Goal: Contribute content: Contribute content

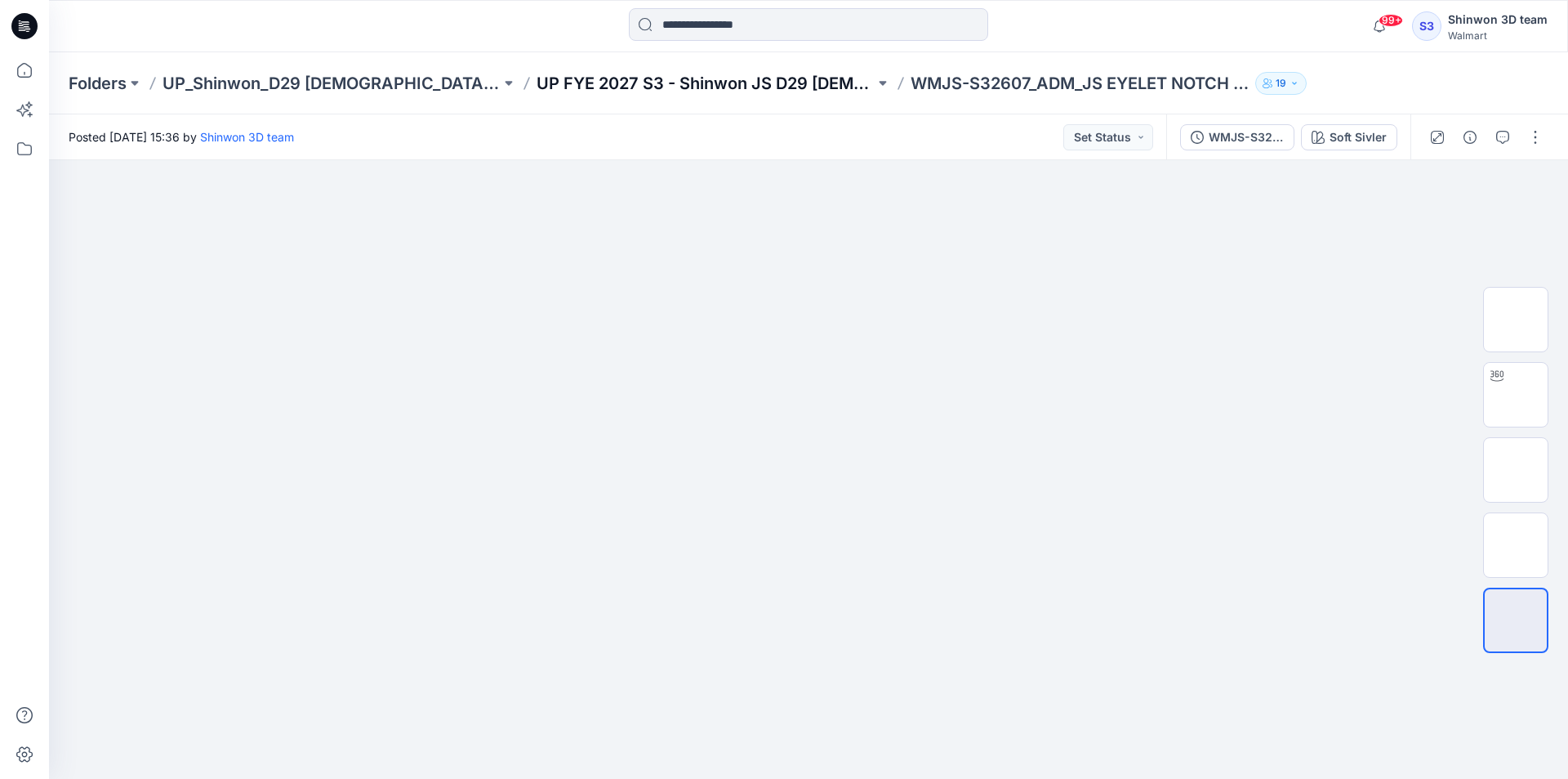
click at [751, 86] on p "UP FYE 2027 S3 - Shinwon JS D29 [DEMOGRAPHIC_DATA] Sleepwear" at bounding box center [705, 83] width 338 height 23
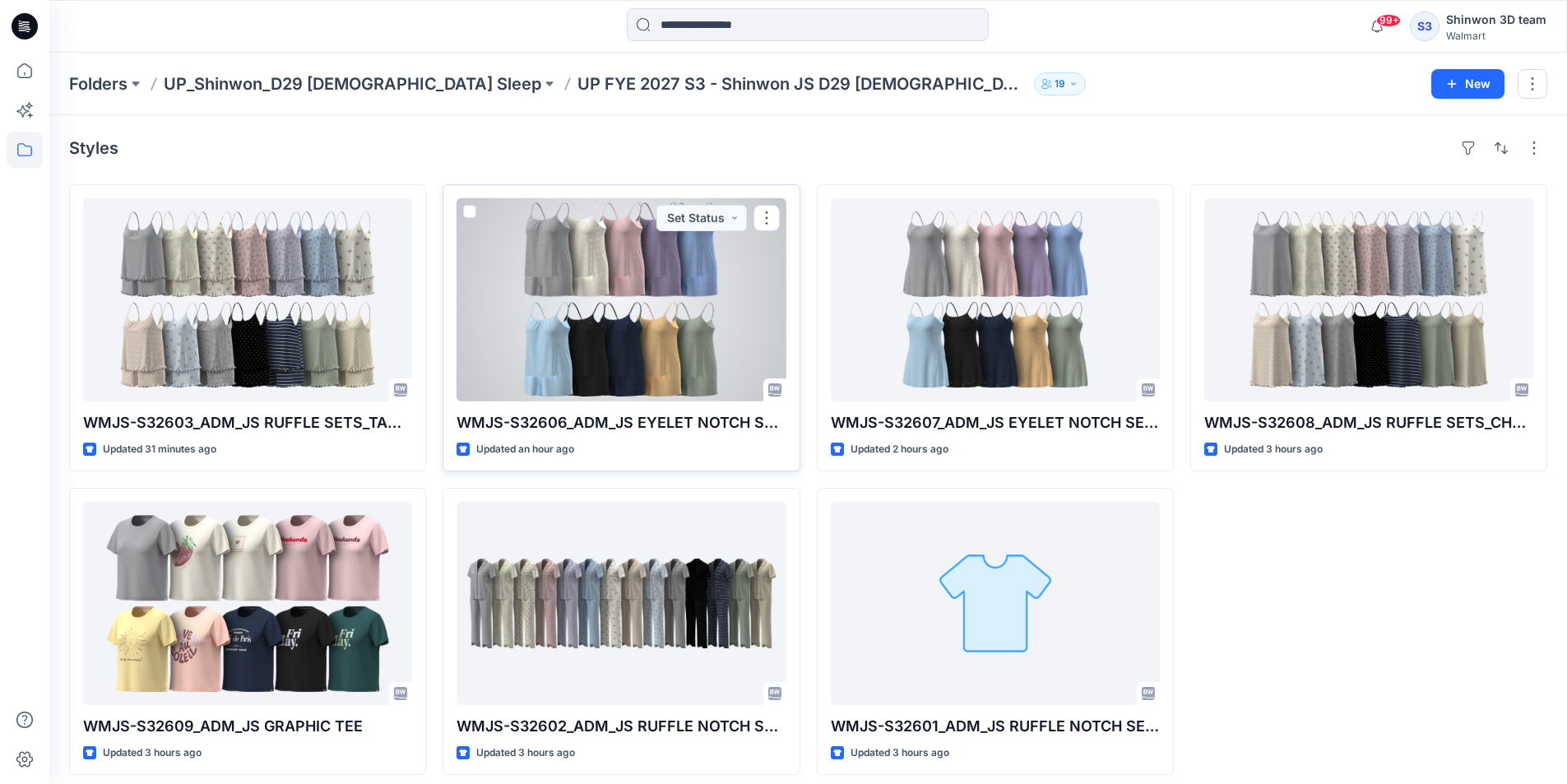
click at [597, 305] on div at bounding box center [622, 299] width 330 height 203
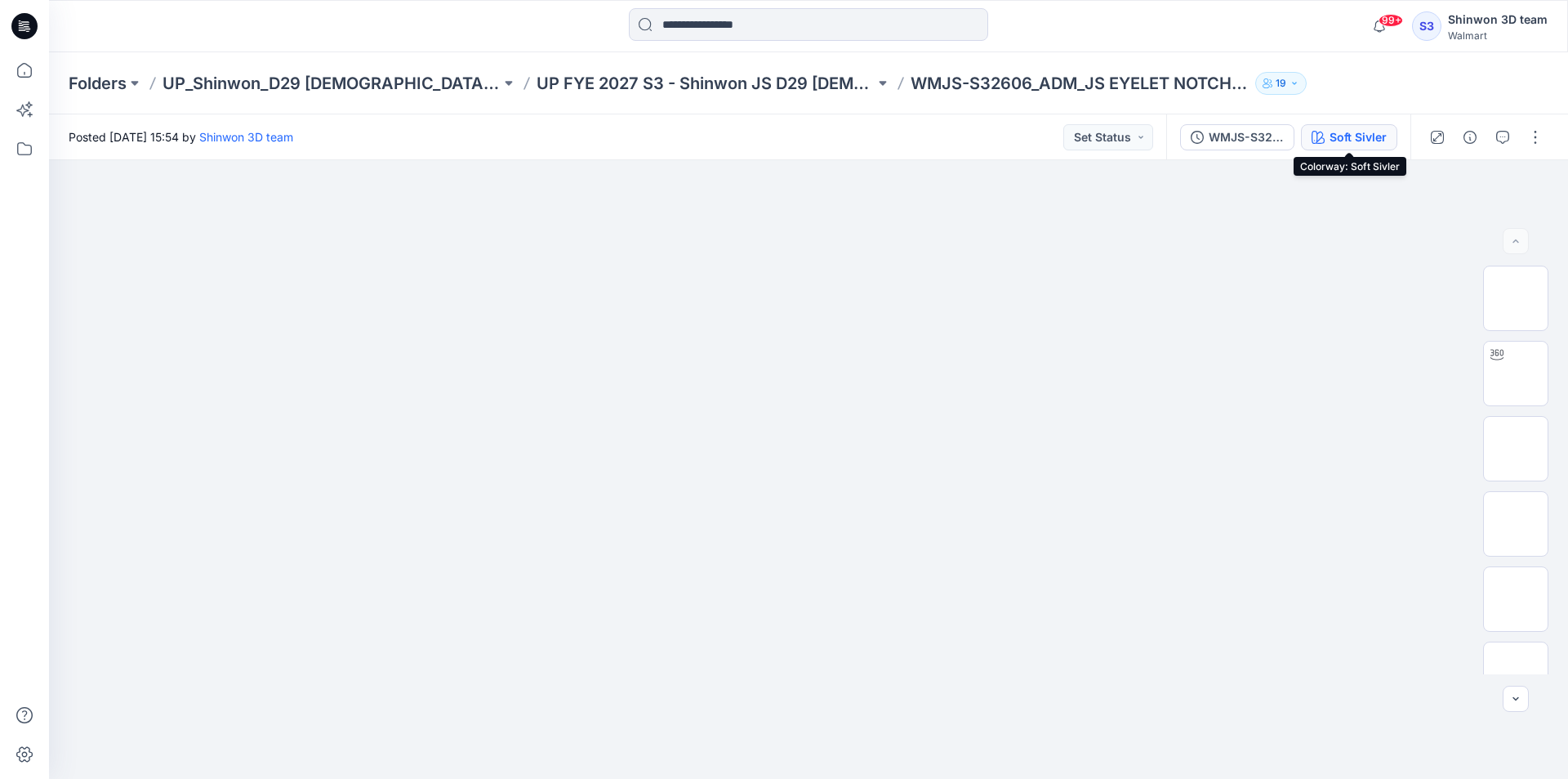
click at [1363, 137] on div "Soft Sivler" at bounding box center [1359, 137] width 58 height 18
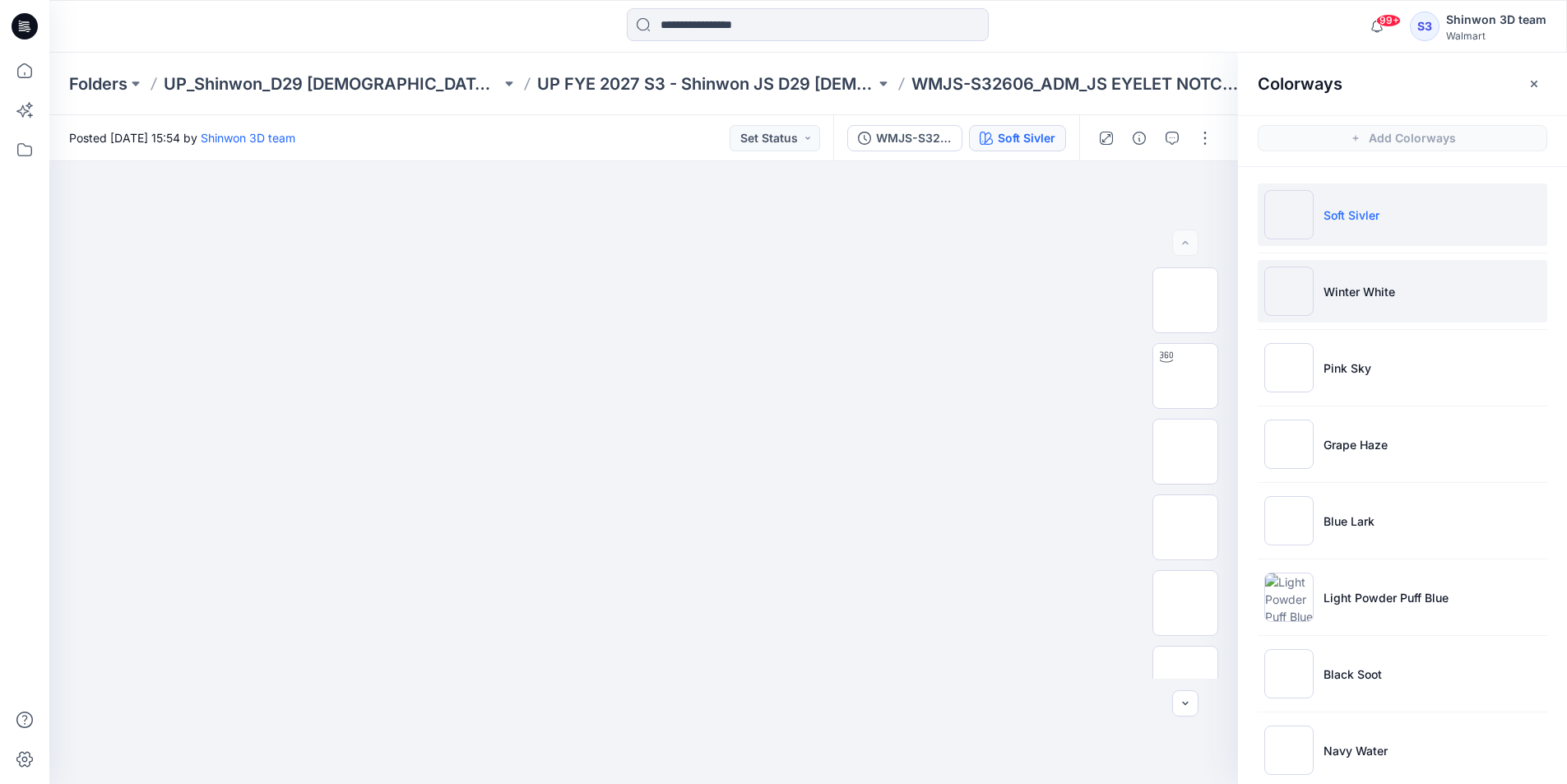
click at [1375, 284] on p "Winter White" at bounding box center [1359, 291] width 71 height 17
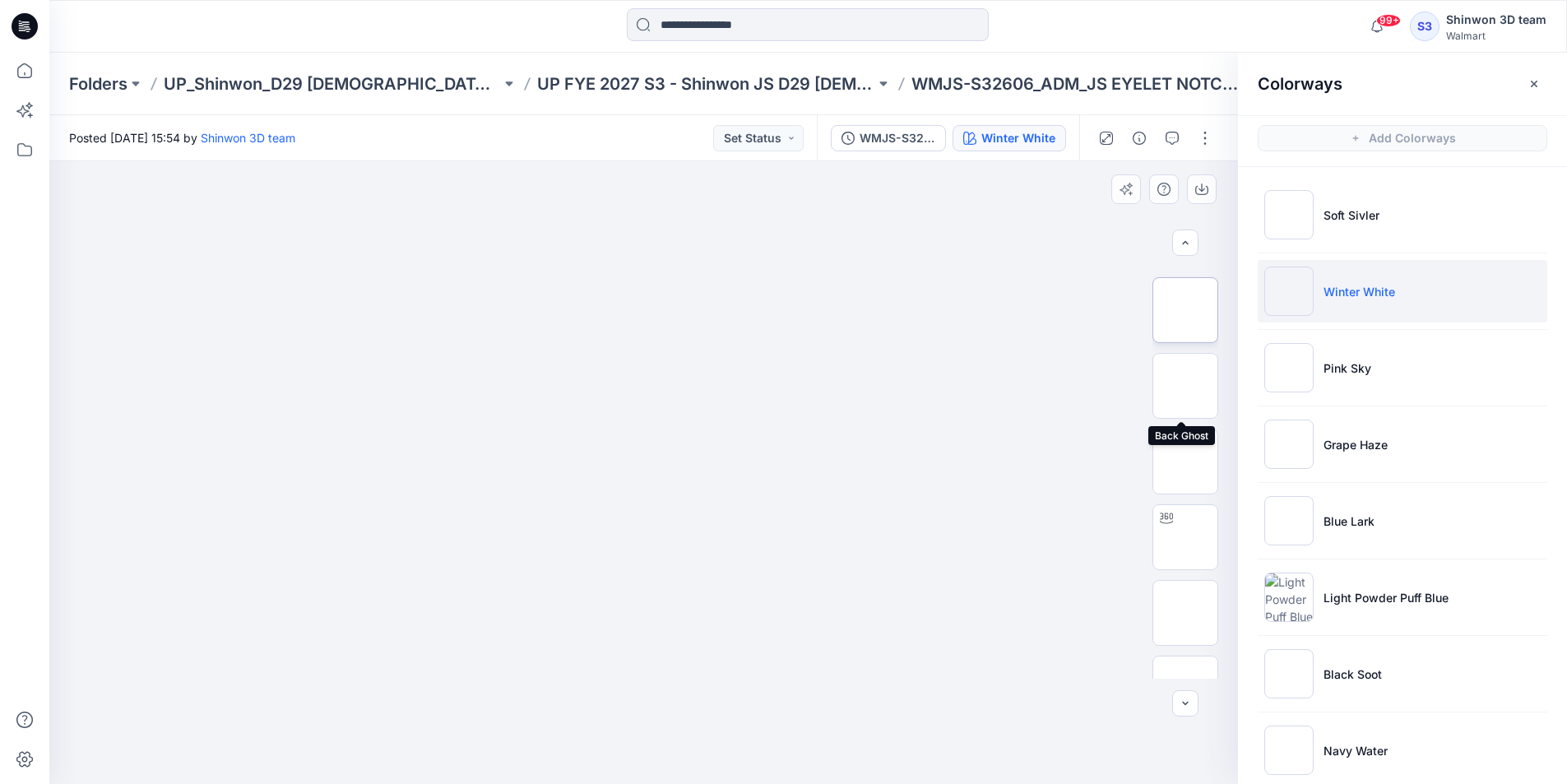
scroll to position [740, 0]
click at [580, 78] on p "UP FYE 2027 S3 - Shinwon JS D29 [DEMOGRAPHIC_DATA] Sleepwear" at bounding box center [706, 83] width 337 height 23
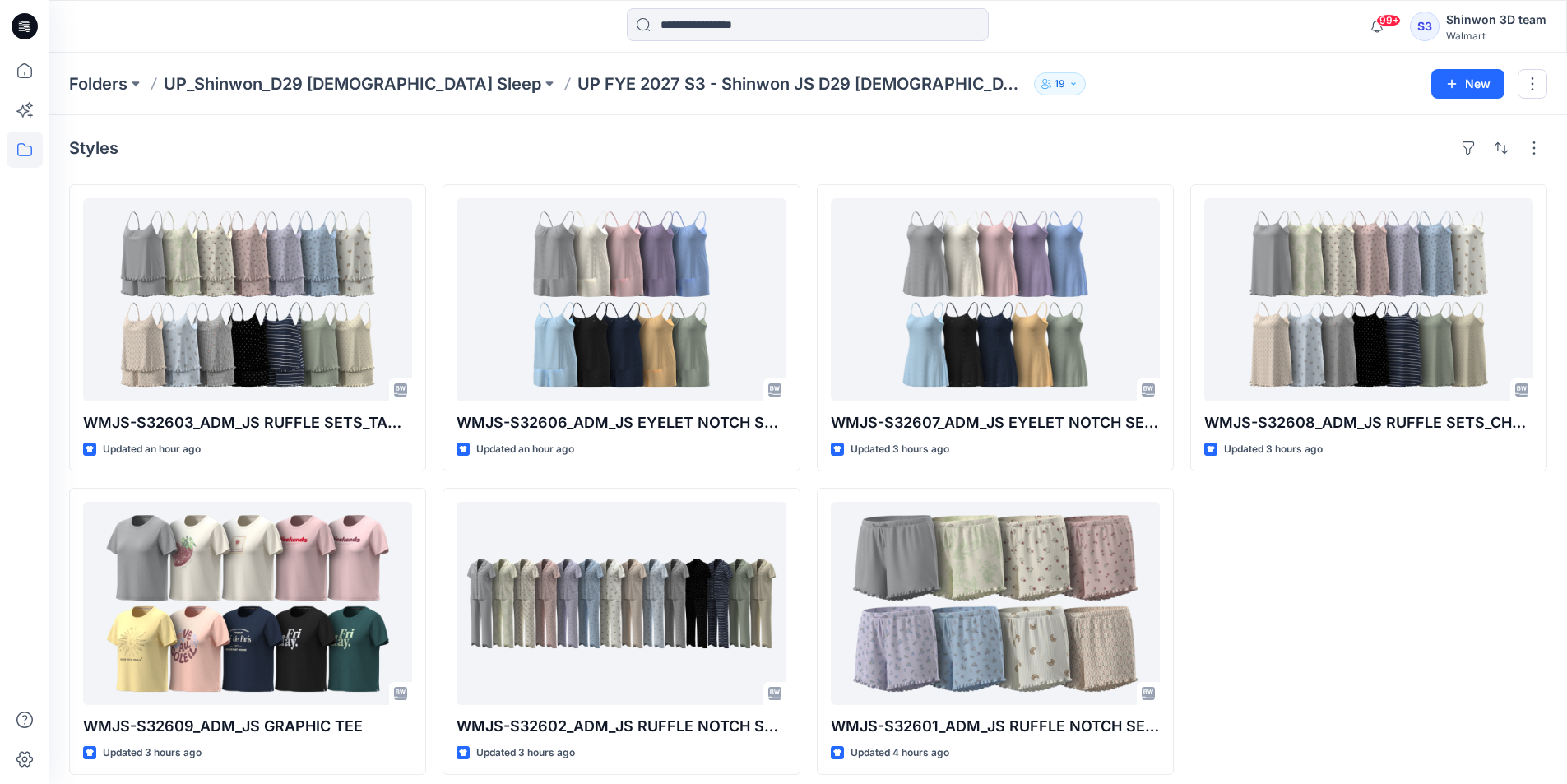
click at [182, 159] on div "Styles" at bounding box center [808, 148] width 1478 height 26
click at [1321, 579] on div "WMJS-S32608_ADM_JS RUFFLE SETS_CHEMISE Updated 3 hours ago" at bounding box center [1369, 479] width 357 height 590
click at [1359, 587] on div "WMJS-S32608_ADM_JS RUFFLE SETS_CHEMISE Updated 3 hours ago Set Status" at bounding box center [1369, 479] width 357 height 590
click at [1280, 620] on div "WMJS-S32608_ADM_JS RUFFLE SETS_CHEMISE Updated 3 hours ago" at bounding box center [1369, 479] width 357 height 590
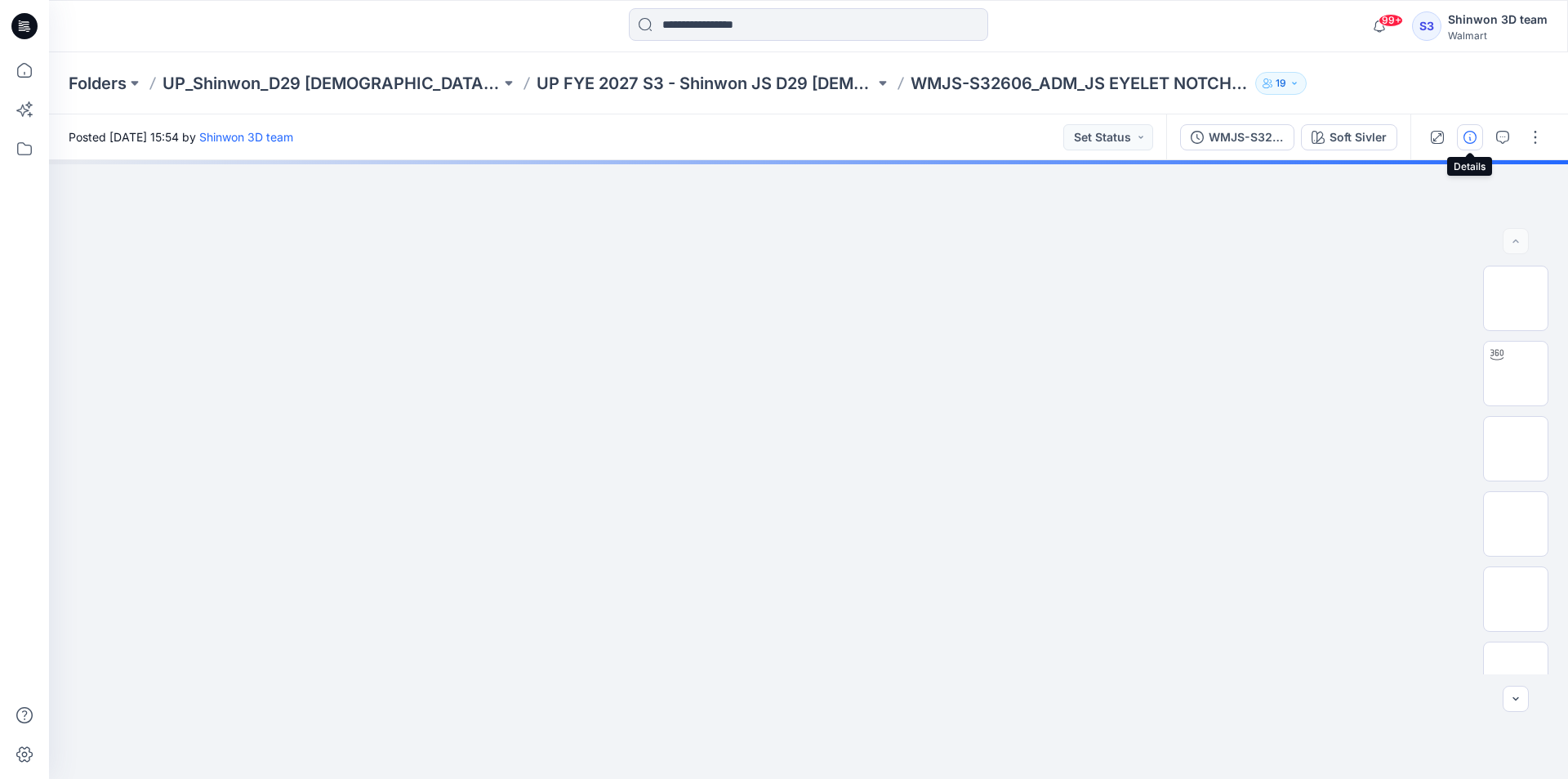
click at [1464, 139] on icon "button" at bounding box center [1470, 138] width 13 height 13
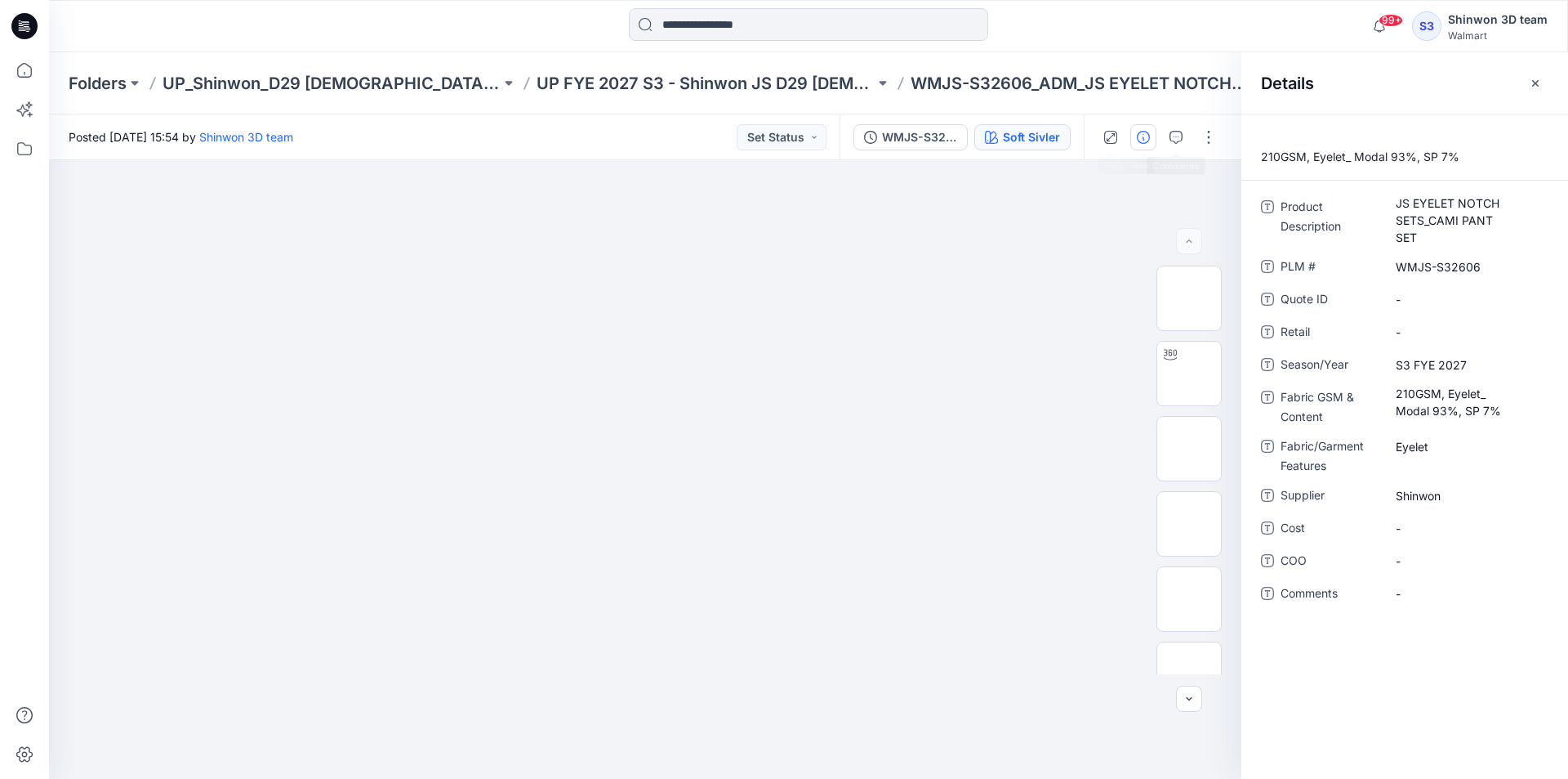
click at [1028, 141] on div "Soft Sivler" at bounding box center [1032, 137] width 58 height 18
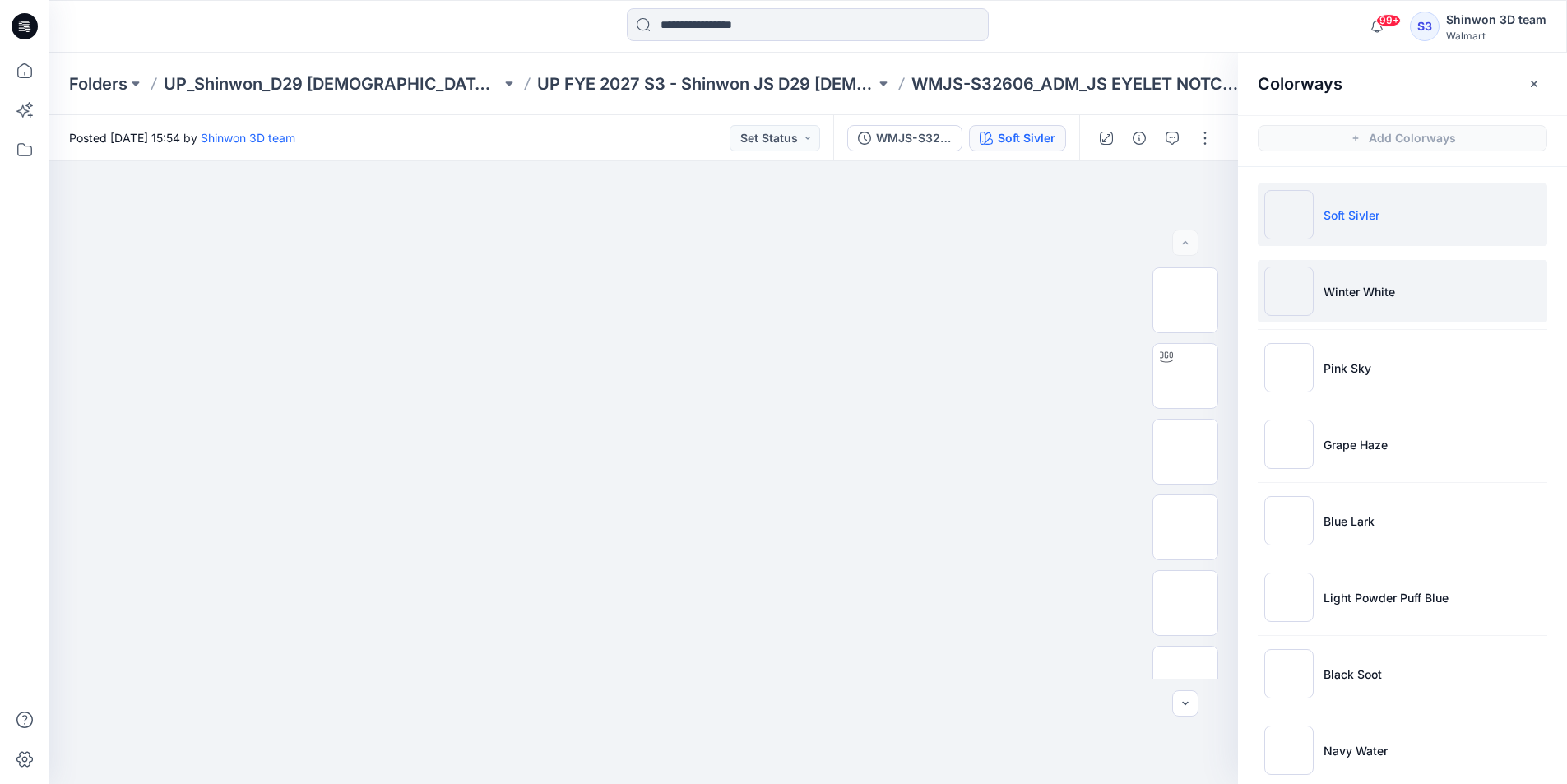
click at [1355, 300] on li "Winter White" at bounding box center [1402, 291] width 289 height 63
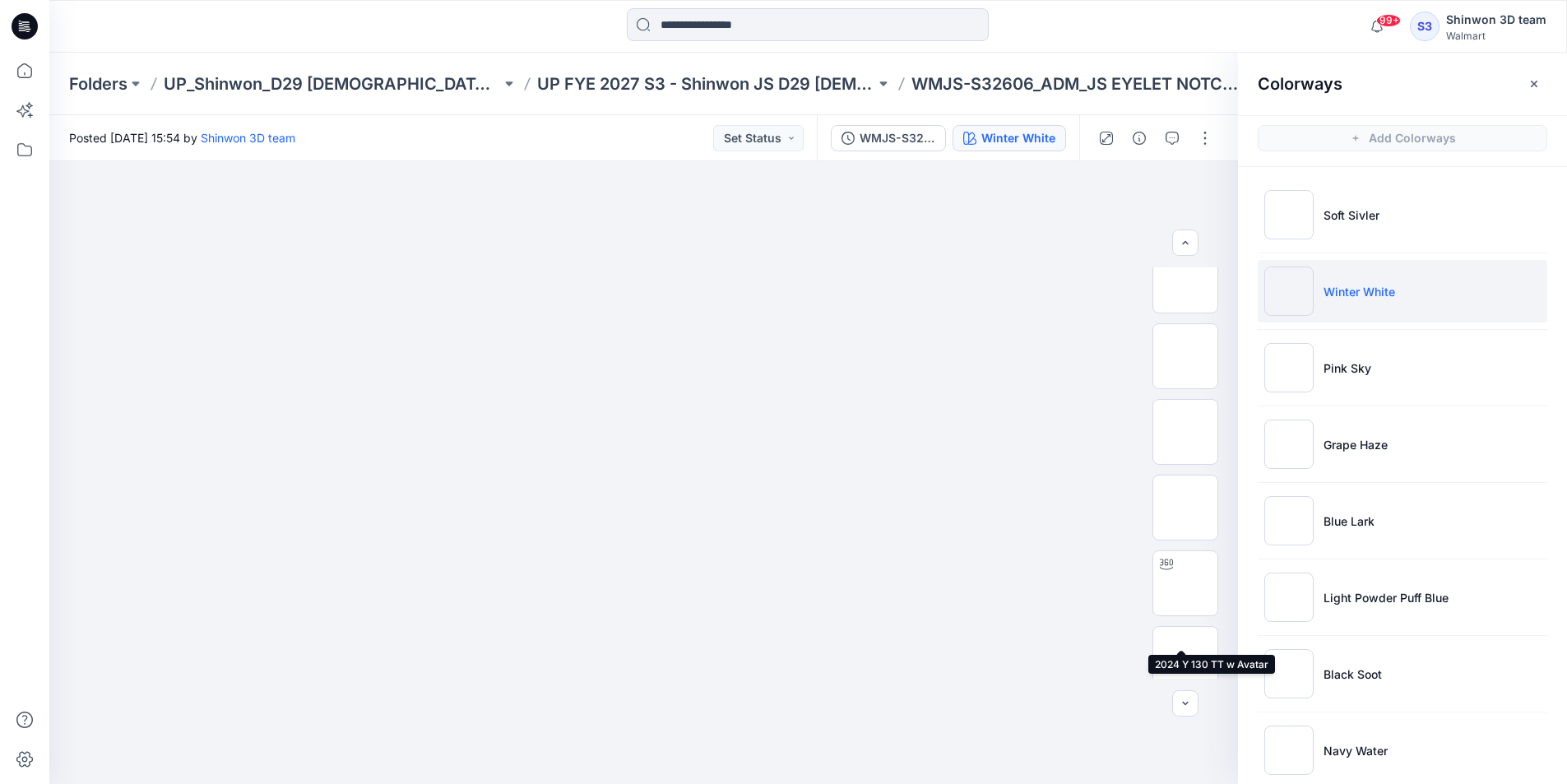
scroll to position [694, 0]
click at [1208, 132] on button "button" at bounding box center [1205, 138] width 26 height 26
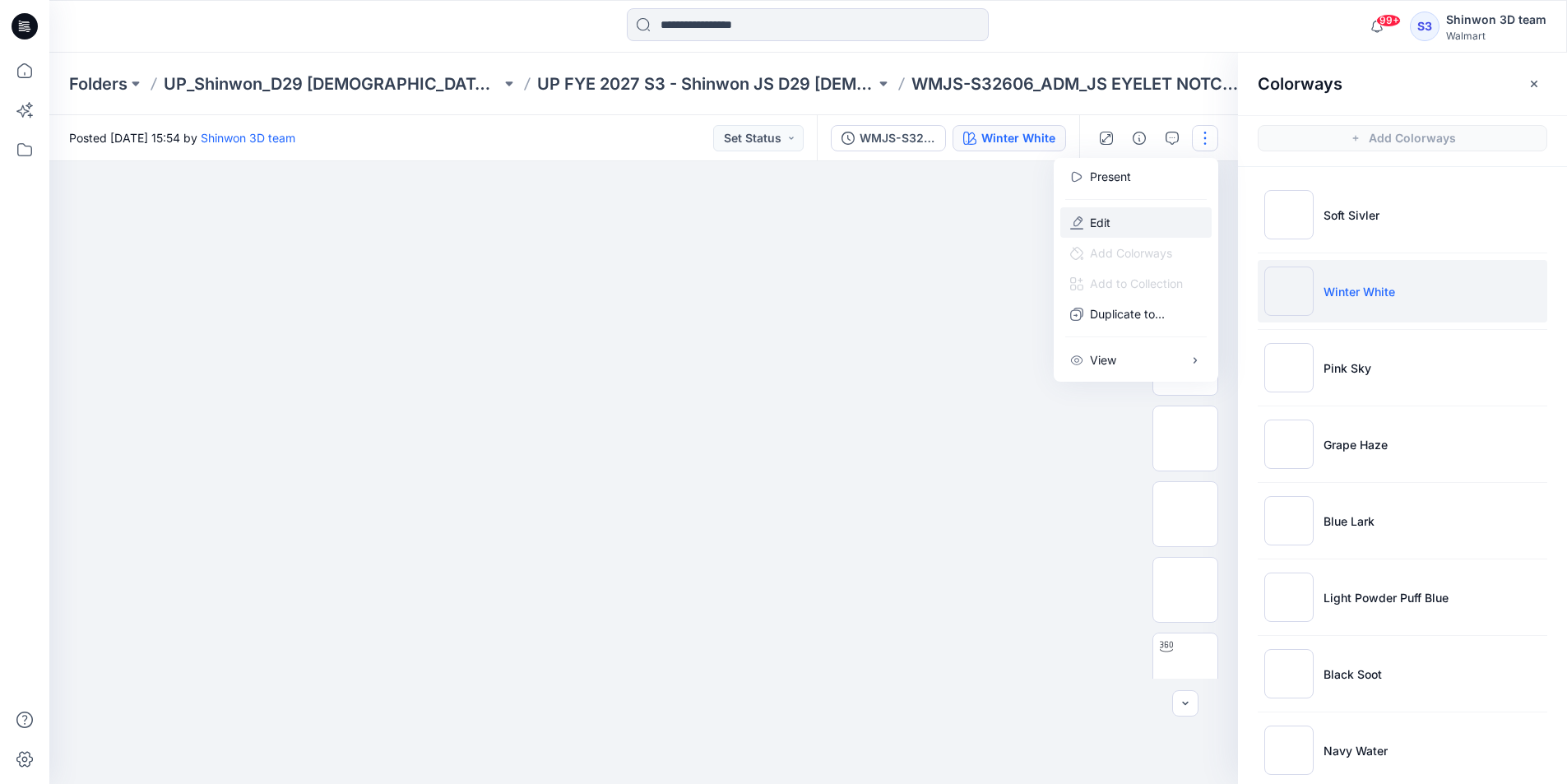
click at [1105, 229] on p "Edit" at bounding box center [1100, 222] width 21 height 17
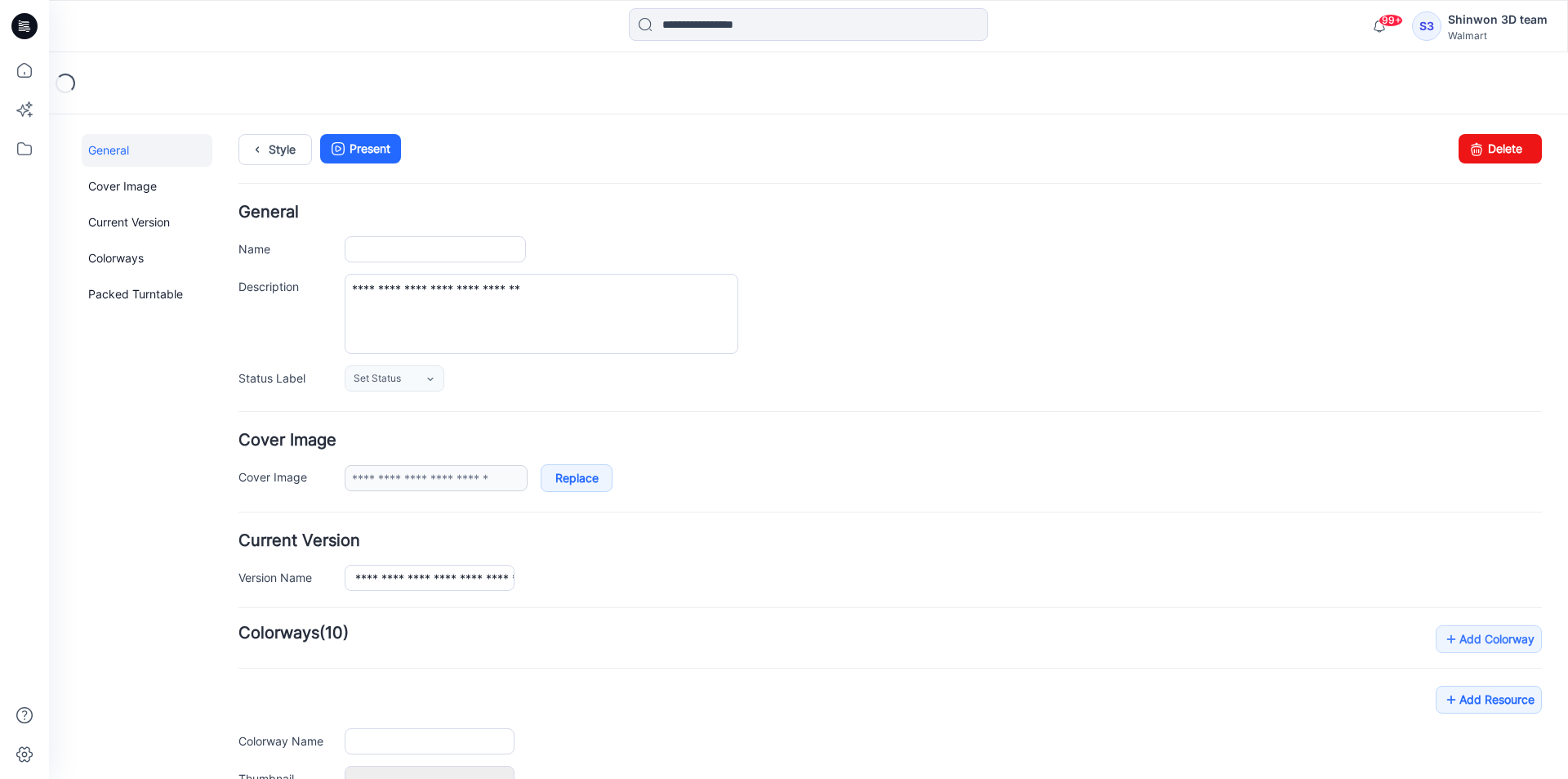
type input "**********"
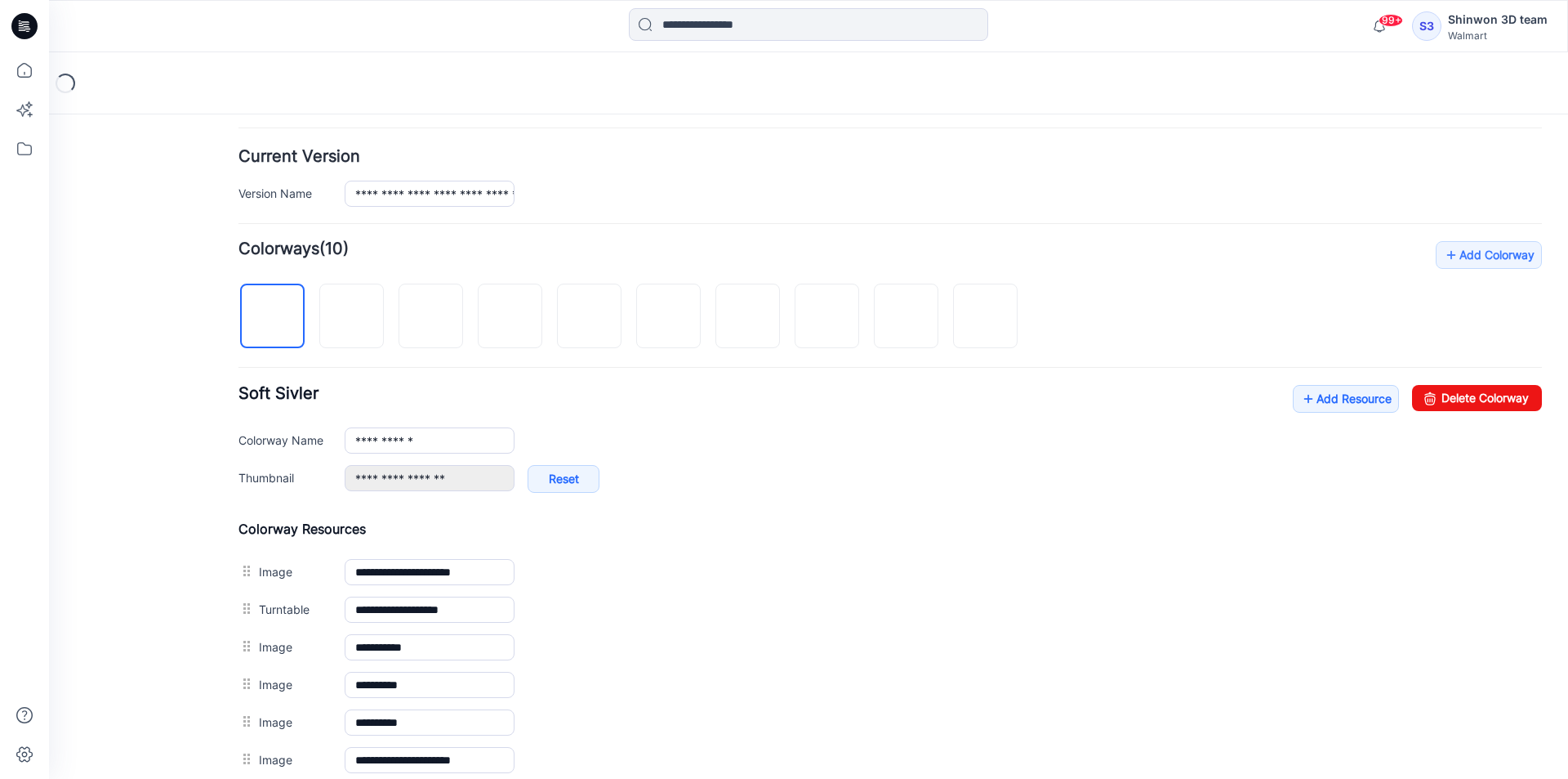
scroll to position [490, 0]
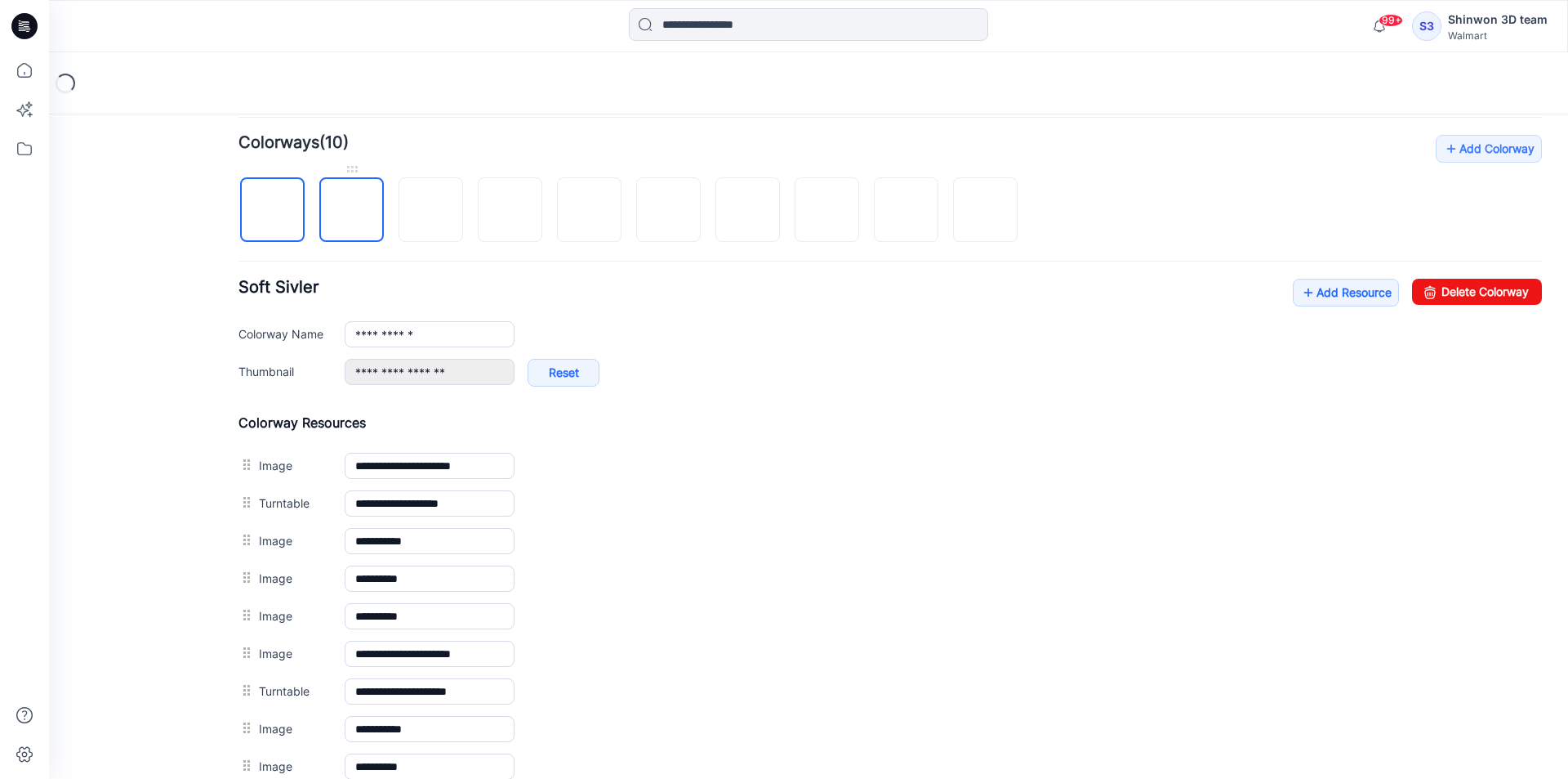
click at [352, 211] on img at bounding box center [352, 211] width 0 height 0
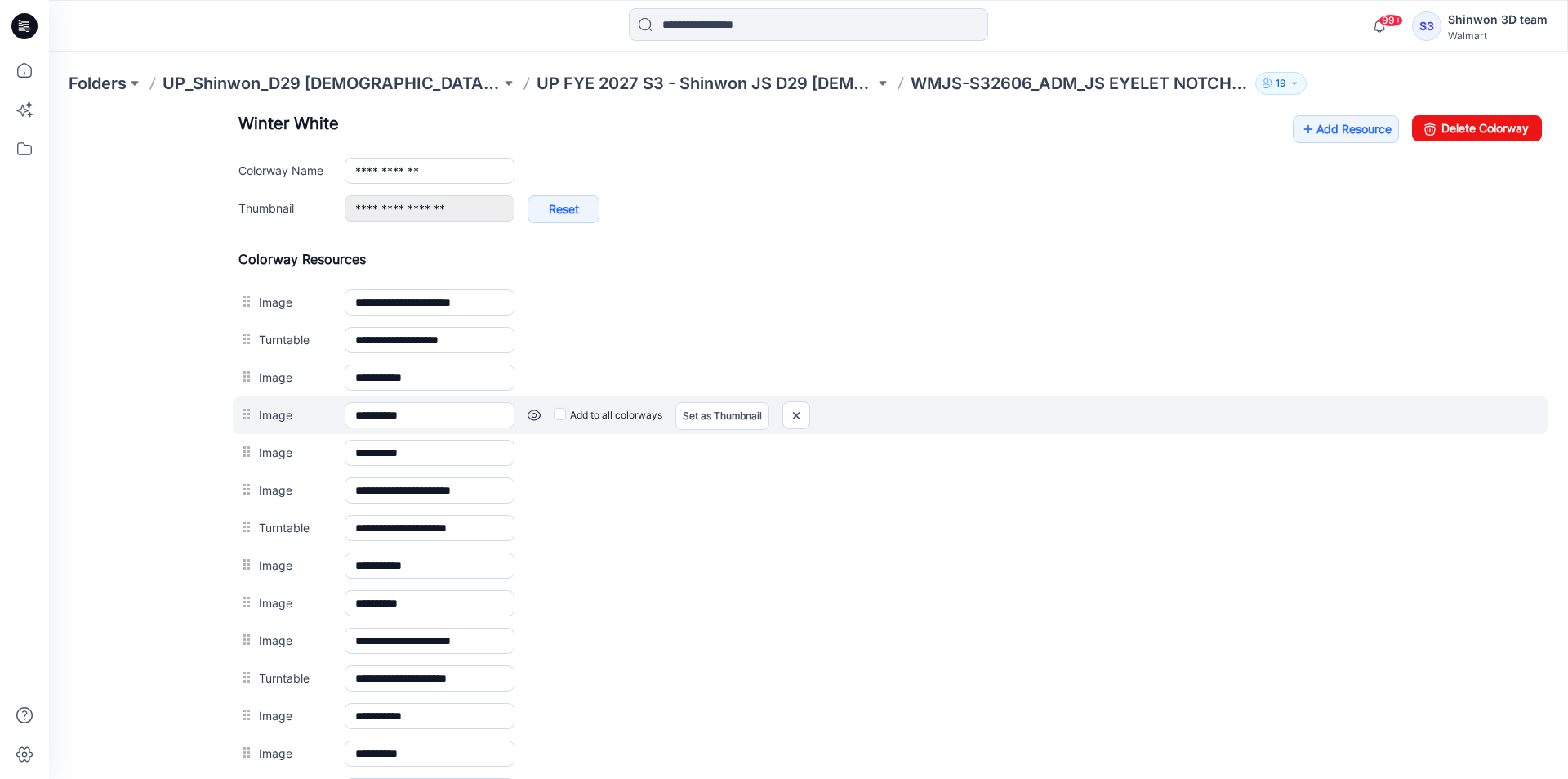
scroll to position [899, 0]
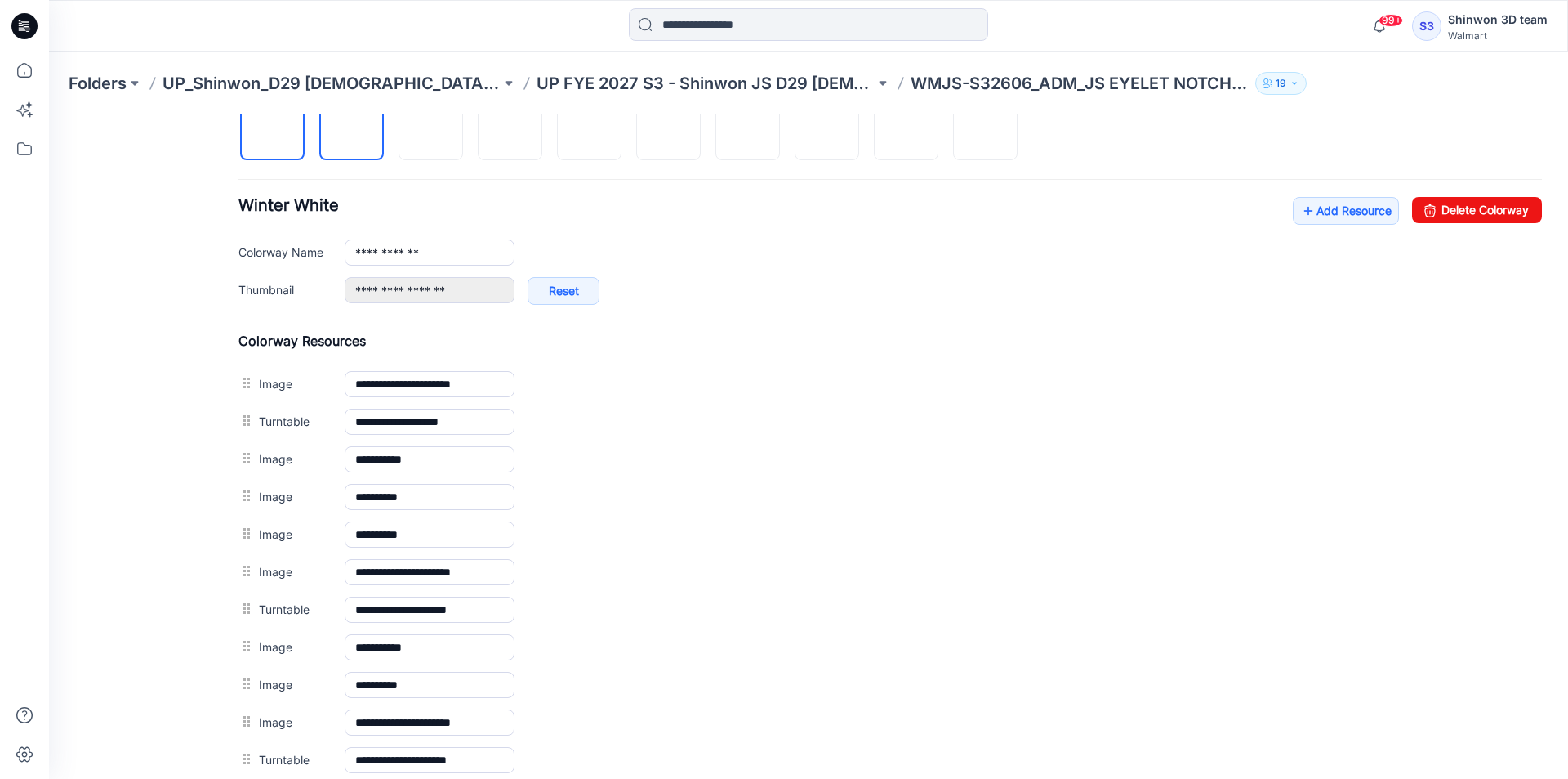
click at [273, 129] on img at bounding box center [273, 129] width 0 height 0
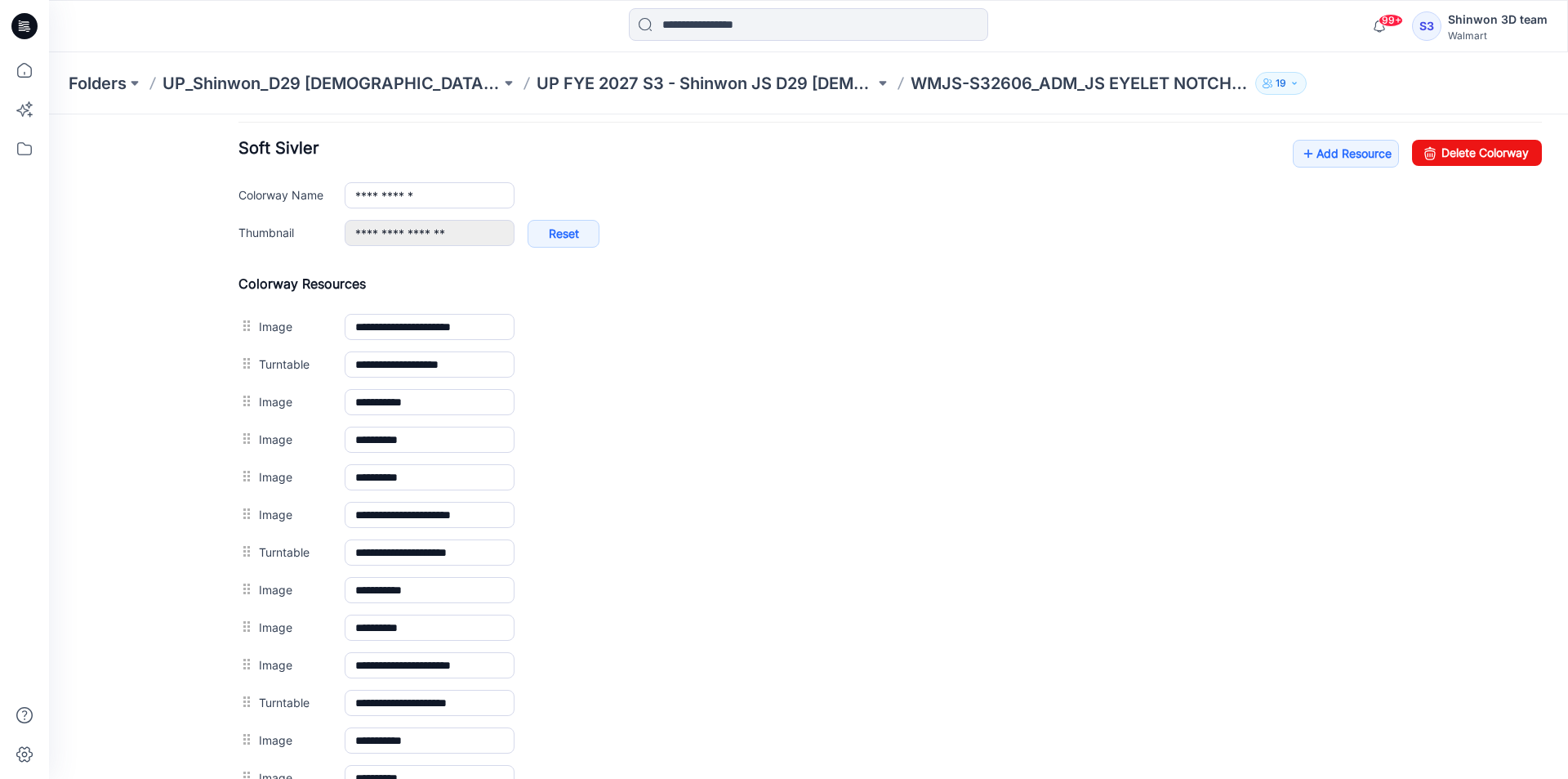
scroll to position [426, 0]
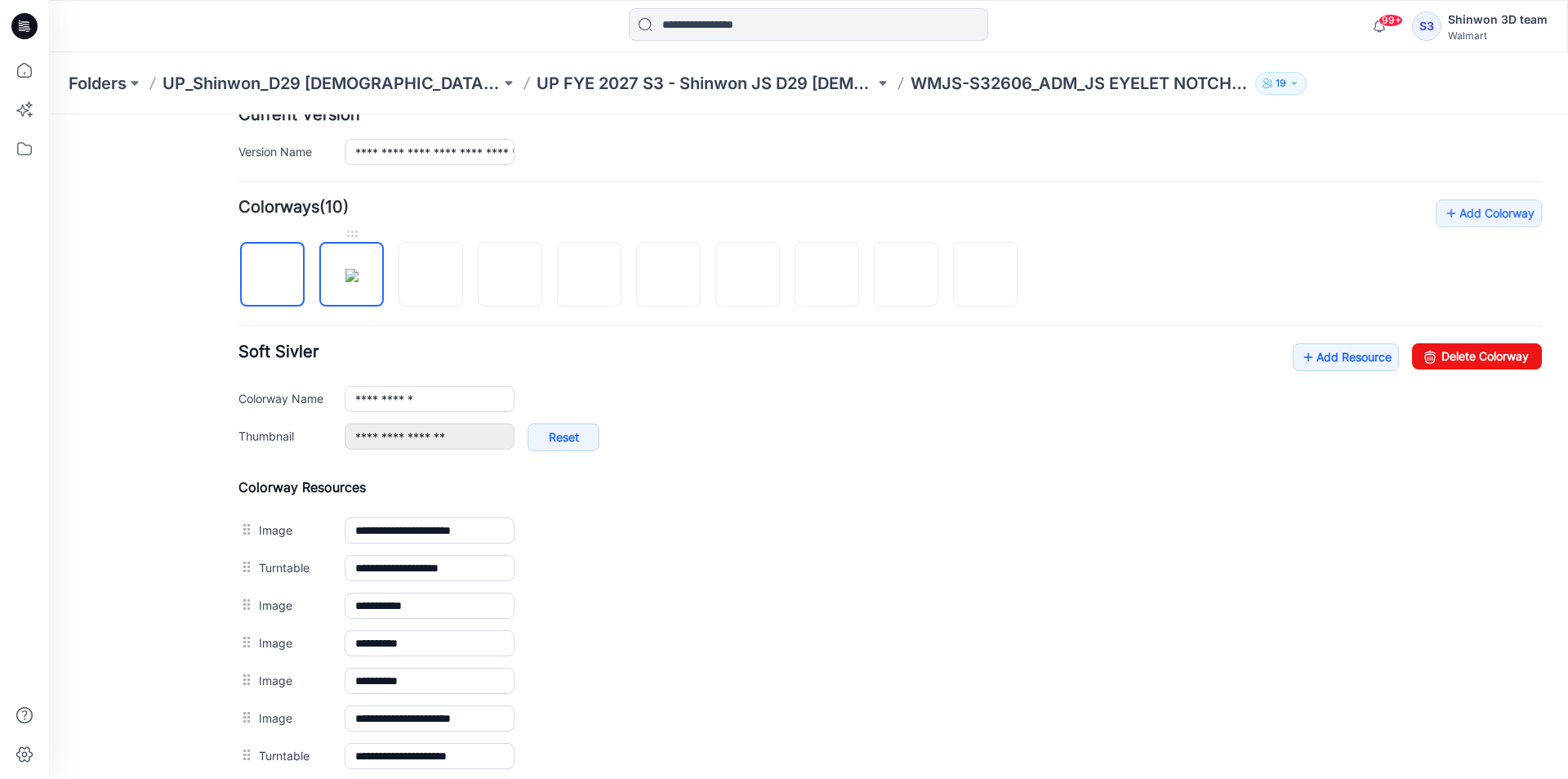
drag, startPoint x: 350, startPoint y: 290, endPoint x: 356, endPoint y: 270, distance: 20.9
click at [350, 282] on img at bounding box center [352, 275] width 13 height 13
type input "**********"
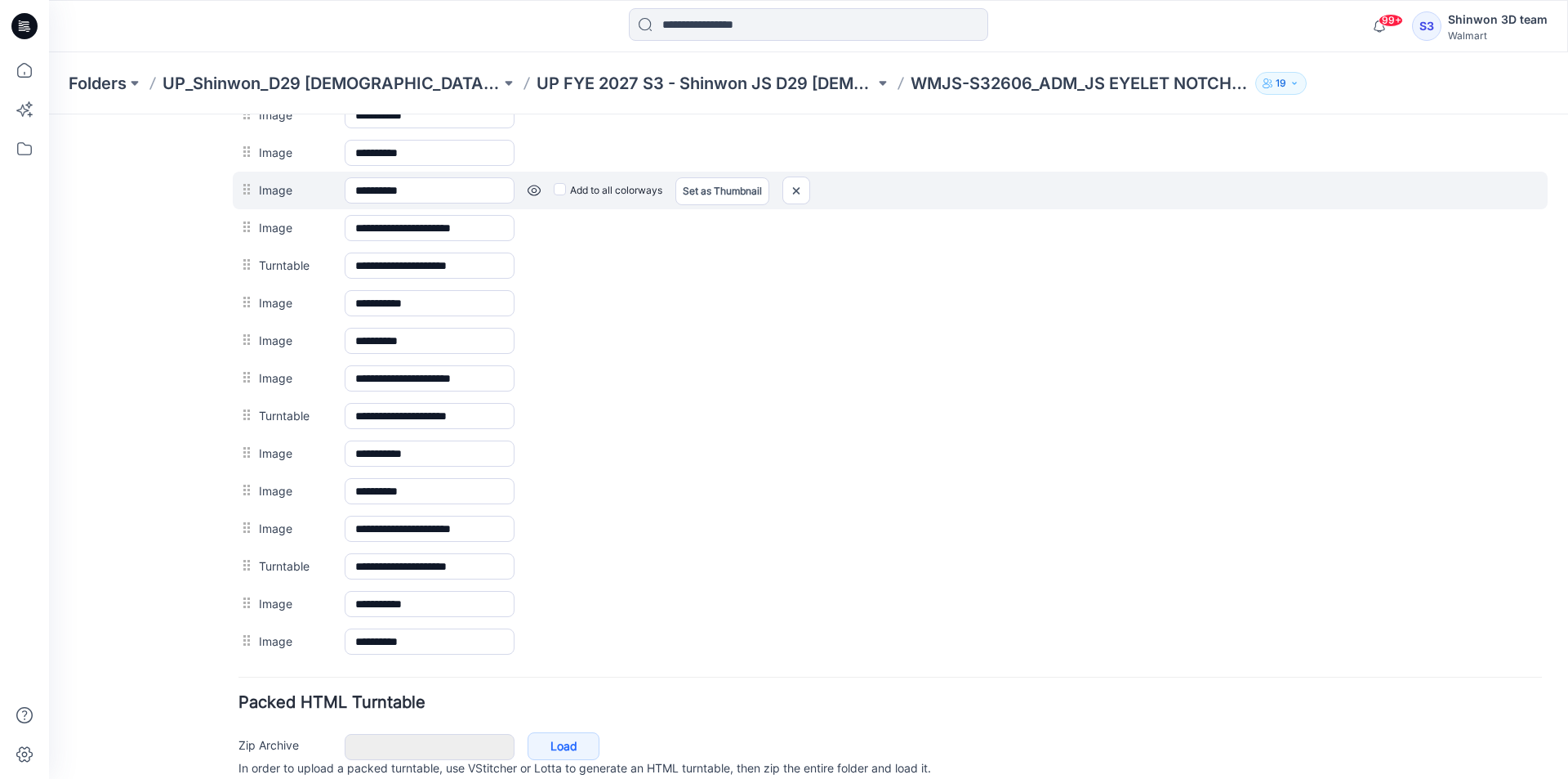
scroll to position [834, 0]
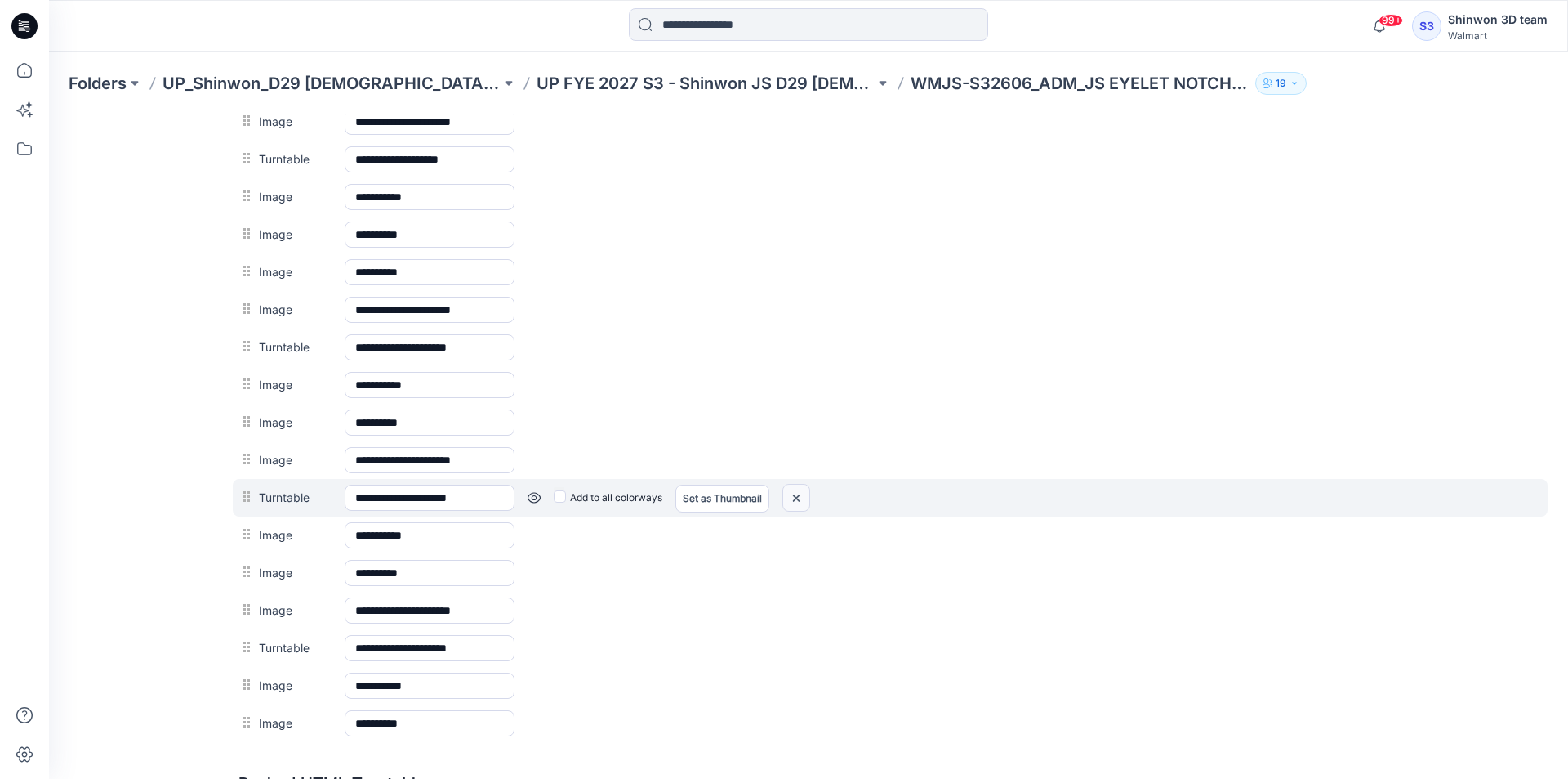
click at [809, 500] on img at bounding box center [797, 497] width 26 height 27
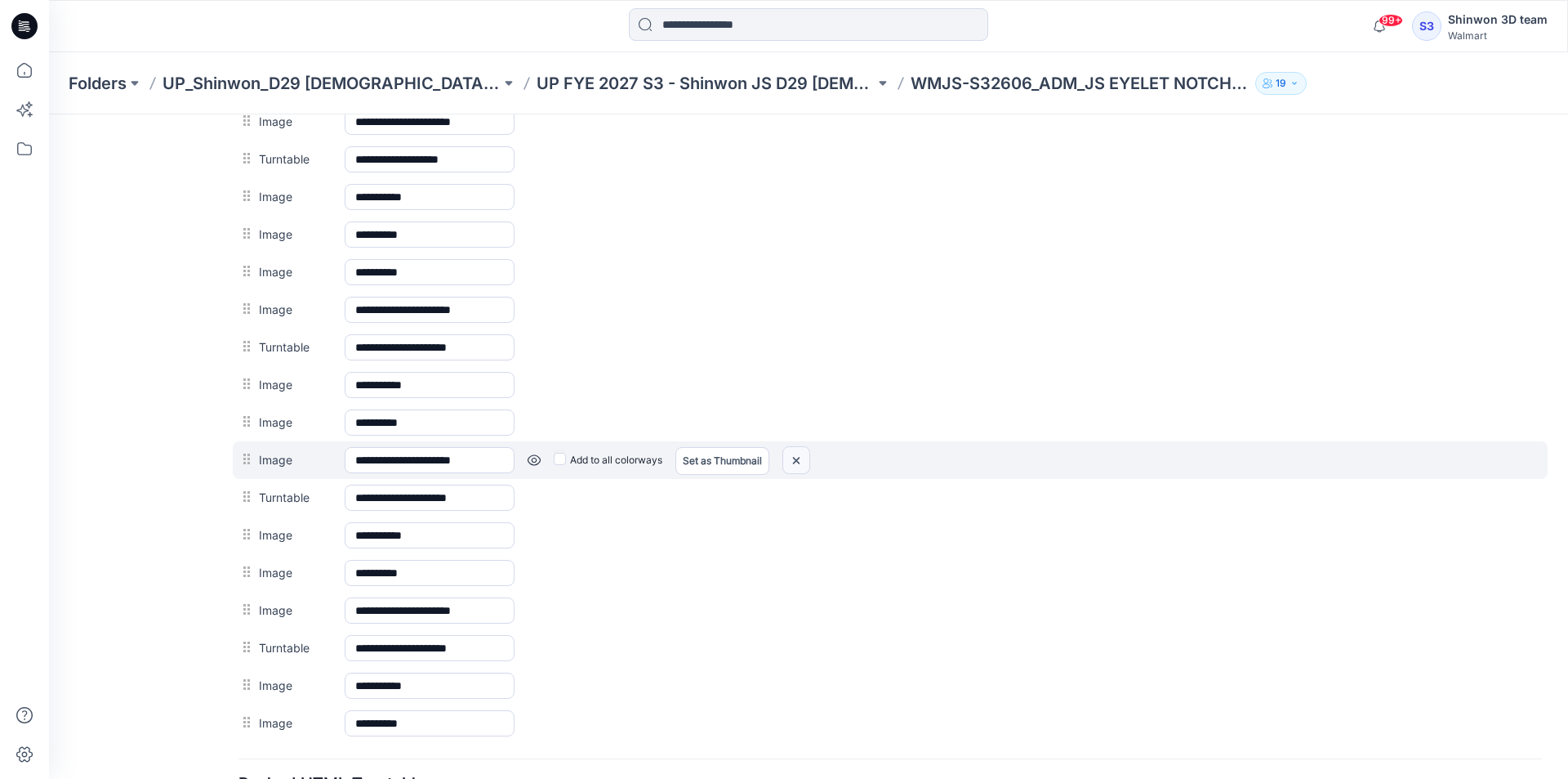
click at [803, 462] on img at bounding box center [797, 460] width 26 height 27
click at [800, 459] on img at bounding box center [797, 460] width 26 height 27
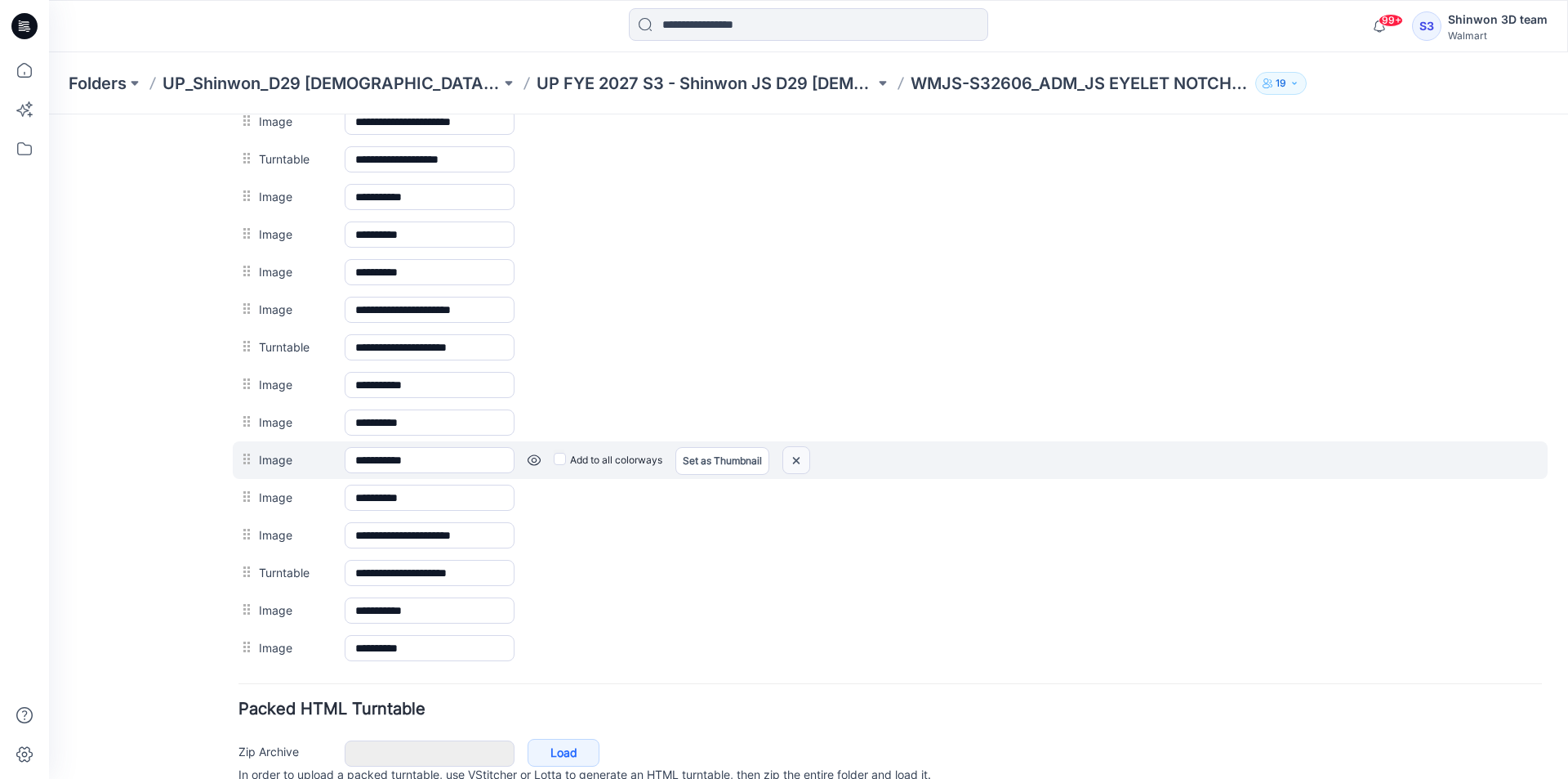
click at [800, 463] on img at bounding box center [797, 460] width 26 height 27
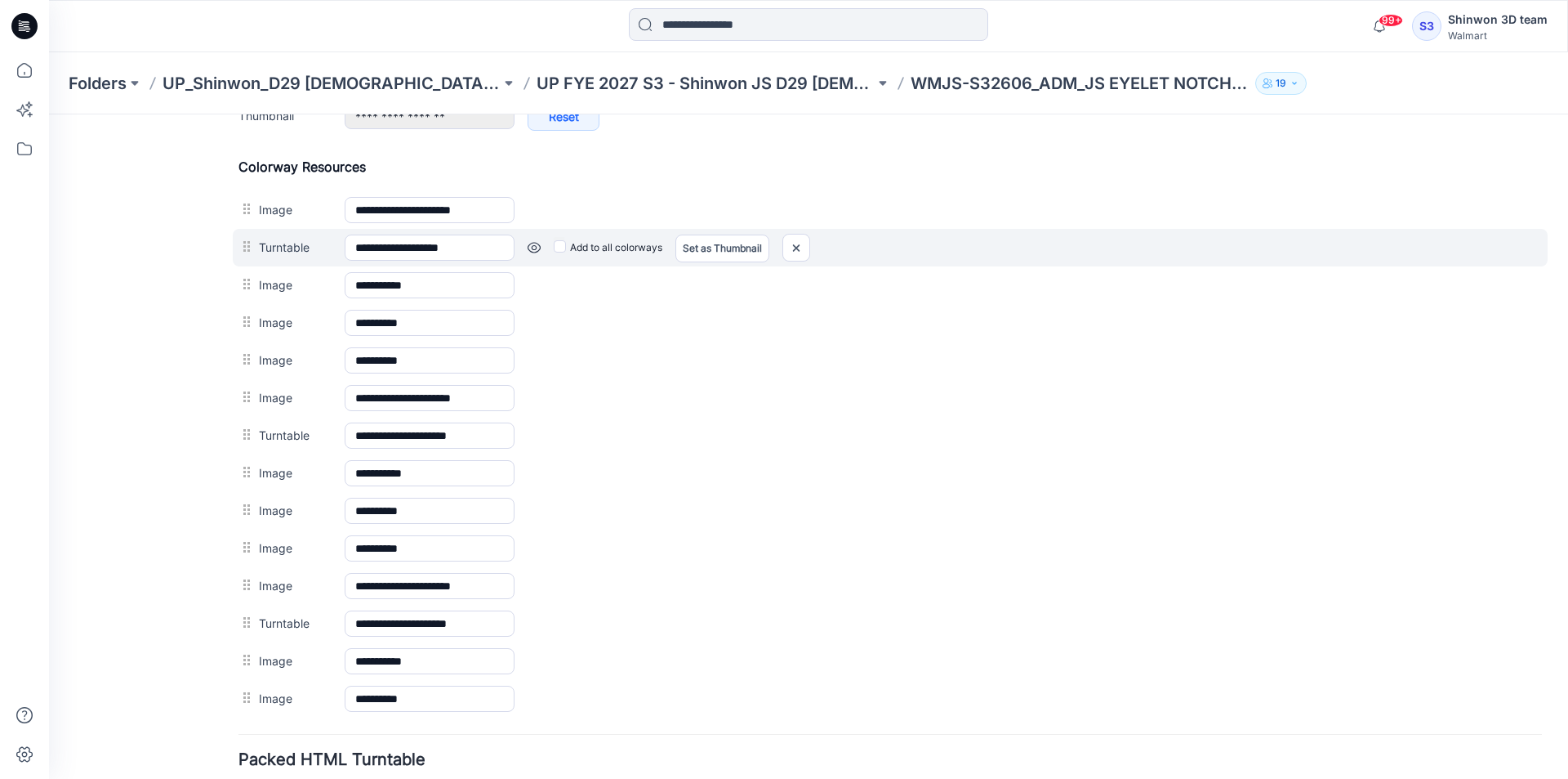
scroll to position [827, 0]
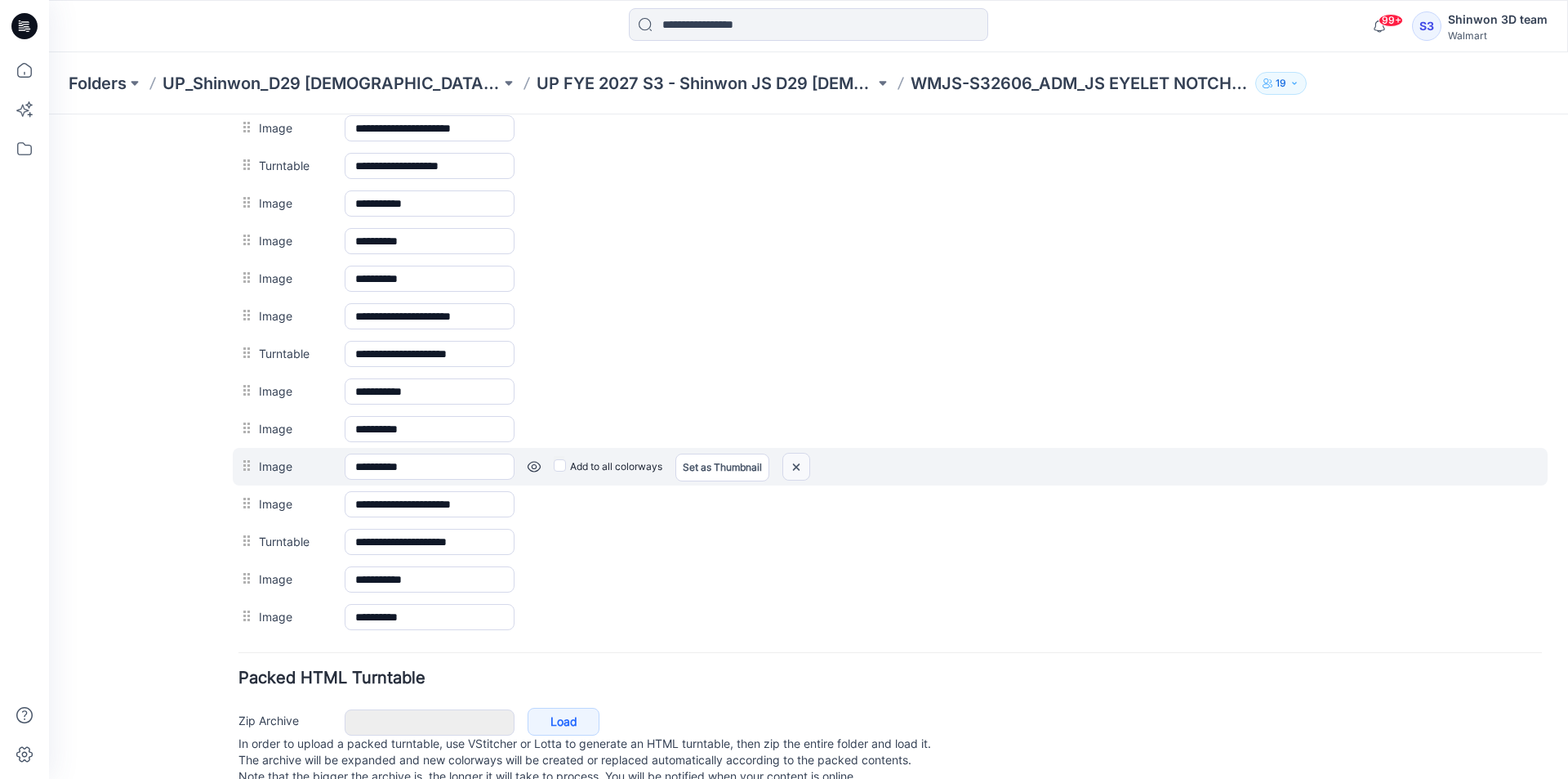
click at [807, 465] on img at bounding box center [797, 467] width 26 height 27
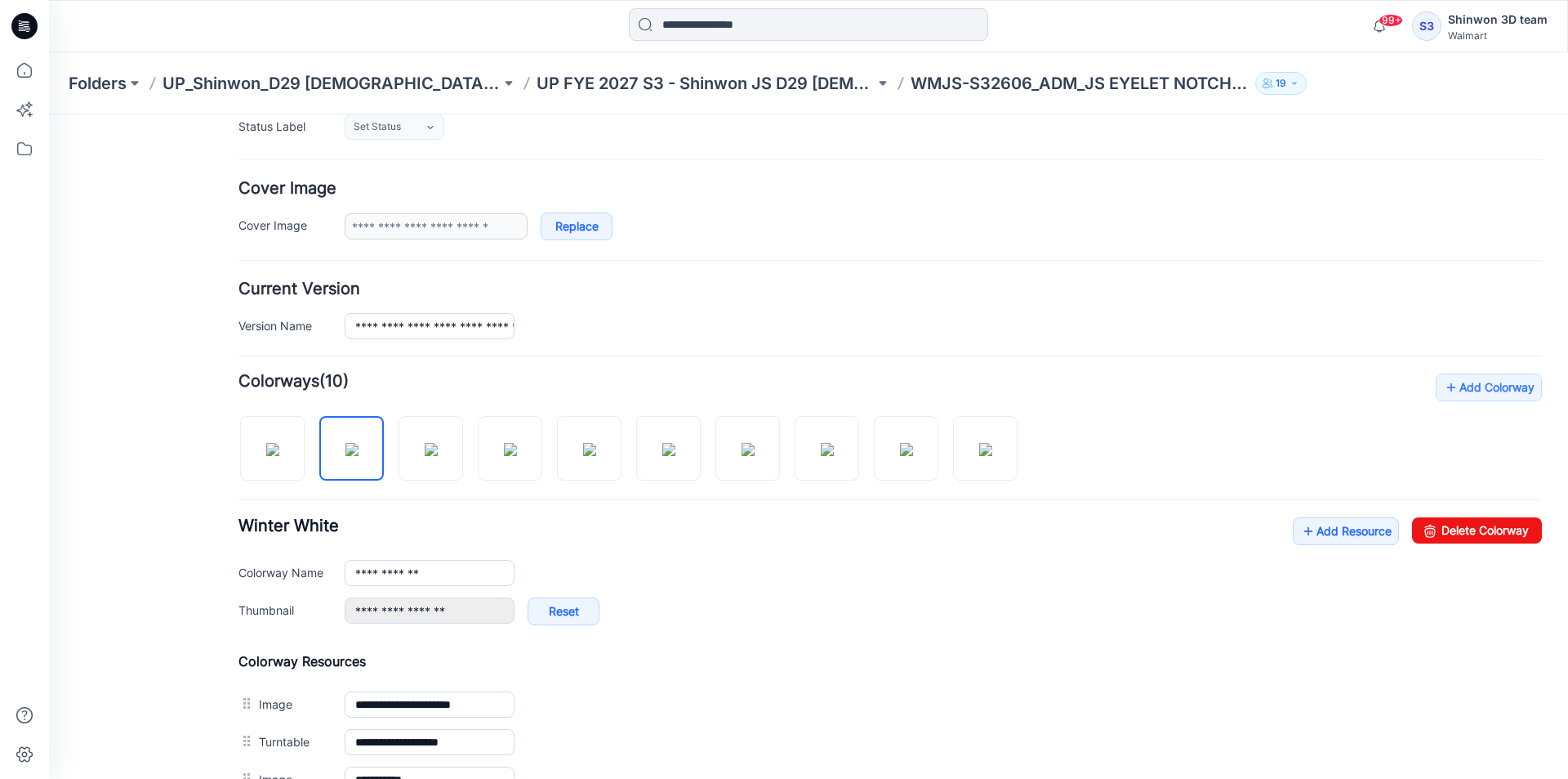
scroll to position [10, 0]
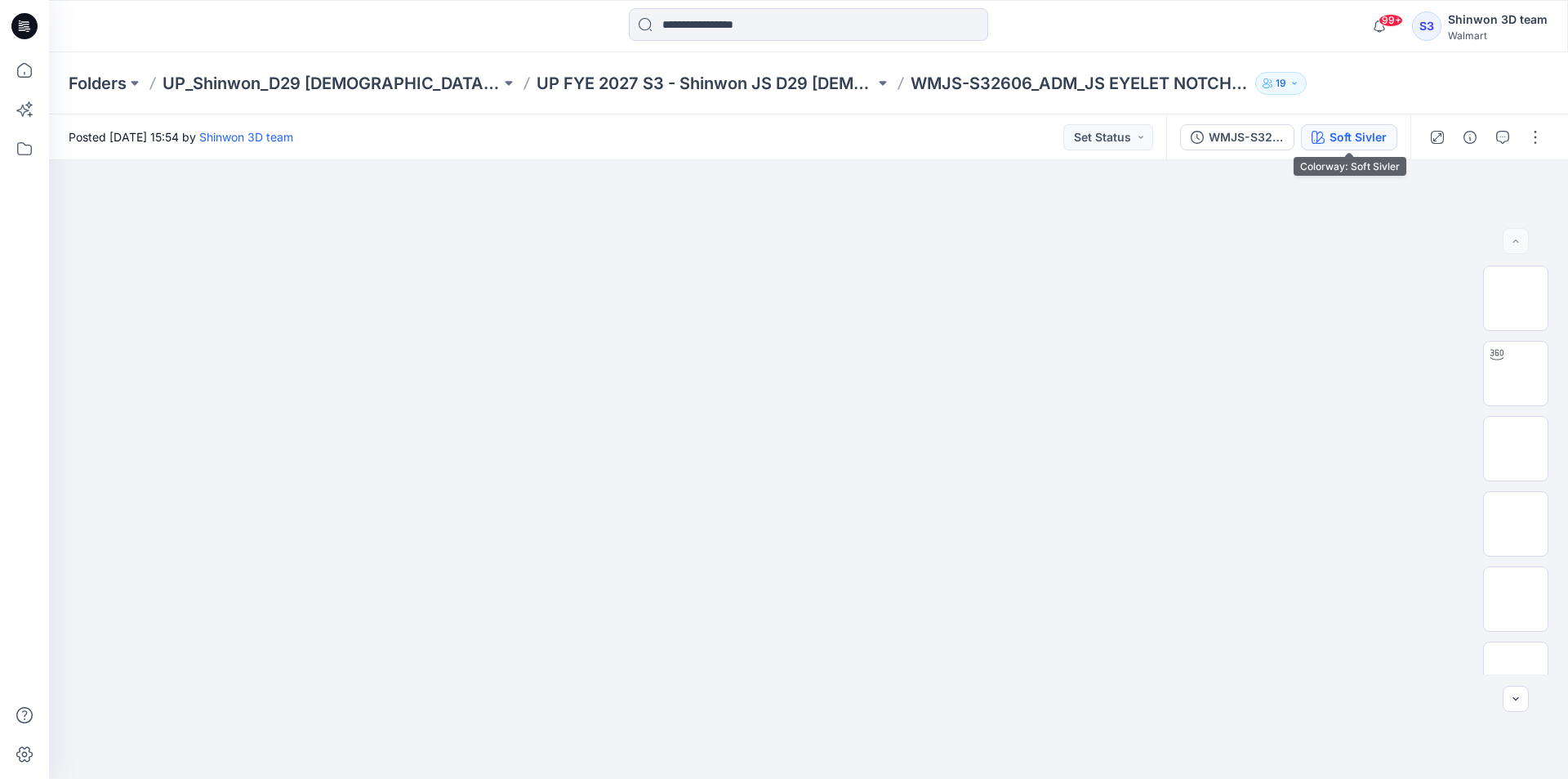
click at [1344, 143] on div "Soft Sivler" at bounding box center [1359, 137] width 58 height 18
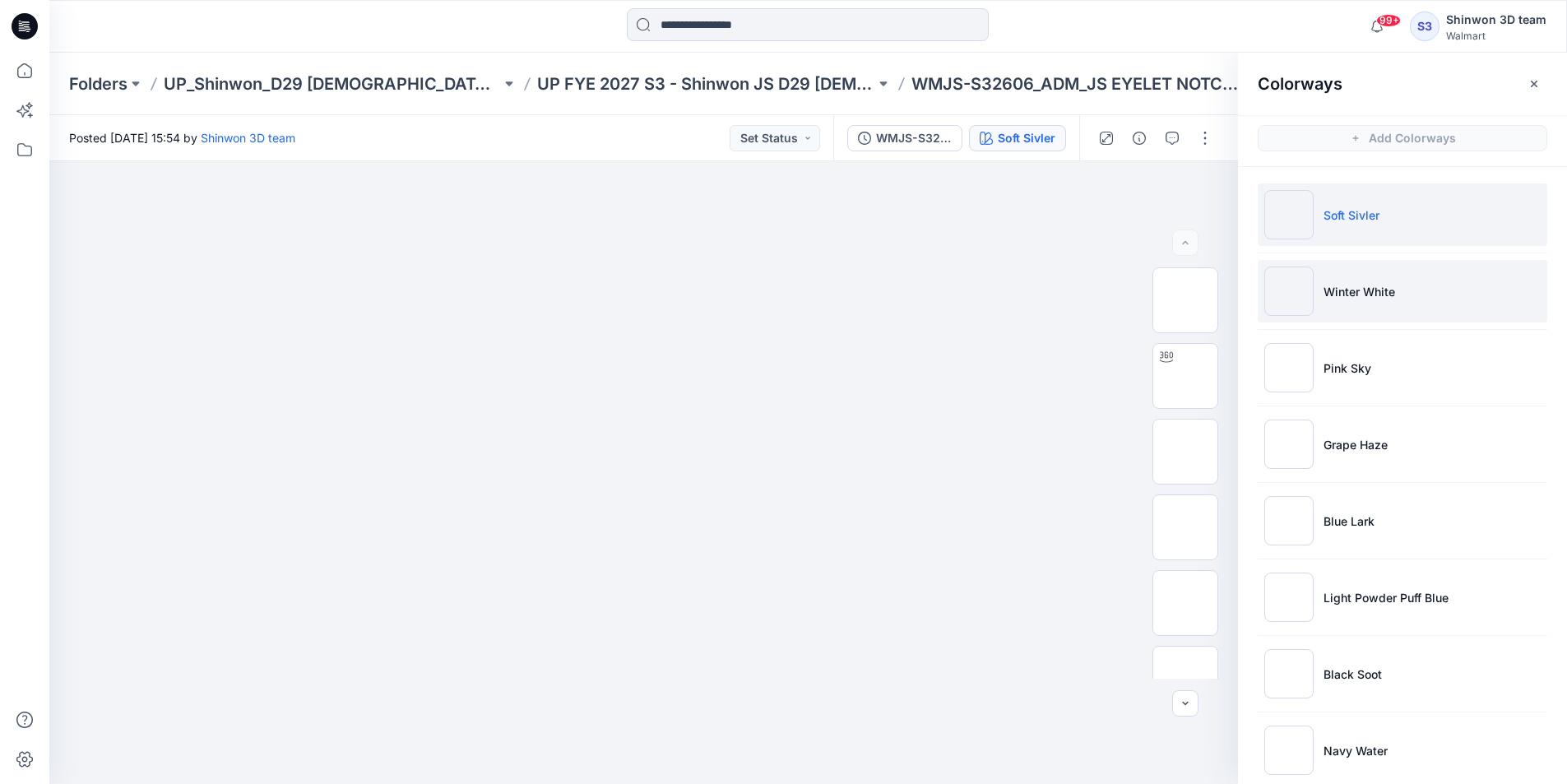
click at [1358, 292] on p "Winter White" at bounding box center [1359, 291] width 71 height 17
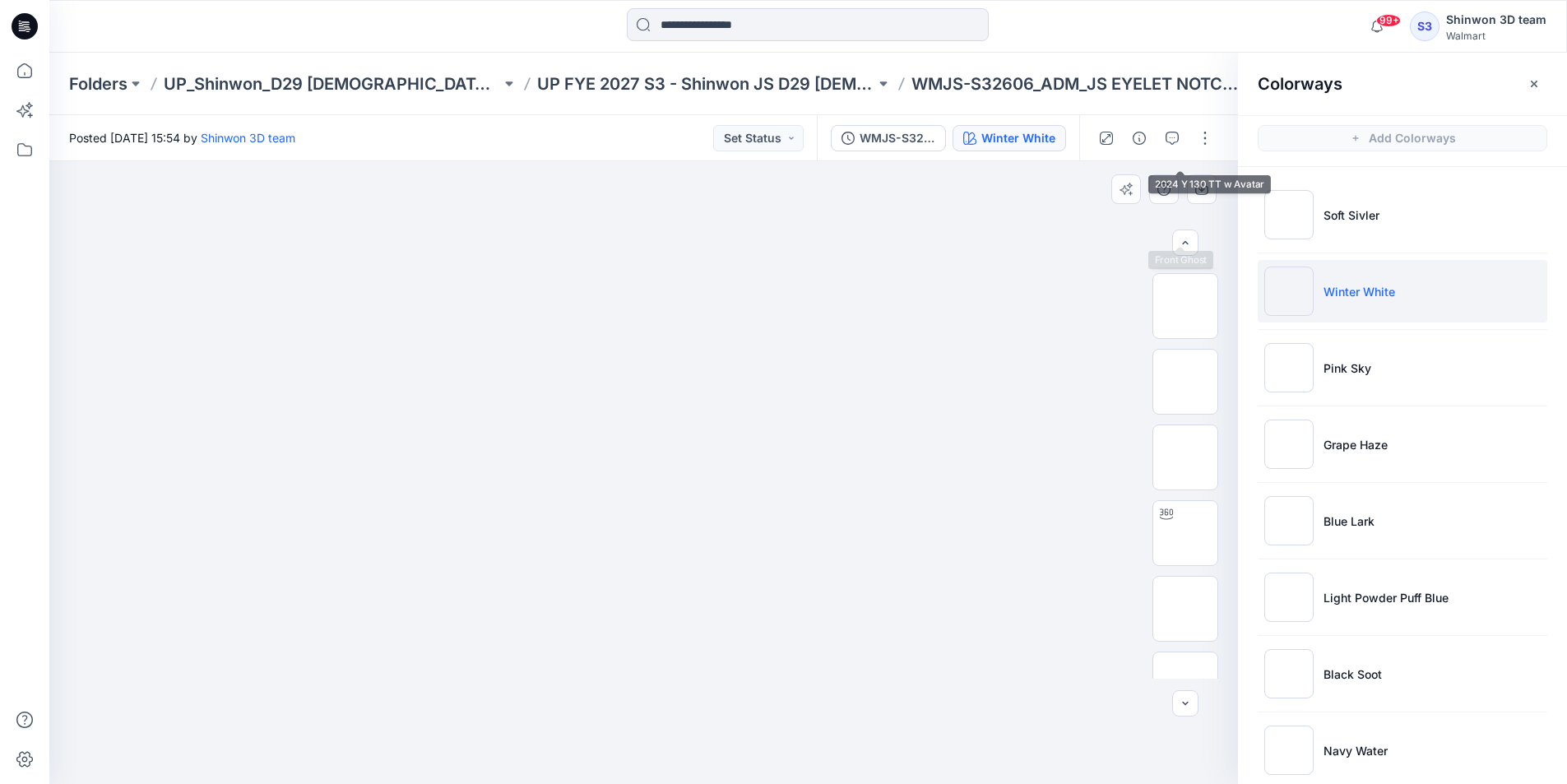
scroll to position [638, 0]
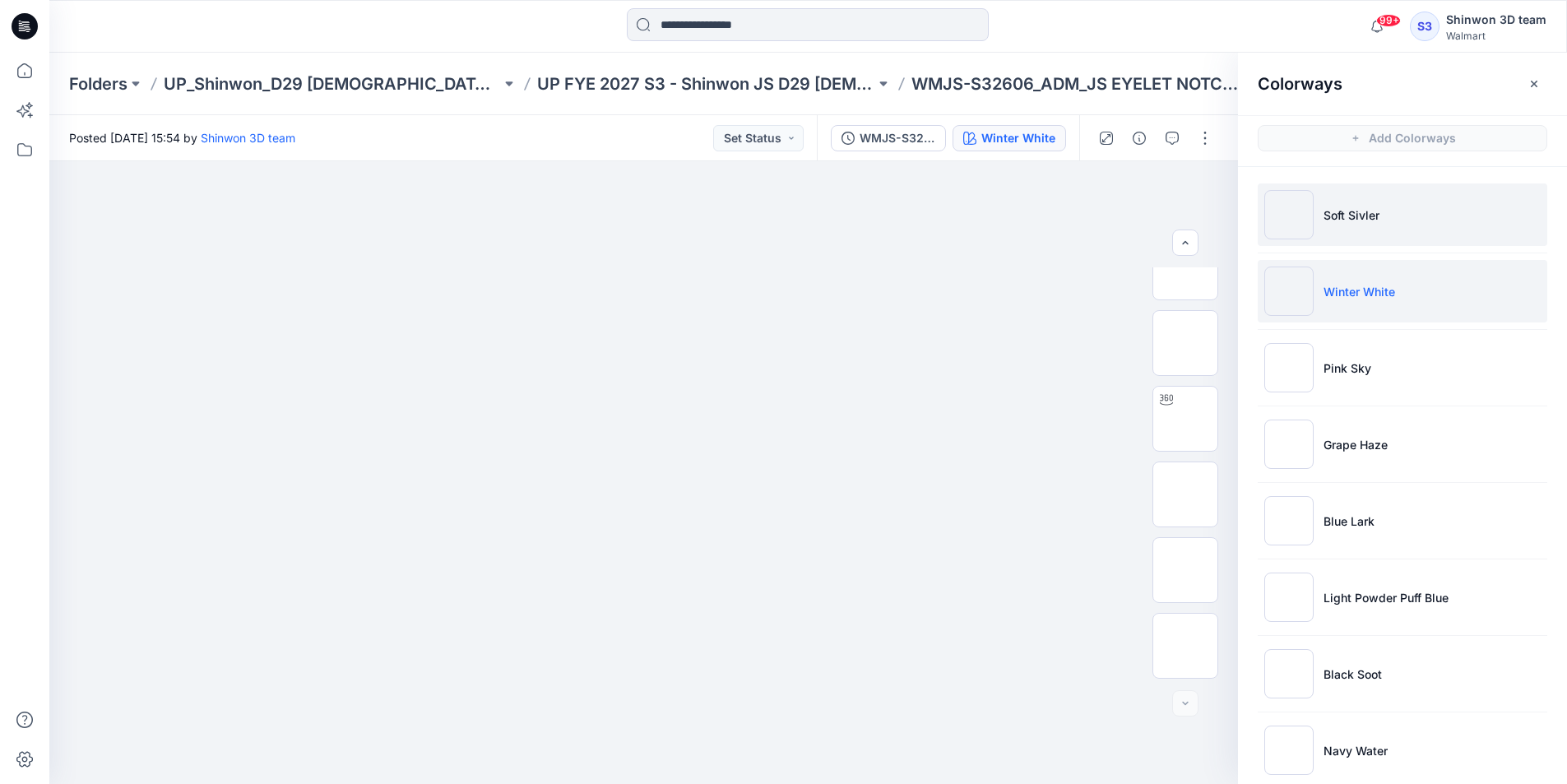
click at [1373, 221] on p "Soft Sivler" at bounding box center [1352, 215] width 56 height 17
click at [1353, 276] on li "Winter White" at bounding box center [1402, 291] width 289 height 63
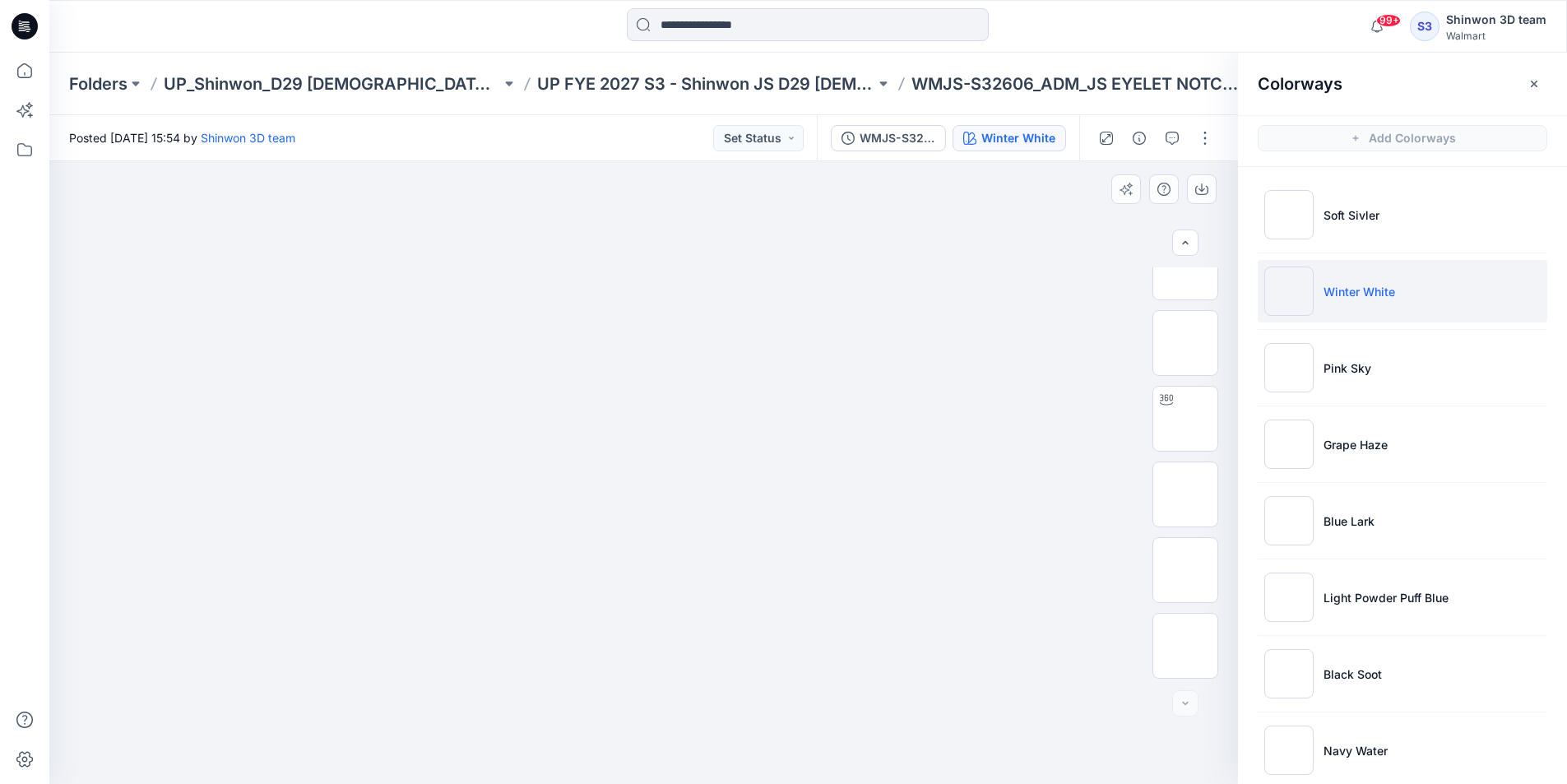
click at [164, 411] on div at bounding box center [644, 472] width 1189 height 622
click at [751, 89] on p "UP FYE 2027 S3 - Shinwon JS D29 [DEMOGRAPHIC_DATA] Sleepwear" at bounding box center [706, 83] width 337 height 23
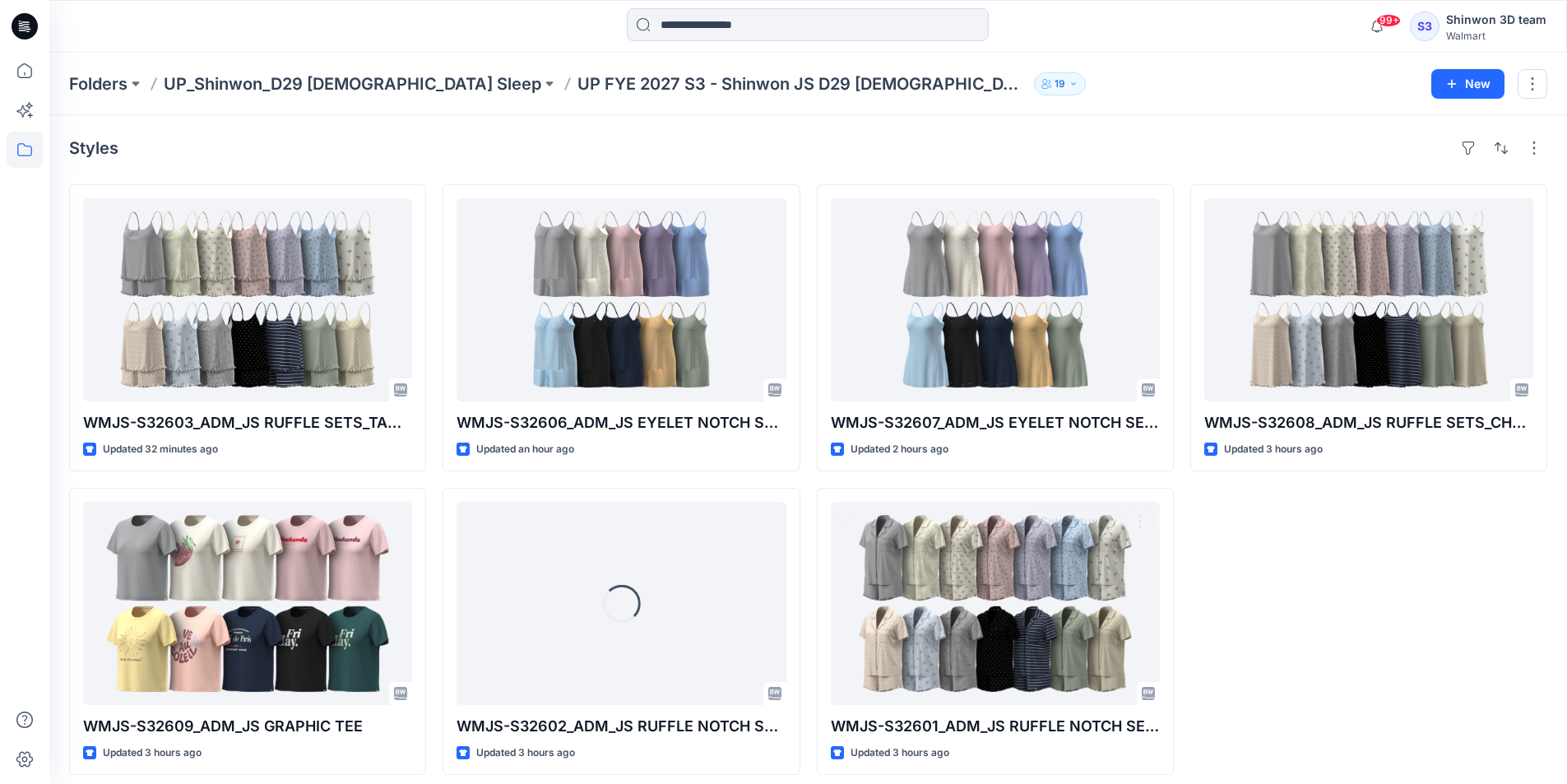
drag, startPoint x: 1310, startPoint y: 735, endPoint x: 1303, endPoint y: 729, distance: 9.2
click at [1310, 733] on div "WMJS-S32608_ADM_JS RUFFLE SETS_CHEMISE Updated 3 hours ago" at bounding box center [1369, 479] width 357 height 590
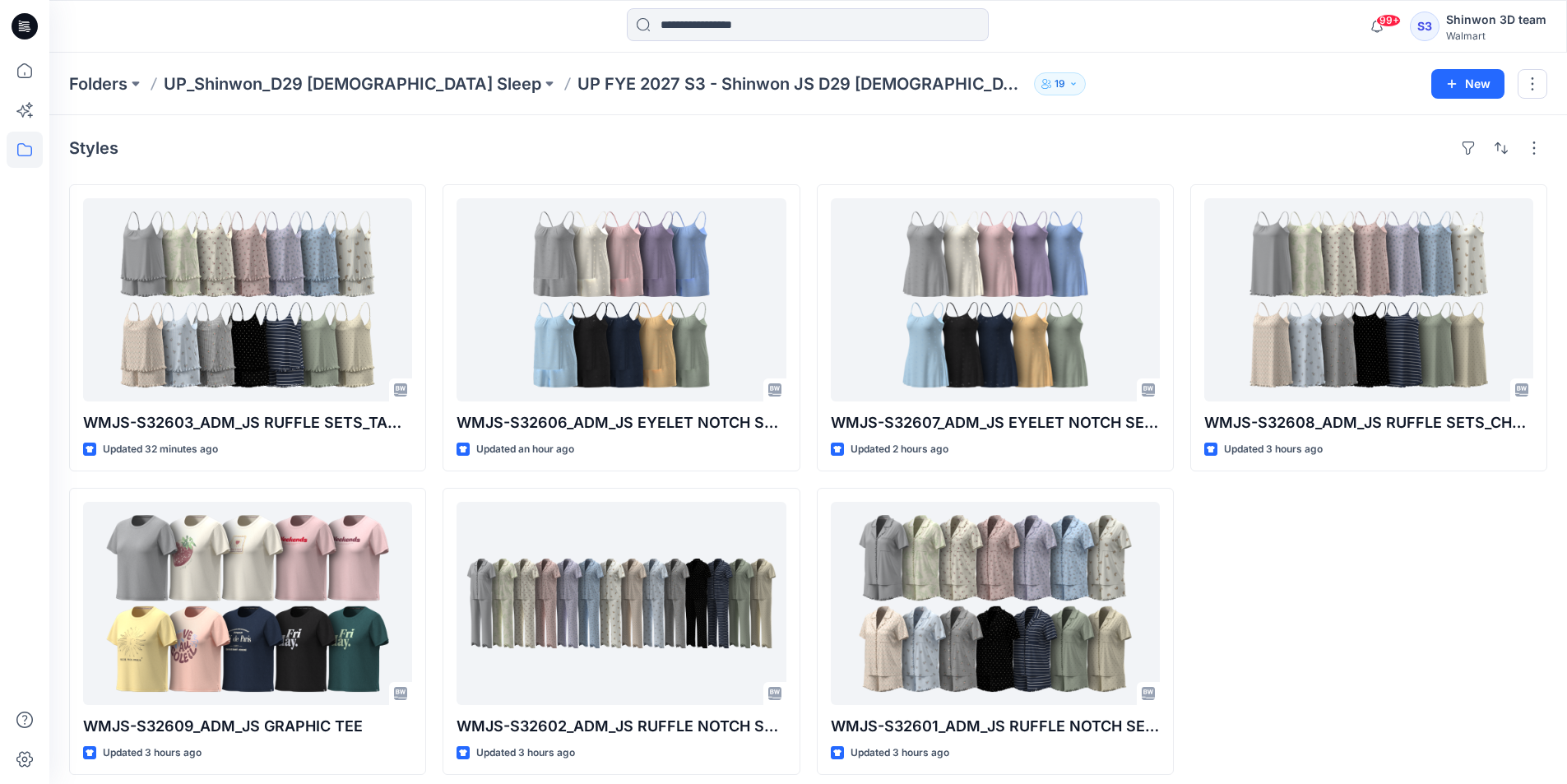
click at [1333, 703] on div "WMJS-S32608_ADM_JS RUFFLE SETS_CHEMISE Updated 3 hours ago" at bounding box center [1369, 479] width 357 height 590
click at [374, 84] on p "UP_Shinwon_D29 [DEMOGRAPHIC_DATA] Sleep" at bounding box center [352, 83] width 377 height 23
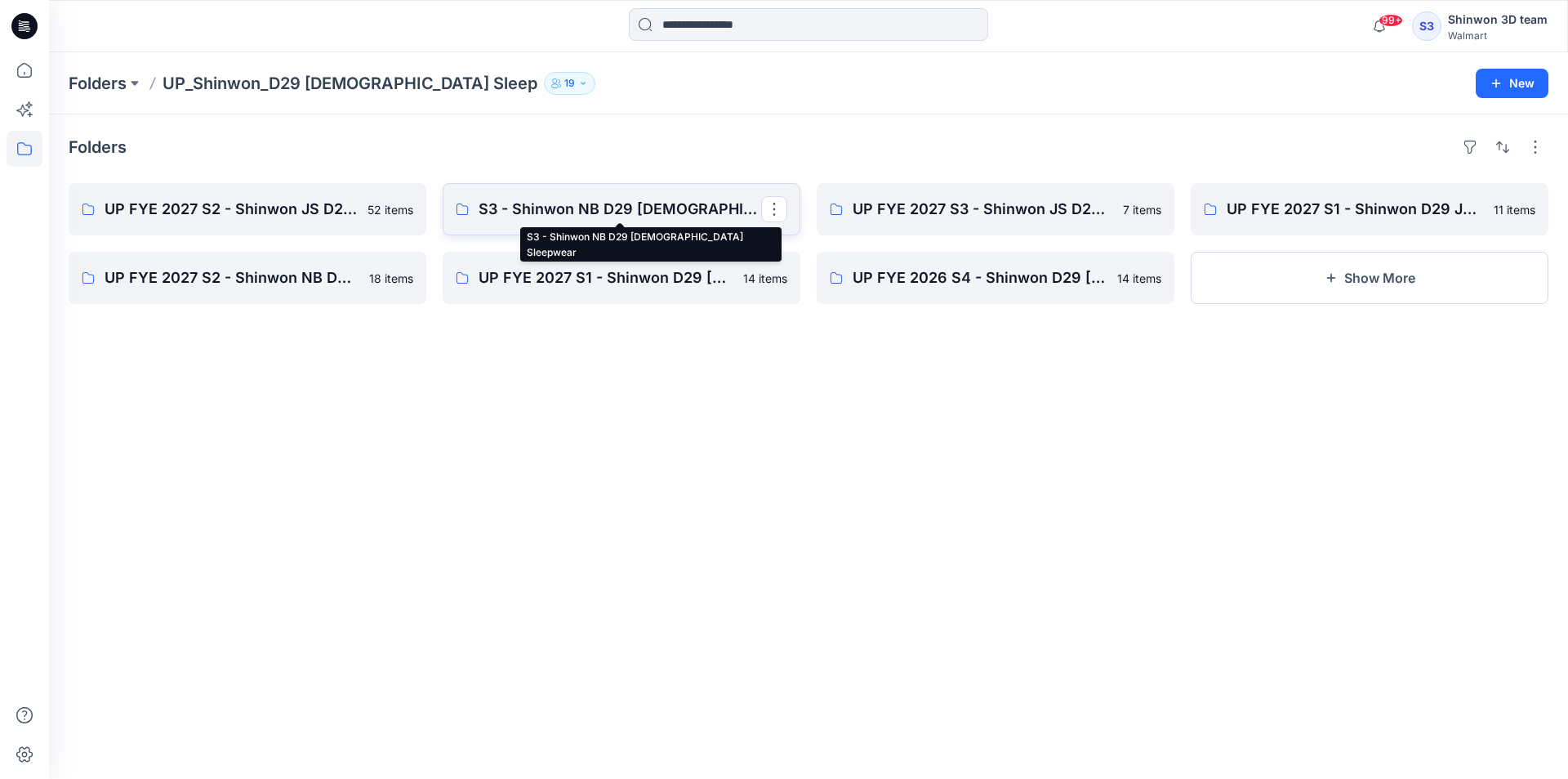
click at [529, 212] on p "S3 - Shinwon NB D29 Ladies Sleepwear" at bounding box center [620, 209] width 283 height 23
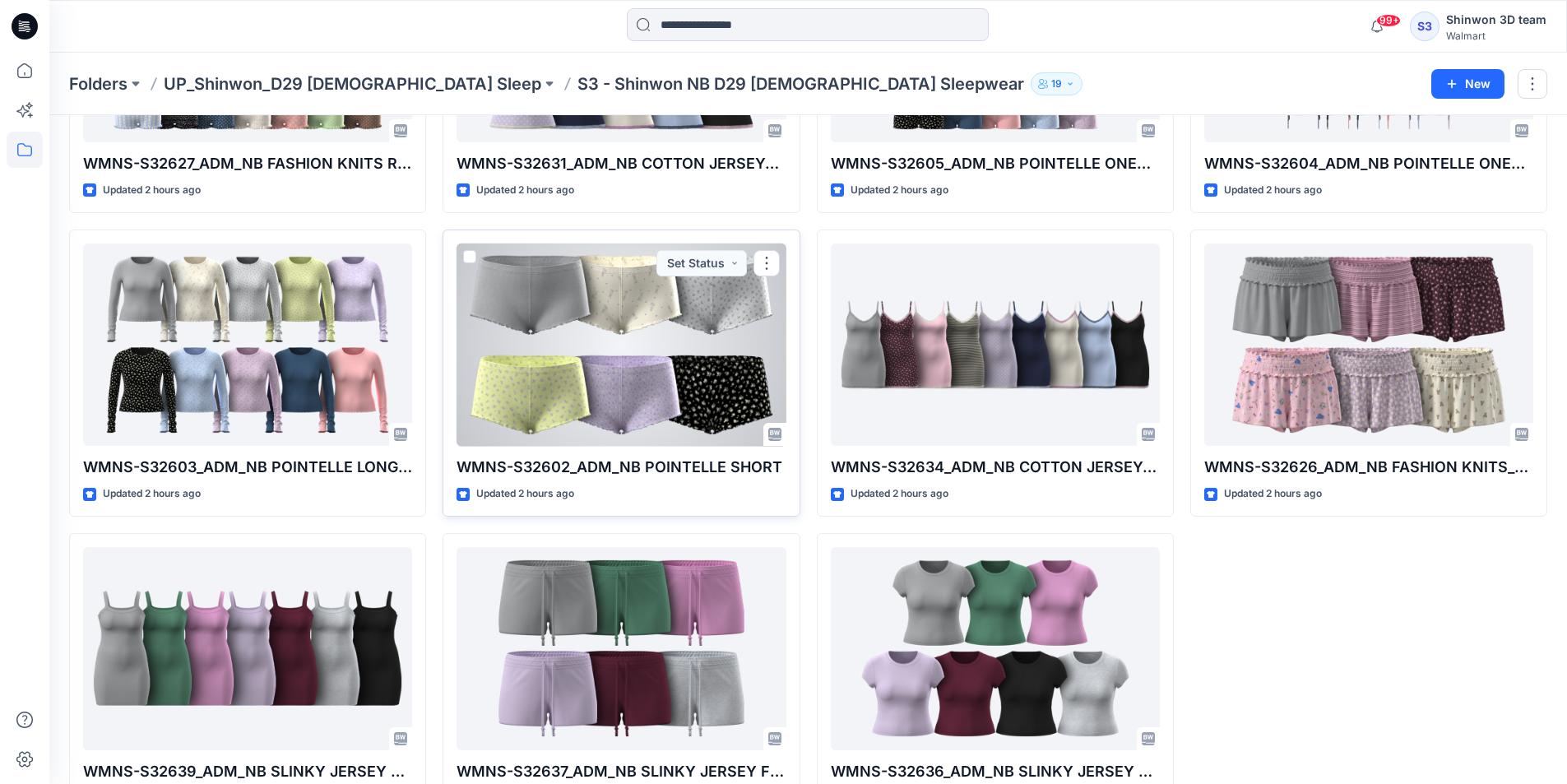
scroll to position [1061, 0]
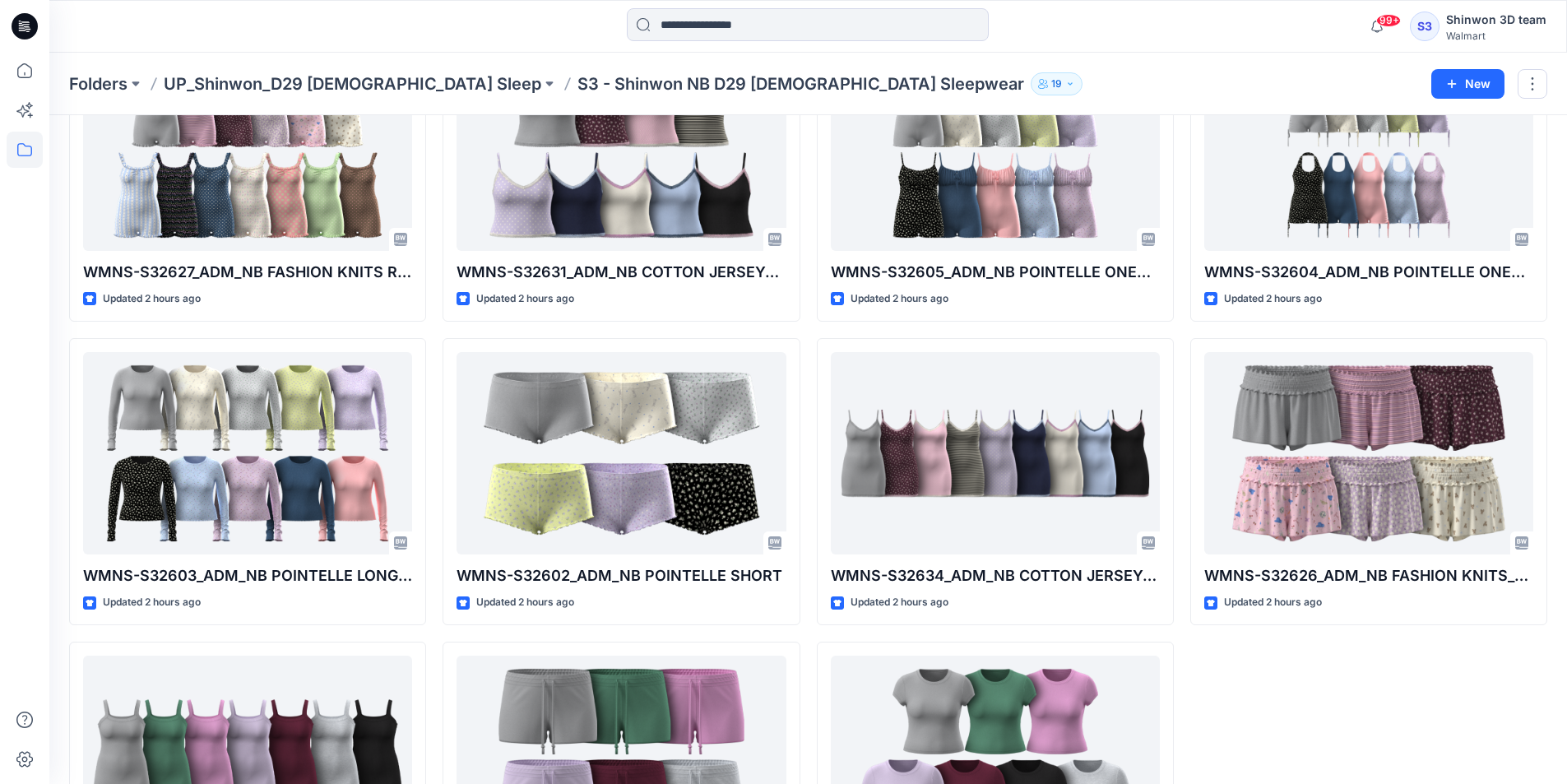
click at [75, 329] on div "WMNS-S32632_ADM_NB COTTON JERSEY&LACE_TANK Updated a minute ago WMNS-S32635_ADM…" at bounding box center [247, 25] width 357 height 1805
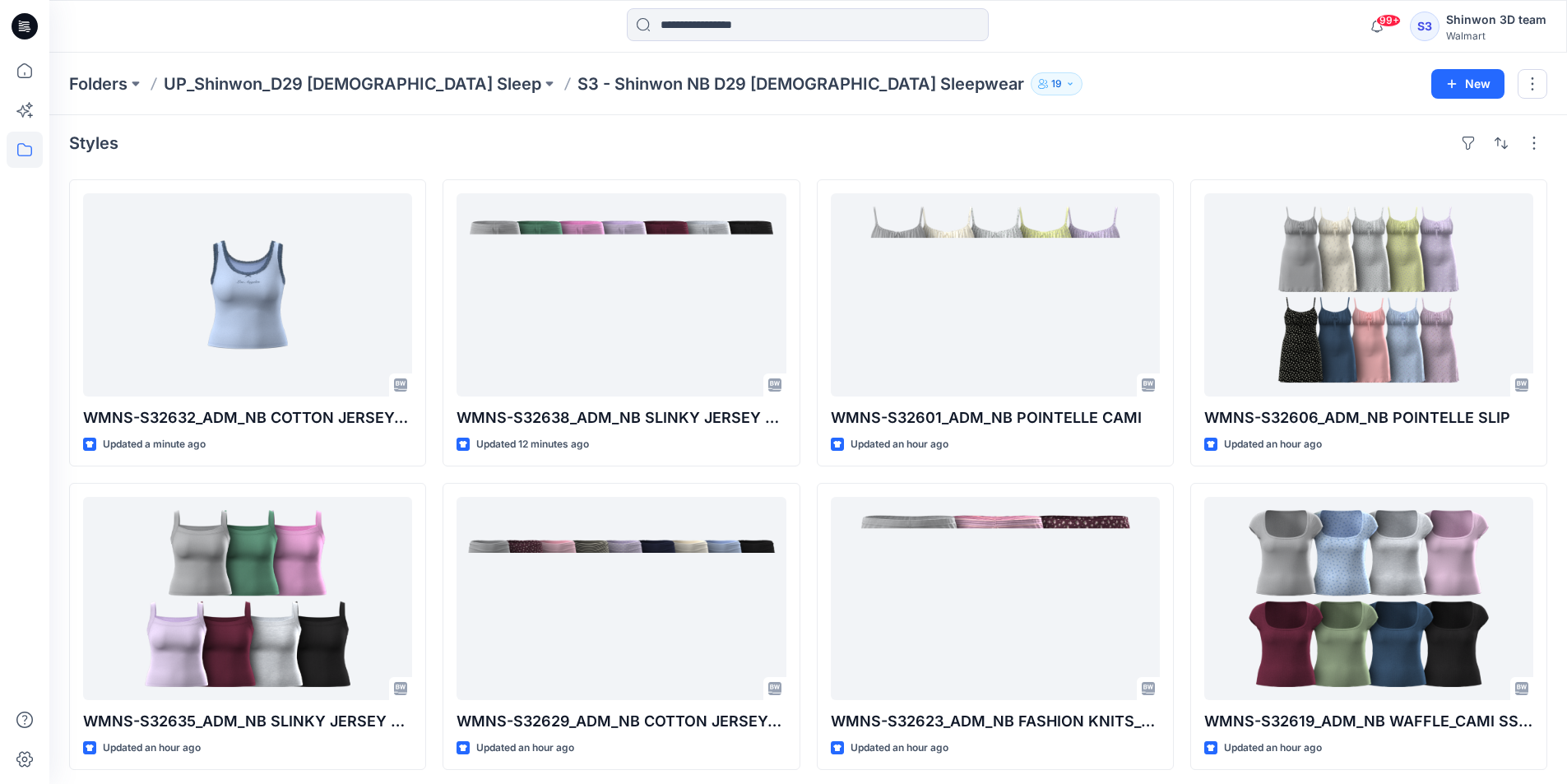
scroll to position [0, 0]
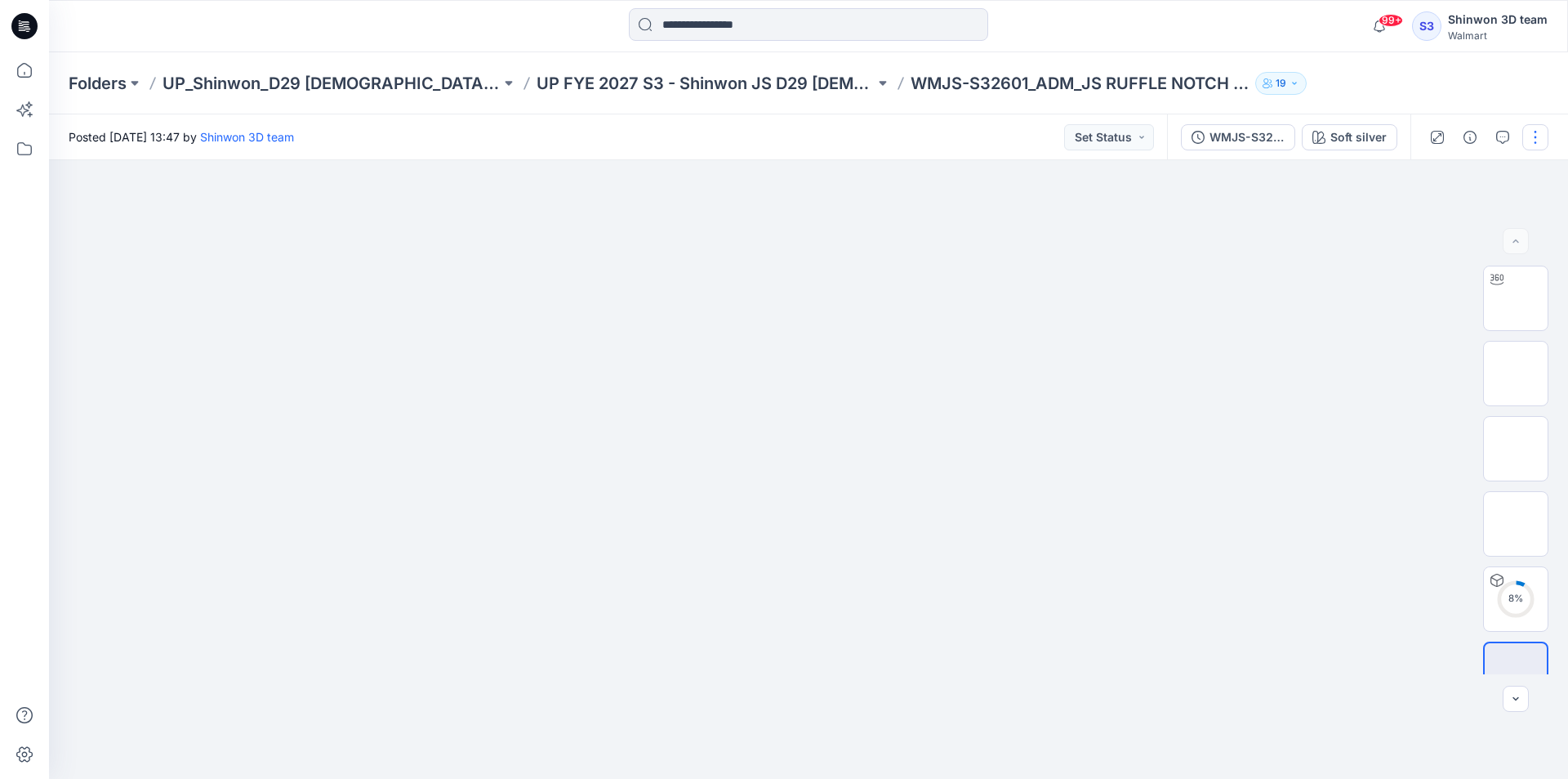
click at [1534, 137] on button "button" at bounding box center [1535, 138] width 26 height 26
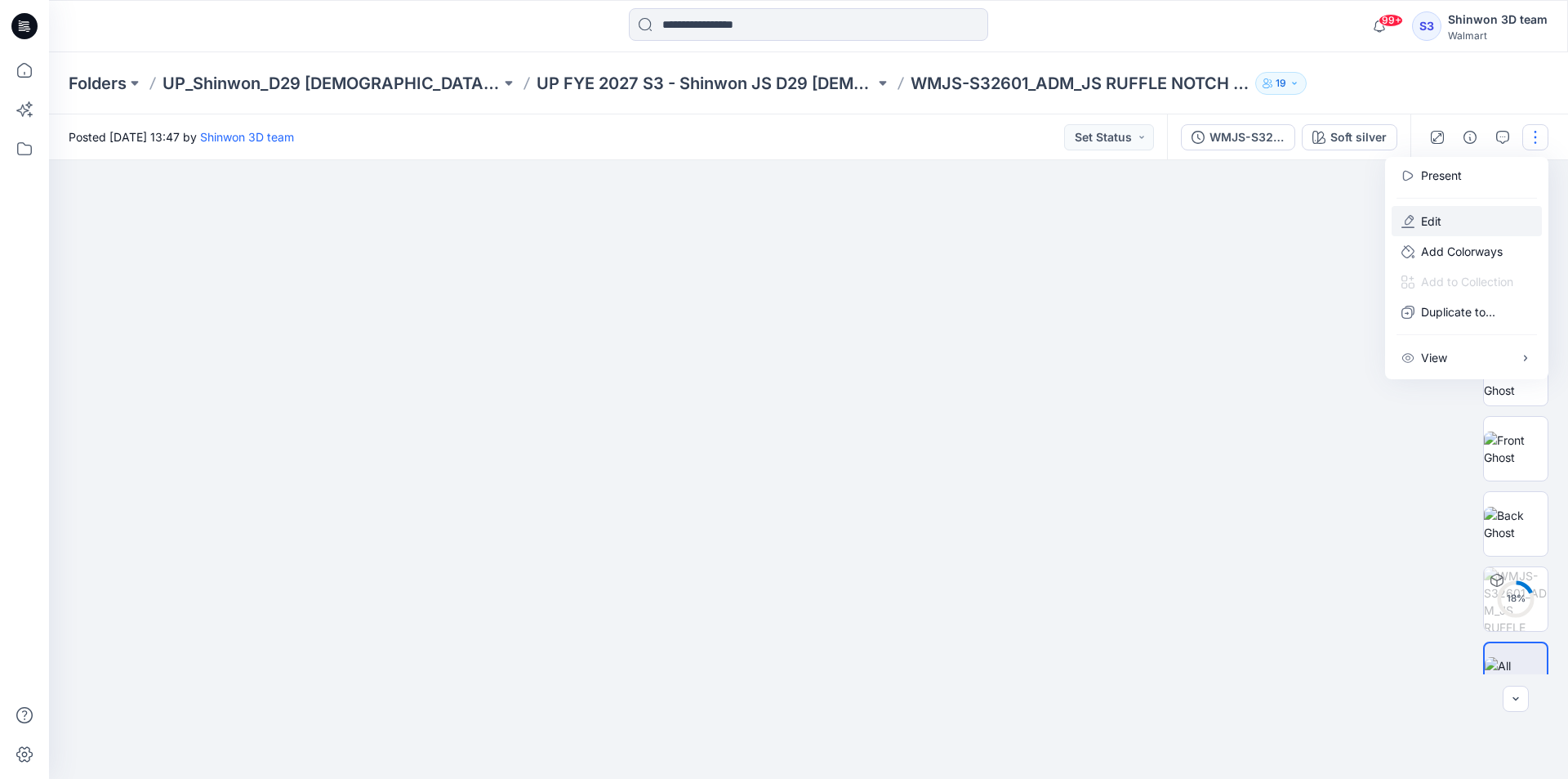
click at [1445, 219] on button "Edit" at bounding box center [1468, 220] width 151 height 31
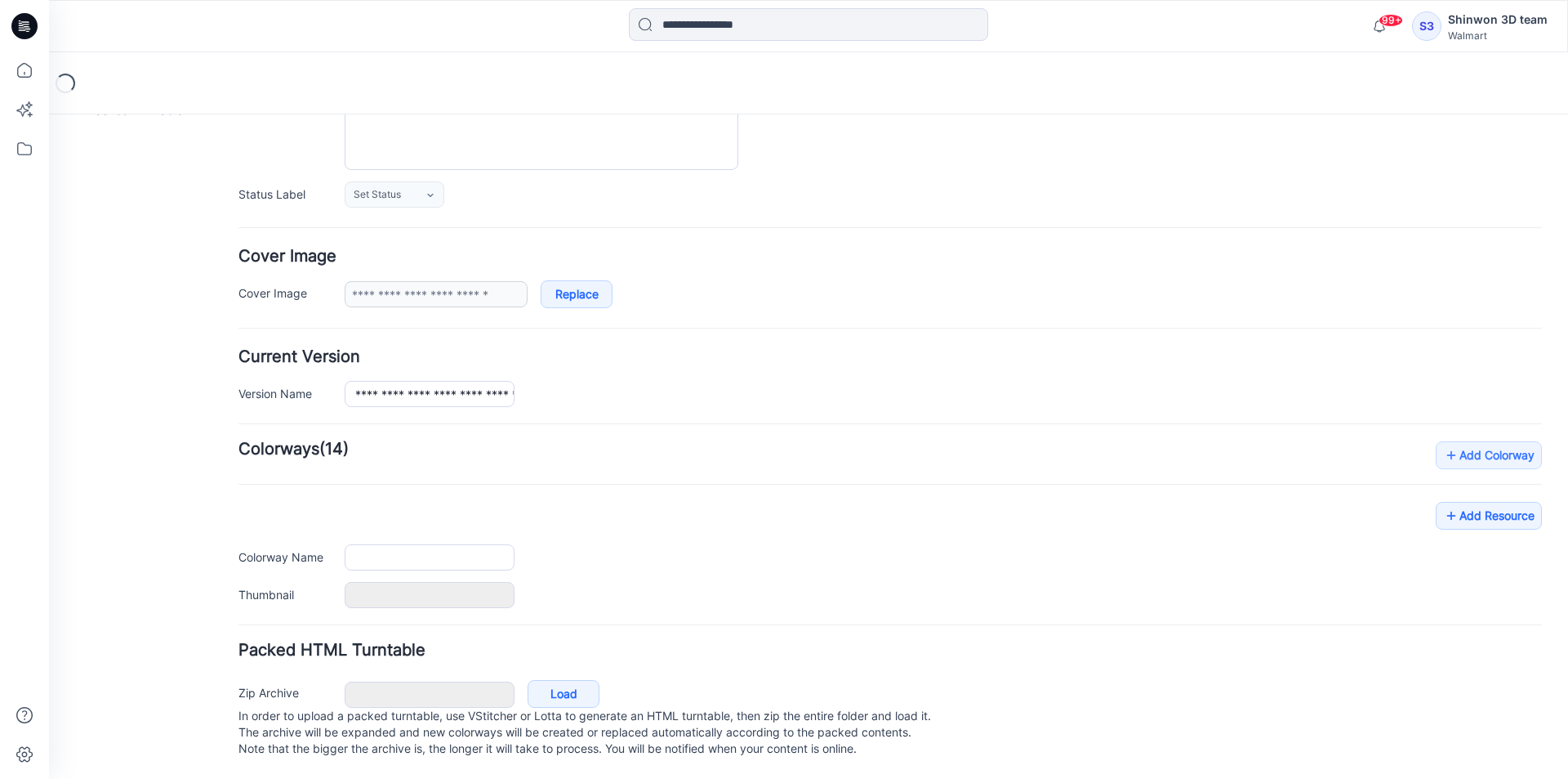
scroll to position [200, 0]
type input "**********"
type textarea "**********"
type input "**********"
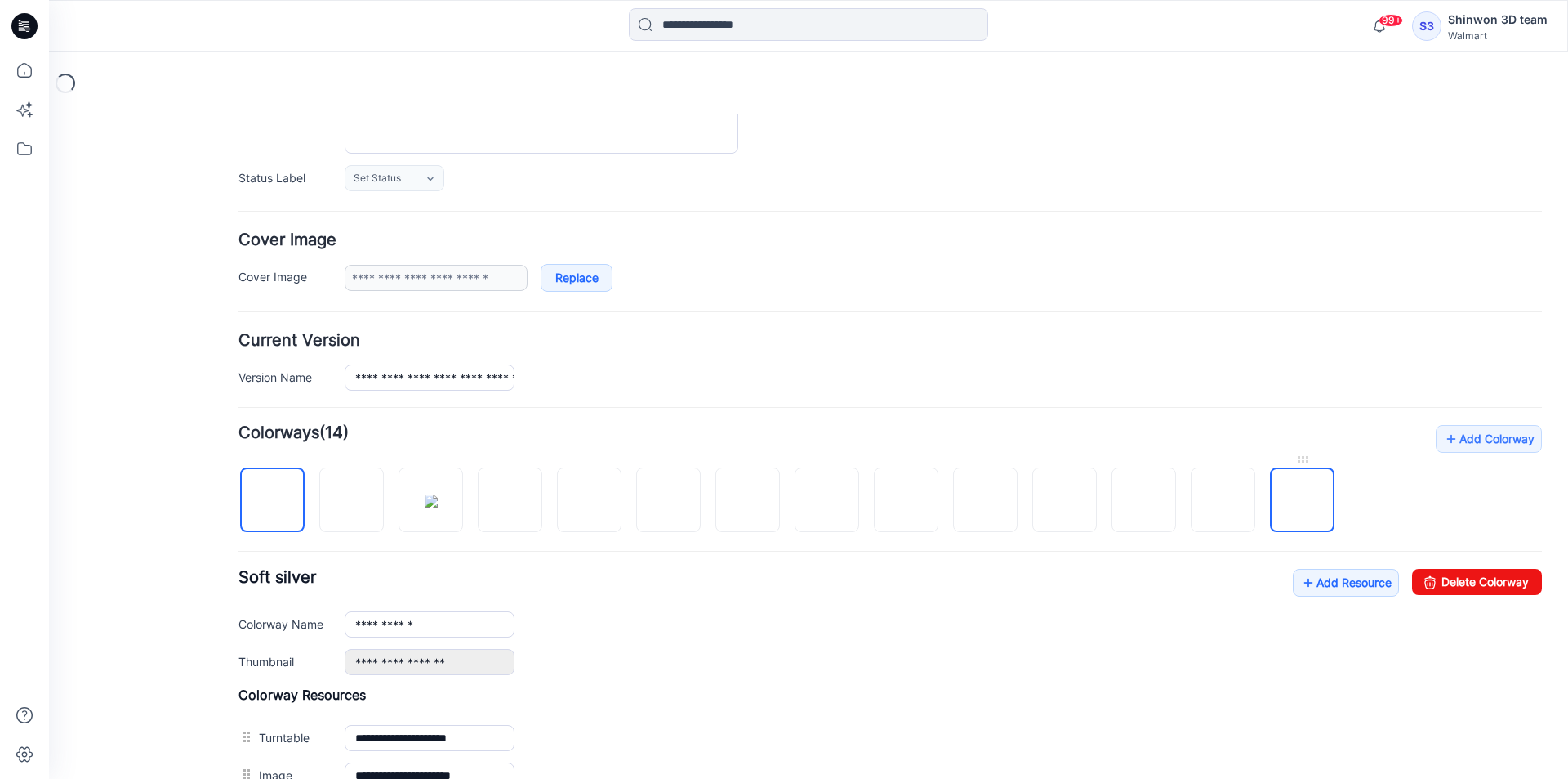
click at [1303, 501] on img at bounding box center [1303, 501] width 0 height 0
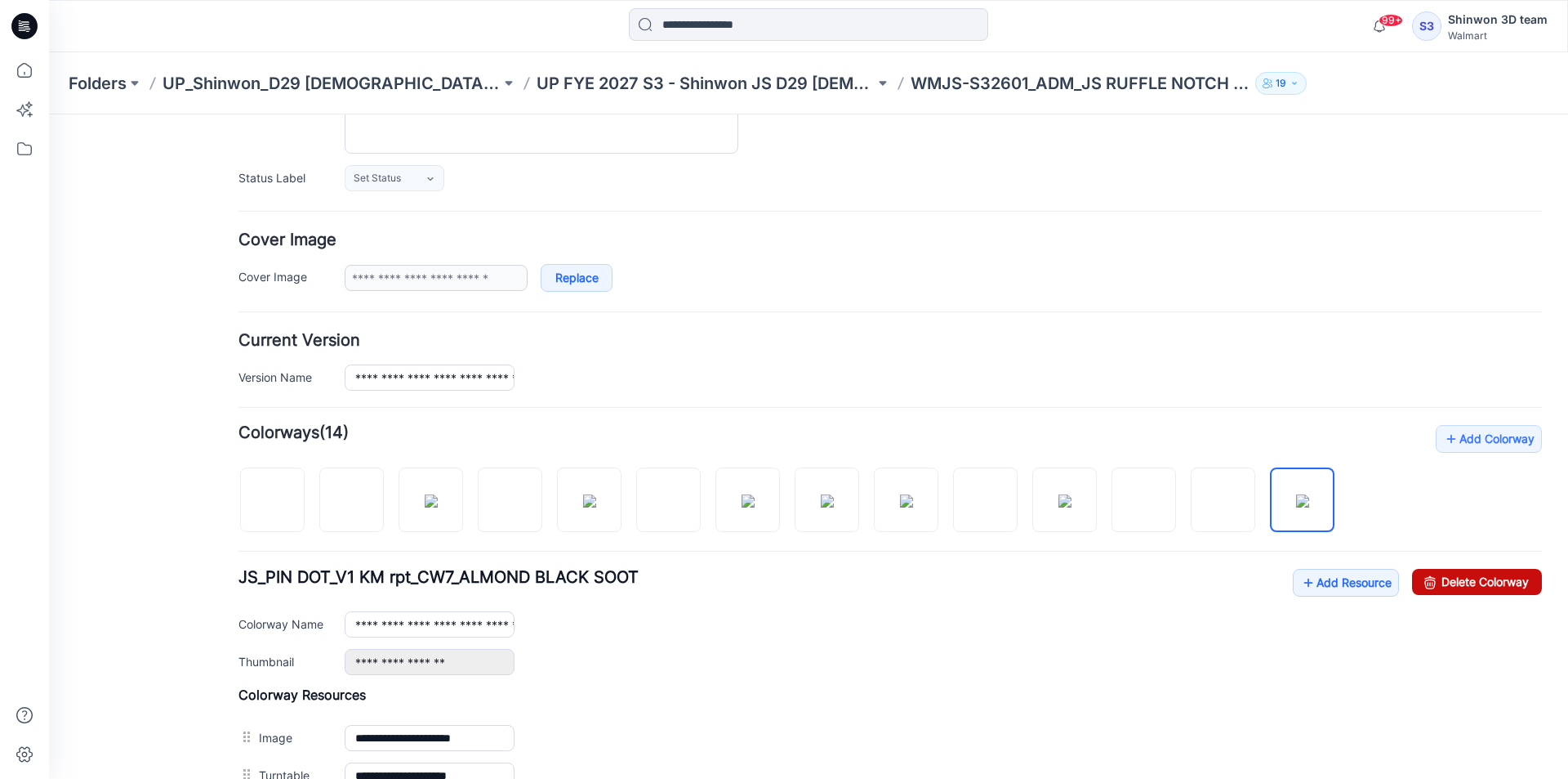
click at [1482, 579] on link "Delete Colorway" at bounding box center [1477, 582] width 130 height 26
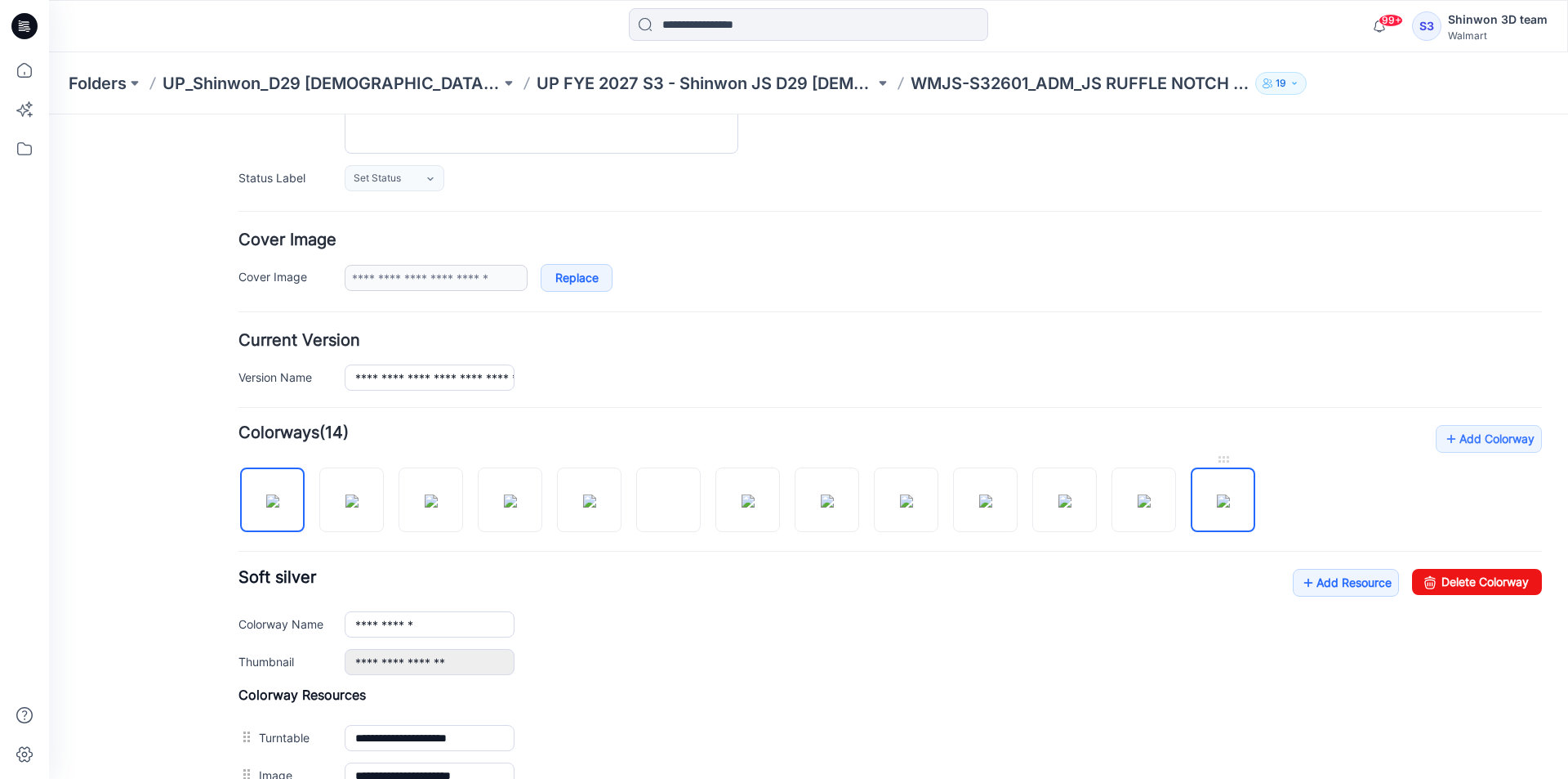
click at [1228, 495] on img at bounding box center [1223, 501] width 13 height 13
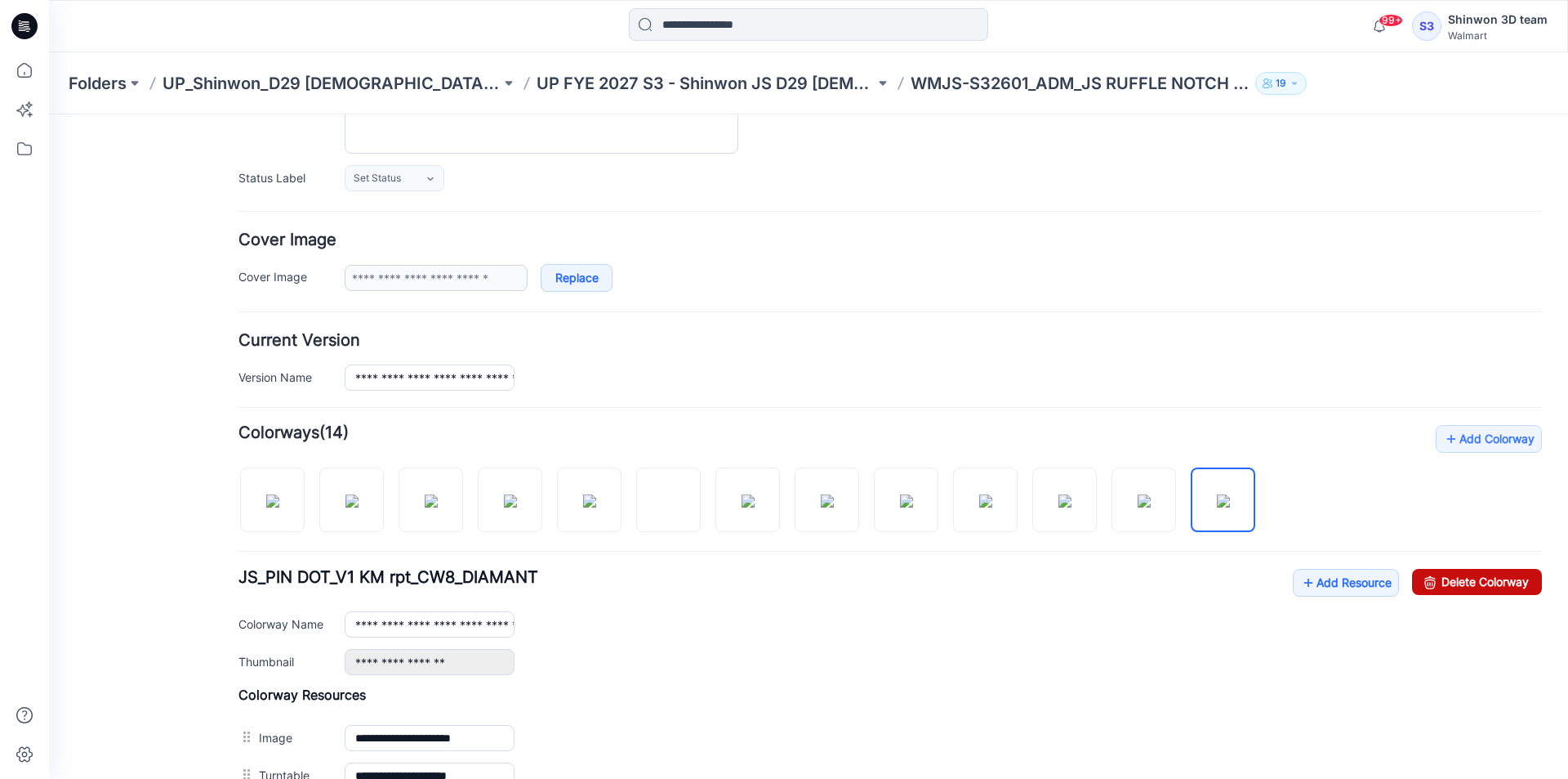
click at [1518, 584] on link "Delete Colorway" at bounding box center [1477, 582] width 130 height 26
drag, startPoint x: 1137, startPoint y: 493, endPoint x: 1375, endPoint y: 549, distance: 244.5
click at [1140, 495] on img at bounding box center [1144, 501] width 13 height 13
click at [1445, 579] on link "Delete Colorway" at bounding box center [1477, 582] width 130 height 26
drag, startPoint x: 1068, startPoint y: 491, endPoint x: 1405, endPoint y: 581, distance: 348.8
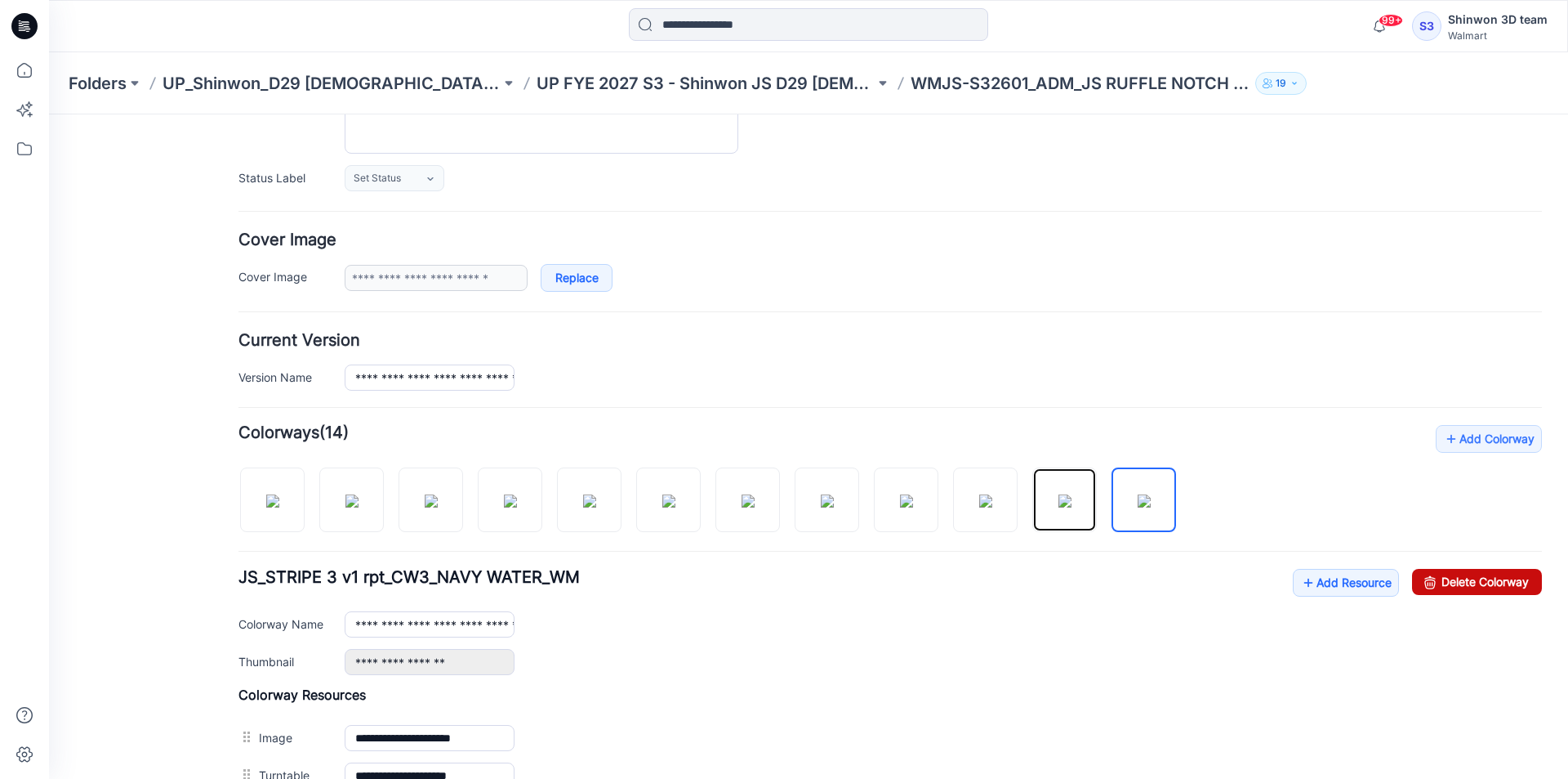
click at [1070, 495] on img at bounding box center [1065, 501] width 13 height 13
click at [1481, 583] on link "Delete Colorway" at bounding box center [1477, 582] width 130 height 26
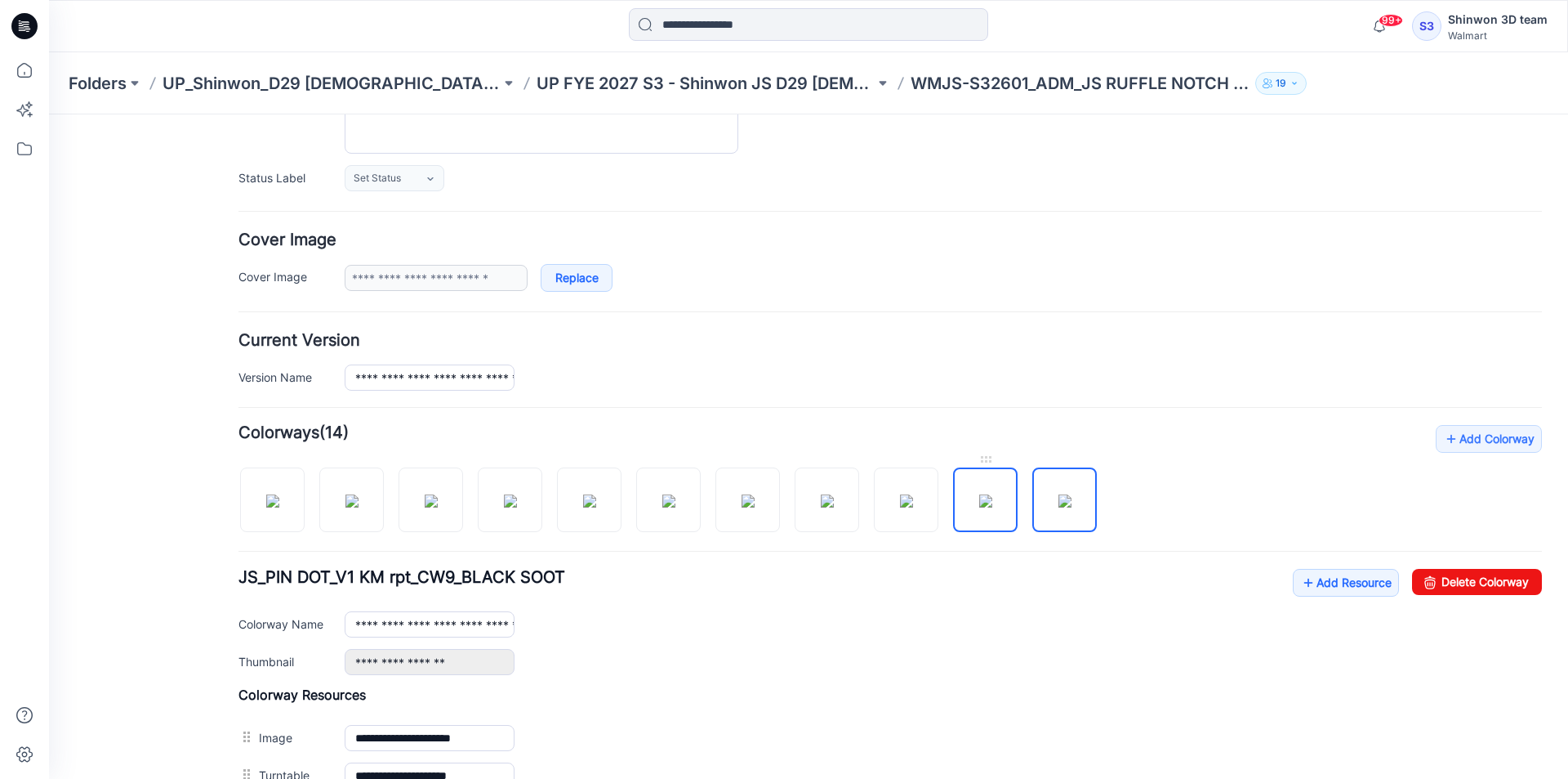
drag, startPoint x: 980, startPoint y: 497, endPoint x: 1345, endPoint y: 563, distance: 370.9
click at [988, 501] on img at bounding box center [986, 501] width 13 height 13
click at [1501, 581] on link "Delete Colorway" at bounding box center [1477, 582] width 130 height 26
drag, startPoint x: 887, startPoint y: 491, endPoint x: 1272, endPoint y: 547, distance: 389.1
click at [900, 495] on img at bounding box center [906, 501] width 13 height 13
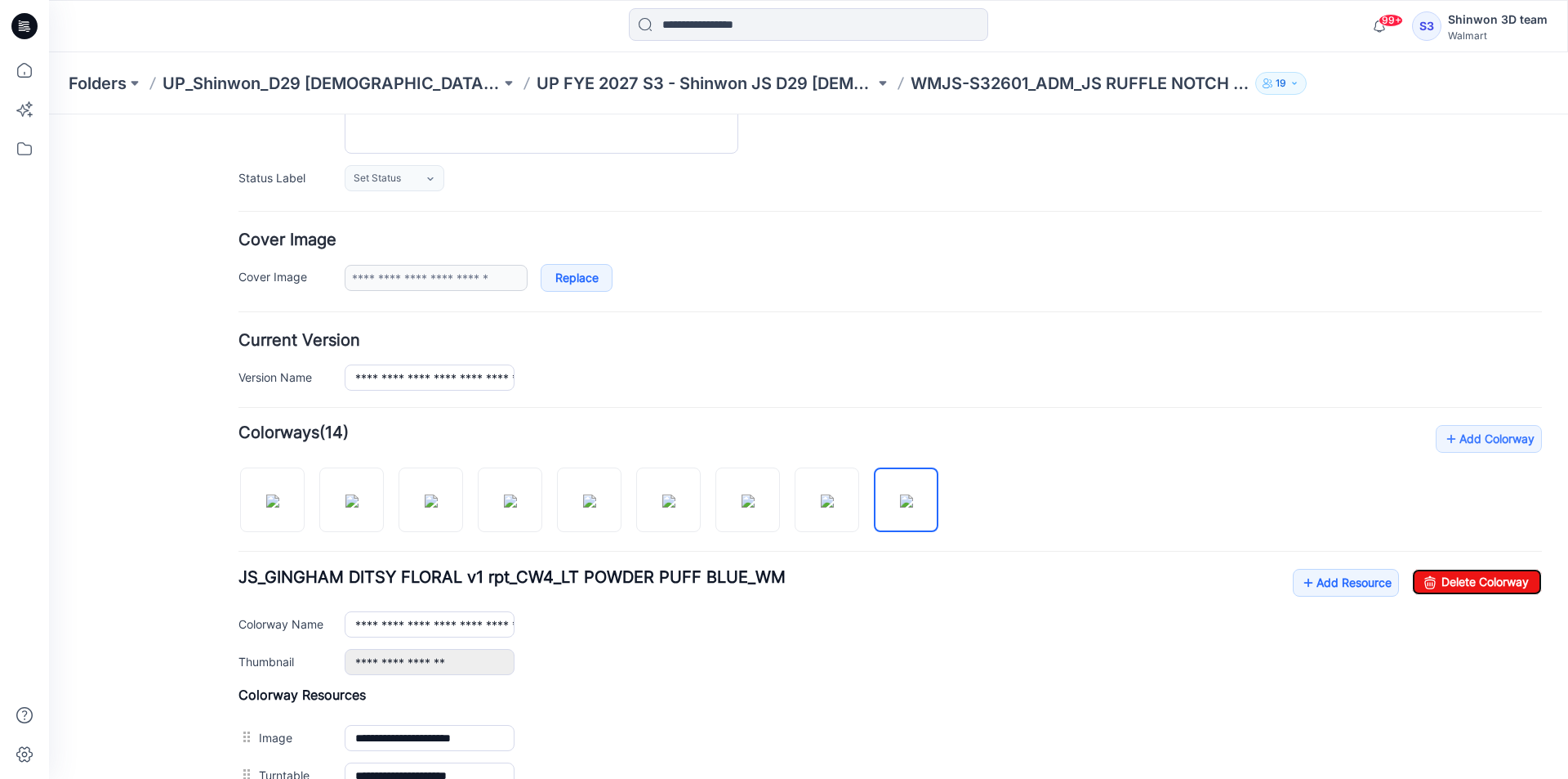
click at [1412, 569] on link "Delete Colorway" at bounding box center [1477, 582] width 130 height 26
click at [834, 505] on img at bounding box center [827, 501] width 13 height 13
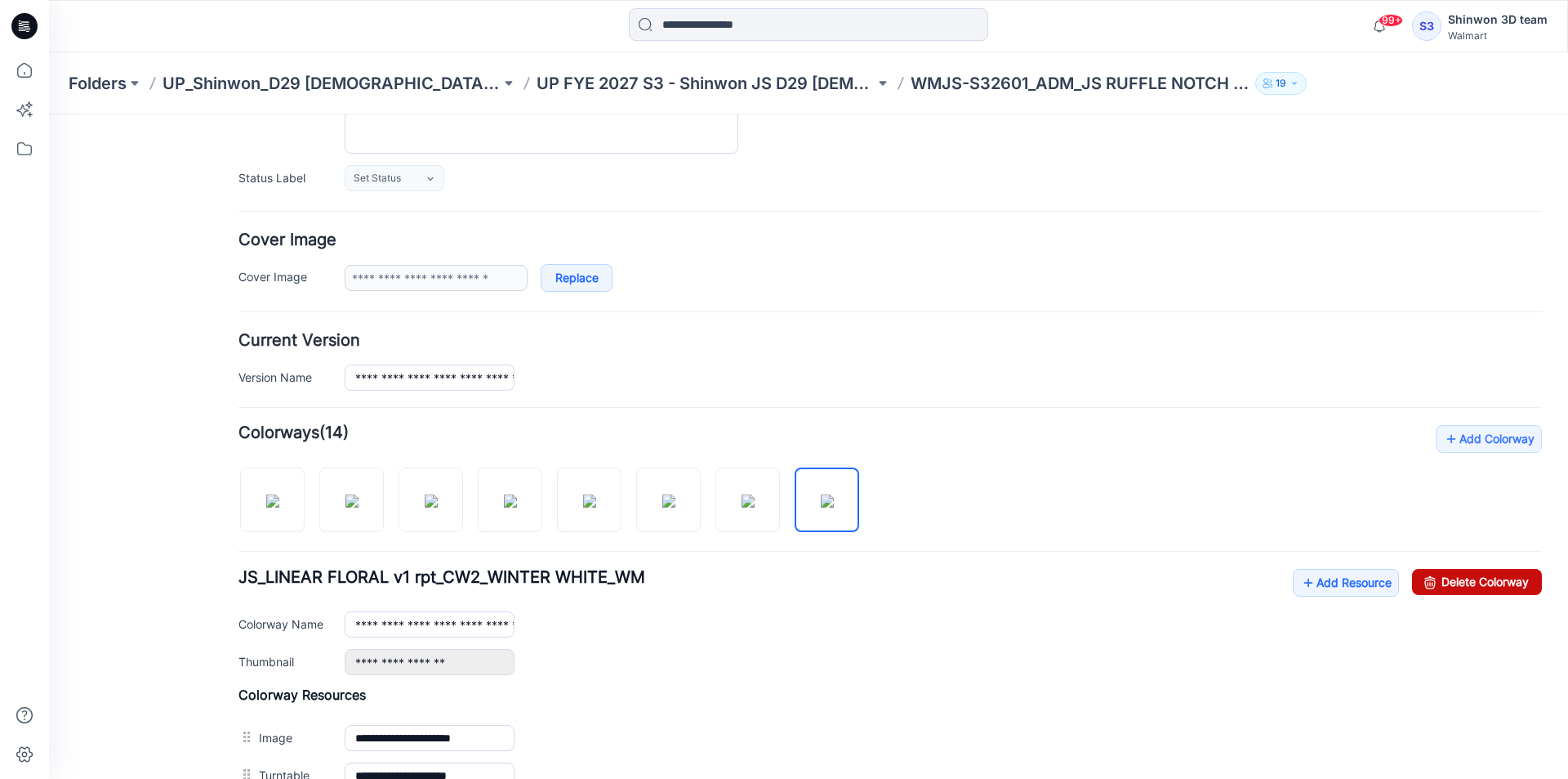
click at [1463, 578] on link "Delete Colorway" at bounding box center [1477, 582] width 130 height 26
drag, startPoint x: 751, startPoint y: 484, endPoint x: 783, endPoint y: 491, distance: 32.8
click at [755, 495] on img at bounding box center [748, 501] width 13 height 13
drag, startPoint x: 1395, startPoint y: 587, endPoint x: 1416, endPoint y: 588, distance: 21.0
click at [1402, 588] on ul "Add Resource Delete Colorway" at bounding box center [1417, 582] width 249 height 26
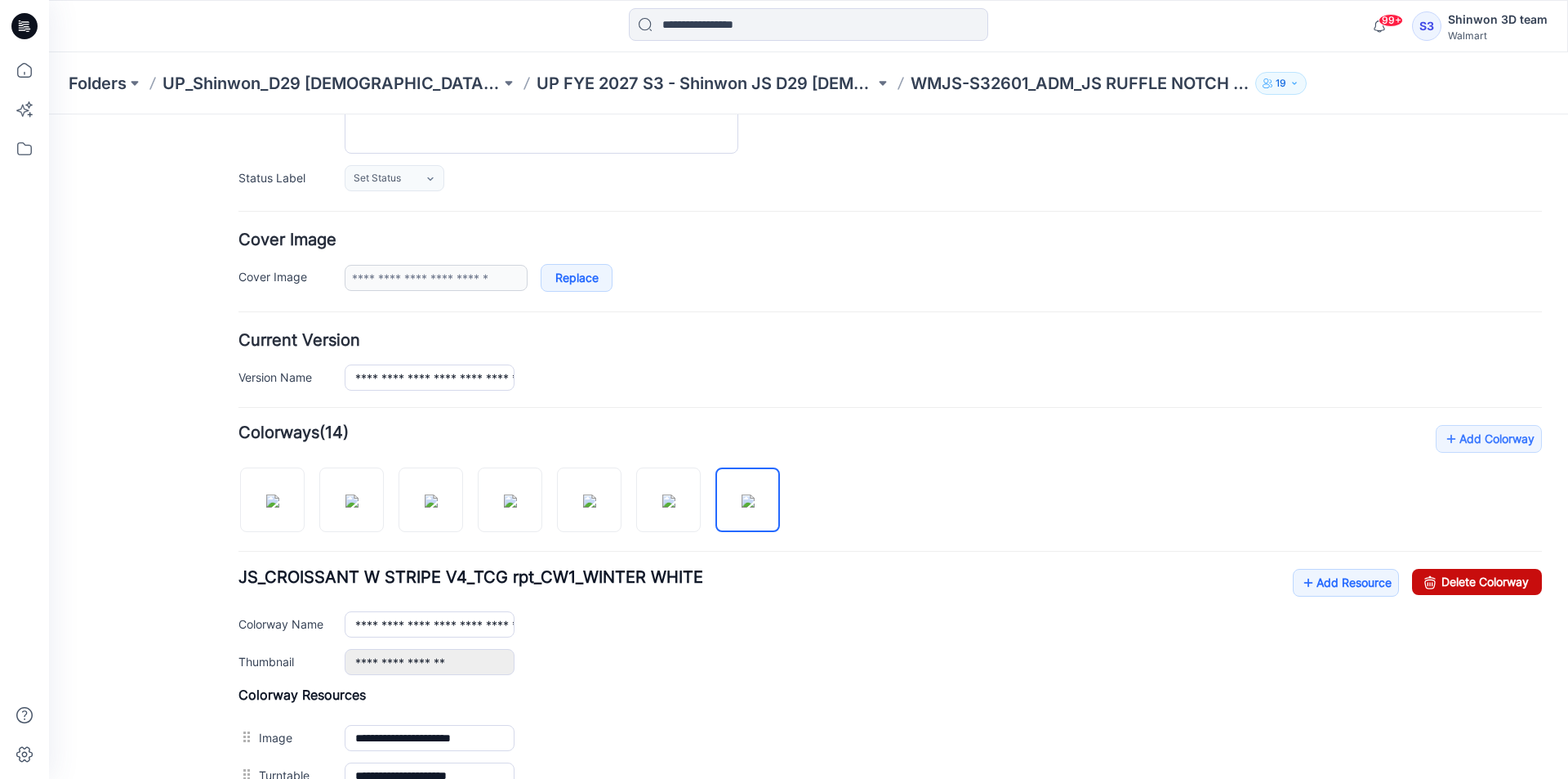
click at [1435, 588] on link "Delete Colorway" at bounding box center [1477, 582] width 130 height 26
drag, startPoint x: 682, startPoint y: 489, endPoint x: 752, endPoint y: 502, distance: 71.2
click at [676, 495] on img at bounding box center [669, 501] width 13 height 13
drag, startPoint x: 1479, startPoint y: 583, endPoint x: 1490, endPoint y: 555, distance: 30.1
click at [1479, 583] on link "Delete Colorway" at bounding box center [1477, 582] width 130 height 26
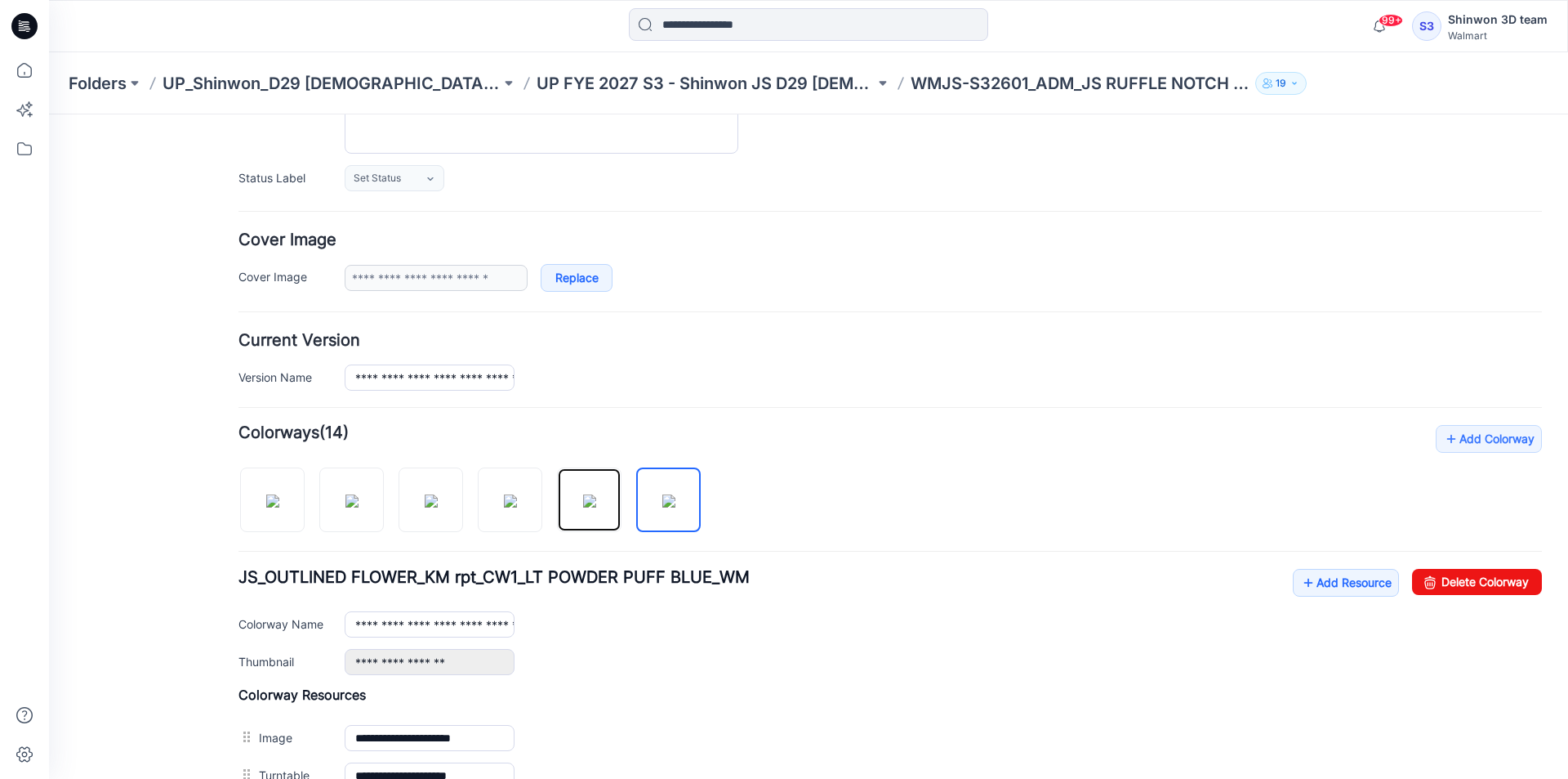
drag, startPoint x: 591, startPoint y: 495, endPoint x: 955, endPoint y: 558, distance: 369.4
click at [593, 495] on img at bounding box center [589, 501] width 13 height 13
click at [1476, 589] on link "Delete Colorway" at bounding box center [1477, 582] width 130 height 26
drag, startPoint x: 509, startPoint y: 497, endPoint x: 547, endPoint y: 499, distance: 38.1
click at [512, 497] on img at bounding box center [510, 501] width 13 height 13
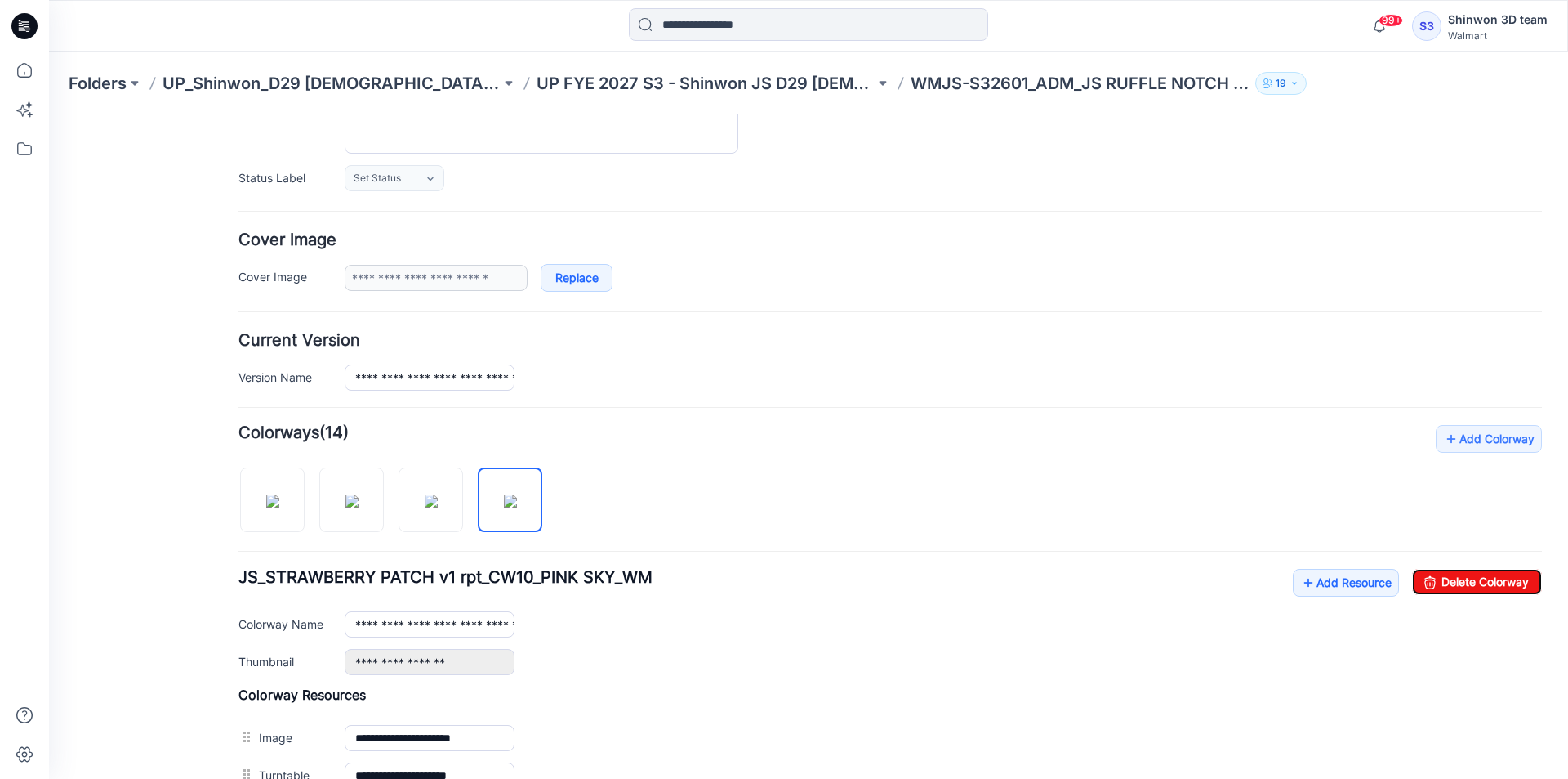
drag, startPoint x: 1459, startPoint y: 579, endPoint x: 1257, endPoint y: 555, distance: 203.4
click at [1459, 579] on link "Delete Colorway" at bounding box center [1477, 582] width 130 height 26
drag, startPoint x: 428, startPoint y: 495, endPoint x: 691, endPoint y: 508, distance: 263.3
click at [429, 495] on img at bounding box center [431, 501] width 13 height 13
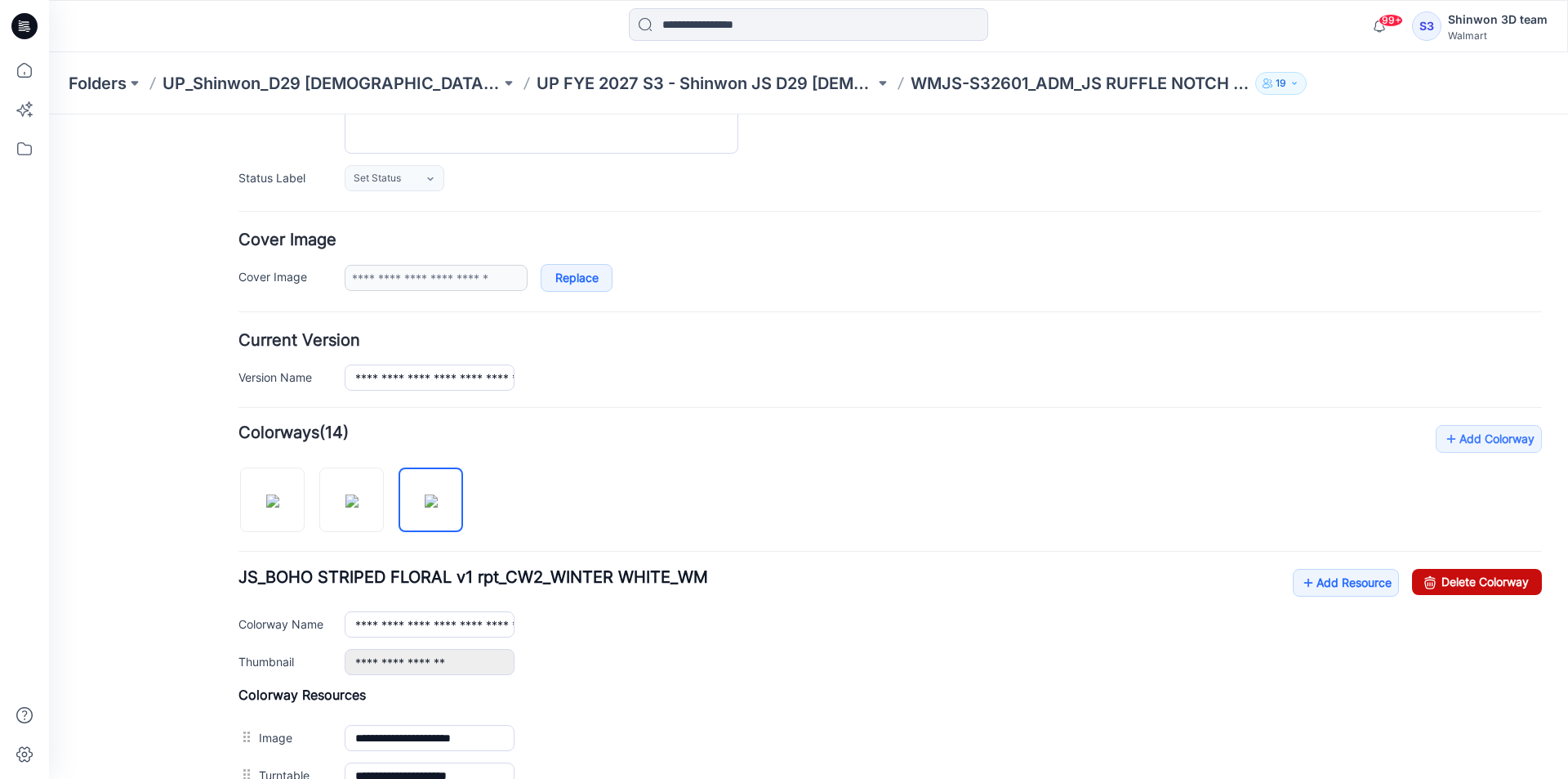
click at [1499, 578] on link "Delete Colorway" at bounding box center [1477, 582] width 130 height 26
drag, startPoint x: 349, startPoint y: 487, endPoint x: 382, endPoint y: 488, distance: 33.0
click at [351, 495] on img at bounding box center [352, 501] width 13 height 13
click at [1487, 582] on link "Delete Colorway" at bounding box center [1477, 582] width 130 height 26
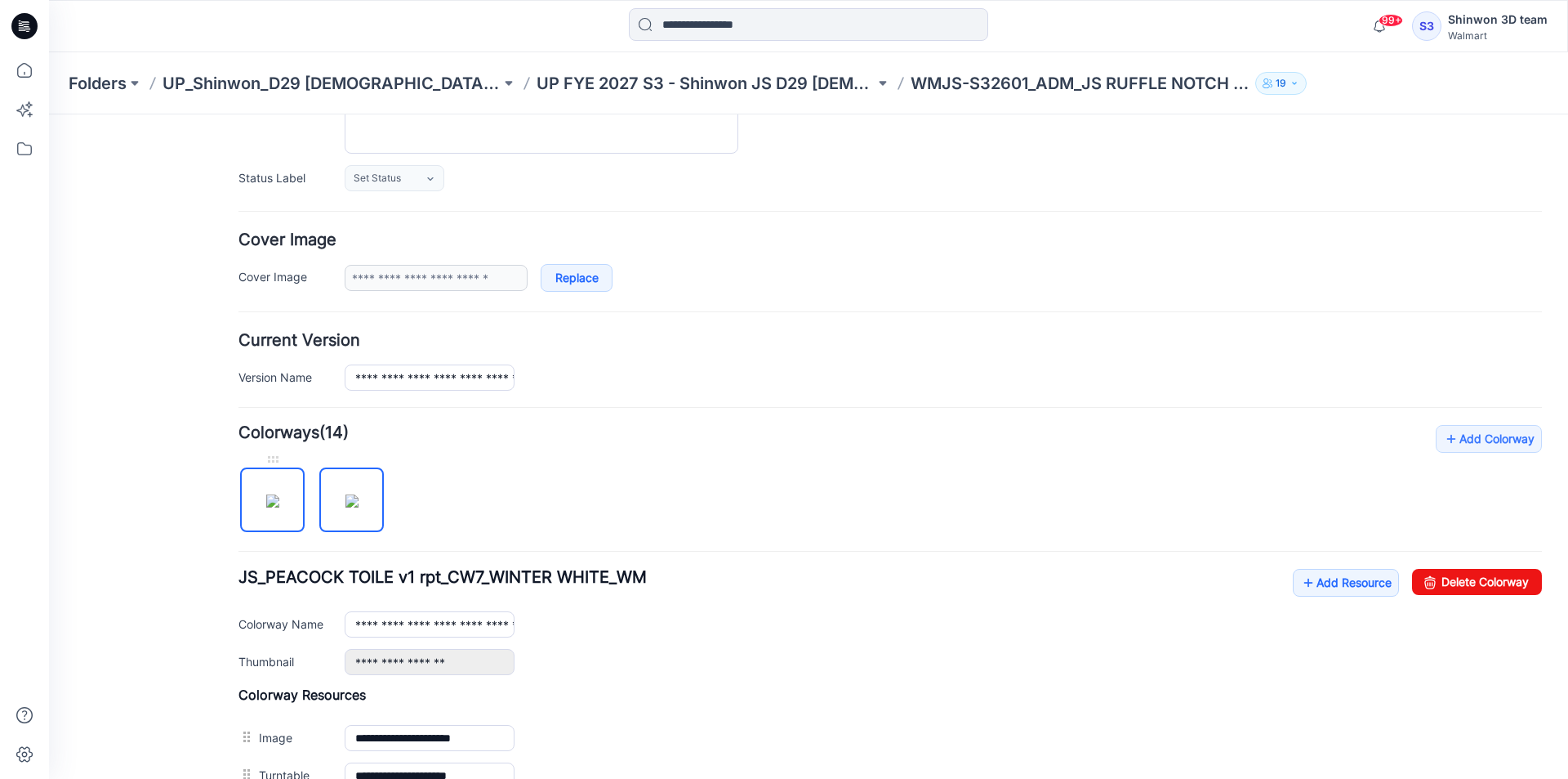
type input "**********"
drag, startPoint x: 271, startPoint y: 490, endPoint x: 277, endPoint y: 480, distance: 11.7
click at [272, 495] on img at bounding box center [272, 501] width 13 height 13
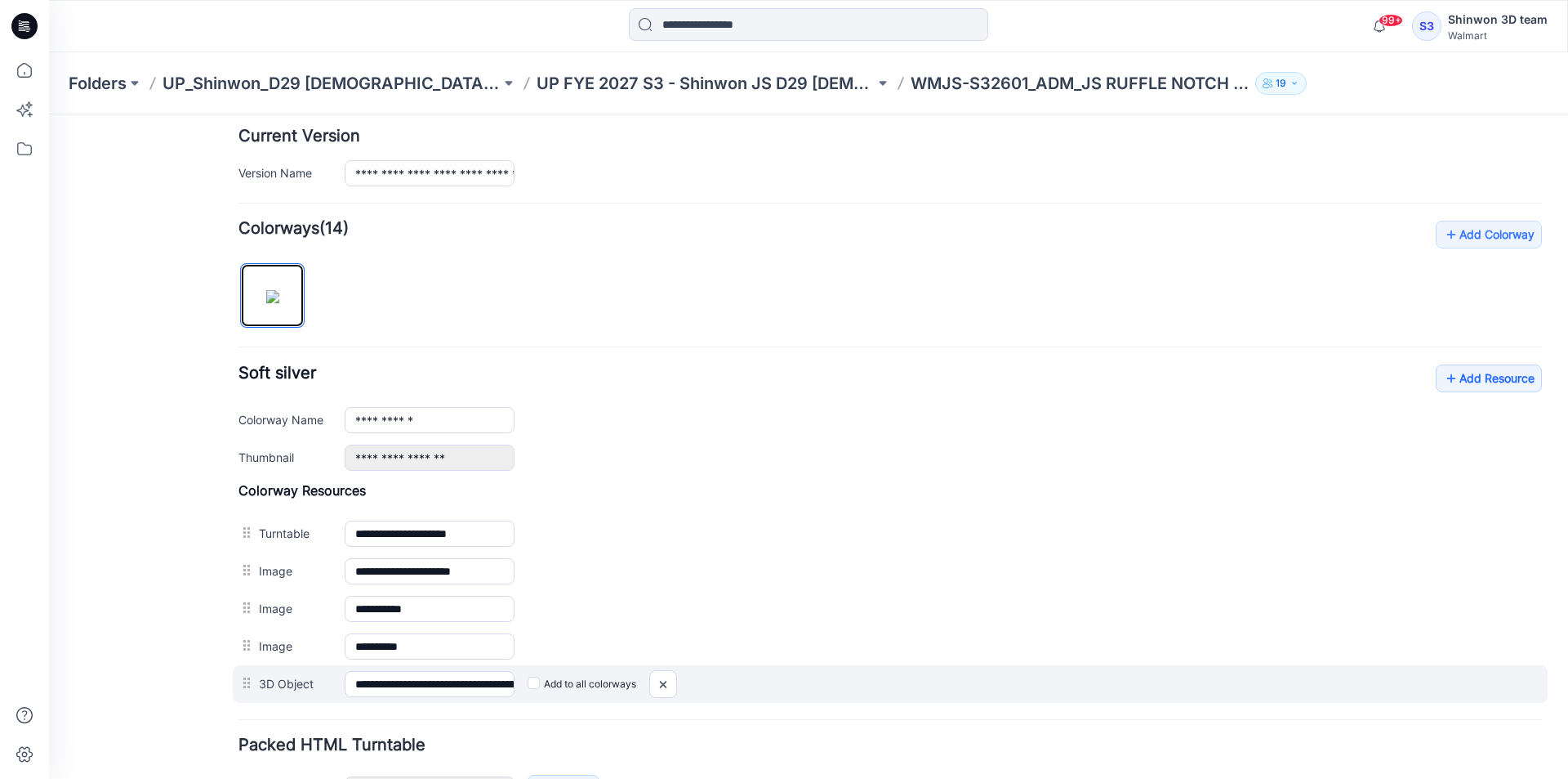
scroll to position [516, 0]
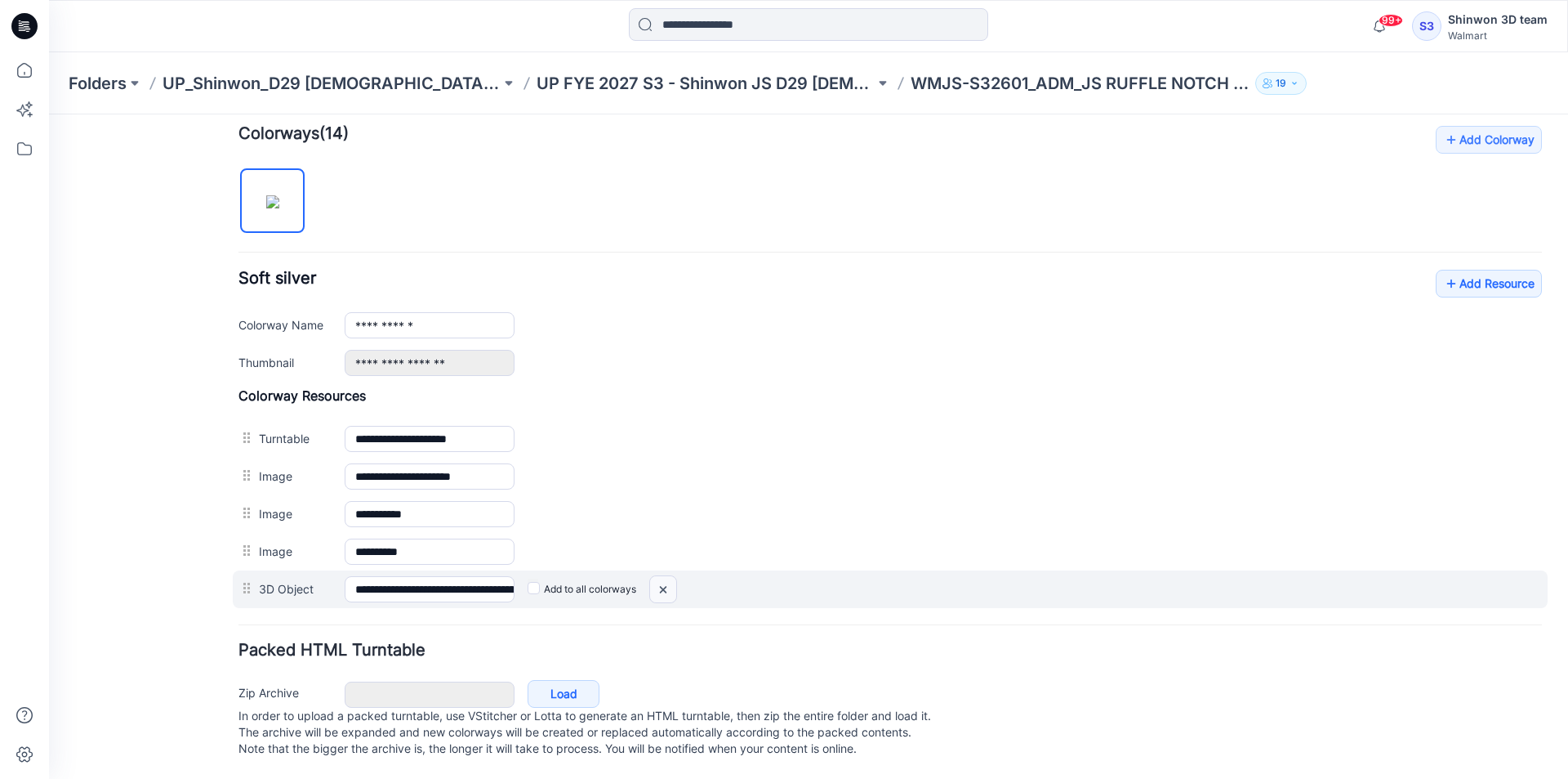
click at [668, 577] on img at bounding box center [664, 589] width 26 height 27
click at [664, 575] on div at bounding box center [664, 589] width 28 height 28
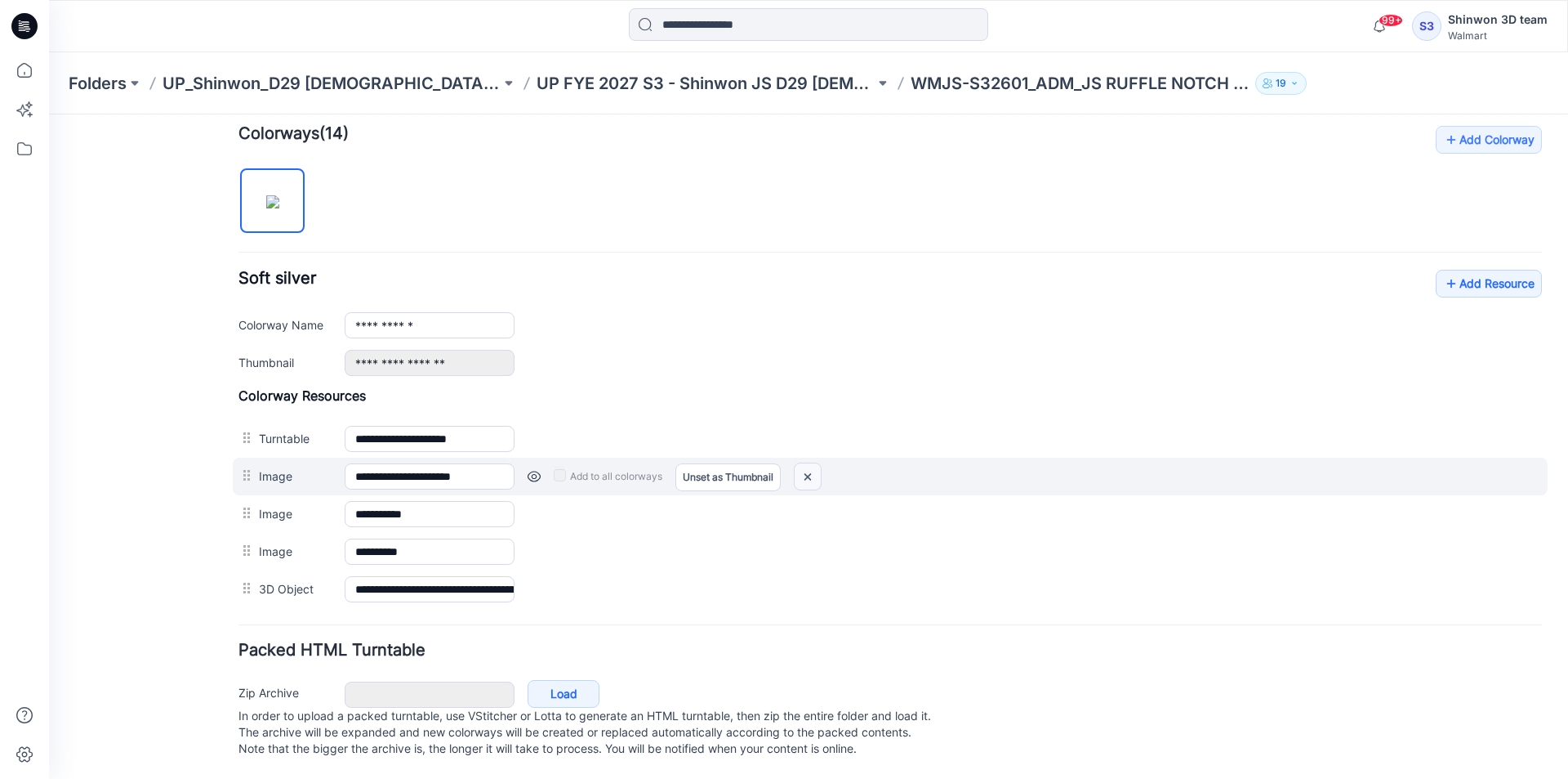
click at [816, 463] on img at bounding box center [808, 476] width 26 height 27
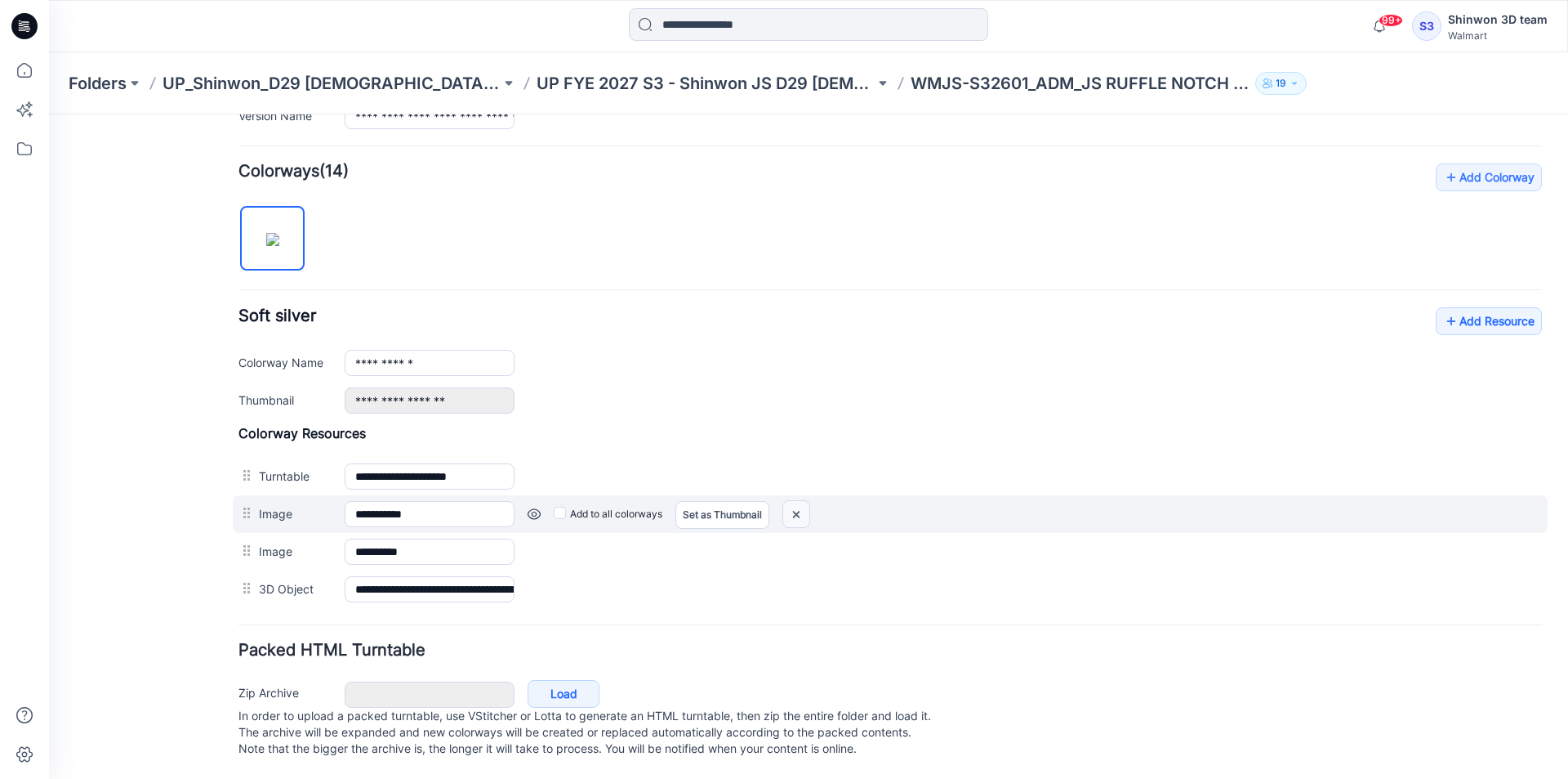
click at [806, 501] on img at bounding box center [797, 514] width 26 height 27
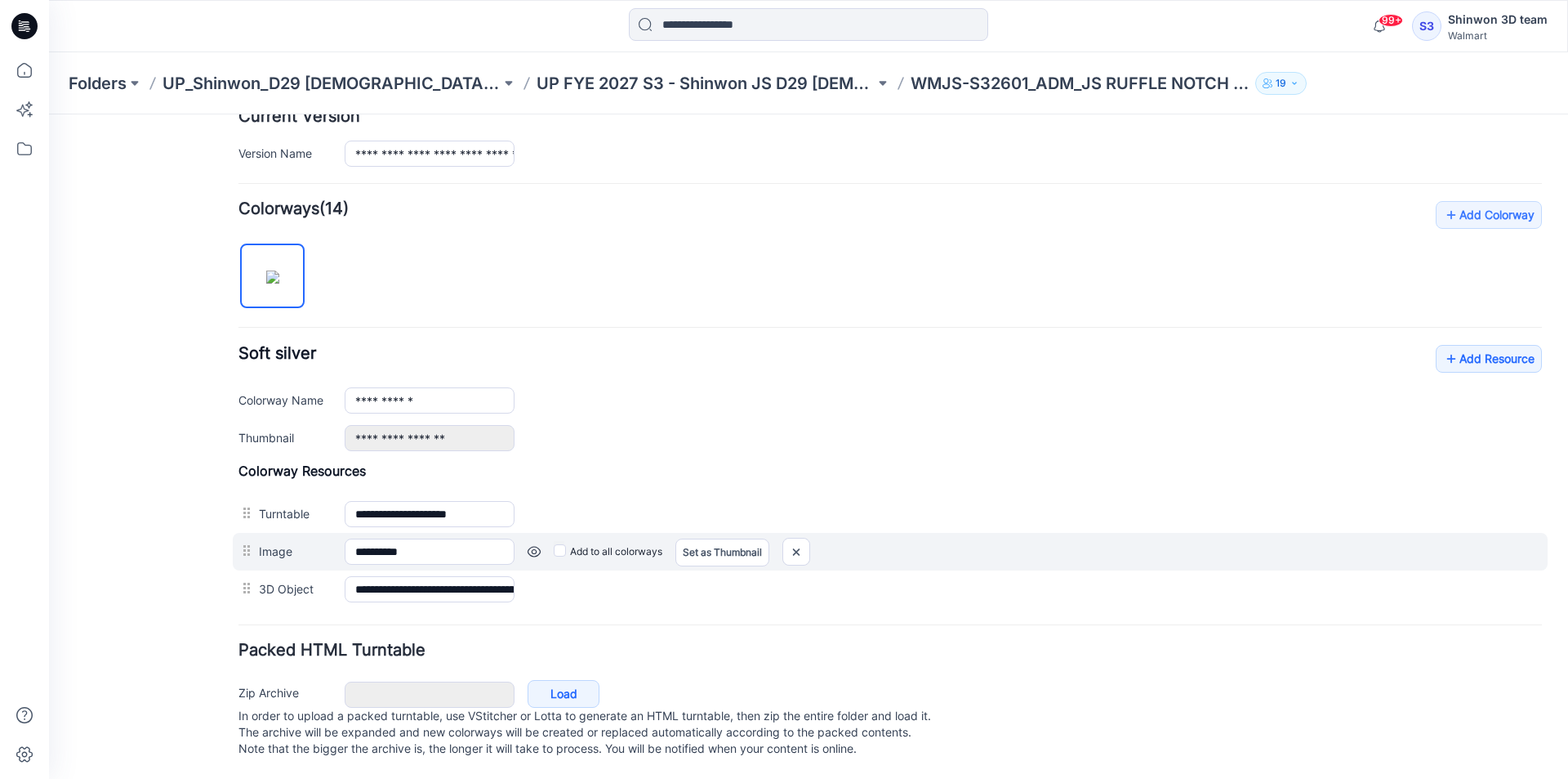
scroll to position [441, 0]
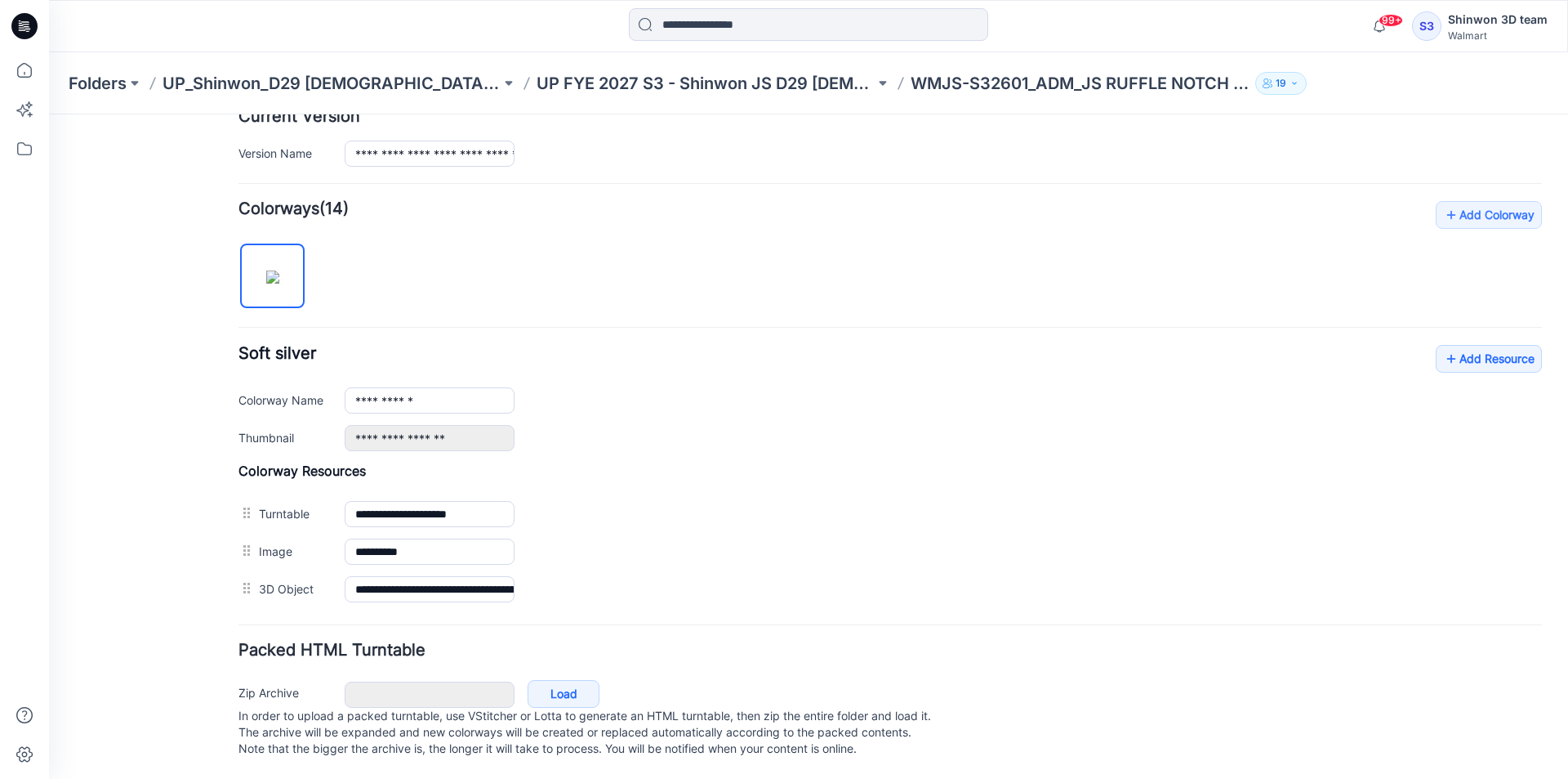
click at [49, 114] on img at bounding box center [49, 114] width 0 height 0
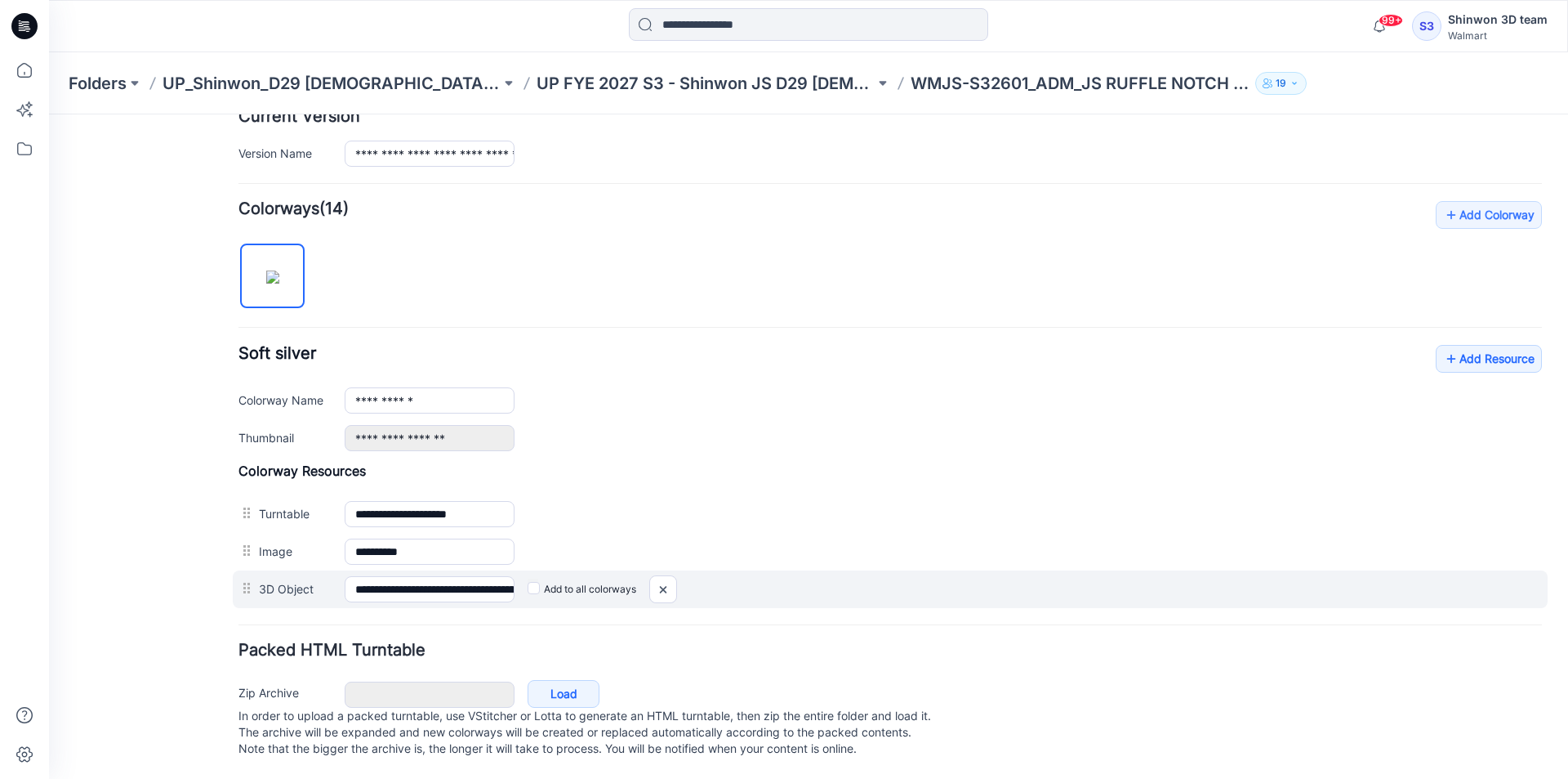
scroll to position [403, 0]
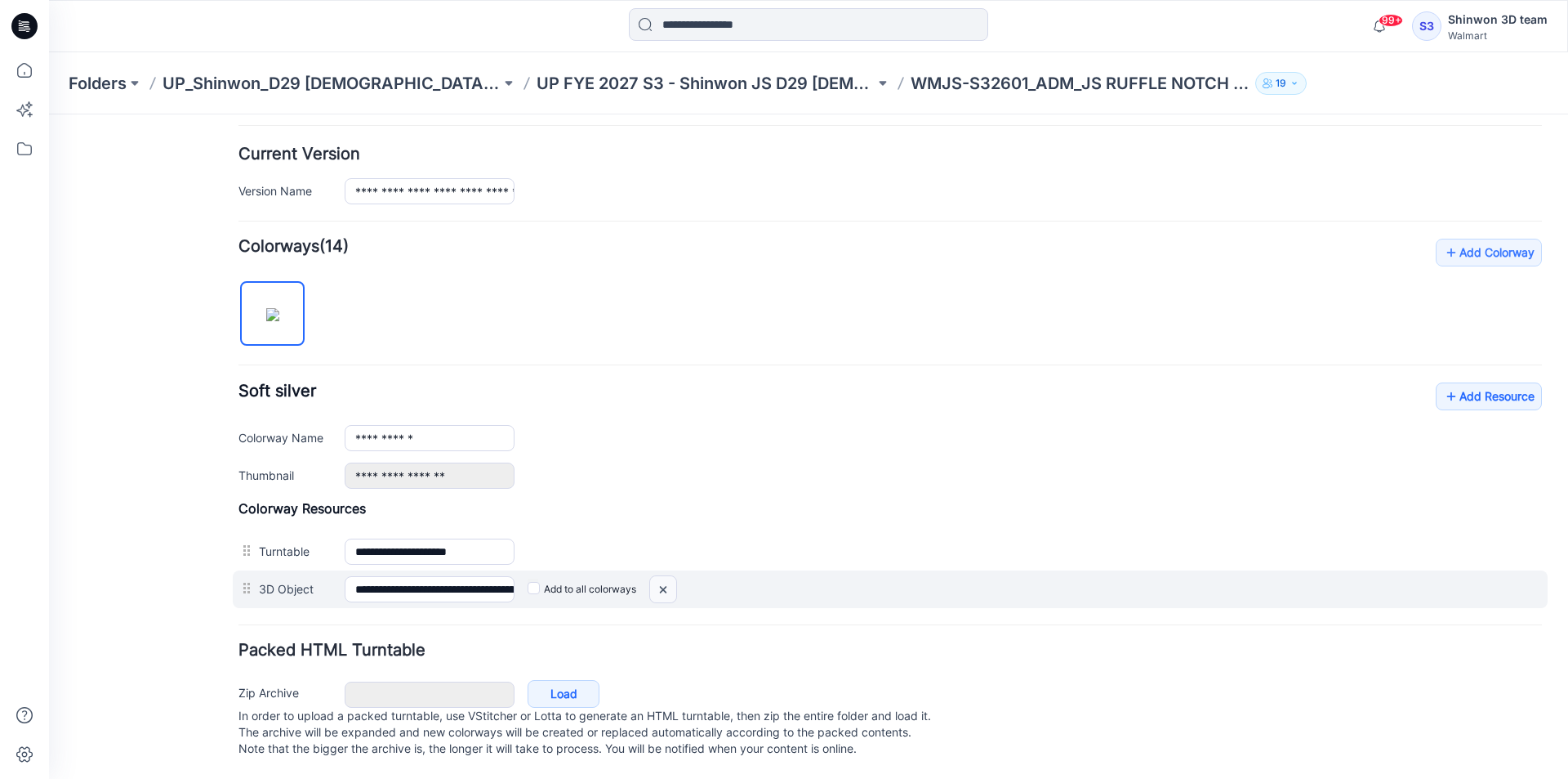
click at [668, 576] on img at bounding box center [664, 589] width 26 height 27
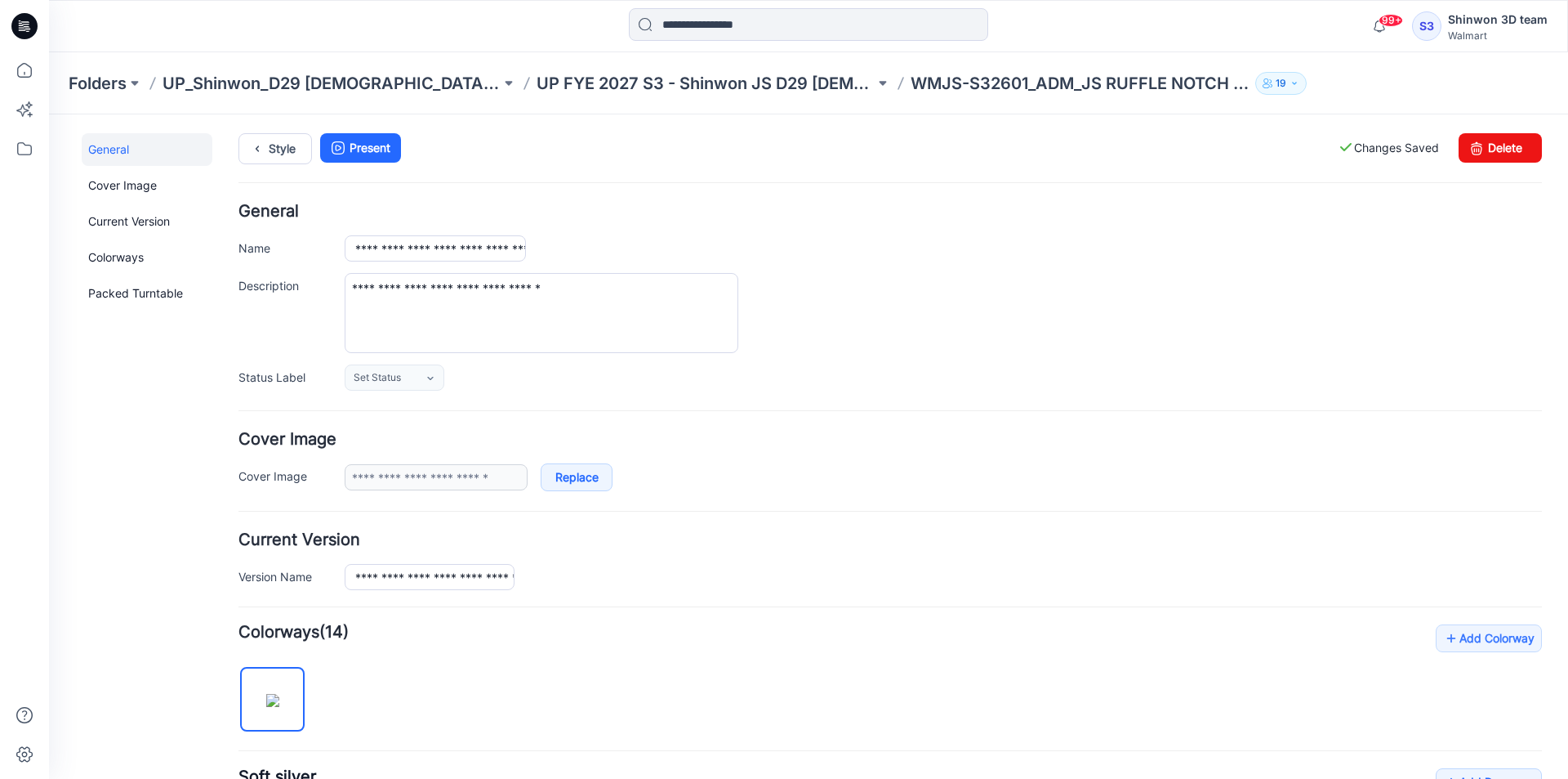
scroll to position [0, 0]
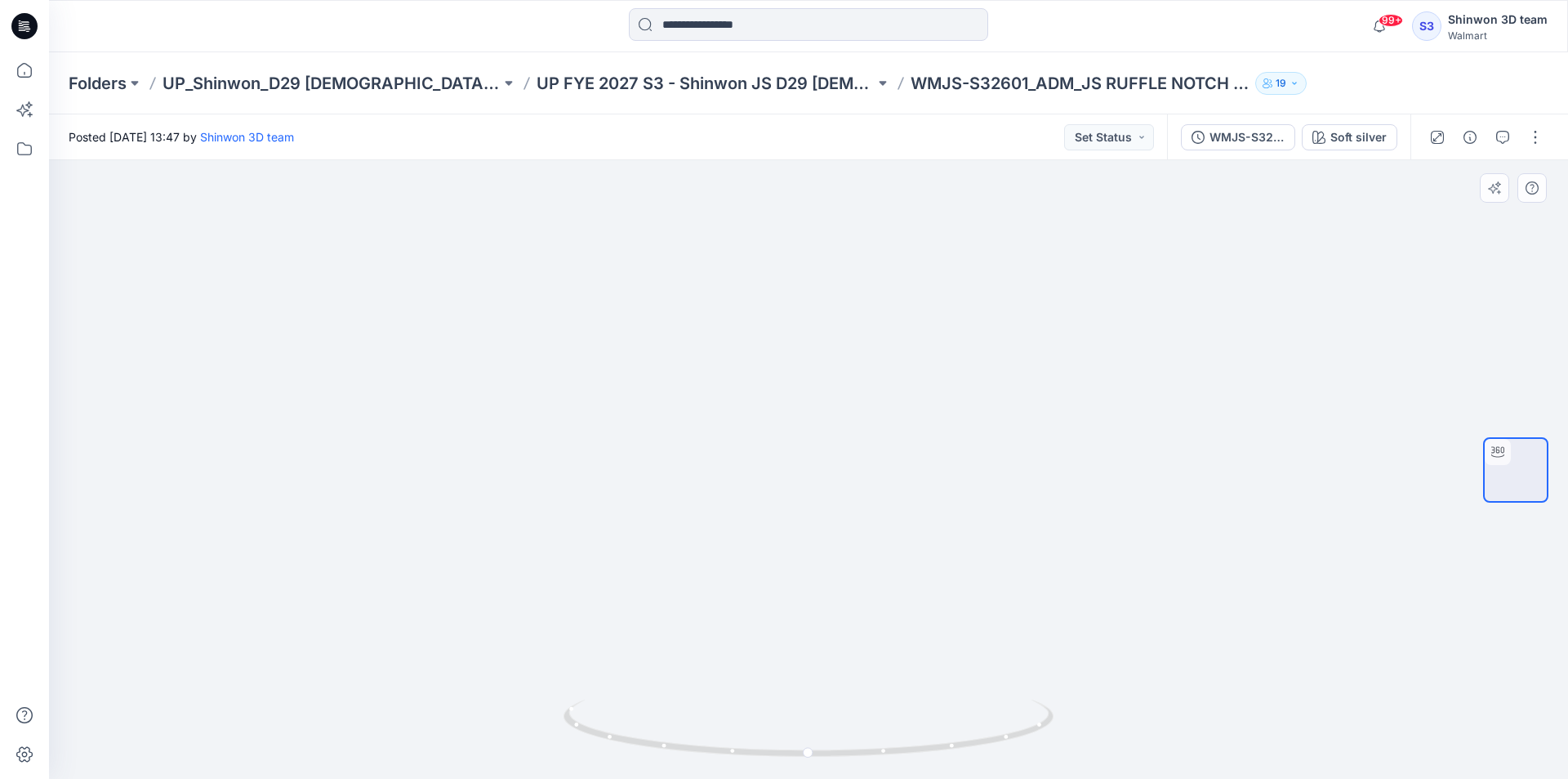
click at [1425, 321] on div at bounding box center [809, 469] width 1520 height 618
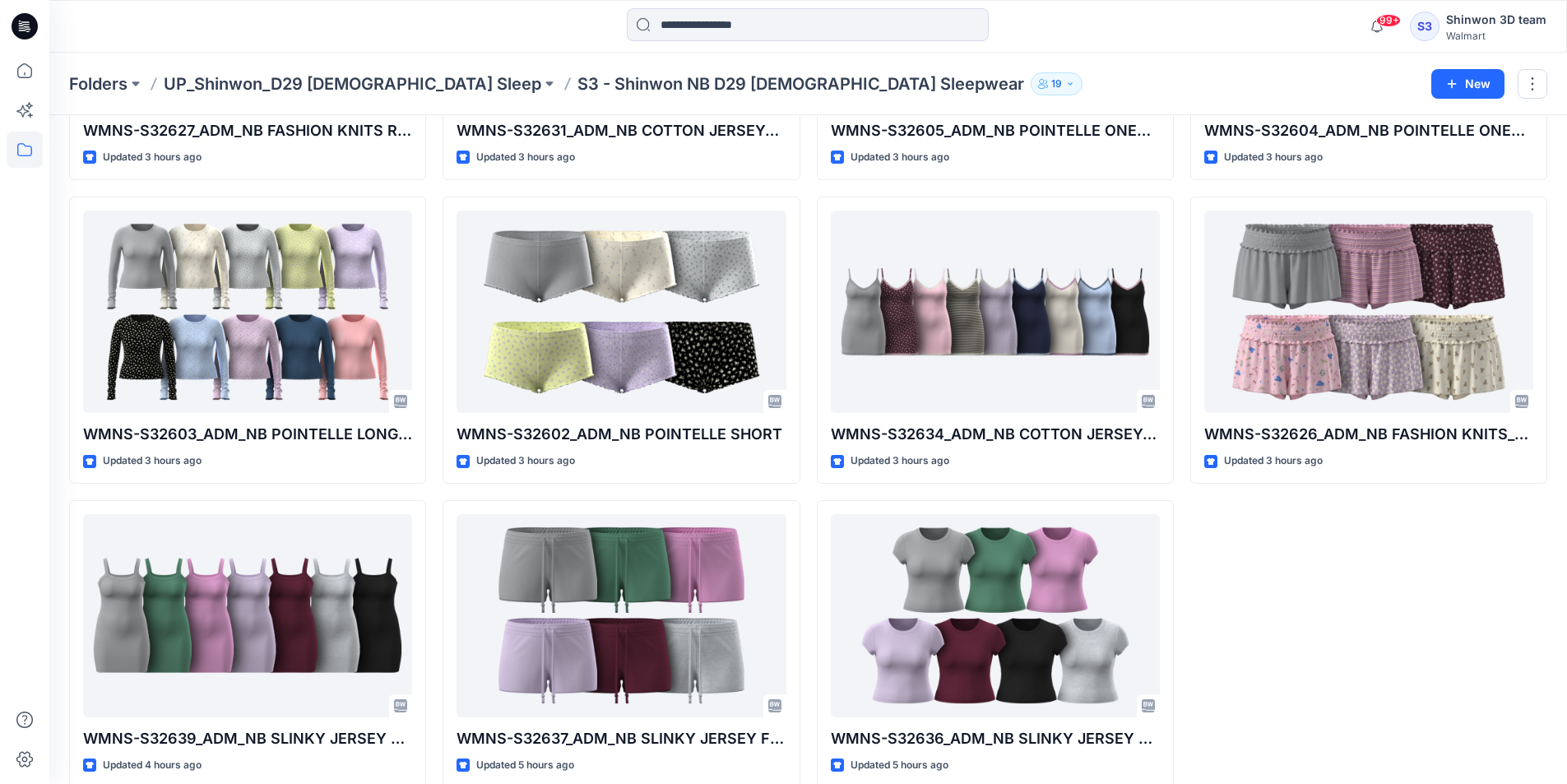
scroll to position [1225, 0]
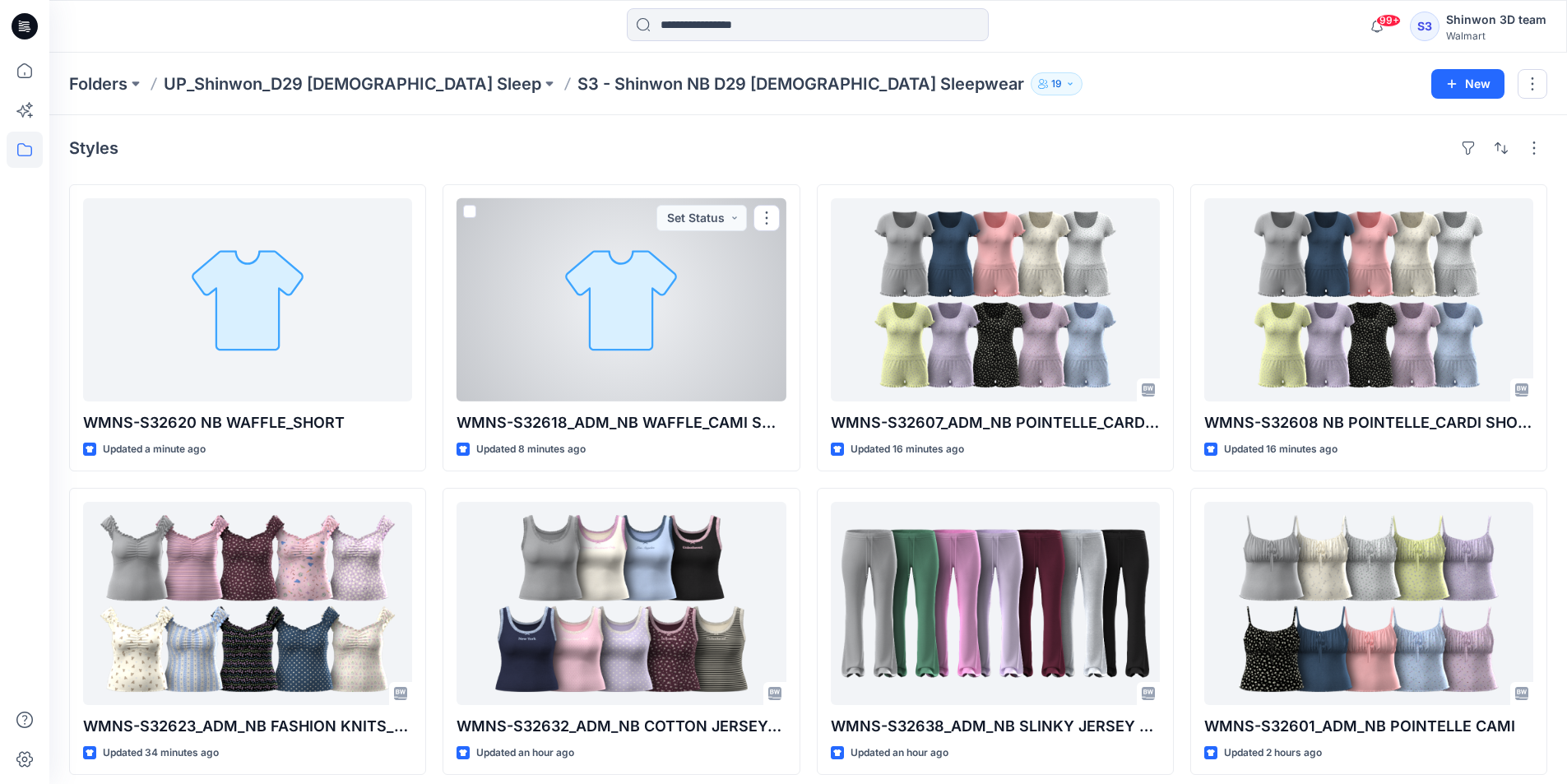
drag, startPoint x: 600, startPoint y: 329, endPoint x: 855, endPoint y: 482, distance: 297.4
click at [855, 482] on div "WMNS-S32607_ADM_NB POINTELLE_CARDI SHORT SET (OPT 1) Updated 16 minutes ago WMN…" at bounding box center [995, 632] width 357 height 894
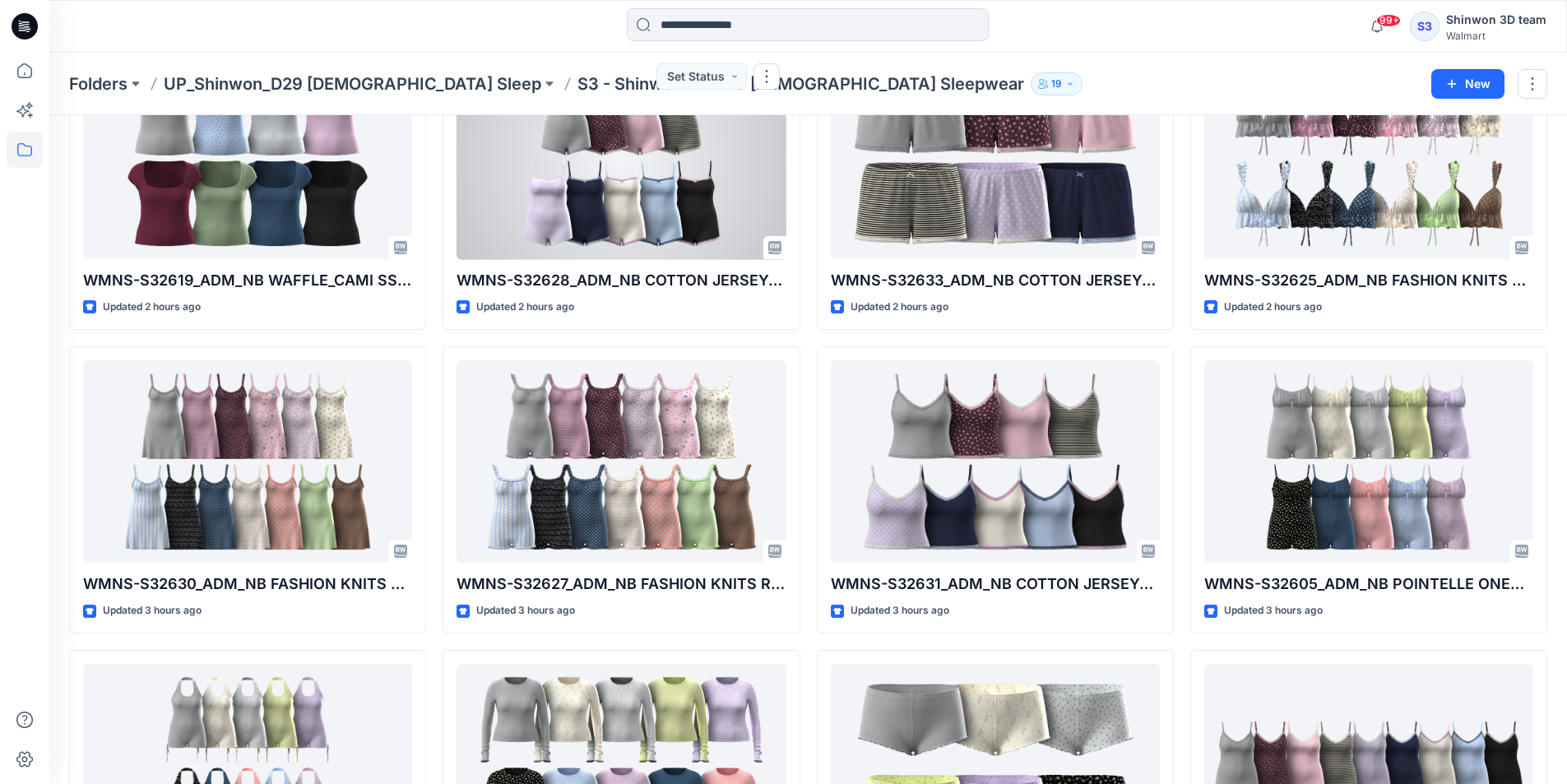
scroll to position [1285, 0]
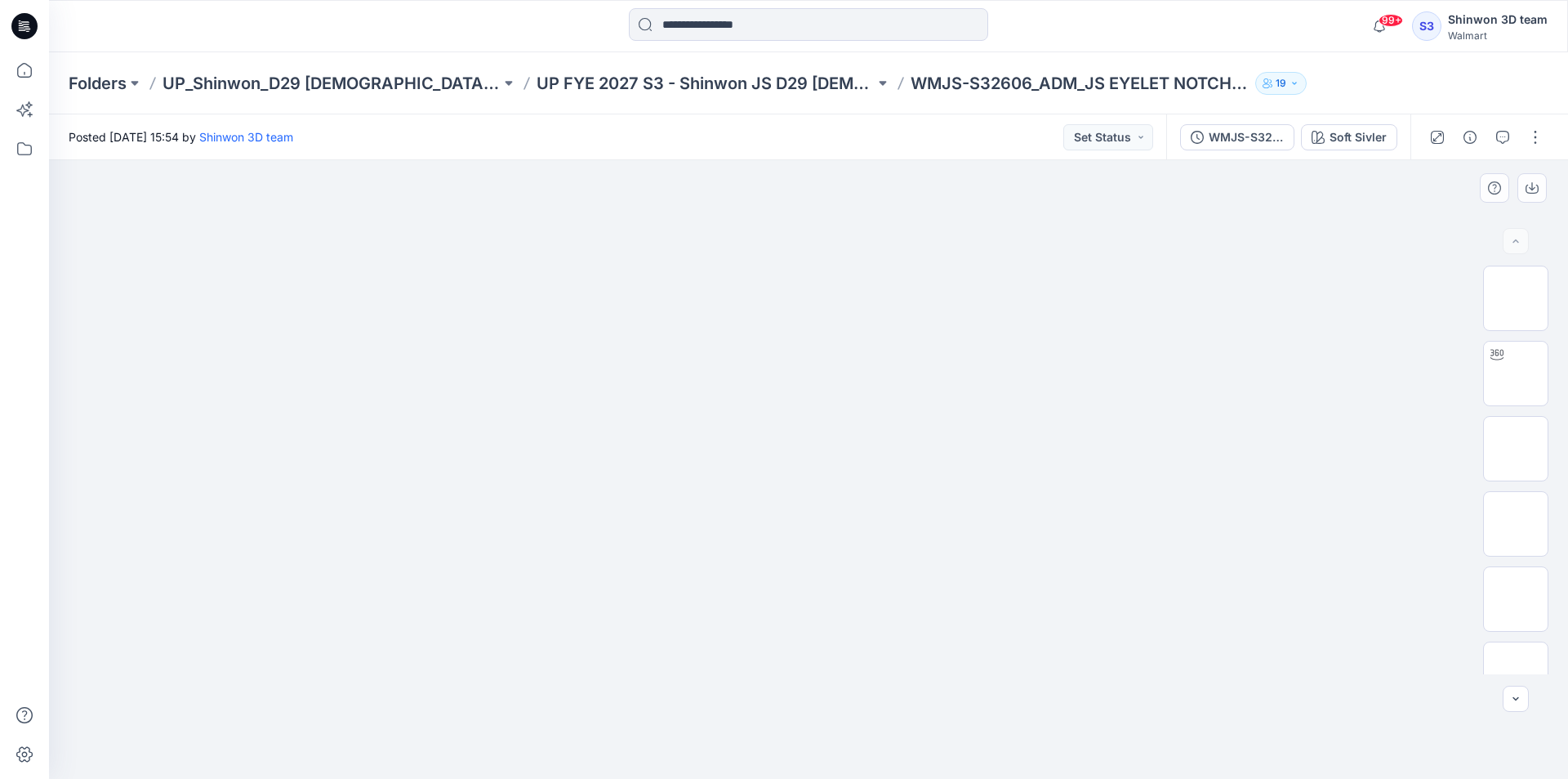
drag, startPoint x: 278, startPoint y: 462, endPoint x: 259, endPoint y: 455, distance: 20.2
click at [274, 459] on div at bounding box center [809, 469] width 1520 height 618
drag, startPoint x: 170, startPoint y: 482, endPoint x: 157, endPoint y: 484, distance: 13.2
click at [167, 482] on div at bounding box center [809, 469] width 1520 height 618
drag, startPoint x: 72, startPoint y: 361, endPoint x: 75, endPoint y: 374, distance: 13.3
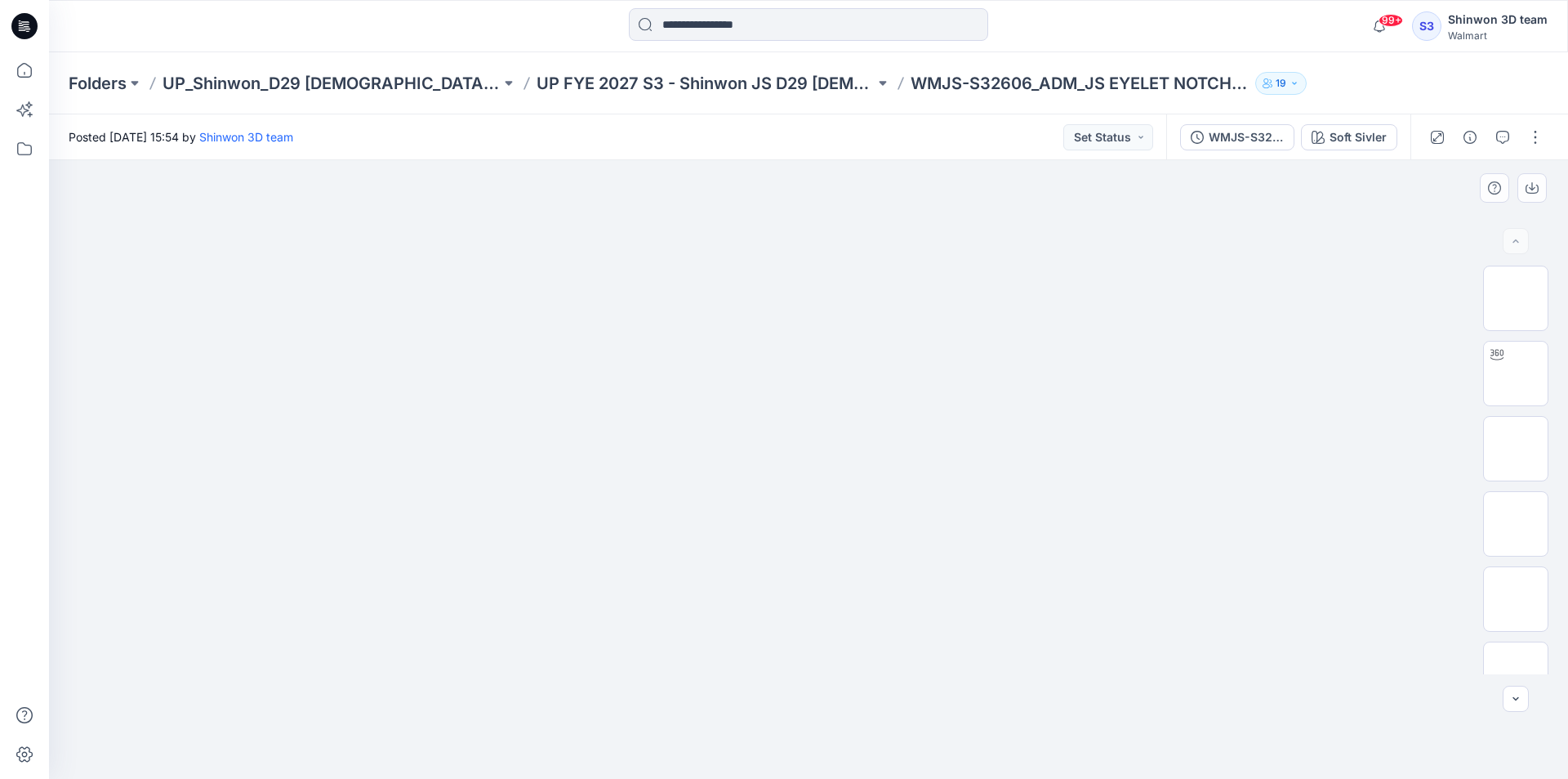
click at [72, 362] on div at bounding box center [809, 469] width 1520 height 618
click at [1540, 134] on button "button" at bounding box center [1535, 138] width 26 height 26
click at [1449, 220] on button "Edit" at bounding box center [1468, 220] width 151 height 31
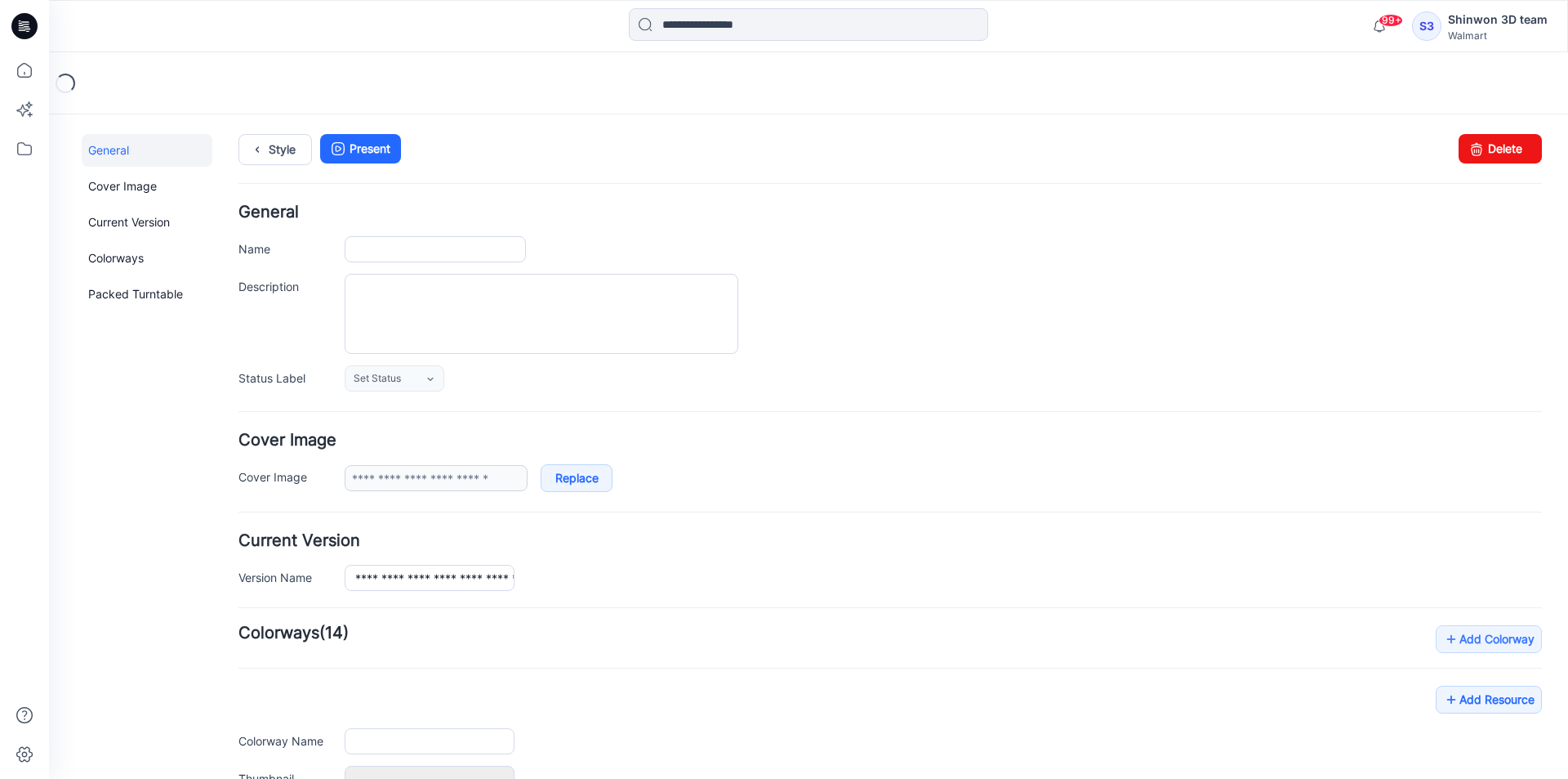
type input "**********"
type textarea "**********"
type input "**********"
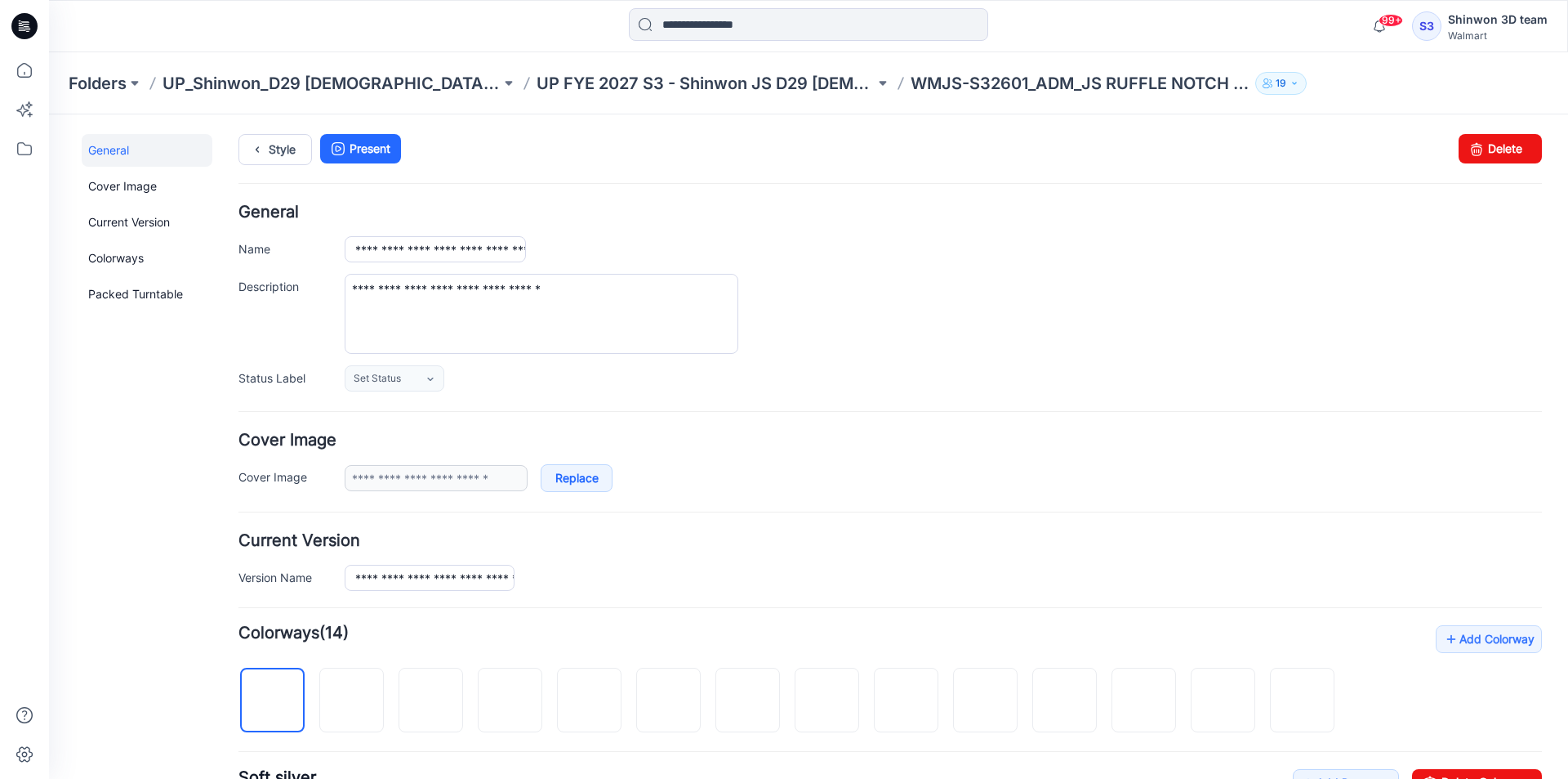
click at [85, 530] on div "General Cover Image Current Version Colorways Packed Turntable" at bounding box center [147, 724] width 131 height 1182
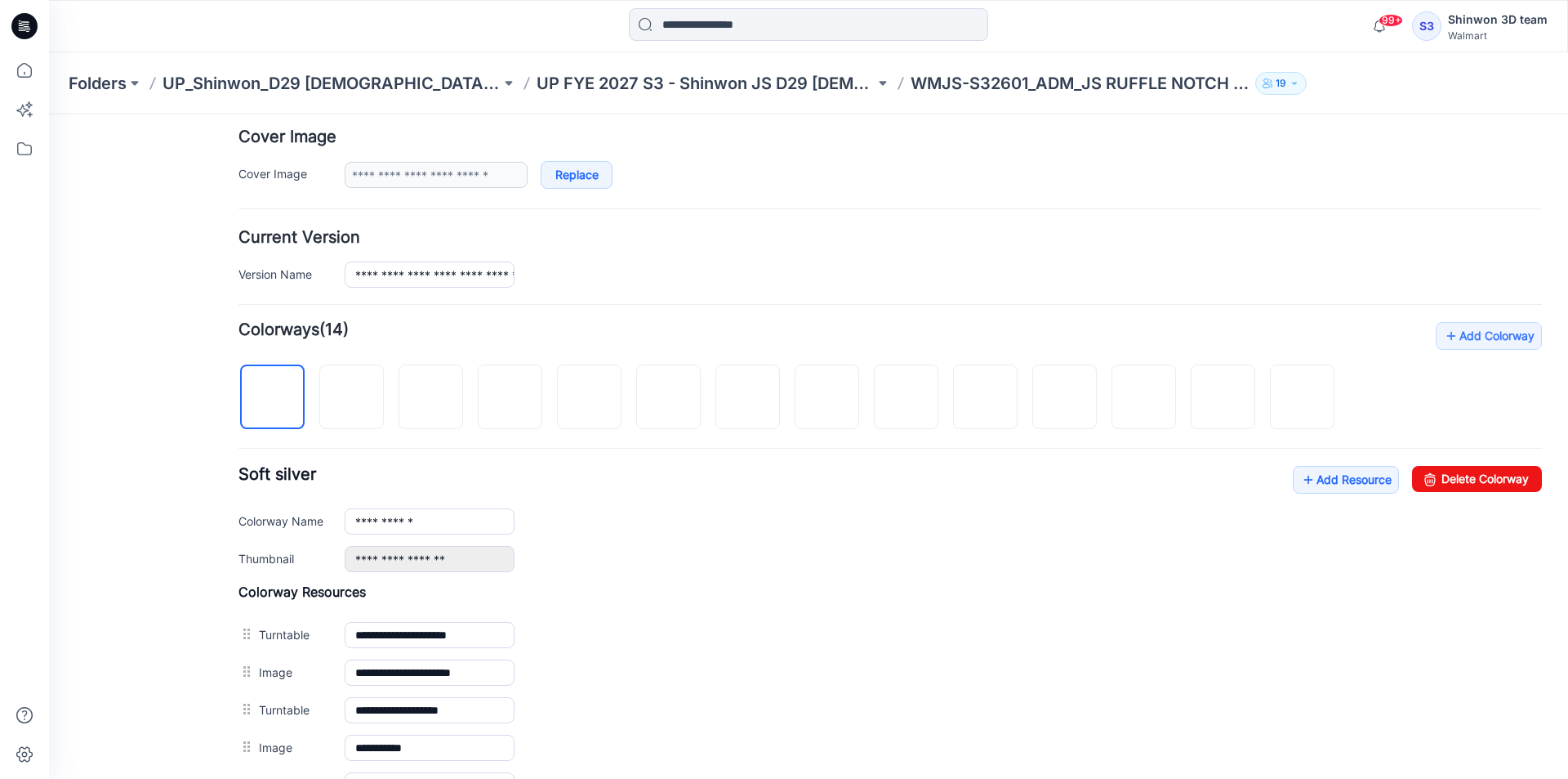
scroll to position [327, 0]
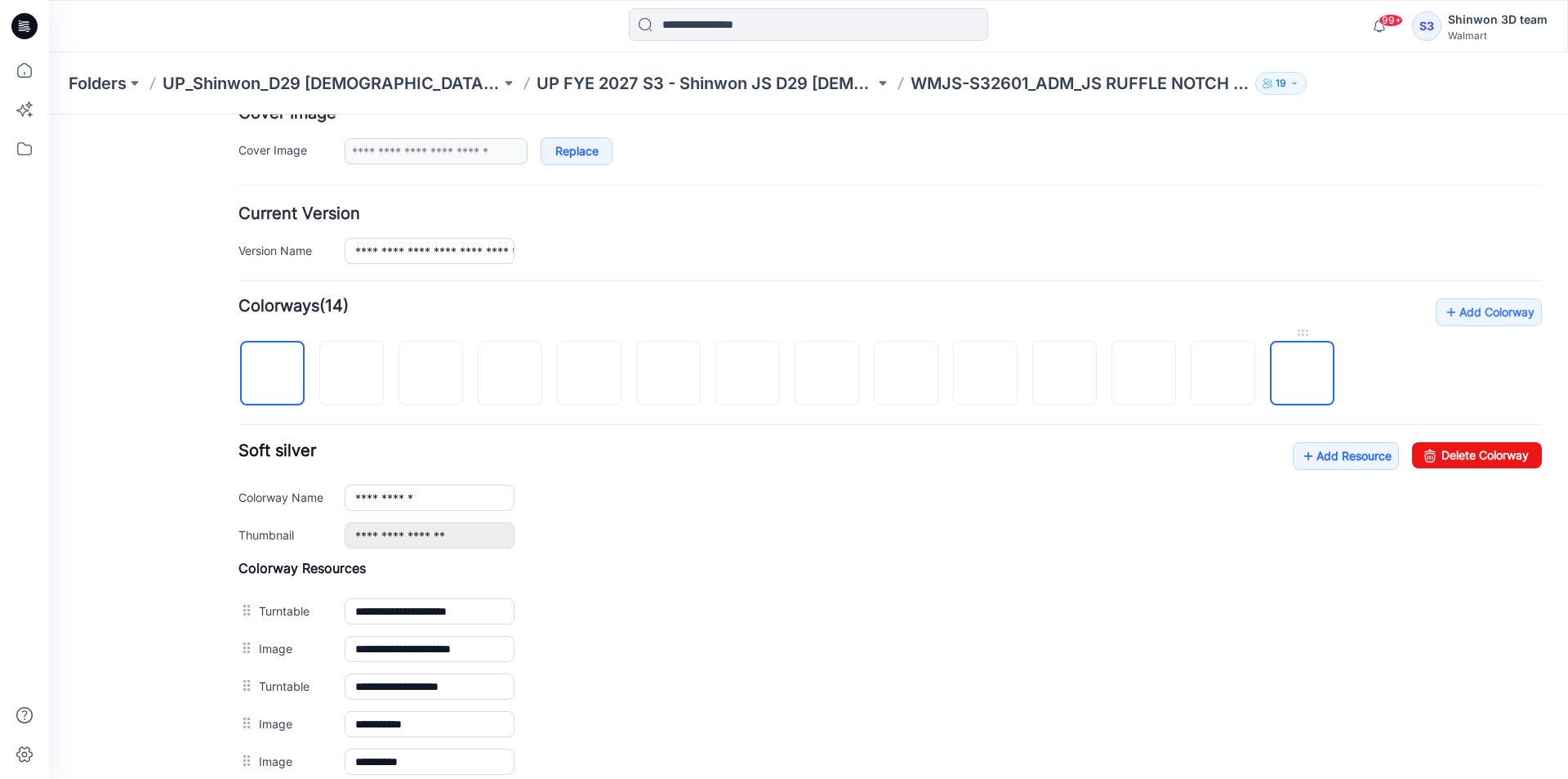
click at [1303, 374] on img at bounding box center [1303, 374] width 0 height 0
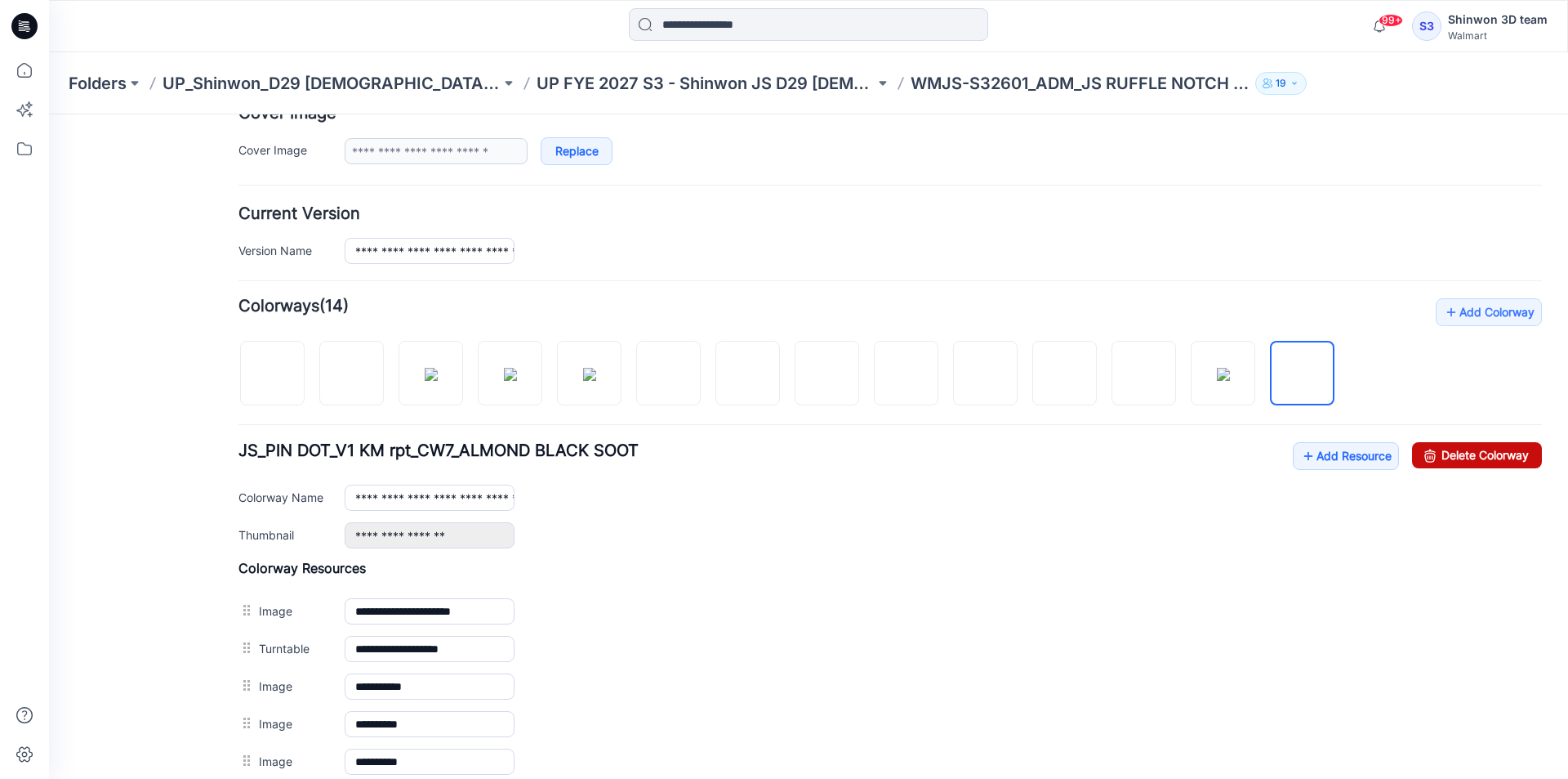
click at [1468, 449] on link "Delete Colorway" at bounding box center [1477, 455] width 130 height 26
click at [1230, 381] on img at bounding box center [1223, 374] width 13 height 13
click at [1461, 455] on link "Delete Colorway" at bounding box center [1477, 455] width 130 height 26
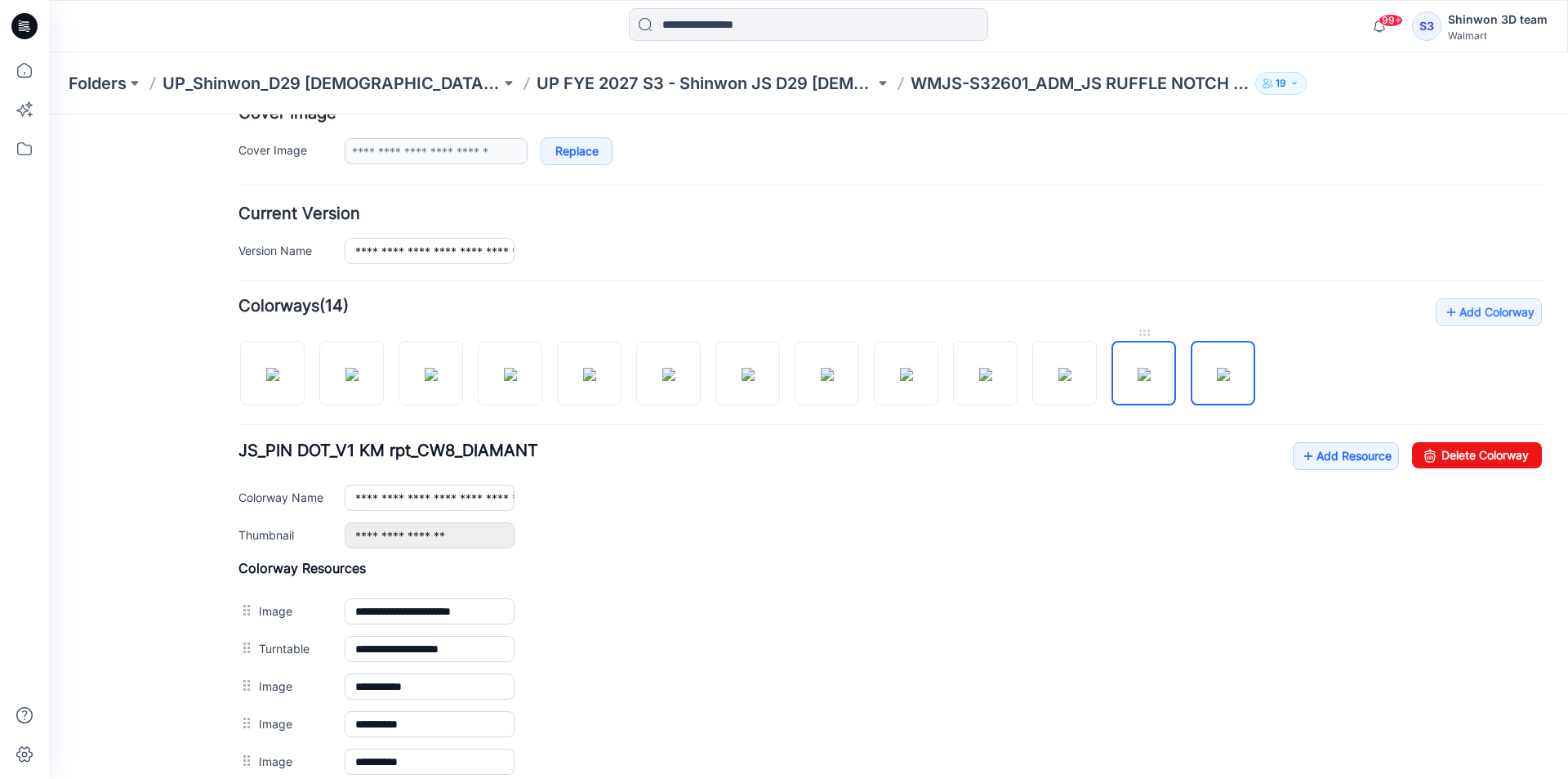
click at [1151, 376] on img at bounding box center [1144, 374] width 13 height 13
click at [1465, 449] on link "Delete Colorway" at bounding box center [1477, 455] width 130 height 26
click at [1072, 377] on img at bounding box center [1065, 374] width 13 height 13
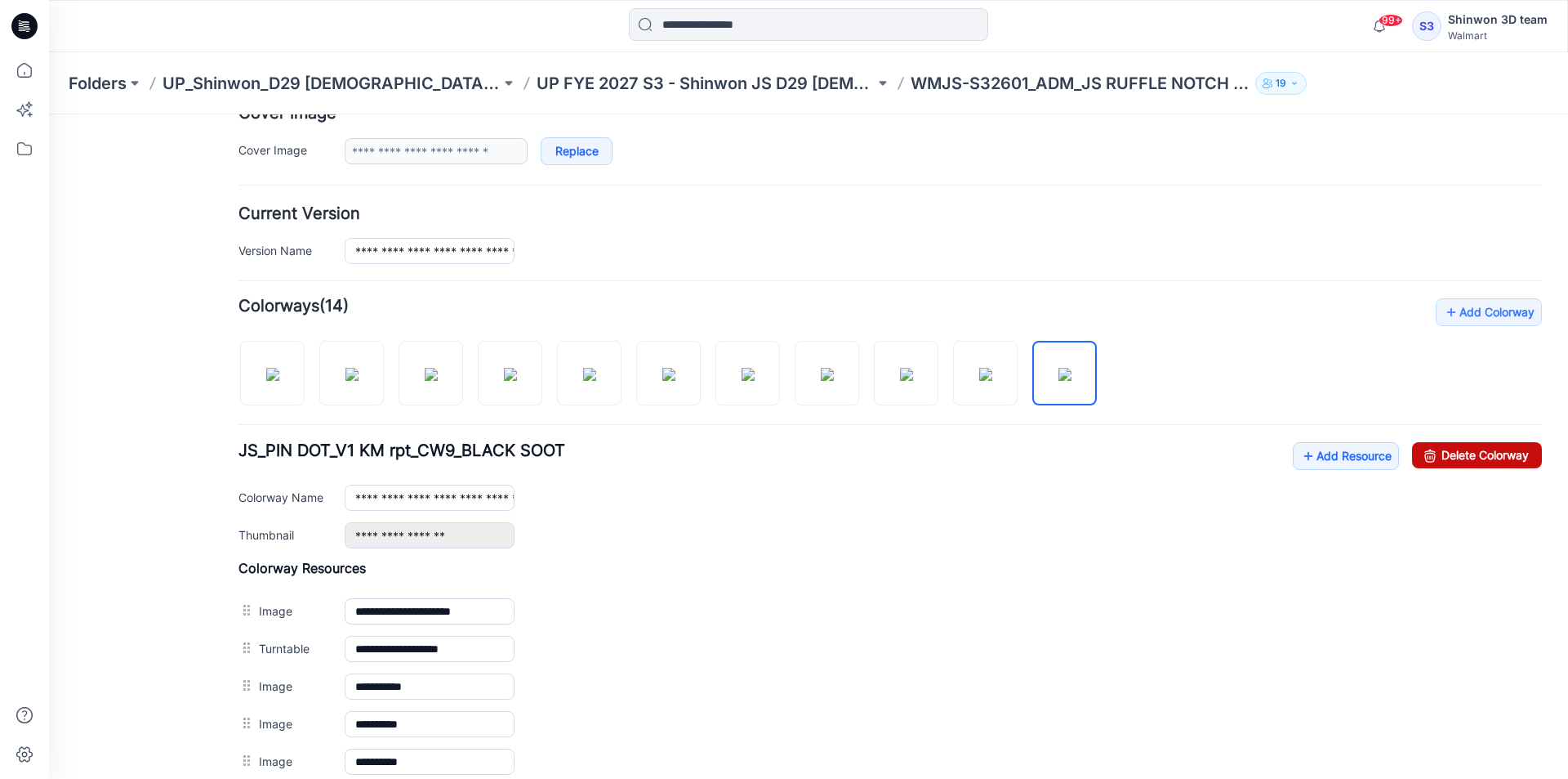
click at [1468, 456] on link "Delete Colorway" at bounding box center [1477, 455] width 130 height 26
drag, startPoint x: 991, startPoint y: 379, endPoint x: 1351, endPoint y: 440, distance: 365.1
click at [993, 379] on img at bounding box center [986, 374] width 13 height 13
click at [1493, 449] on link "Delete Colorway" at bounding box center [1477, 455] width 130 height 26
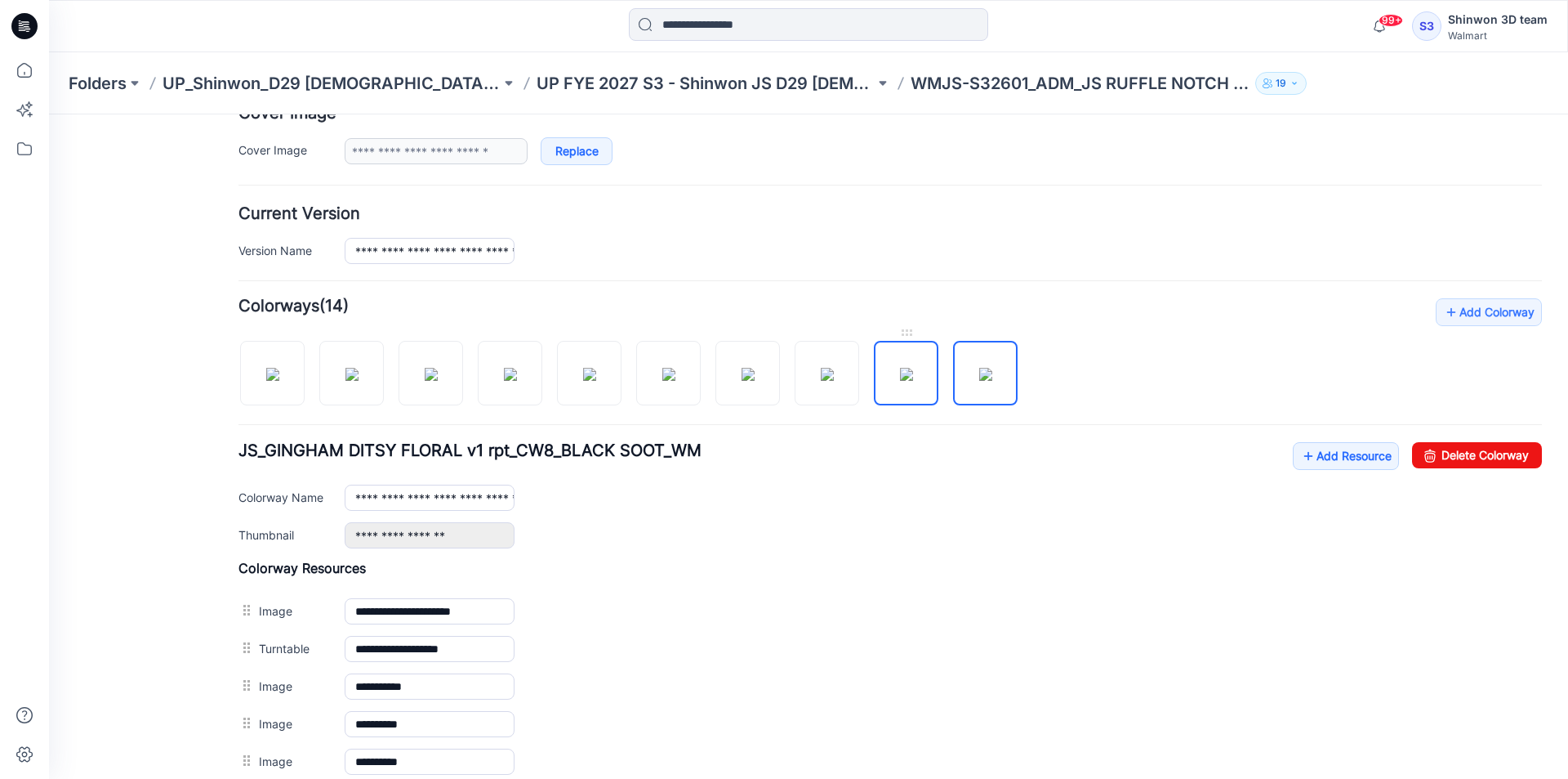
click at [900, 377] on img at bounding box center [906, 374] width 13 height 13
click at [874, 340] on link at bounding box center [905, 372] width 64 height 64
click at [821, 367] on img at bounding box center [827, 374] width 13 height 13
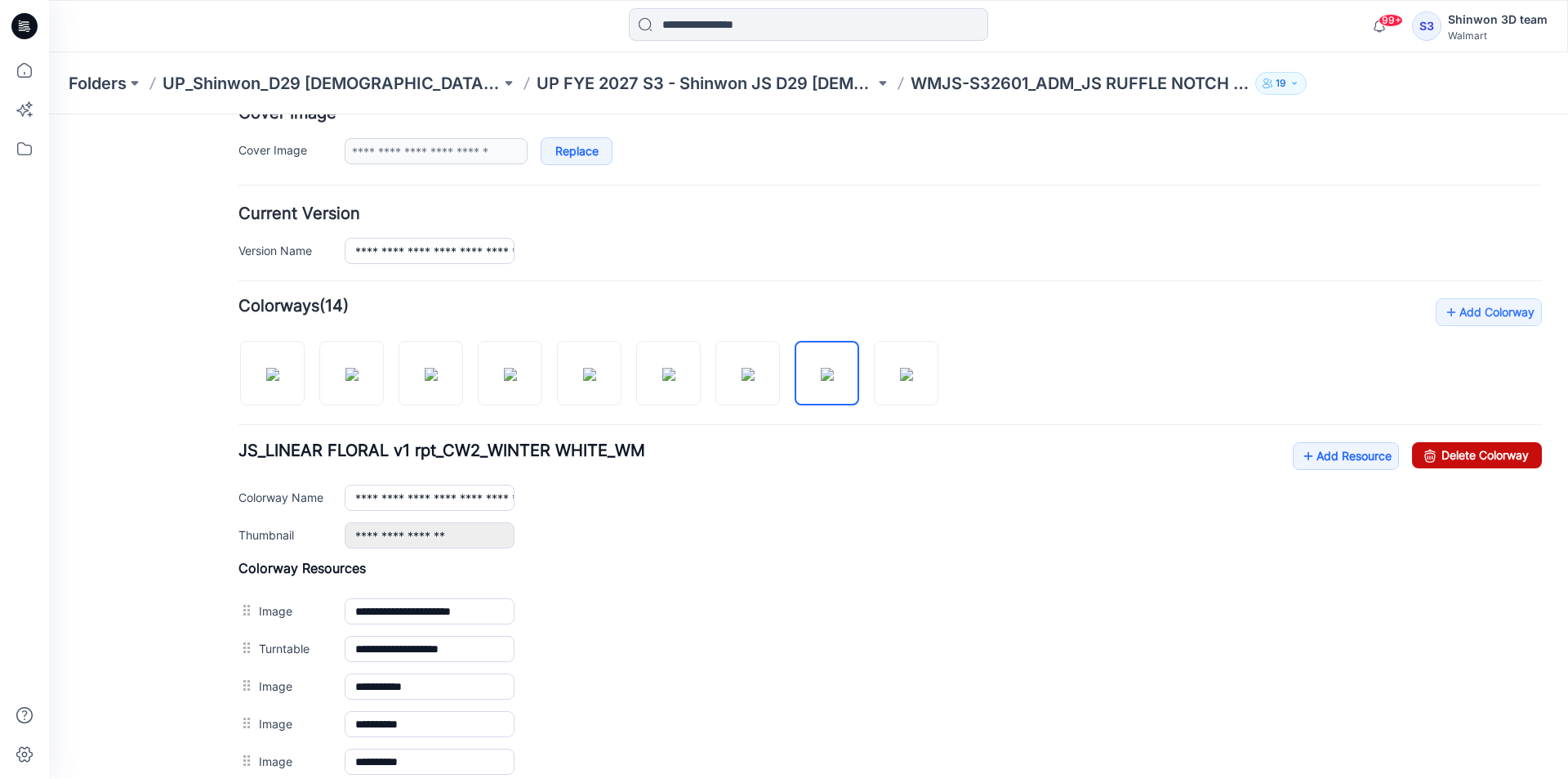
click at [1499, 462] on link "Delete Colorway" at bounding box center [1477, 455] width 130 height 26
drag, startPoint x: 893, startPoint y: 367, endPoint x: 1237, endPoint y: 420, distance: 348.1
click at [900, 367] on img at bounding box center [906, 374] width 13 height 13
click at [1473, 463] on link "Delete Colorway" at bounding box center [1477, 455] width 130 height 26
click at [742, 374] on img at bounding box center [748, 374] width 13 height 13
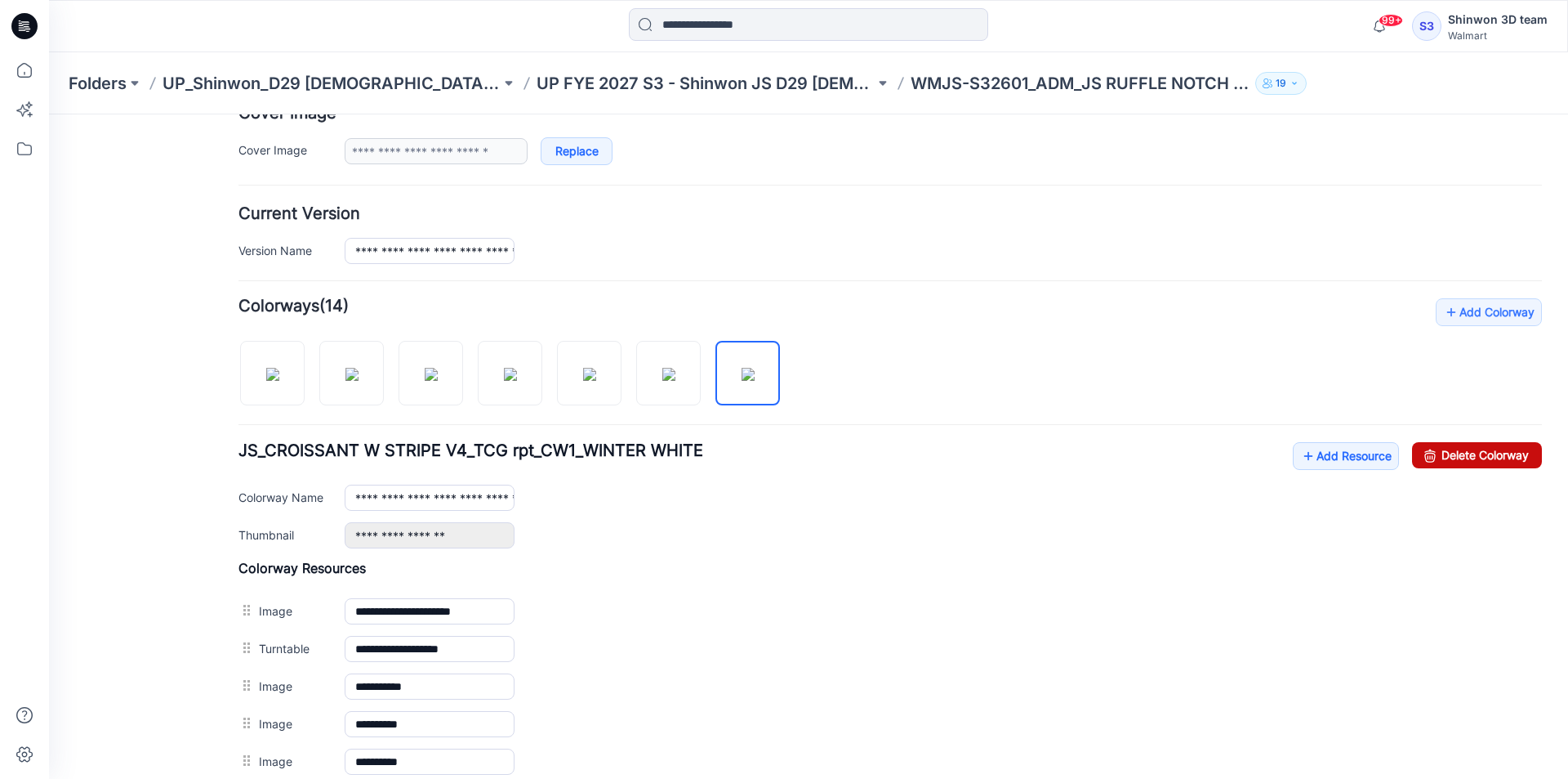
click at [1456, 452] on link "Delete Colorway" at bounding box center [1477, 455] width 130 height 26
drag, startPoint x: 665, startPoint y: 376, endPoint x: 976, endPoint y: 431, distance: 315.8
click at [670, 377] on img at bounding box center [669, 374] width 13 height 13
click at [1466, 462] on link "Delete Colorway" at bounding box center [1477, 455] width 130 height 26
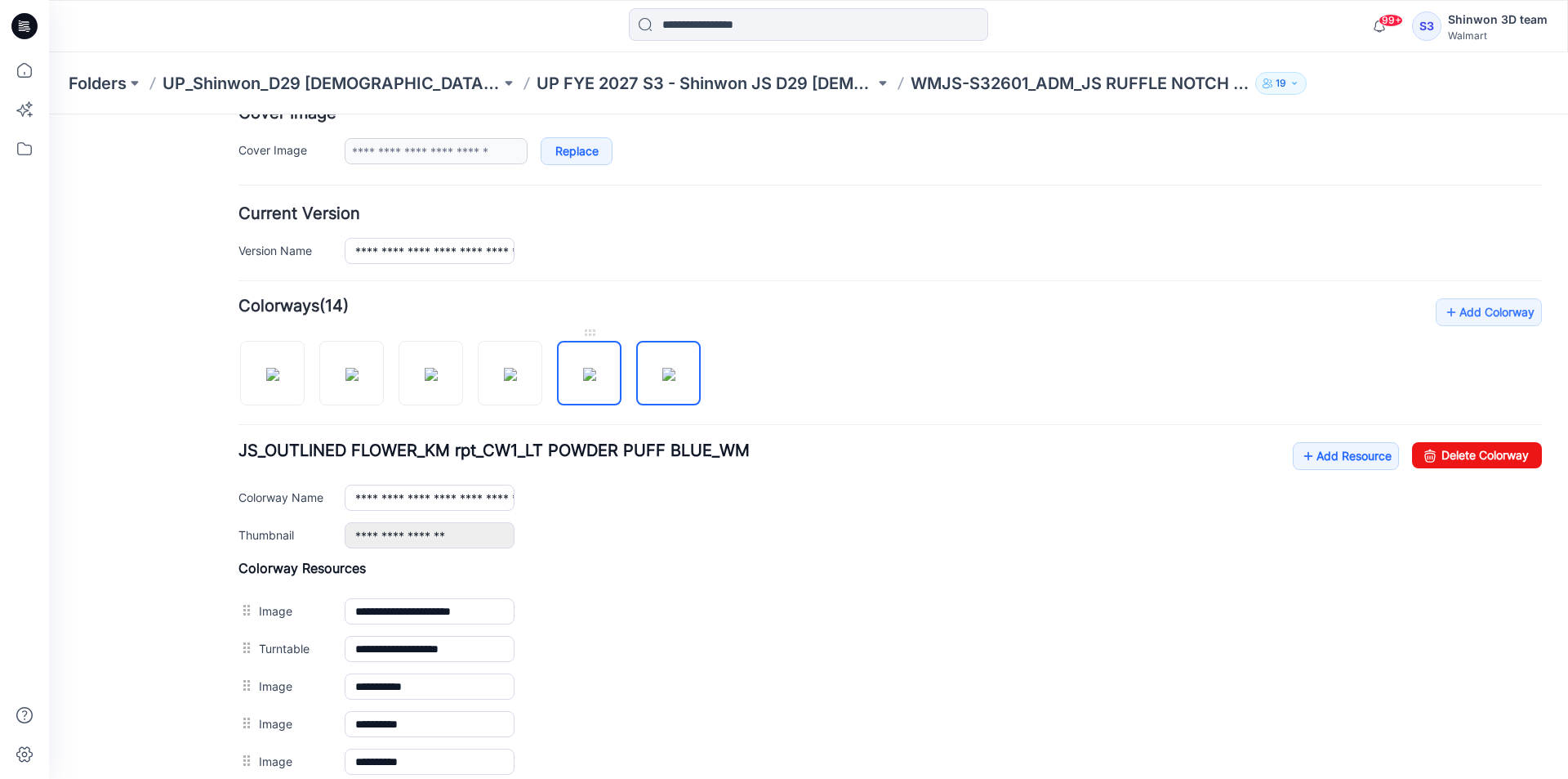
drag, startPoint x: 576, startPoint y: 367, endPoint x: 1144, endPoint y: 427, distance: 571.2
click at [583, 367] on img at bounding box center [589, 374] width 13 height 13
click at [1493, 456] on link "Delete Colorway" at bounding box center [1477, 455] width 130 height 26
drag, startPoint x: 504, startPoint y: 368, endPoint x: 550, endPoint y: 374, distance: 46.4
click at [513, 370] on img at bounding box center [510, 374] width 13 height 13
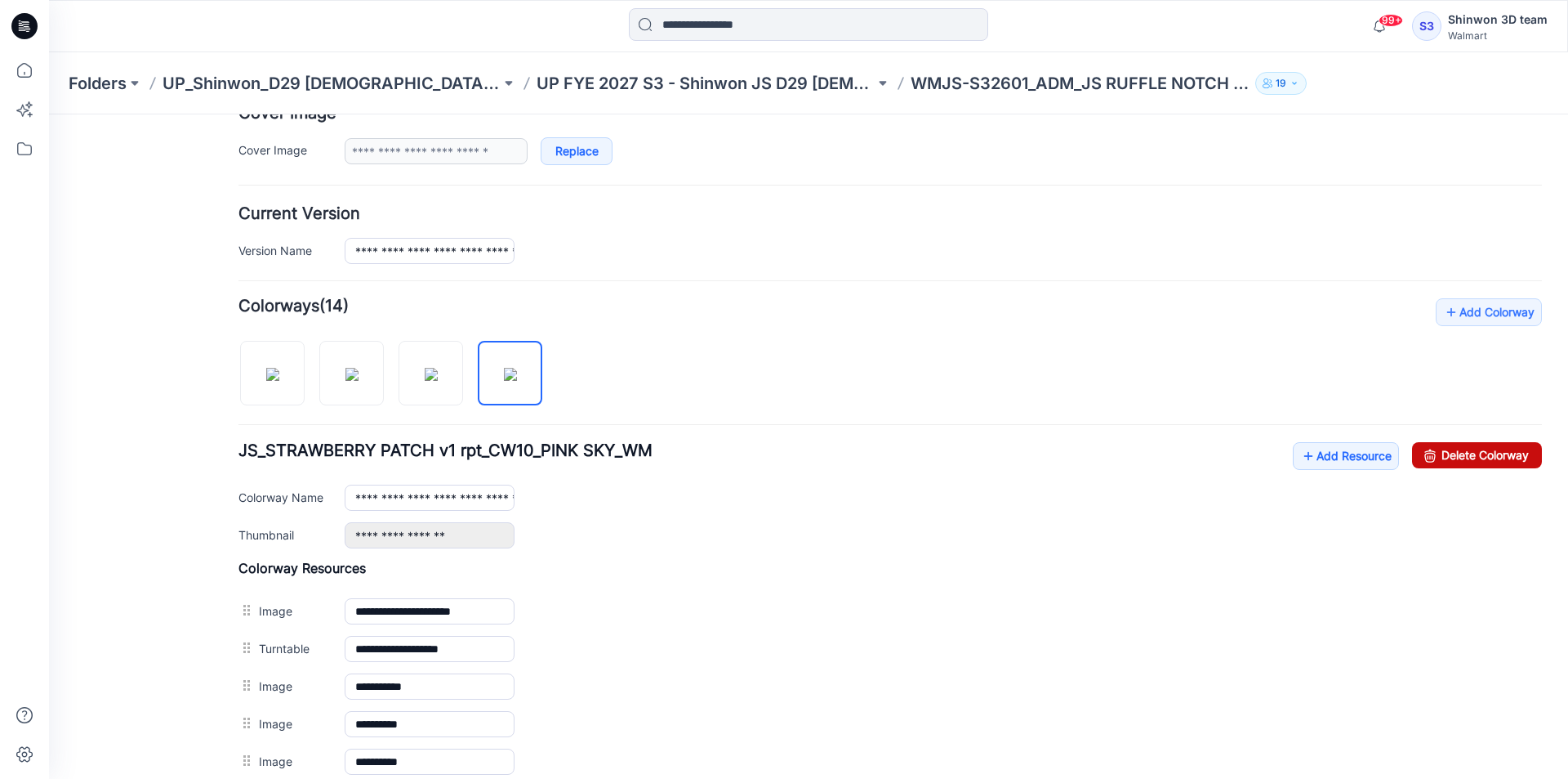
click at [1506, 449] on link "Delete Colorway" at bounding box center [1477, 455] width 130 height 26
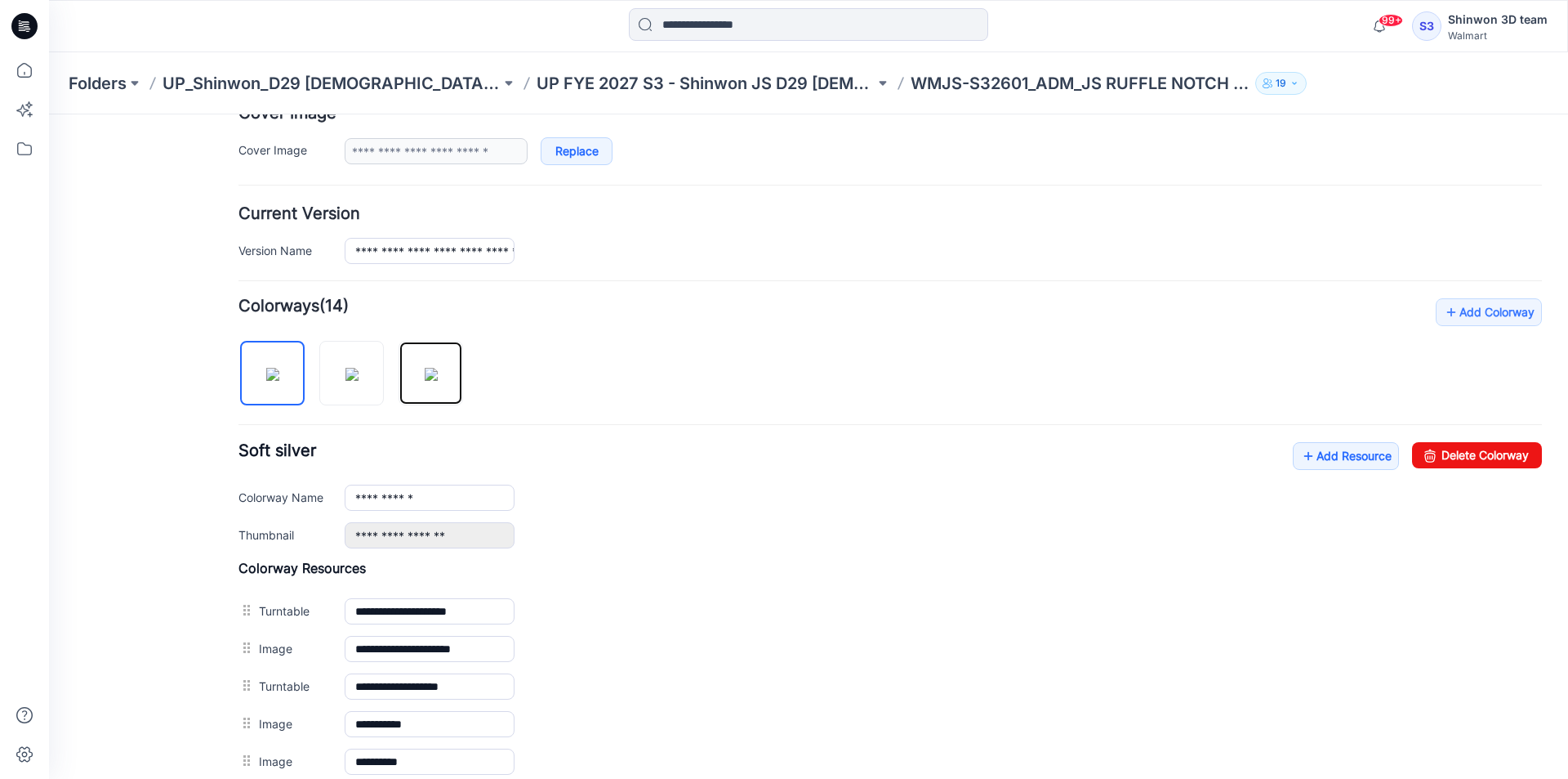
drag, startPoint x: 415, startPoint y: 362, endPoint x: 905, endPoint y: 407, distance: 492.1
click at [425, 367] on img at bounding box center [431, 374] width 13 height 13
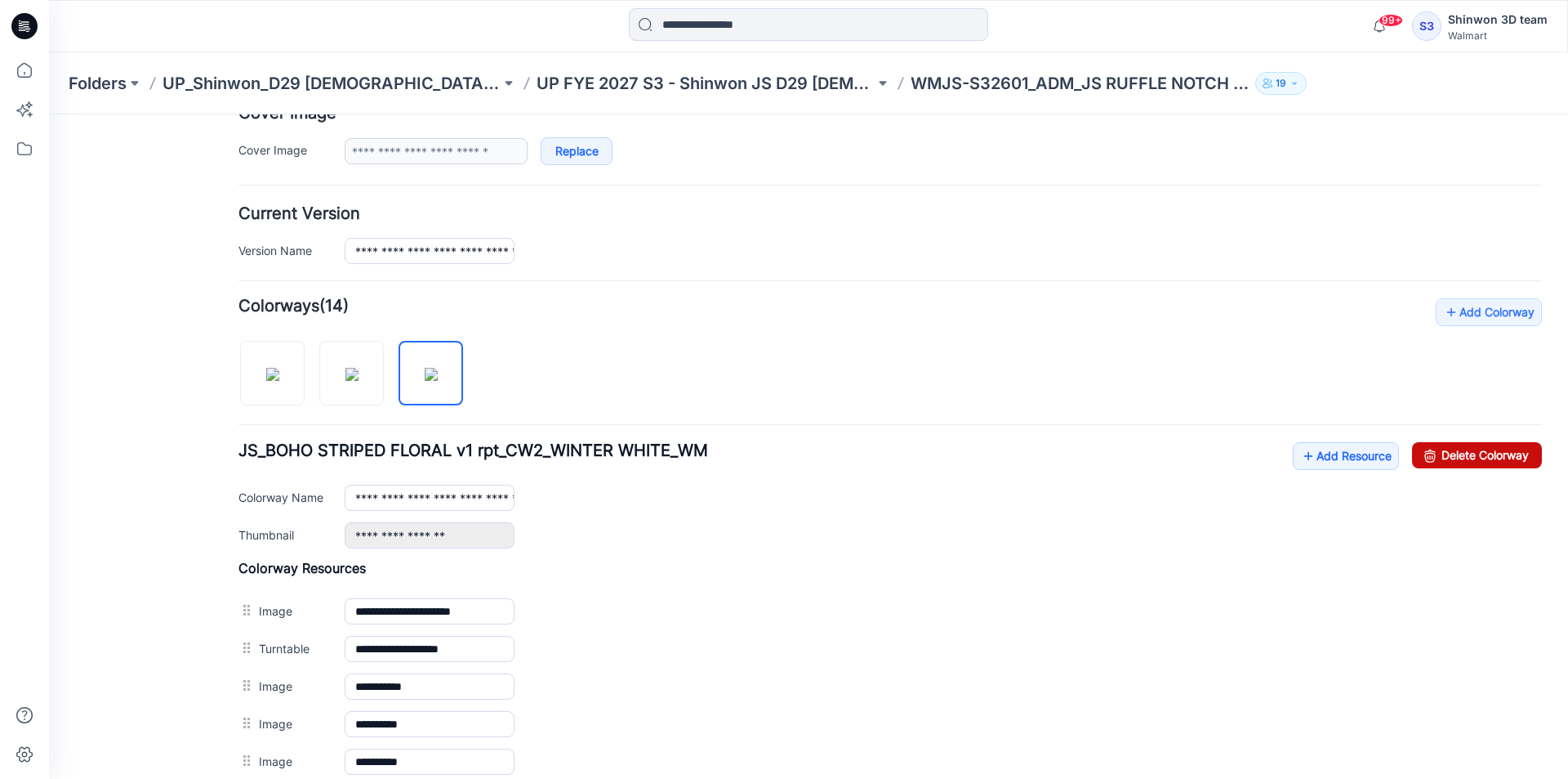
click at [1492, 447] on link "Delete Colorway" at bounding box center [1477, 455] width 130 height 26
click at [359, 373] on img at bounding box center [352, 374] width 13 height 13
click at [1504, 465] on link "Delete Colorway" at bounding box center [1477, 455] width 130 height 26
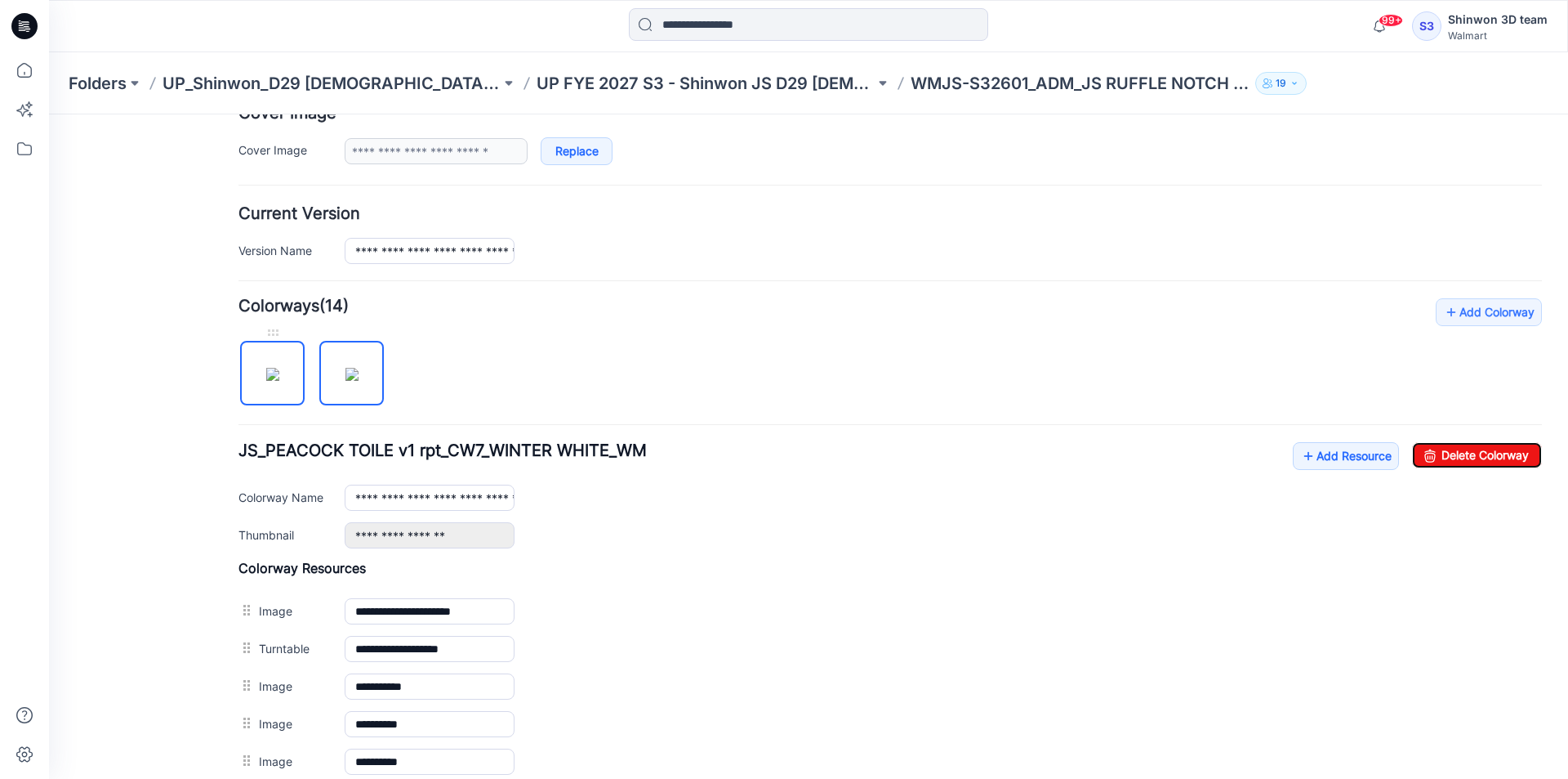
type input "**********"
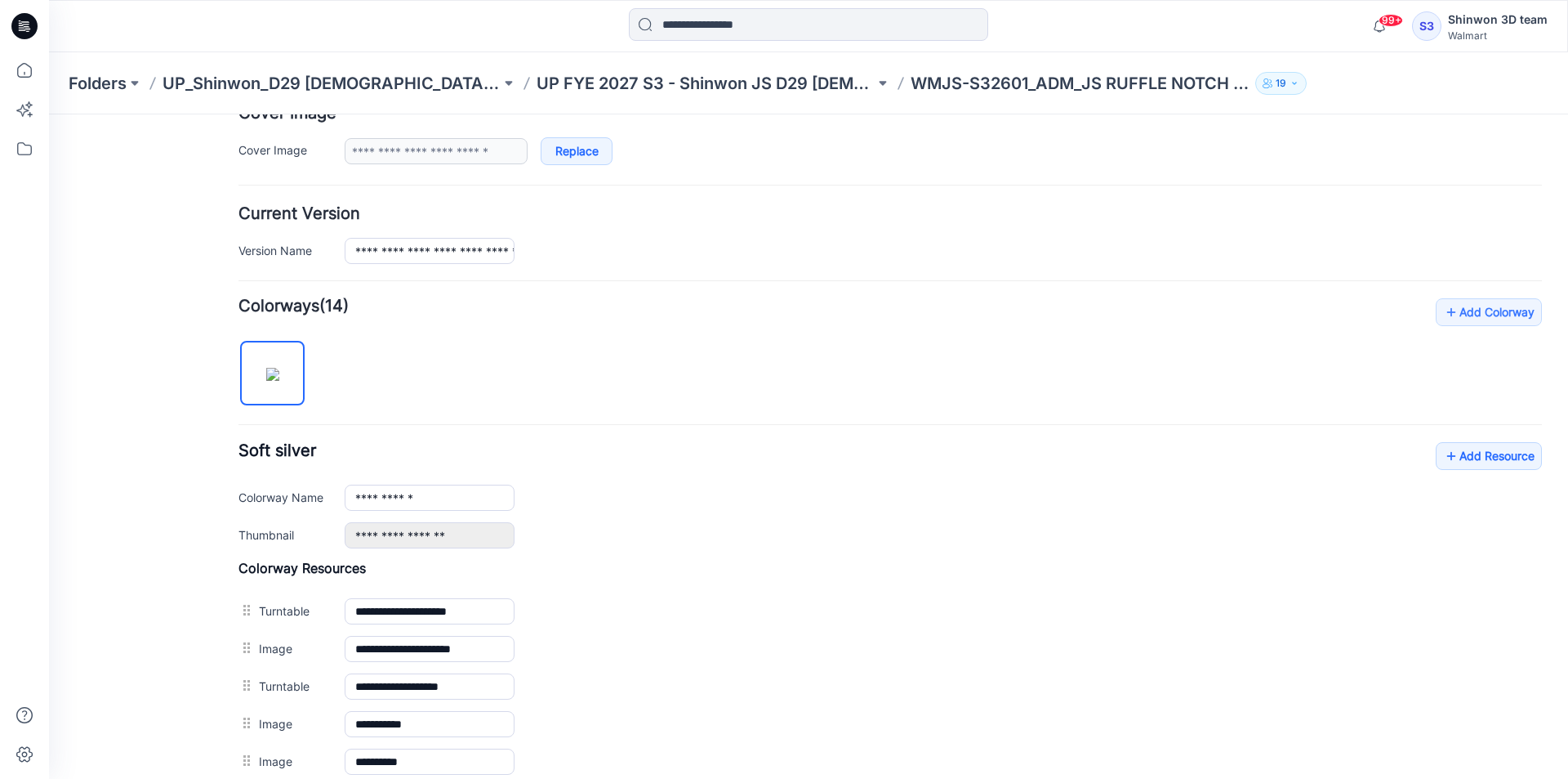
click at [267, 373] on img at bounding box center [272, 374] width 13 height 13
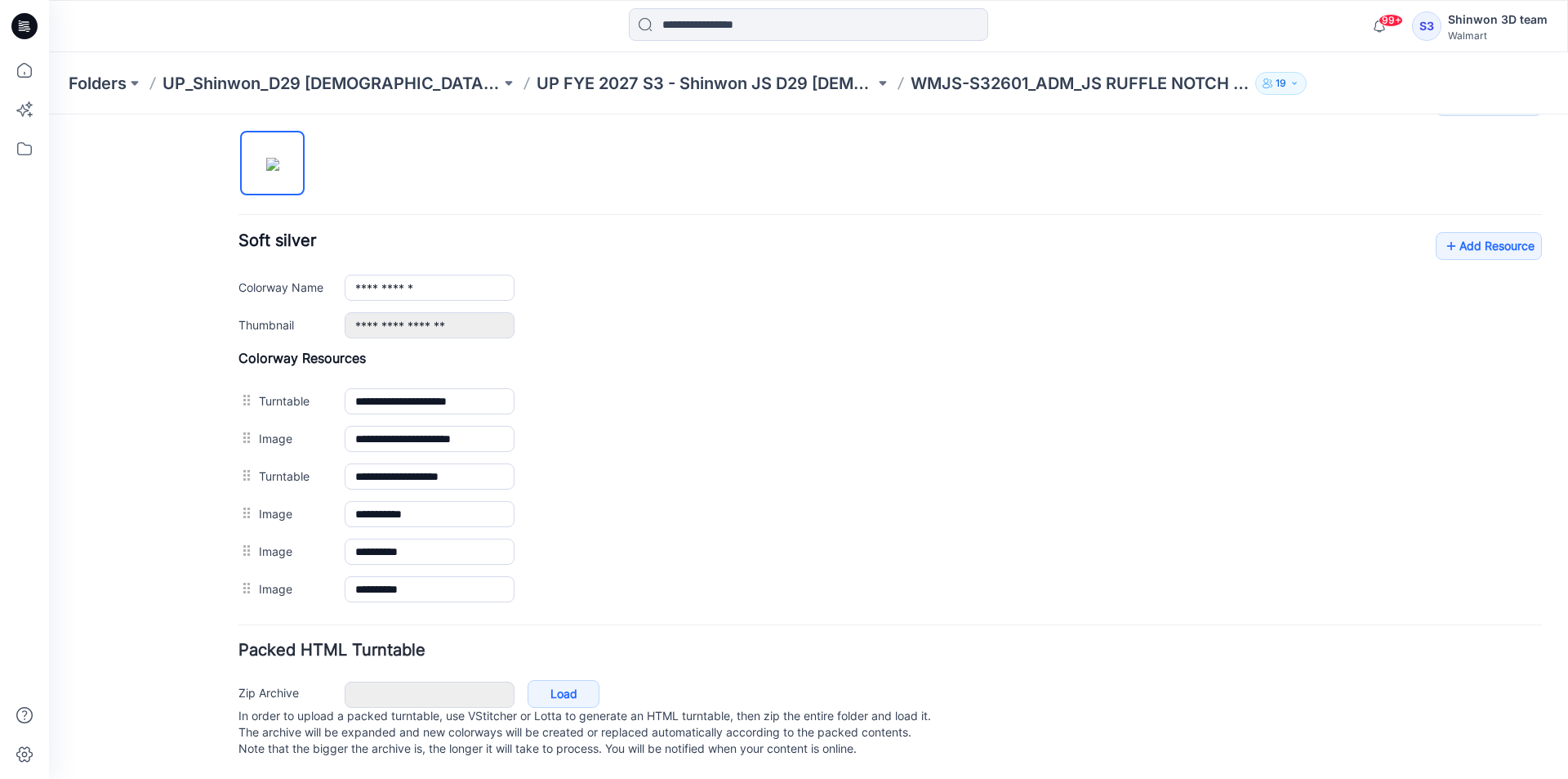
scroll to position [553, 0]
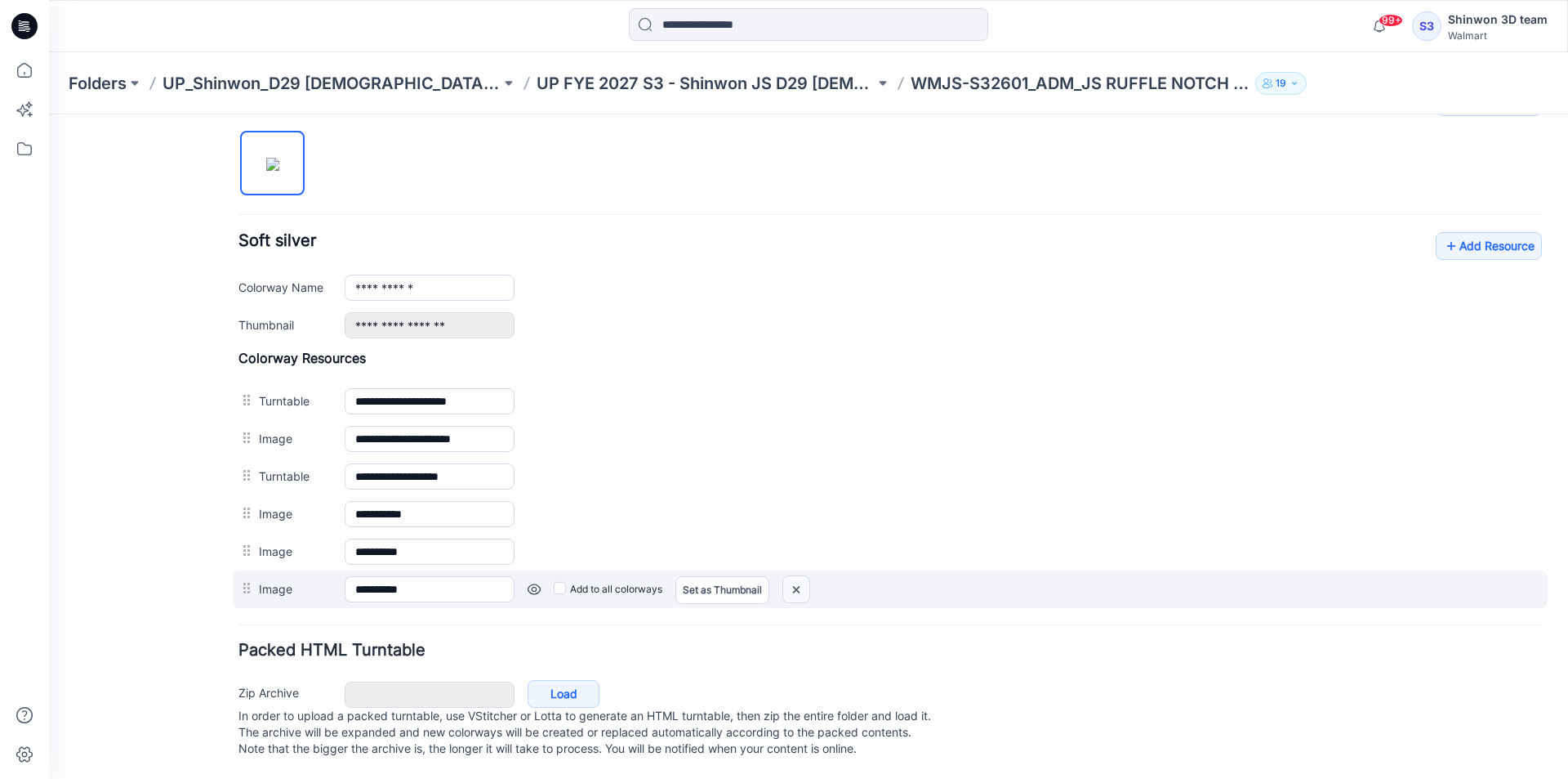
click at [801, 576] on img at bounding box center [797, 589] width 26 height 27
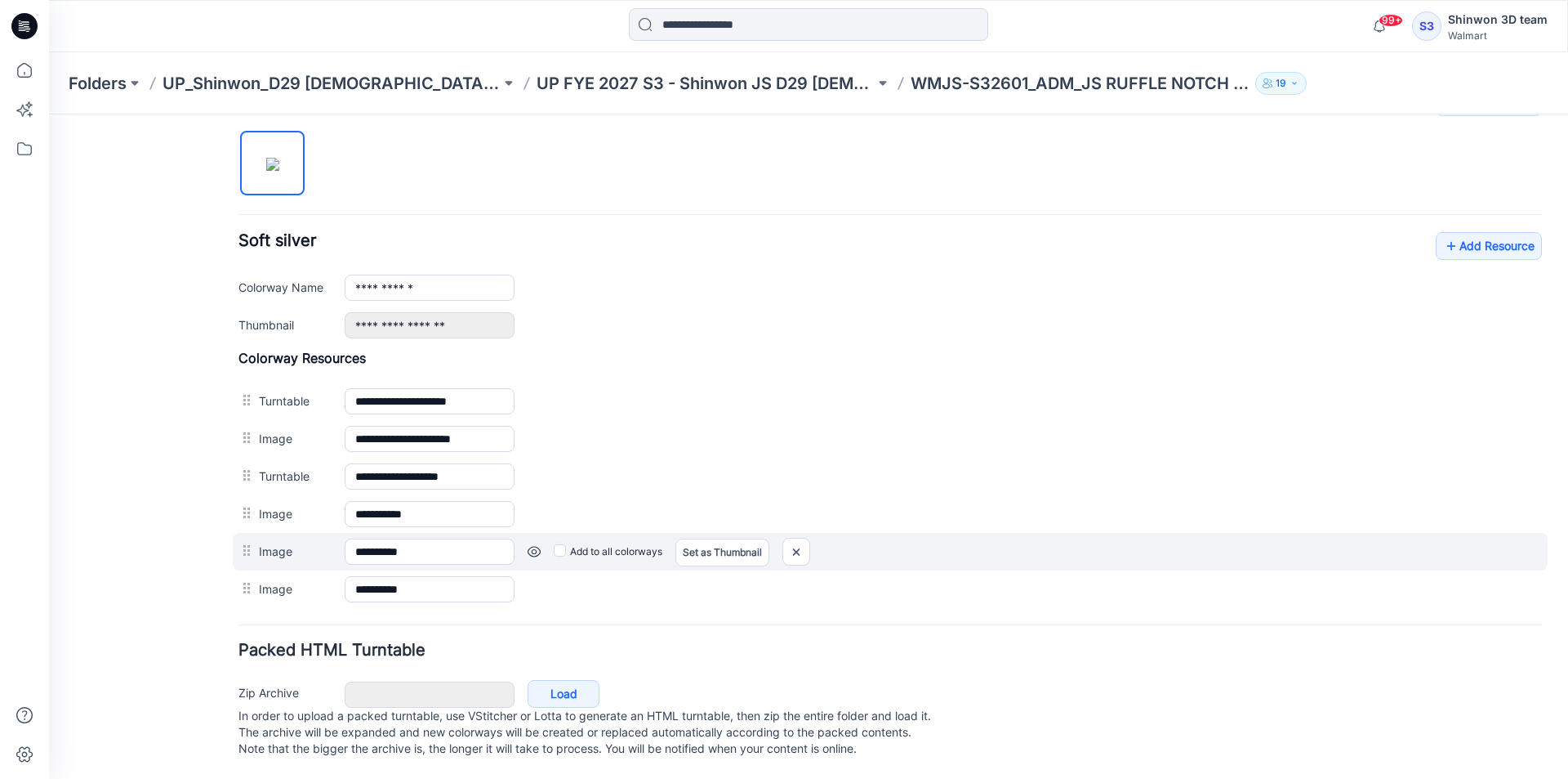
scroll to position [516, 0]
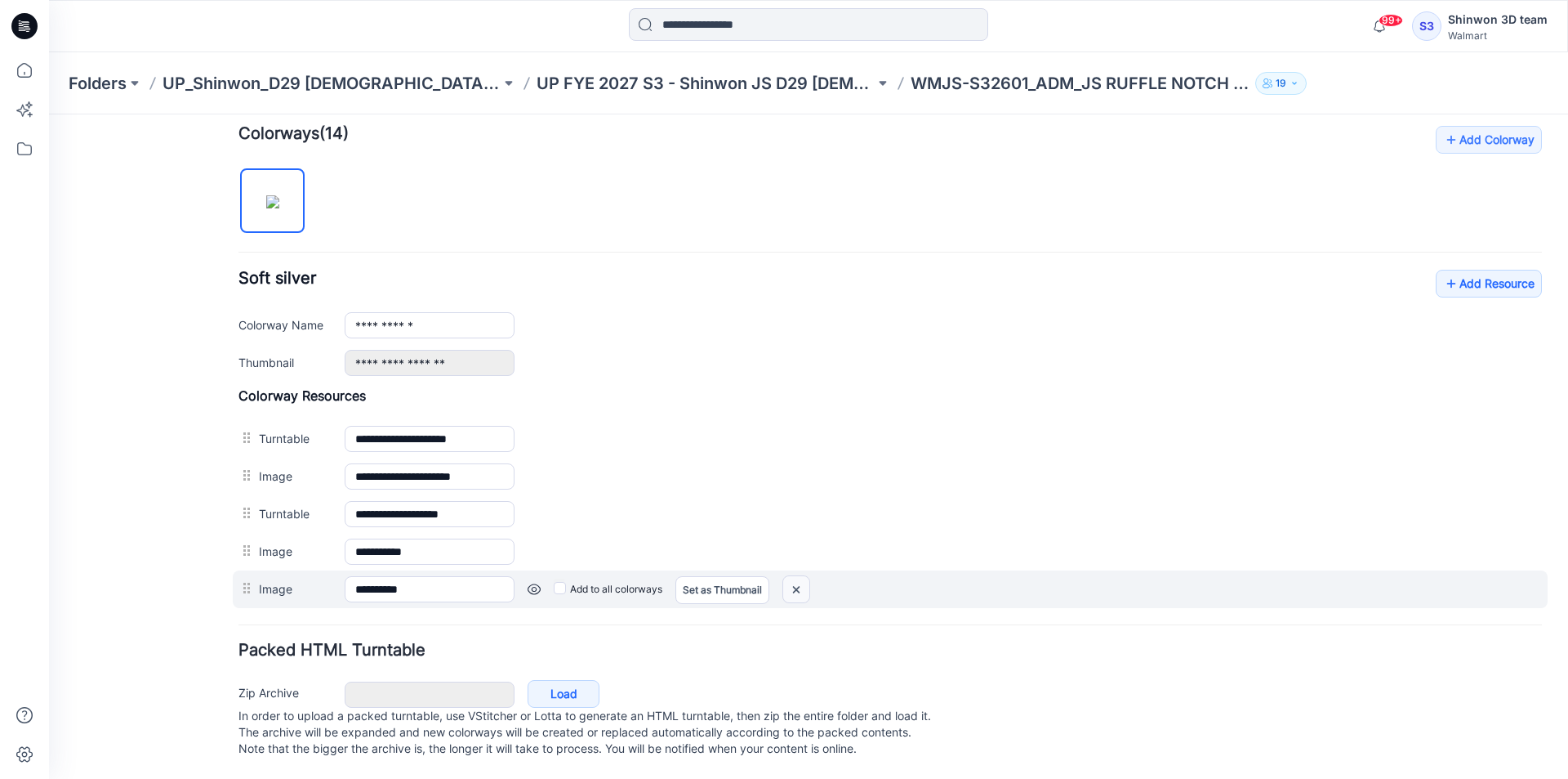
click at [797, 576] on img at bounding box center [797, 589] width 26 height 27
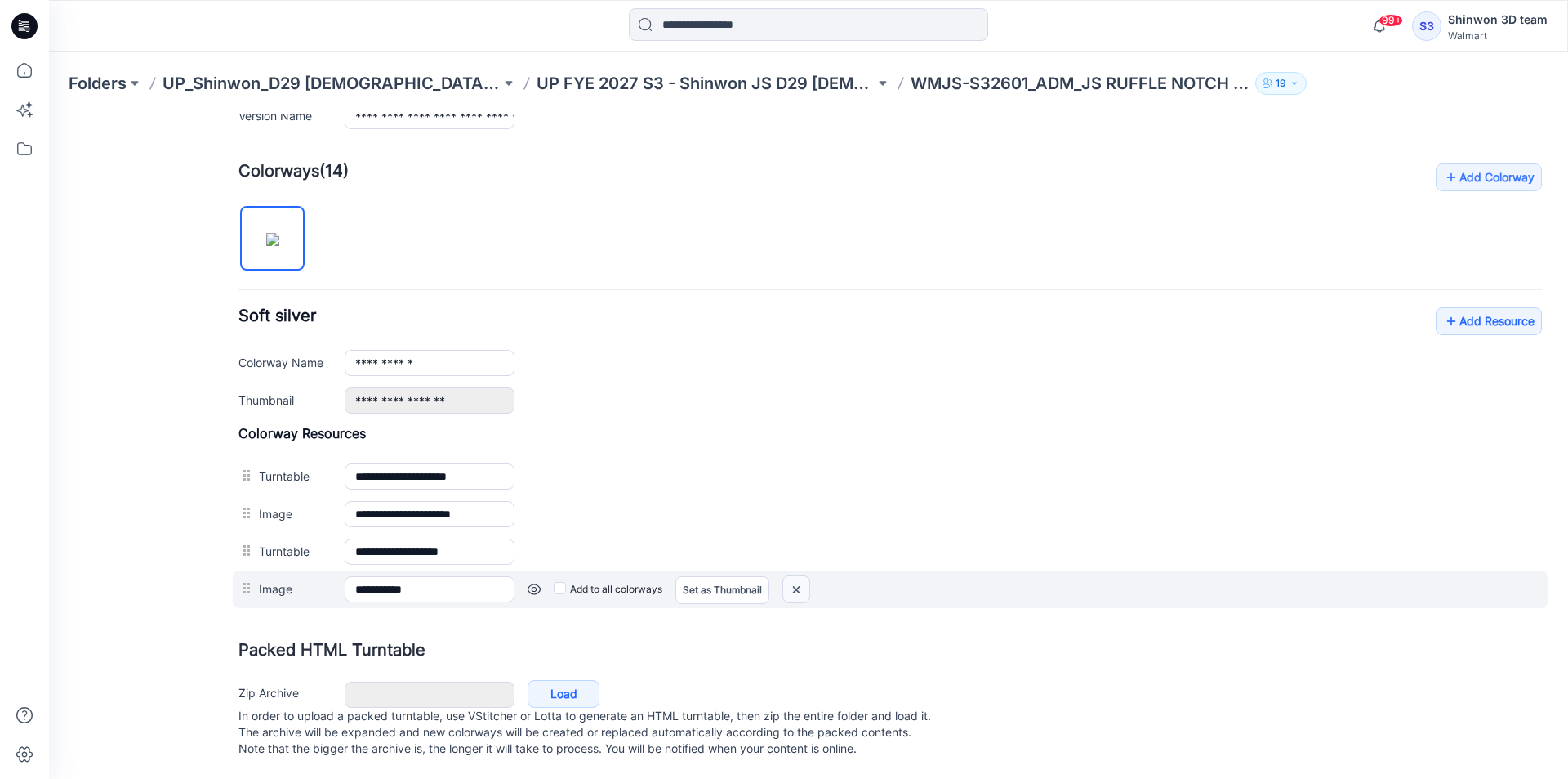
scroll to position [478, 0]
click at [800, 576] on img at bounding box center [797, 589] width 26 height 27
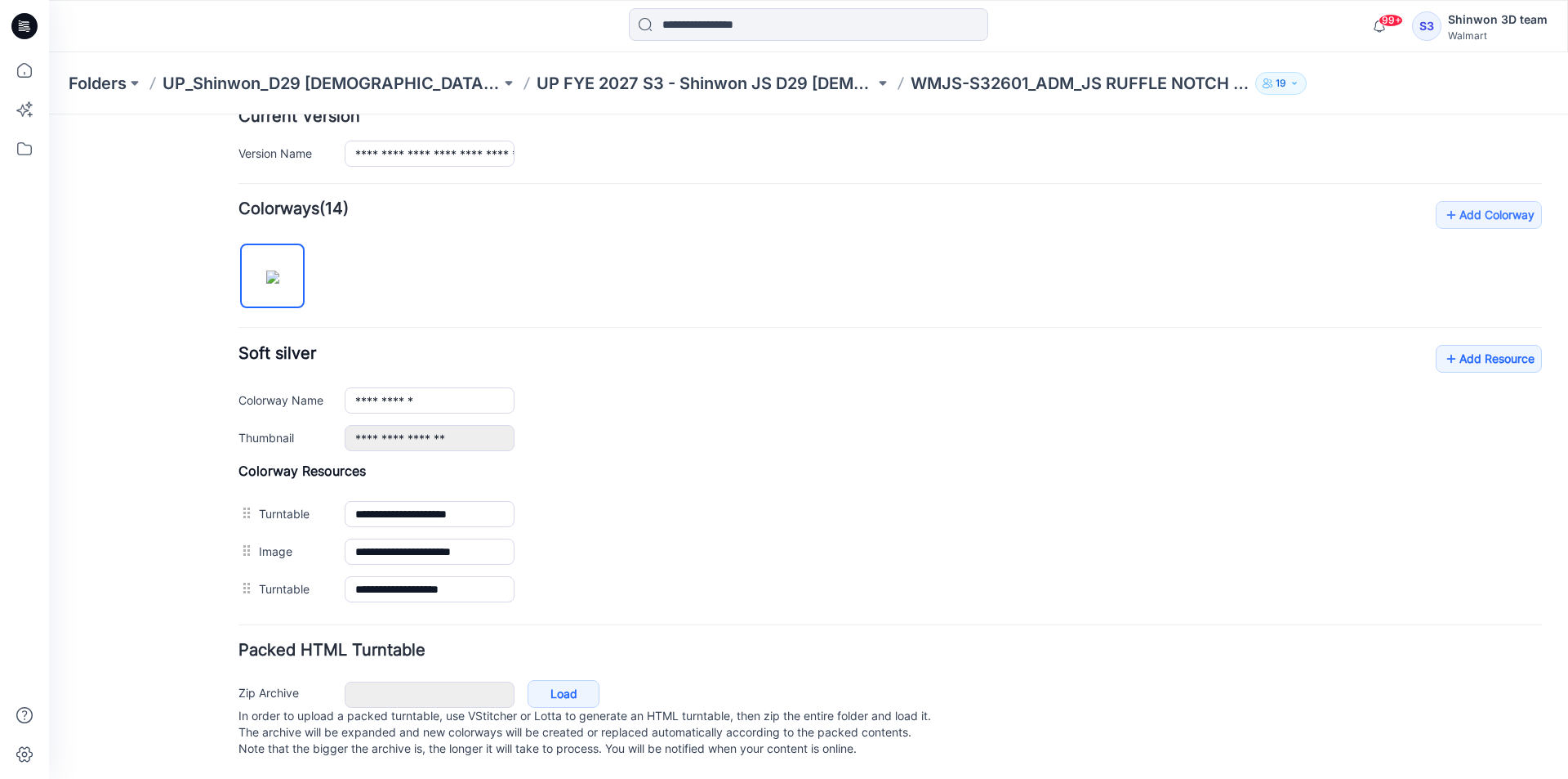
click at [49, 114] on img at bounding box center [49, 114] width 0 height 0
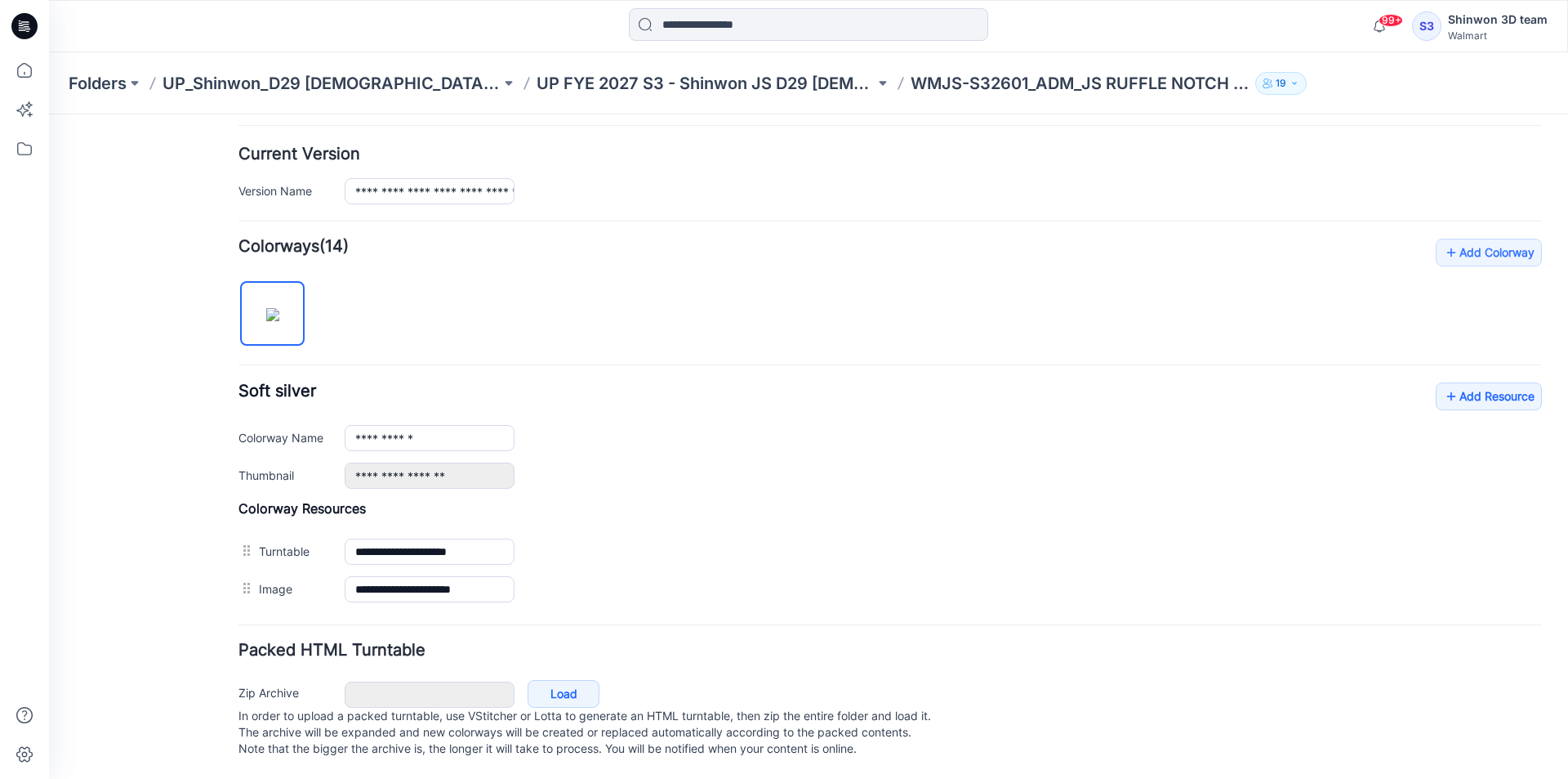
scroll to position [403, 0]
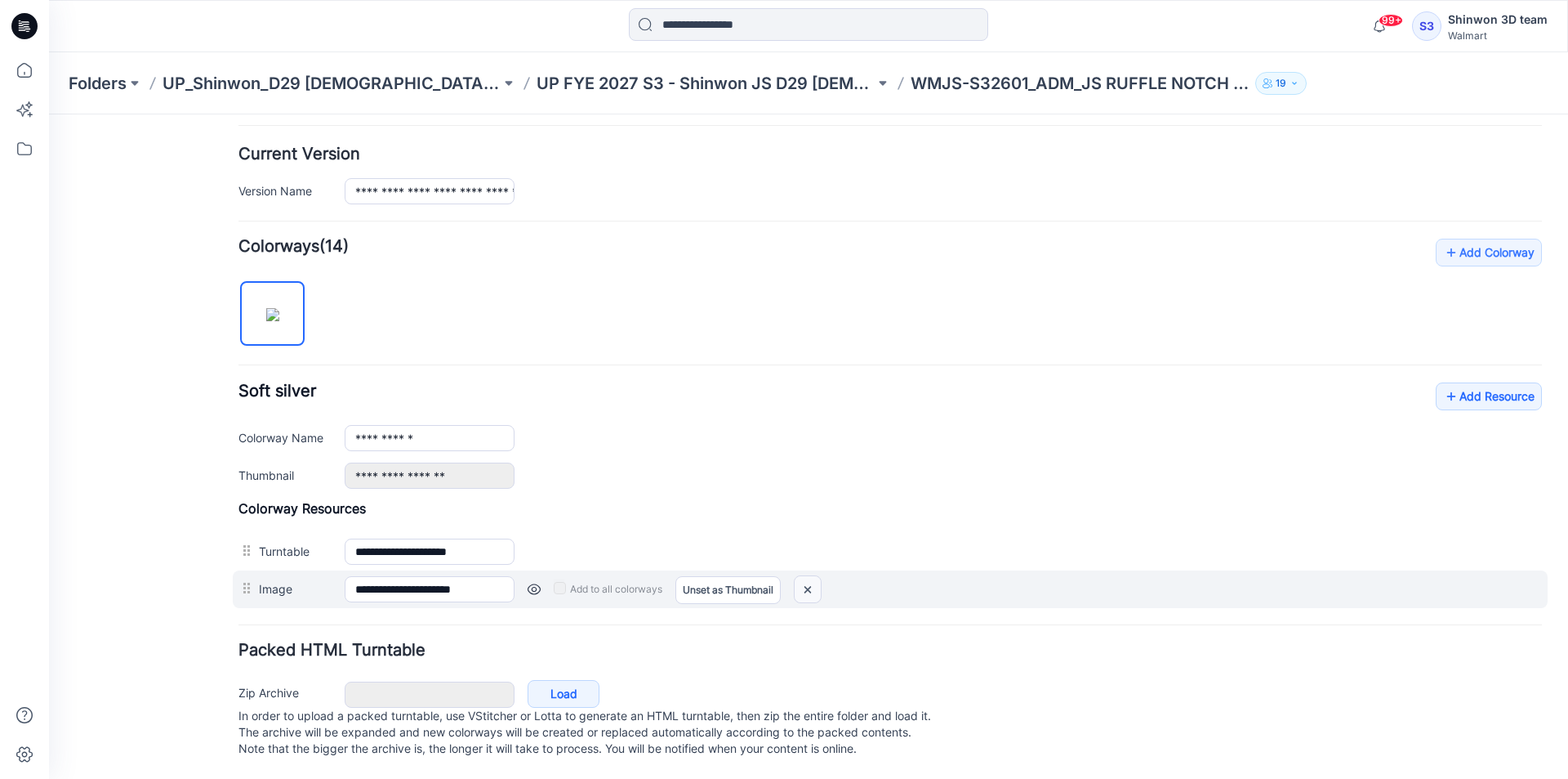
click at [800, 576] on img at bounding box center [808, 589] width 26 height 27
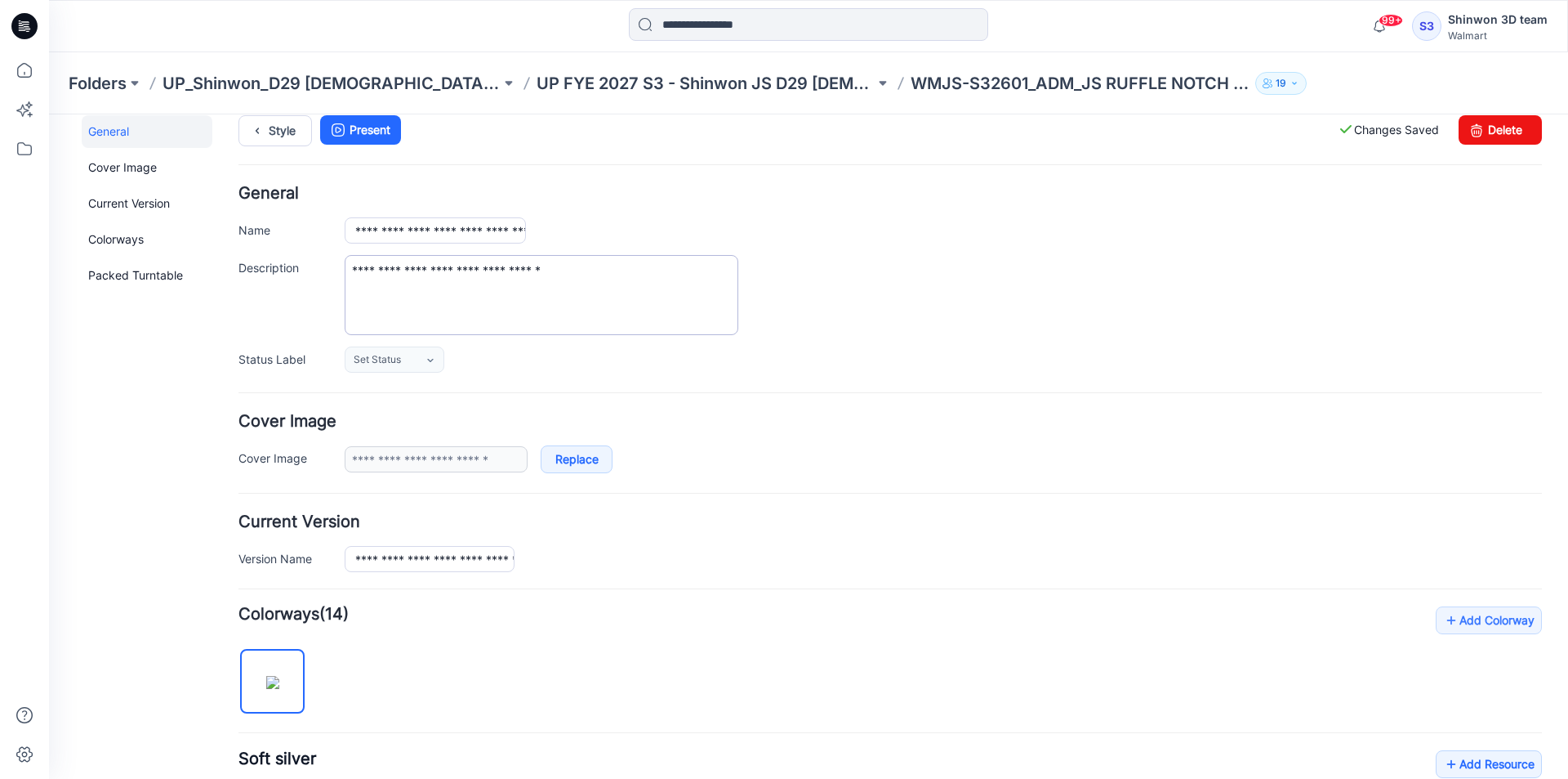
scroll to position [0, 0]
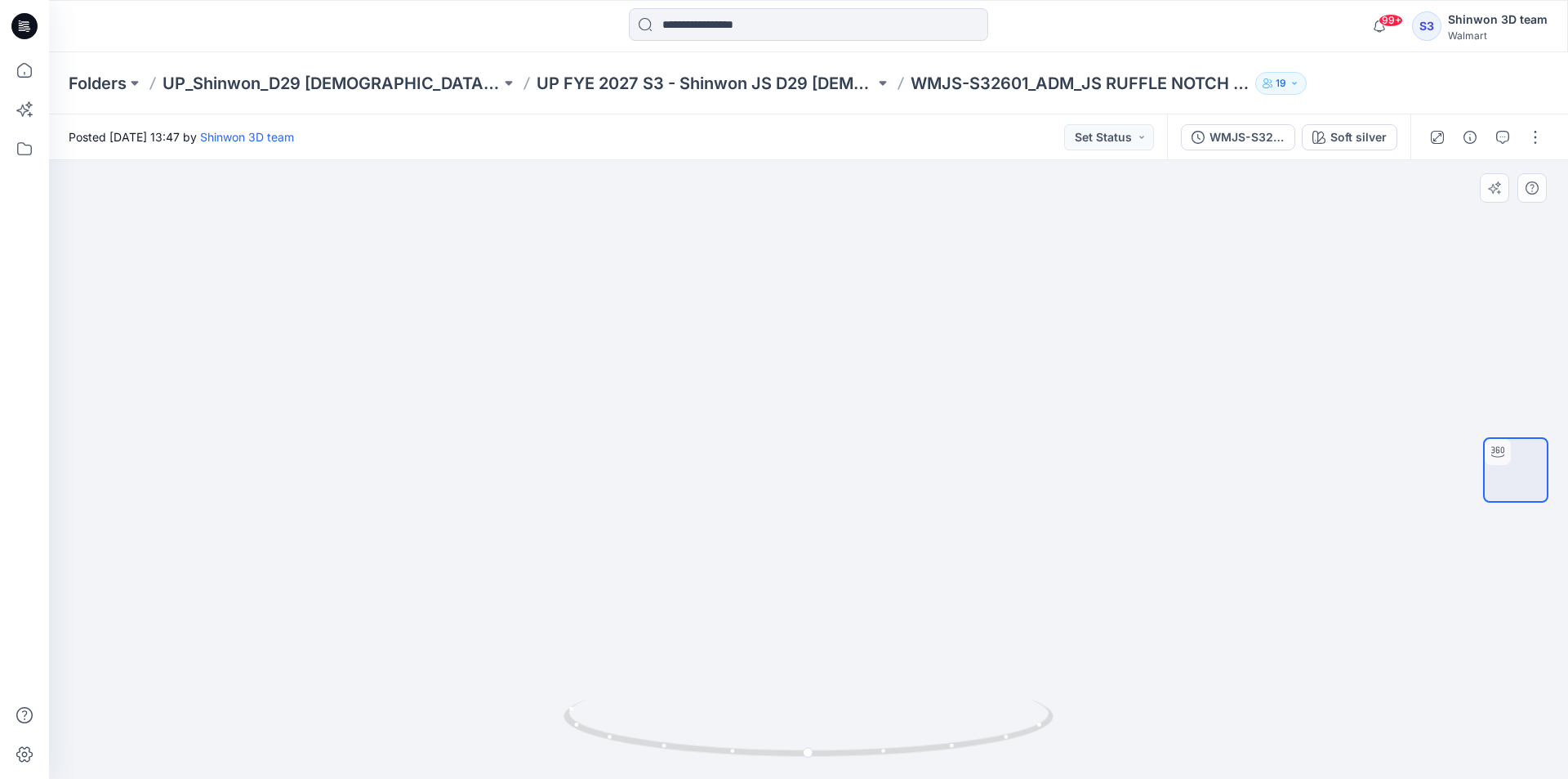
click at [73, 516] on div at bounding box center [809, 469] width 1520 height 618
click at [504, 398] on div at bounding box center [809, 469] width 1520 height 618
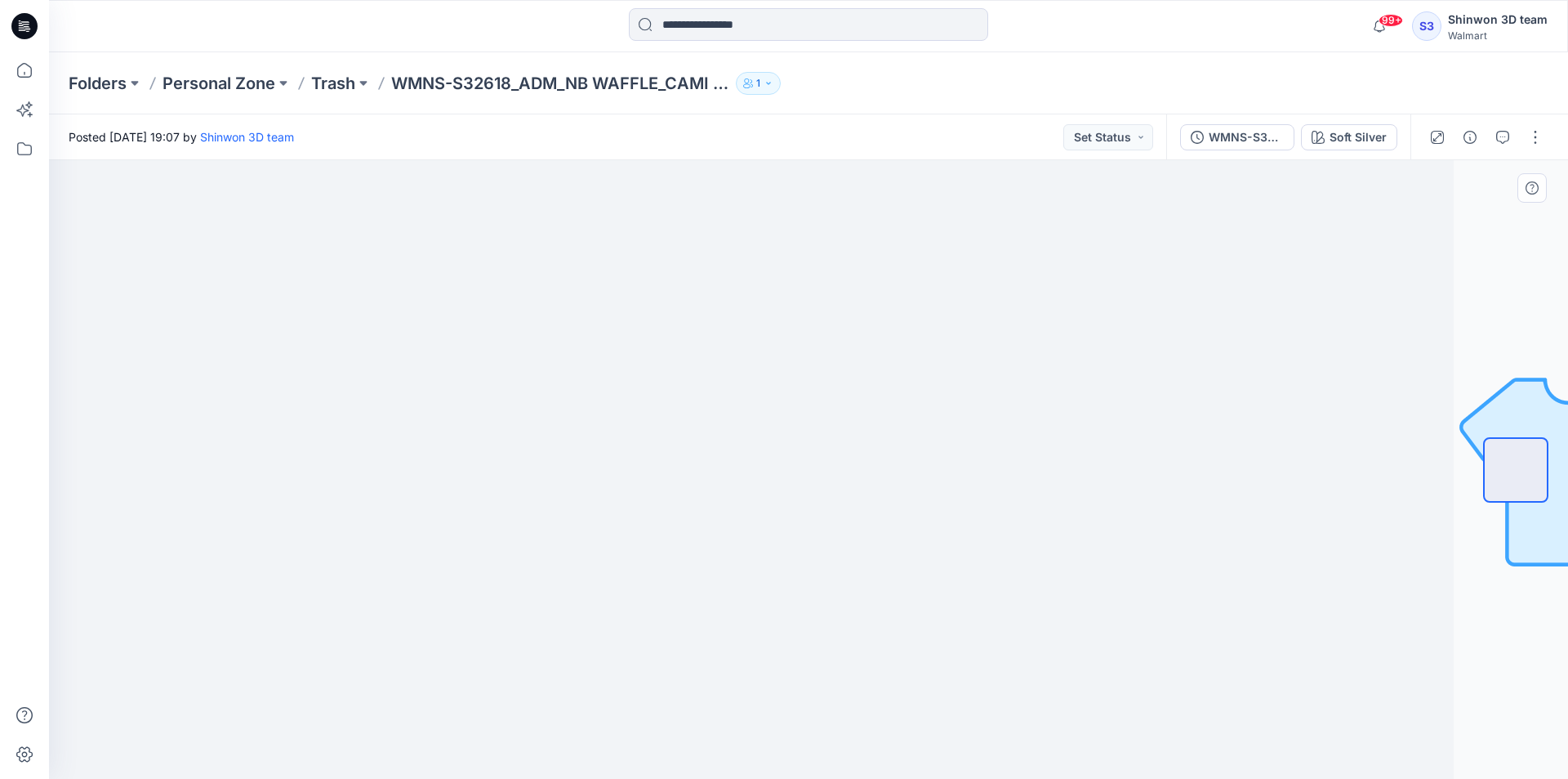
click at [85, 455] on div at bounding box center [694, 469] width 1520 height 618
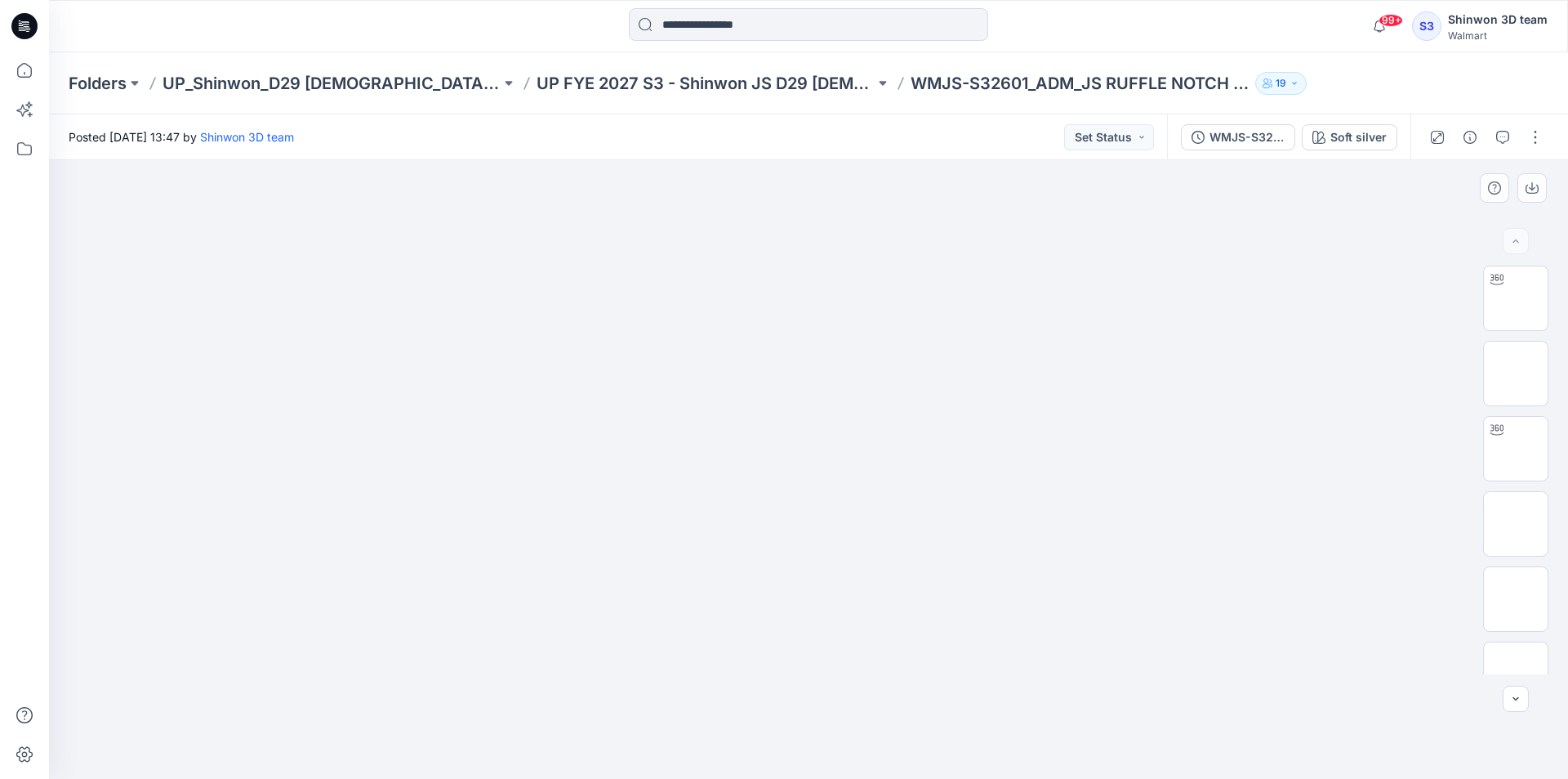
click at [98, 456] on div at bounding box center [809, 469] width 1520 height 618
drag, startPoint x: 101, startPoint y: 363, endPoint x: 119, endPoint y: 388, distance: 30.8
click at [101, 363] on div at bounding box center [809, 469] width 1520 height 618
click at [1110, 286] on img at bounding box center [809, 502] width 817 height 555
click at [715, 730] on div at bounding box center [809, 469] width 1520 height 618
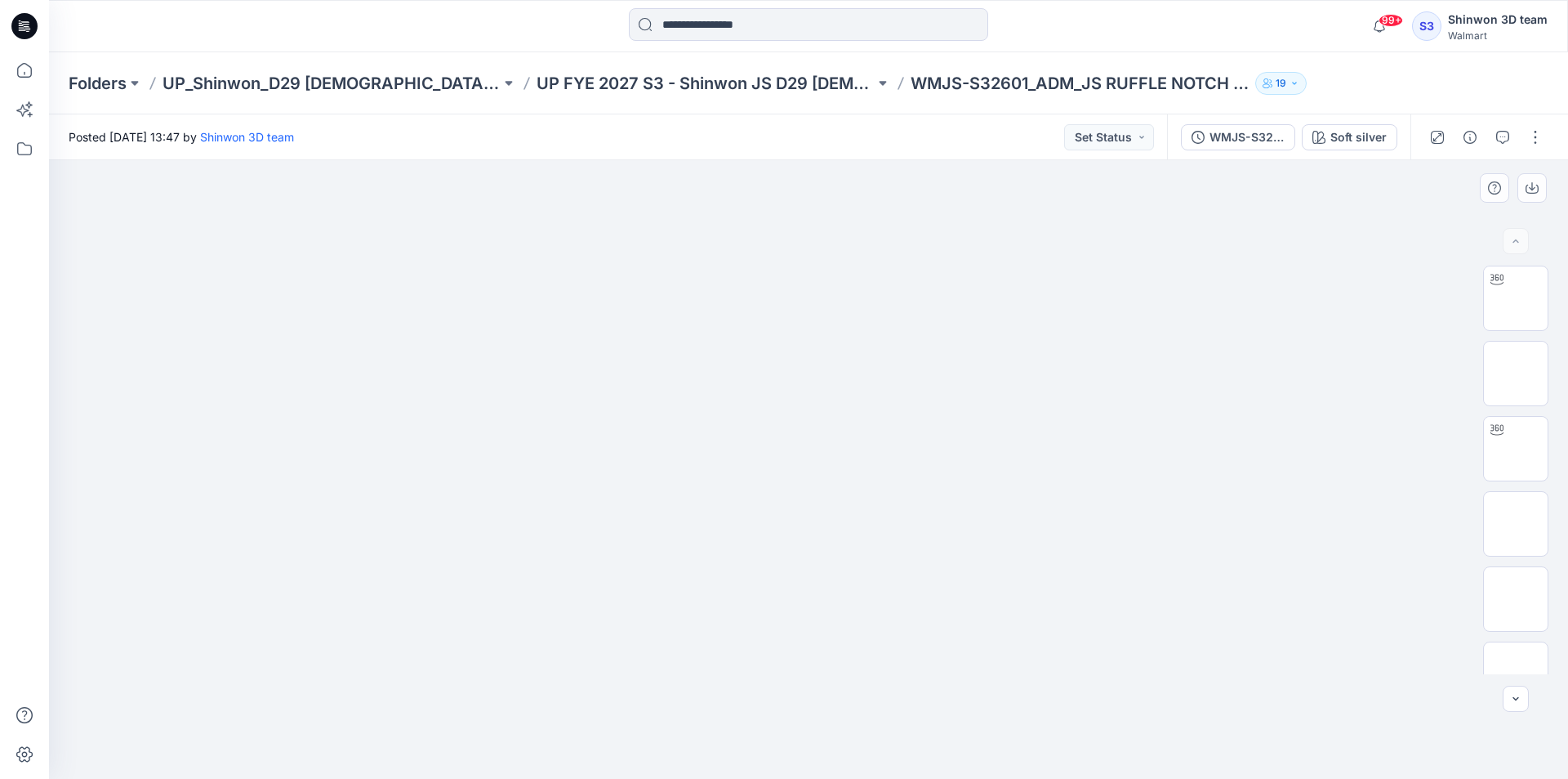
click at [447, 759] on div at bounding box center [809, 469] width 1520 height 618
click at [737, 752] on div at bounding box center [809, 469] width 1520 height 618
click at [1379, 136] on div "Soft silver" at bounding box center [1359, 137] width 57 height 18
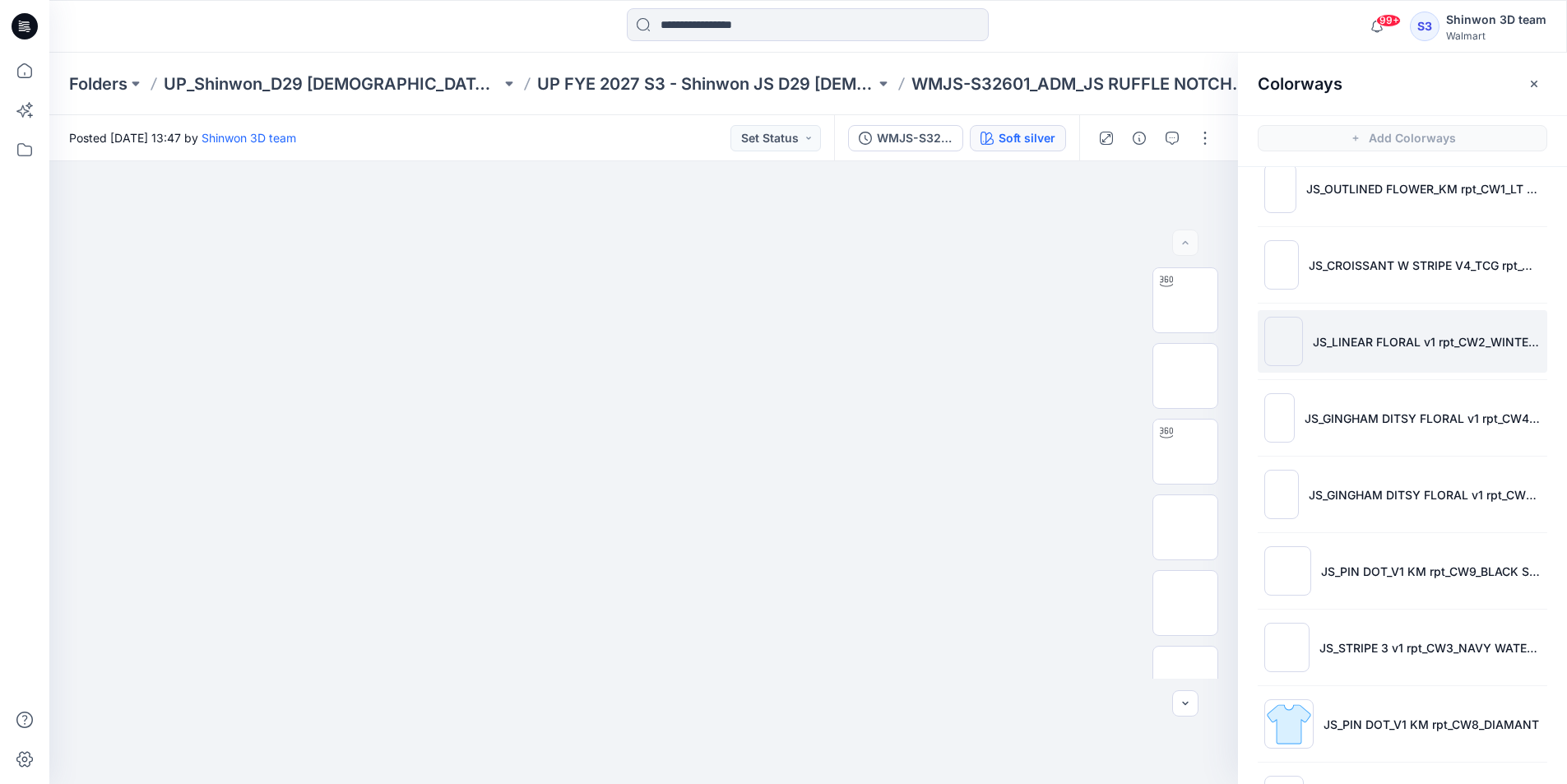
scroll to position [481, 0]
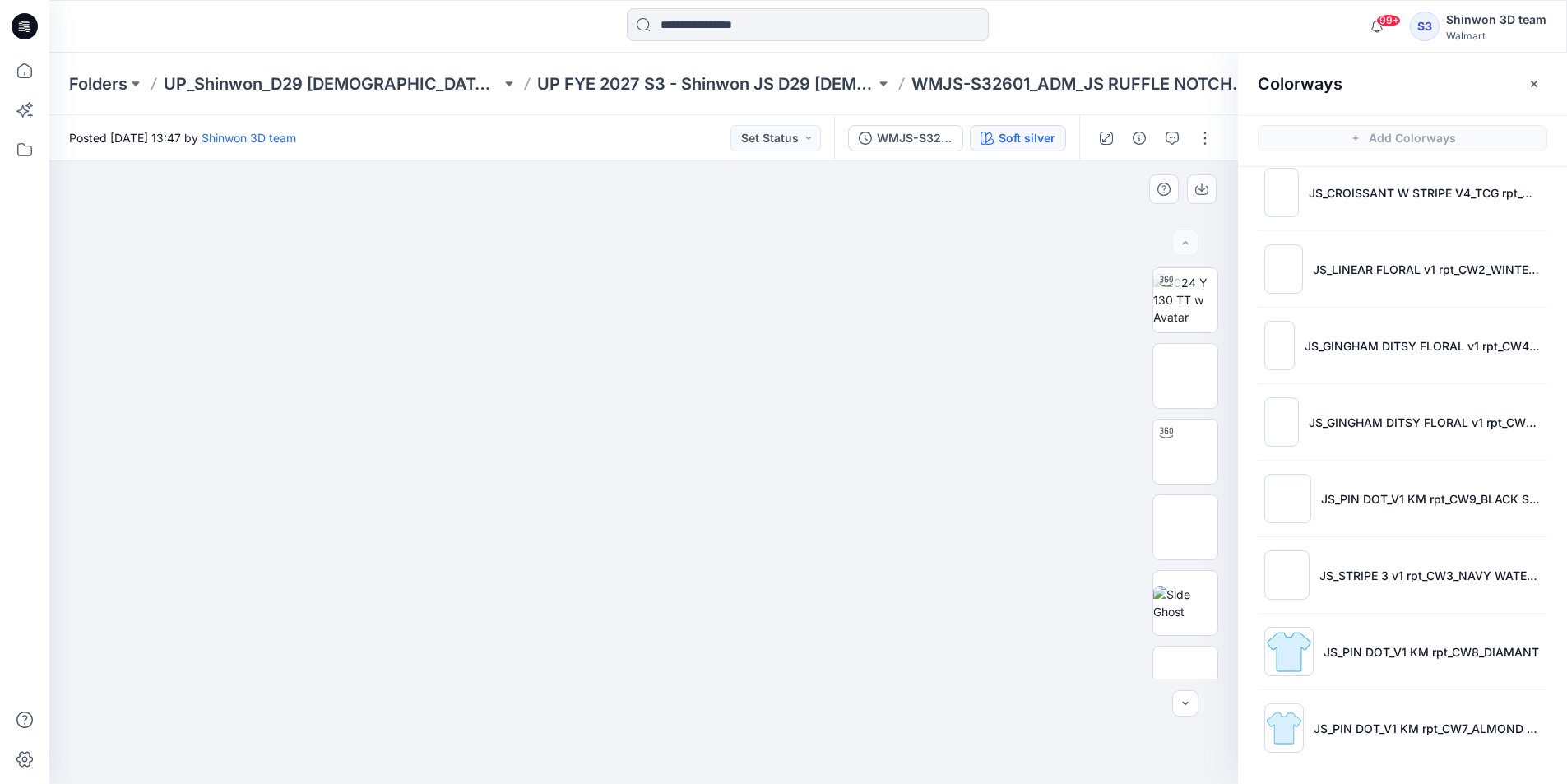
click at [701, 741] on div at bounding box center [650, 472] width 1201 height 622
drag, startPoint x: 119, startPoint y: 494, endPoint x: 112, endPoint y: 505, distance: 13.0
click at [119, 494] on div at bounding box center [650, 472] width 1201 height 622
drag, startPoint x: 1044, startPoint y: 758, endPoint x: 1037, endPoint y: 752, distance: 9.2
click at [1044, 758] on div at bounding box center [650, 472] width 1201 height 622
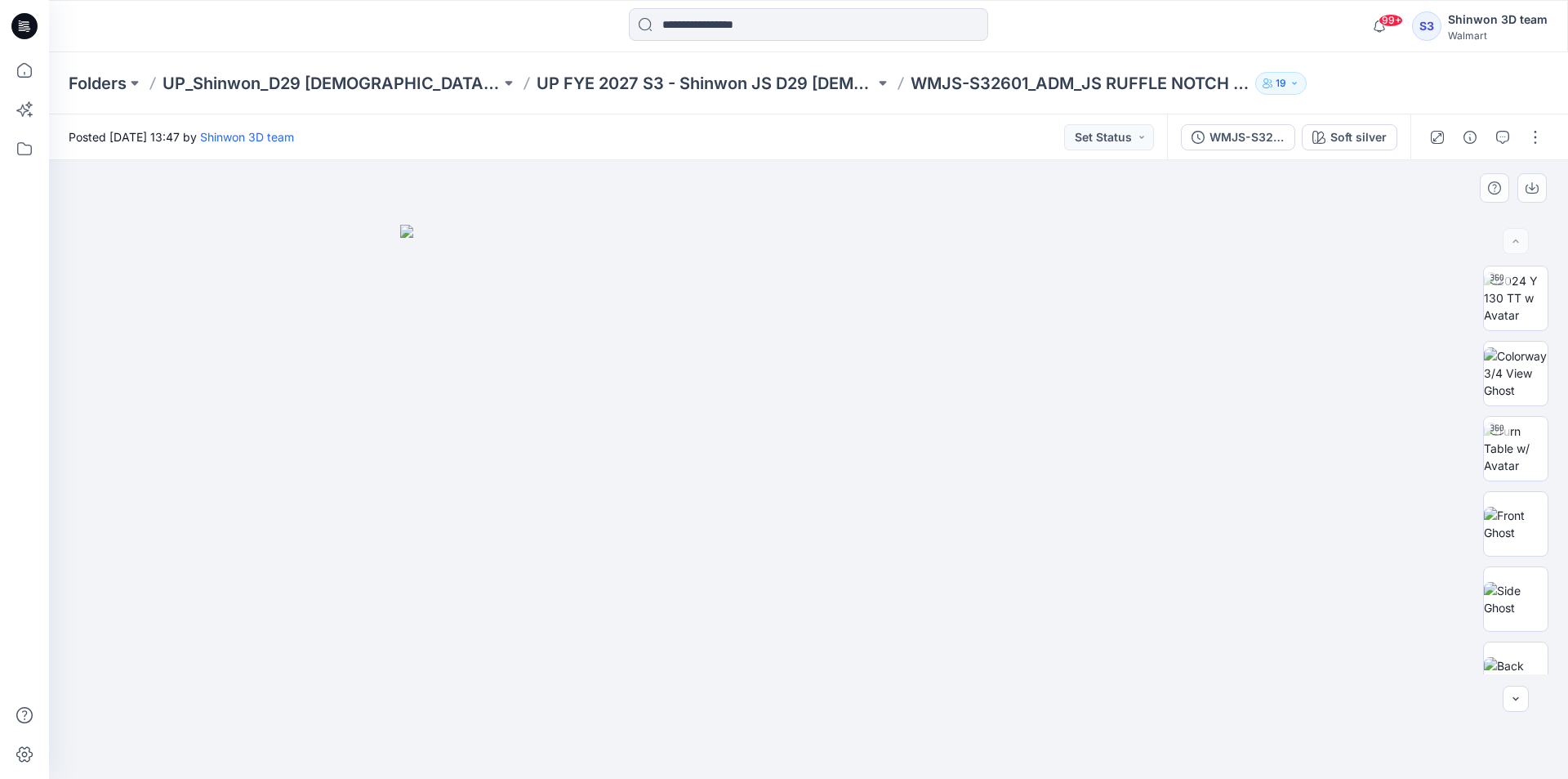
click at [861, 722] on div at bounding box center [809, 469] width 1520 height 618
click at [722, 91] on p "UP FYE 2027 S3 - Shinwon JS D29 [DEMOGRAPHIC_DATA] Sleepwear" at bounding box center [705, 83] width 338 height 23
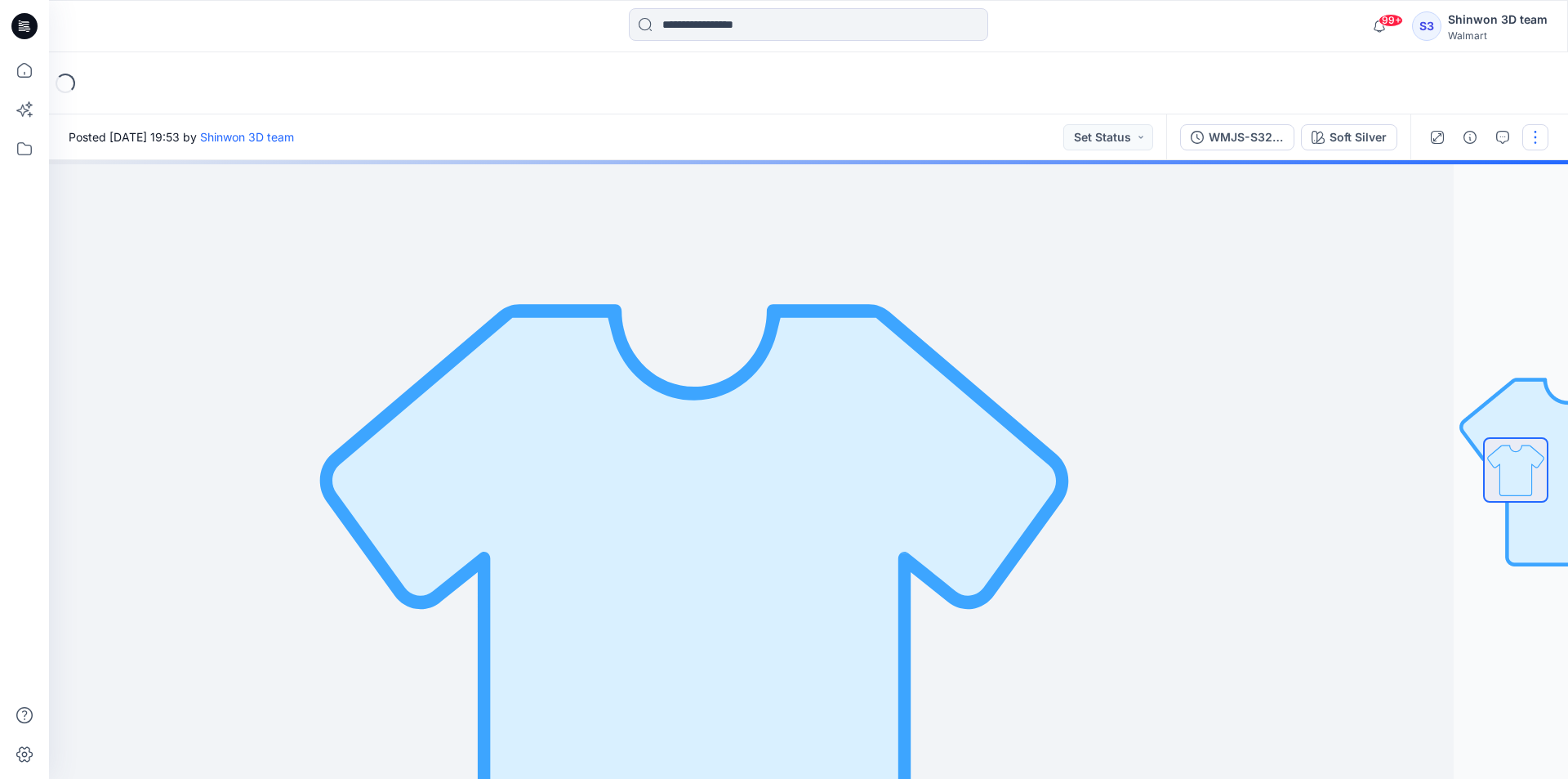
click at [1533, 134] on button "button" at bounding box center [1535, 138] width 26 height 26
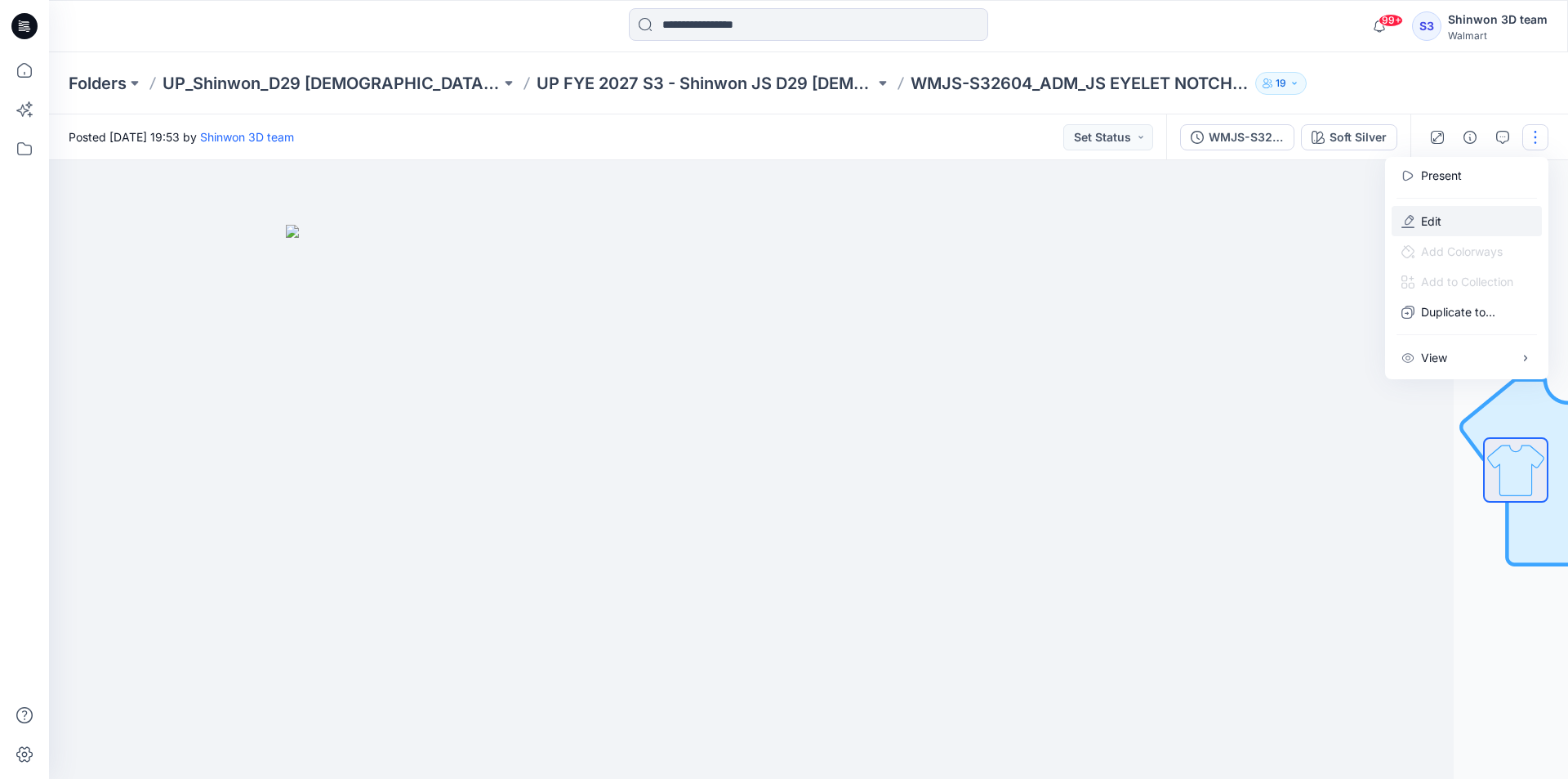
click at [1440, 215] on p "Edit" at bounding box center [1431, 220] width 20 height 17
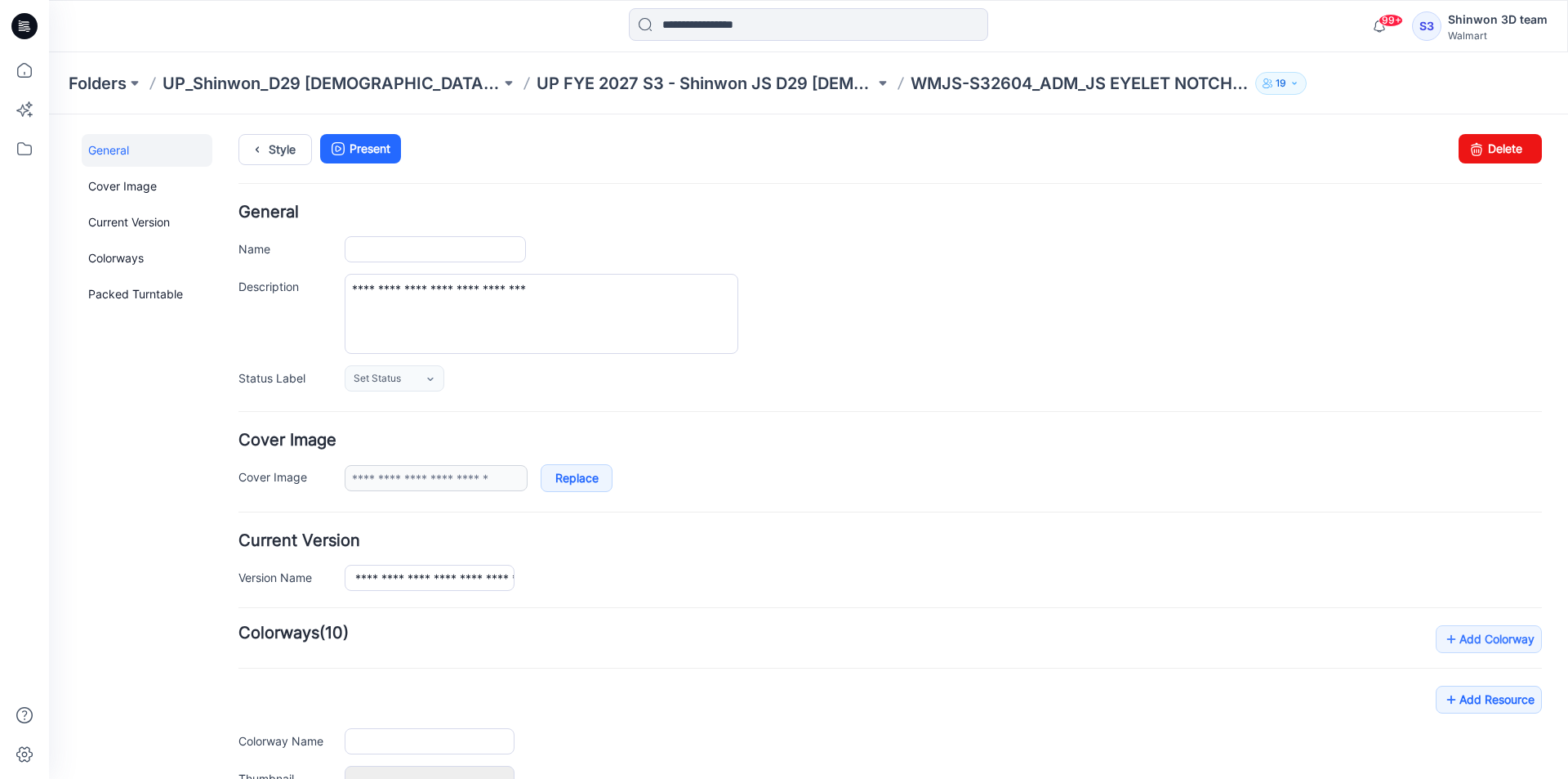
type input "**********"
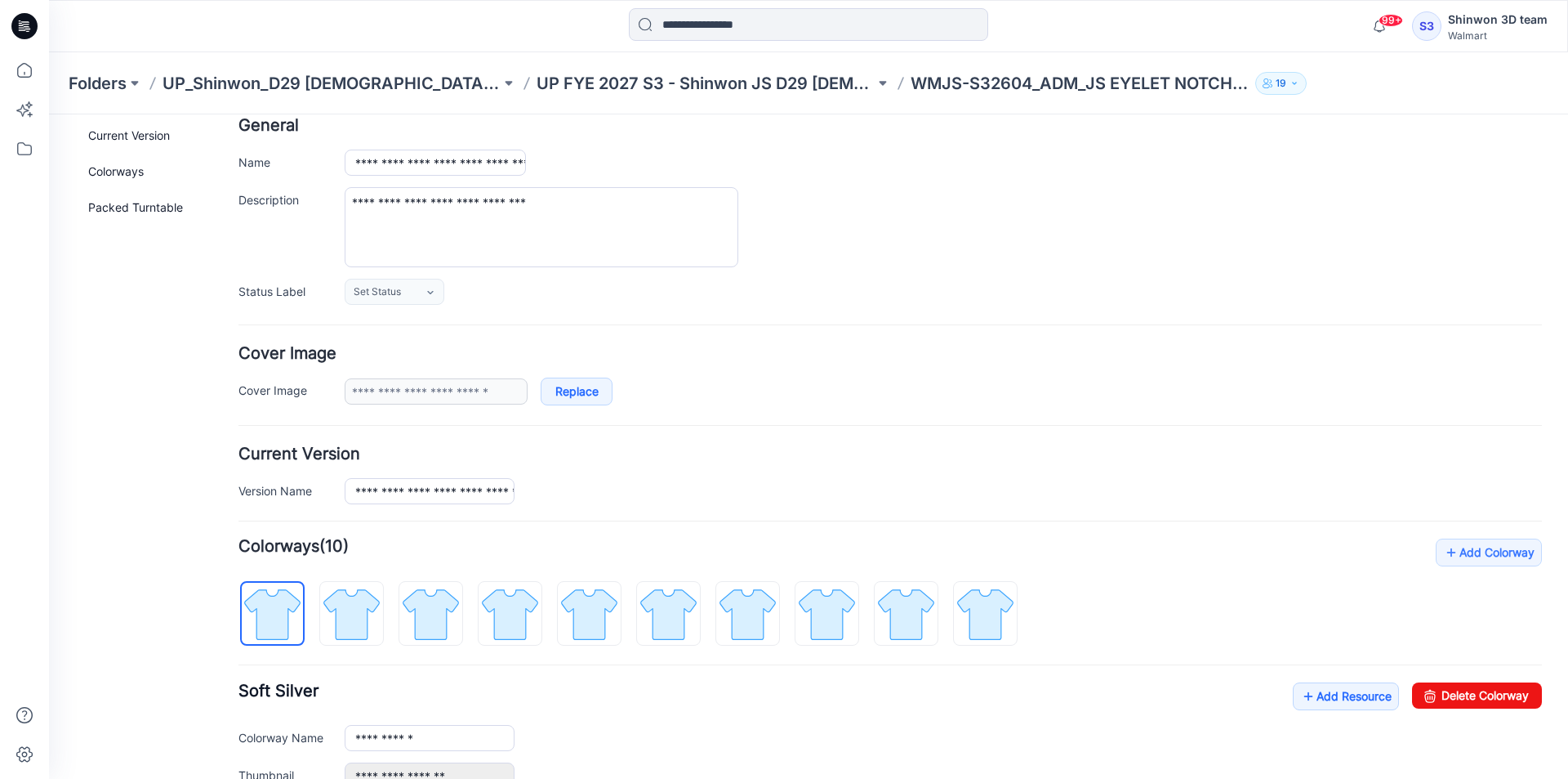
scroll to position [284, 0]
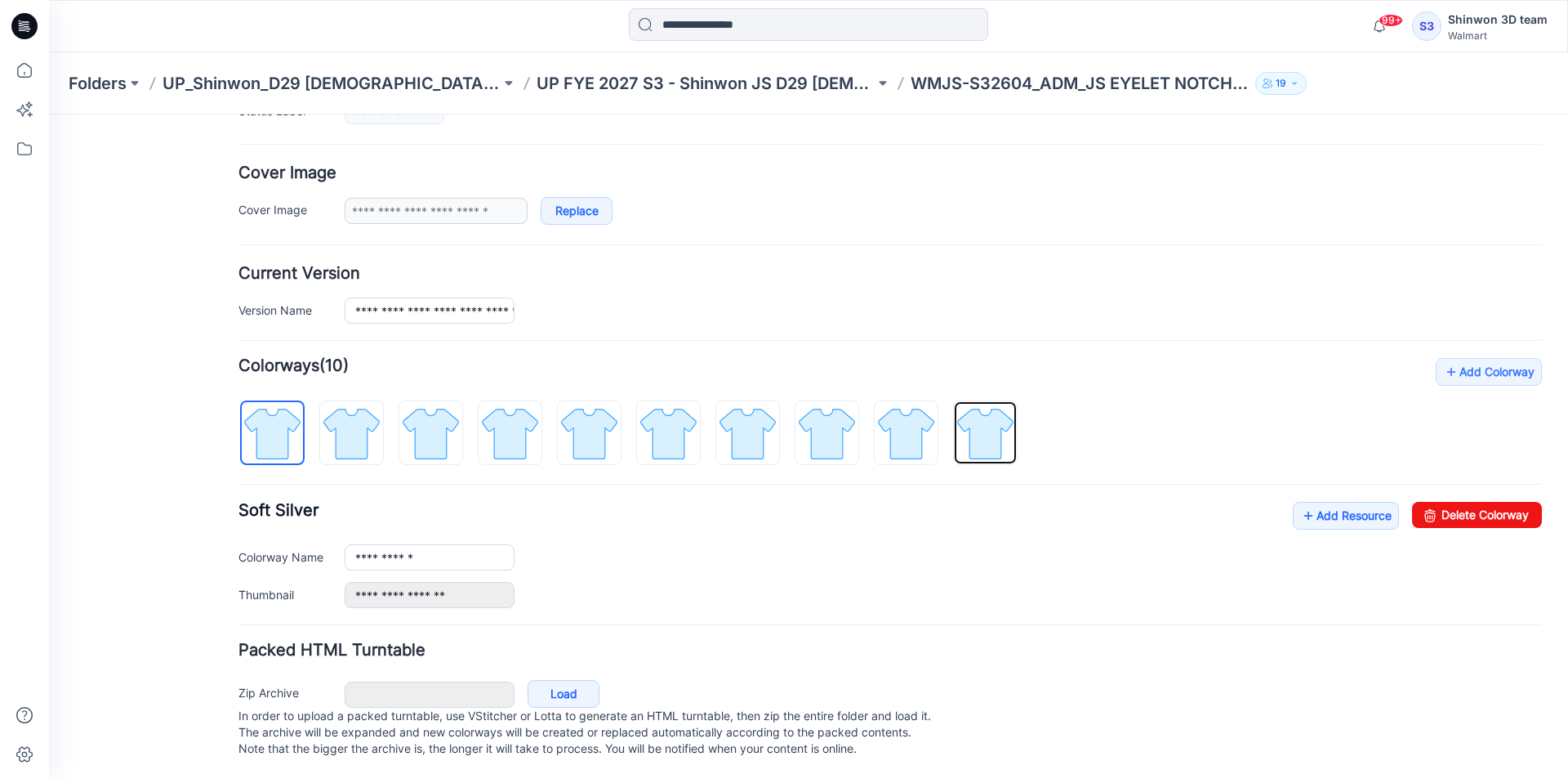
drag, startPoint x: 976, startPoint y: 402, endPoint x: 1419, endPoint y: 529, distance: 460.8
click at [977, 403] on img at bounding box center [985, 433] width 61 height 61
drag, startPoint x: 1495, startPoint y: 502, endPoint x: 916, endPoint y: 200, distance: 653.0
click at [1495, 502] on link "Delete Colorway" at bounding box center [1477, 515] width 130 height 26
click at [915, 428] on img at bounding box center [906, 433] width 61 height 61
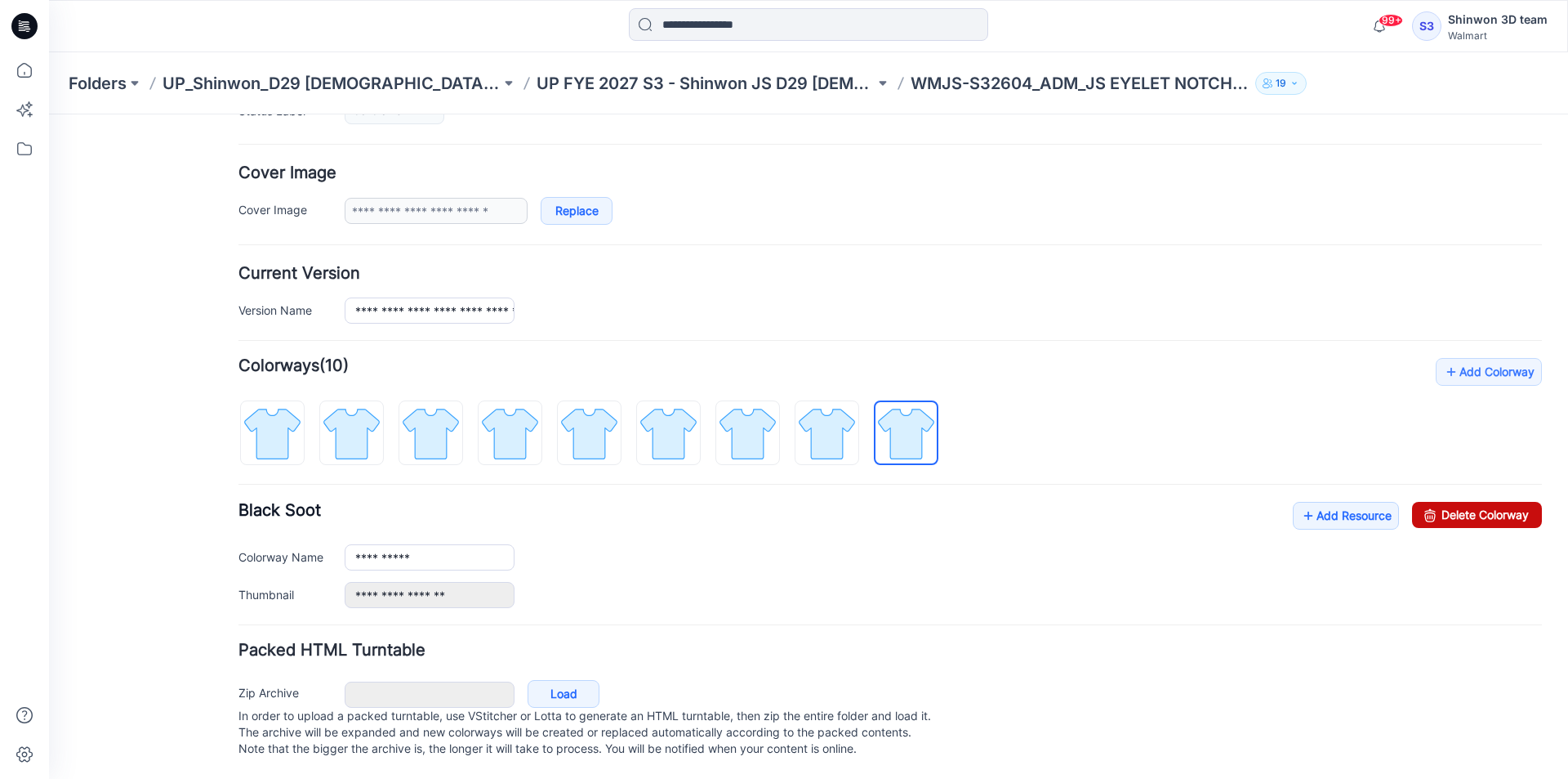
click at [1480, 502] on link "Delete Colorway" at bounding box center [1477, 515] width 130 height 26
drag, startPoint x: 828, startPoint y: 412, endPoint x: 1255, endPoint y: 482, distance: 432.7
click at [831, 412] on img at bounding box center [827, 433] width 61 height 61
click at [1480, 502] on link "Delete Colorway" at bounding box center [1477, 515] width 130 height 26
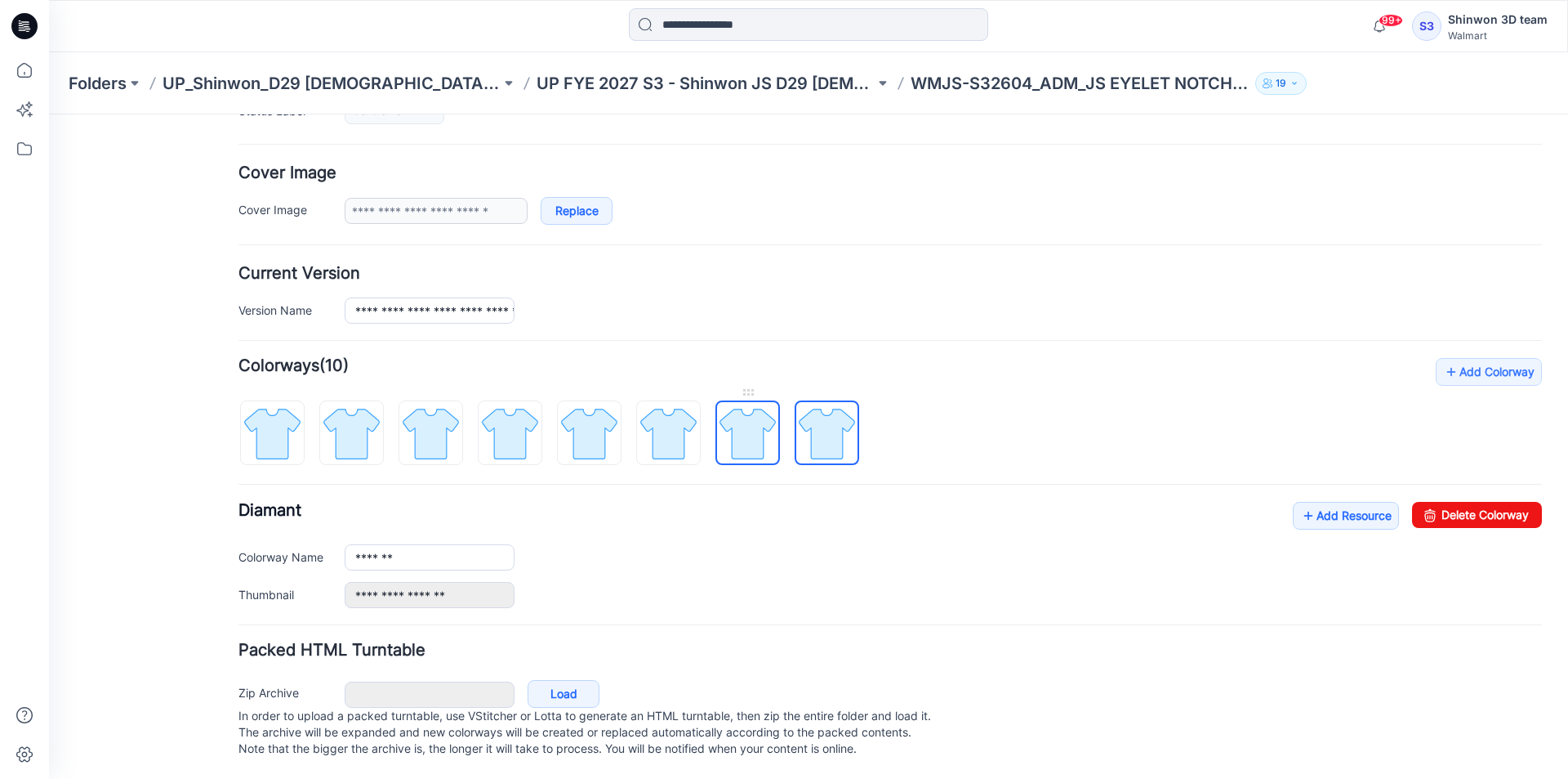
click at [736, 431] on img at bounding box center [748, 433] width 61 height 61
click at [757, 417] on img at bounding box center [748, 433] width 61 height 61
drag, startPoint x: 1473, startPoint y: 495, endPoint x: 929, endPoint y: 206, distance: 616.0
click at [1473, 502] on link "Delete Colorway" at bounding box center [1477, 515] width 130 height 26
drag, startPoint x: 665, startPoint y: 409, endPoint x: 757, endPoint y: 428, distance: 93.9
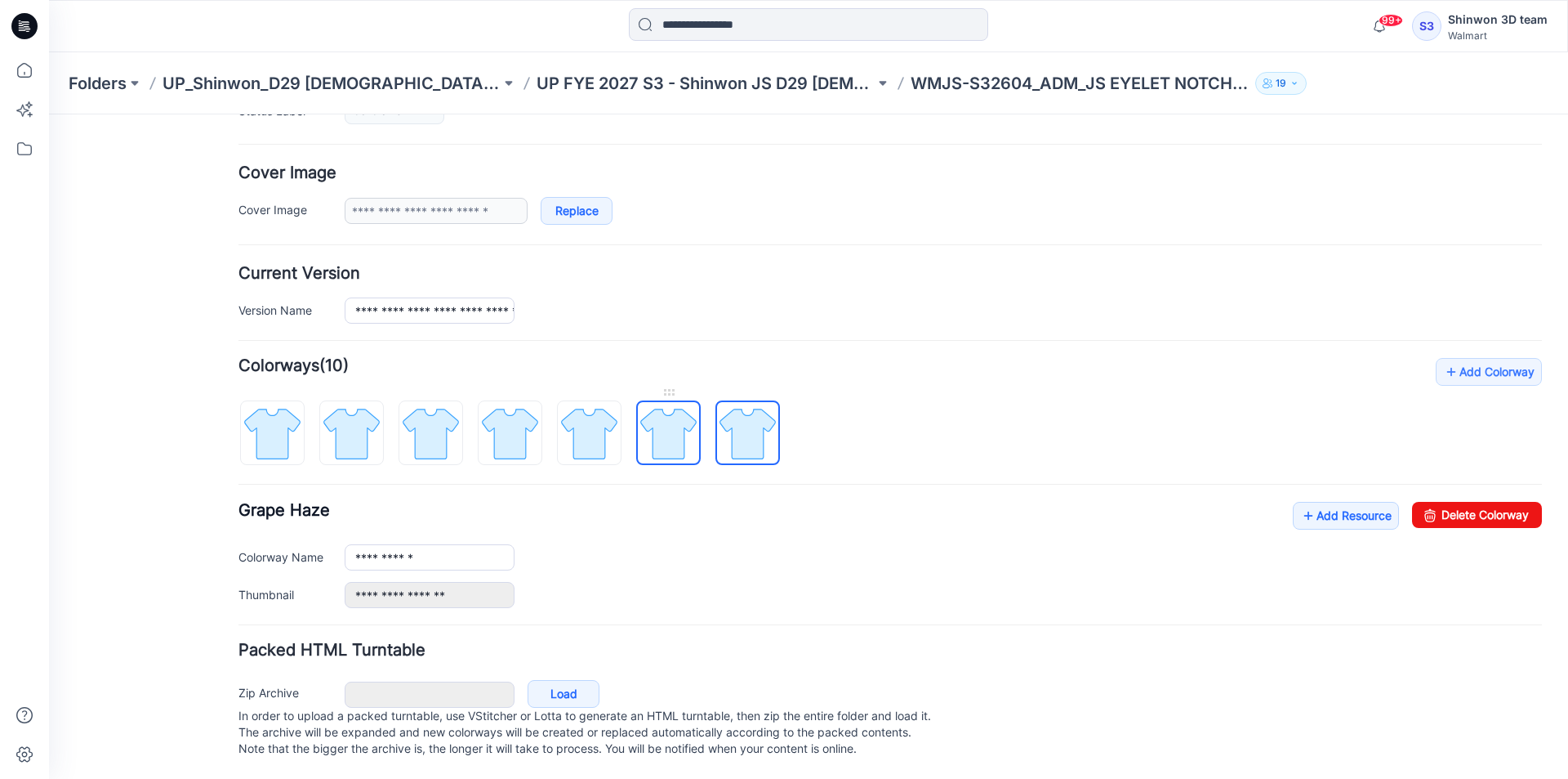
click at [665, 410] on img at bounding box center [668, 433] width 61 height 61
click at [1461, 502] on link "Delete Colorway" at bounding box center [1477, 515] width 130 height 26
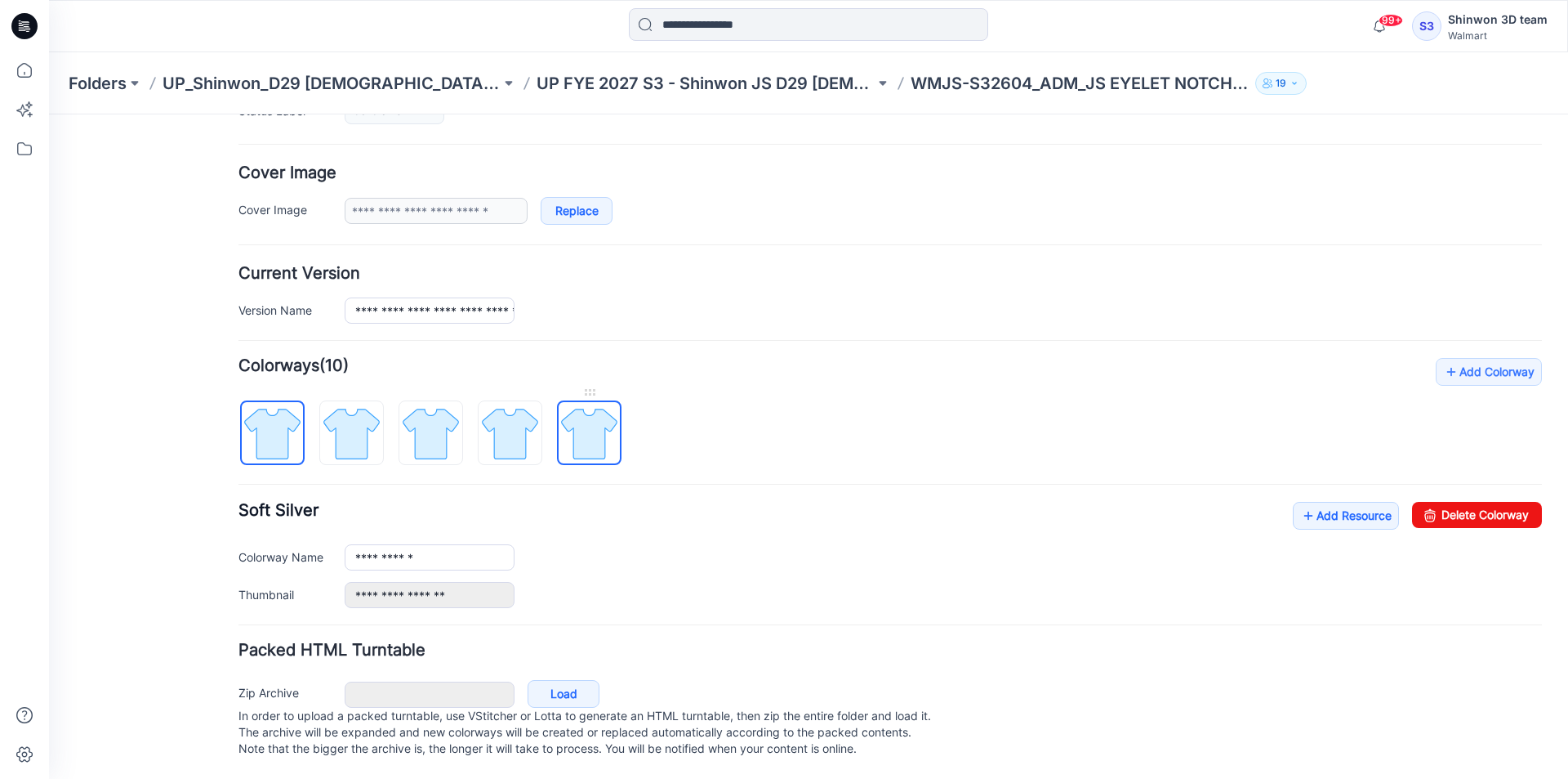
click at [599, 403] on img at bounding box center [589, 433] width 61 height 61
drag, startPoint x: 1470, startPoint y: 487, endPoint x: 915, endPoint y: 206, distance: 622.1
click at [1470, 502] on link "Delete Colorway" at bounding box center [1477, 515] width 130 height 26
click at [517, 417] on img at bounding box center [510, 433] width 61 height 61
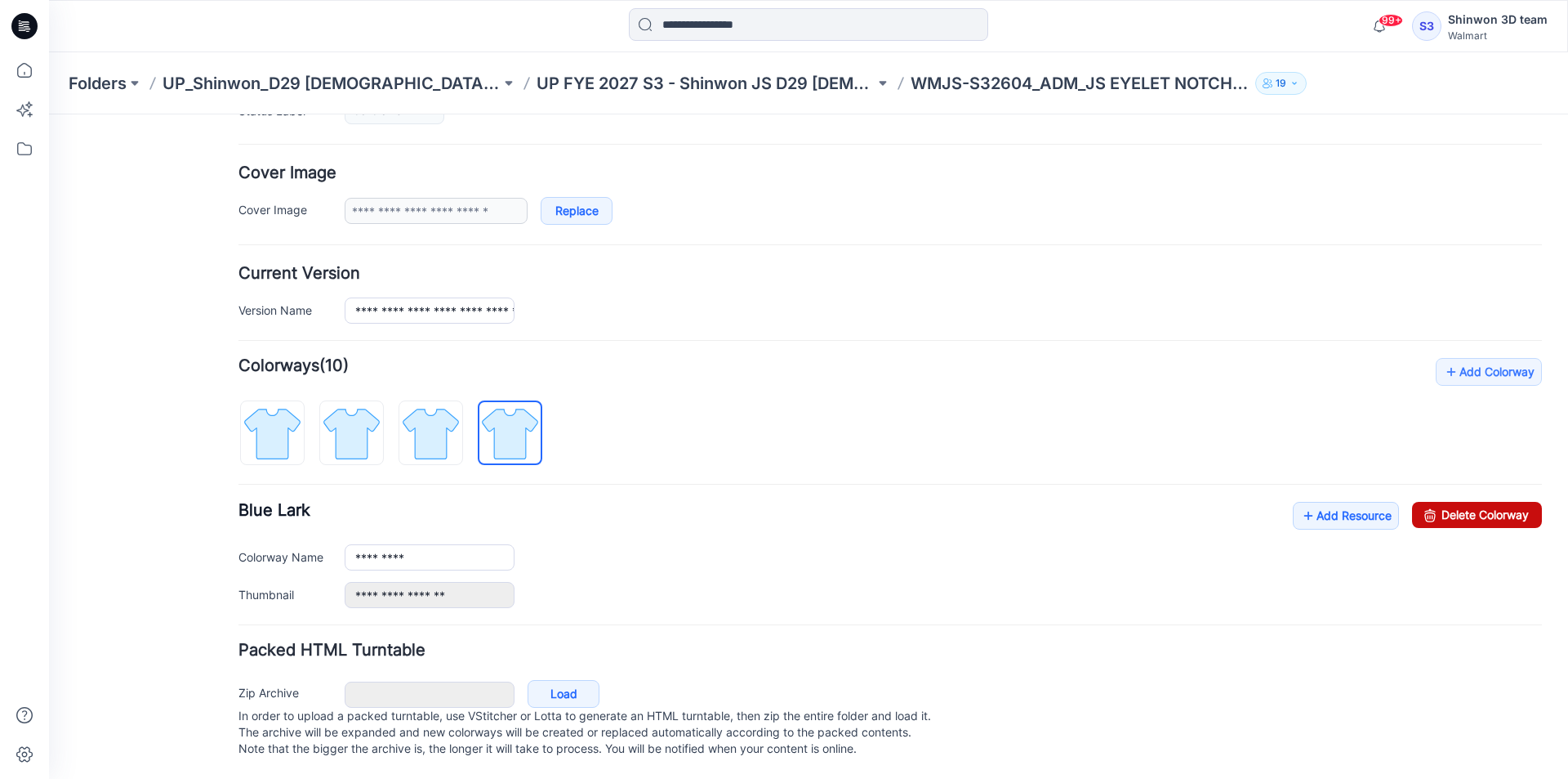
click at [1510, 502] on link "Delete Colorway" at bounding box center [1477, 515] width 130 height 26
click at [415, 420] on img at bounding box center [431, 433] width 61 height 61
click at [1480, 502] on link "Delete Colorway" at bounding box center [1477, 515] width 130 height 26
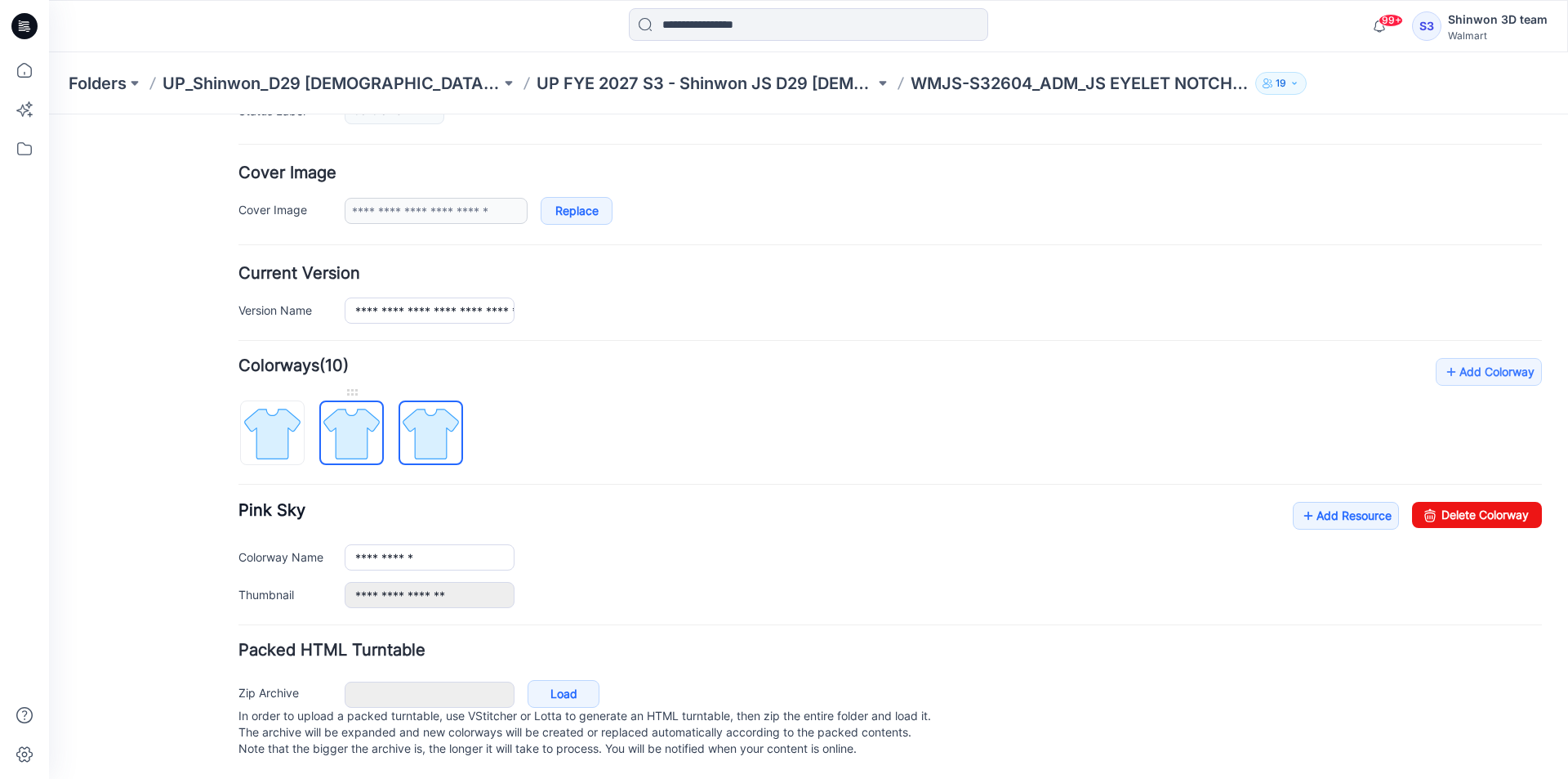
click at [370, 415] on img at bounding box center [351, 433] width 61 height 61
click at [1500, 503] on link "Delete Colorway" at bounding box center [1477, 515] width 130 height 26
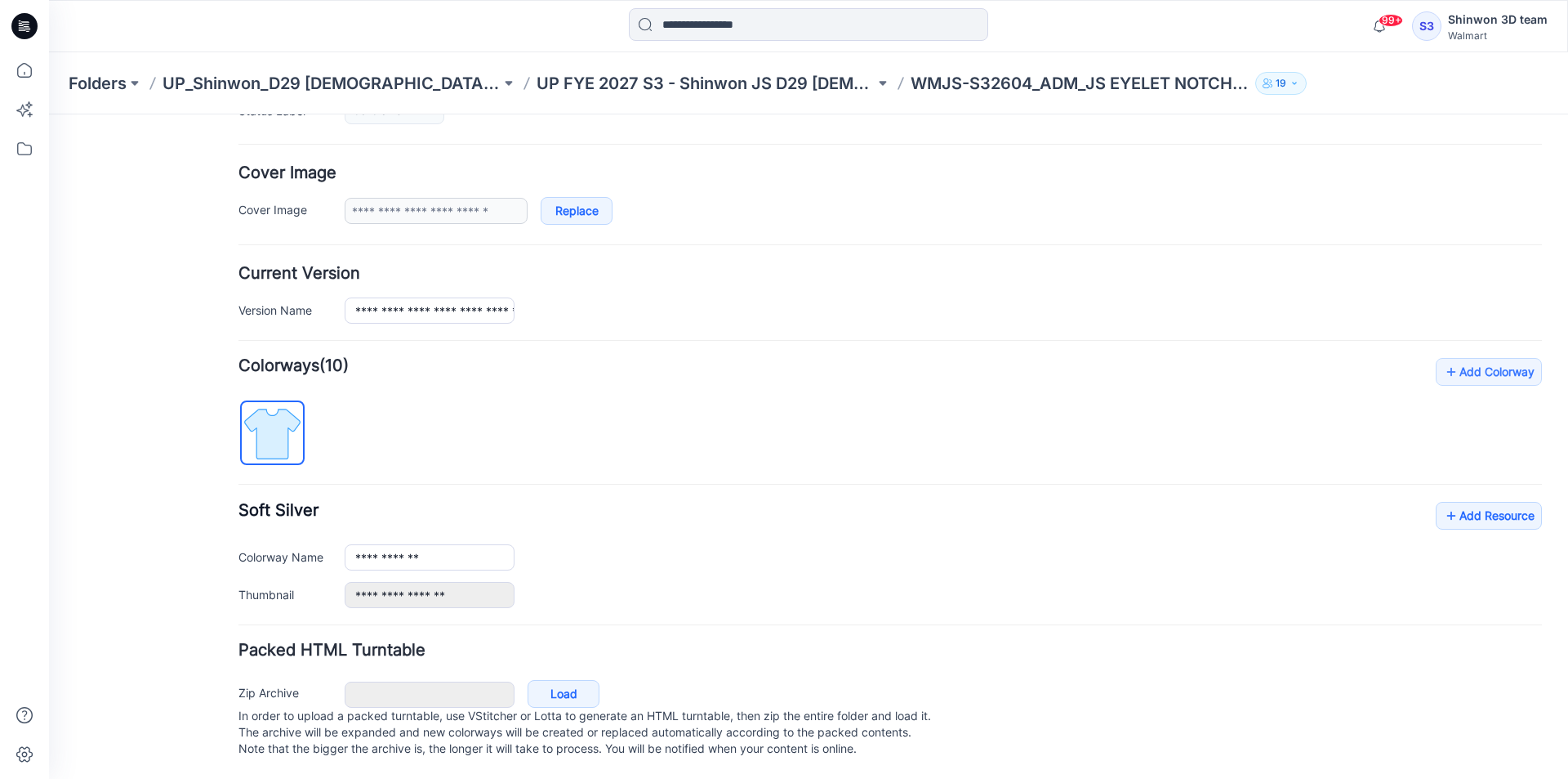
type input "**********"
click at [272, 428] on img at bounding box center [272, 433] width 61 height 61
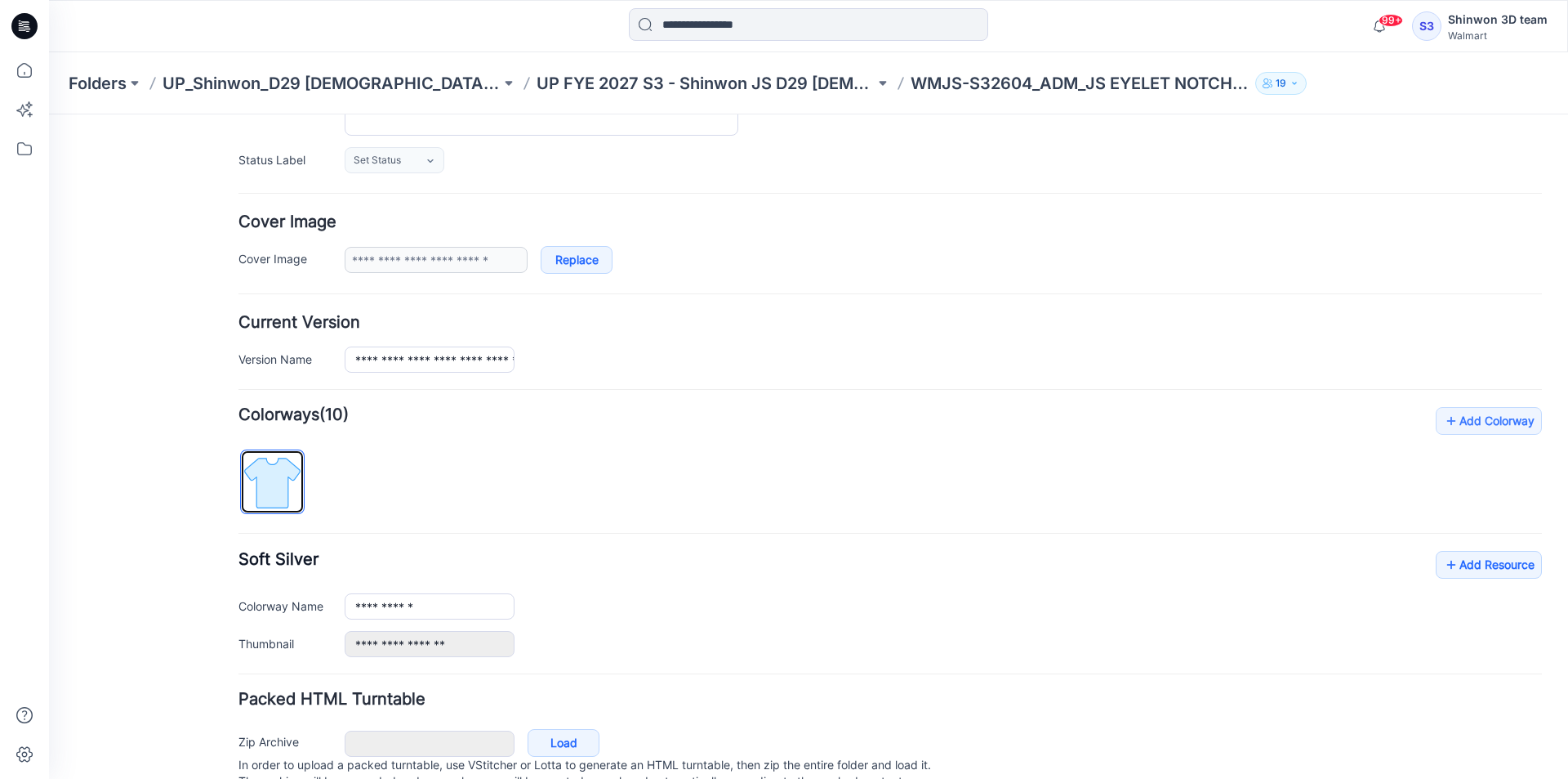
scroll to position [0, 0]
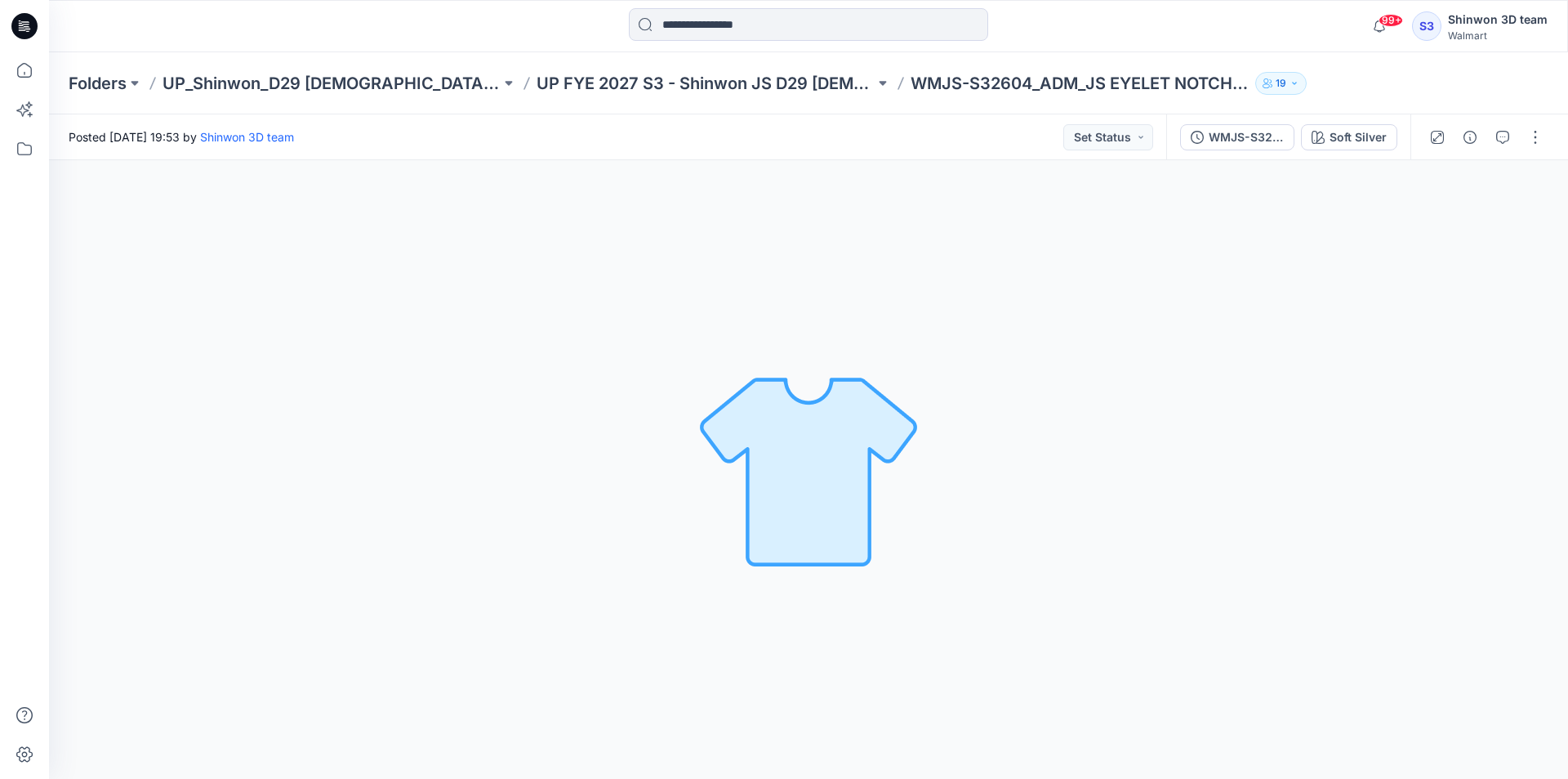
click at [77, 387] on div "Soft Silver Loading... Material Properties Loading..." at bounding box center [809, 469] width 1520 height 618
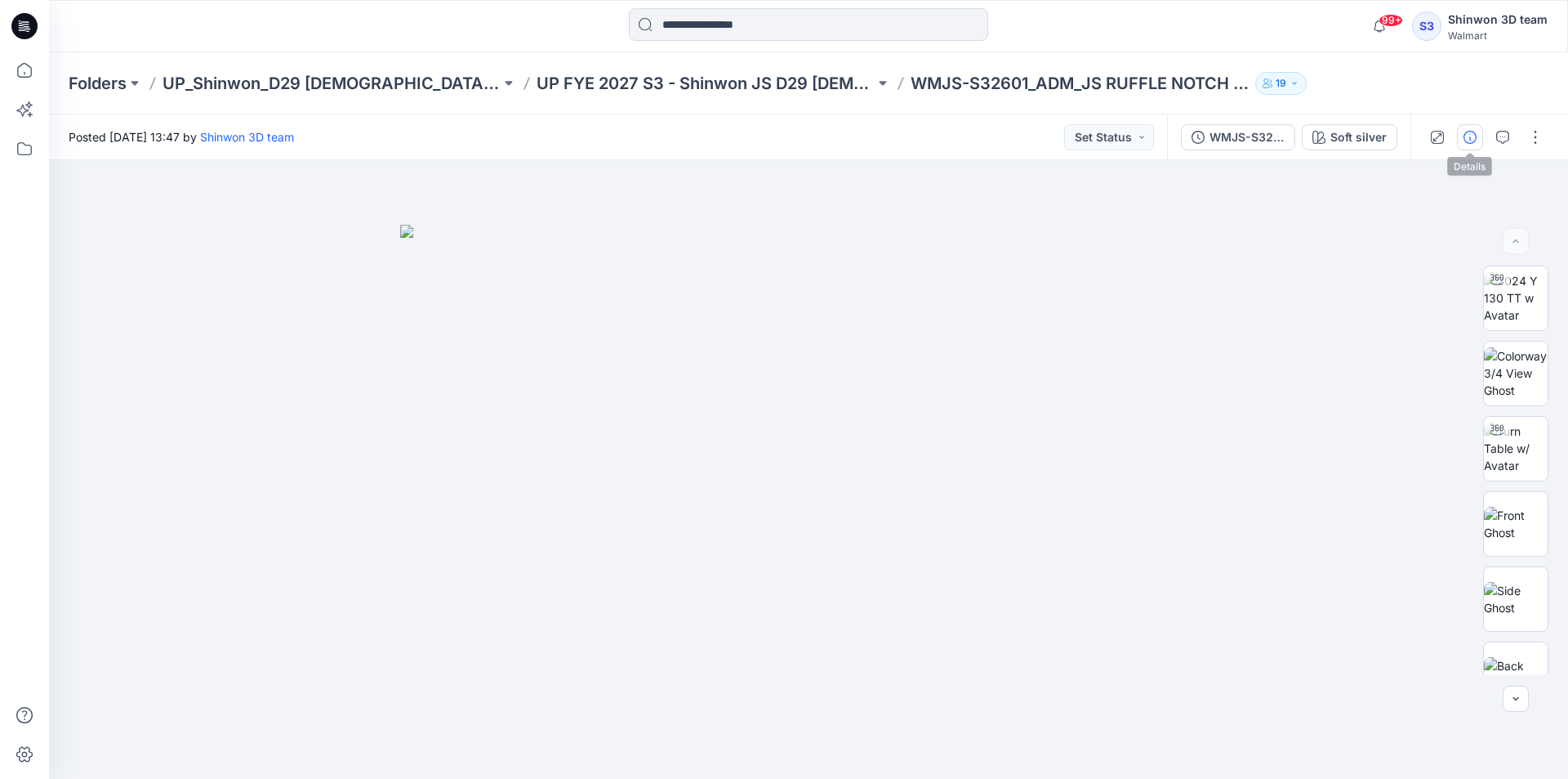
click at [1464, 134] on icon "button" at bounding box center [1470, 138] width 13 height 13
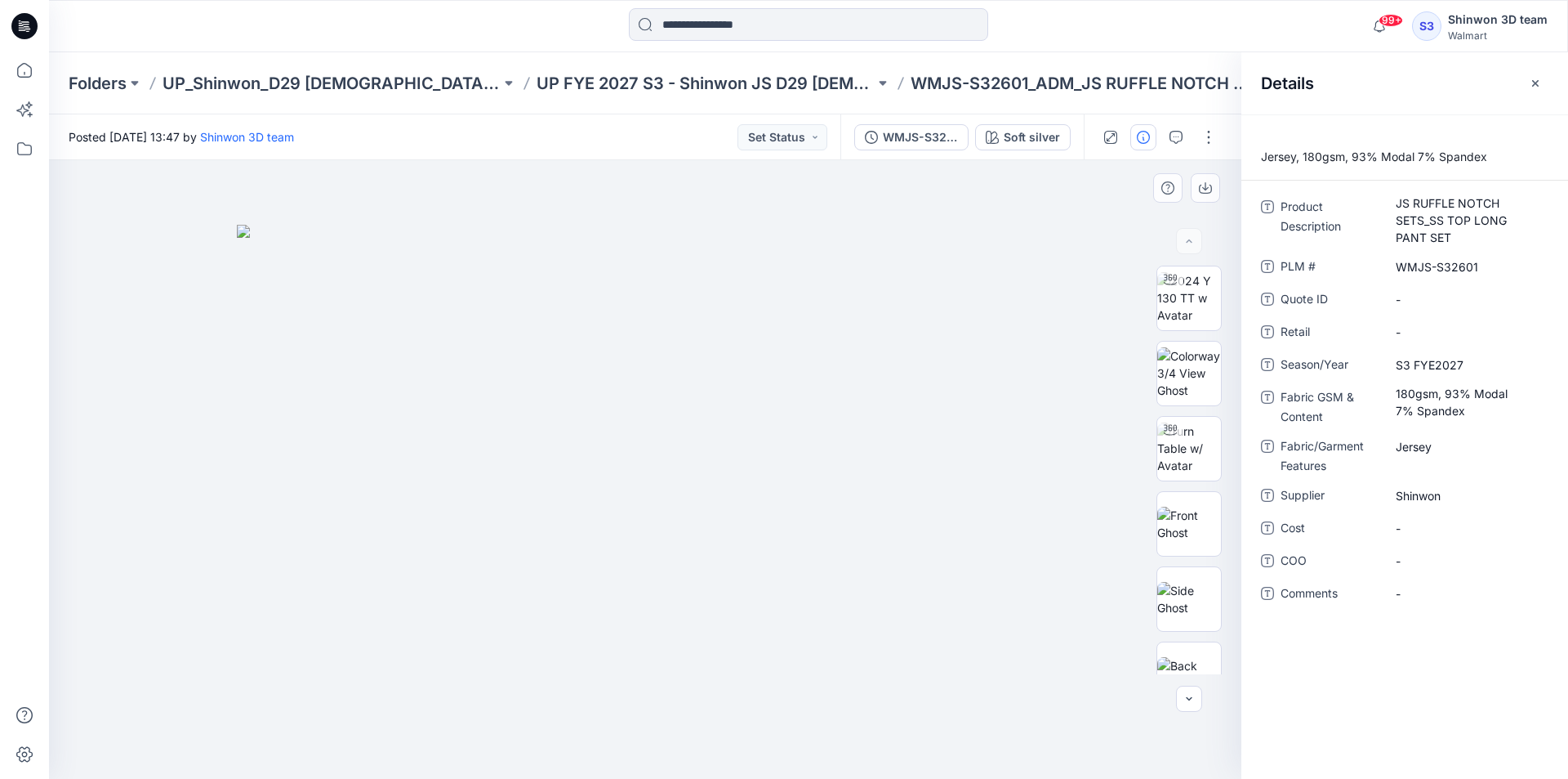
drag, startPoint x: 573, startPoint y: 738, endPoint x: 565, endPoint y: 743, distance: 9.4
click at [573, 738] on div at bounding box center [645, 469] width 1192 height 618
click at [237, 752] on div at bounding box center [645, 469] width 1192 height 618
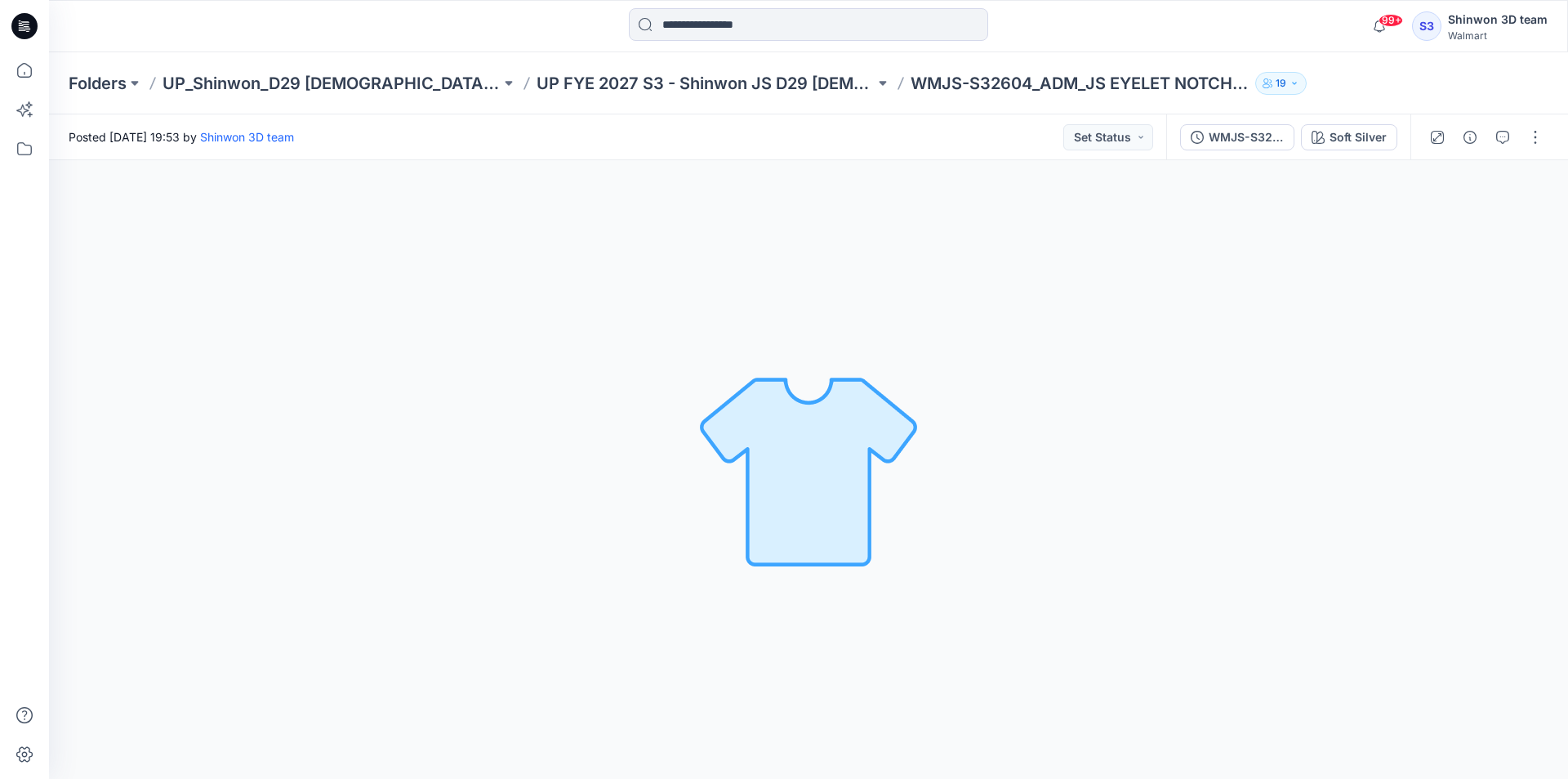
click at [1469, 141] on icon "button" at bounding box center [1470, 138] width 13 height 13
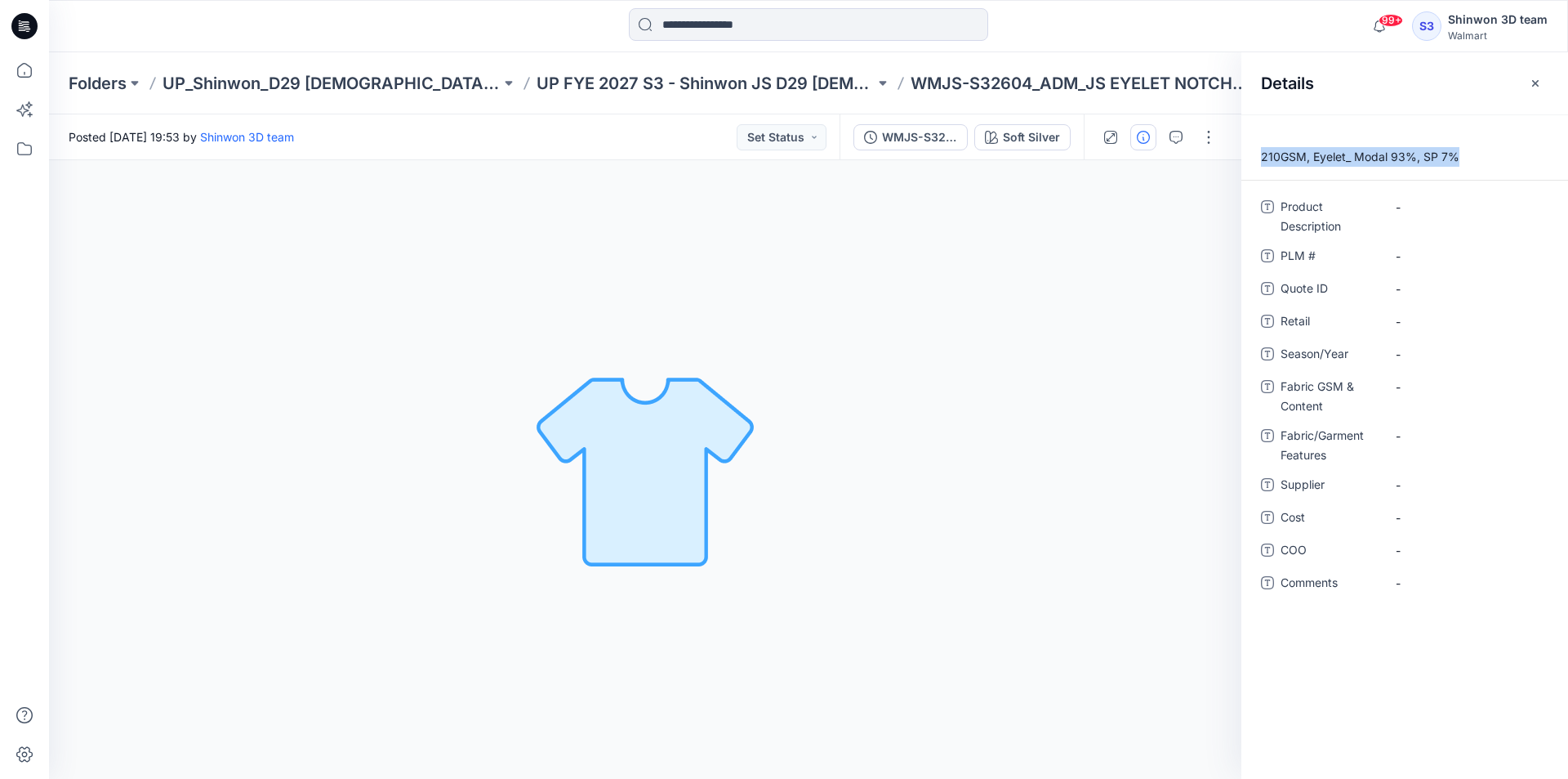
drag, startPoint x: 1461, startPoint y: 158, endPoint x: 1258, endPoint y: 159, distance: 203.0
click at [1258, 159] on p "210GSM, Eyelet_ Modal 93%, SP 7%" at bounding box center [1405, 156] width 327 height 20
copy p "210GSM, Eyelet_ Modal 93%, SP 7%"
click at [1439, 436] on Features "-" at bounding box center [1467, 436] width 142 height 17
type textarea "**********"
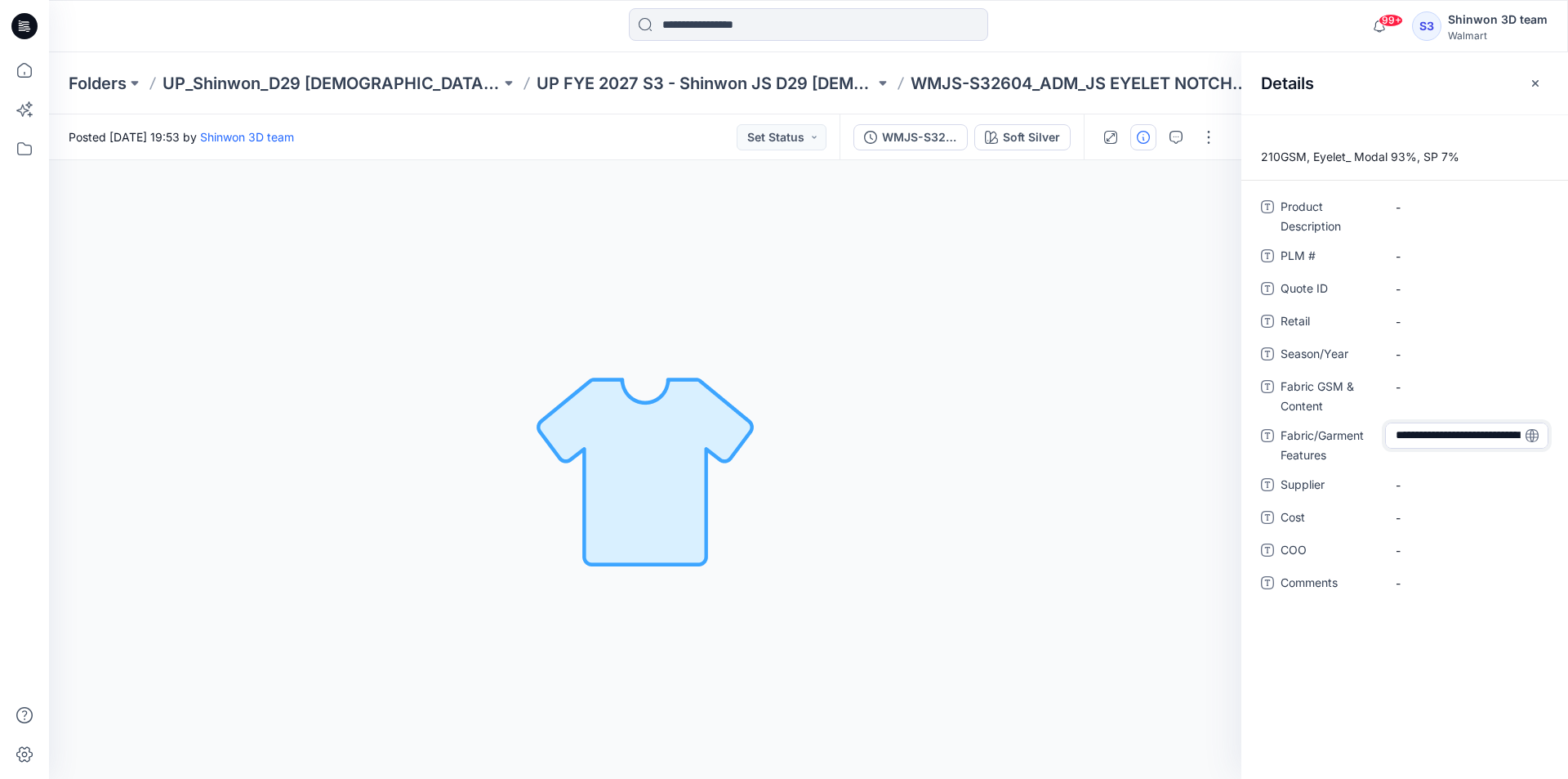
scroll to position [11, 0]
click at [1432, 395] on div "-" at bounding box center [1467, 387] width 164 height 26
type textarea "**********"
click at [1456, 448] on Features "210GSM, Eyelet_ Modal 93%, SP 7%" at bounding box center [1467, 440] width 142 height 34
drag, startPoint x: 1447, startPoint y: 436, endPoint x: 1361, endPoint y: 431, distance: 86.1
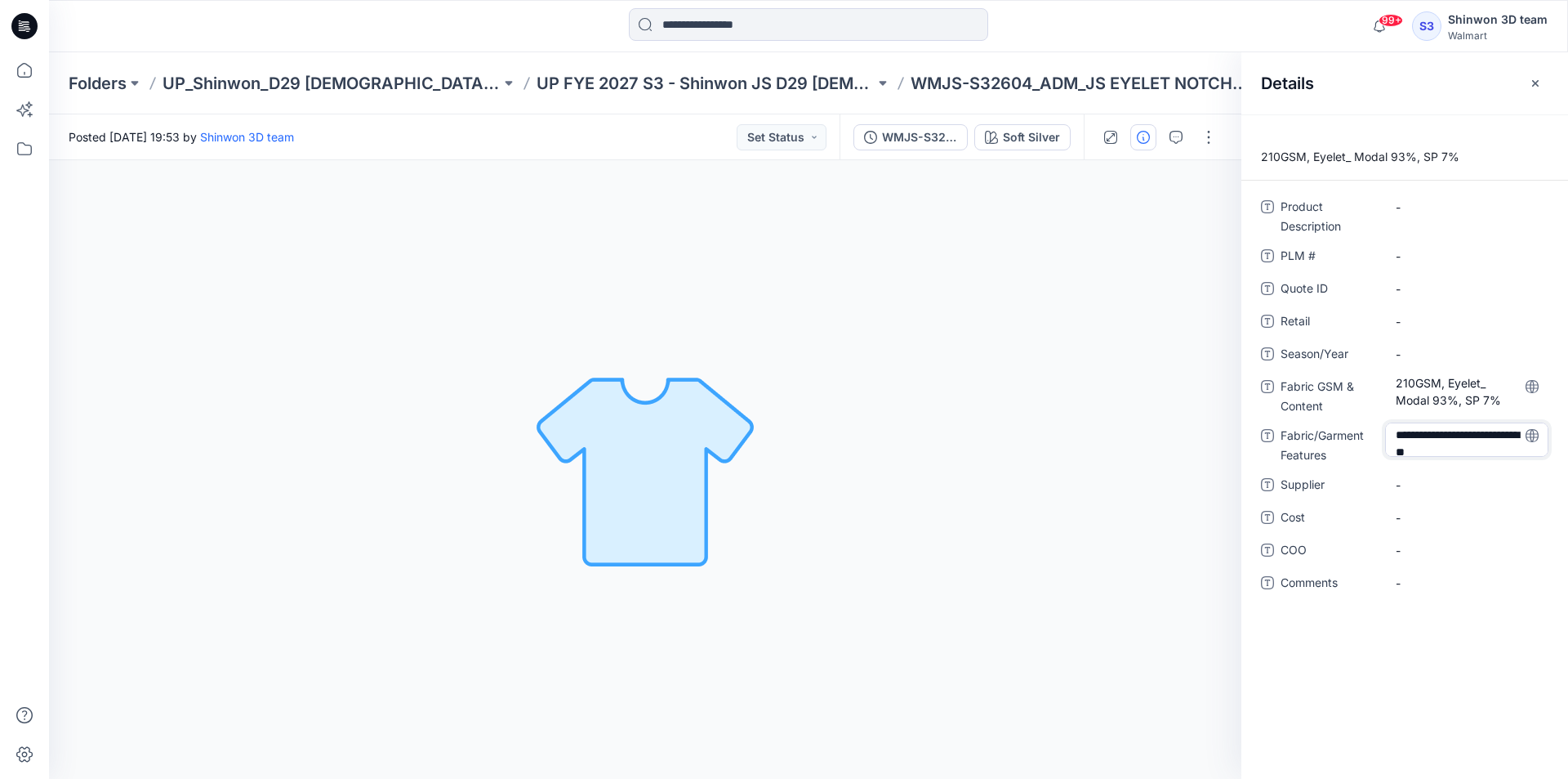
click at [1336, 429] on div "**********" at bounding box center [1404, 443] width 287 height 43
drag, startPoint x: 1489, startPoint y: 451, endPoint x: 1473, endPoint y: 446, distance: 16.8
click at [1488, 450] on textarea "**********" at bounding box center [1467, 439] width 164 height 34
drag, startPoint x: 1430, startPoint y: 436, endPoint x: 1466, endPoint y: 489, distance: 64.1
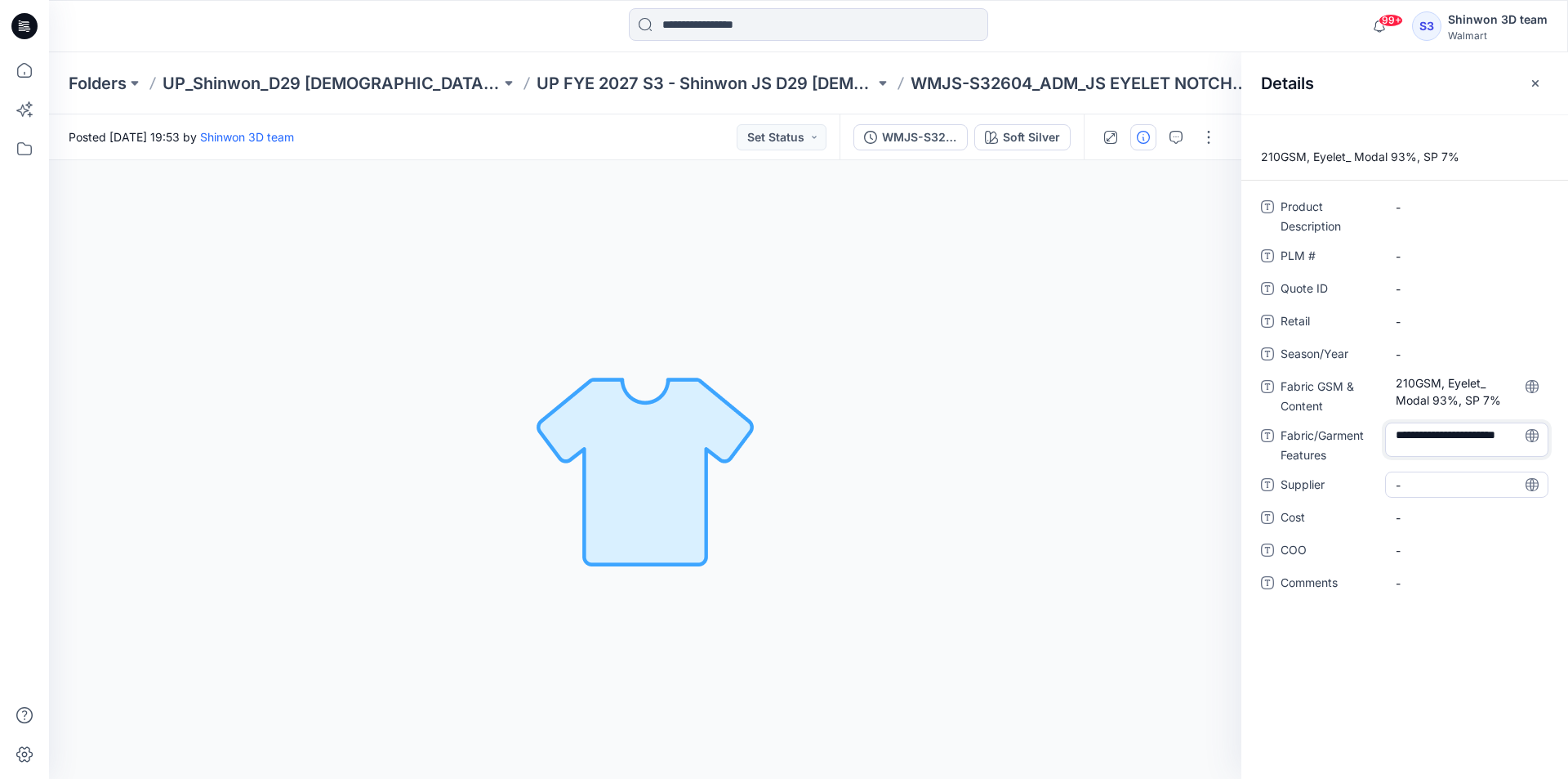
click at [1466, 489] on div "**********" at bounding box center [1404, 403] width 287 height 421
type textarea "******"
click at [1498, 470] on div "Product Description - PLM # - Quote ID - Retail - Season/Year - Fabric GSM & Co…" at bounding box center [1404, 403] width 287 height 421
click at [1419, 486] on span "-" at bounding box center [1467, 484] width 142 height 17
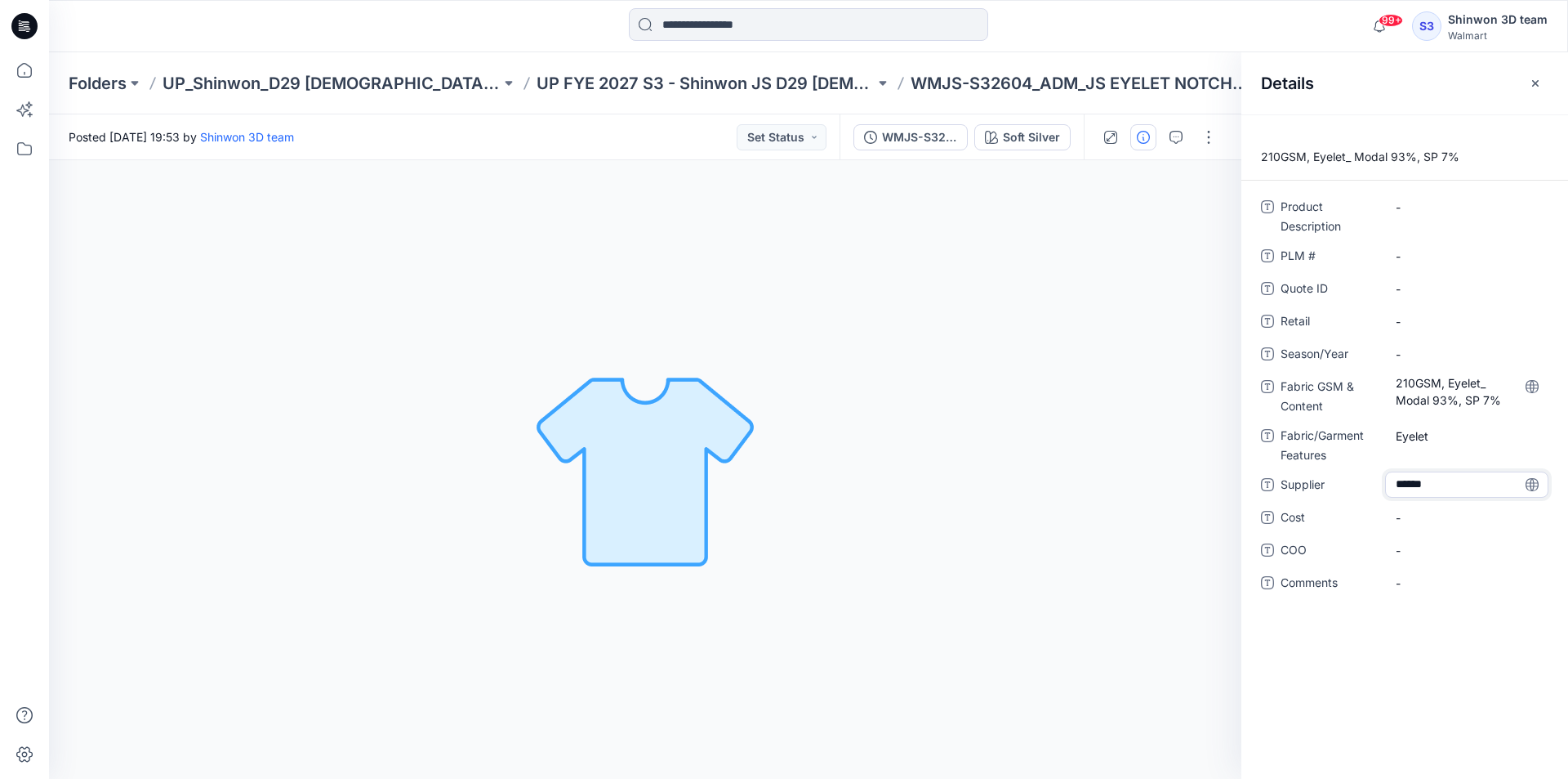
type textarea "*******"
click at [1416, 354] on span "-" at bounding box center [1467, 354] width 142 height 17
type textarea "**********"
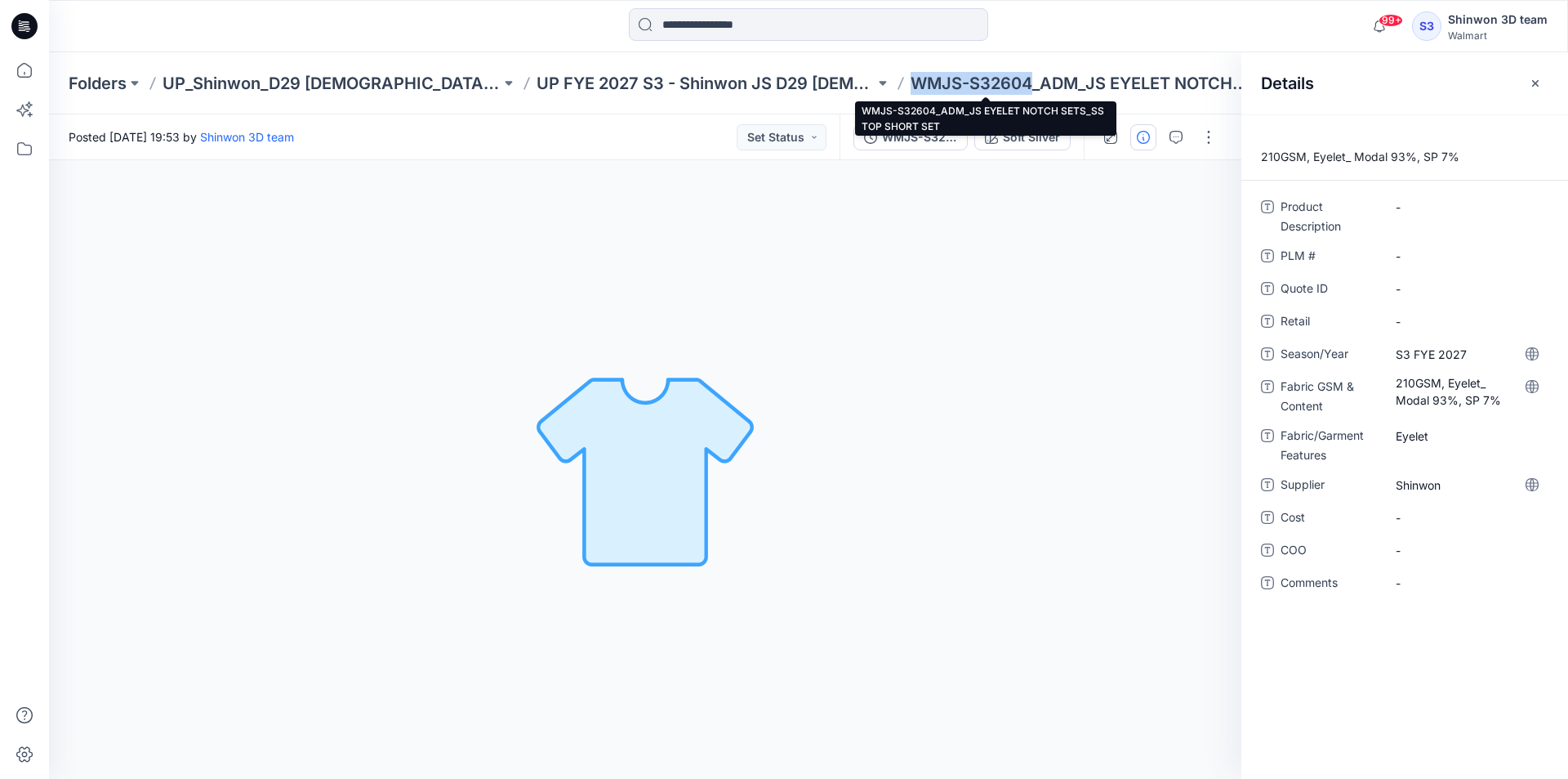
drag, startPoint x: 819, startPoint y: 78, endPoint x: 940, endPoint y: 86, distance: 121.3
click at [940, 86] on p "WMJS-S32604_ADM_JS EYELET NOTCH SETS_SS TOP SHORT SET" at bounding box center [1080, 83] width 338 height 23
copy p "WMJS-S32604"
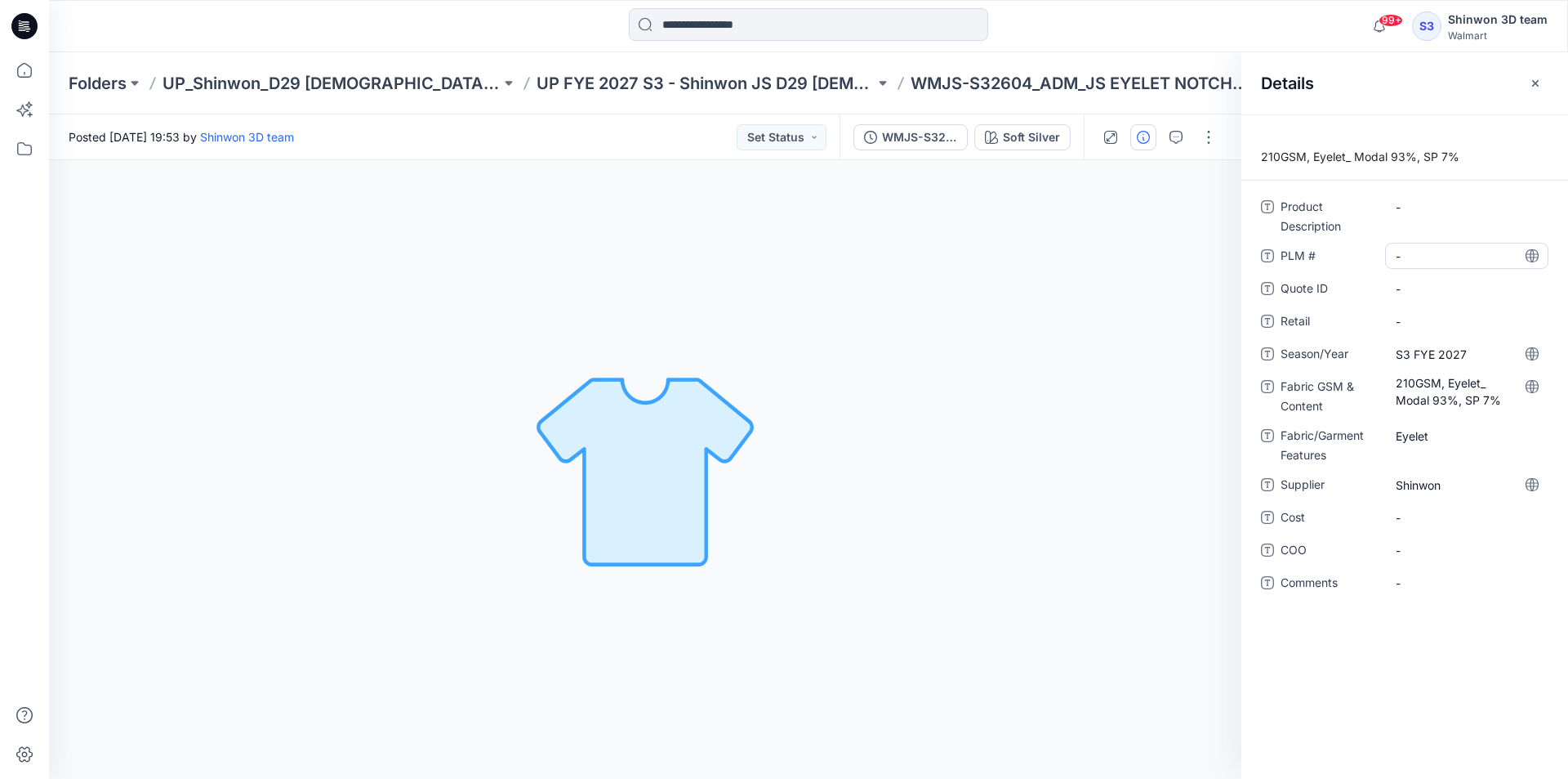
click at [1443, 256] on \ "-" at bounding box center [1467, 256] width 142 height 17
type textarea "**********"
click at [1349, 269] on div "Product Description - PLM # WMJS-S32604 Quote ID - Retail - Season/Year S3 FYE …" at bounding box center [1404, 403] width 287 height 421
click at [1432, 226] on div "-" at bounding box center [1467, 215] width 164 height 43
click at [1433, 212] on Description "-" at bounding box center [1467, 207] width 142 height 17
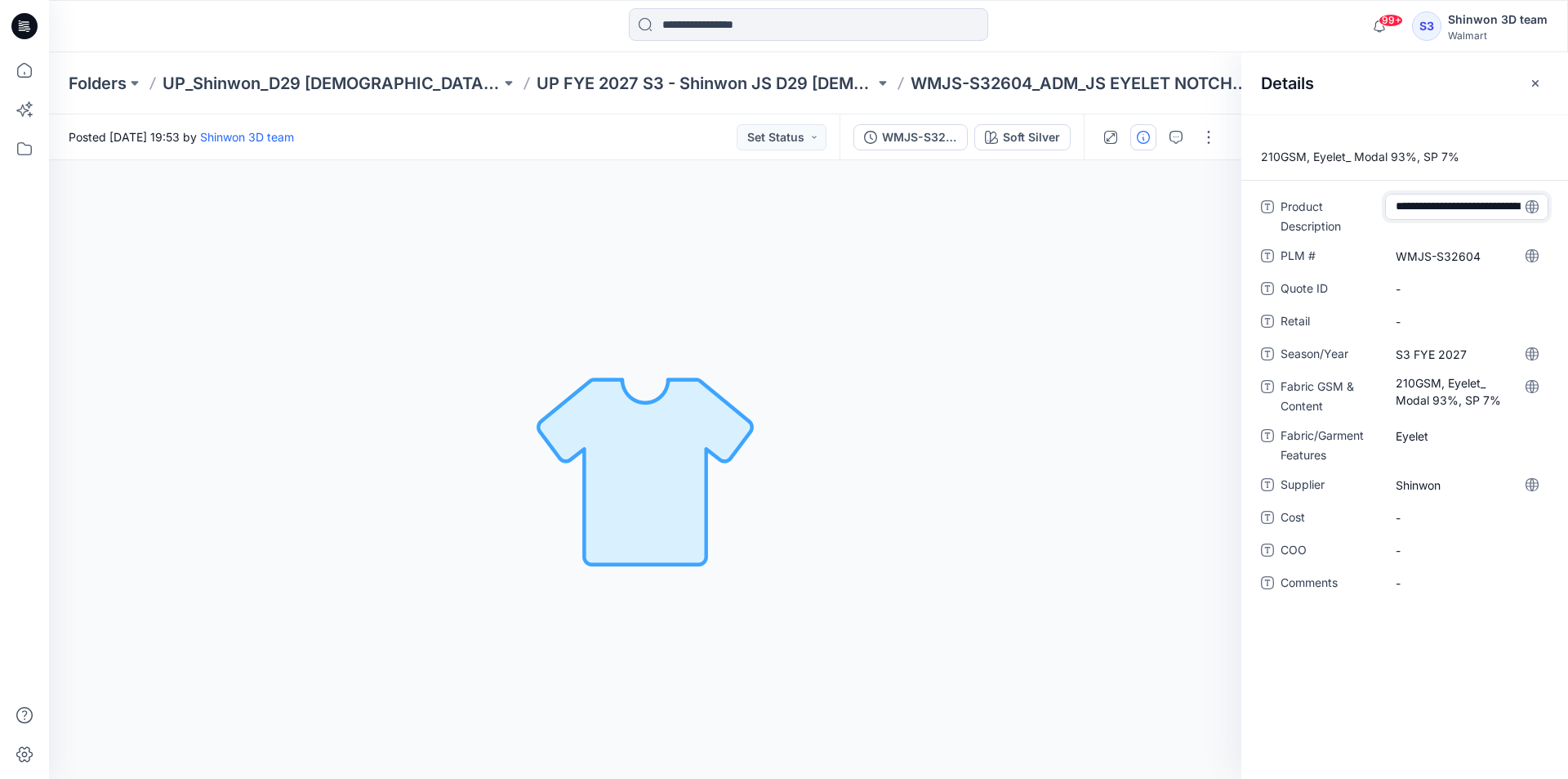
scroll to position [29, 0]
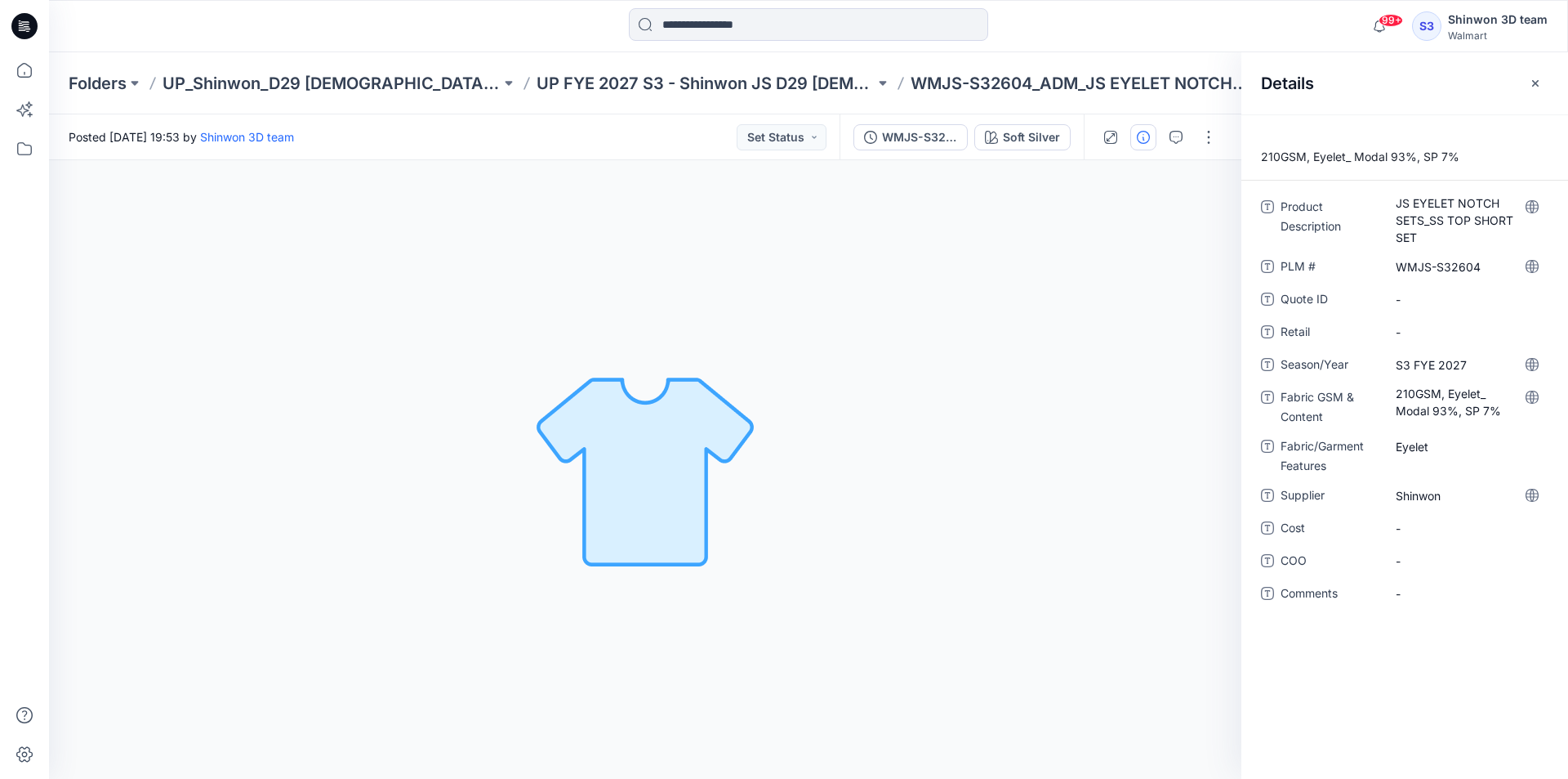
click at [1332, 226] on span "Product Description" at bounding box center [1329, 222] width 98 height 50
click at [1066, 442] on div "Soft Silver Loading... Material Properties Loading..." at bounding box center [645, 469] width 1192 height 618
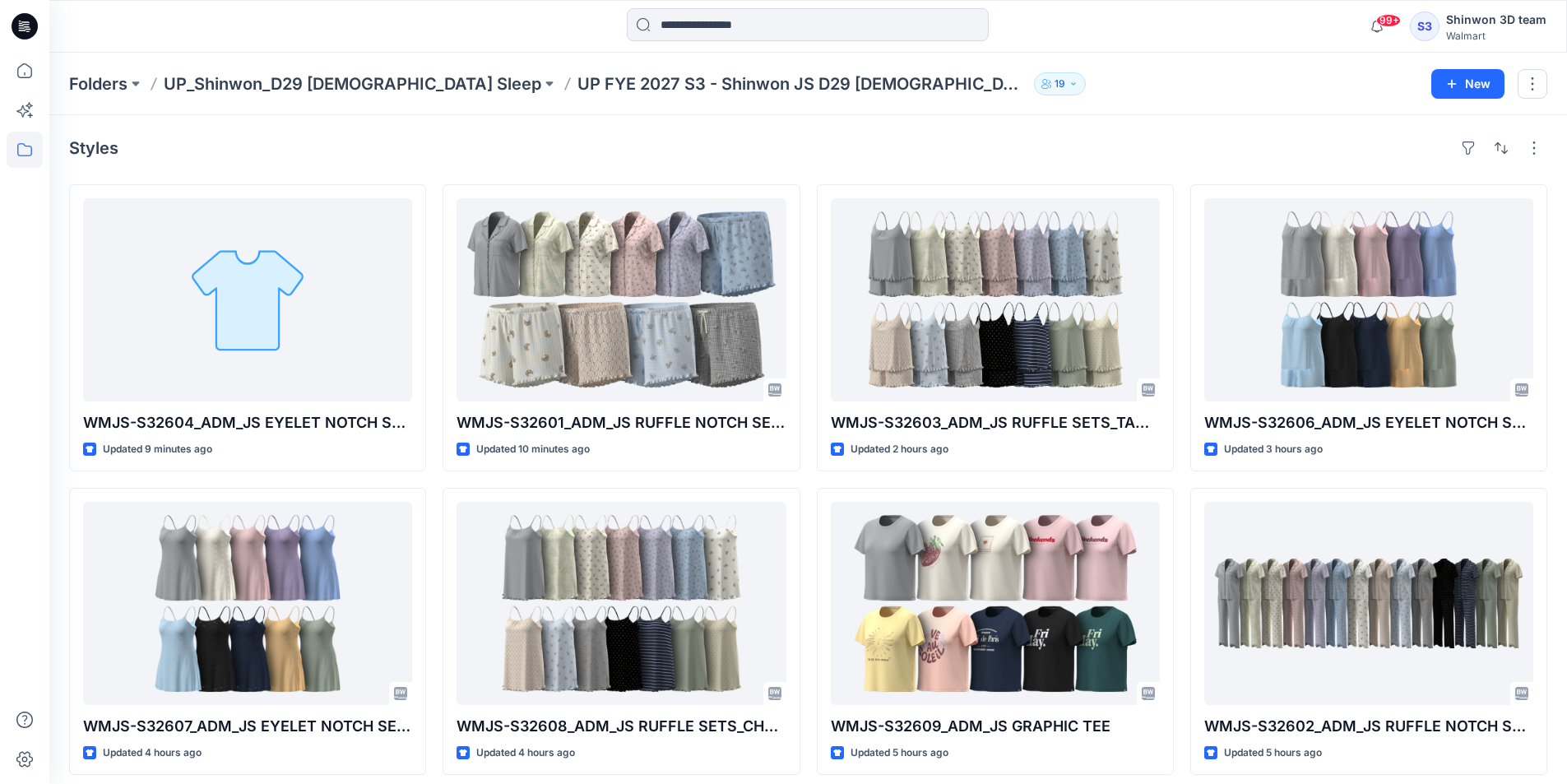
click at [757, 130] on div "Styles WMJS-S32604_ADM_JS EYELET NOTCH SETS_SS TOP SHORT SET Updated 9 minutes …" at bounding box center [808, 455] width 1517 height 679
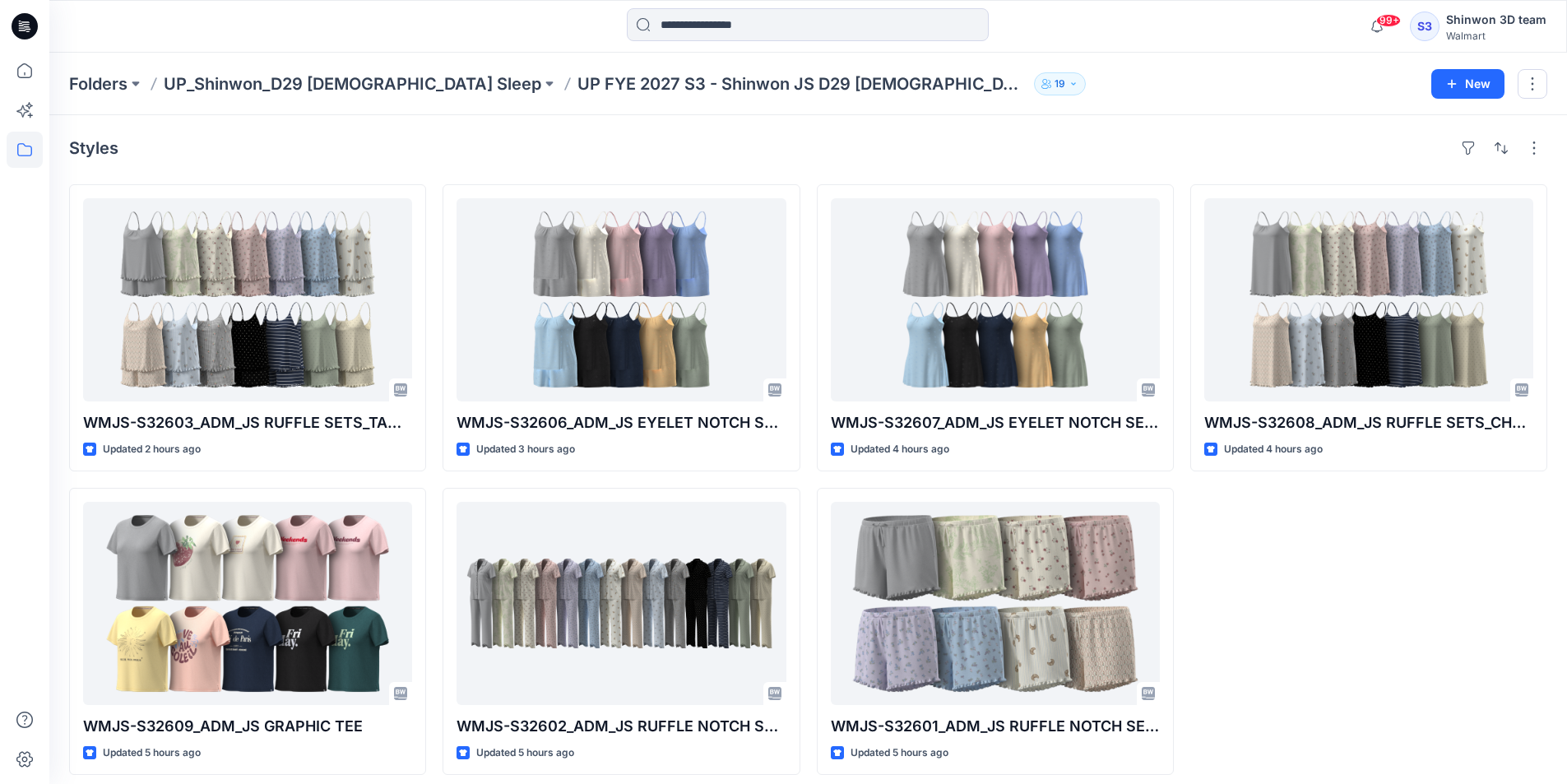
click at [32, 28] on icon at bounding box center [24, 26] width 26 height 26
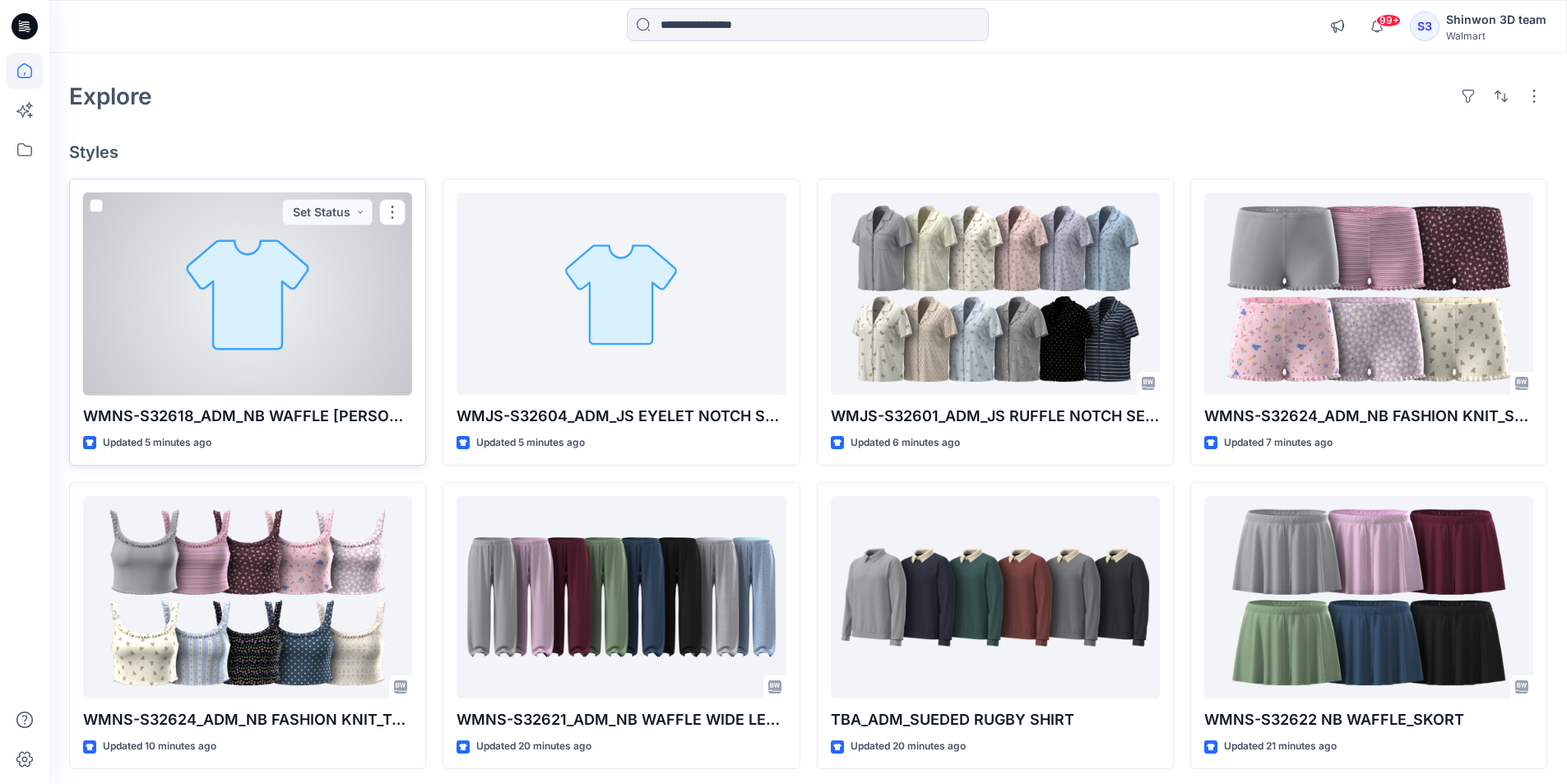
scroll to position [82, 0]
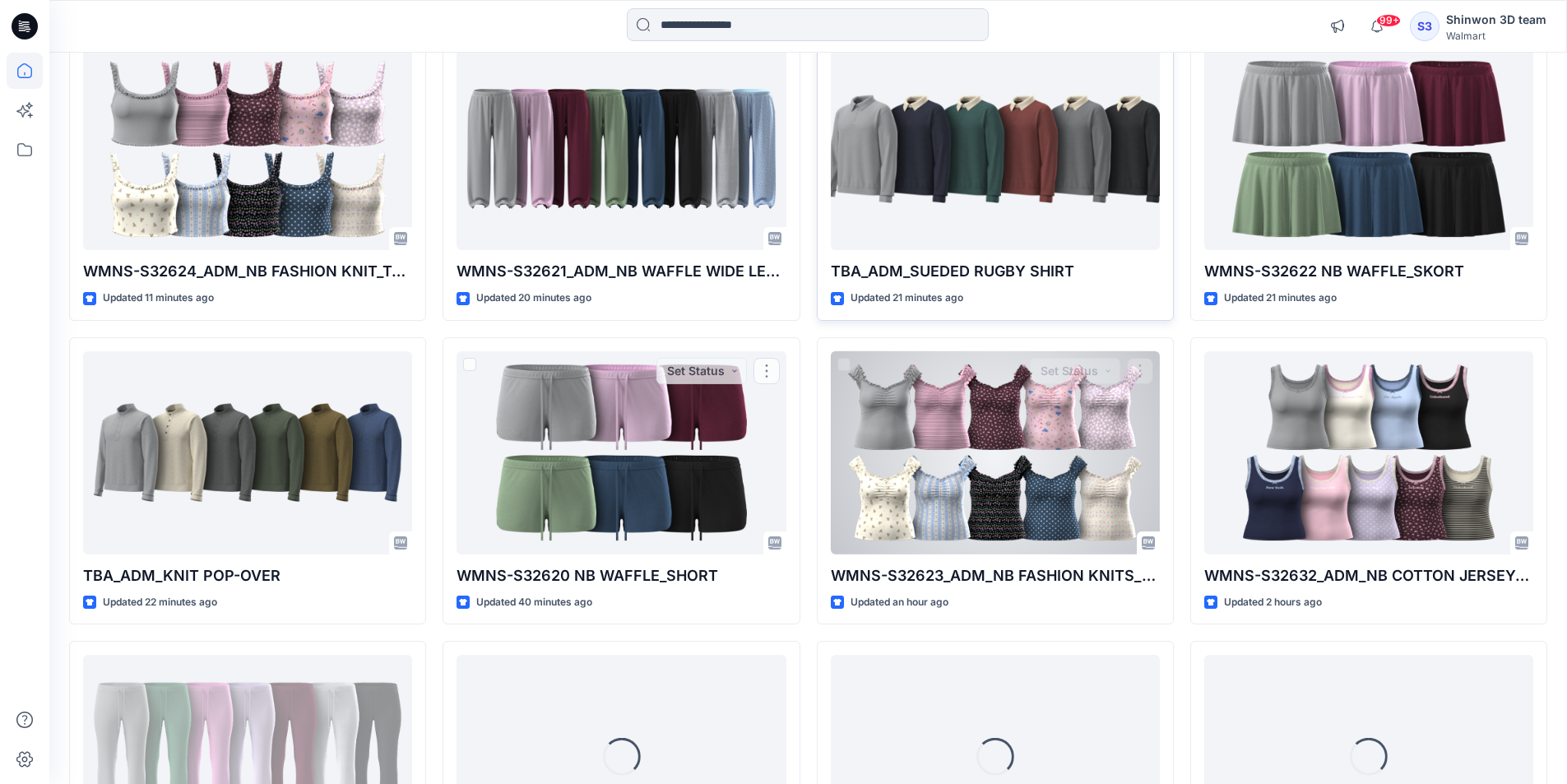
scroll to position [420, 0]
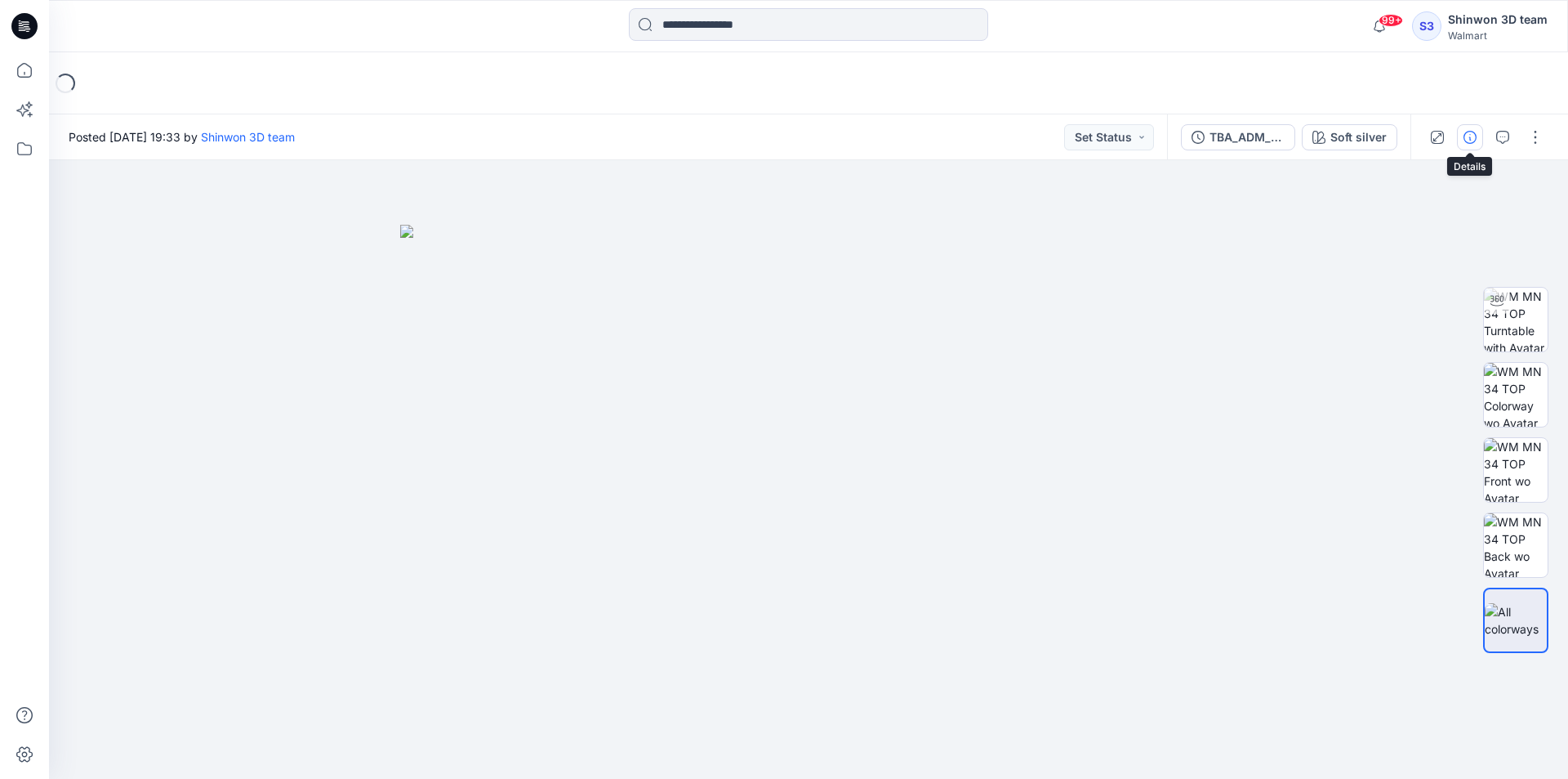
click at [1470, 144] on button "button" at bounding box center [1470, 138] width 26 height 26
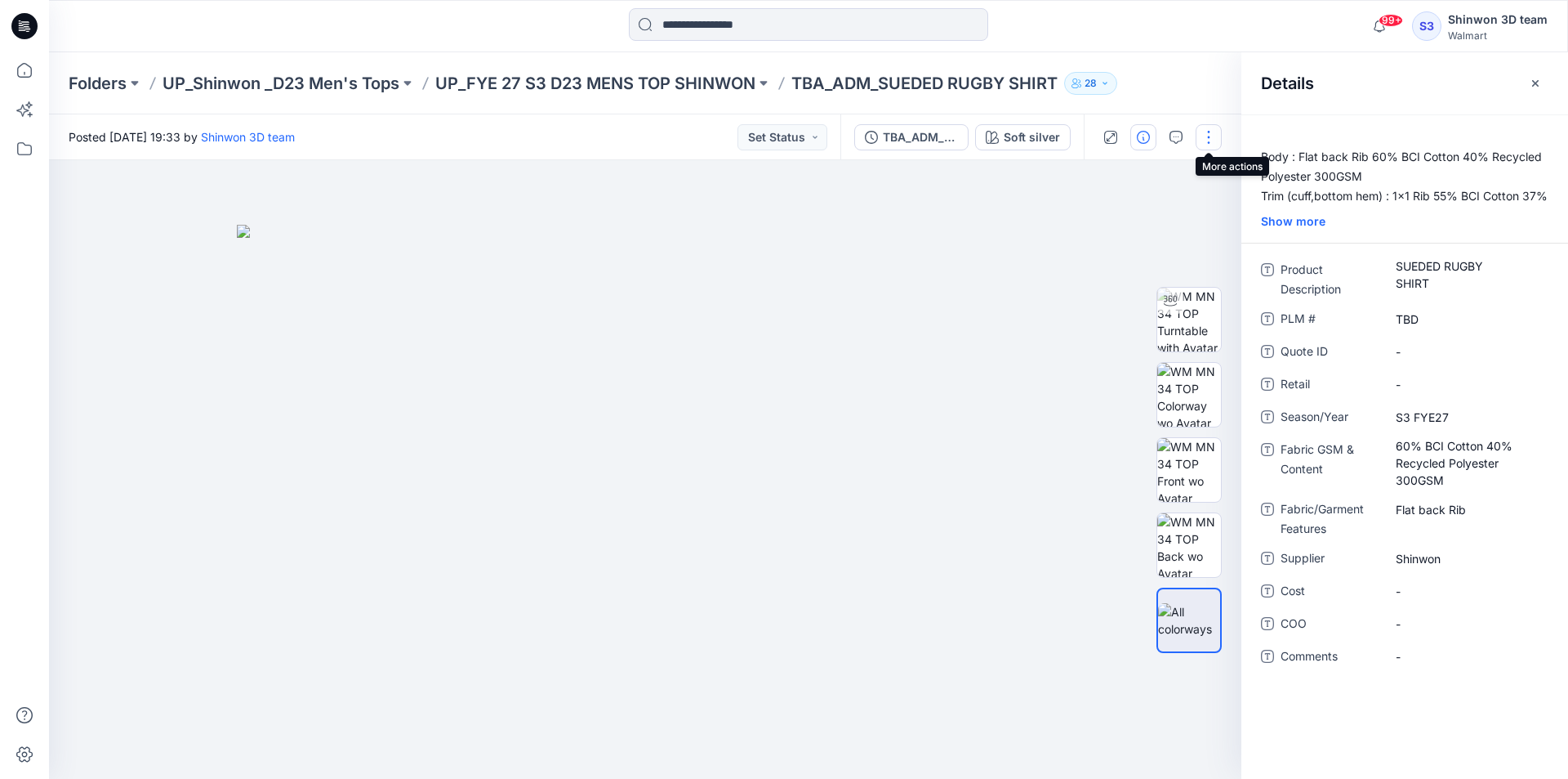
click at [1207, 136] on button "button" at bounding box center [1209, 138] width 26 height 26
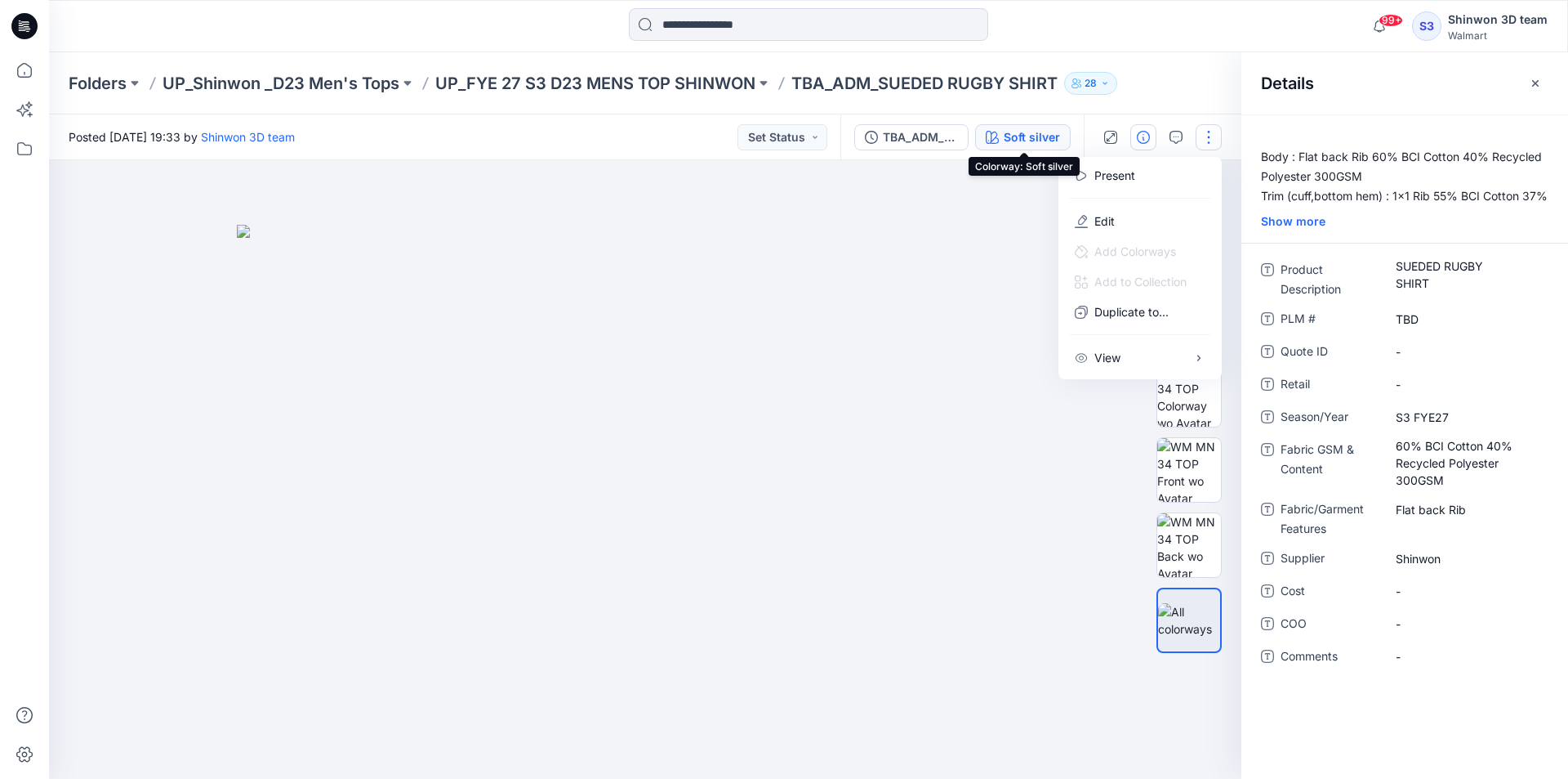
click at [1048, 140] on div "Soft silver" at bounding box center [1032, 137] width 57 height 18
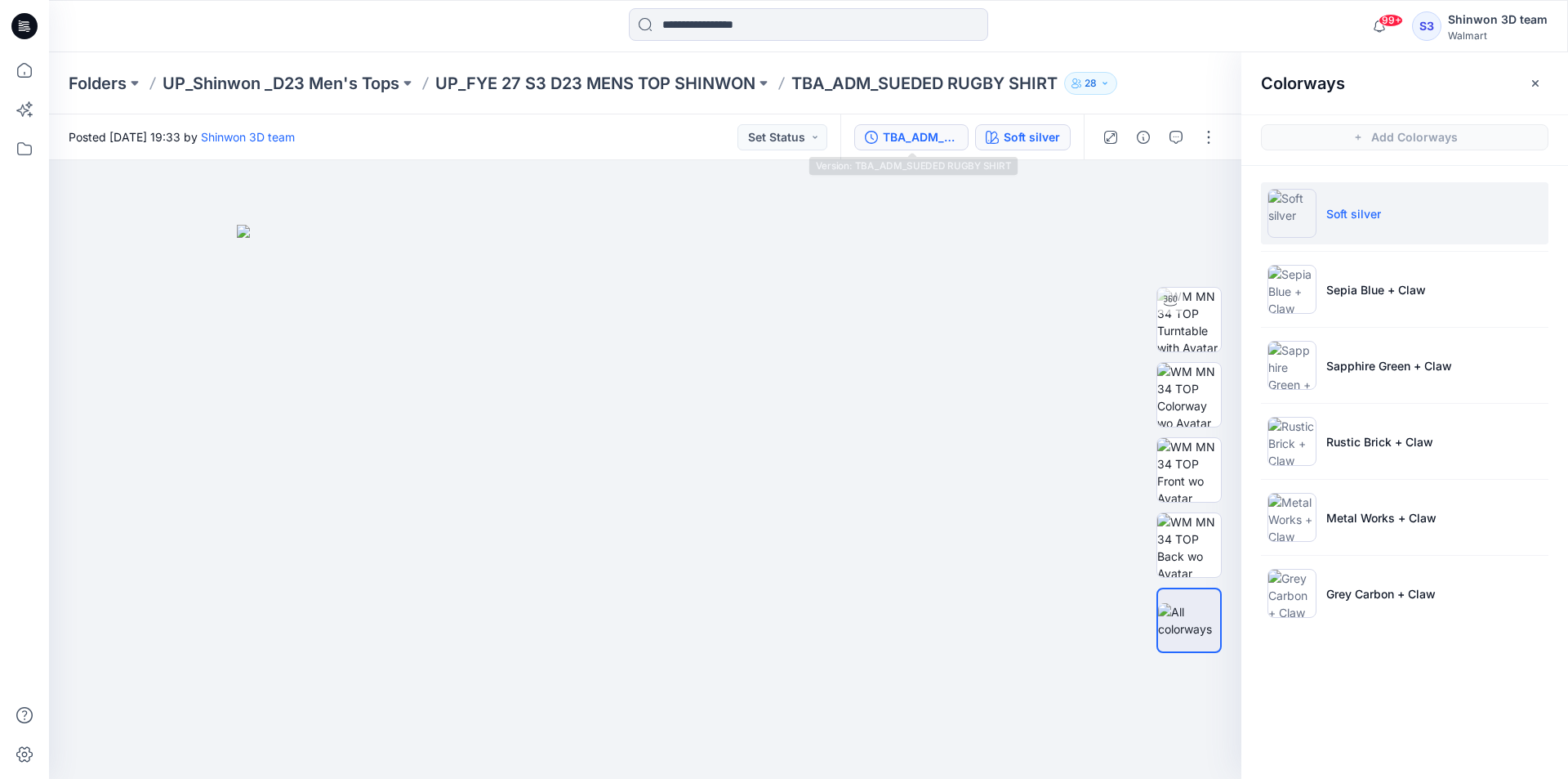
click at [924, 136] on div "TBA_ADM_SUEDED RUGBY SHIRT" at bounding box center [920, 137] width 75 height 18
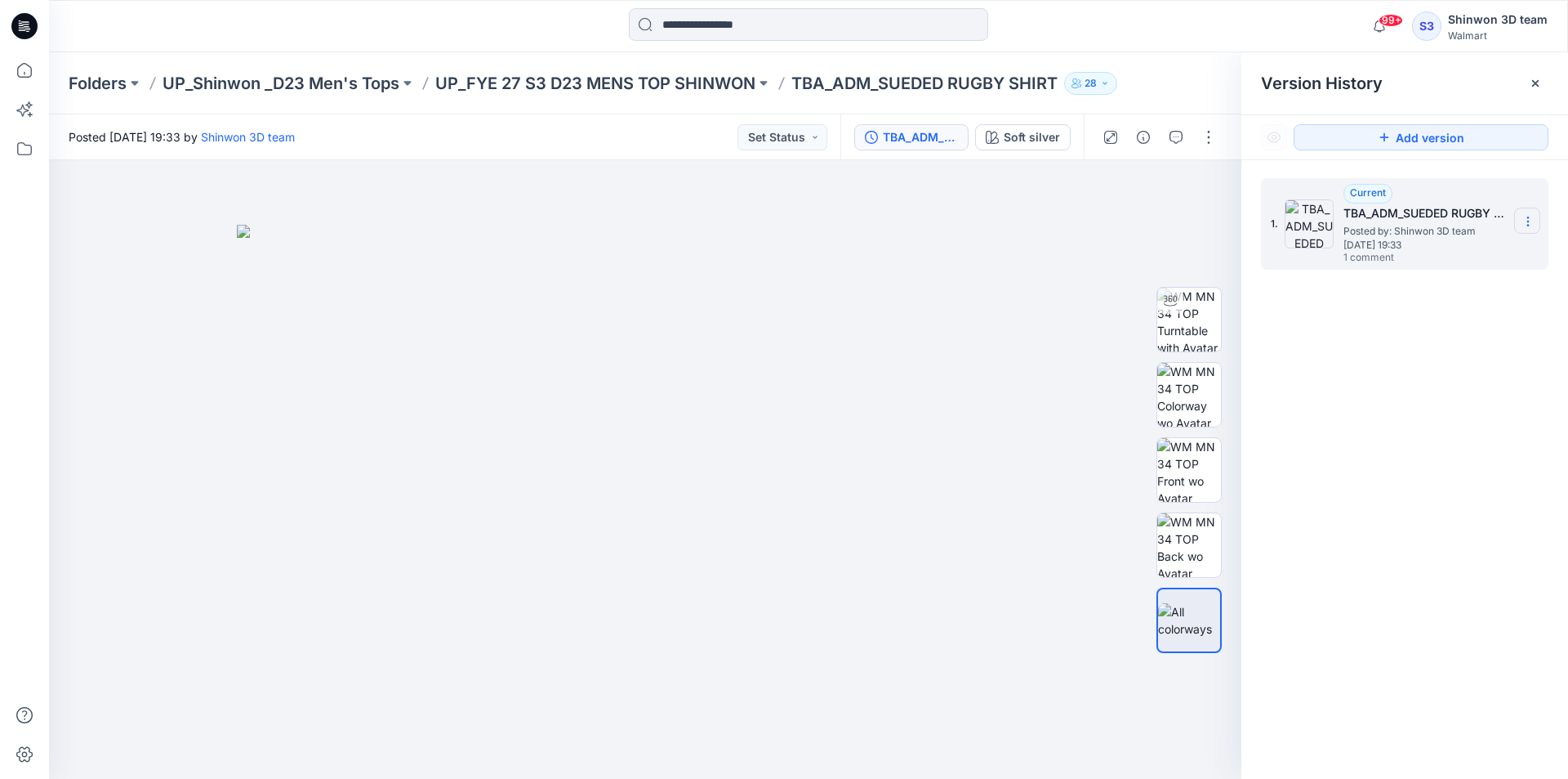
click at [1527, 219] on icon at bounding box center [1528, 221] width 13 height 13
click at [1206, 146] on button "button" at bounding box center [1209, 138] width 26 height 26
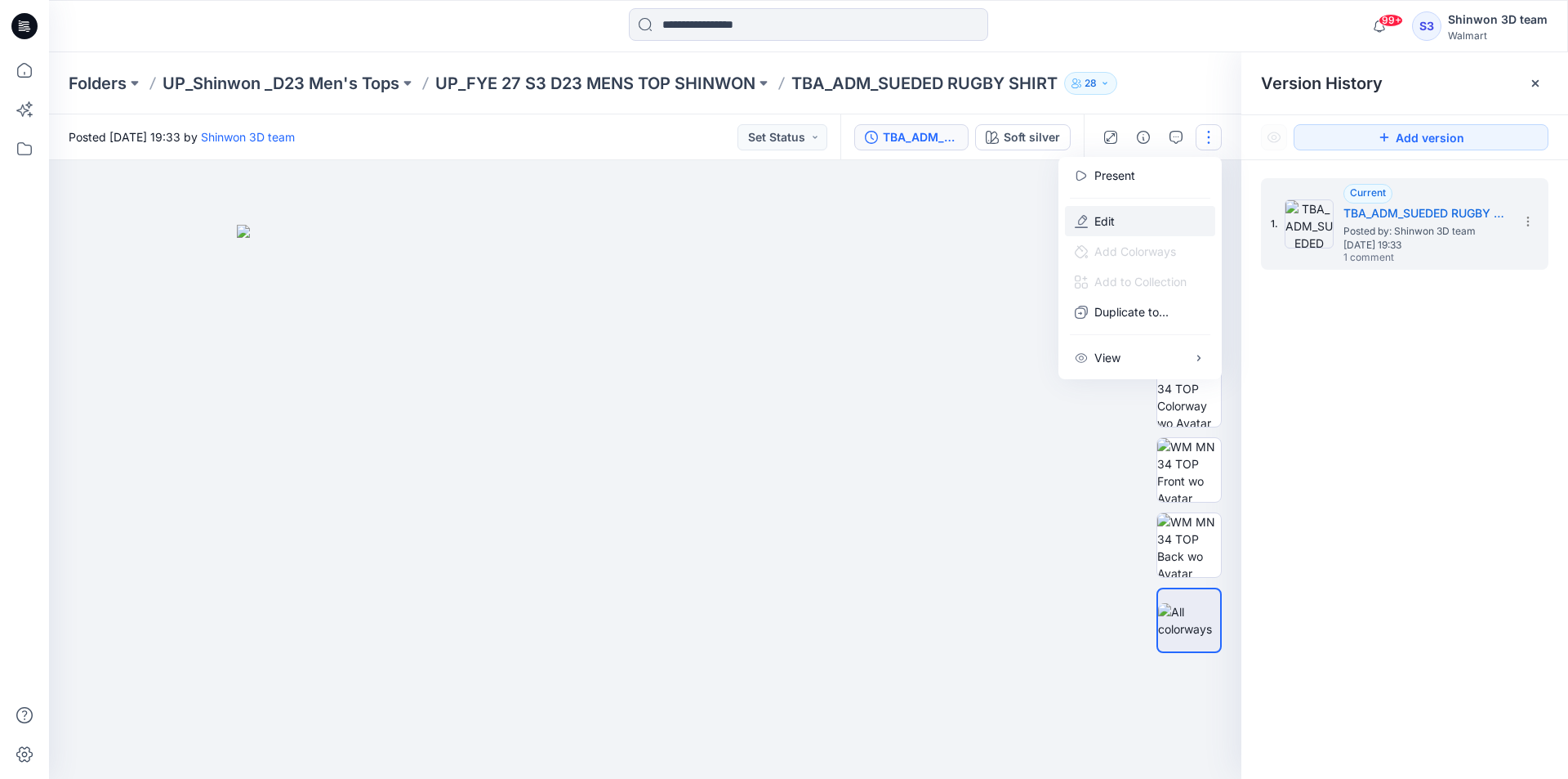
click at [1109, 219] on p "Edit" at bounding box center [1105, 220] width 20 height 17
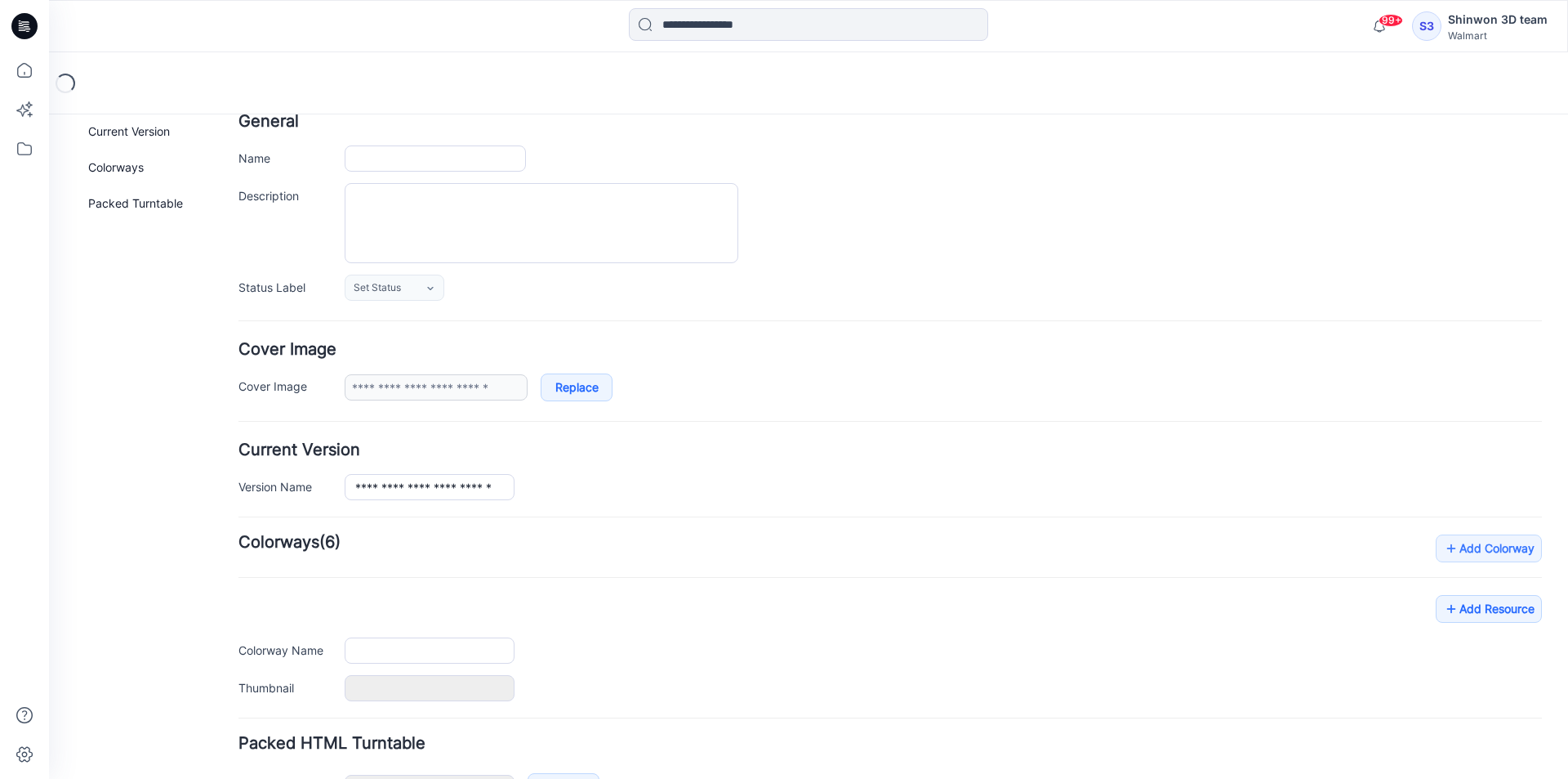
type input "**********"
type textarea "**********"
type input "**********"
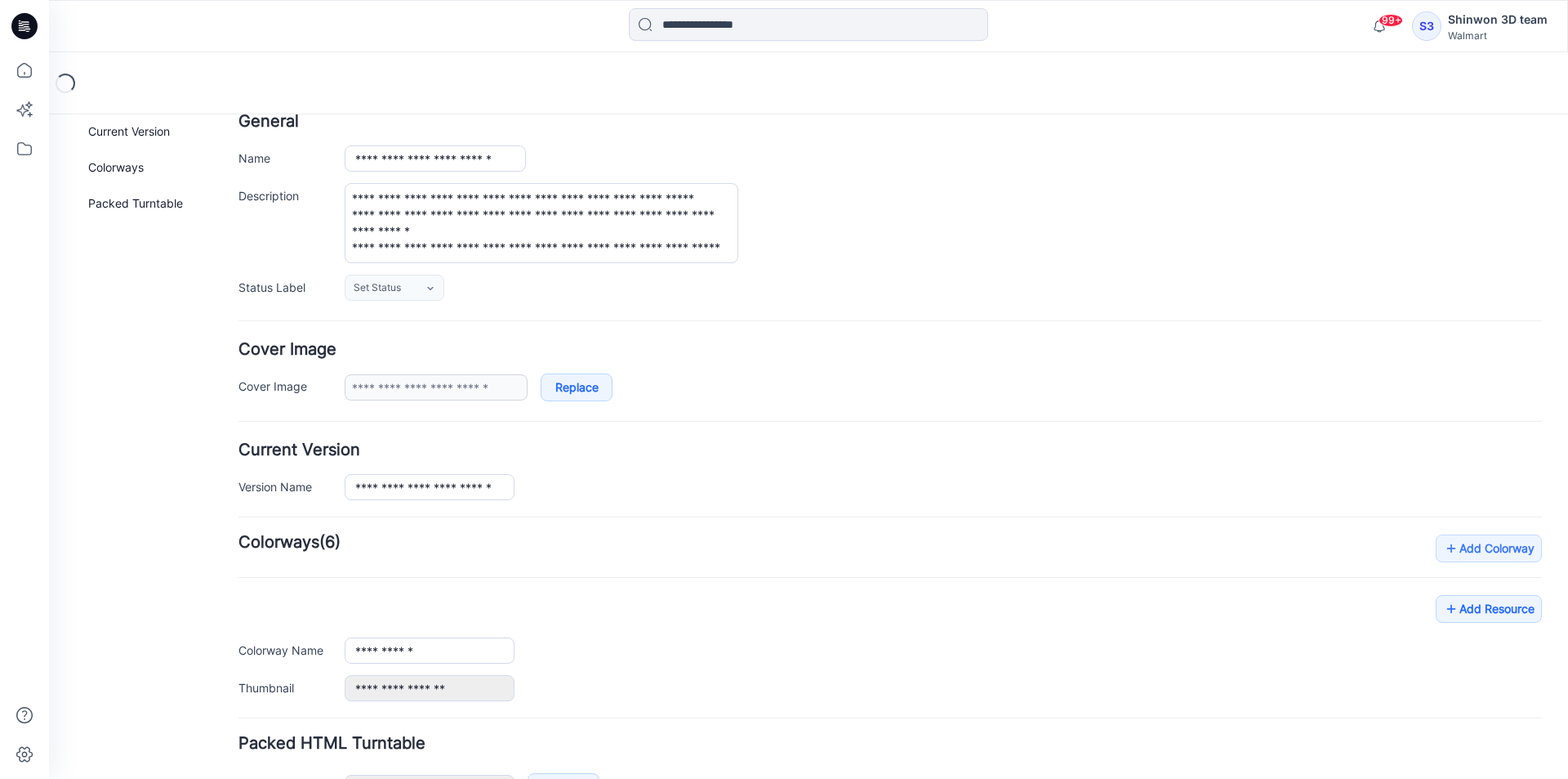
scroll to position [200, 0]
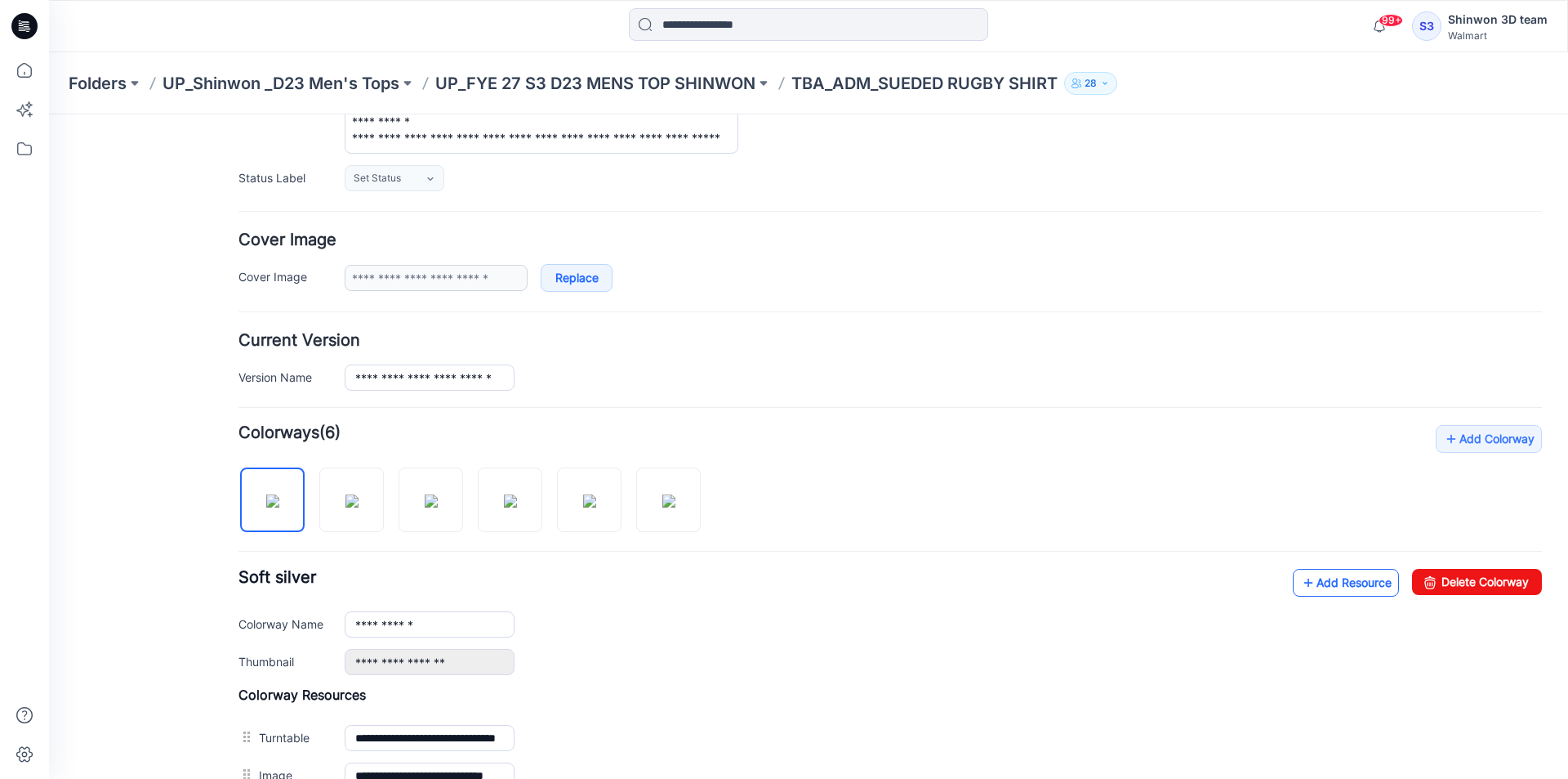
click at [1345, 588] on link "Add Resource" at bounding box center [1346, 583] width 106 height 28
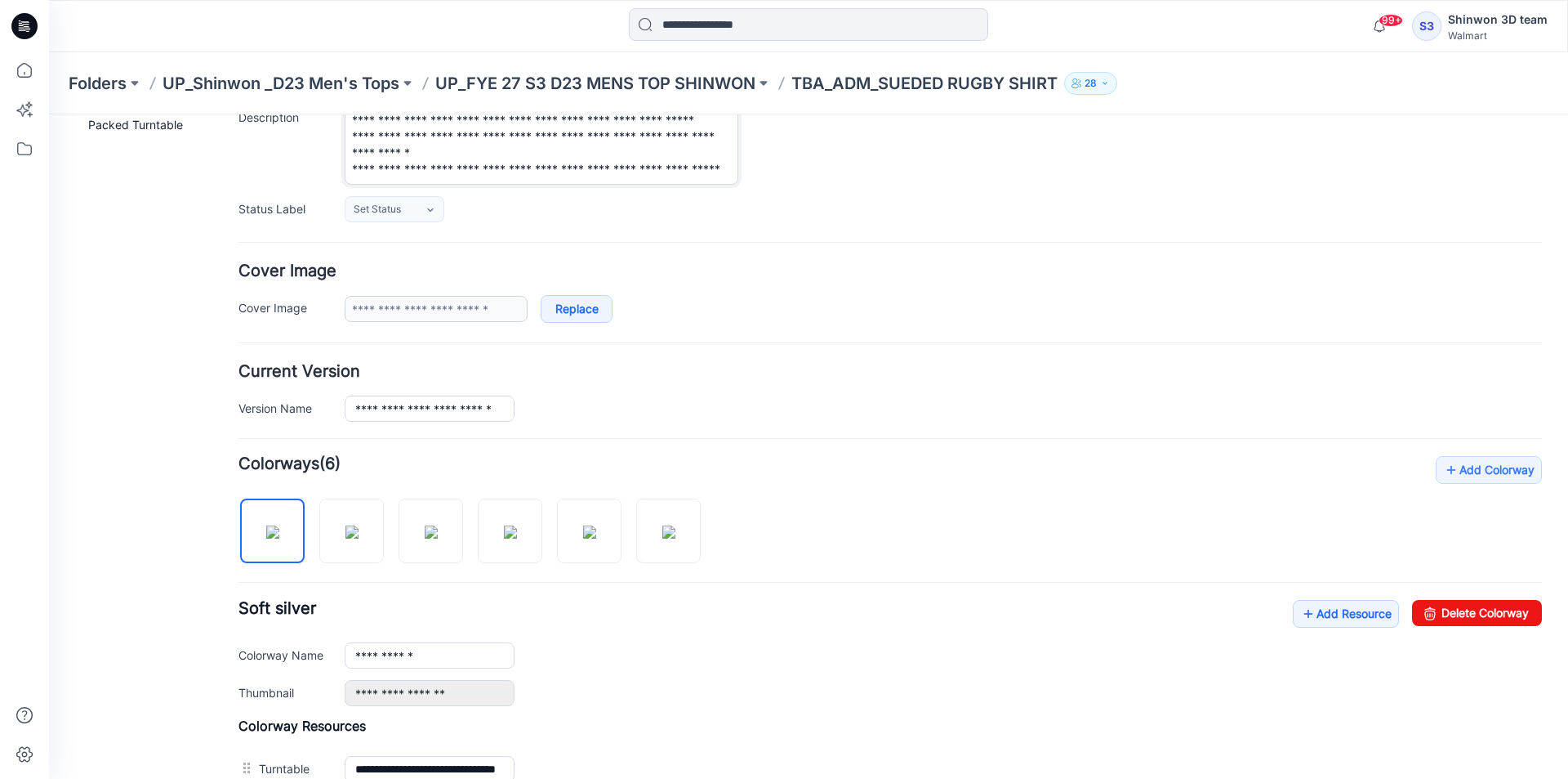
scroll to position [0, 0]
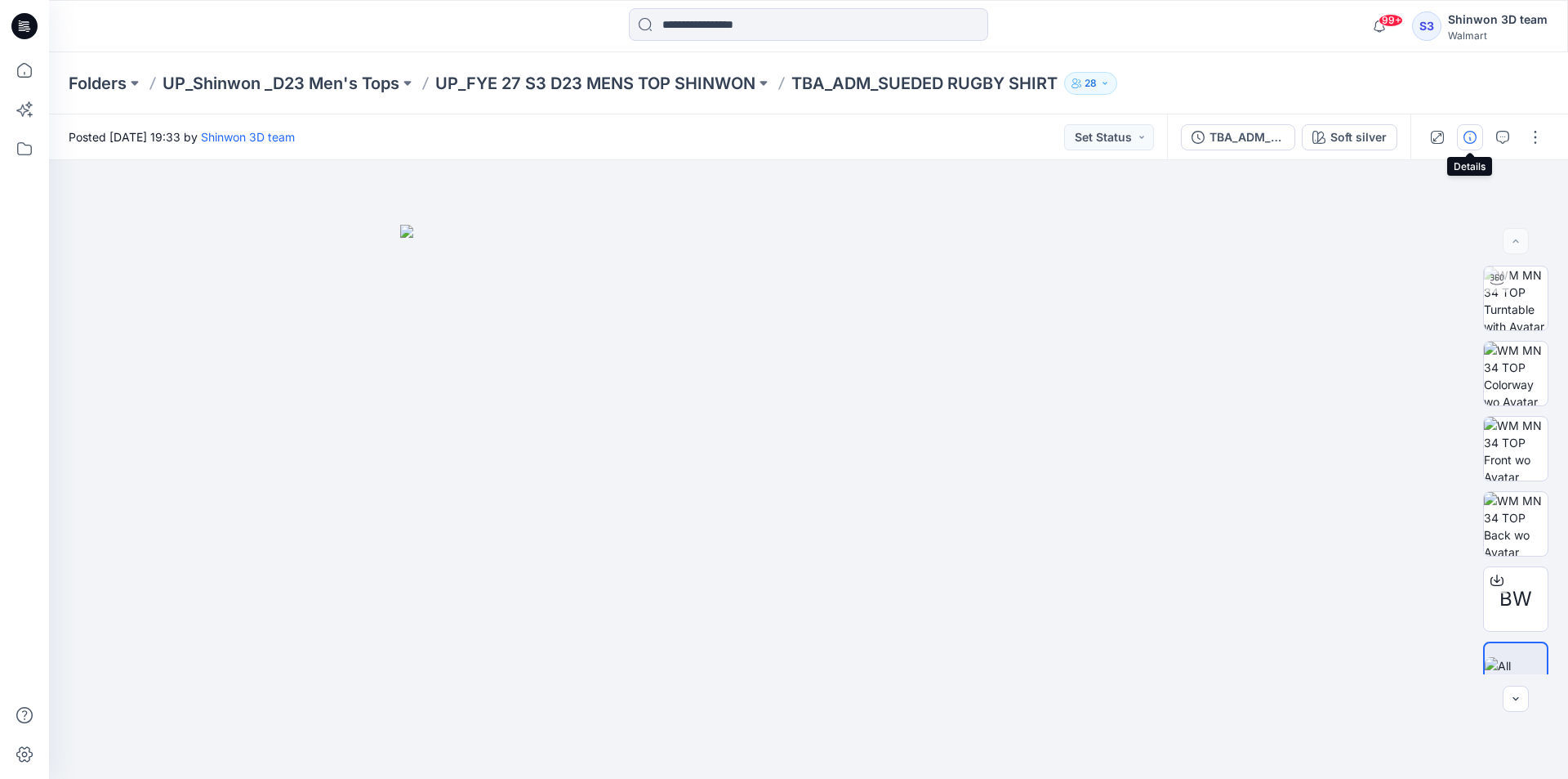
click at [1466, 131] on icon "button" at bounding box center [1470, 138] width 13 height 13
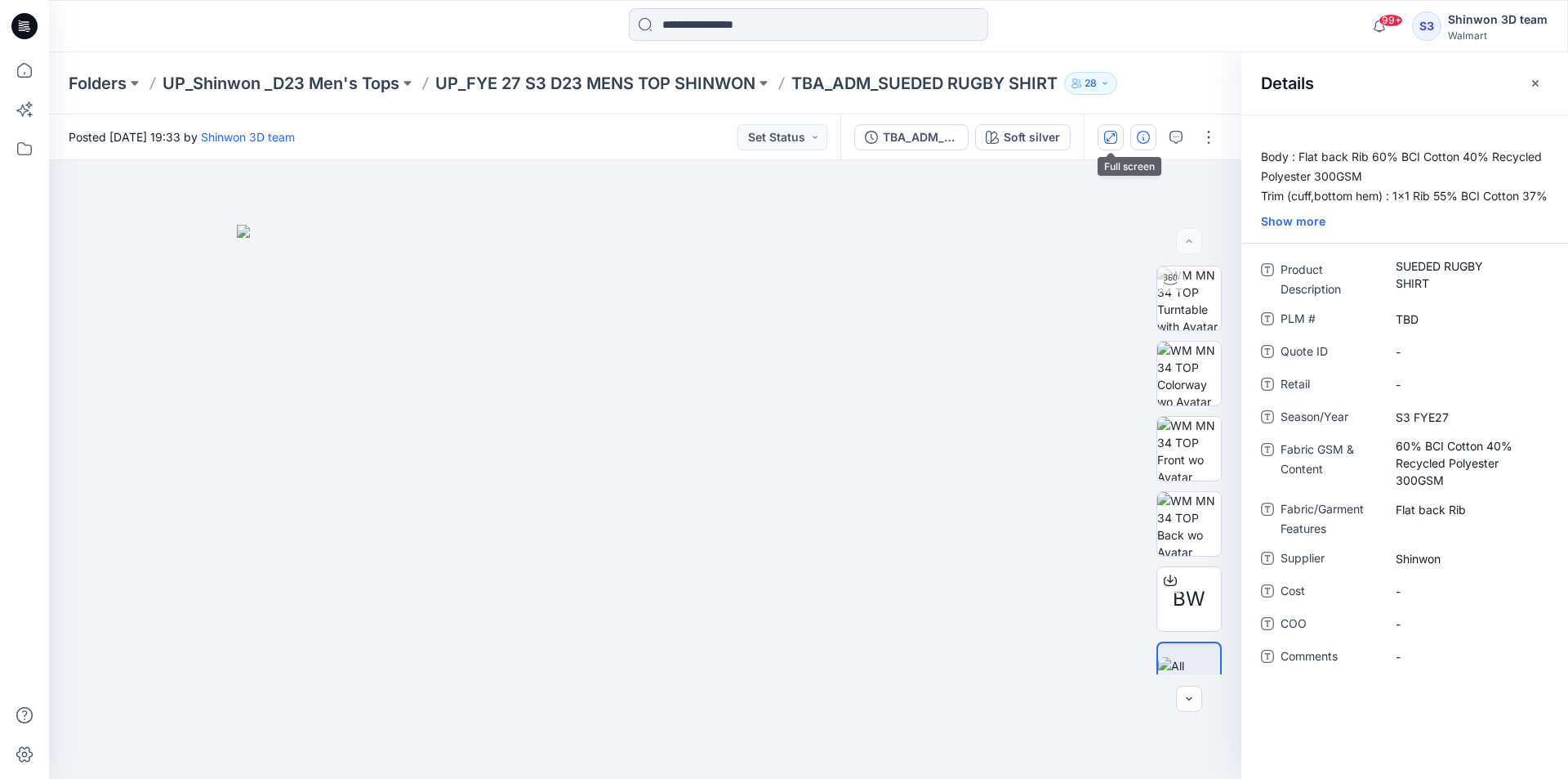
click at [1114, 137] on icon "button" at bounding box center [1111, 138] width 13 height 13
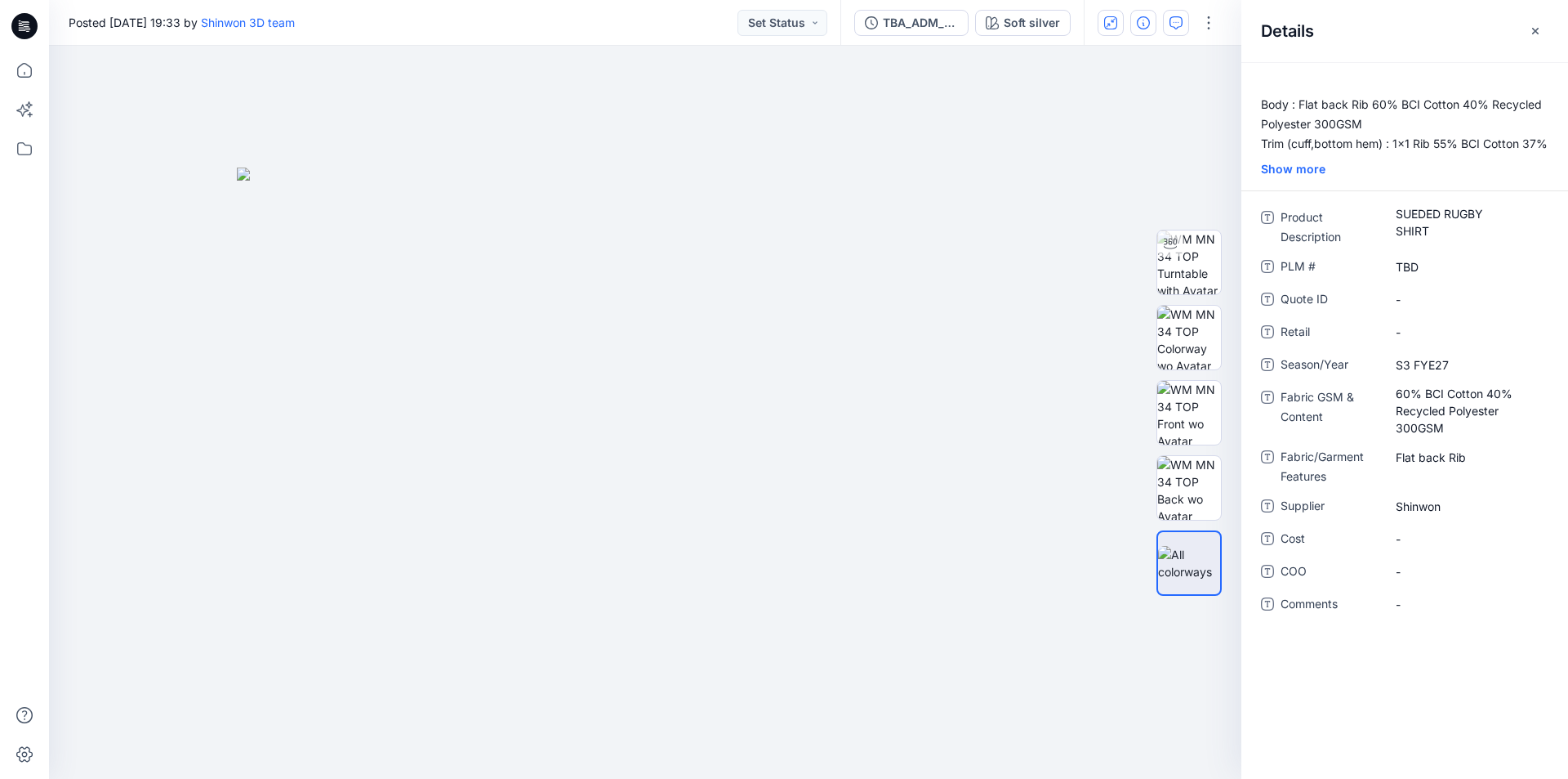
click at [1175, 23] on icon "button" at bounding box center [1176, 23] width 13 height 13
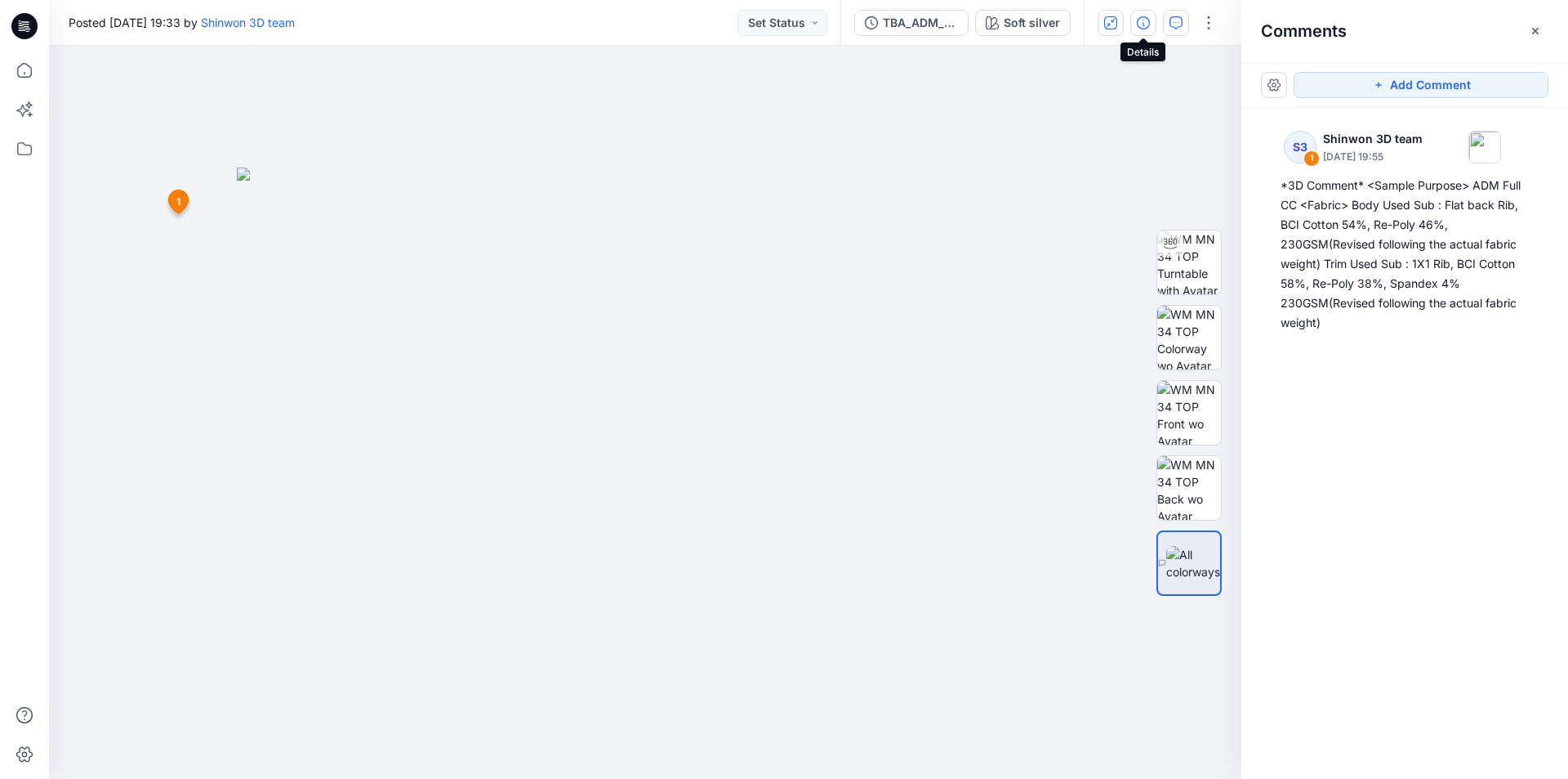
click at [1142, 27] on icon "button" at bounding box center [1143, 23] width 13 height 13
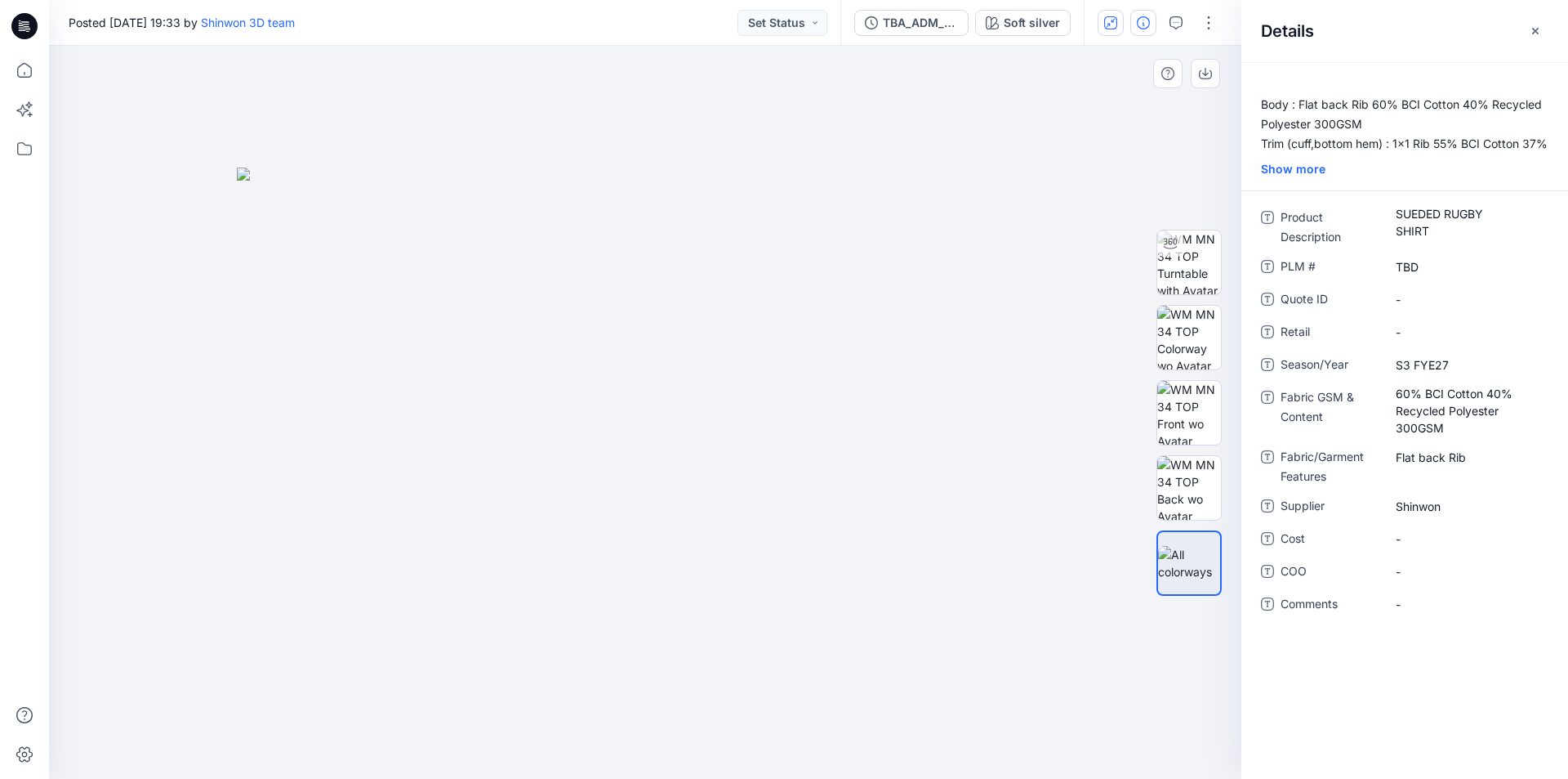
click at [1052, 216] on img at bounding box center [645, 473] width 817 height 612
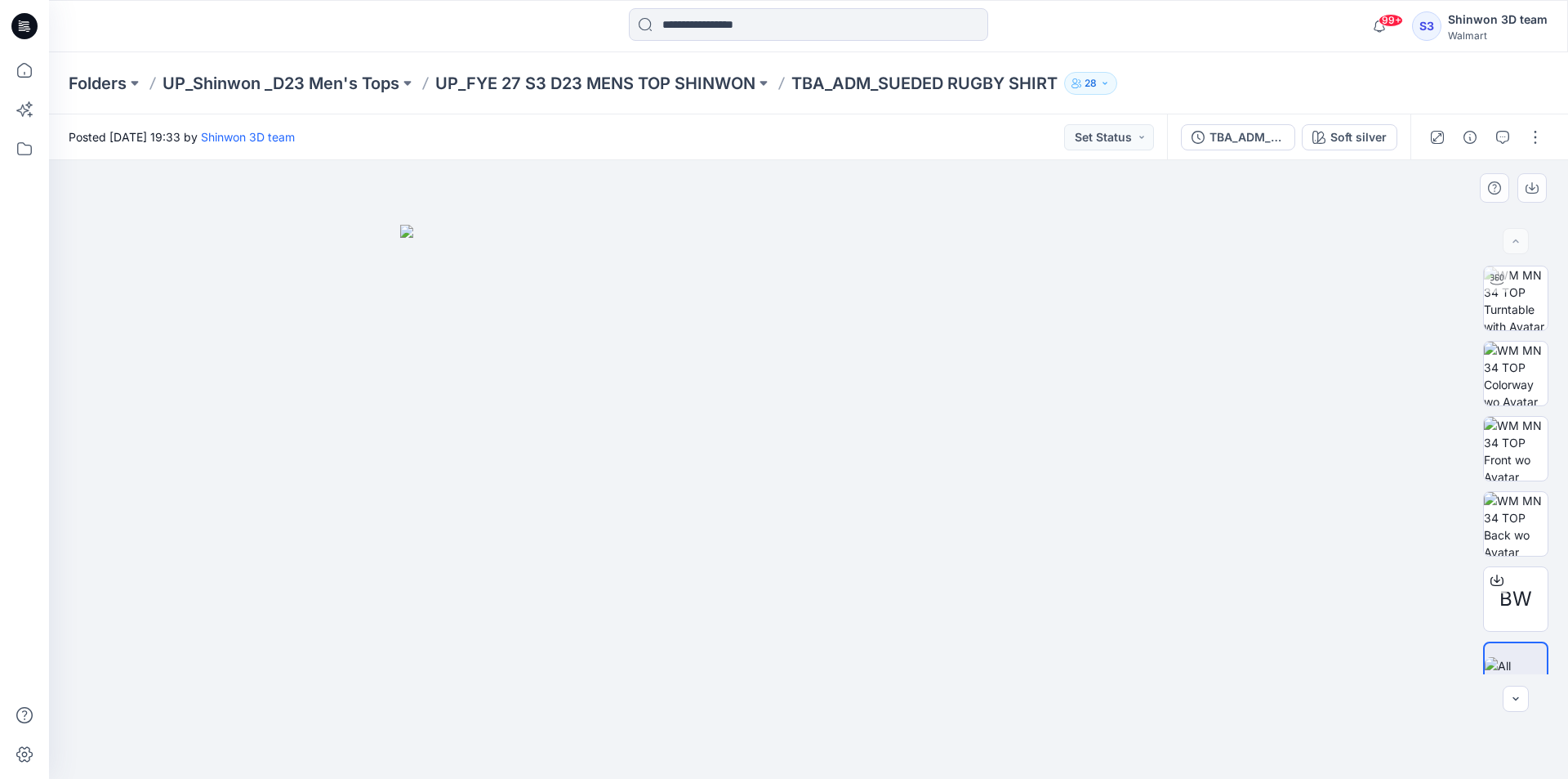
click at [112, 251] on div at bounding box center [809, 469] width 1520 height 618
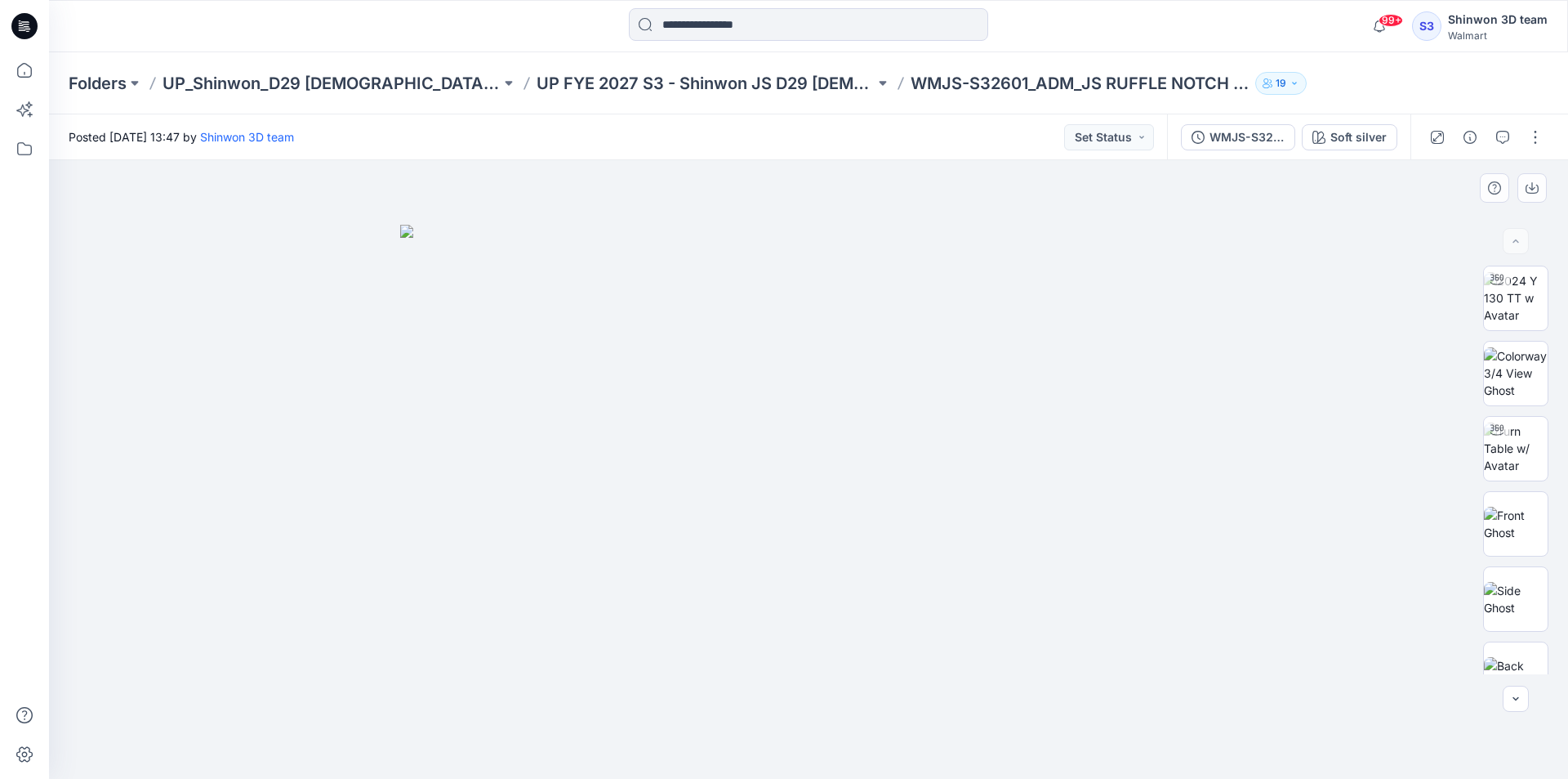
click at [226, 500] on div at bounding box center [809, 469] width 1520 height 618
click at [505, 725] on div at bounding box center [809, 469] width 1520 height 618
click at [1318, 653] on div at bounding box center [809, 469] width 1520 height 618
drag, startPoint x: 646, startPoint y: 734, endPoint x: 624, endPoint y: 744, distance: 24.2
click at [646, 734] on div at bounding box center [809, 469] width 1520 height 618
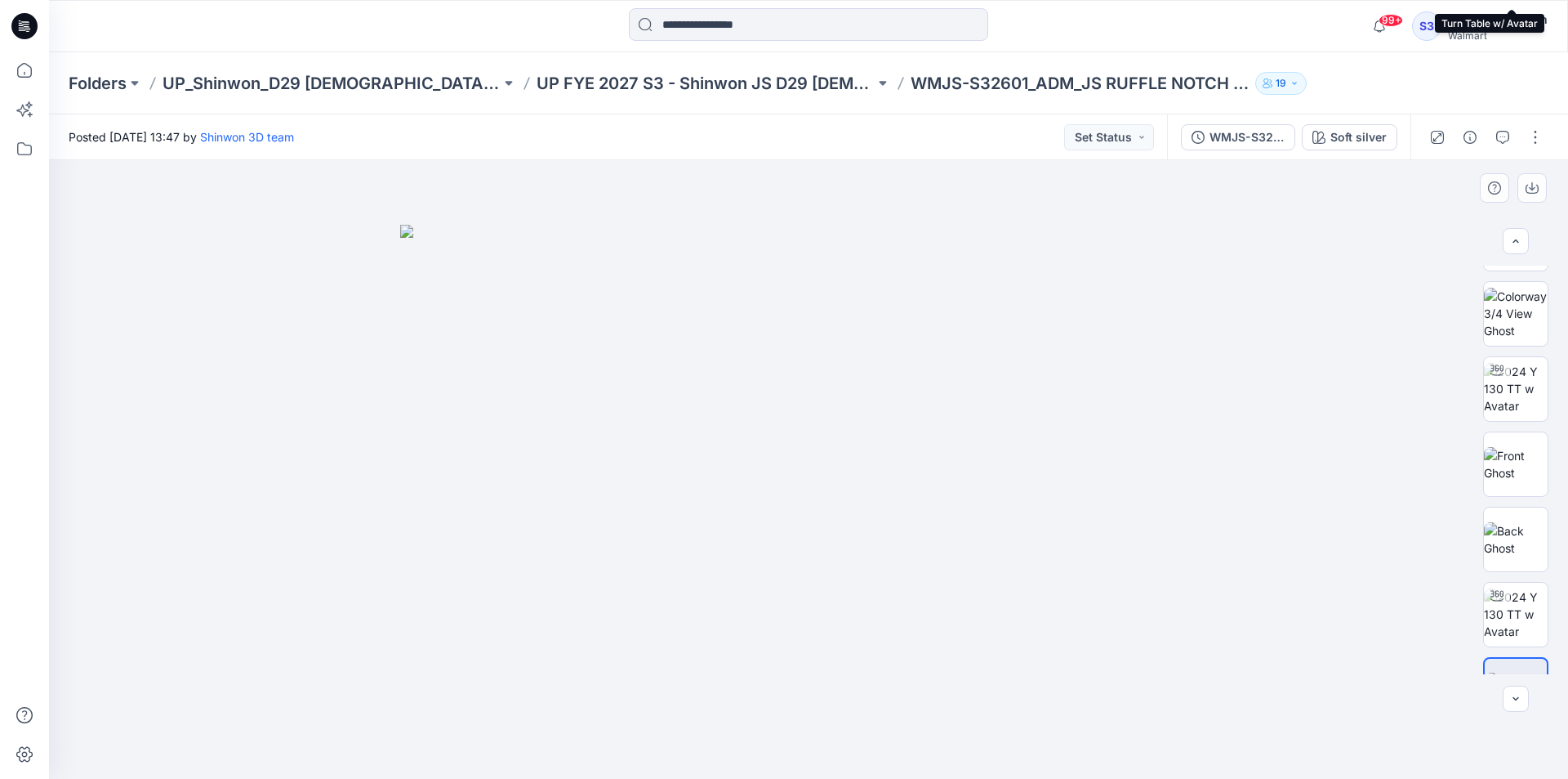
scroll to position [483, 0]
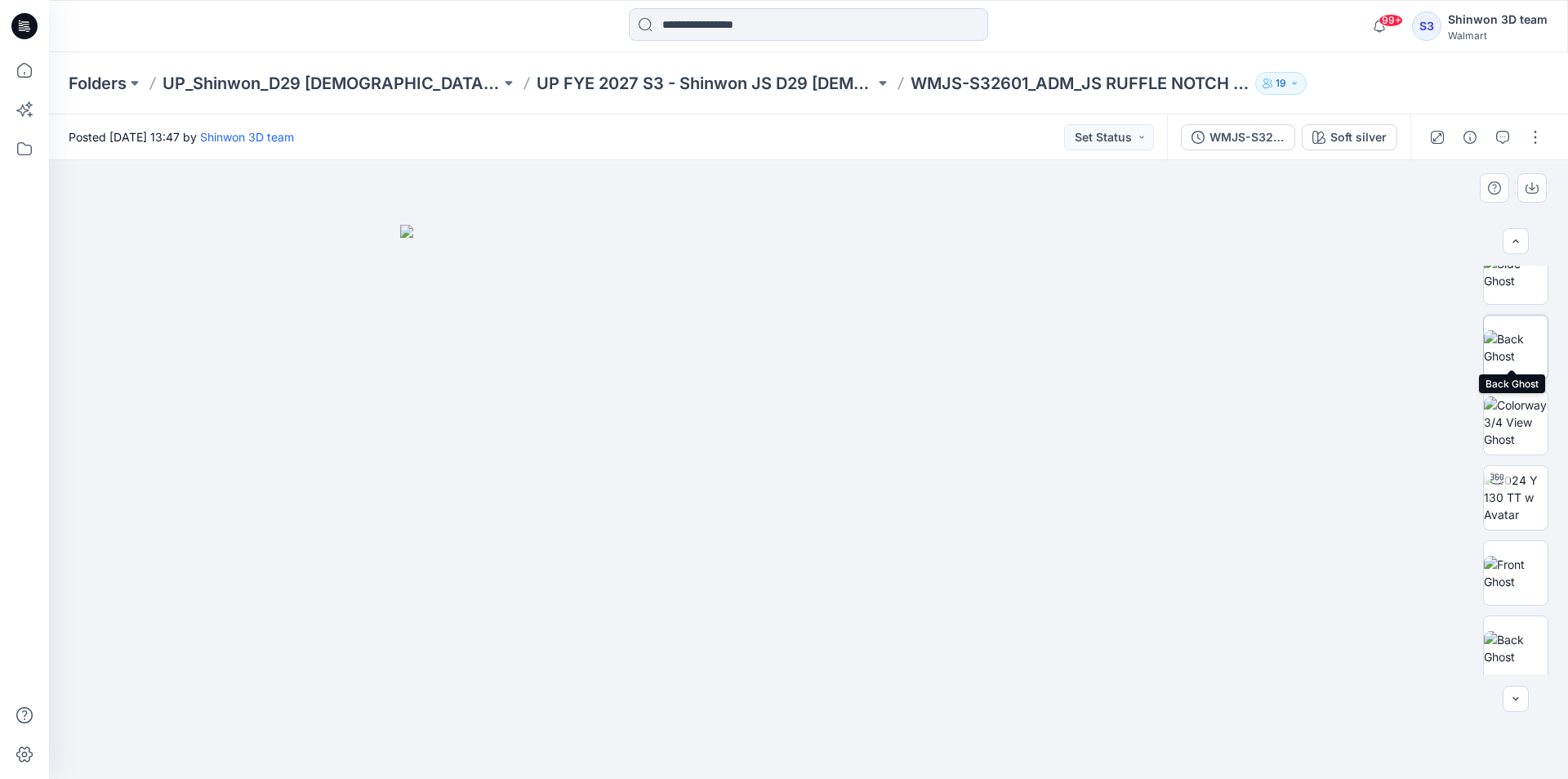
scroll to position [483, 0]
drag, startPoint x: 394, startPoint y: 508, endPoint x: 1037, endPoint y: 442, distance: 646.4
click at [432, 502] on div at bounding box center [809, 469] width 1520 height 618
drag, startPoint x: 269, startPoint y: 521, endPoint x: 262, endPoint y: 529, distance: 10.6
click at [269, 521] on div at bounding box center [809, 469] width 1520 height 618
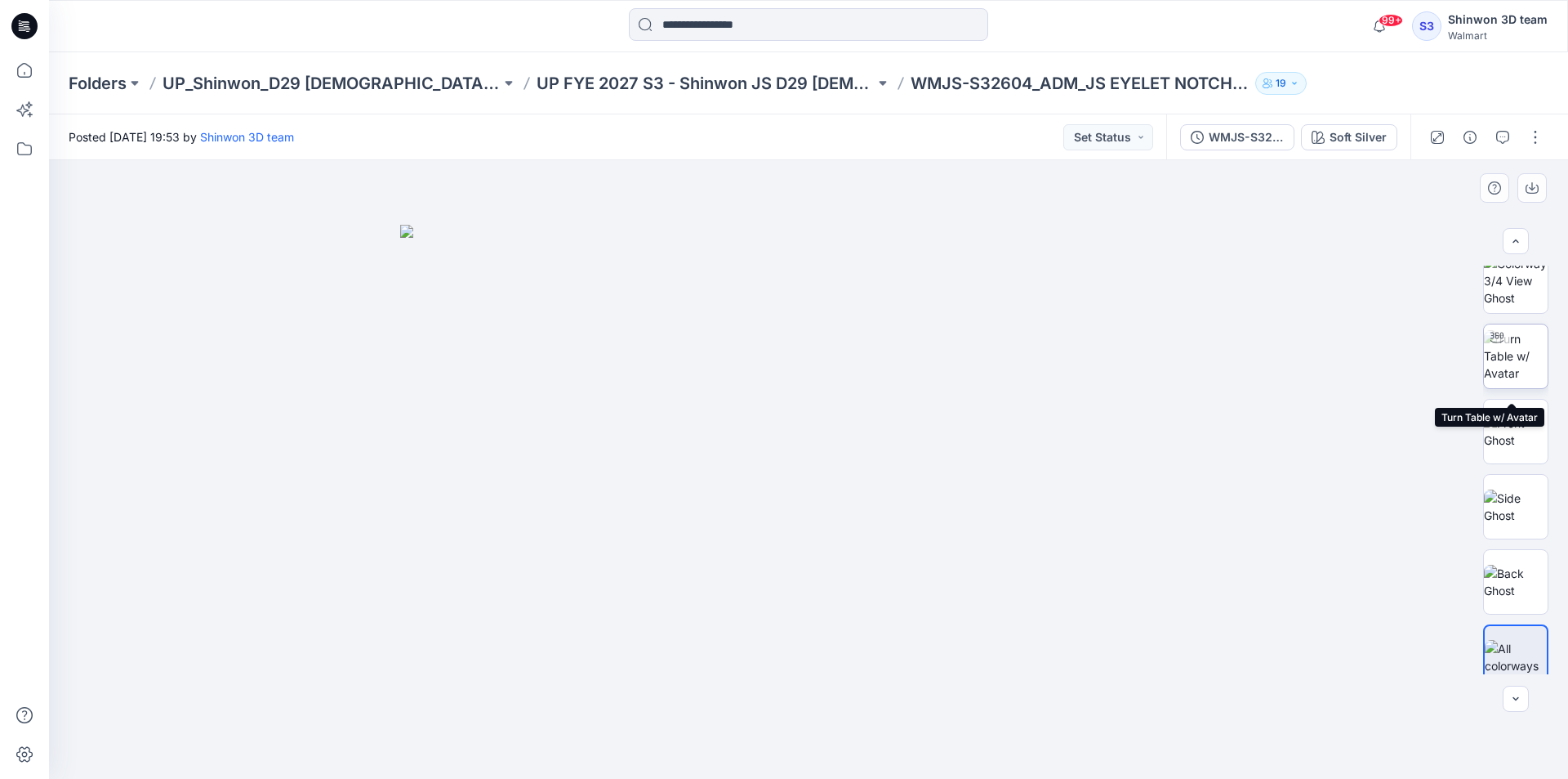
scroll to position [33, 0]
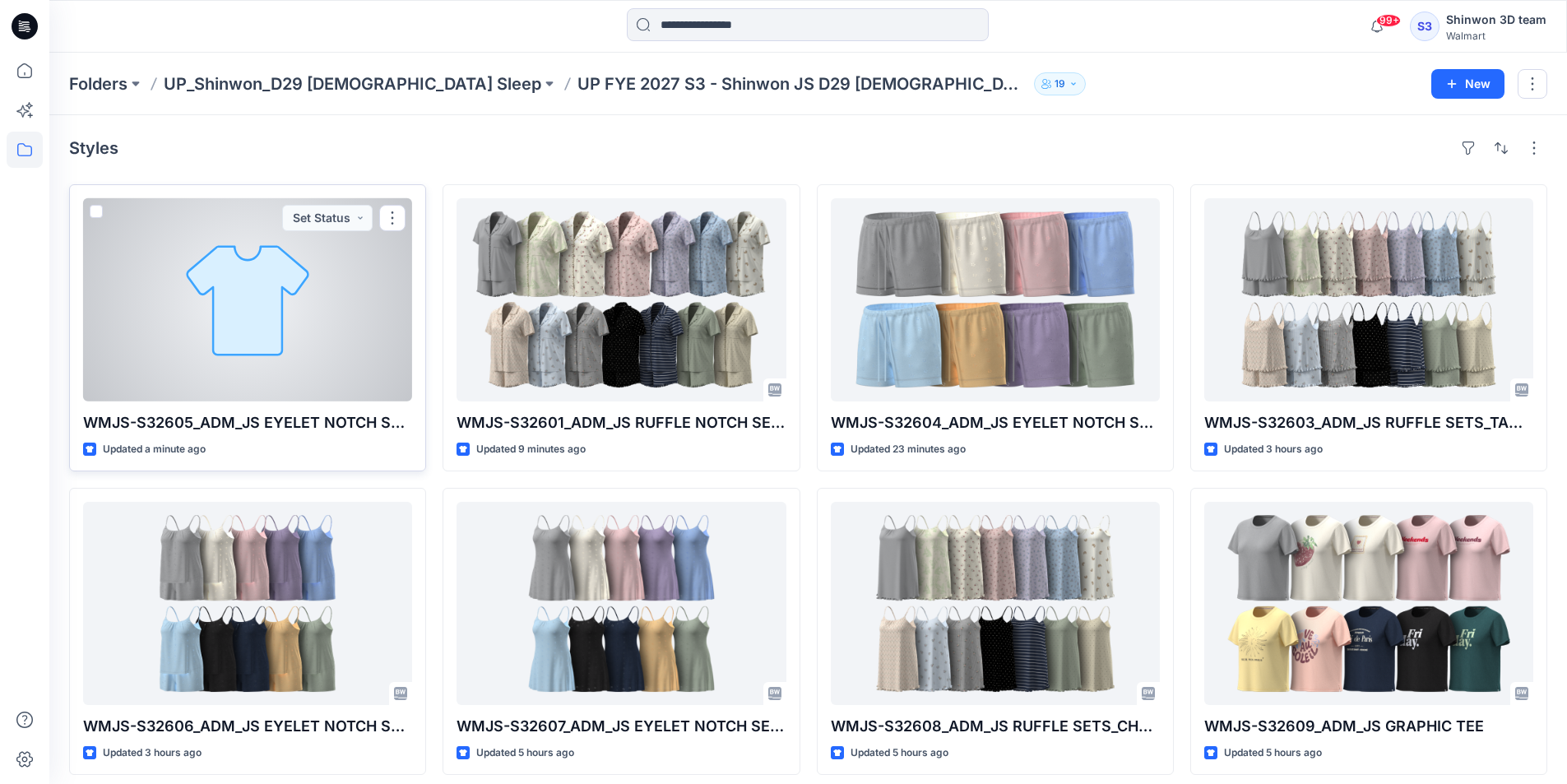
scroll to position [165, 0]
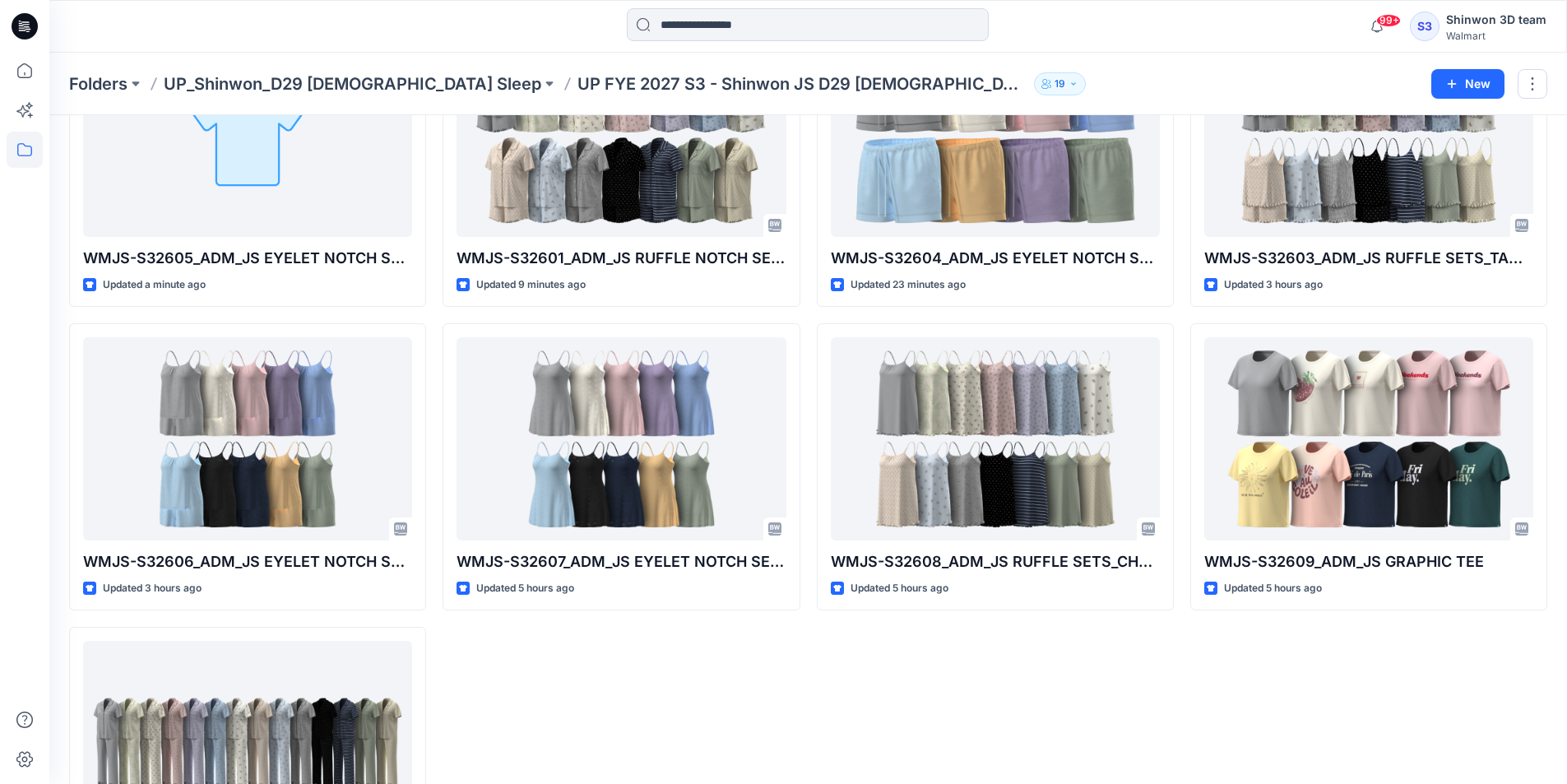
drag, startPoint x: 750, startPoint y: 677, endPoint x: 744, endPoint y: 668, distance: 10.8
click at [746, 673] on div "WMJS-S32601_ADM_JS RUFFLE NOTCH SETS_SS TOP SHORT SET Updated 9 minutes ago WMJ…" at bounding box center [621, 467] width 357 height 894
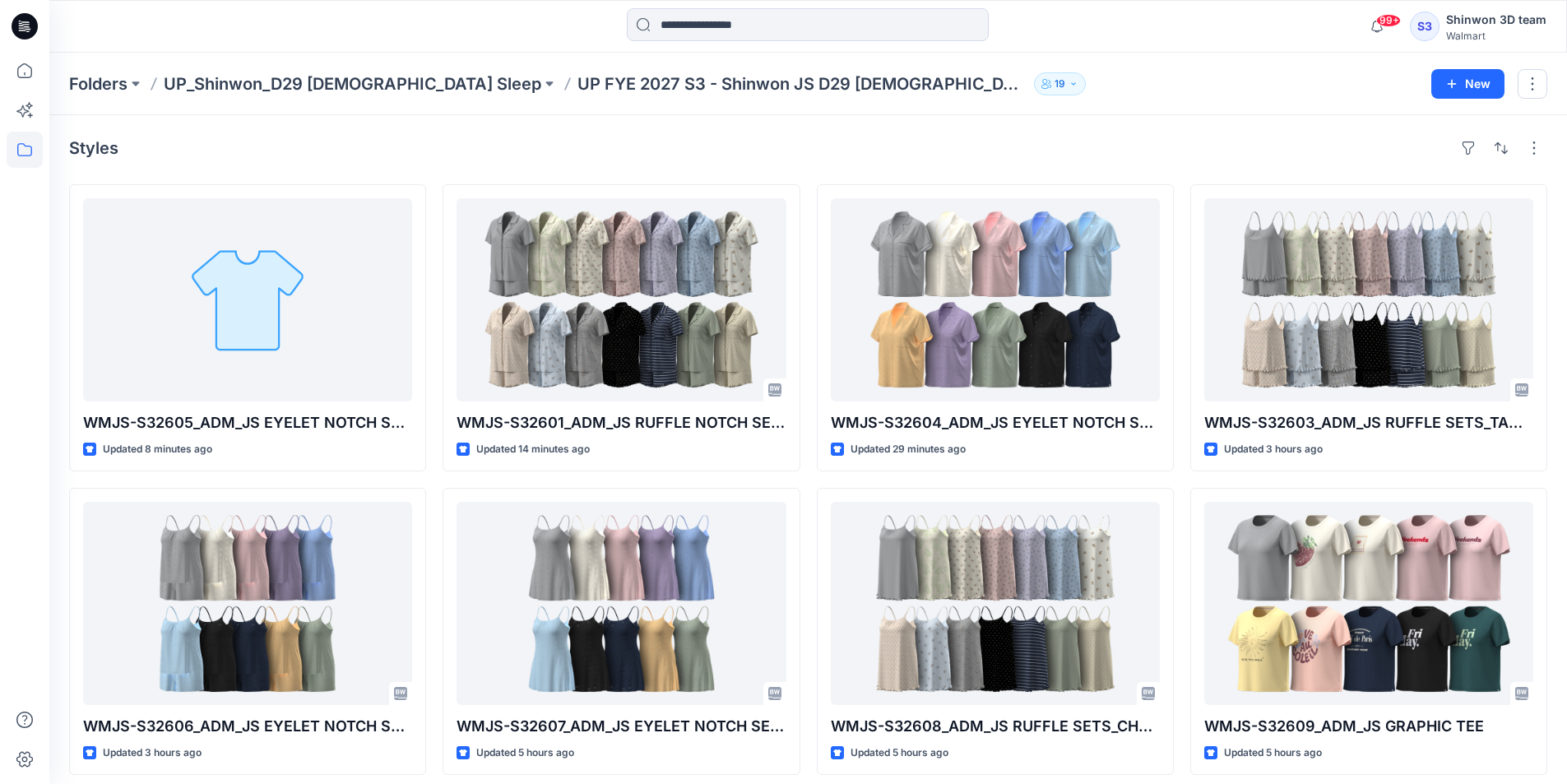
click at [1047, 80] on div "Folders UP_Shinwon_D29 Ladies Sleep UP FYE 2027 S3 - Shinwon JS D29 Ladies Slee…" at bounding box center [744, 83] width 1350 height 23
click at [613, 120] on div "Styles WMJS-S32605_ADM_JS EYELET NOTCH SETS_SS TOP PANT SET Updated 8 minutes a…" at bounding box center [808, 606] width 1517 height 983
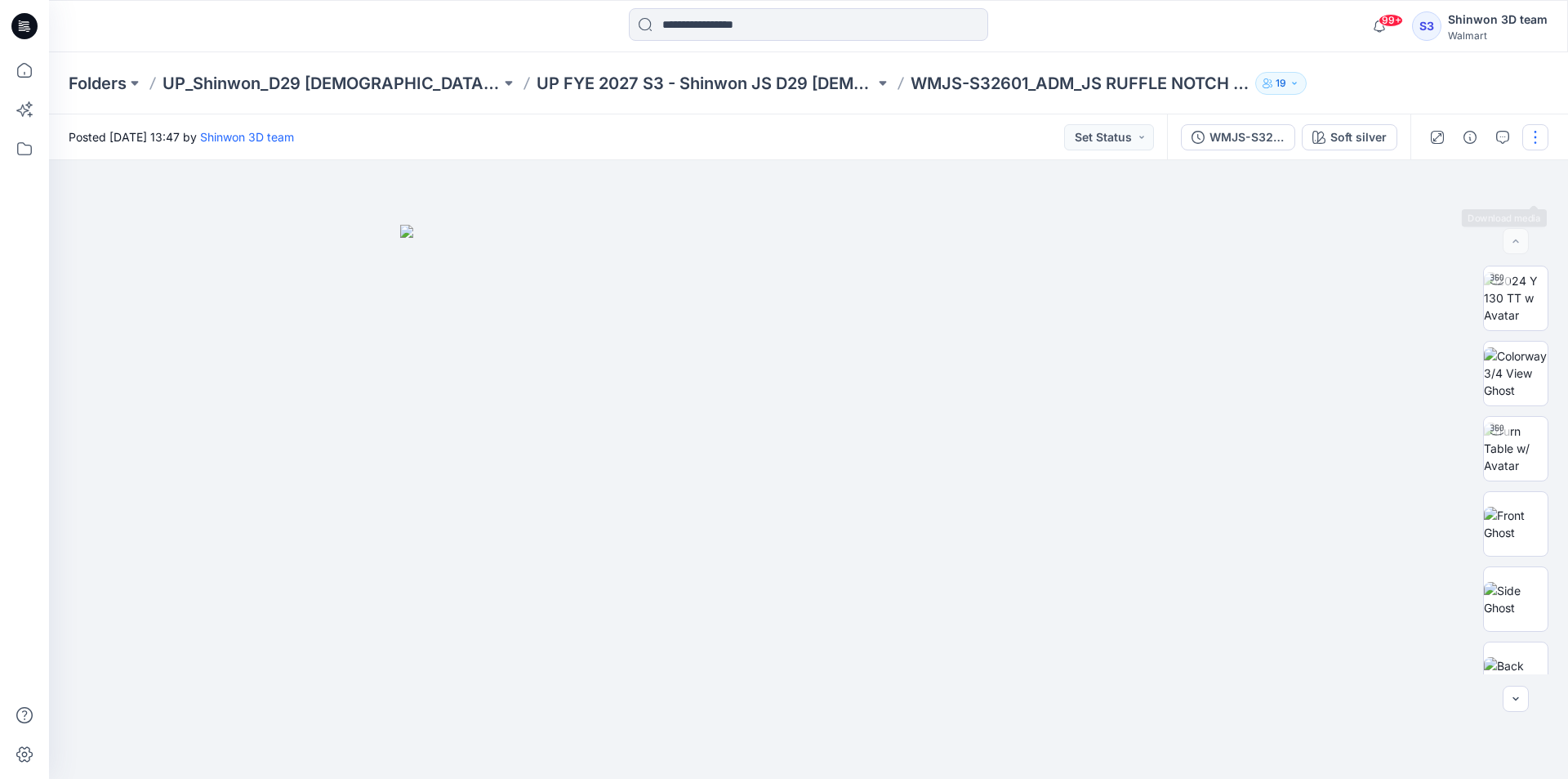
click at [1539, 138] on button "button" at bounding box center [1535, 138] width 26 height 26
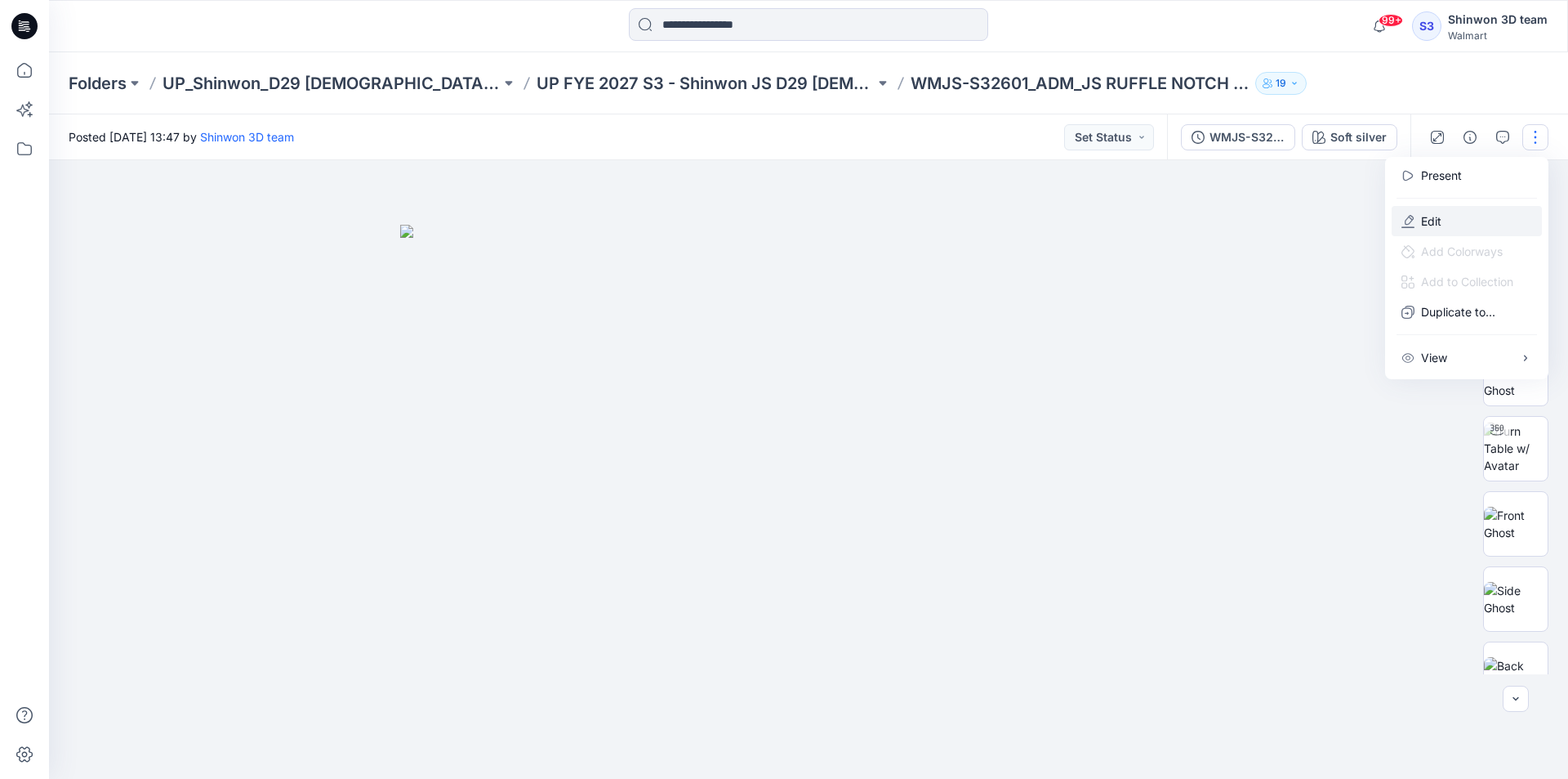
click at [1456, 225] on button "Edit" at bounding box center [1468, 220] width 151 height 31
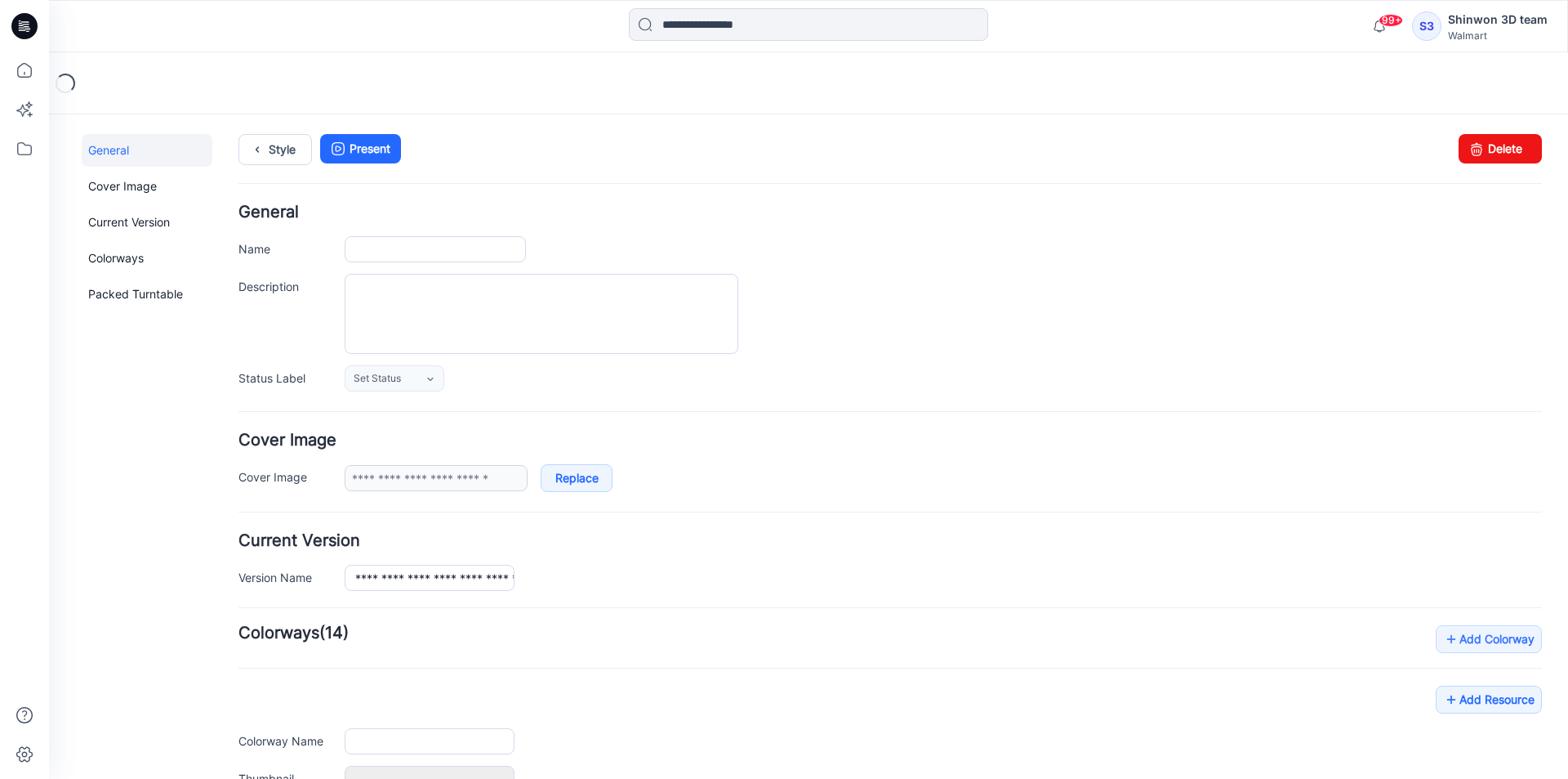
type input "**********"
type textarea "**********"
type input "**********"
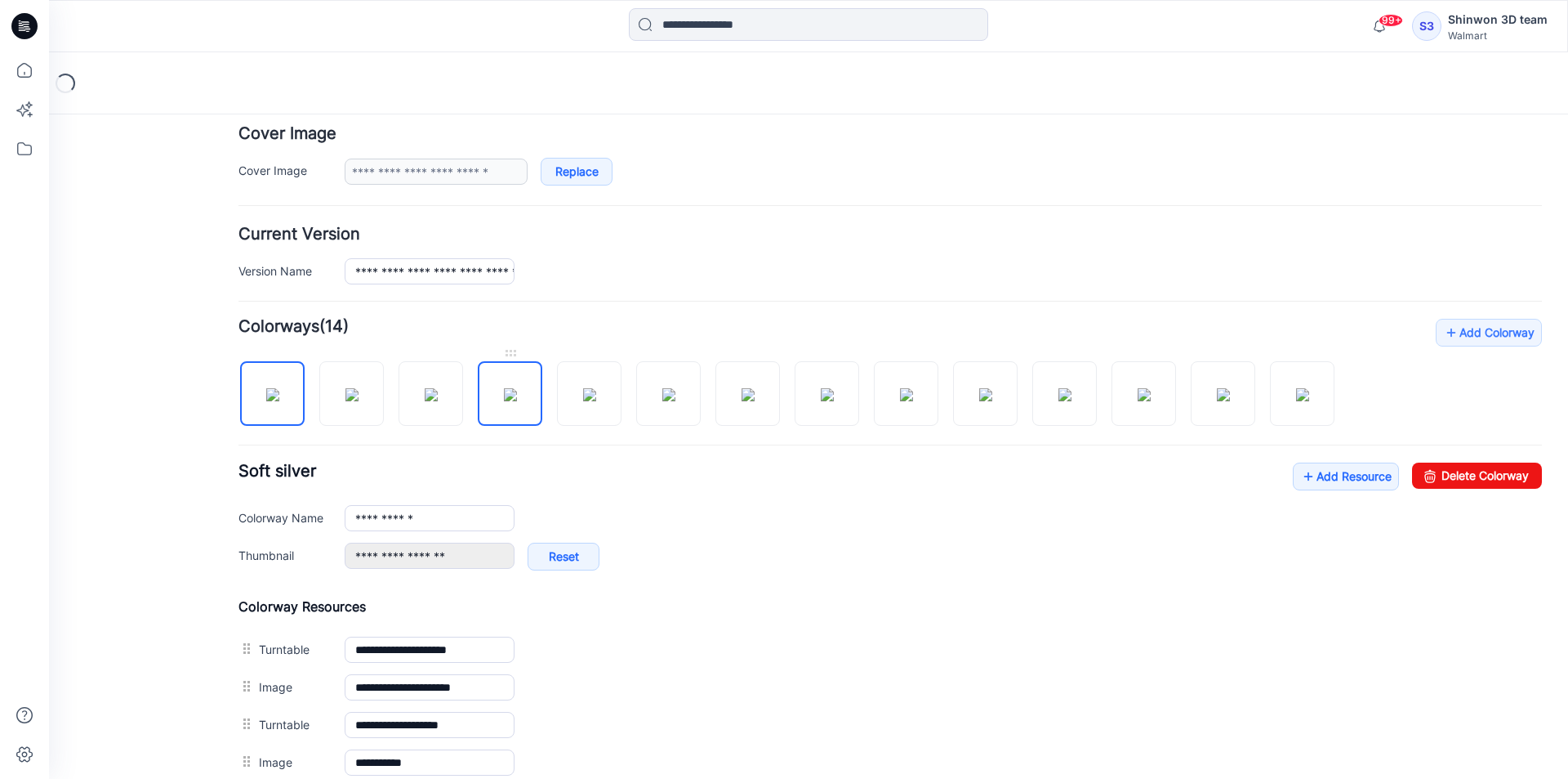
scroll to position [490, 0]
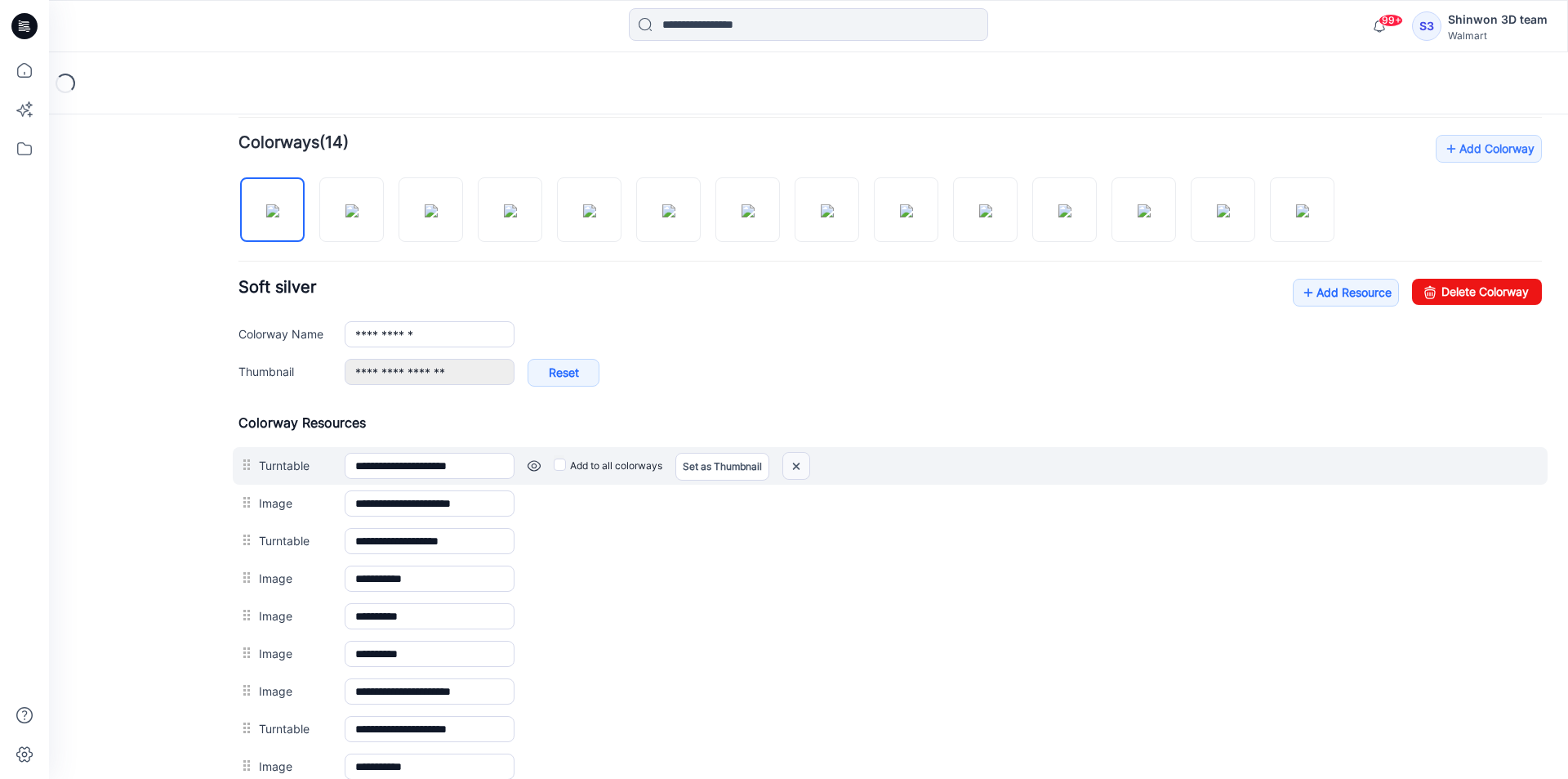
drag, startPoint x: 805, startPoint y: 459, endPoint x: 925, endPoint y: 206, distance: 280.0
click at [805, 459] on img at bounding box center [797, 466] width 26 height 27
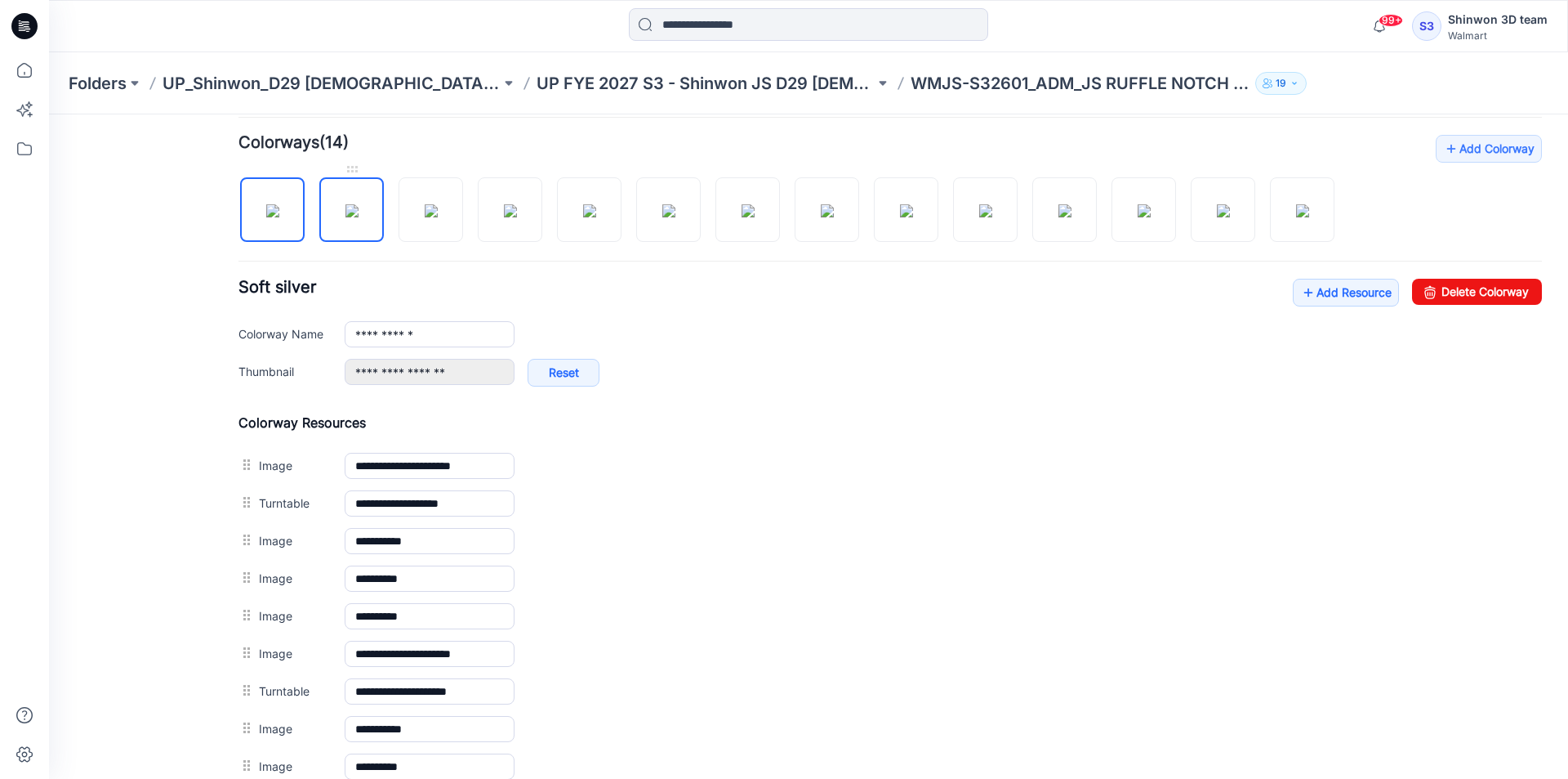
click at [346, 212] on img at bounding box center [352, 211] width 13 height 13
click at [280, 218] on img at bounding box center [272, 211] width 13 height 13
click at [362, 245] on div "Add Colorway Colorways (14) Soft silver Add Resource Delete Colorway" at bounding box center [890, 554] width 1304 height 838
click at [346, 218] on img at bounding box center [352, 211] width 13 height 13
click at [280, 218] on img at bounding box center [272, 211] width 13 height 13
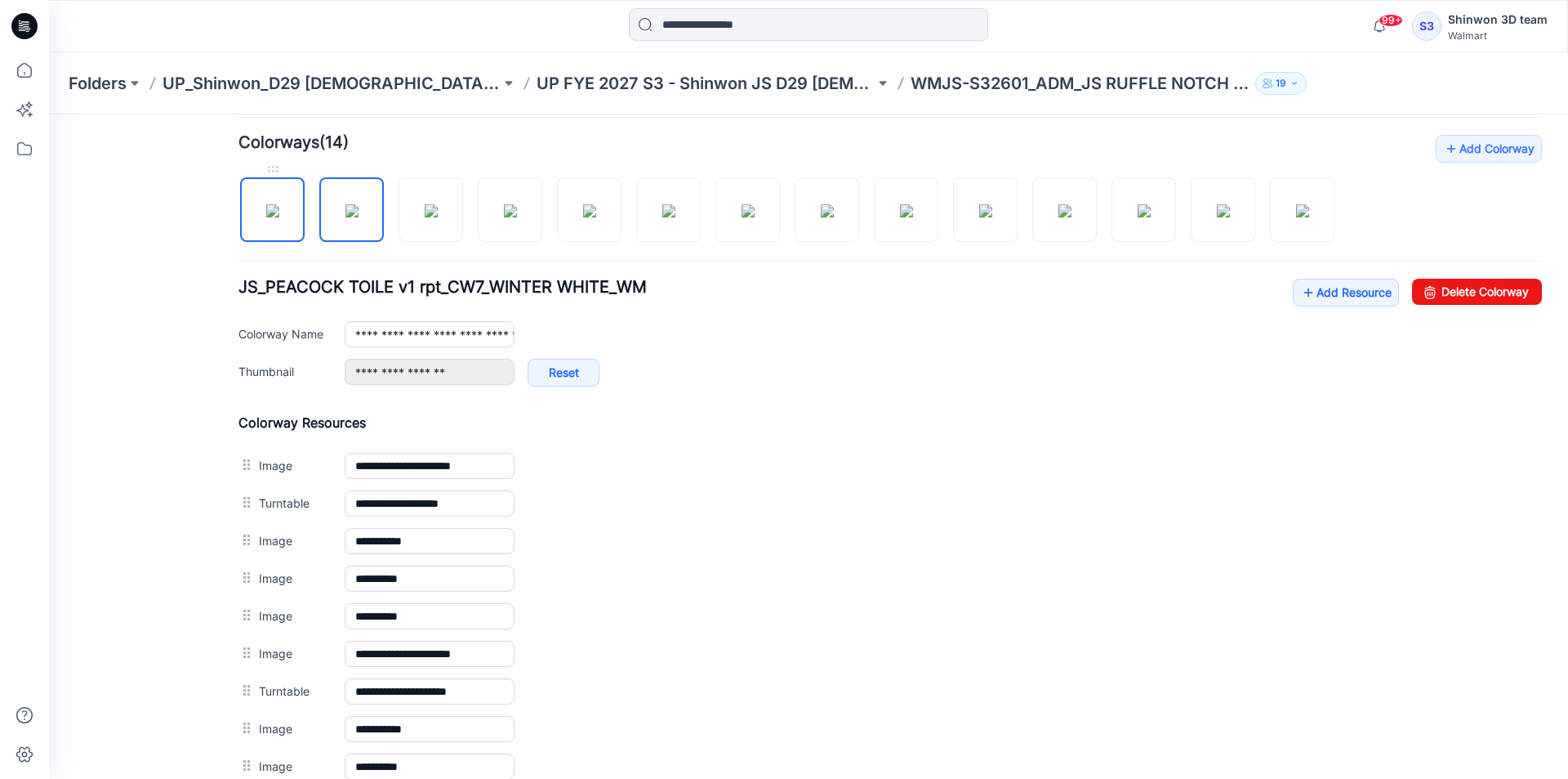
type input "**********"
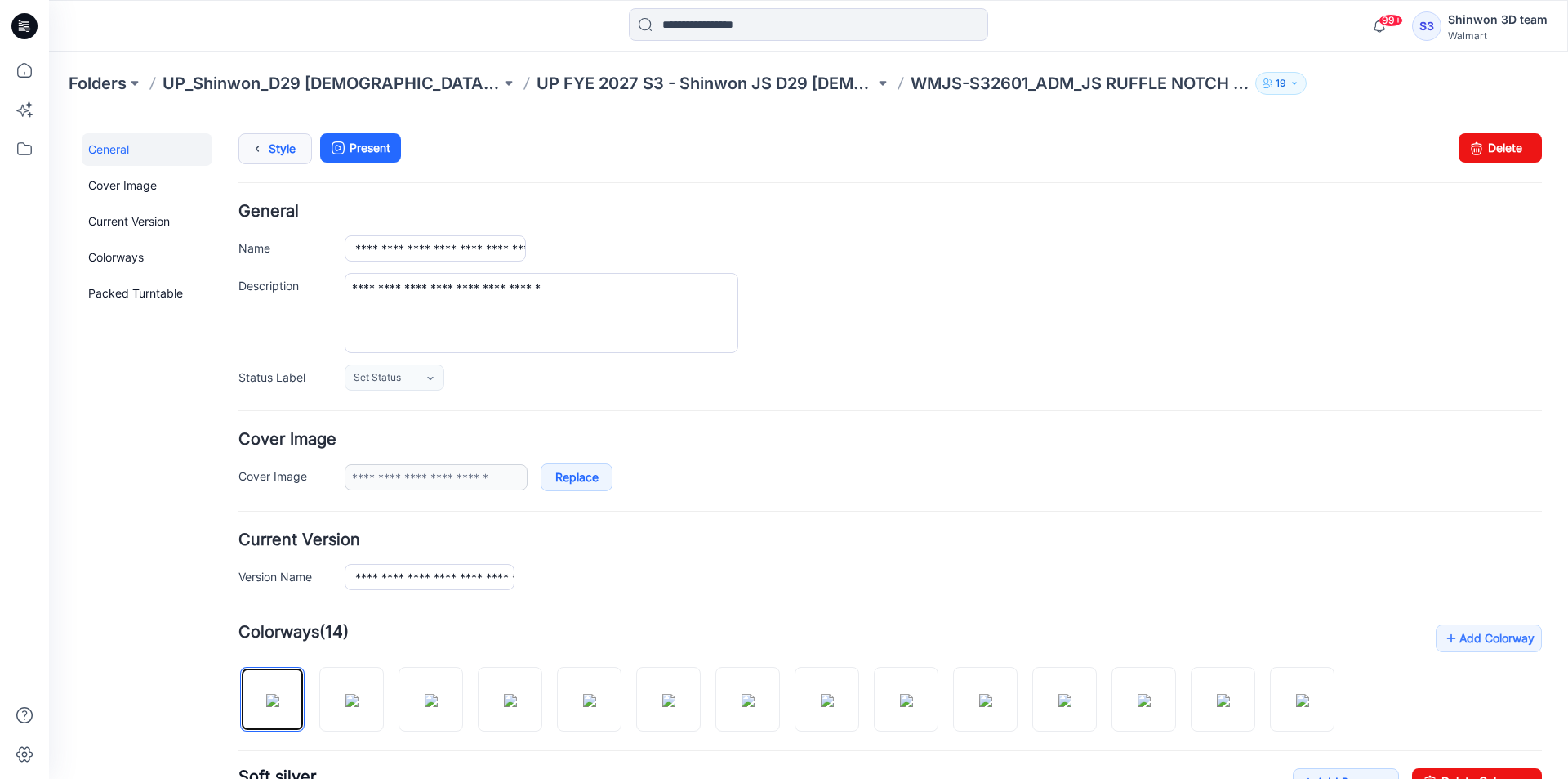
scroll to position [0, 0]
click at [276, 150] on link "Style" at bounding box center [275, 149] width 73 height 31
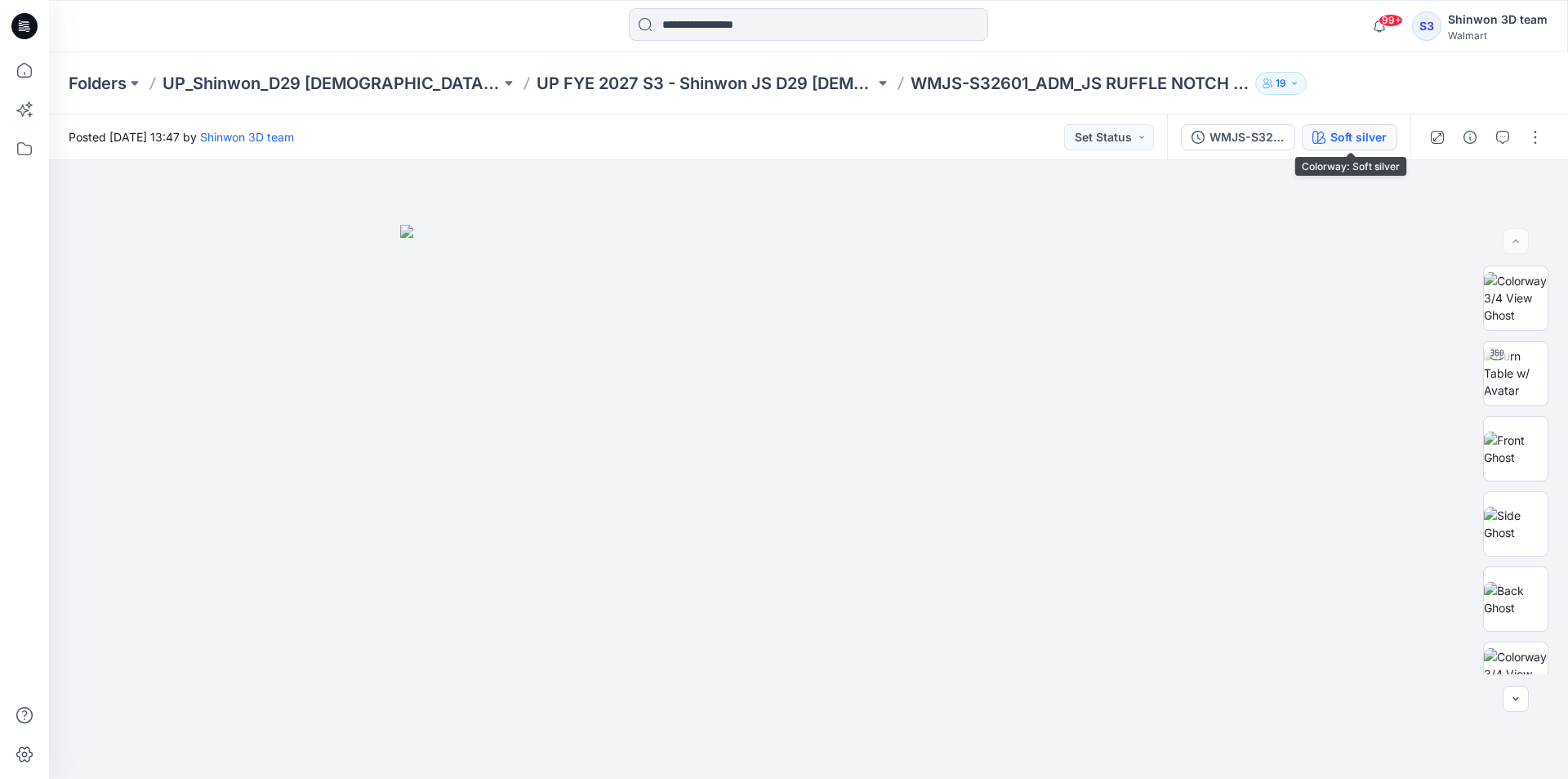
click at [1352, 140] on div "Soft silver" at bounding box center [1359, 137] width 57 height 18
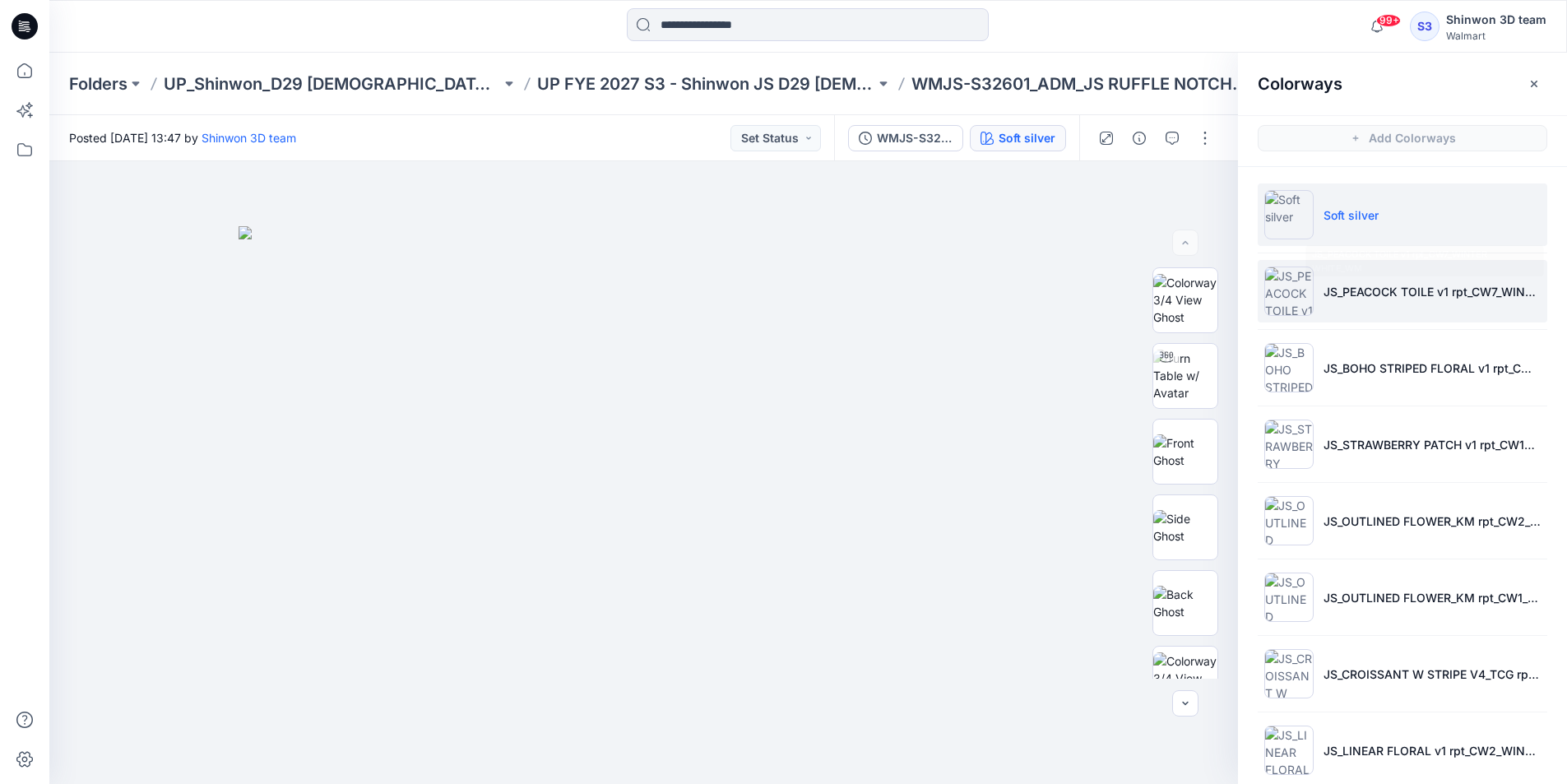
click at [1399, 297] on p "JS_PEACOCK TOILE v1 rpt_CW7_WINTER WHITE_WM" at bounding box center [1432, 291] width 217 height 17
click at [1409, 285] on p "JS_PEACOCK TOILE v1 rpt_CW7_WINTER WHITE_WM" at bounding box center [1432, 291] width 217 height 17
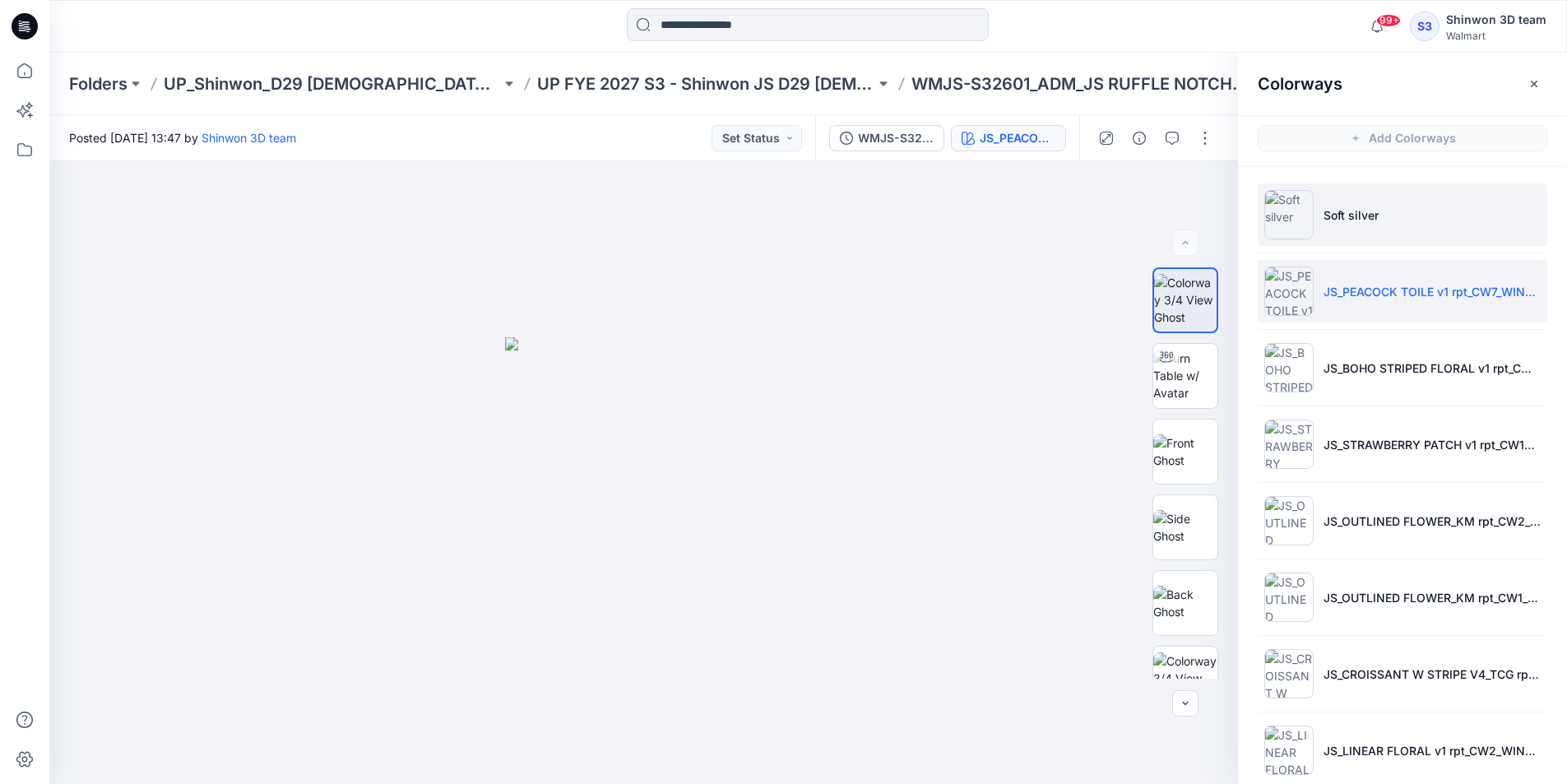
click at [1382, 211] on li "Soft silver" at bounding box center [1402, 214] width 289 height 63
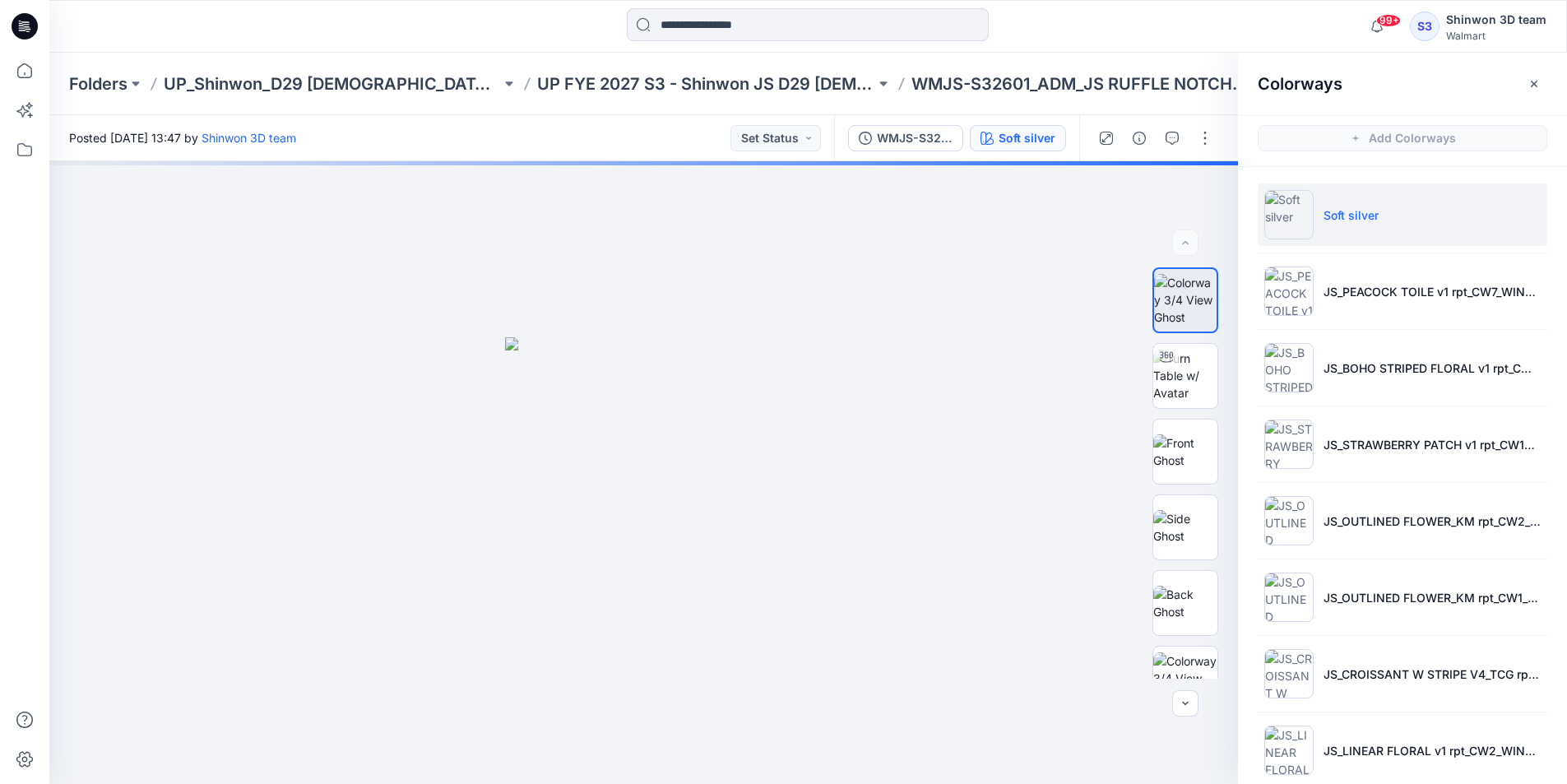
click at [1382, 211] on li "Soft silver" at bounding box center [1402, 214] width 289 height 63
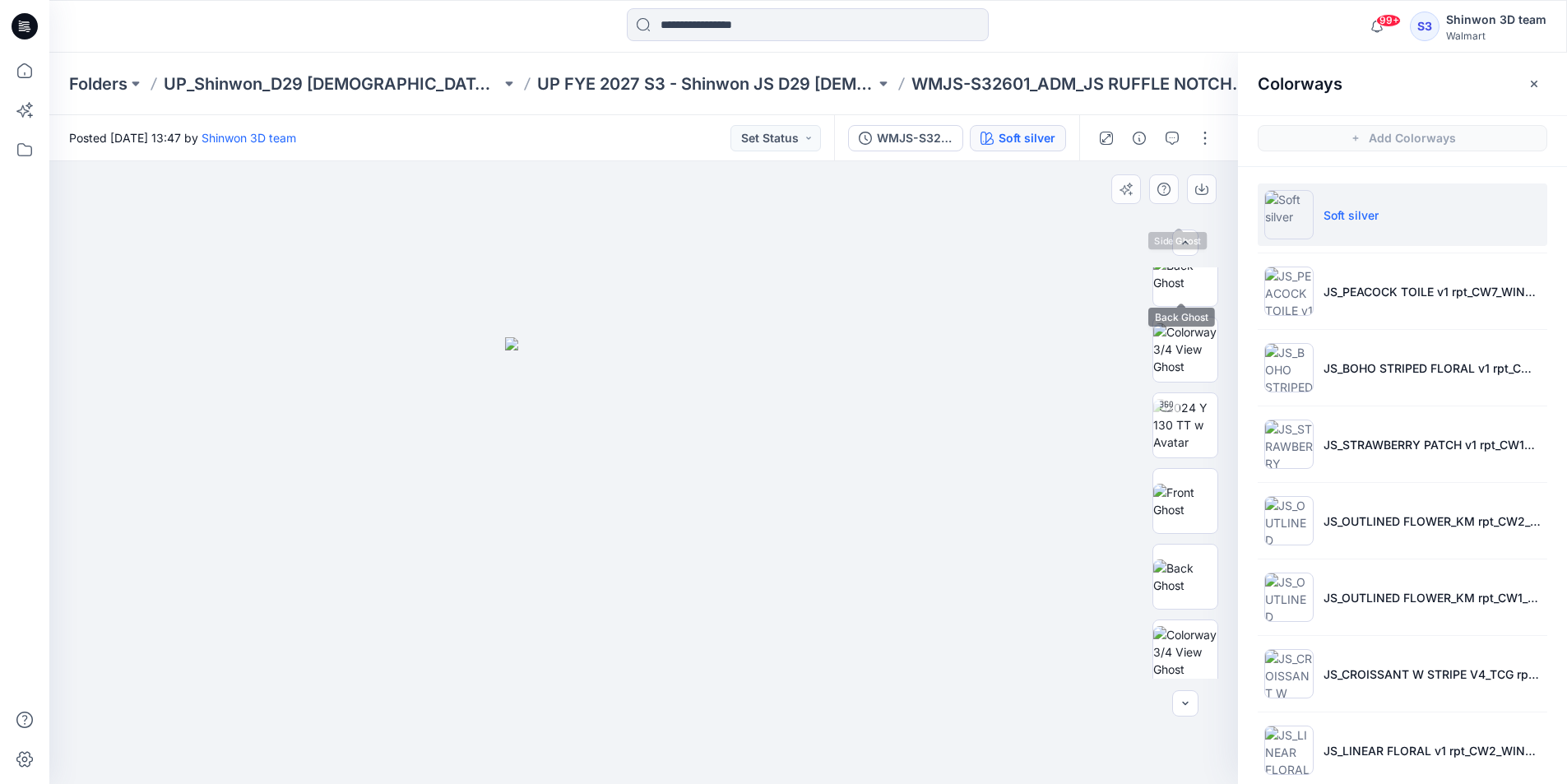
scroll to position [638, 0]
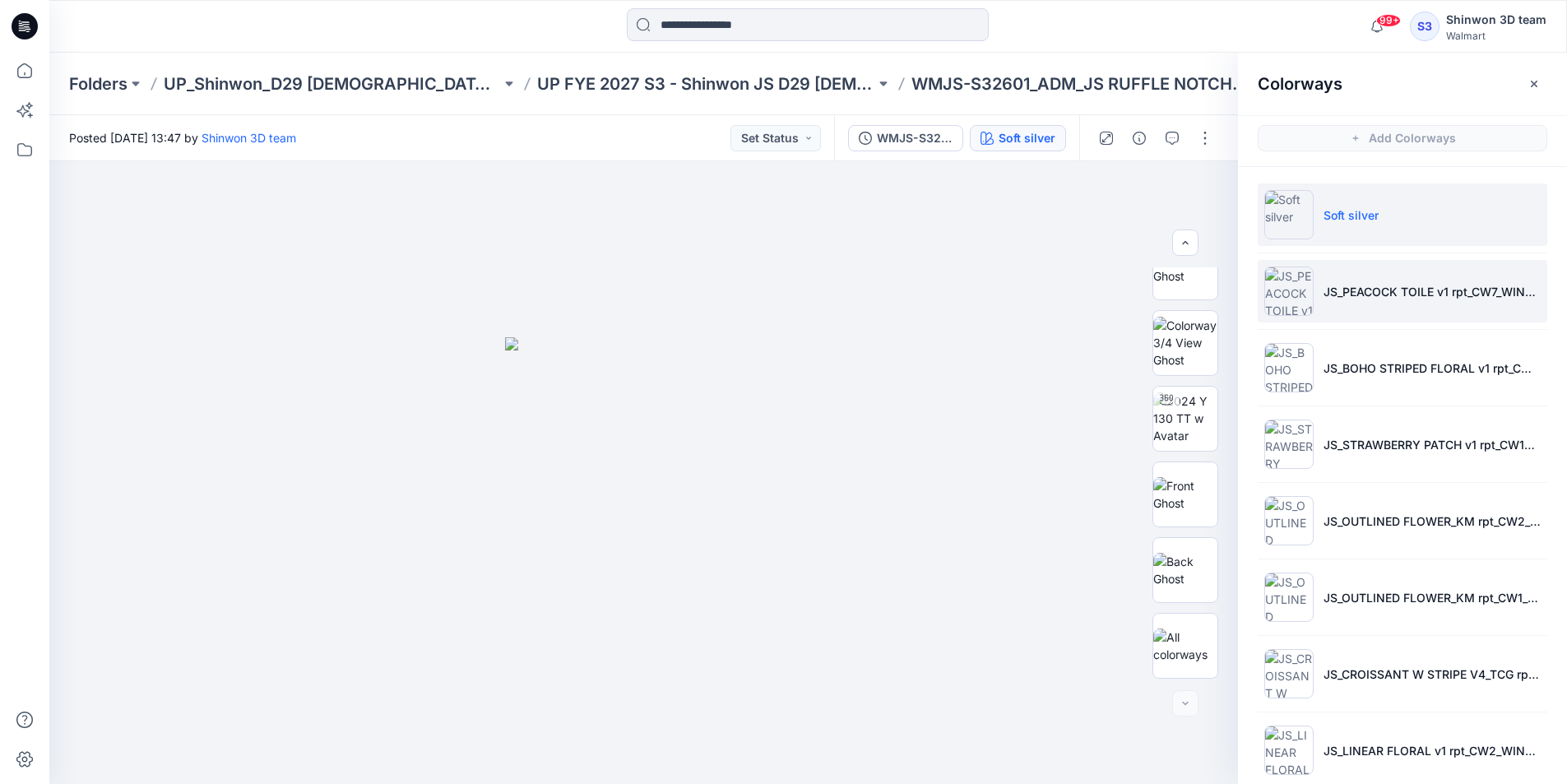
click at [1361, 304] on li "JS_PEACOCK TOILE v1 rpt_CW7_WINTER WHITE_WM" at bounding box center [1402, 291] width 289 height 63
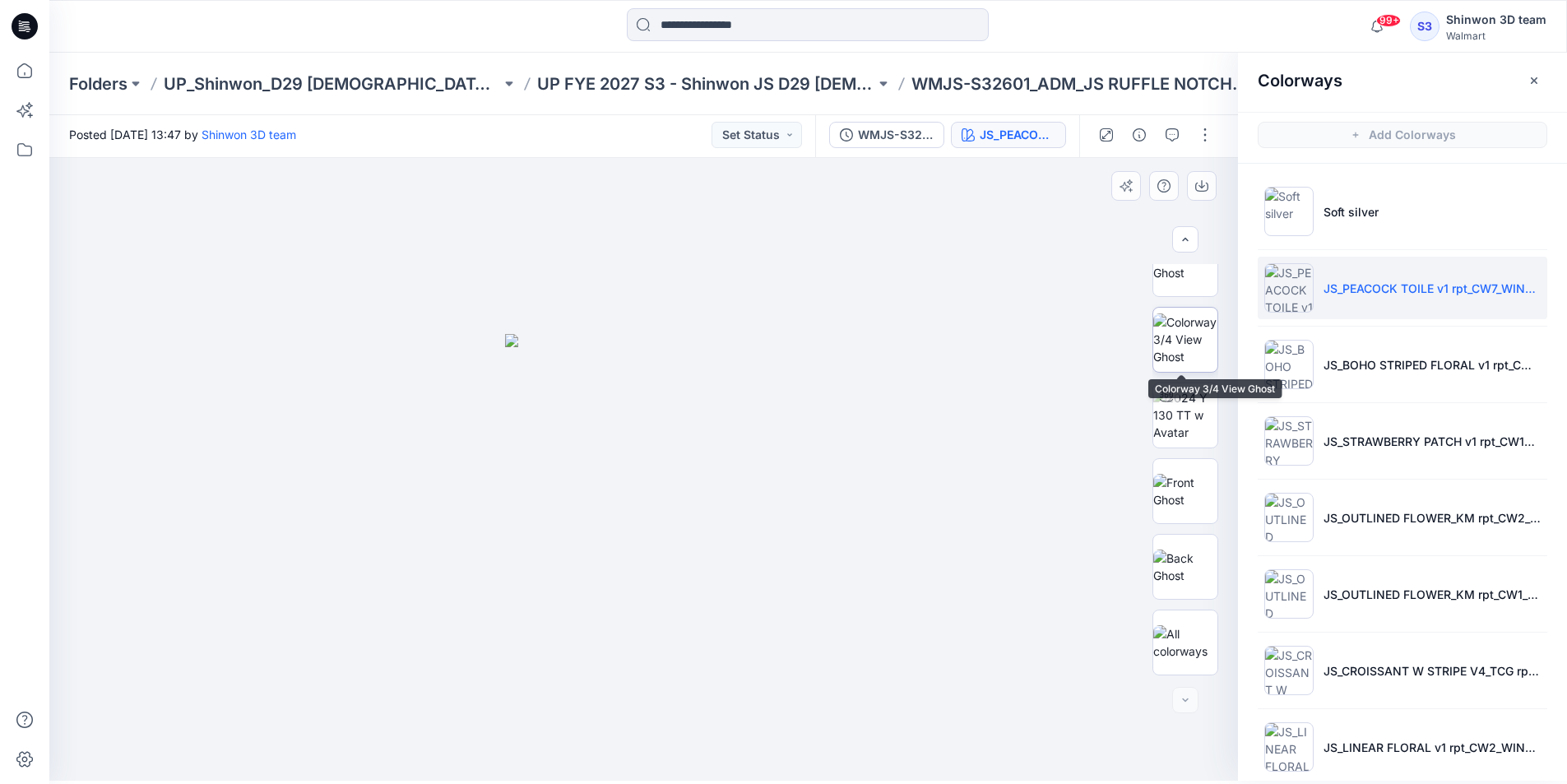
scroll to position [5, 0]
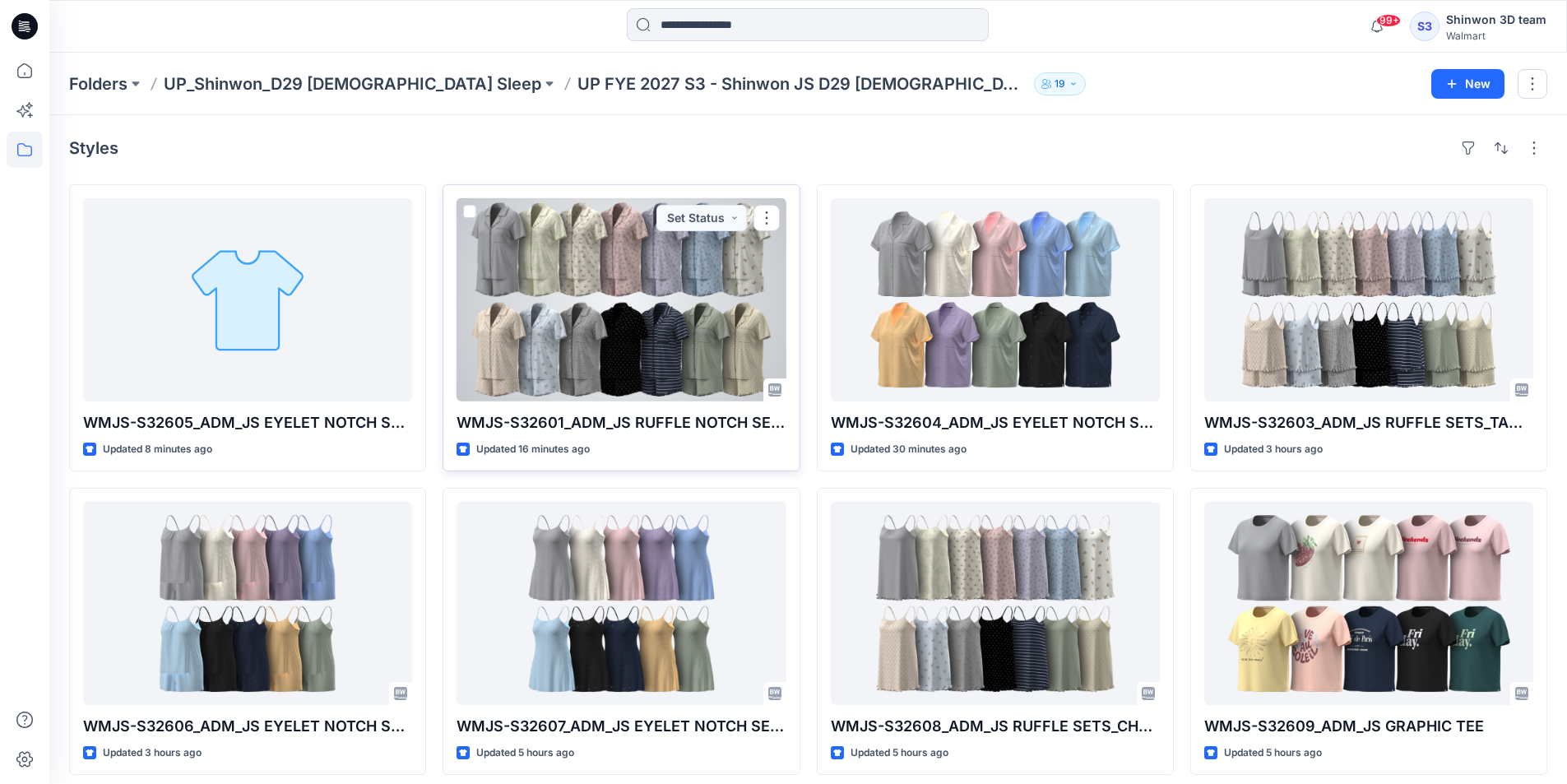
drag, startPoint x: 652, startPoint y: 268, endPoint x: 651, endPoint y: 275, distance: 7.1
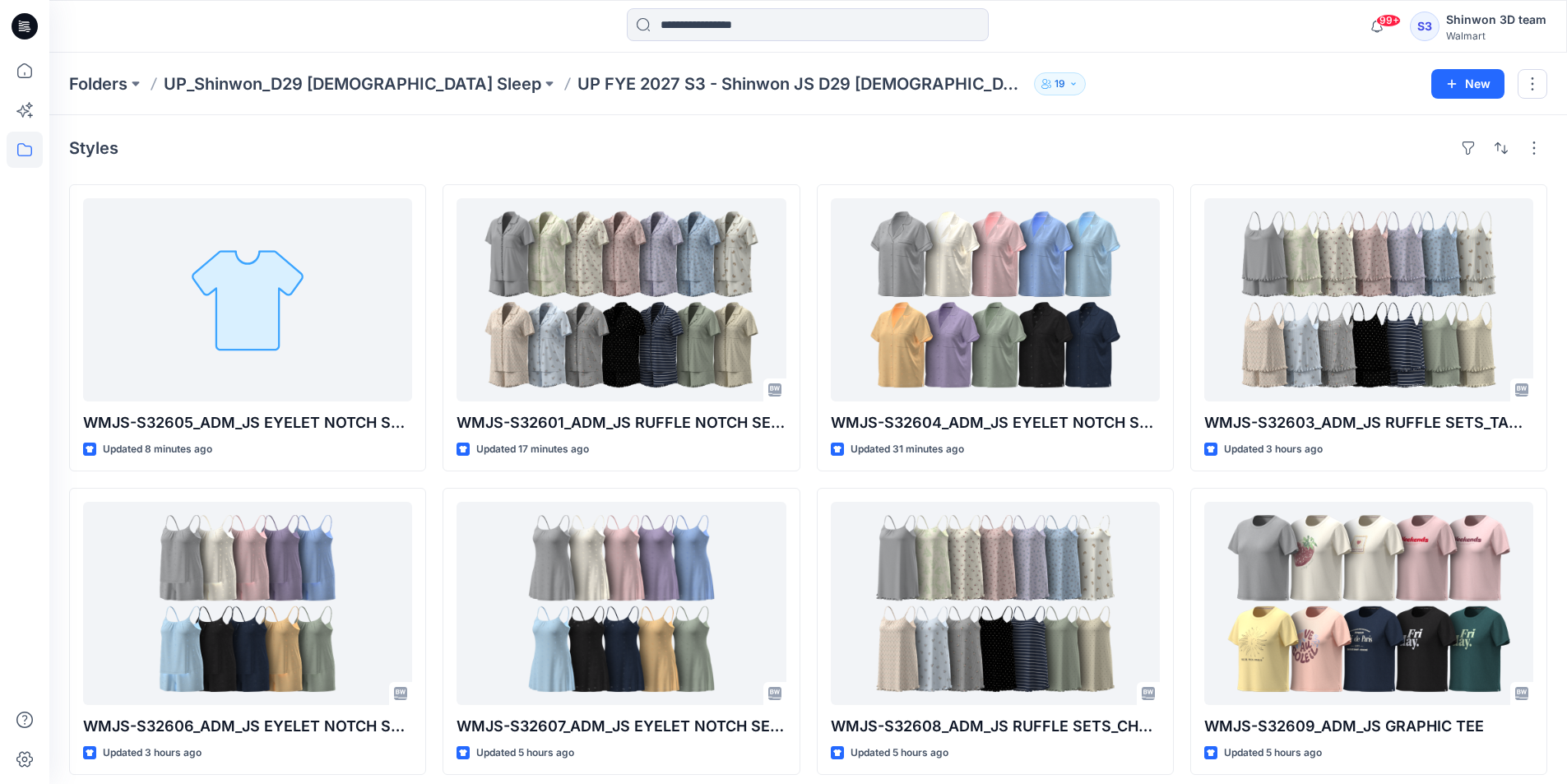
click at [760, 482] on div "WMJS-S32601_ADM_JS RUFFLE NOTCH SETS_SS TOP SHORT SET Updated 17 minutes ago WM…" at bounding box center [621, 632] width 357 height 894
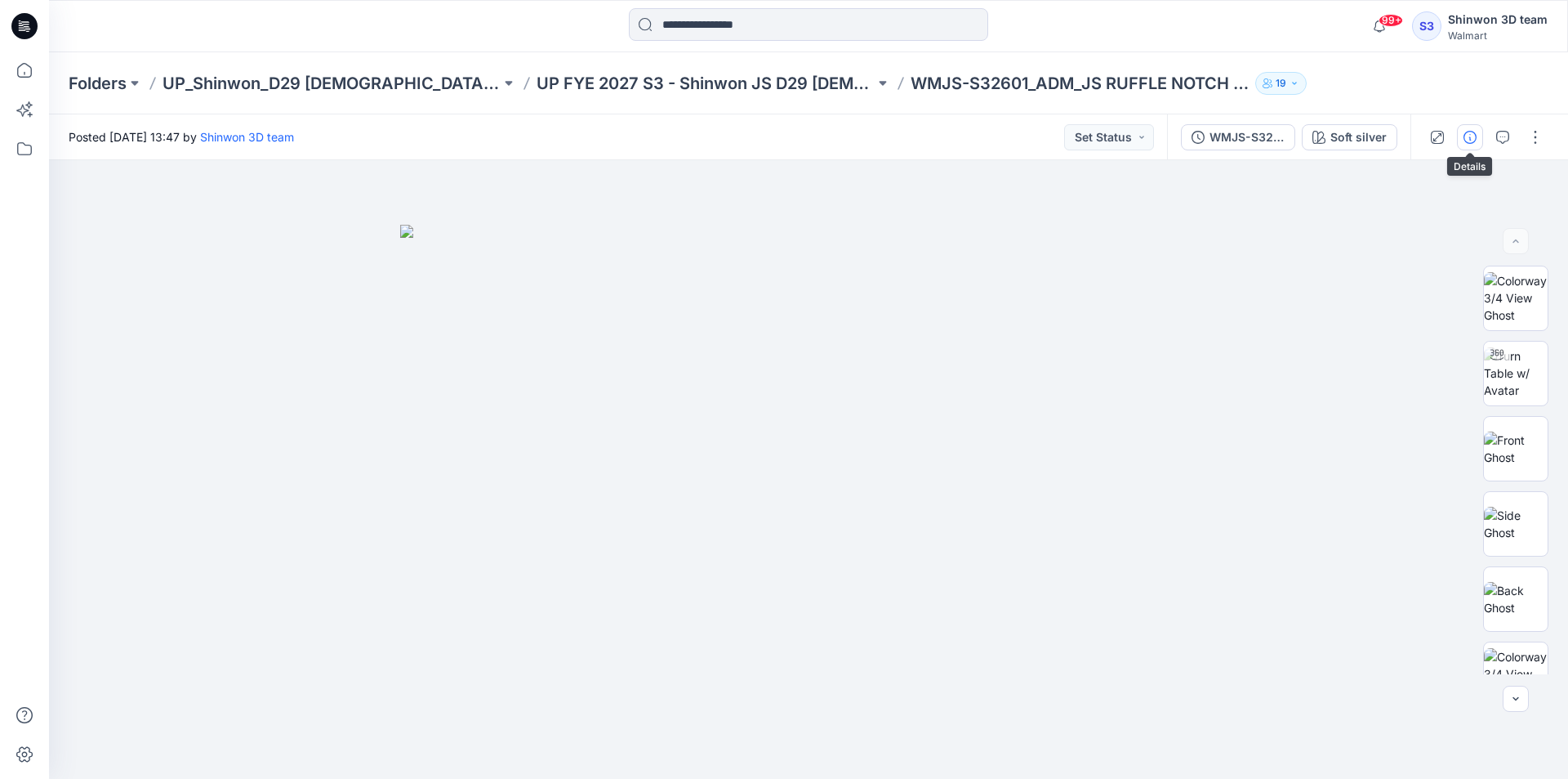
click at [1474, 139] on icon "button" at bounding box center [1470, 138] width 13 height 13
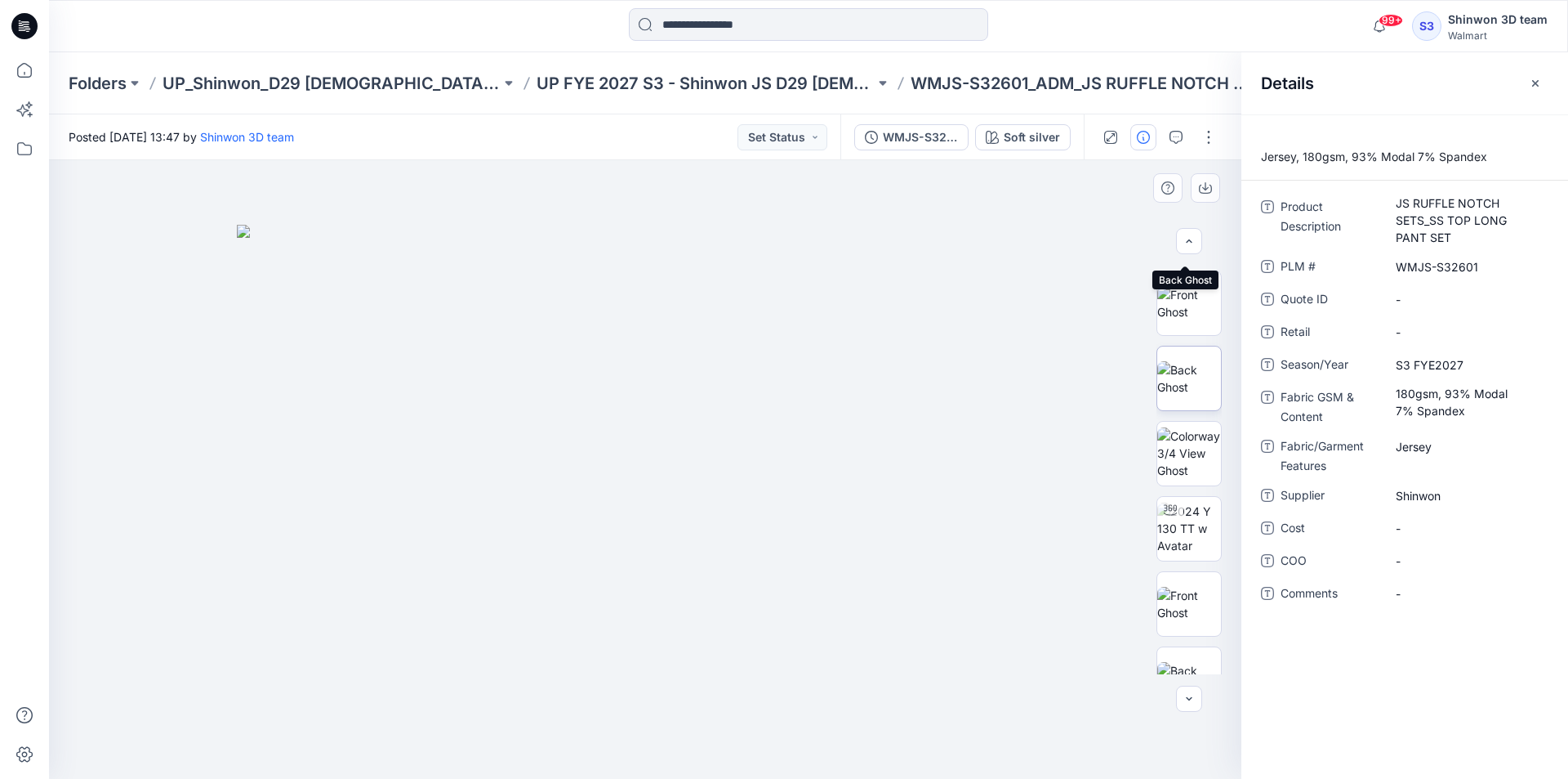
scroll to position [634, 0]
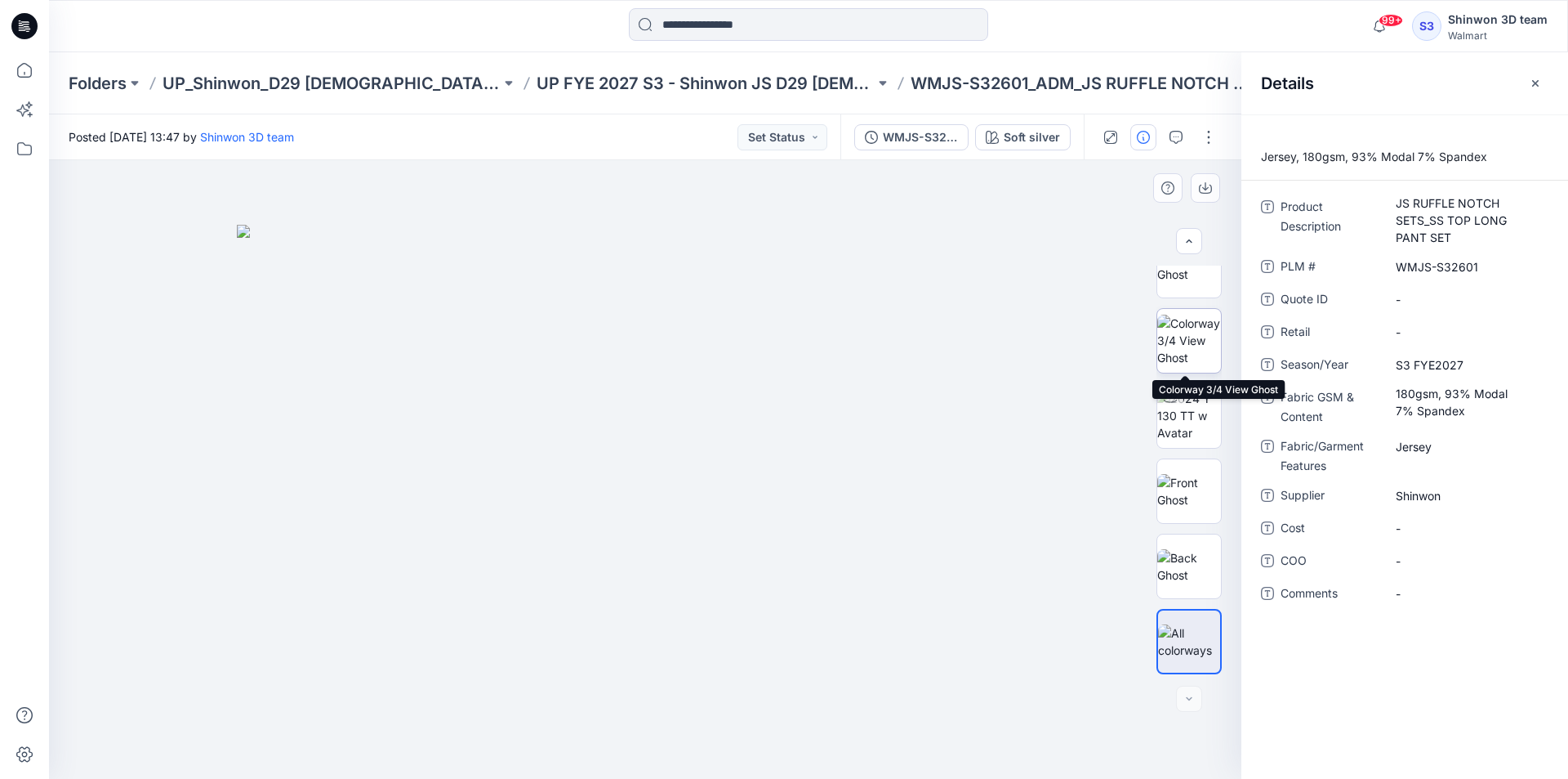
click at [1194, 351] on img at bounding box center [1189, 339] width 64 height 51
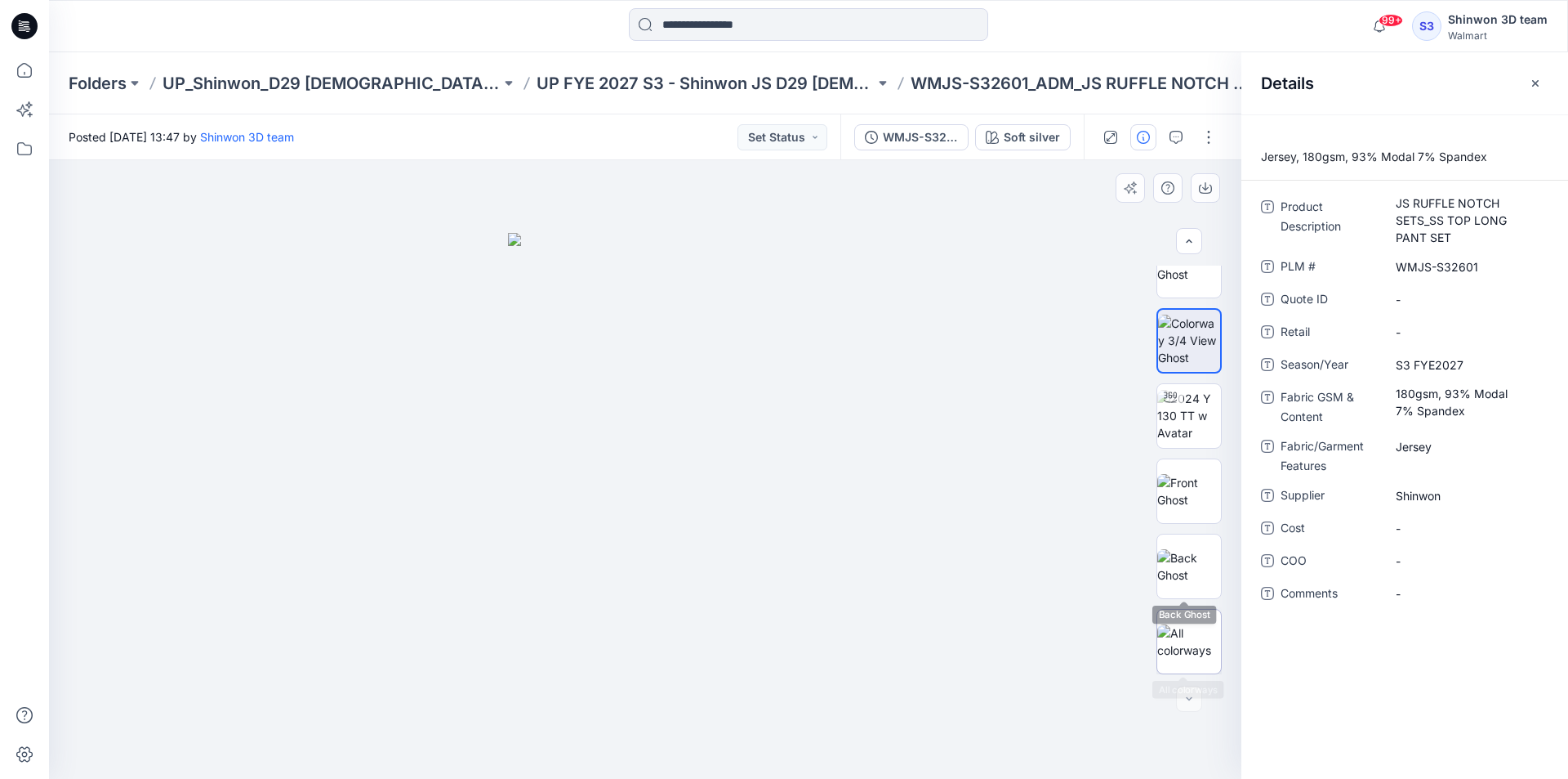
click at [1190, 627] on img at bounding box center [1189, 640] width 64 height 34
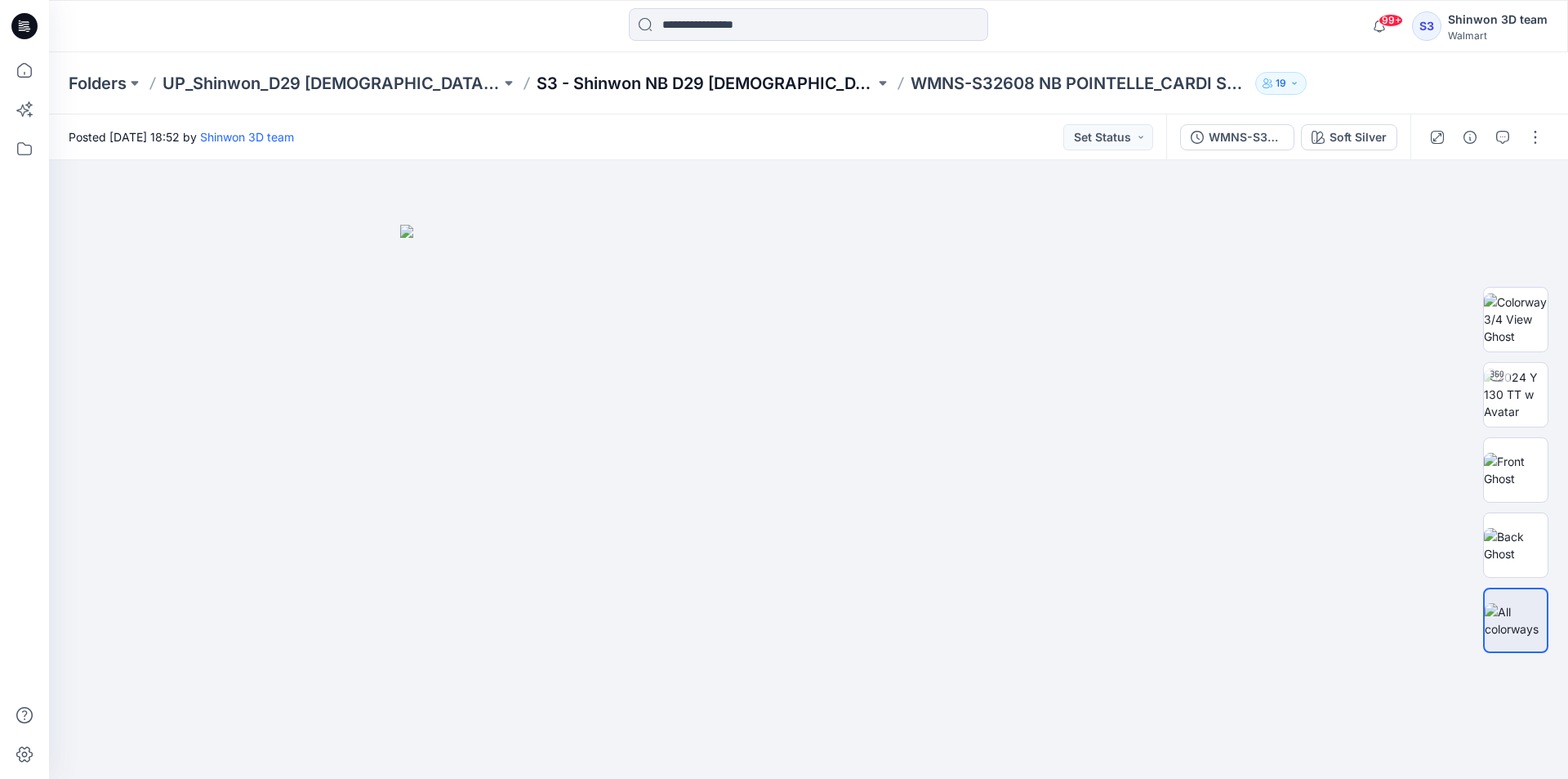
click at [590, 80] on p "S3 - Shinwon NB D29 [DEMOGRAPHIC_DATA] Sleepwear" at bounding box center [705, 83] width 338 height 23
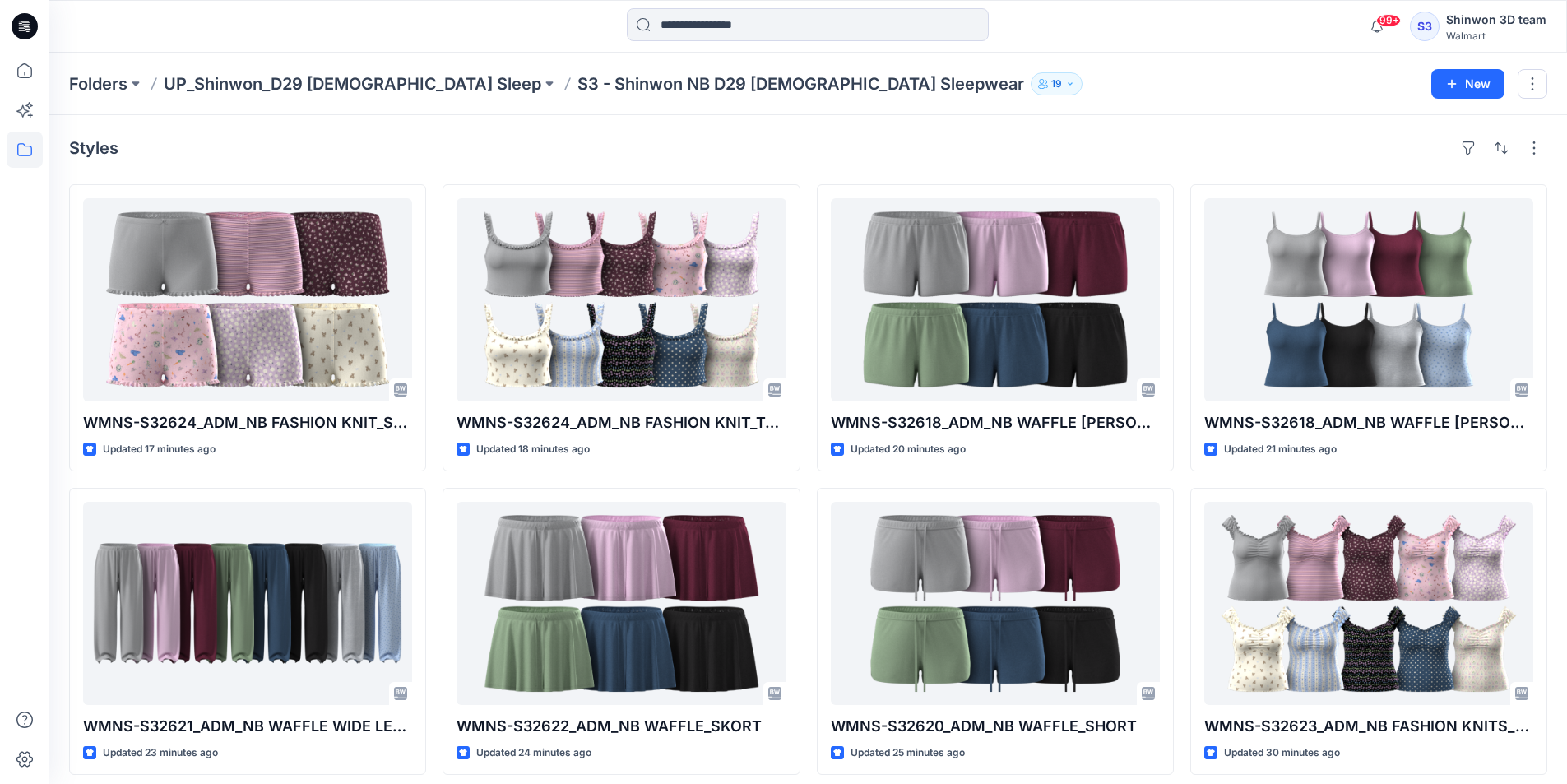
click at [1013, 10] on div at bounding box center [808, 26] width 758 height 36
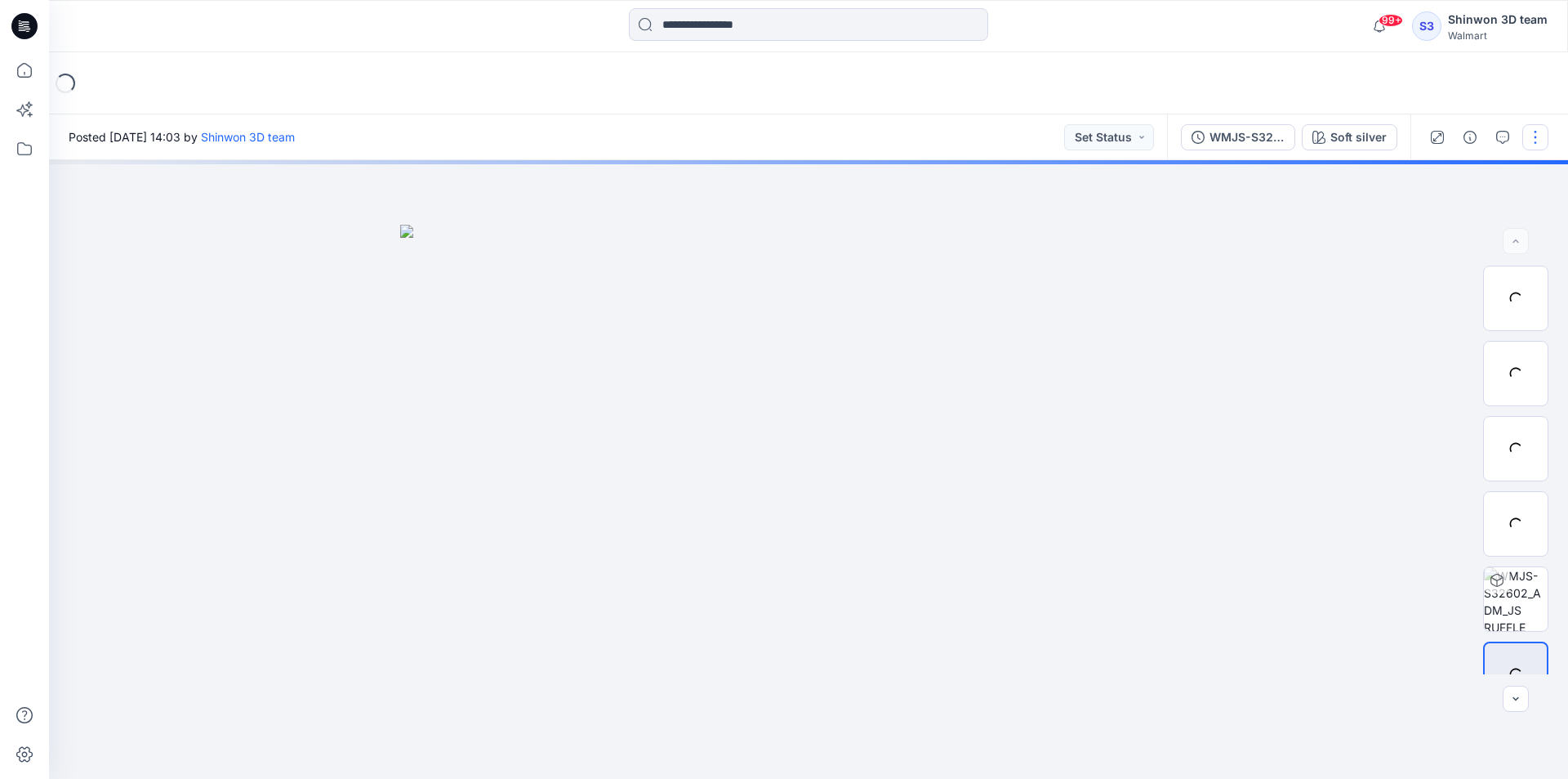
click at [1534, 137] on button "button" at bounding box center [1535, 138] width 26 height 26
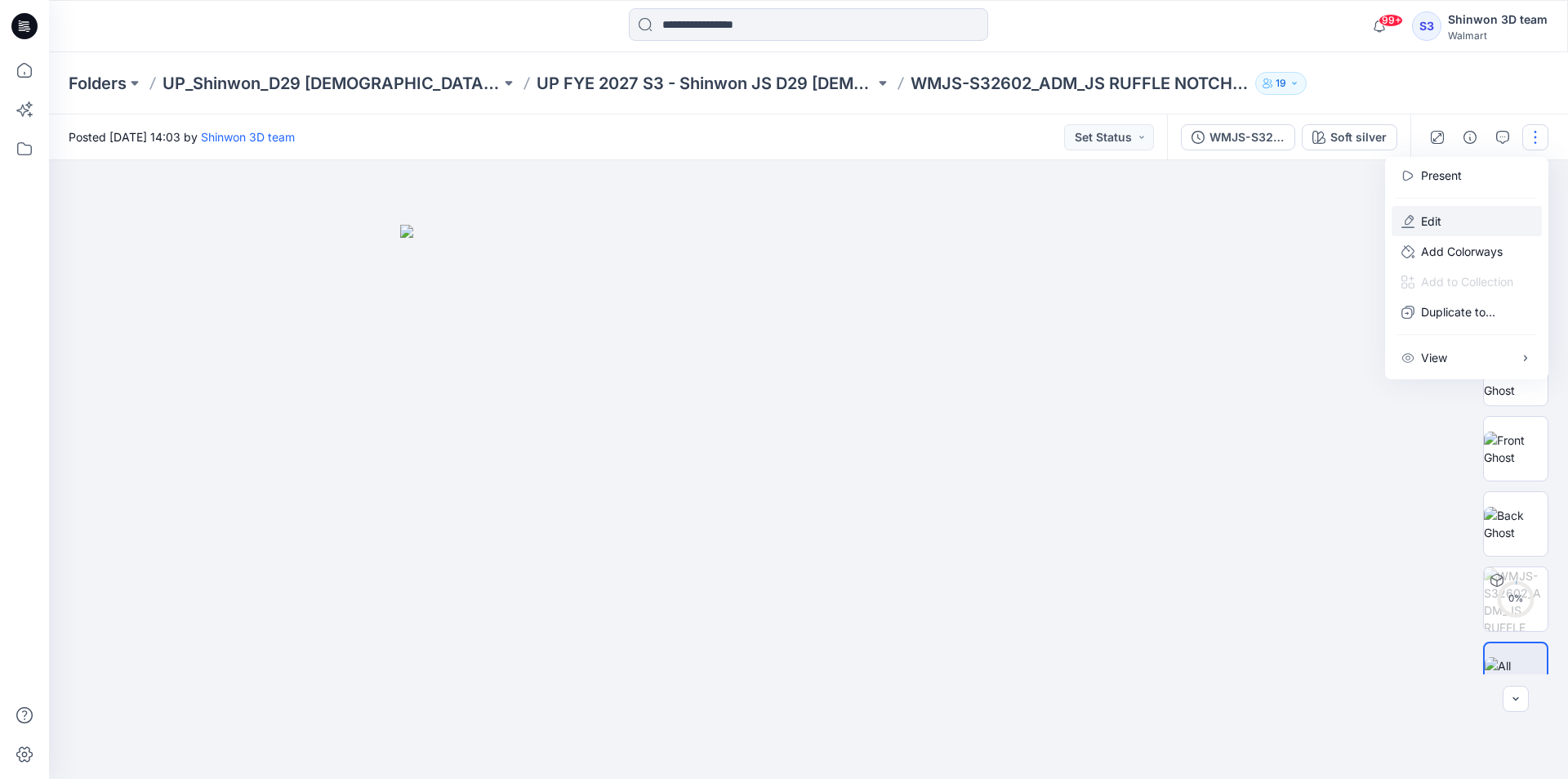
click at [1437, 220] on p "Edit" at bounding box center [1431, 220] width 20 height 17
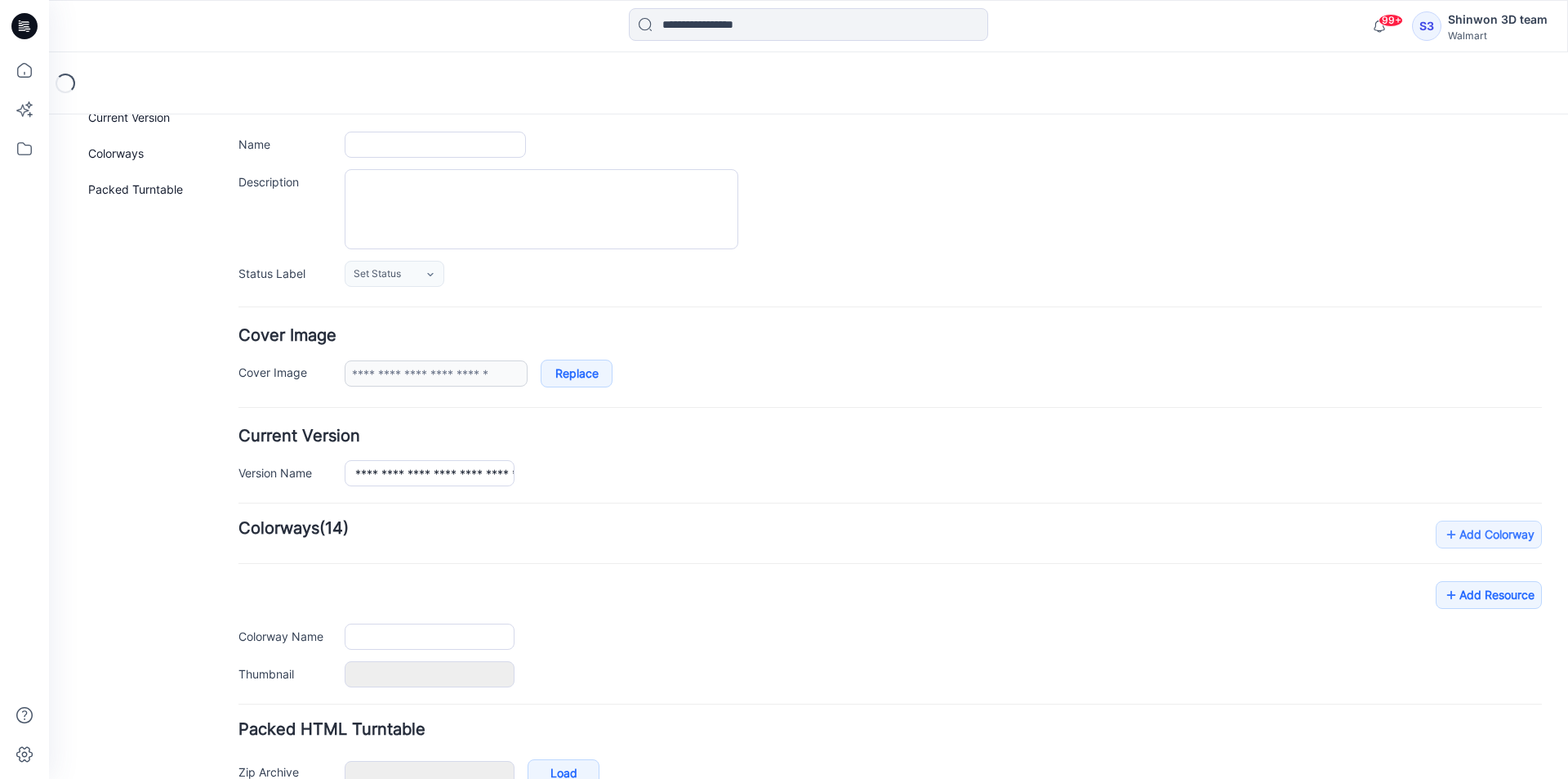
type input "**********"
type textarea "**********"
type input "**********"
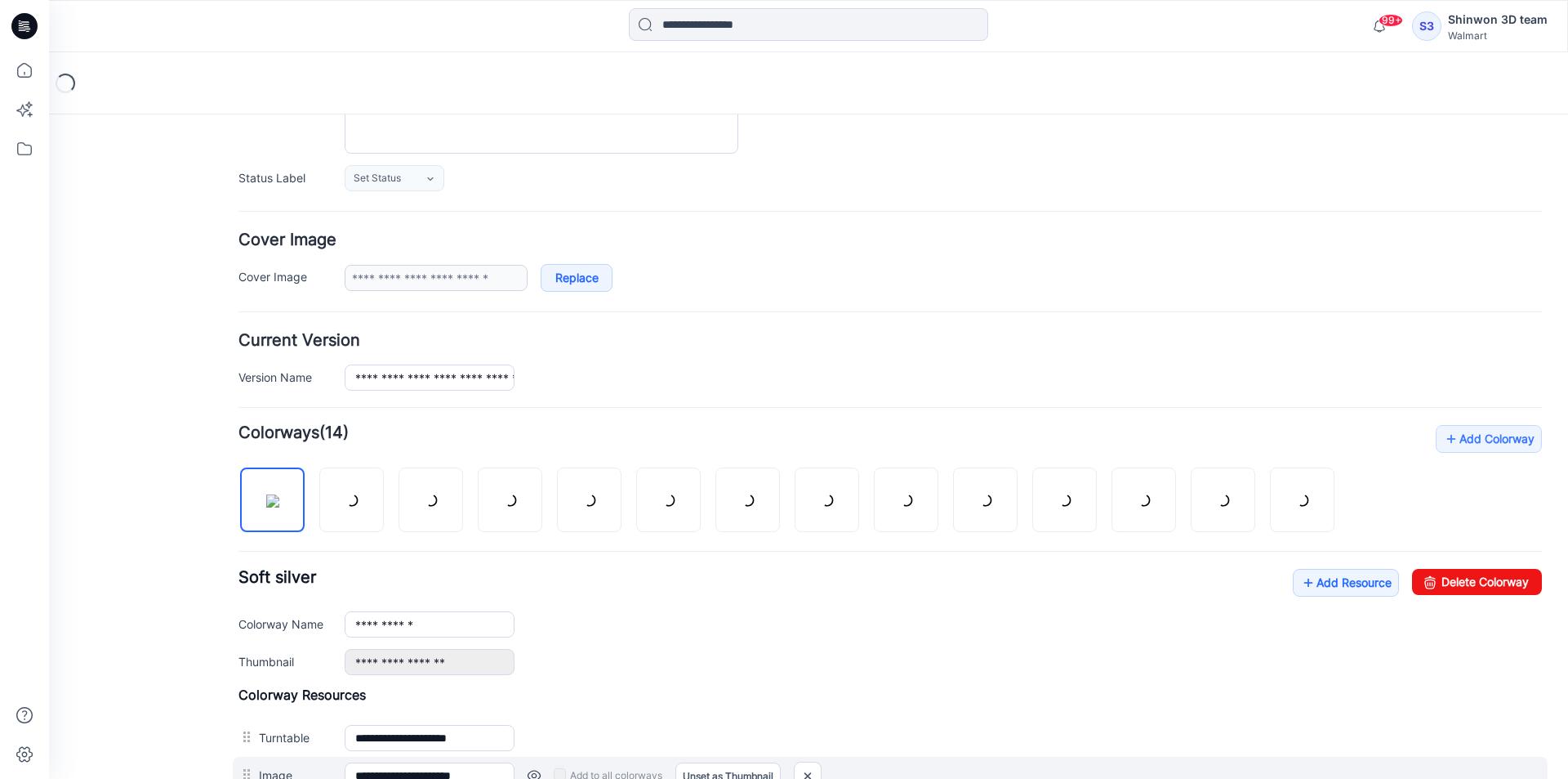
scroll to position [516, 0]
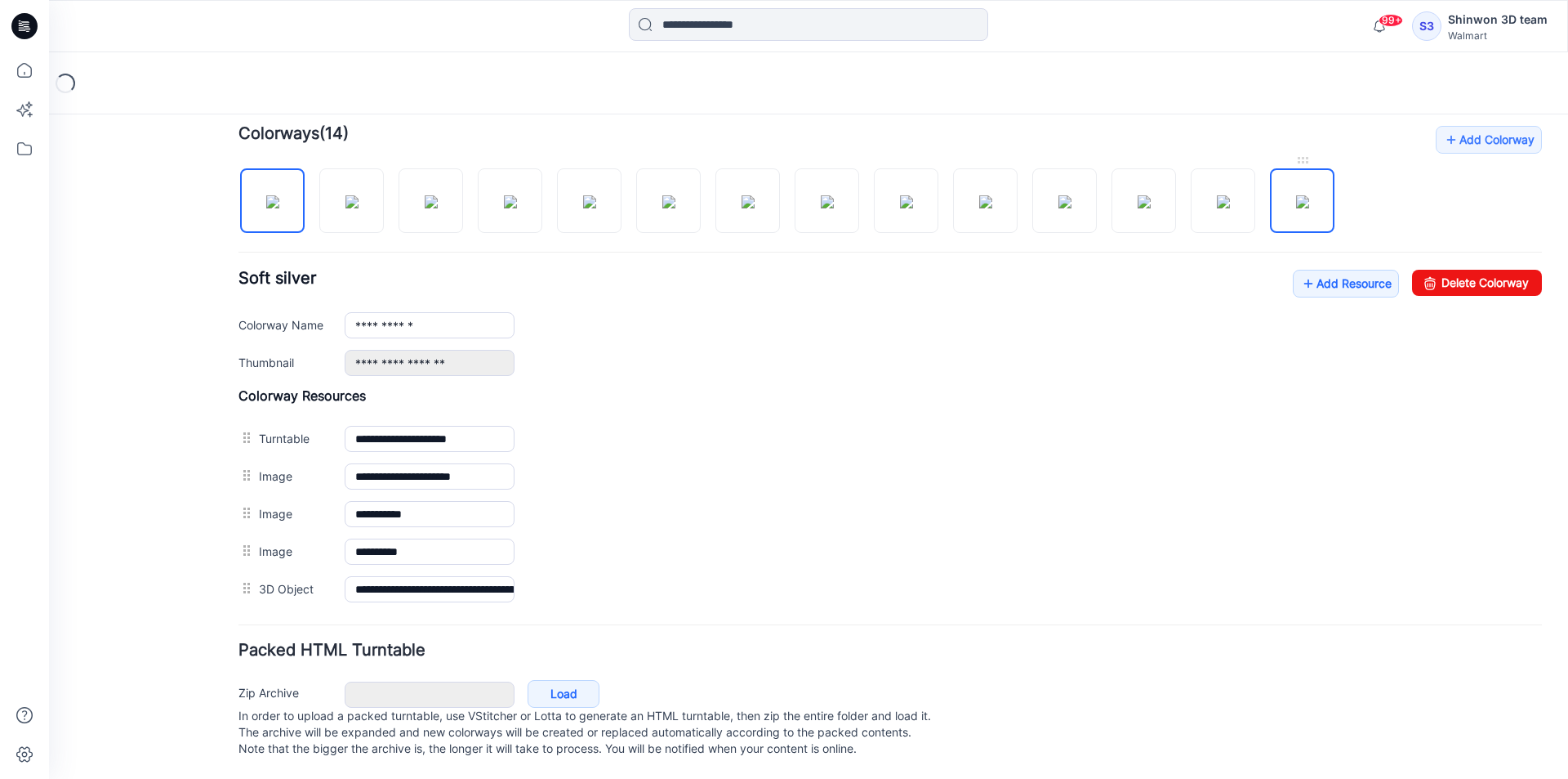
click at [1310, 195] on img at bounding box center [1303, 202] width 13 height 13
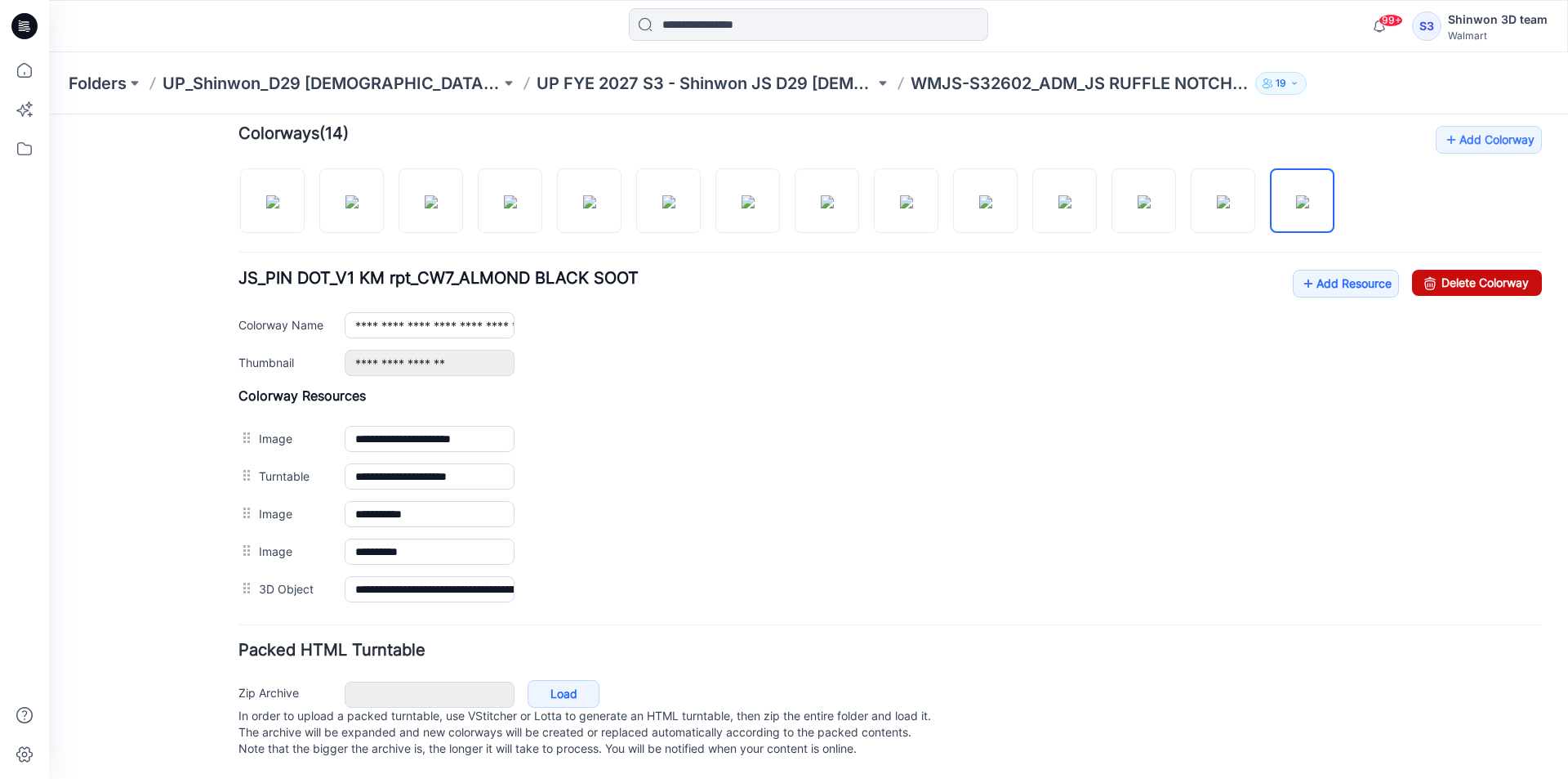
click at [1486, 270] on link "Delete Colorway" at bounding box center [1477, 283] width 130 height 26
click at [1300, 195] on img at bounding box center [1303, 202] width 13 height 13
click at [1299, 195] on img at bounding box center [1303, 202] width 13 height 13
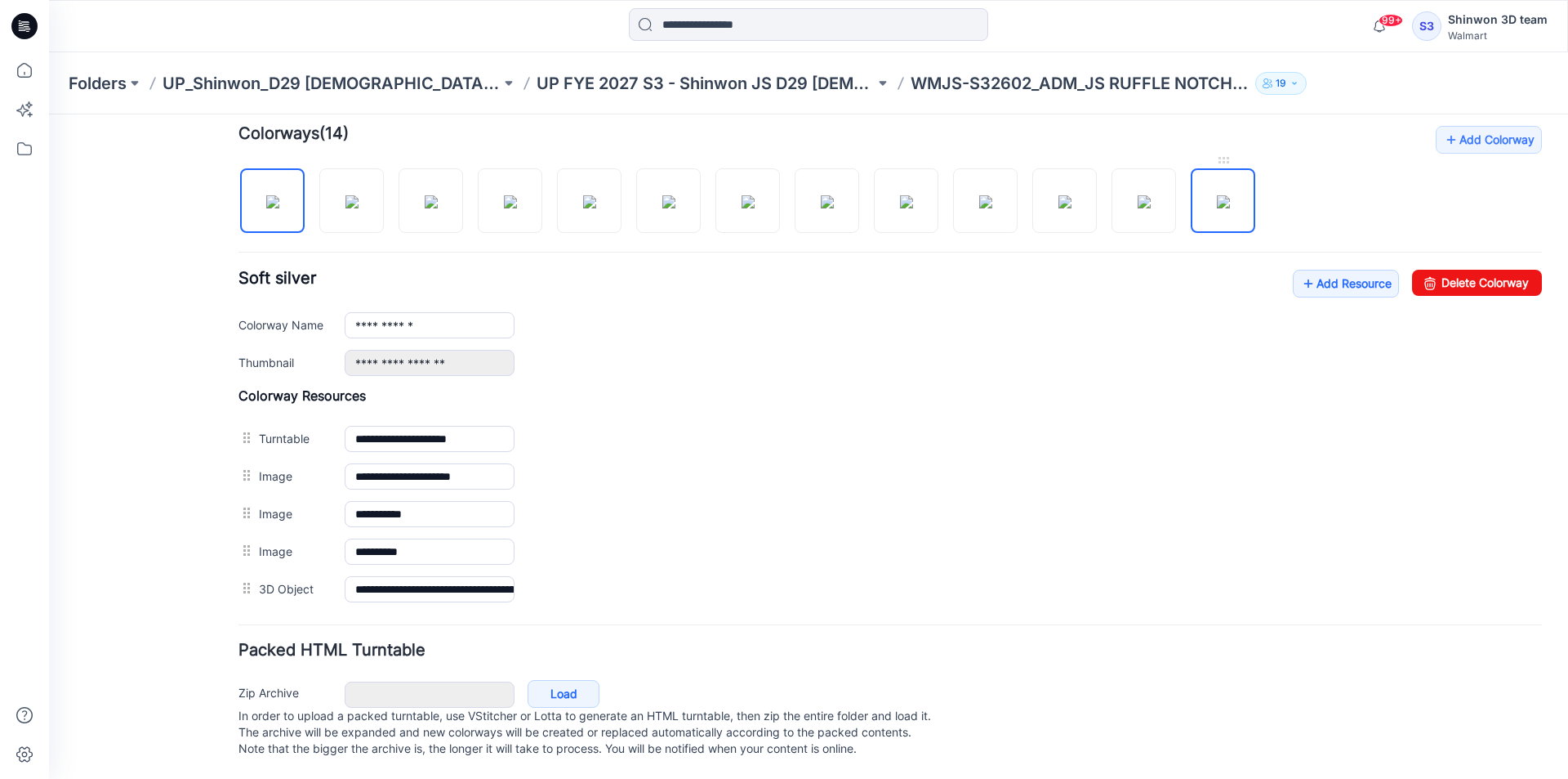
click at [1223, 195] on img at bounding box center [1223, 202] width 13 height 13
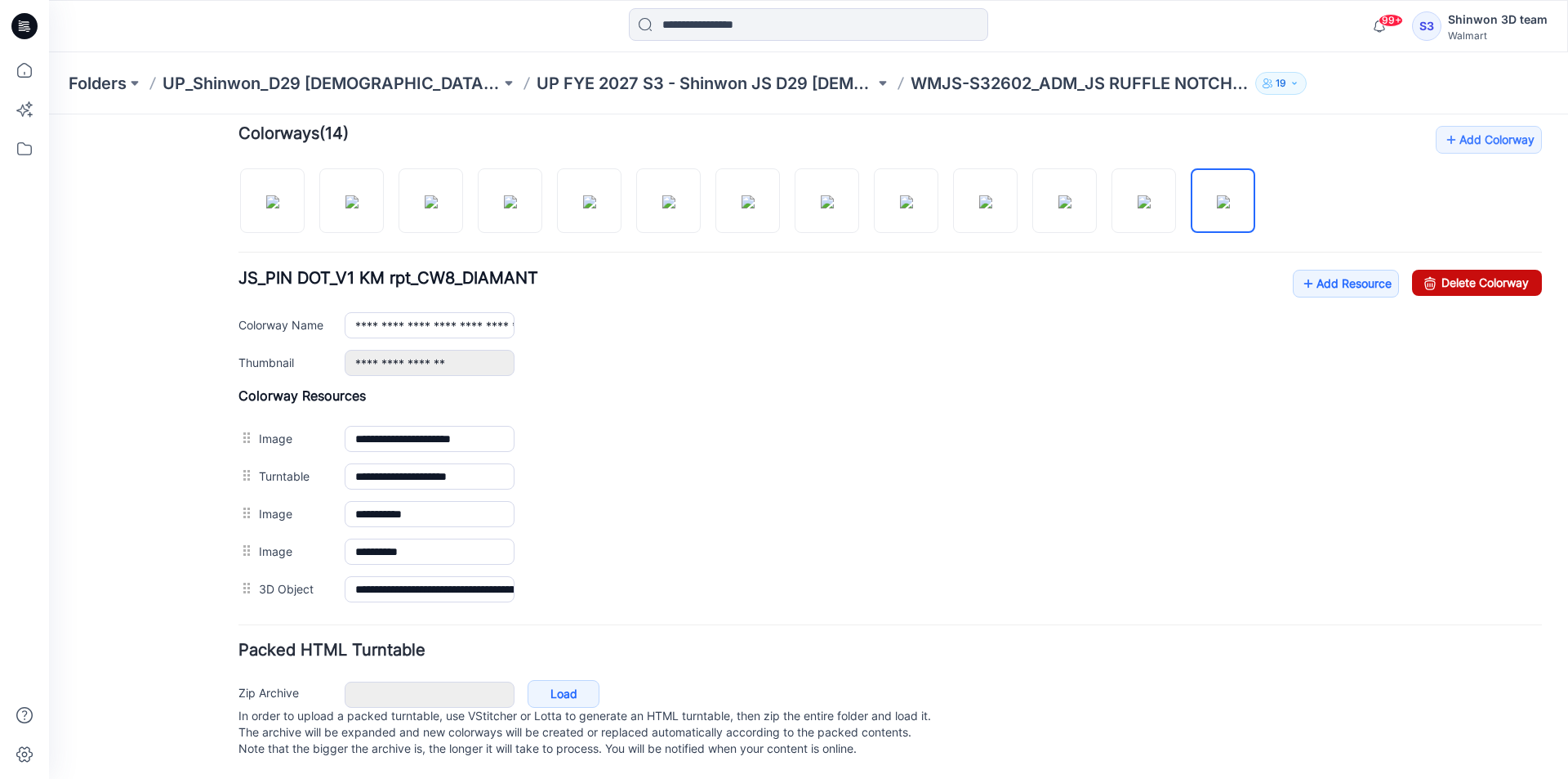
click at [1486, 270] on link "Delete Colorway" at bounding box center [1477, 283] width 130 height 26
click at [1151, 195] on img at bounding box center [1144, 202] width 13 height 13
click at [1485, 271] on link "Delete Colorway" at bounding box center [1477, 283] width 130 height 26
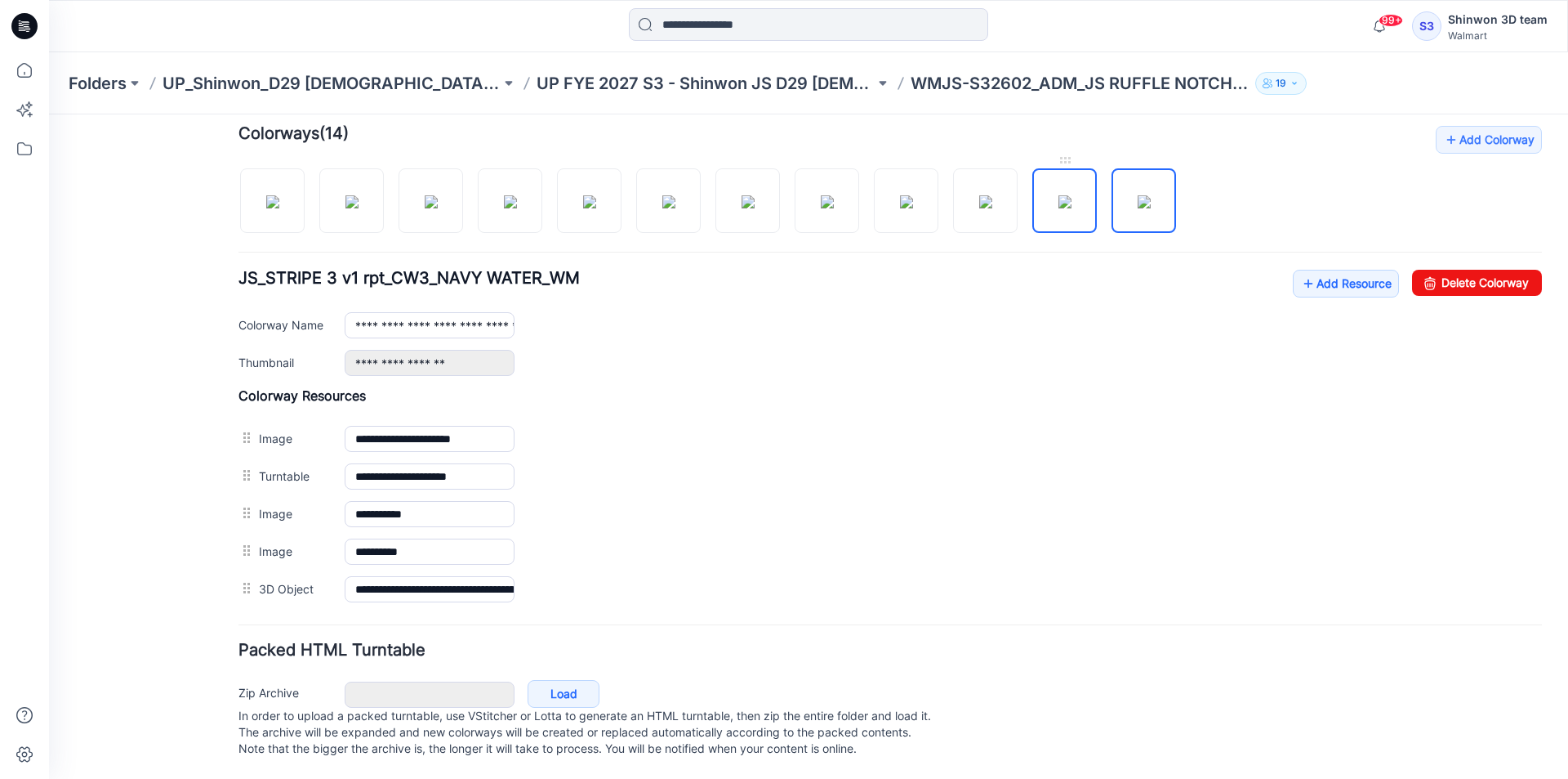
drag, startPoint x: 1092, startPoint y: 195, endPoint x: 1407, endPoint y: 258, distance: 321.2
click at [1072, 196] on img at bounding box center [1065, 202] width 13 height 13
drag, startPoint x: 1447, startPoint y: 266, endPoint x: 1157, endPoint y: 194, distance: 298.8
click at [1447, 270] on link "Delete Colorway" at bounding box center [1477, 283] width 130 height 26
drag, startPoint x: 981, startPoint y: 183, endPoint x: 1240, endPoint y: 249, distance: 267.3
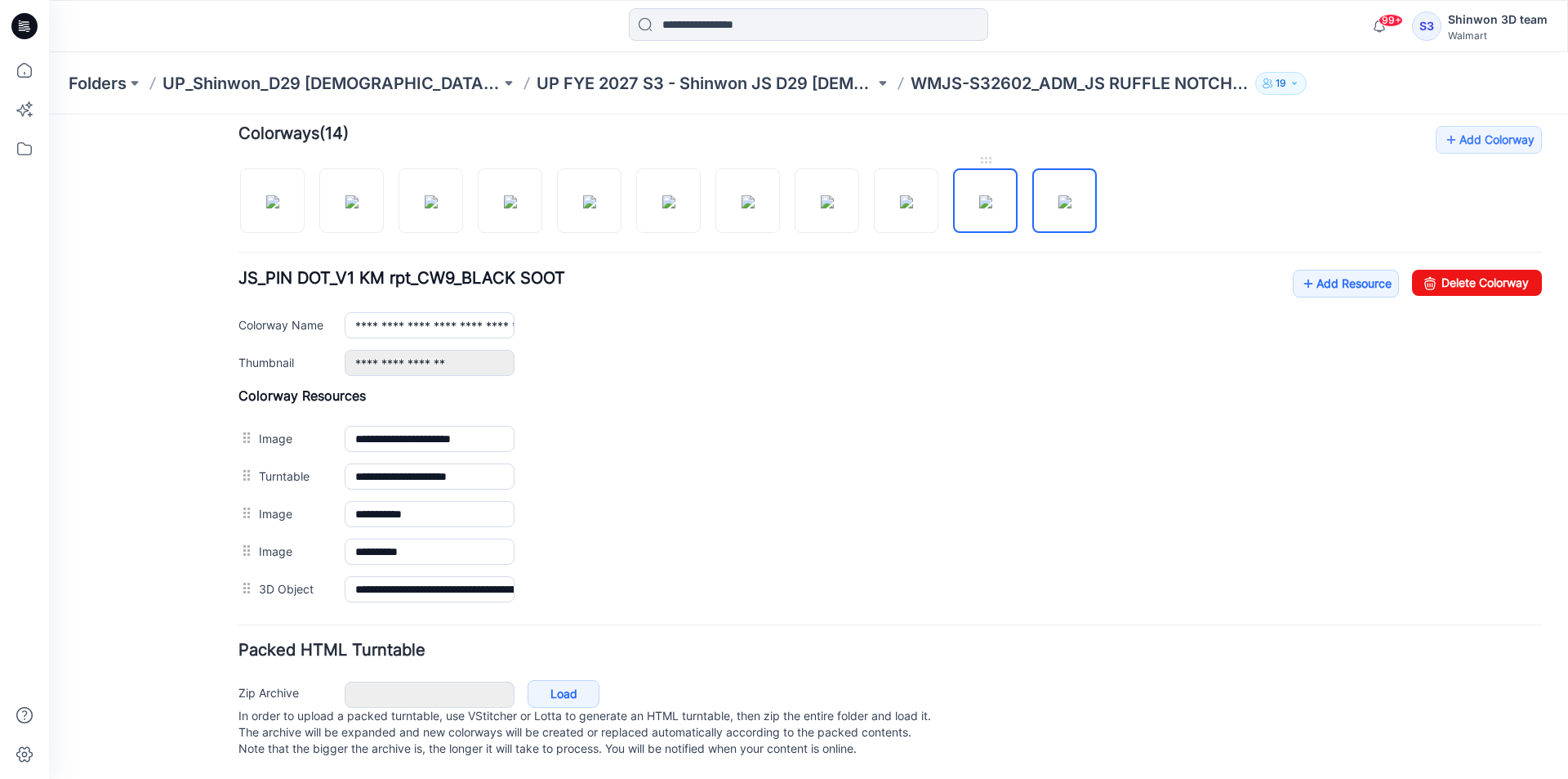
click at [983, 195] on img at bounding box center [986, 202] width 13 height 13
click at [1480, 279] on link "Delete Colorway" at bounding box center [1477, 283] width 130 height 26
click at [900, 195] on img at bounding box center [906, 202] width 13 height 13
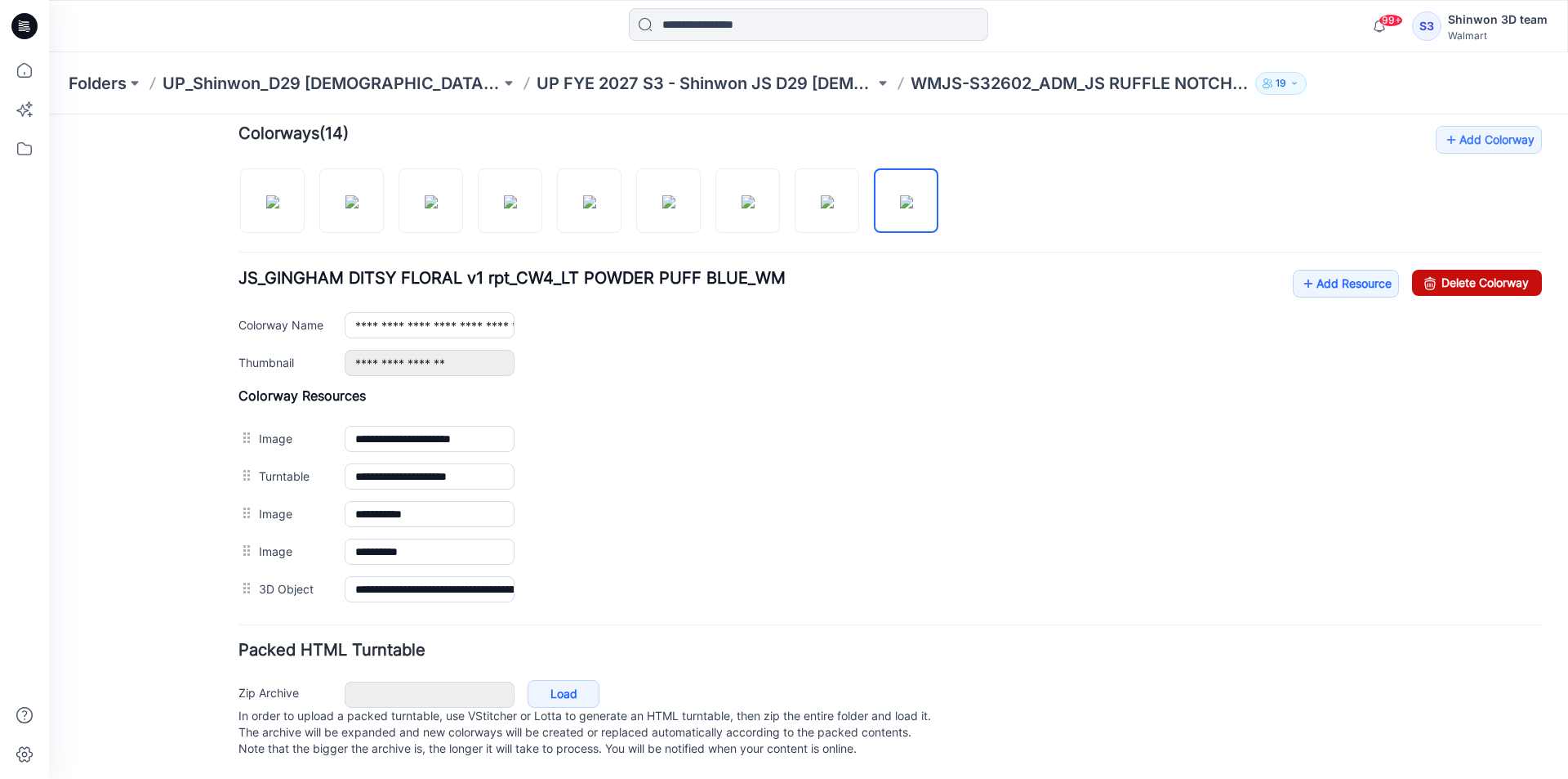
click at [1522, 278] on link "Delete Colorway" at bounding box center [1477, 283] width 130 height 26
drag, startPoint x: 818, startPoint y: 183, endPoint x: 1043, endPoint y: 207, distance: 226.3
click at [823, 195] on img at bounding box center [827, 202] width 13 height 13
click at [1477, 271] on link "Delete Colorway" at bounding box center [1477, 283] width 130 height 26
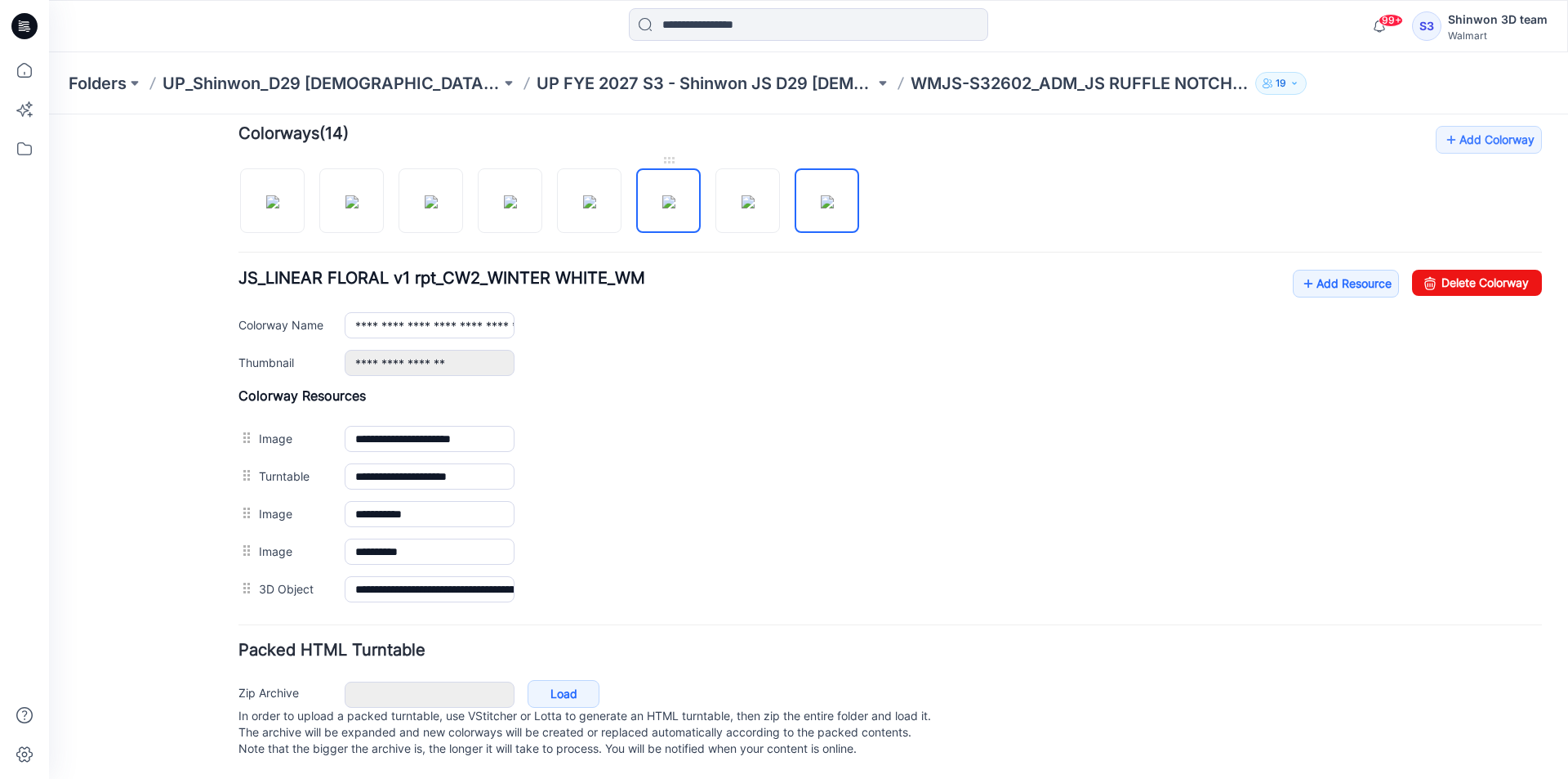
click at [676, 195] on img at bounding box center [669, 202] width 13 height 13
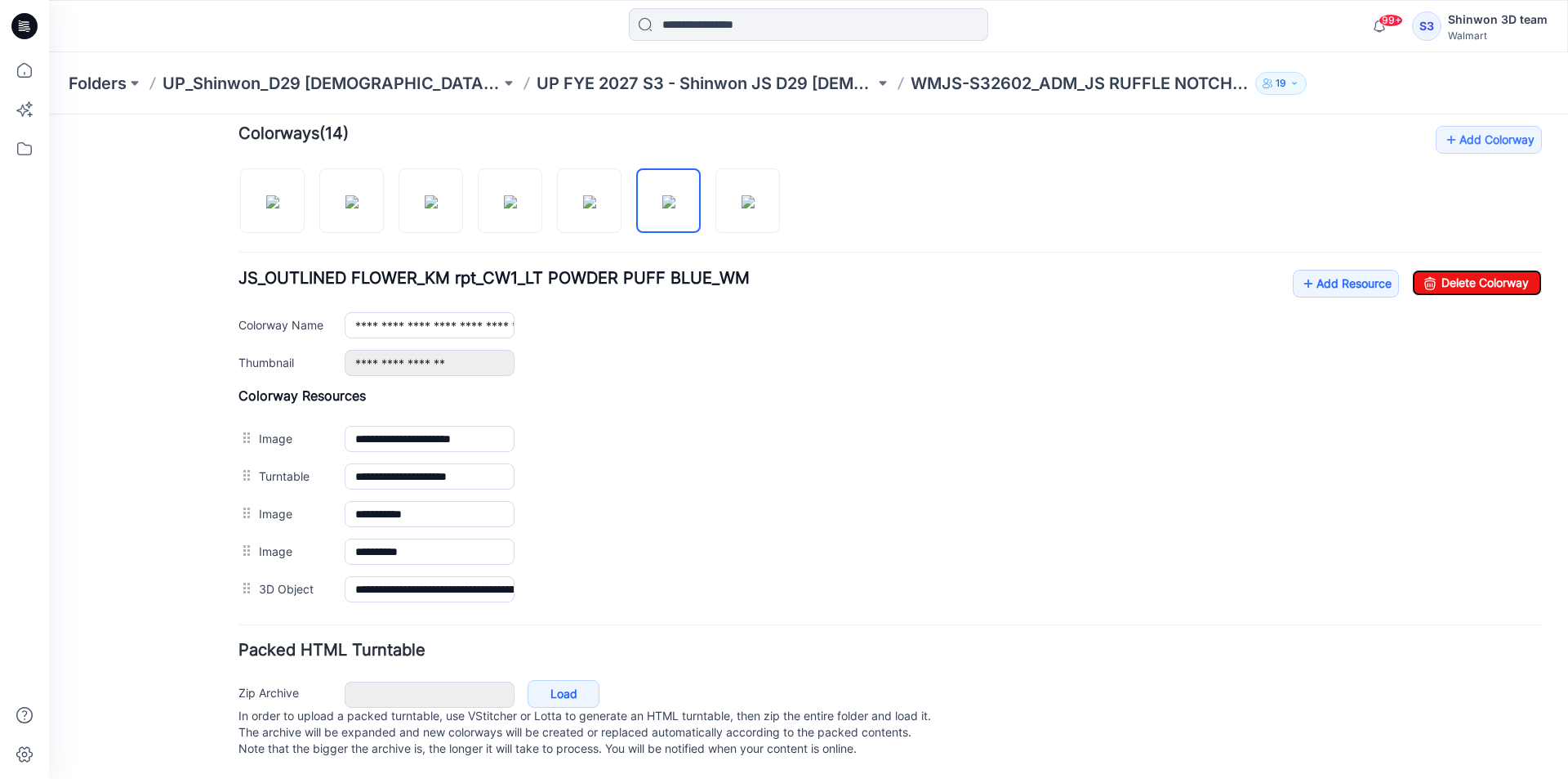
click at [1454, 270] on link "Delete Colorway" at bounding box center [1477, 283] width 130 height 26
click at [745, 195] on img at bounding box center [748, 202] width 13 height 13
click at [1480, 271] on link "Delete Colorway" at bounding box center [1477, 283] width 130 height 26
drag, startPoint x: 597, startPoint y: 183, endPoint x: 836, endPoint y: 205, distance: 240.0
click at [597, 195] on img at bounding box center [589, 202] width 13 height 13
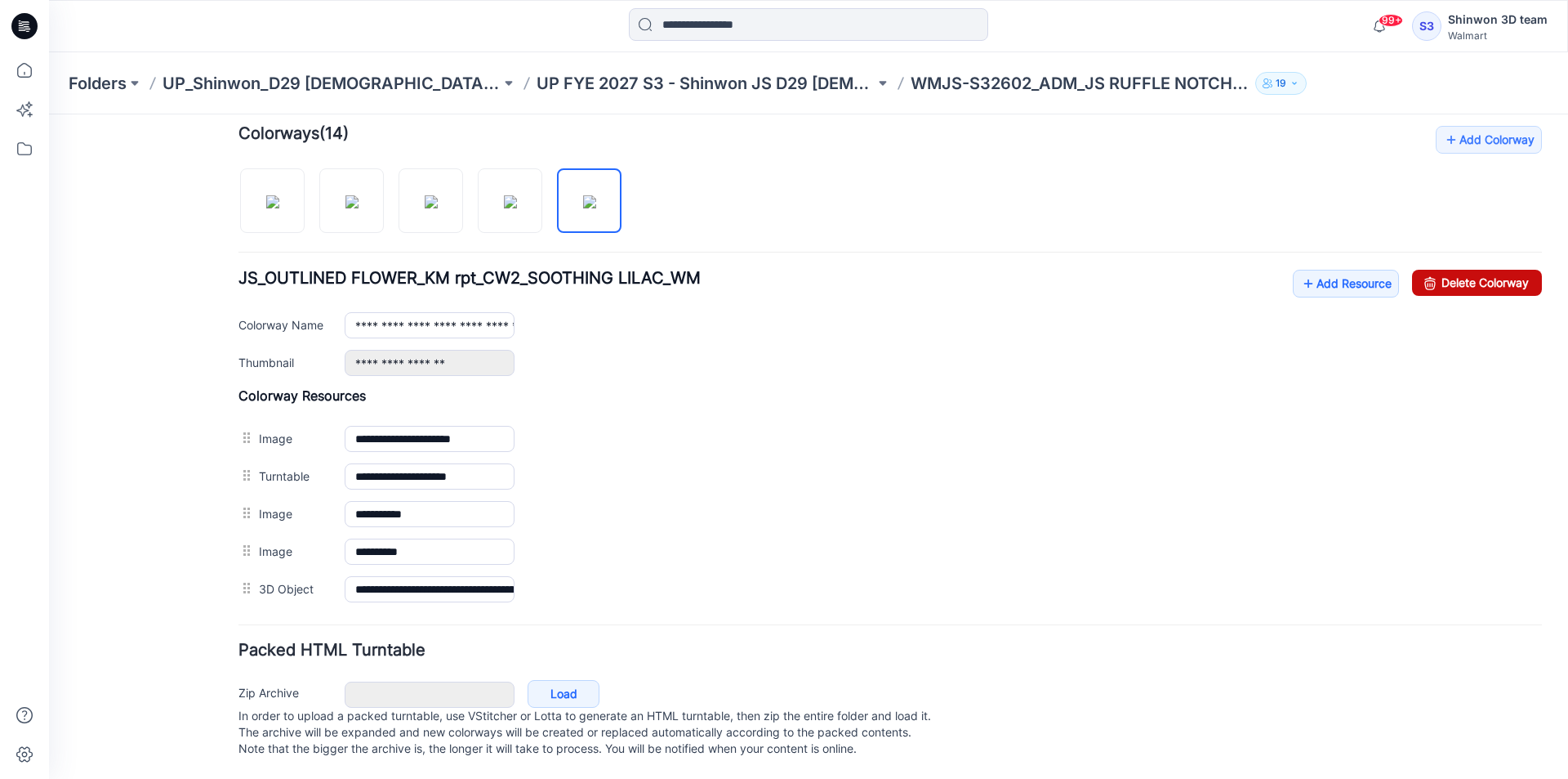
drag, startPoint x: 1491, startPoint y: 263, endPoint x: 1393, endPoint y: 259, distance: 98.1
click at [1490, 270] on link "Delete Colorway" at bounding box center [1477, 283] width 130 height 26
click at [516, 195] on img at bounding box center [510, 202] width 13 height 13
click at [1487, 273] on link "Delete Colorway" at bounding box center [1477, 283] width 130 height 26
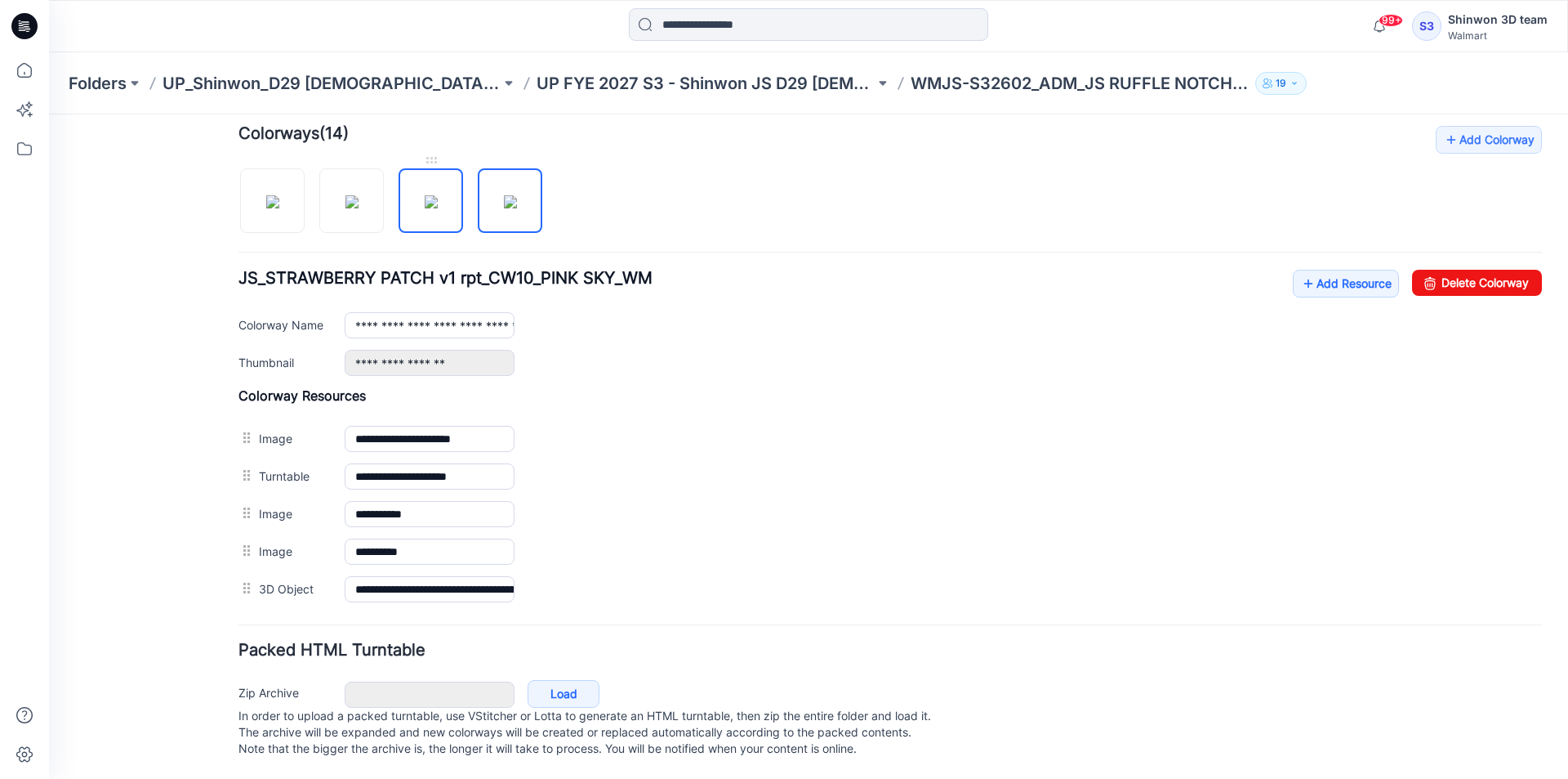
drag, startPoint x: 439, startPoint y: 179, endPoint x: 452, endPoint y: 181, distance: 13.2
click at [438, 195] on img at bounding box center [431, 202] width 13 height 13
click at [1486, 270] on link "Delete Colorway" at bounding box center [1477, 283] width 130 height 26
click at [346, 195] on img at bounding box center [352, 202] width 13 height 13
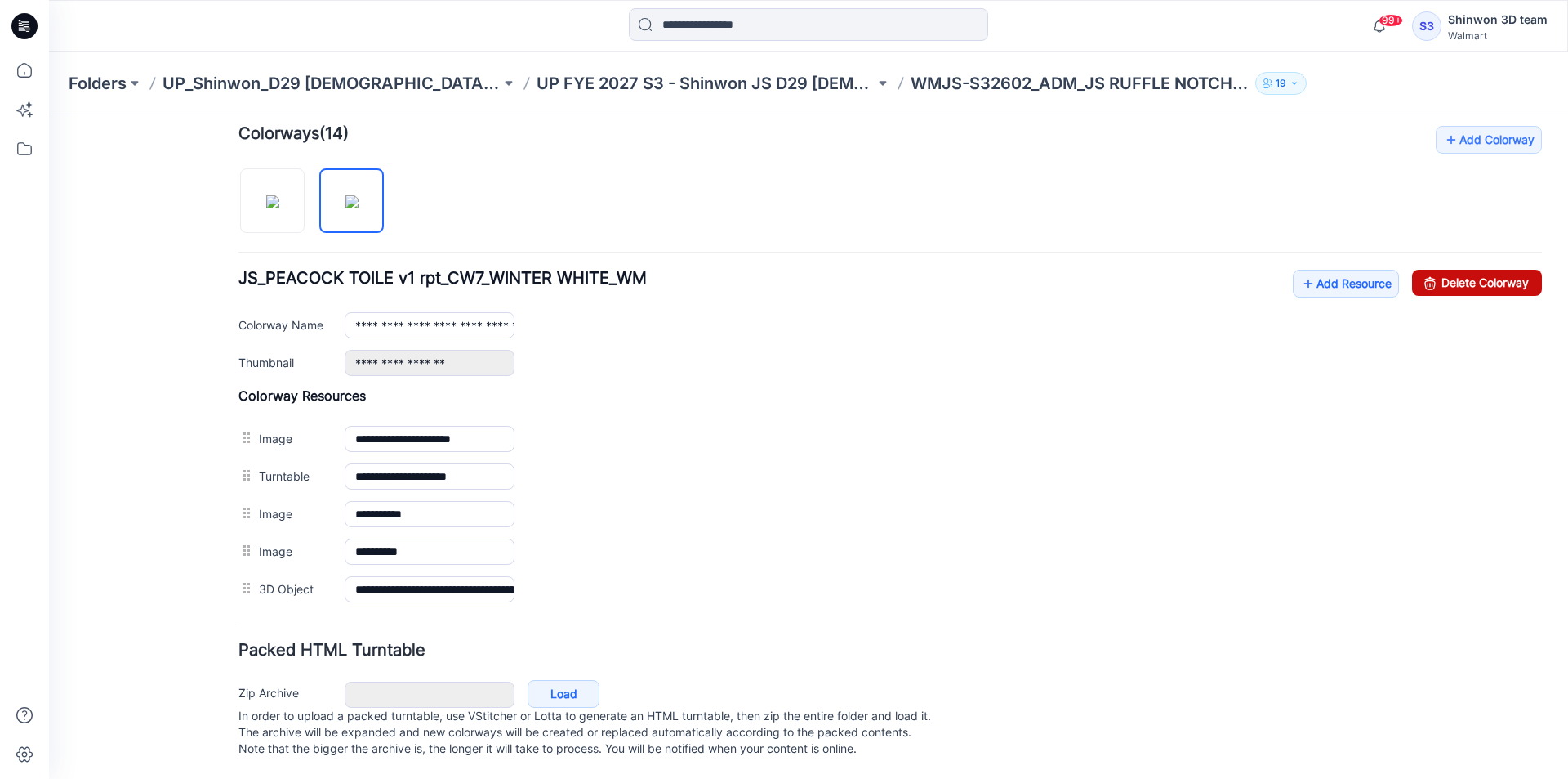
drag, startPoint x: 1467, startPoint y: 268, endPoint x: 1533, endPoint y: 251, distance: 68.2
click at [1468, 270] on link "Delete Colorway" at bounding box center [1477, 283] width 130 height 26
type input "**********"
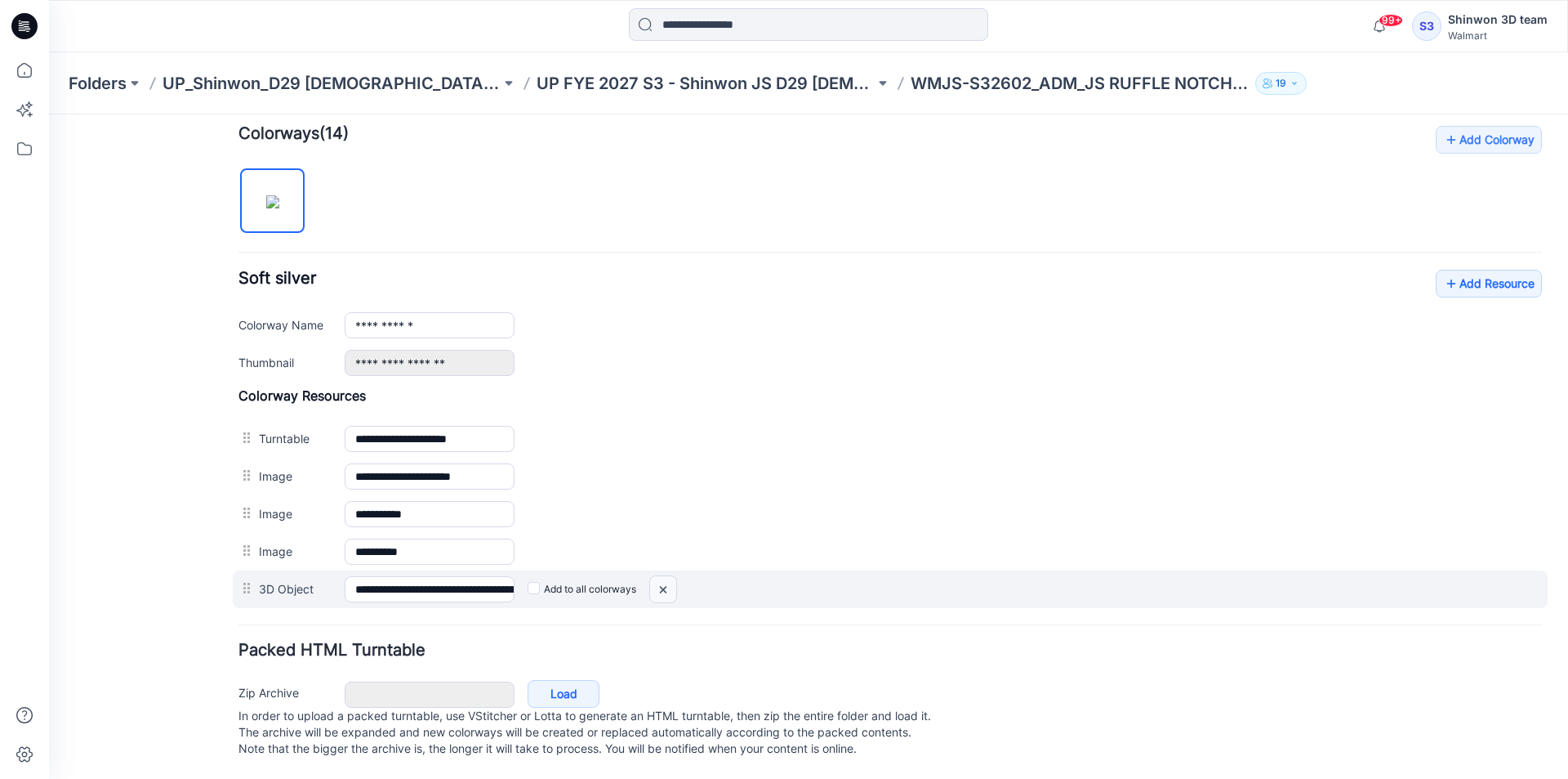
click at [665, 576] on img at bounding box center [664, 589] width 26 height 27
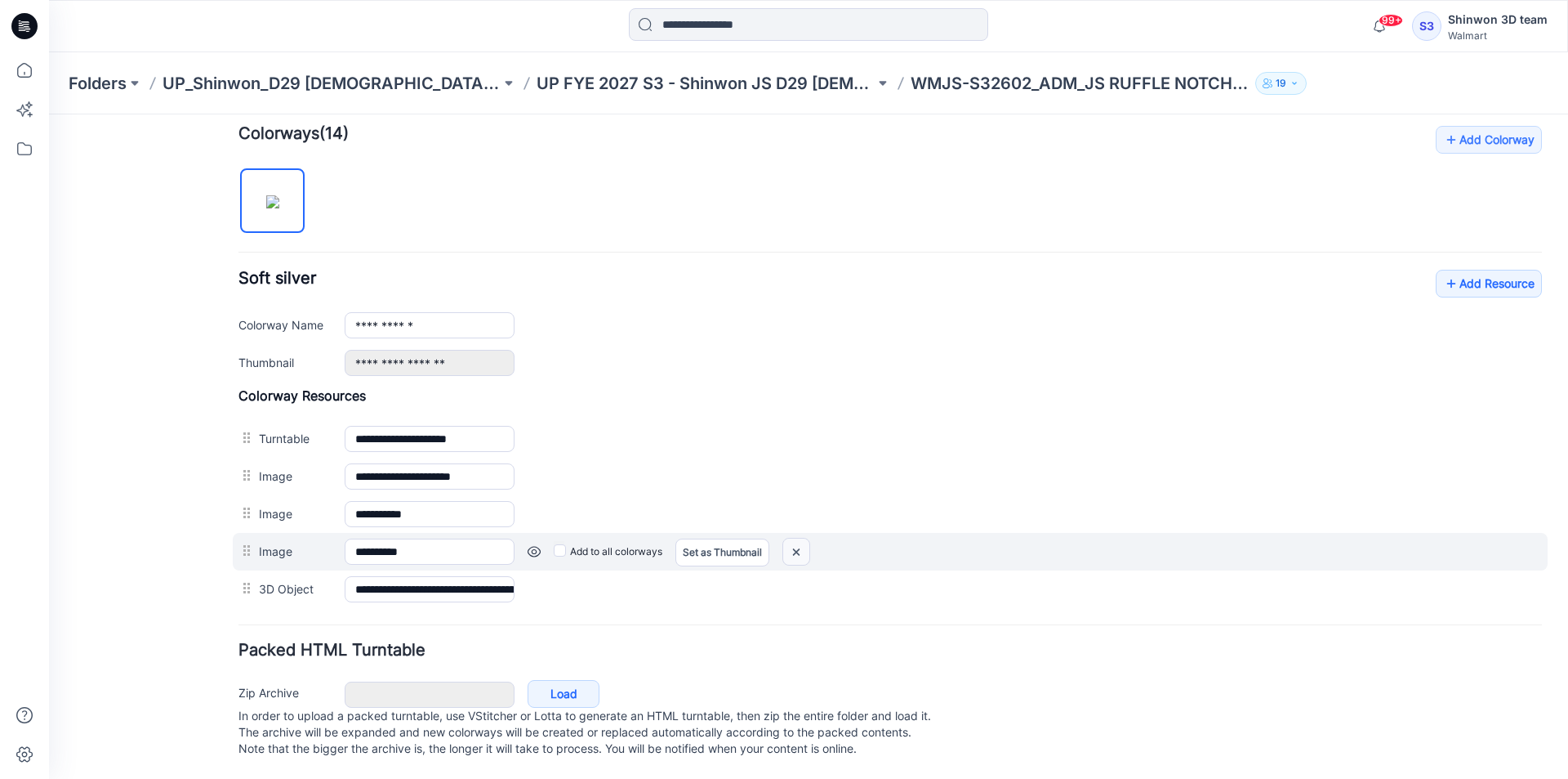
click at [798, 543] on img at bounding box center [797, 551] width 26 height 27
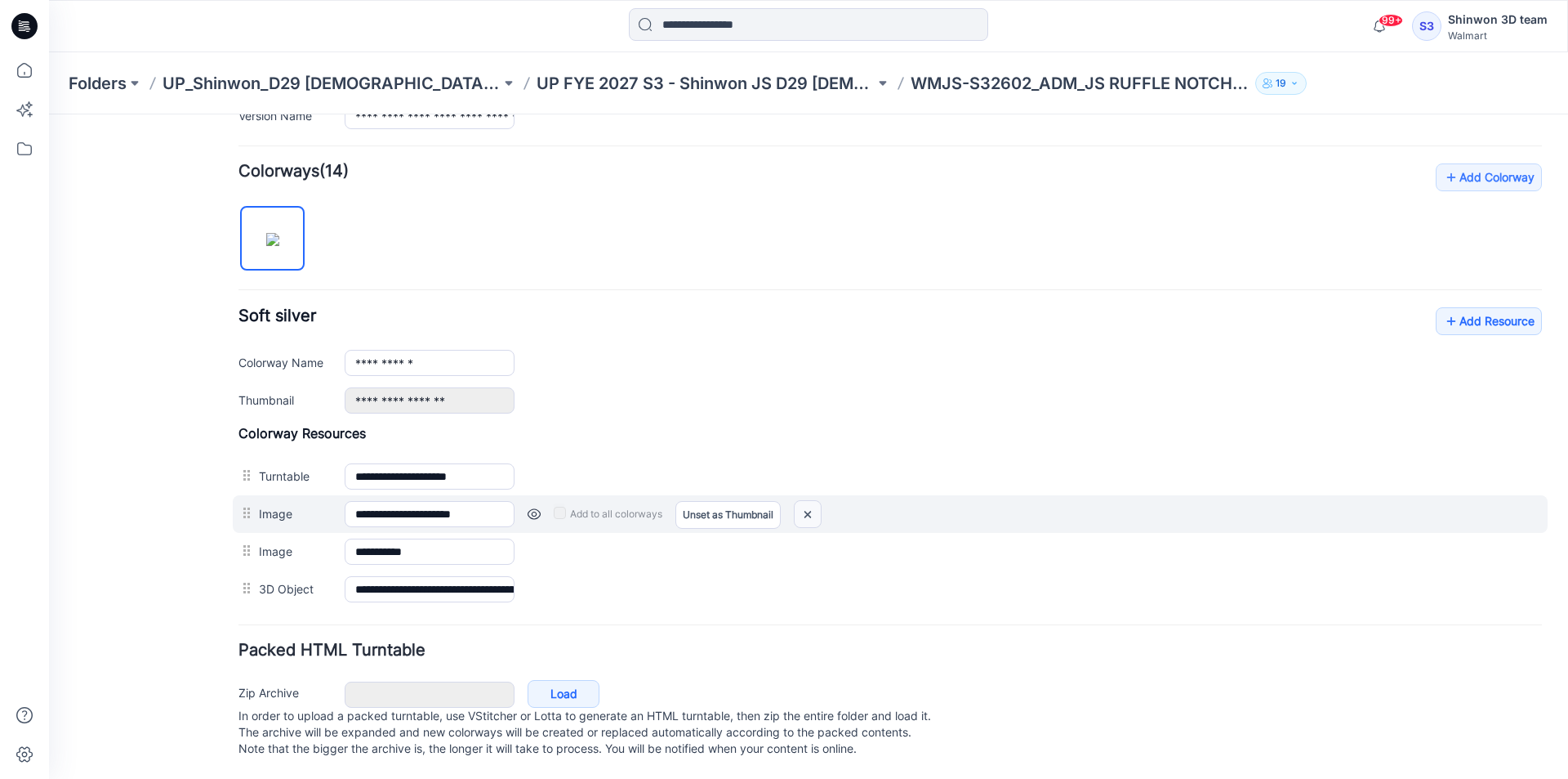
scroll to position [478, 0]
click at [811, 501] on img at bounding box center [808, 514] width 26 height 27
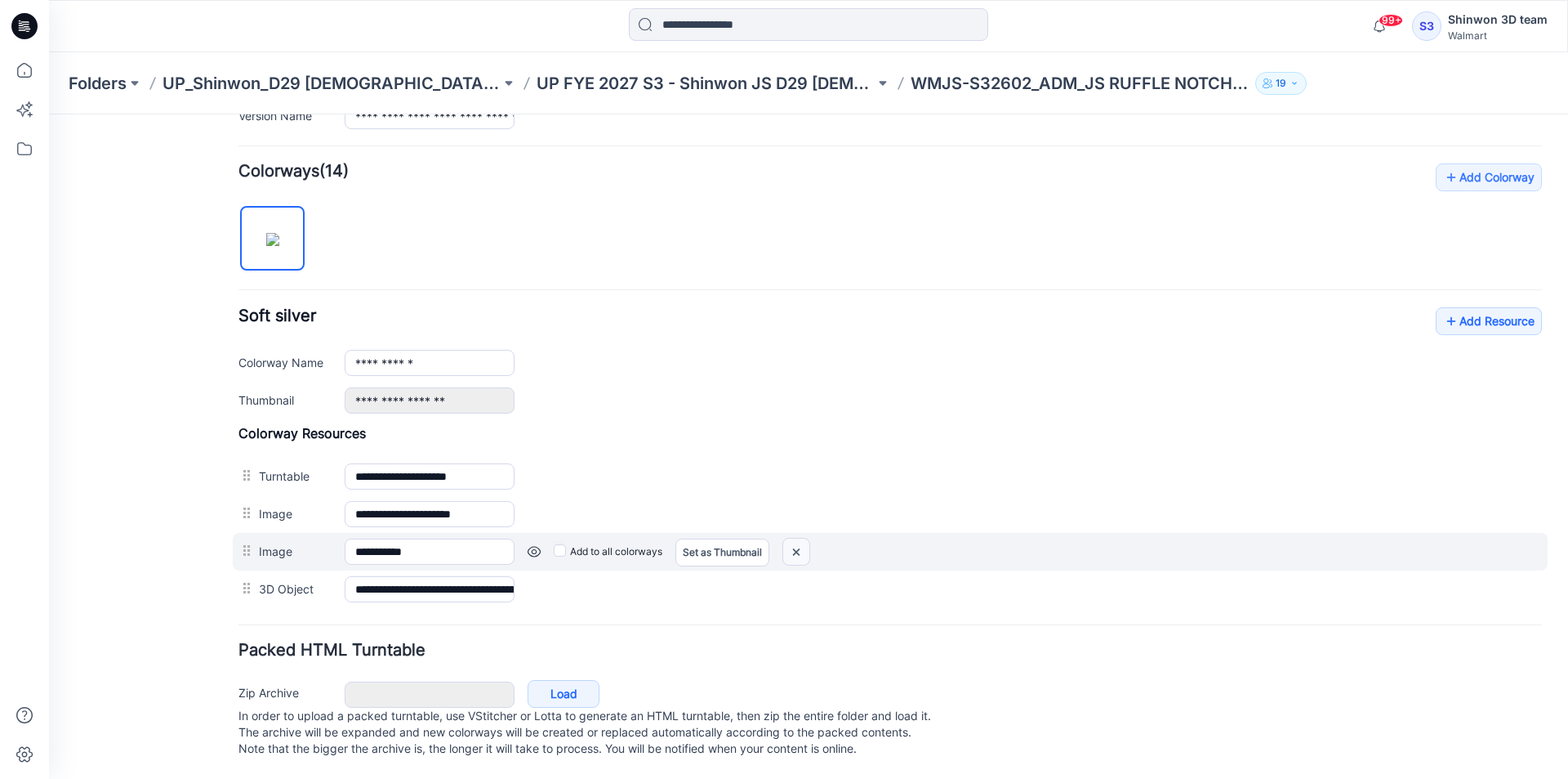
click at [806, 538] on img at bounding box center [797, 551] width 26 height 27
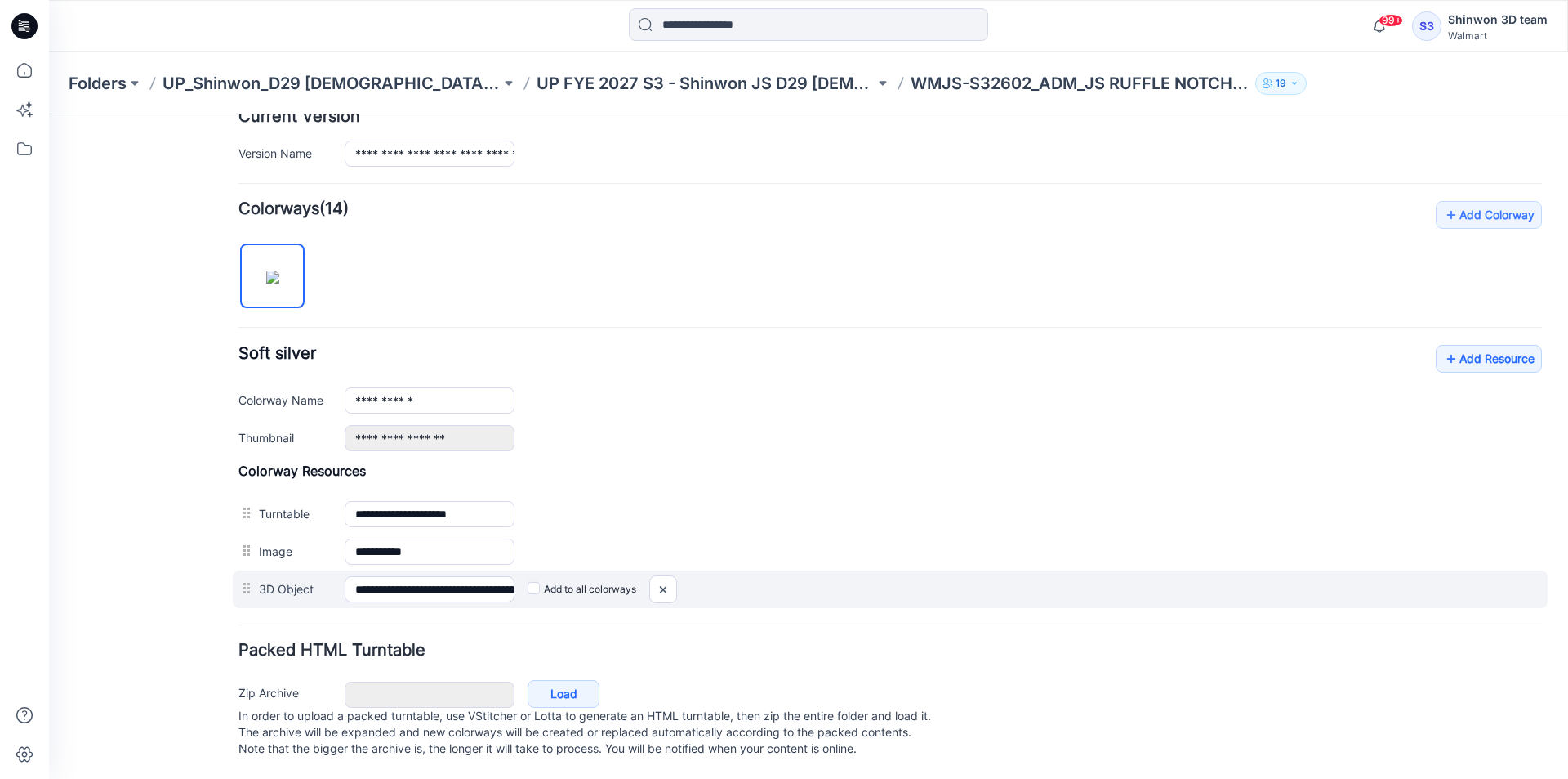
scroll to position [403, 0]
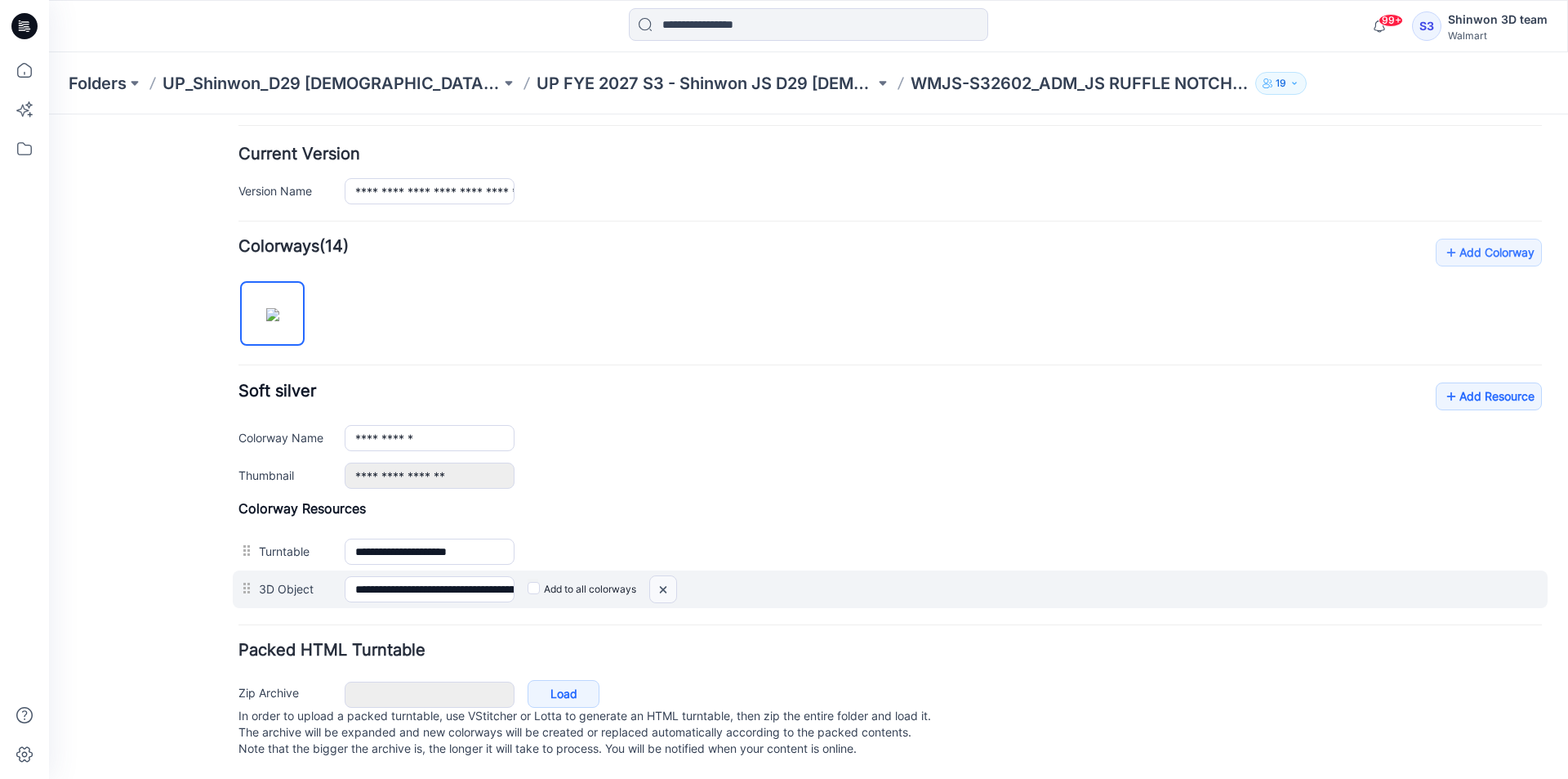
click at [671, 577] on img at bounding box center [664, 589] width 26 height 27
click at [667, 576] on div at bounding box center [664, 589] width 28 height 28
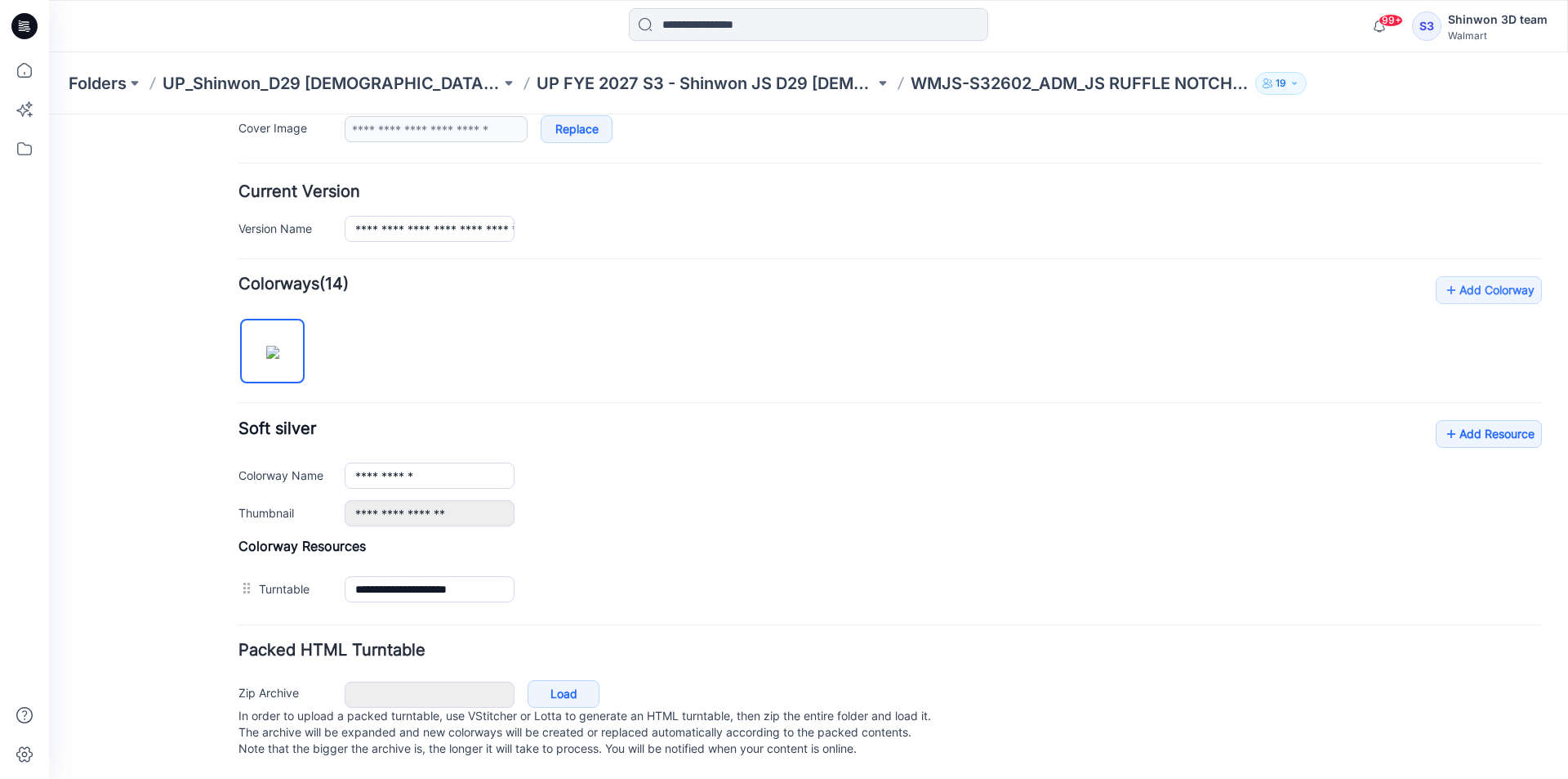
click at [680, 500] on div "**********" at bounding box center [943, 513] width 1197 height 26
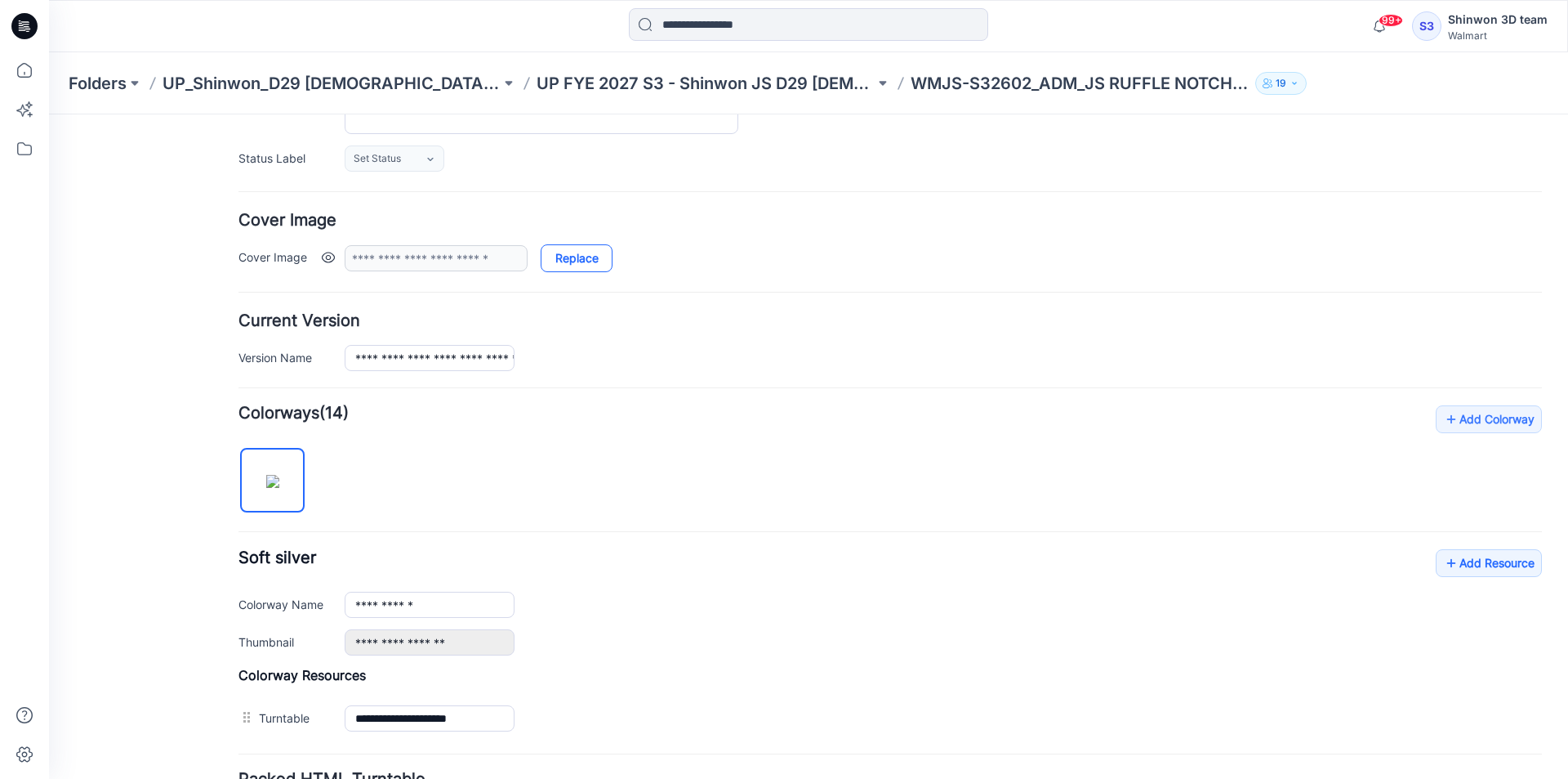
scroll to position [0, 0]
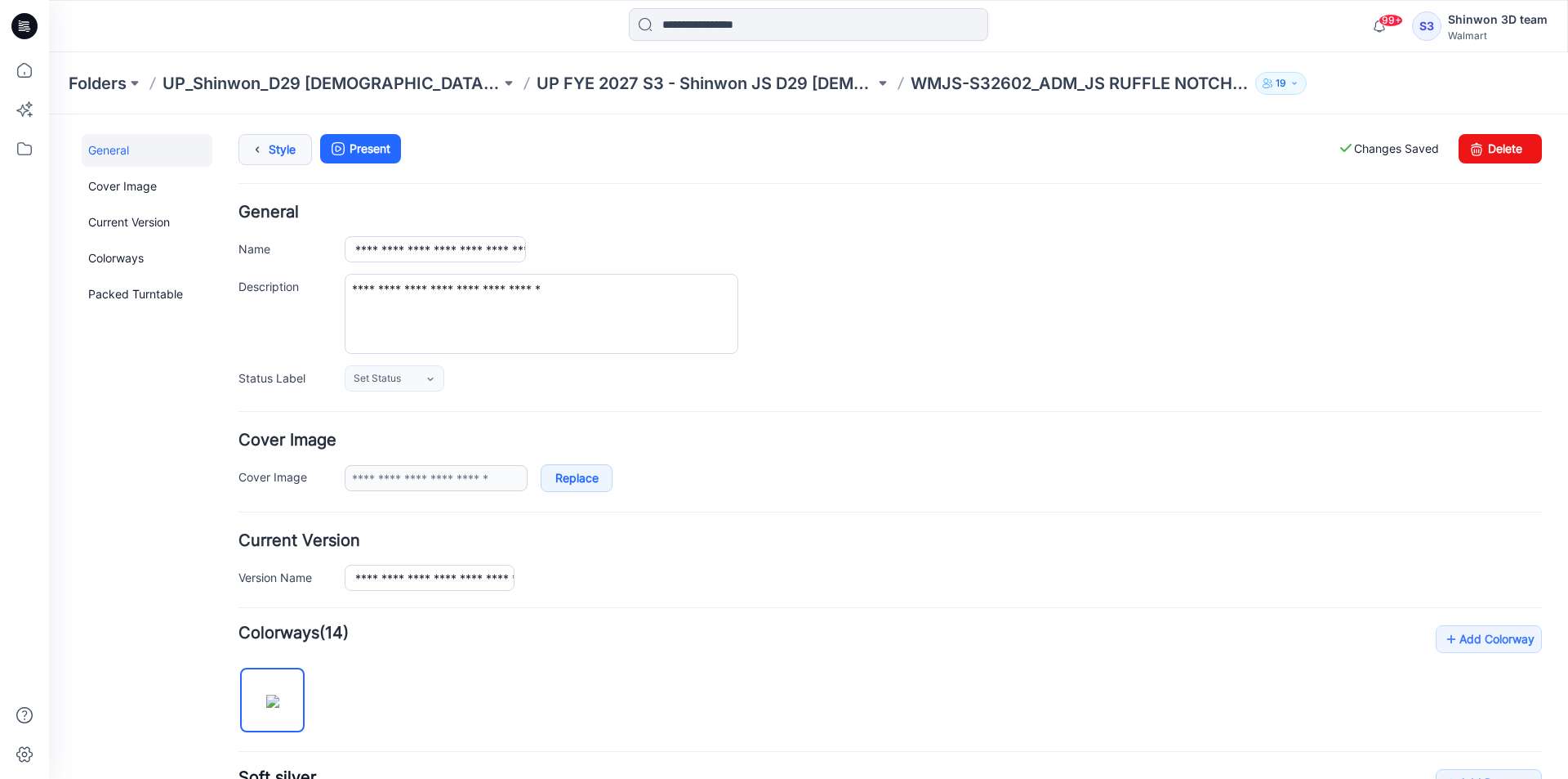
click at [283, 143] on link "Style" at bounding box center [275, 149] width 73 height 31
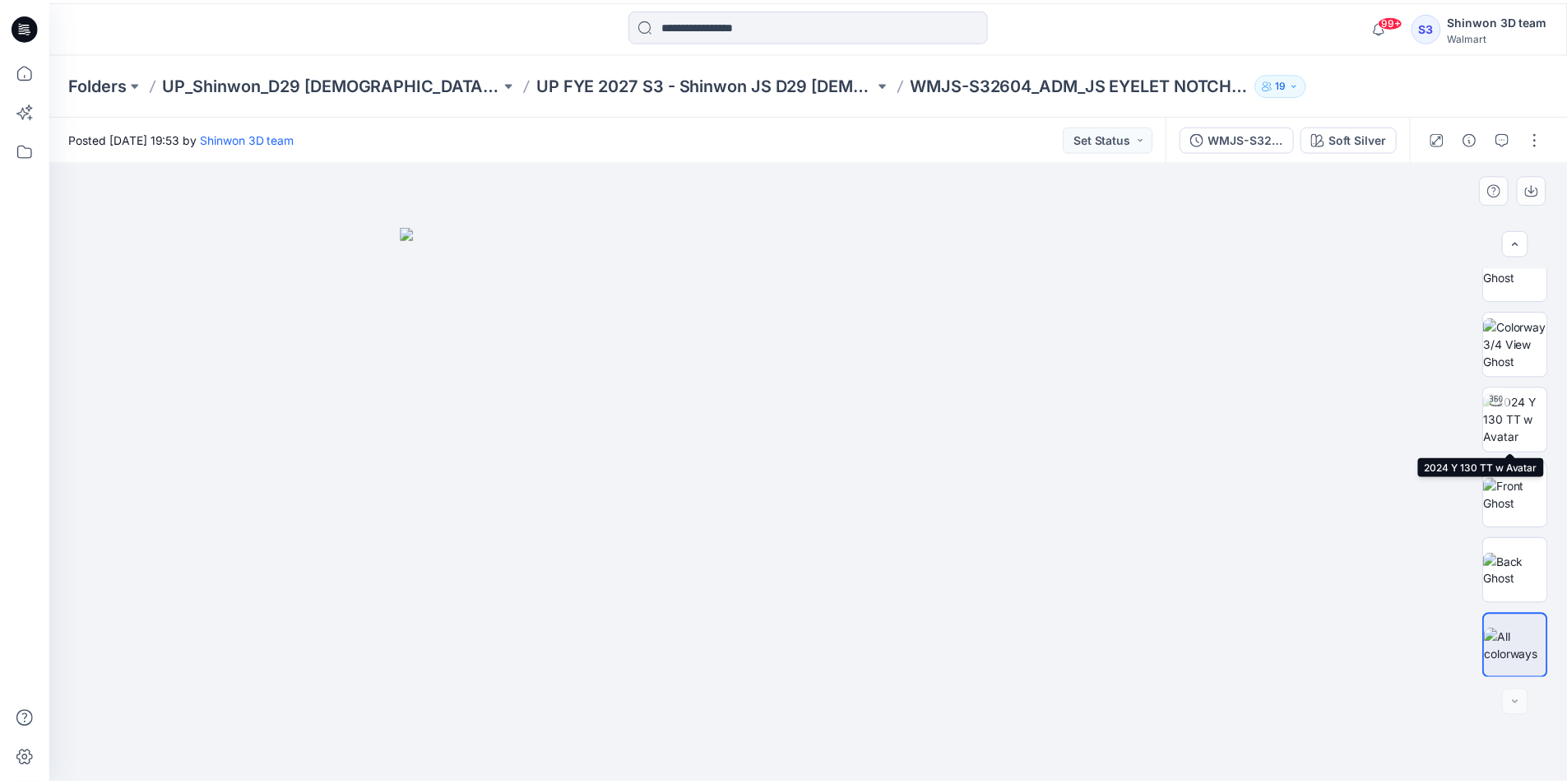
scroll to position [336, 0]
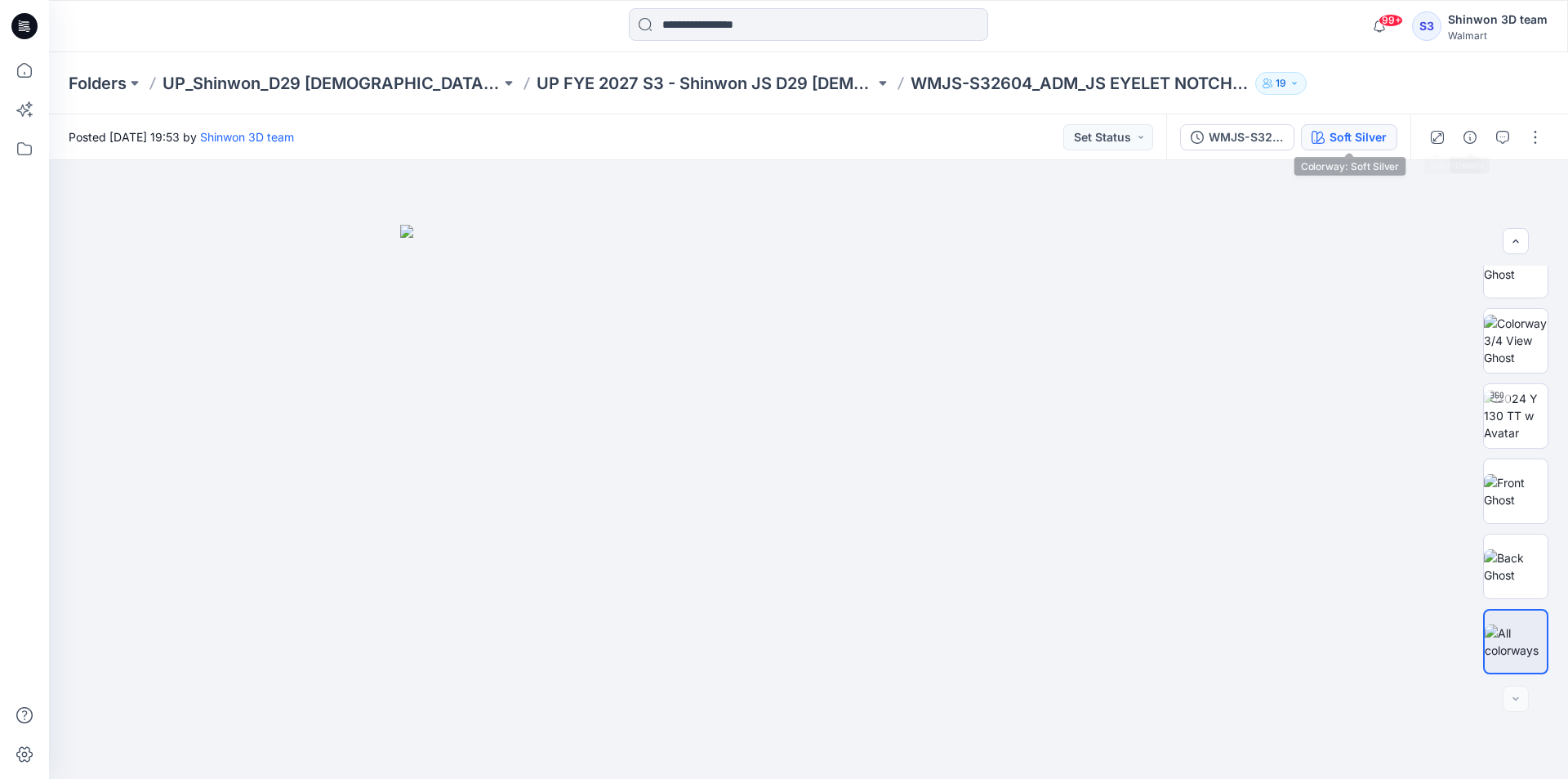
click at [1353, 132] on div "Soft Silver" at bounding box center [1359, 137] width 58 height 18
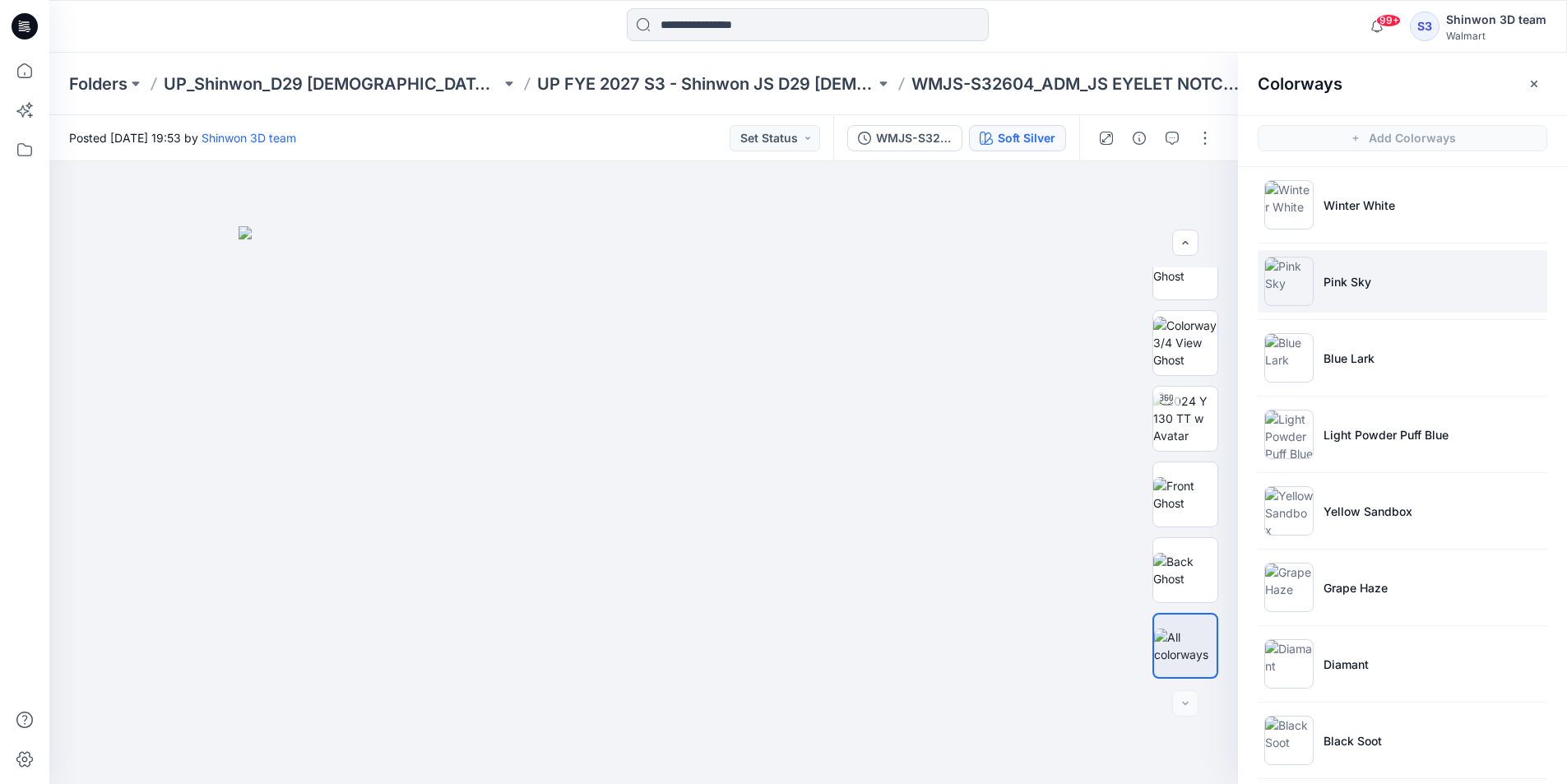
scroll to position [175, 0]
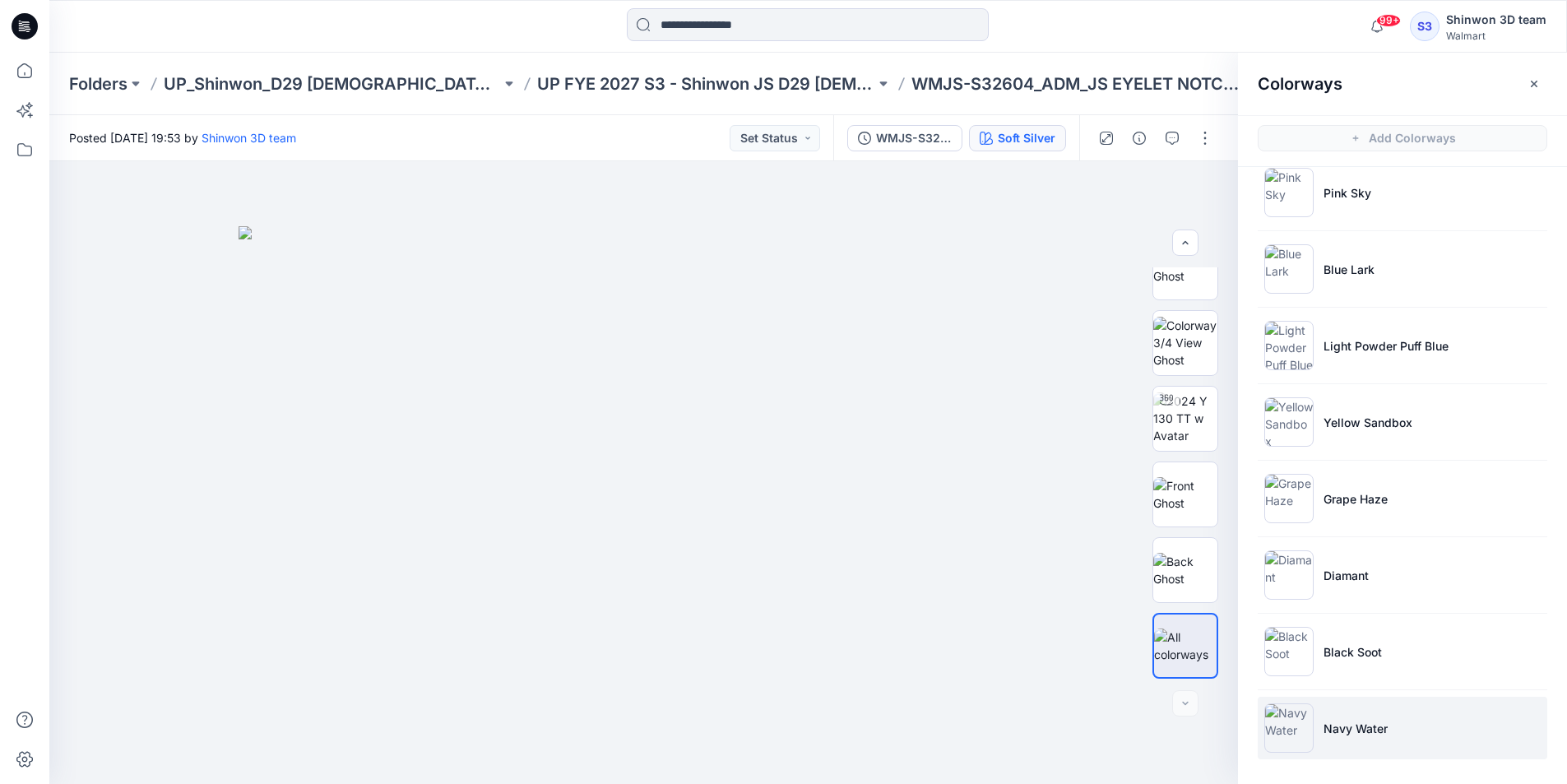
click at [1333, 732] on p "Navy Water" at bounding box center [1355, 728] width 65 height 17
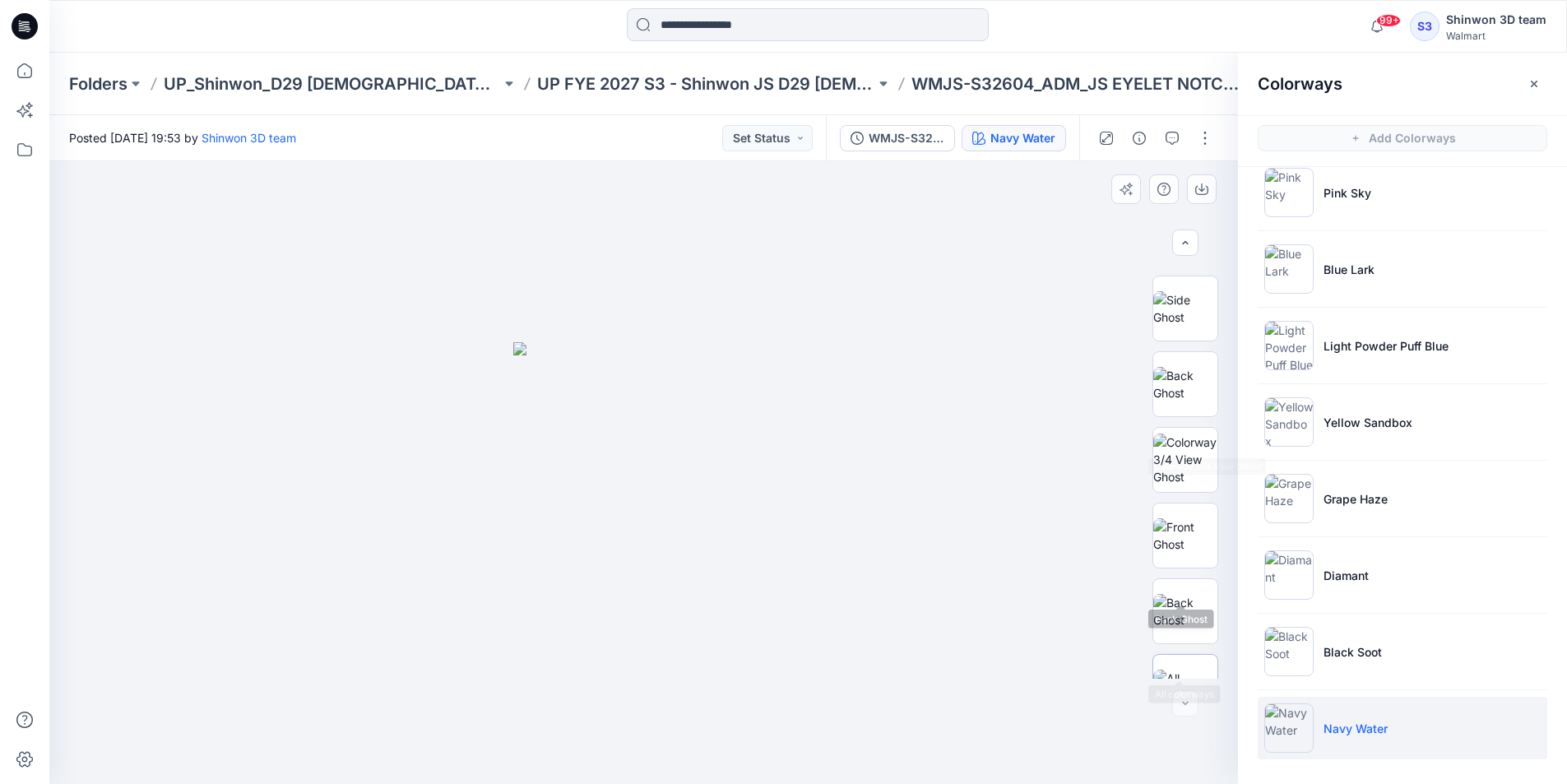
scroll to position [260, 0]
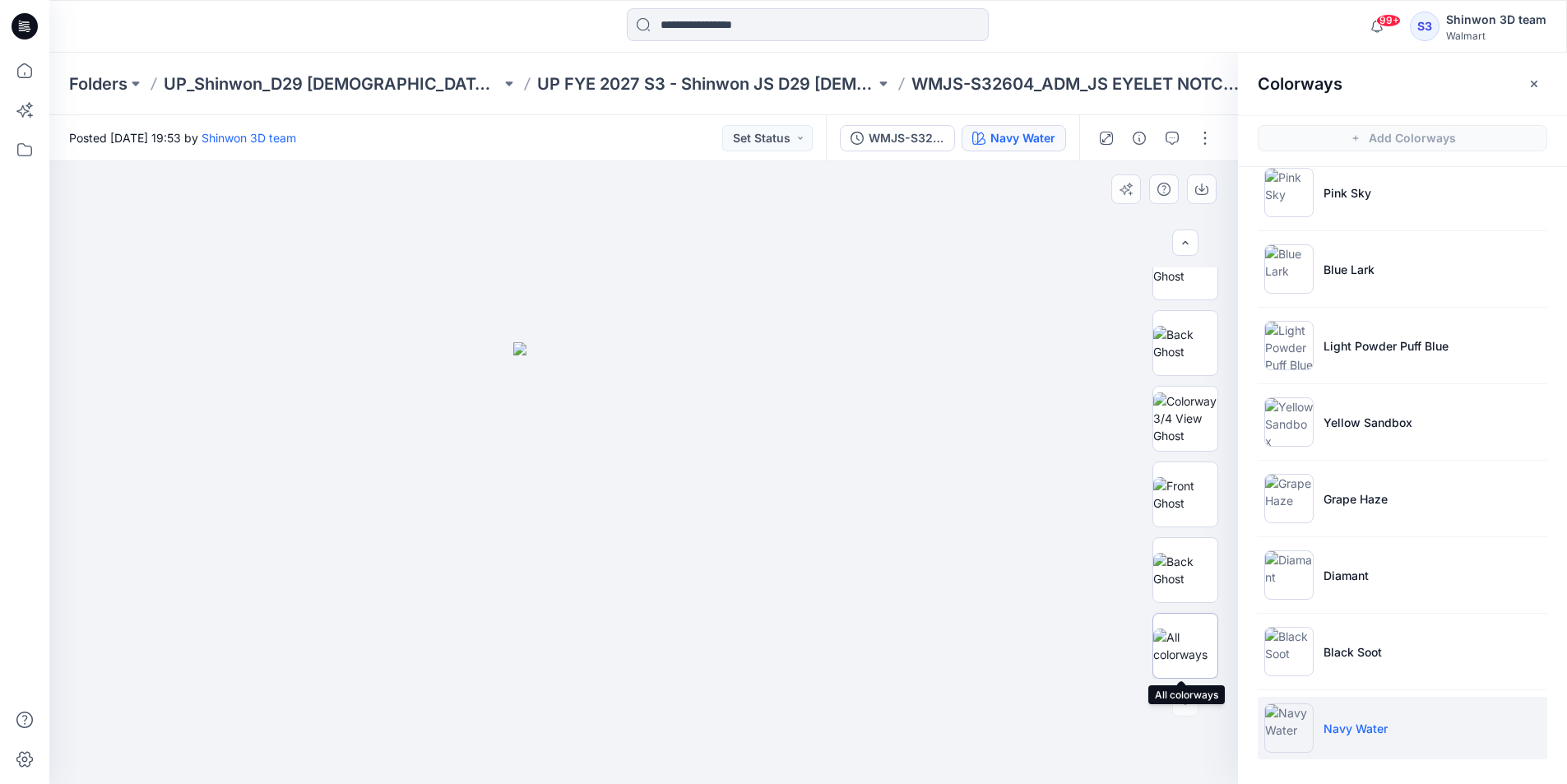
click at [1179, 648] on img at bounding box center [1185, 645] width 65 height 35
click at [994, 513] on img at bounding box center [644, 505] width 823 height 559
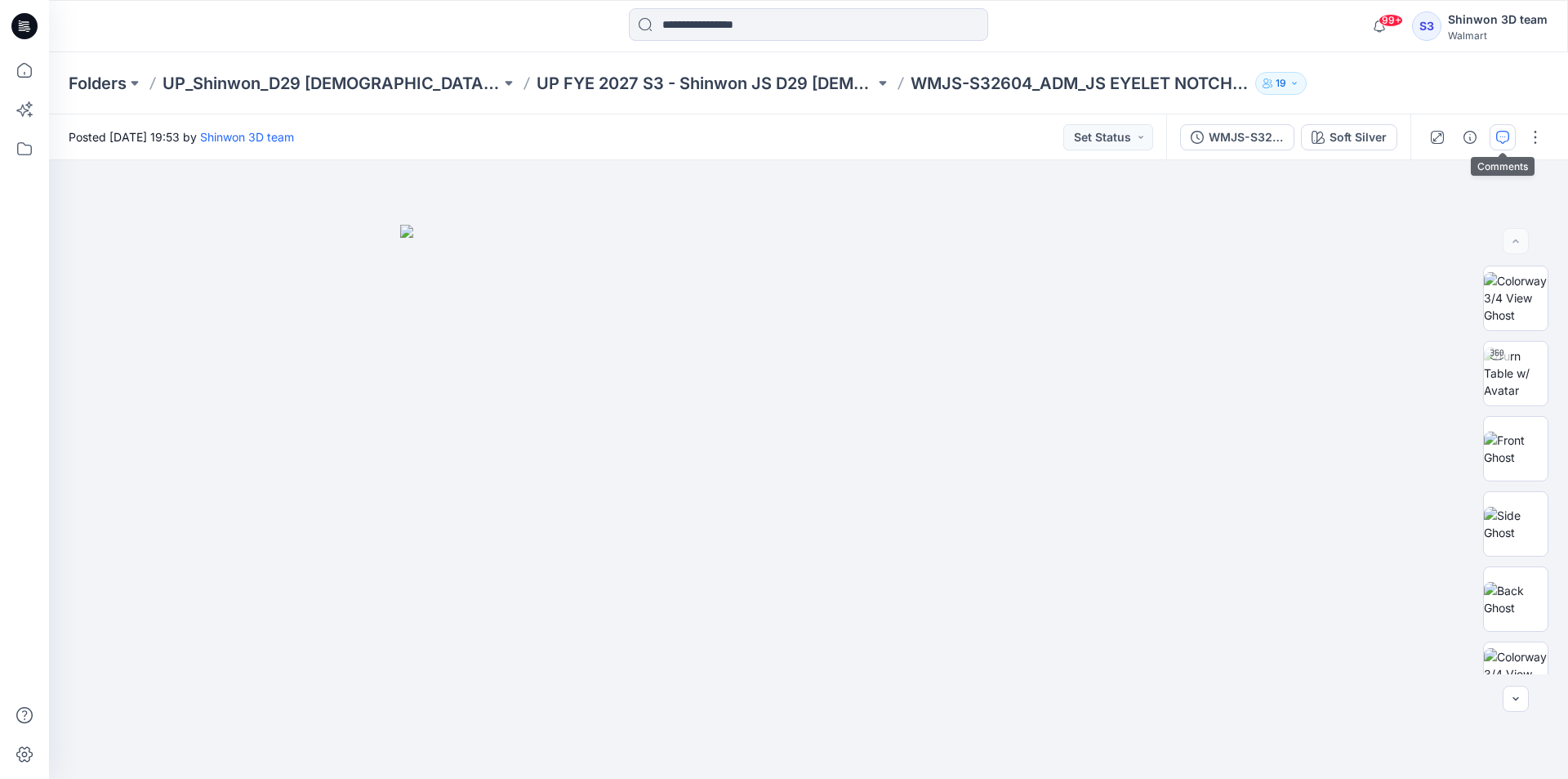
click at [1506, 132] on icon "button" at bounding box center [1503, 138] width 13 height 13
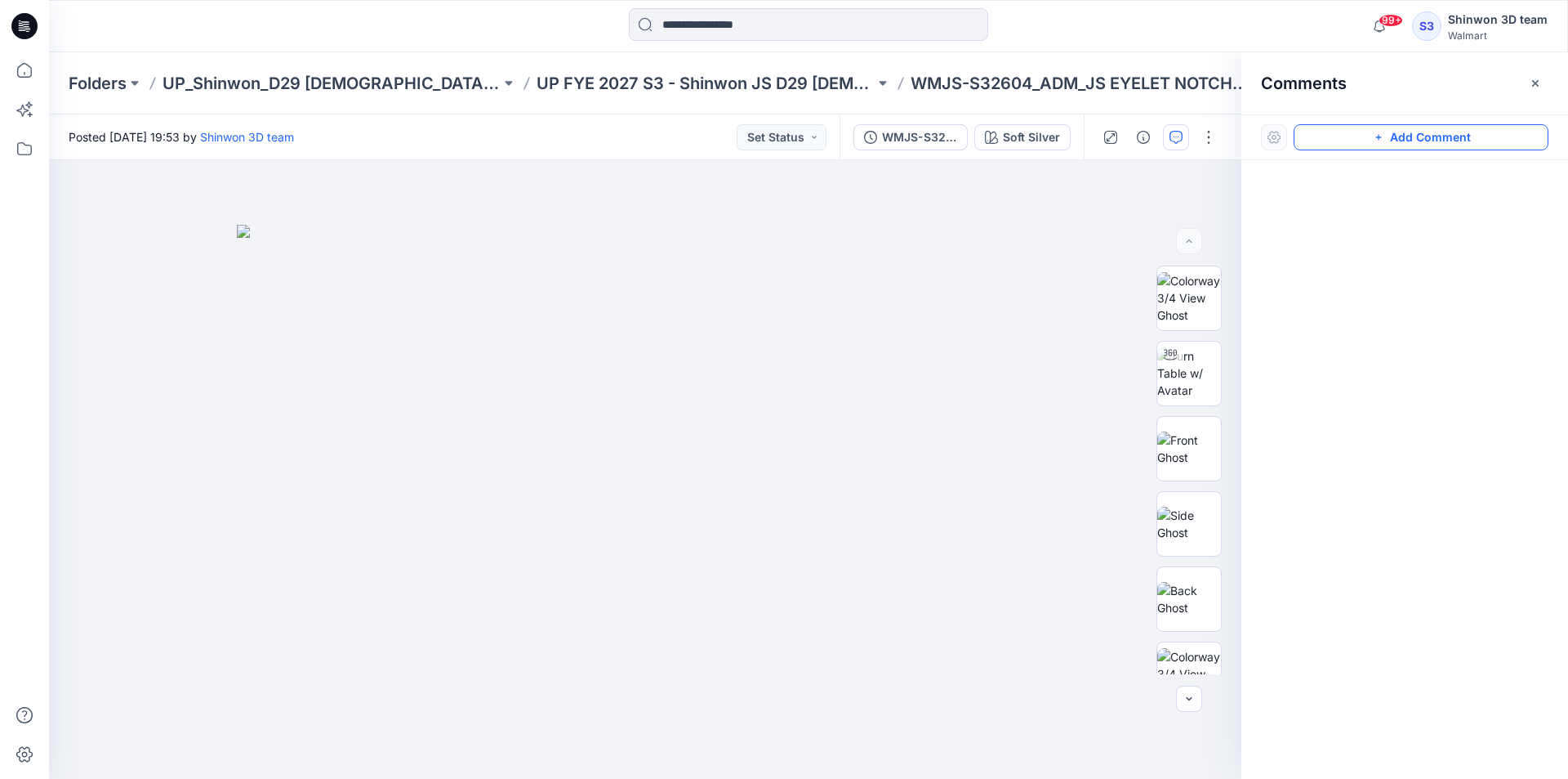
click at [1330, 146] on button "Add Comment" at bounding box center [1421, 138] width 255 height 26
click at [78, 205] on div "1" at bounding box center [645, 469] width 1192 height 618
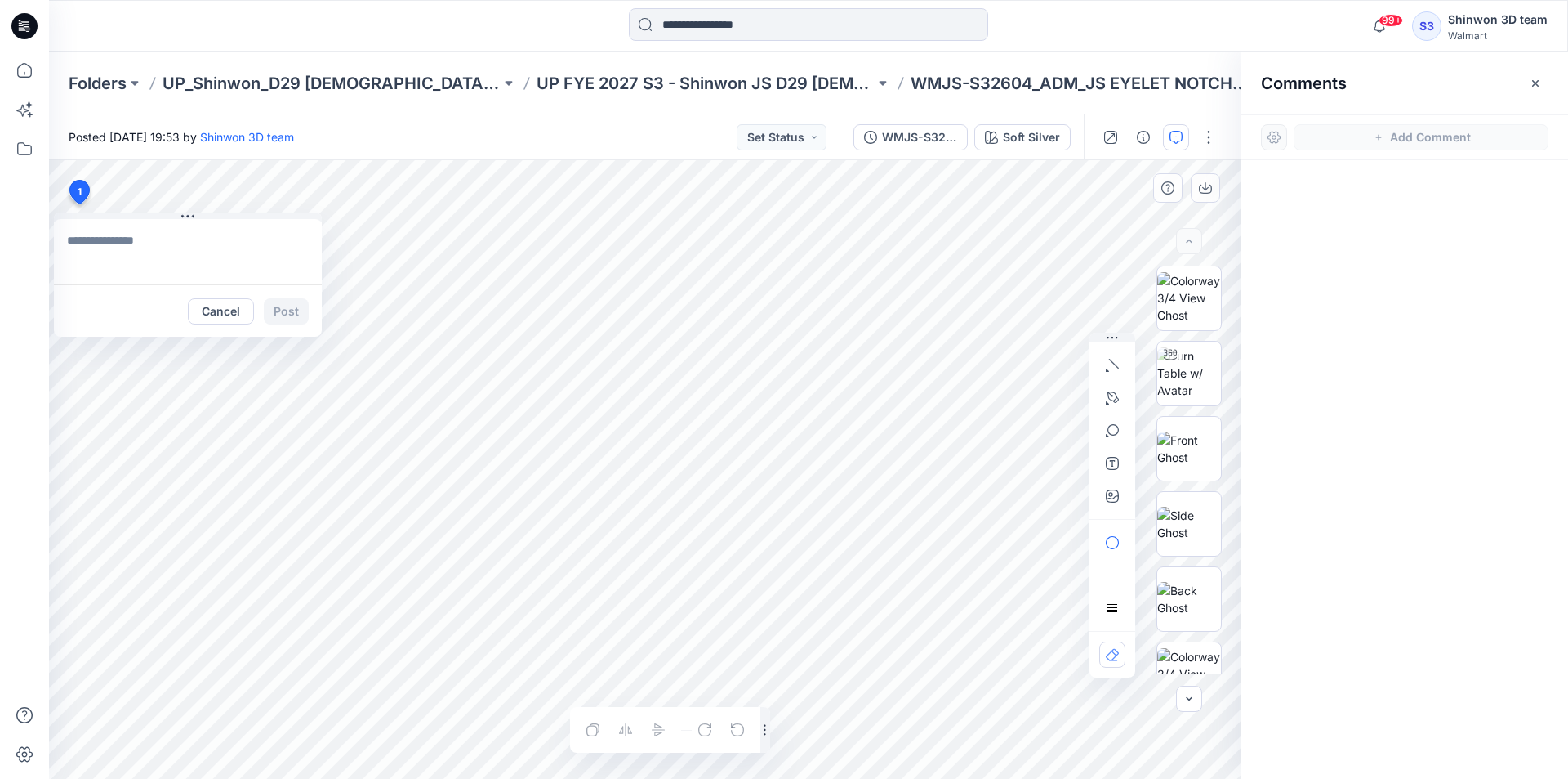
type textarea "**********"
drag, startPoint x: 300, startPoint y: 313, endPoint x: 226, endPoint y: 312, distance: 74.0
click at [299, 313] on button "Post" at bounding box center [286, 311] width 45 height 26
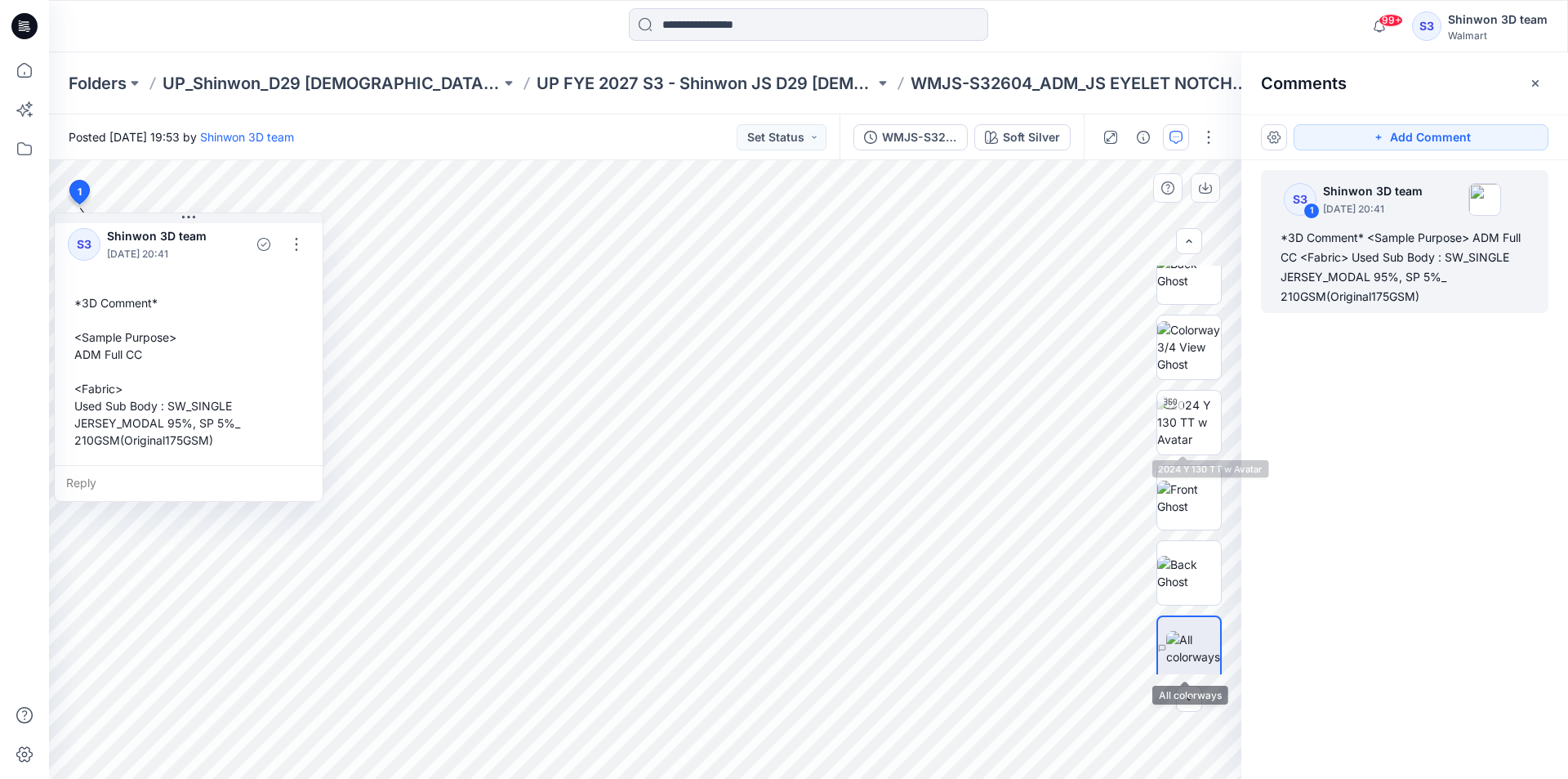
scroll to position [334, 0]
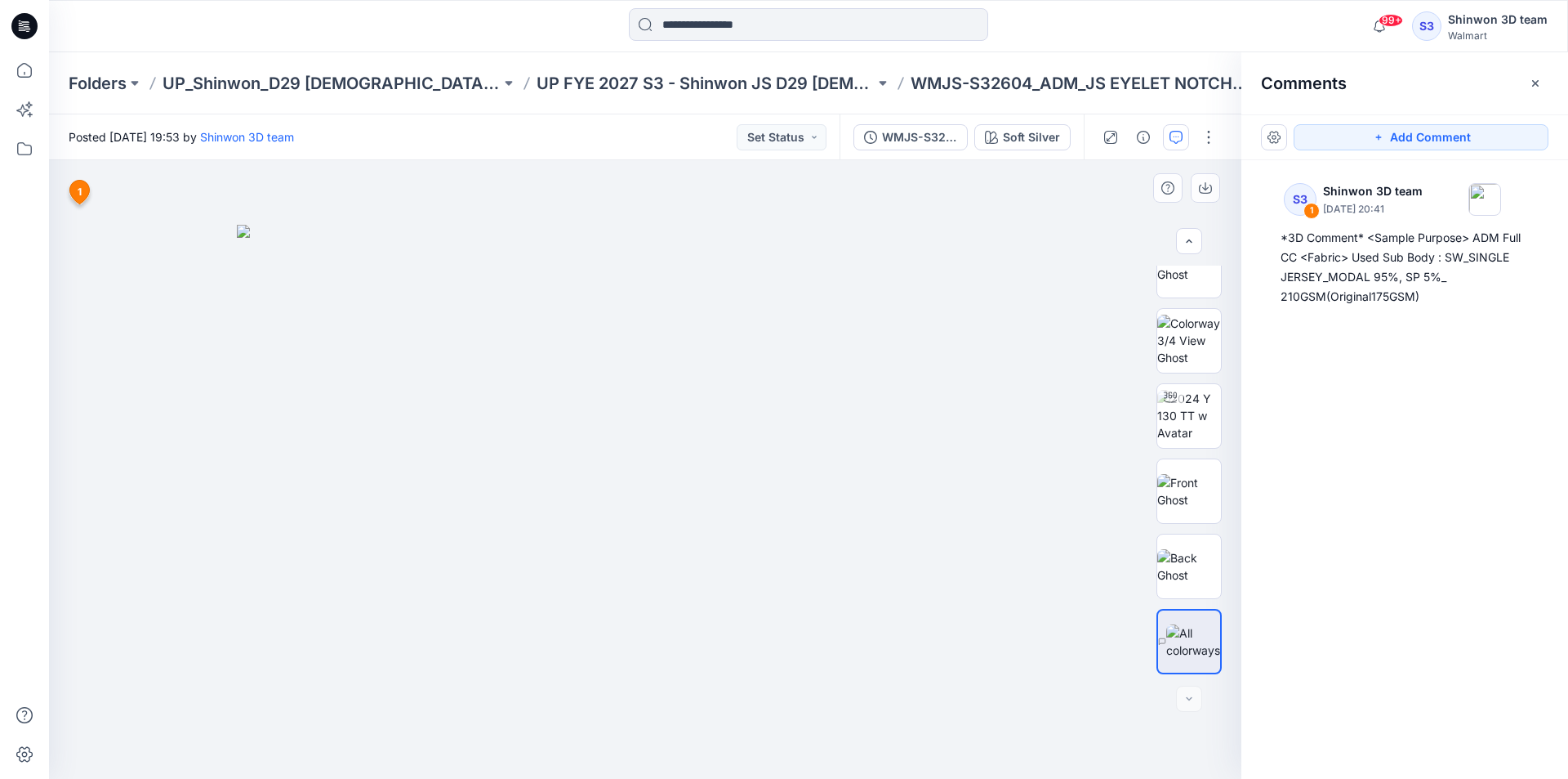
click at [111, 340] on div at bounding box center [645, 469] width 1192 height 618
click at [1013, 270] on img at bounding box center [645, 502] width 817 height 555
click at [1140, 141] on icon "button" at bounding box center [1143, 138] width 13 height 13
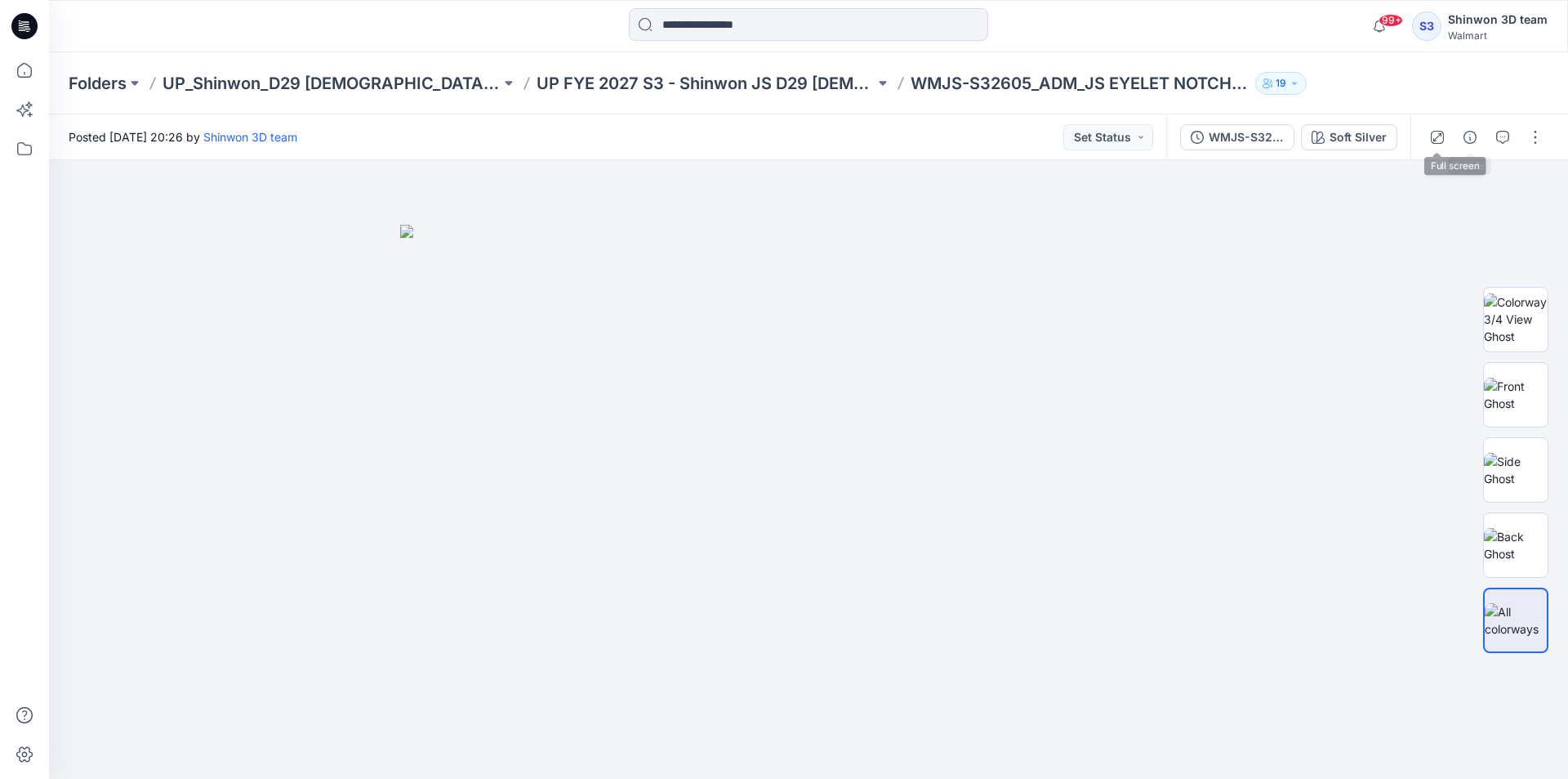
click at [1465, 136] on icon "button" at bounding box center [1470, 138] width 13 height 13
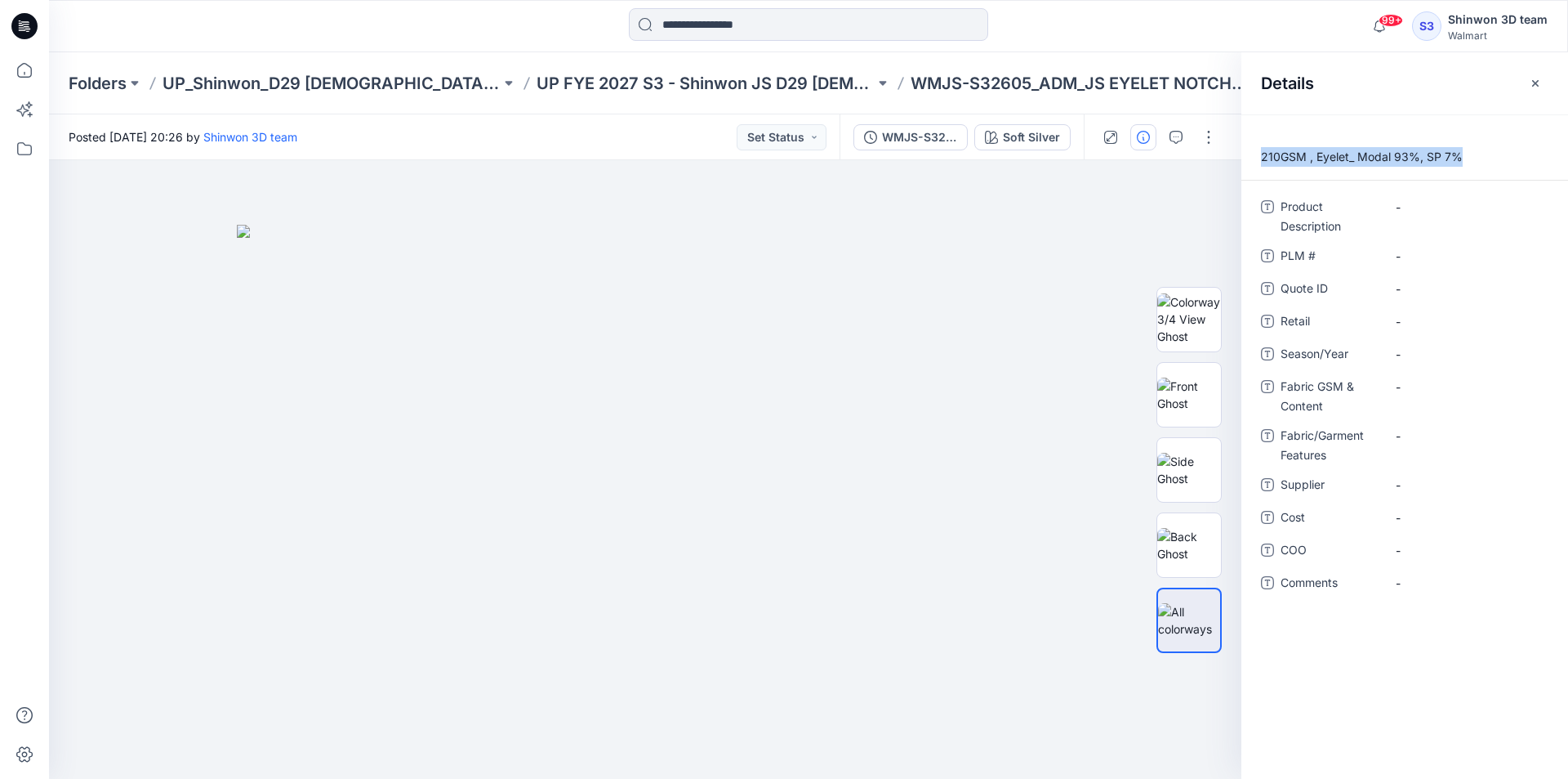
drag, startPoint x: 1469, startPoint y: 158, endPoint x: 1245, endPoint y: 154, distance: 224.0
click at [1245, 154] on p "210GSM , Eyelet_ Modal 93%, SP 7%" at bounding box center [1405, 156] width 327 height 20
copy p "210GSM , Eyelet_ Modal 93%, SP 7%"
click at [1434, 391] on Content "-" at bounding box center [1467, 387] width 142 height 17
click at [1429, 434] on Features "-" at bounding box center [1467, 436] width 142 height 17
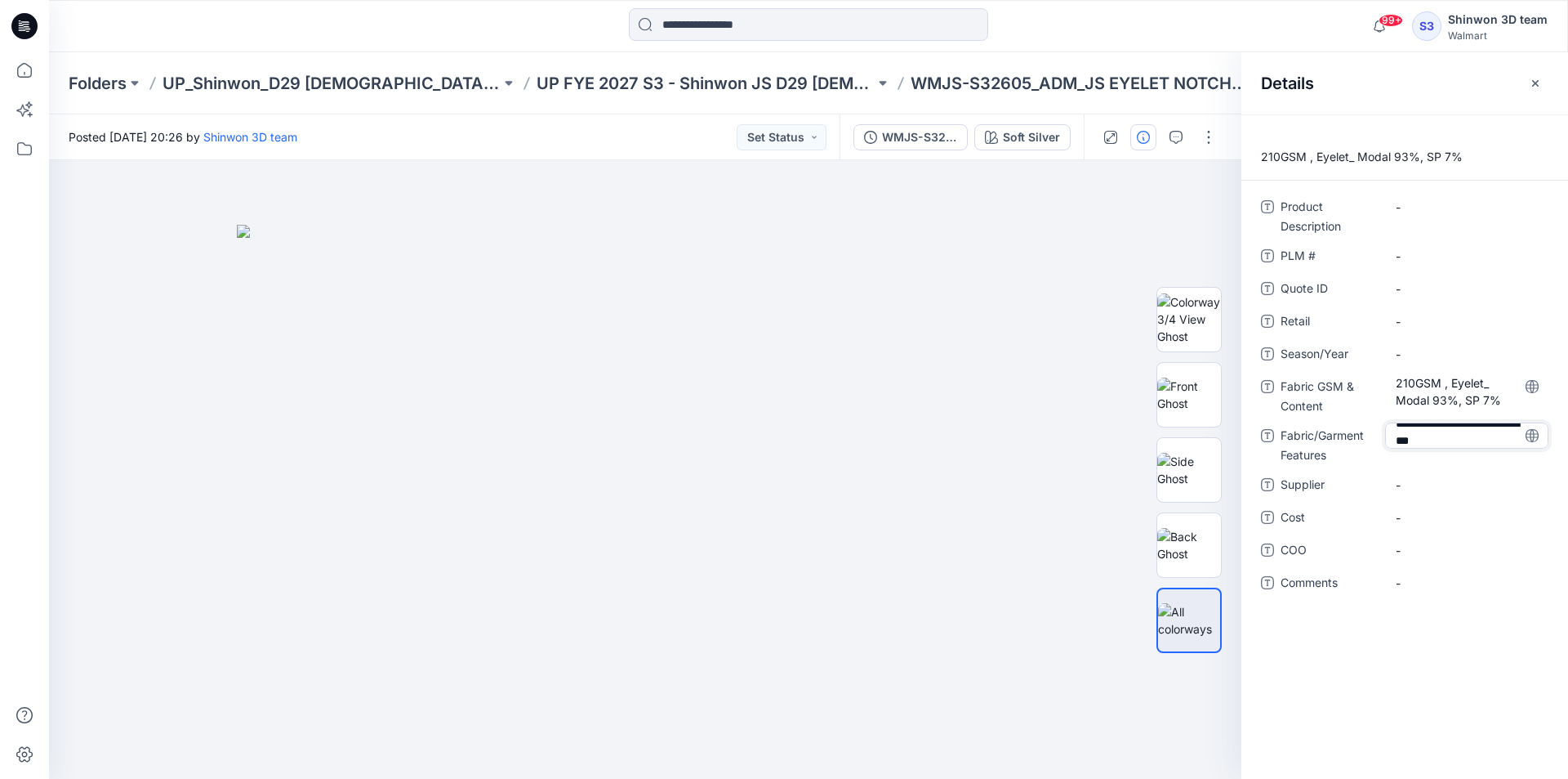
scroll to position [13, 0]
drag, startPoint x: 1486, startPoint y: 428, endPoint x: 1526, endPoint y: 465, distance: 54.5
click at [1538, 469] on div "**********" at bounding box center [1404, 403] width 287 height 421
drag, startPoint x: 1451, startPoint y: 437, endPoint x: 1372, endPoint y: 462, distance: 82.9
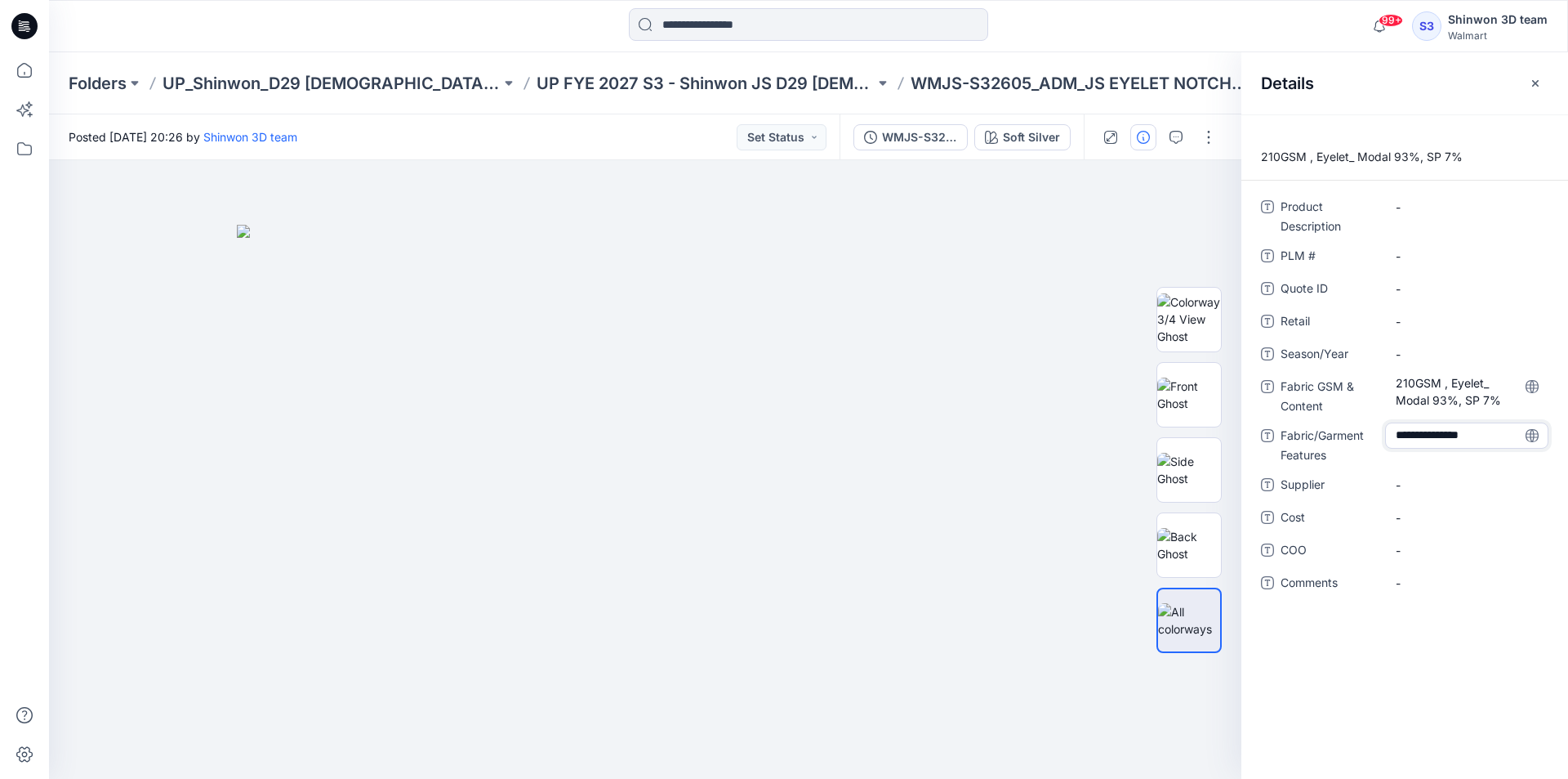
type textarea "******"
click at [1416, 481] on span "-" at bounding box center [1467, 484] width 142 height 17
type textarea "*******"
click at [1280, 384] on div "Fabric GSM & Content 210GSM , Eyelet_ Modal 93%, SP 7%" at bounding box center [1404, 395] width 287 height 43
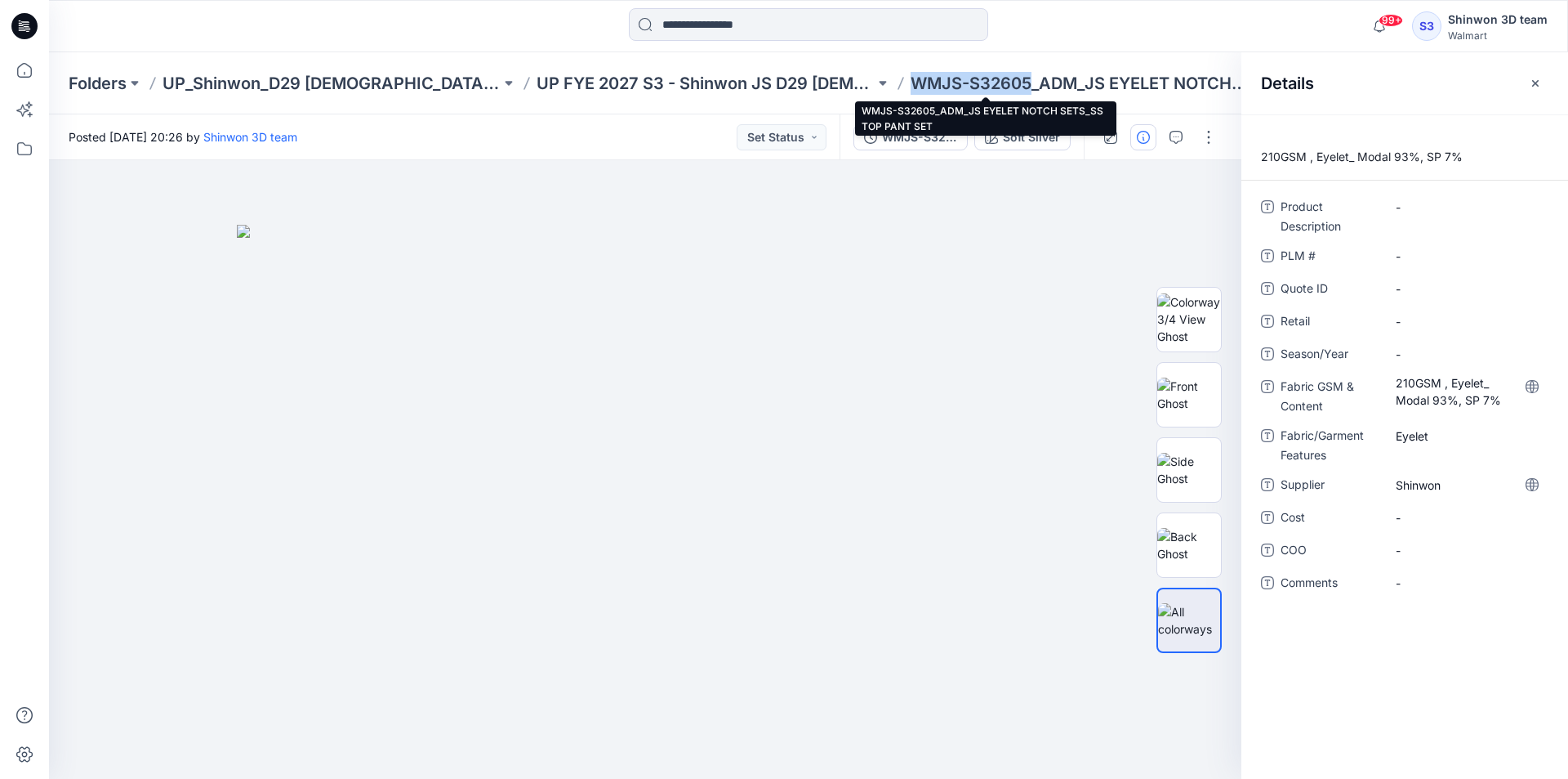
drag, startPoint x: 928, startPoint y: 83, endPoint x: 823, endPoint y: 84, distance: 105.0
click at [911, 84] on p "WMJS-S32605_ADM_JS EYELET NOTCH SETS_SS TOP PANT SET" at bounding box center [1080, 83] width 338 height 23
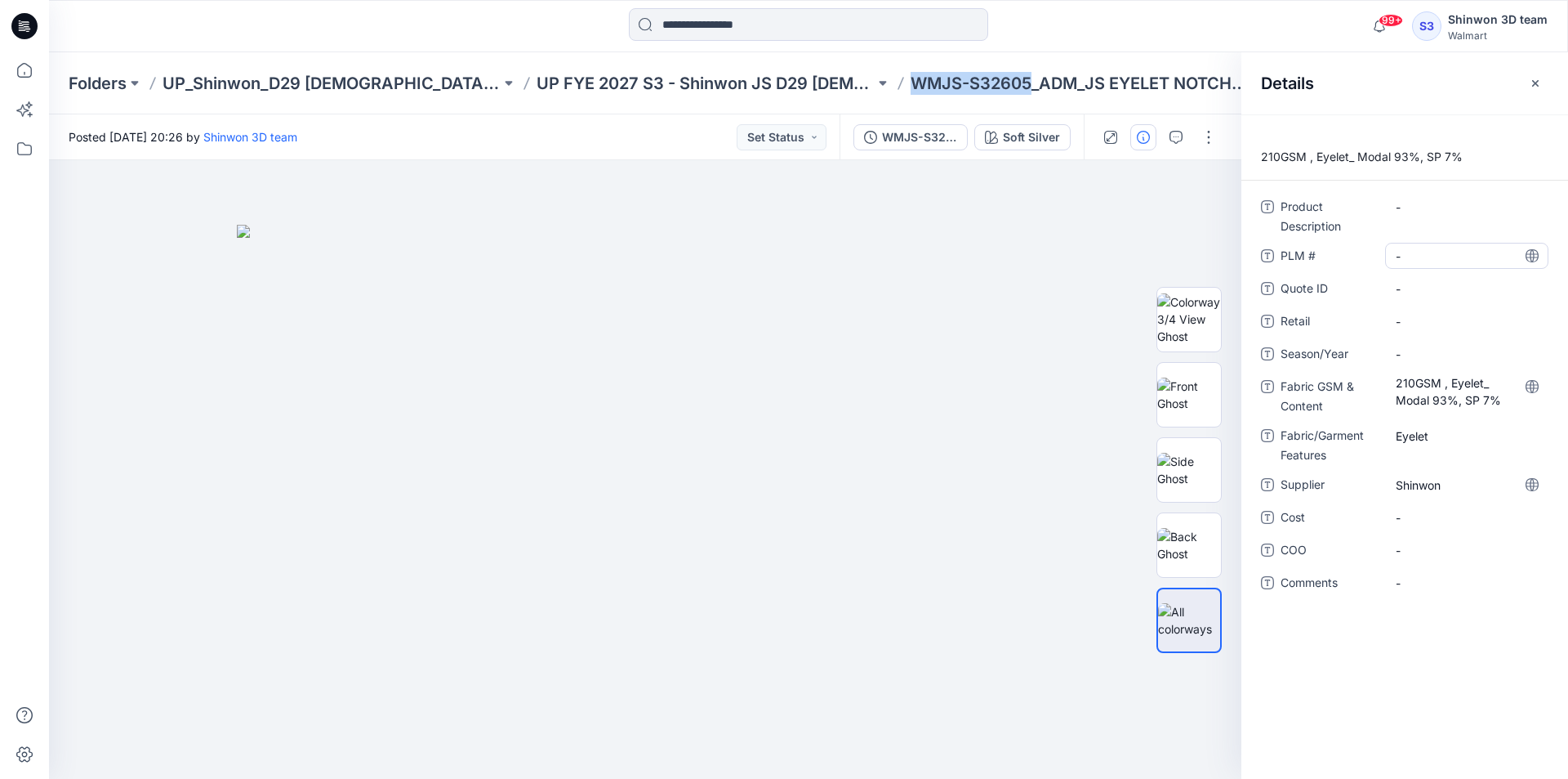
copy p "WMJS-S32605"
click at [1430, 262] on \ "-" at bounding box center [1467, 256] width 142 height 17
type textarea "**********"
drag, startPoint x: 1336, startPoint y: 291, endPoint x: 1346, endPoint y: 300, distance: 13.5
click at [1338, 295] on span "Quote ID" at bounding box center [1329, 290] width 98 height 23
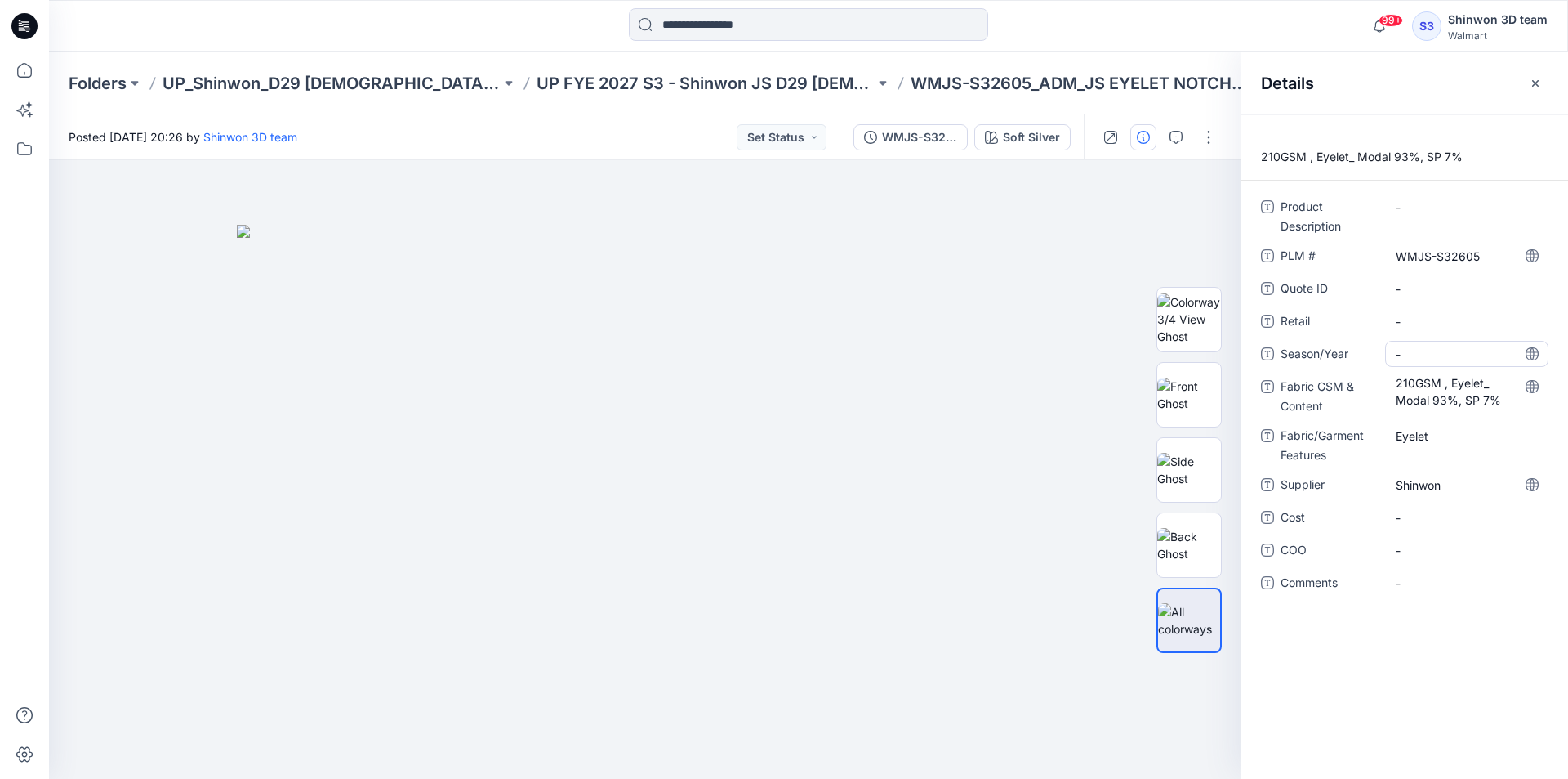
click at [1409, 350] on span "-" at bounding box center [1467, 354] width 142 height 17
type textarea "**********"
click at [1433, 213] on Description "-" at bounding box center [1467, 207] width 142 height 17
type textarea "**********"
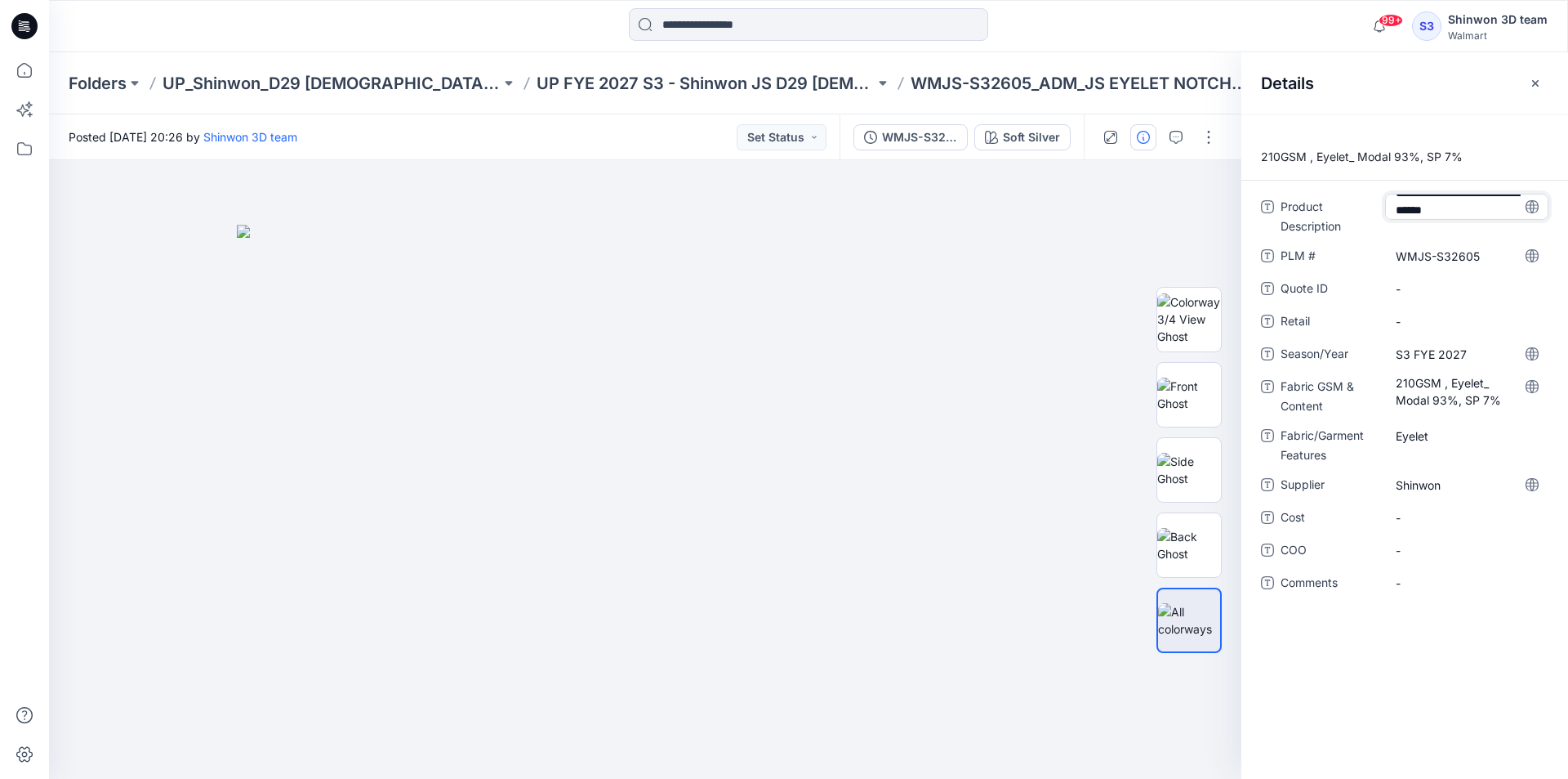
click at [1355, 227] on span "Product Description" at bounding box center [1329, 217] width 98 height 39
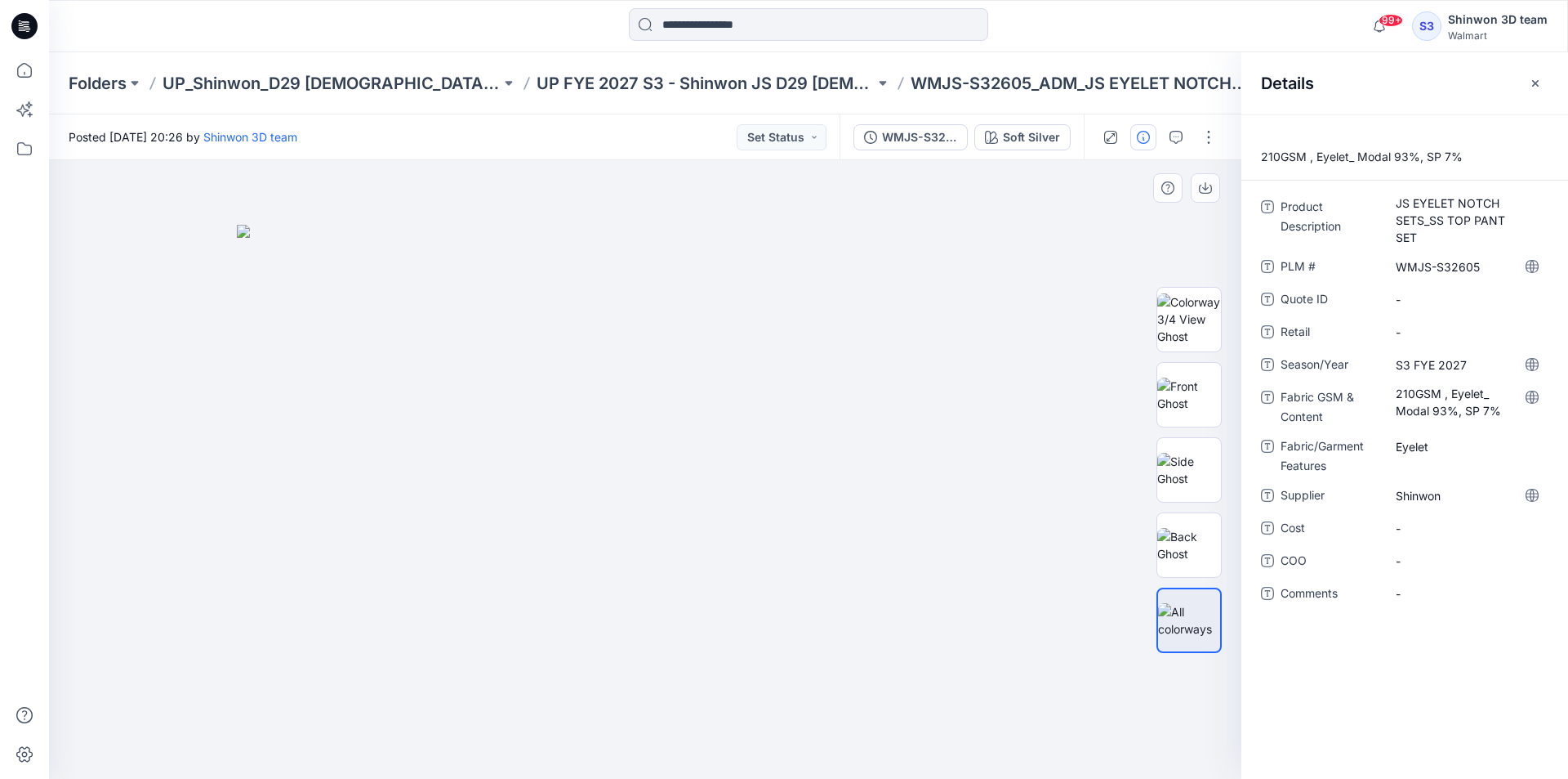
click at [1020, 205] on div at bounding box center [645, 469] width 1192 height 618
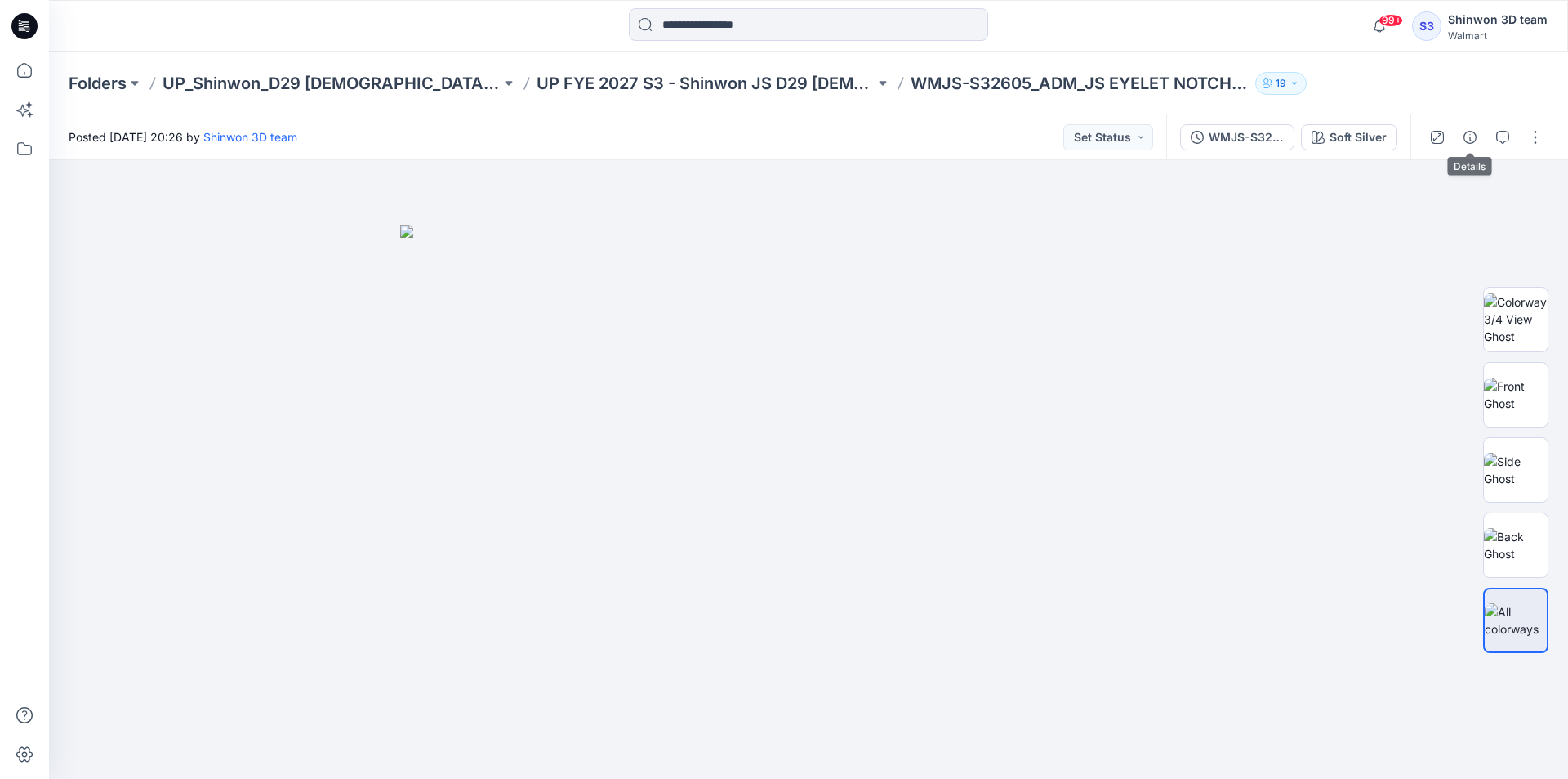
click at [1486, 133] on div at bounding box center [1486, 137] width 152 height 46
click at [1496, 135] on button "button" at bounding box center [1503, 138] width 26 height 26
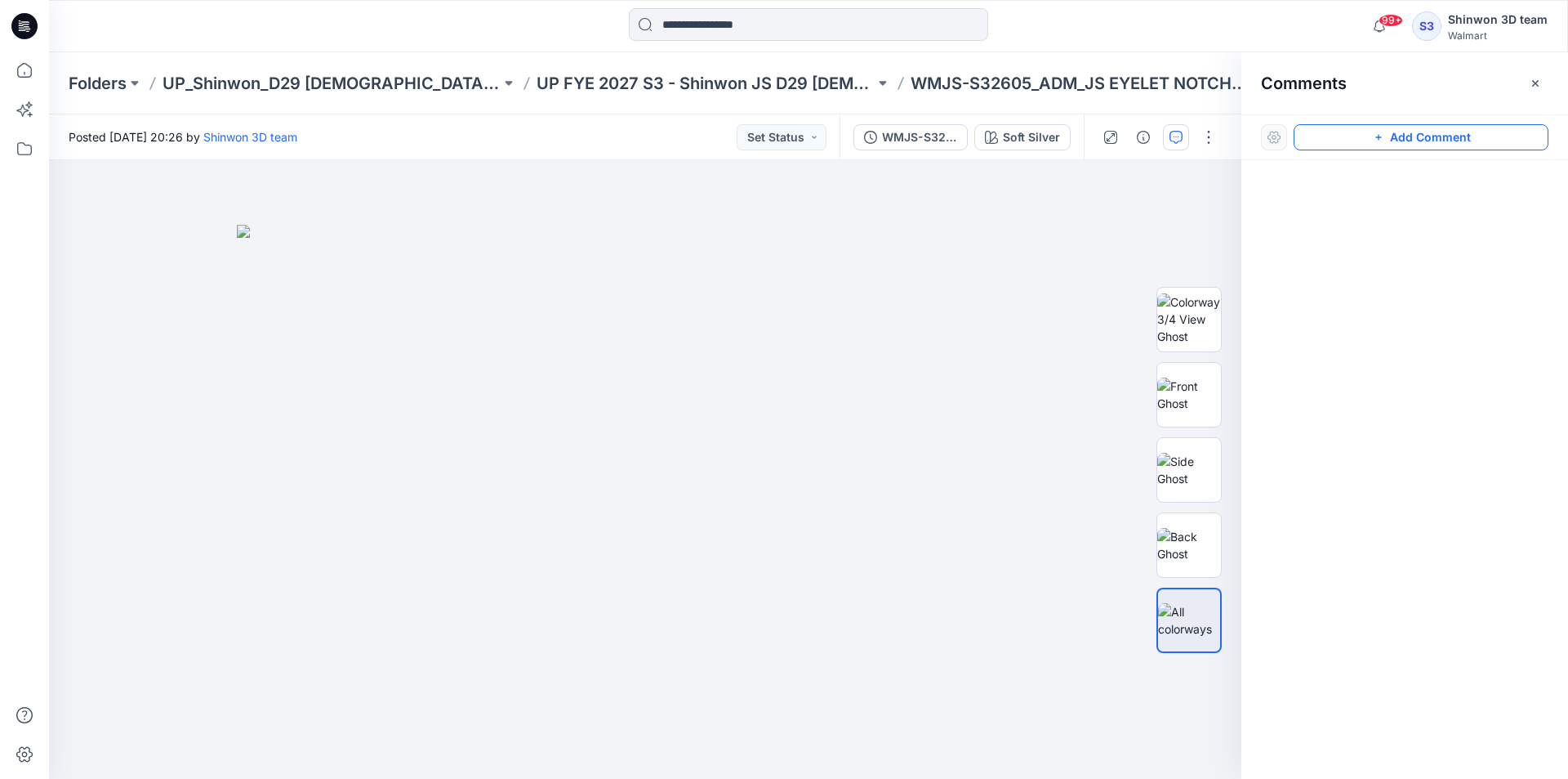
drag, startPoint x: 1410, startPoint y: 137, endPoint x: 1393, endPoint y: 139, distance: 17.1
click at [1406, 137] on button "Add Comment" at bounding box center [1421, 138] width 255 height 26
click at [152, 246] on div "1" at bounding box center [645, 469] width 1192 height 618
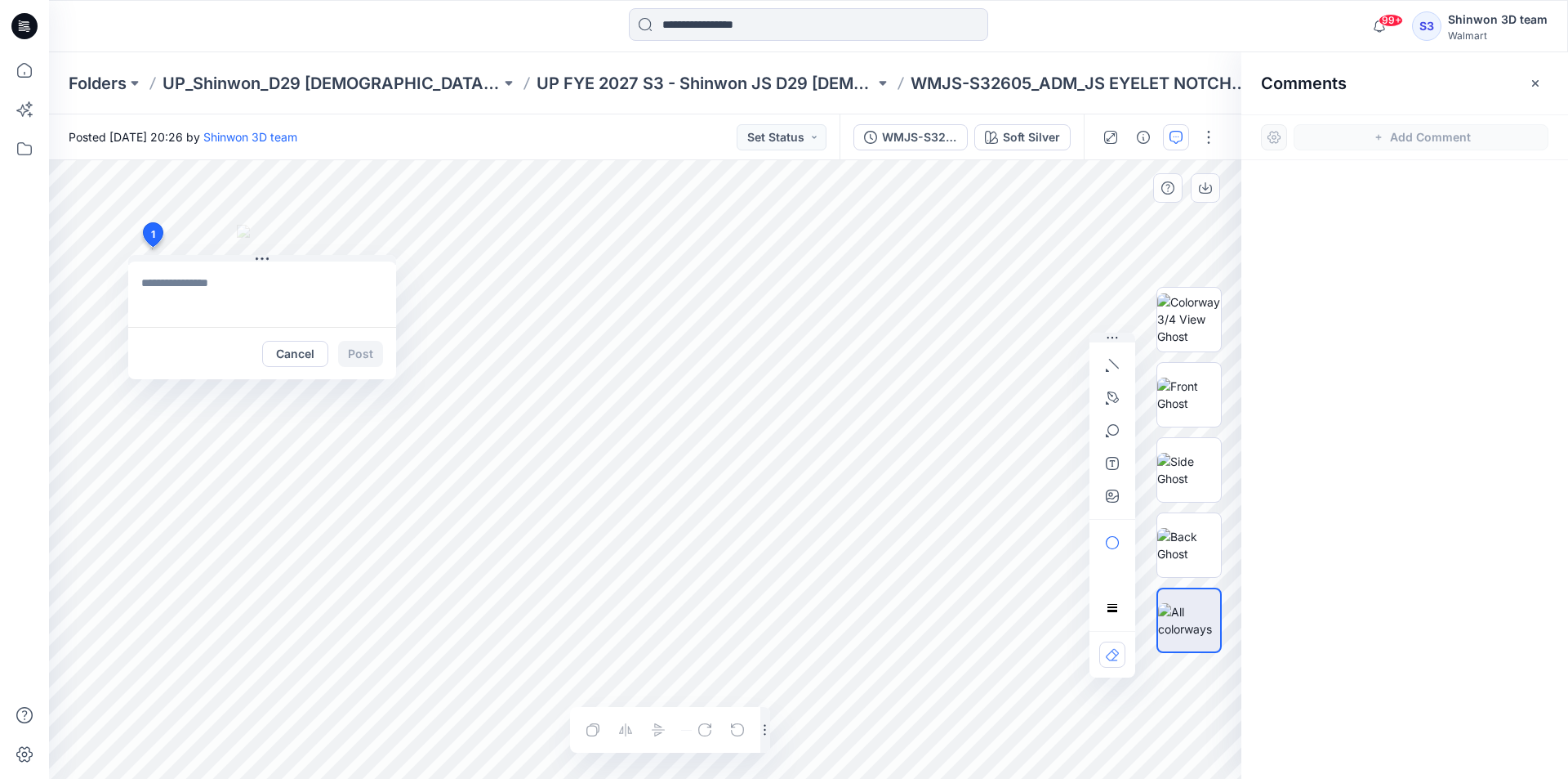
paste textarea "**********"
type textarea "**********"
click at [373, 355] on button "Post" at bounding box center [361, 353] width 45 height 26
click at [271, 312] on textarea at bounding box center [262, 294] width 268 height 65
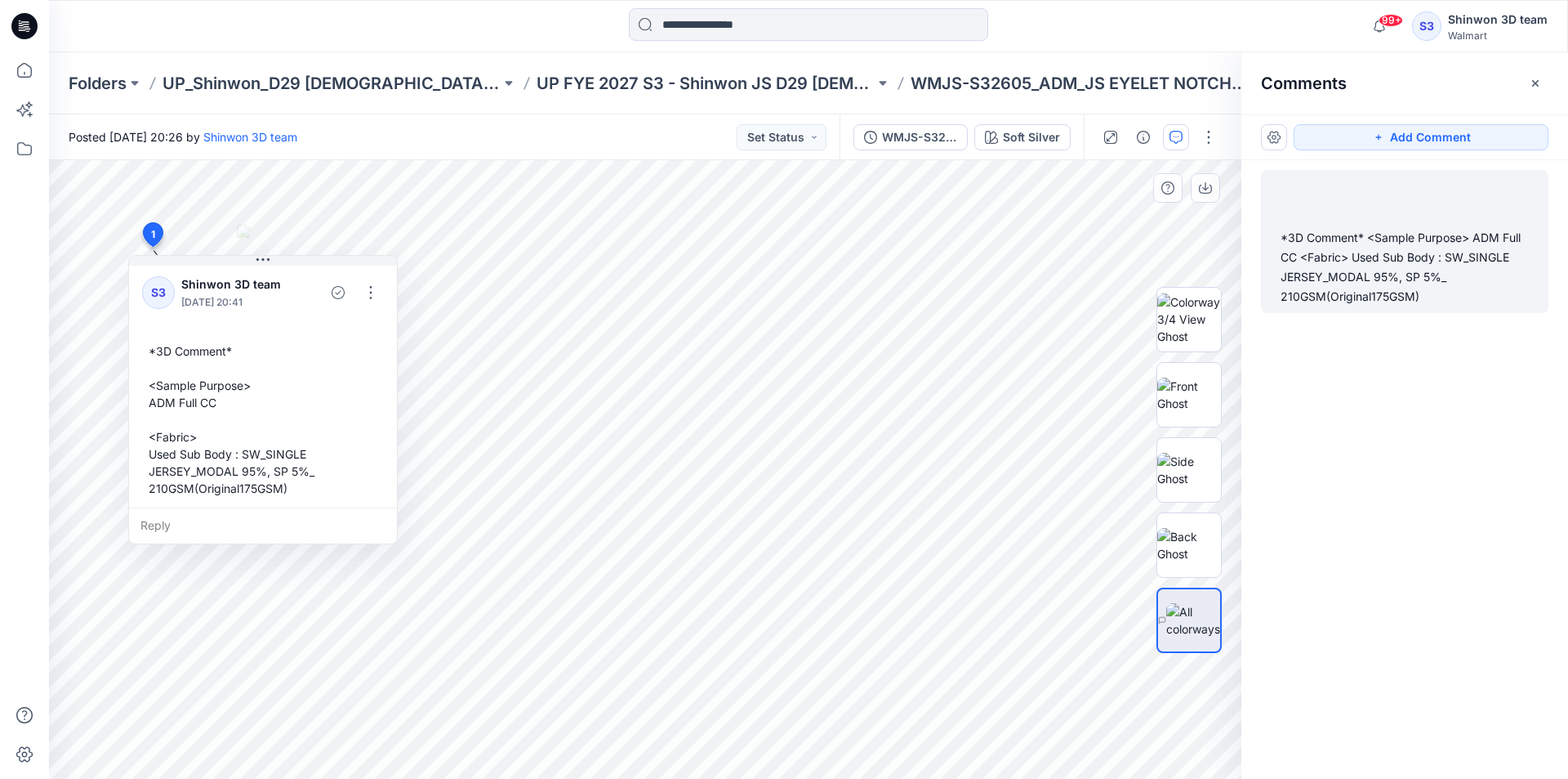
scroll to position [11, 0]
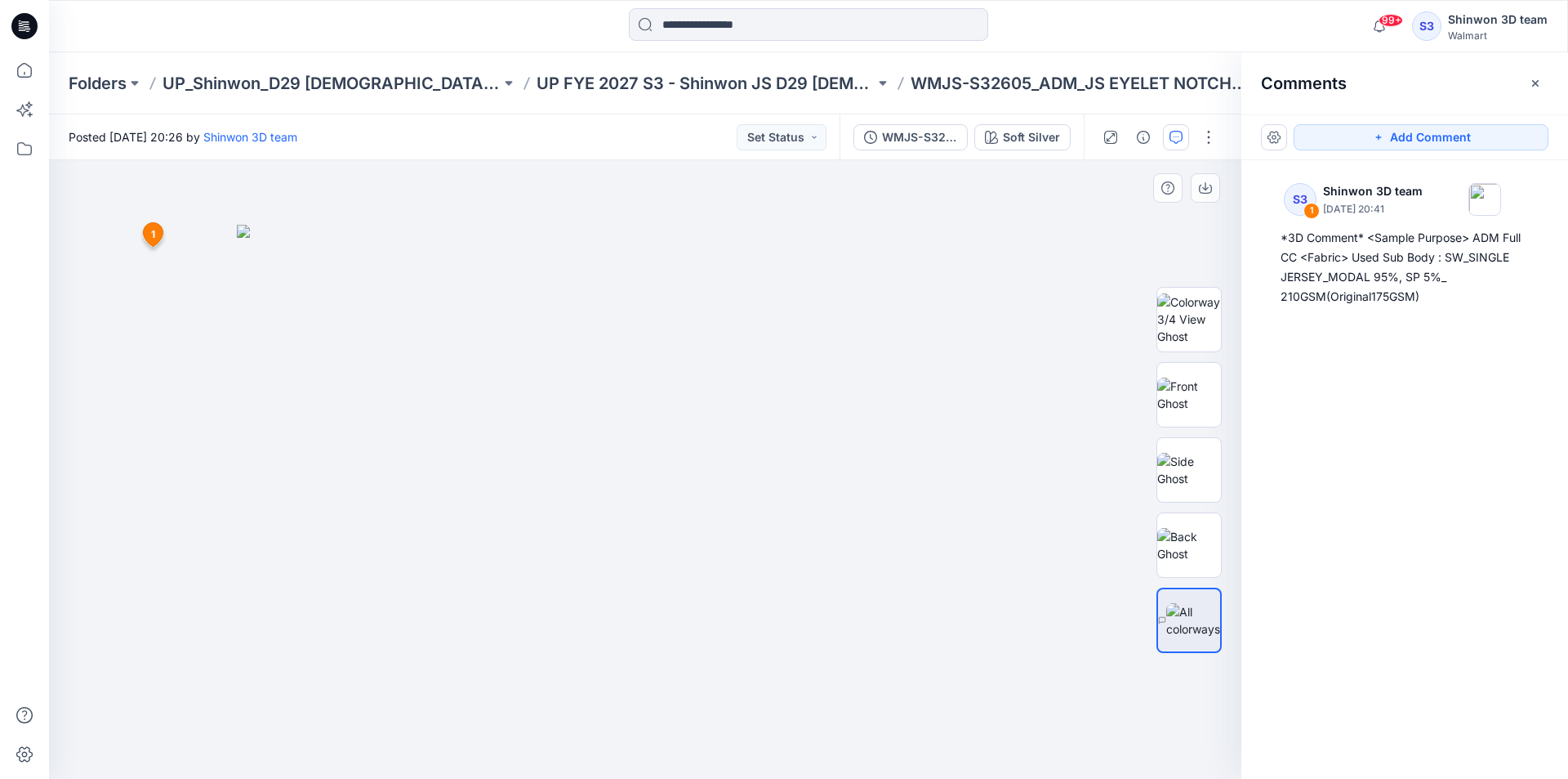
click at [1068, 668] on div at bounding box center [645, 469] width 1192 height 618
click at [1146, 139] on icon "button" at bounding box center [1143, 138] width 13 height 13
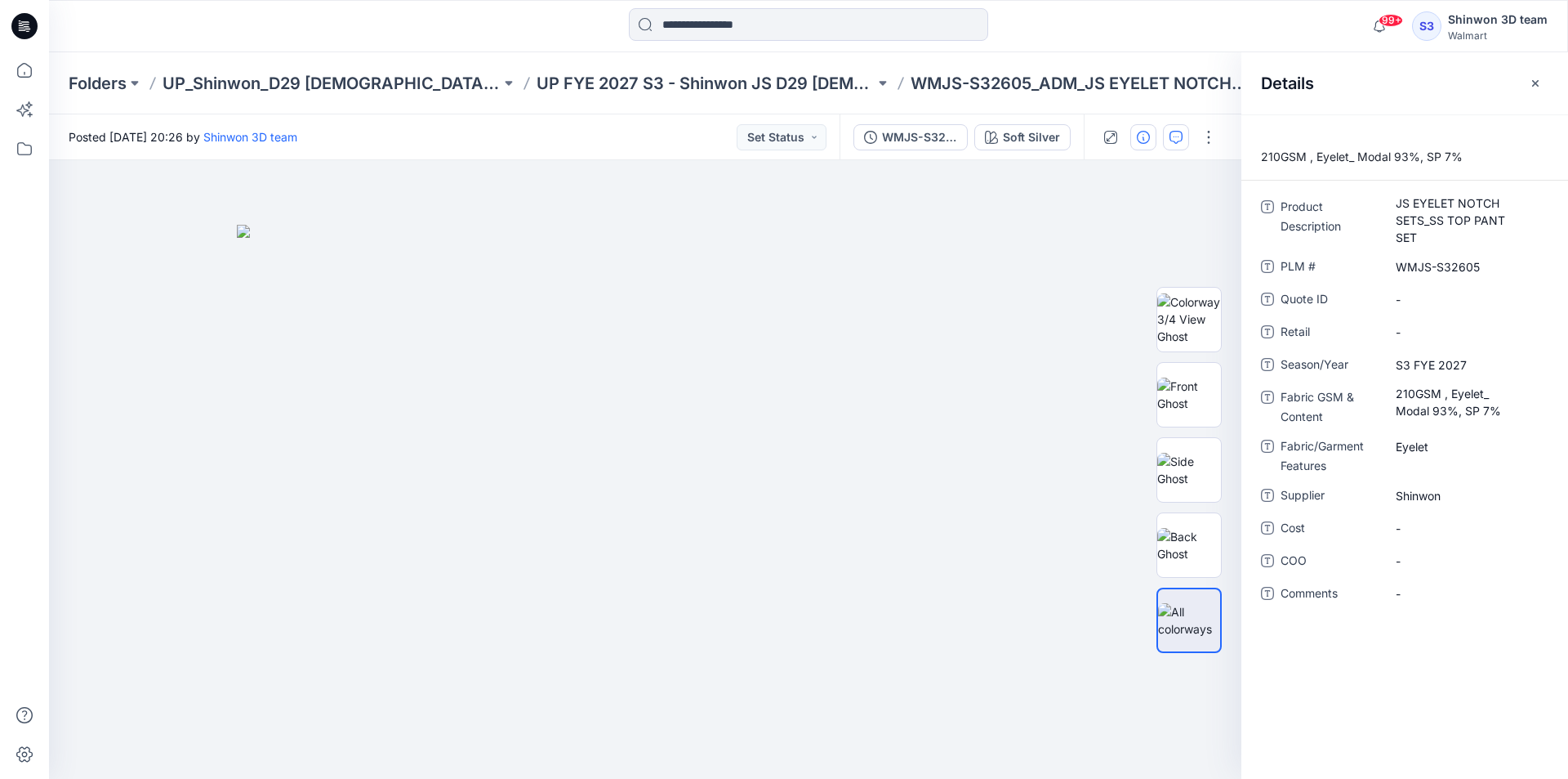
click at [1176, 139] on icon "button" at bounding box center [1176, 138] width 13 height 13
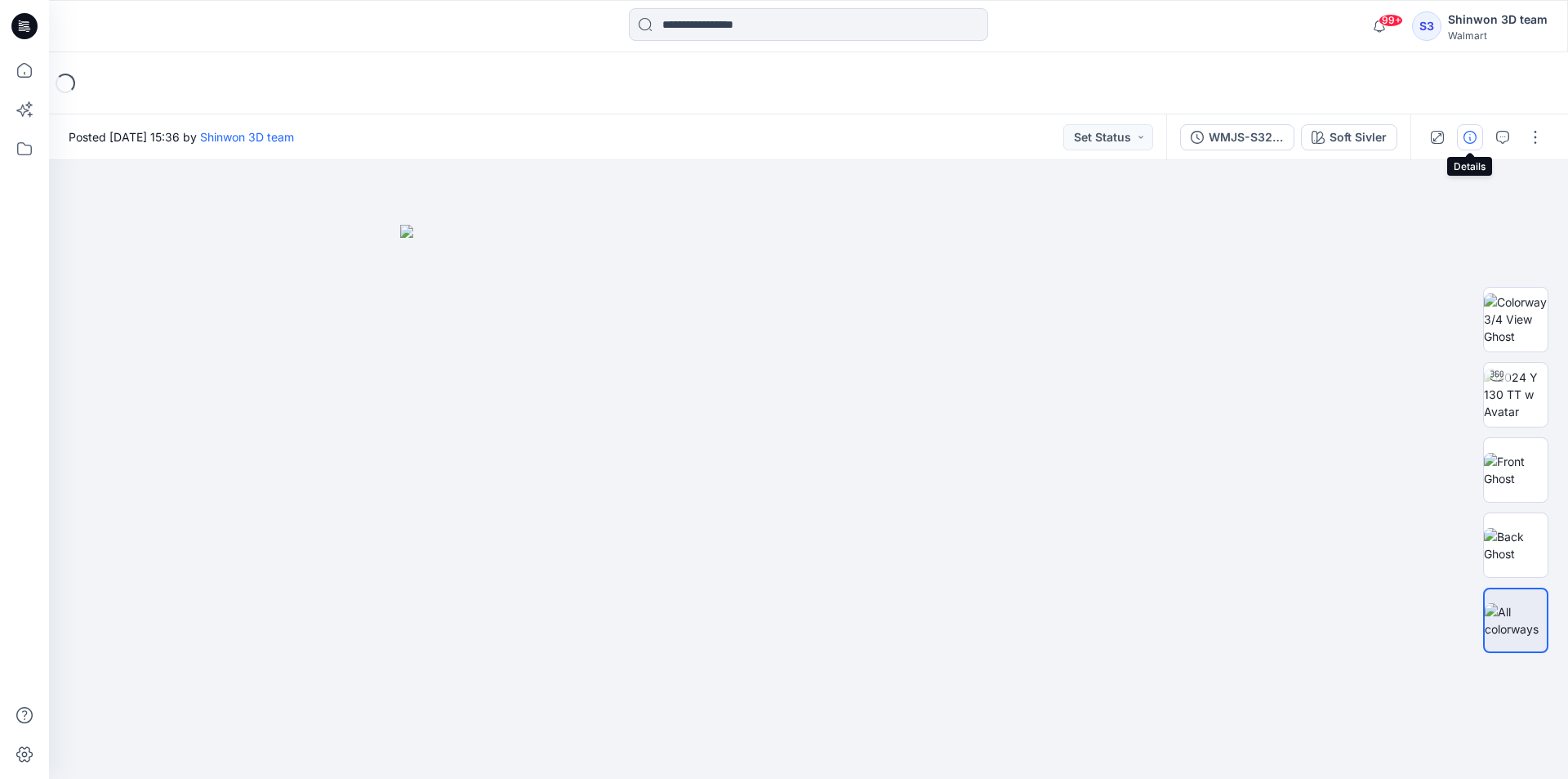
click at [1468, 134] on icon "button" at bounding box center [1470, 138] width 13 height 13
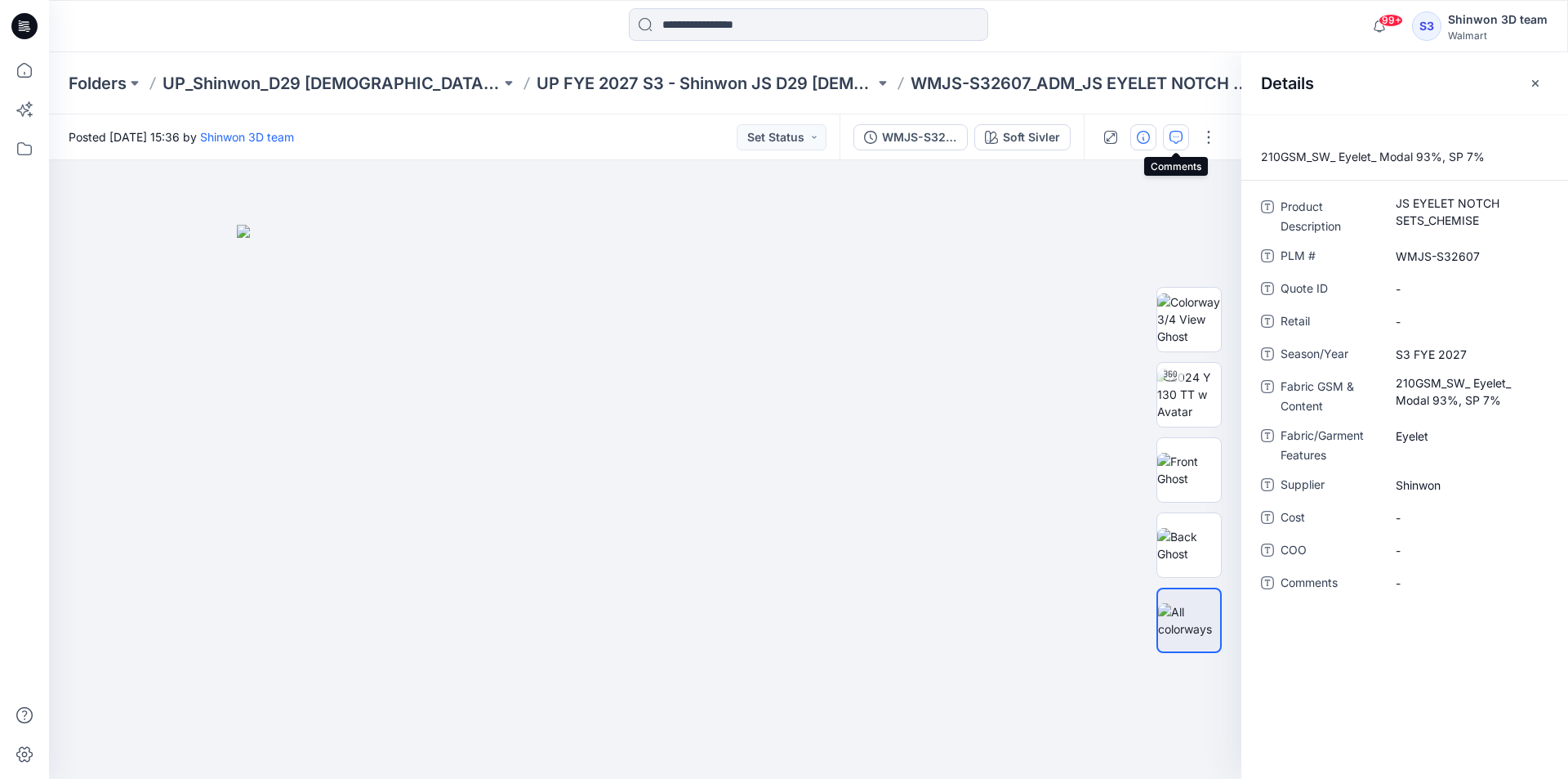
click at [1181, 135] on icon "button" at bounding box center [1176, 138] width 13 height 13
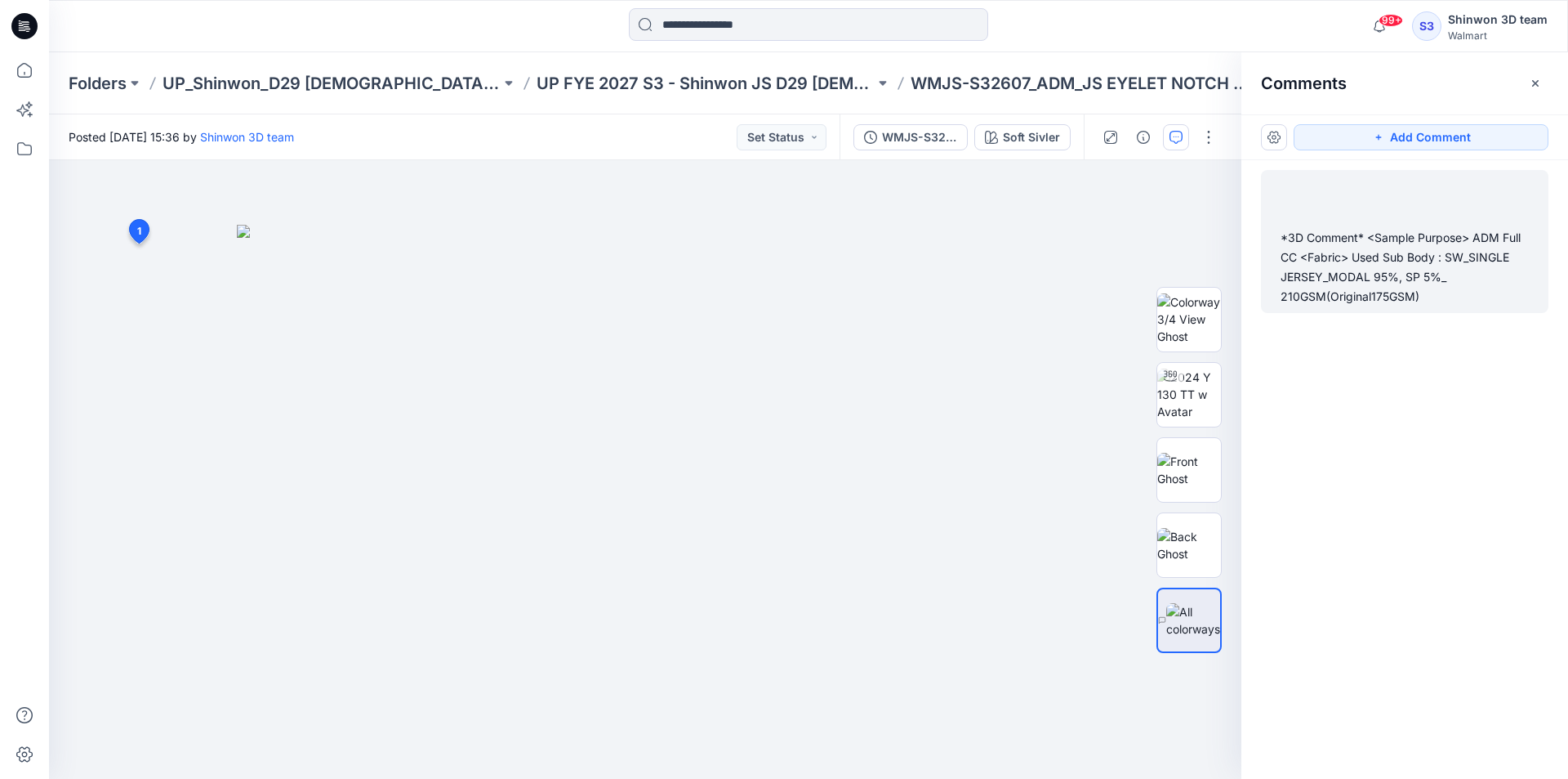
click at [1374, 215] on div at bounding box center [1404, 199] width 268 height 45
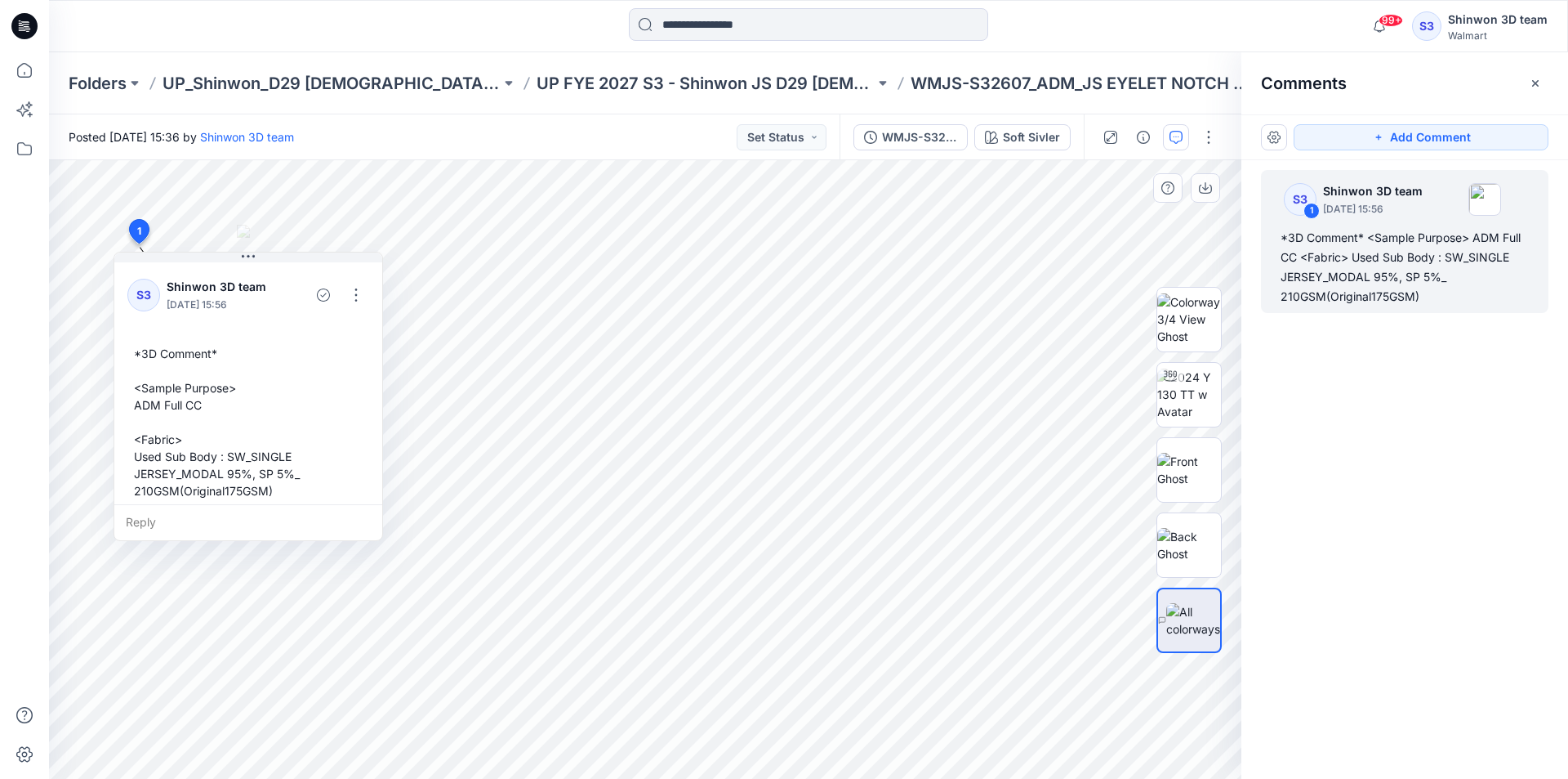
drag, startPoint x: 277, startPoint y: 451, endPoint x: 277, endPoint y: 472, distance: 21.0
click at [277, 453] on div "*3D Comment* <Sample Purpose> ADM Full CC <Fabric> Used Sub Body : SW_SINGLE JE…" at bounding box center [248, 422] width 242 height 167
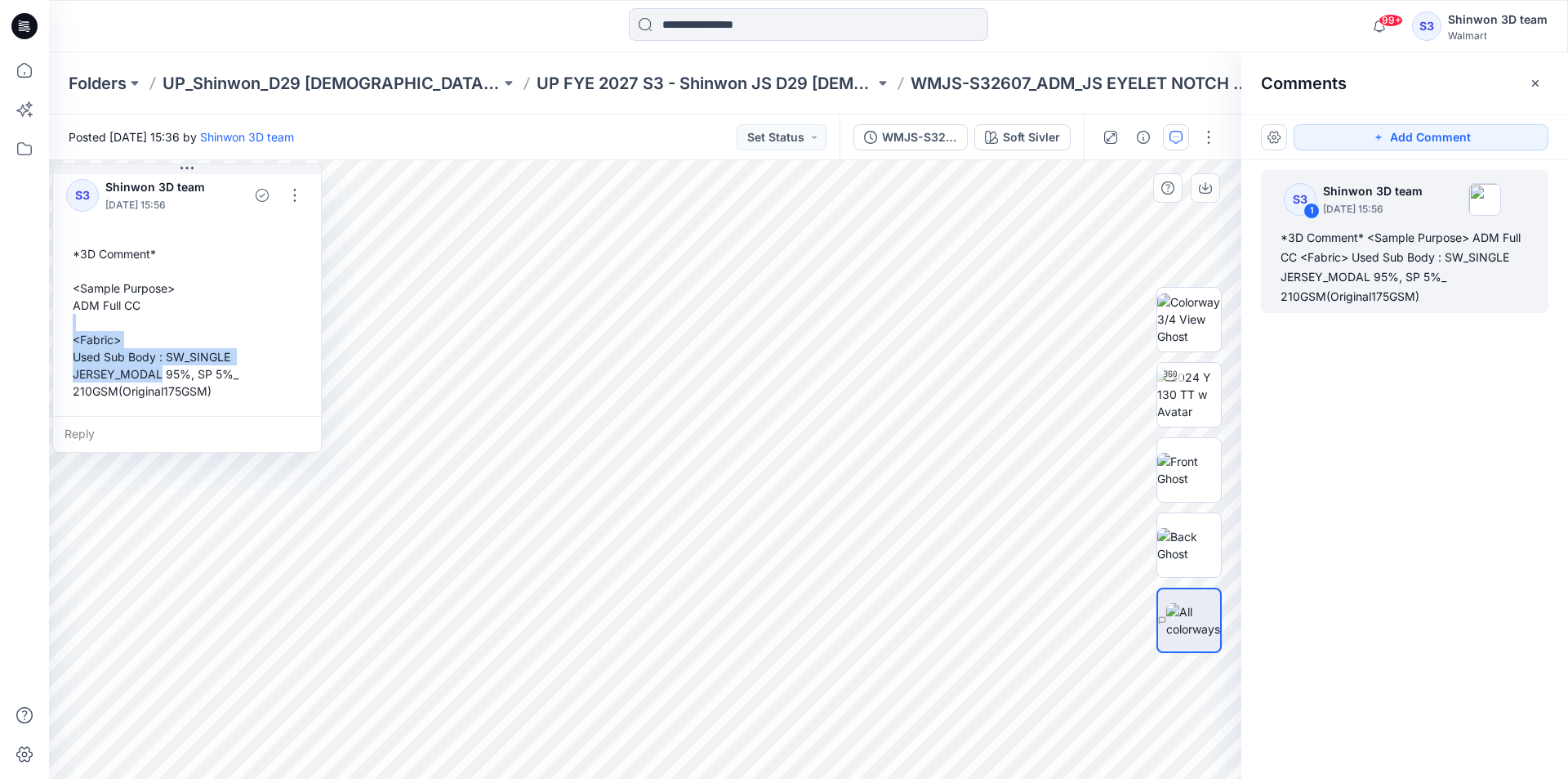
drag, startPoint x: 278, startPoint y: 476, endPoint x: 126, endPoint y: 321, distance: 217.1
click at [126, 321] on div "*3D Comment* <Sample Purpose> ADM Full CC <Fabric> Used Sub Body : SW_SINGLE JE…" at bounding box center [187, 323] width 242 height 167
click at [235, 364] on div "*3D Comment* <Sample Purpose> ADM Full CC <Fabric> Used Sub Body : SW_SINGLE JE…" at bounding box center [187, 323] width 242 height 167
drag, startPoint x: 215, startPoint y: 393, endPoint x: 67, endPoint y: 232, distance: 218.7
click at [67, 232] on div "S3 Shinwon 3D team October 13, 2025 15:56 *3D Comment* <Sample Purpose> ADM Ful…" at bounding box center [187, 287] width 268 height 257
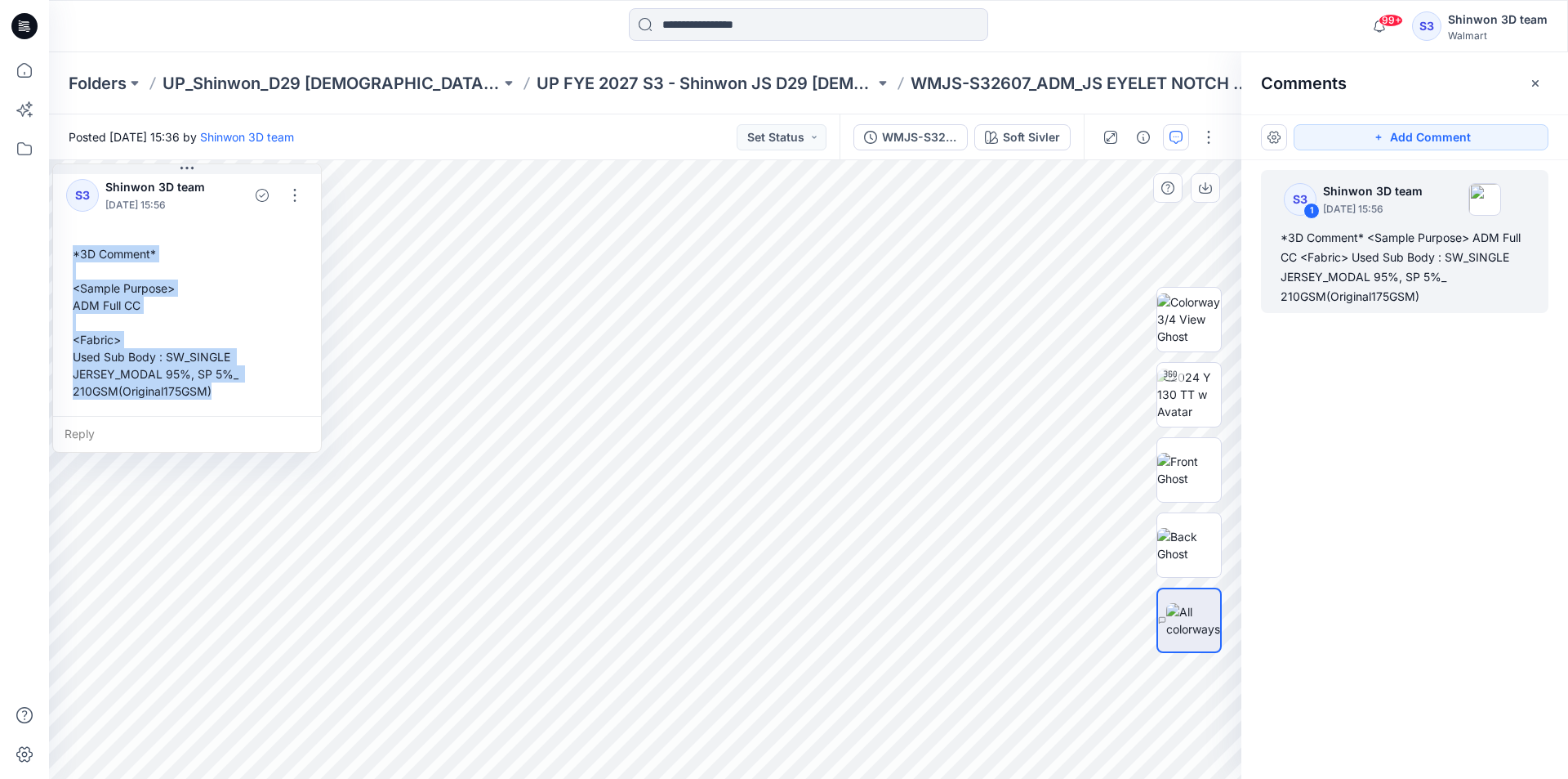
copy div "*3D Comment* <Sample Purpose> ADM Full CC <Fabric> Used Sub Body : SW_SINGLE JE…"
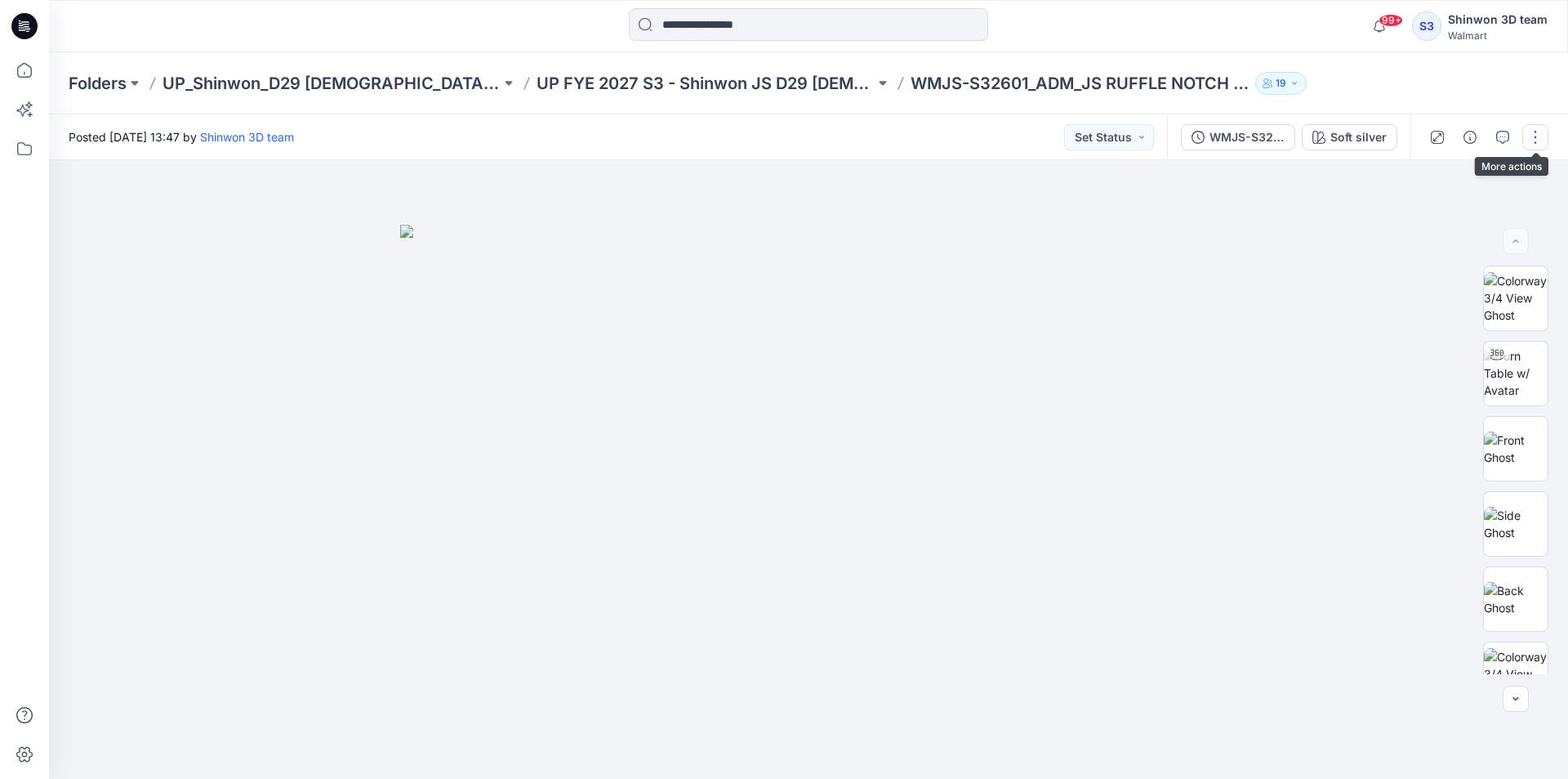
click at [1534, 137] on button "button" at bounding box center [1535, 138] width 26 height 26
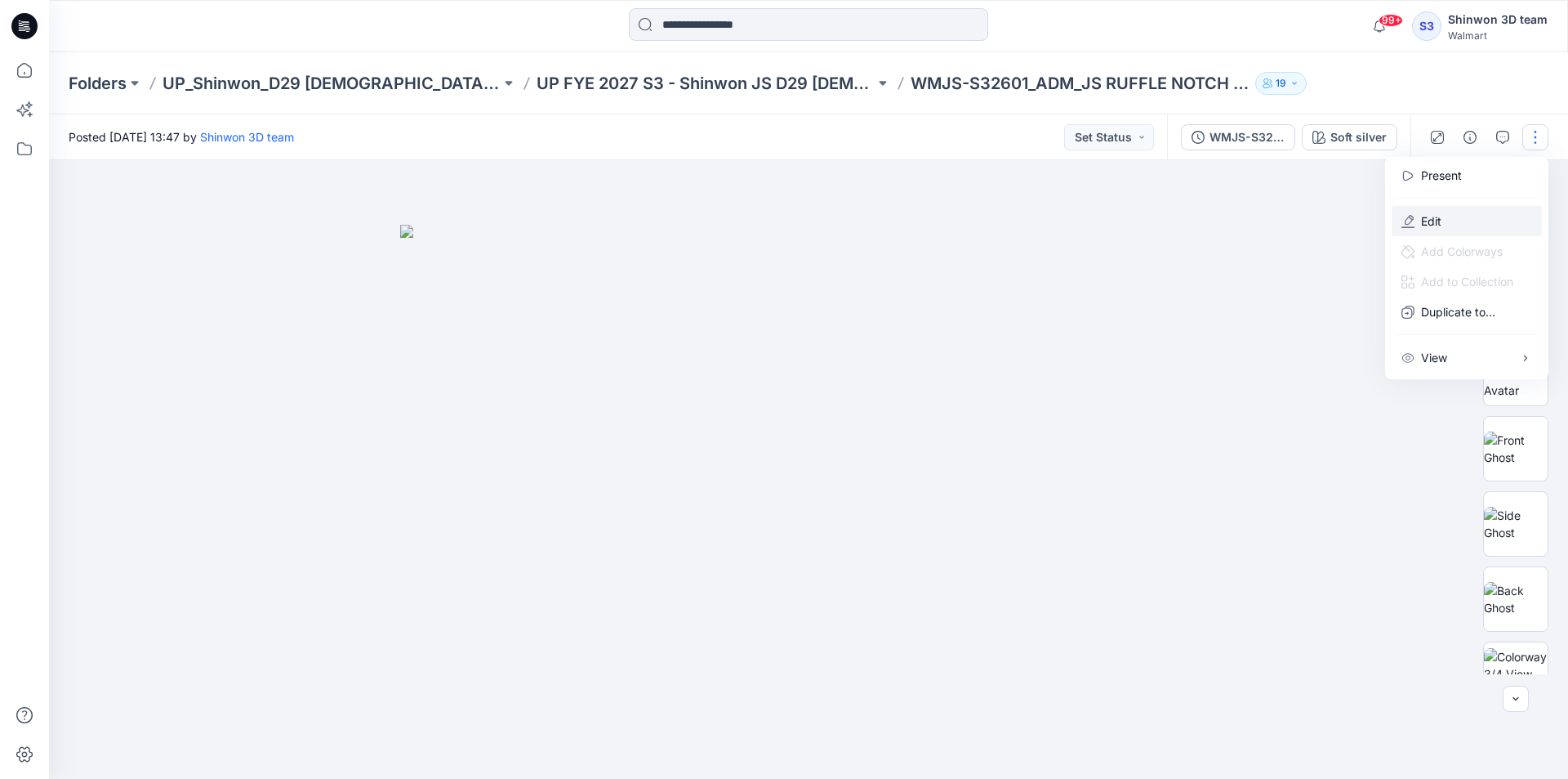
click at [1442, 219] on button "Edit" at bounding box center [1468, 220] width 151 height 31
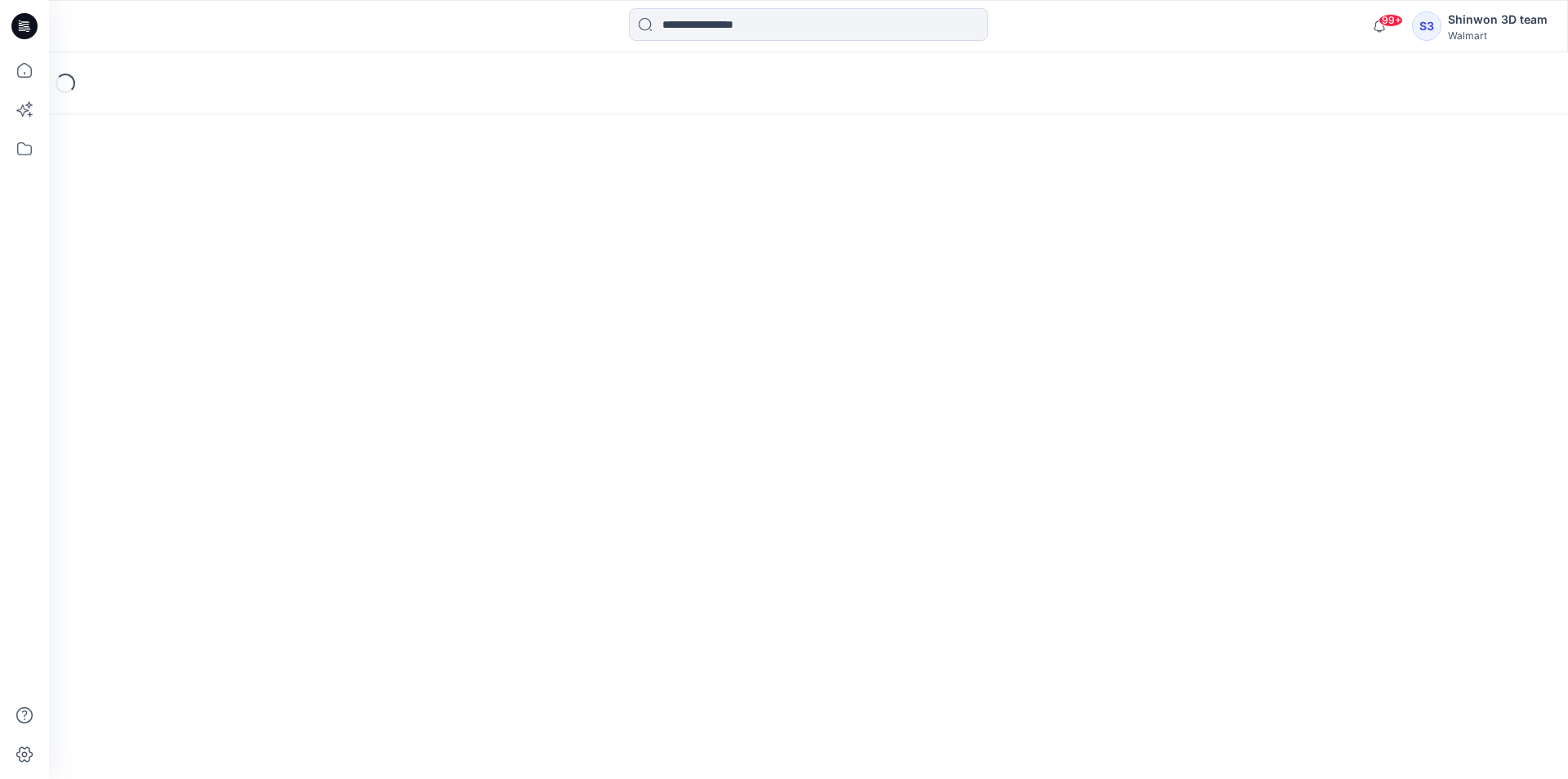
scroll to position [200, 0]
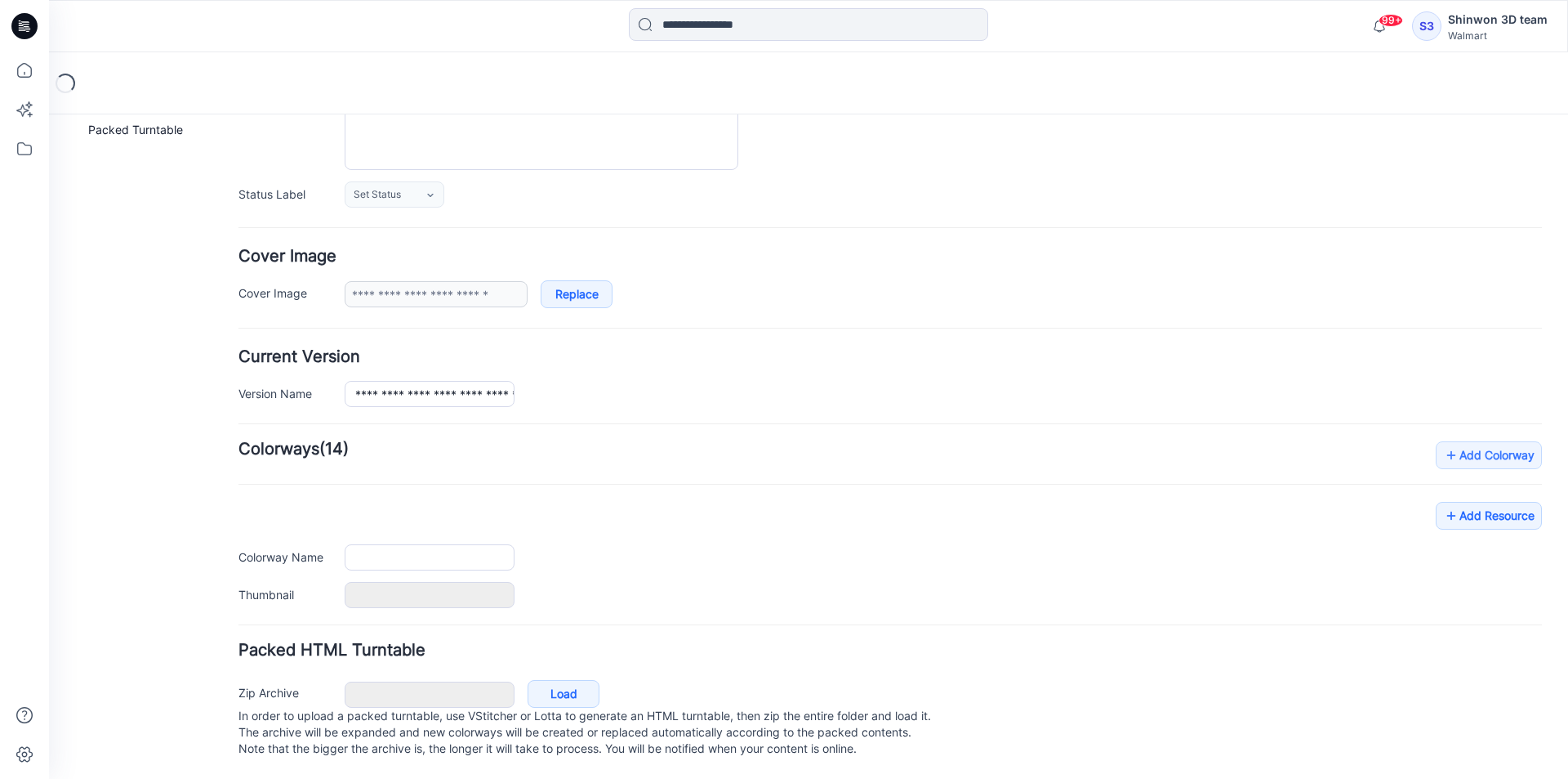
type input "**********"
type textarea "**********"
type input "**********"
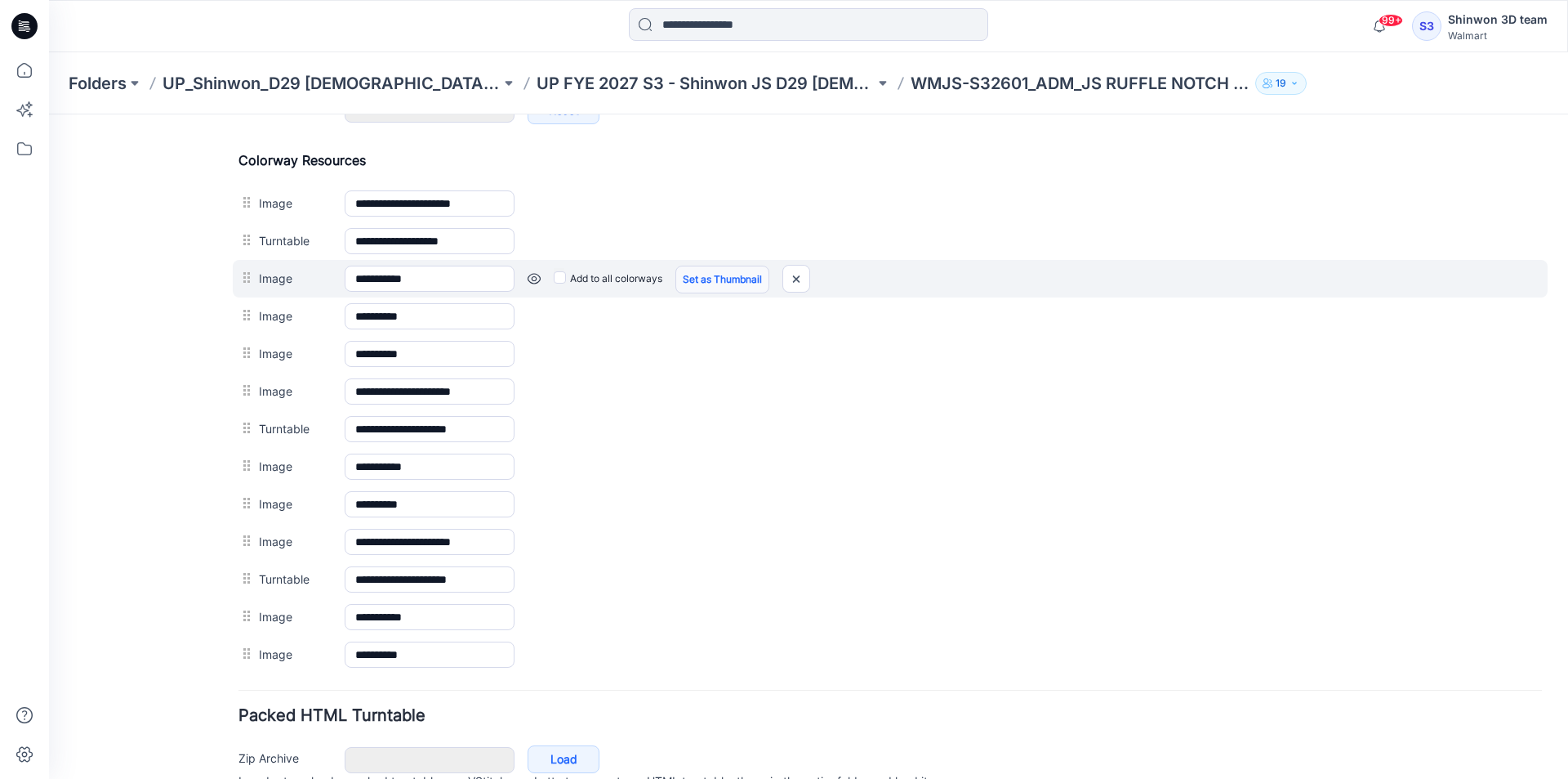
scroll to position [344, 0]
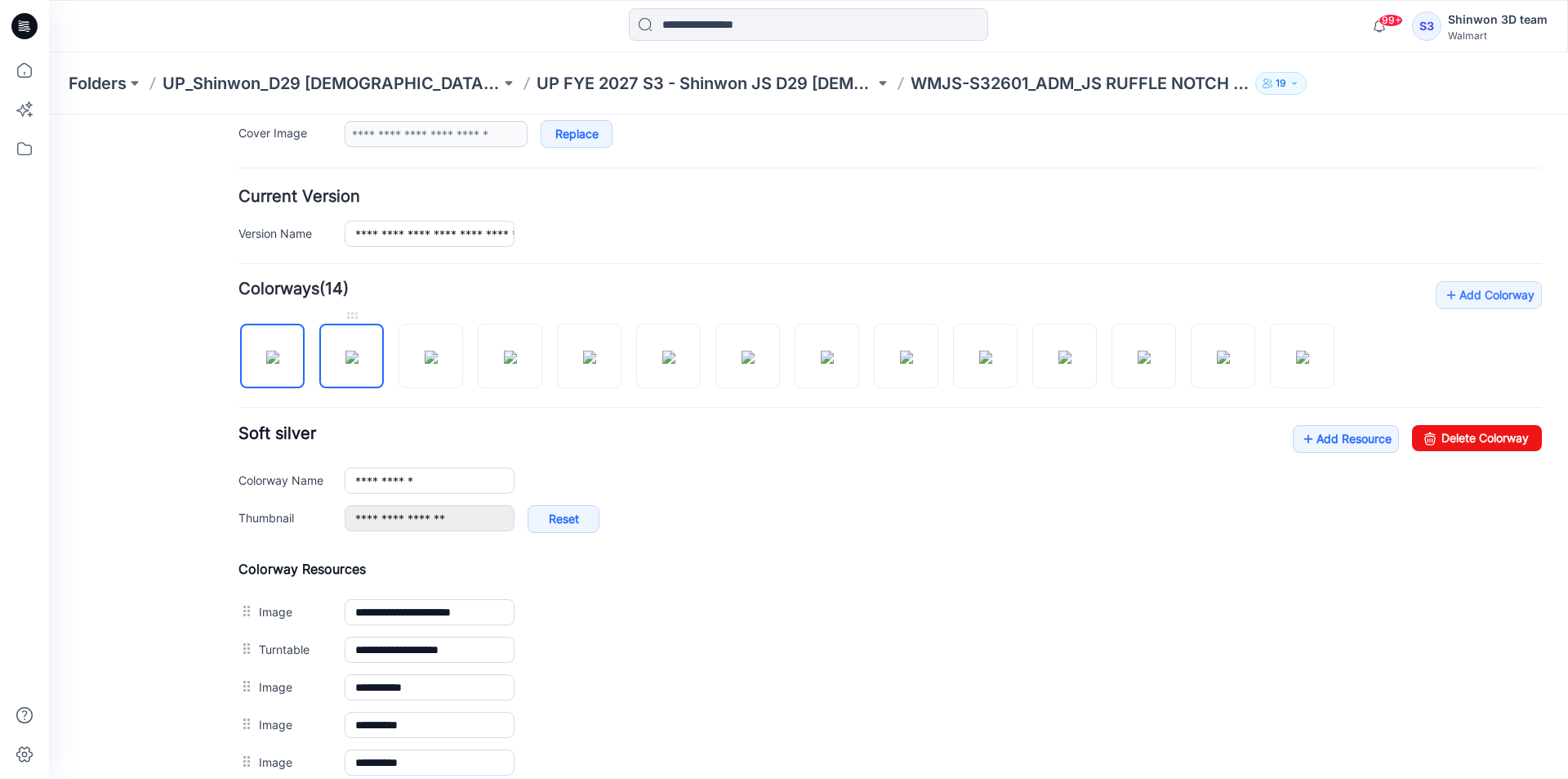
drag, startPoint x: 340, startPoint y: 374, endPoint x: 345, endPoint y: 363, distance: 12.1
click at [346, 363] on img at bounding box center [352, 357] width 13 height 13
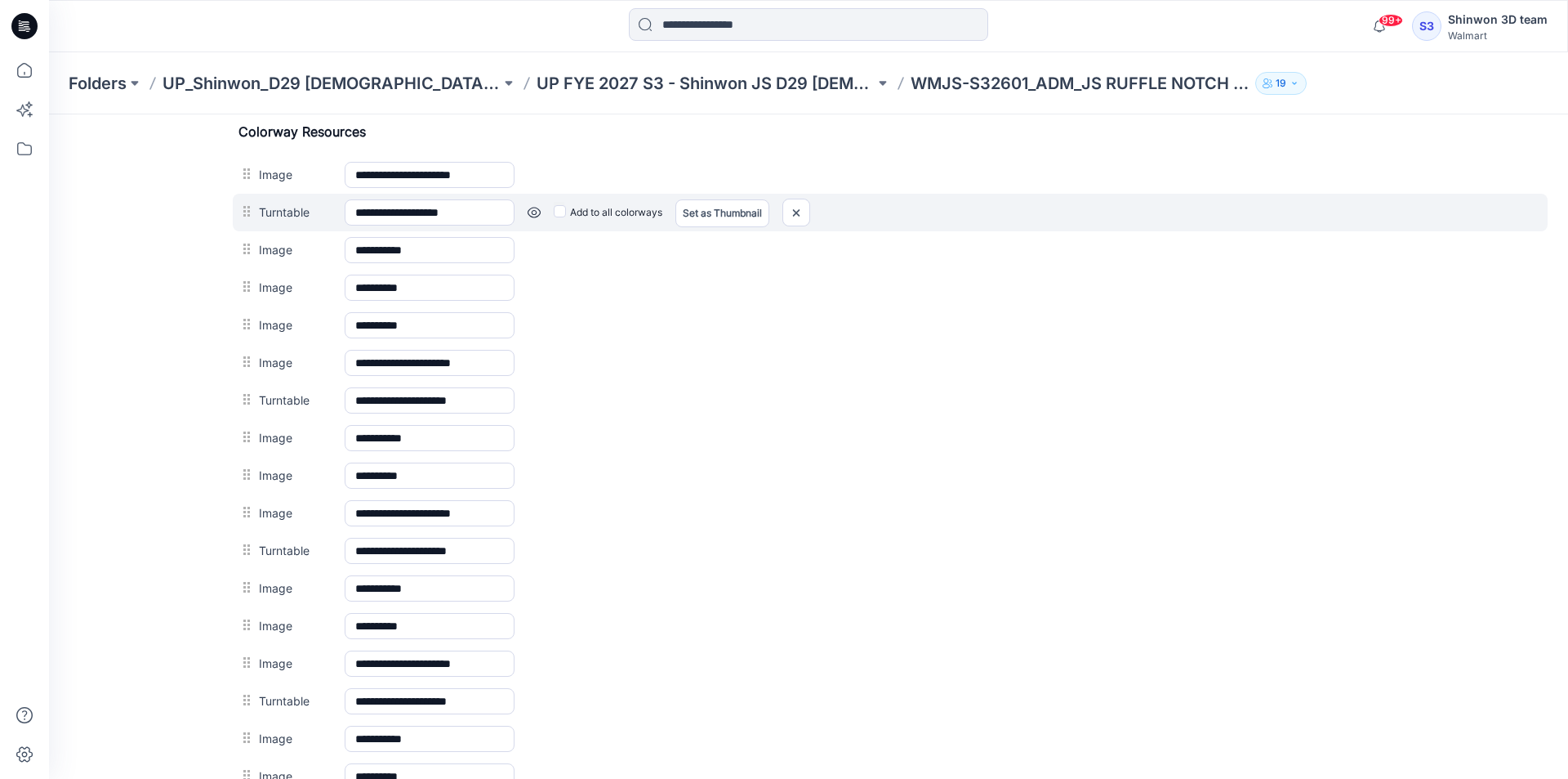
scroll to position [752, 0]
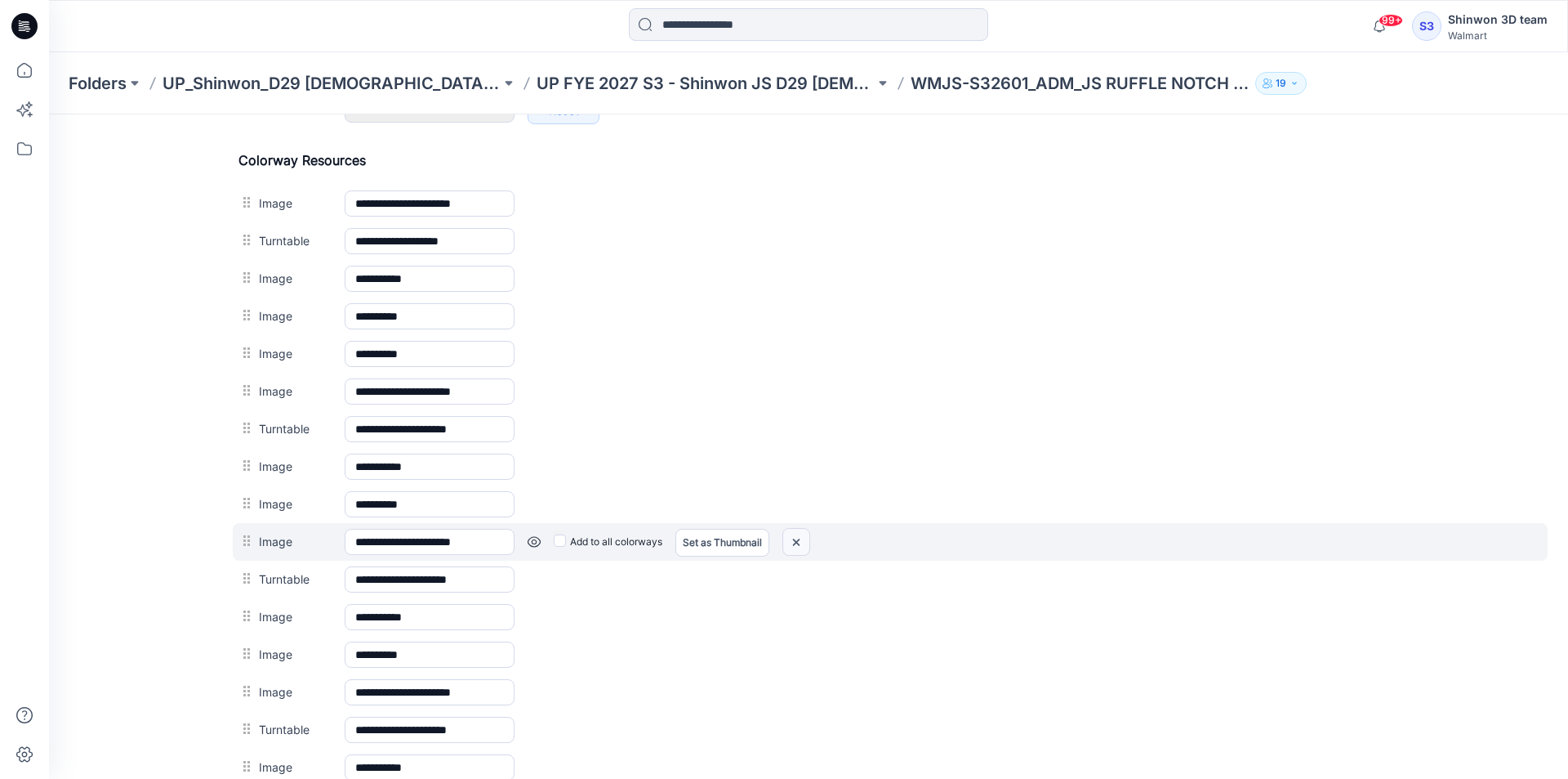
click at [802, 541] on img at bounding box center [797, 542] width 26 height 27
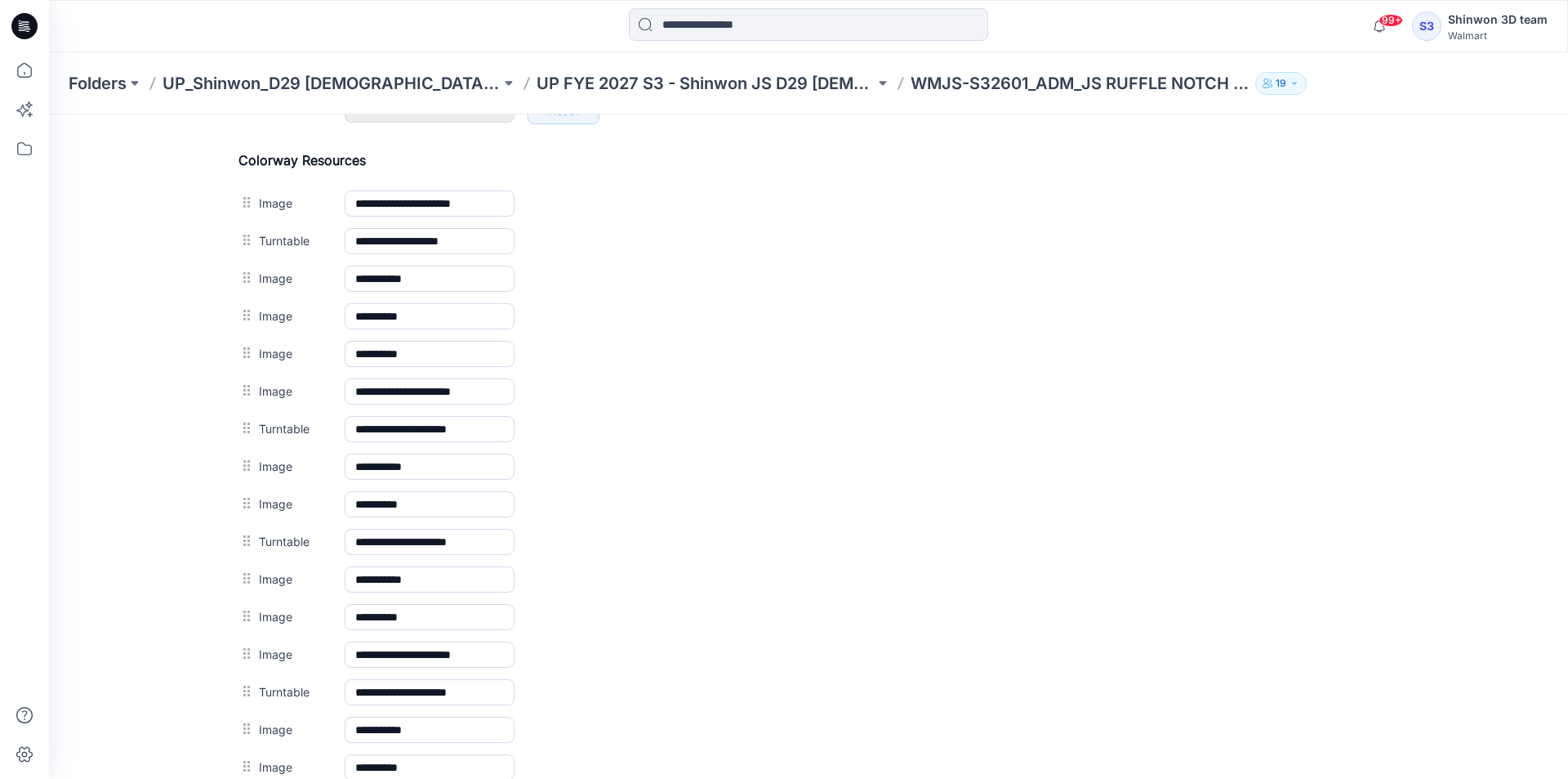
click at [49, 114] on img at bounding box center [49, 114] width 0 height 0
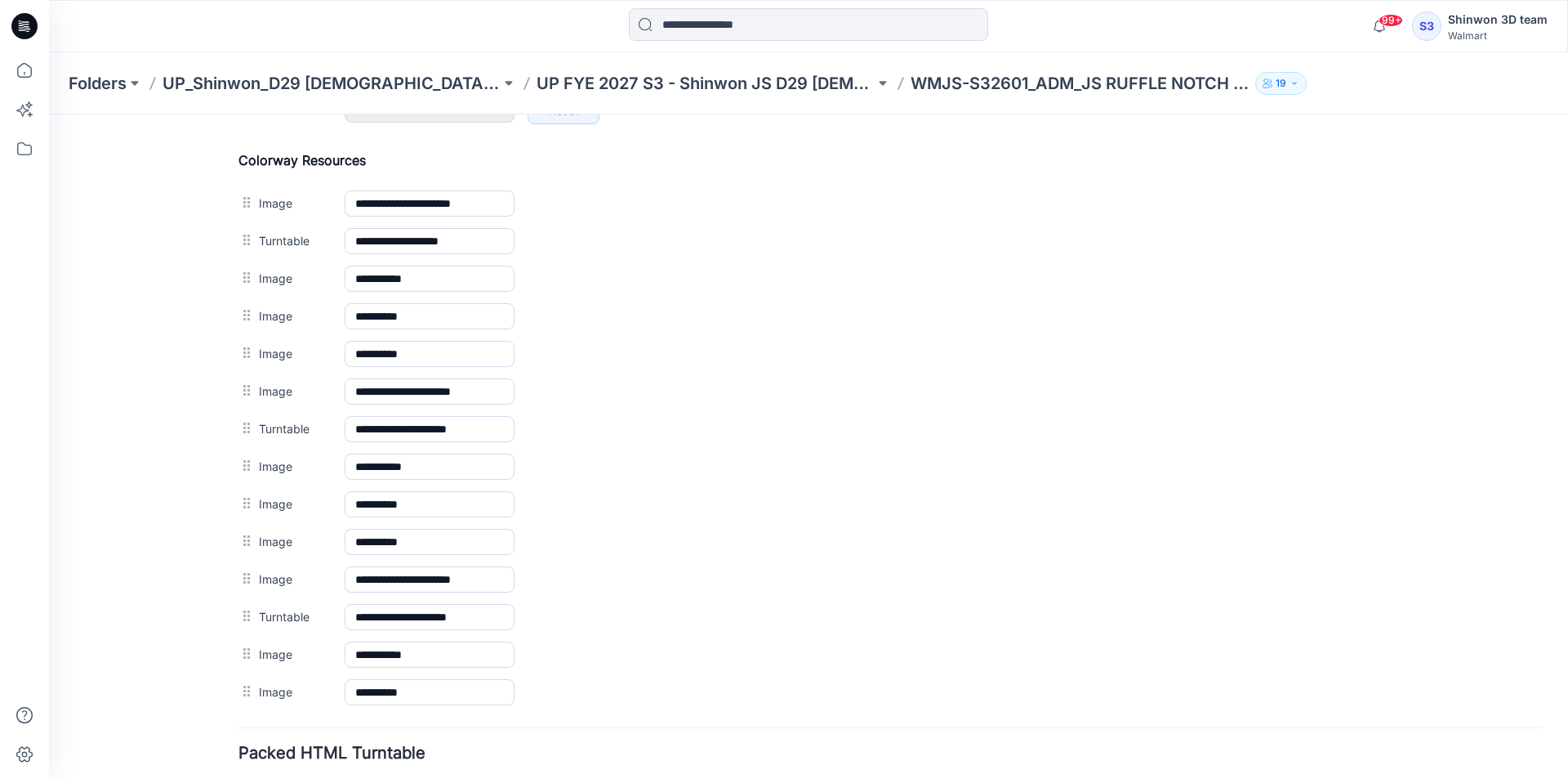
click at [49, 114] on img at bounding box center [49, 114] width 0 height 0
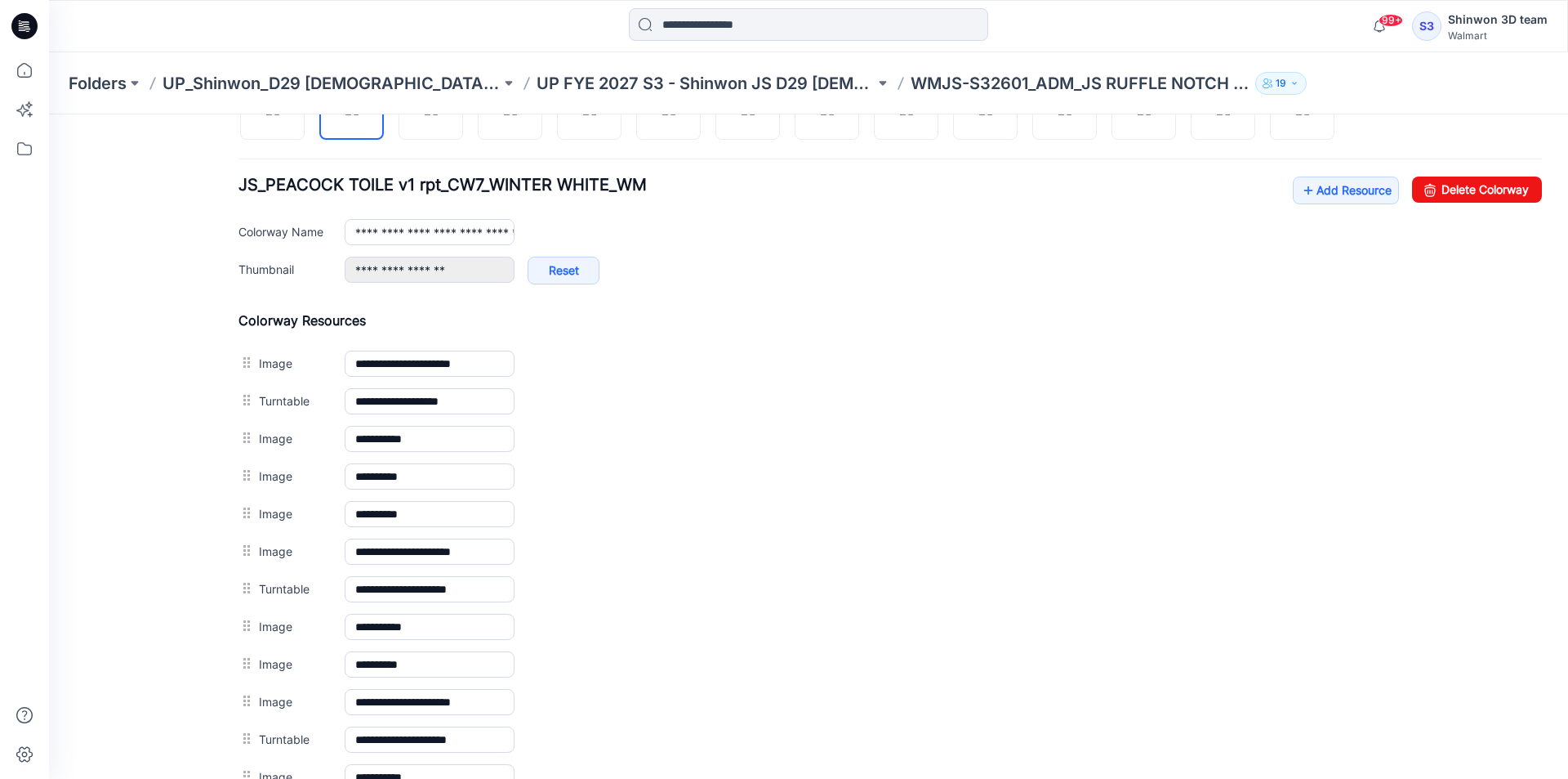
scroll to position [589, 0]
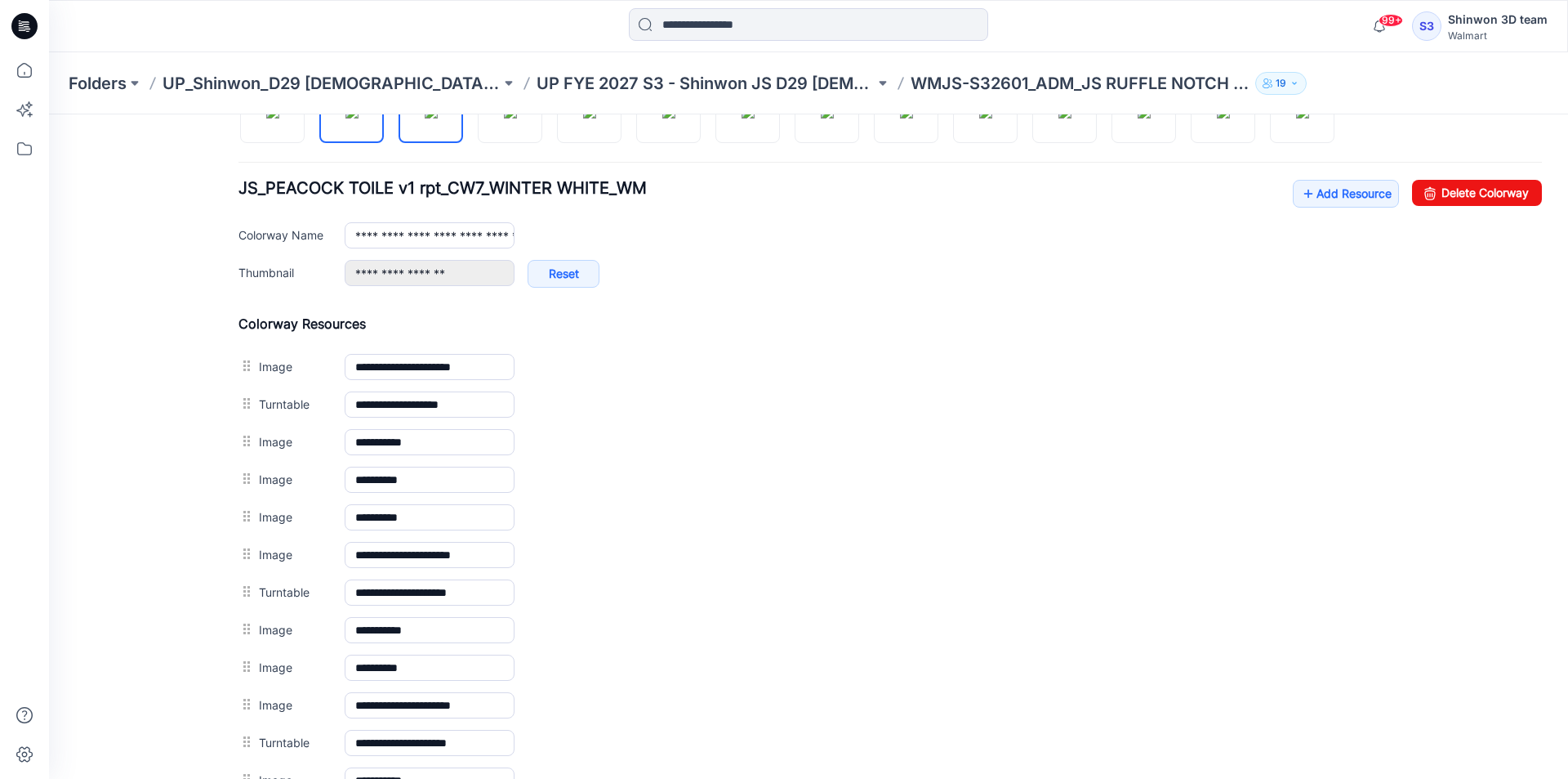
click at [428, 118] on img at bounding box center [431, 112] width 13 height 13
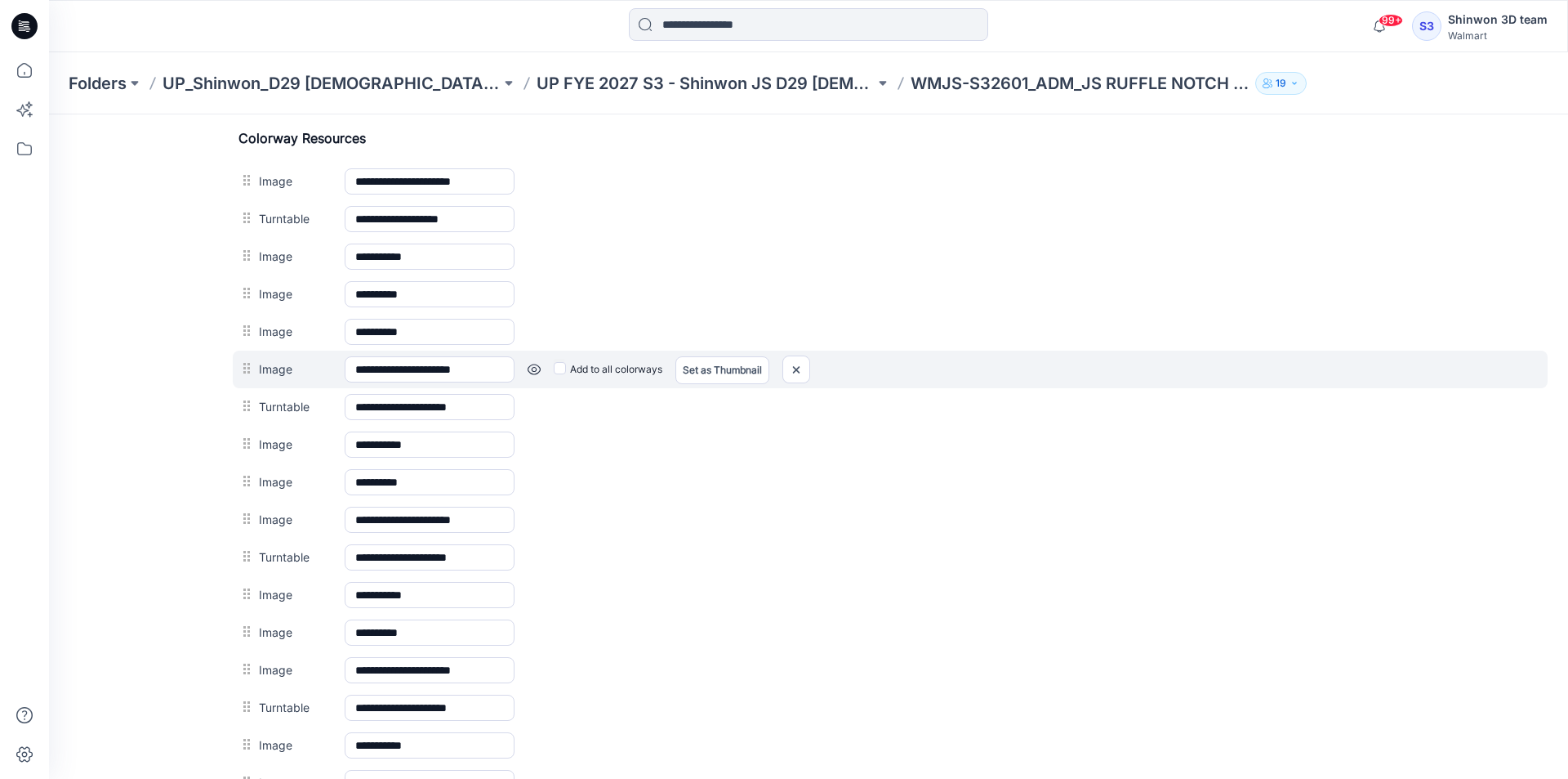
scroll to position [671, 0]
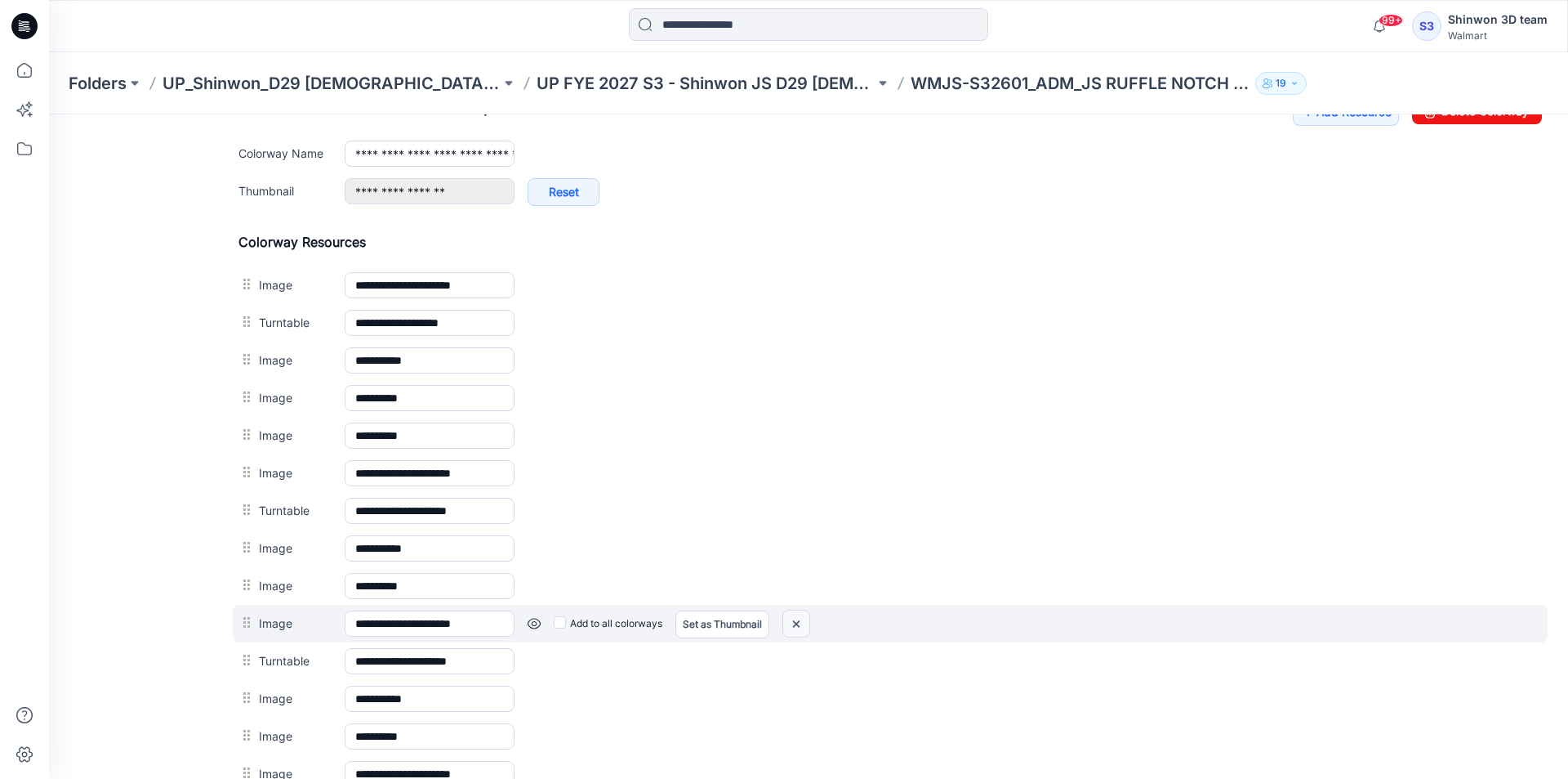
click at [794, 624] on img at bounding box center [797, 623] width 26 height 27
click at [797, 626] on img at bounding box center [797, 623] width 26 height 27
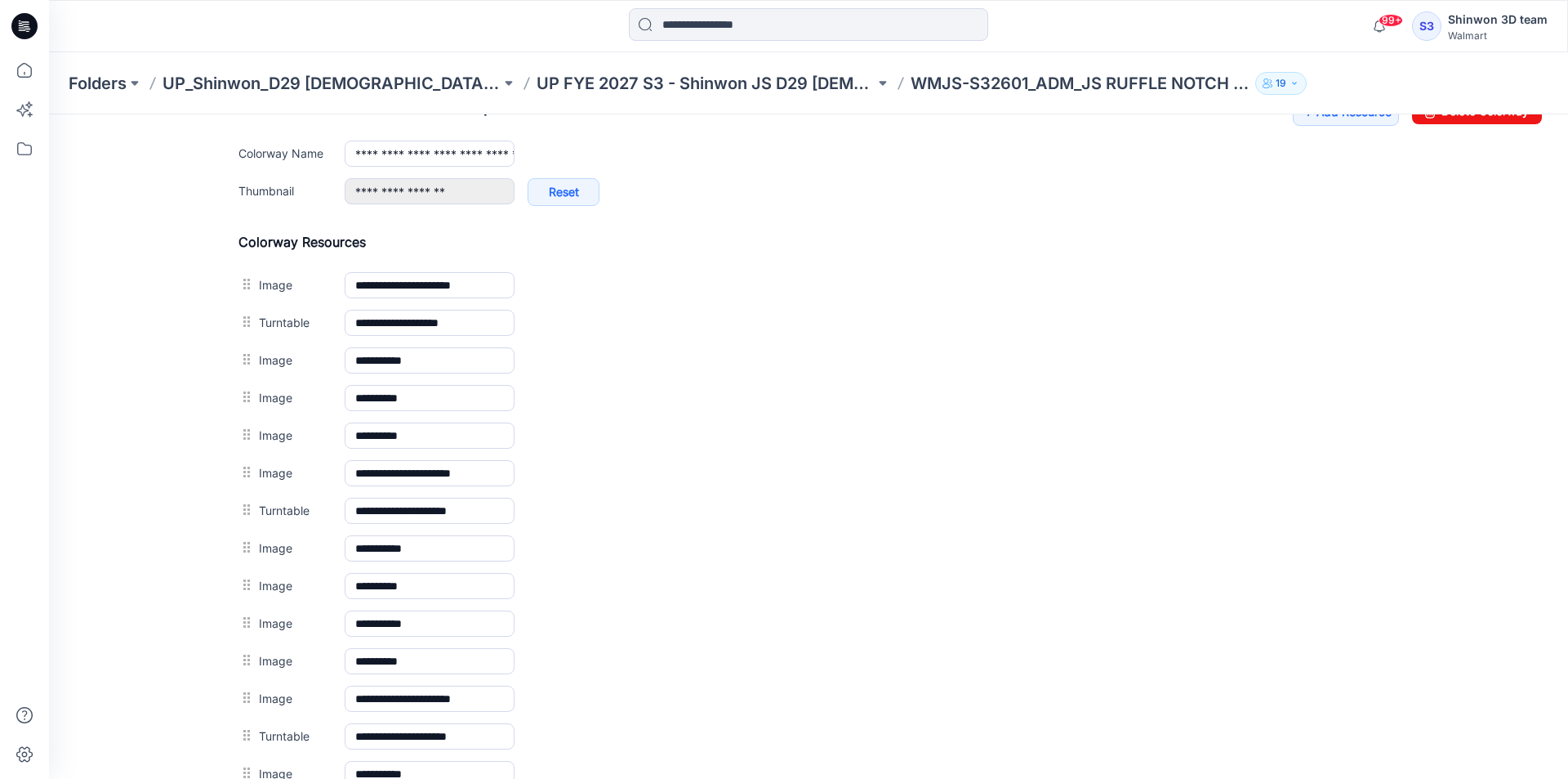
click at [49, 114] on img at bounding box center [49, 114] width 0 height 0
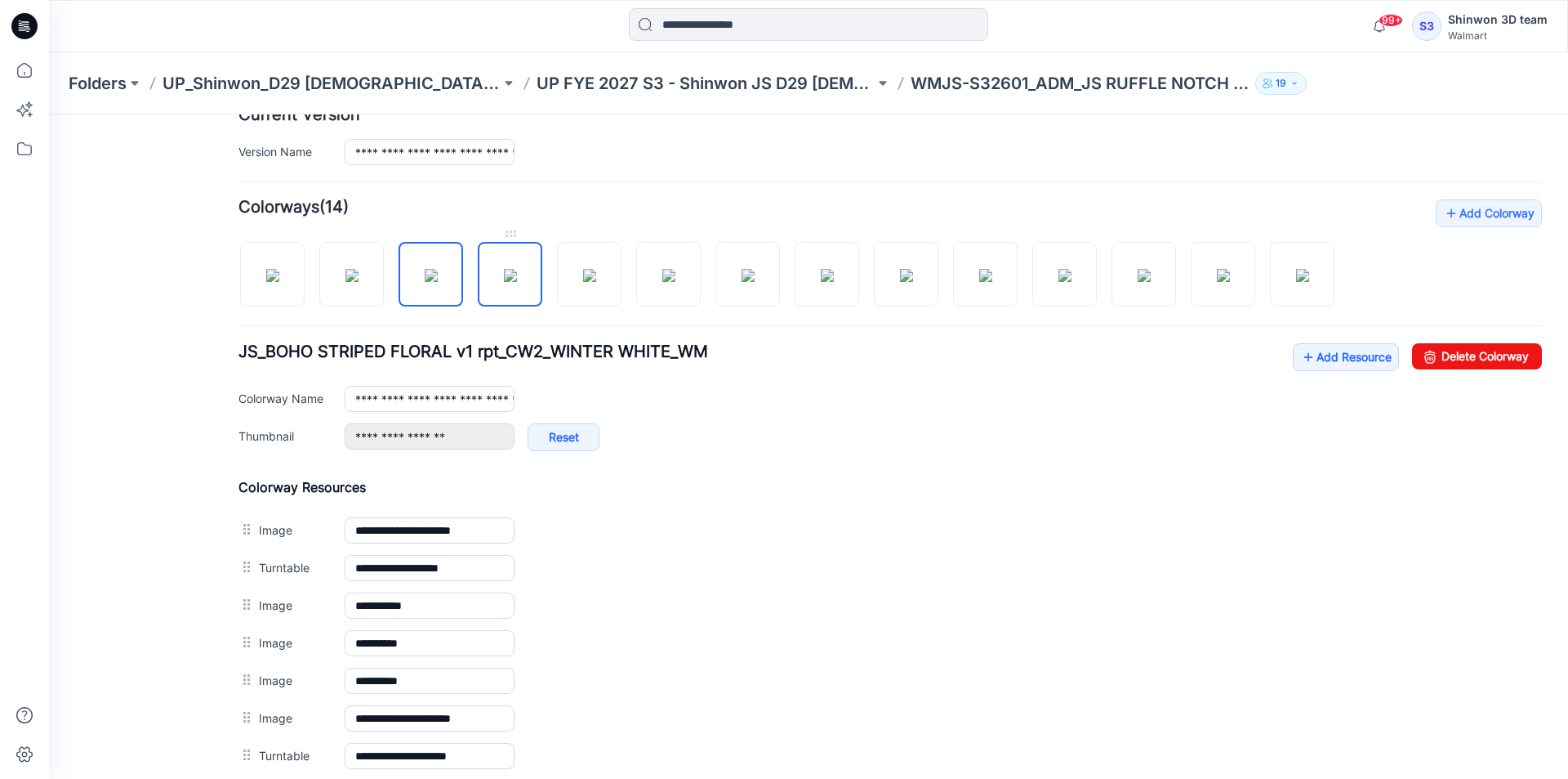
click at [517, 269] on img at bounding box center [510, 275] width 13 height 13
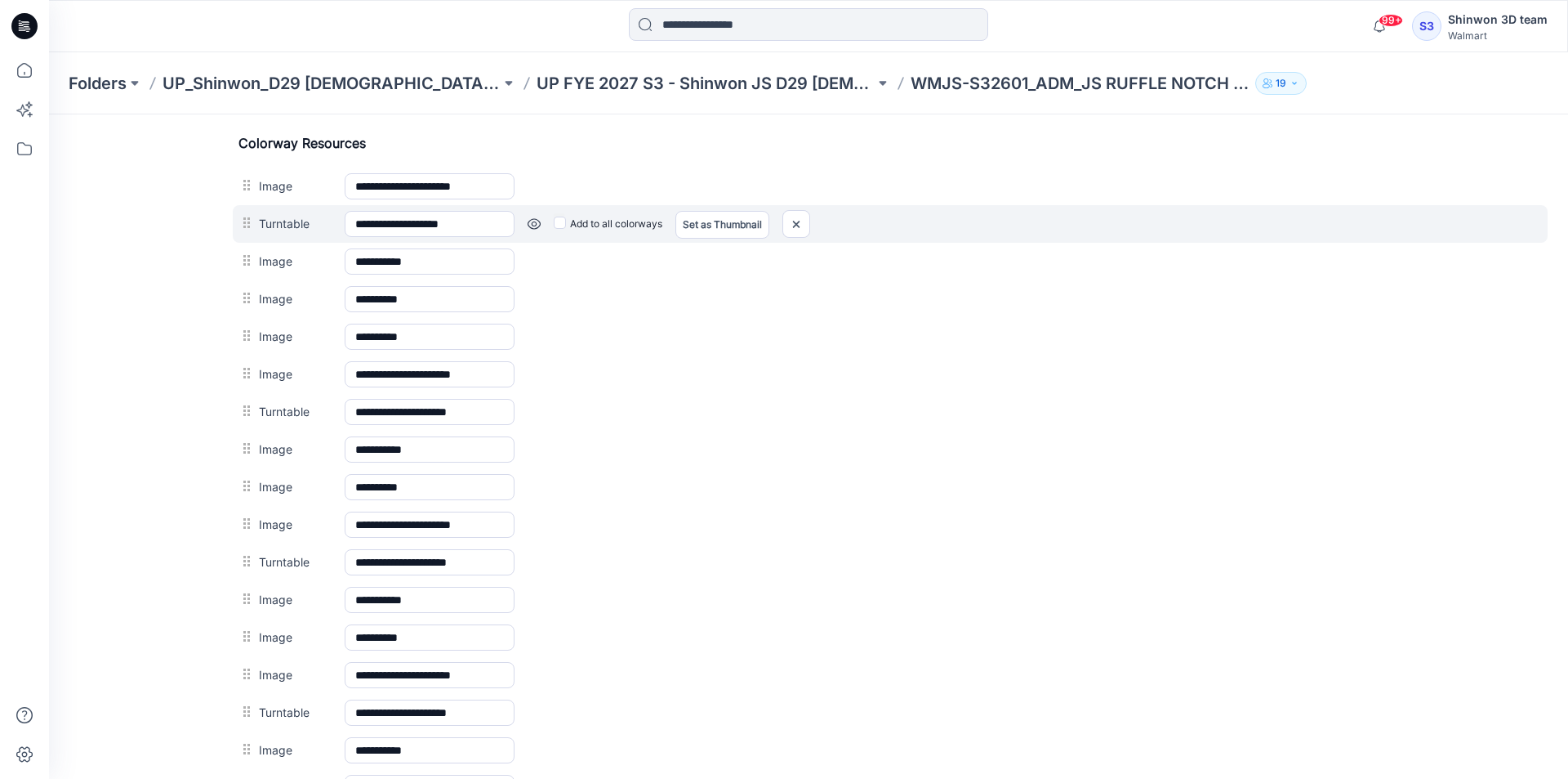
scroll to position [752, 0]
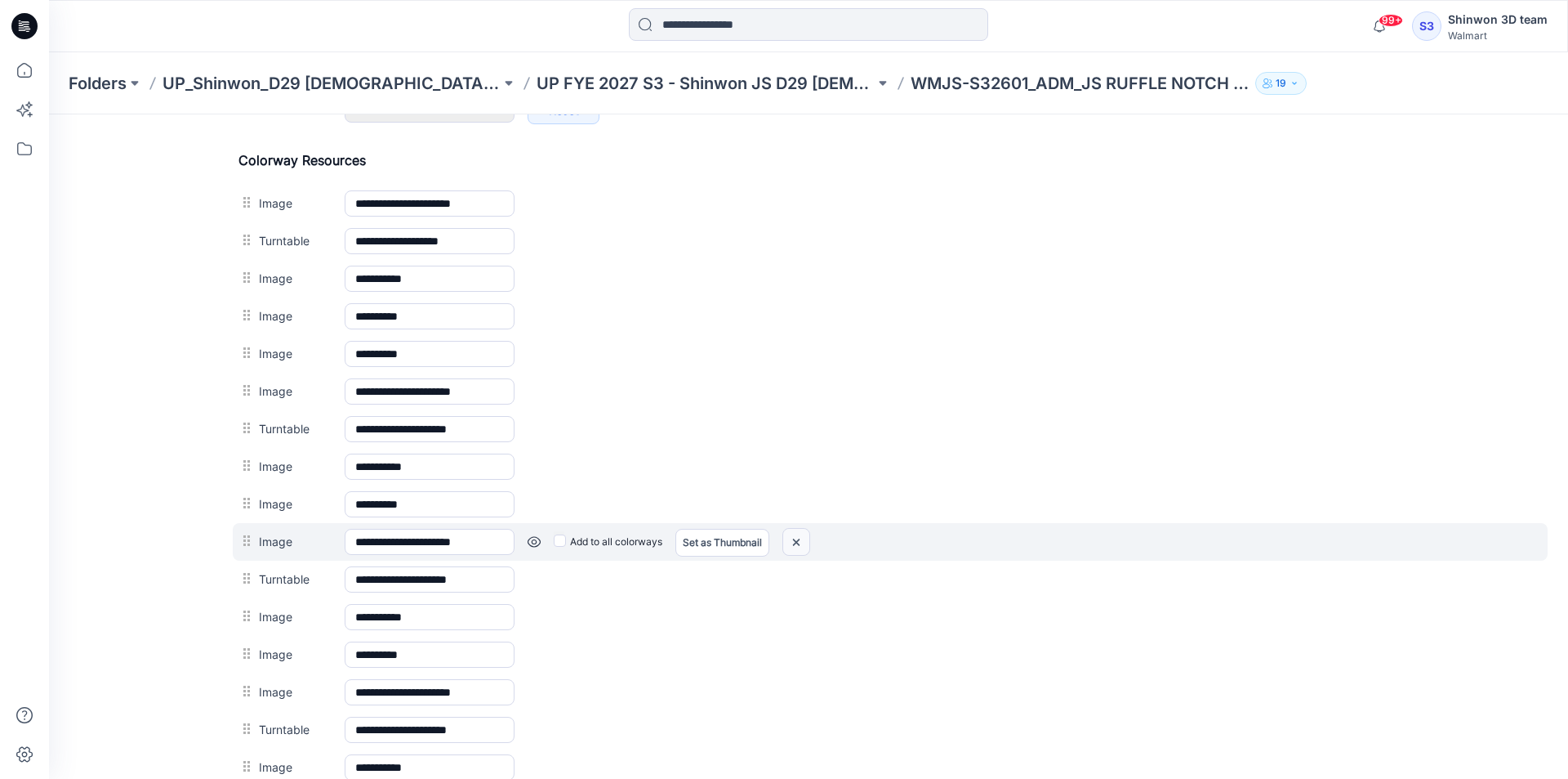
click at [801, 542] on img at bounding box center [797, 542] width 26 height 27
click at [799, 548] on img at bounding box center [797, 542] width 26 height 27
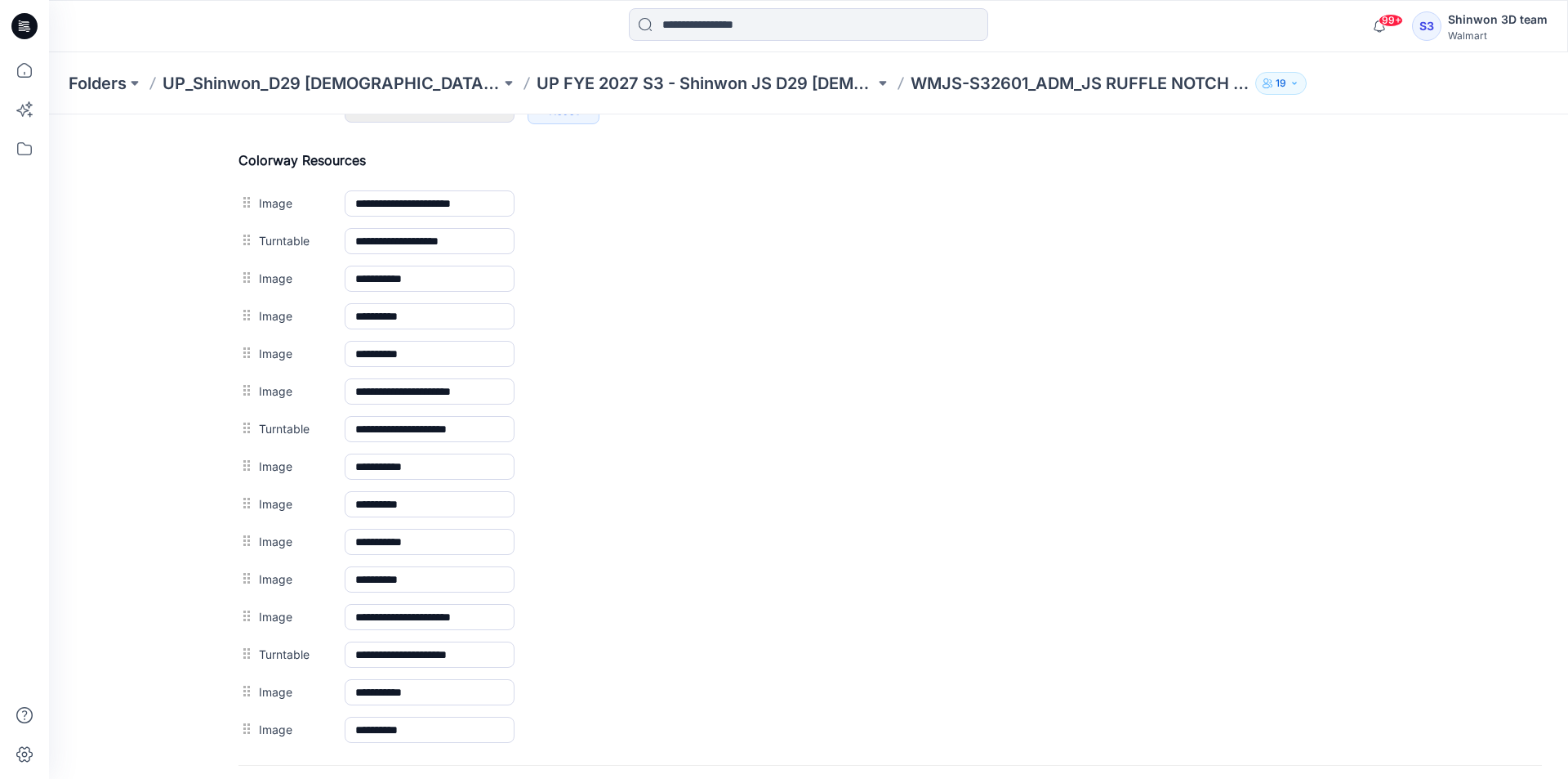
click at [49, 114] on img at bounding box center [49, 114] width 0 height 0
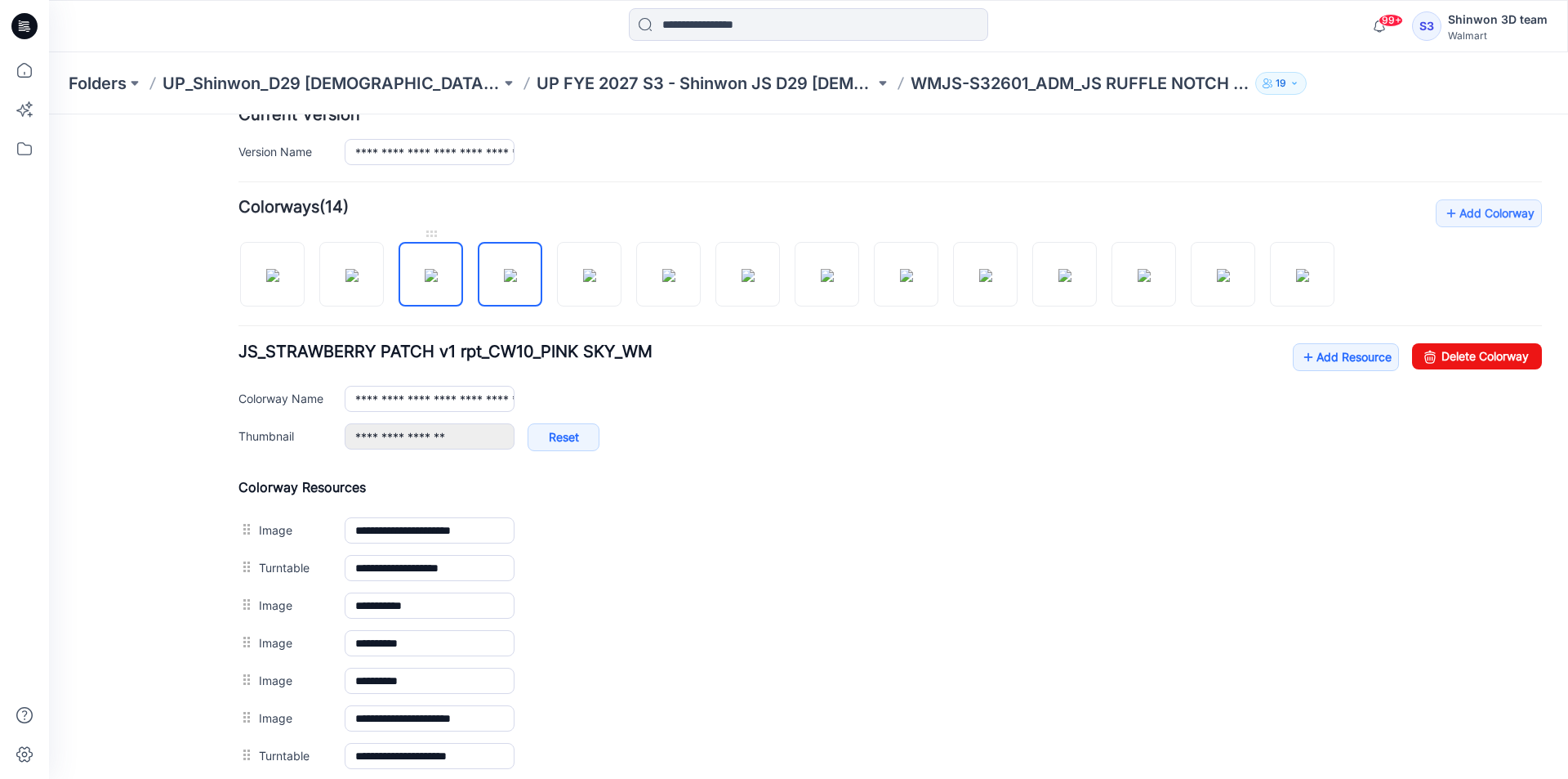
click at [425, 282] on img at bounding box center [431, 275] width 13 height 13
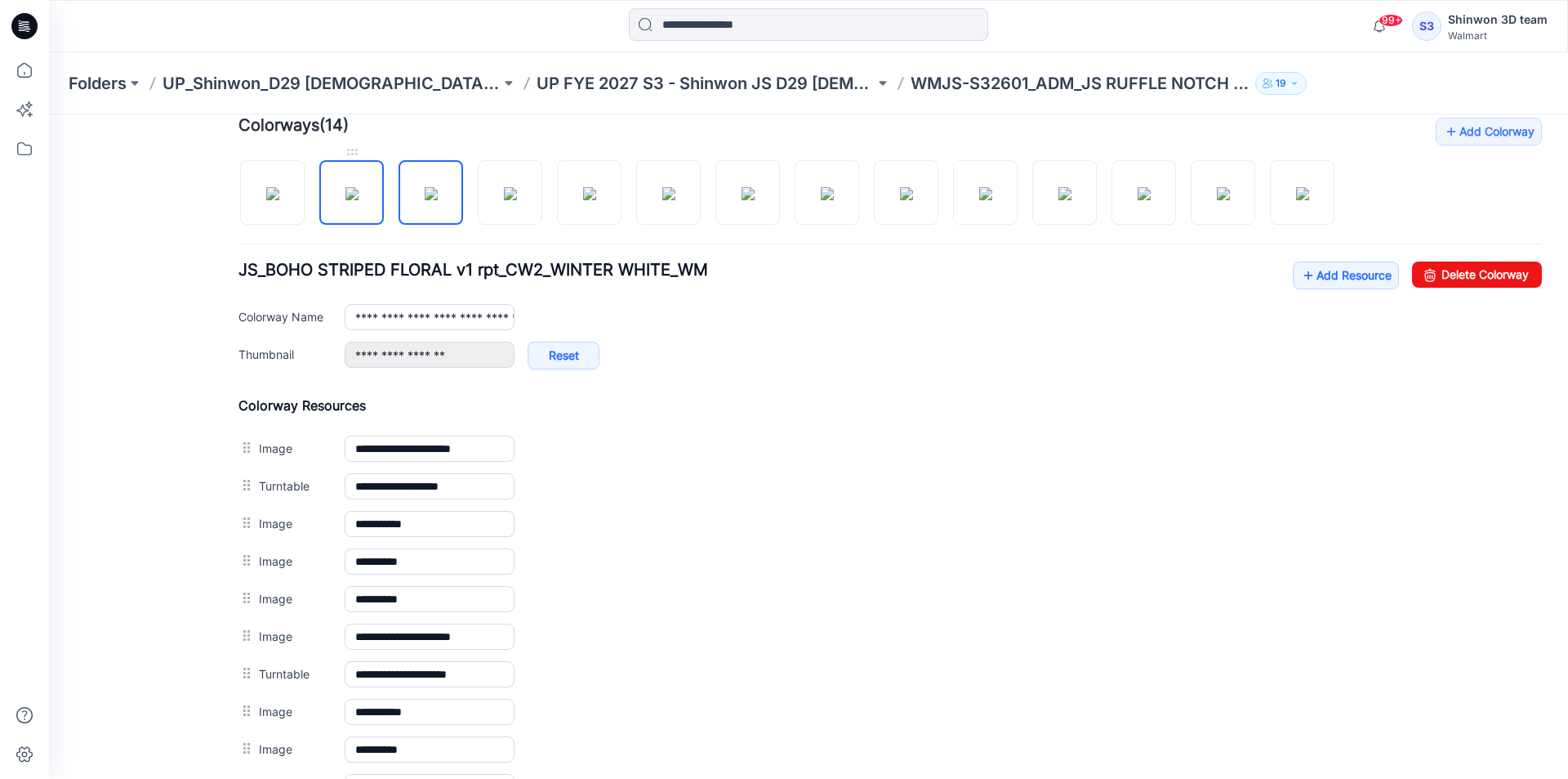
drag, startPoint x: 362, startPoint y: 199, endPoint x: 367, endPoint y: 208, distance: 10.3
click at [359, 199] on img at bounding box center [352, 193] width 13 height 13
type input "**********"
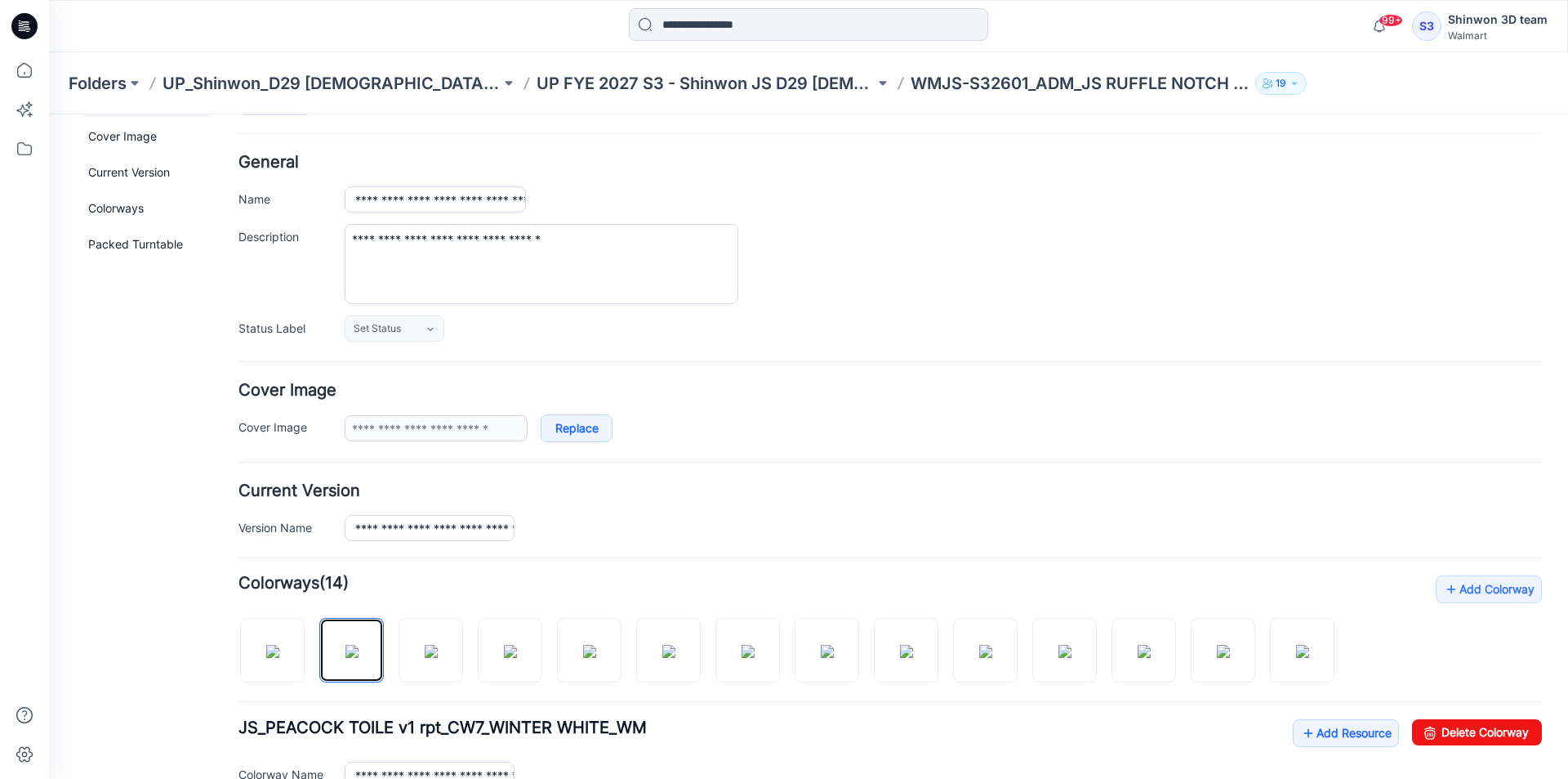
scroll to position [0, 0]
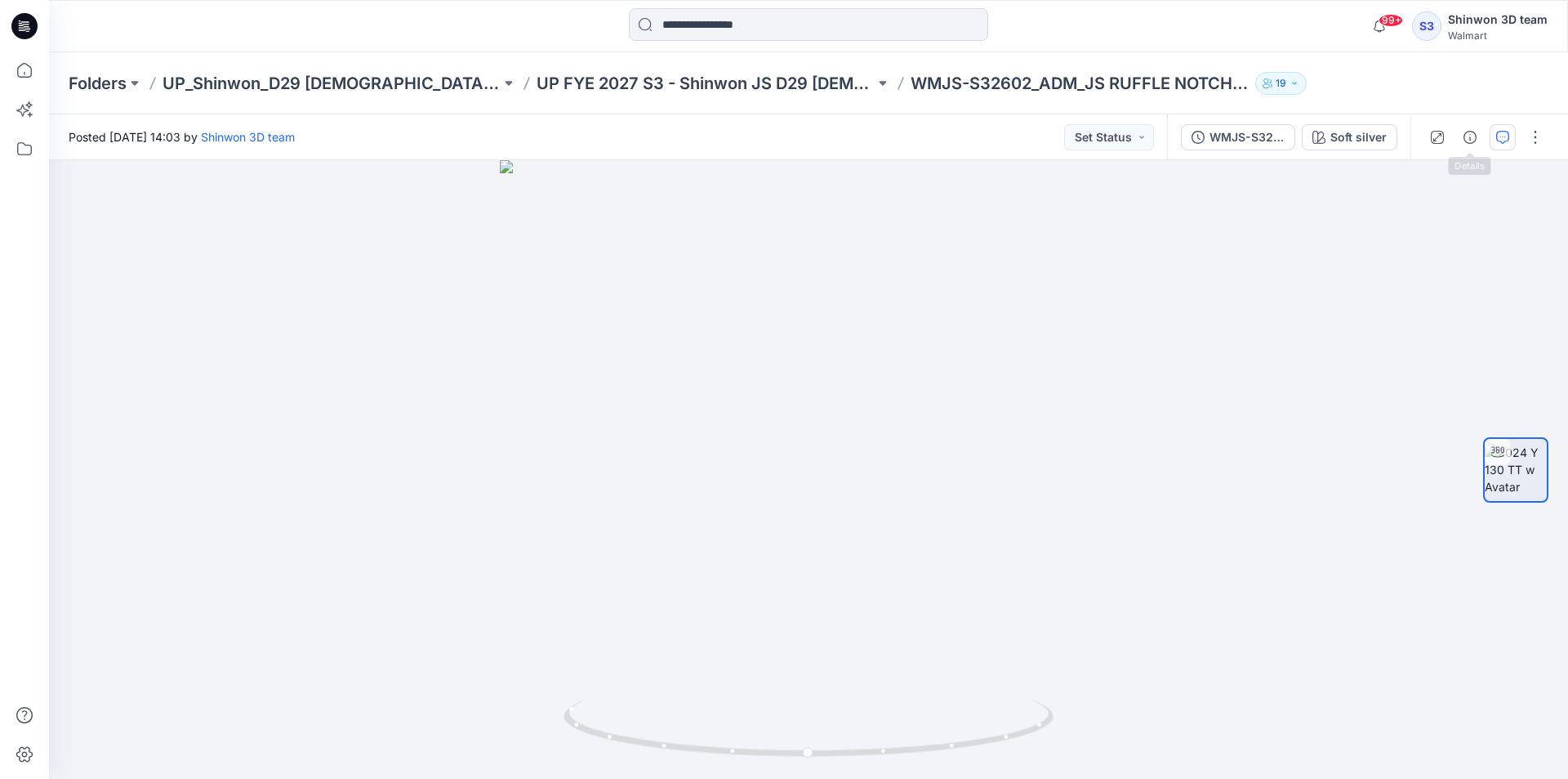
click at [1498, 133] on icon "button" at bounding box center [1503, 138] width 13 height 13
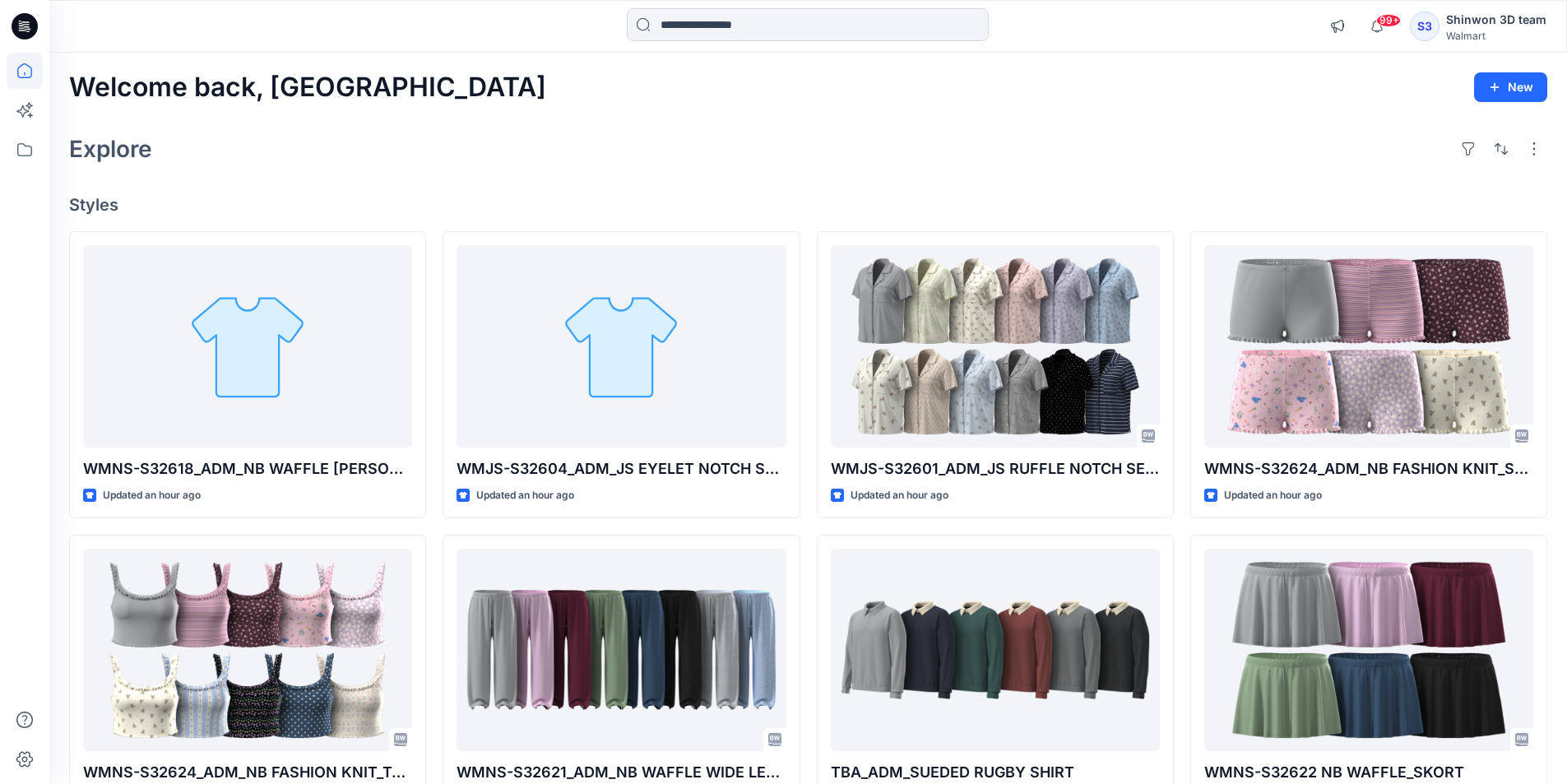
scroll to position [420, 0]
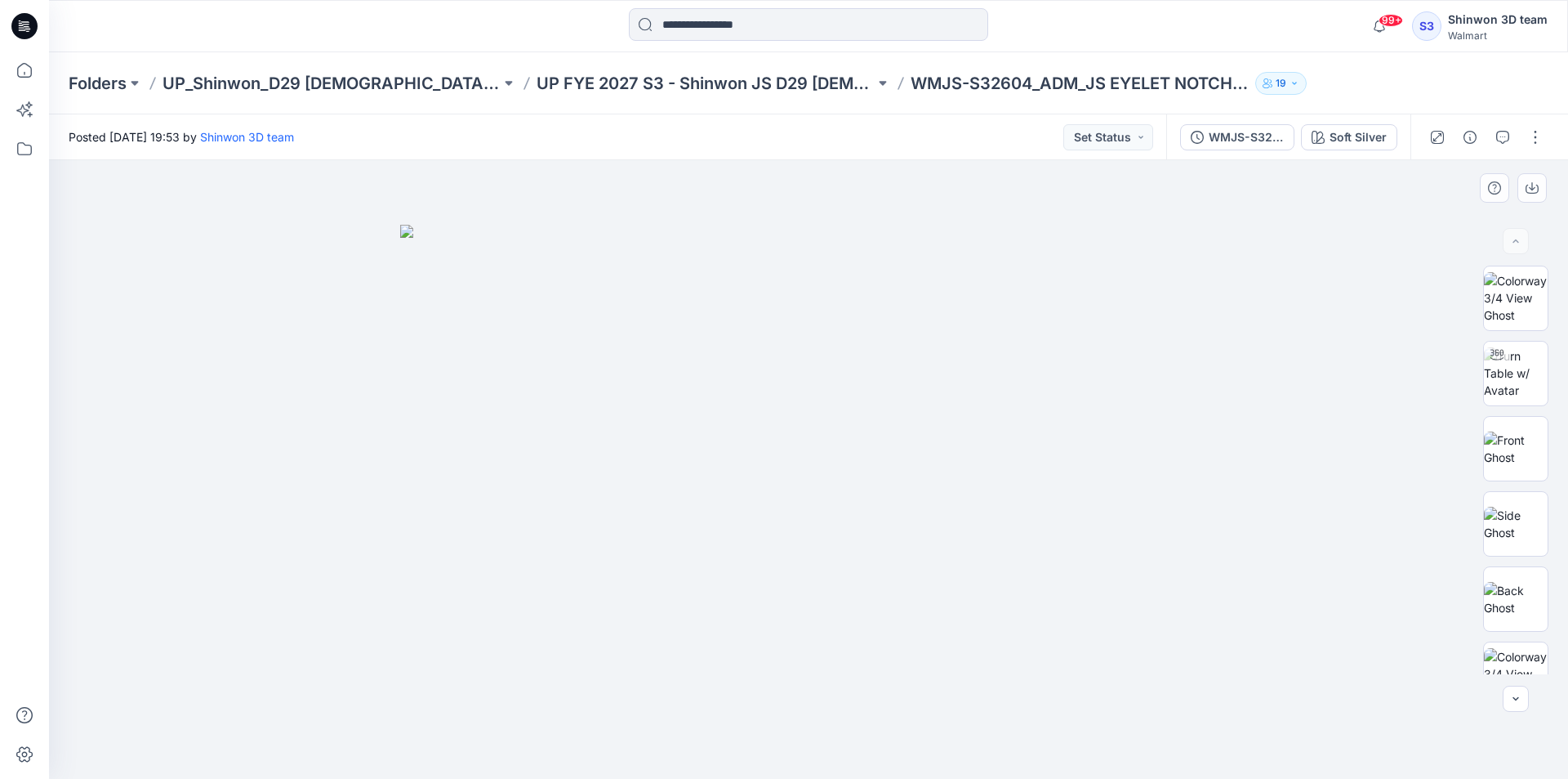
click at [347, 333] on div at bounding box center [809, 469] width 1520 height 618
click at [596, 745] on div at bounding box center [809, 469] width 1520 height 618
click at [725, 654] on img at bounding box center [809, 502] width 817 height 555
click at [98, 354] on div at bounding box center [809, 469] width 1520 height 618
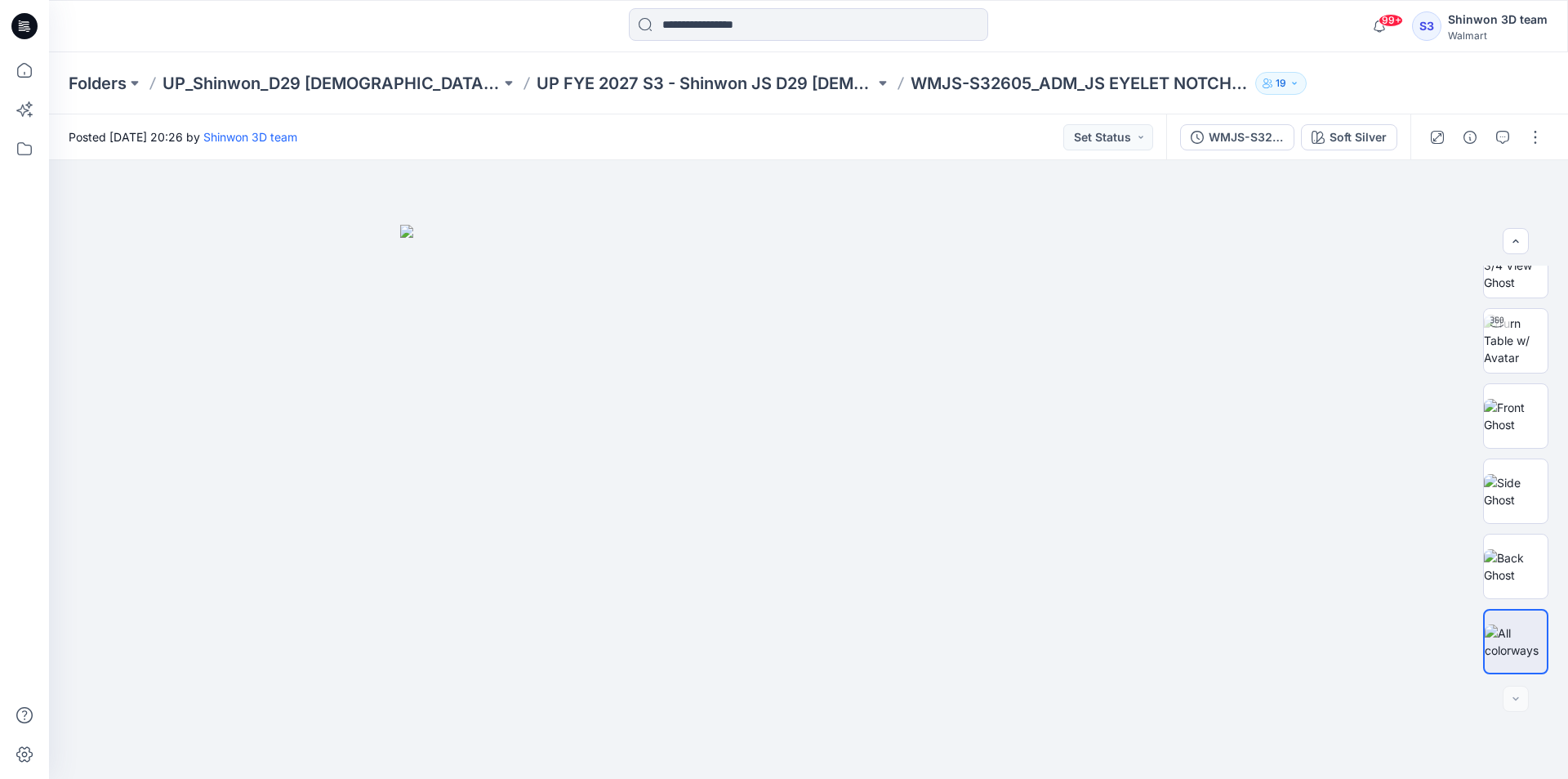
drag, startPoint x: 323, startPoint y: 728, endPoint x: 3, endPoint y: 728, distance: 320.0
click at [323, 728] on div at bounding box center [809, 469] width 1520 height 618
drag, startPoint x: 547, startPoint y: 765, endPoint x: 530, endPoint y: 762, distance: 17.3
click at [547, 765] on div at bounding box center [809, 469] width 1520 height 618
click at [822, 729] on div at bounding box center [809, 469] width 1520 height 618
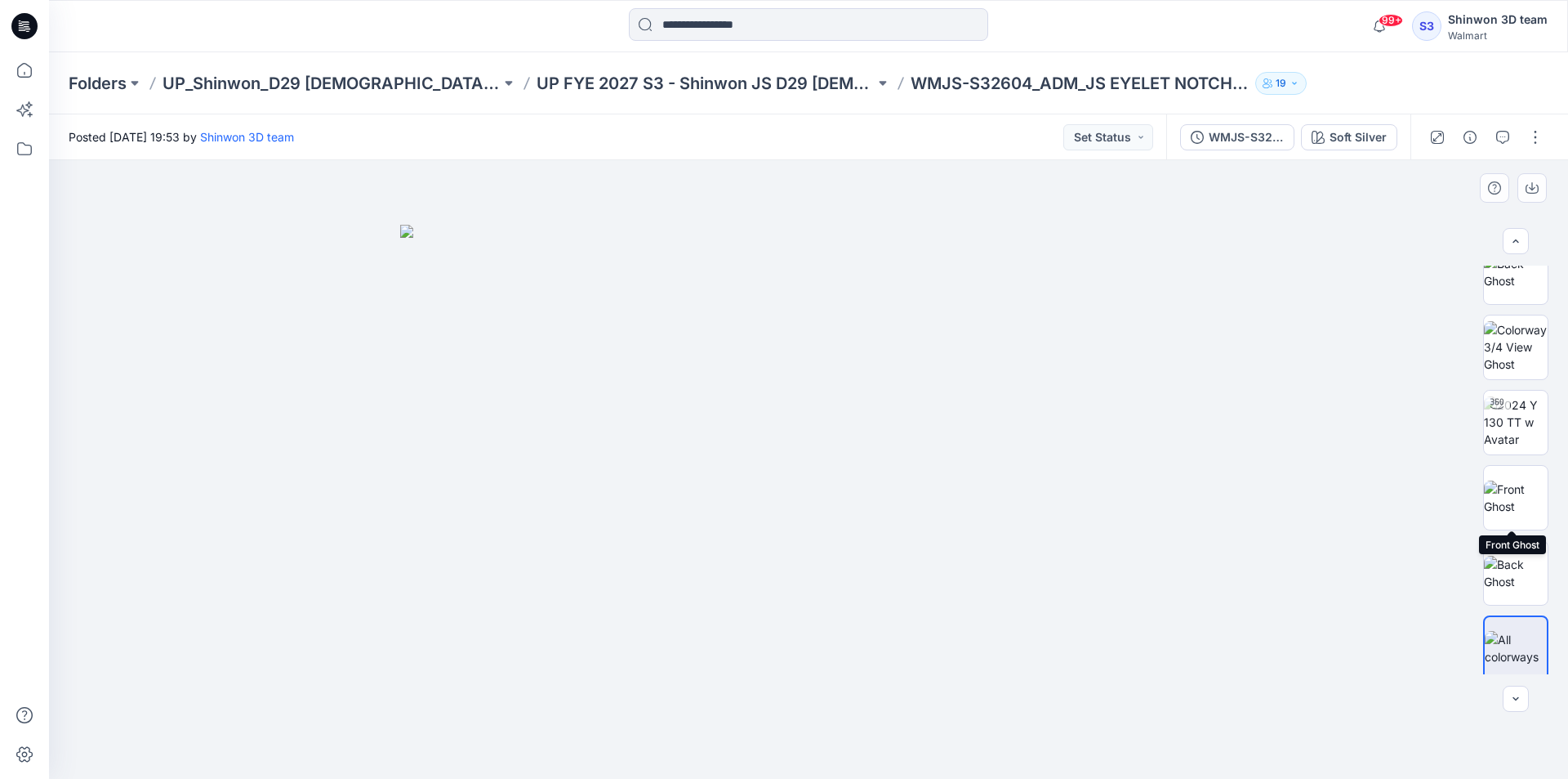
scroll to position [334, 0]
click at [348, 575] on div at bounding box center [809, 469] width 1520 height 618
click at [386, 395] on div at bounding box center [809, 469] width 1520 height 618
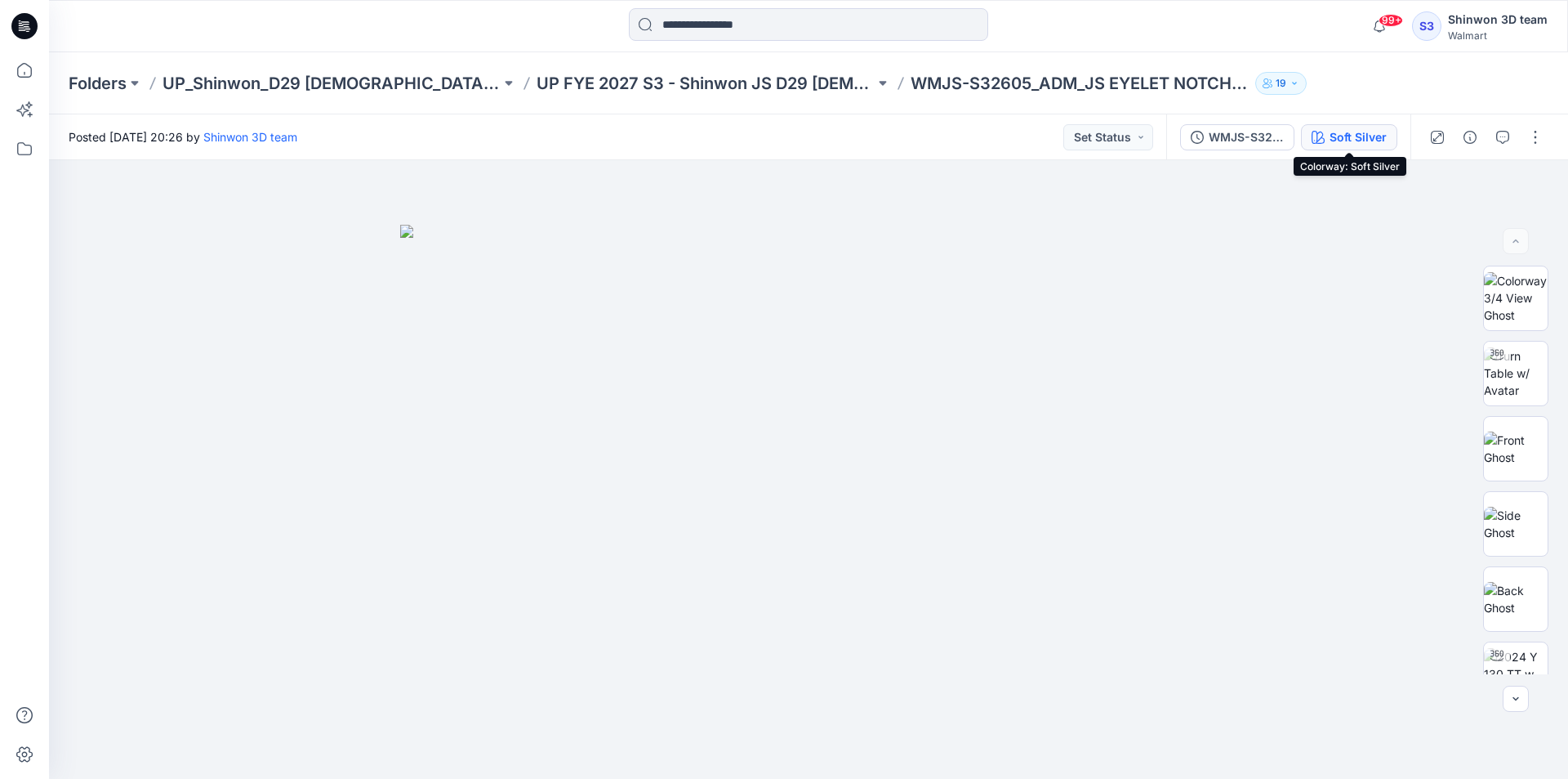
click at [1384, 135] on div "Soft Silver" at bounding box center [1359, 137] width 58 height 18
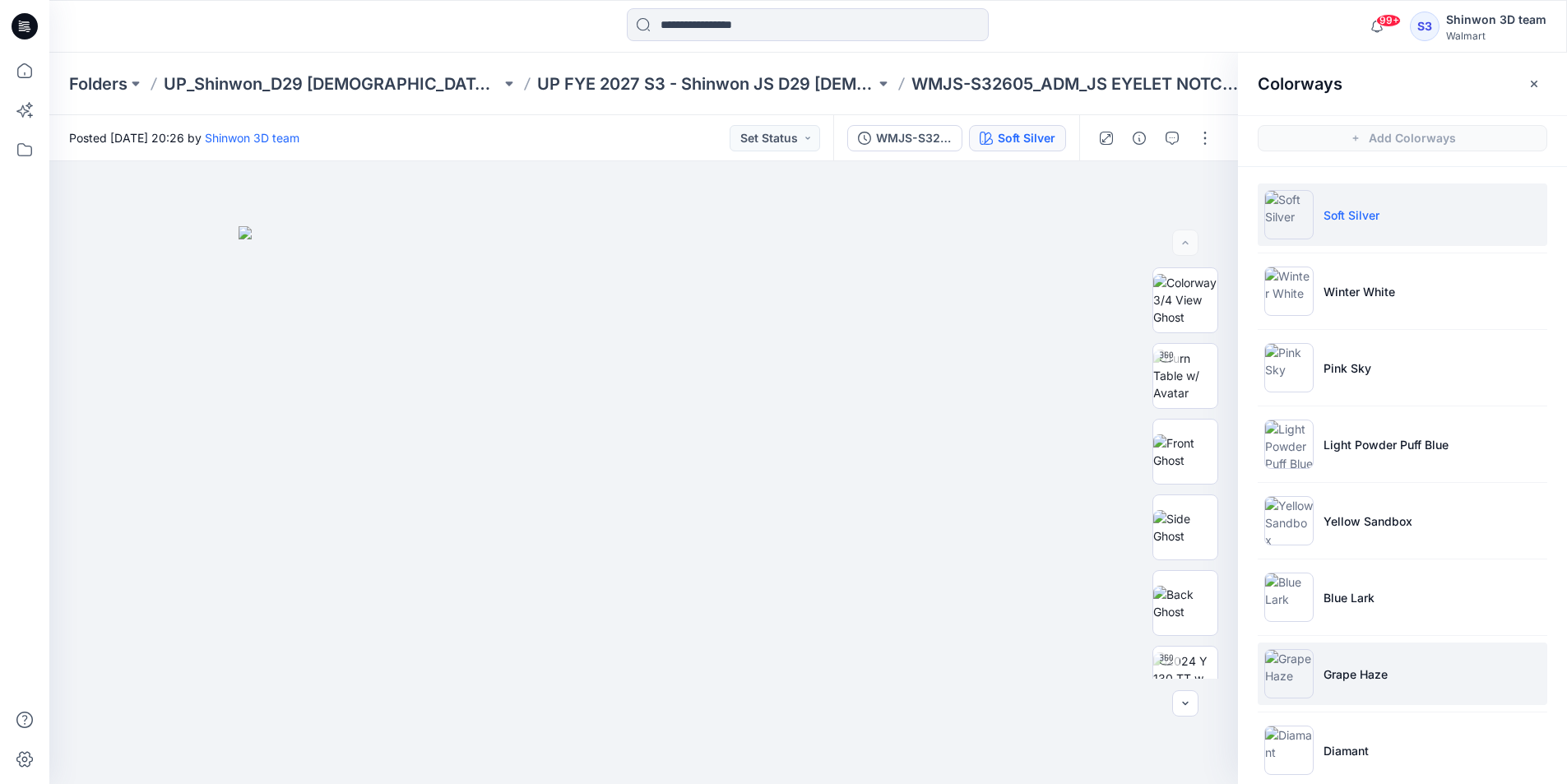
click at [1331, 644] on li "Grape Haze" at bounding box center [1402, 673] width 289 height 63
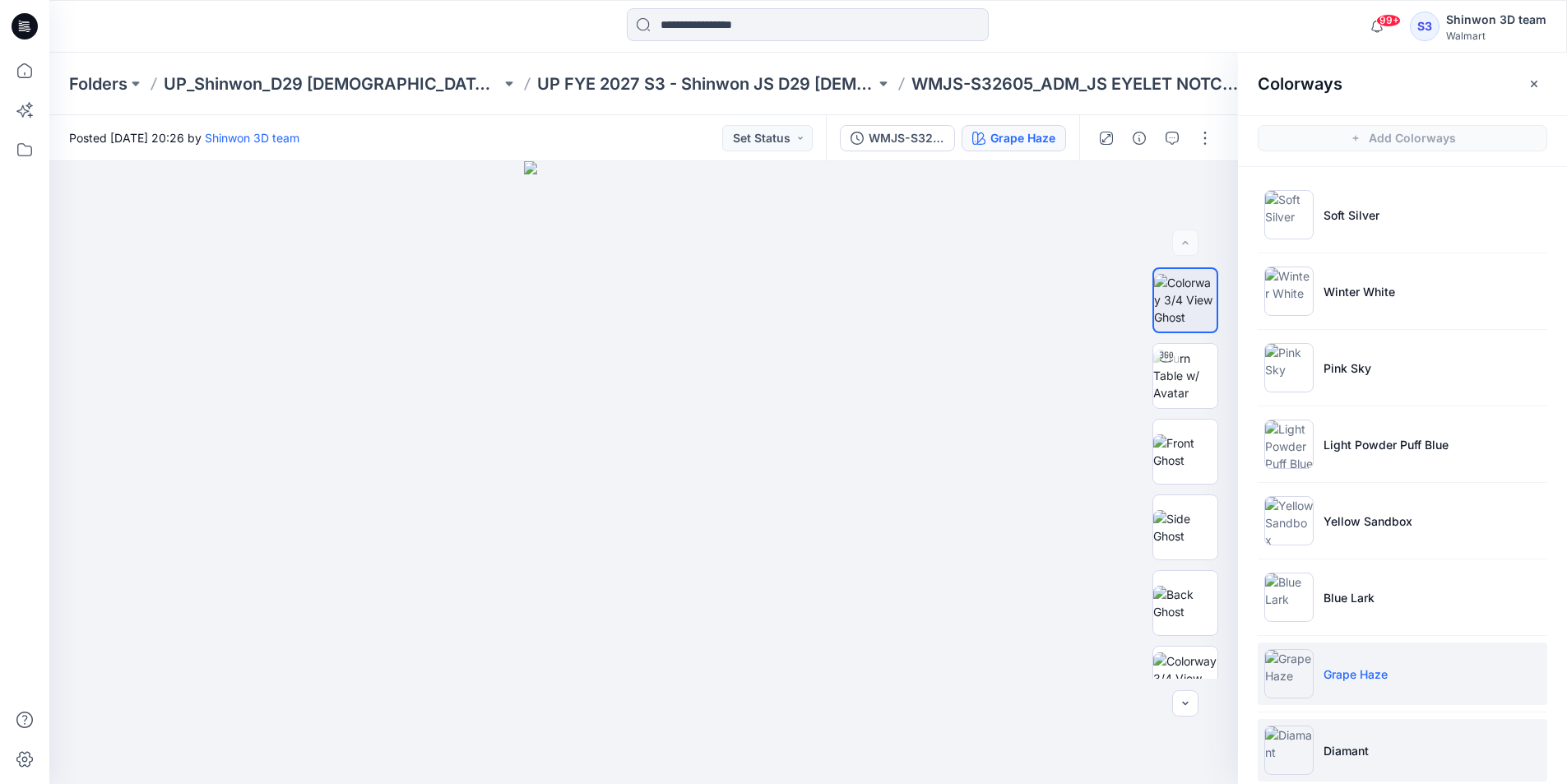
click at [1302, 736] on img at bounding box center [1289, 749] width 50 height 50
click at [1300, 744] on img at bounding box center [1289, 749] width 50 height 50
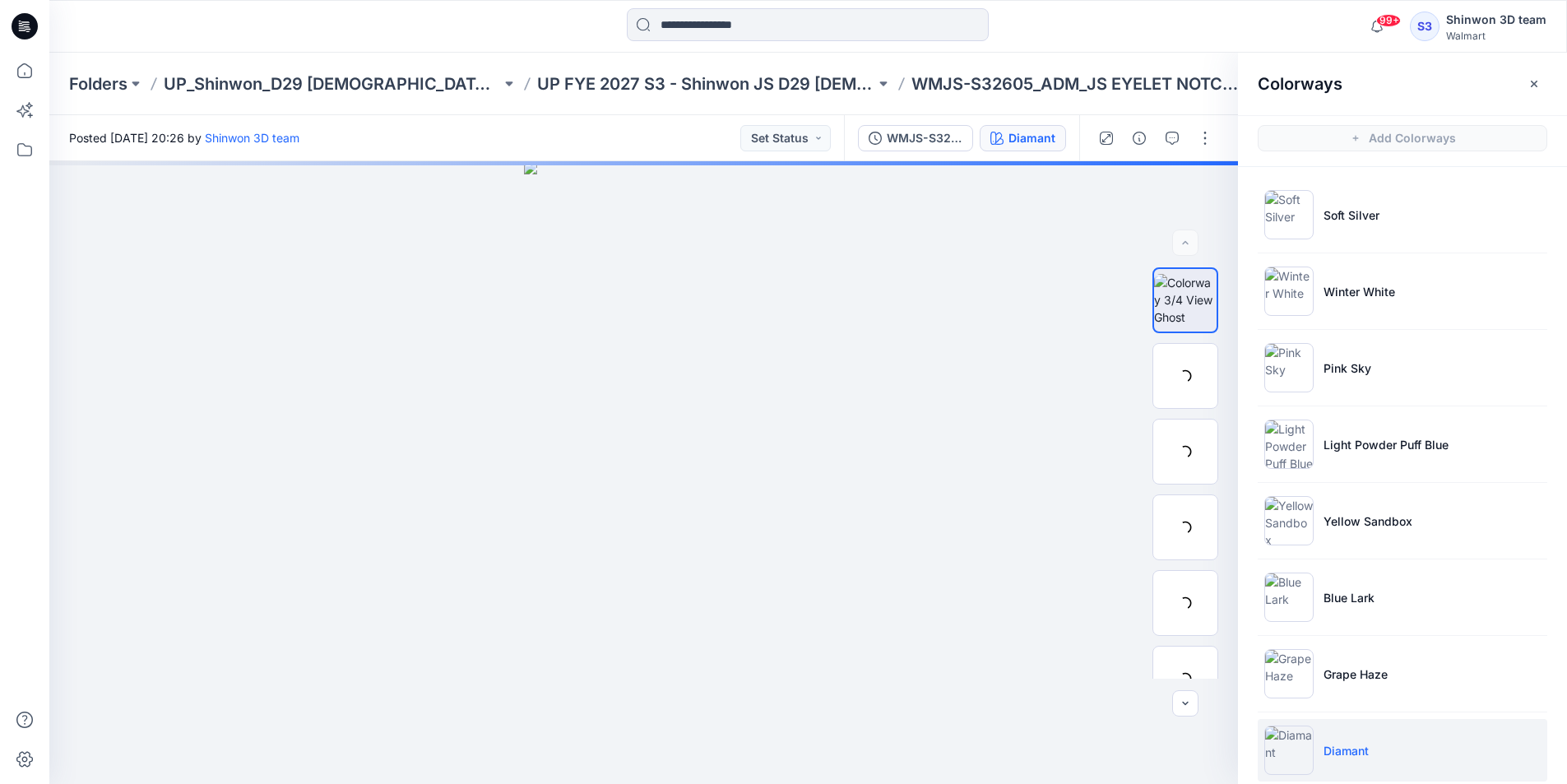
click at [1313, 740] on li "Diamant" at bounding box center [1402, 749] width 289 height 63
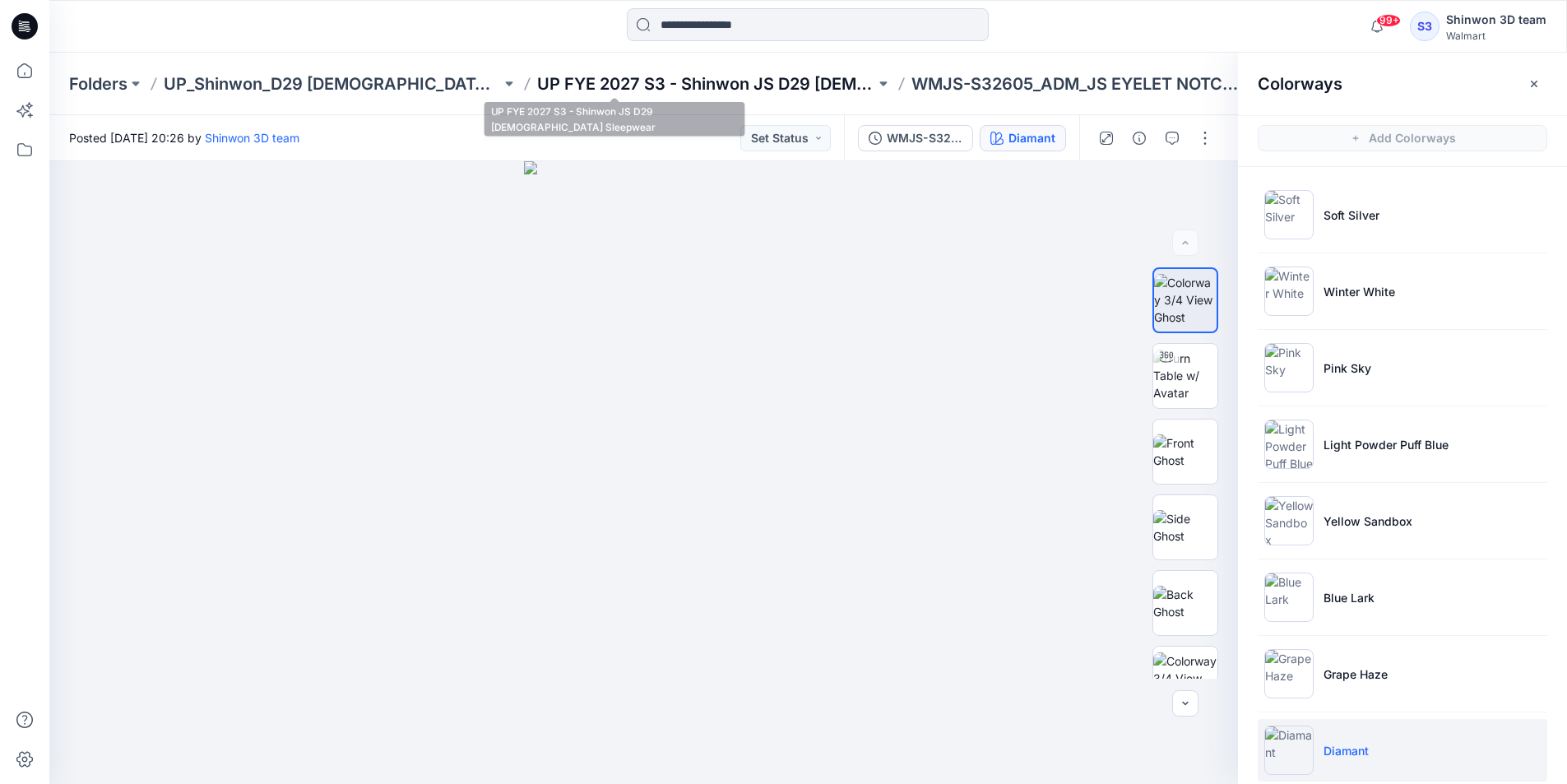
click at [737, 84] on p "UP FYE 2027 S3 - Shinwon JS D29 [DEMOGRAPHIC_DATA] Sleepwear" at bounding box center [706, 83] width 337 height 23
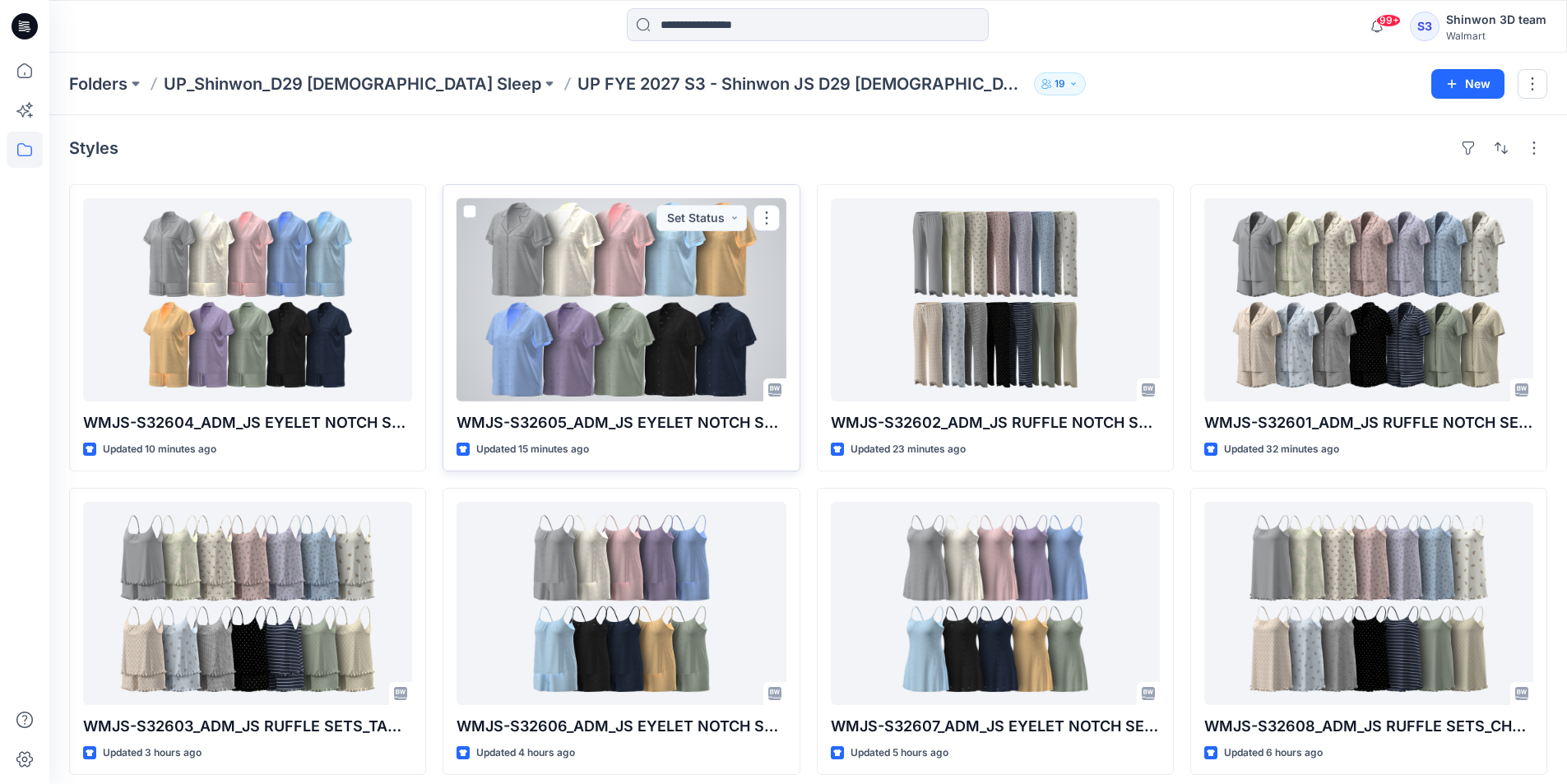
click at [750, 305] on div at bounding box center [622, 299] width 330 height 203
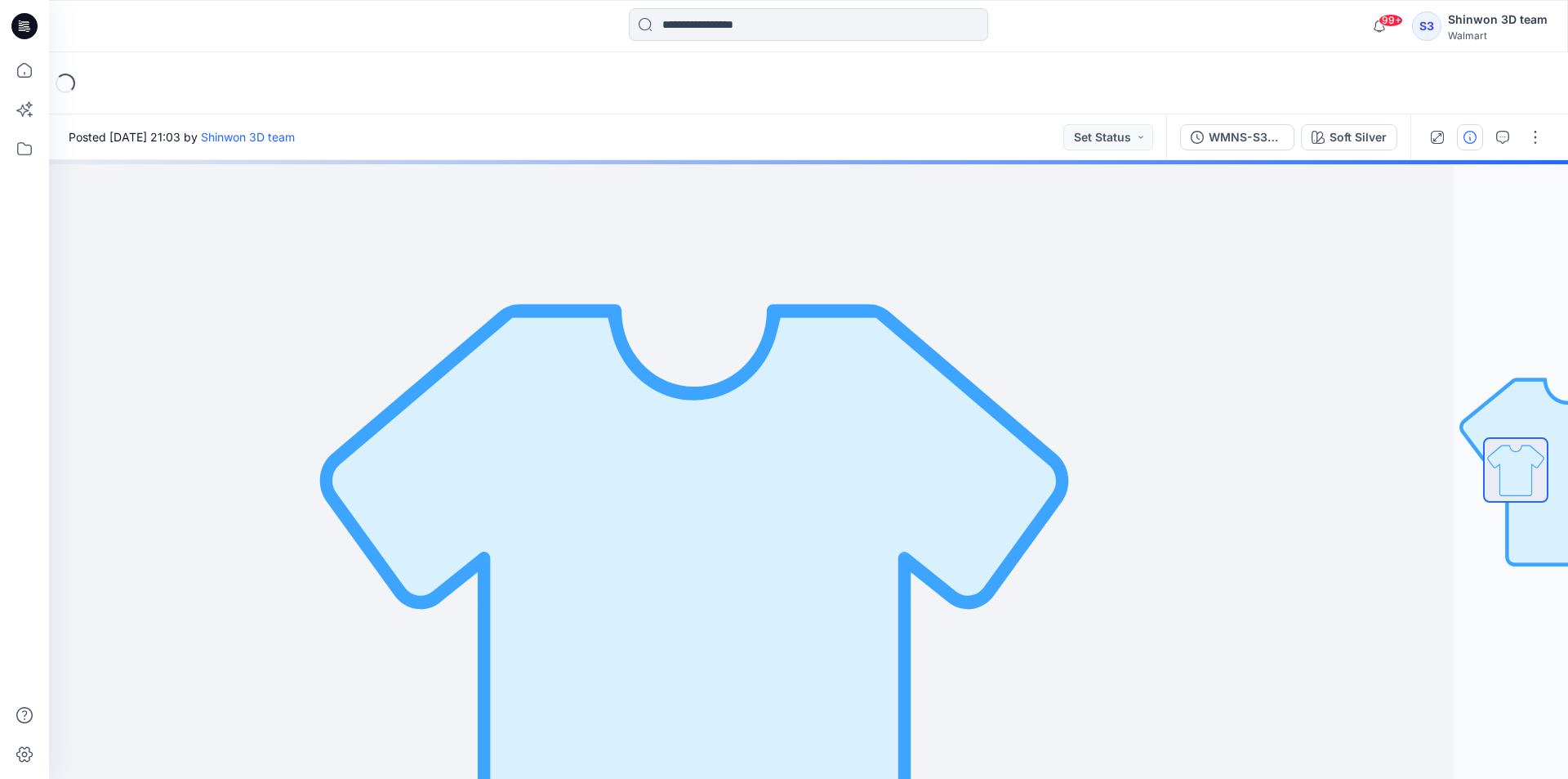
click at [1469, 135] on icon "button" at bounding box center [1470, 138] width 13 height 13
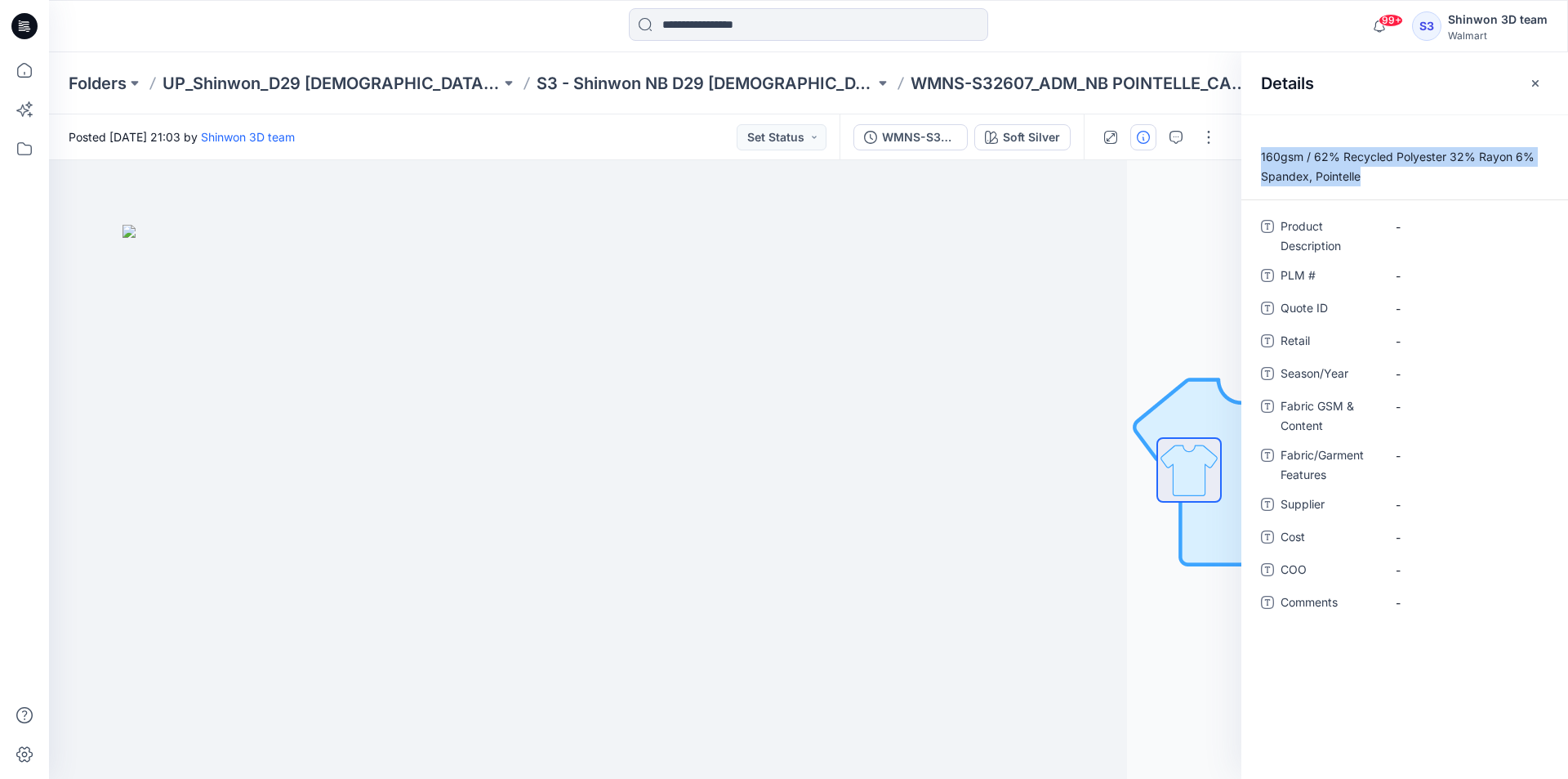
drag, startPoint x: 1372, startPoint y: 178, endPoint x: 1255, endPoint y: 154, distance: 119.4
click at [1255, 154] on p "160gsm / 62% Recycled Polyester 32% Rayon 6% Spandex, Pointelle" at bounding box center [1405, 166] width 327 height 39
copy p "160gsm / 62% Recycled Polyester 32% Rayon 6% Spandex, Pointelle"
click at [1442, 362] on div "-" at bounding box center [1467, 374] width 164 height 26
type textarea "**********"
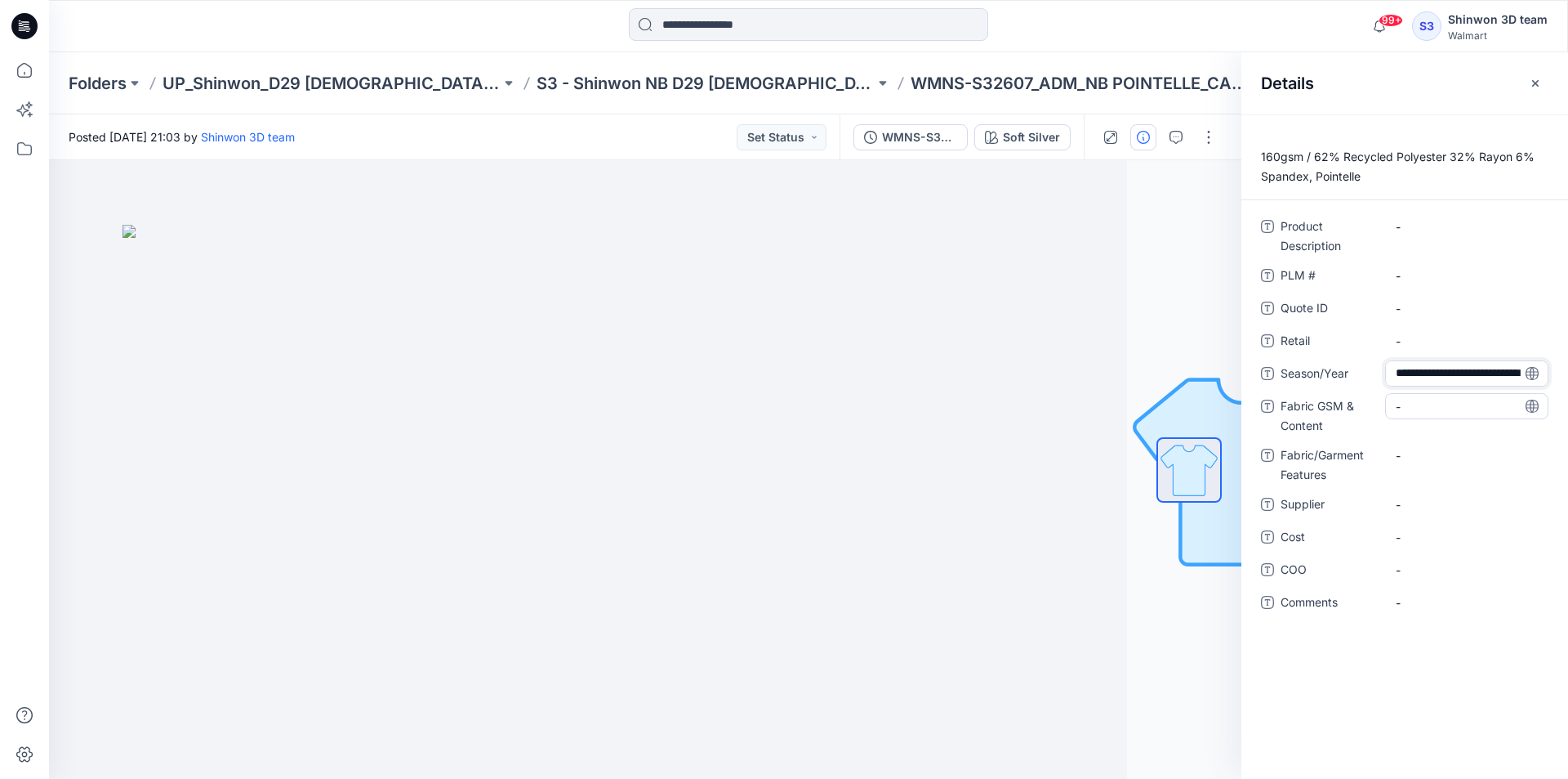
scroll to position [46, 0]
click at [1432, 412] on div "**********" at bounding box center [1404, 423] width 287 height 421
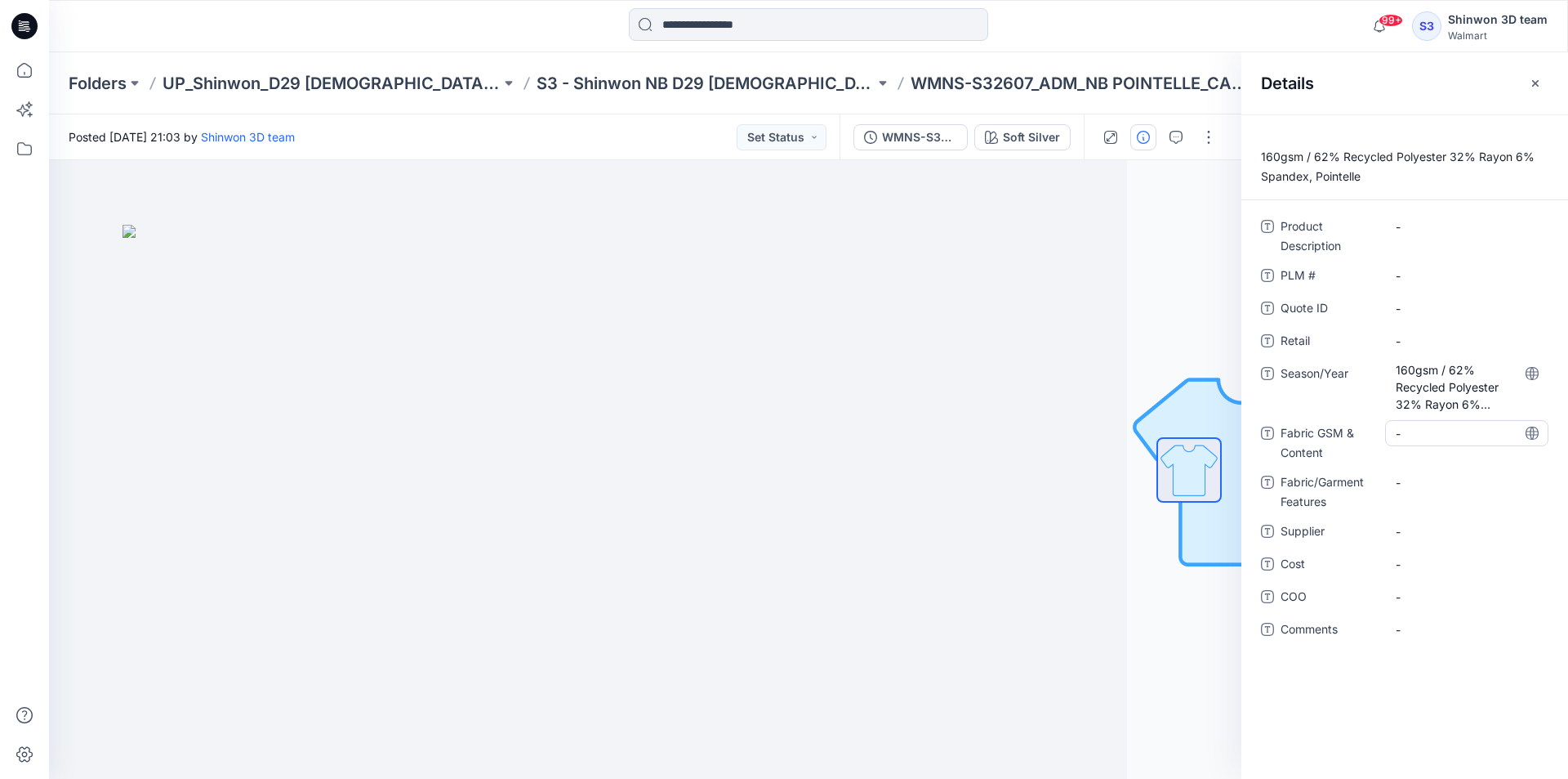
click at [1433, 435] on Content "-" at bounding box center [1467, 433] width 142 height 17
click at [1445, 467] on div "**********" at bounding box center [1404, 437] width 287 height 448
click at [1441, 486] on Features "-" at bounding box center [1467, 493] width 142 height 17
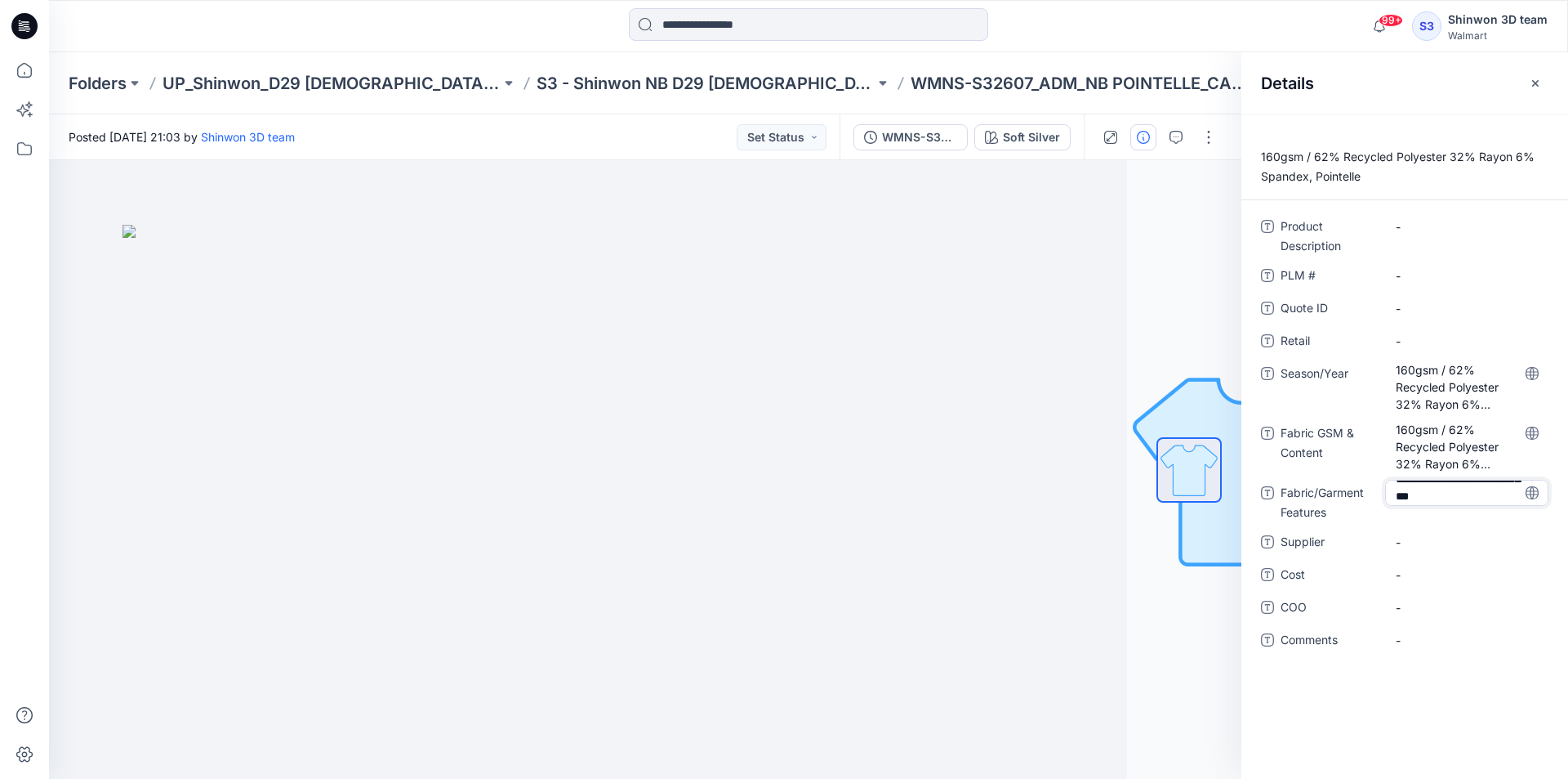
scroll to position [0, 0]
drag, startPoint x: 1451, startPoint y: 498, endPoint x: 1331, endPoint y: 435, distance: 135.5
click at [1324, 435] on div "**********" at bounding box center [1404, 442] width 287 height 459
type textarea "*********"
click at [1455, 406] on span "160gsm / 62% Recycled Polyester 32% Rayon 6% Spandex, Pointelle" at bounding box center [1467, 386] width 142 height 51
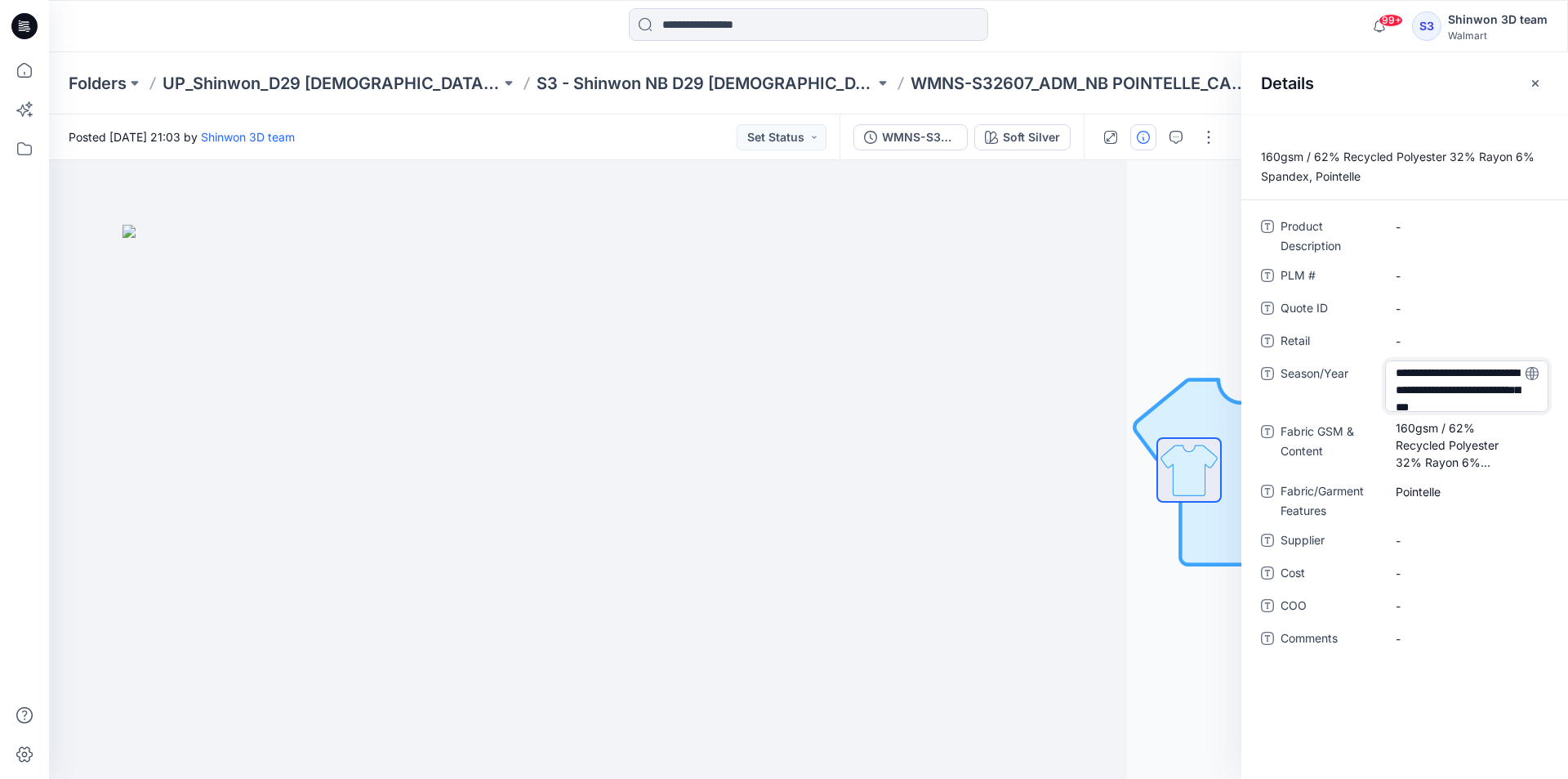
scroll to position [22, 0]
drag, startPoint x: 1393, startPoint y: 366, endPoint x: 1567, endPoint y: 471, distance: 203.2
click at [1567, 471] on div "**********" at bounding box center [1405, 442] width 327 height 457
type textarea "**********"
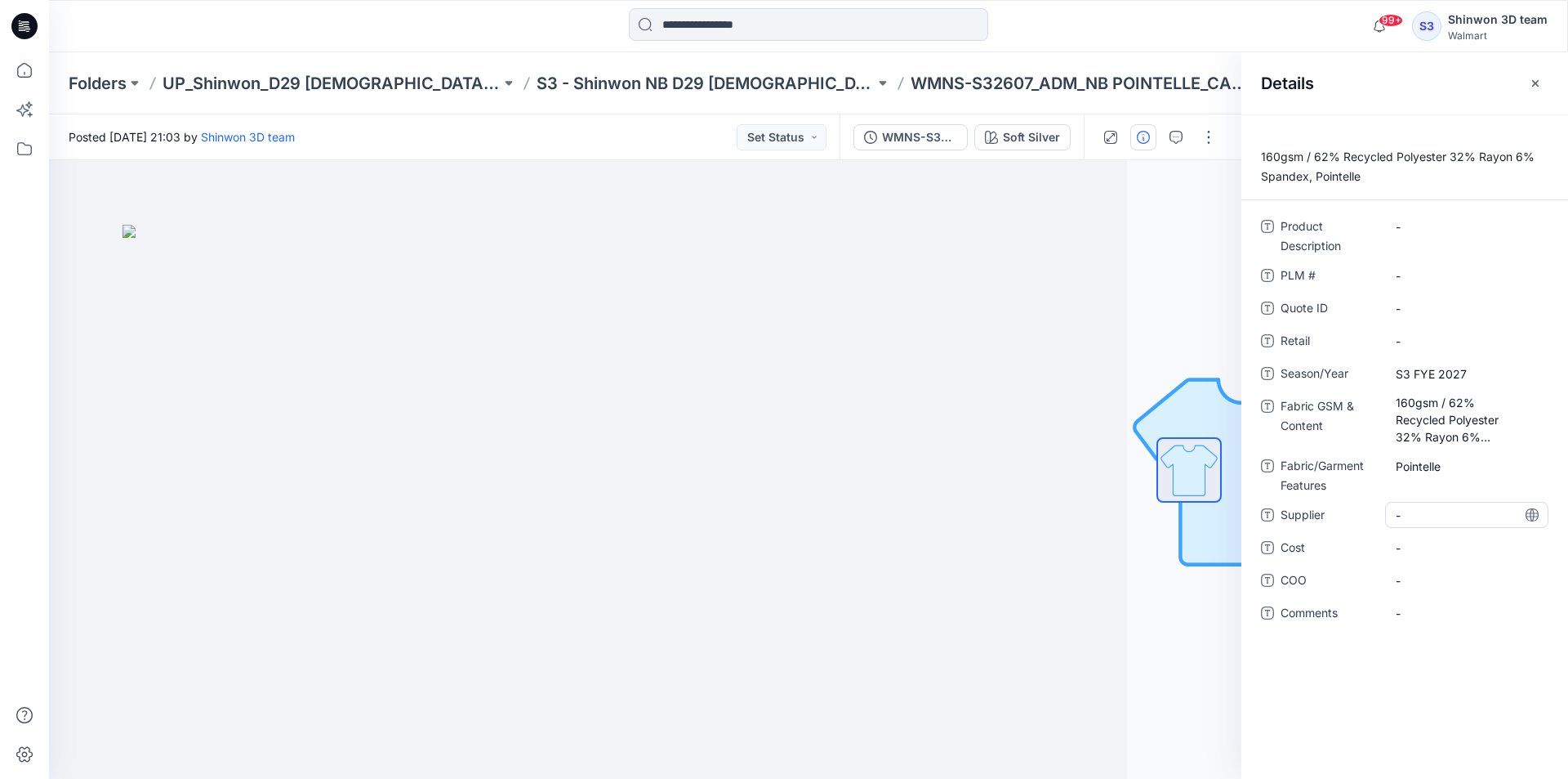
click at [1424, 504] on div "-" at bounding box center [1467, 515] width 164 height 26
type textarea "*******"
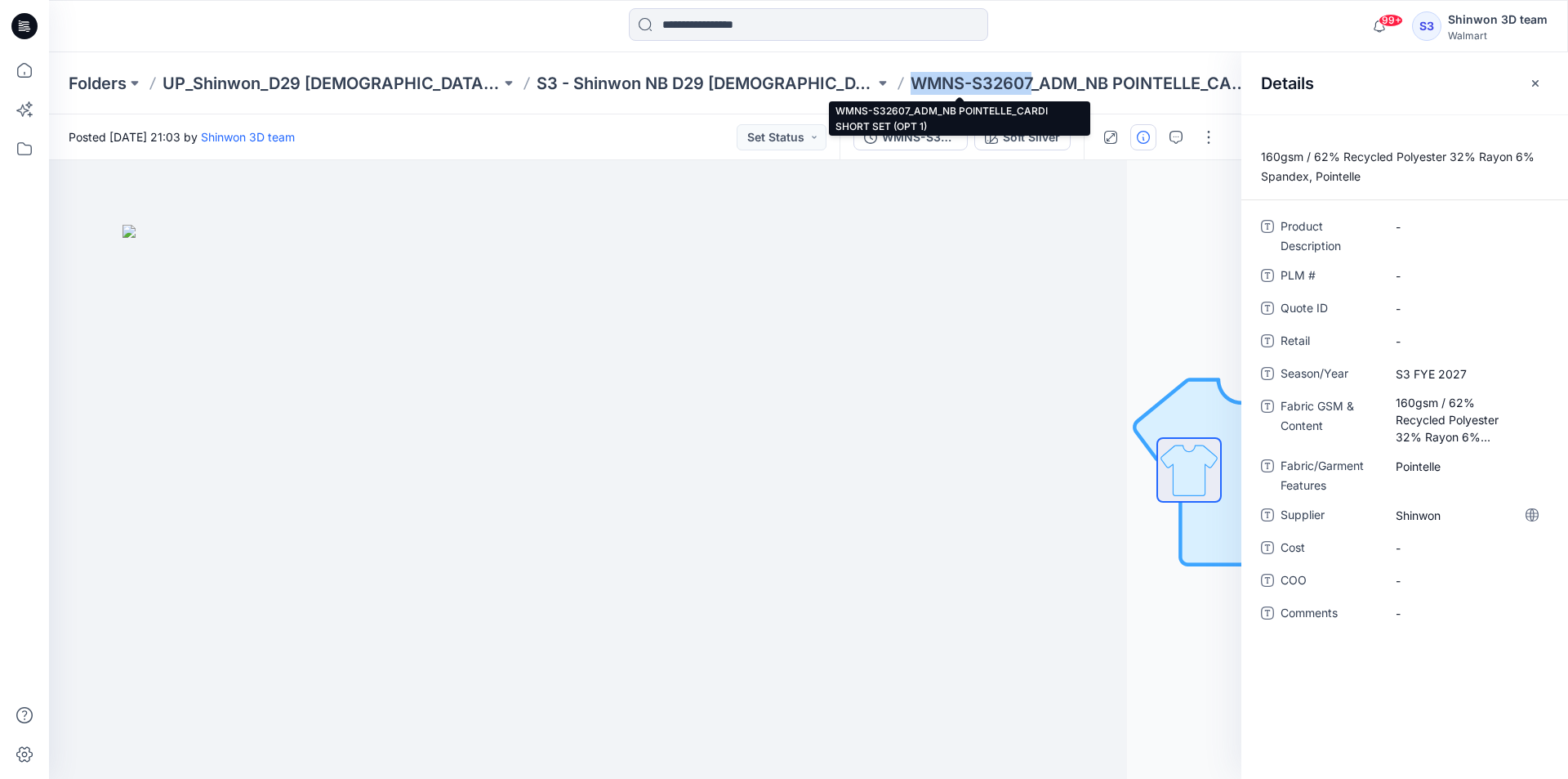
drag, startPoint x: 788, startPoint y: 83, endPoint x: 912, endPoint y: 85, distance: 124.0
click at [912, 85] on div "Folders UP_Shinwon_D29 Ladies Sleep S3 - Shinwon NB D29 Ladies Sleepwear WMNS-S…" at bounding box center [744, 83] width 1352 height 23
copy p "WMNS-S32607"
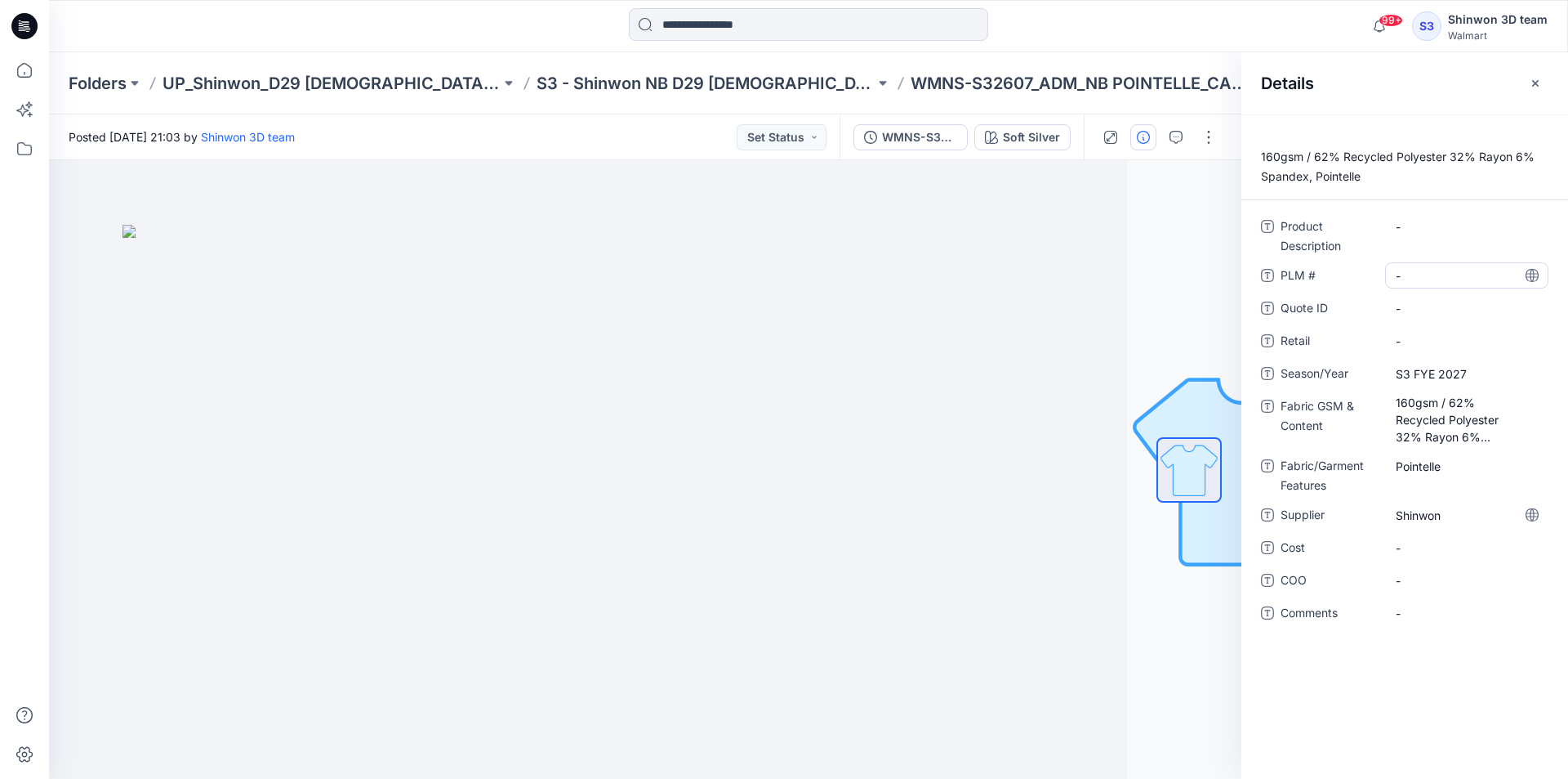
click at [1412, 271] on \ "-" at bounding box center [1467, 275] width 142 height 17
type textarea "**********"
click at [1301, 264] on div "**********" at bounding box center [1404, 275] width 287 height 26
click at [1410, 226] on Description "-" at bounding box center [1467, 227] width 142 height 17
type textarea "**********"
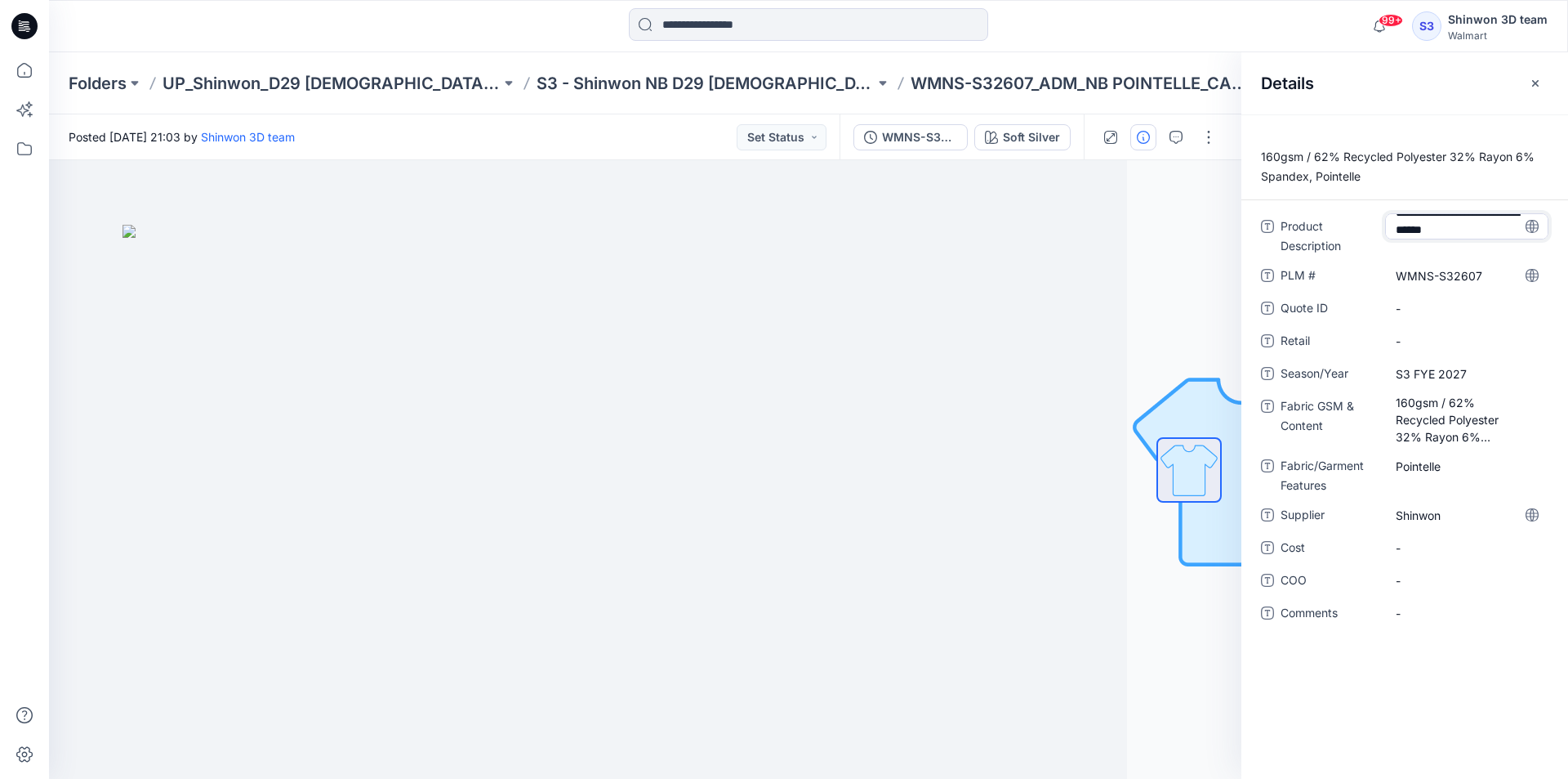
scroll to position [13, 0]
drag, startPoint x: 1370, startPoint y: 251, endPoint x: 1378, endPoint y: 267, distance: 17.9
click at [1369, 251] on span "Product Description" at bounding box center [1329, 236] width 98 height 39
click at [1050, 213] on div at bounding box center [531, 469] width 1192 height 618
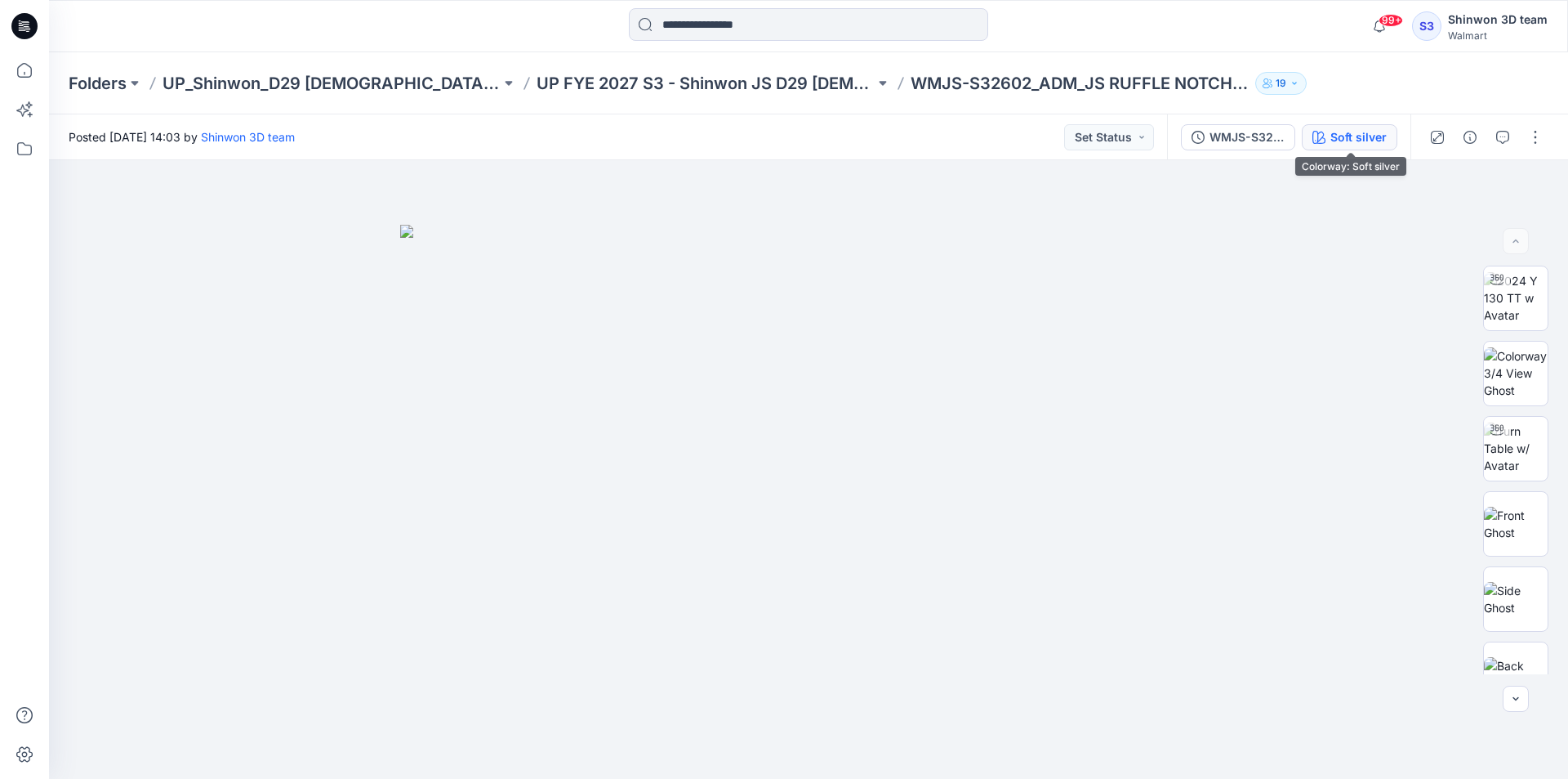
click at [1372, 138] on div "Soft silver" at bounding box center [1359, 137] width 57 height 18
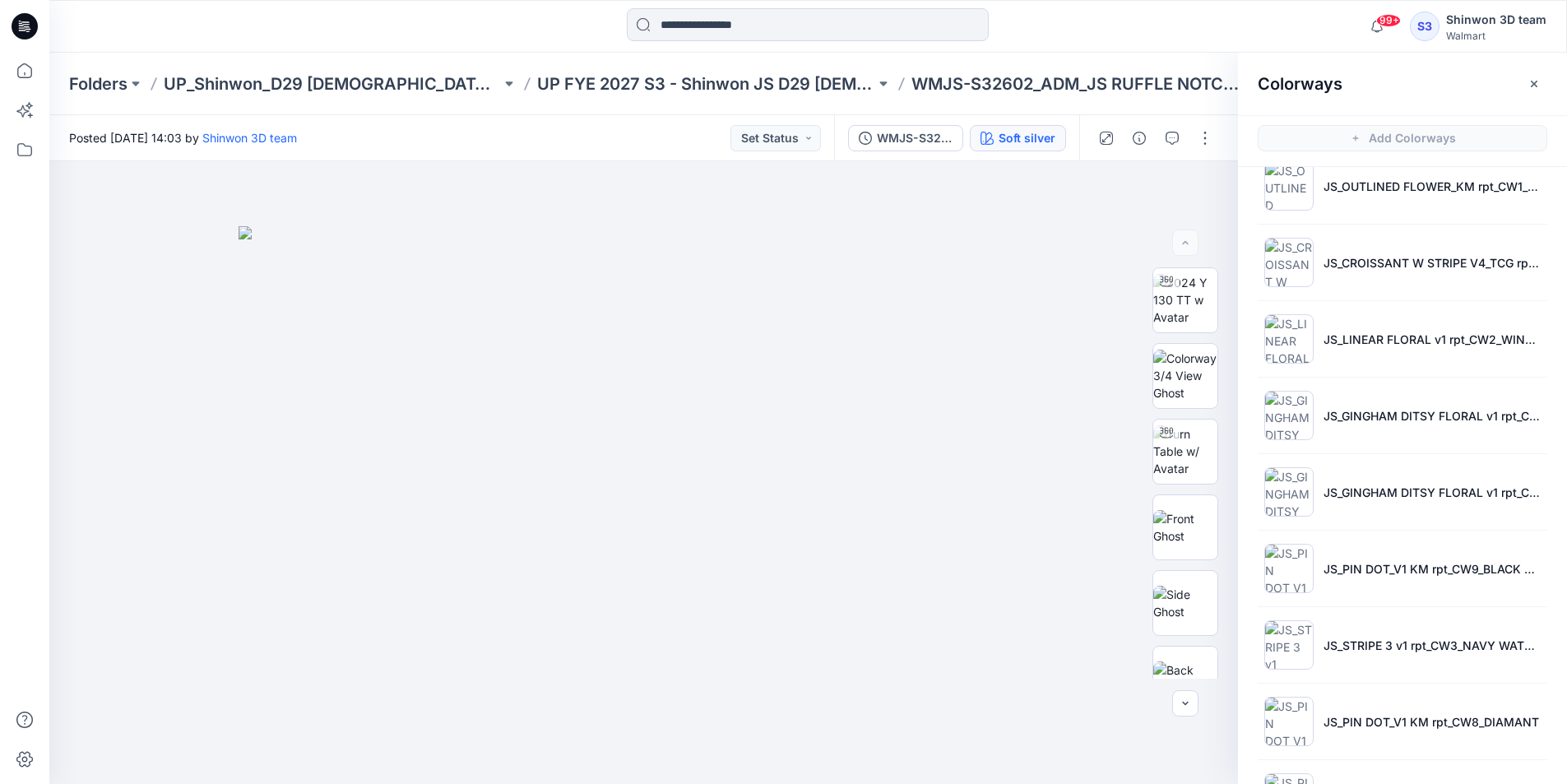
scroll to position [481, 0]
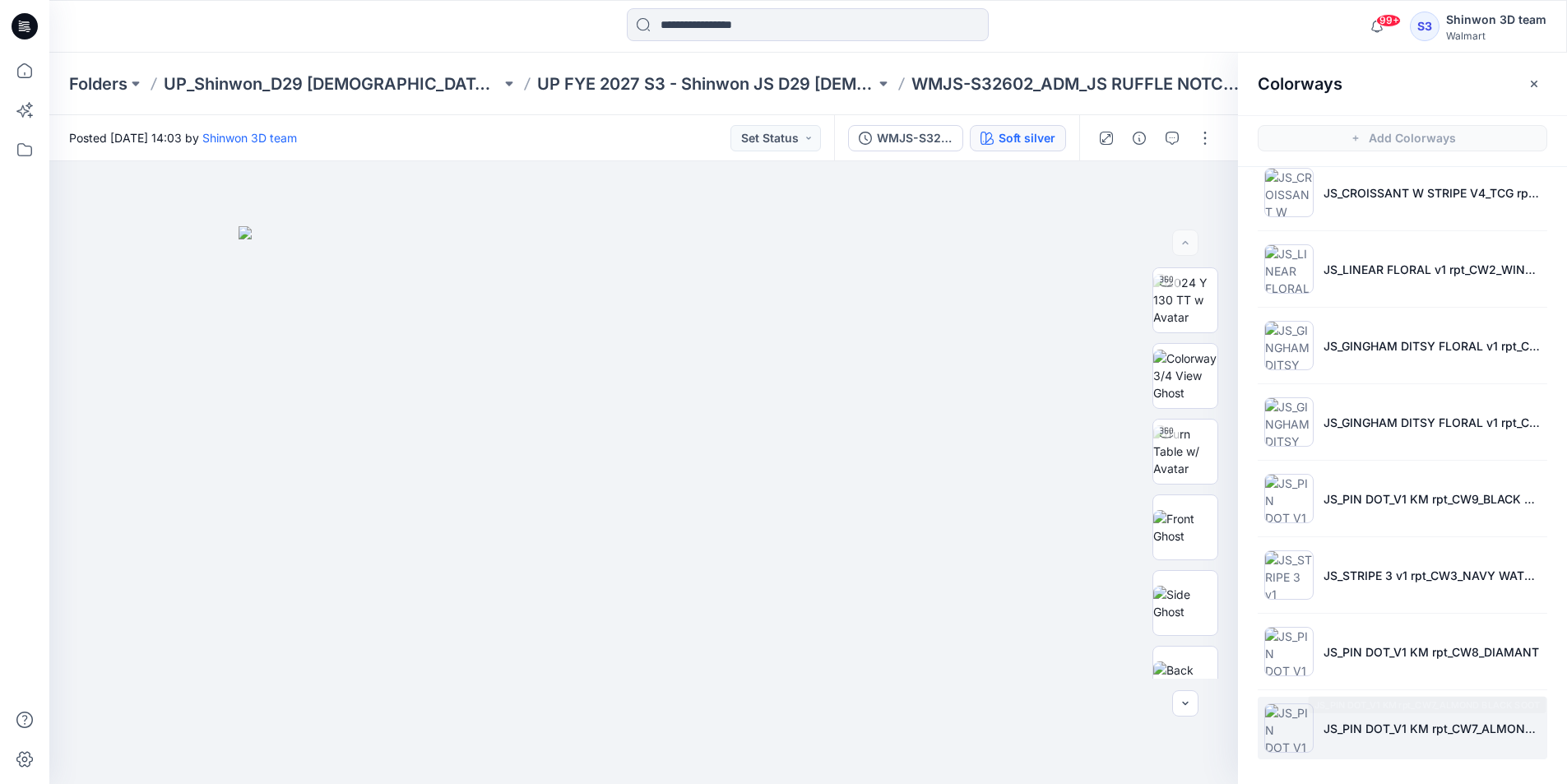
click at [1361, 742] on li "JS_PIN DOT_V1 KM rpt_CW7_ALMOND BLACK SOOT" at bounding box center [1402, 727] width 289 height 63
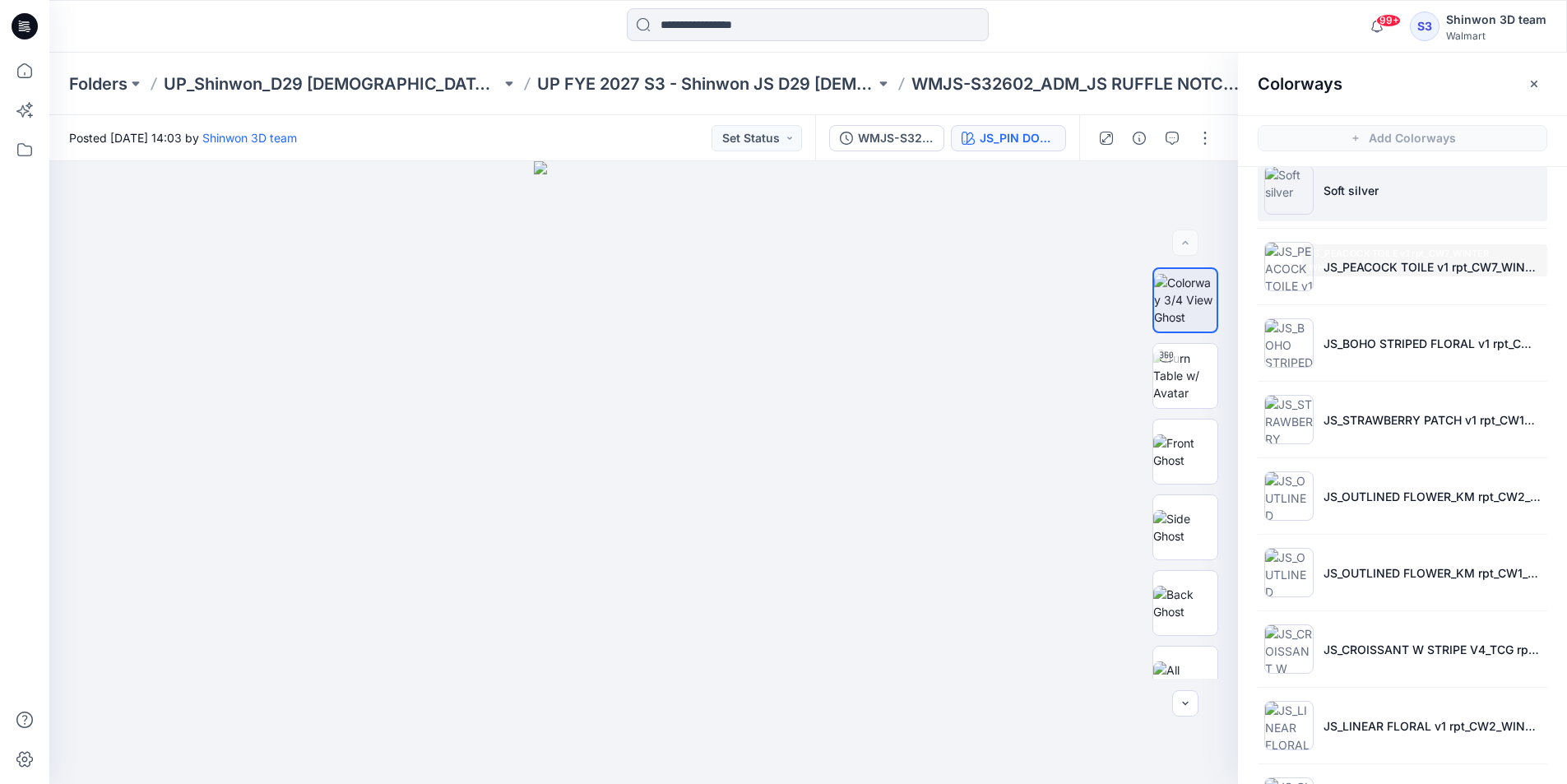
scroll to position [0, 0]
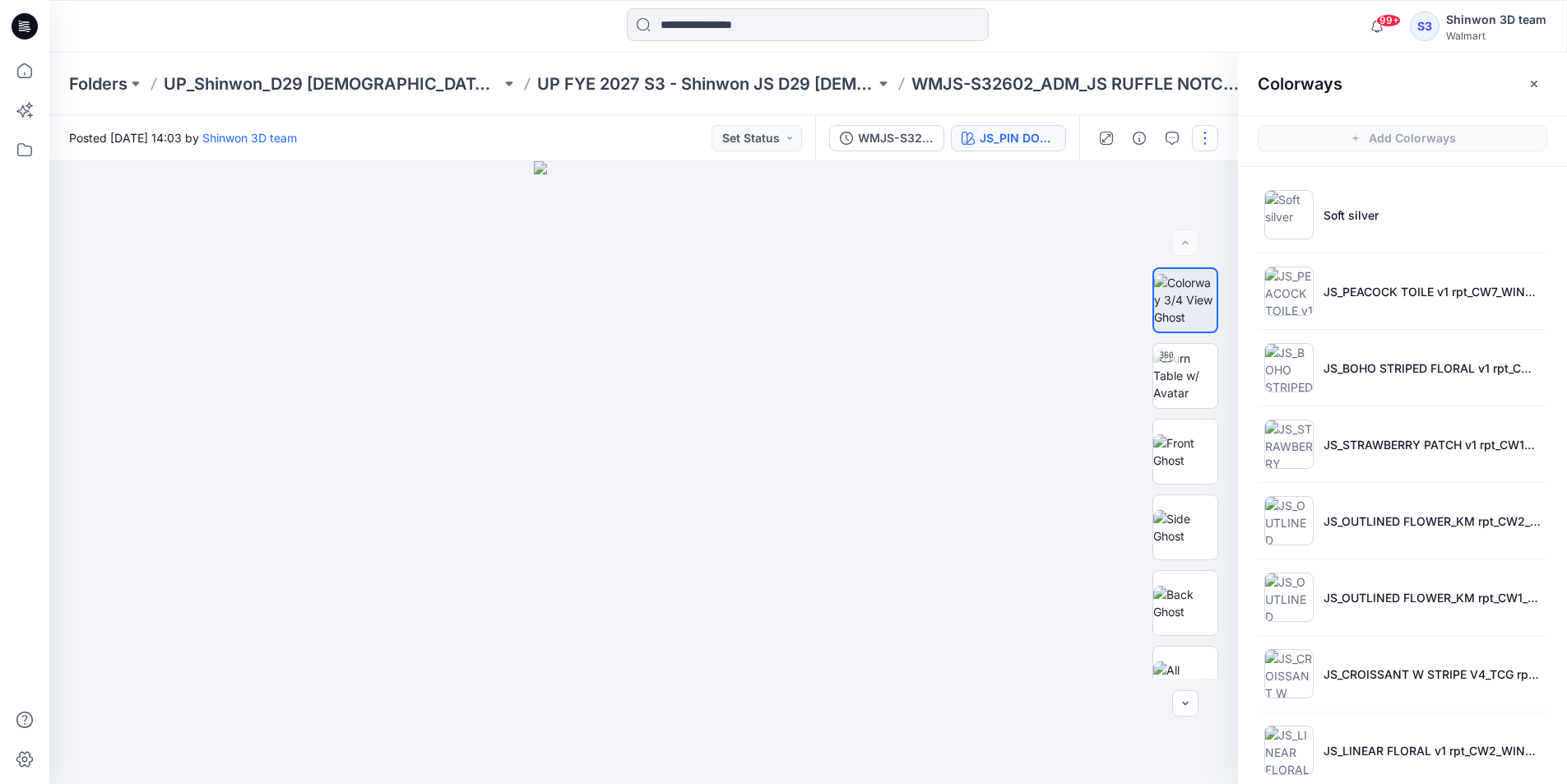
click at [1210, 126] on button "button" at bounding box center [1205, 138] width 26 height 26
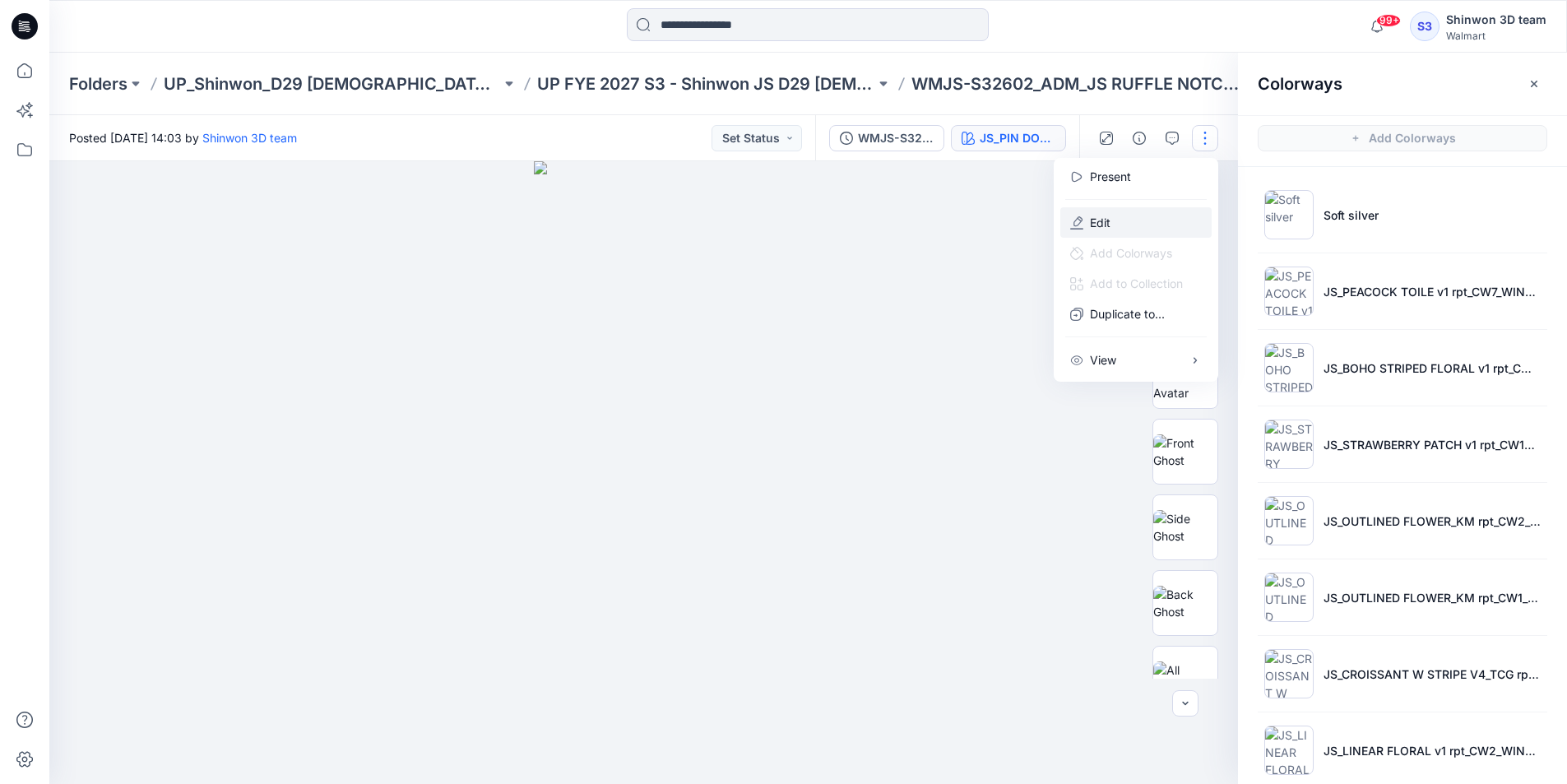
click at [1095, 220] on p "Edit" at bounding box center [1100, 222] width 21 height 17
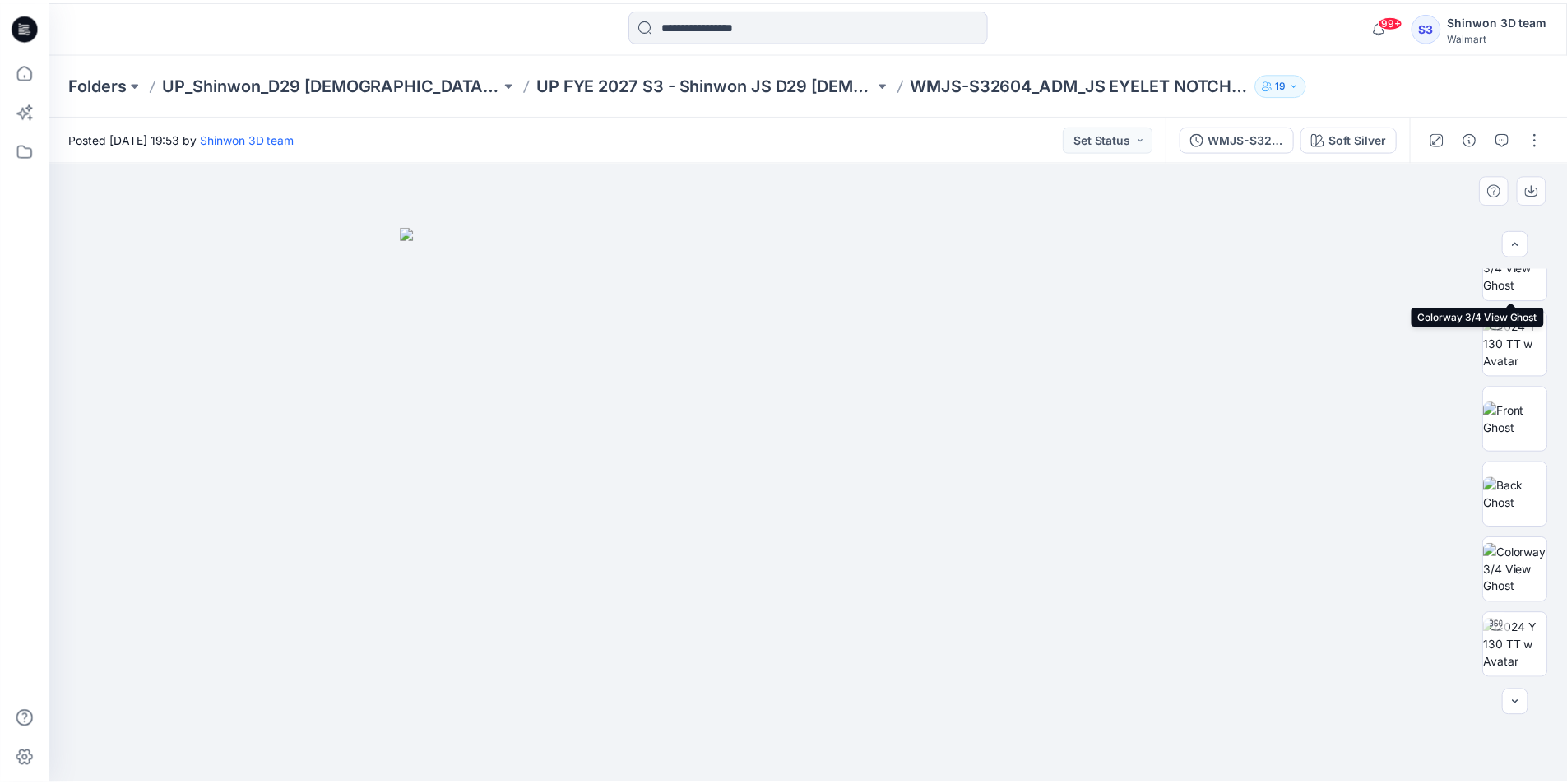
scroll to position [638, 0]
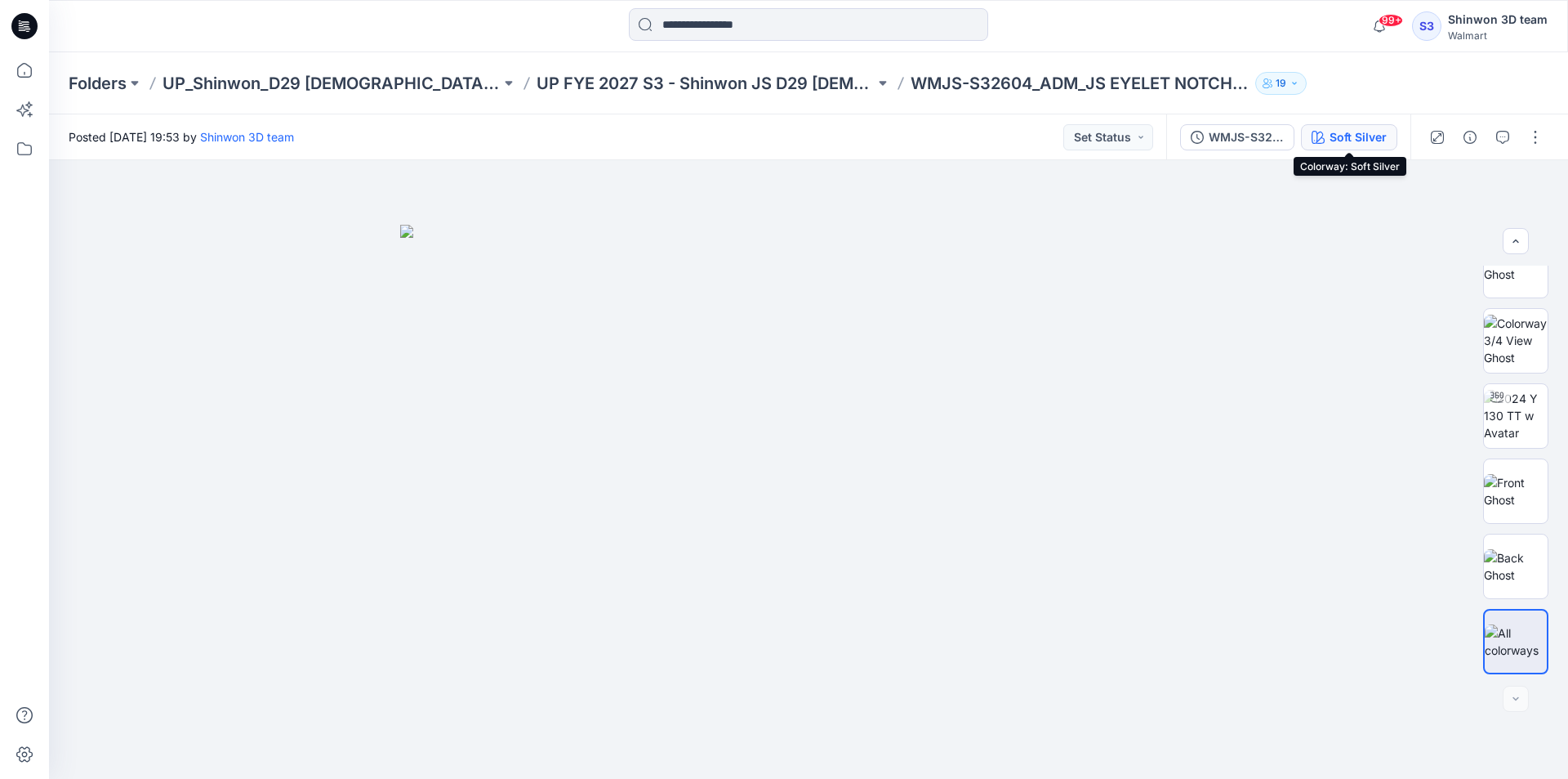
click at [1370, 130] on div "Soft Silver" at bounding box center [1359, 137] width 58 height 18
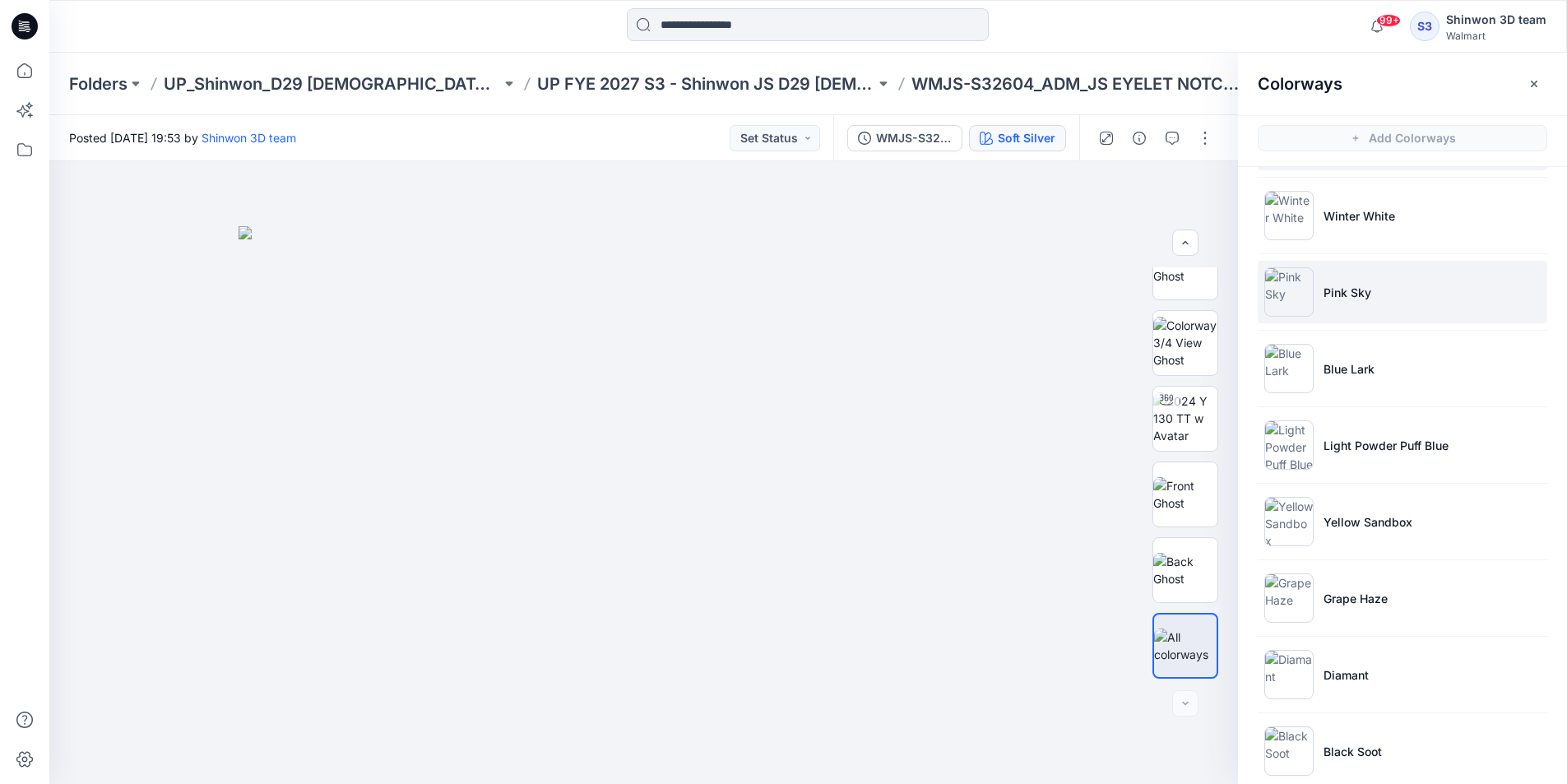
scroll to position [175, 0]
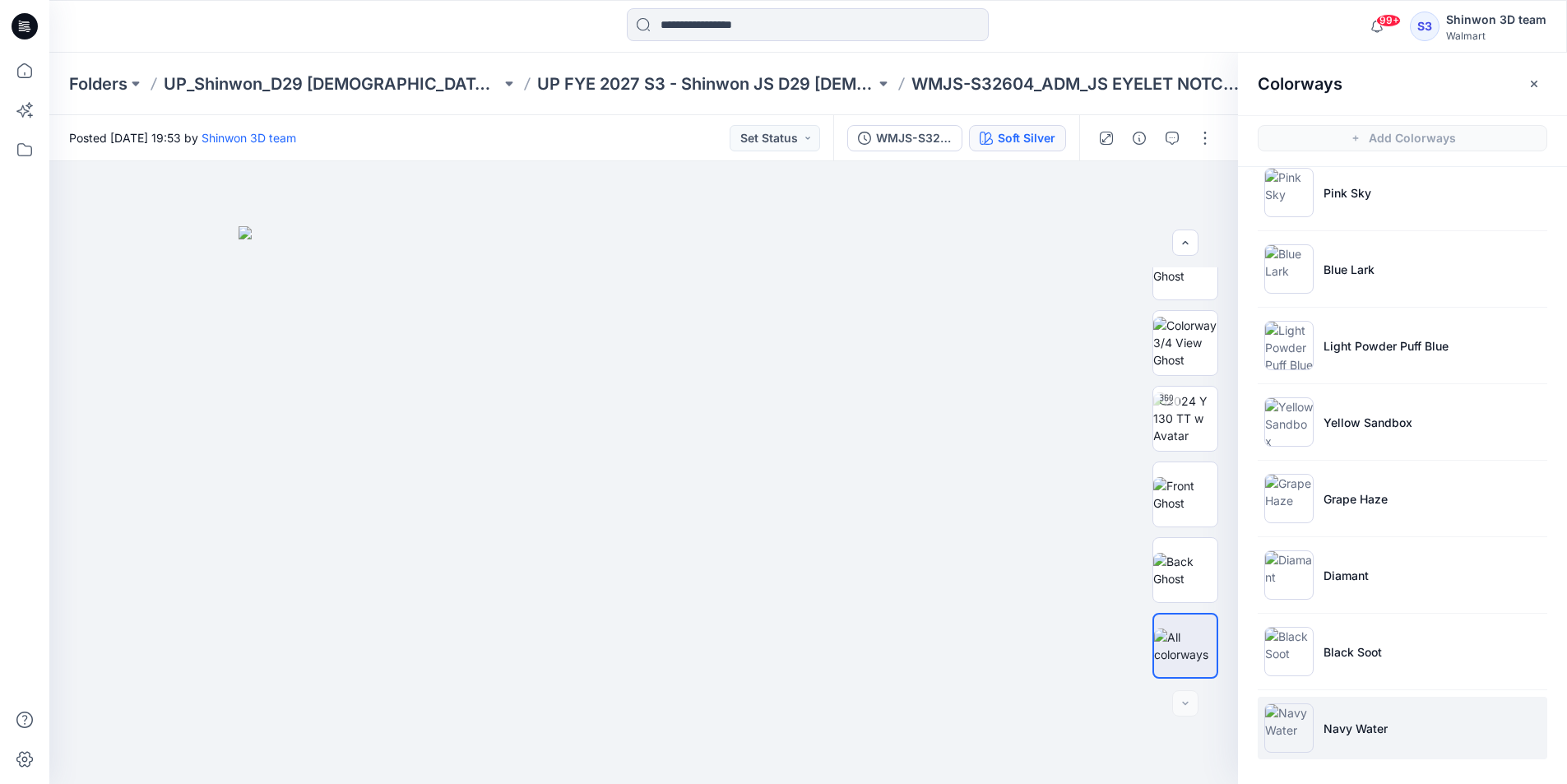
click at [1381, 736] on p "Navy Water" at bounding box center [1355, 728] width 65 height 17
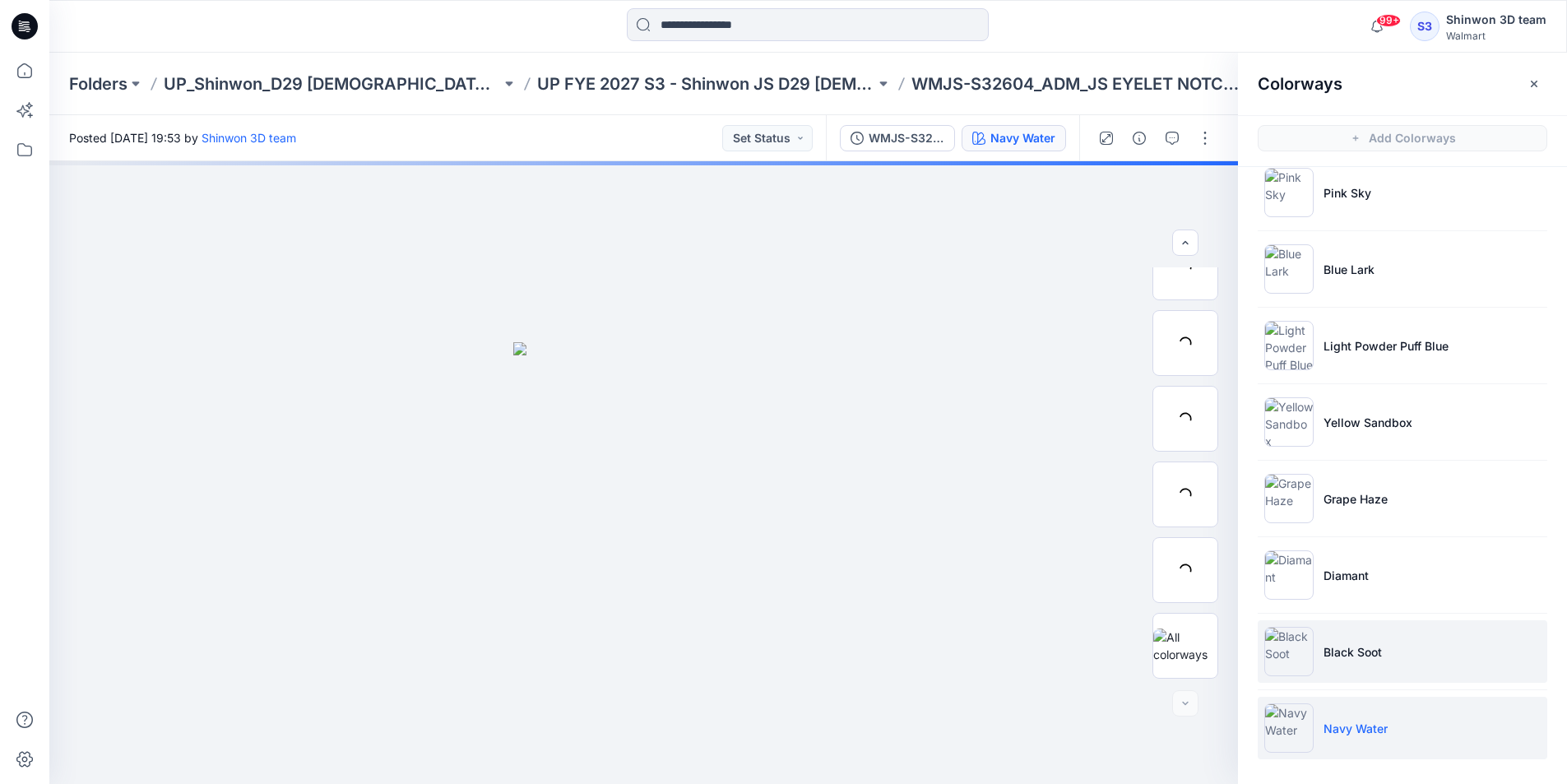
scroll to position [562, 0]
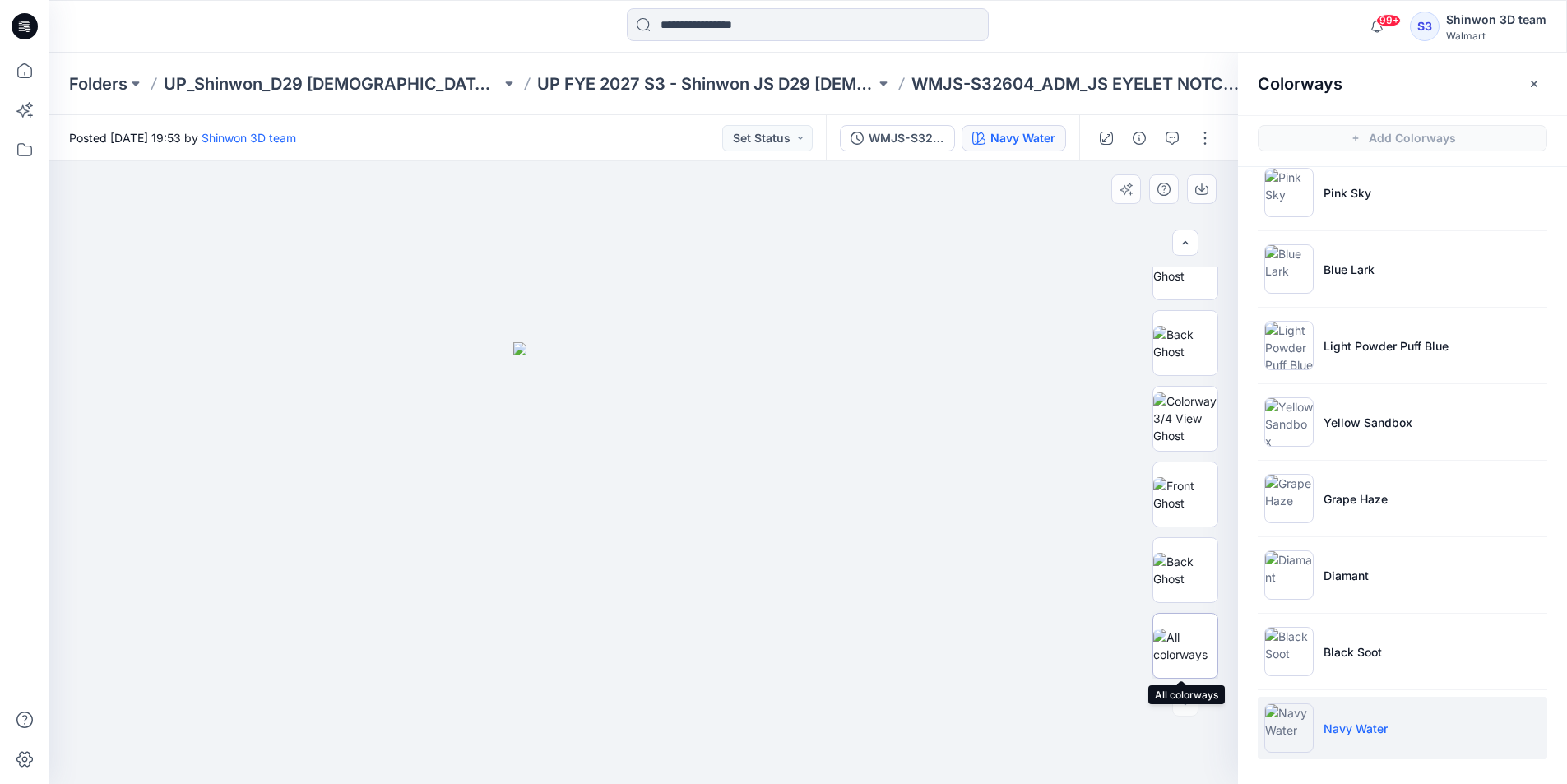
click at [1178, 637] on img at bounding box center [1185, 645] width 65 height 35
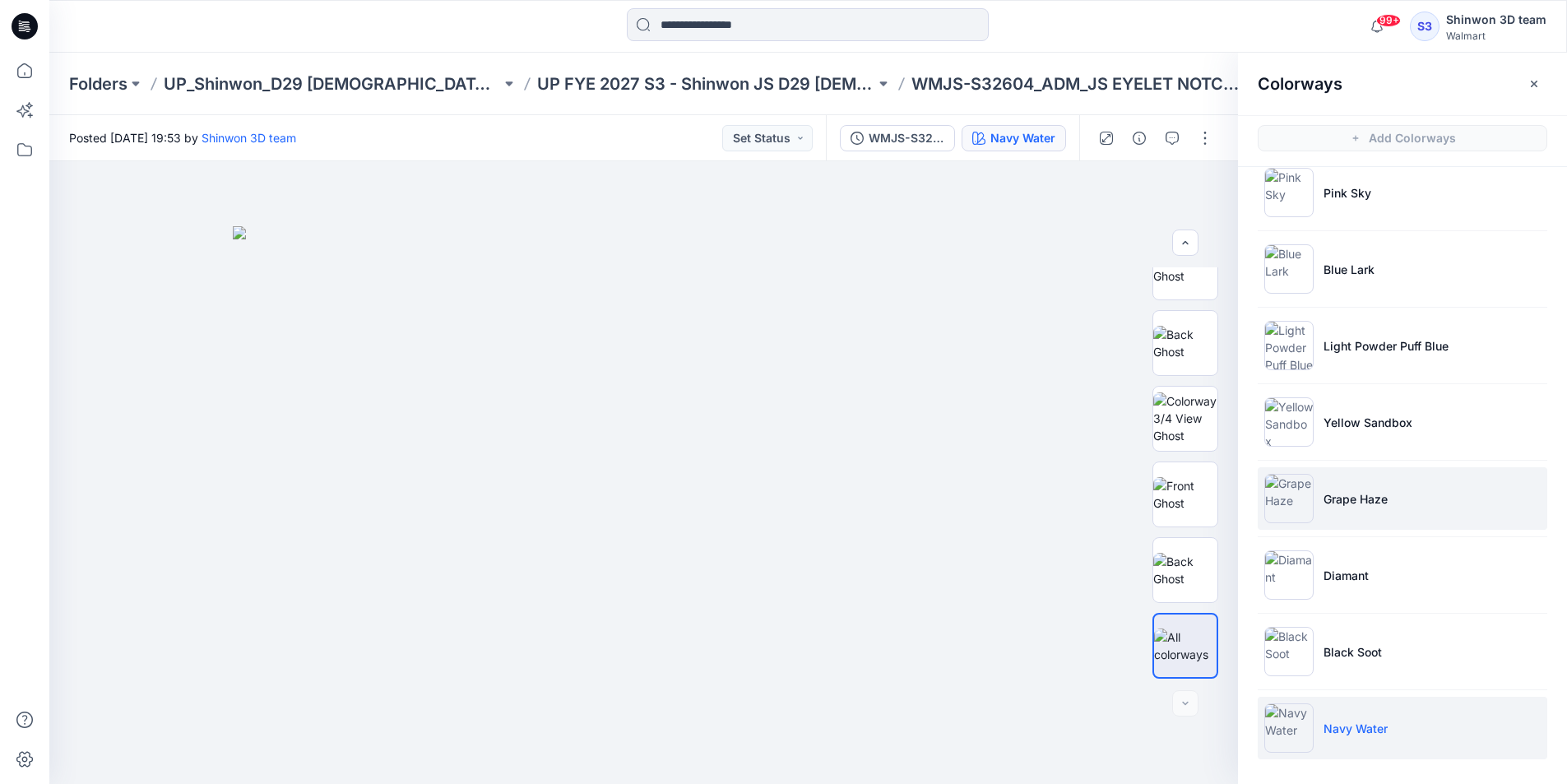
click at [1360, 499] on p "Grape Haze" at bounding box center [1355, 499] width 65 height 17
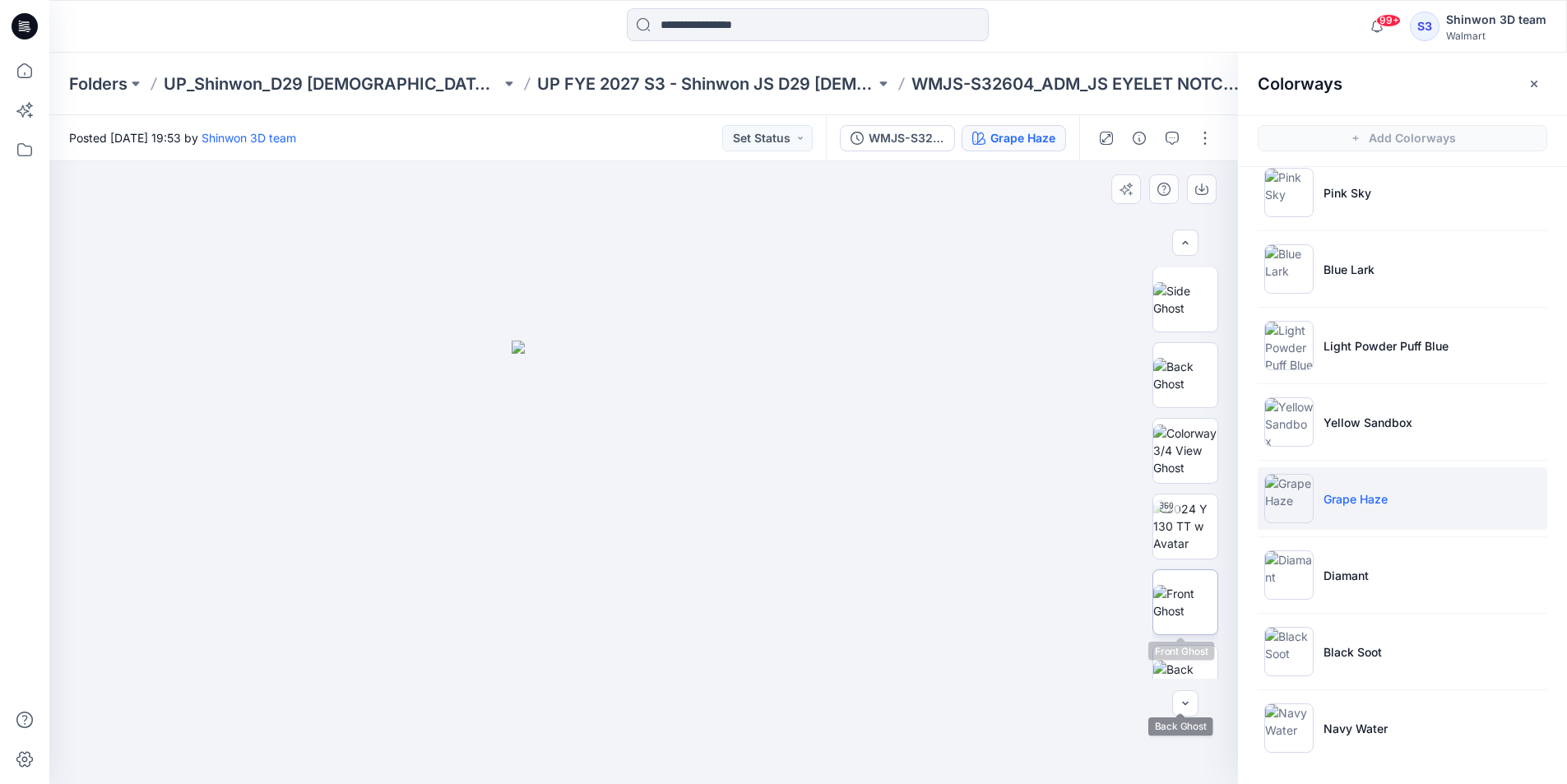
scroll to position [69, 0]
click at [1197, 383] on img at bounding box center [1185, 382] width 65 height 35
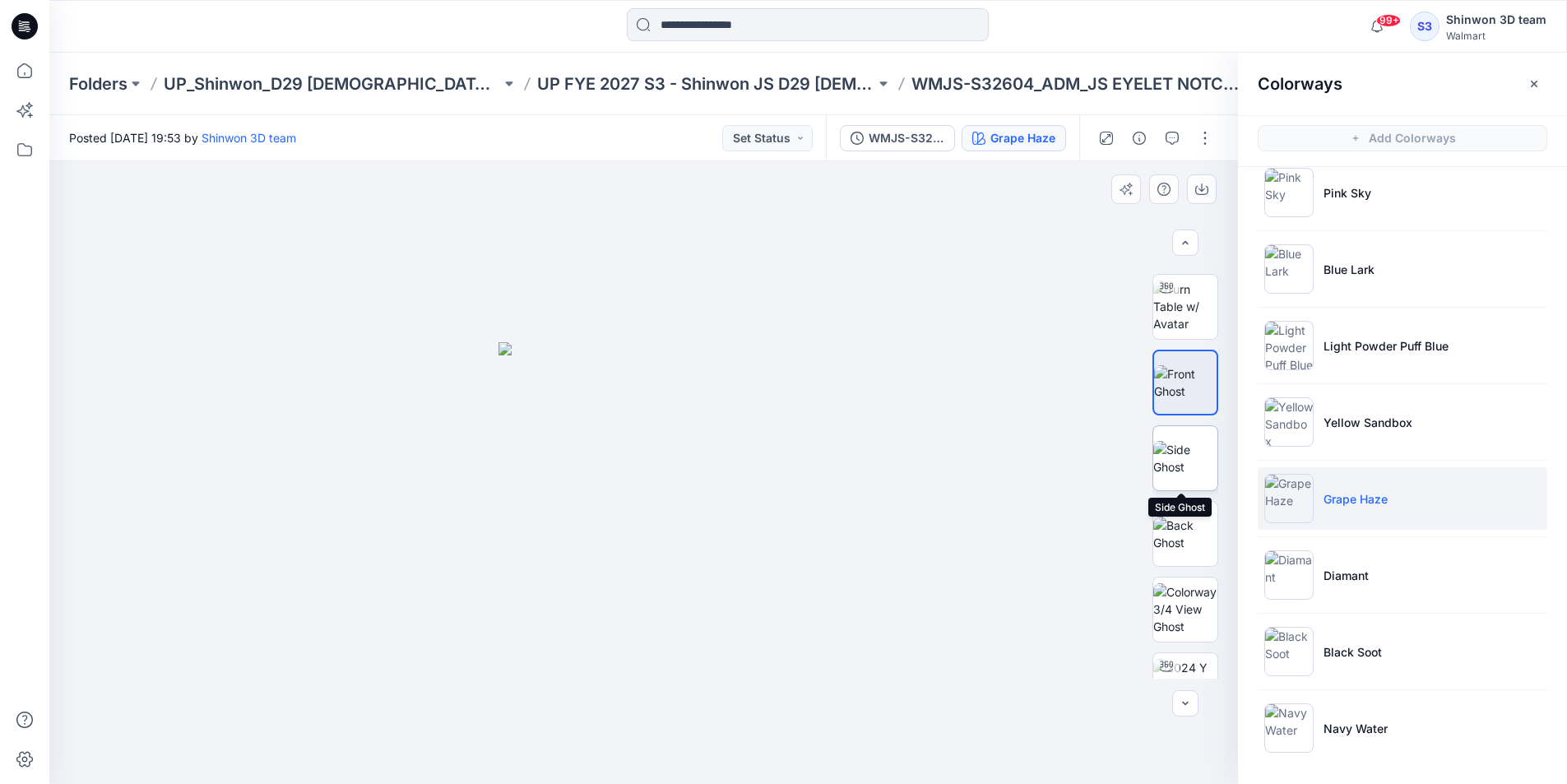
click at [1186, 463] on img at bounding box center [1185, 457] width 65 height 35
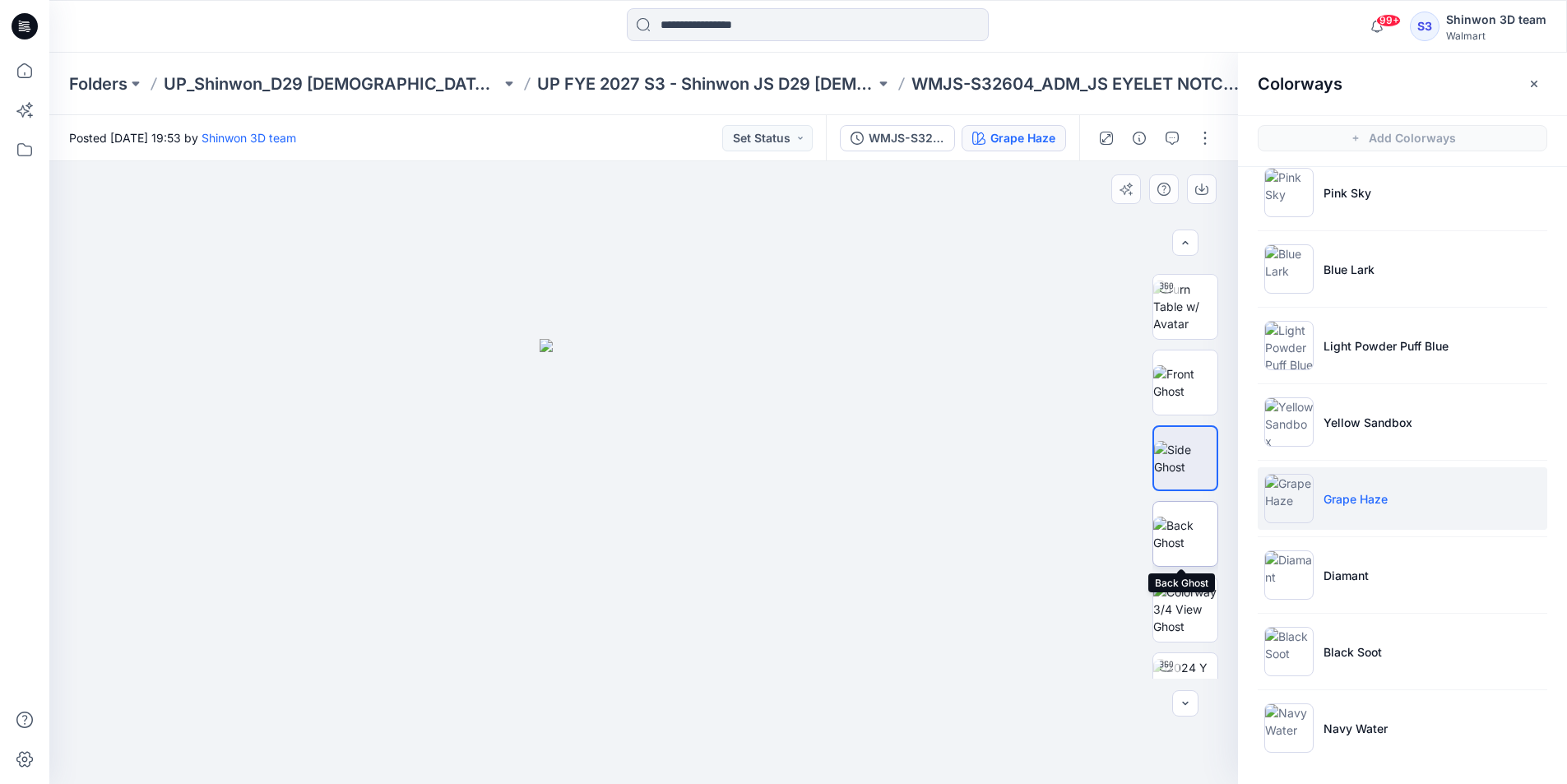
click at [1187, 539] on img at bounding box center [1185, 533] width 65 height 35
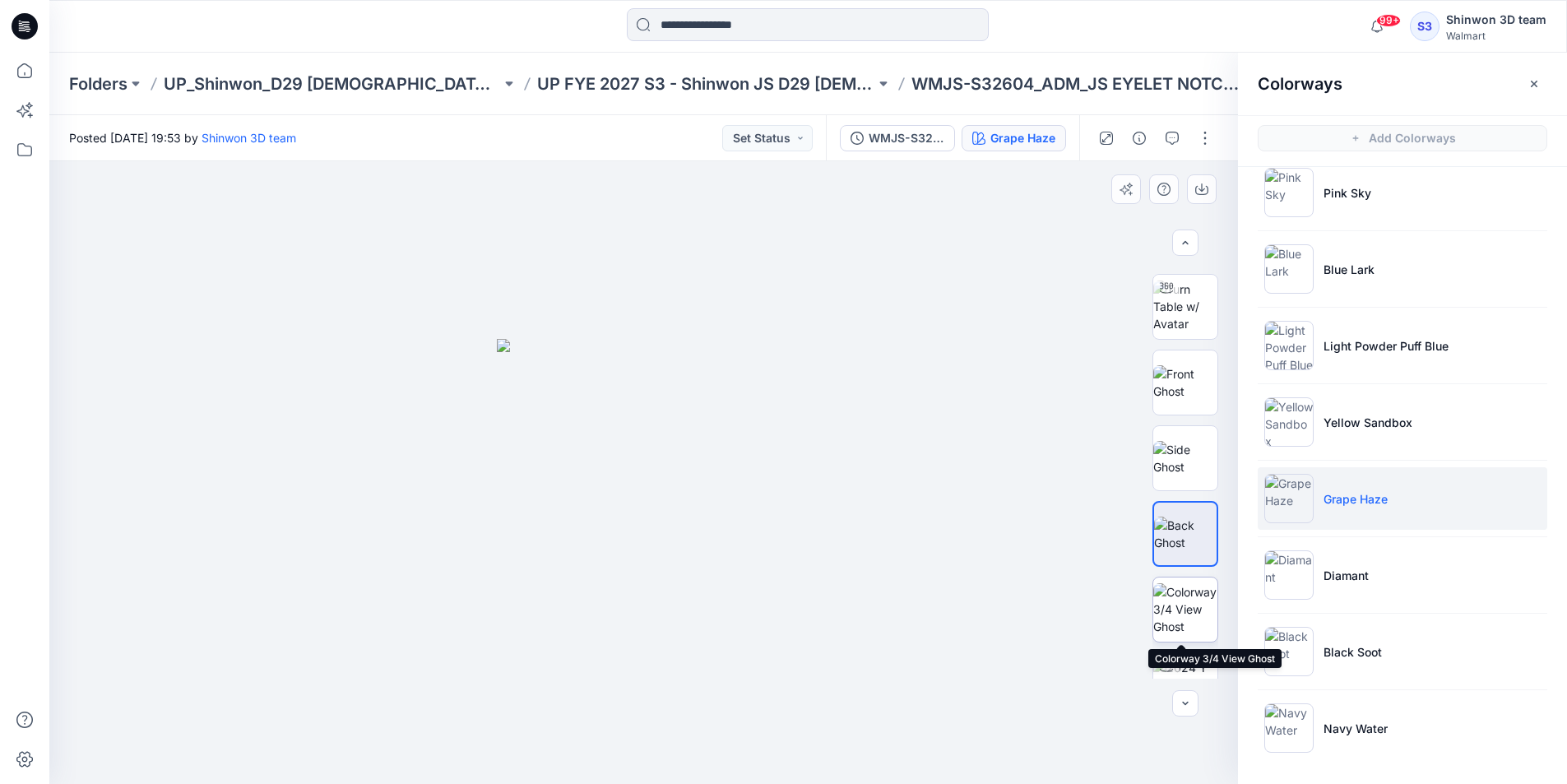
click at [1187, 588] on img at bounding box center [1185, 608] width 65 height 51
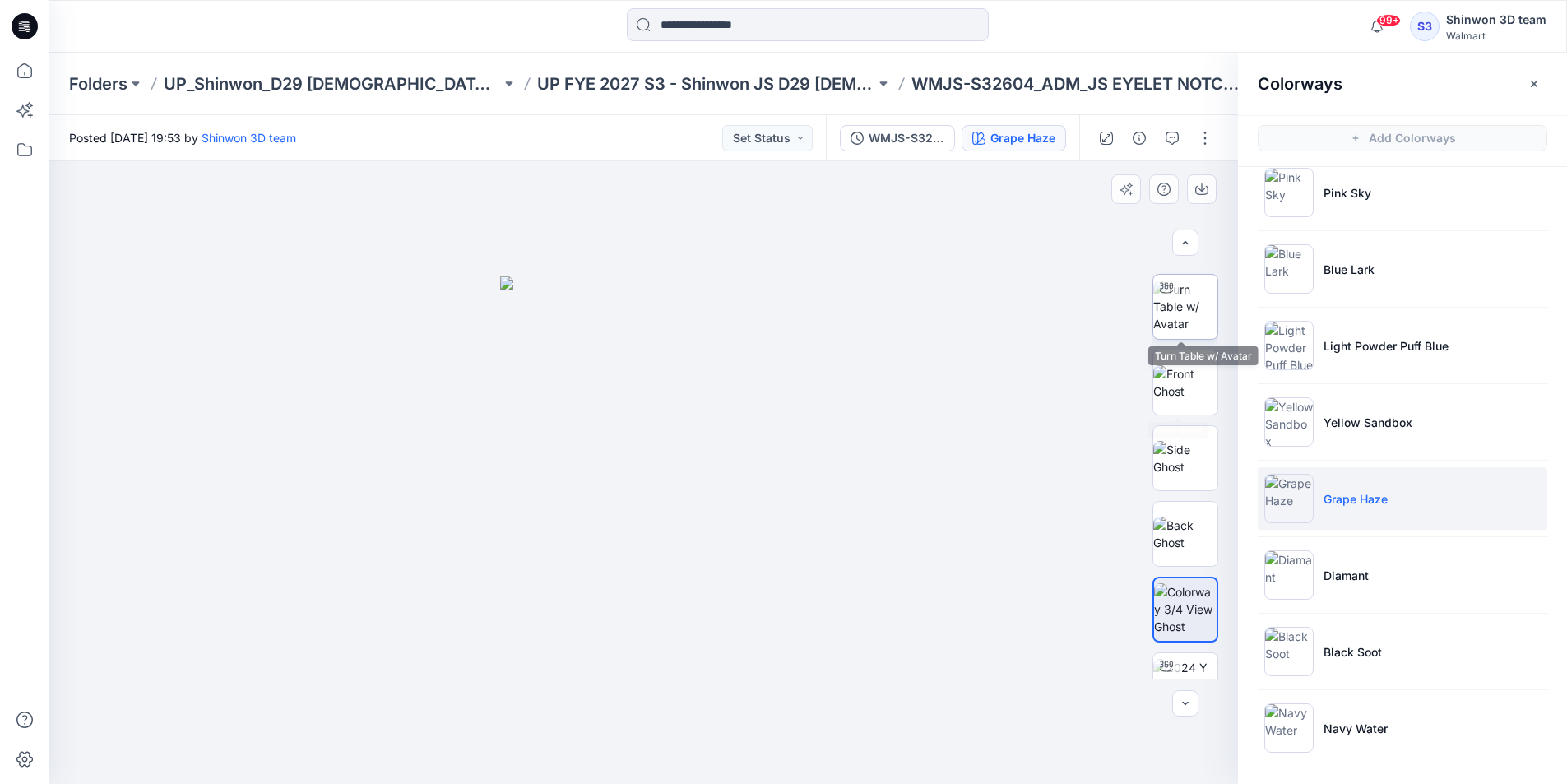
click at [1172, 327] on img at bounding box center [1185, 306] width 65 height 51
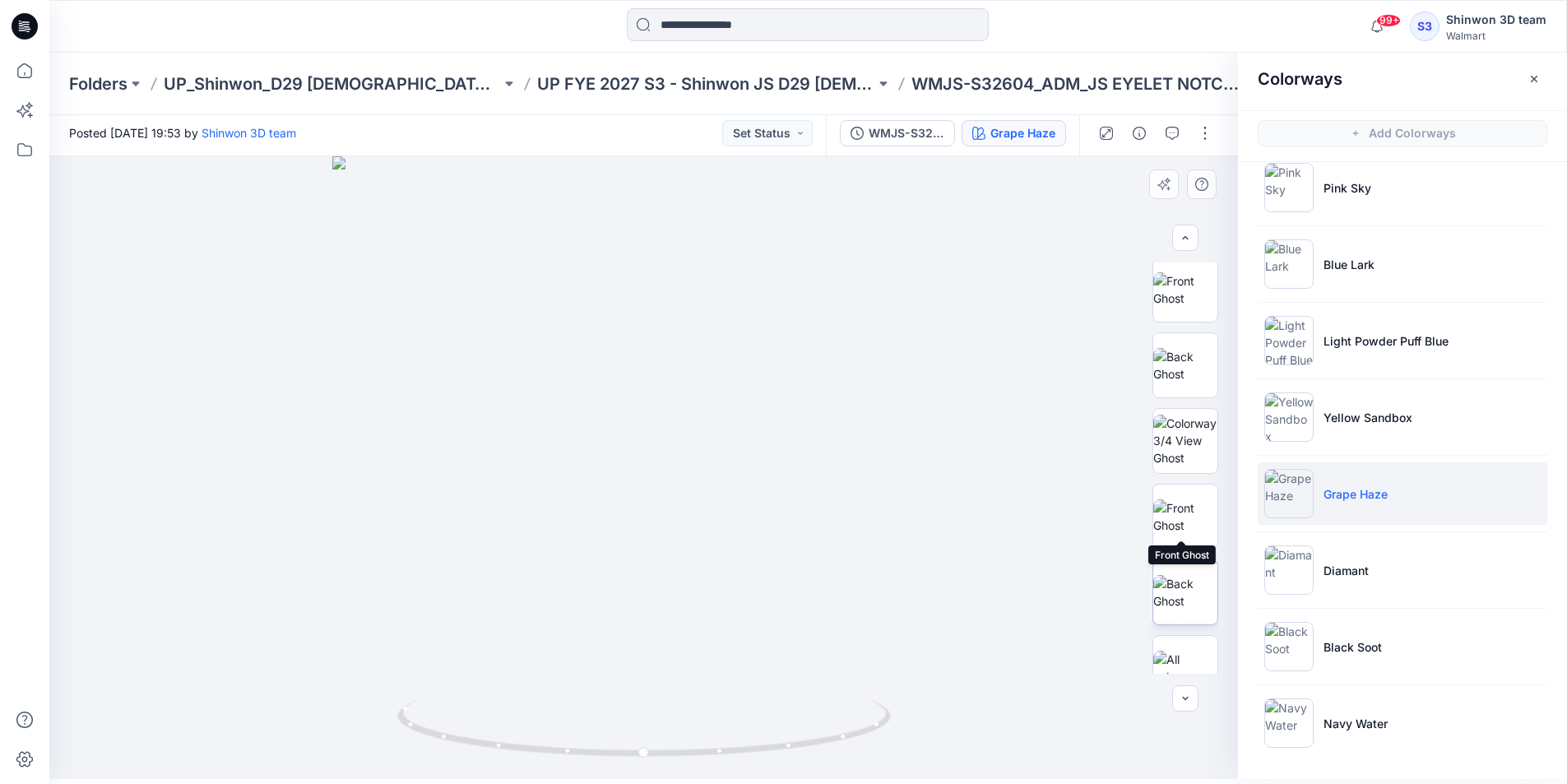
scroll to position [562, 0]
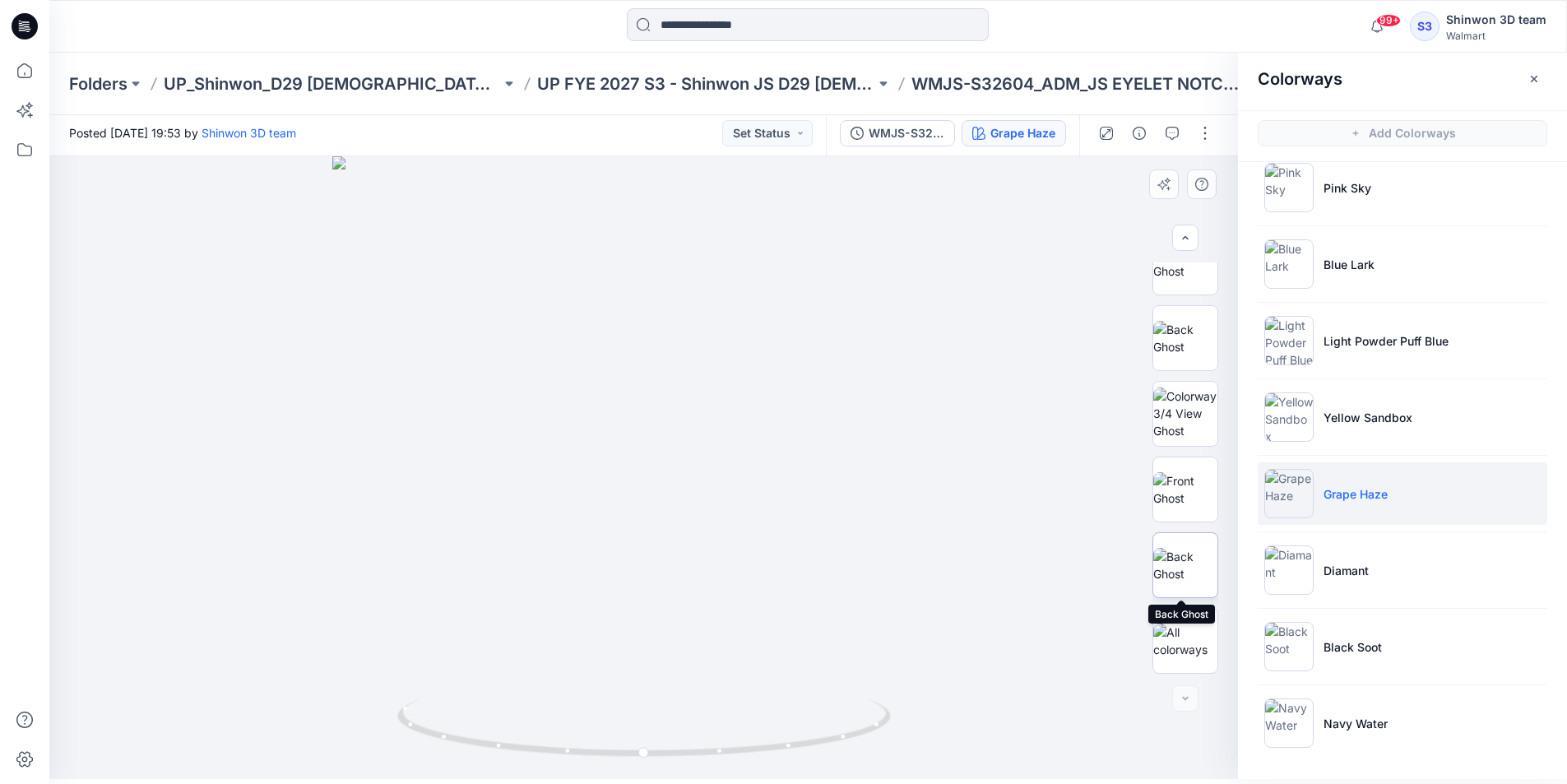
click at [1196, 567] on img at bounding box center [1185, 564] width 65 height 35
click at [1193, 619] on div at bounding box center [1185, 640] width 66 height 65
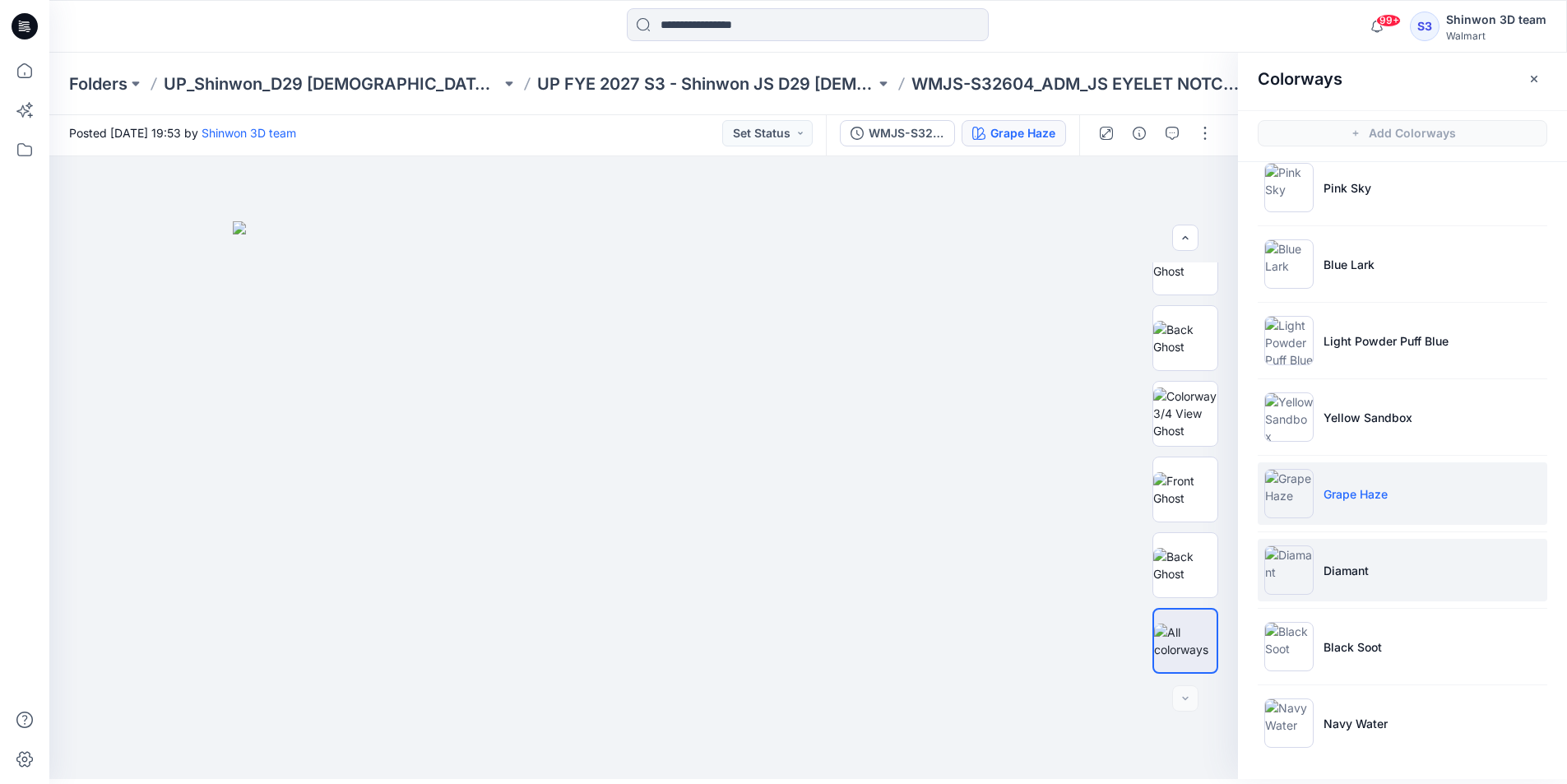
click at [1307, 554] on img at bounding box center [1289, 570] width 50 height 50
click at [1309, 496] on img at bounding box center [1289, 493] width 50 height 50
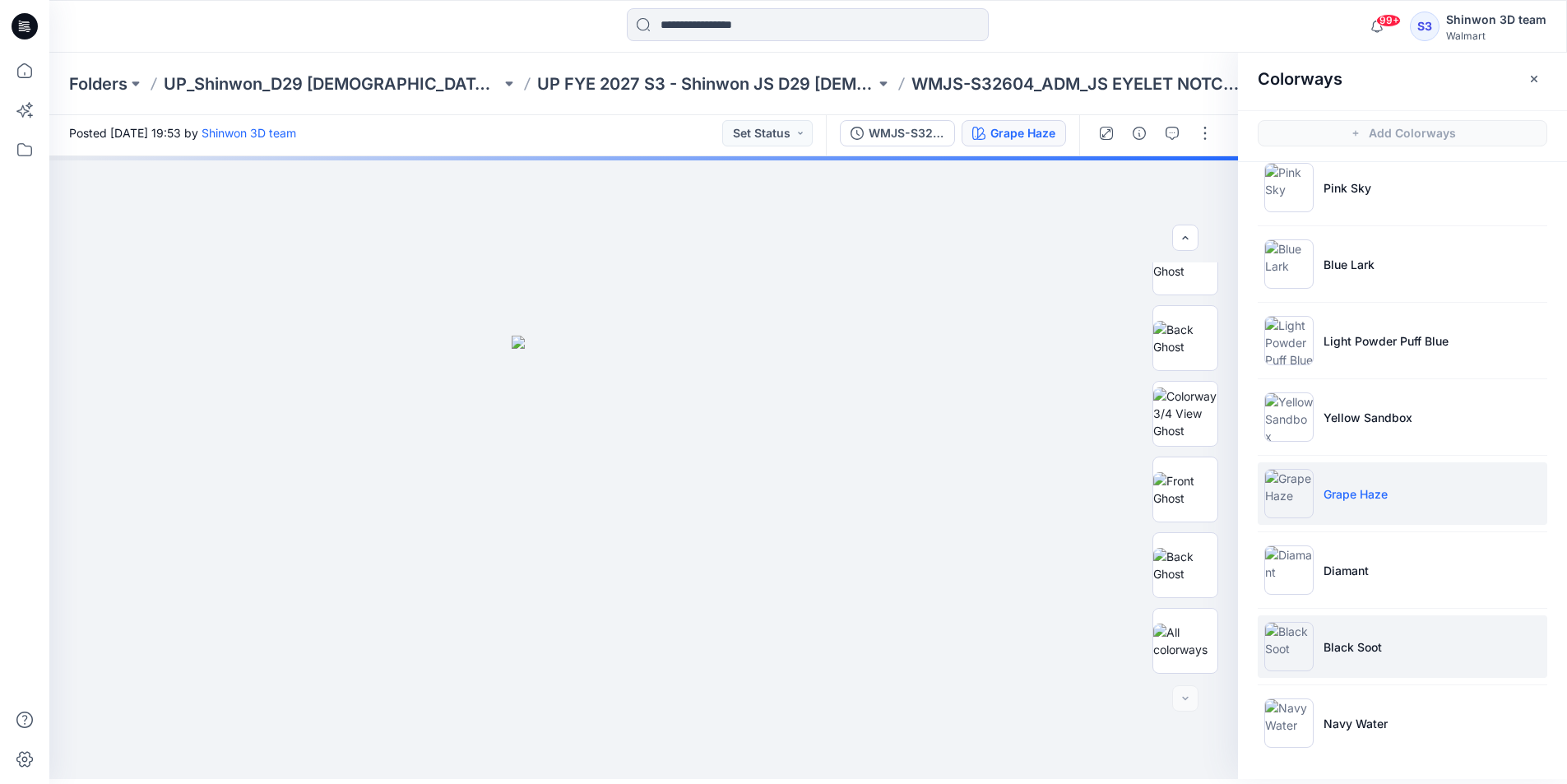
click at [1302, 637] on img at bounding box center [1289, 646] width 50 height 50
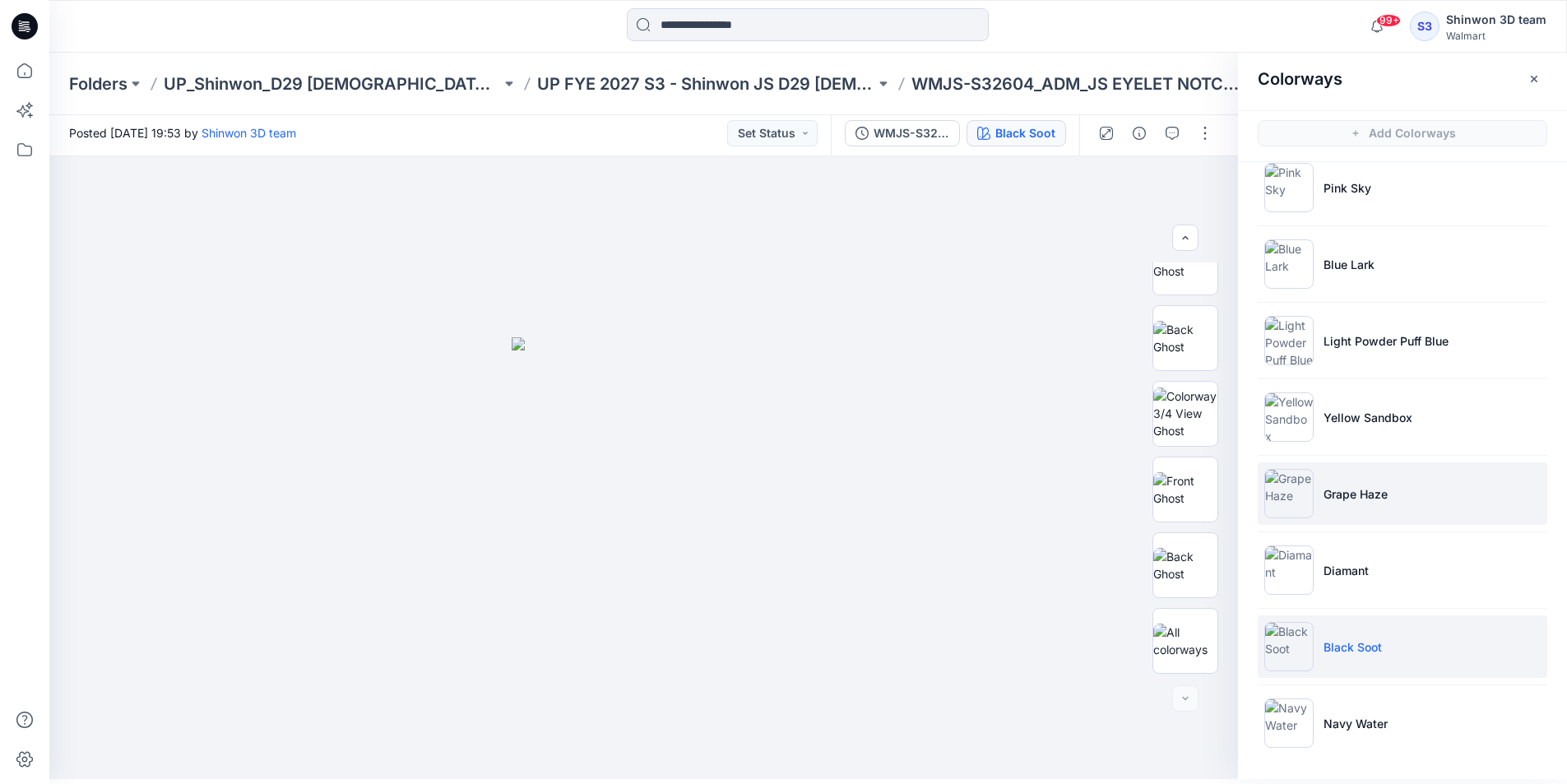
click at [1303, 480] on img at bounding box center [1289, 493] width 50 height 50
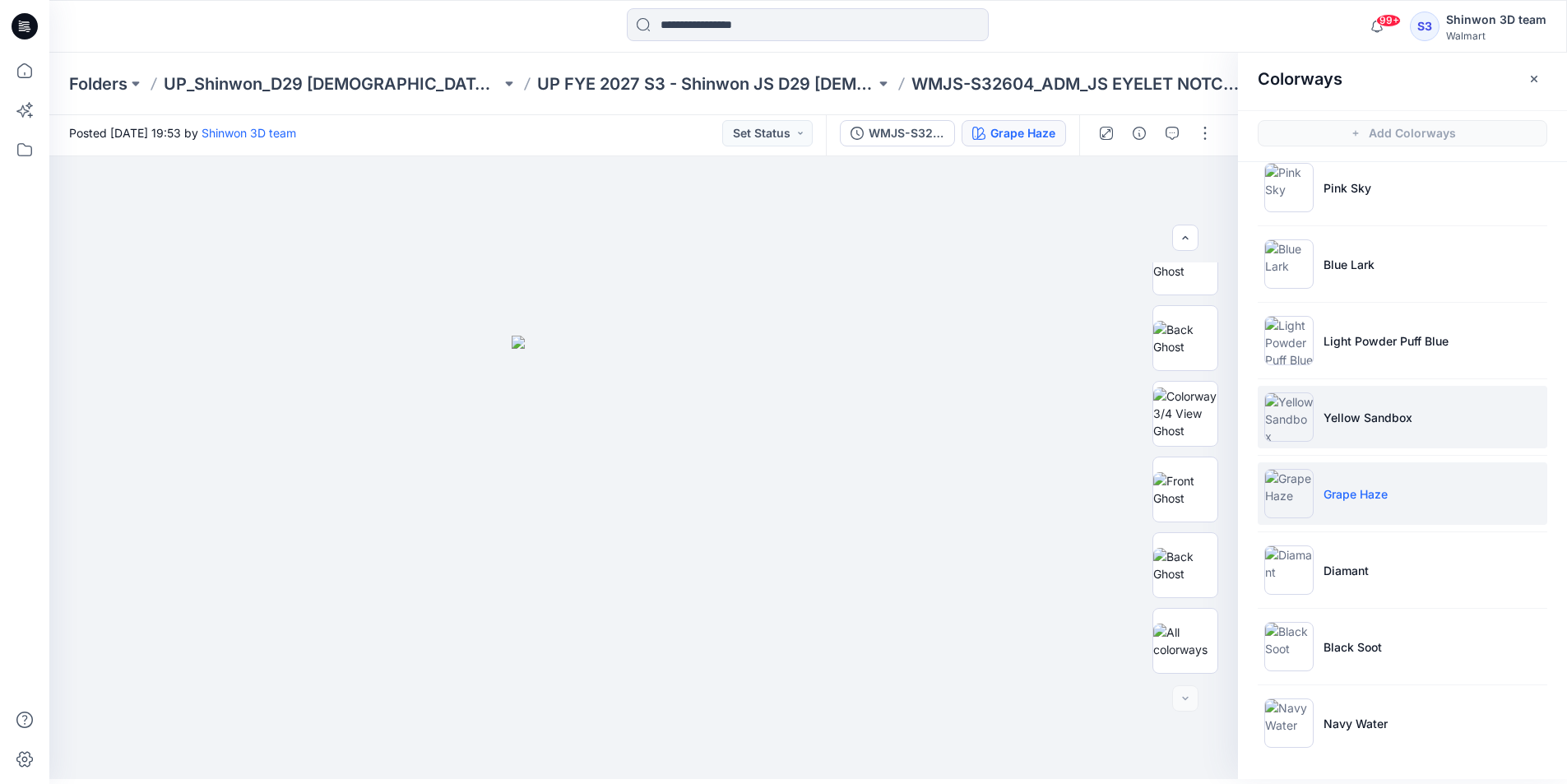
click at [1292, 417] on img at bounding box center [1289, 416] width 50 height 50
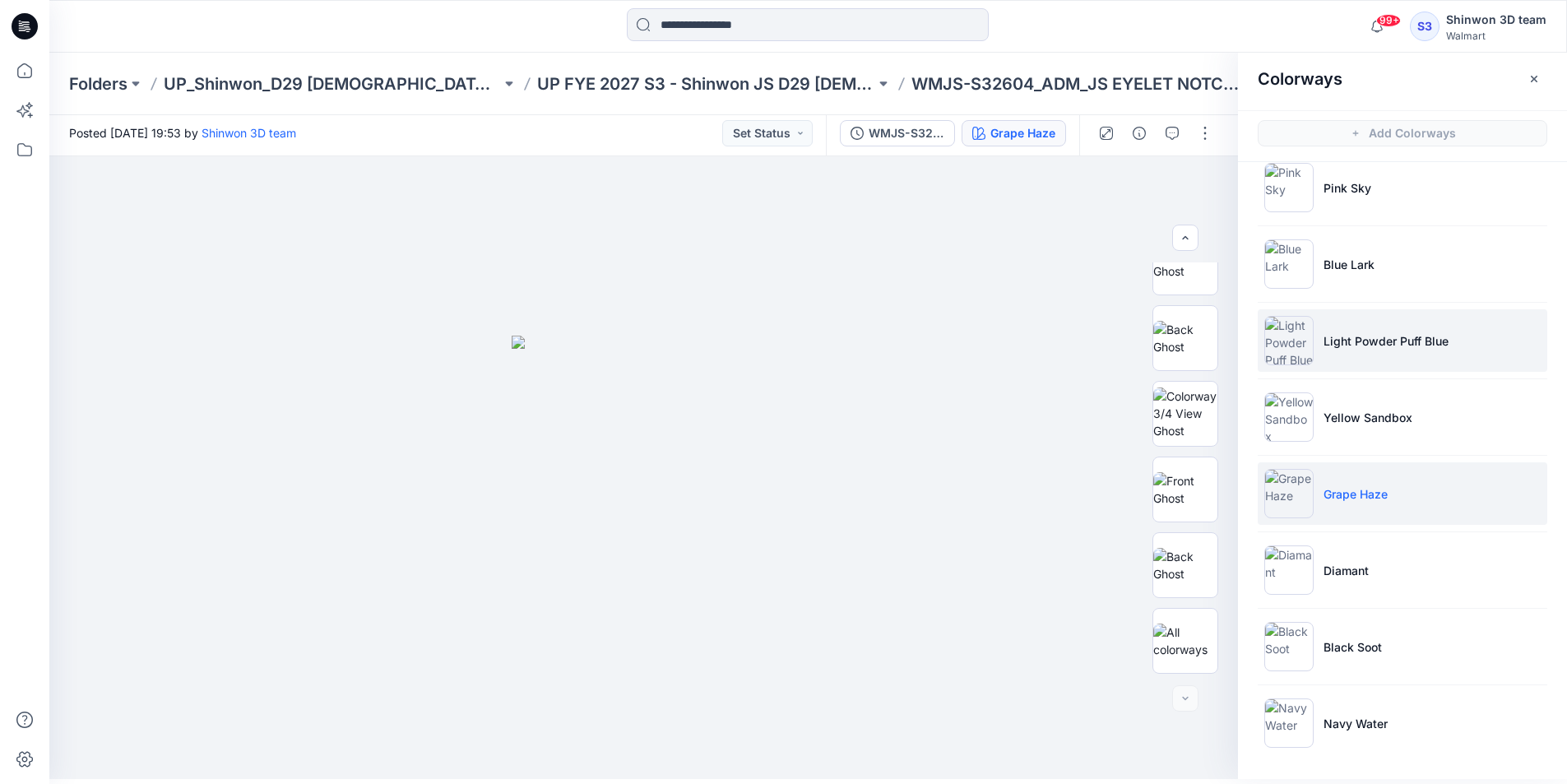
scroll to position [638, 0]
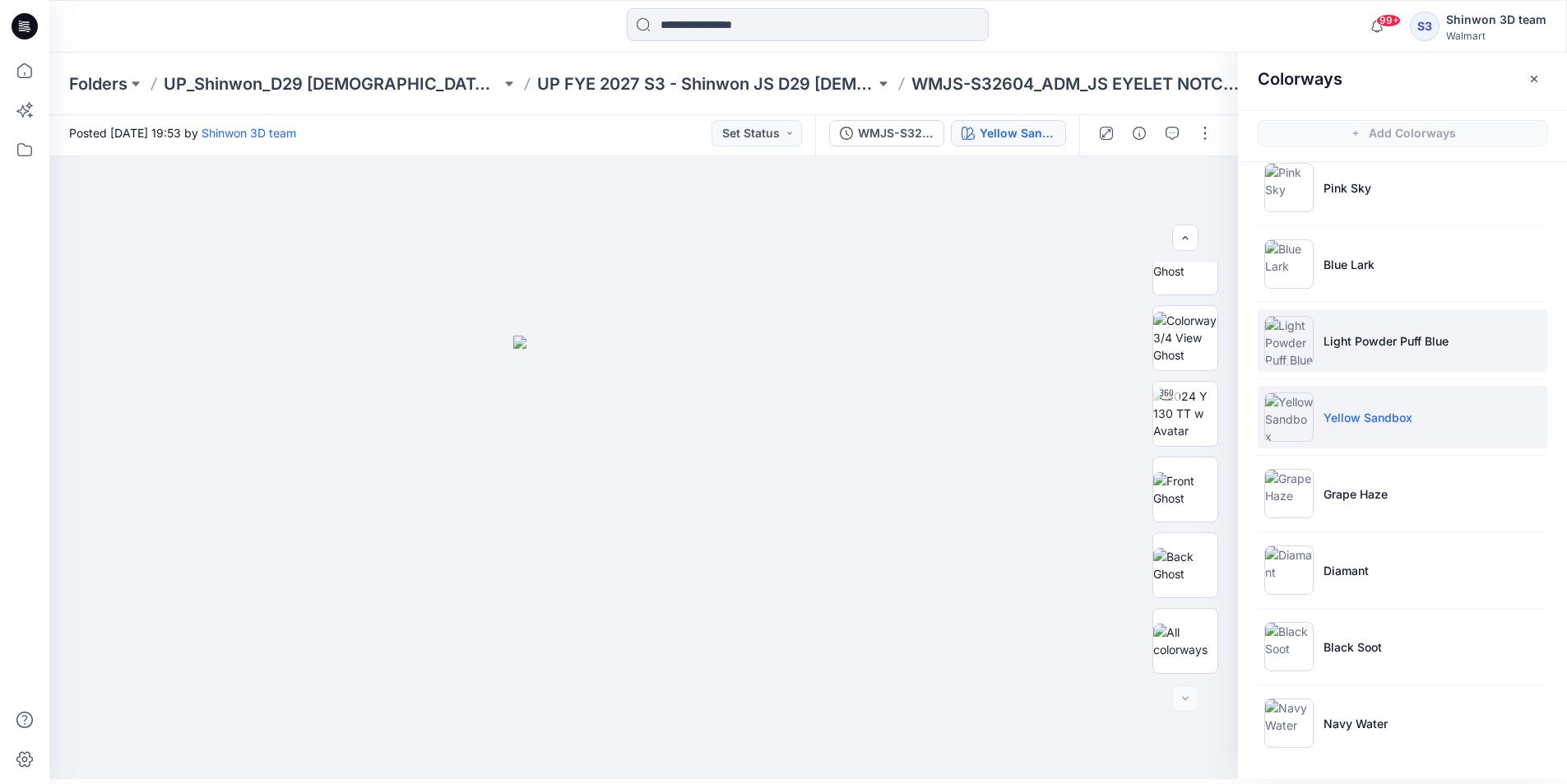
click at [1289, 355] on img at bounding box center [1289, 340] width 50 height 50
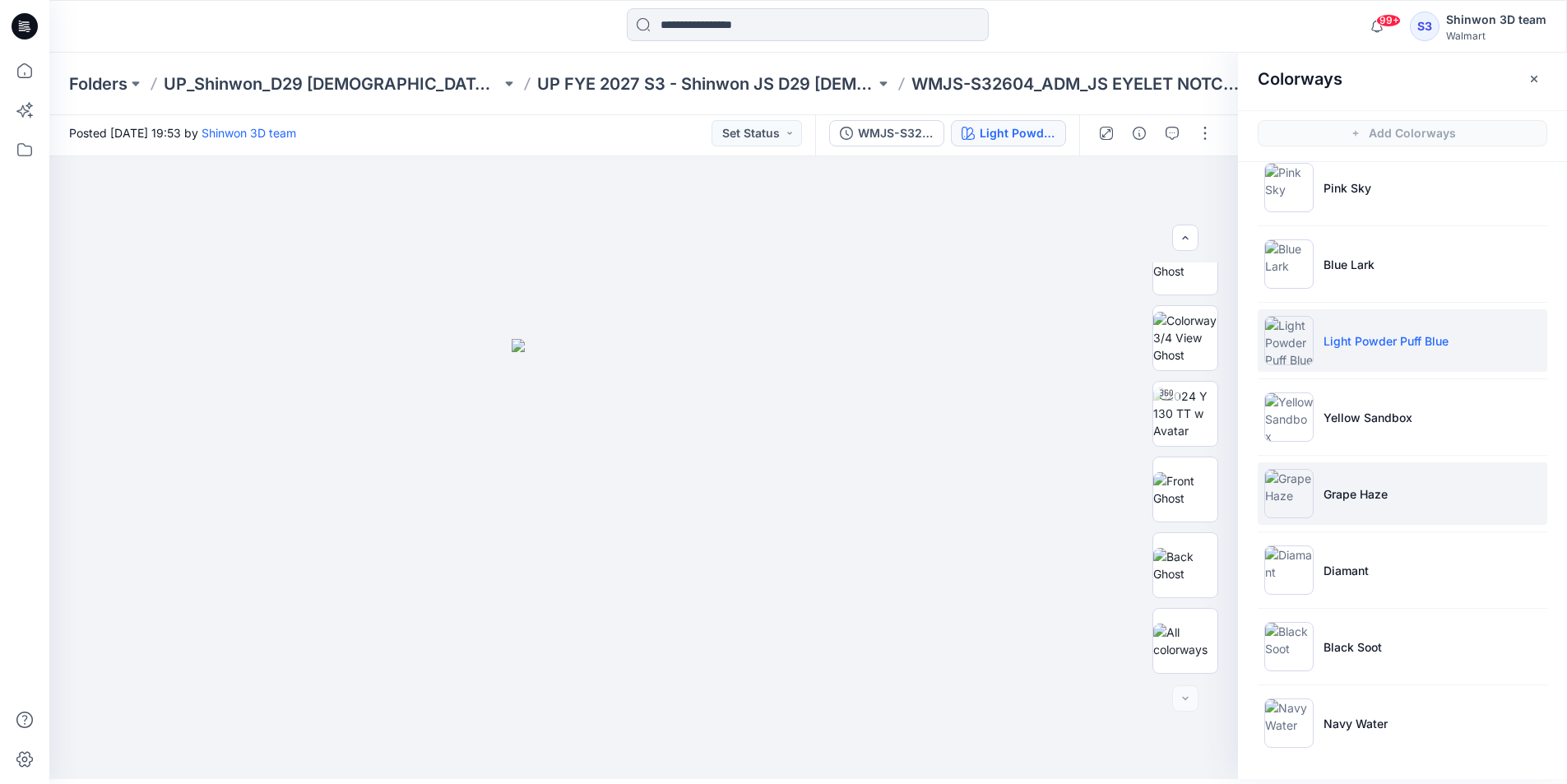
click at [1297, 484] on img at bounding box center [1289, 493] width 50 height 50
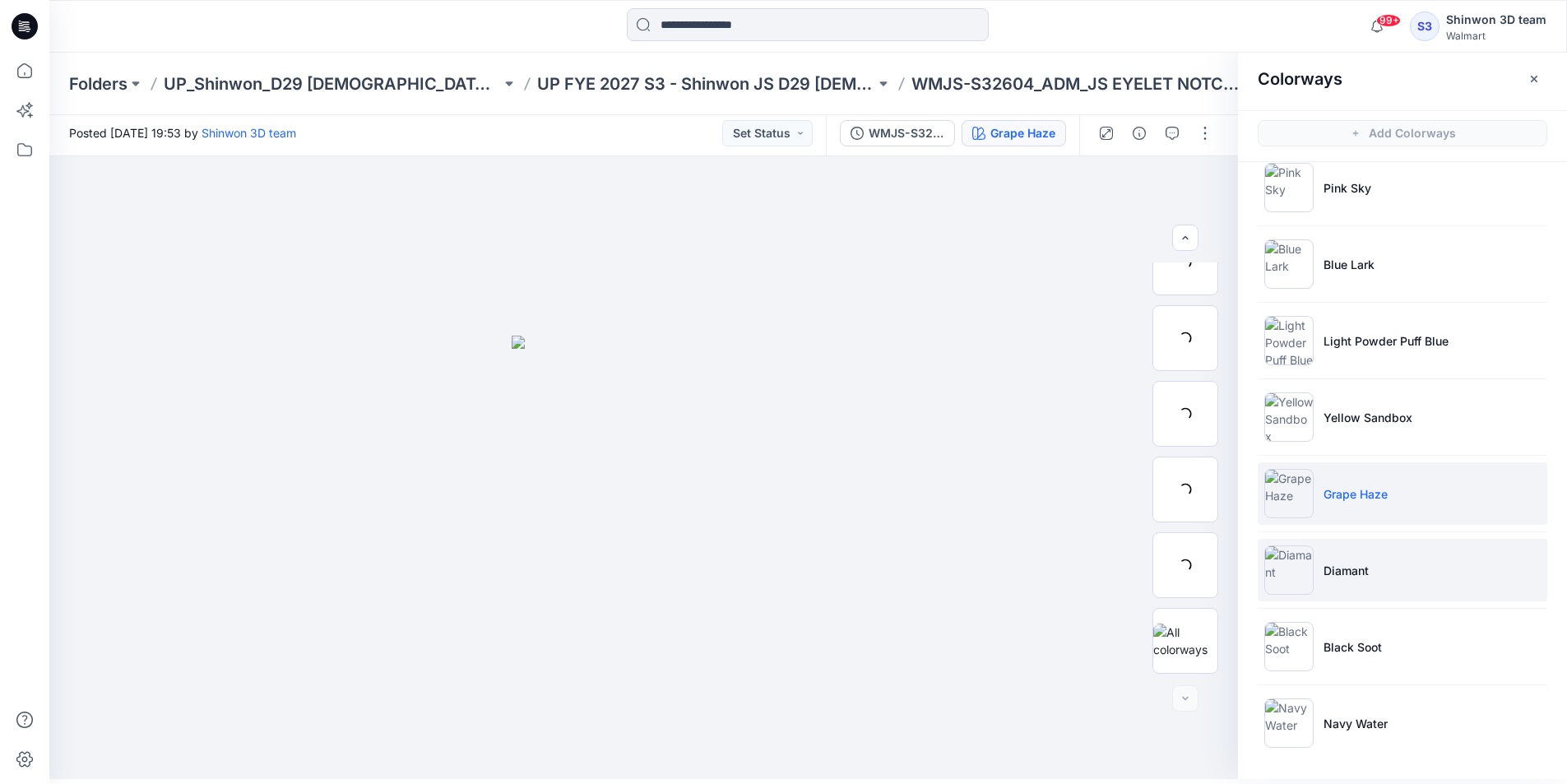
scroll to position [562, 0]
click at [1302, 579] on img at bounding box center [1289, 570] width 50 height 50
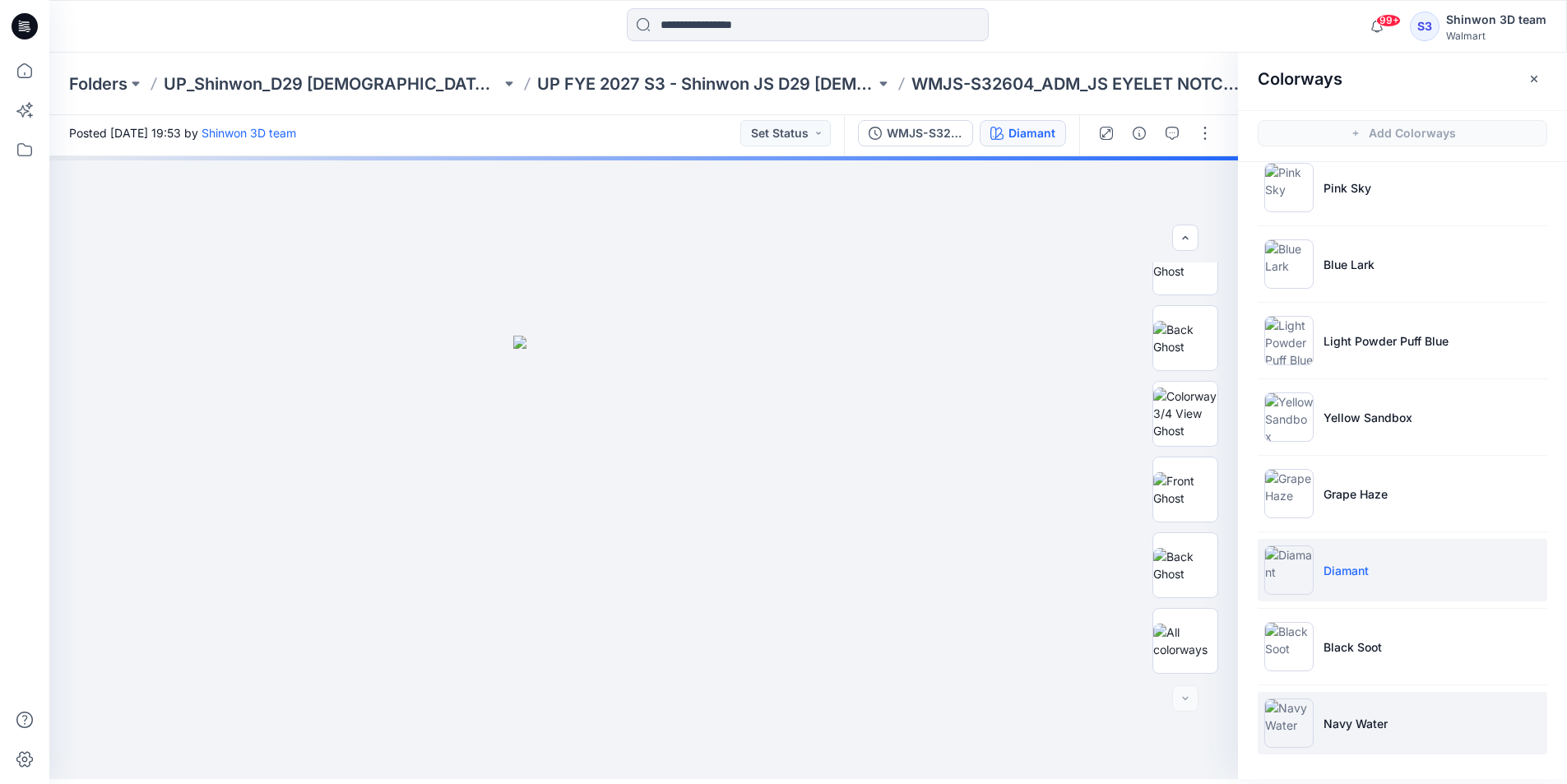
click at [1296, 711] on img at bounding box center [1289, 722] width 50 height 50
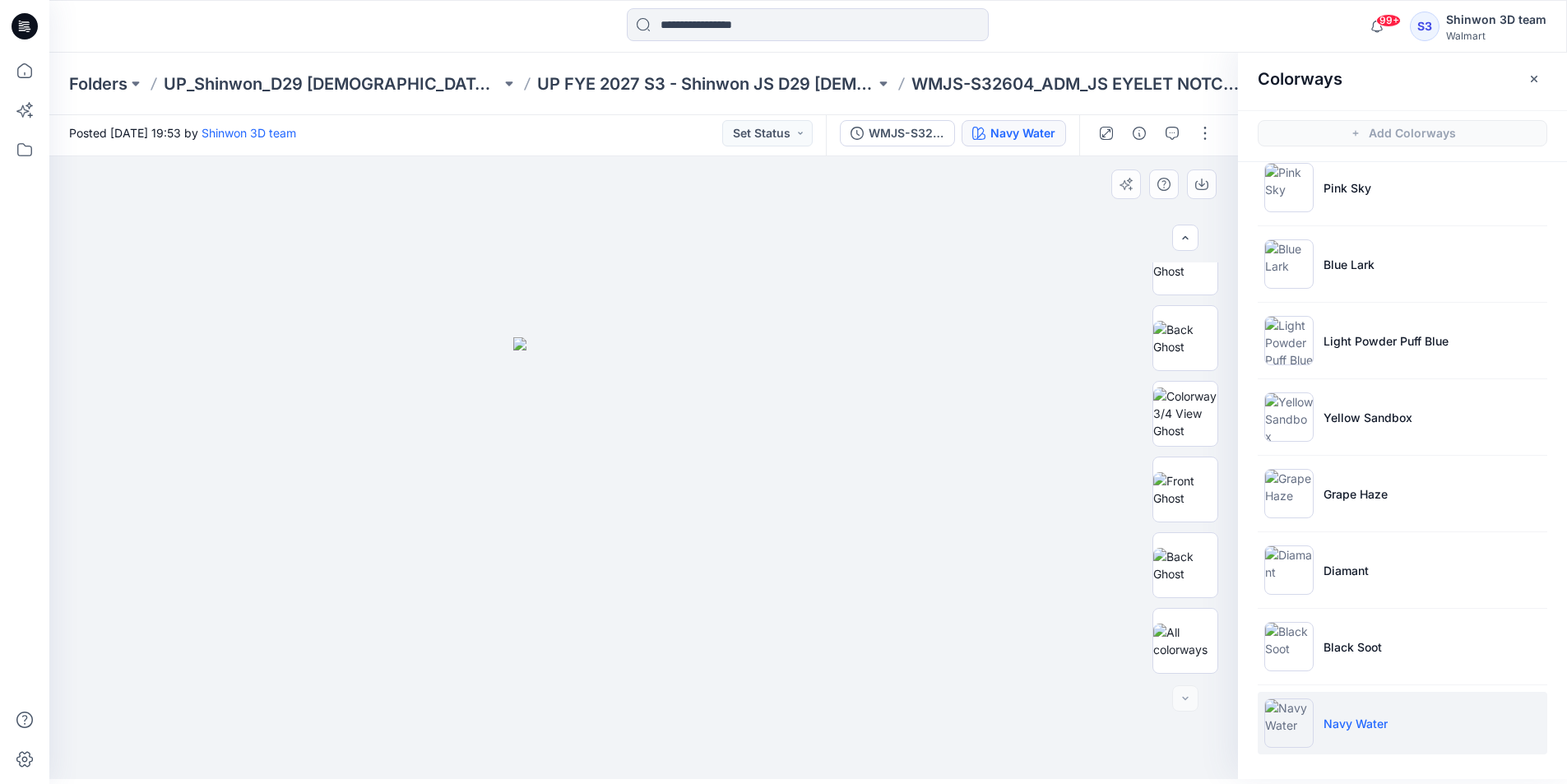
drag, startPoint x: 917, startPoint y: 444, endPoint x: 924, endPoint y: 395, distance: 49.5
click at [917, 444] on div at bounding box center [644, 467] width 1189 height 622
click at [1206, 130] on button "button" at bounding box center [1205, 133] width 26 height 26
click at [1123, 225] on button "Edit" at bounding box center [1136, 217] width 152 height 31
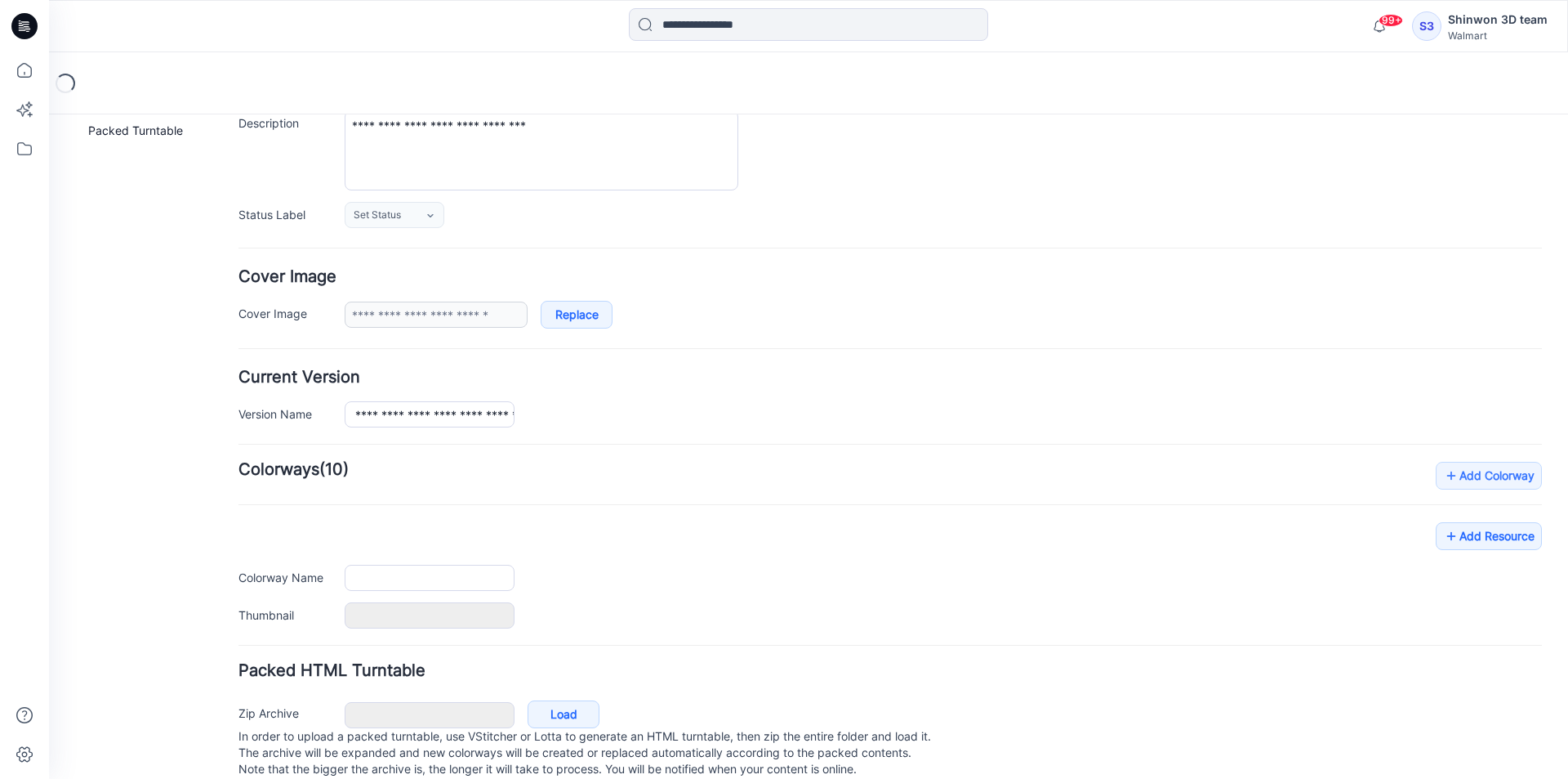
type input "**********"
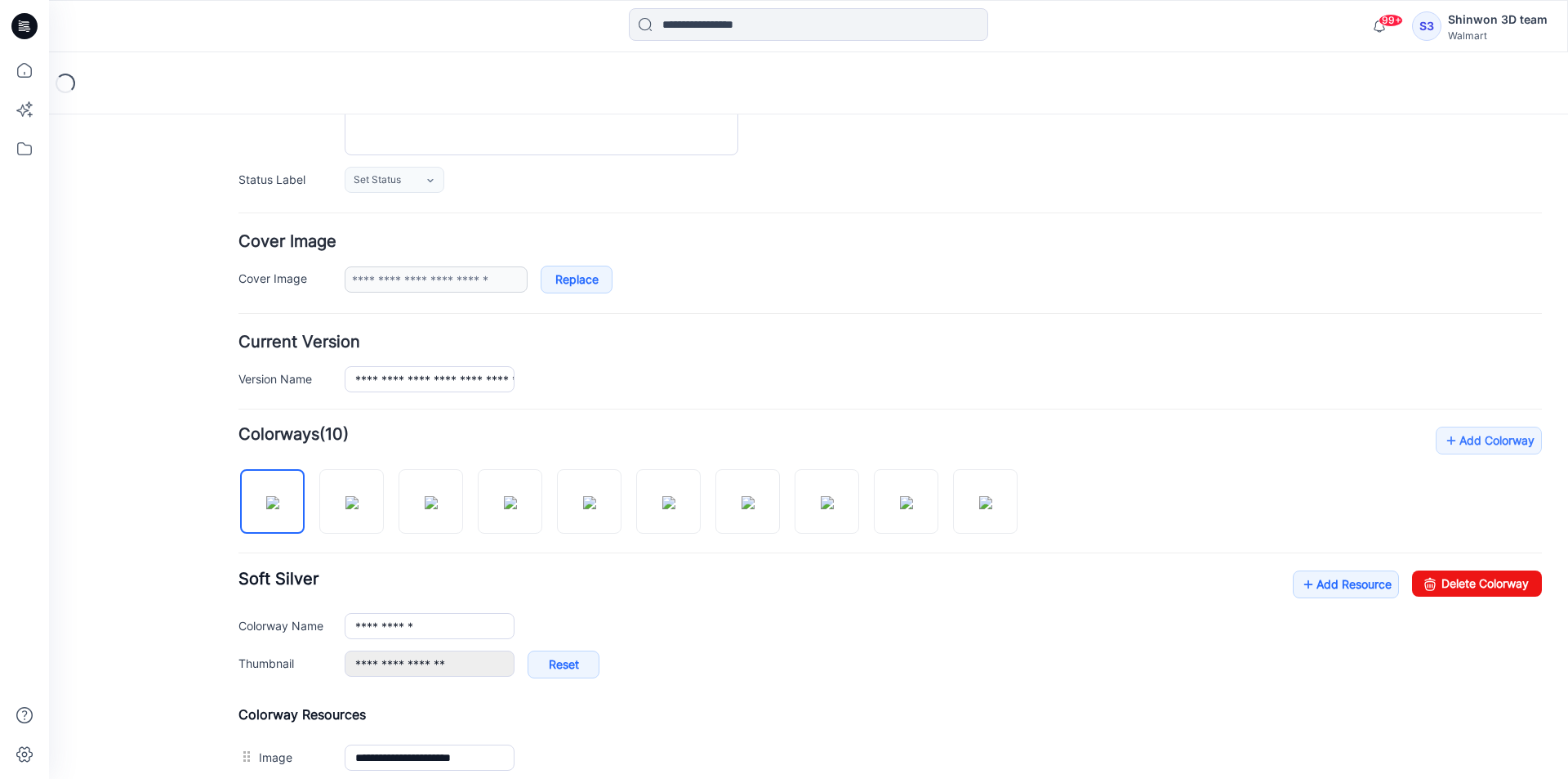
scroll to position [200, 0]
click at [755, 499] on img at bounding box center [748, 501] width 13 height 13
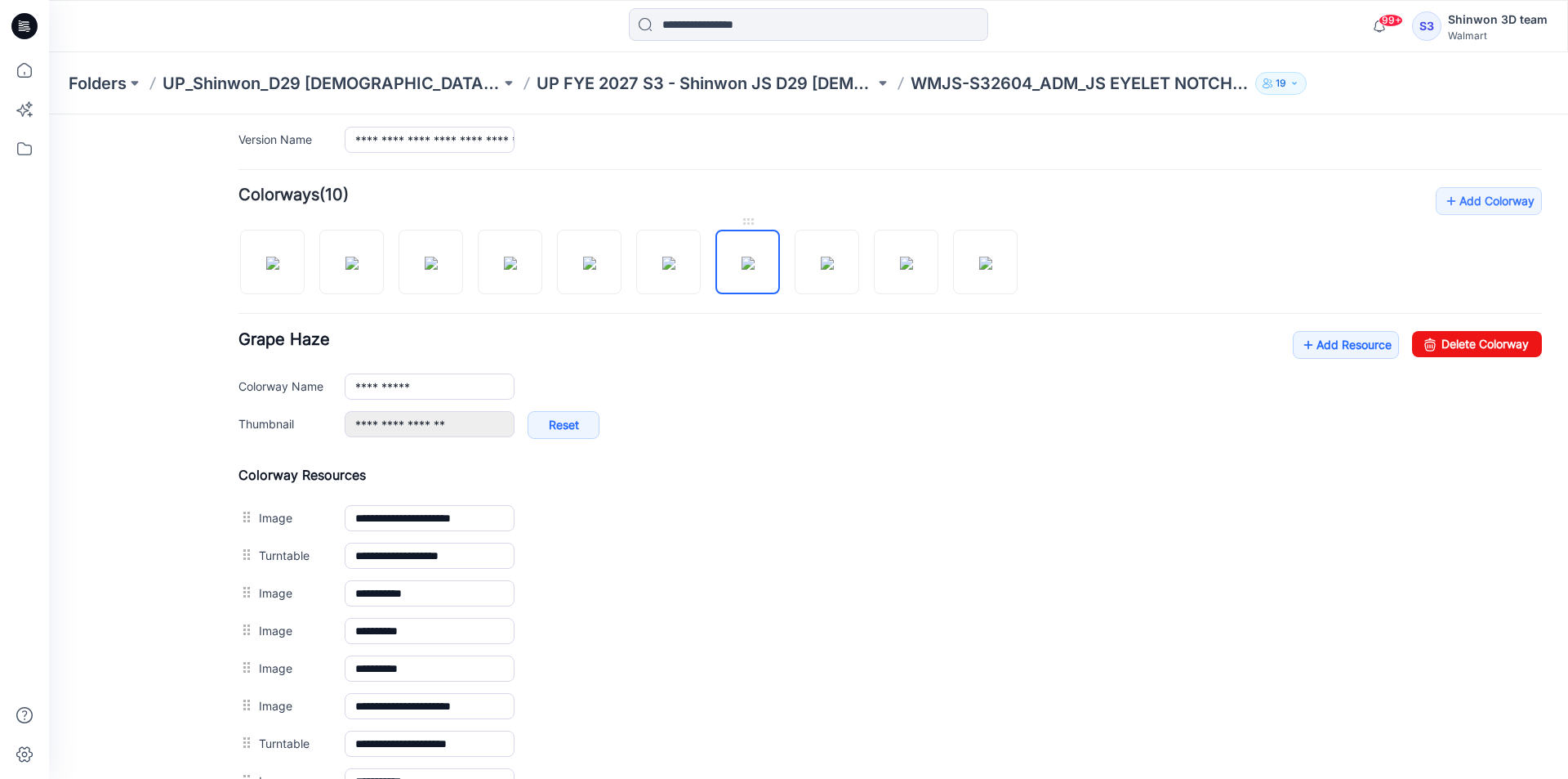
scroll to position [445, 0]
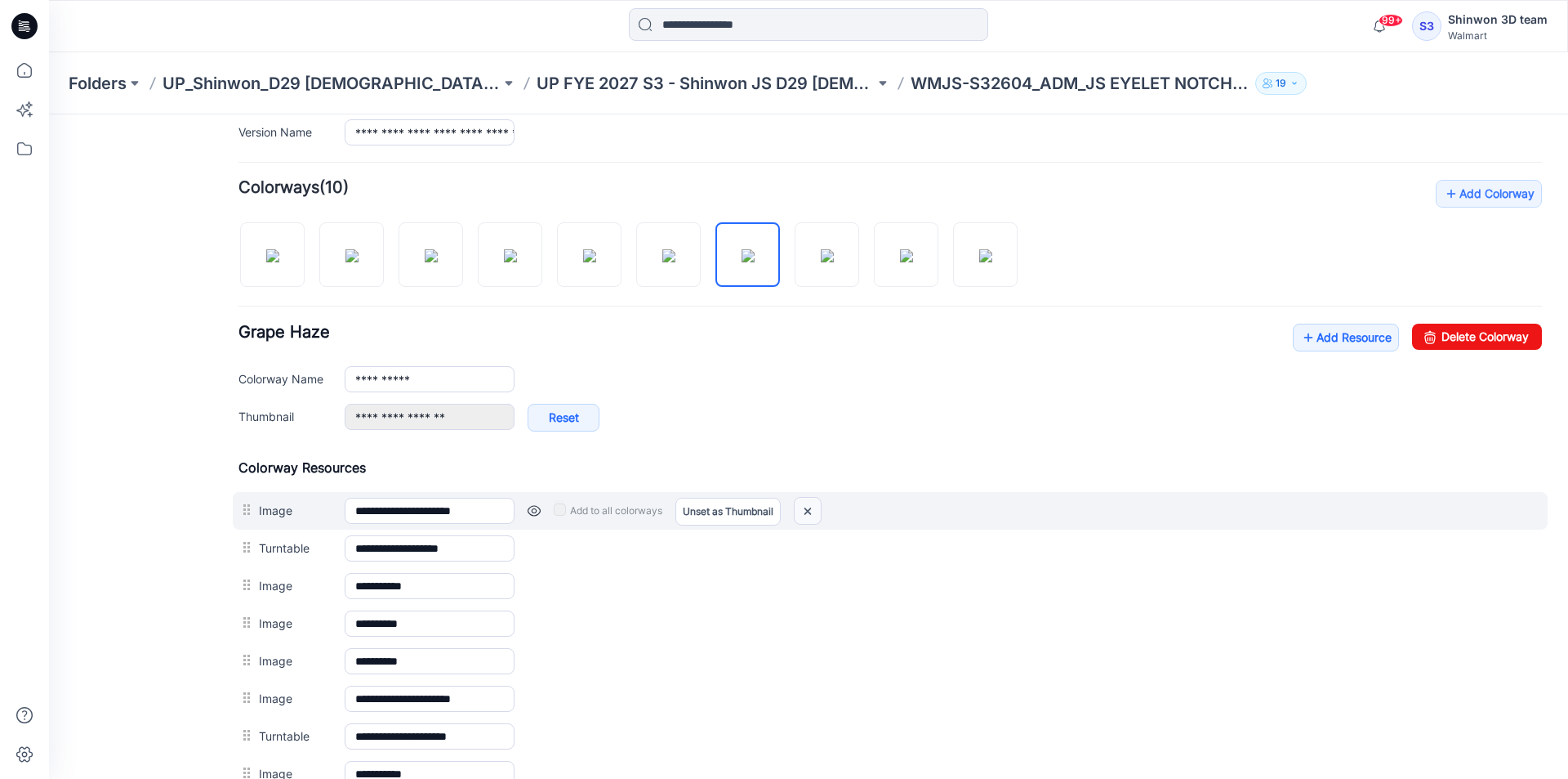
click at [815, 508] on img at bounding box center [808, 510] width 26 height 27
click at [813, 504] on img at bounding box center [808, 510] width 26 height 27
click at [804, 508] on img at bounding box center [797, 510] width 26 height 27
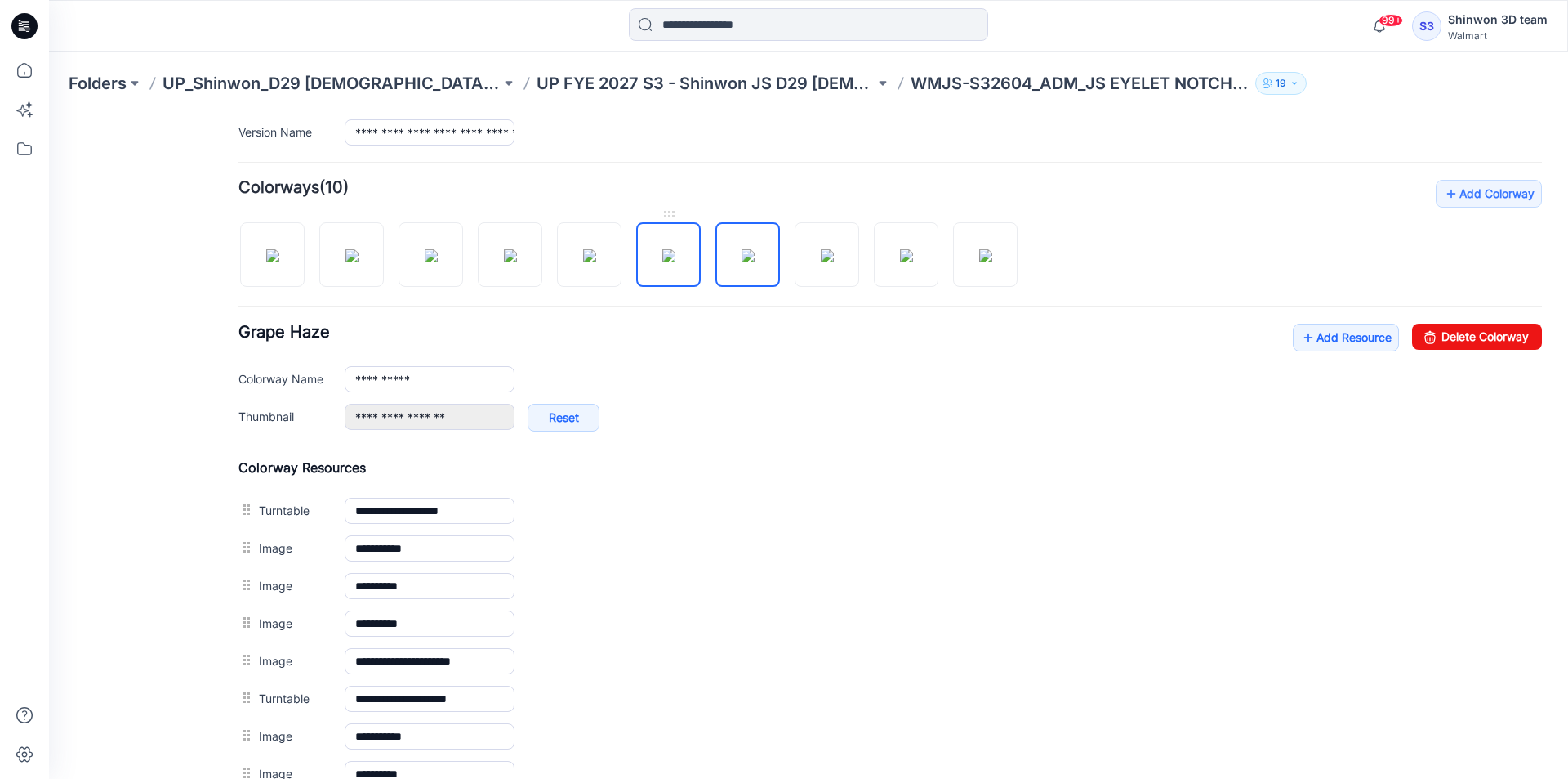
click at [663, 255] on img at bounding box center [669, 256] width 13 height 13
click at [742, 257] on img at bounding box center [748, 256] width 13 height 13
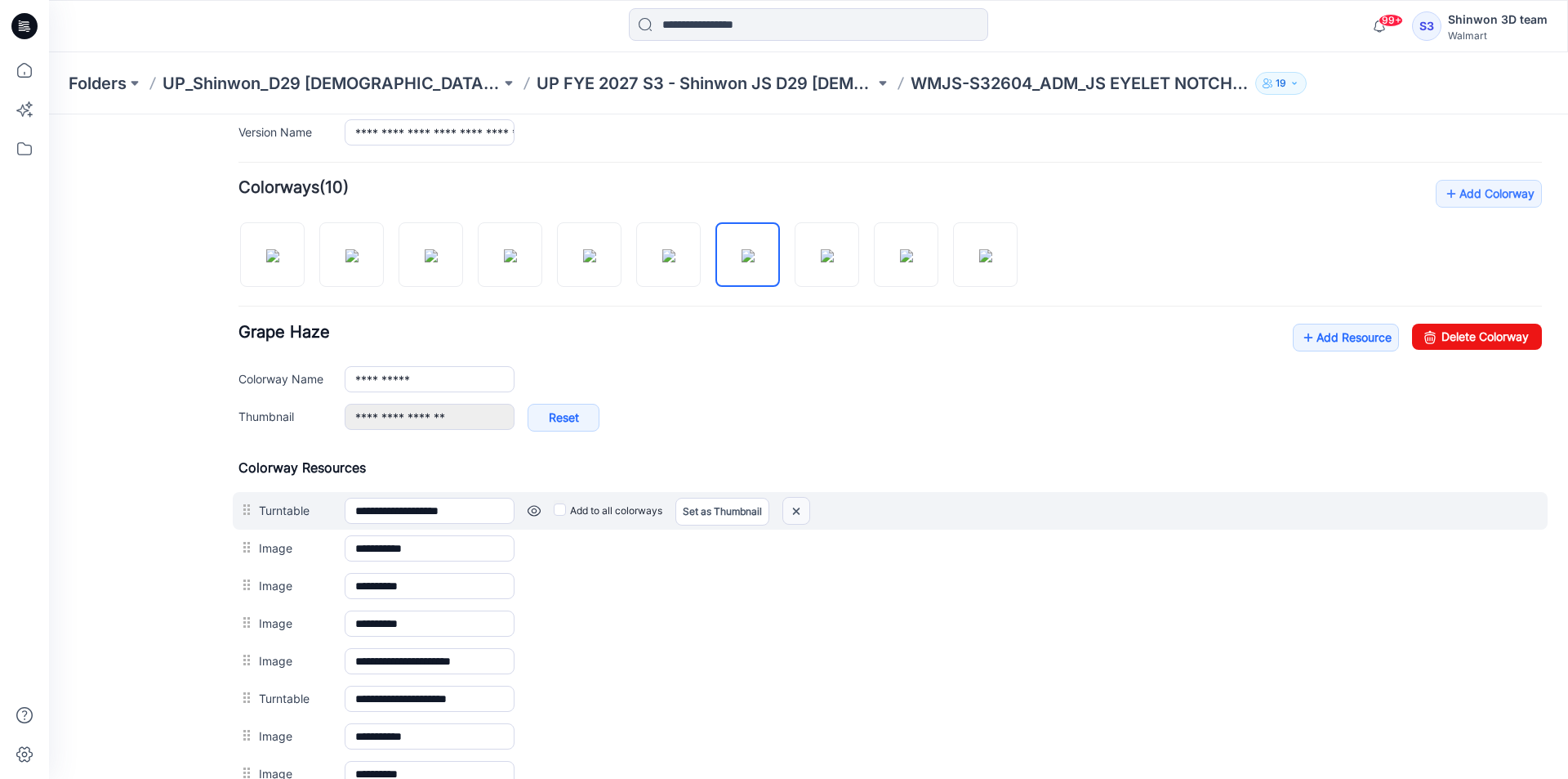
click at [799, 510] on img at bounding box center [797, 510] width 26 height 27
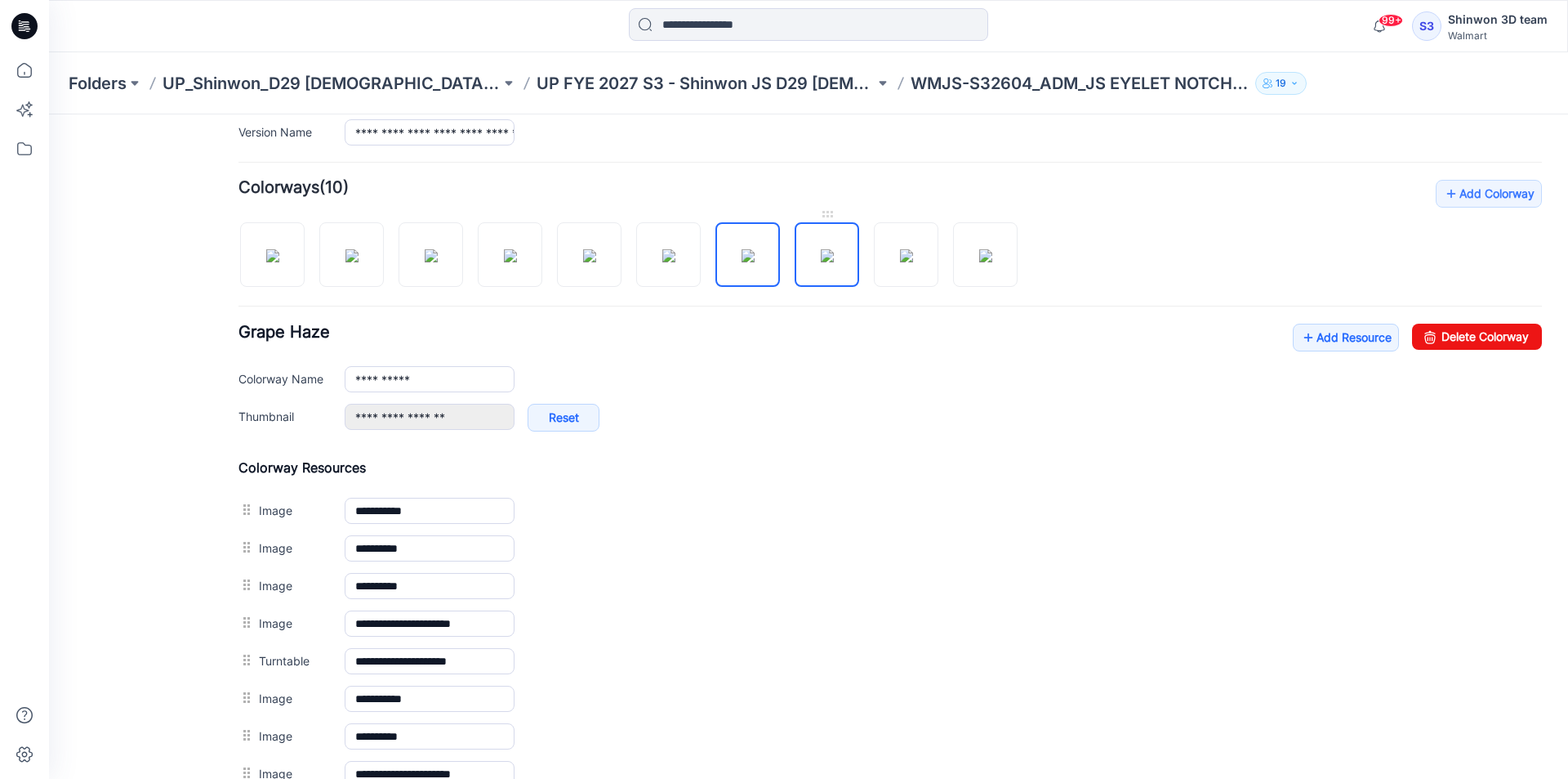
click at [834, 255] on img at bounding box center [827, 256] width 13 height 13
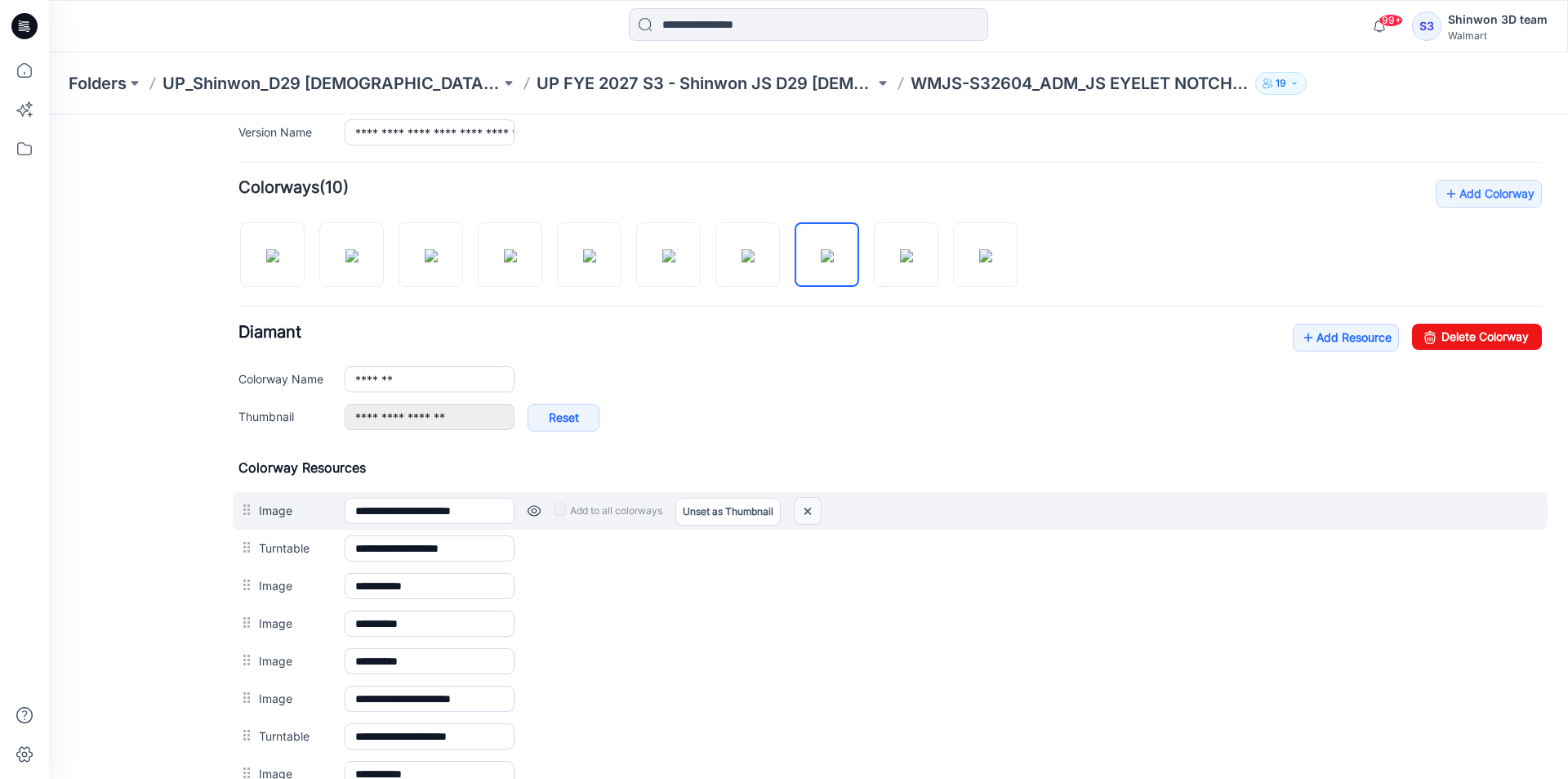
click at [809, 507] on img at bounding box center [808, 510] width 26 height 27
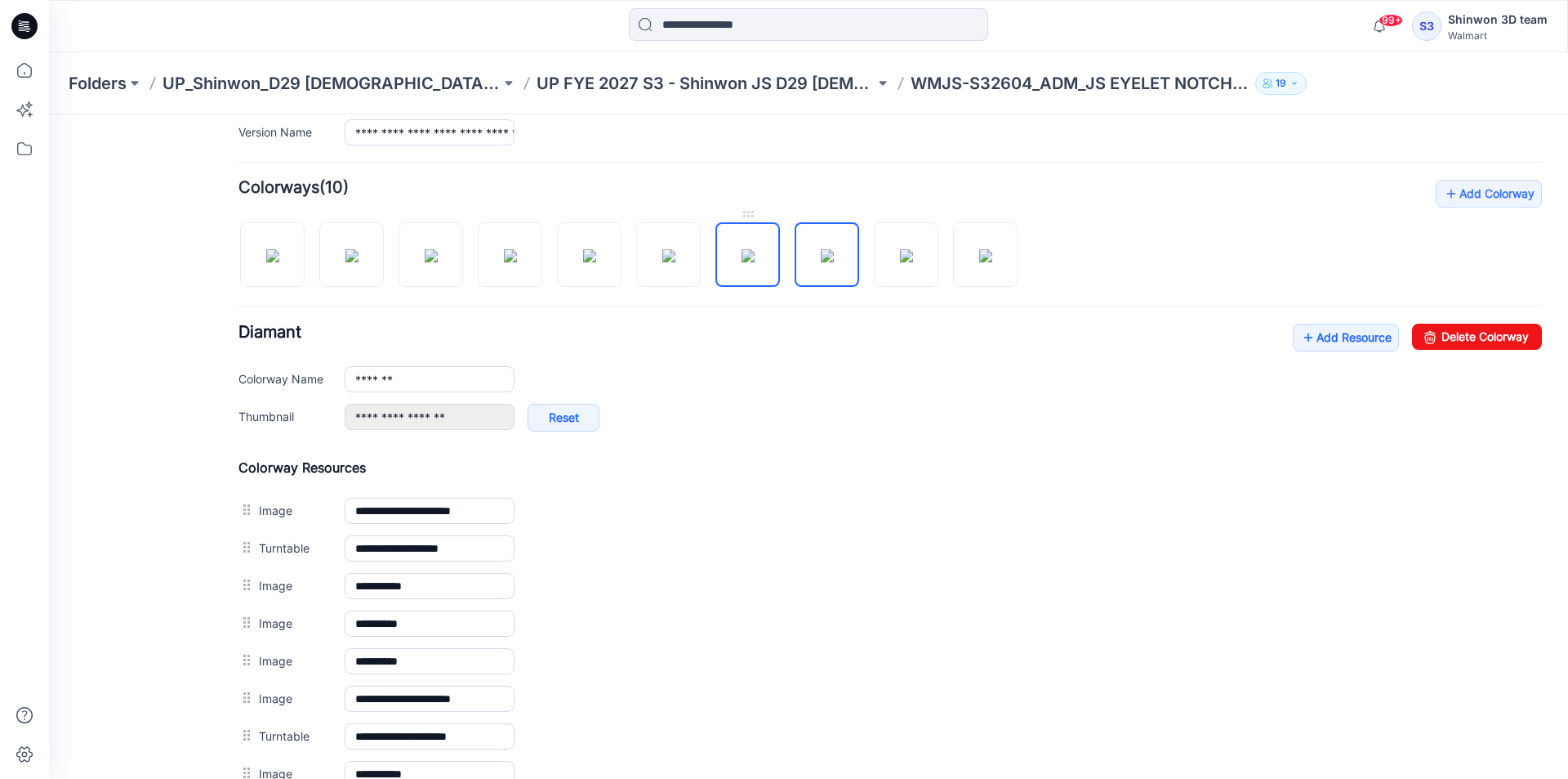
click at [755, 249] on img at bounding box center [748, 256] width 13 height 13
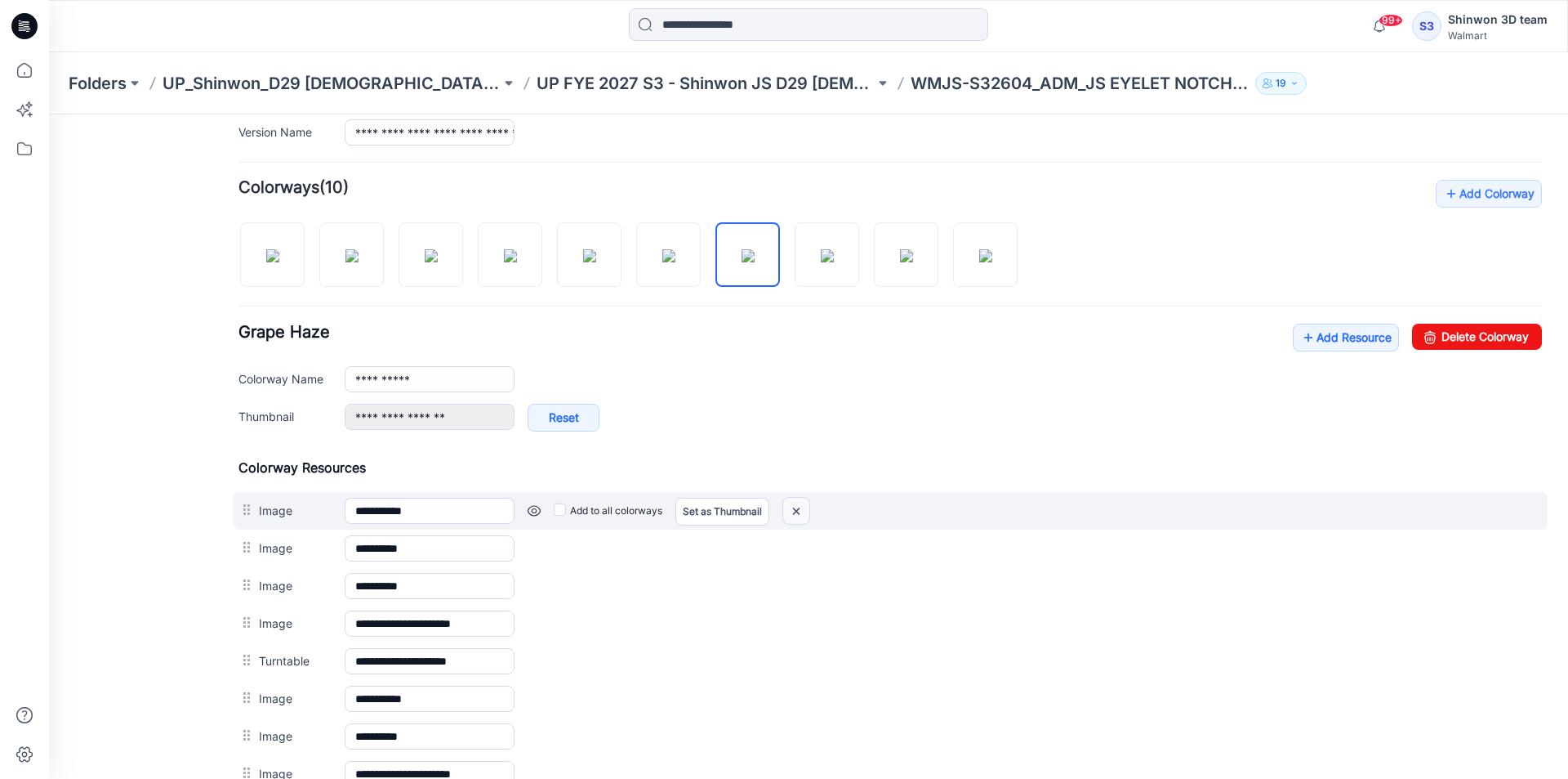
click at [801, 509] on img at bounding box center [797, 510] width 26 height 27
click at [799, 508] on img at bounding box center [797, 510] width 26 height 27
click at [797, 509] on img at bounding box center [797, 510] width 26 height 27
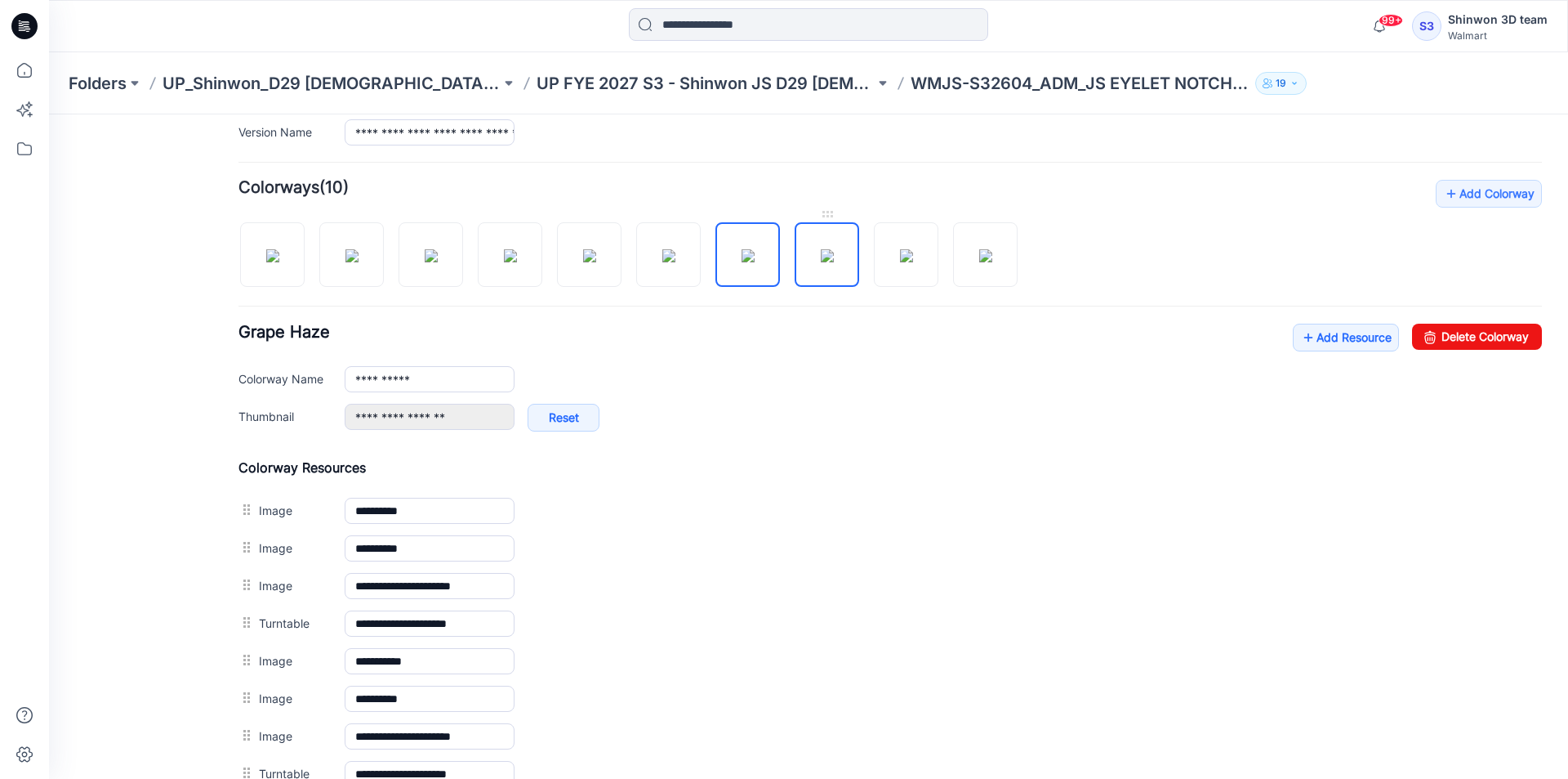
click at [832, 258] on img at bounding box center [827, 256] width 13 height 13
type input "*******"
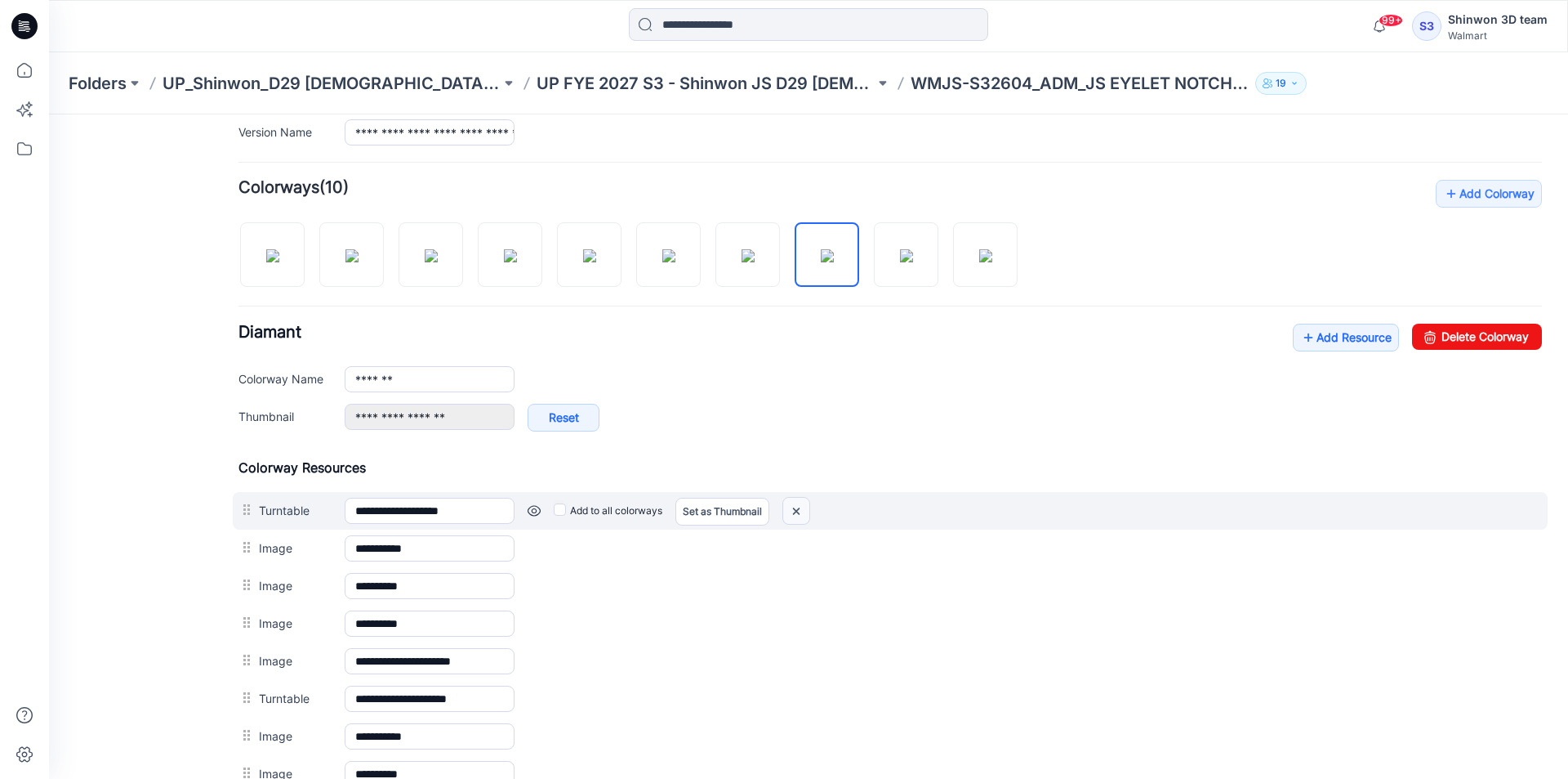
click at [802, 511] on img at bounding box center [797, 510] width 26 height 27
click at [801, 509] on img at bounding box center [797, 510] width 26 height 27
click at [804, 509] on img at bounding box center [797, 510] width 26 height 27
click at [803, 508] on img at bounding box center [797, 510] width 26 height 27
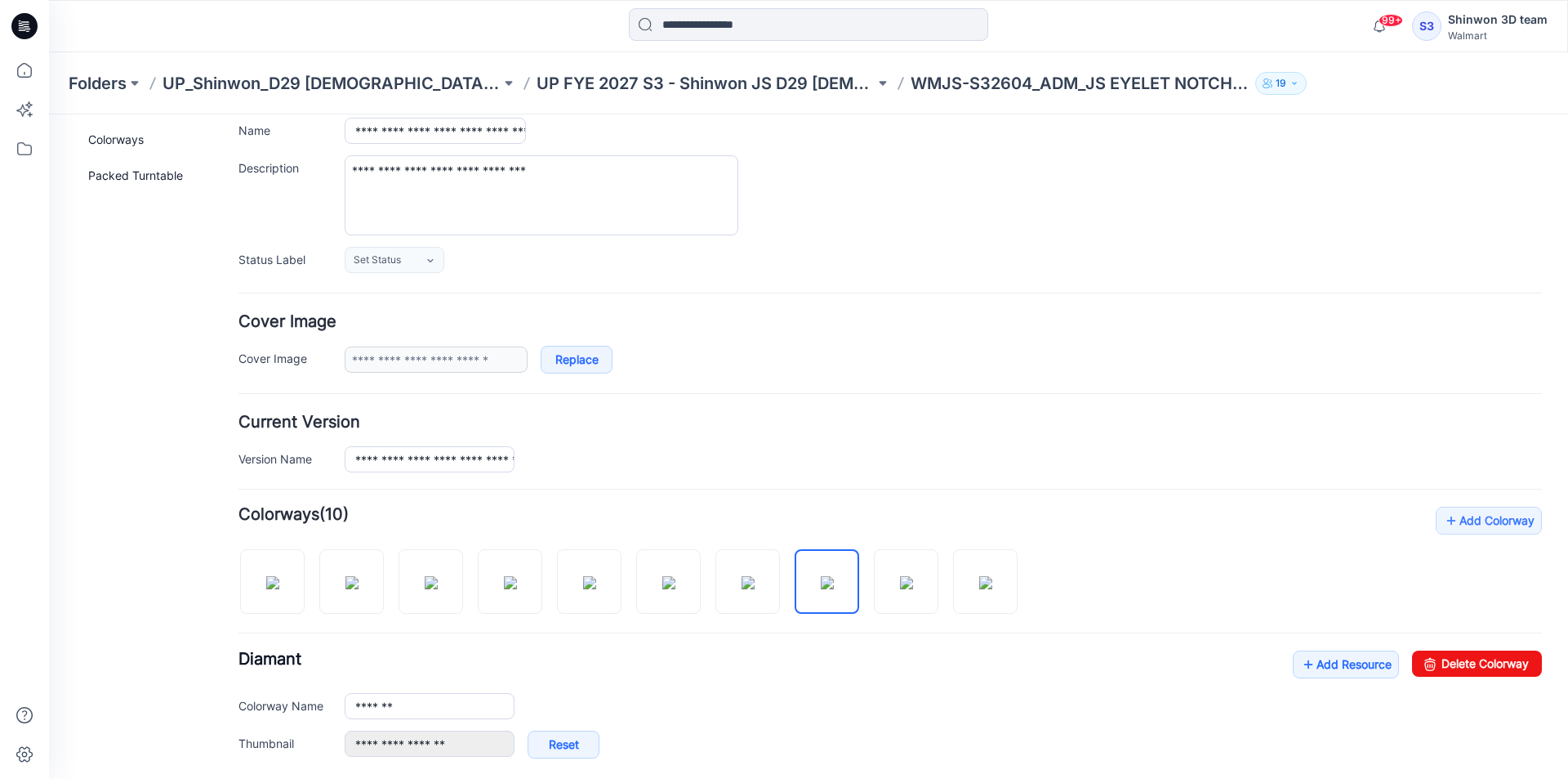
scroll to position [0, 0]
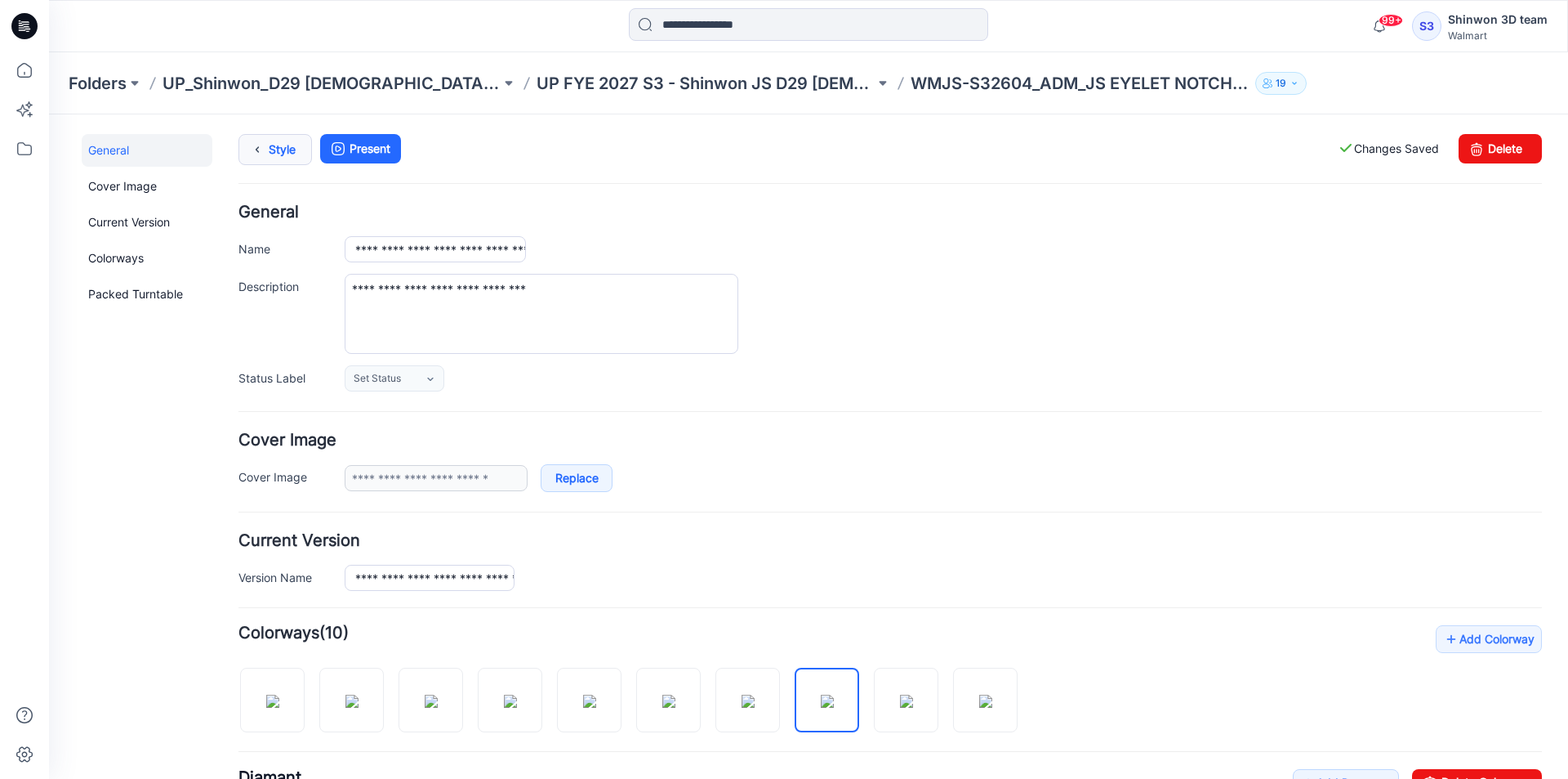
click at [273, 147] on link "Style" at bounding box center [275, 149] width 73 height 31
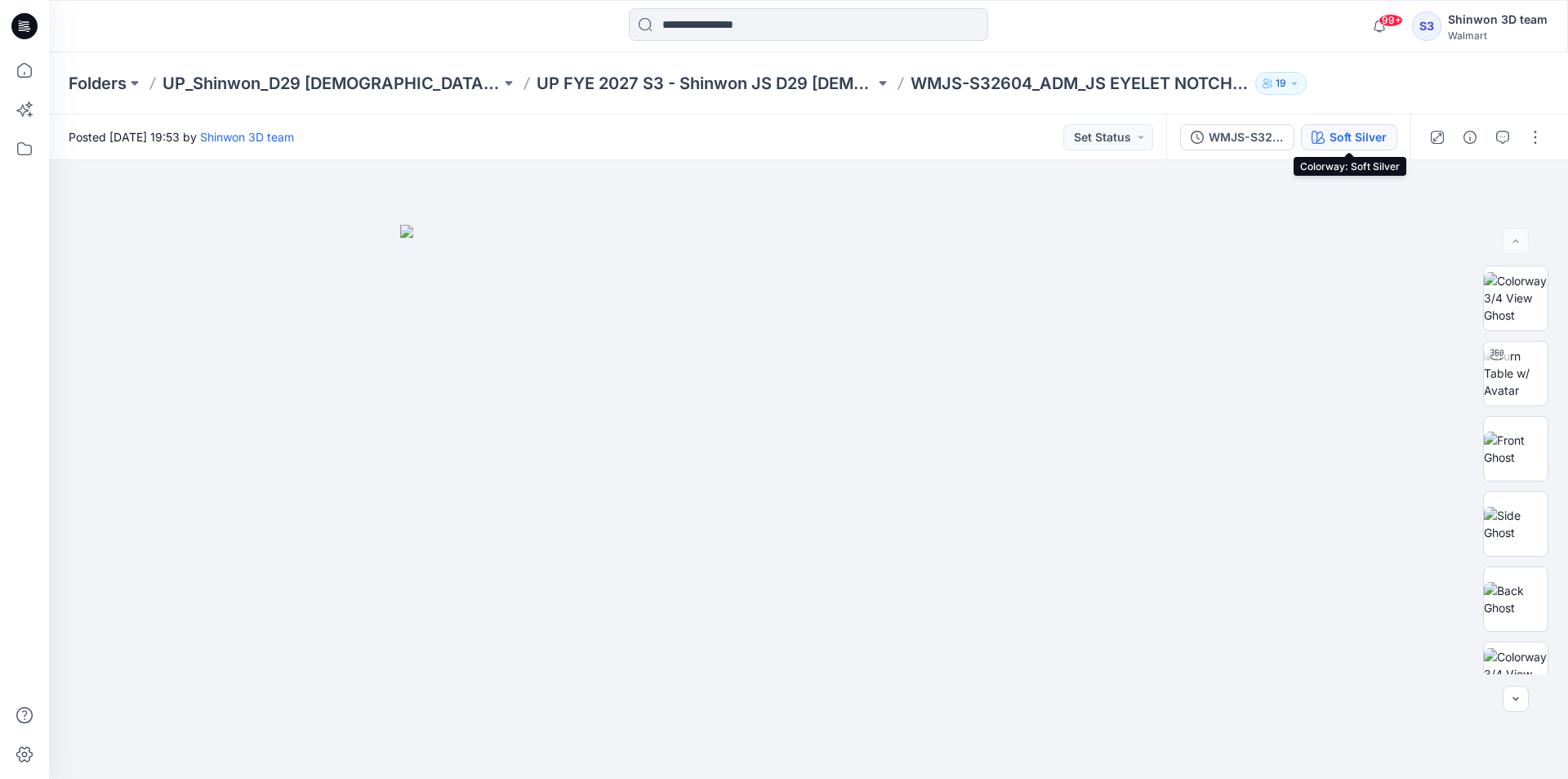
click at [1367, 135] on div "Soft Silver" at bounding box center [1359, 137] width 58 height 18
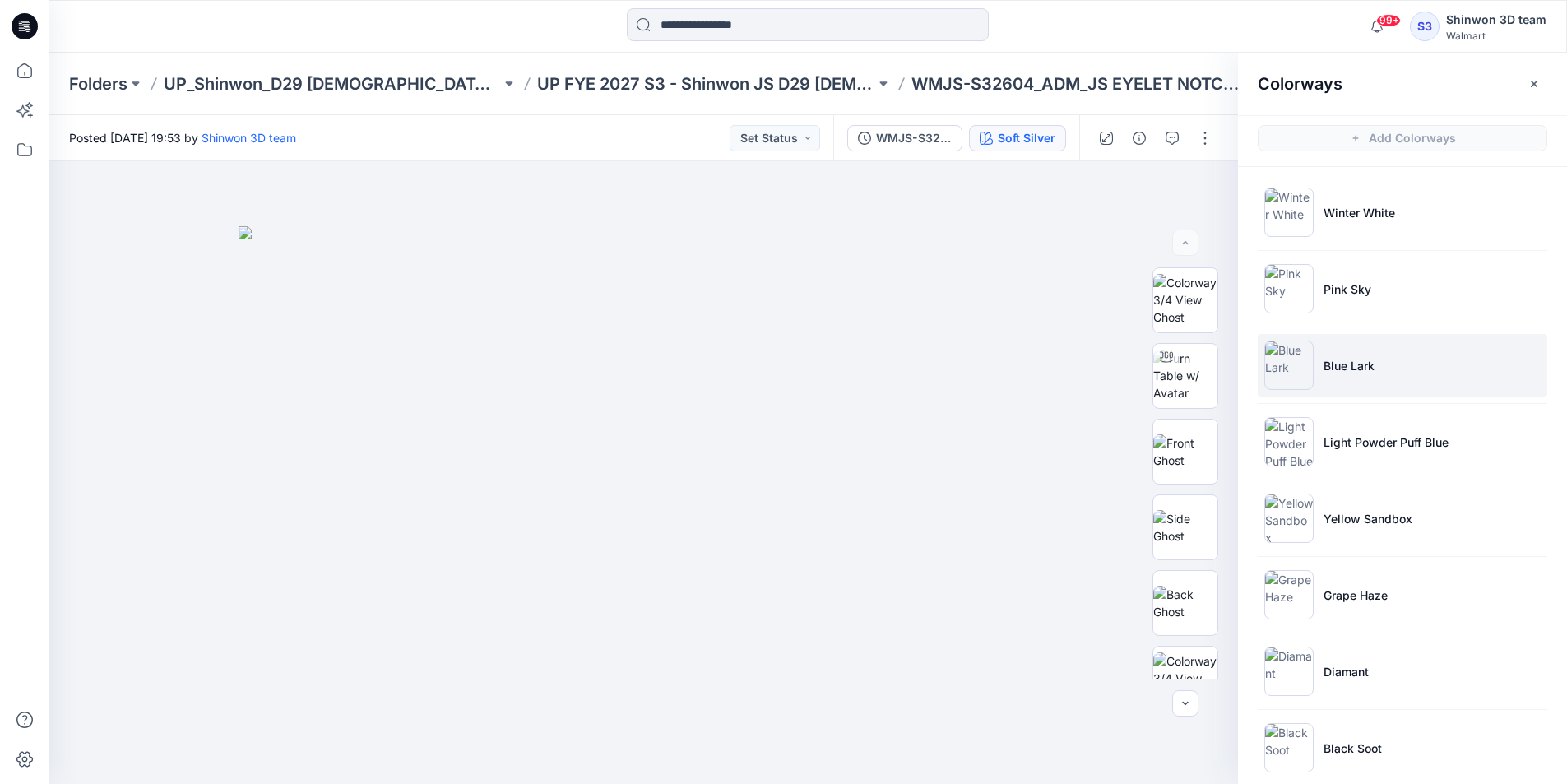
scroll to position [165, 0]
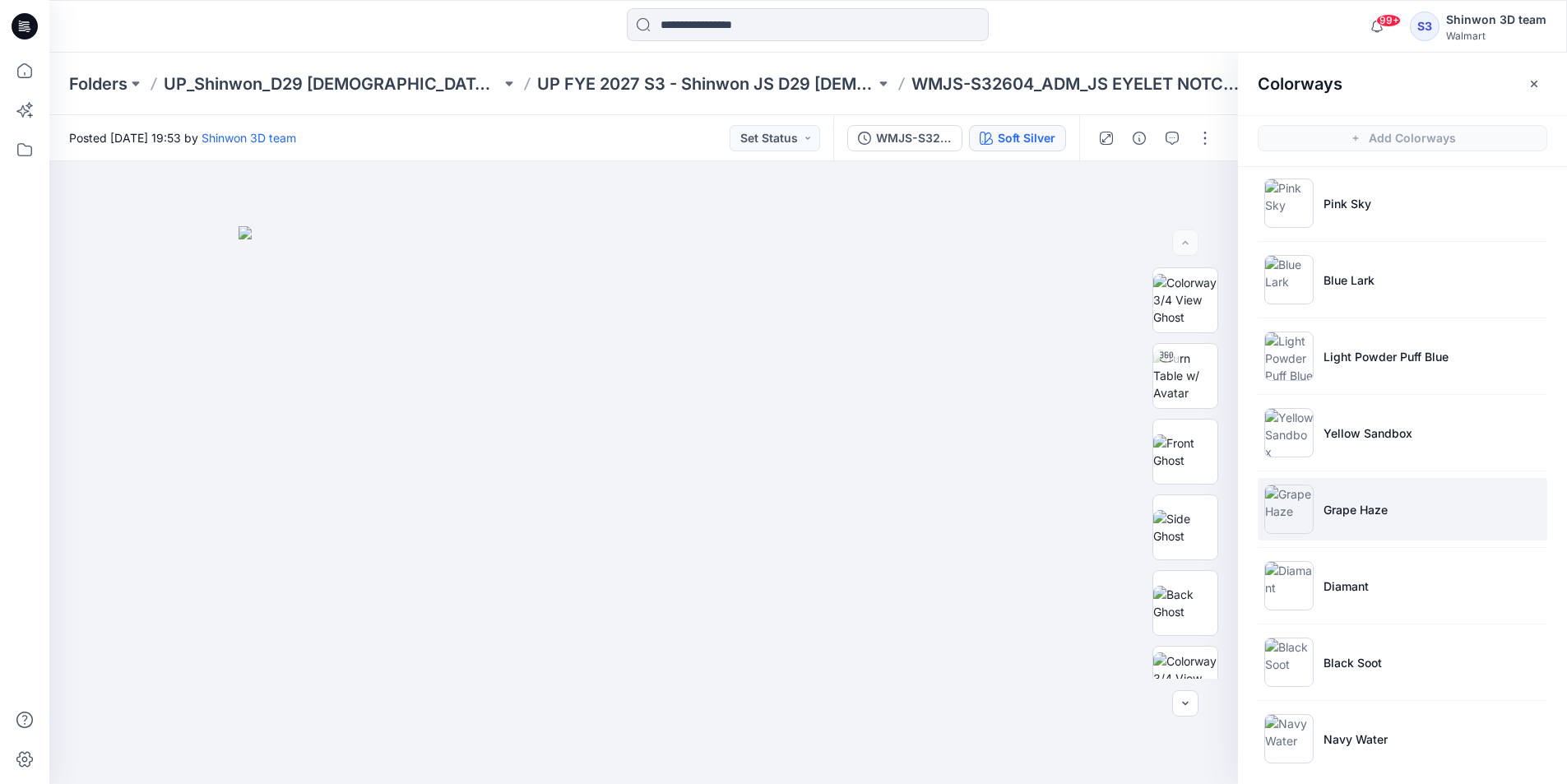
click at [1368, 523] on li "Grape Haze" at bounding box center [1402, 509] width 289 height 63
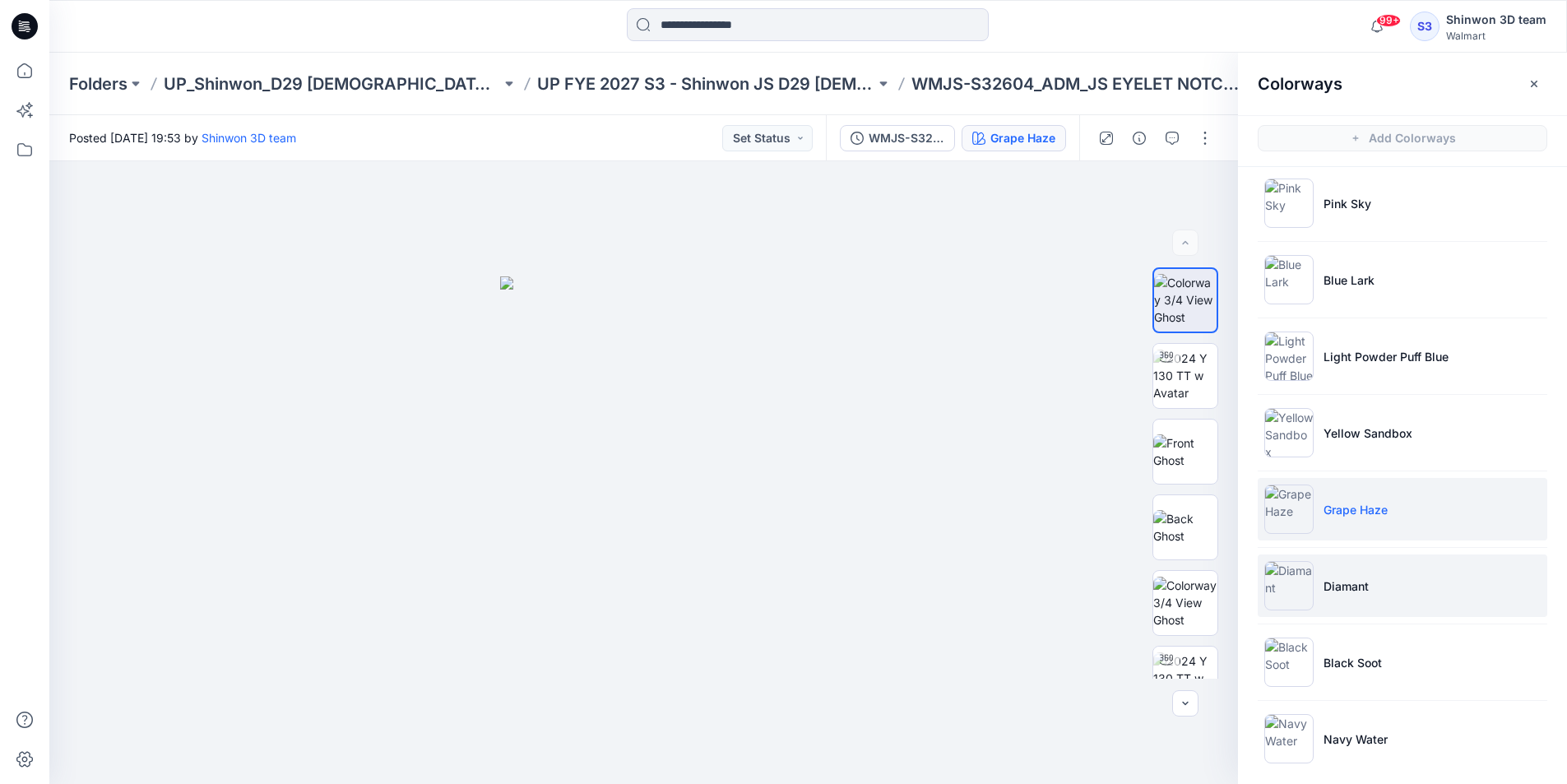
click at [1334, 578] on p "Diamant" at bounding box center [1346, 586] width 45 height 17
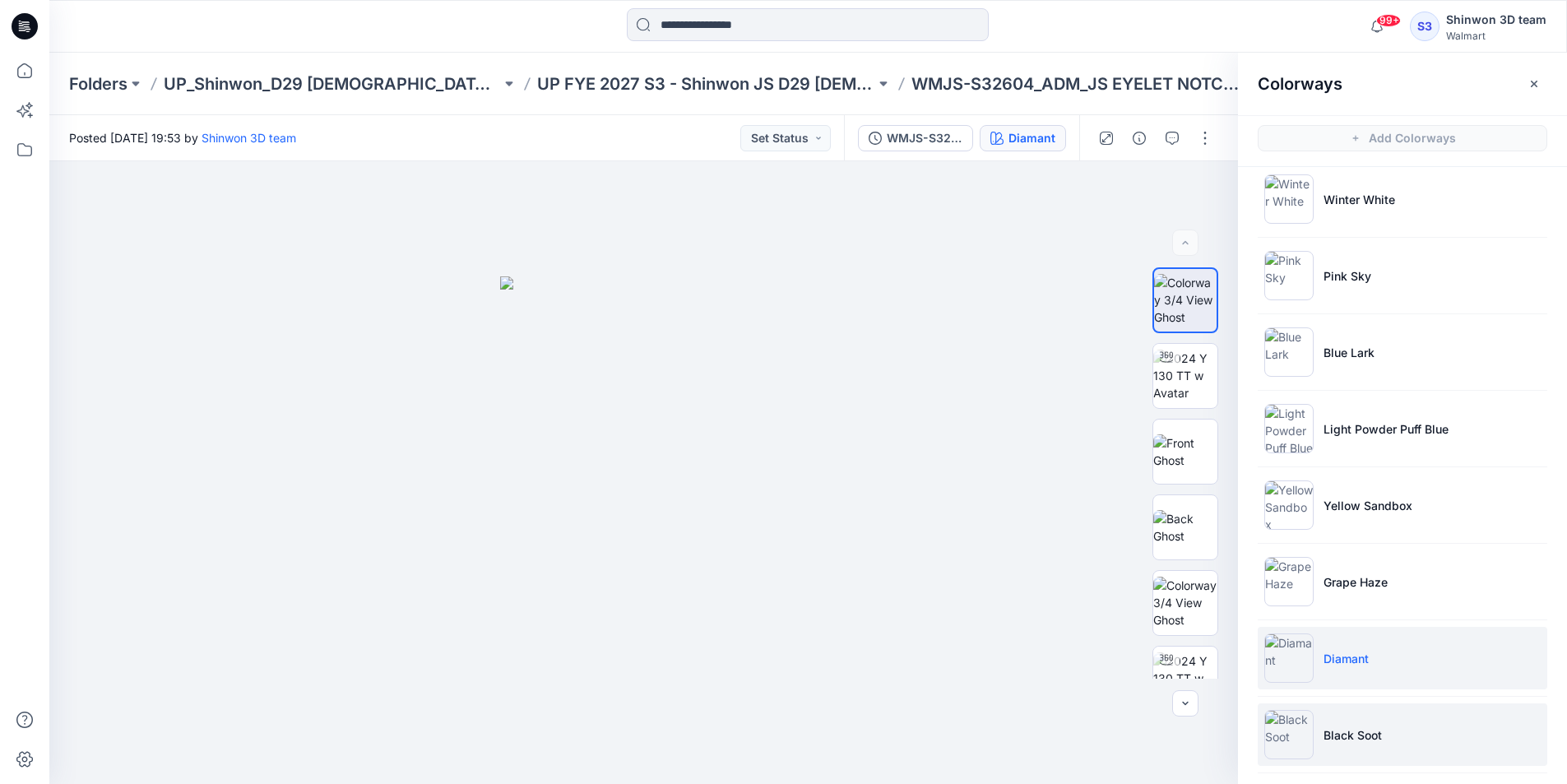
scroll to position [175, 0]
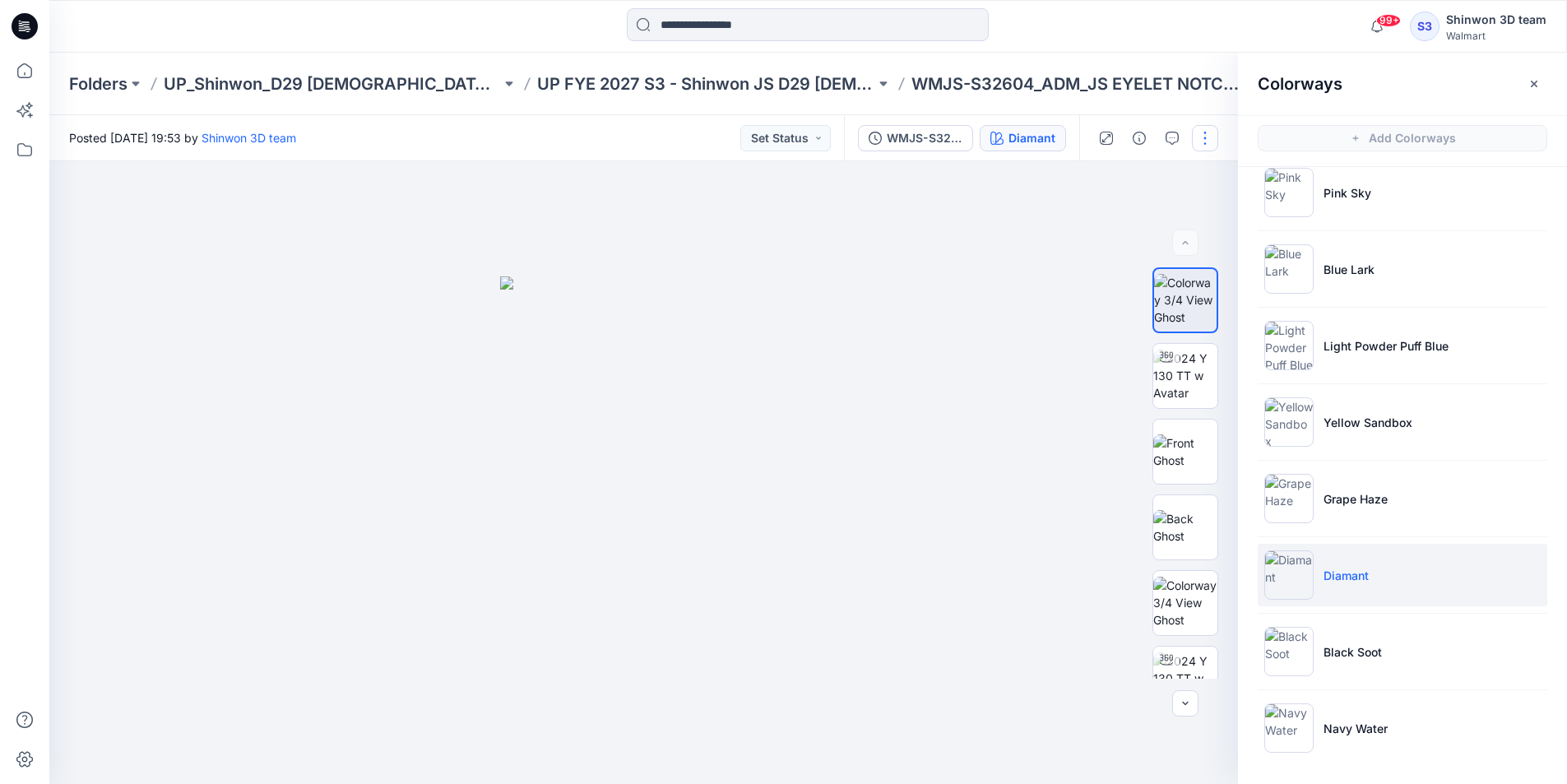
click at [1211, 138] on button "button" at bounding box center [1205, 138] width 26 height 26
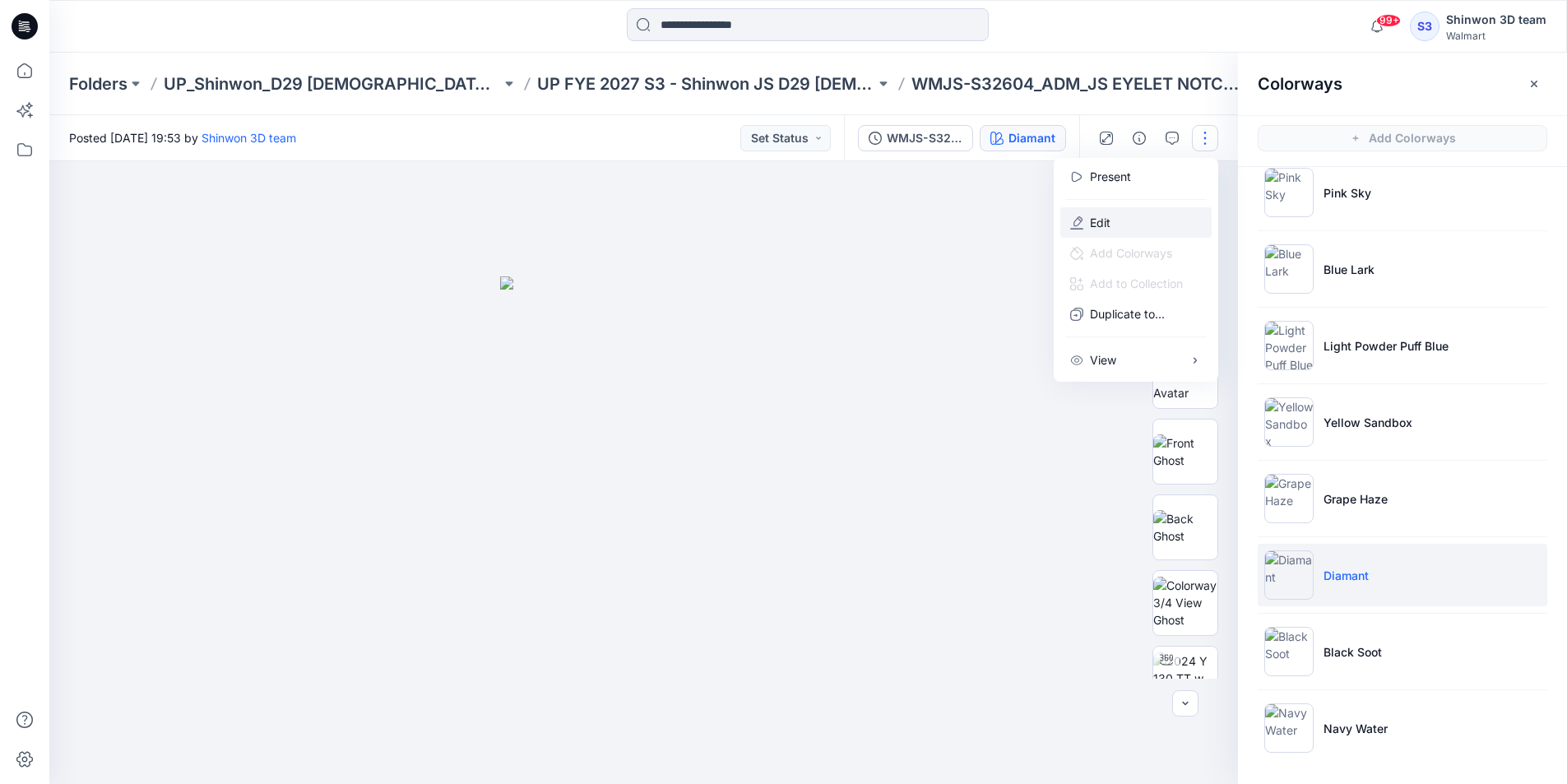
click at [1120, 224] on button "Edit" at bounding box center [1136, 222] width 152 height 31
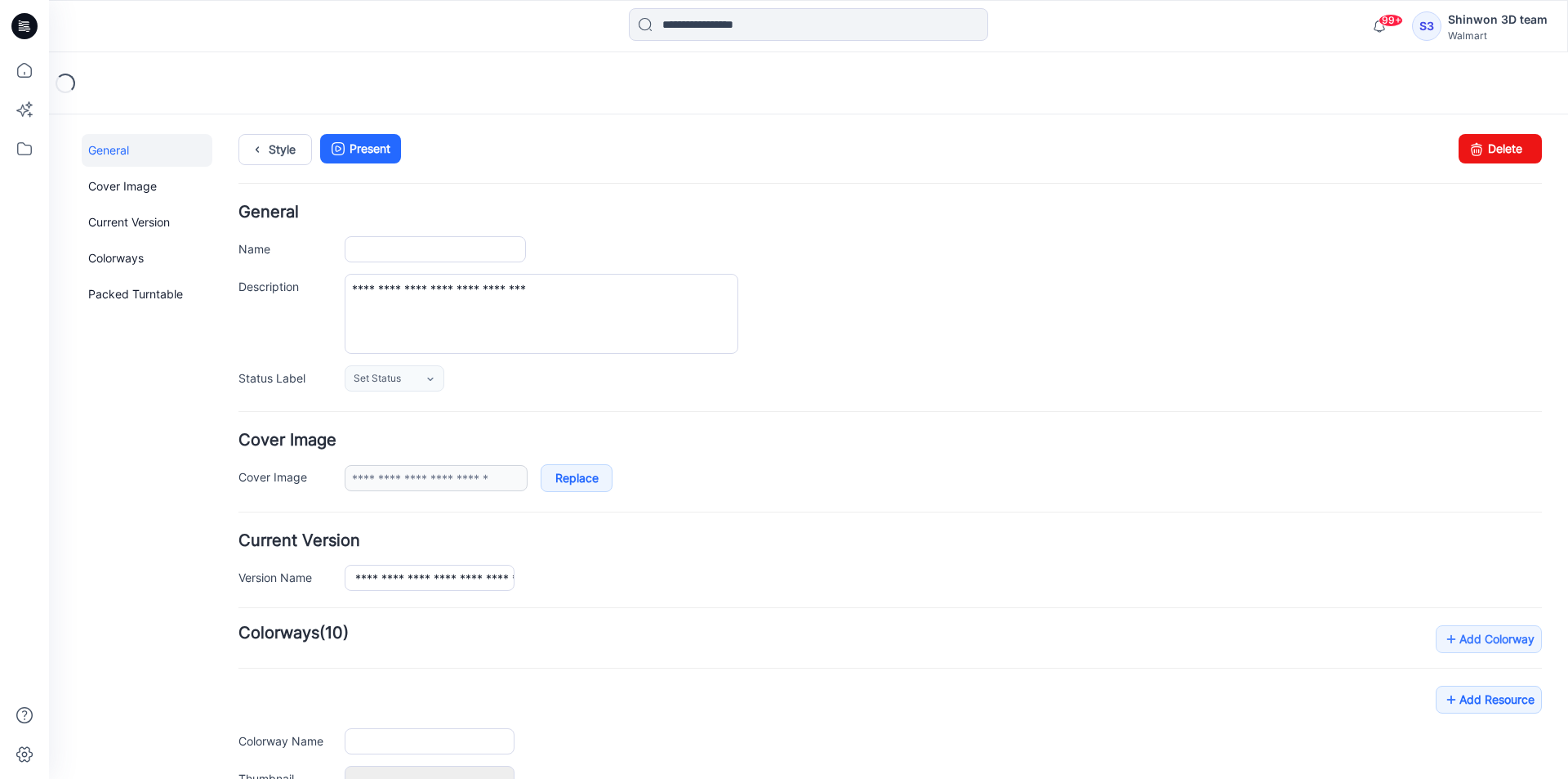
type input "**********"
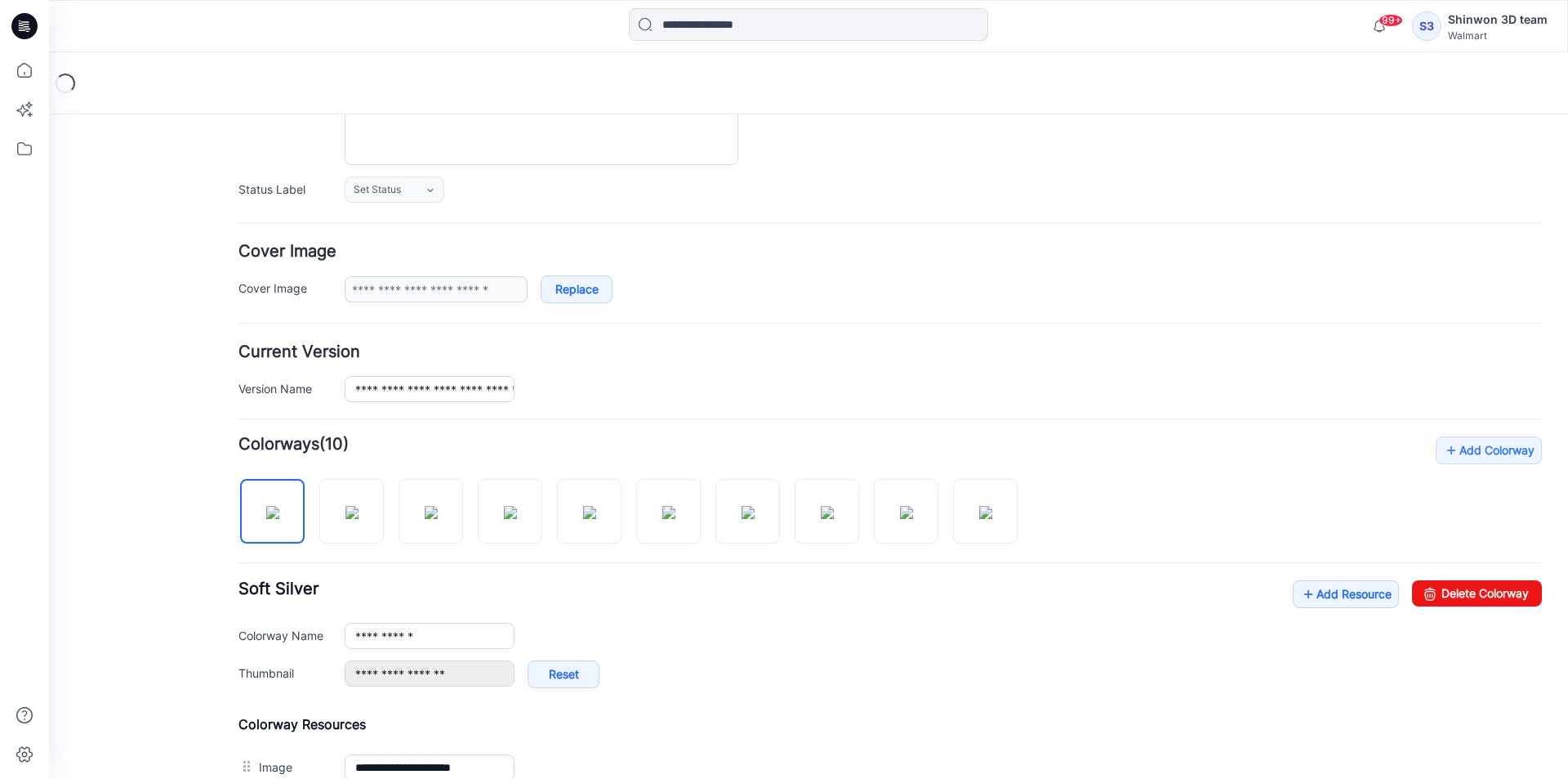
scroll to position [245, 0]
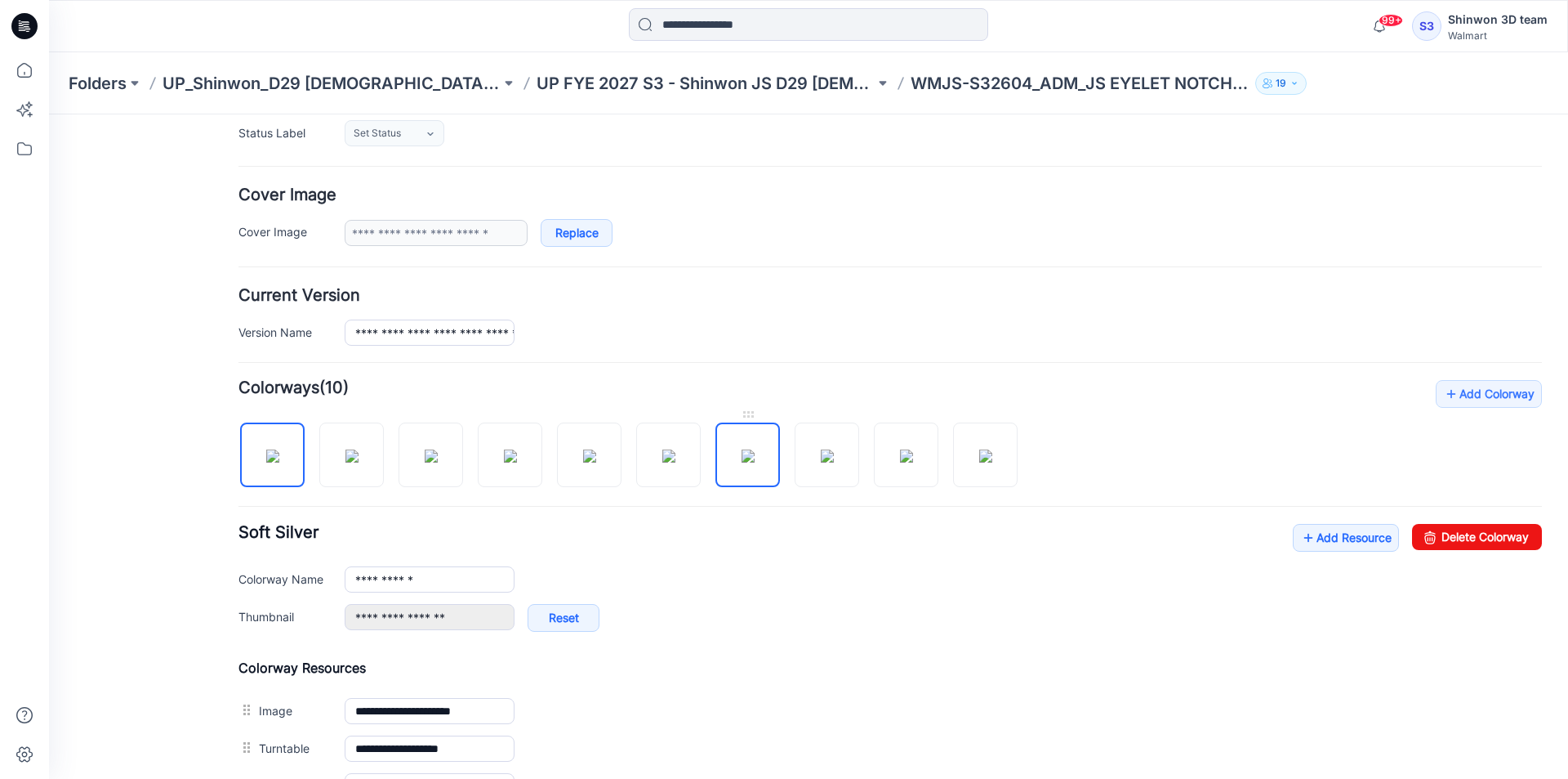
click at [755, 462] on img at bounding box center [748, 456] width 13 height 13
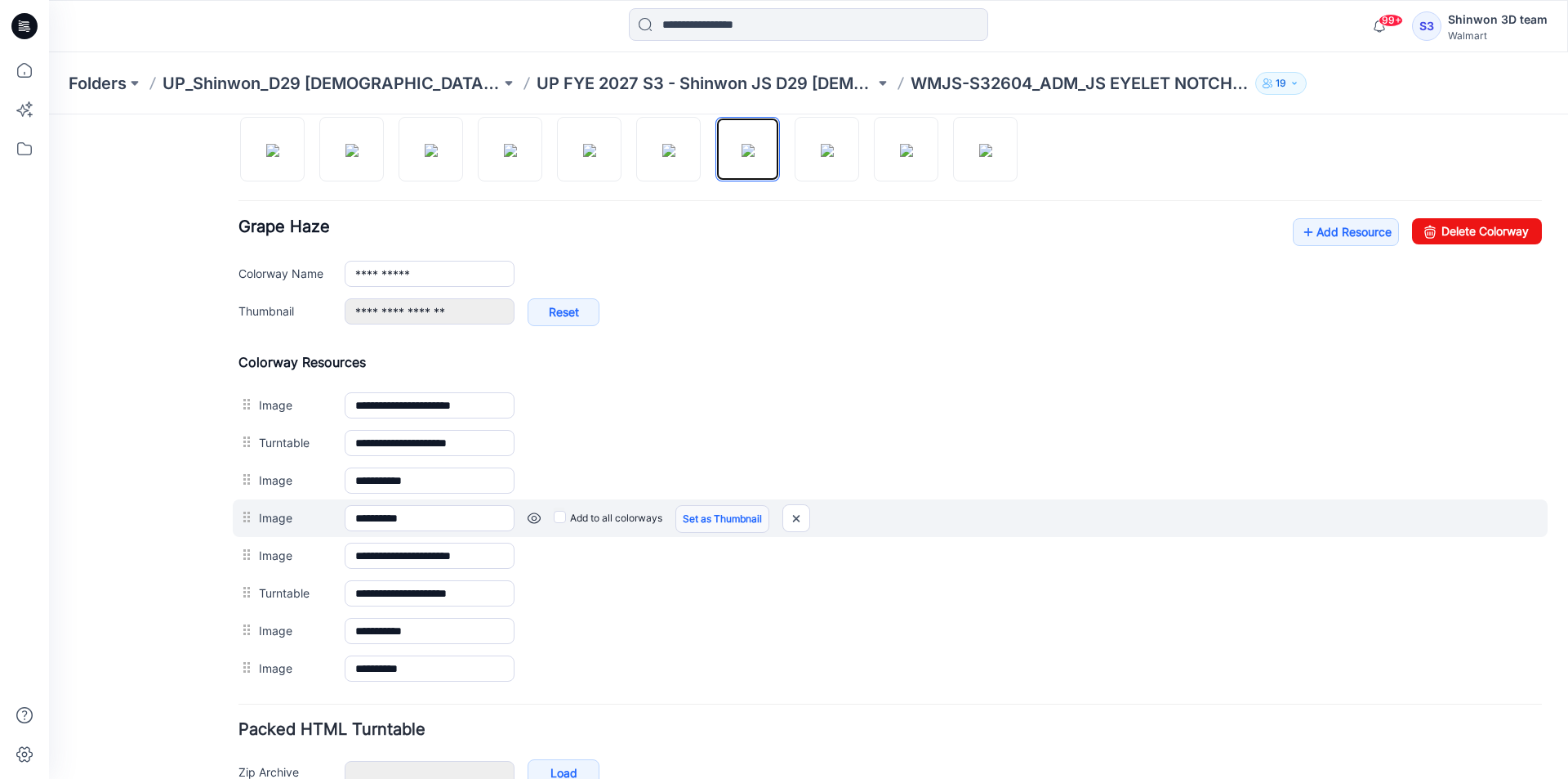
scroll to position [646, 0]
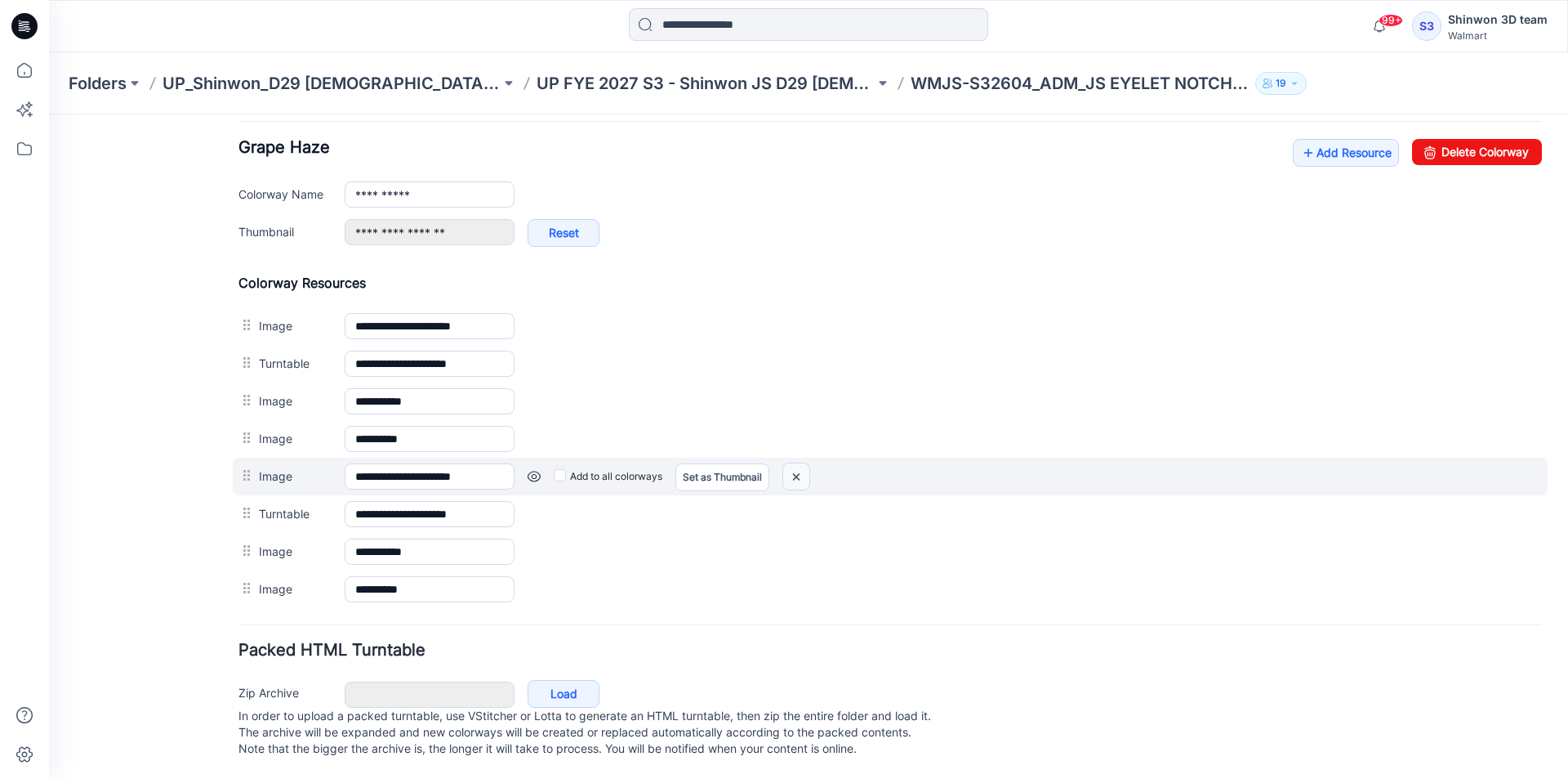
click at [796, 463] on img at bounding box center [797, 476] width 26 height 27
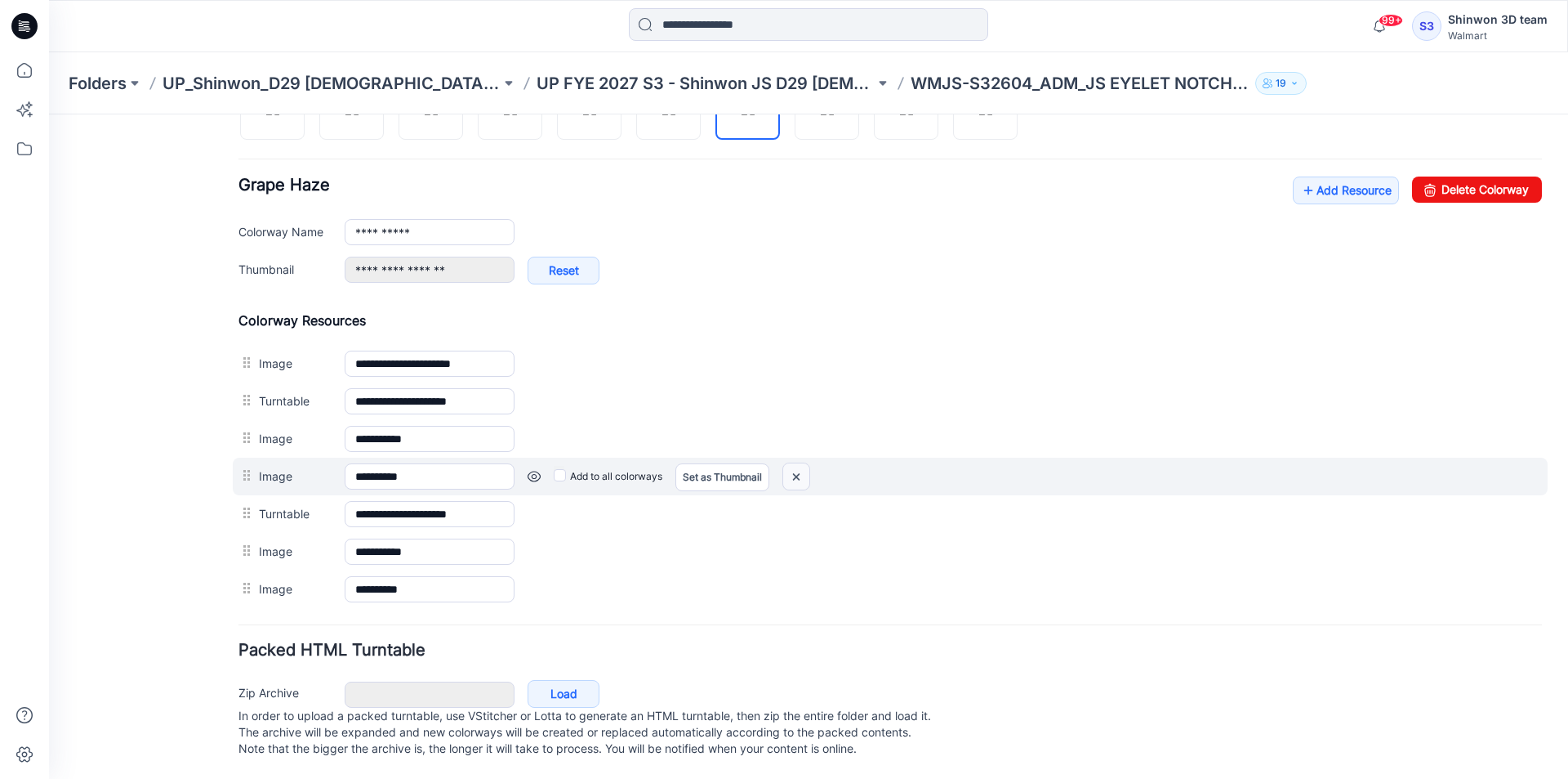
scroll to position [609, 0]
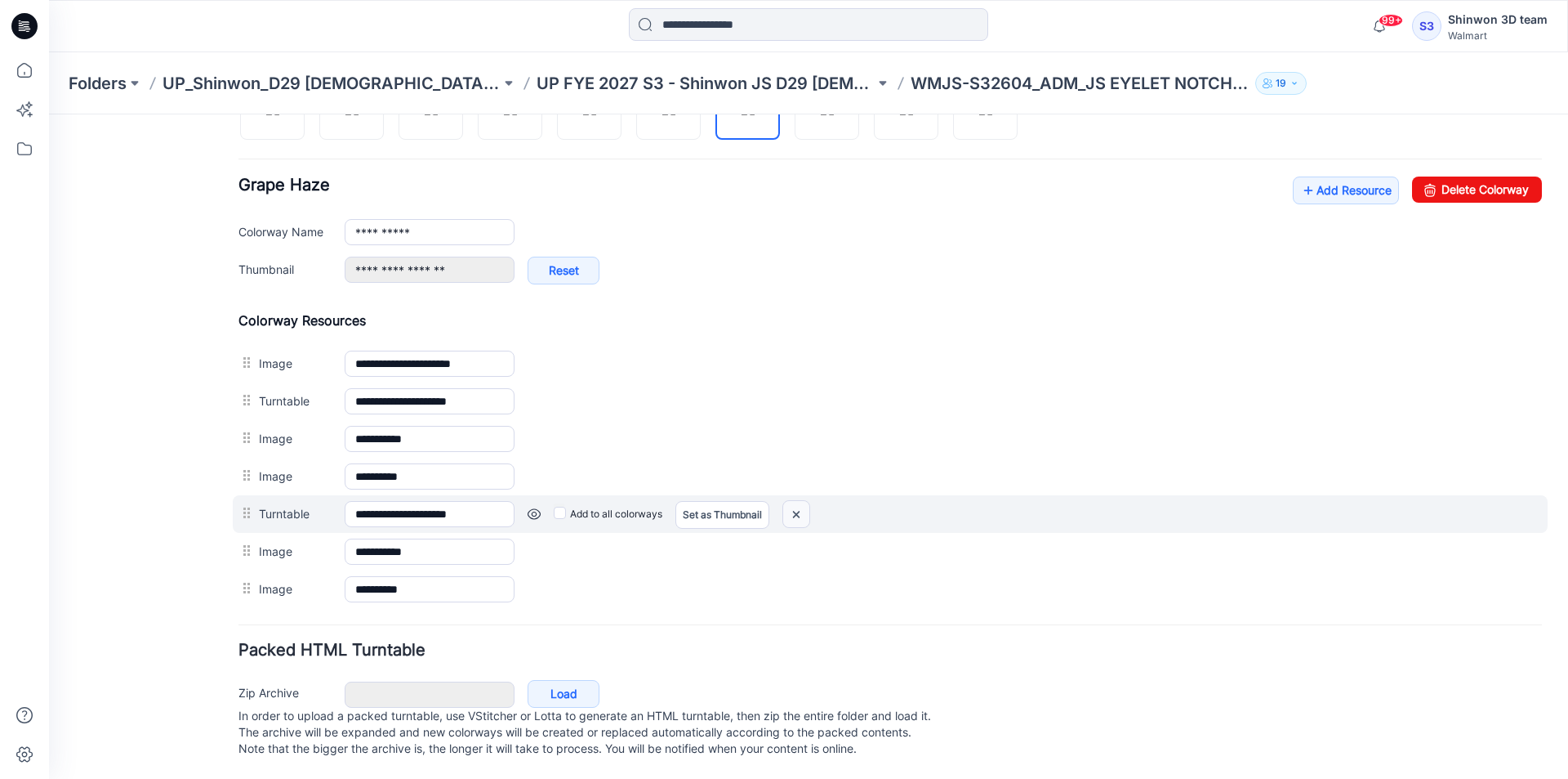
click at [797, 501] on img at bounding box center [797, 514] width 26 height 27
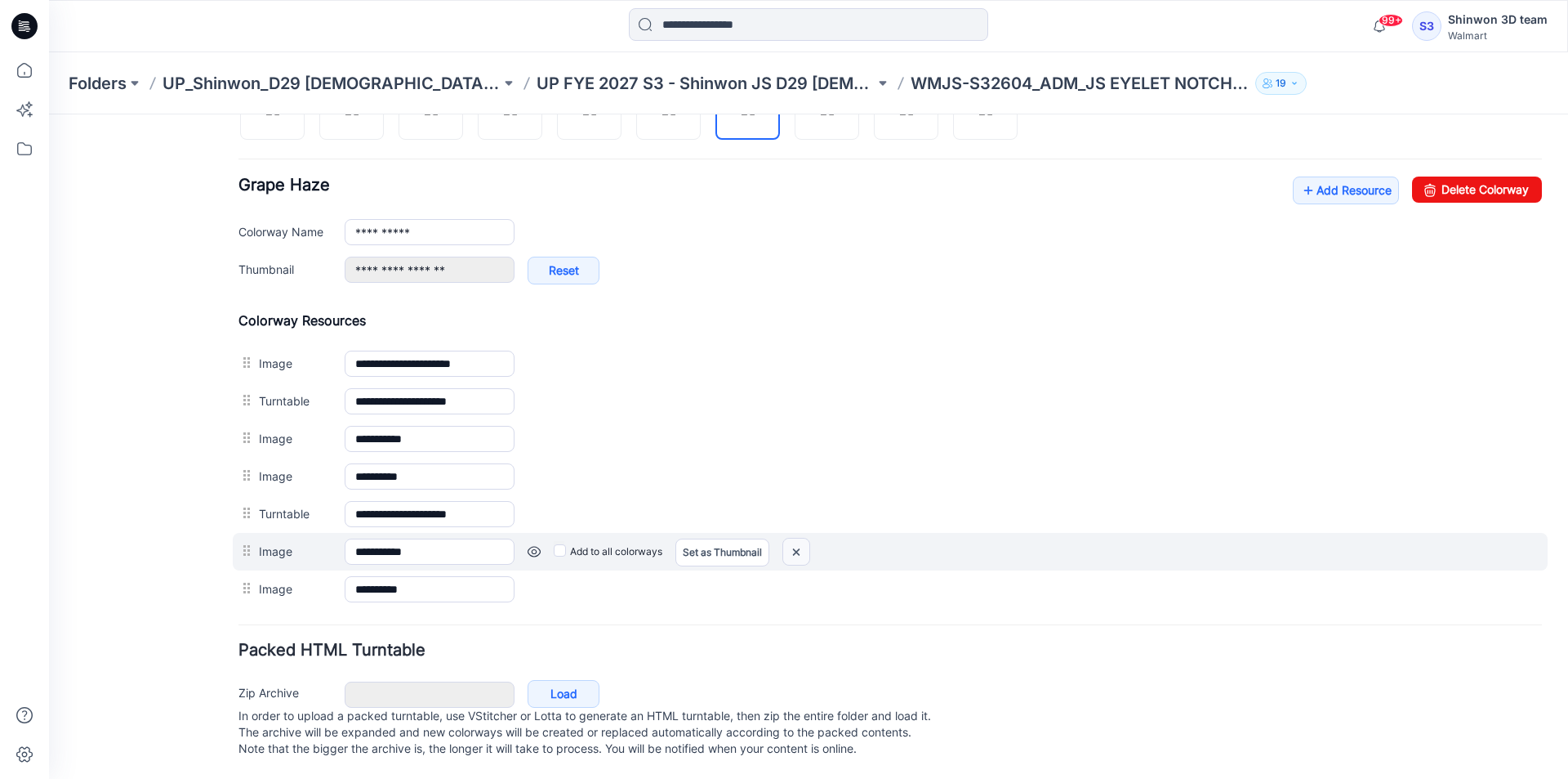
scroll to position [571, 0]
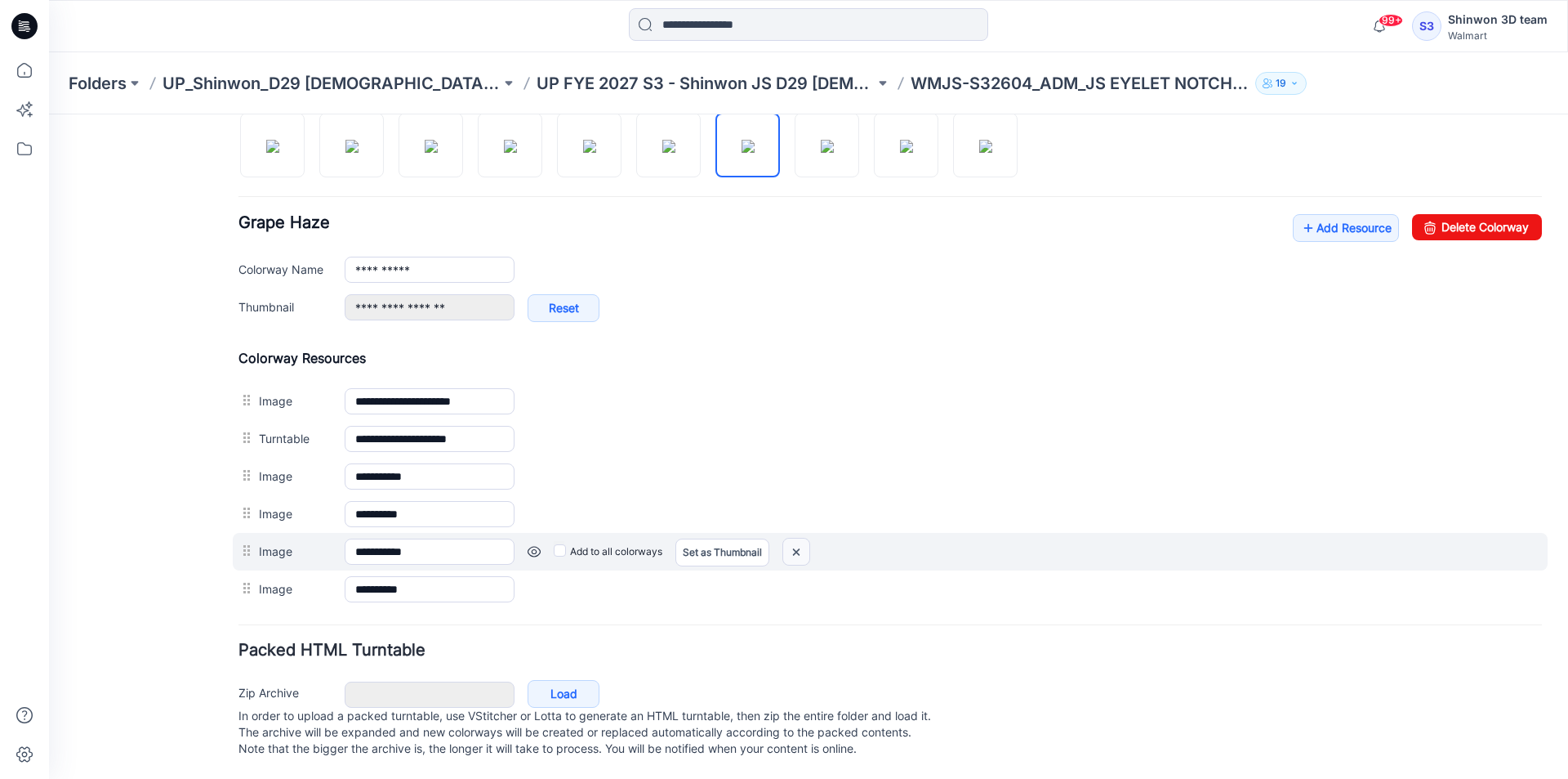
click at [802, 543] on img at bounding box center [797, 551] width 26 height 27
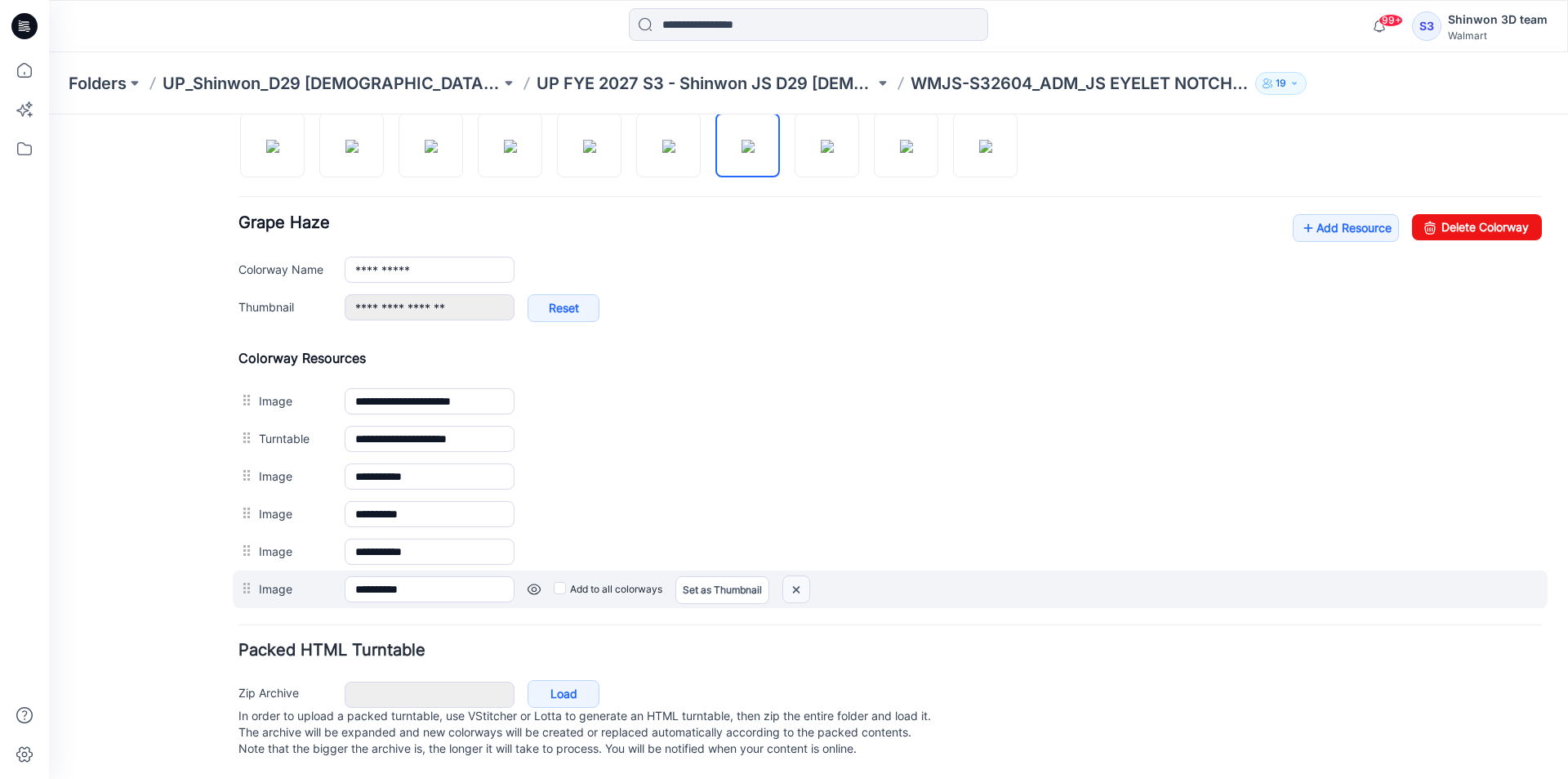
scroll to position [534, 0]
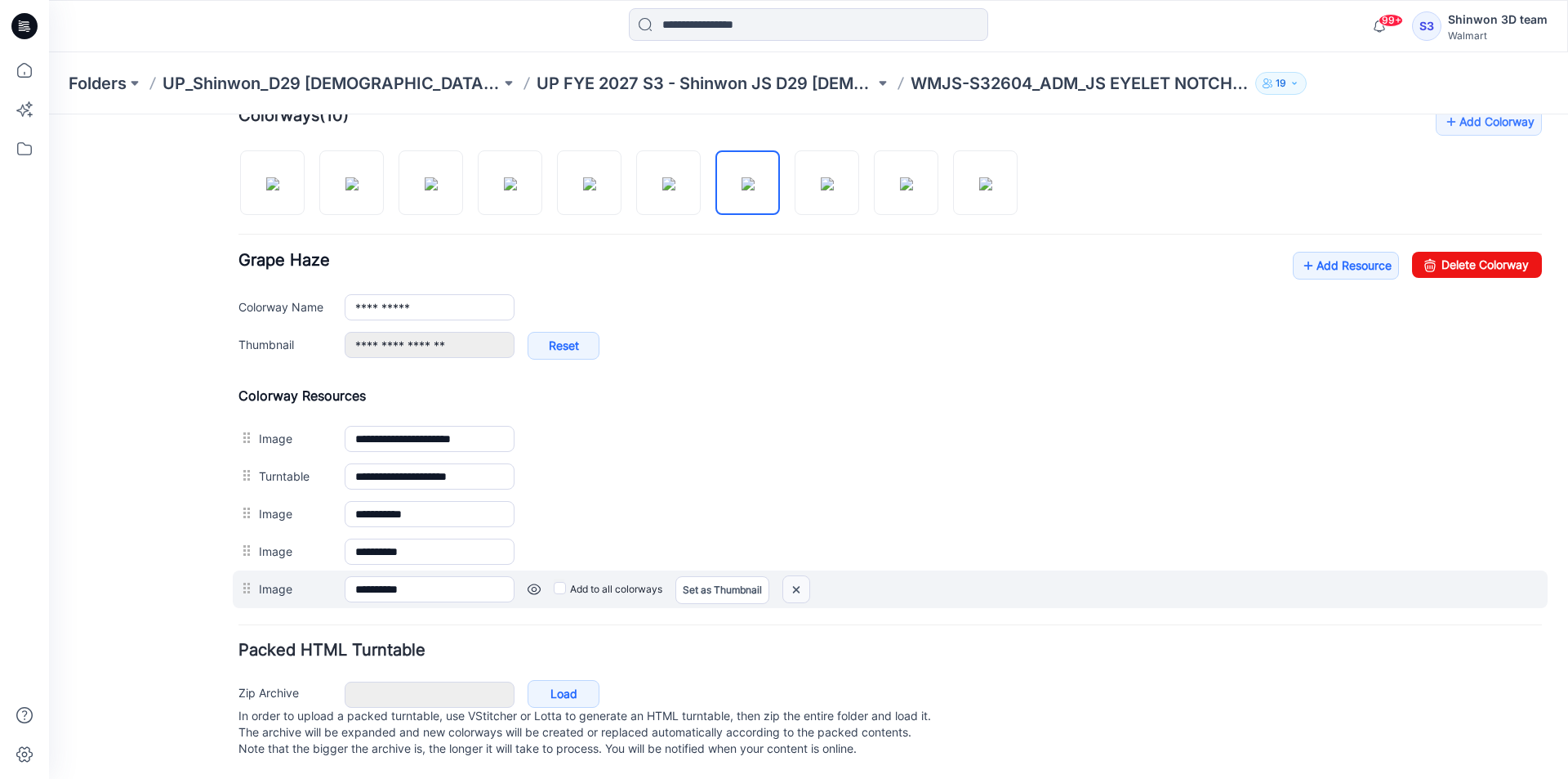
click at [803, 578] on img at bounding box center [797, 589] width 26 height 27
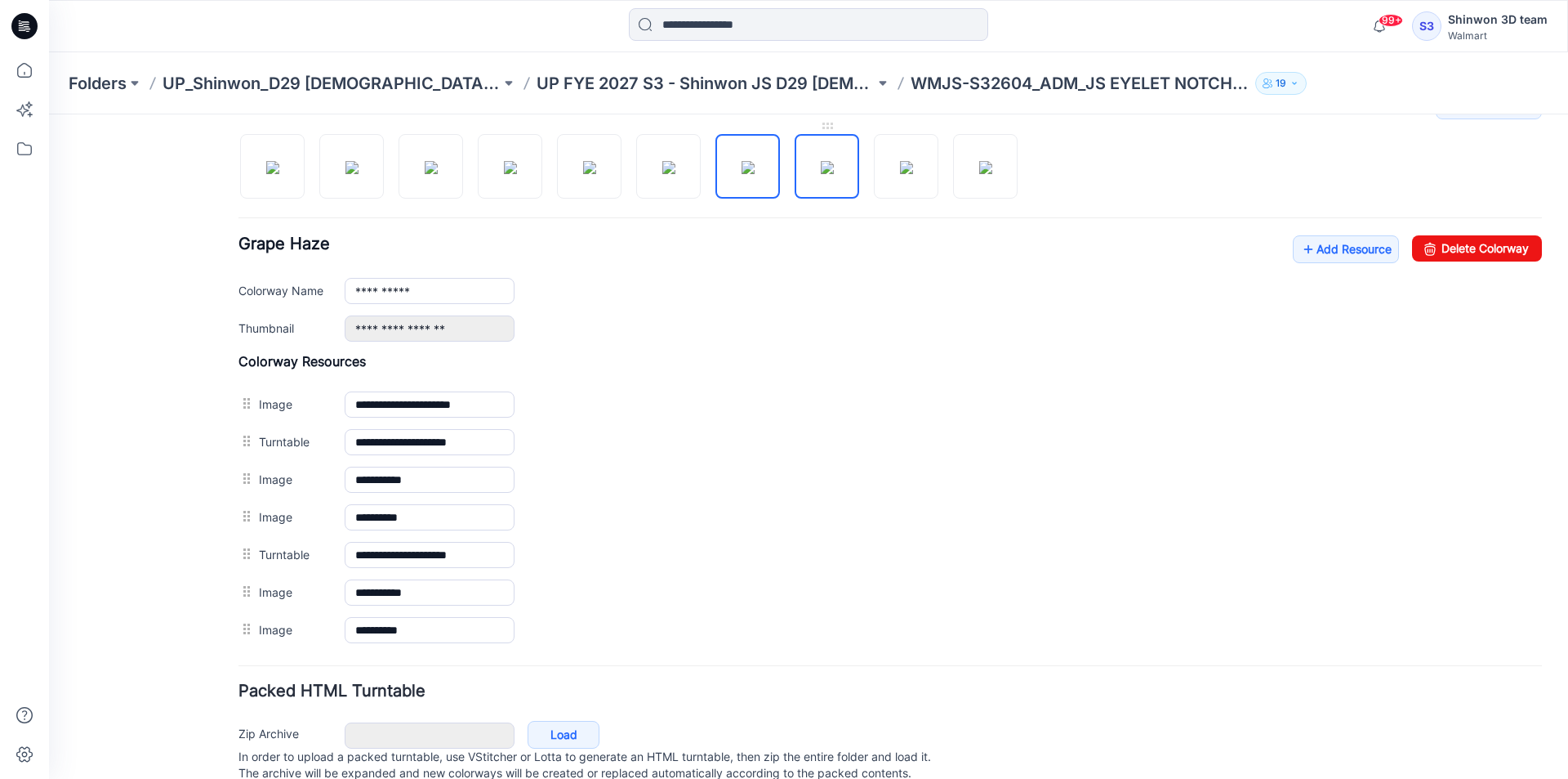
click at [831, 174] on img at bounding box center [827, 167] width 13 height 13
type input "*******"
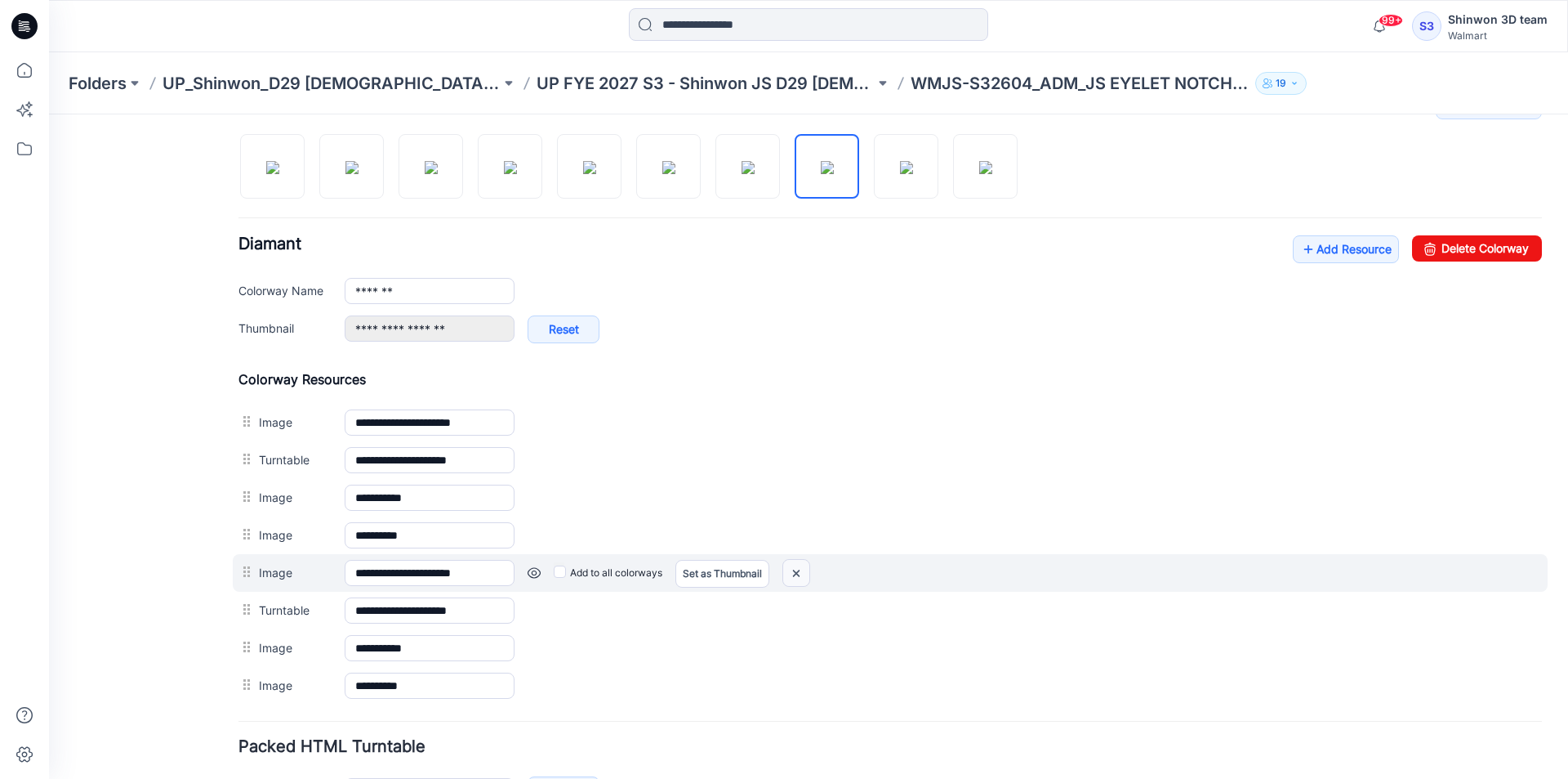
click at [800, 579] on img at bounding box center [797, 573] width 26 height 27
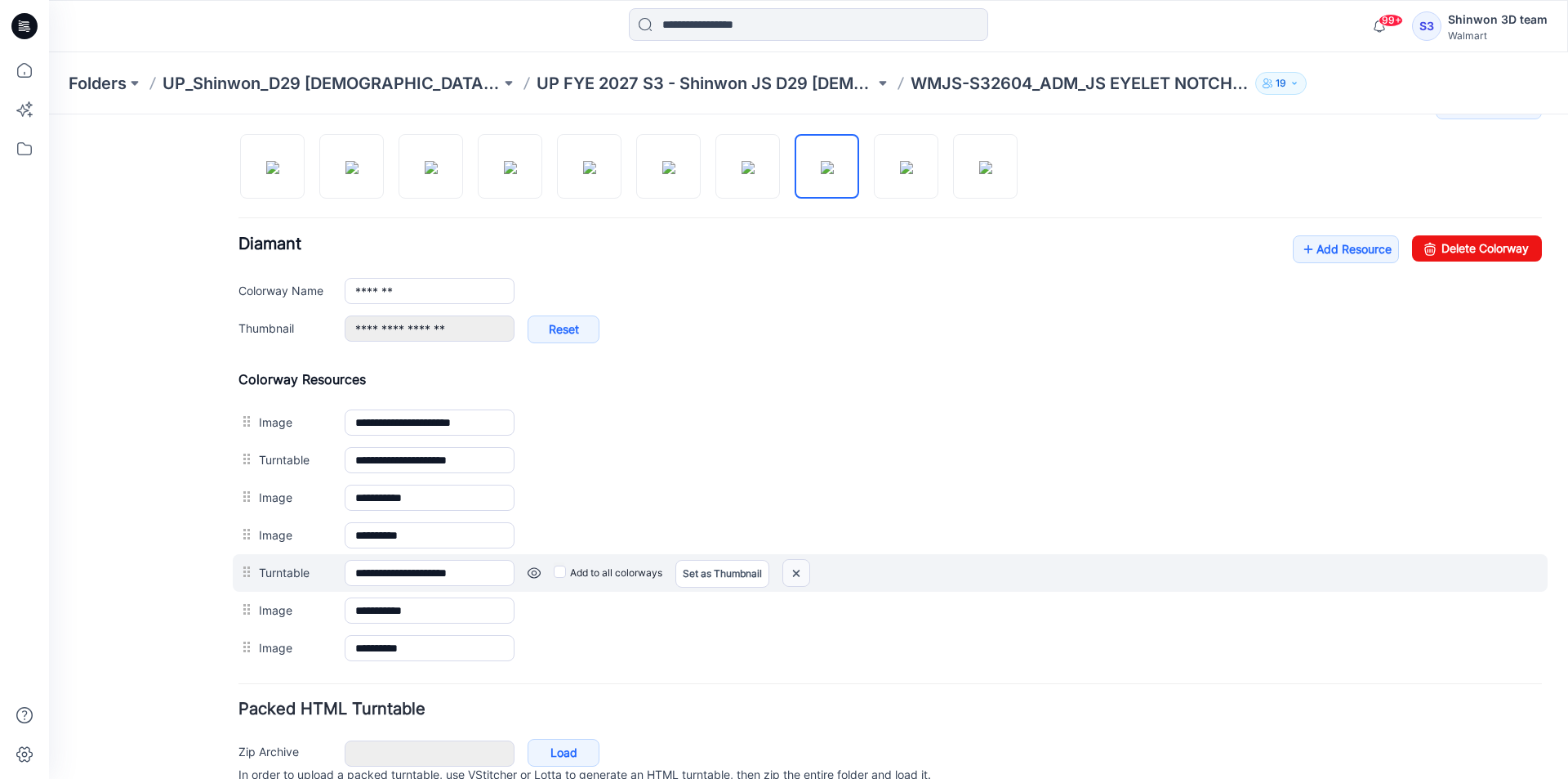
click at [797, 583] on img at bounding box center [797, 573] width 26 height 27
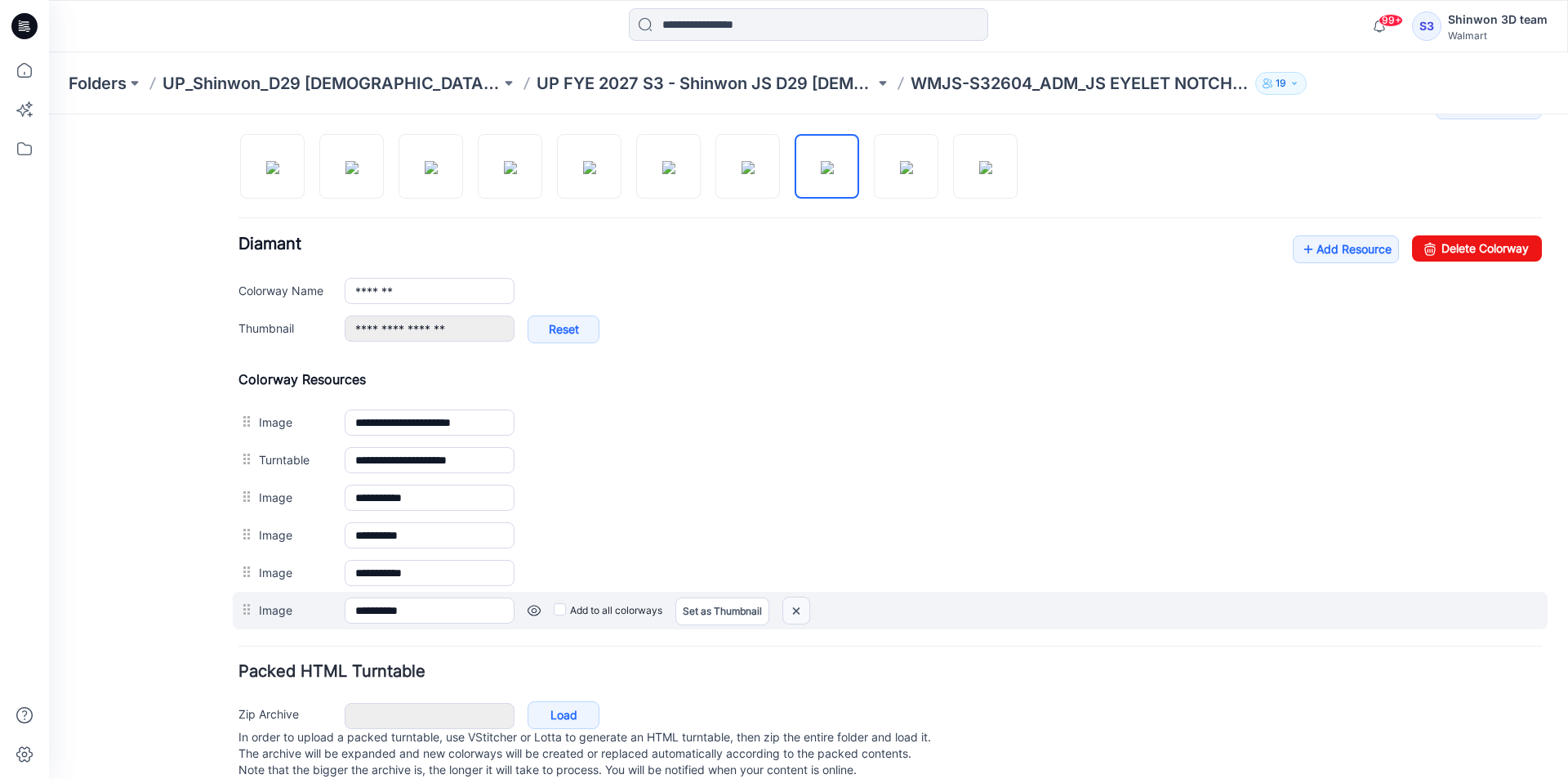
click at [797, 616] on img at bounding box center [797, 610] width 26 height 27
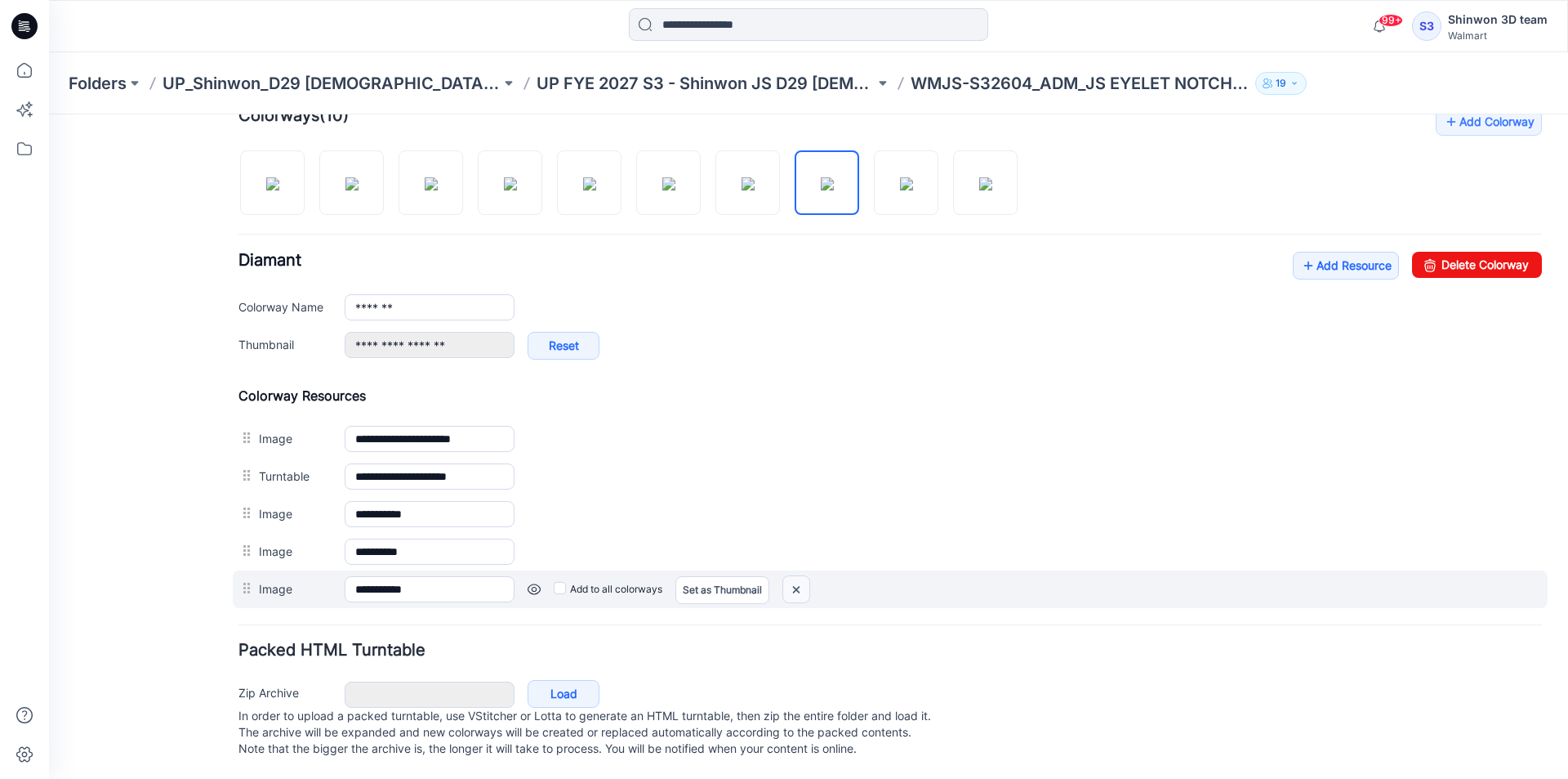
click at [798, 582] on img at bounding box center [797, 589] width 26 height 27
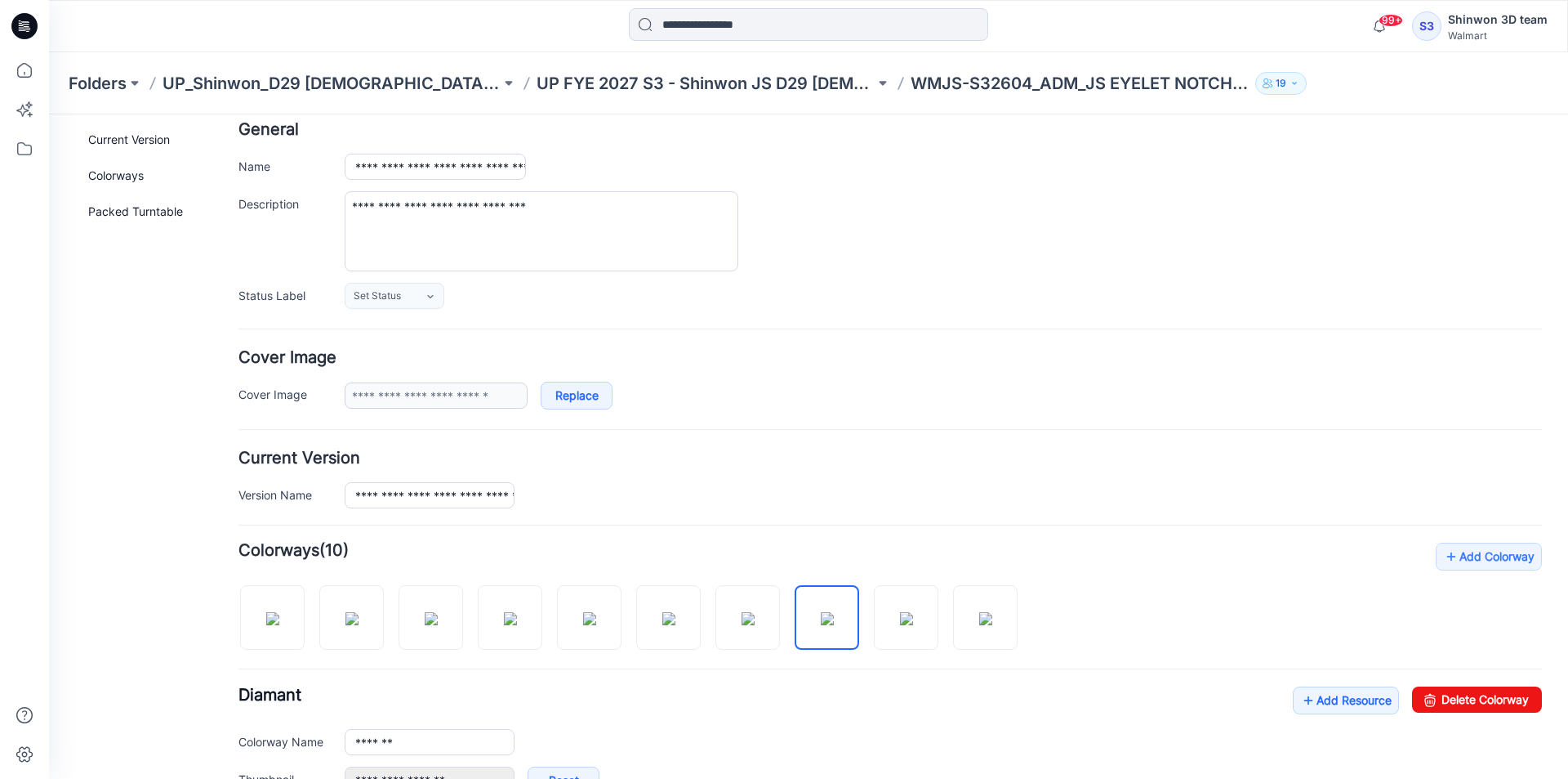
scroll to position [0, 0]
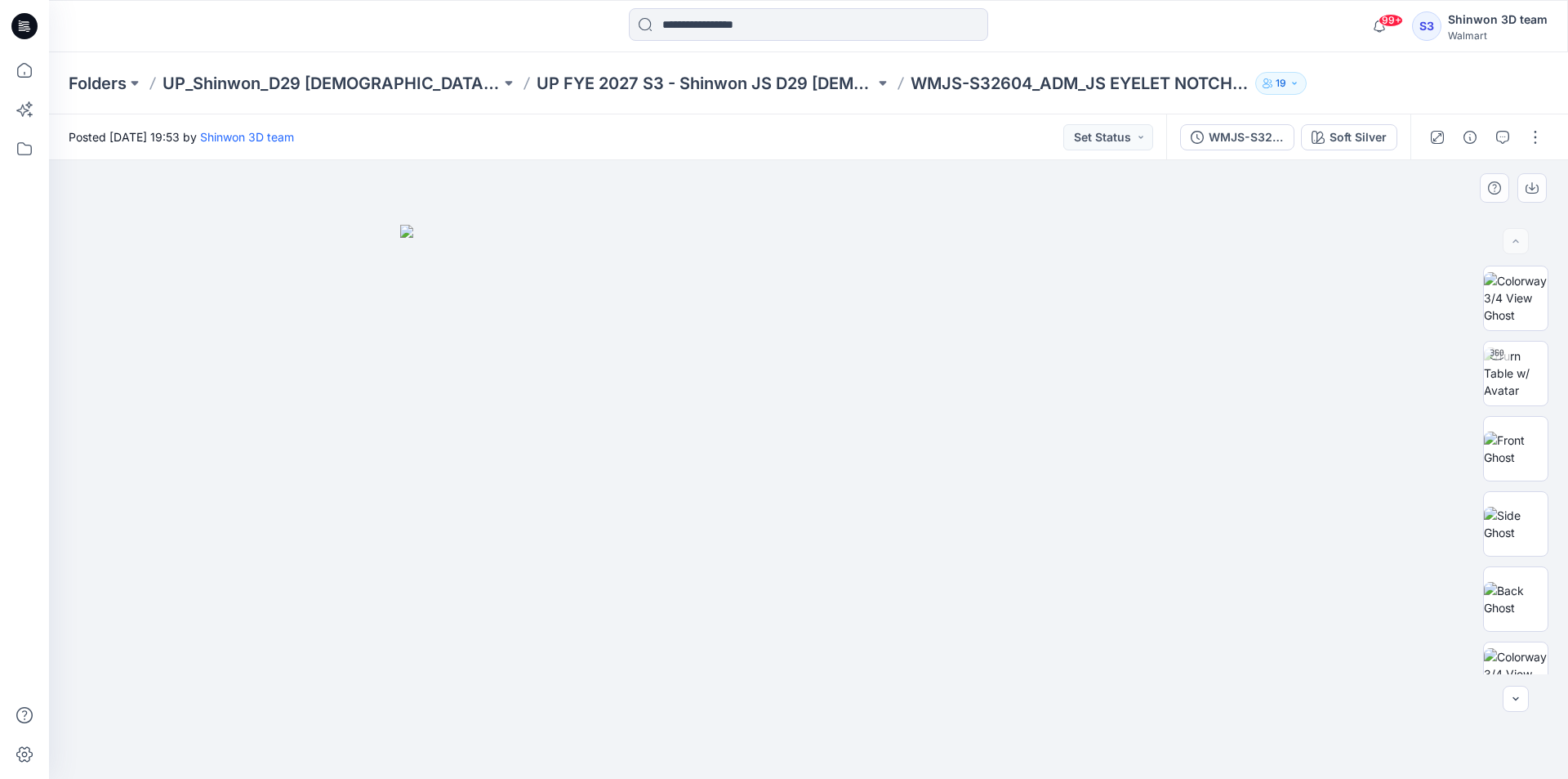
drag, startPoint x: 341, startPoint y: 358, endPoint x: 336, endPoint y: 348, distance: 11.2
click at [342, 358] on div at bounding box center [809, 469] width 1520 height 618
click at [601, 761] on div at bounding box center [809, 469] width 1520 height 618
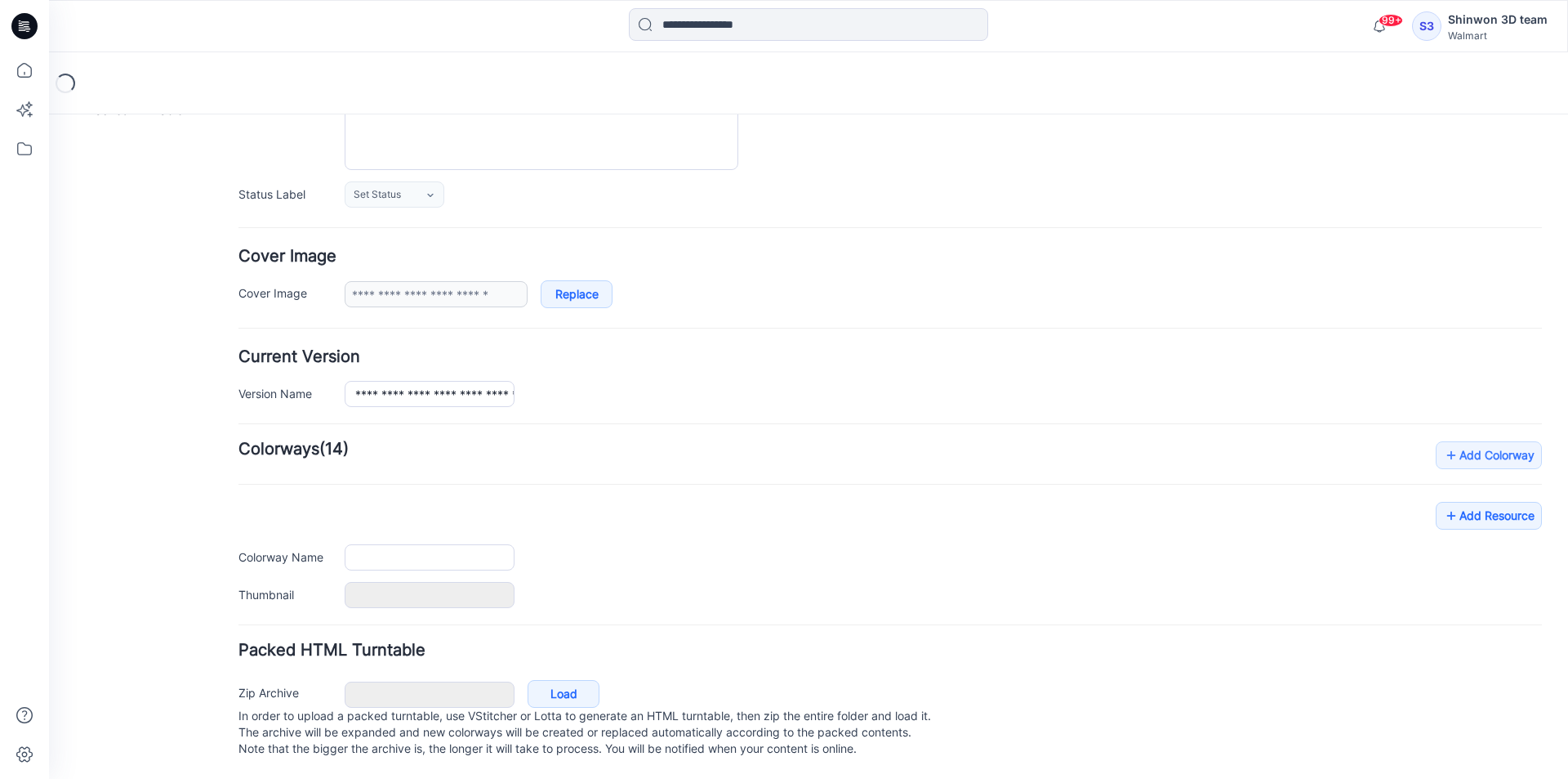
type input "**********"
type textarea "**********"
type input "**********"
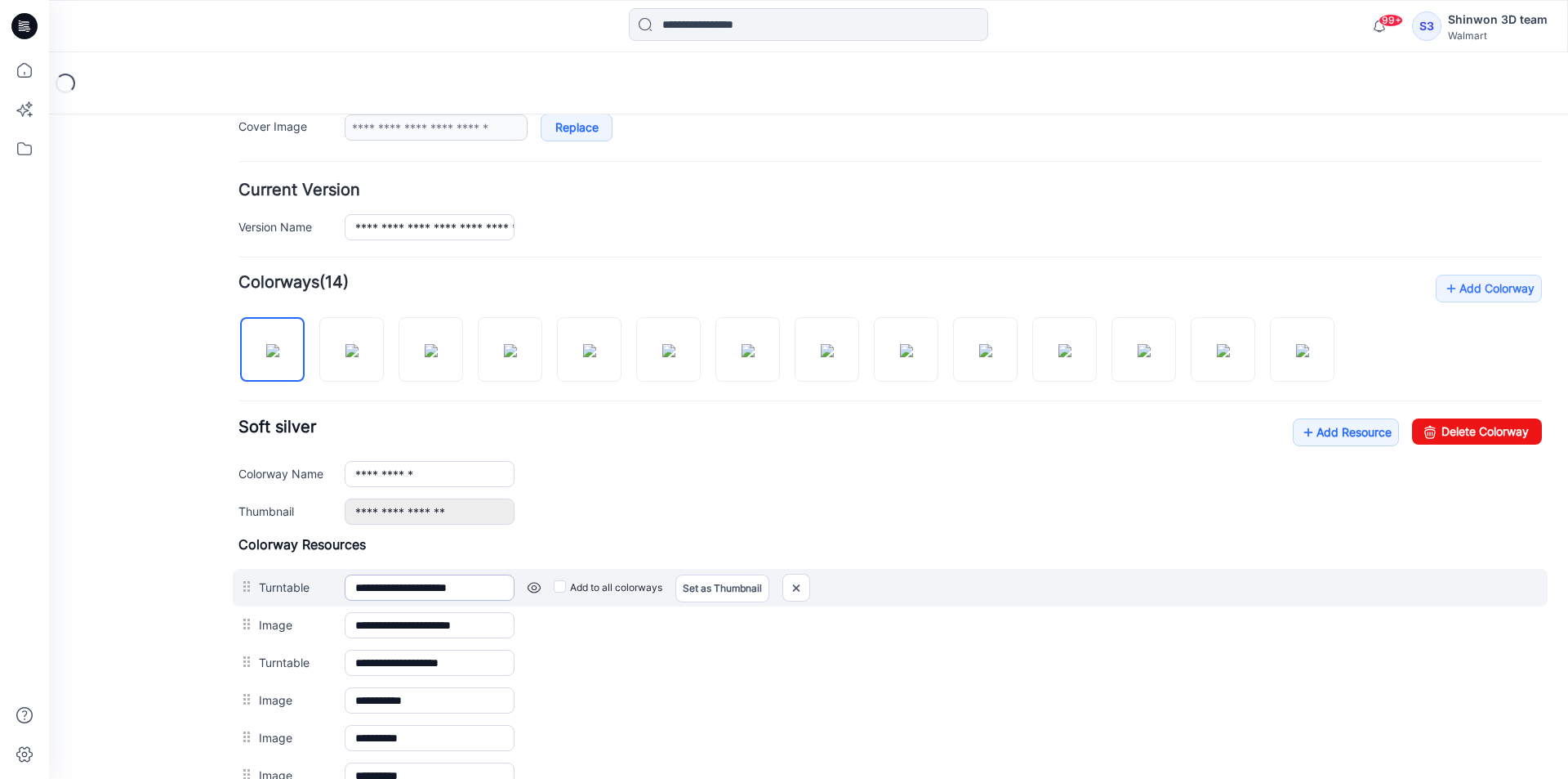
scroll to position [445, 0]
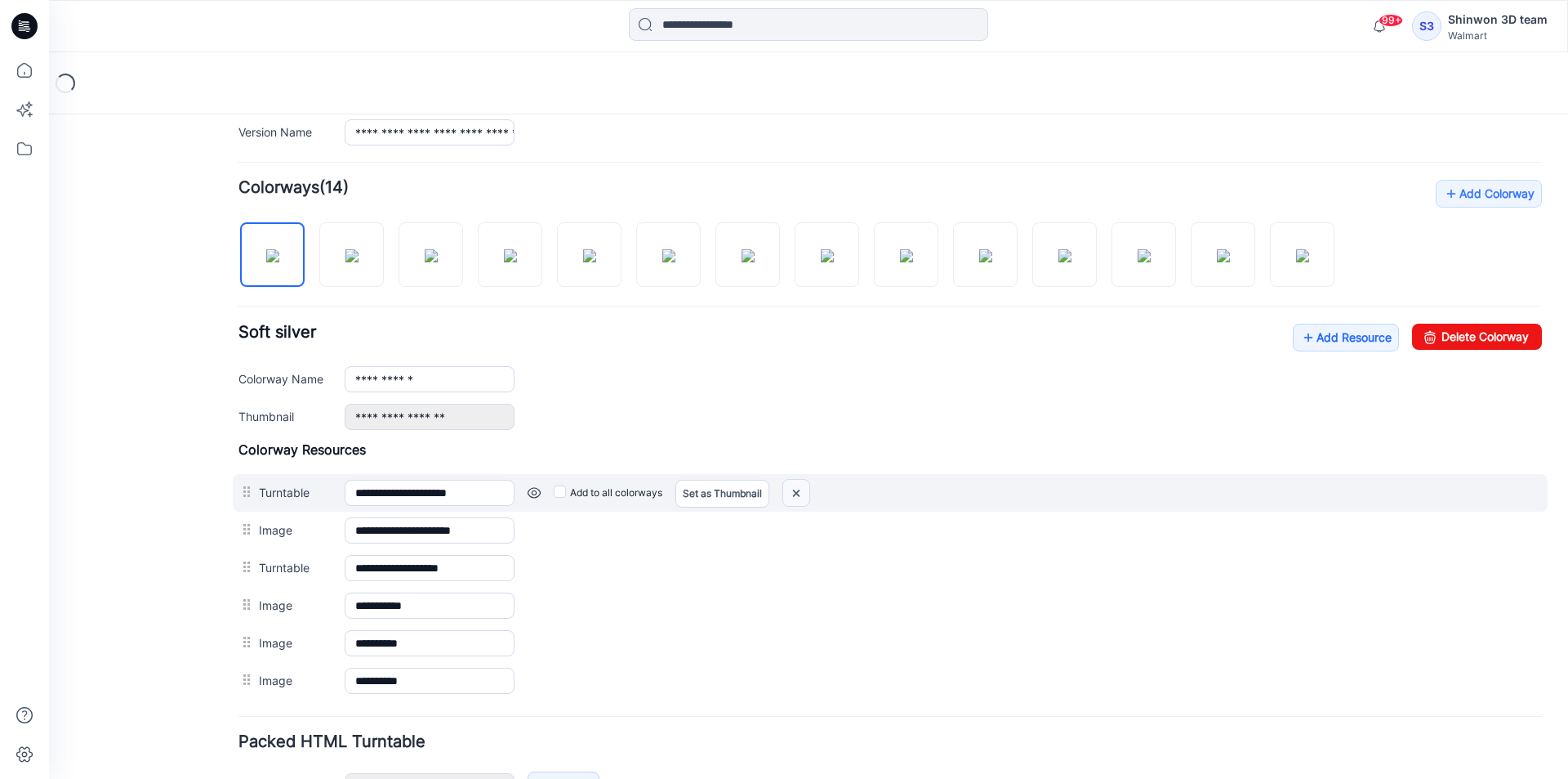
click at [799, 490] on img at bounding box center [797, 493] width 26 height 27
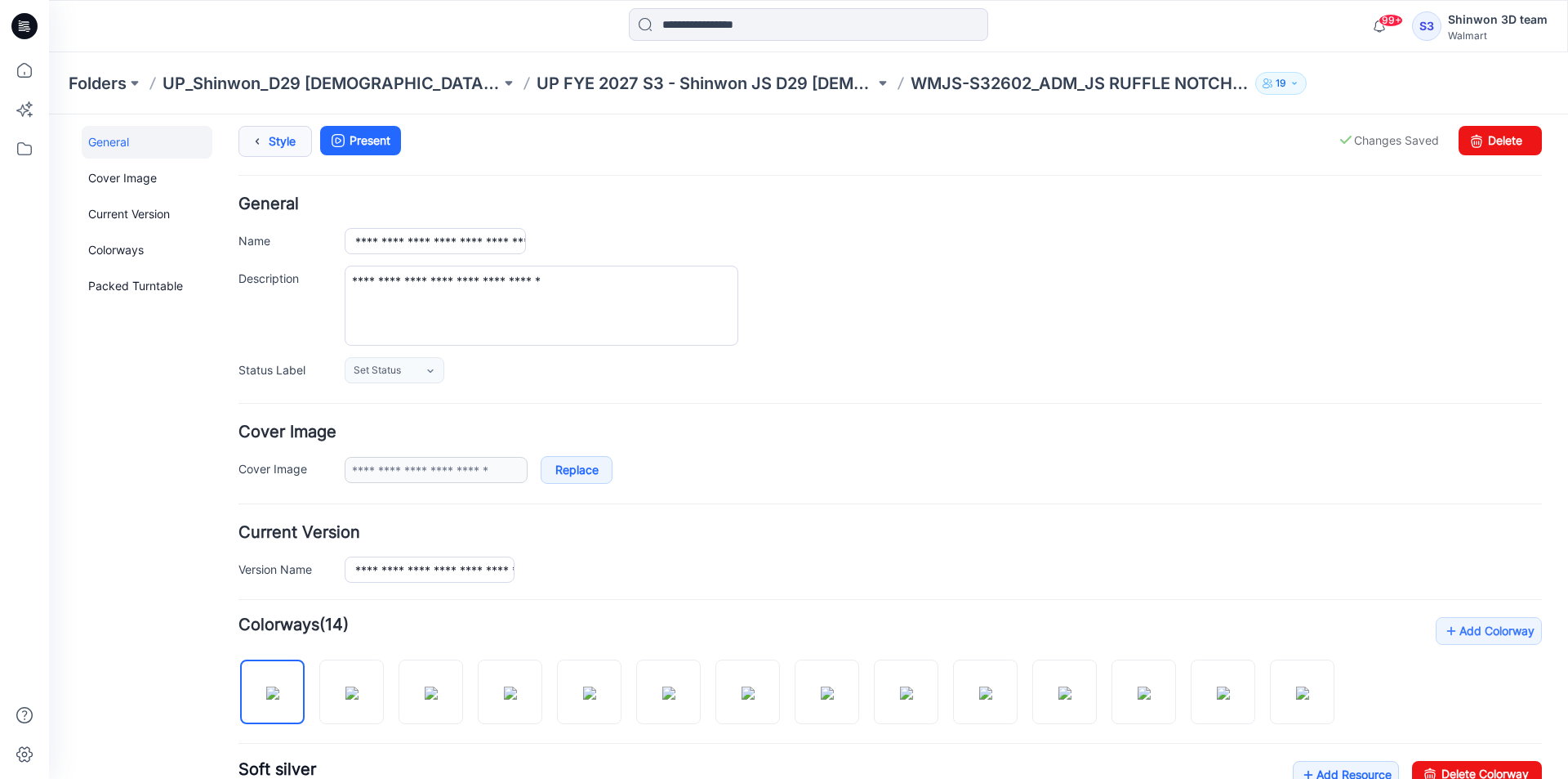
scroll to position [0, 0]
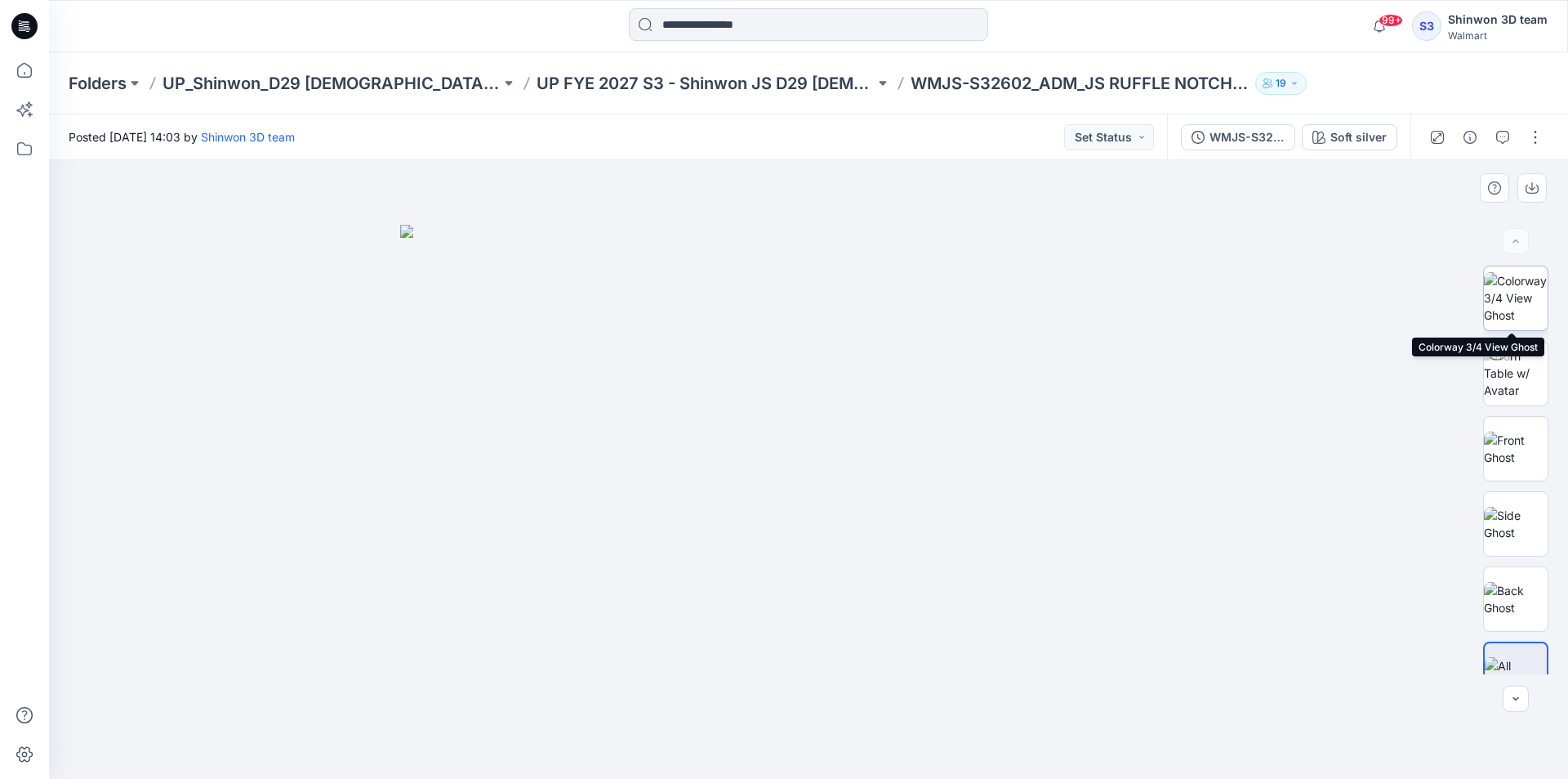
scroll to position [33, 0]
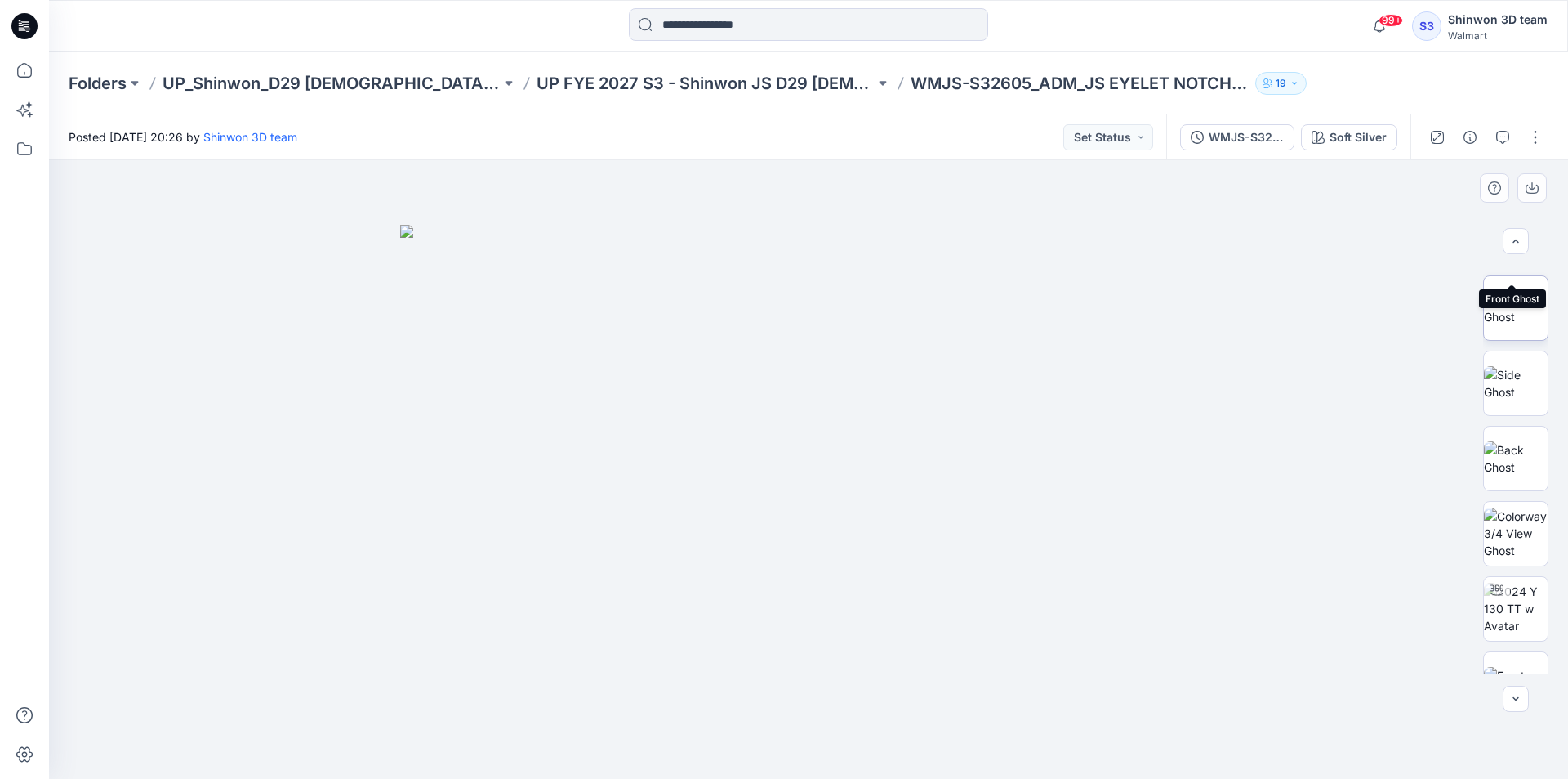
scroll to position [334, 0]
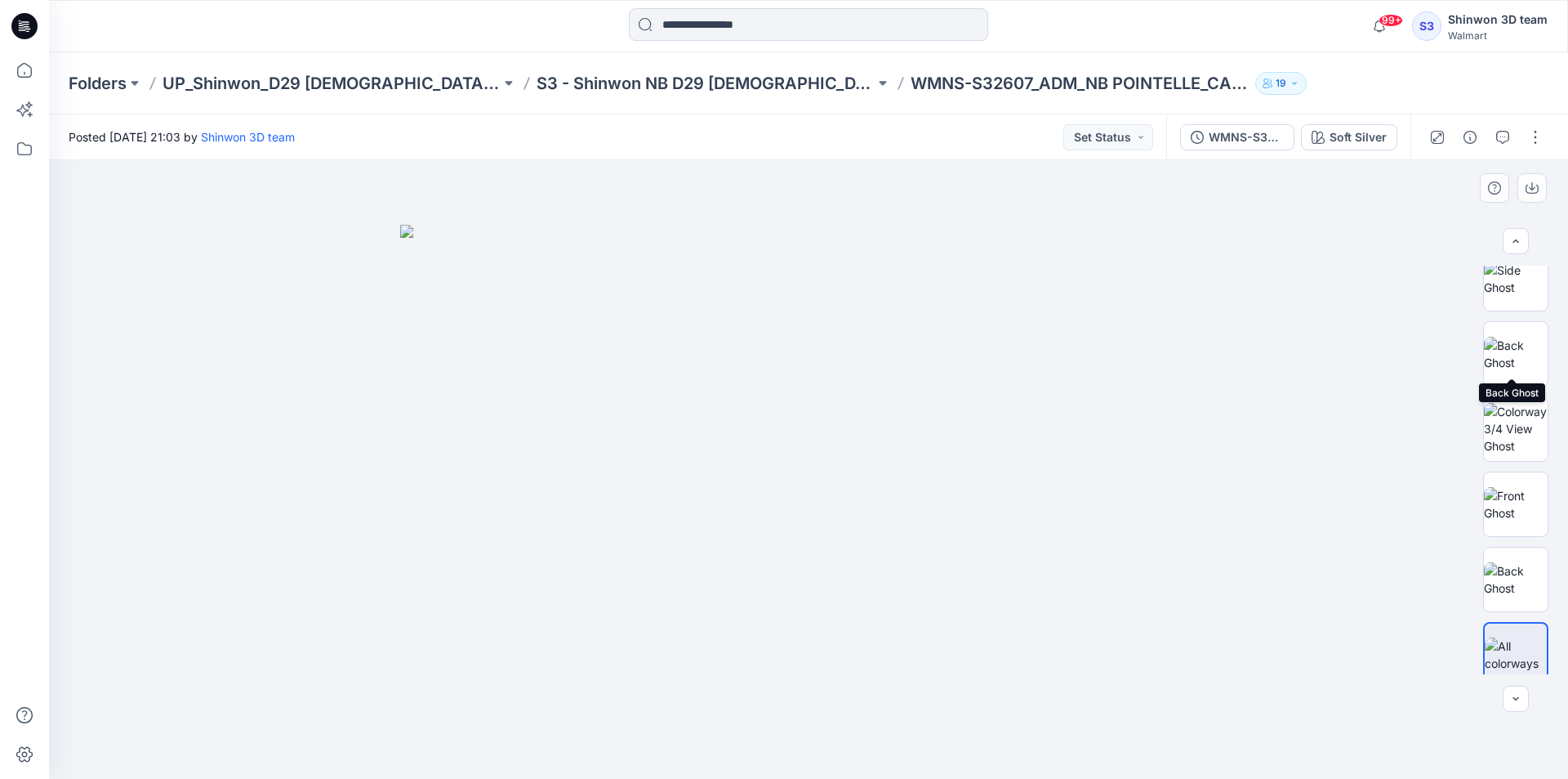
scroll to position [258, 0]
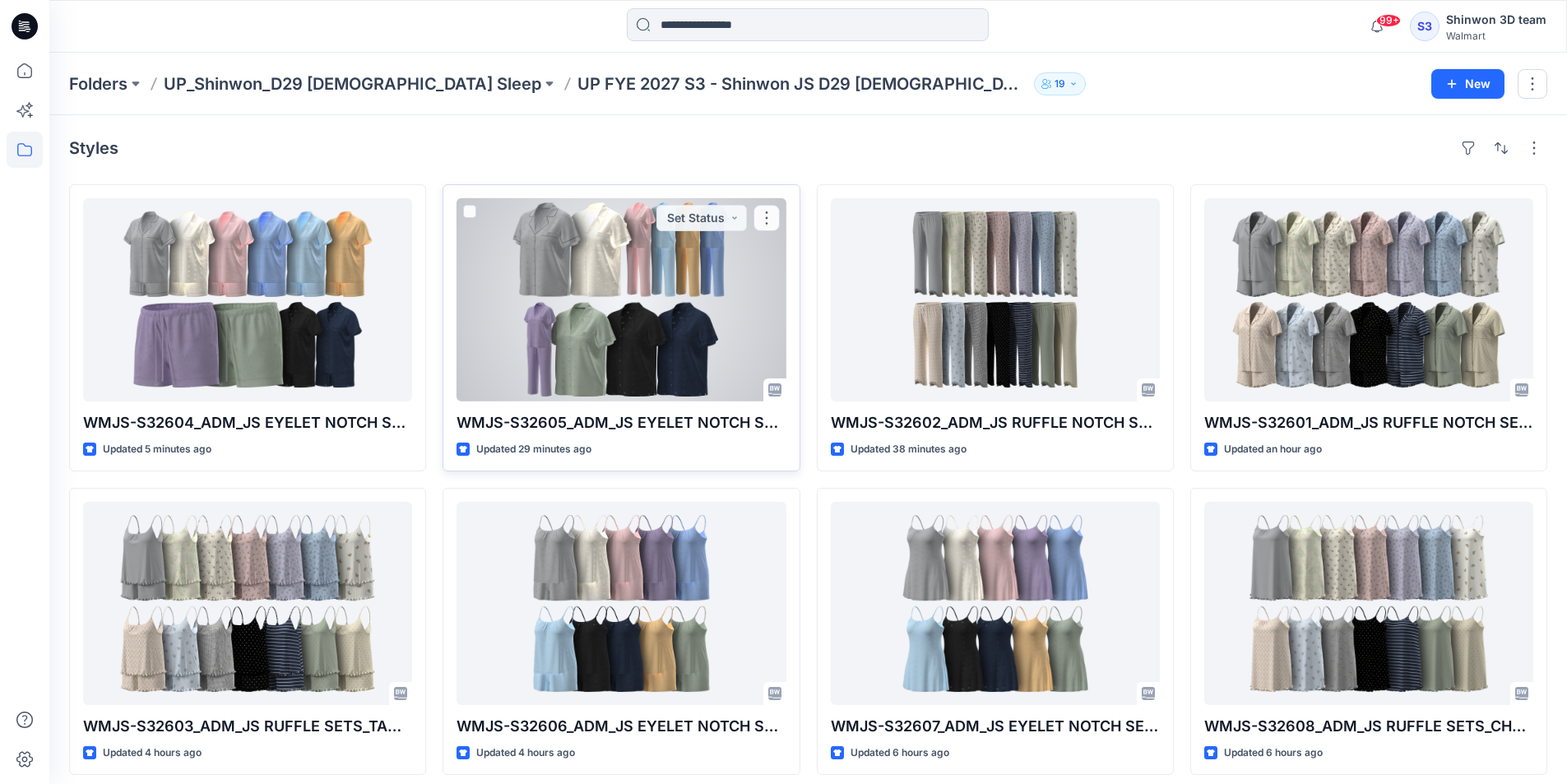
click at [597, 307] on div at bounding box center [622, 299] width 330 height 203
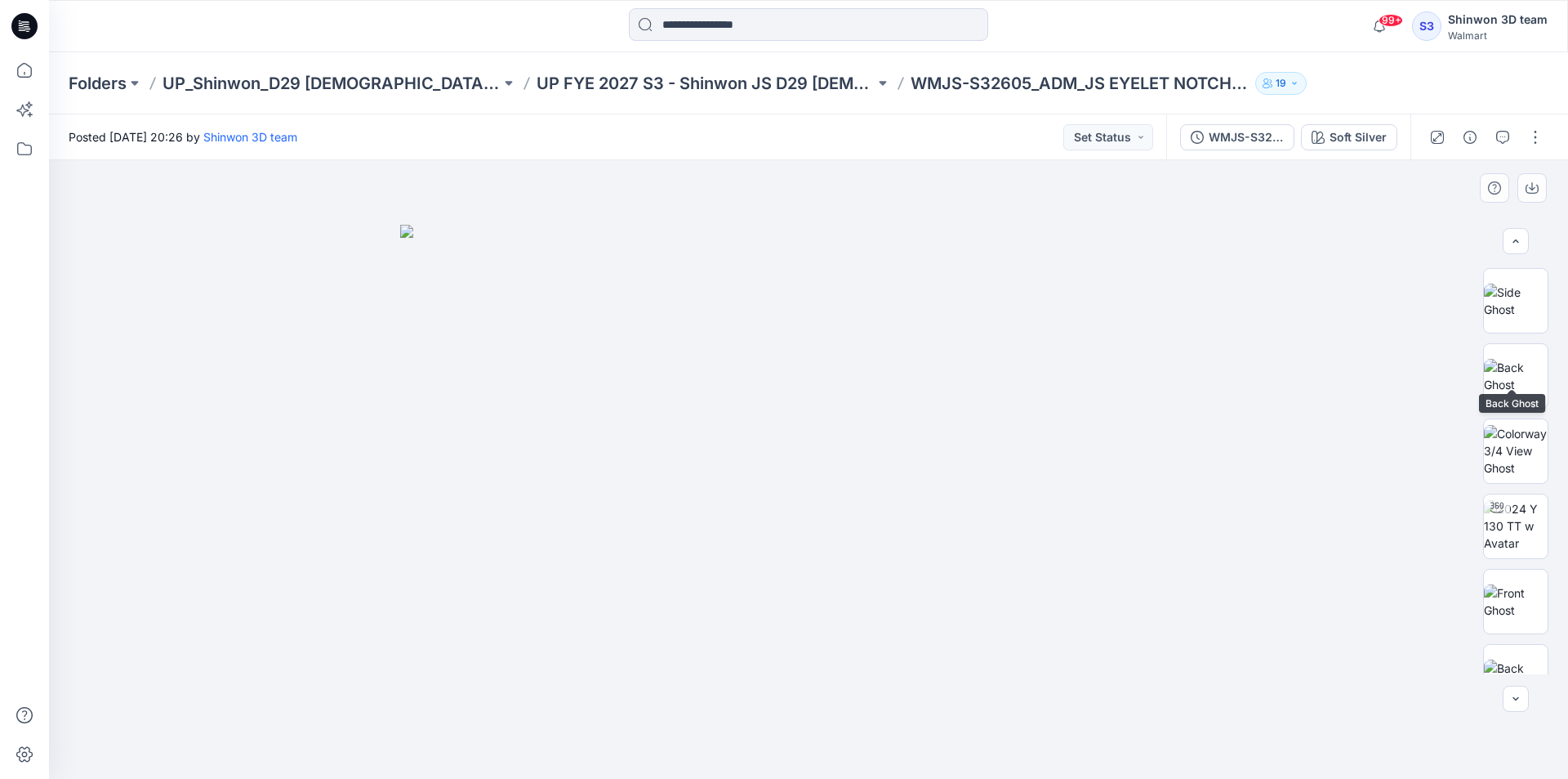
scroll to position [334, 0]
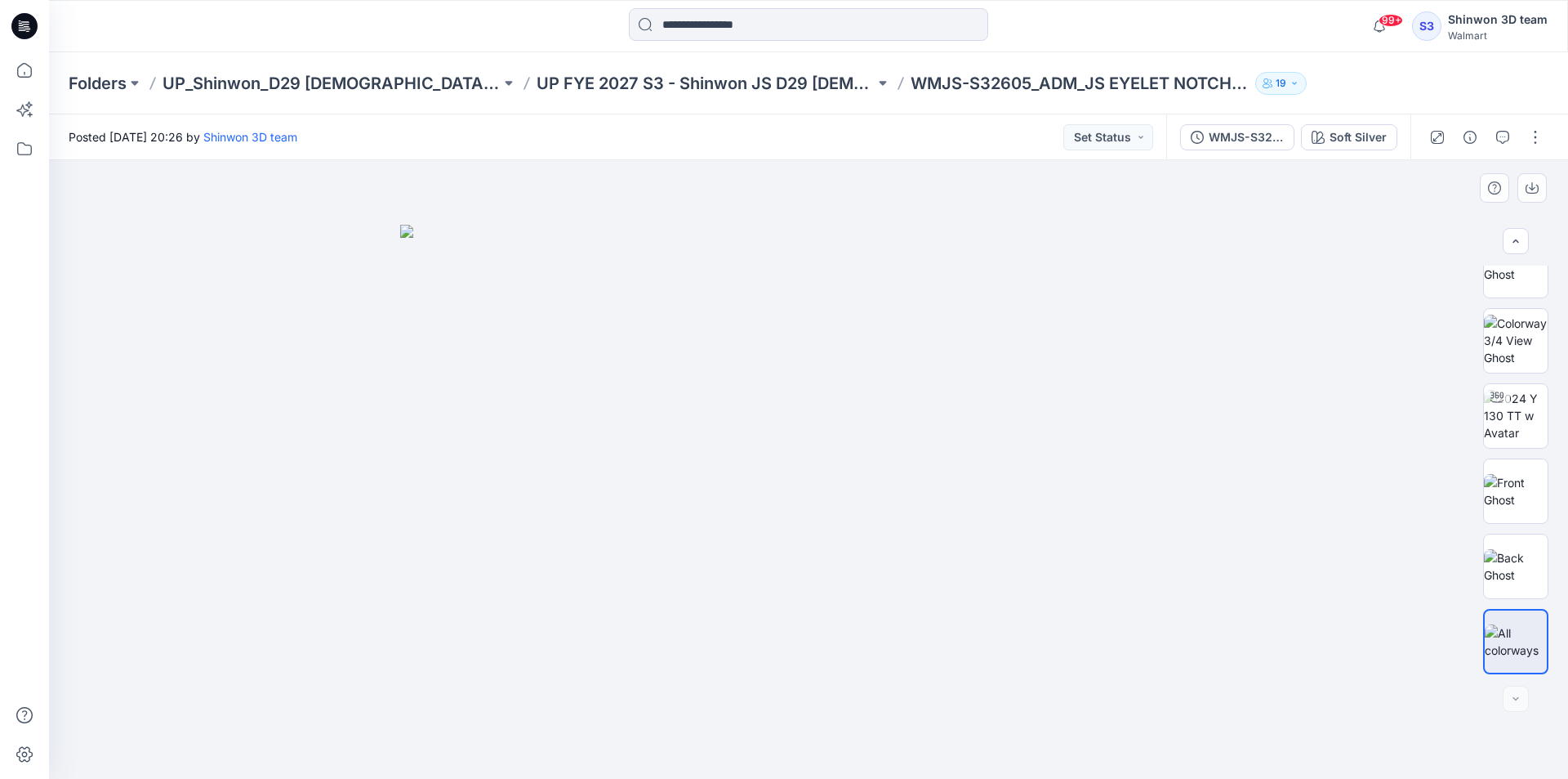
click at [369, 636] on div at bounding box center [809, 469] width 1520 height 618
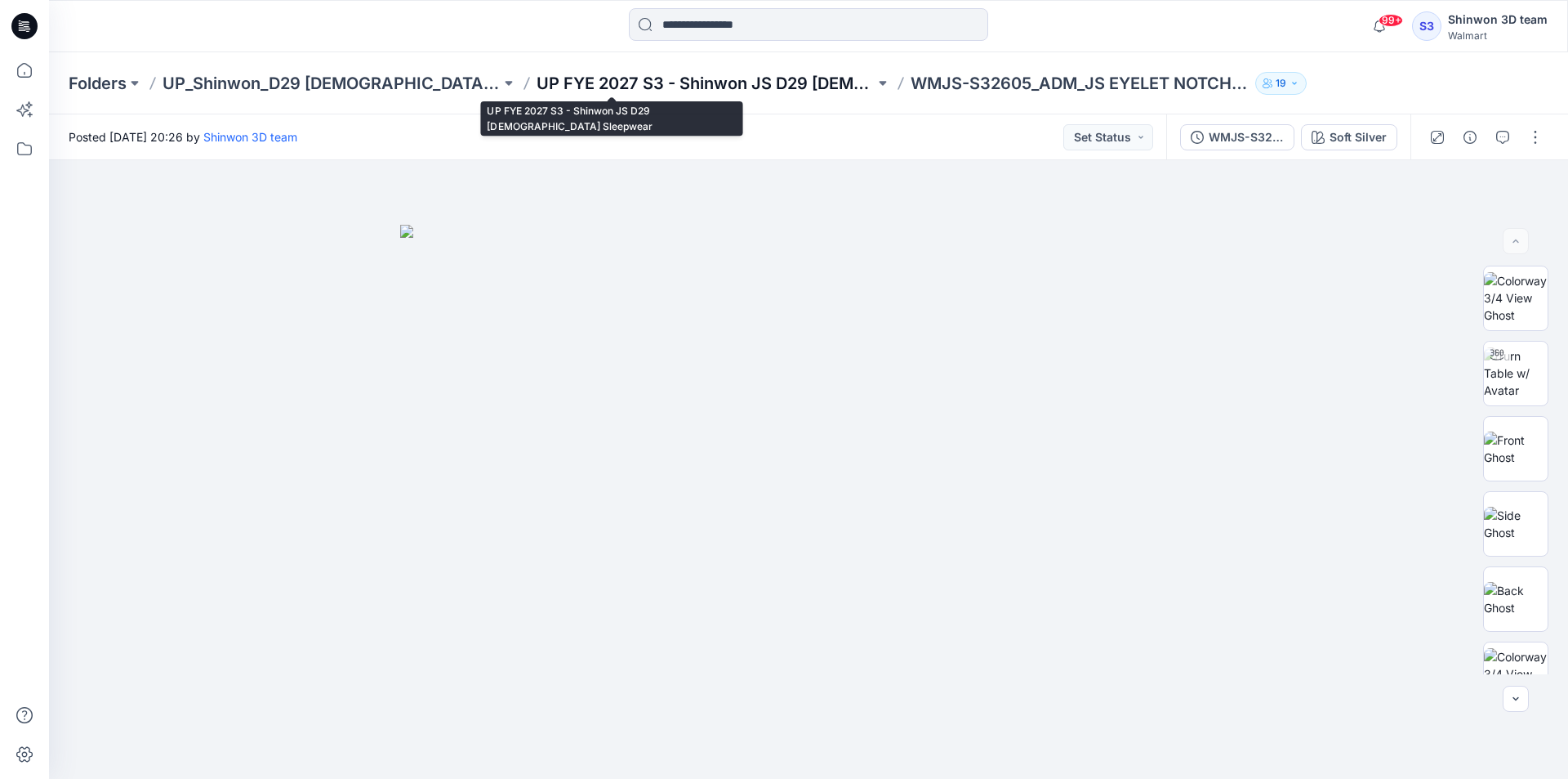
click at [744, 82] on p "UP FYE 2027 S3 - Shinwon JS D29 [DEMOGRAPHIC_DATA] Sleepwear" at bounding box center [705, 83] width 338 height 23
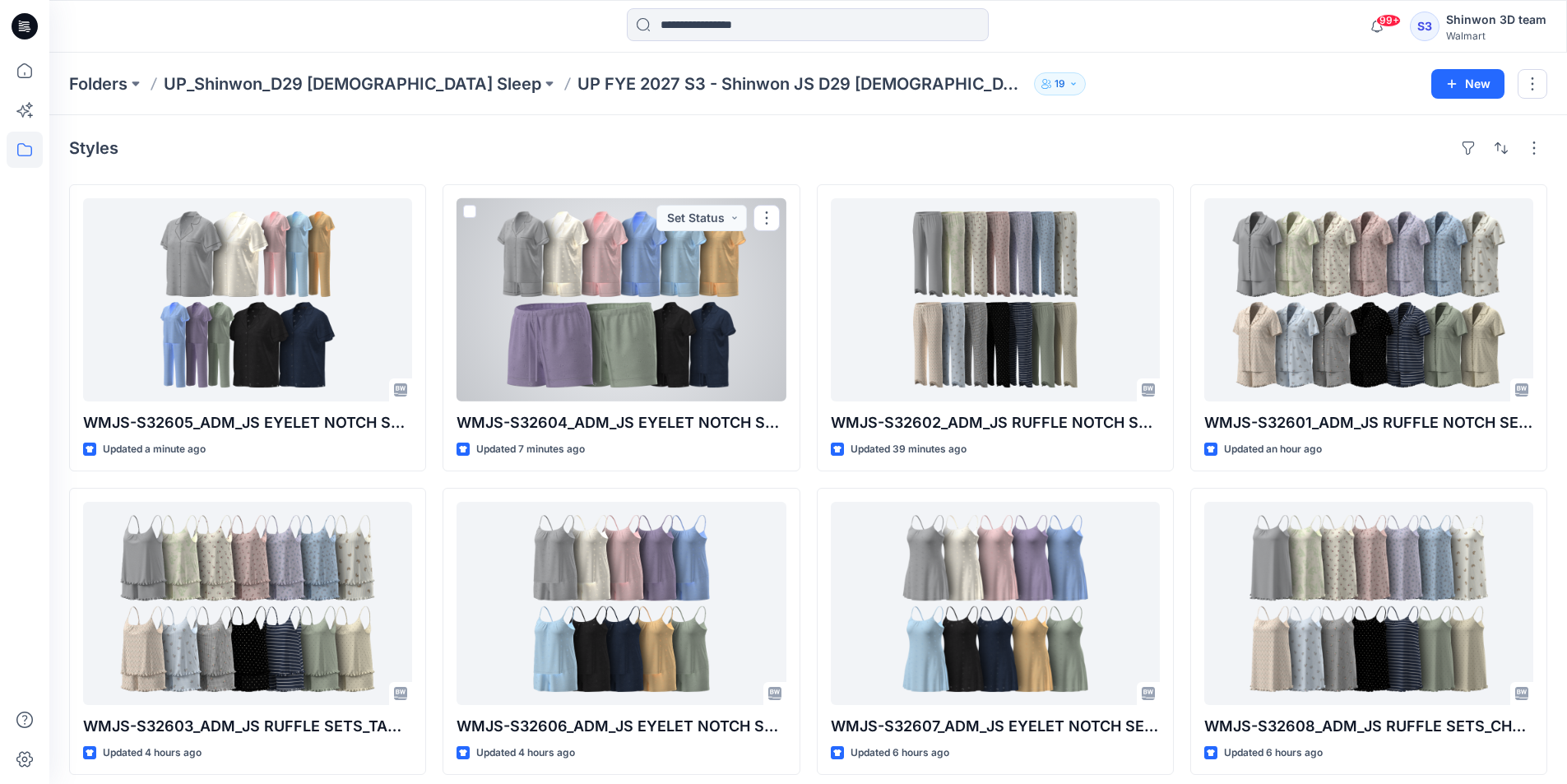
click at [841, 155] on div "Styles" at bounding box center [808, 148] width 1478 height 26
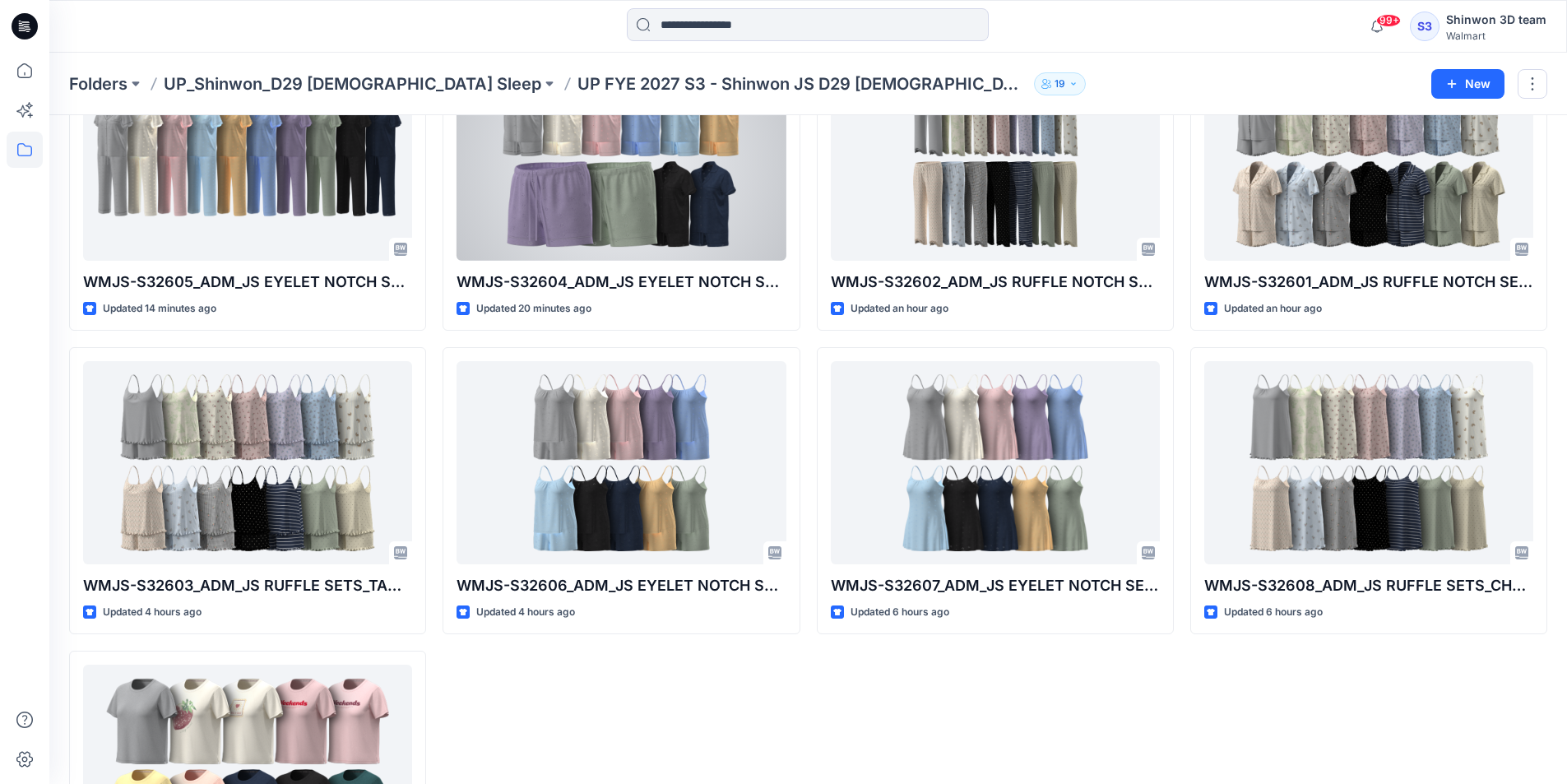
scroll to position [68, 0]
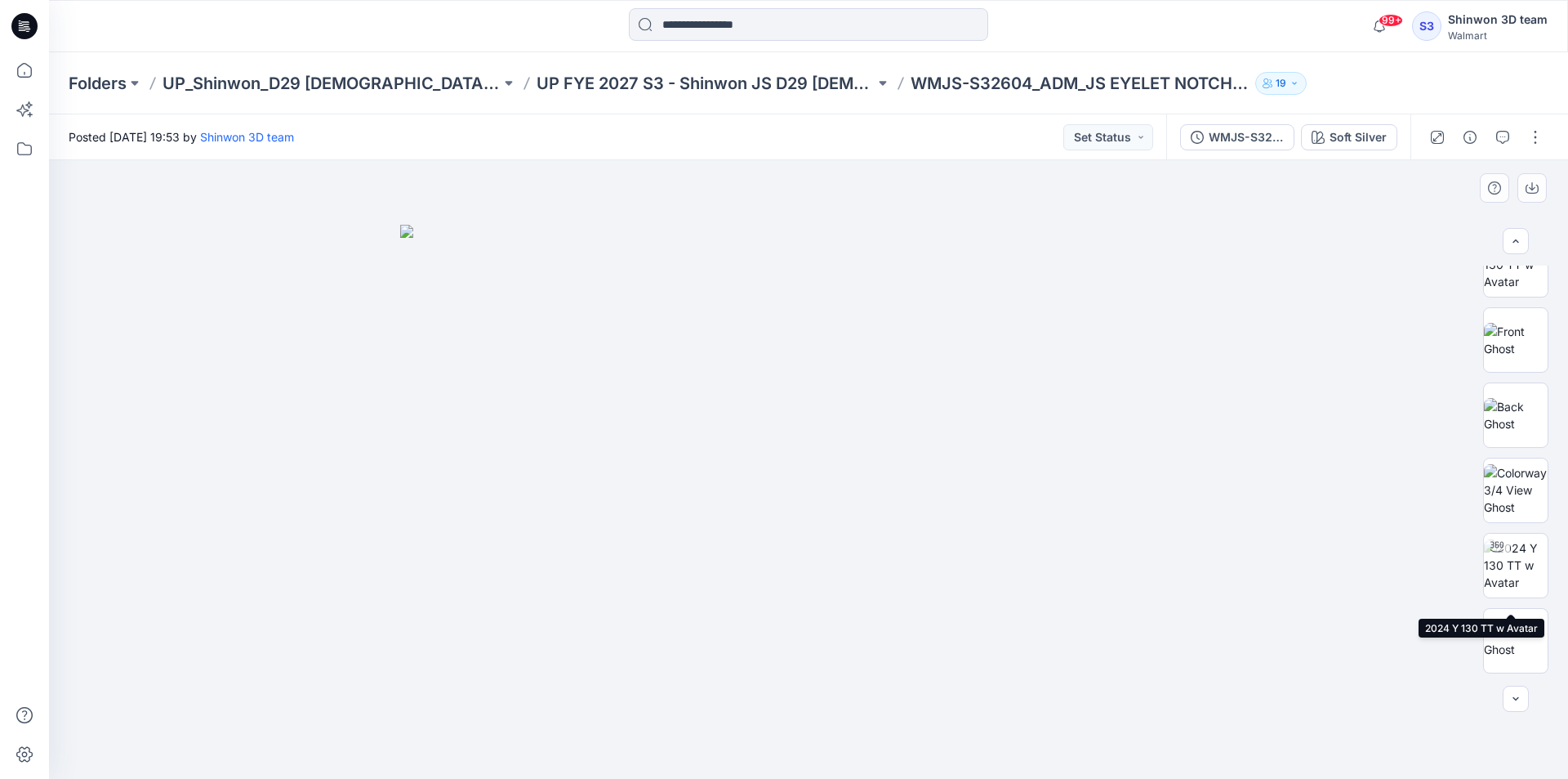
scroll to position [470, 0]
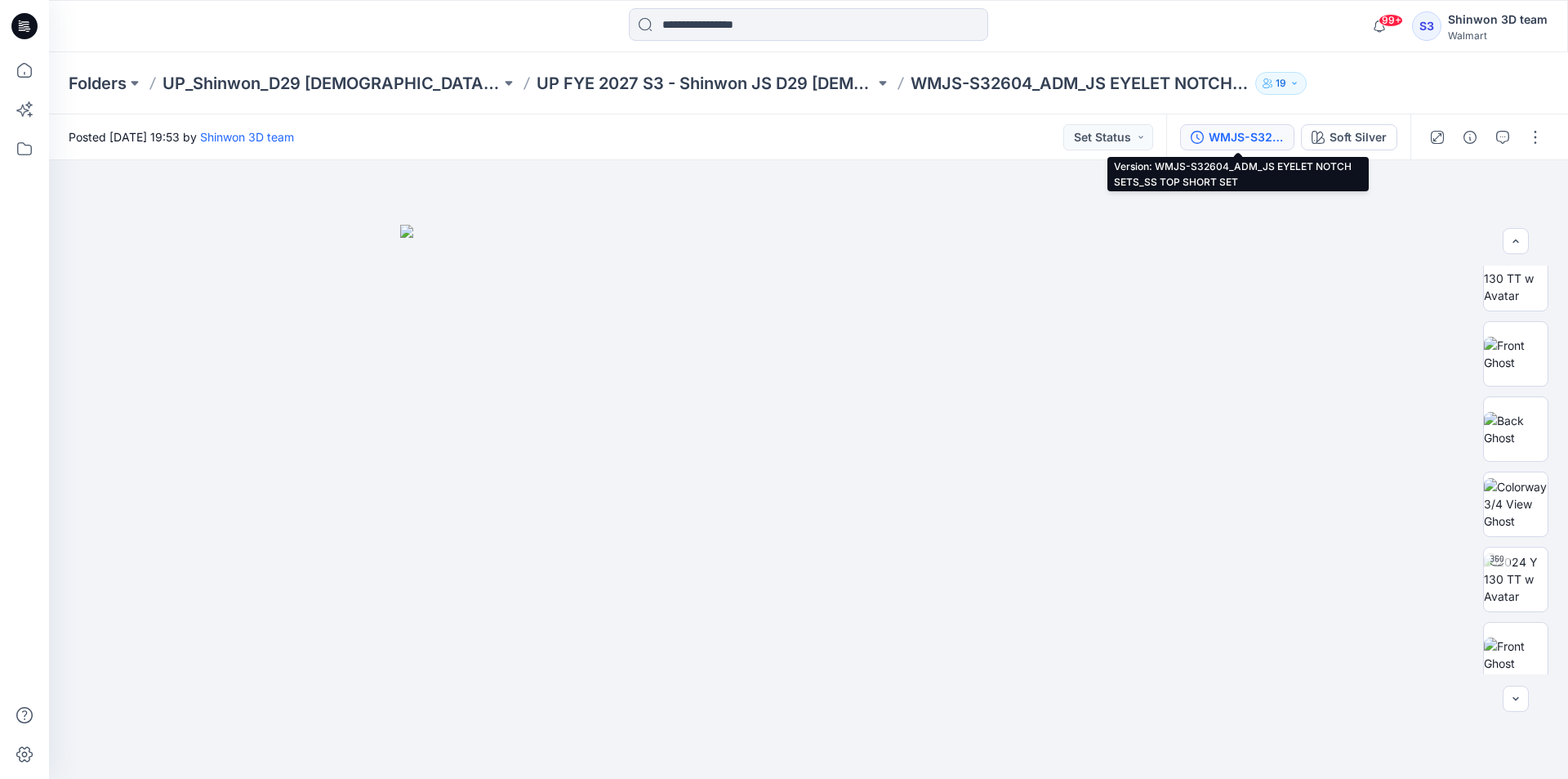
click at [1263, 129] on div "WMJS-S32604_ADM_JS EYELET NOTCH SETS_SS TOP SHORT SET" at bounding box center [1246, 137] width 75 height 18
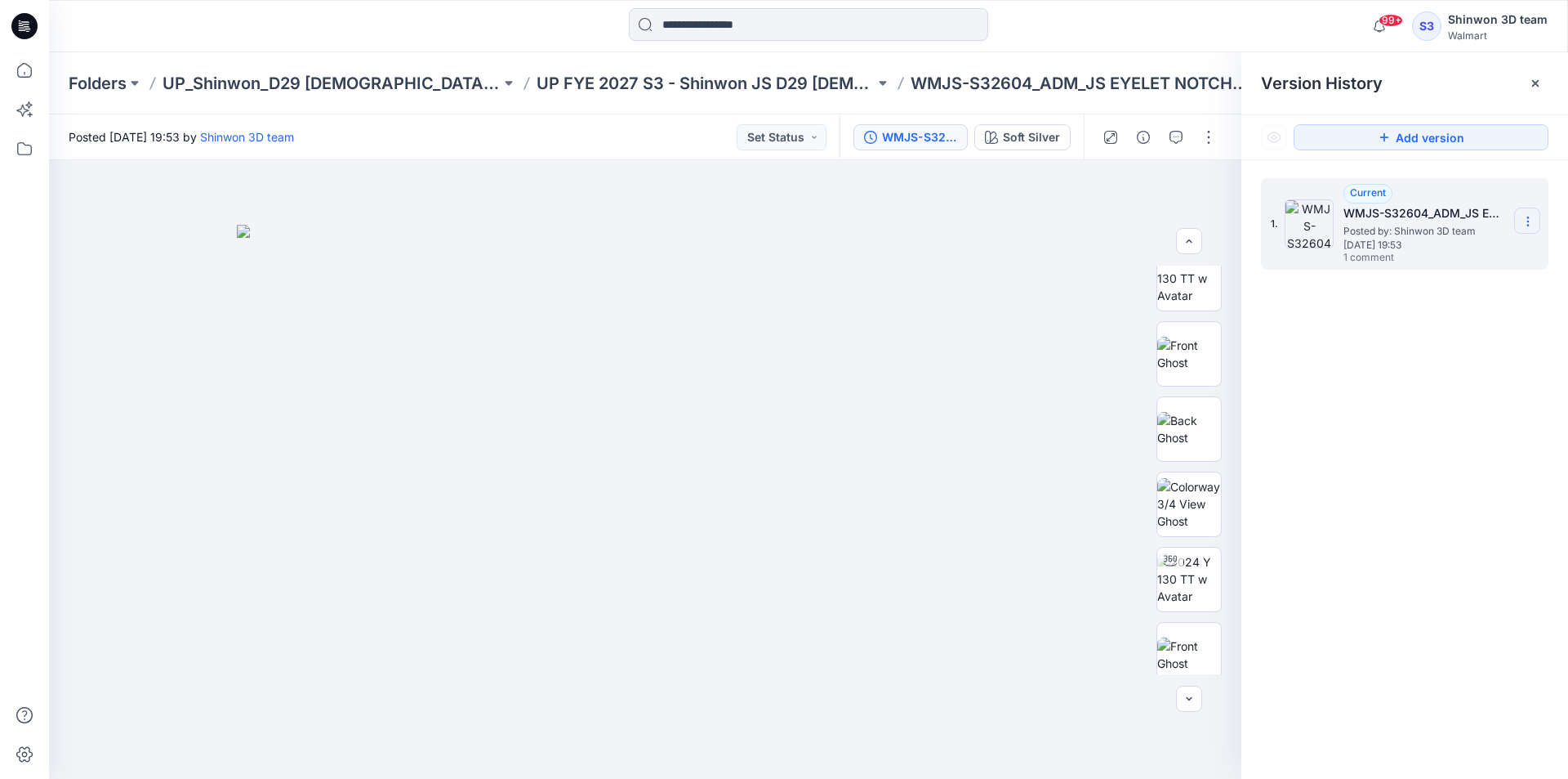
click at [1531, 219] on icon at bounding box center [1528, 221] width 13 height 13
click at [1061, 187] on div at bounding box center [645, 469] width 1192 height 618
click at [1212, 139] on button "button" at bounding box center [1209, 138] width 26 height 26
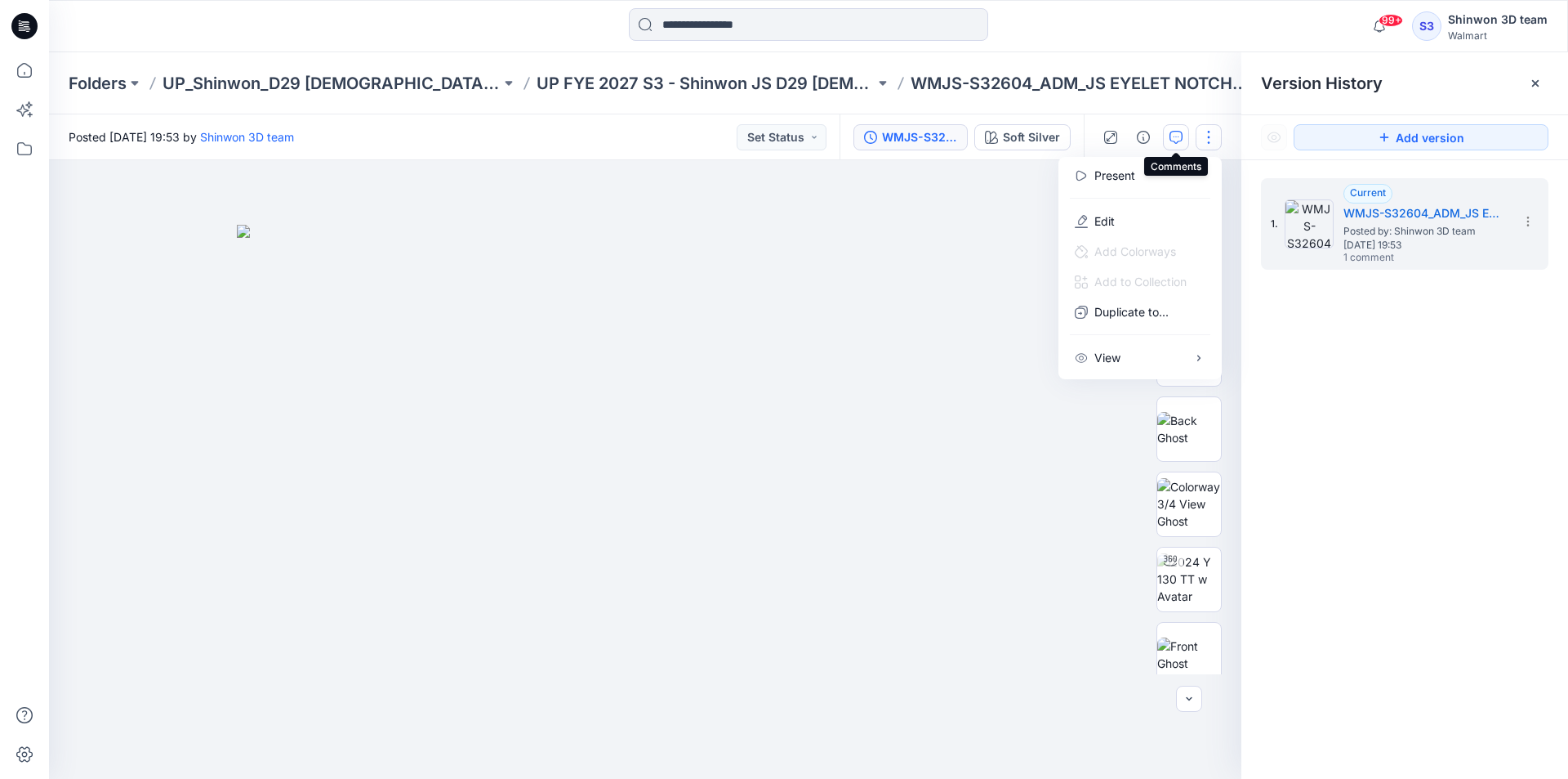
click at [1177, 131] on icon "button" at bounding box center [1176, 138] width 13 height 13
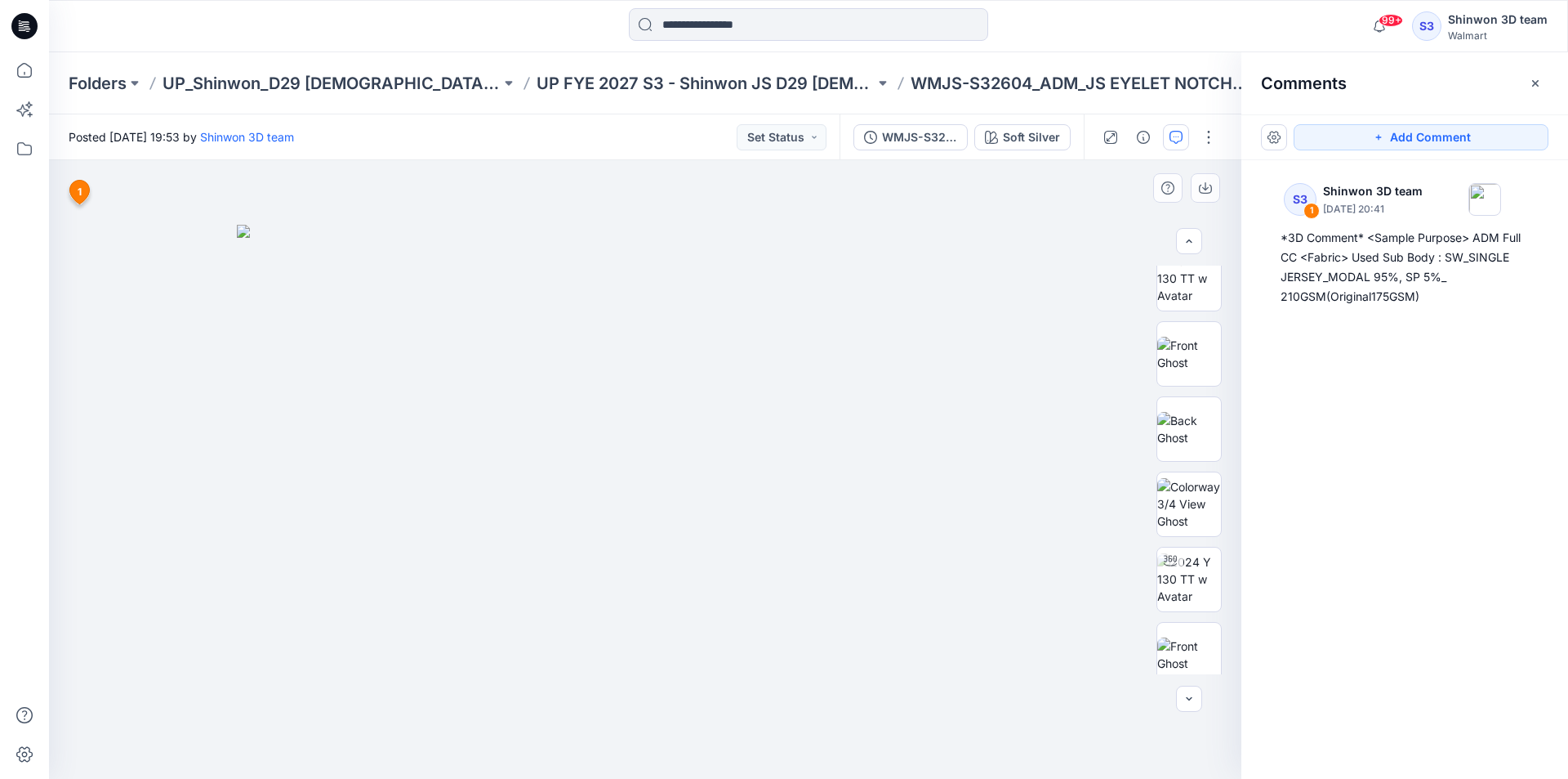
drag, startPoint x: 798, startPoint y: 716, endPoint x: 729, endPoint y: 777, distance: 92.1
click at [798, 716] on div at bounding box center [645, 469] width 1192 height 618
click at [1206, 133] on button "button" at bounding box center [1209, 138] width 26 height 26
click at [1103, 219] on p "Edit" at bounding box center [1105, 220] width 20 height 17
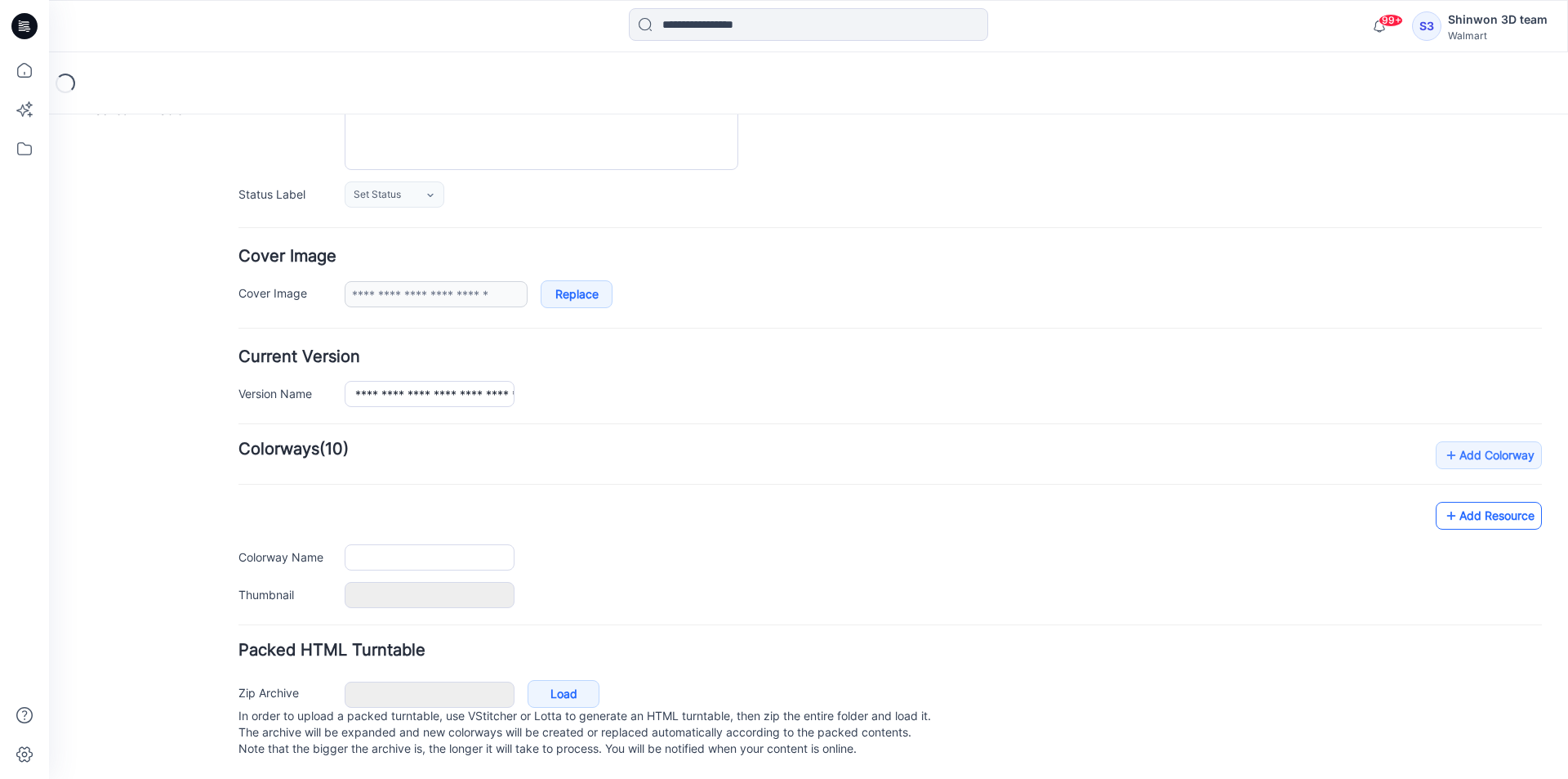
type input "**********"
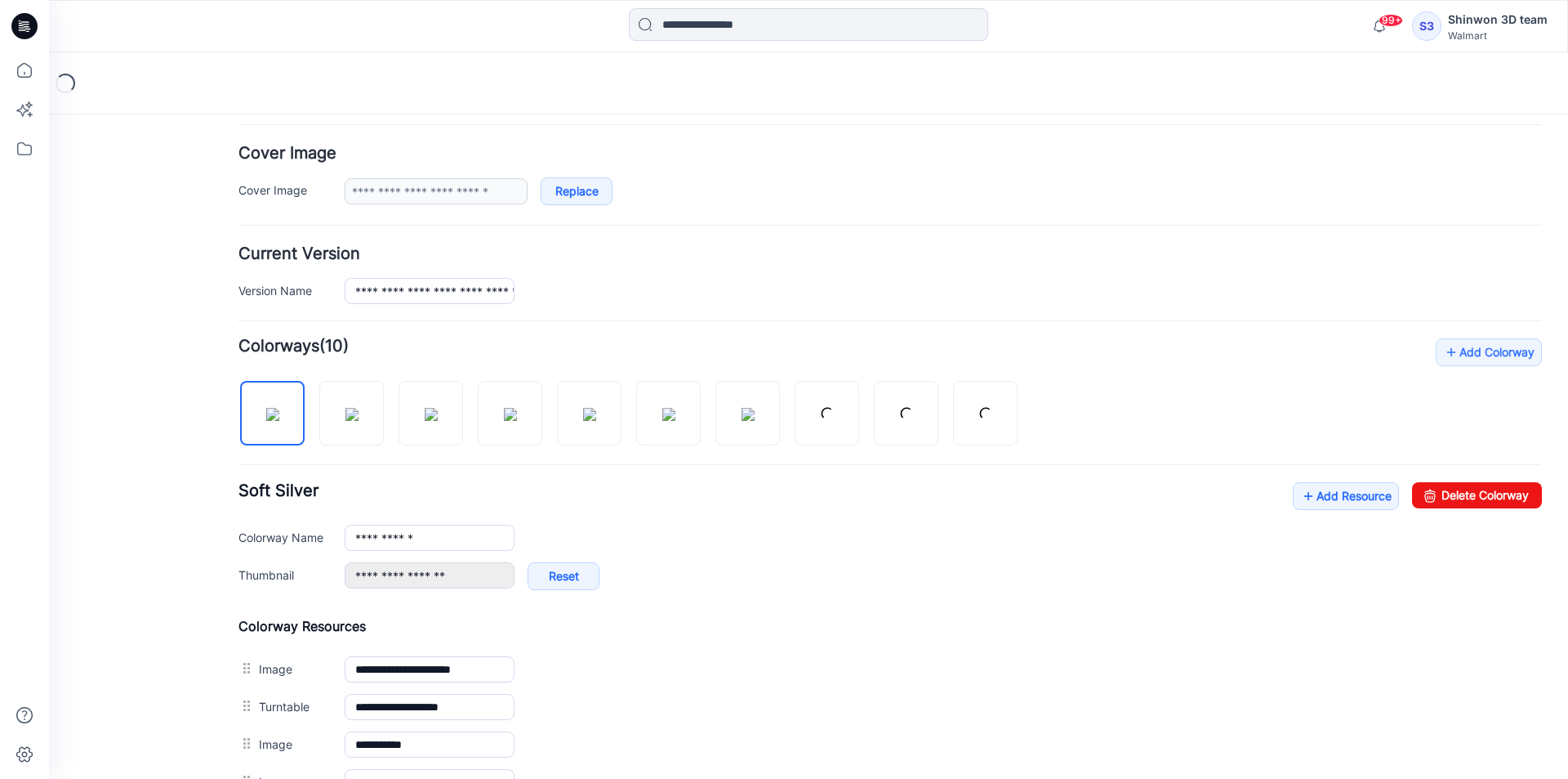
scroll to position [363, 0]
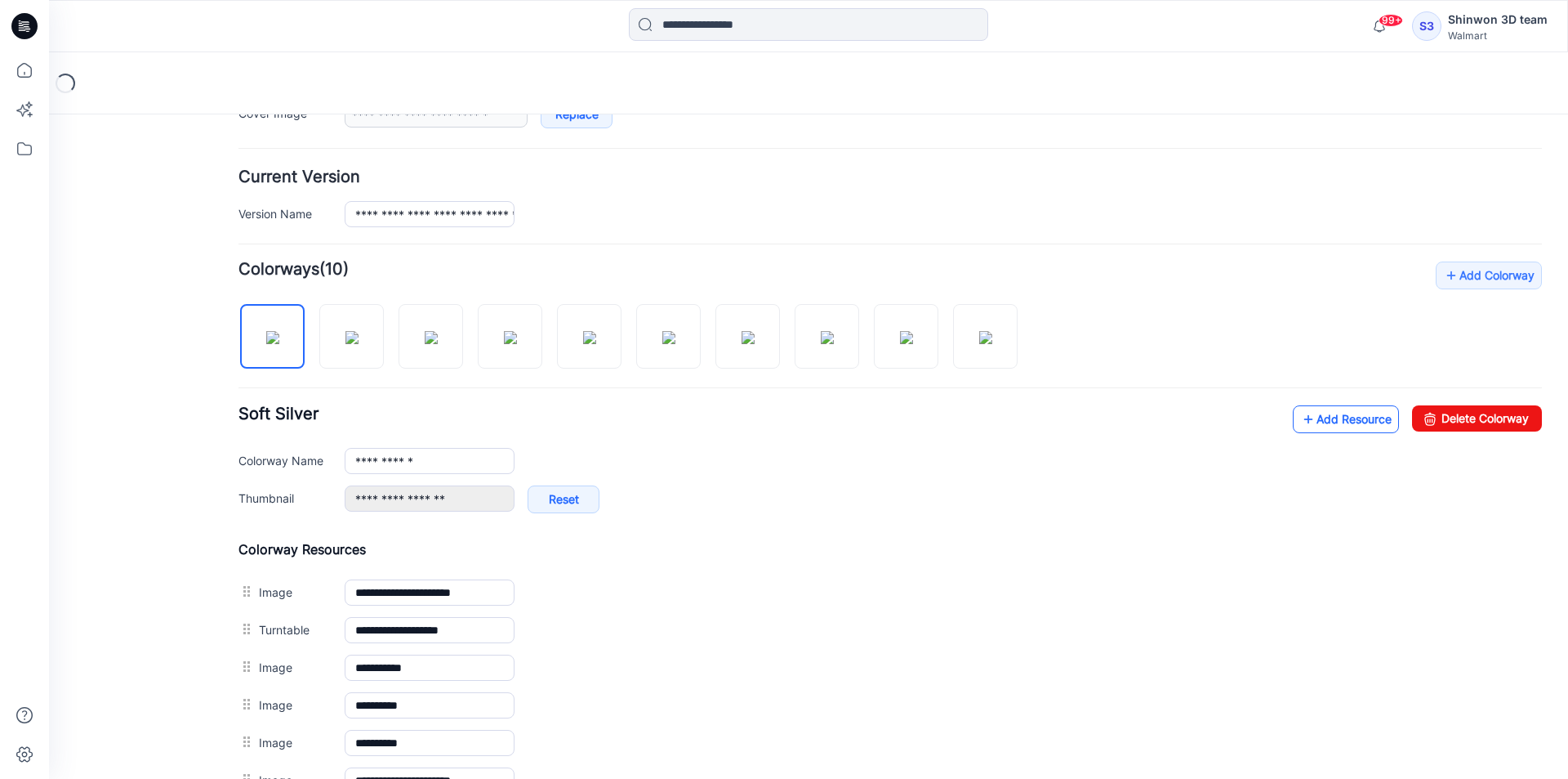
click at [1331, 422] on link "Add Resource" at bounding box center [1346, 419] width 106 height 28
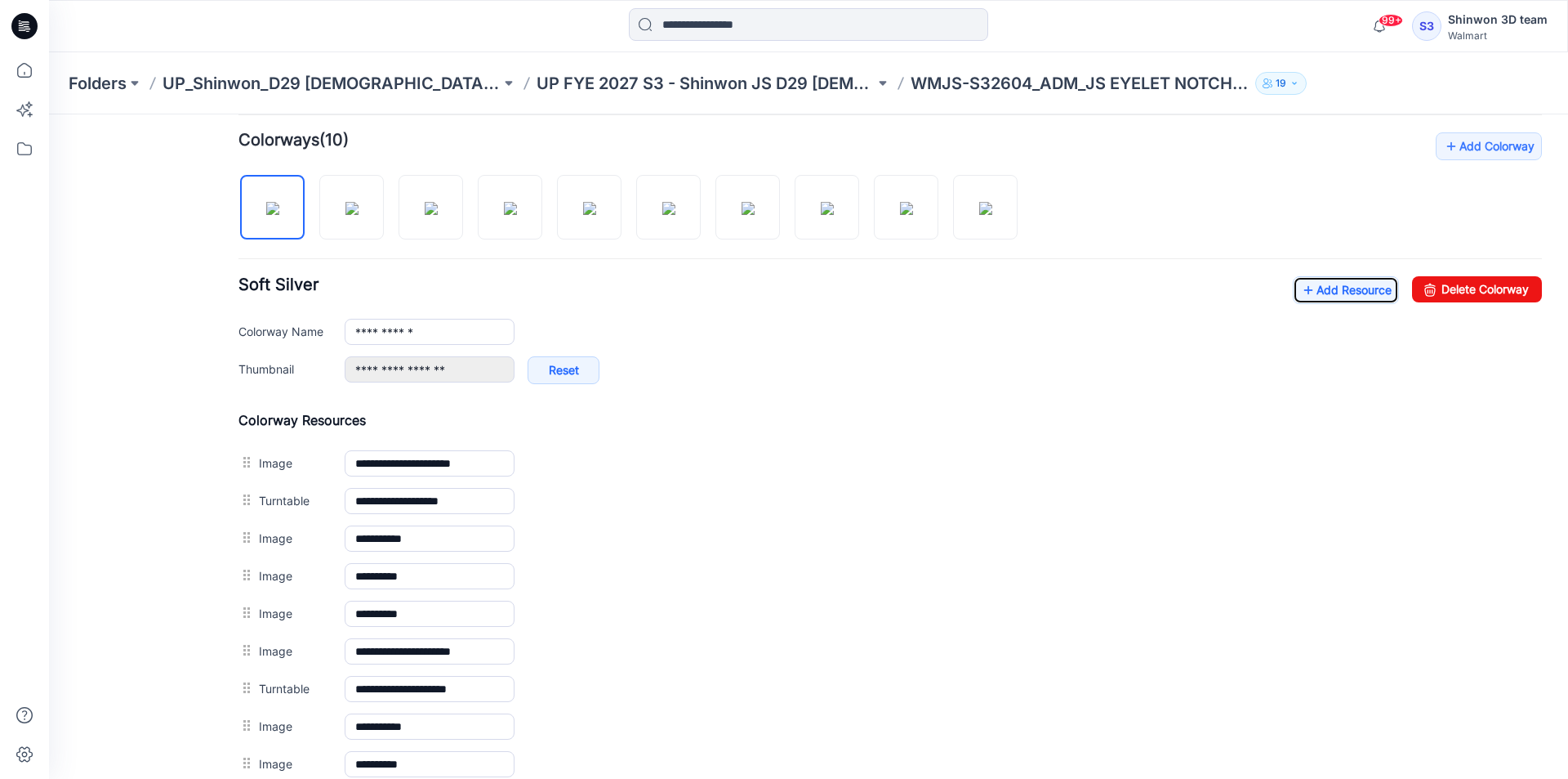
scroll to position [463, 0]
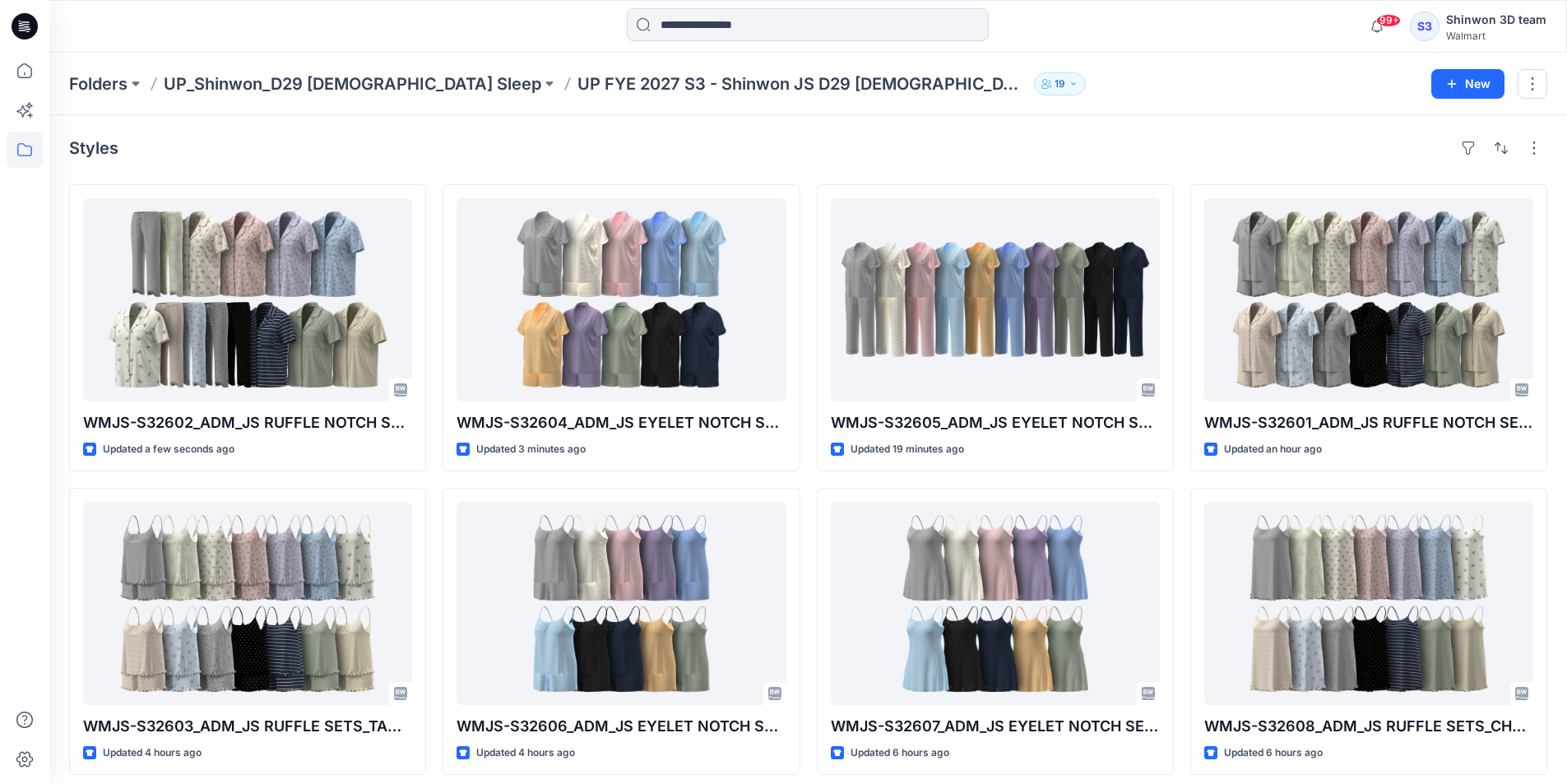
click at [890, 162] on div "Styles WMJS-S32602_ADM_JS RUFFLE NOTCH SETS_SS TOP LONG PANT SET Updated a few …" at bounding box center [808, 606] width 1517 height 983
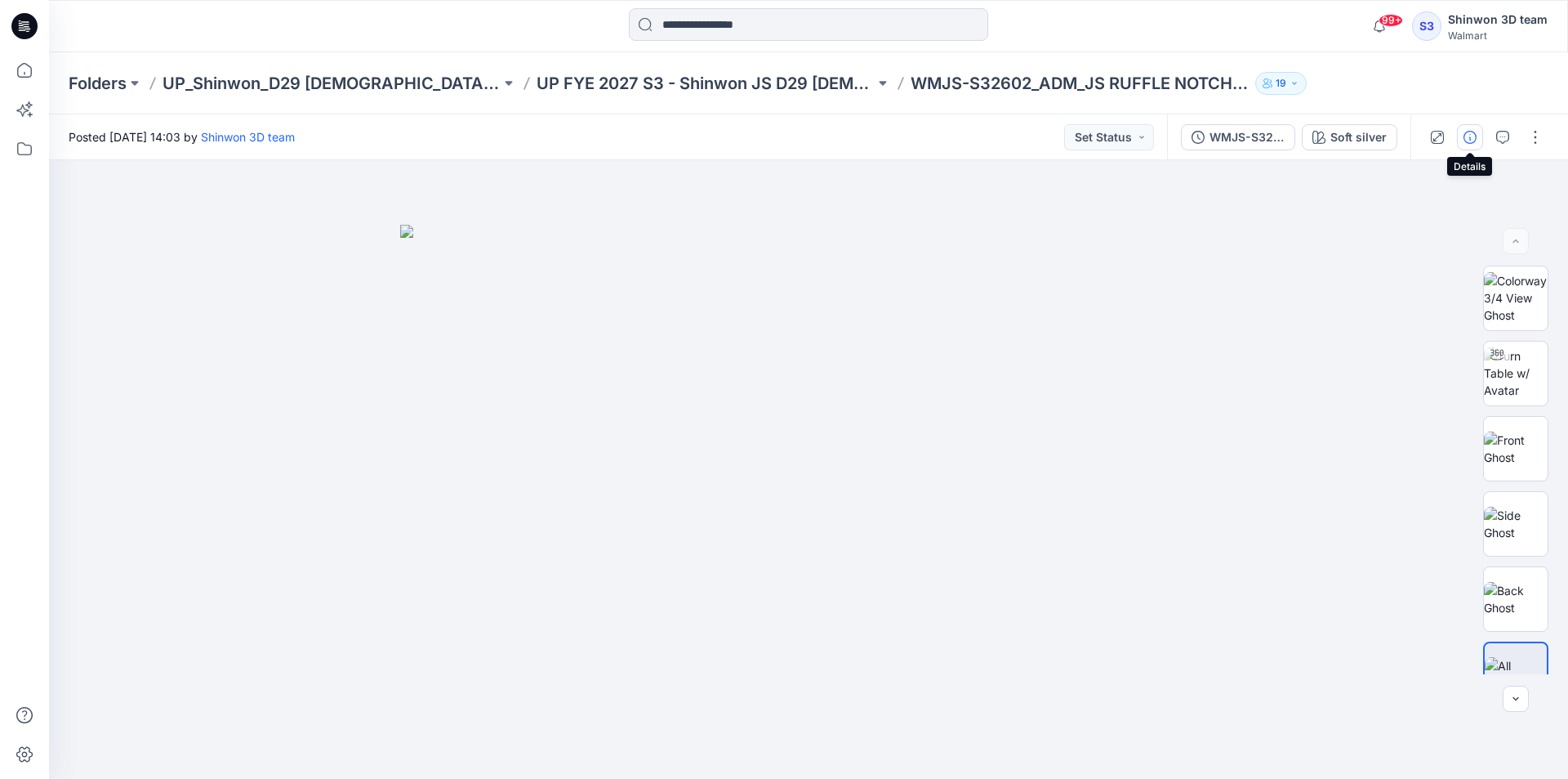
click at [1469, 139] on icon "button" at bounding box center [1470, 138] width 13 height 13
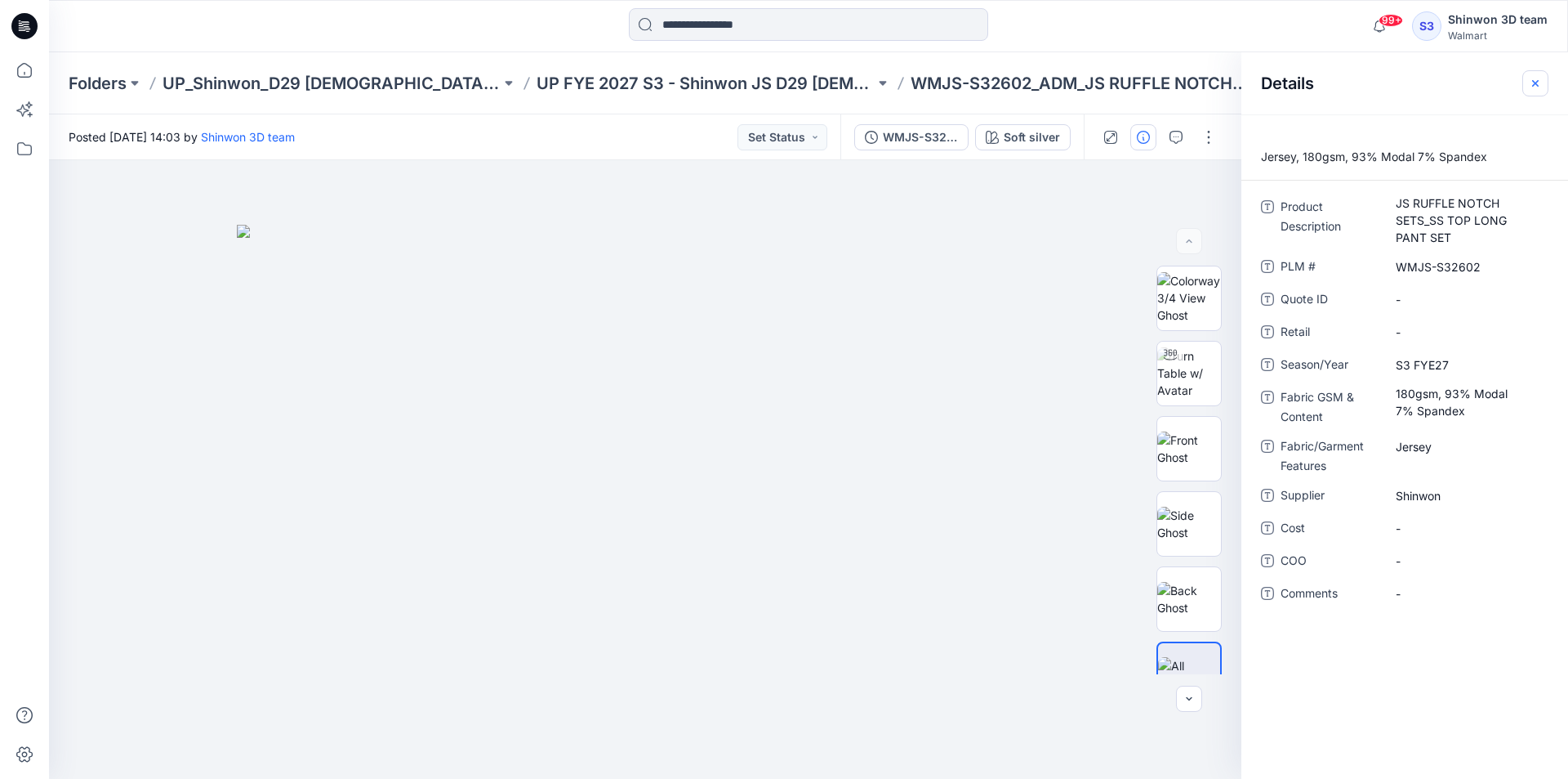
click at [1532, 87] on icon "button" at bounding box center [1535, 84] width 13 height 13
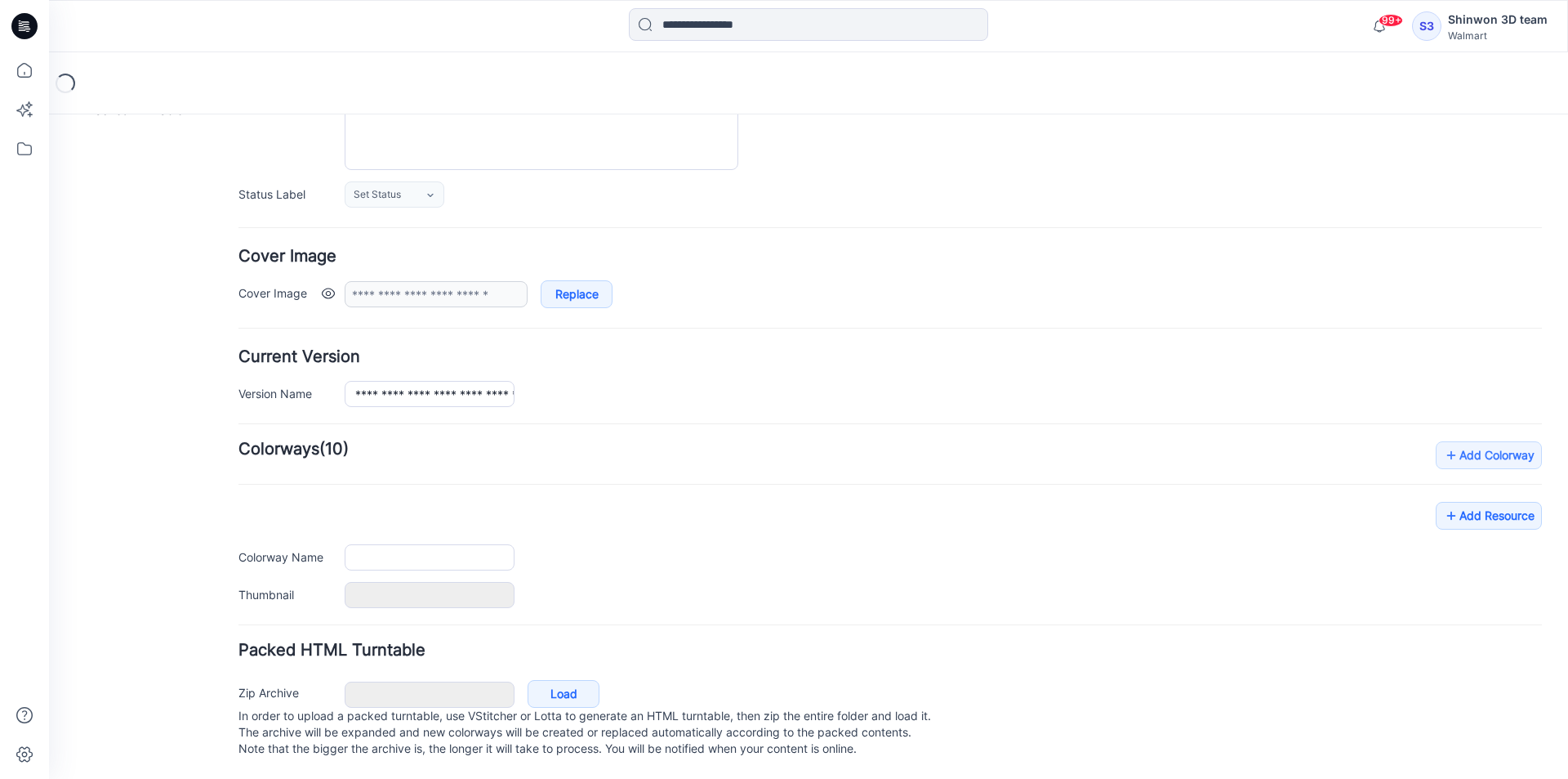
type input "**********"
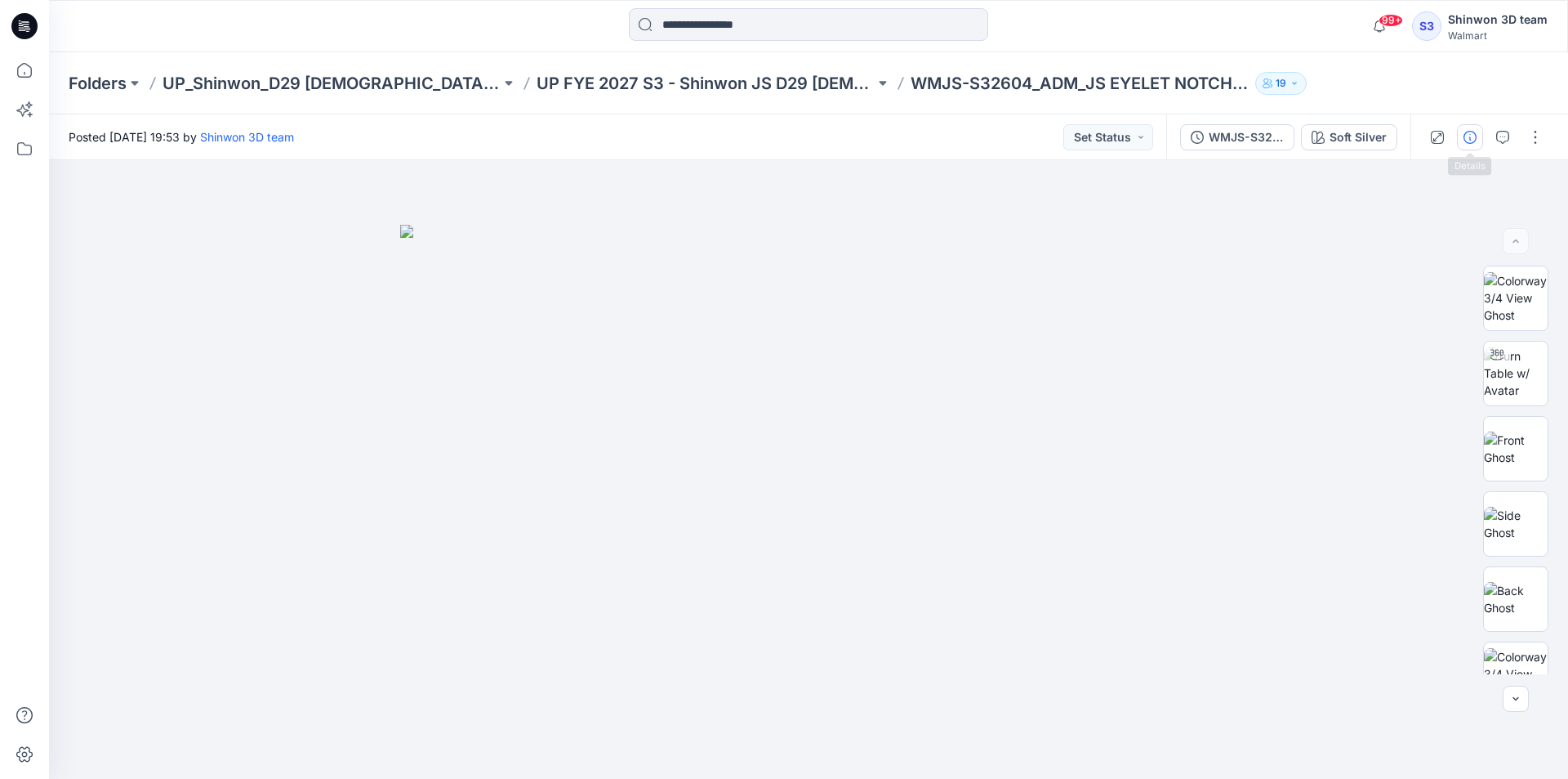
click at [1474, 137] on icon "button" at bounding box center [1470, 138] width 13 height 13
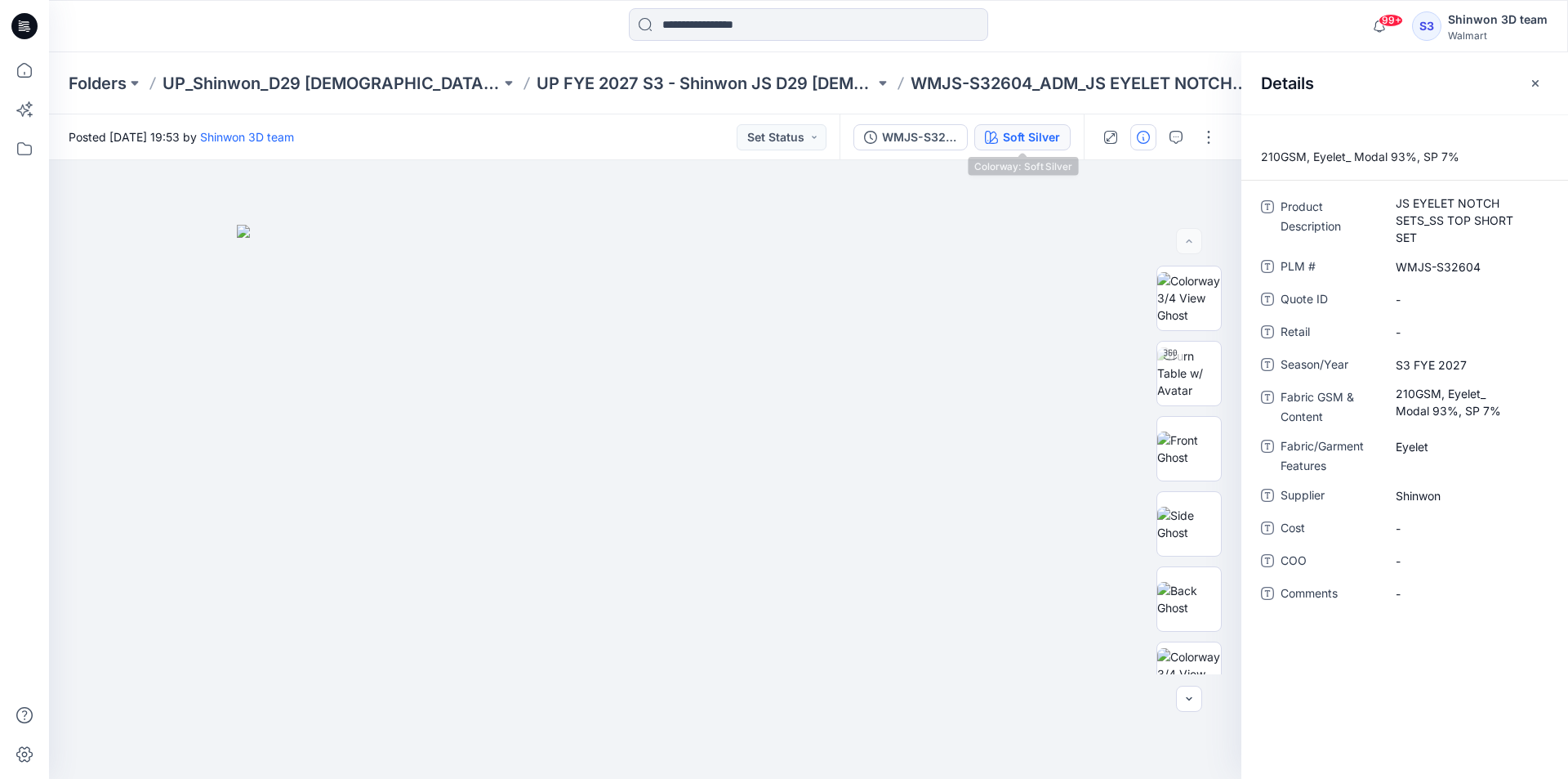
click at [1024, 142] on div "Soft Silver" at bounding box center [1032, 137] width 58 height 18
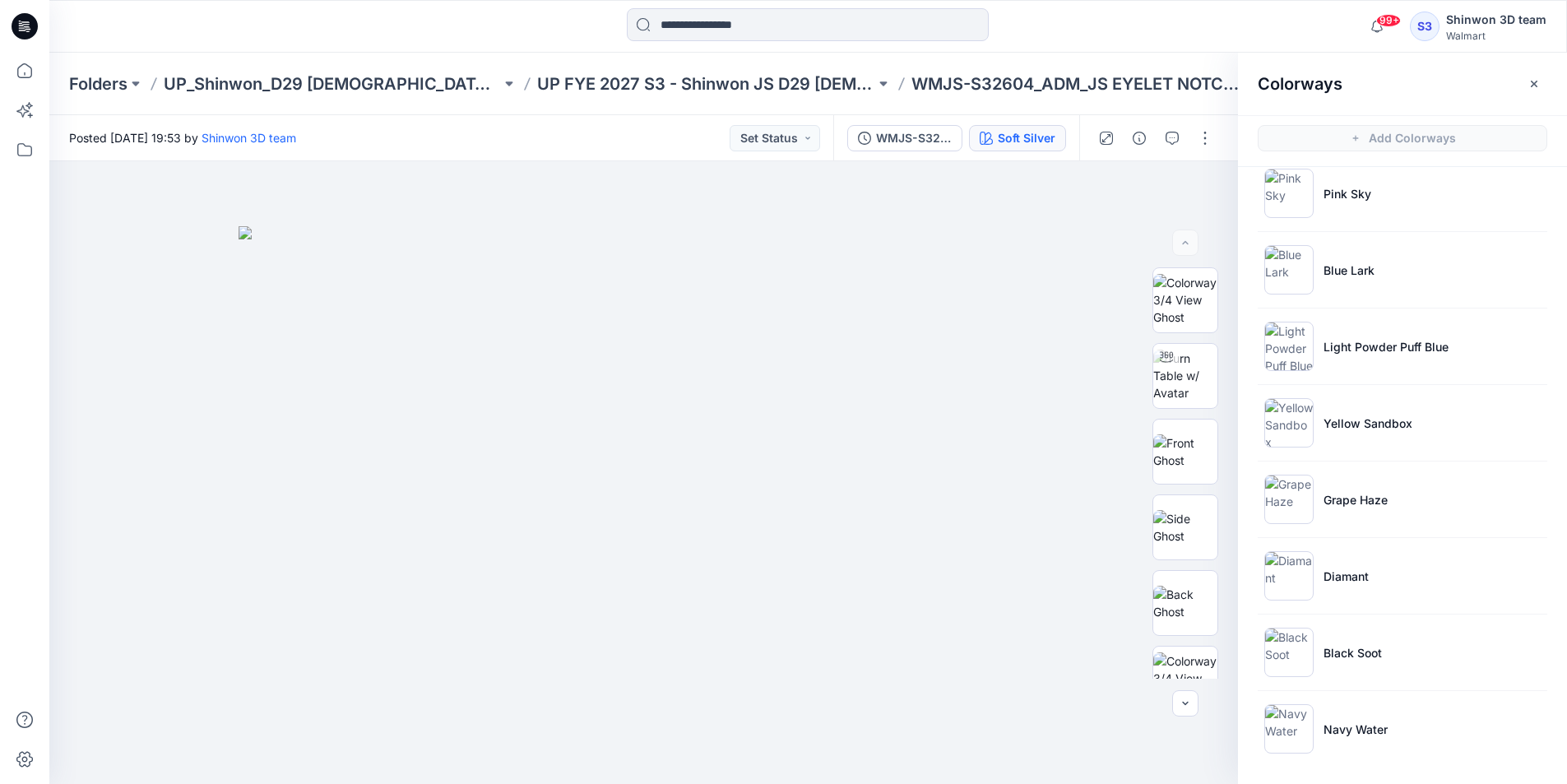
scroll to position [175, 0]
click at [1355, 494] on p "Grape Haze" at bounding box center [1355, 499] width 65 height 17
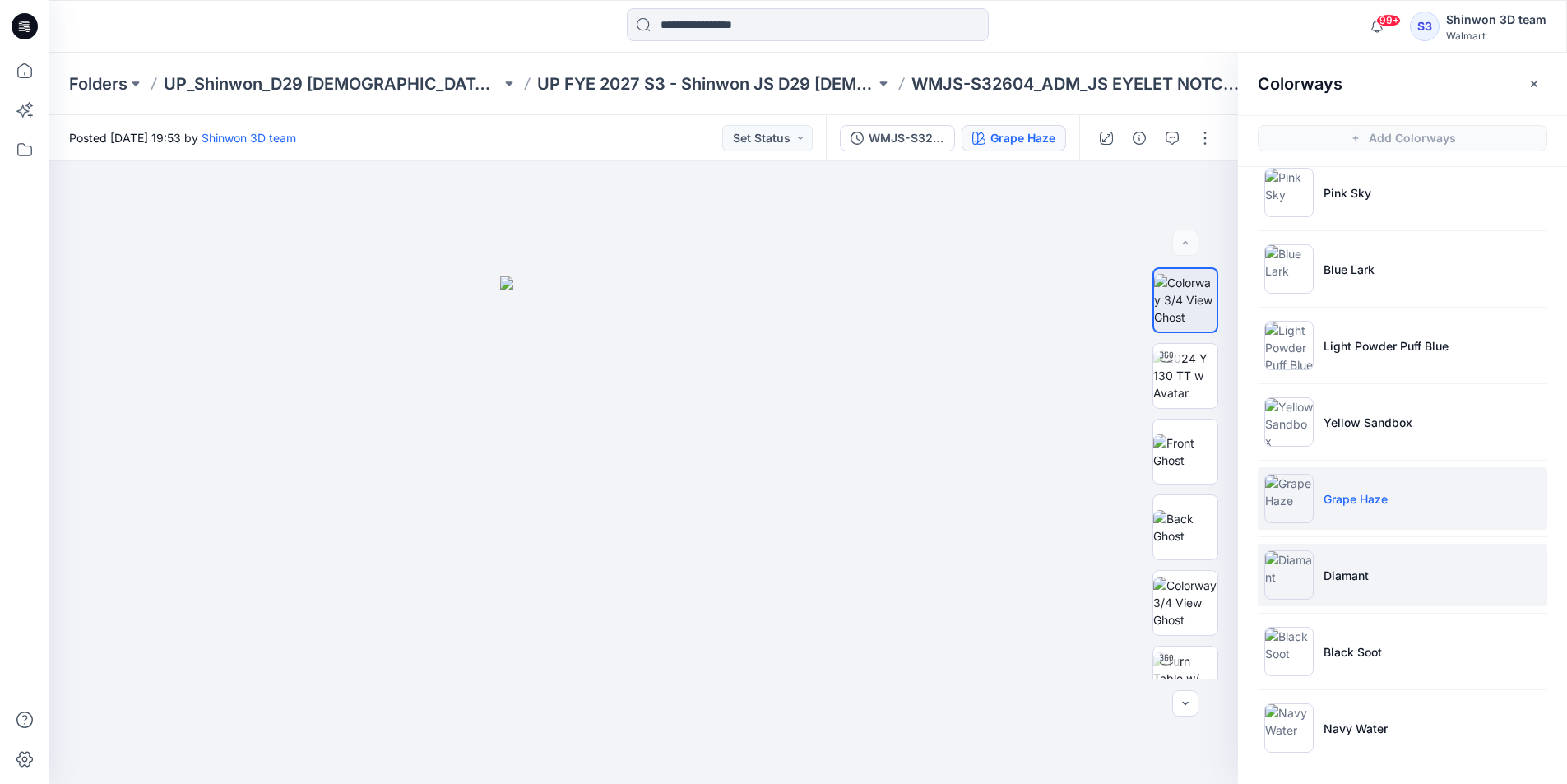
click at [1307, 549] on li "Diamant" at bounding box center [1402, 574] width 289 height 63
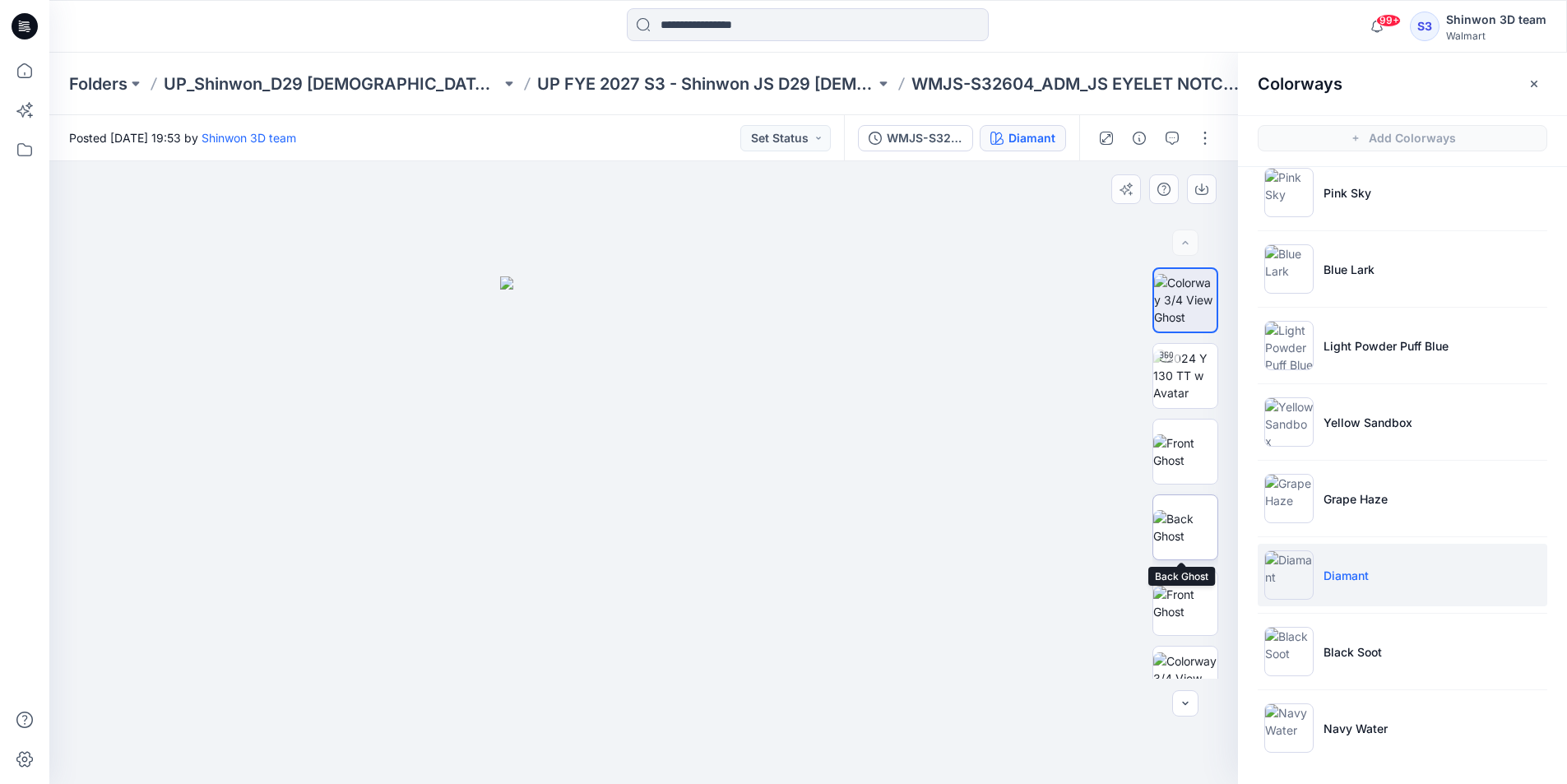
scroll to position [247, 0]
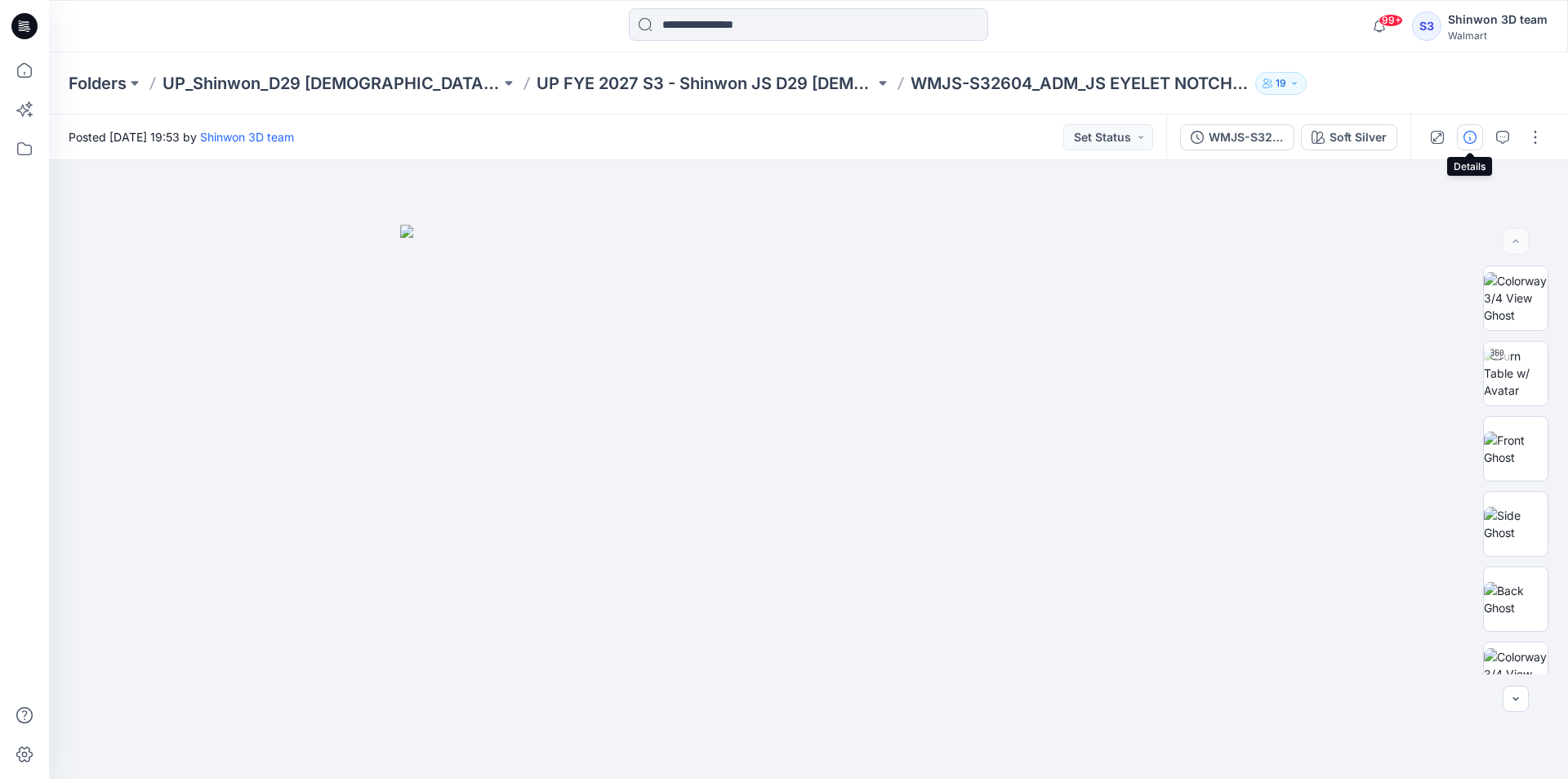
click at [1476, 139] on icon "button" at bounding box center [1470, 138] width 13 height 13
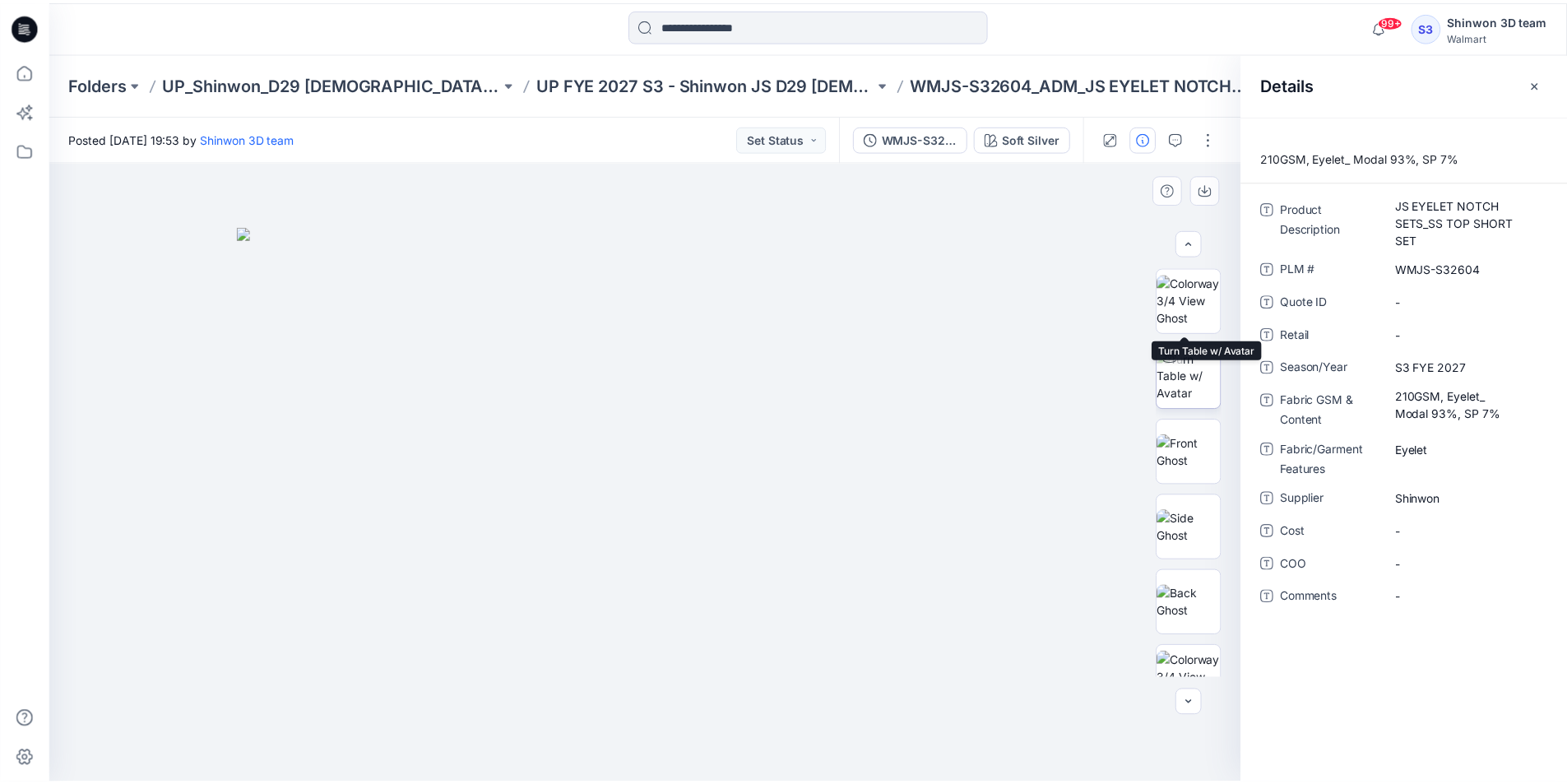
scroll to position [165, 0]
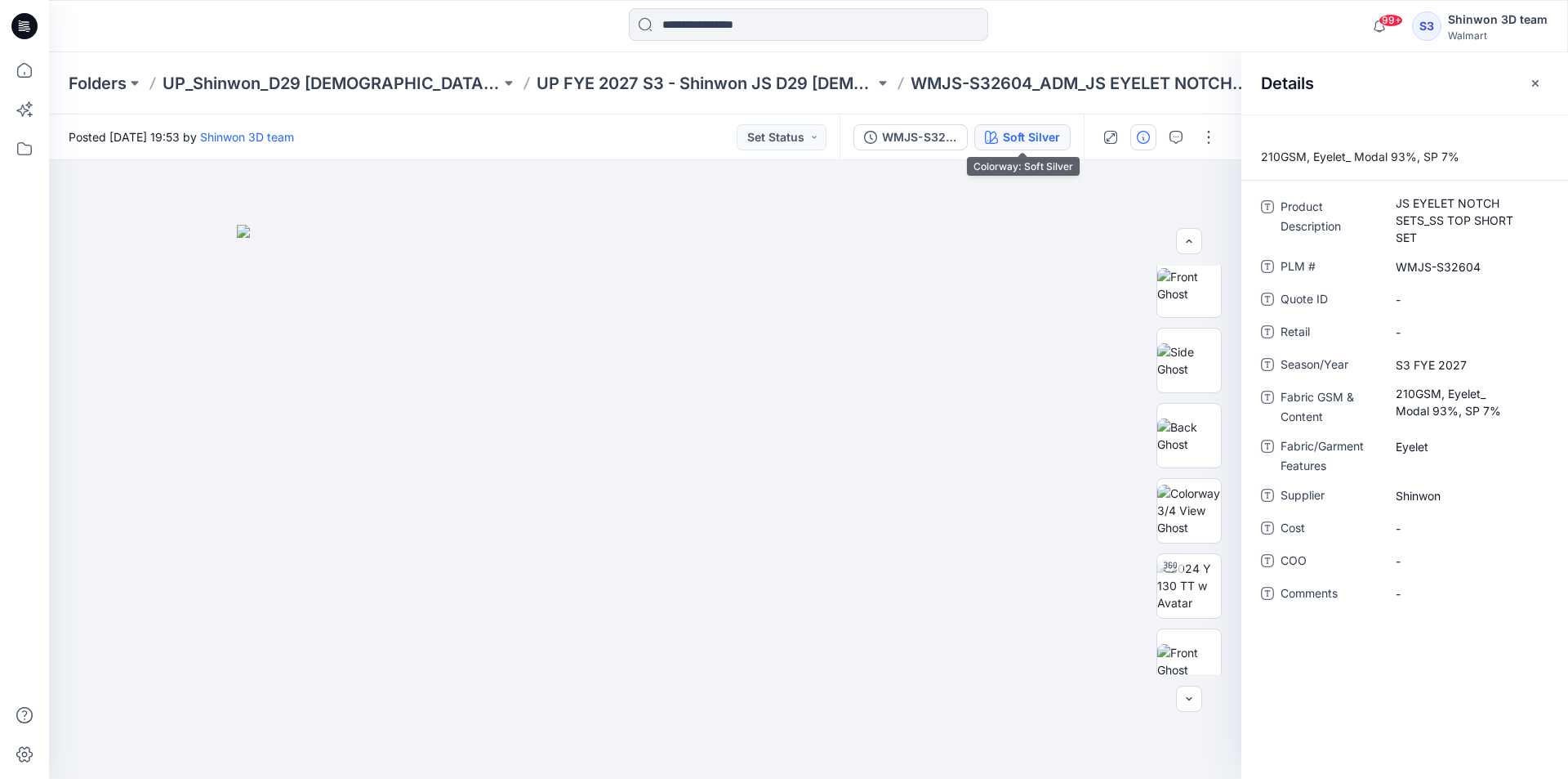
click at [1049, 145] on div "Soft Silver" at bounding box center [1032, 137] width 58 height 18
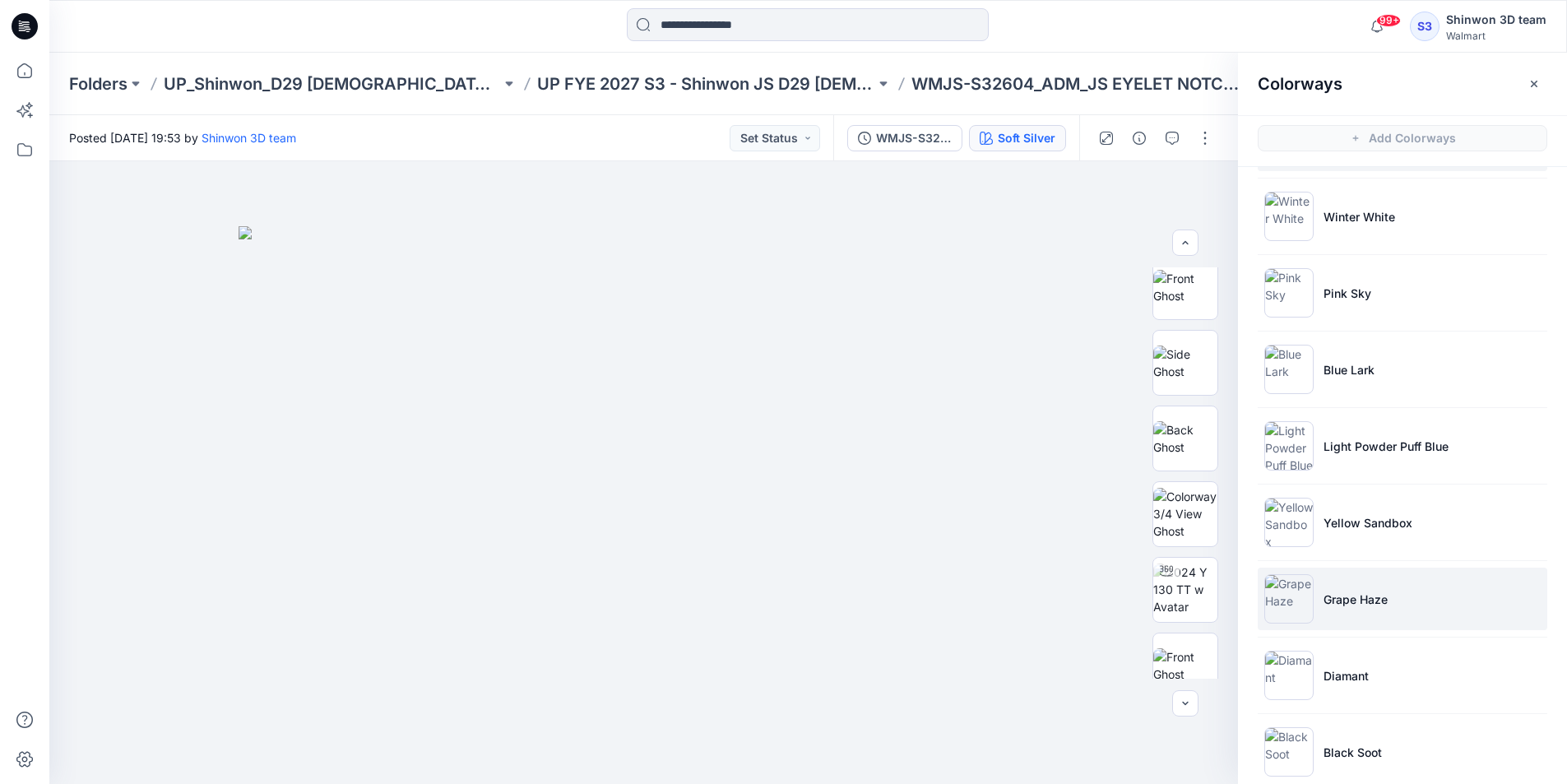
scroll to position [175, 0]
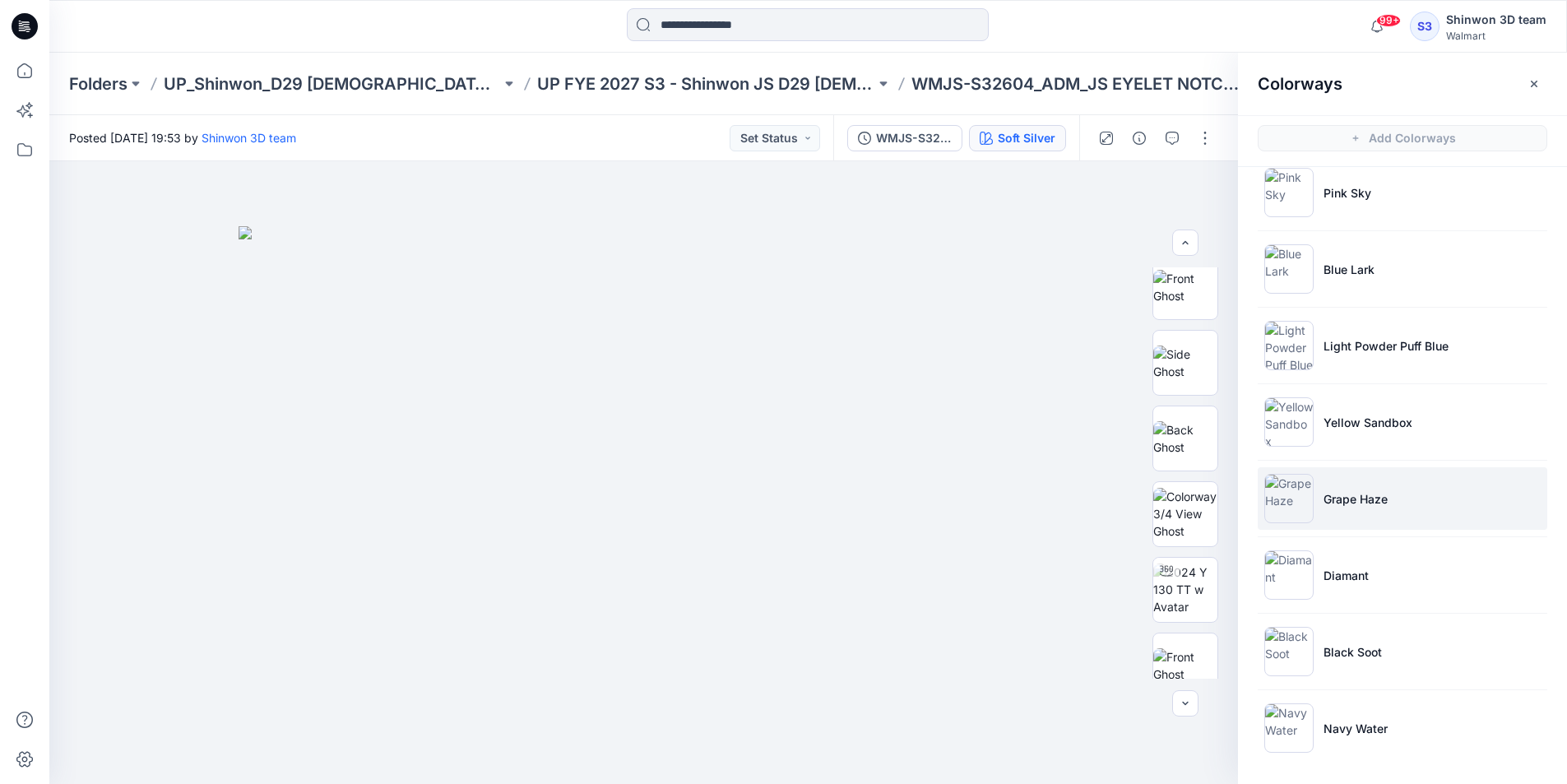
click at [1397, 494] on li "Grape Haze" at bounding box center [1402, 498] width 289 height 63
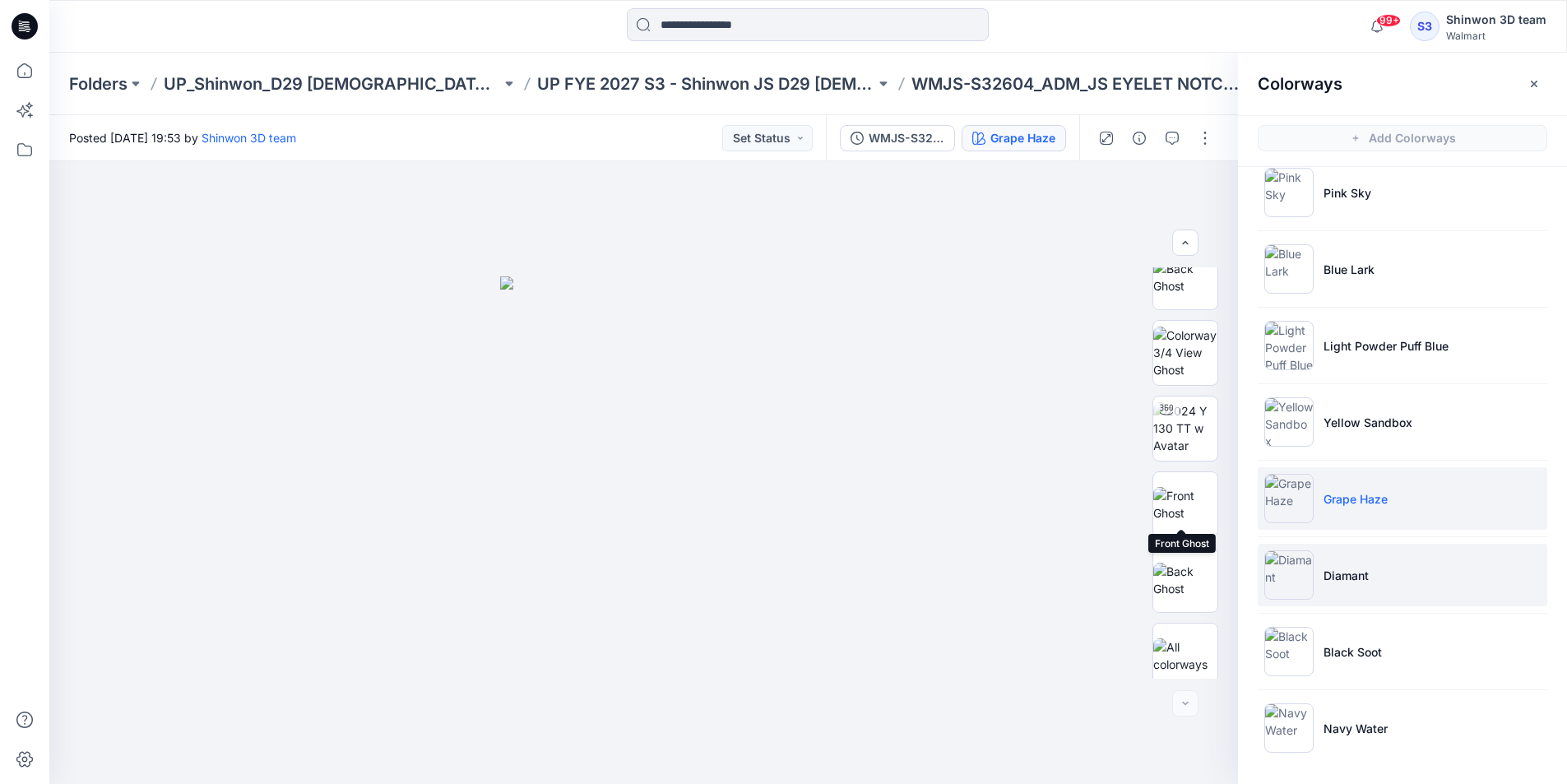
scroll to position [1016, 0]
click at [1356, 579] on p "Diamant" at bounding box center [1346, 575] width 45 height 17
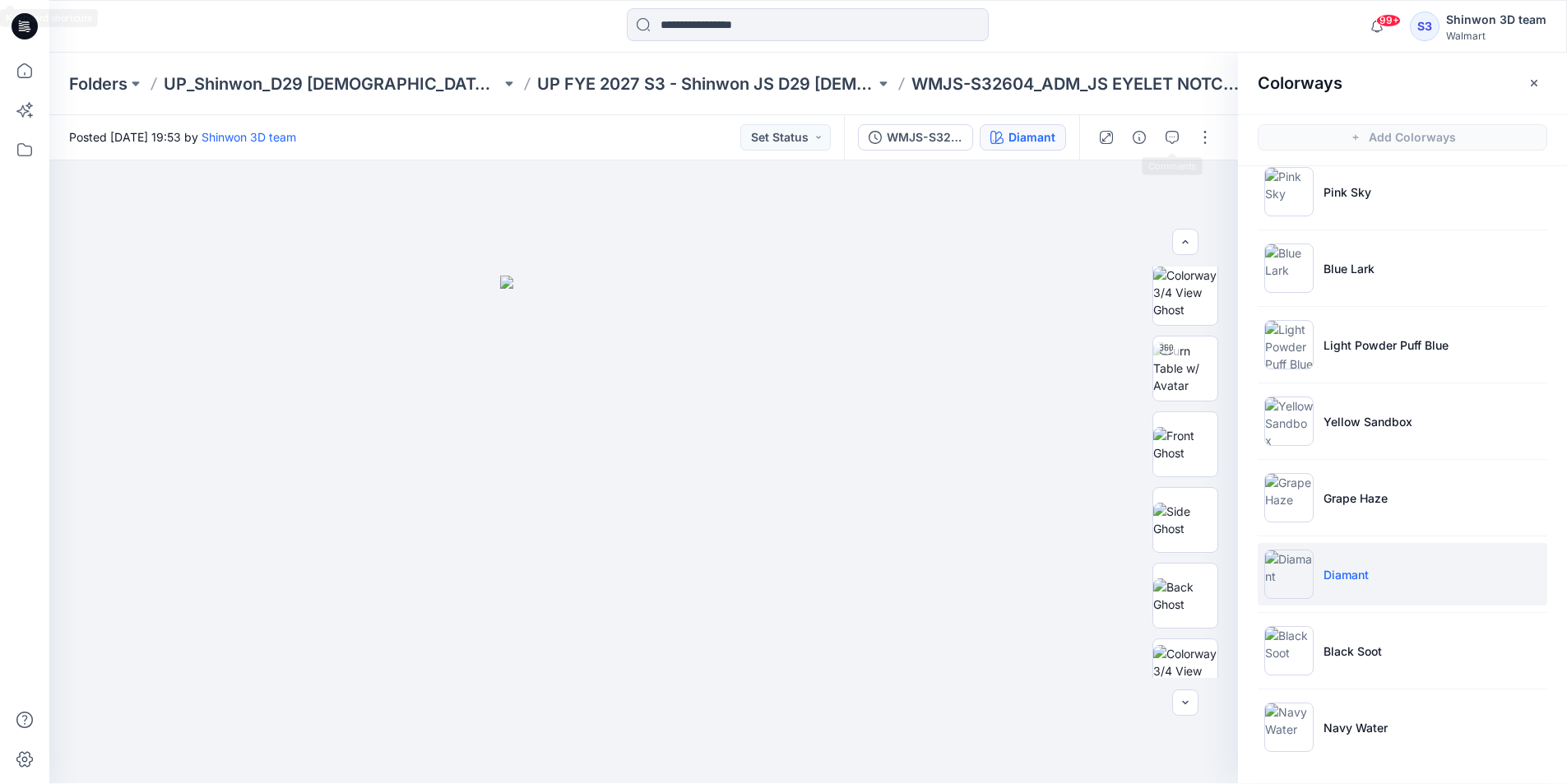
scroll to position [0, 0]
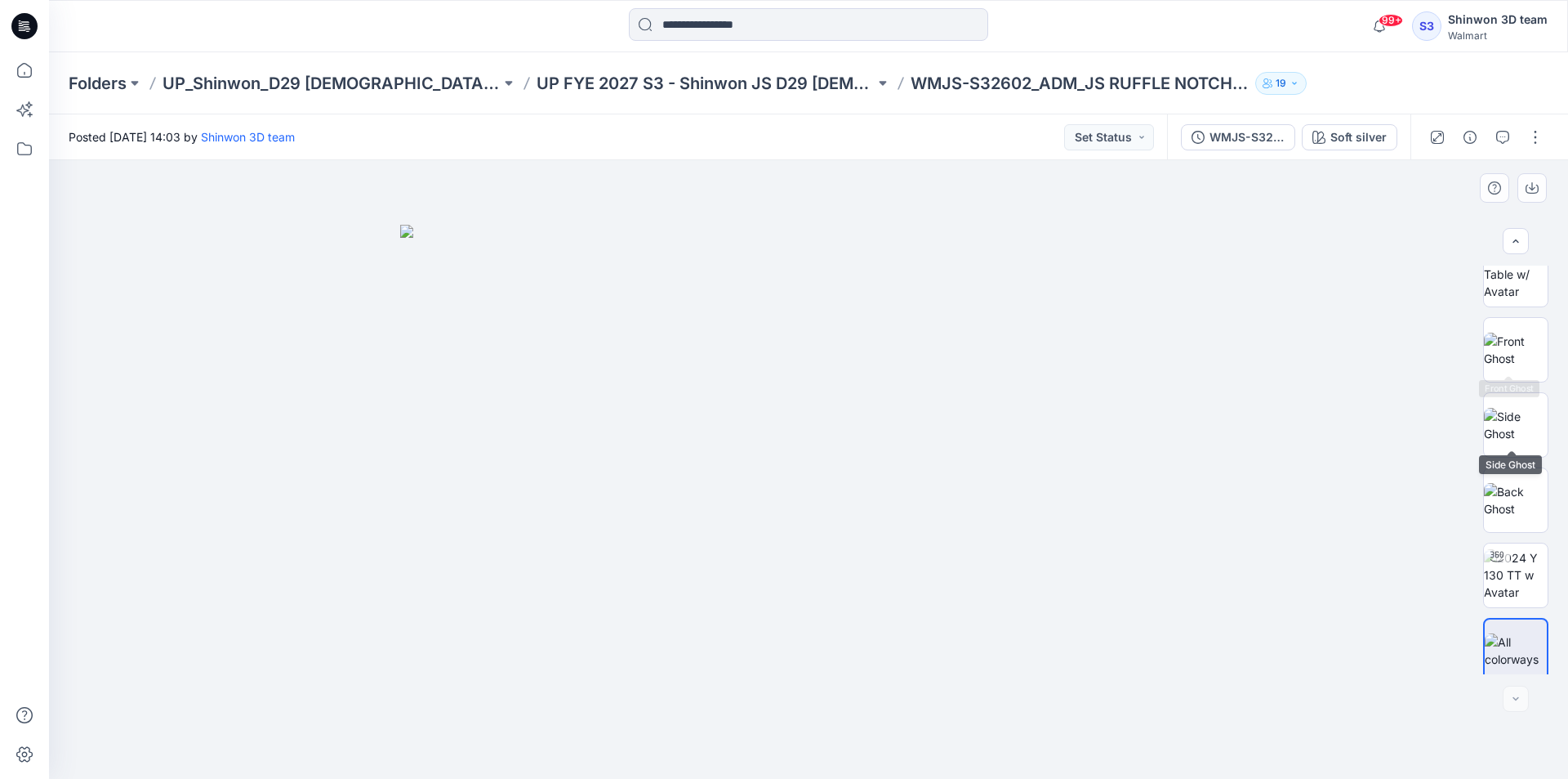
scroll to position [108, 0]
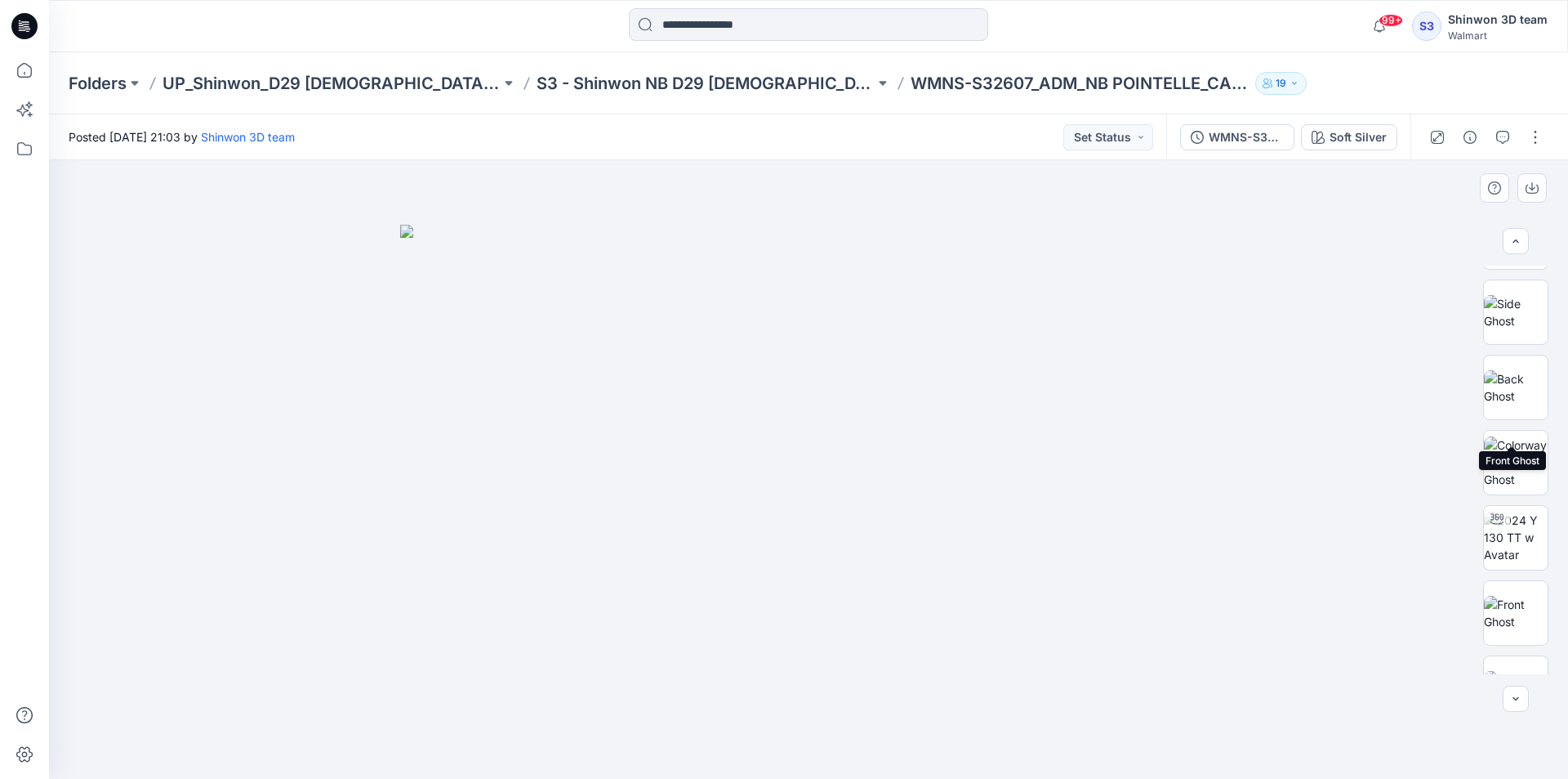
scroll to position [7, 0]
click at [639, 72] on p "S3 - Shinwon NB D29 [DEMOGRAPHIC_DATA] Sleepwear" at bounding box center [705, 83] width 338 height 23
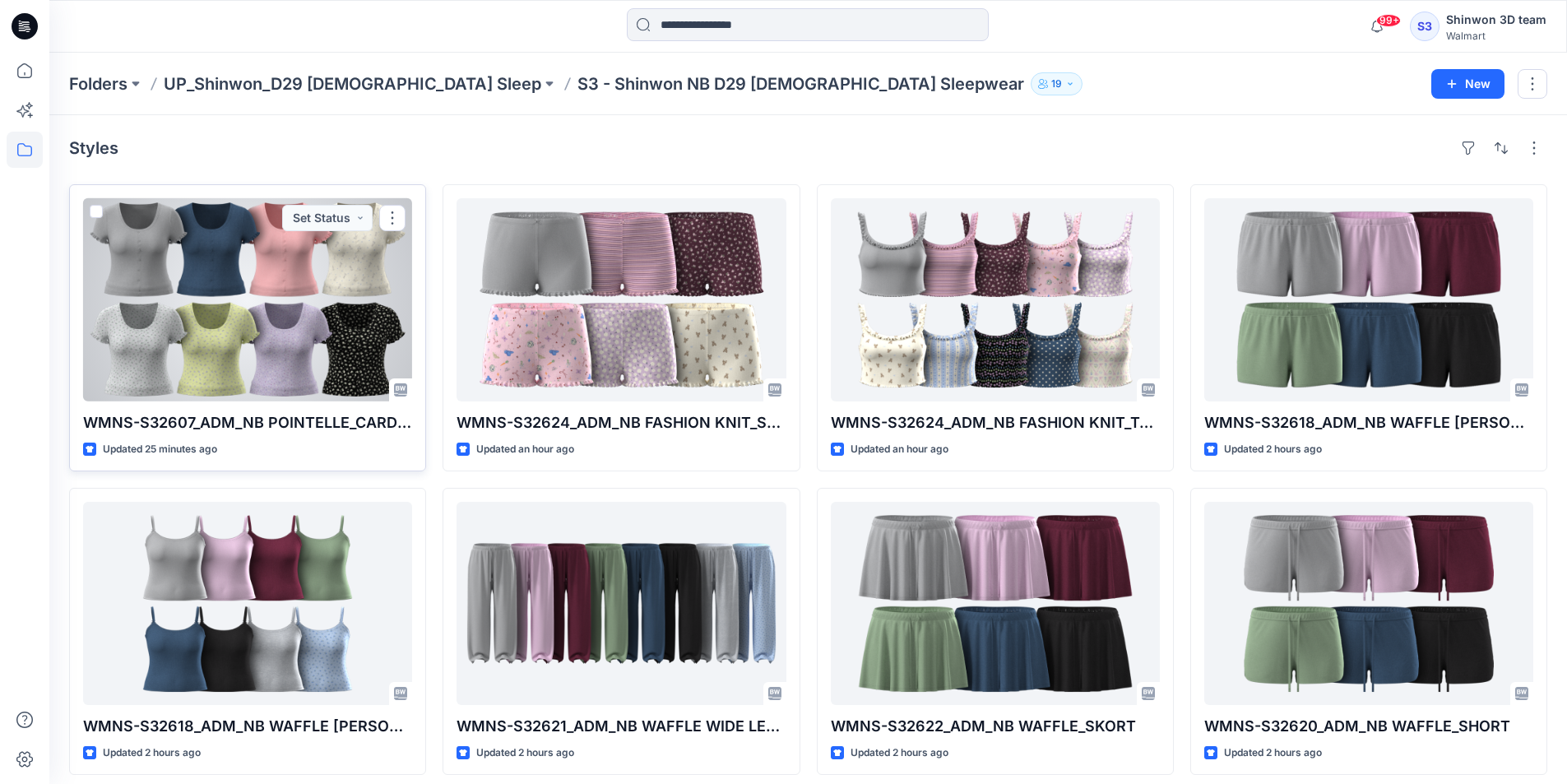
click at [250, 265] on div at bounding box center [248, 299] width 330 height 203
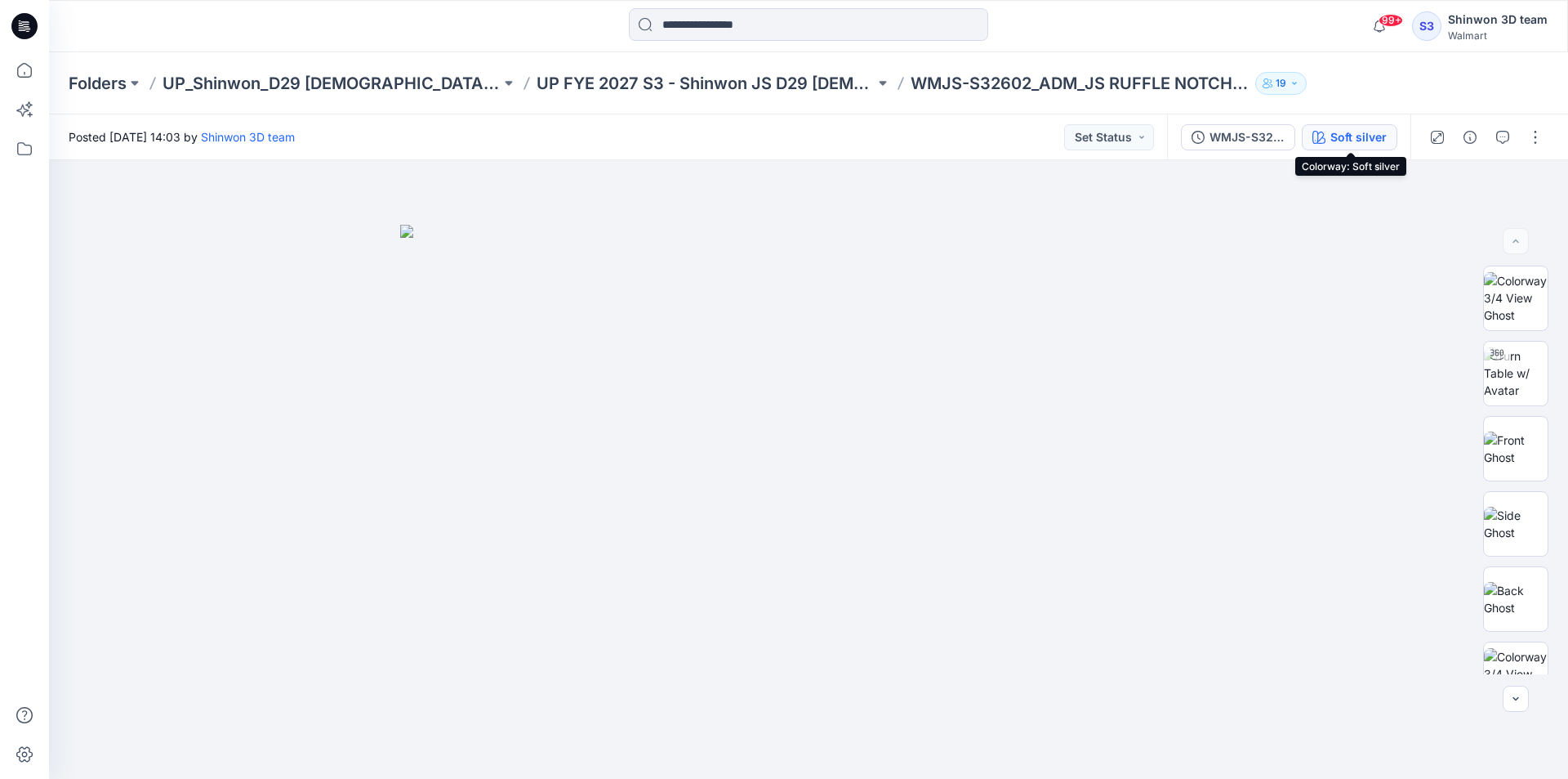
click at [1349, 129] on div "Soft silver" at bounding box center [1359, 137] width 57 height 18
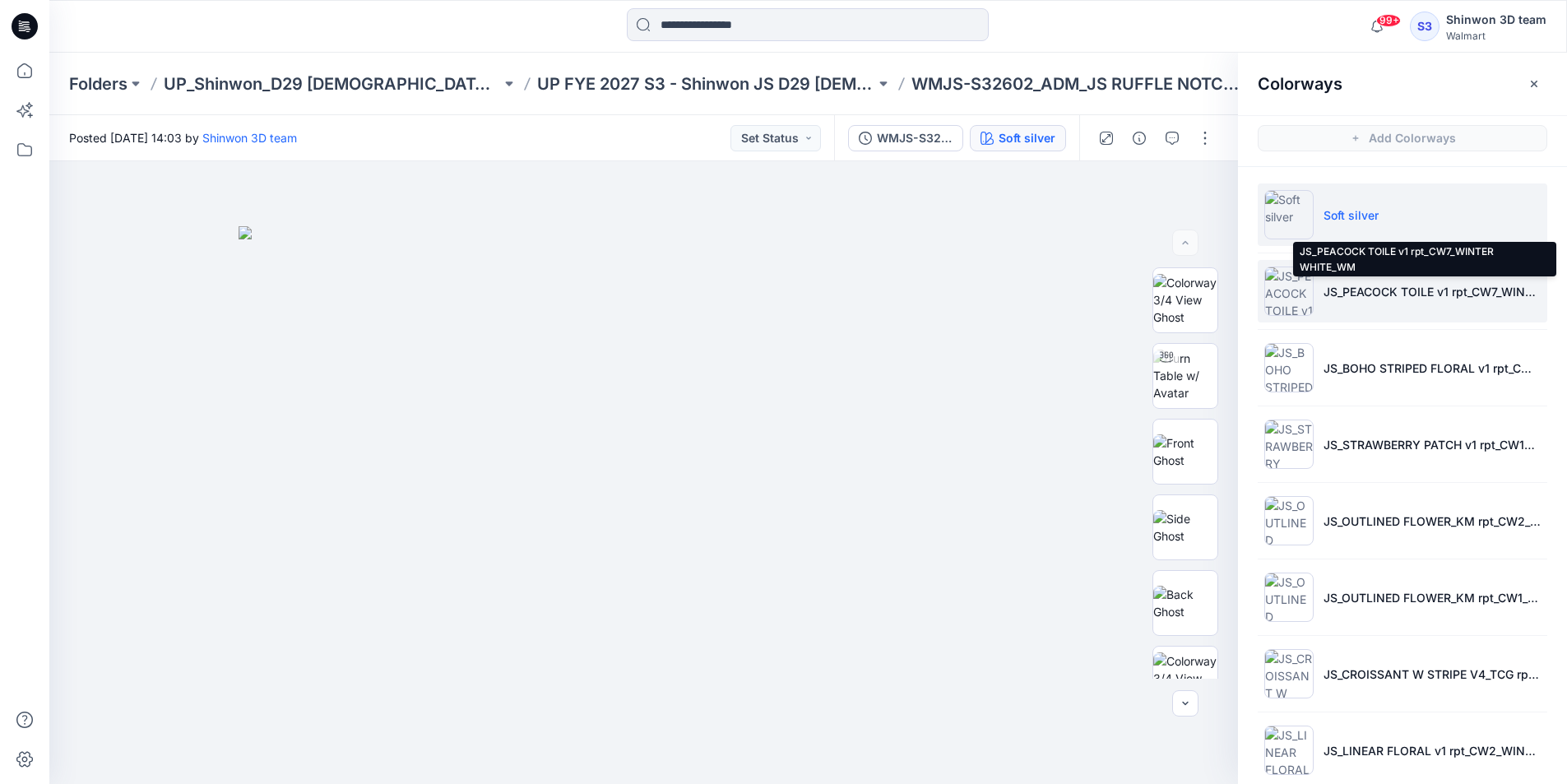
click at [1387, 289] on p "JS_PEACOCK TOILE v1 rpt_CW7_WINTER WHITE_WM" at bounding box center [1432, 291] width 217 height 17
click at [1370, 300] on li "JS_PEACOCK TOILE v1 rpt_CW7_WINTER WHITE_WM" at bounding box center [1402, 291] width 289 height 63
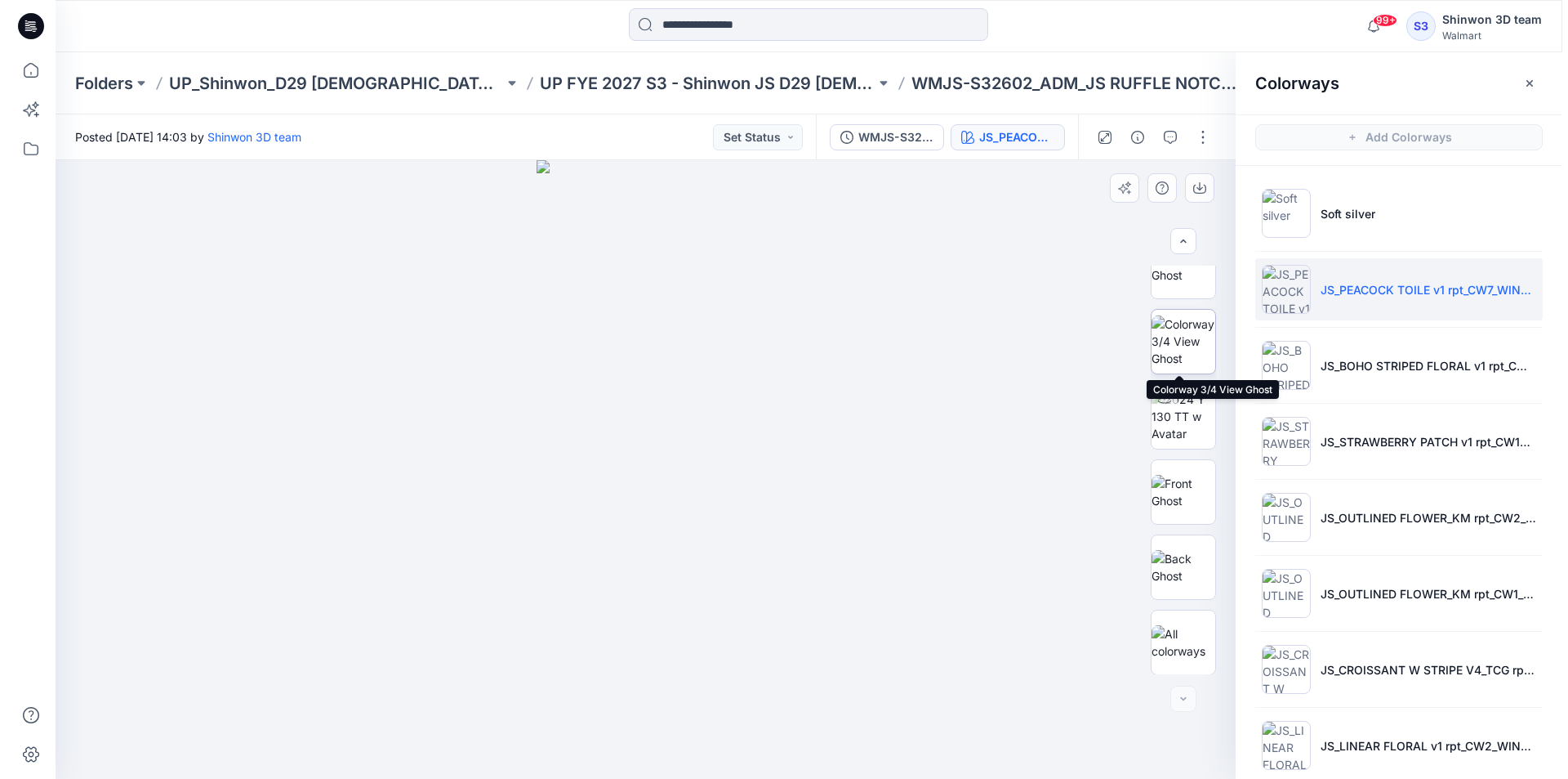
scroll to position [334, 0]
click at [1156, 137] on button "button" at bounding box center [1164, 138] width 26 height 26
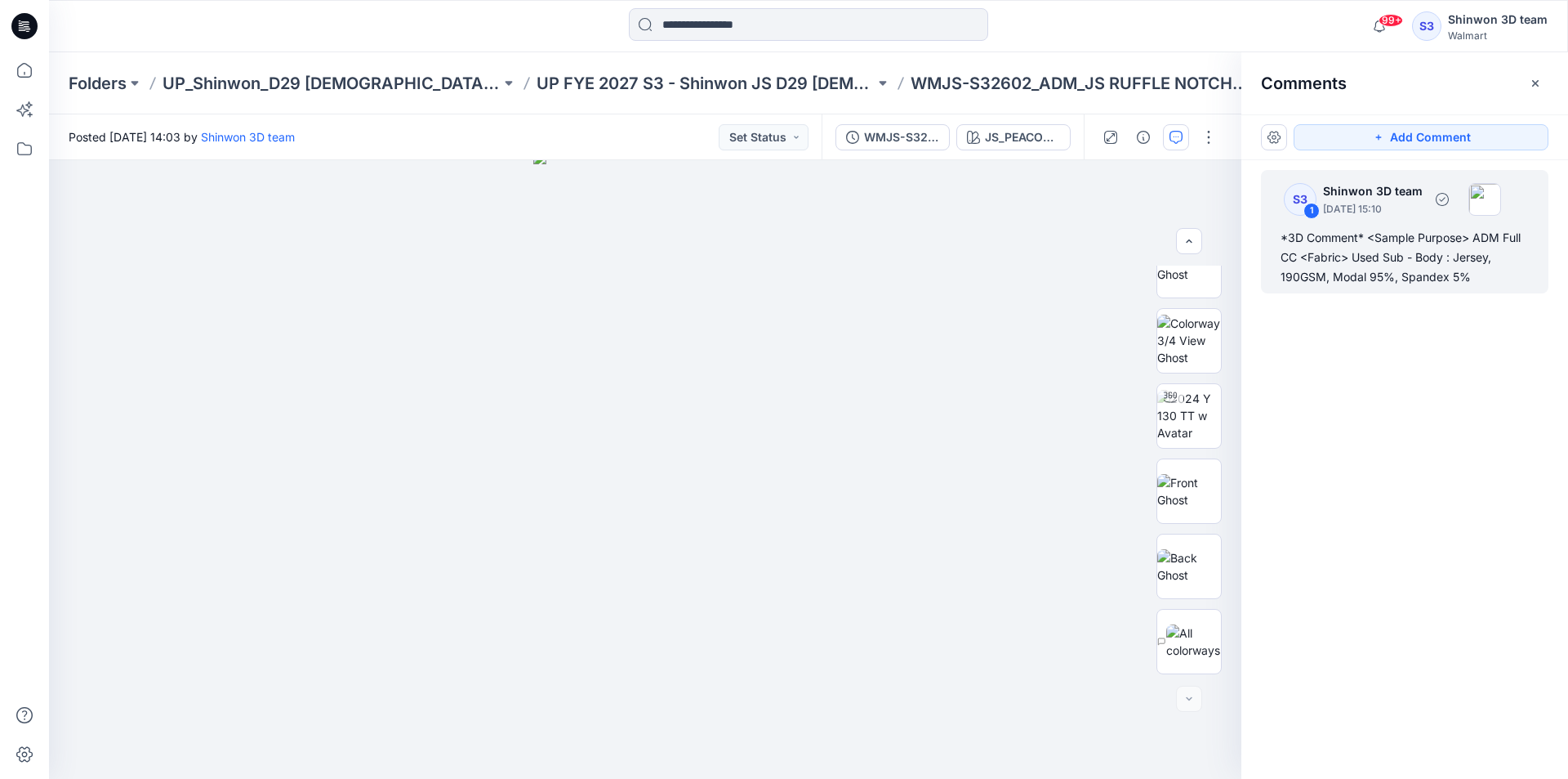
click at [1331, 230] on div "*3D Comment* <Sample Purpose> ADM Full CC <Fabric> Used Sub - Body : Jersey, 19…" at bounding box center [1404, 257] width 248 height 59
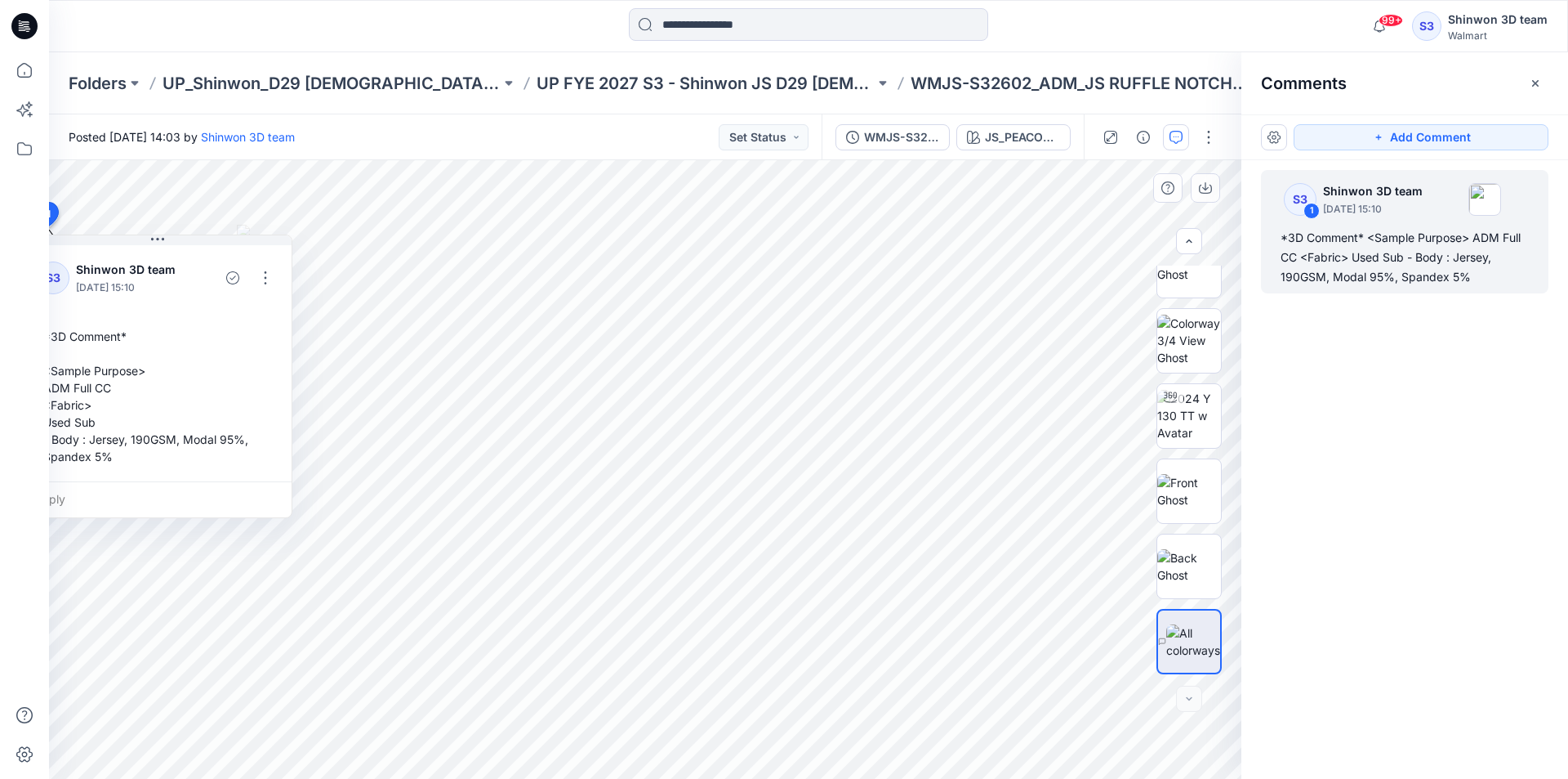
click at [121, 391] on div "*3D Comment* <Sample Purpose> ADM Full CC <Fabric> Used Sub - Body : Jersey, 19…" at bounding box center [158, 396] width 242 height 151
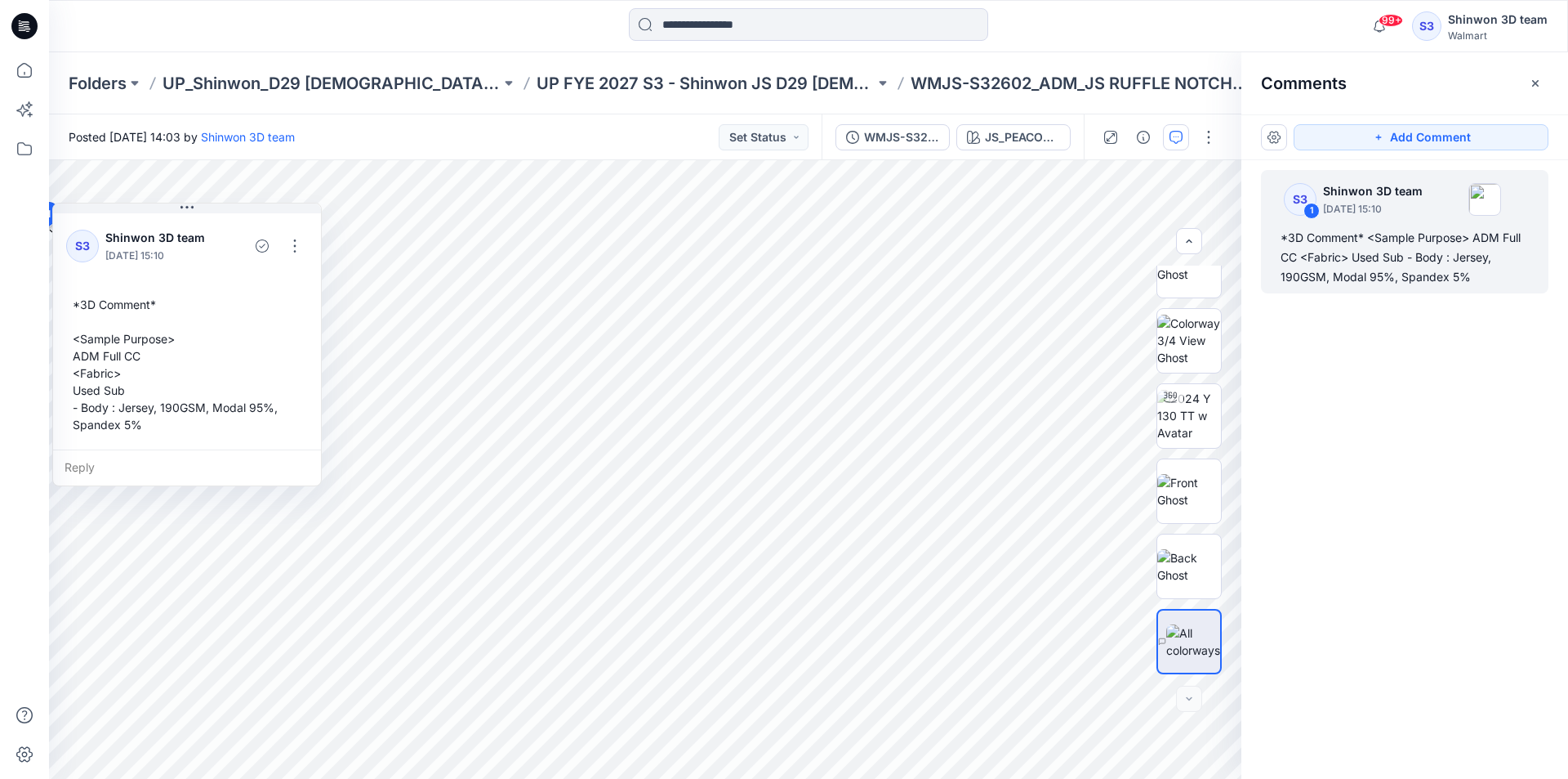
drag, startPoint x: 114, startPoint y: 384, endPoint x: 39, endPoint y: 337, distance: 88.5
click at [34, 337] on div "99+ Notifications Your style WMJS-S32602_ADM_JS RUFFLE NOTCH SETS_SS TOP LONG P…" at bounding box center [784, 390] width 1568 height 779
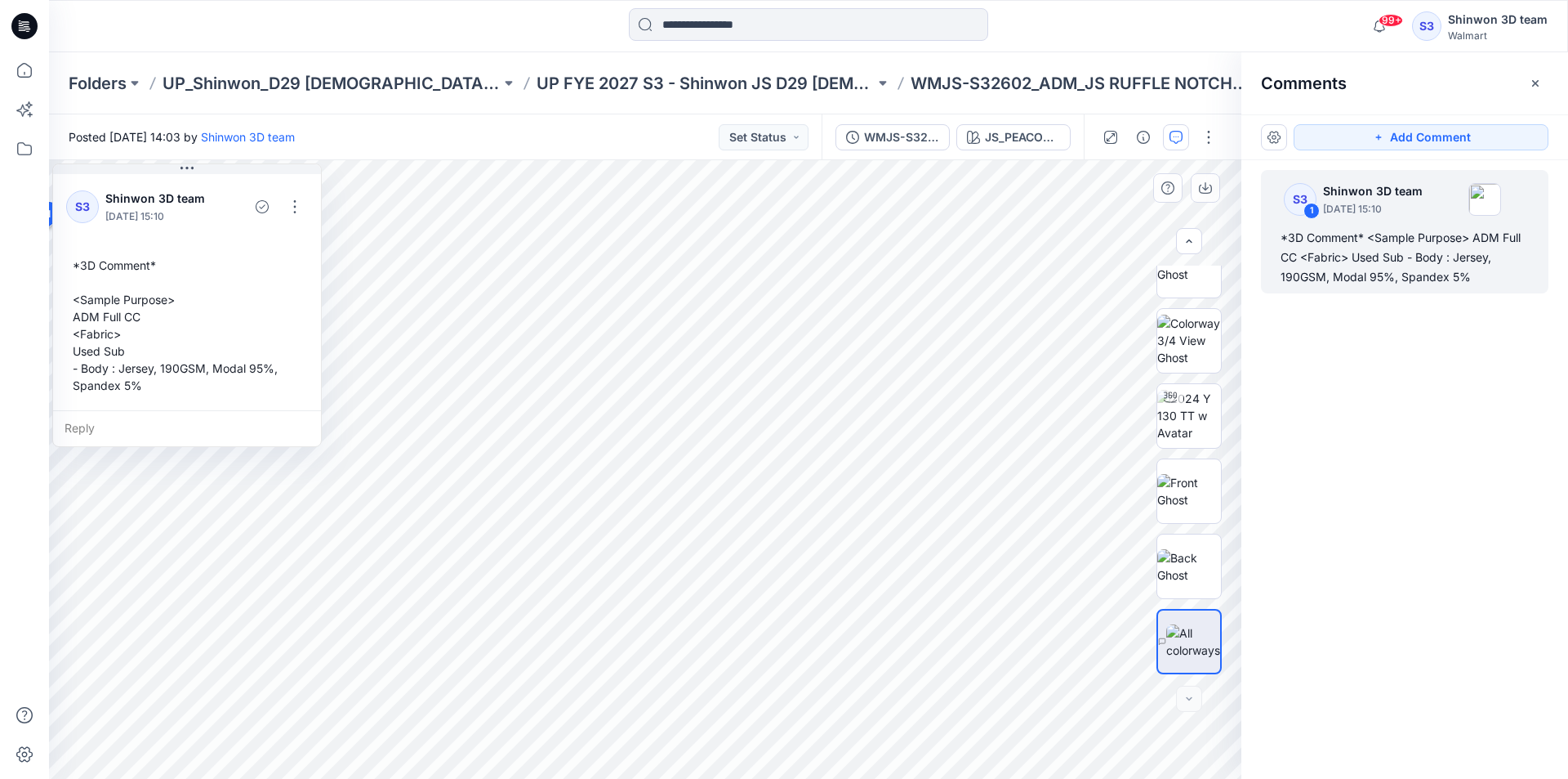
drag, startPoint x: 133, startPoint y: 351, endPoint x: 121, endPoint y: 313, distance: 39.8
click at [53, 299] on div "S3 Shinwon 3D team October 13, 2025 15:10 *3D Comment* <Sample Purpose> ADM Ful…" at bounding box center [187, 290] width 268 height 239
drag, startPoint x: 122, startPoint y: 316, endPoint x: 143, endPoint y: 319, distance: 21.2
click at [123, 316] on div "*3D Comment* <Sample Purpose> ADM Full CC <Fabric> Used Sub - Body : Jersey, 19…" at bounding box center [187, 325] width 242 height 151
drag, startPoint x: 145, startPoint y: 319, endPoint x: 72, endPoint y: 260, distance: 93.9
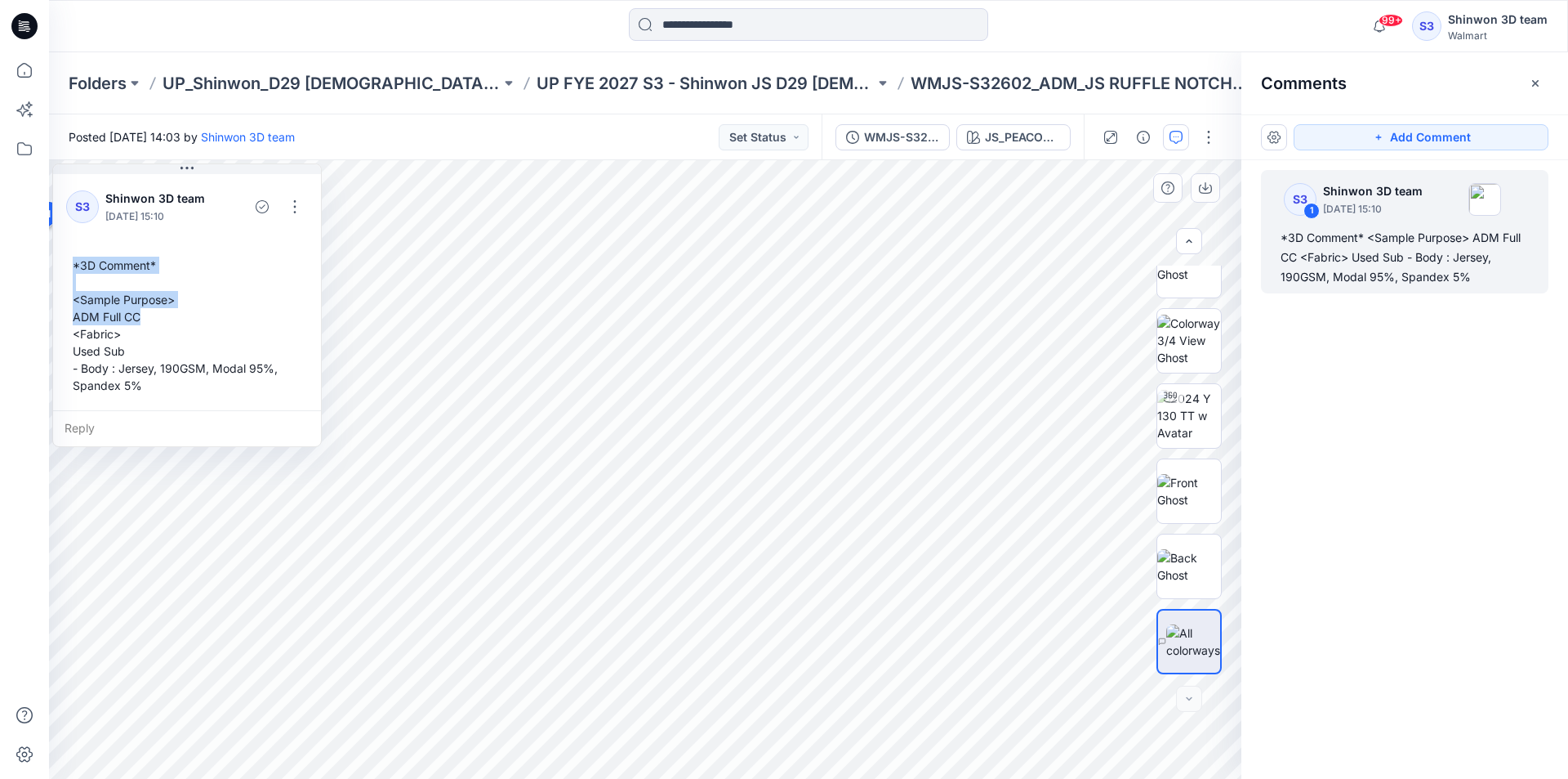
click at [72, 260] on div "*3D Comment* <Sample Purpose> ADM Full CC <Fabric> Used Sub - Body : Jersey, 19…" at bounding box center [187, 325] width 242 height 151
copy div "*3D Comment* <Sample Purpose> ADM Full CC"
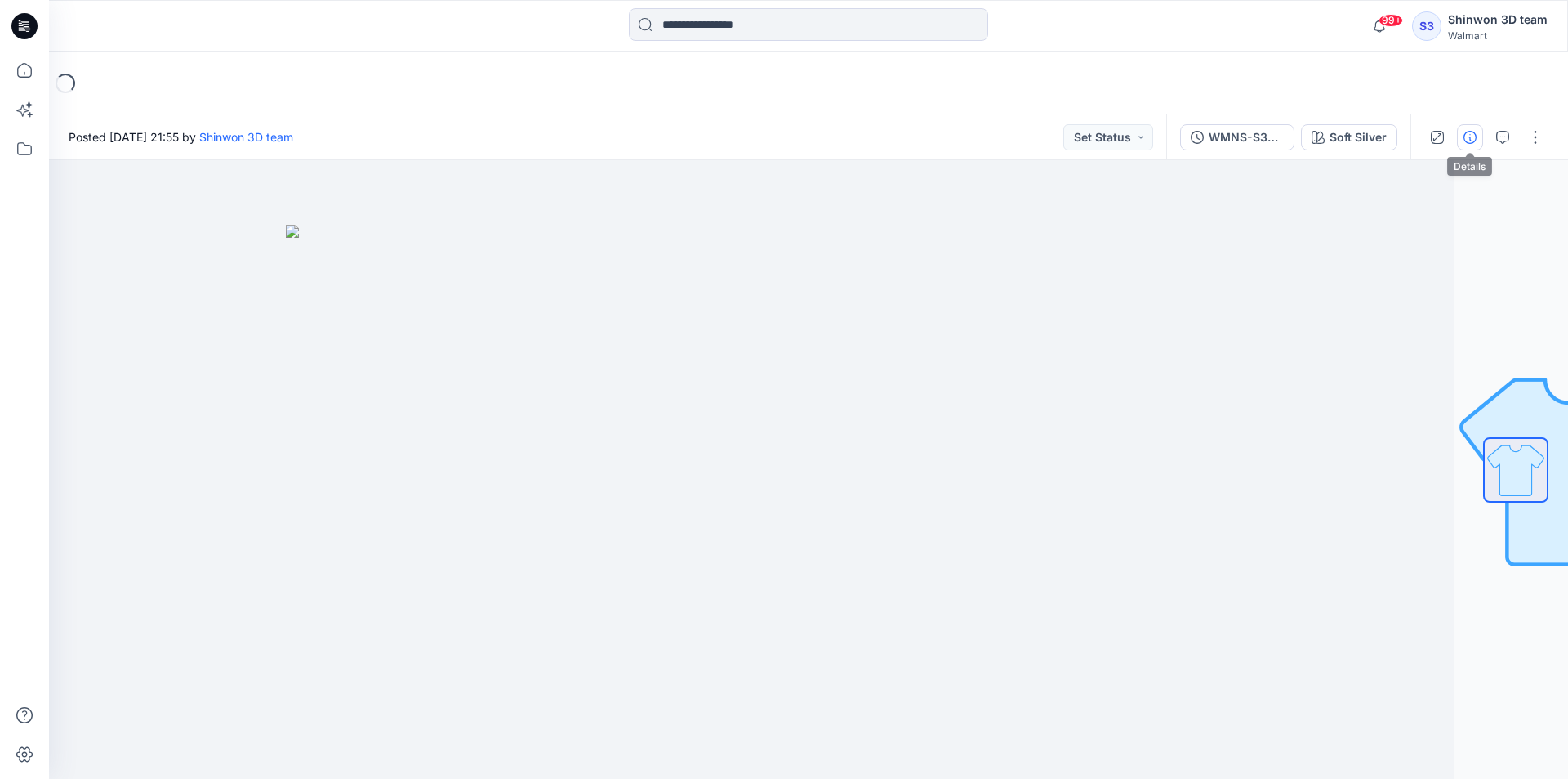
click at [1469, 136] on icon "button" at bounding box center [1470, 138] width 13 height 13
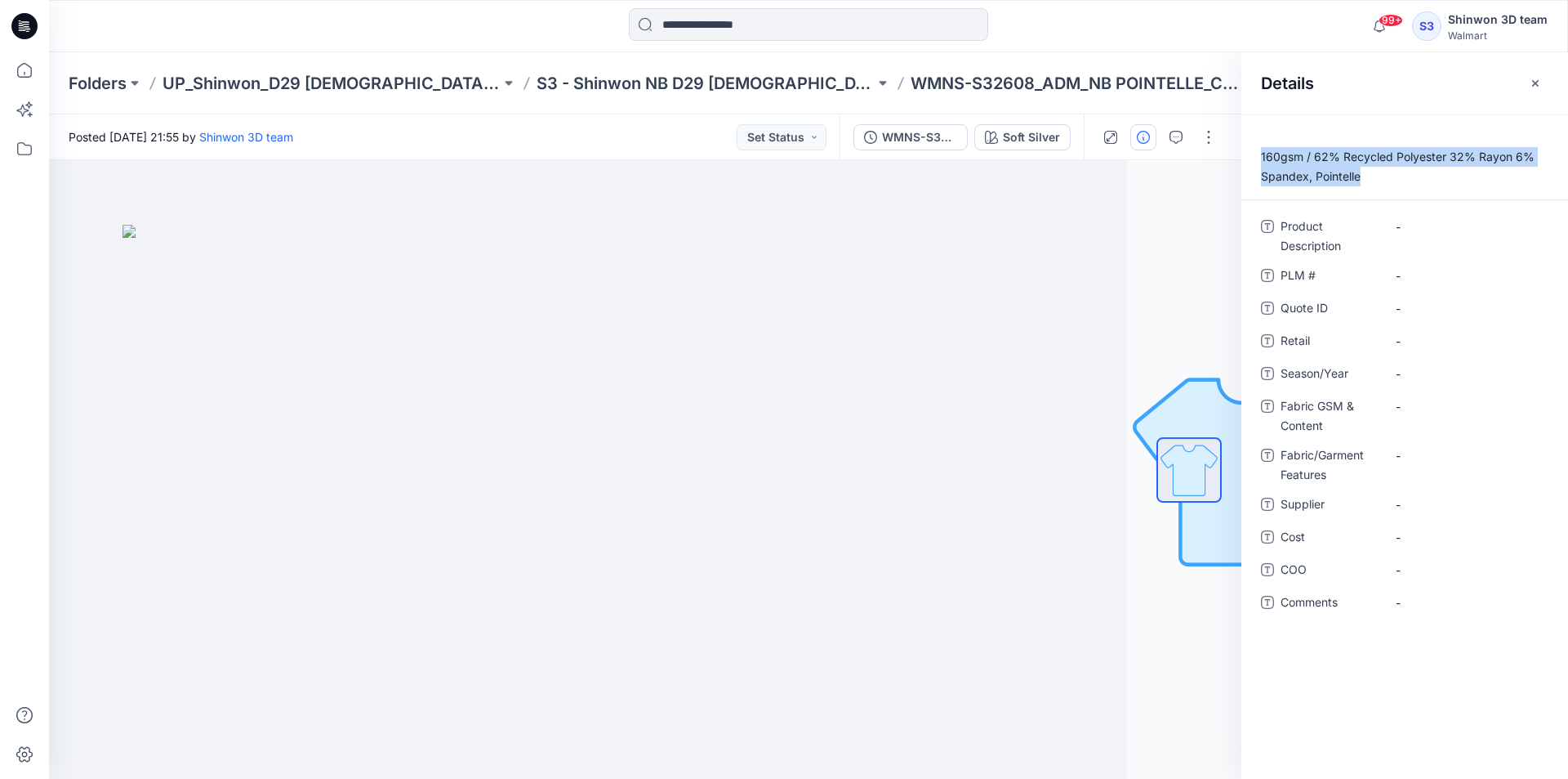
drag, startPoint x: 1358, startPoint y: 179, endPoint x: 1257, endPoint y: 156, distance: 103.6
click at [1257, 156] on p "160gsm / 62% Recycled Polyester 32% Rayon 6% Spandex, Pointelle" at bounding box center [1405, 166] width 327 height 39
copy p "160gsm / 62% Recycled Polyester 32% Rayon 6% Spandex, Pointelle"
click at [1438, 407] on Content "-" at bounding box center [1467, 406] width 142 height 17
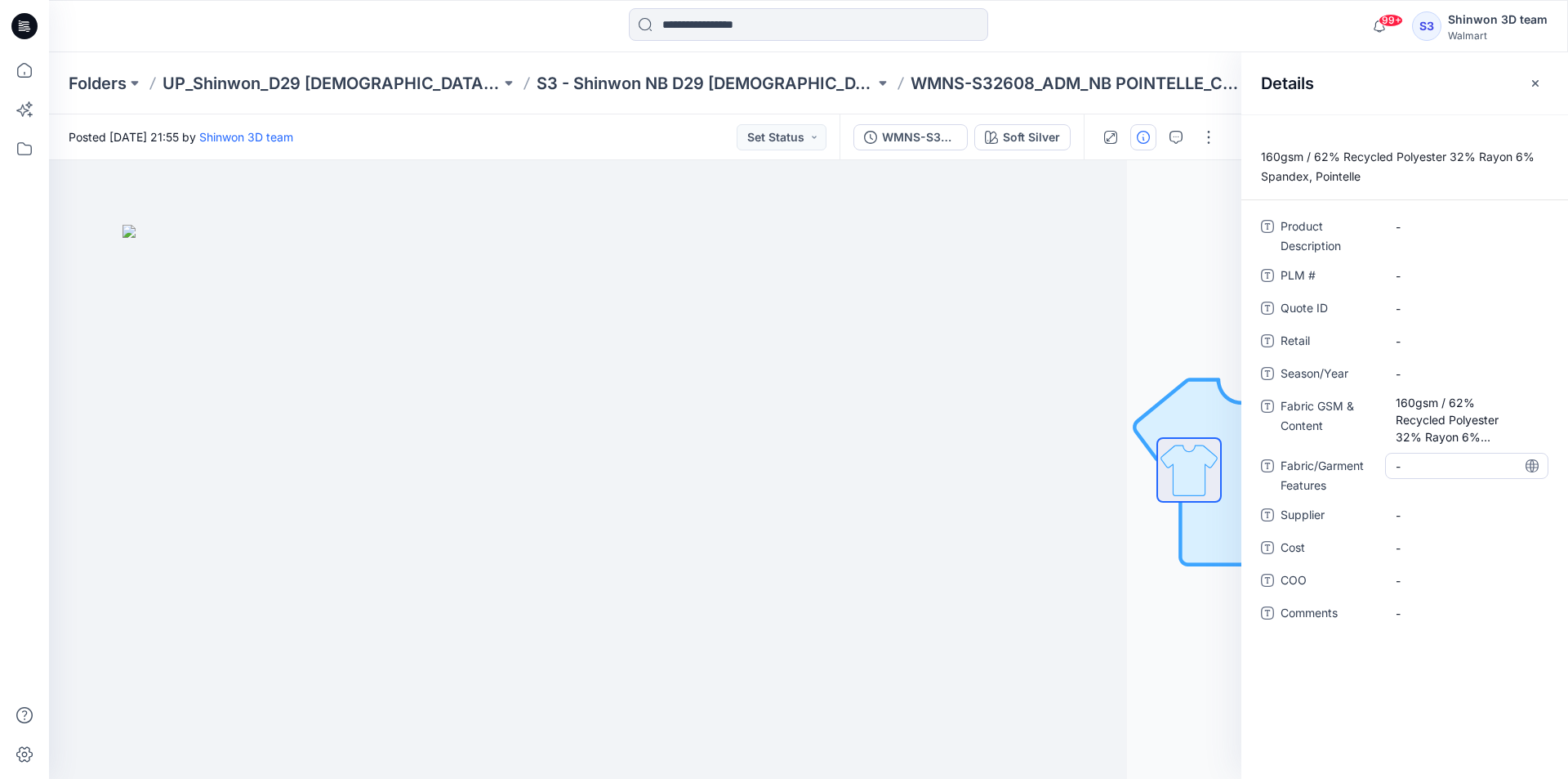
click at [1423, 454] on div "-" at bounding box center [1467, 466] width 164 height 26
drag, startPoint x: 1448, startPoint y: 469, endPoint x: 1353, endPoint y: 415, distance: 109.3
click at [1353, 415] on div "**********" at bounding box center [1404, 429] width 287 height 432
type textarea "*********"
click at [1413, 368] on span "-" at bounding box center [1467, 374] width 142 height 17
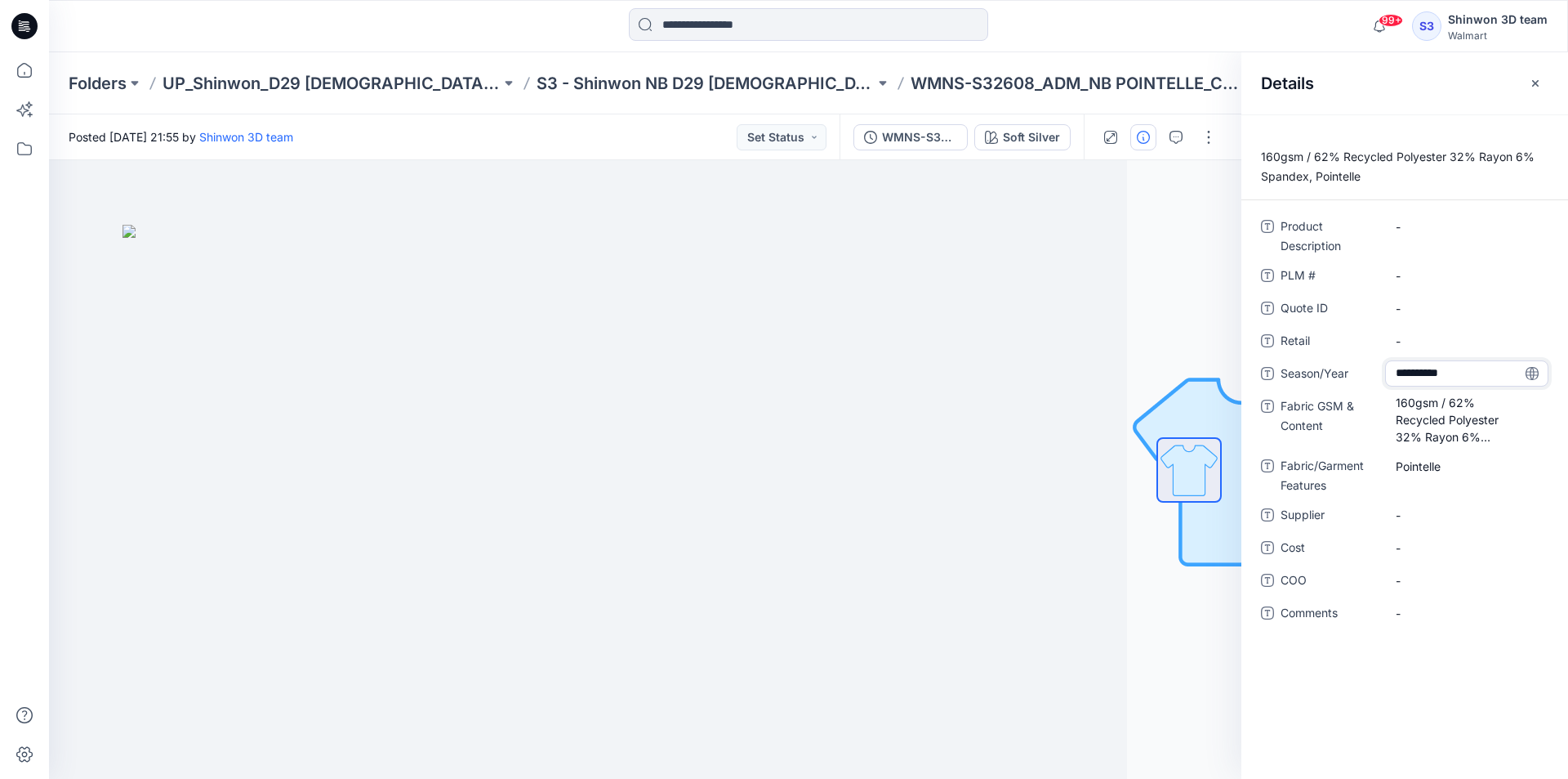
type textarea "**********"
drag, startPoint x: 1319, startPoint y: 331, endPoint x: 1405, endPoint y: 346, distance: 87.3
click at [1324, 332] on span "Retail" at bounding box center [1329, 342] width 98 height 23
click at [1429, 513] on span "-" at bounding box center [1467, 515] width 142 height 17
type textarea "*******"
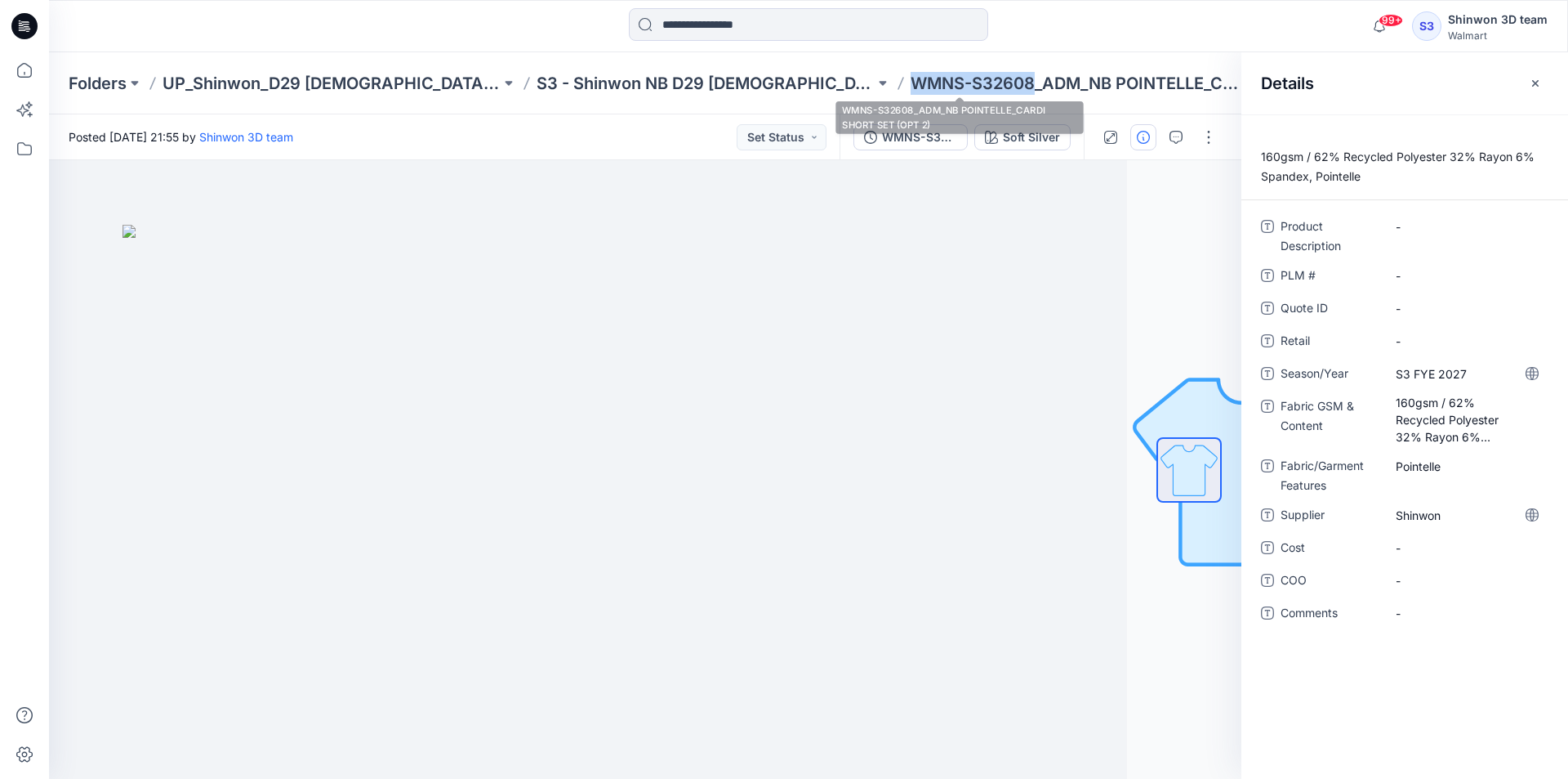
drag, startPoint x: 916, startPoint y: 82, endPoint x: 789, endPoint y: 84, distance: 127.0
click at [789, 84] on div "Folders UP_Shinwon_D29 Ladies Sleep S3 - Shinwon NB D29 Ladies Sleepwear WMNS-S…" at bounding box center [744, 83] width 1352 height 23
copy p "WMNS-S32608"
click at [1473, 276] on \ "-" at bounding box center [1467, 275] width 142 height 17
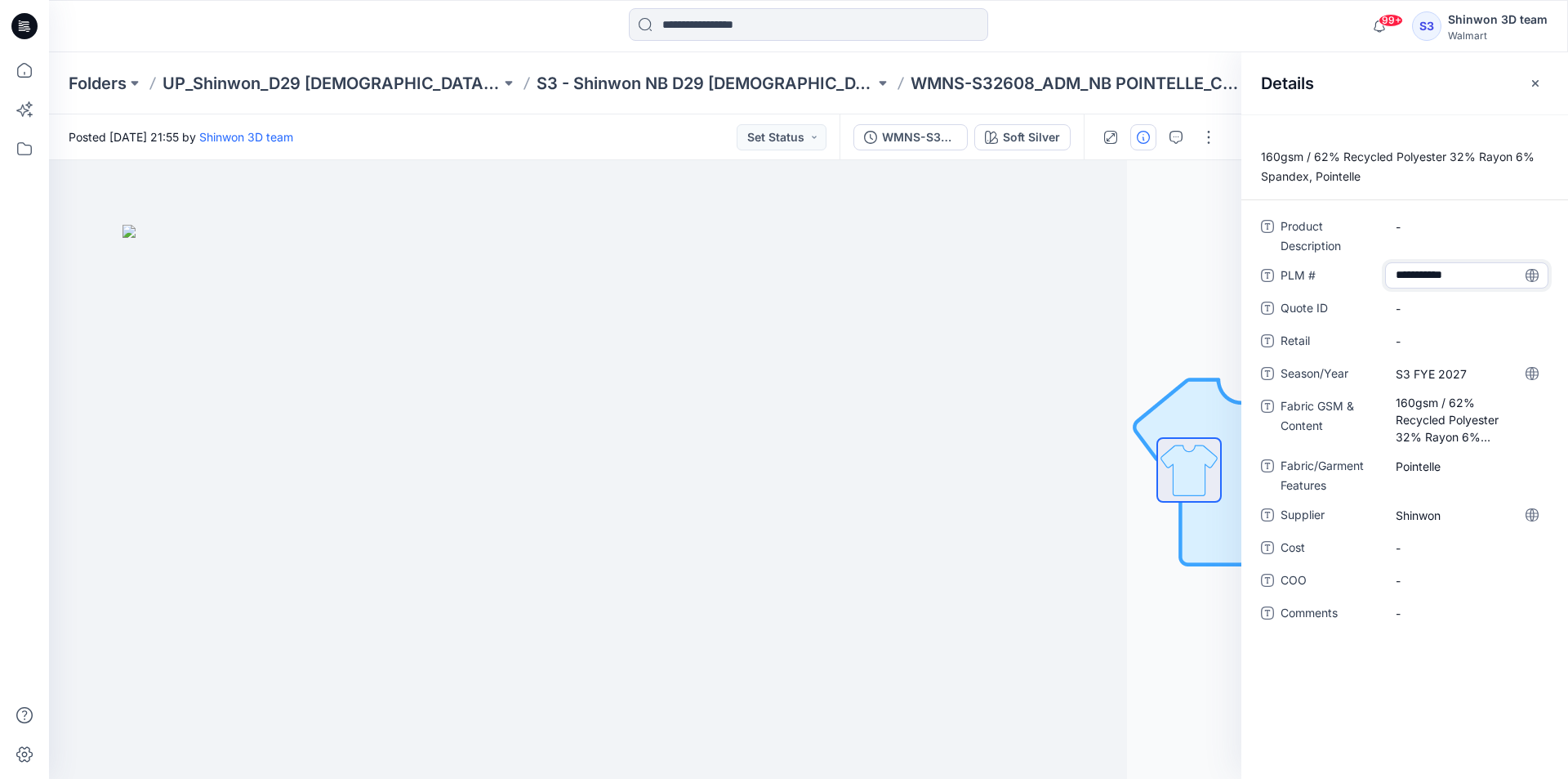
click at [1352, 302] on span "Quote ID" at bounding box center [1329, 310] width 98 height 23
click at [1430, 232] on Description "-" at bounding box center [1467, 227] width 142 height 17
type textarea "**********"
click at [1341, 255] on span "Product Description" at bounding box center [1329, 236] width 98 height 39
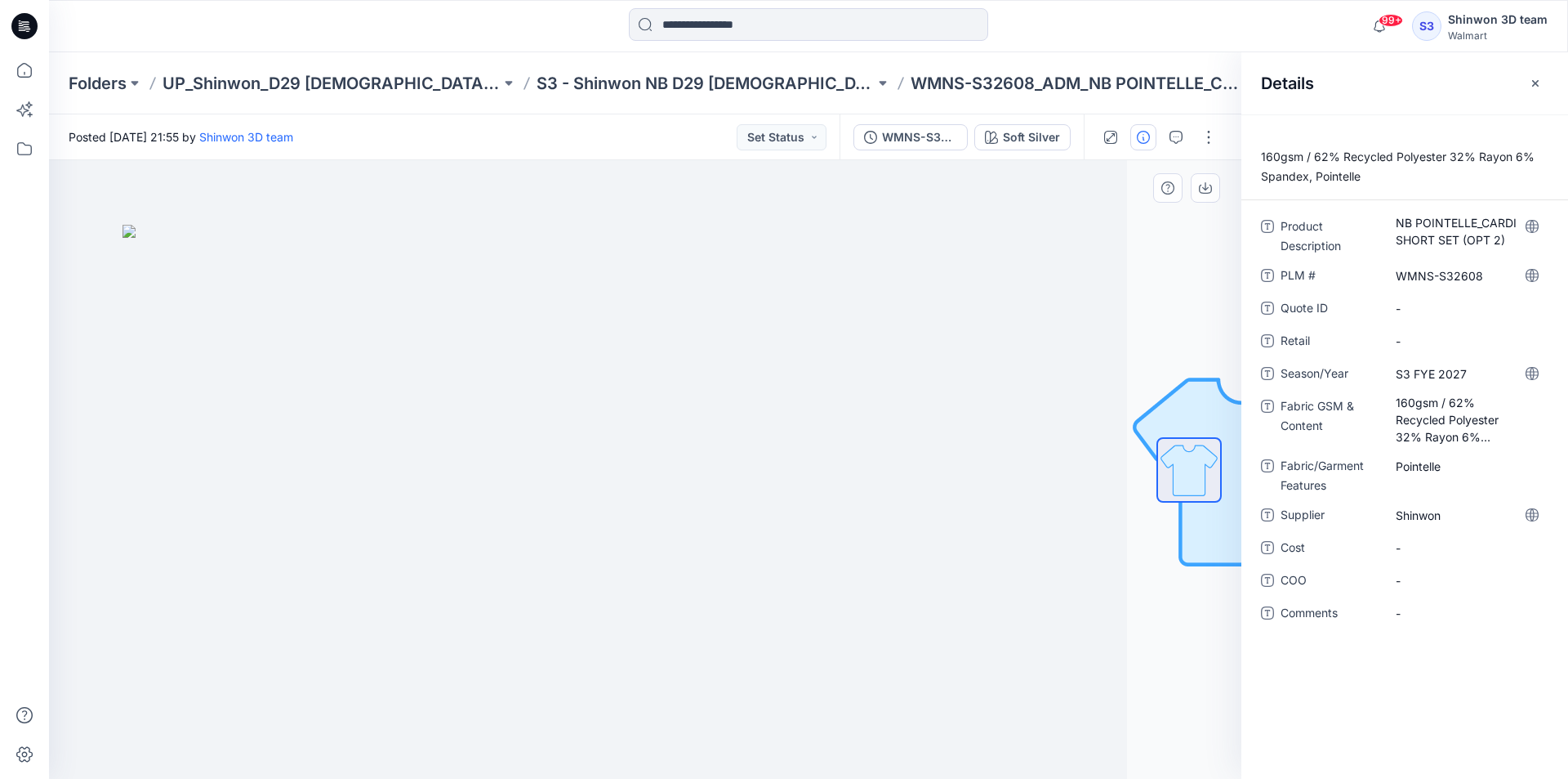
click at [835, 265] on img at bounding box center [531, 502] width 817 height 555
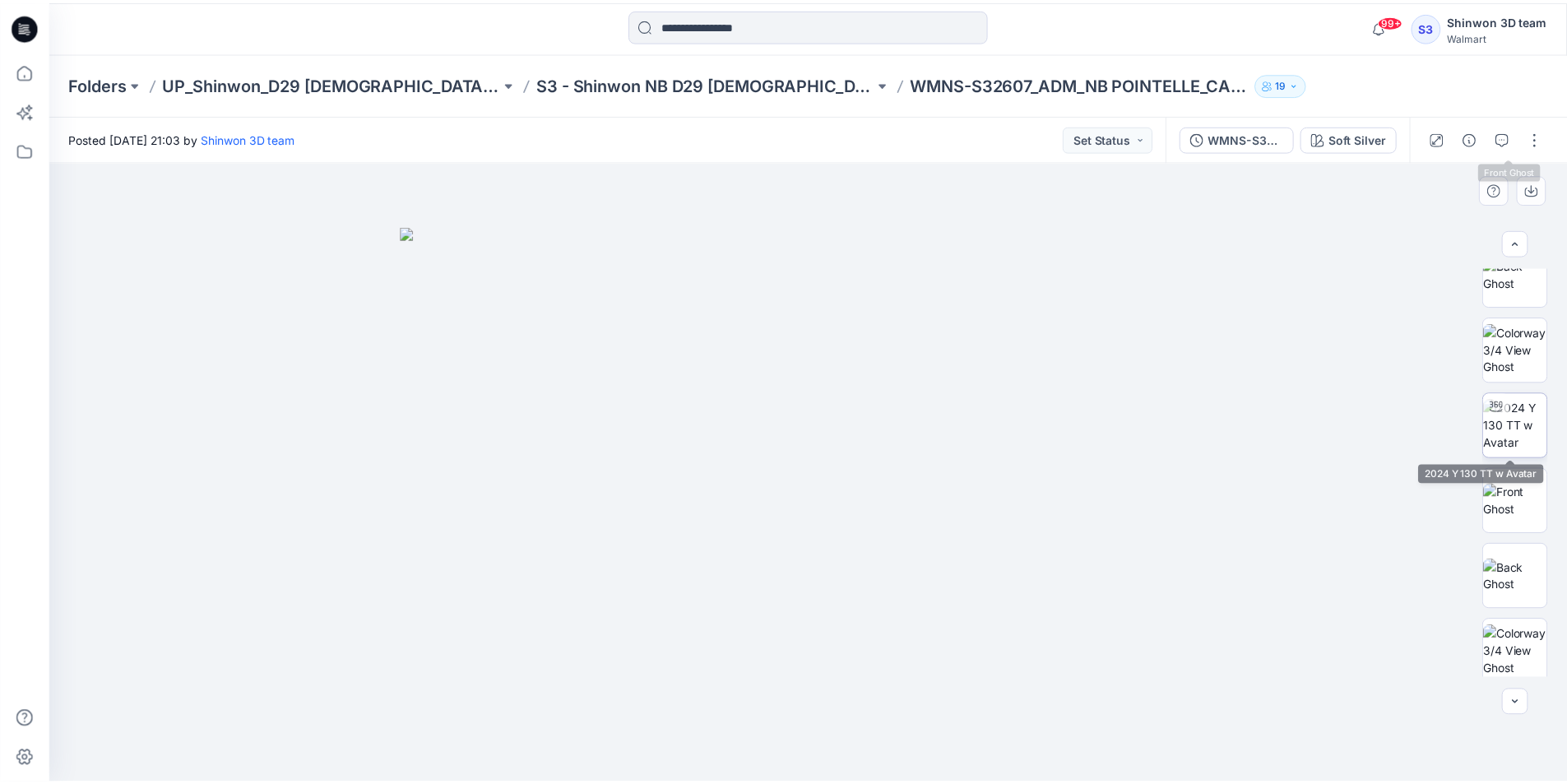
scroll to position [638, 0]
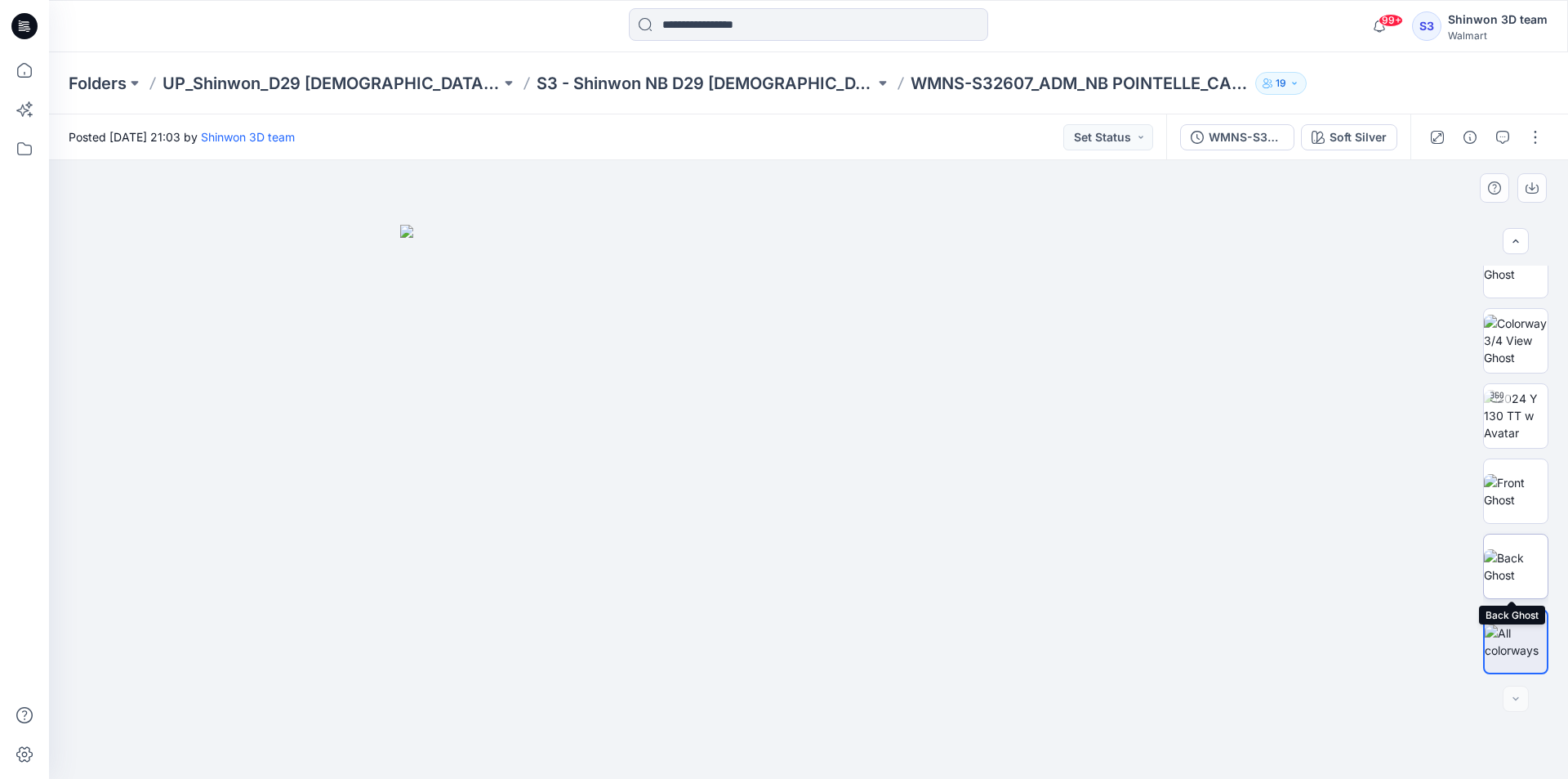
click at [1502, 549] on img at bounding box center [1516, 566] width 64 height 34
click at [719, 78] on p "S3 - Shinwon NB D29 [DEMOGRAPHIC_DATA] Sleepwear" at bounding box center [705, 83] width 338 height 23
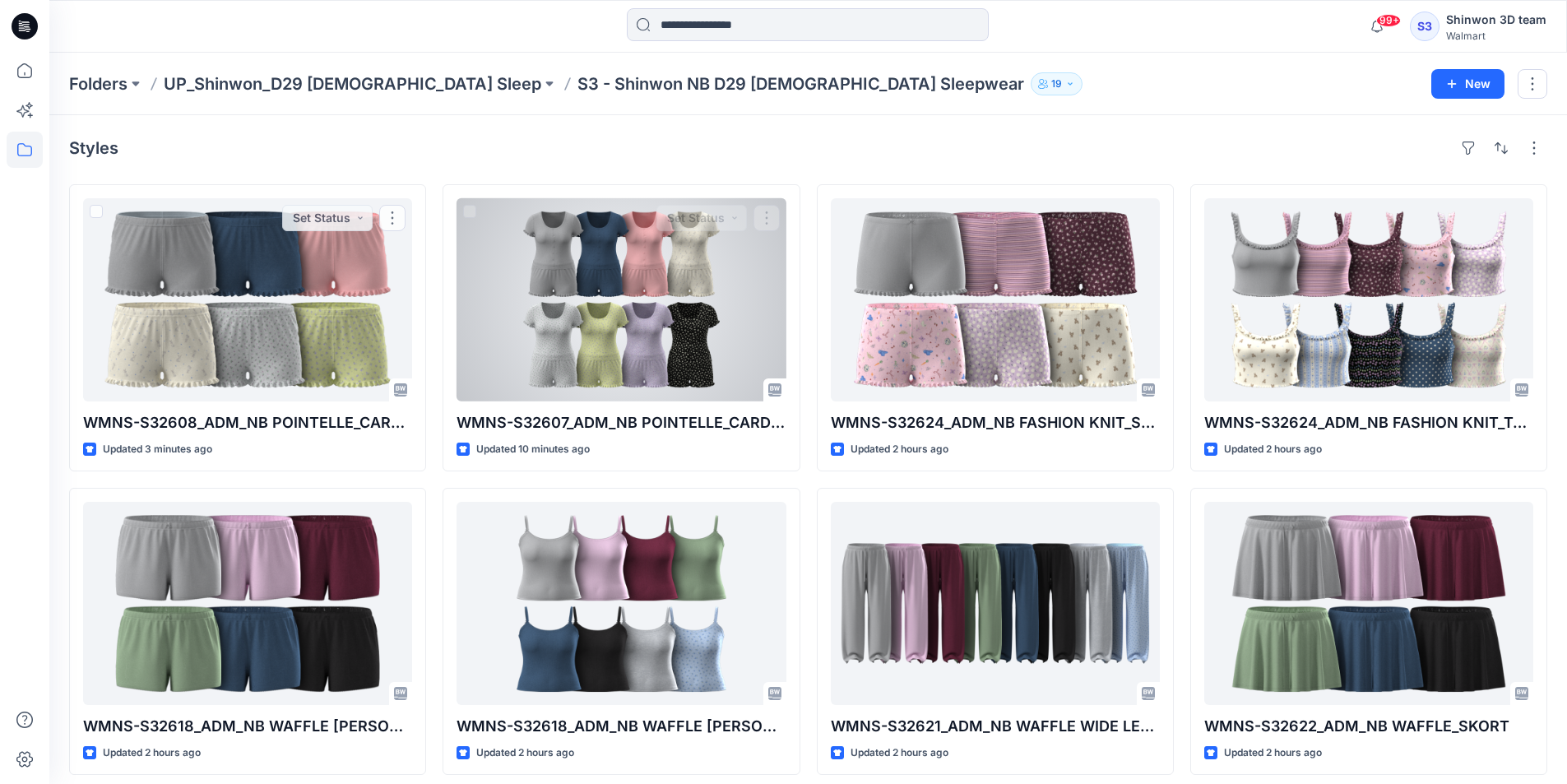
click at [580, 293] on div at bounding box center [622, 299] width 330 height 203
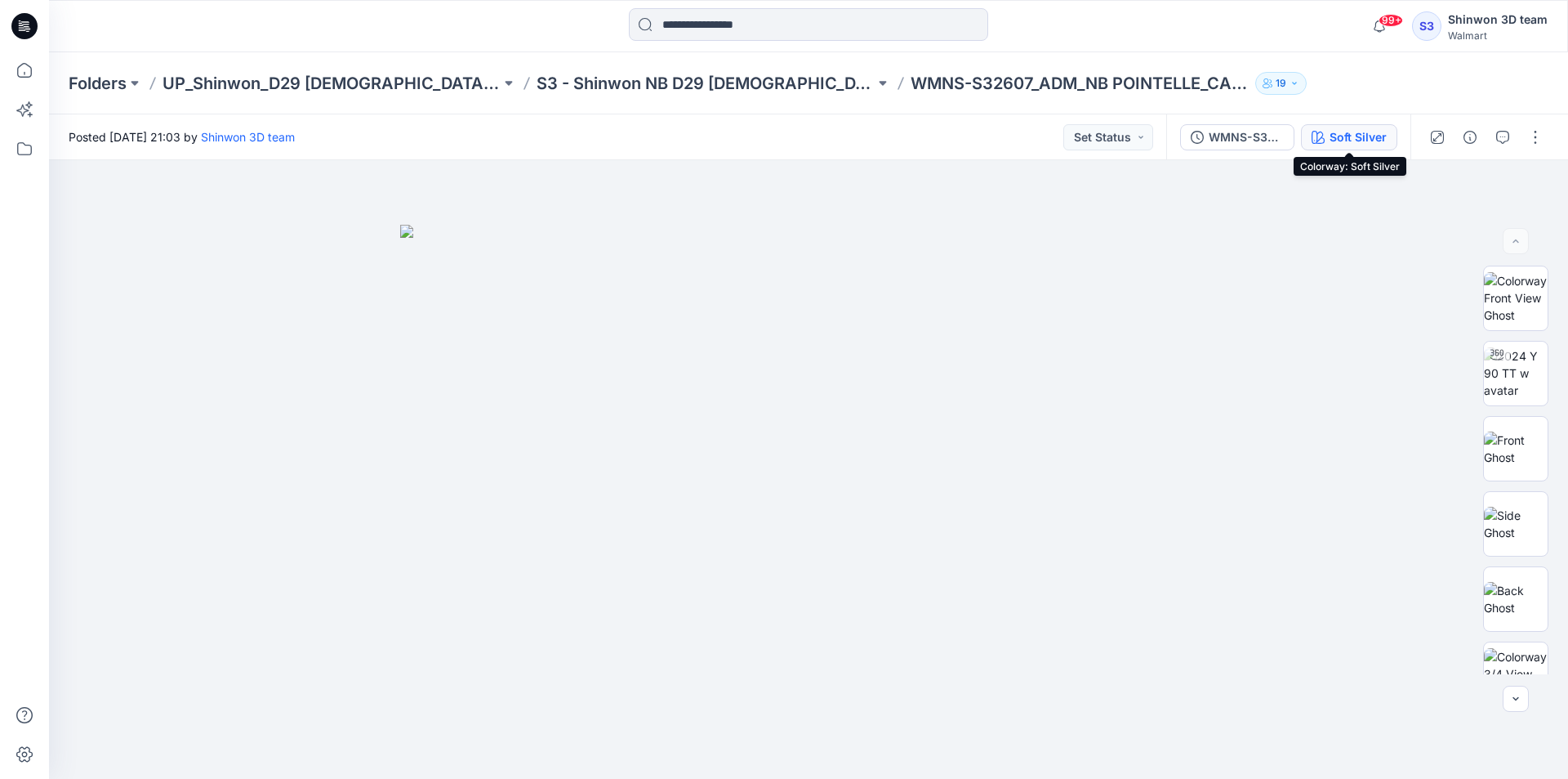
click at [1350, 139] on div "Soft Silver" at bounding box center [1359, 137] width 58 height 18
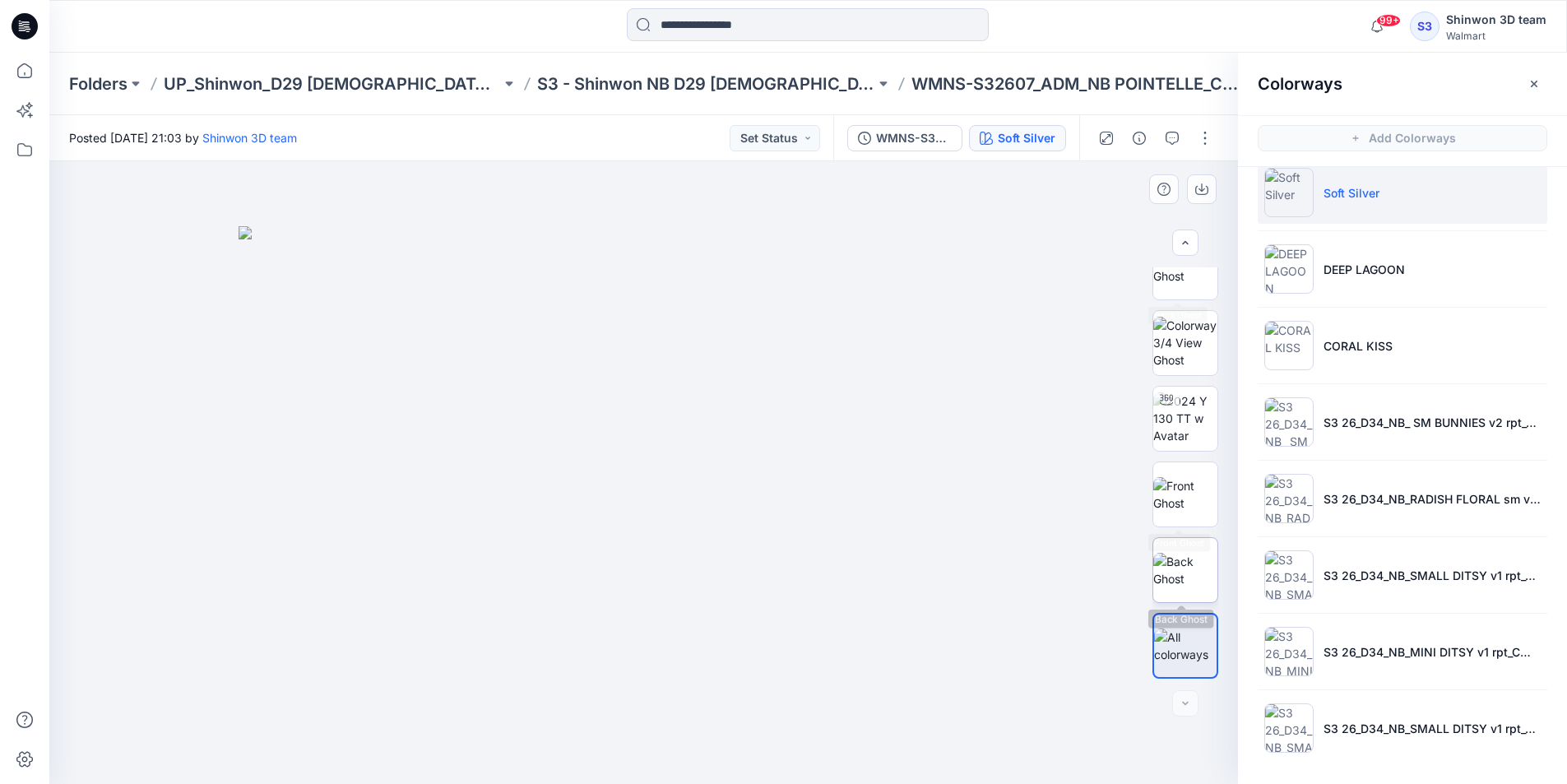
scroll to position [5, 0]
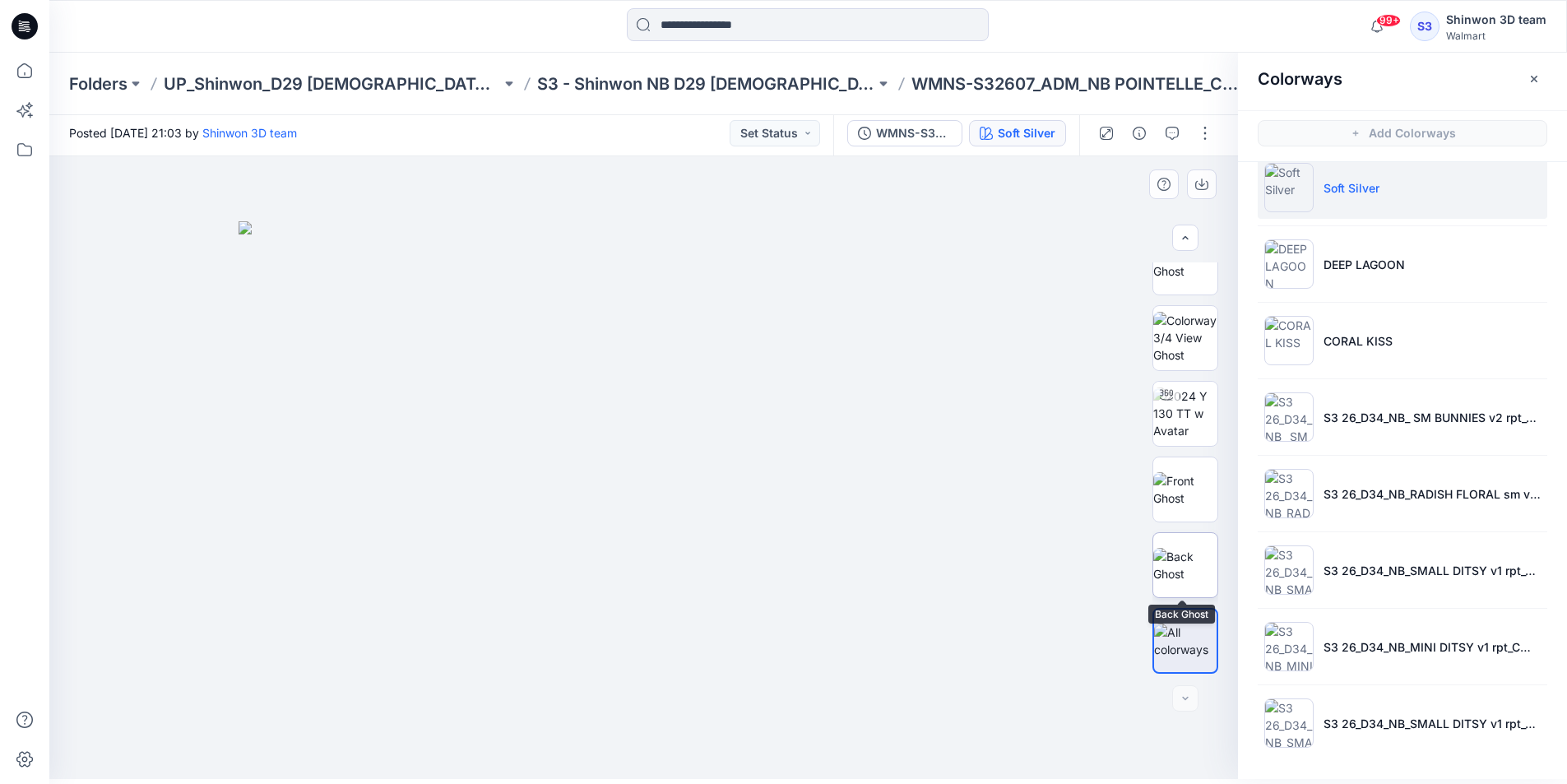
click at [1181, 547] on img at bounding box center [1185, 564] width 65 height 35
click at [1189, 486] on img at bounding box center [1185, 488] width 65 height 35
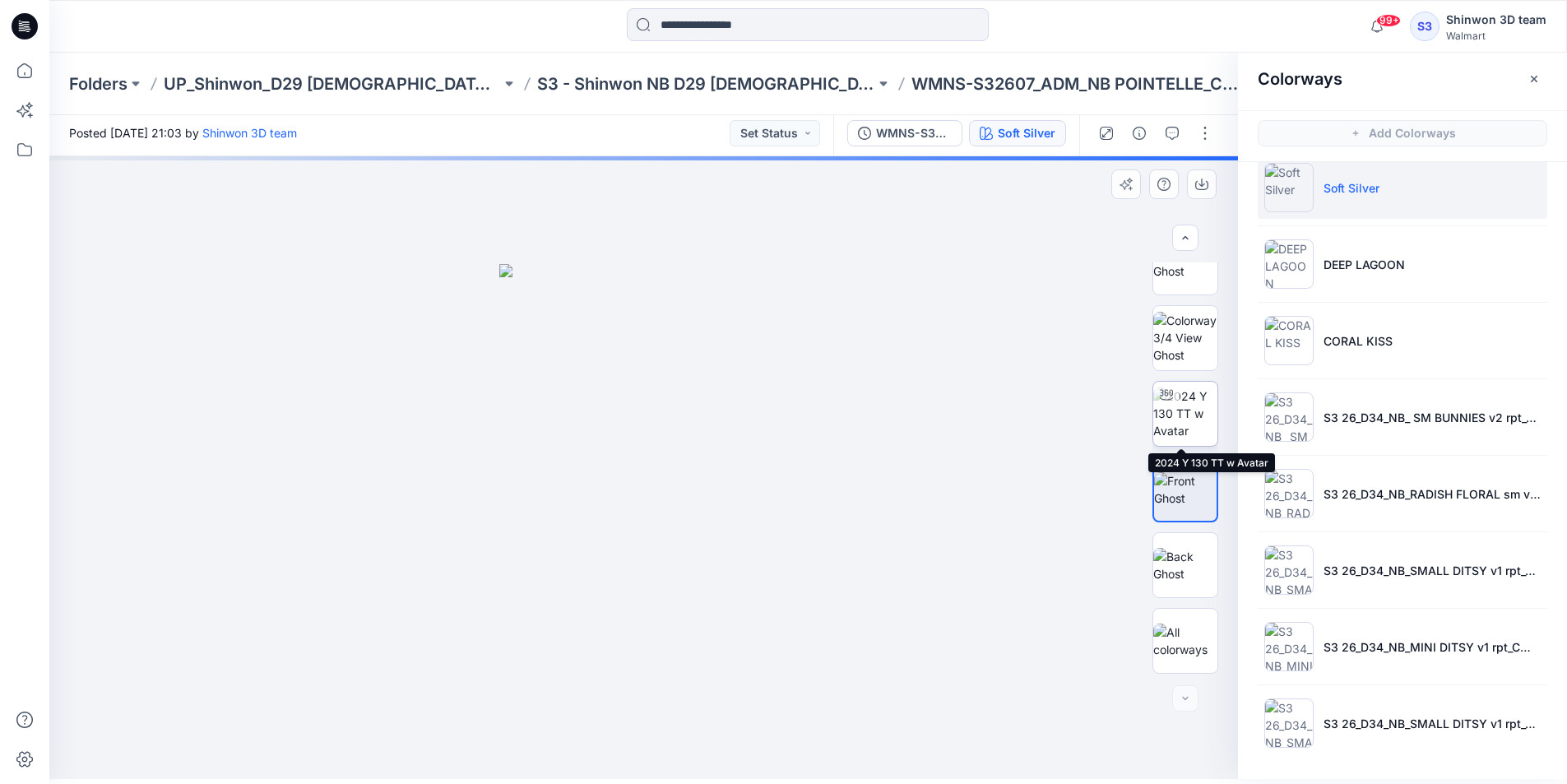
click at [1183, 422] on img at bounding box center [1185, 413] width 65 height 51
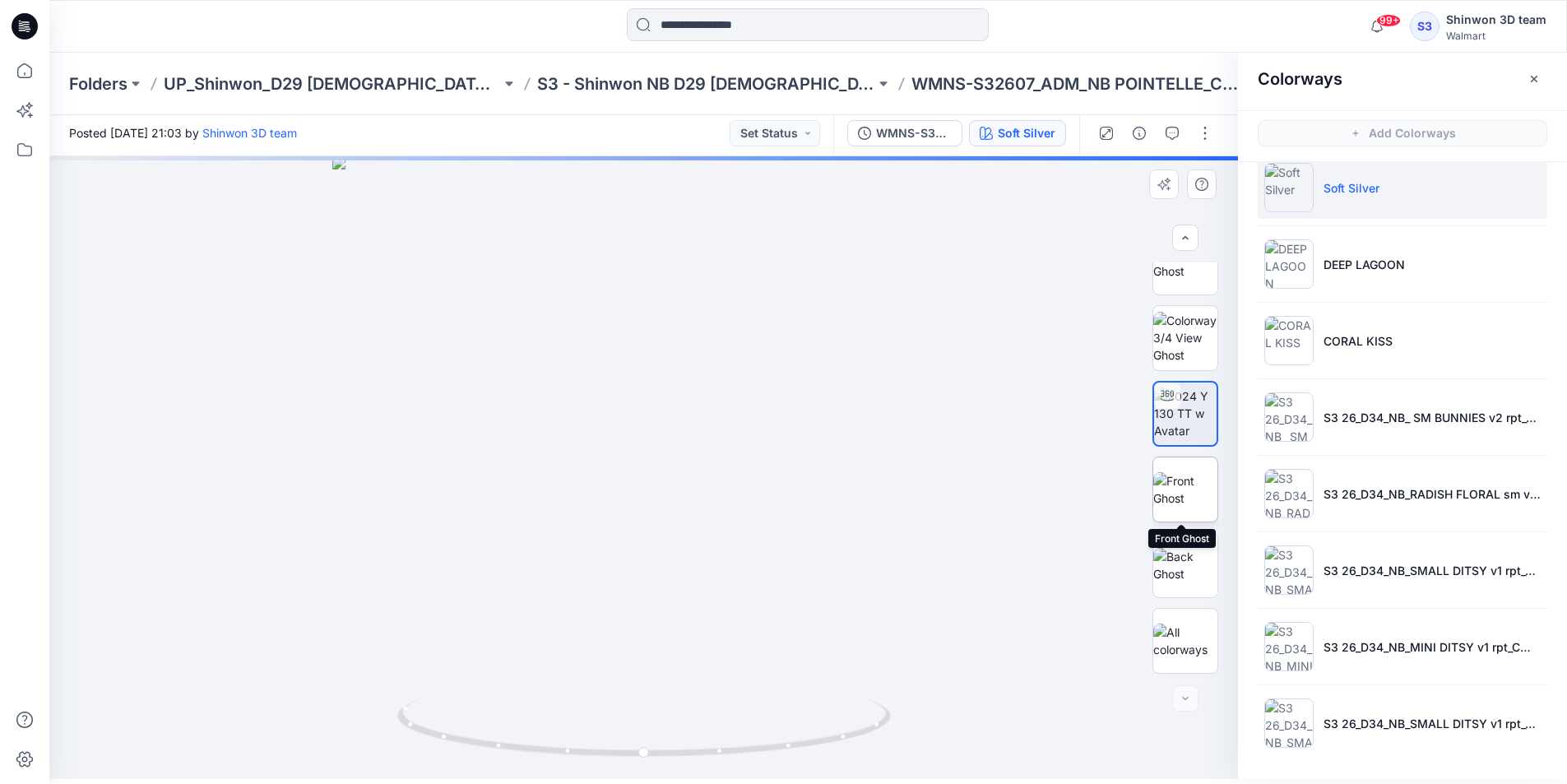
click at [1192, 494] on img at bounding box center [1185, 488] width 65 height 35
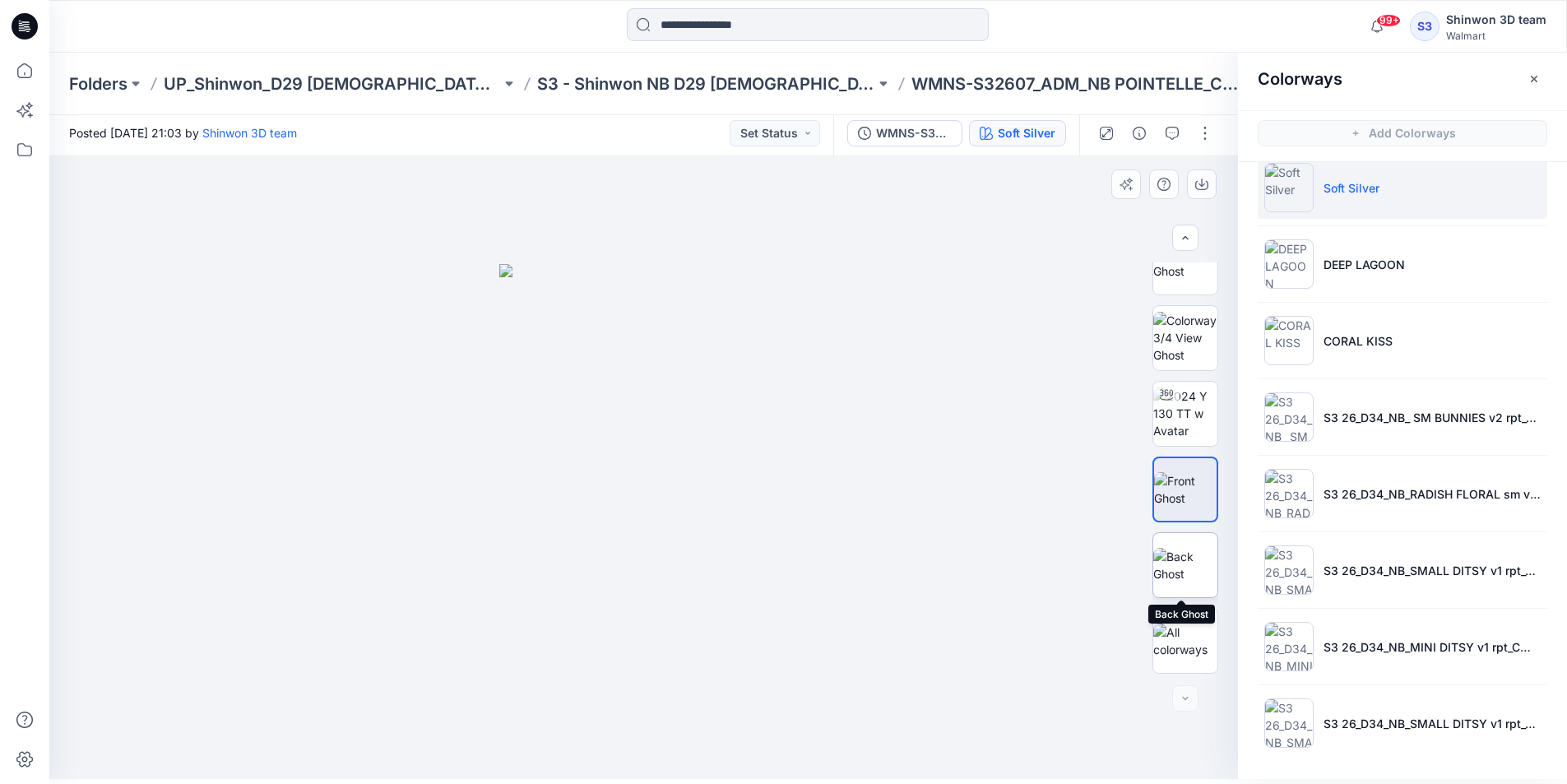
click at [1185, 567] on img at bounding box center [1185, 564] width 65 height 35
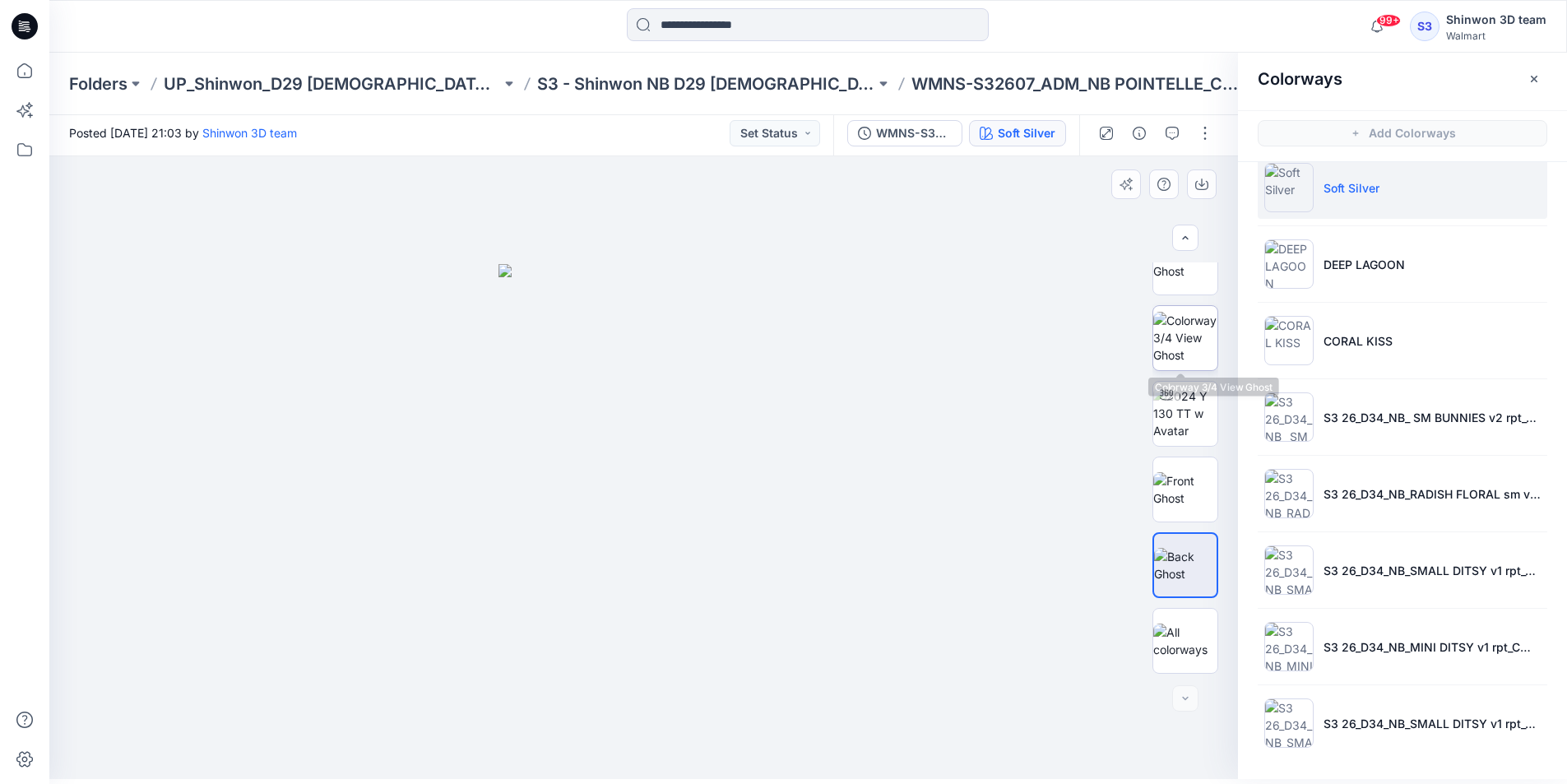
click at [1171, 351] on img at bounding box center [1185, 337] width 65 height 51
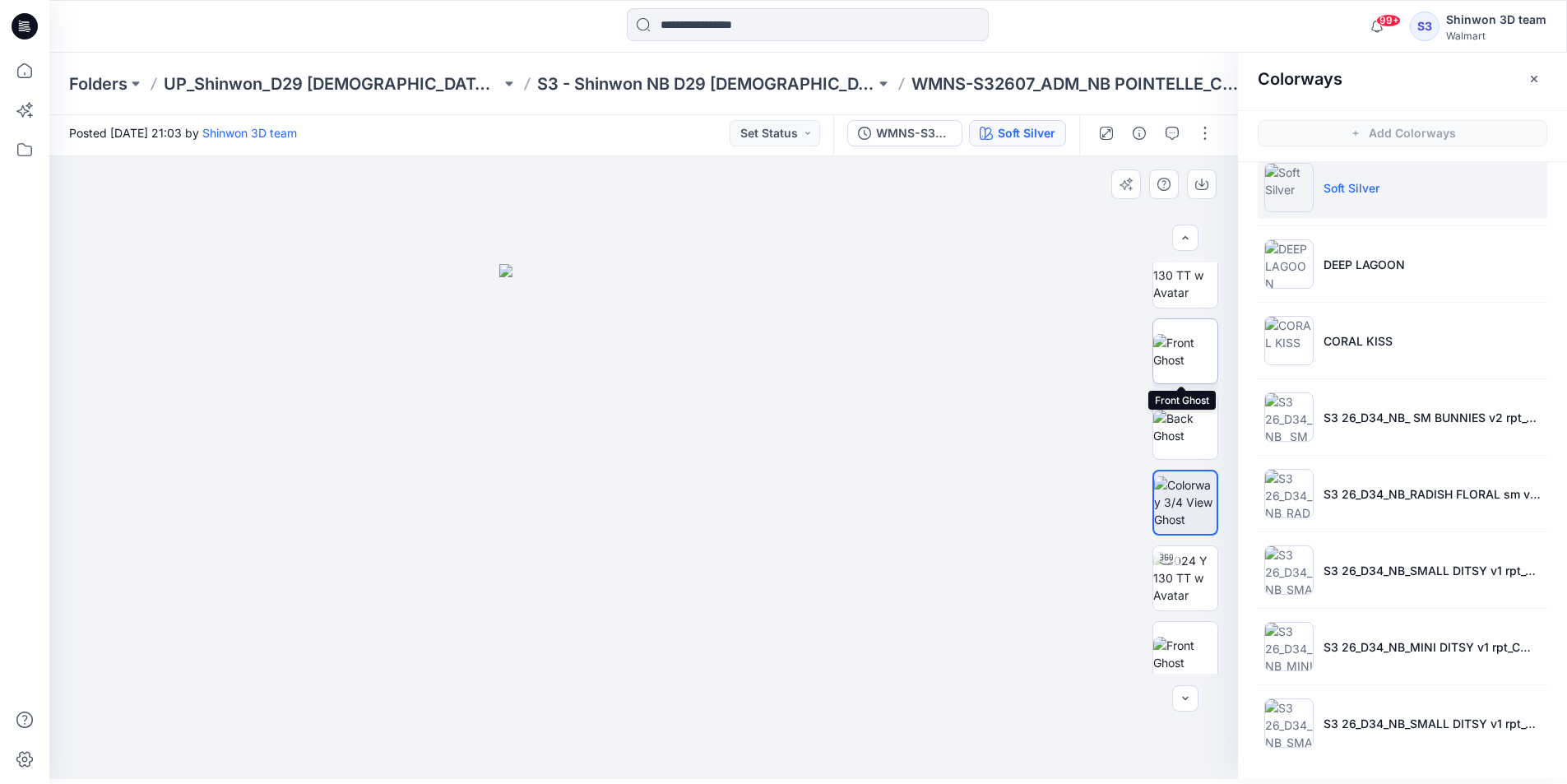
click at [1192, 367] on img at bounding box center [1185, 351] width 65 height 35
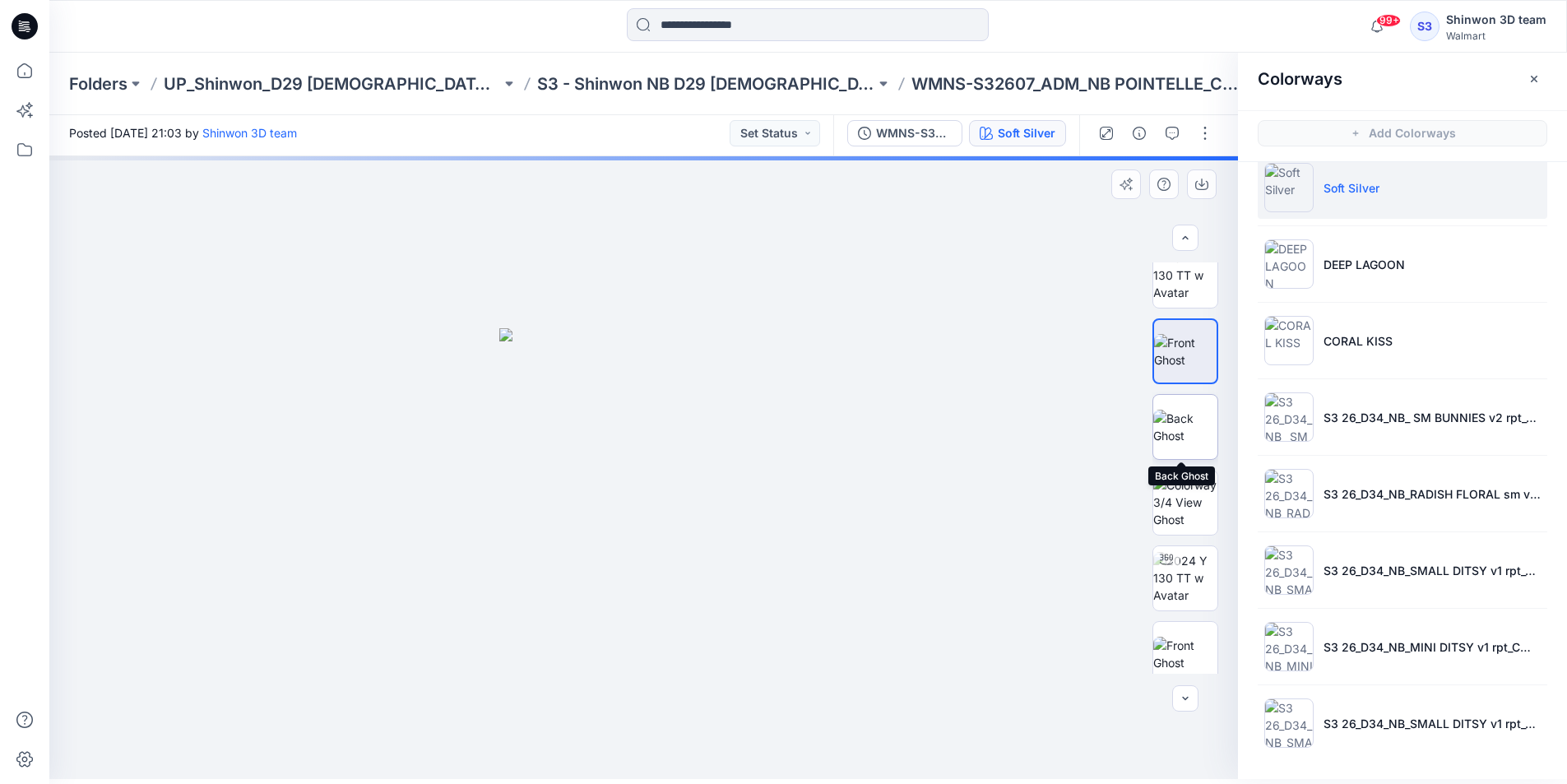
click at [1191, 415] on img at bounding box center [1185, 427] width 65 height 35
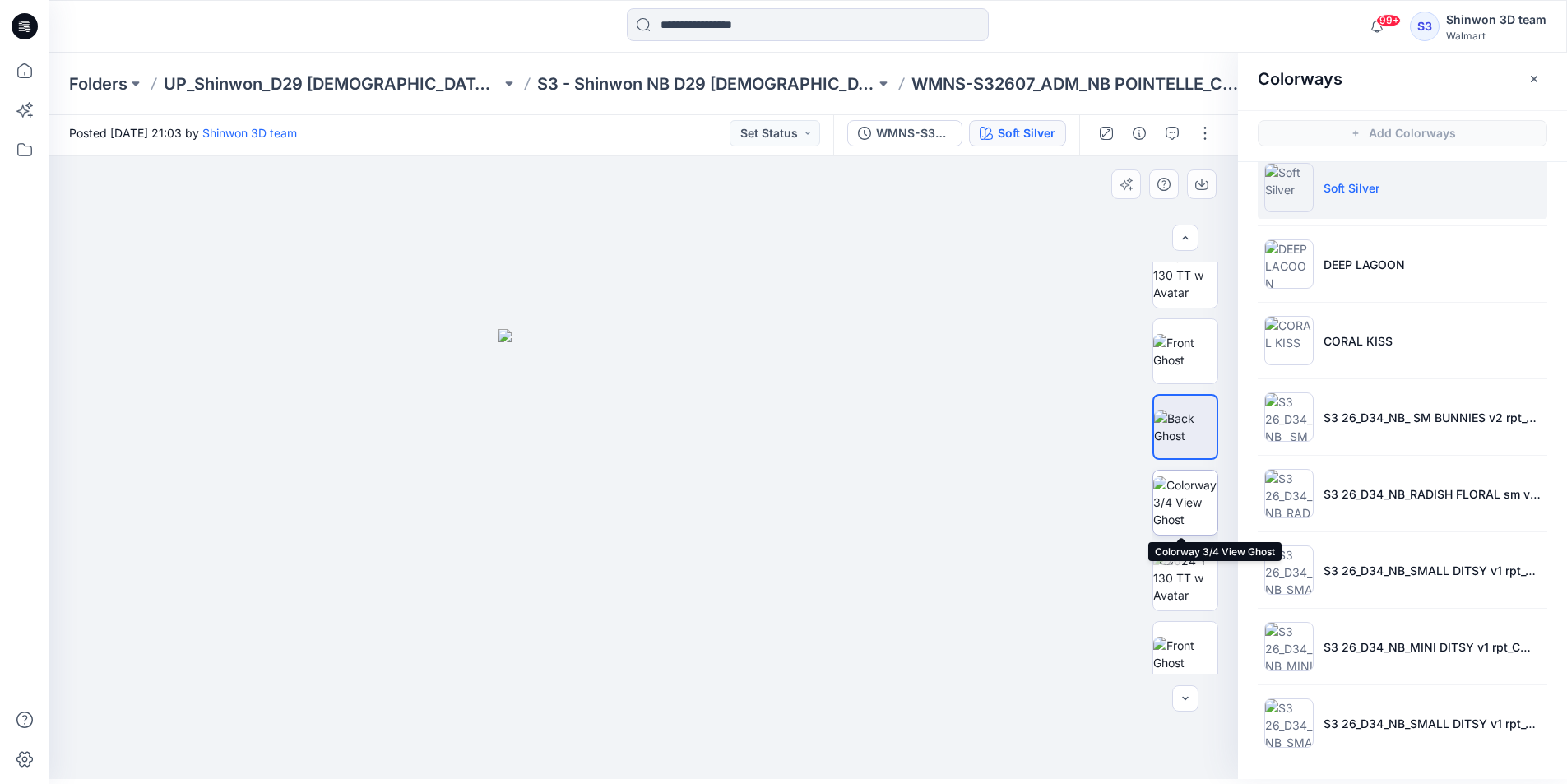
click at [1182, 492] on img at bounding box center [1185, 501] width 65 height 51
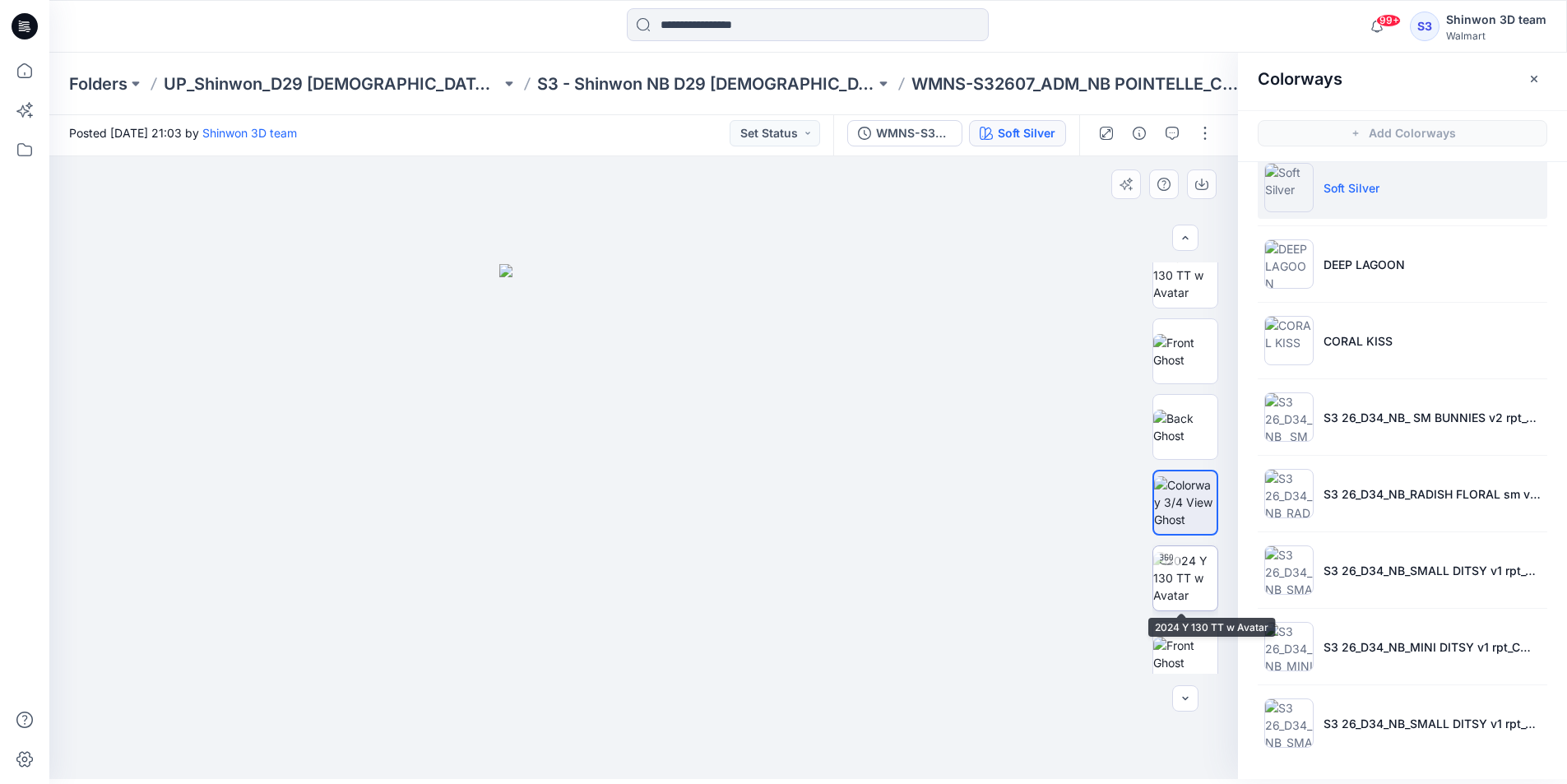
click at [1173, 548] on div at bounding box center [1166, 559] width 26 height 26
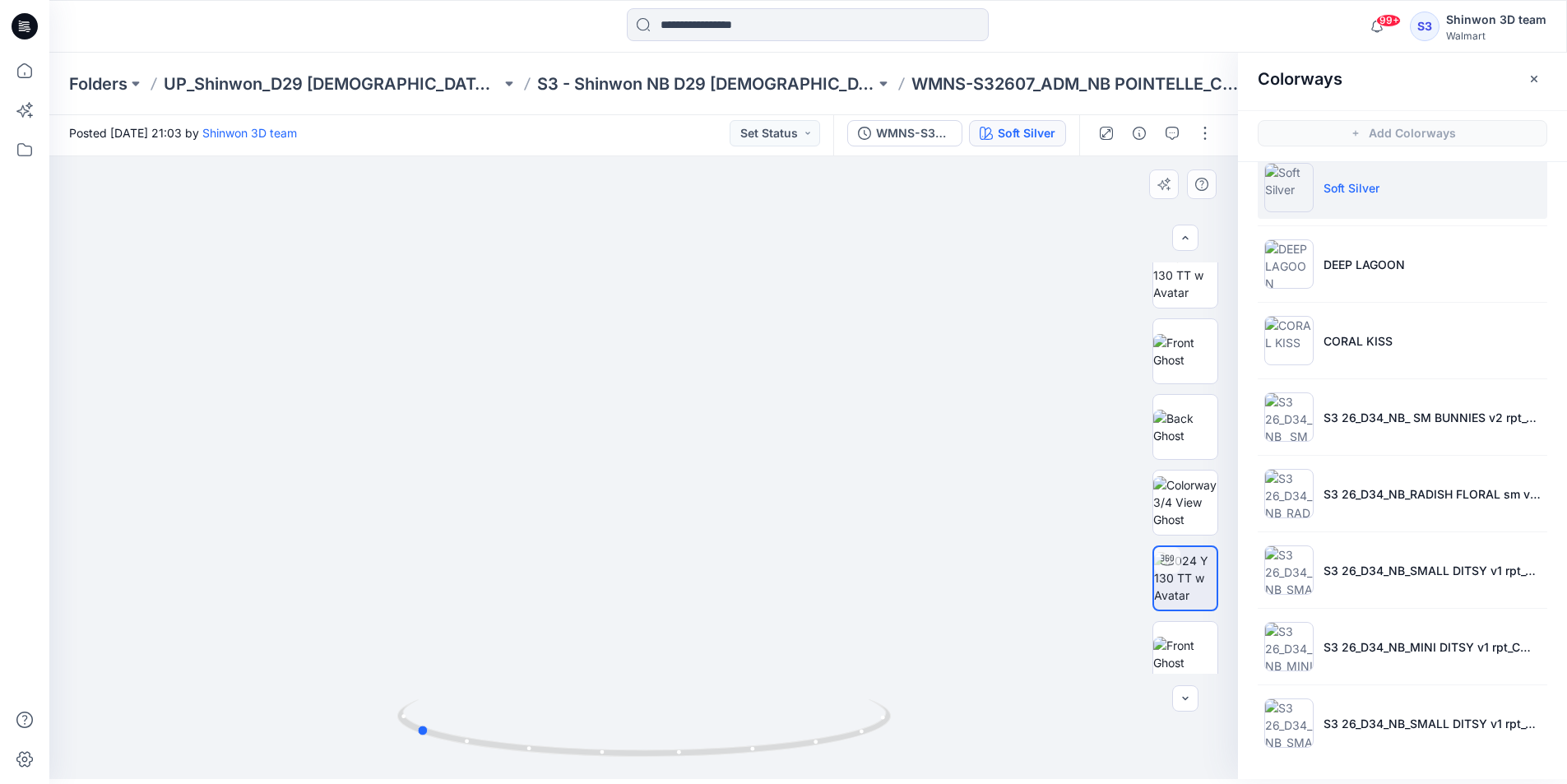
drag, startPoint x: 831, startPoint y: 740, endPoint x: 1096, endPoint y: 709, distance: 266.8
click at [1096, 709] on div at bounding box center [644, 467] width 1189 height 622
drag, startPoint x: 768, startPoint y: 604, endPoint x: 777, endPoint y: 577, distance: 28.5
click at [1211, 138] on button "button" at bounding box center [1205, 133] width 26 height 26
click at [1139, 215] on button "Edit" at bounding box center [1136, 217] width 152 height 31
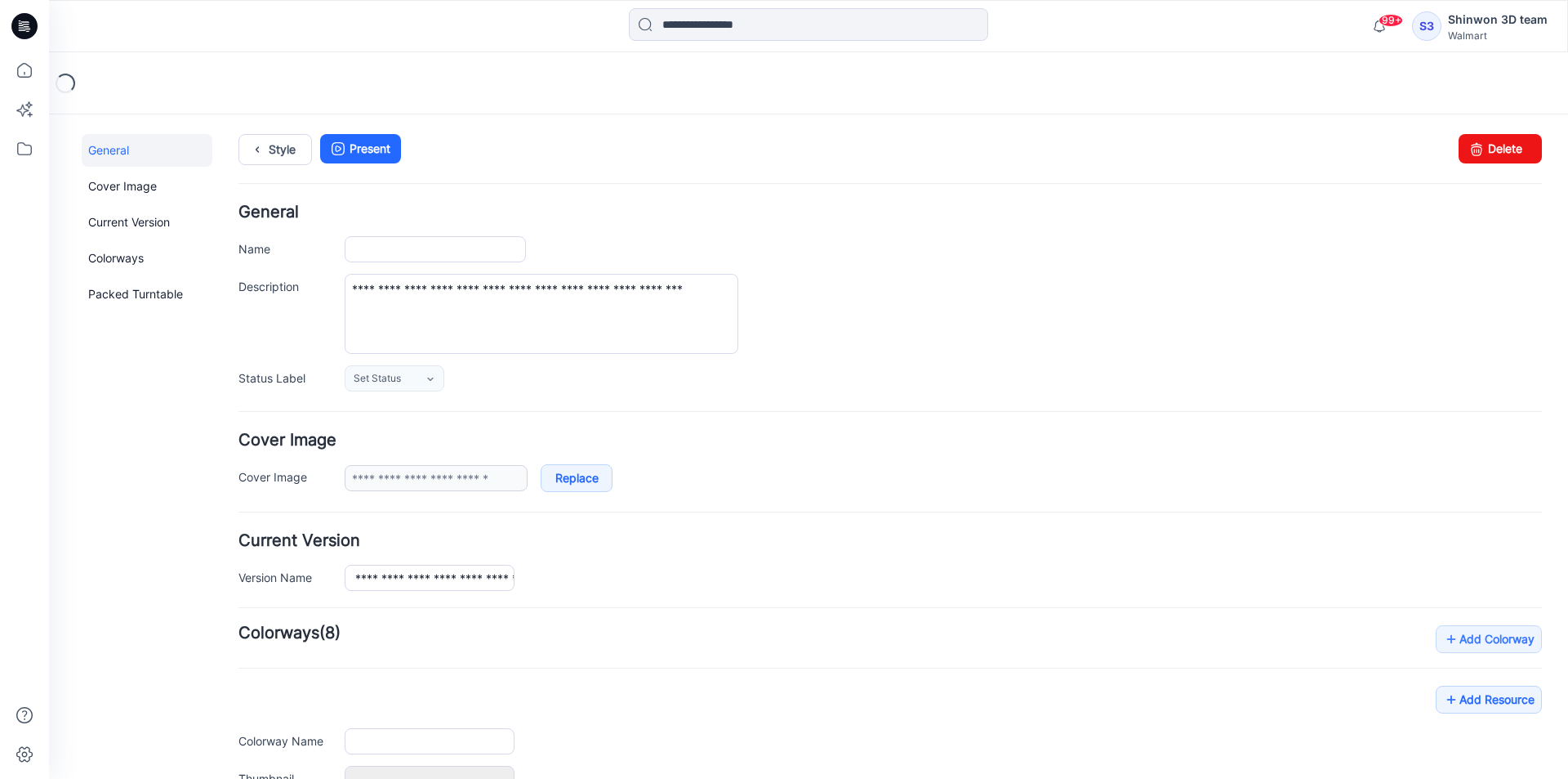
scroll to position [200, 0]
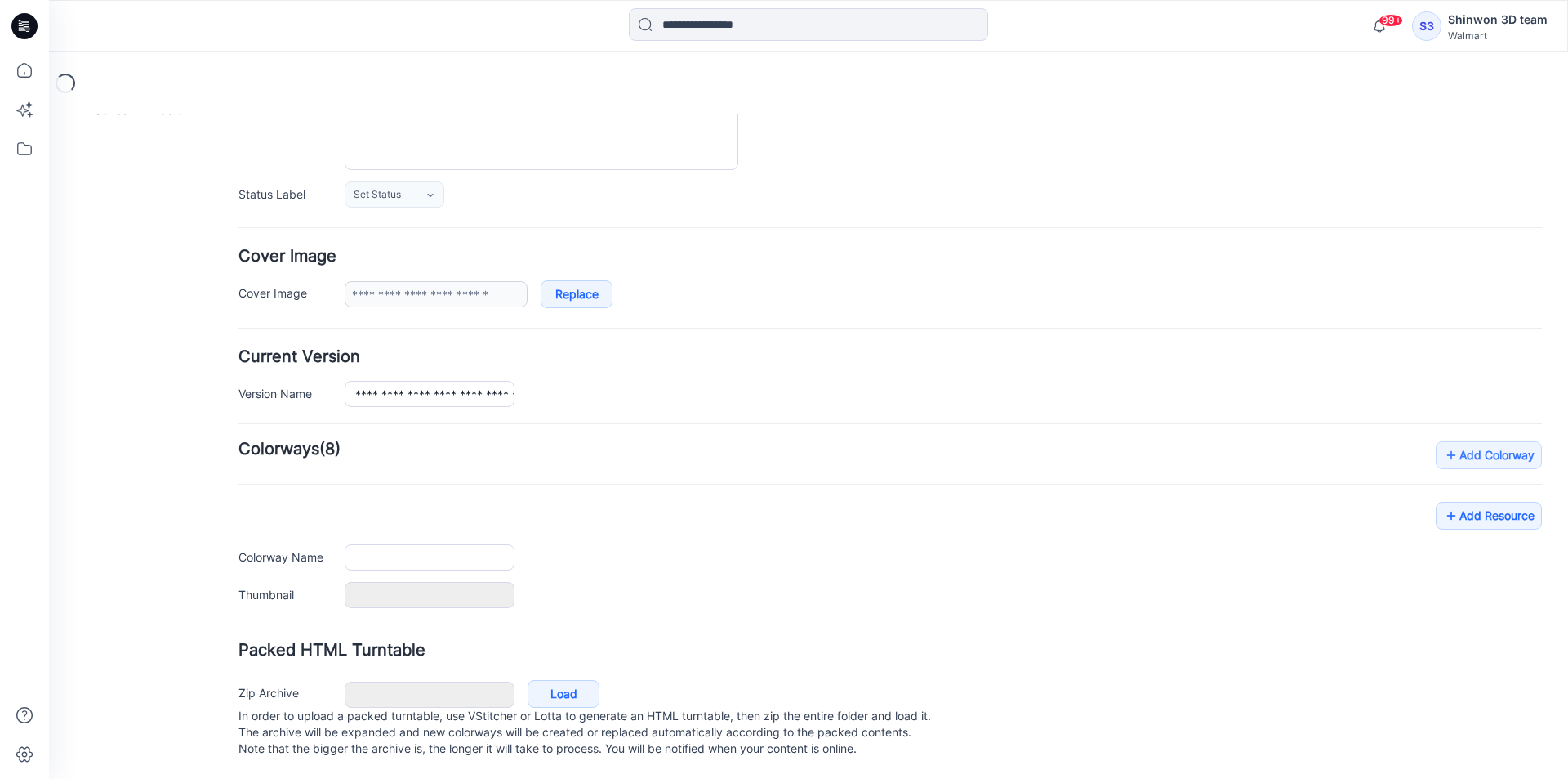
type input "**********"
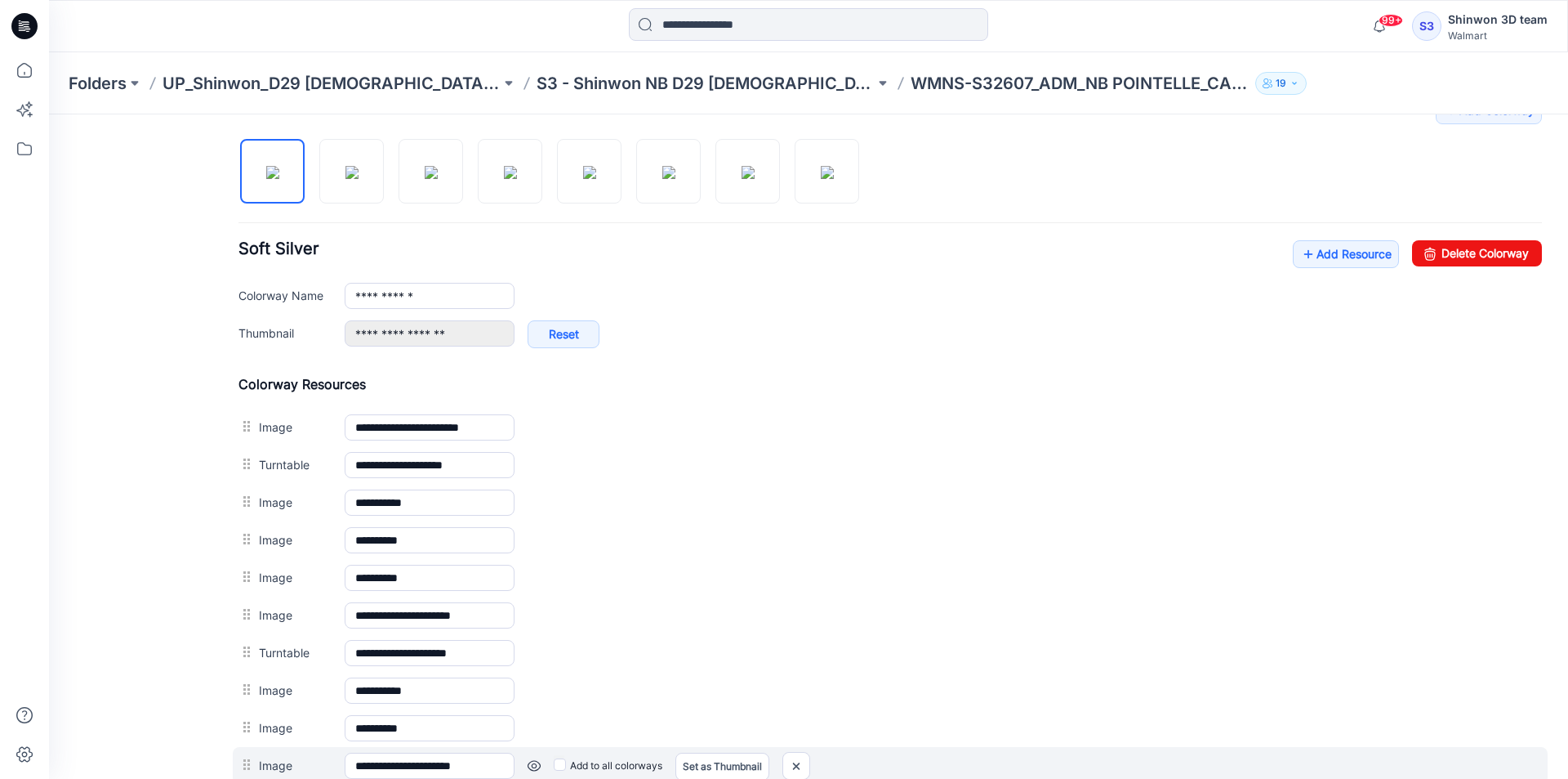
scroll to position [772, 0]
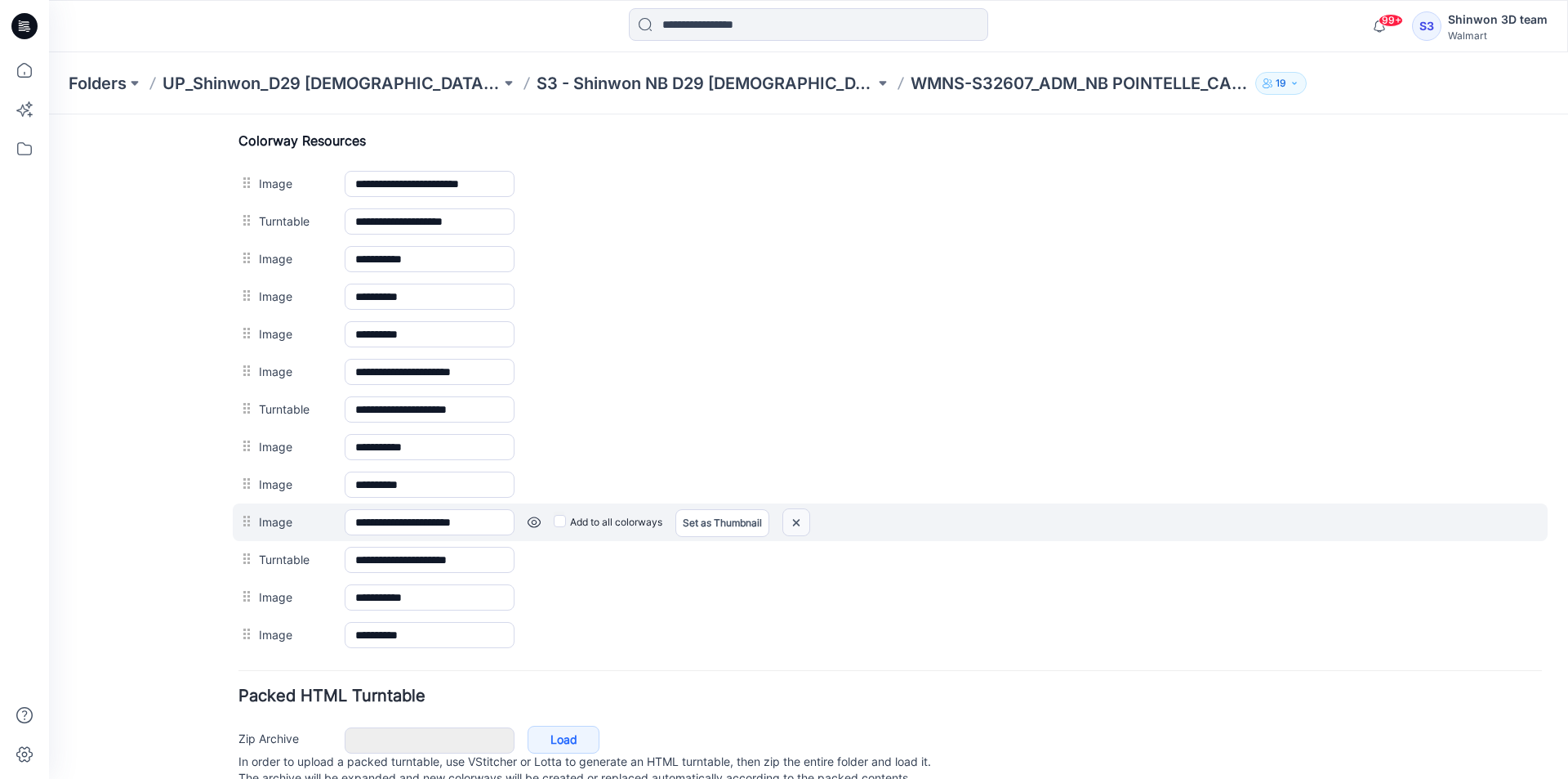
click at [802, 522] on img at bounding box center [797, 522] width 26 height 27
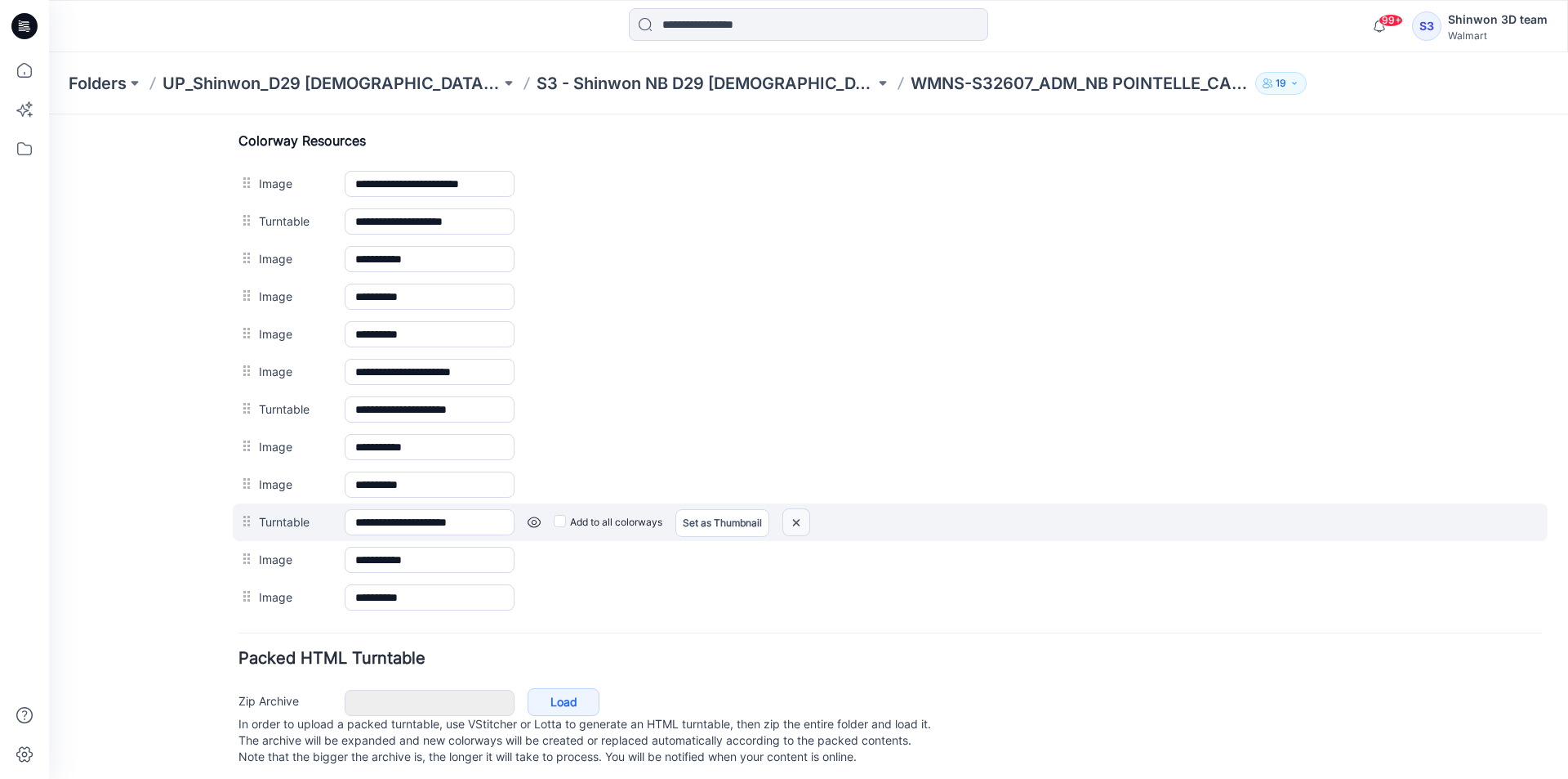
click at [801, 528] on img at bounding box center [797, 522] width 26 height 27
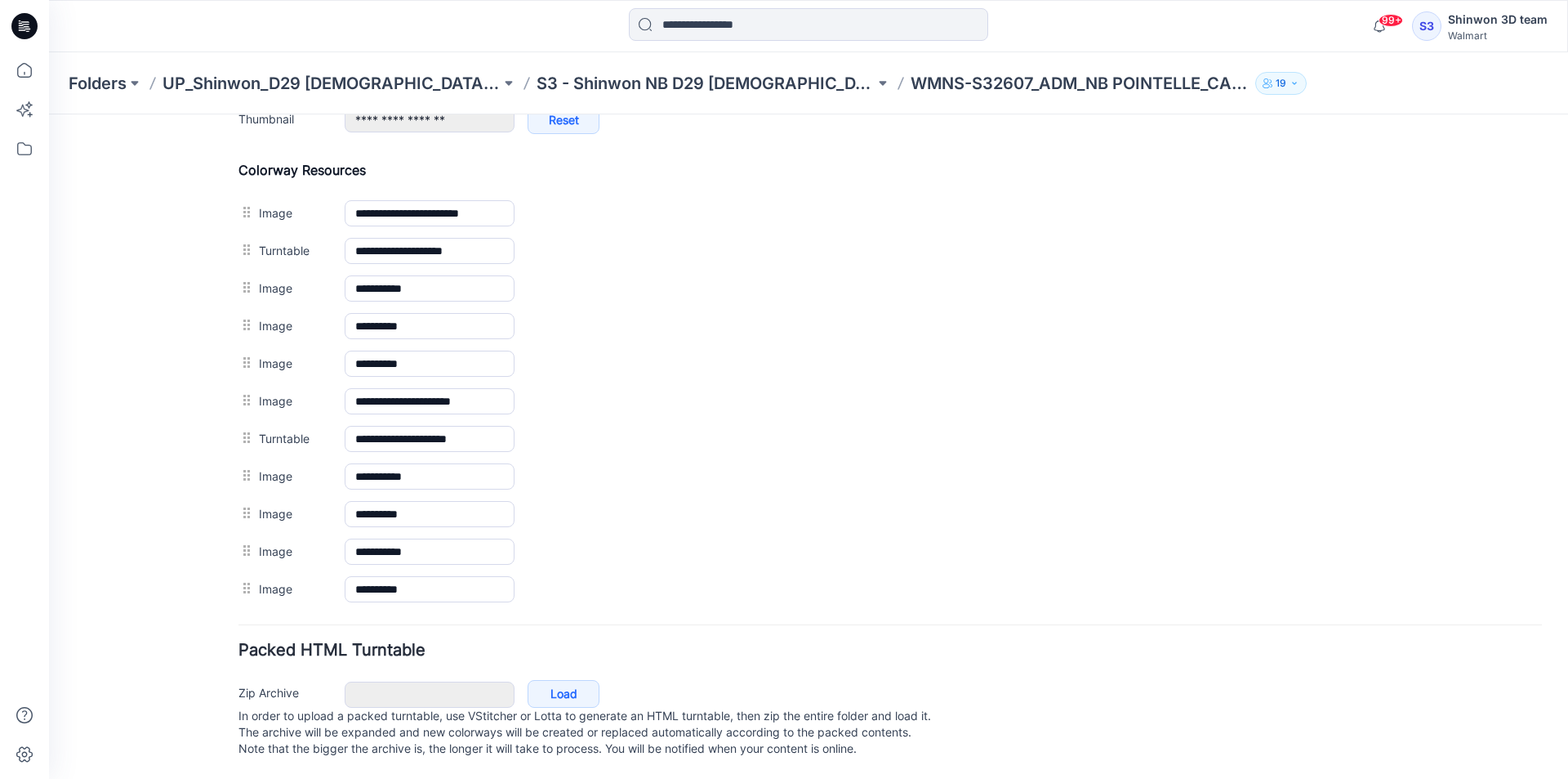
scroll to position [759, 0]
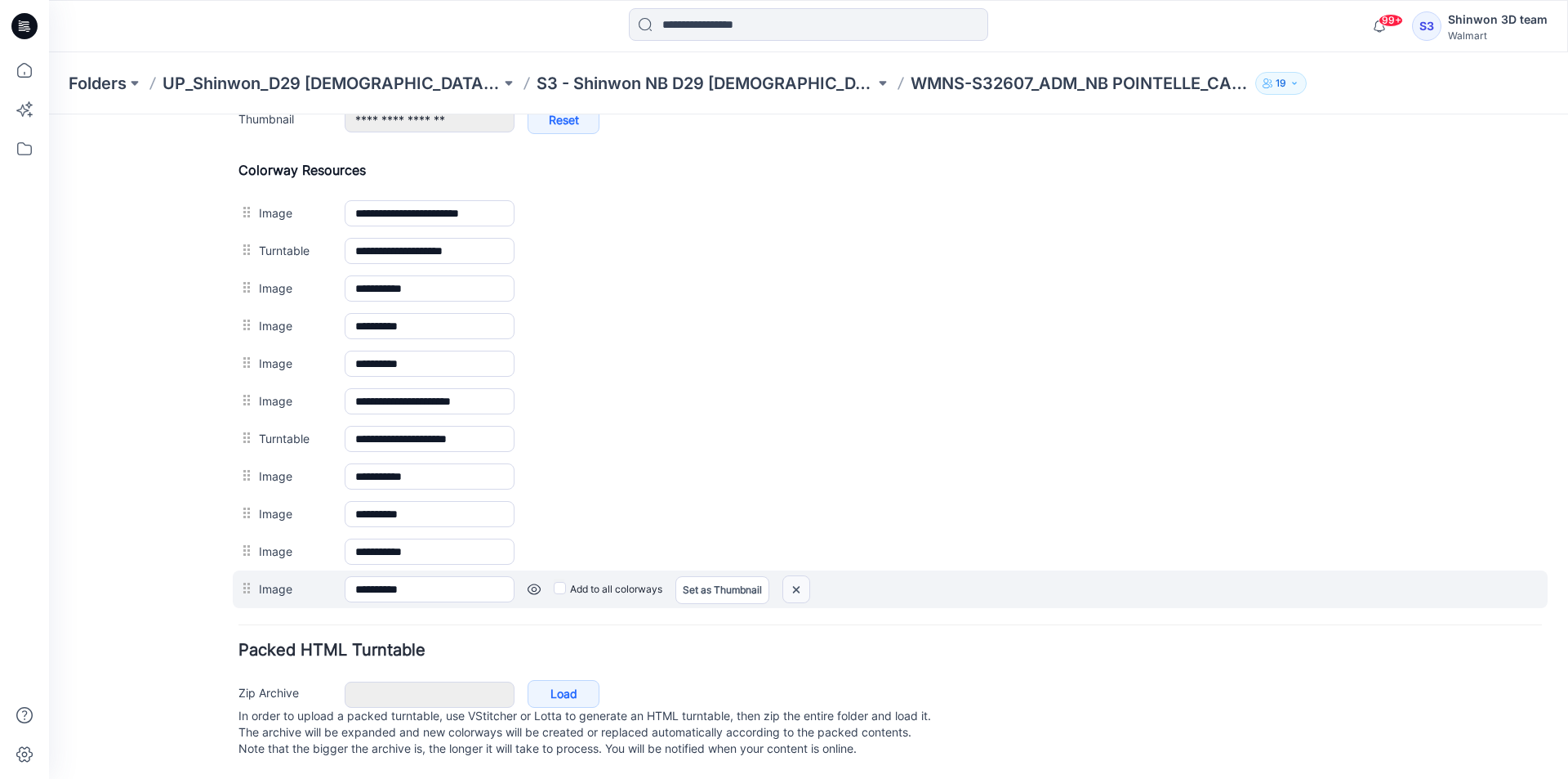
click at [794, 577] on img at bounding box center [797, 589] width 26 height 27
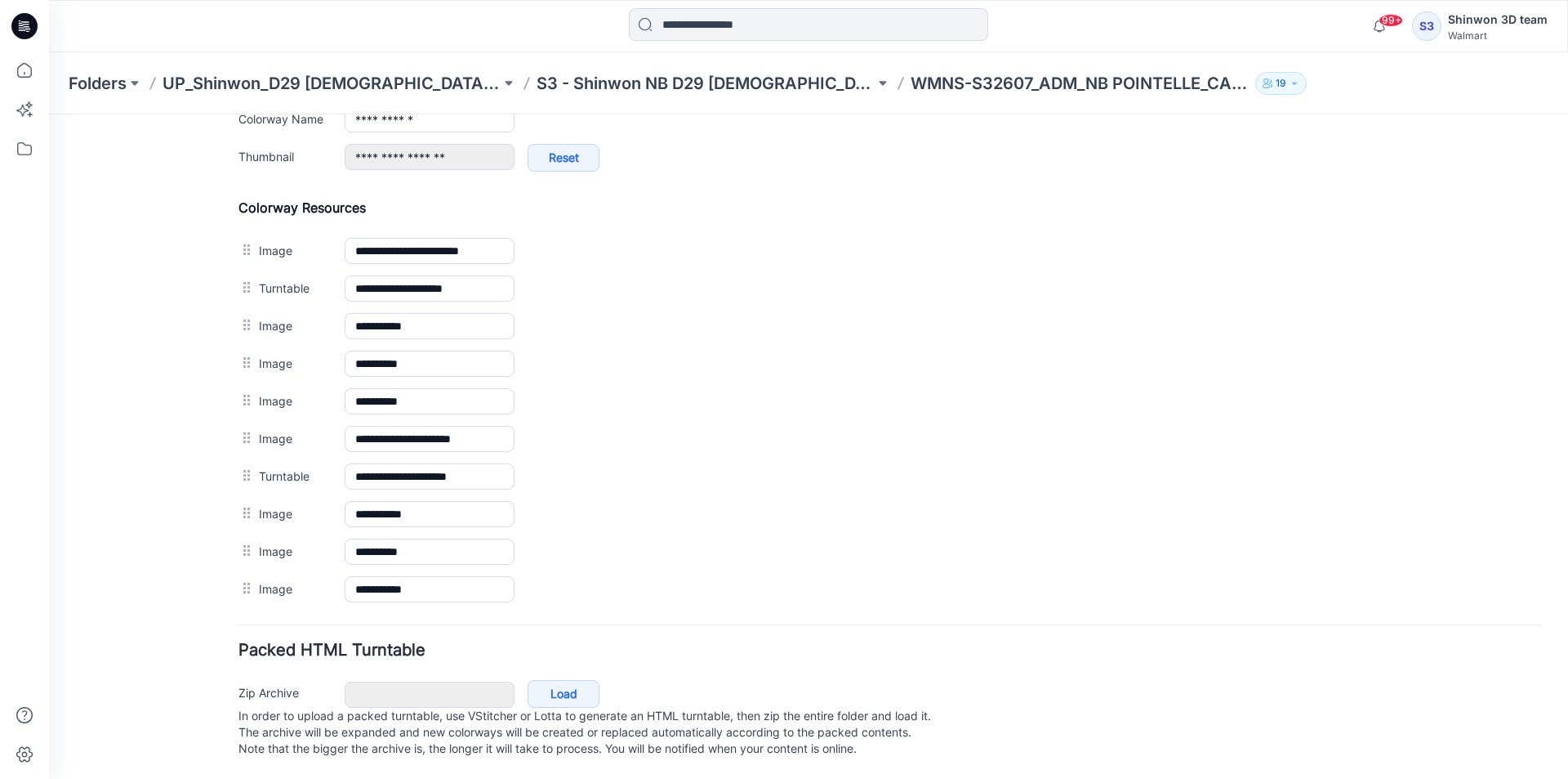
scroll to position [721, 0]
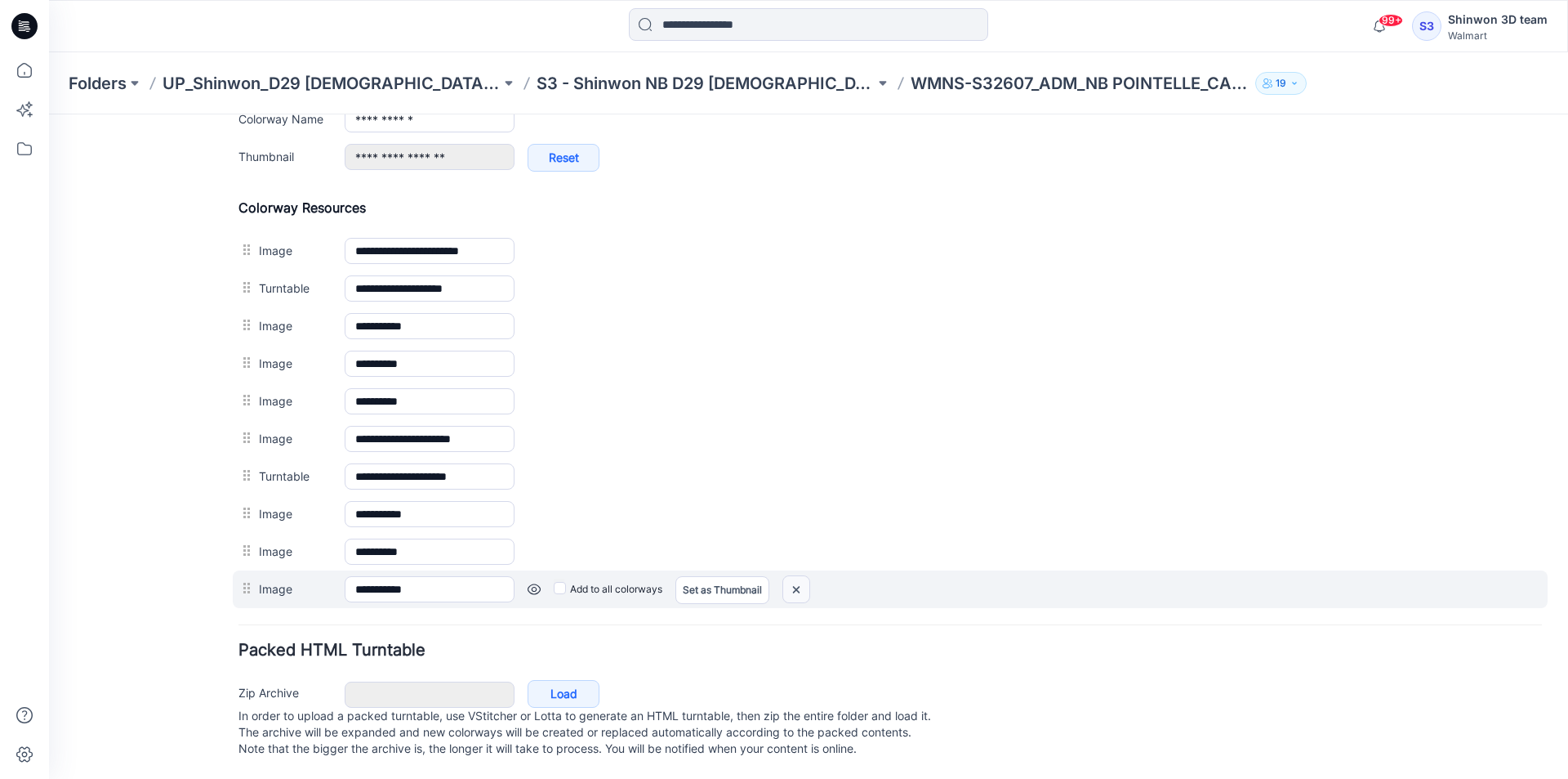
click at [798, 580] on img at bounding box center [797, 589] width 26 height 27
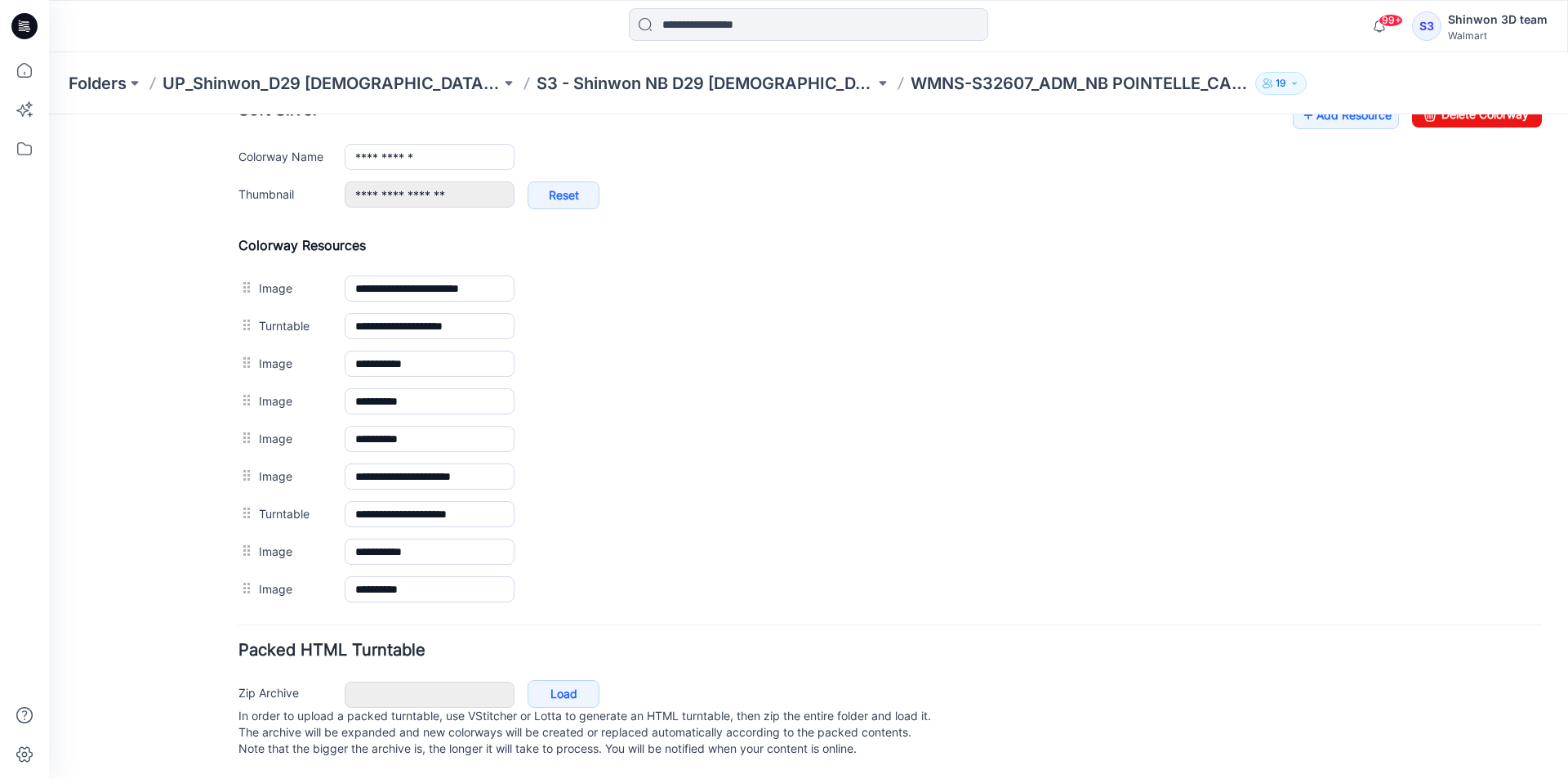
scroll to position [357, 0]
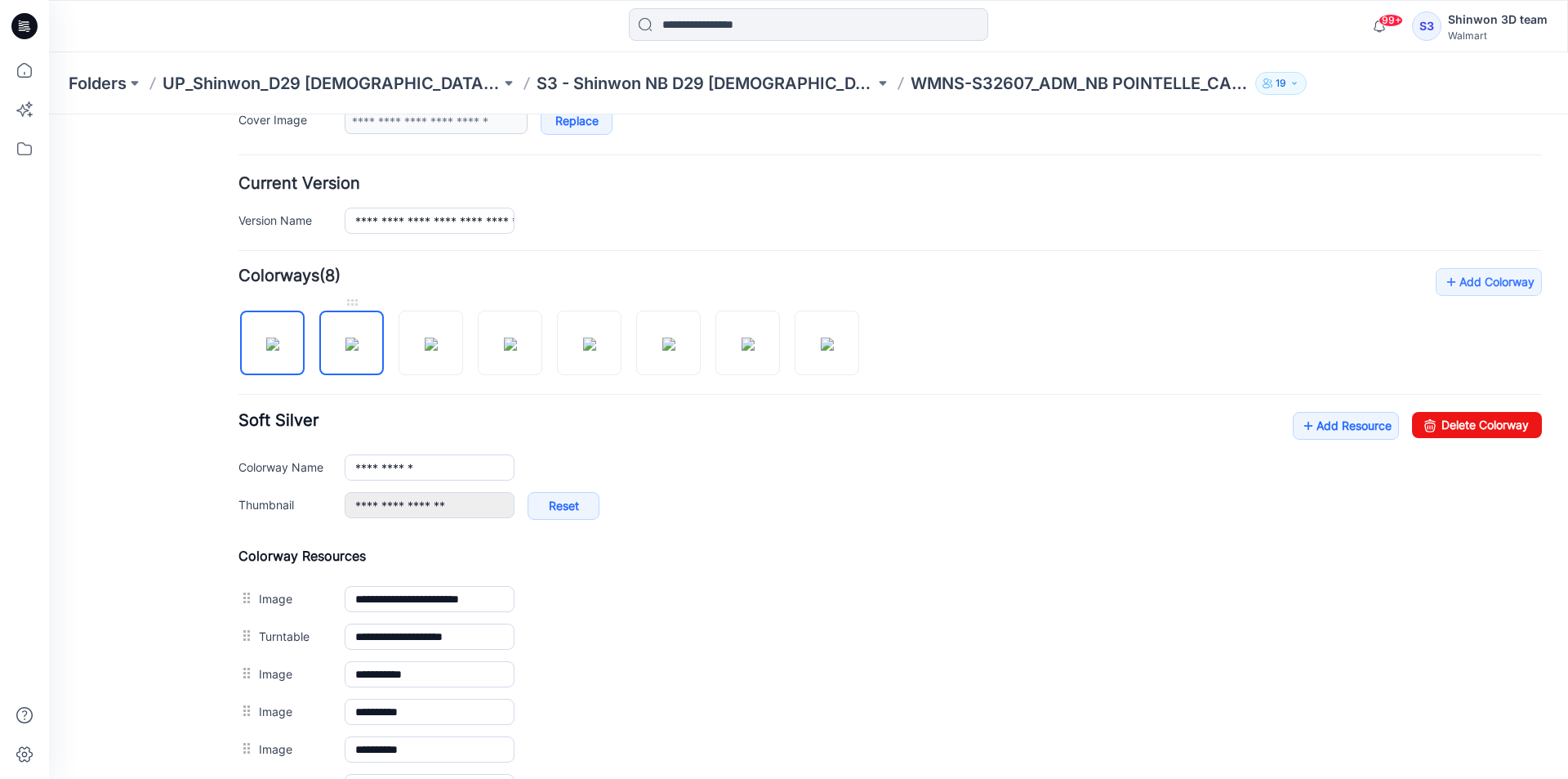
click at [355, 349] on img at bounding box center [352, 344] width 13 height 13
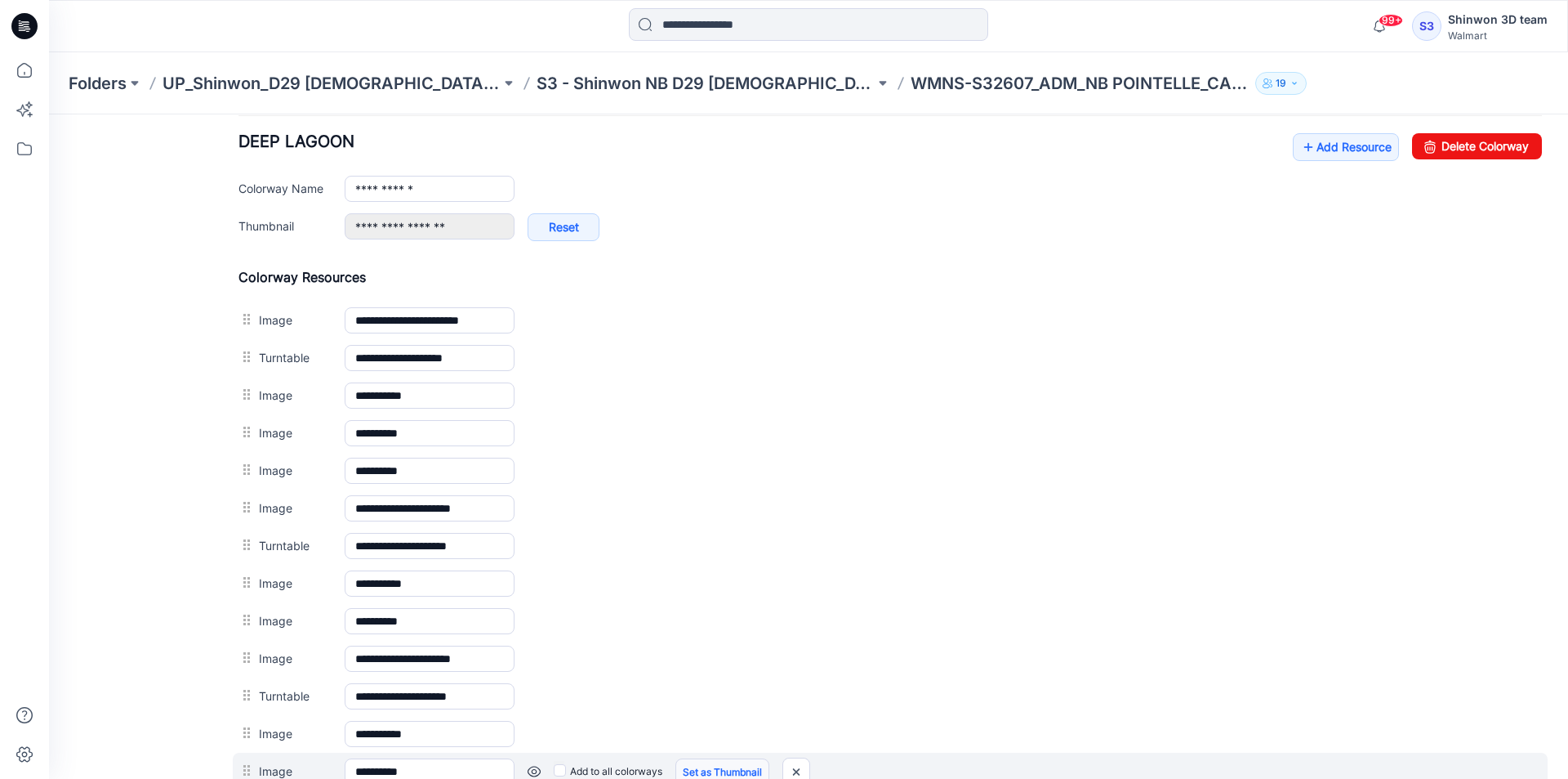
scroll to position [834, 0]
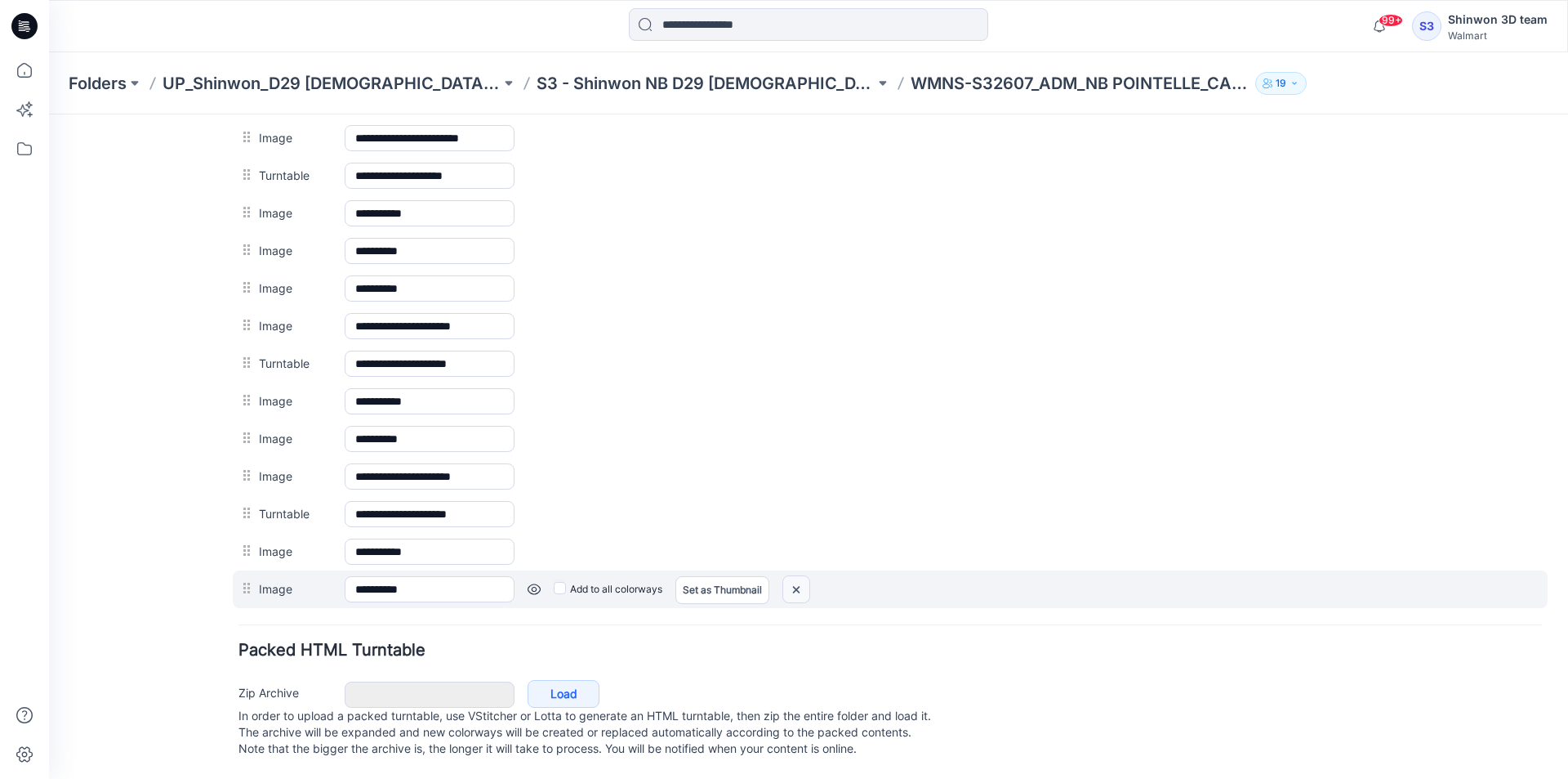
click at [795, 576] on img at bounding box center [797, 589] width 26 height 27
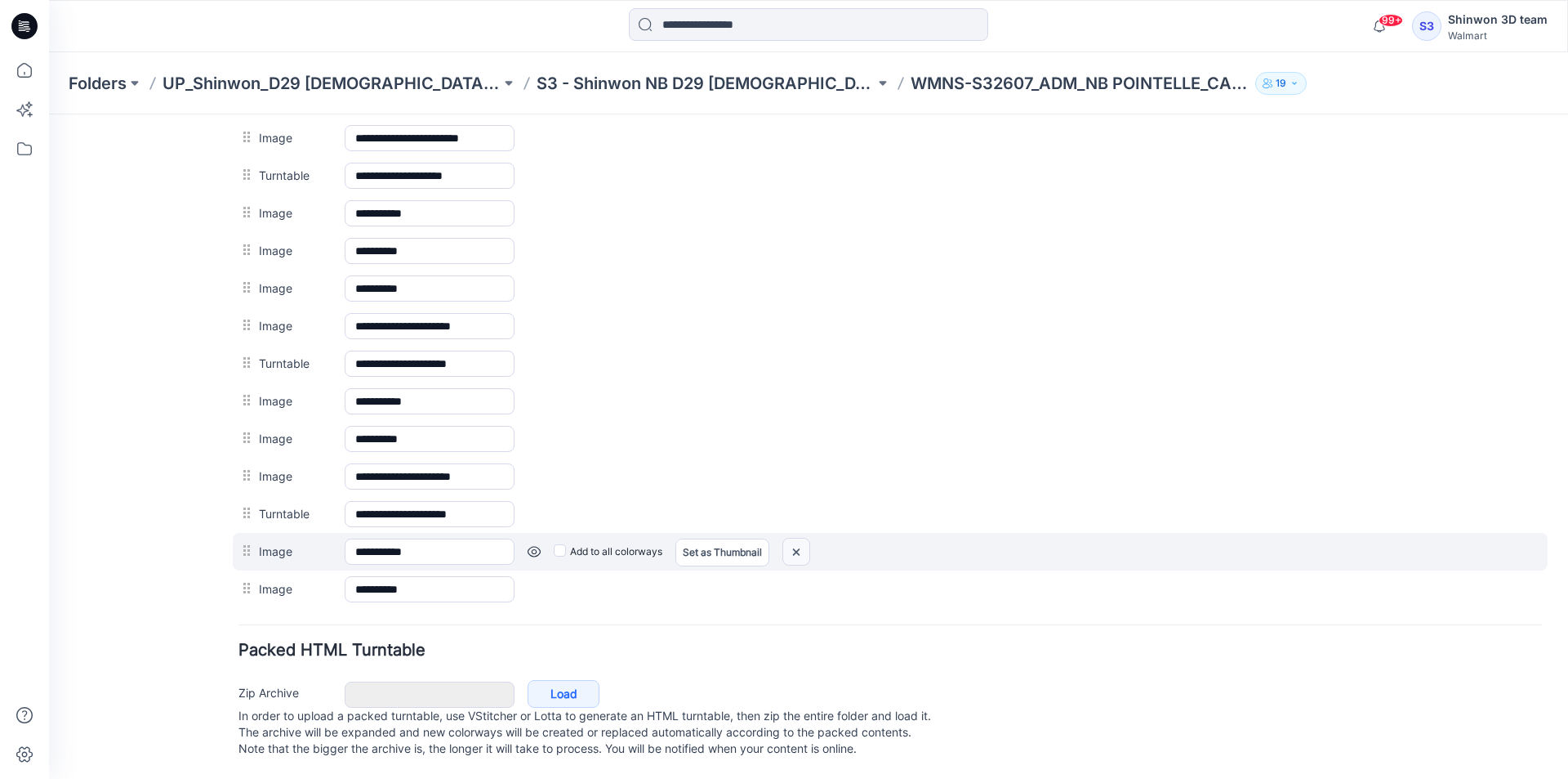
scroll to position [797, 0]
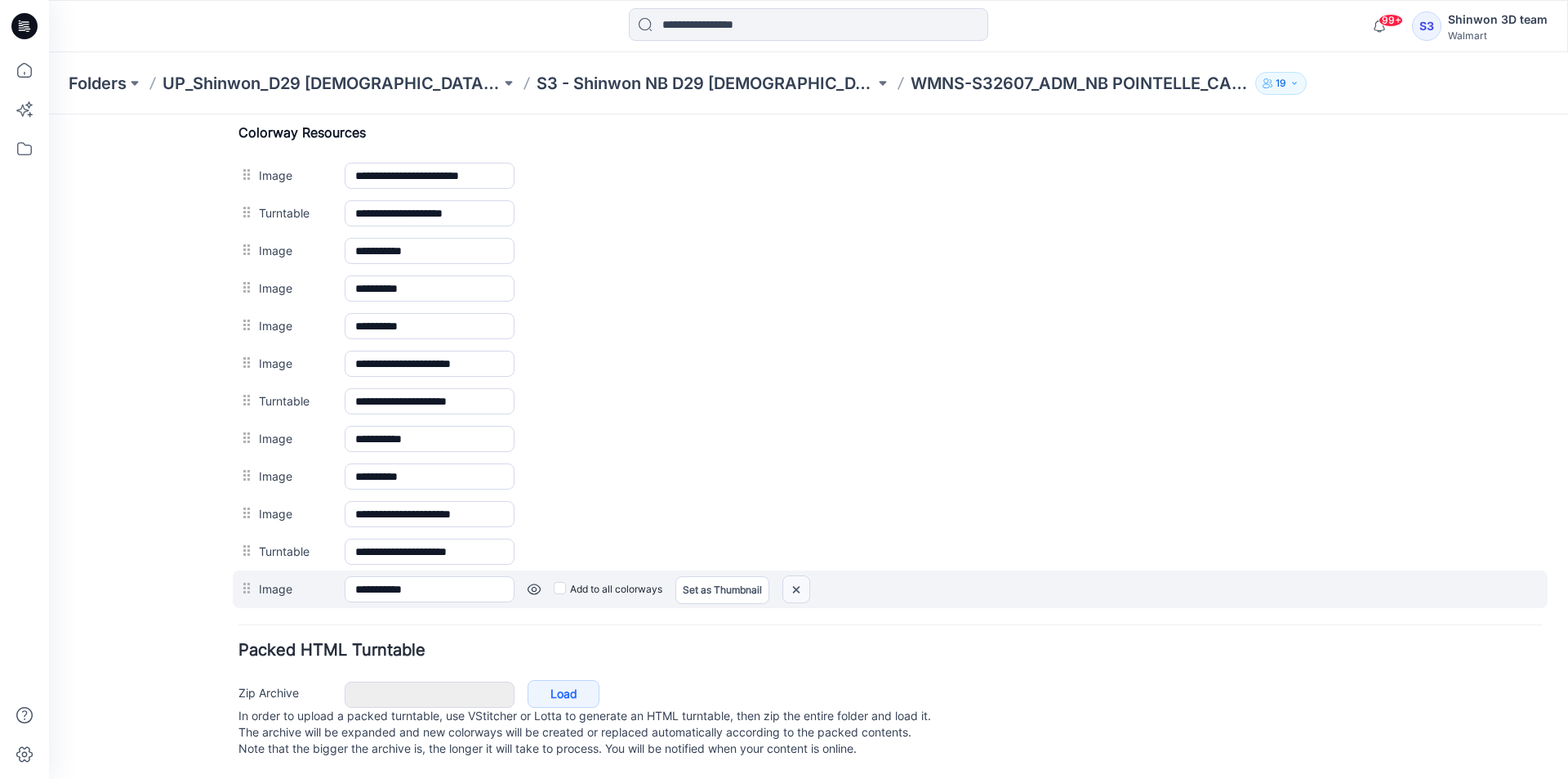
click at [795, 583] on img at bounding box center [797, 589] width 26 height 27
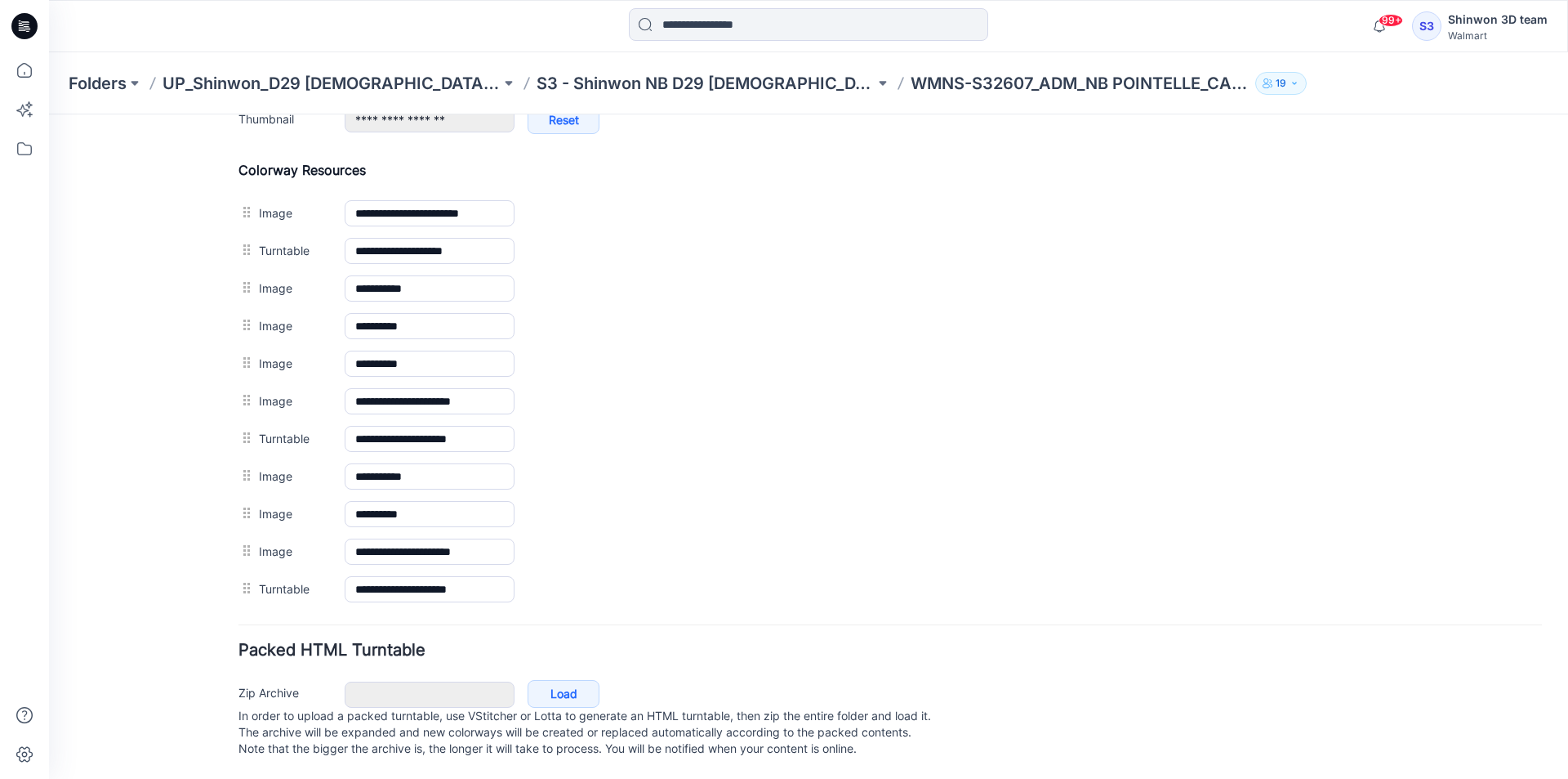
scroll to position [759, 0]
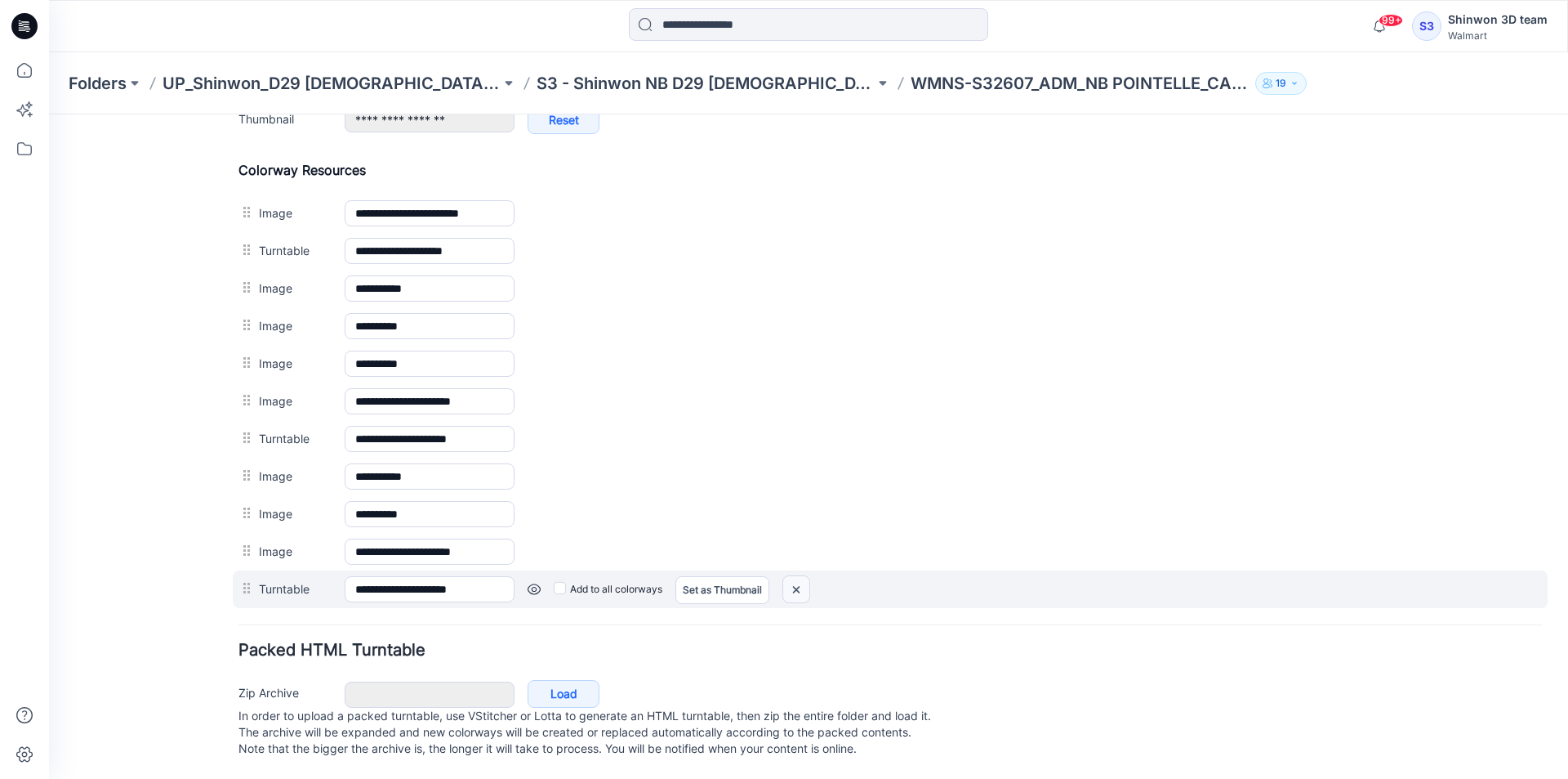
click at [797, 583] on img at bounding box center [797, 589] width 26 height 27
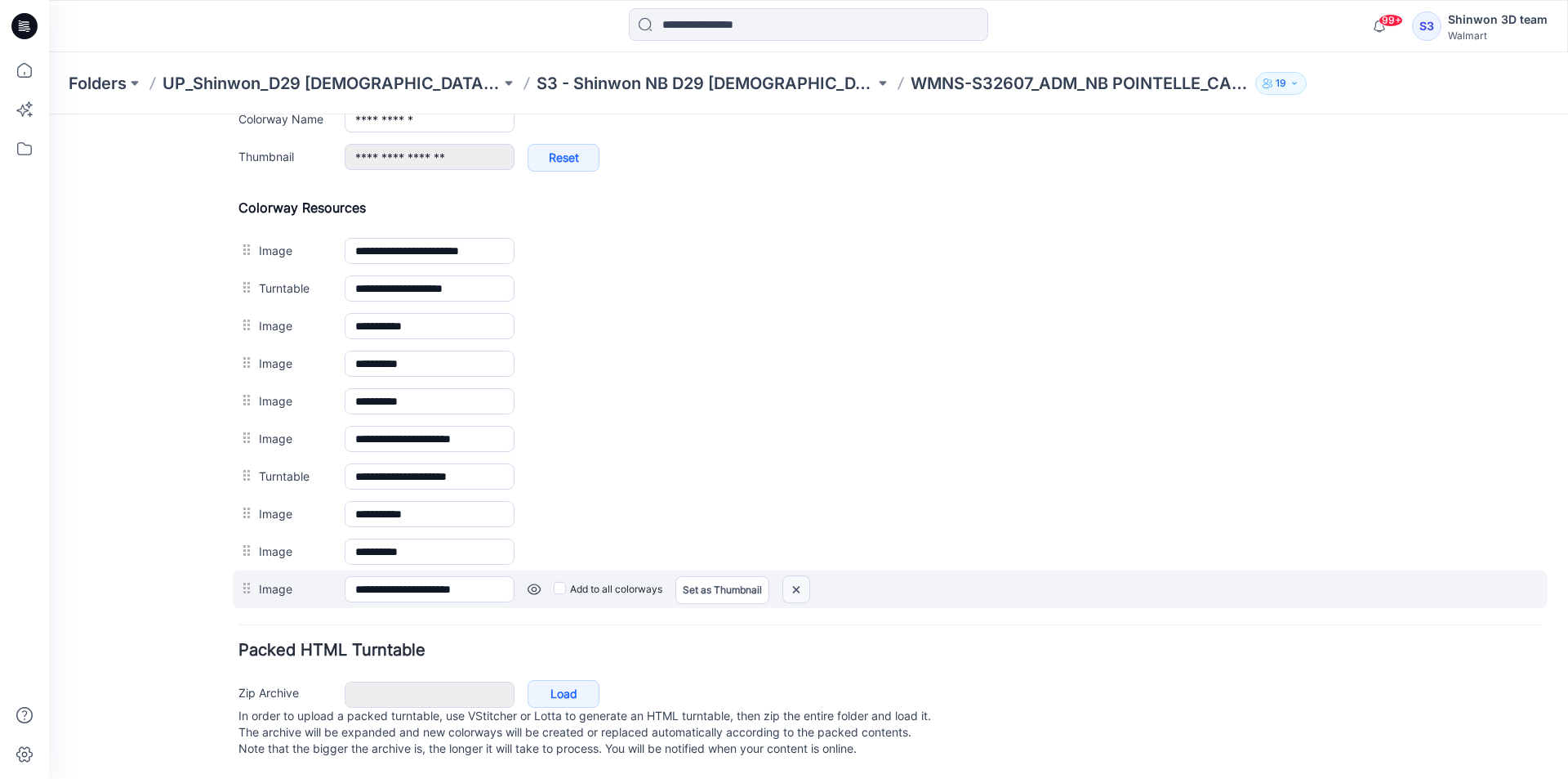
click at [797, 584] on img at bounding box center [797, 589] width 26 height 27
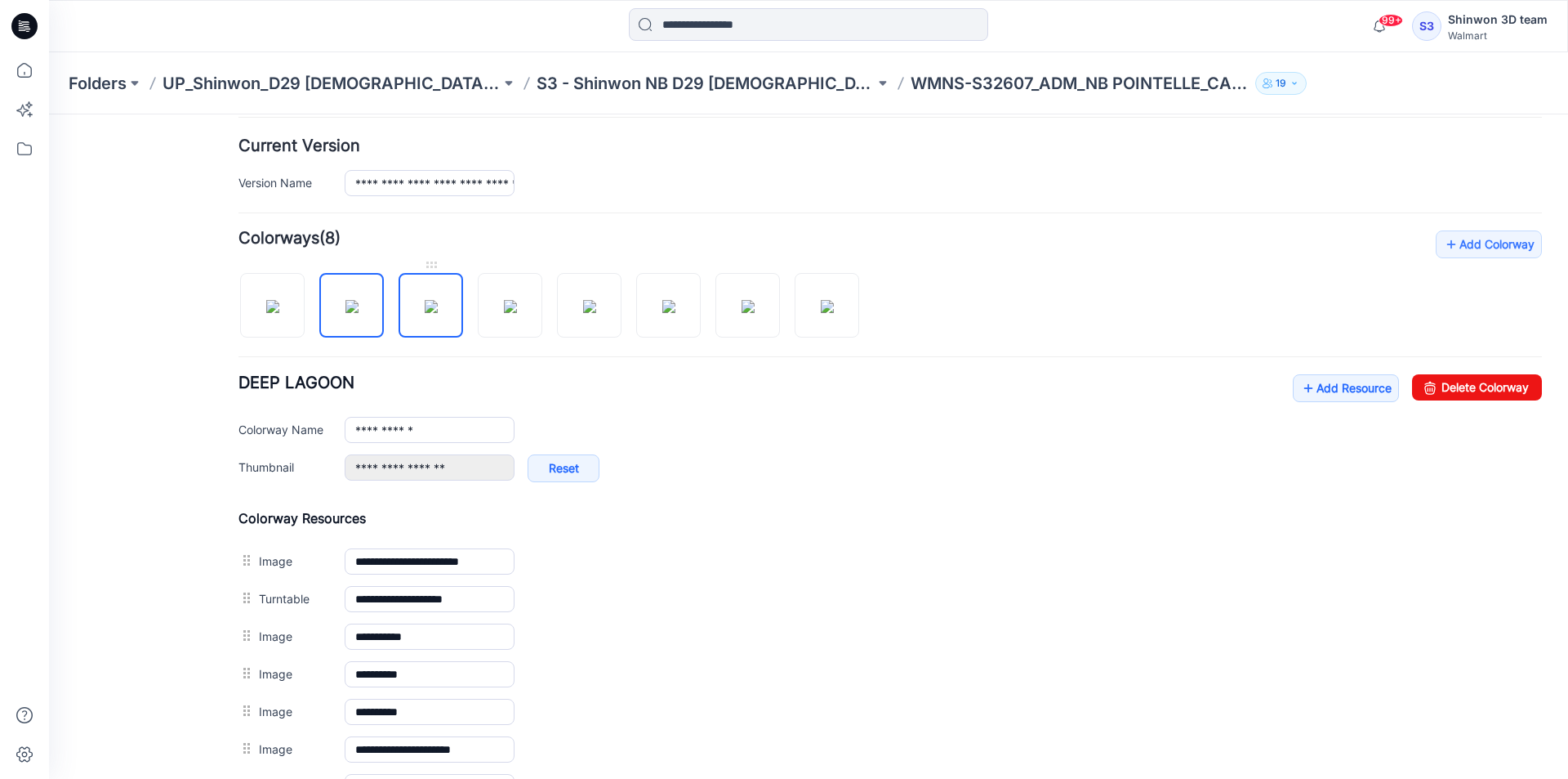
click at [425, 313] on img at bounding box center [431, 307] width 13 height 13
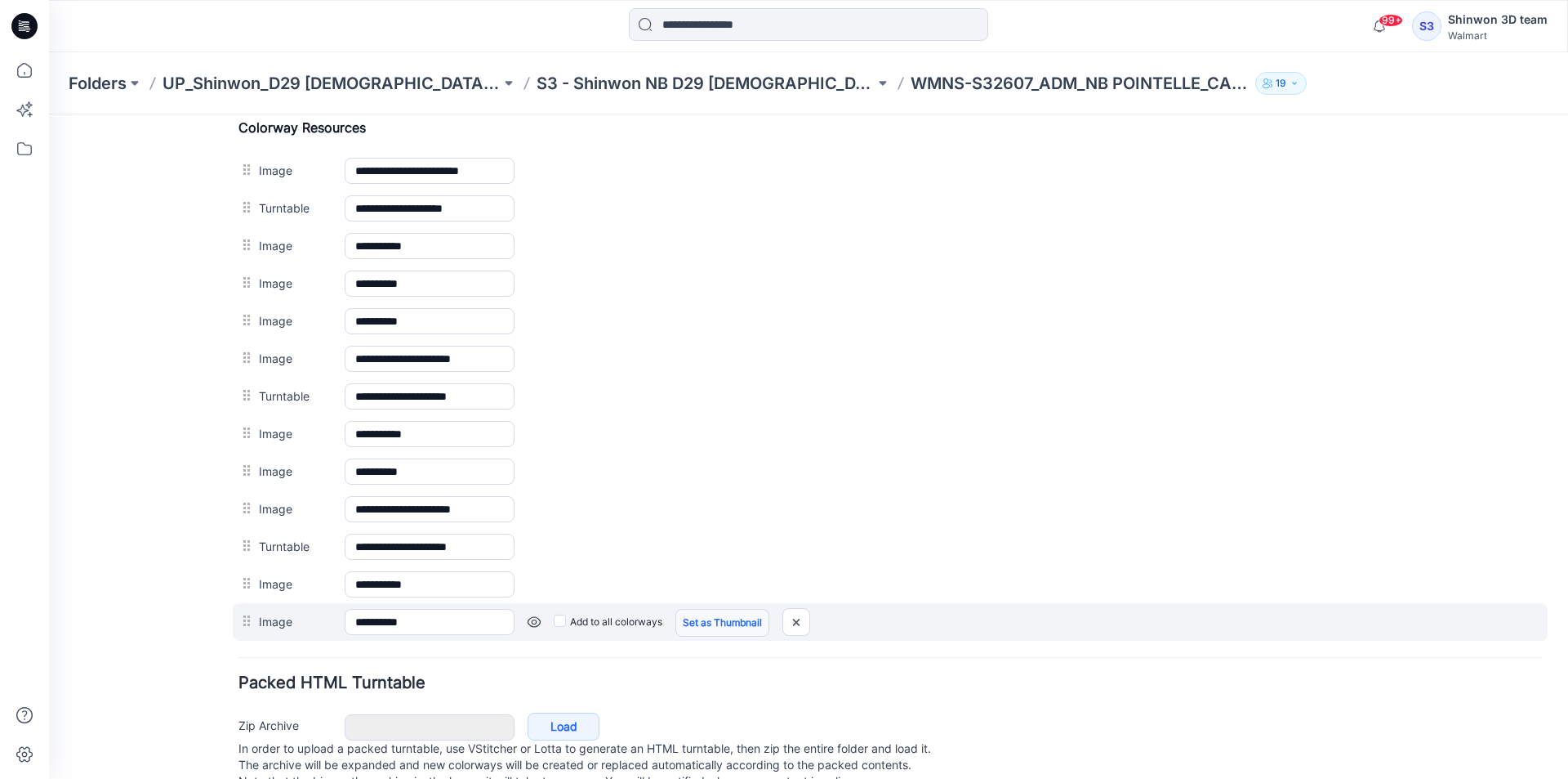
scroll to position [834, 0]
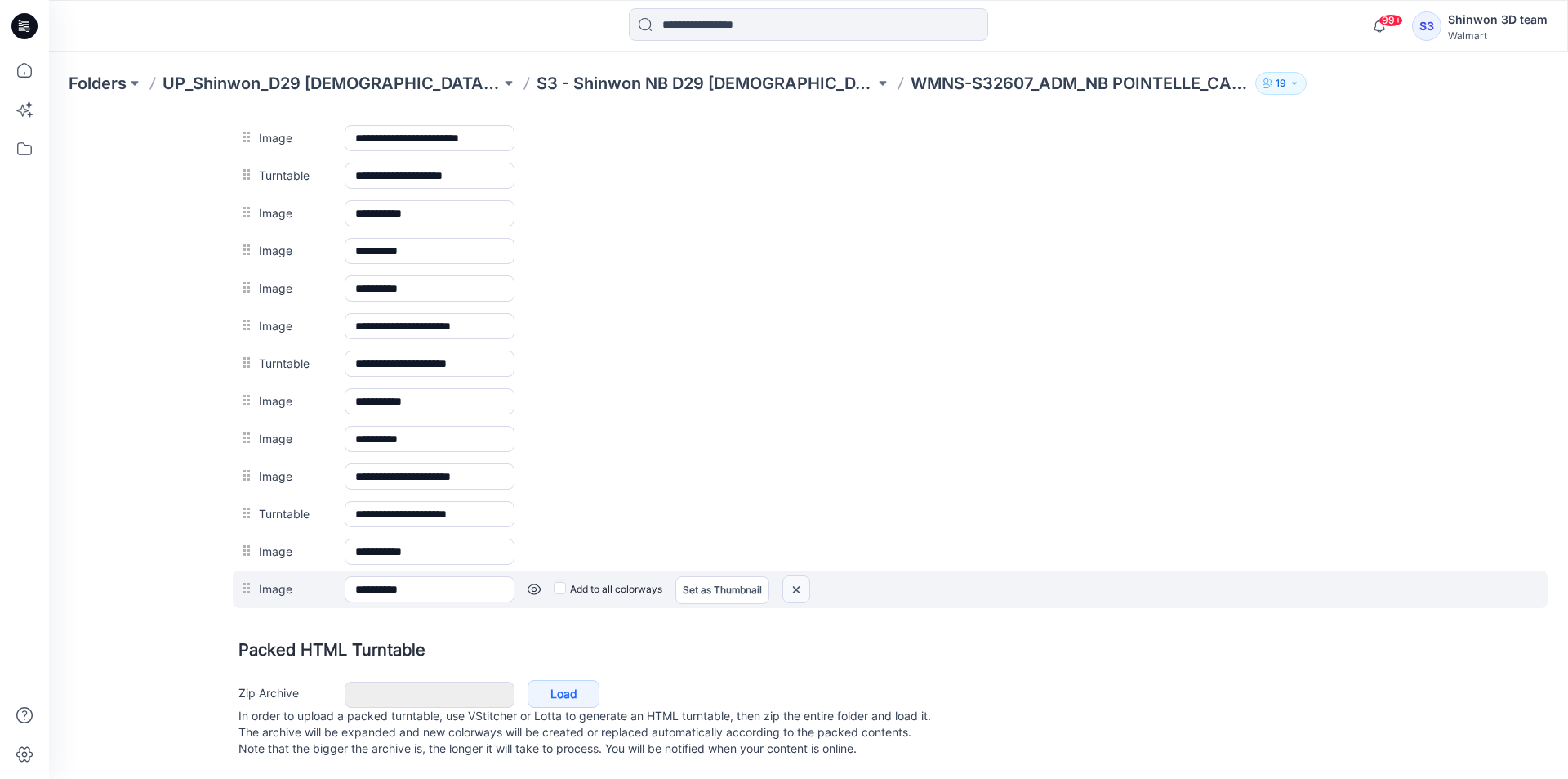
click at [802, 583] on img at bounding box center [797, 589] width 26 height 27
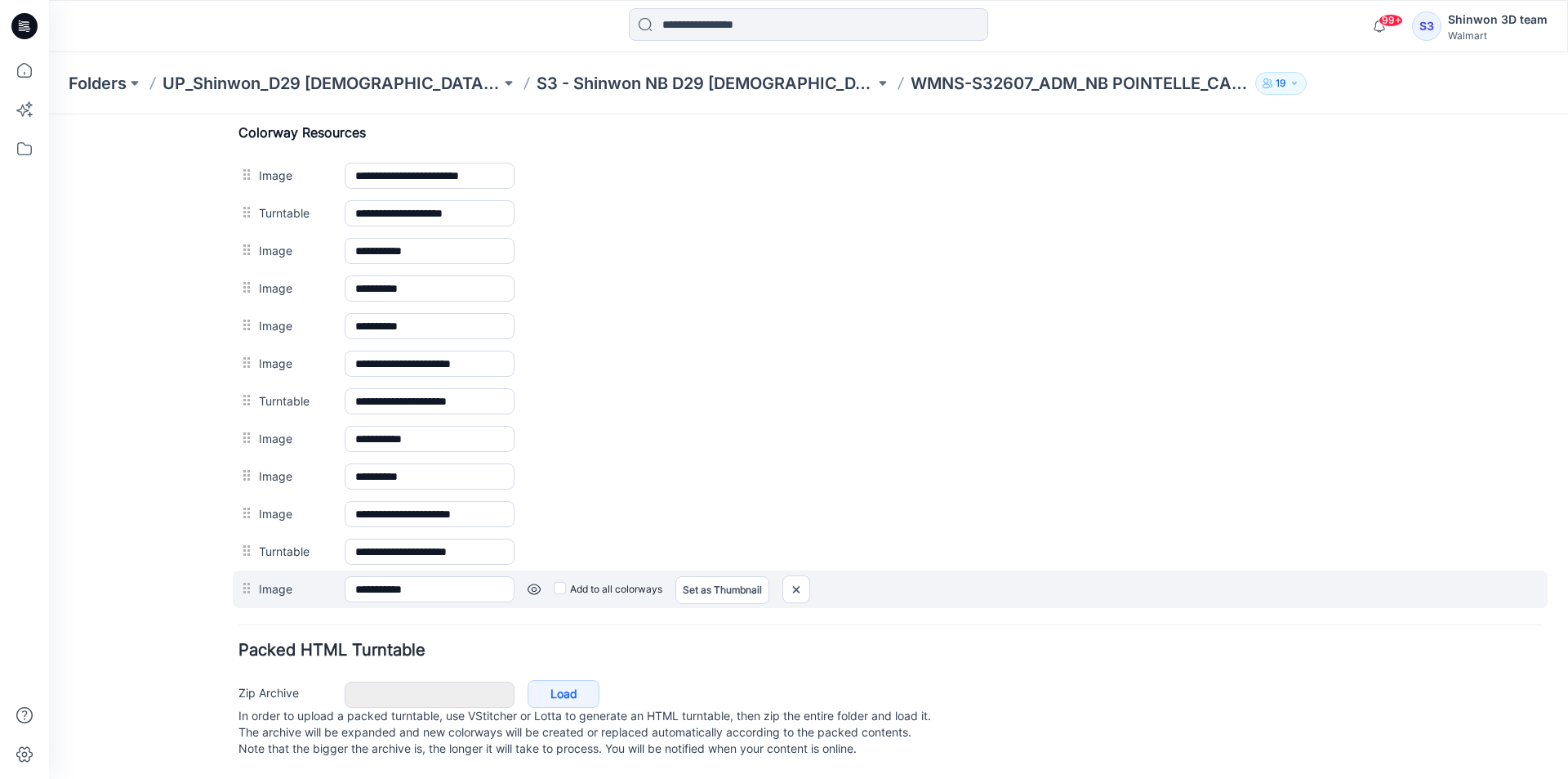
scroll to position [797, 0]
click at [799, 587] on img at bounding box center [797, 589] width 26 height 27
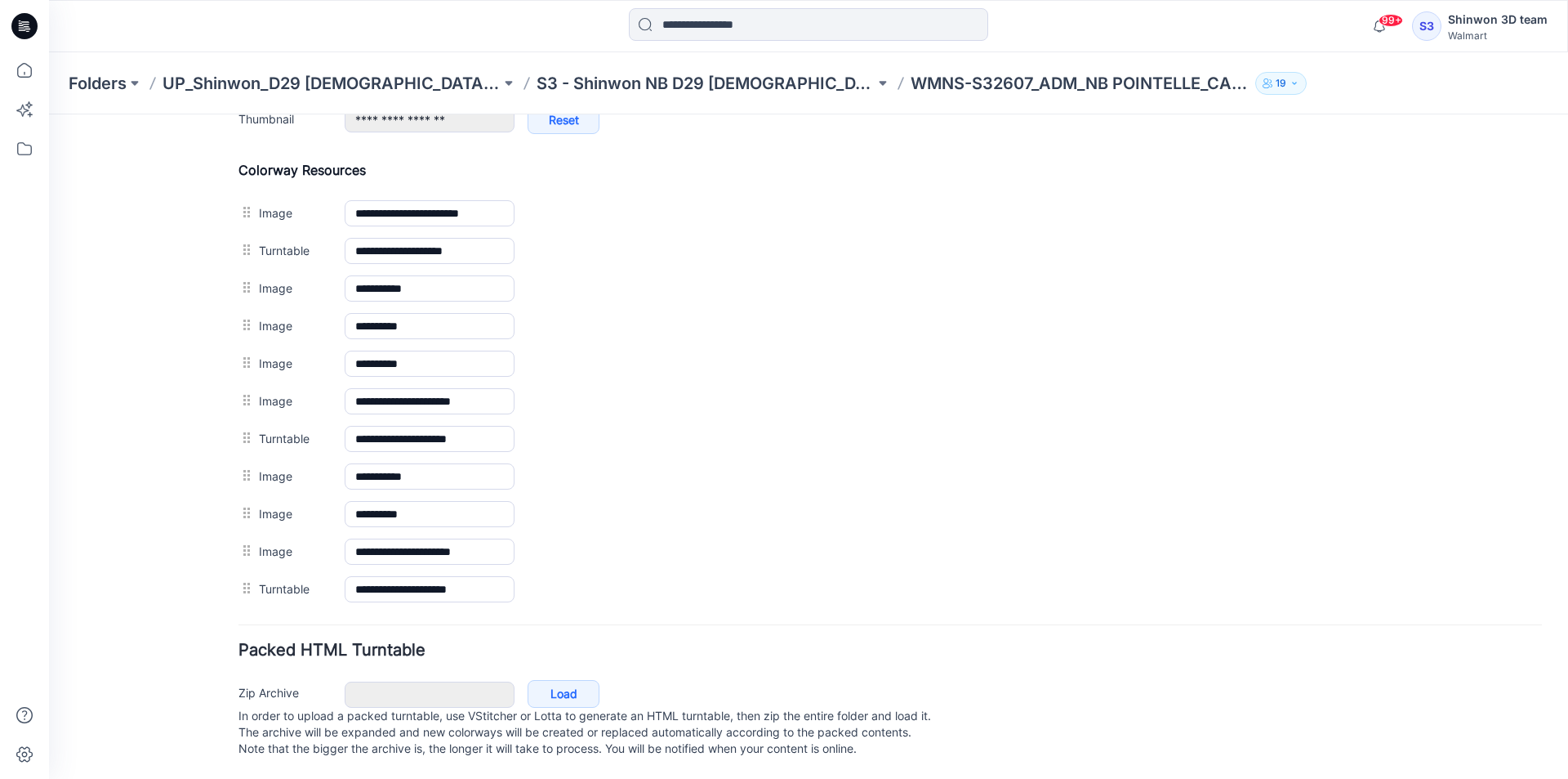
scroll to position [759, 0]
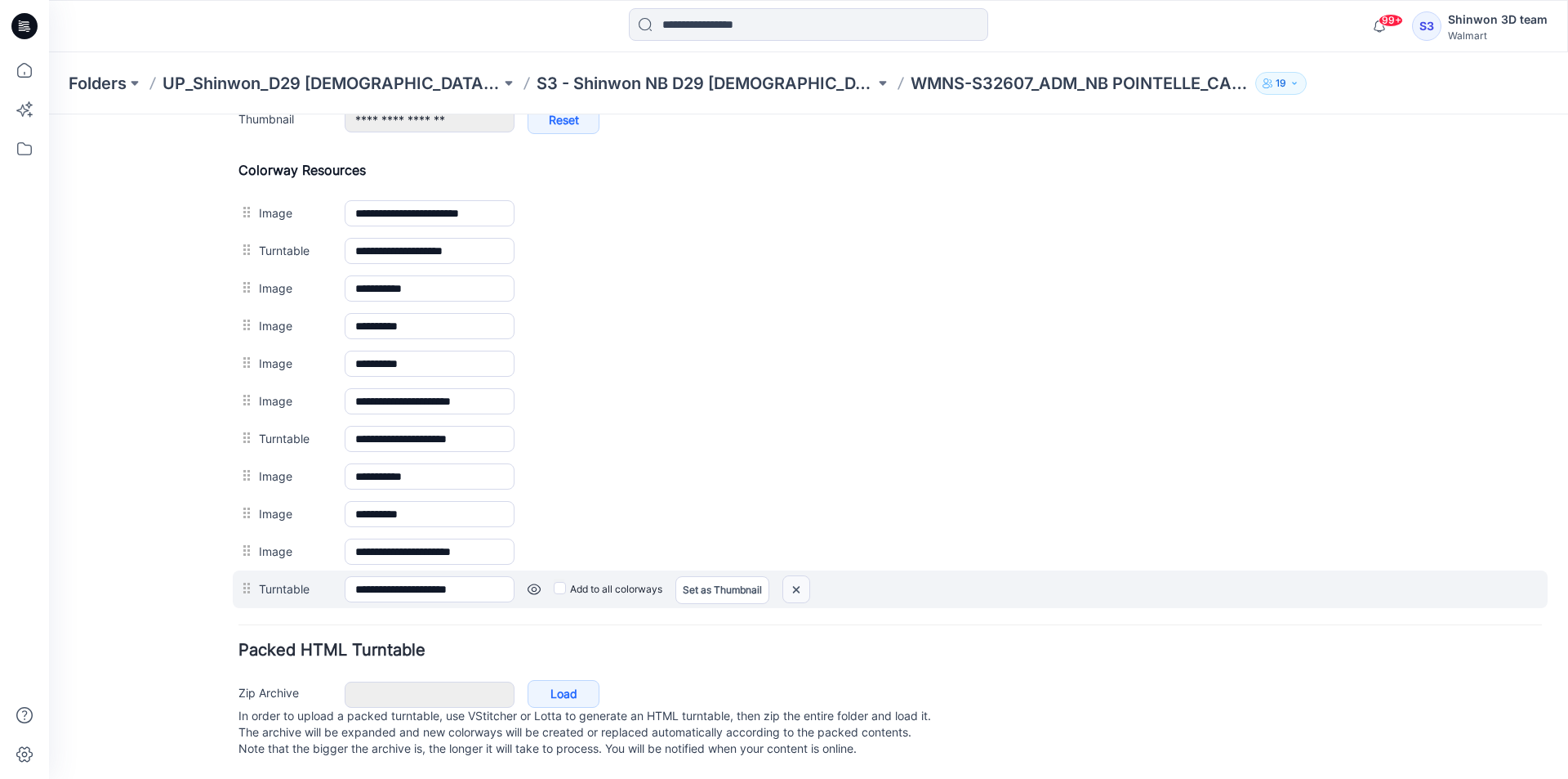
click at [801, 585] on img at bounding box center [797, 589] width 26 height 27
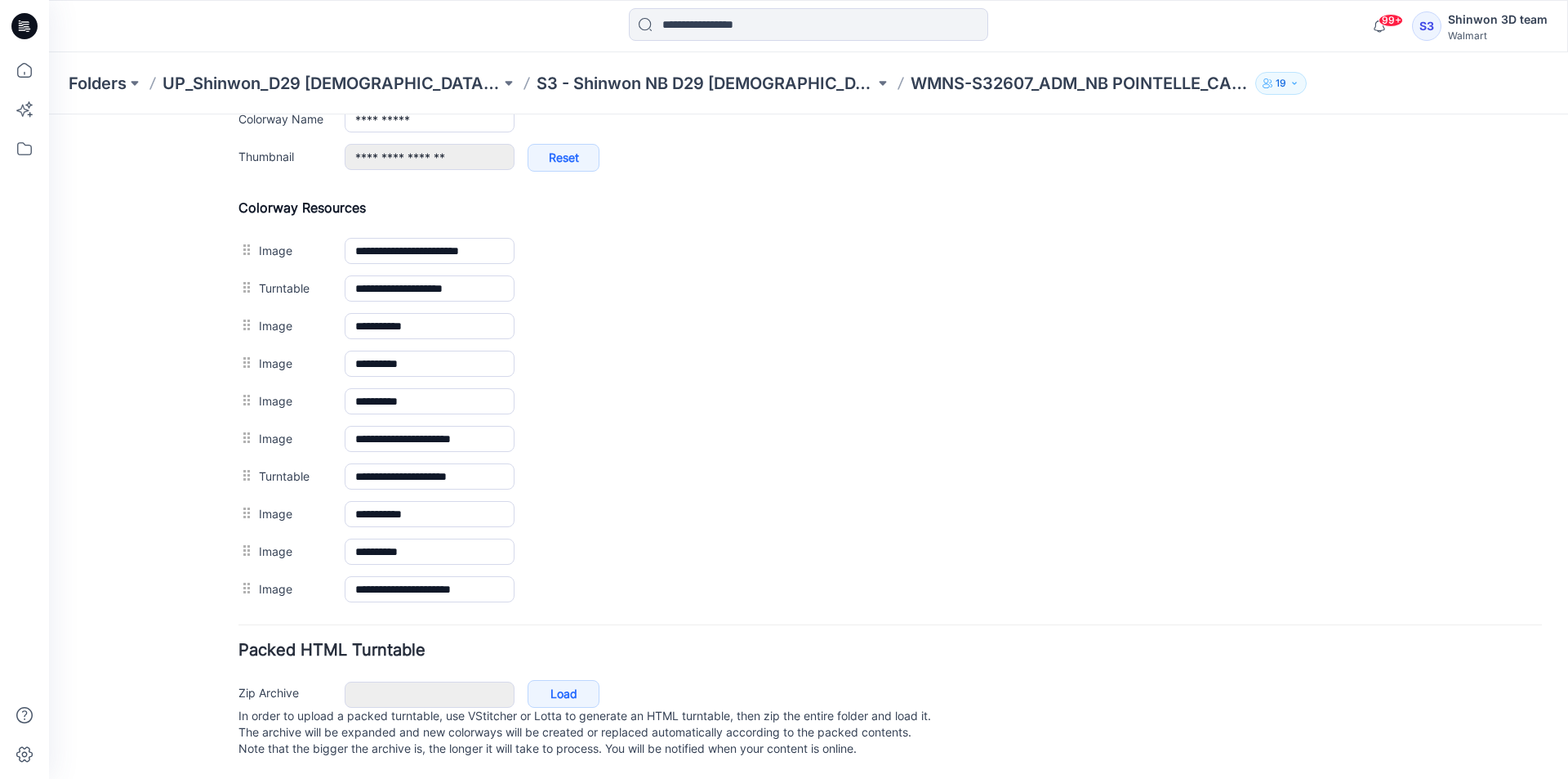
click at [49, 114] on img at bounding box center [49, 114] width 0 height 0
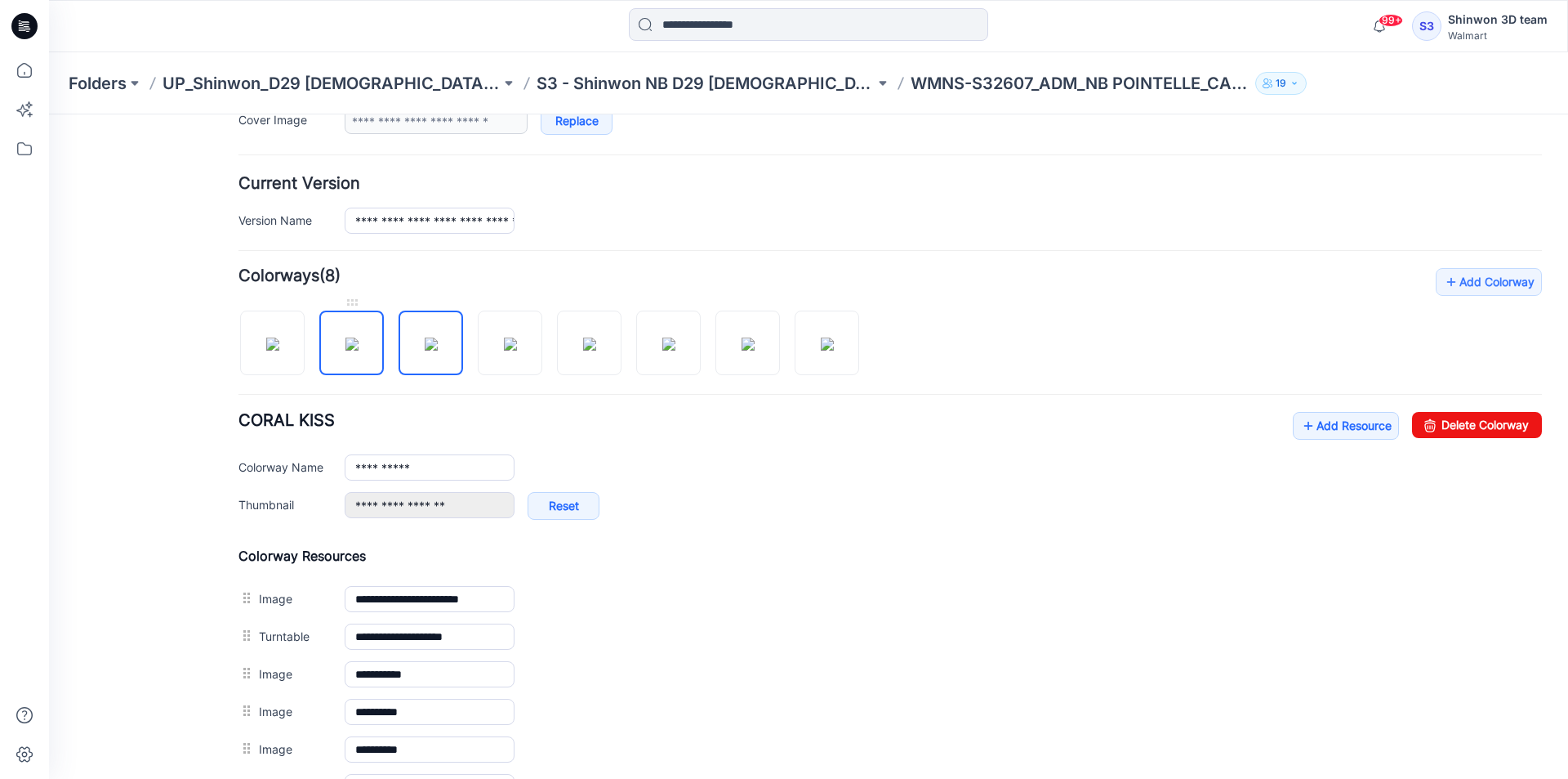
click at [359, 337] on img at bounding box center [352, 344] width 13 height 13
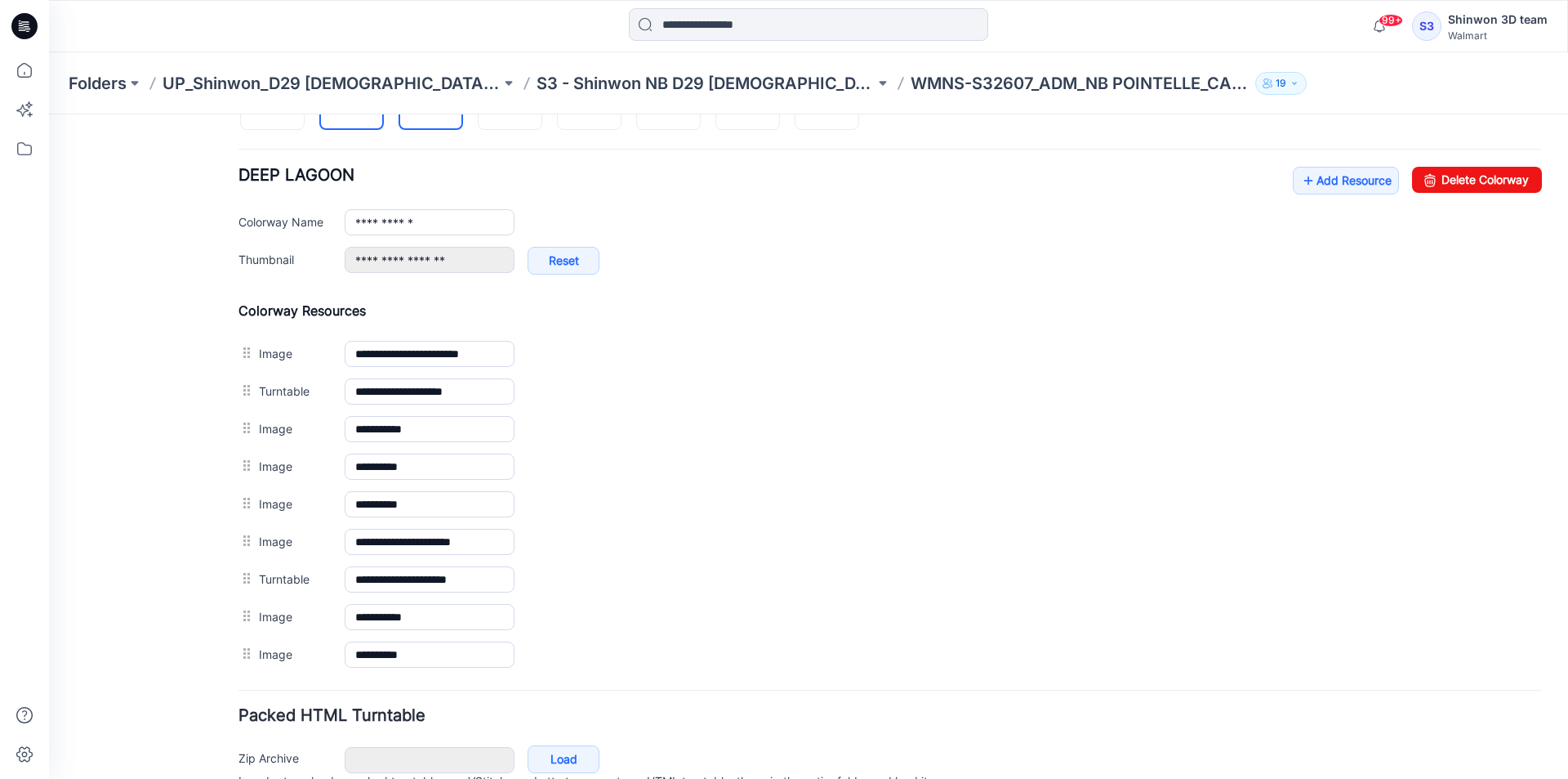
click at [438, 105] on img at bounding box center [431, 99] width 13 height 13
click at [509, 105] on img at bounding box center [510, 99] width 13 height 13
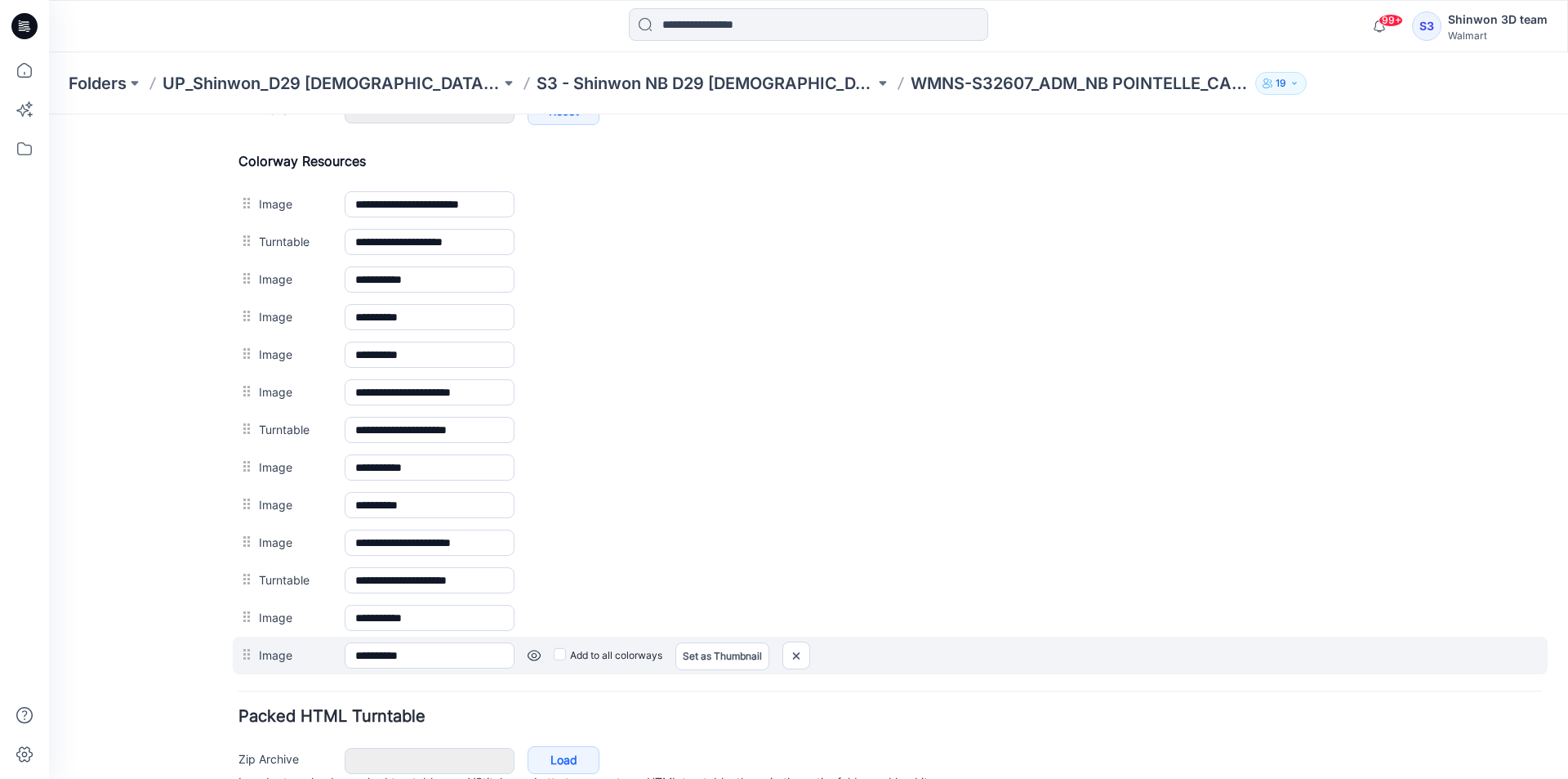
scroll to position [834, 0]
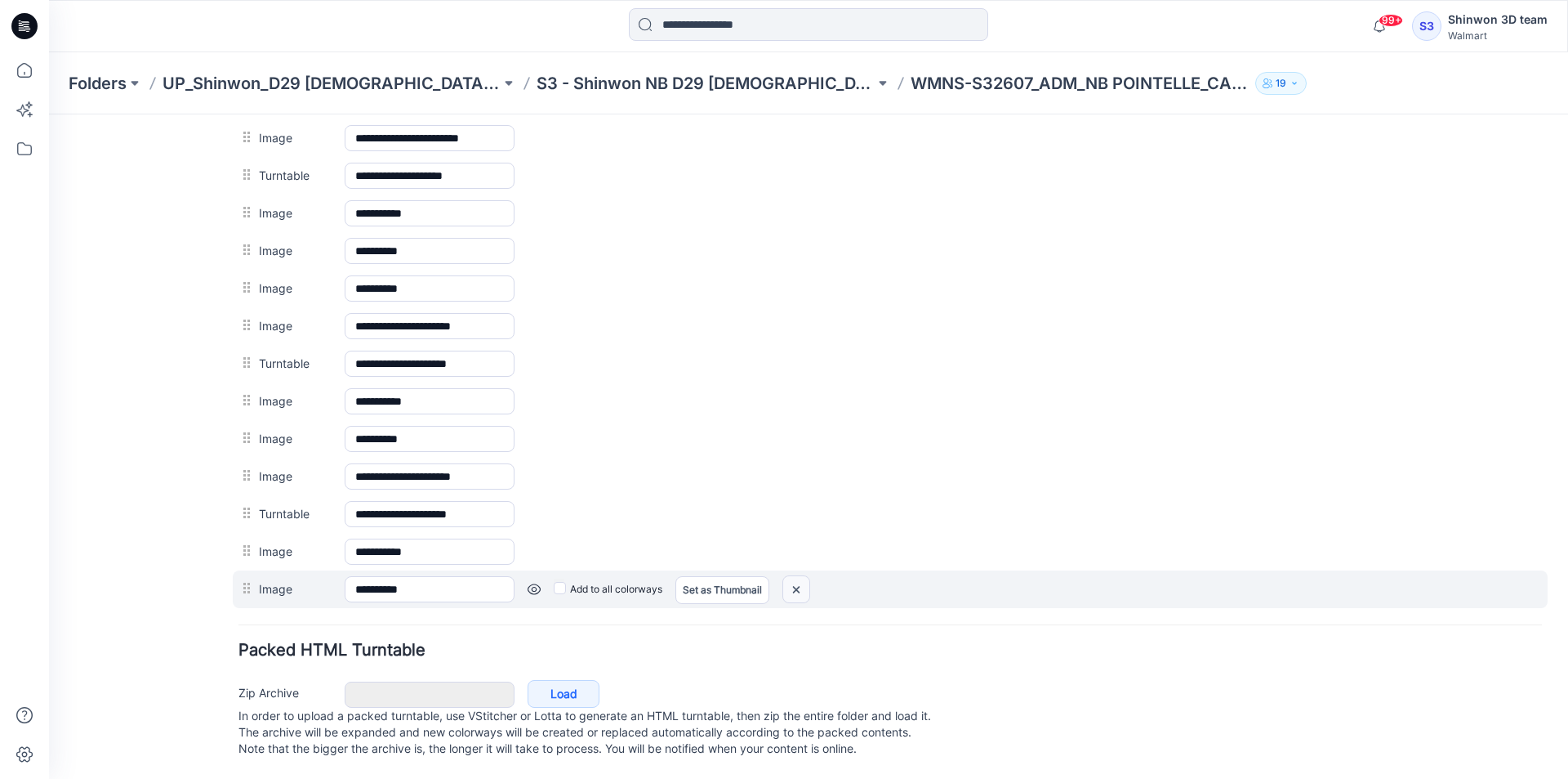
click at [799, 576] on img at bounding box center [797, 589] width 26 height 27
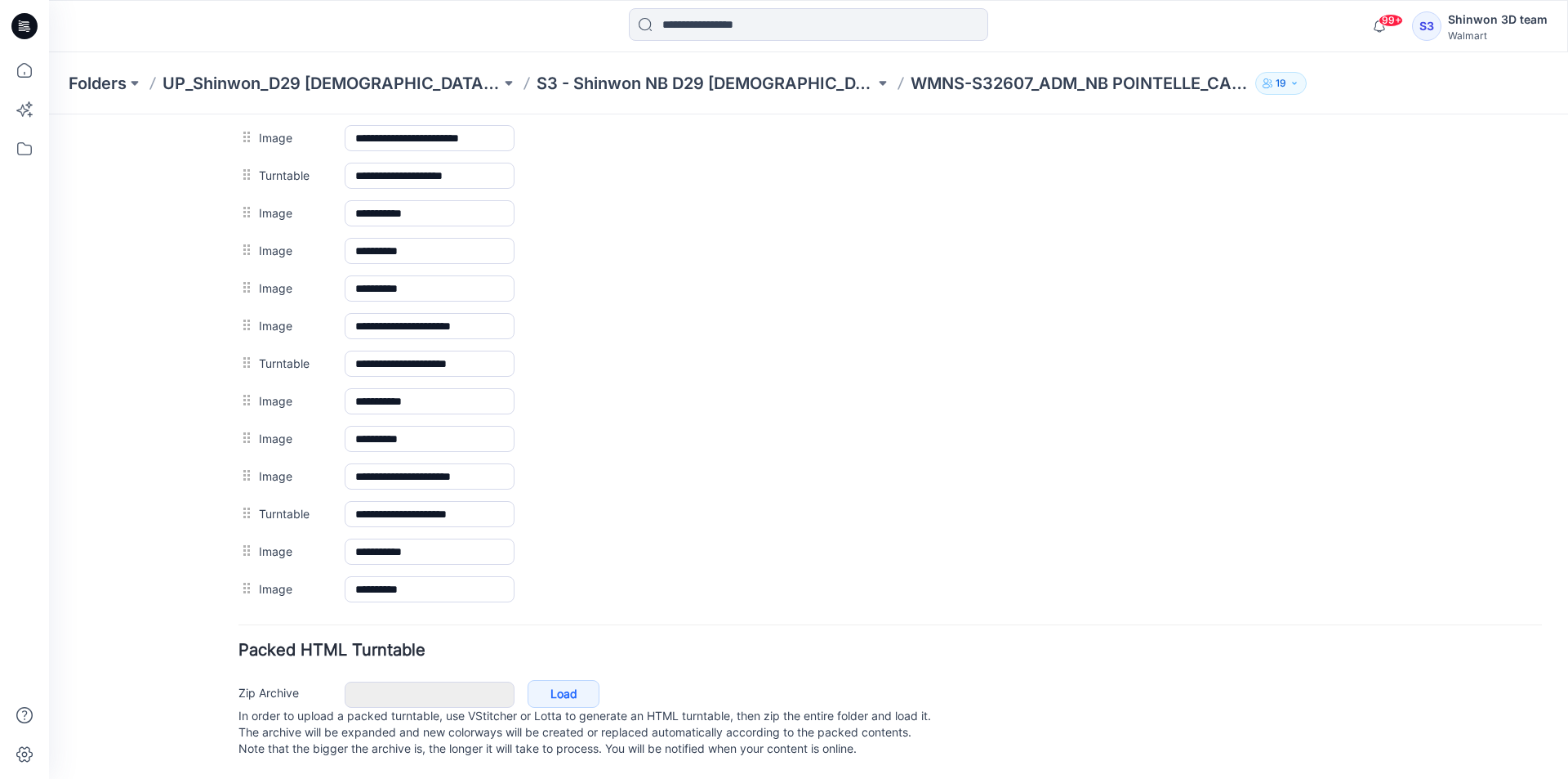
scroll to position [797, 0]
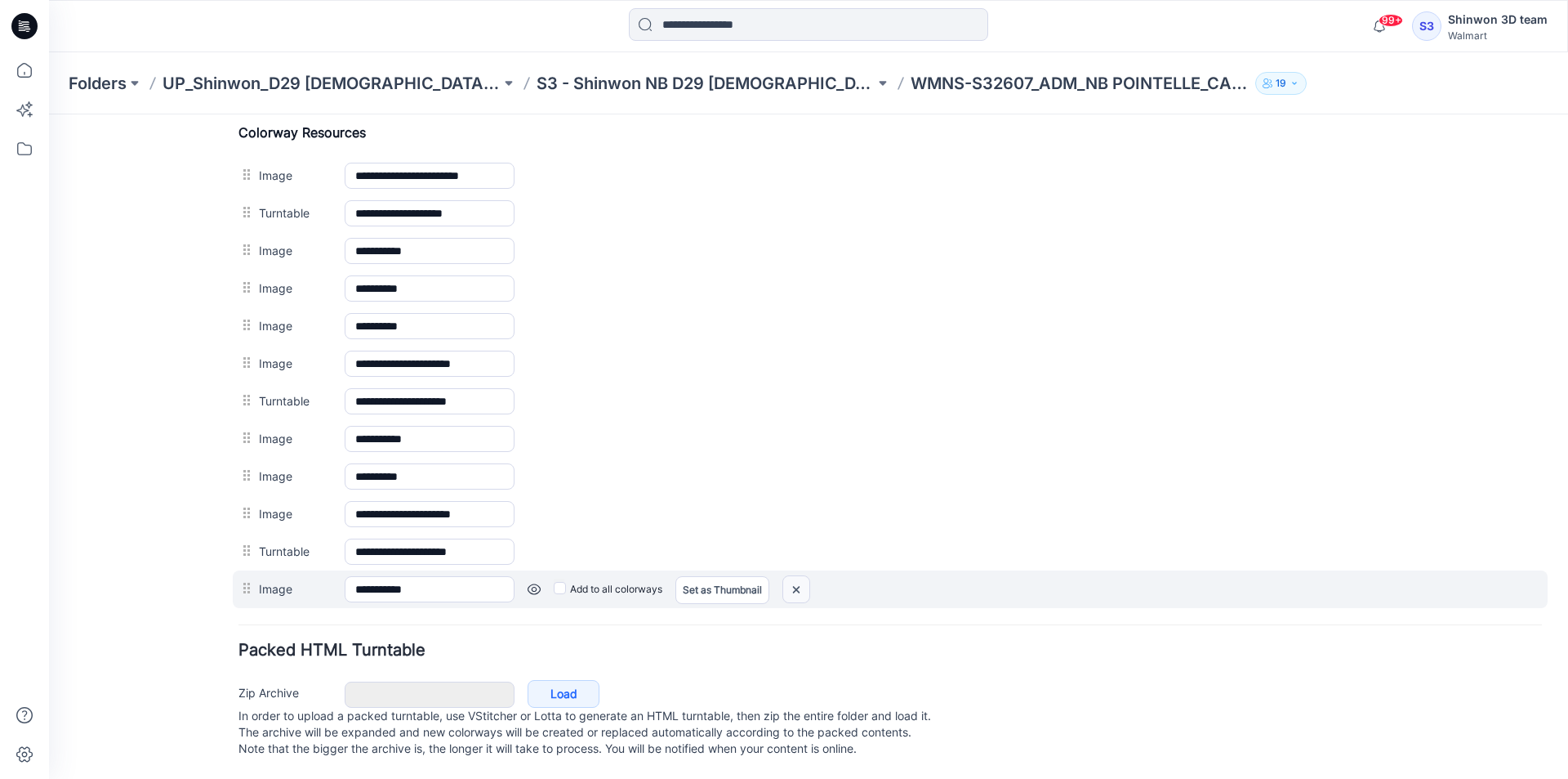
click at [797, 583] on img at bounding box center [797, 589] width 26 height 27
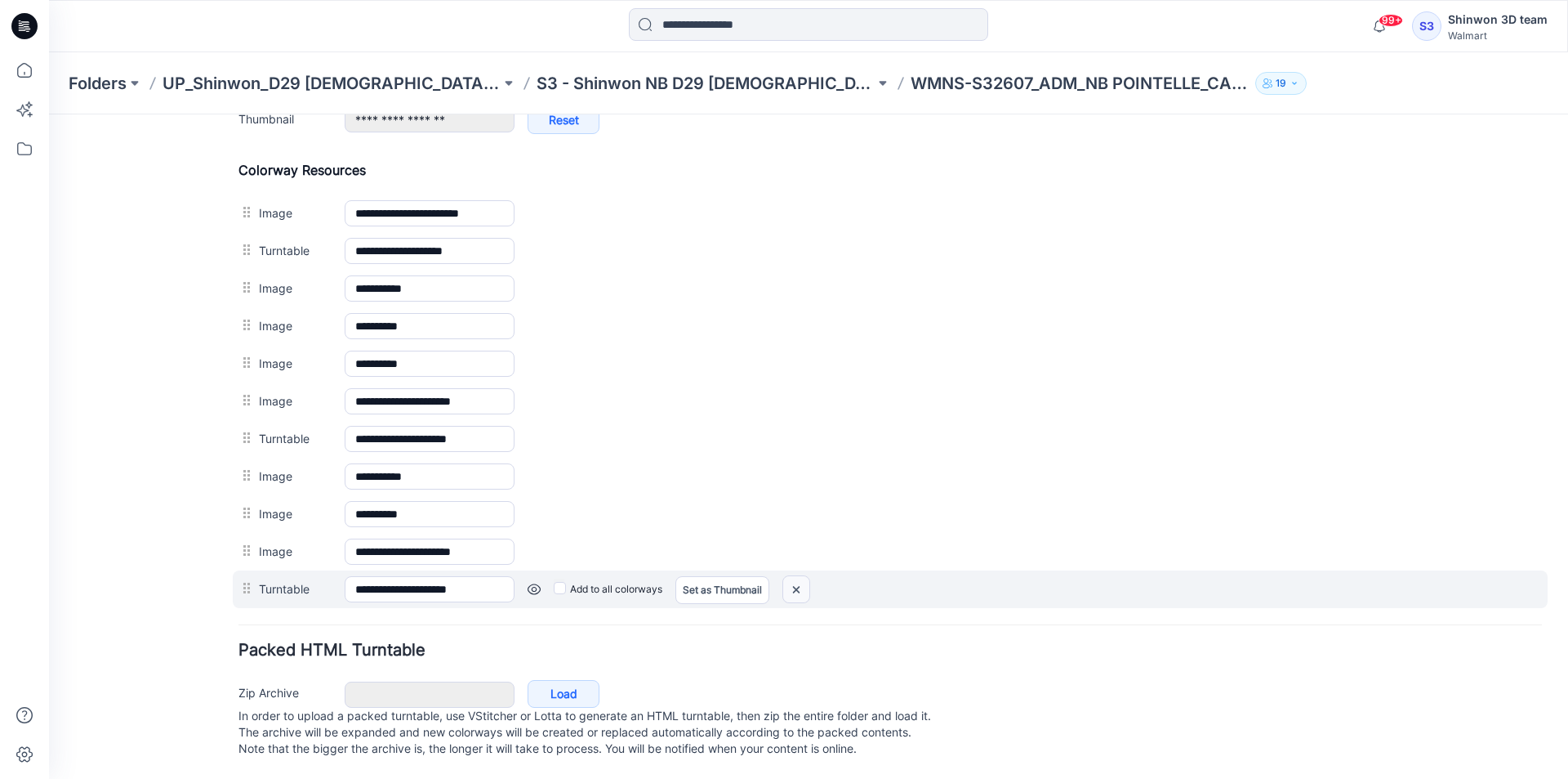
click at [797, 583] on img at bounding box center [797, 589] width 26 height 27
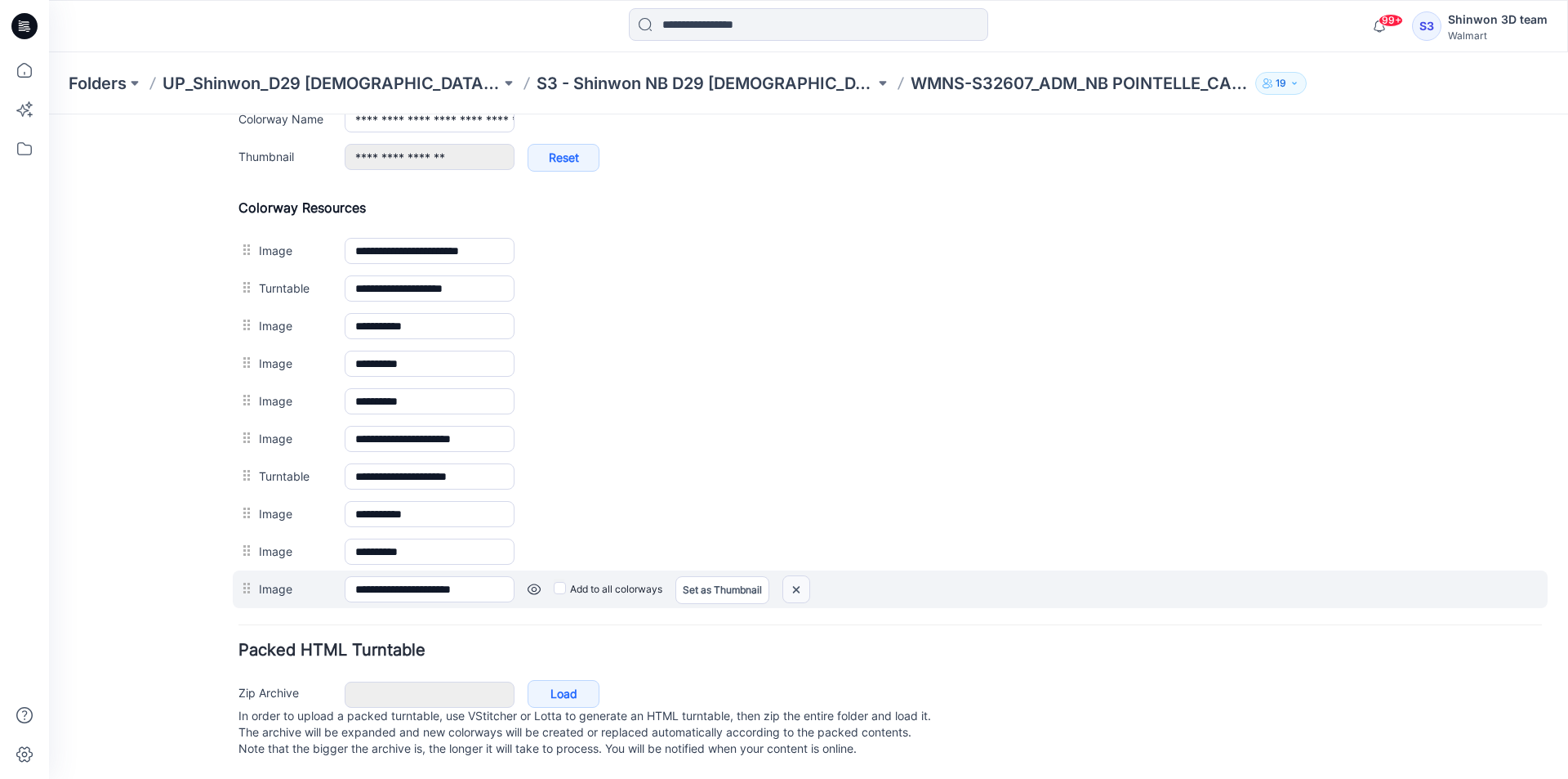
click at [799, 582] on img at bounding box center [797, 589] width 26 height 27
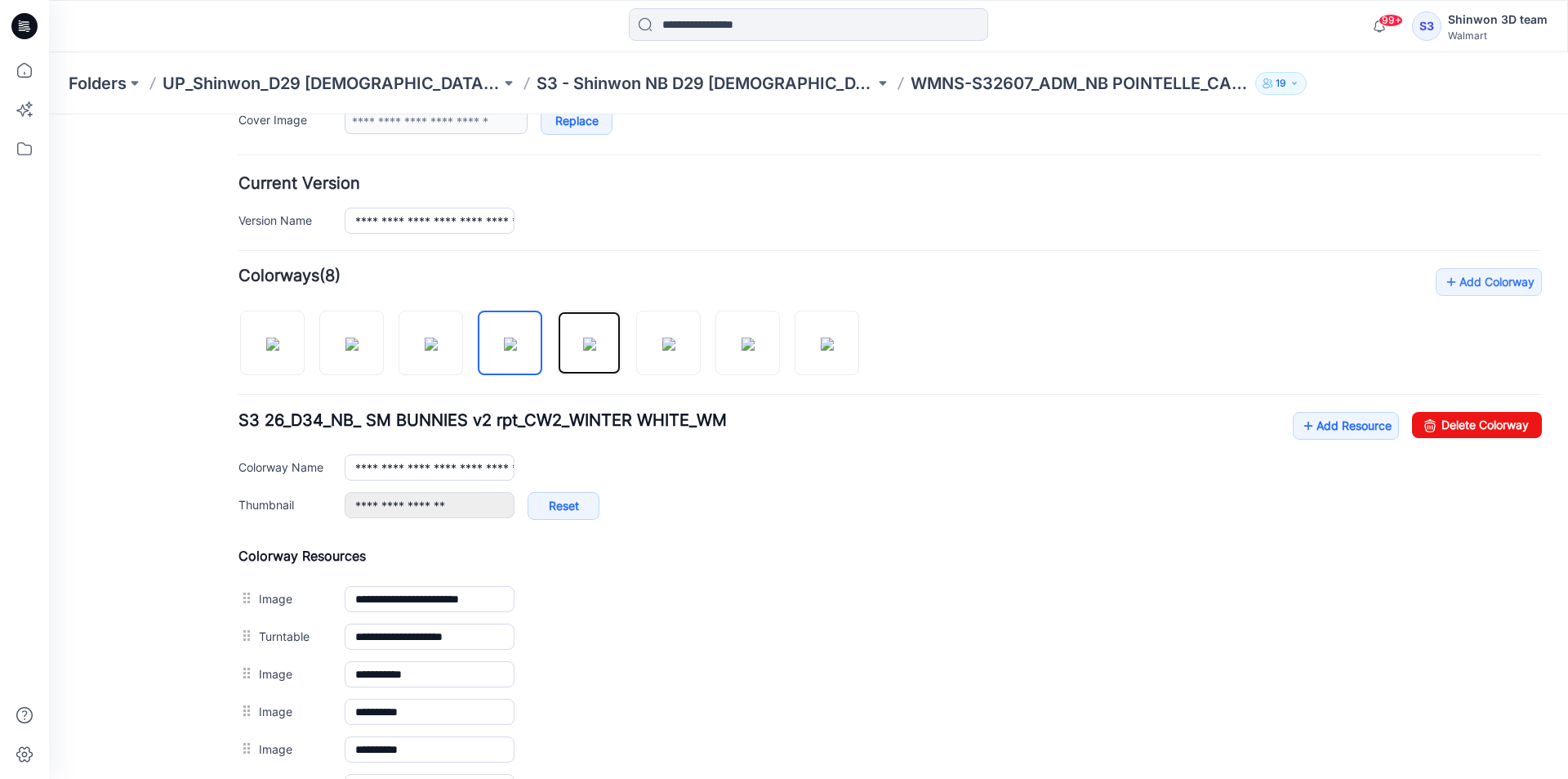
drag, startPoint x: 603, startPoint y: 357, endPoint x: 665, endPoint y: 451, distance: 112.6
click at [597, 350] on img at bounding box center [589, 344] width 13 height 13
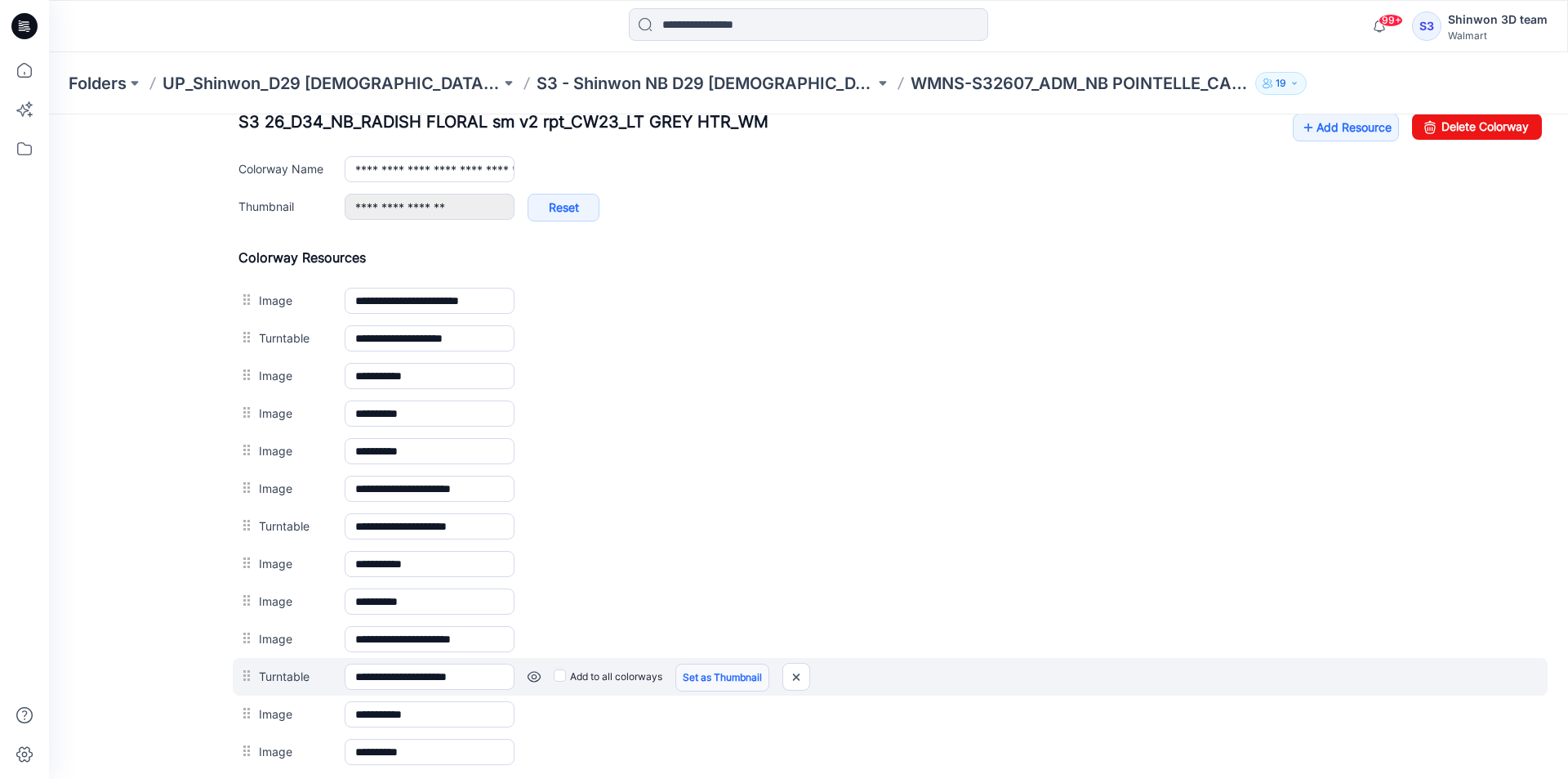
scroll to position [834, 0]
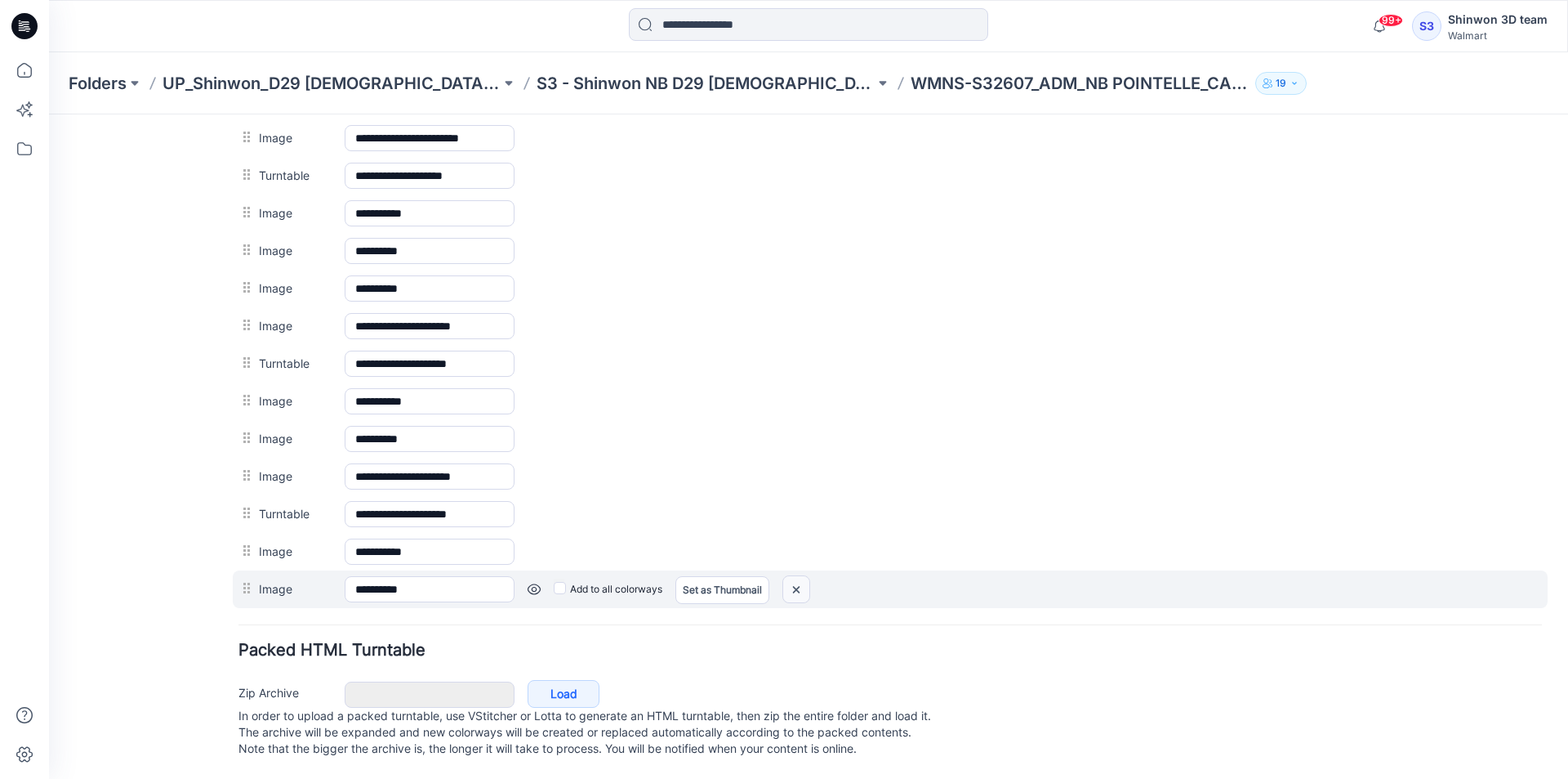
click at [801, 577] on img at bounding box center [797, 589] width 26 height 27
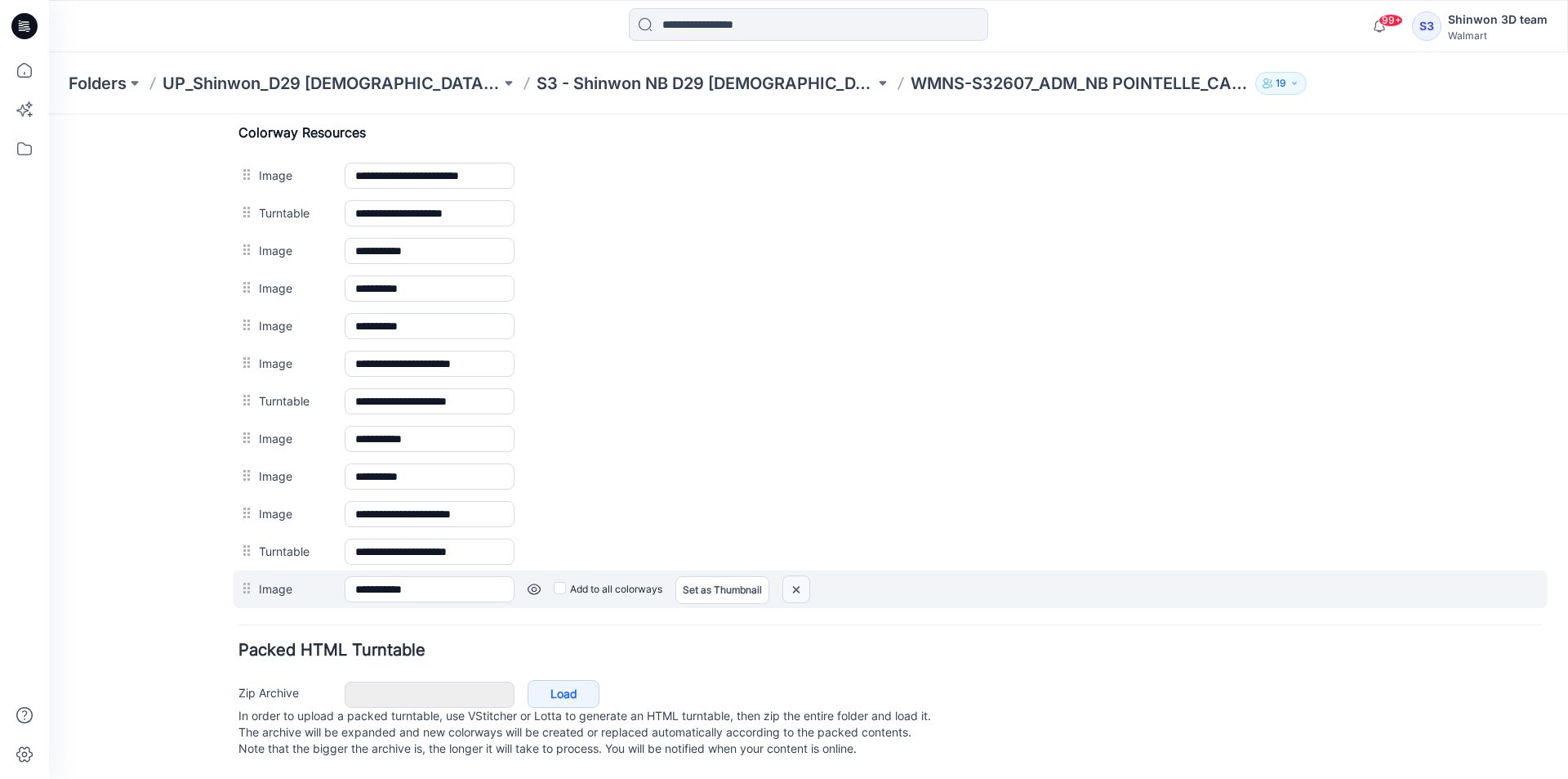
click at [801, 579] on img at bounding box center [797, 589] width 26 height 27
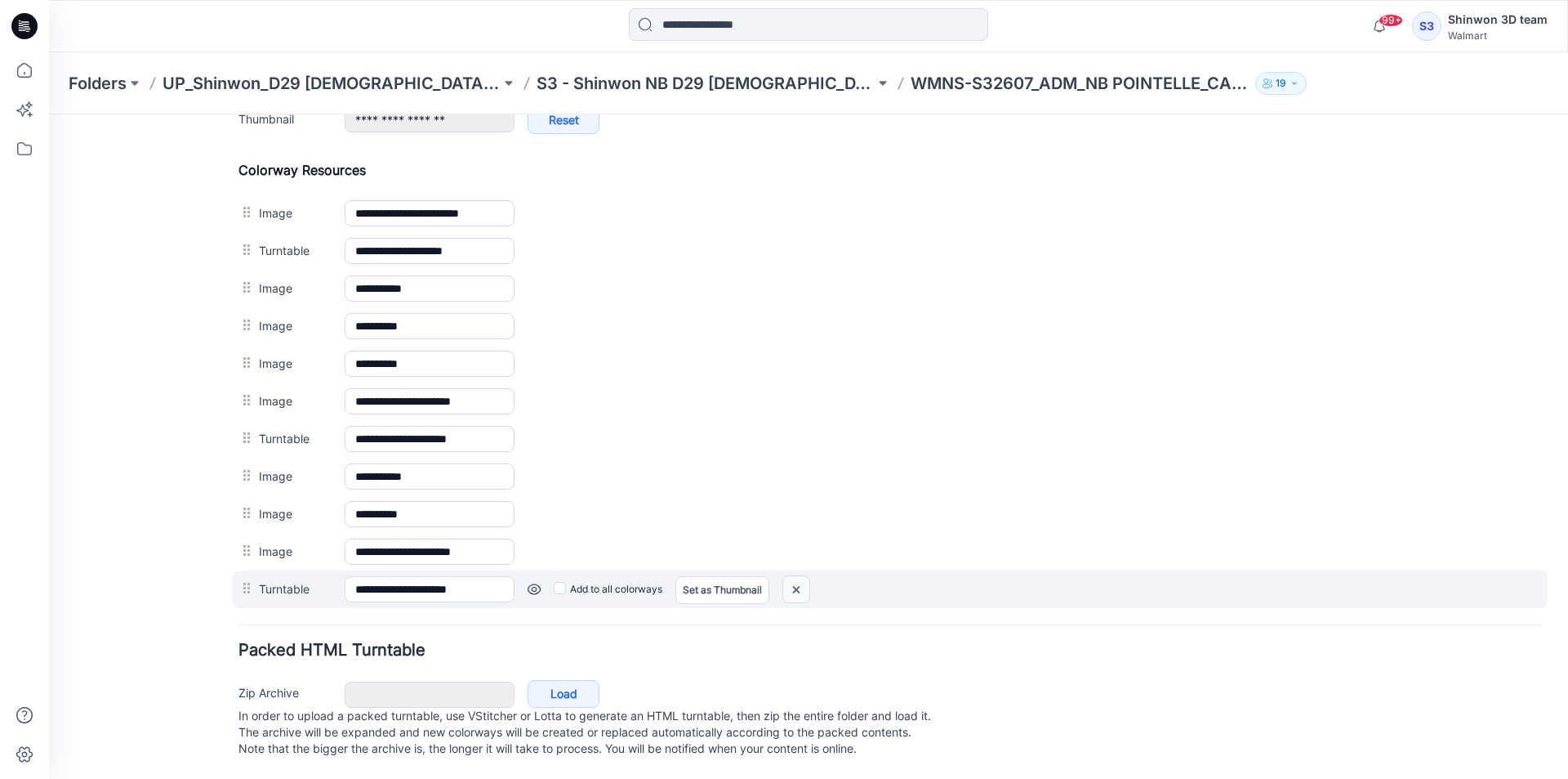
click at [802, 583] on img at bounding box center [797, 589] width 26 height 27
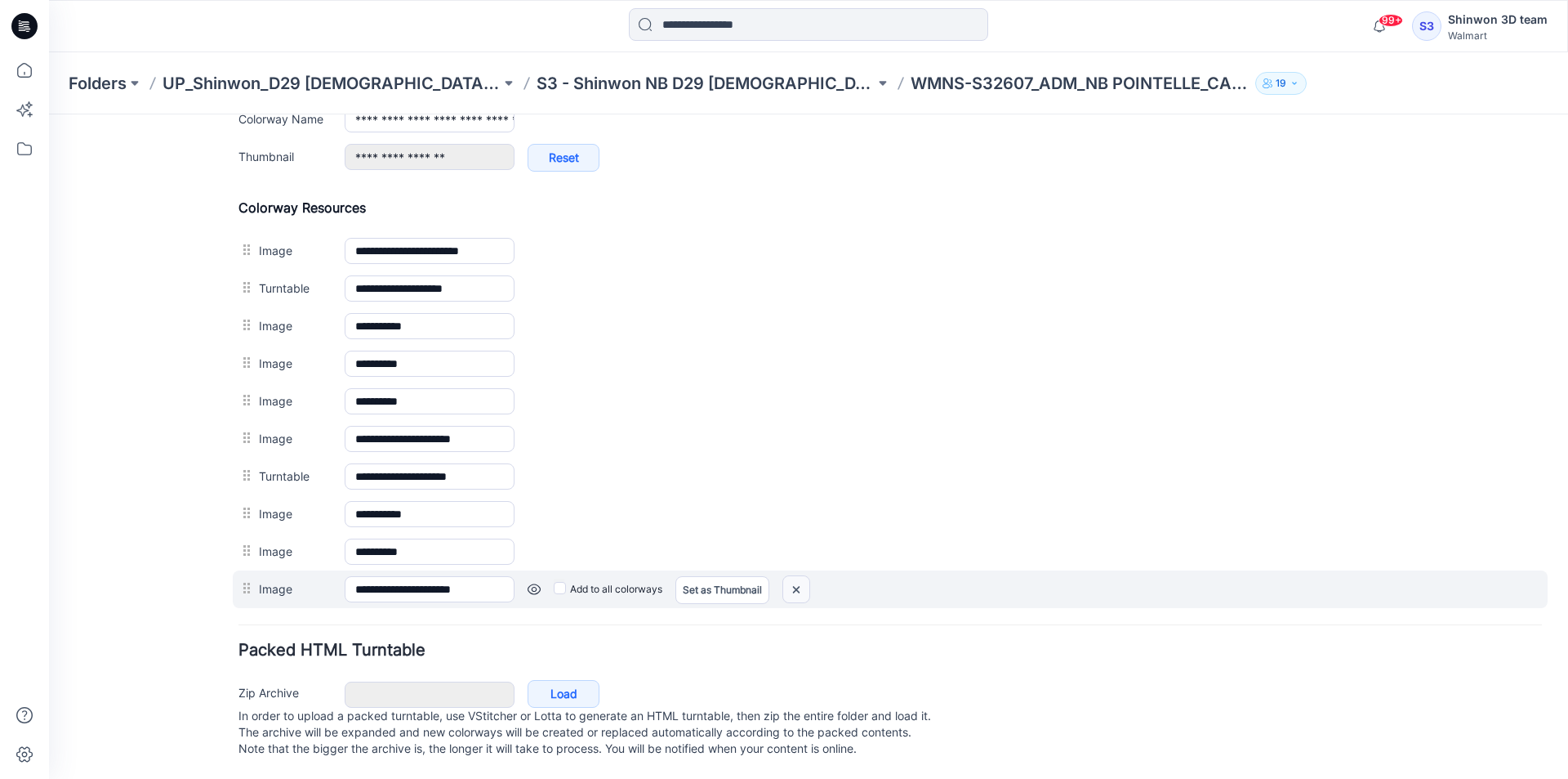
click at [802, 583] on img at bounding box center [797, 589] width 26 height 27
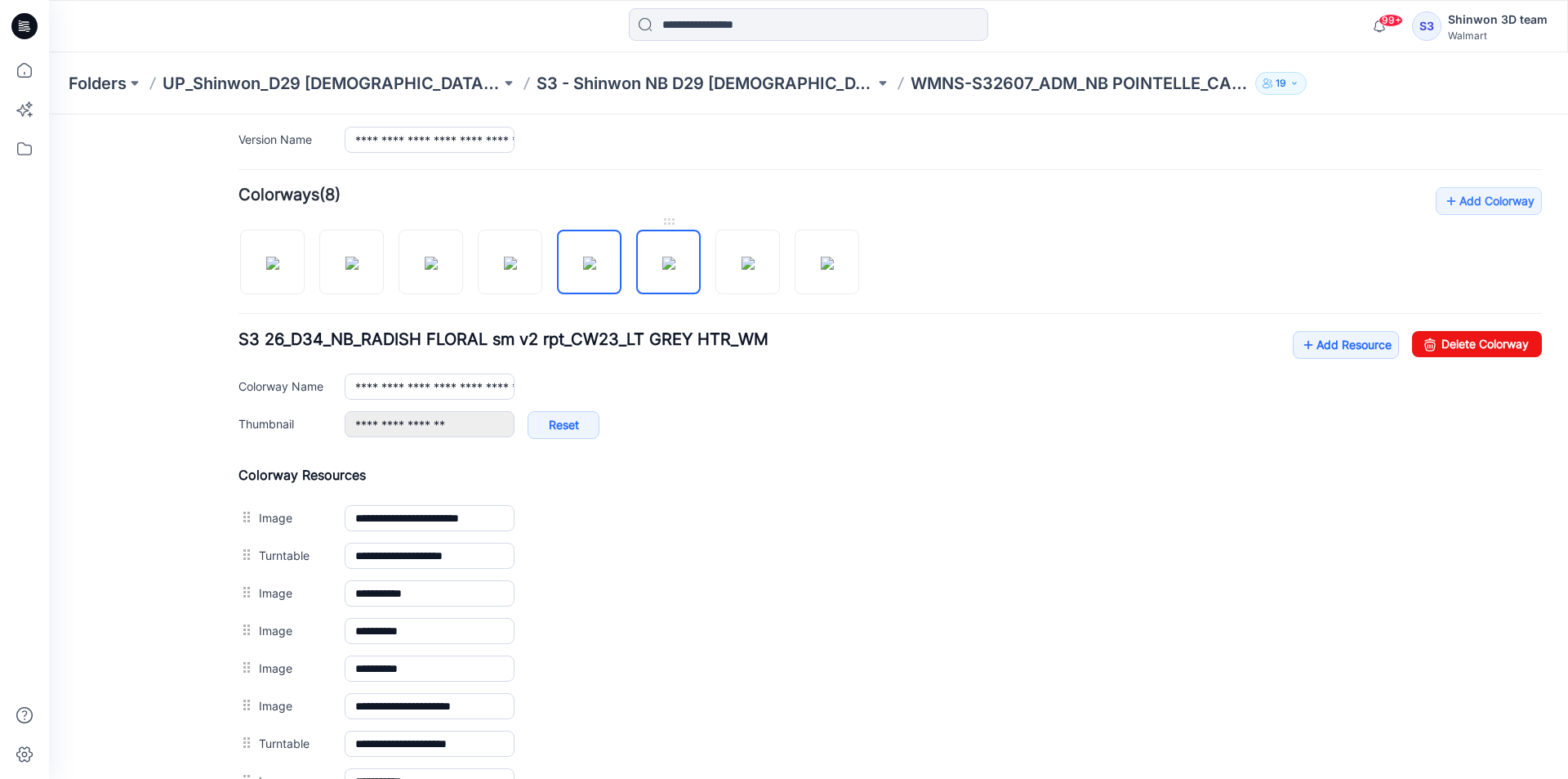
click at [676, 270] on img at bounding box center [669, 263] width 13 height 13
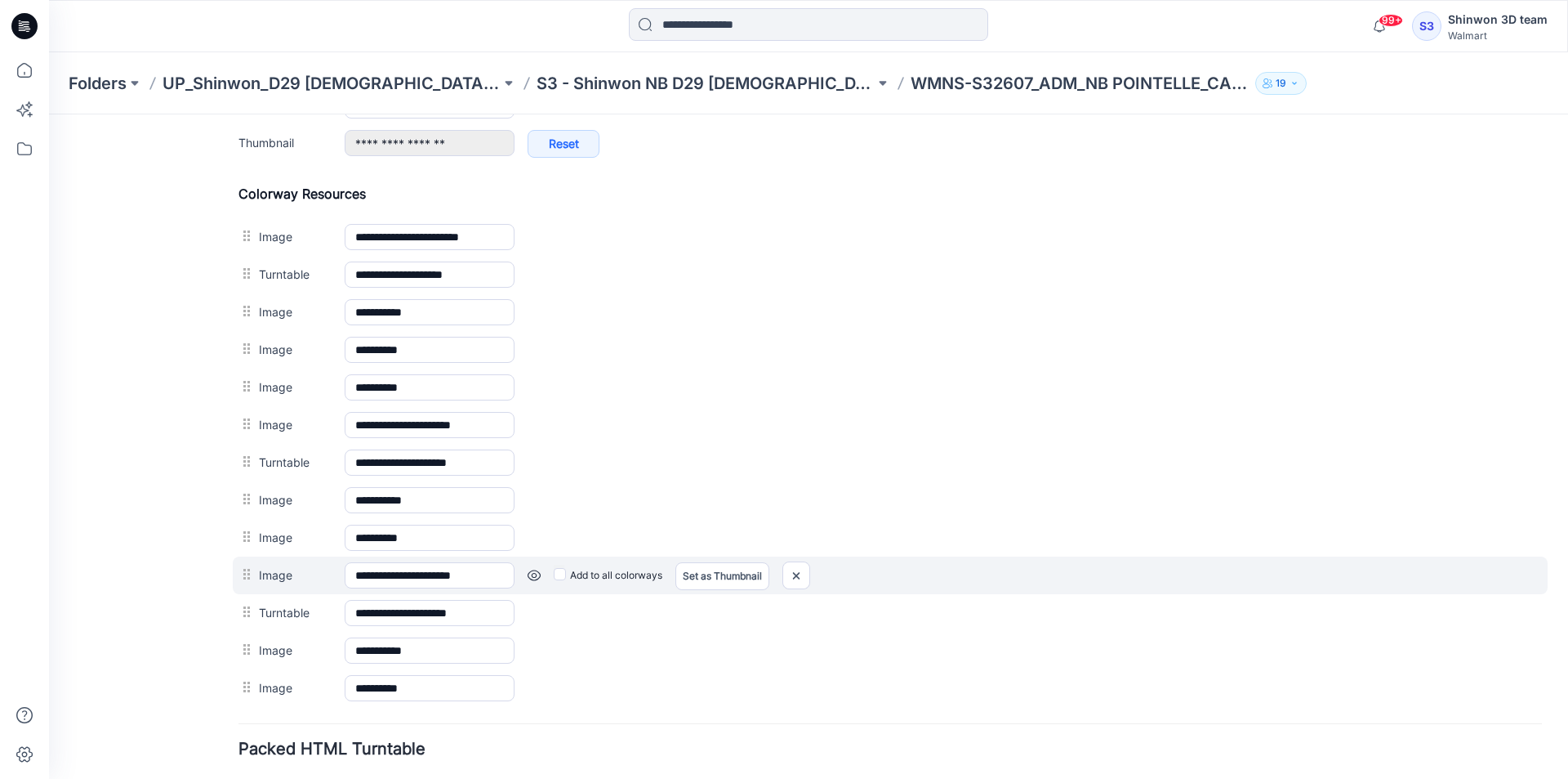
scroll to position [834, 0]
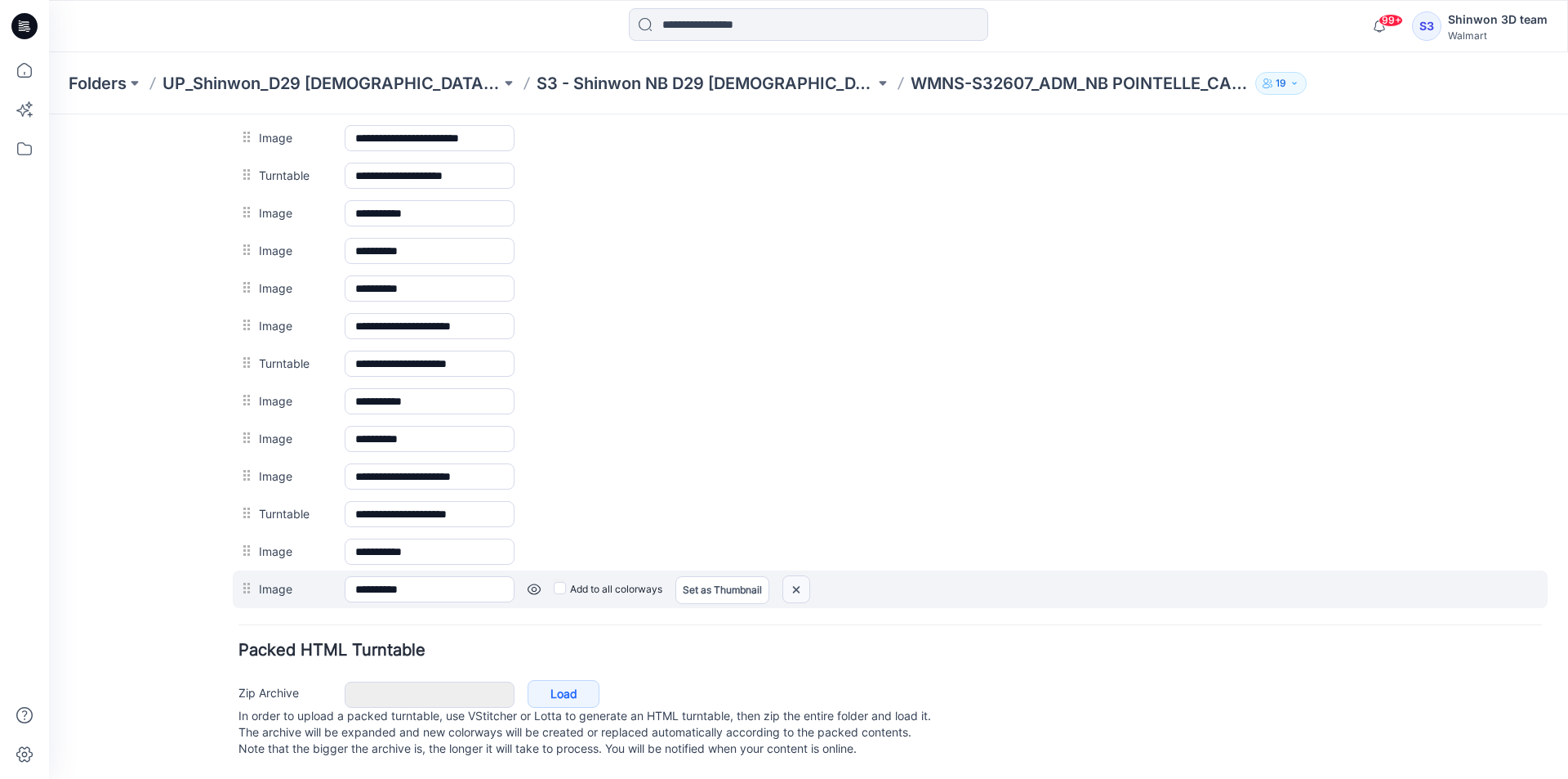
click at [807, 576] on img at bounding box center [797, 589] width 26 height 27
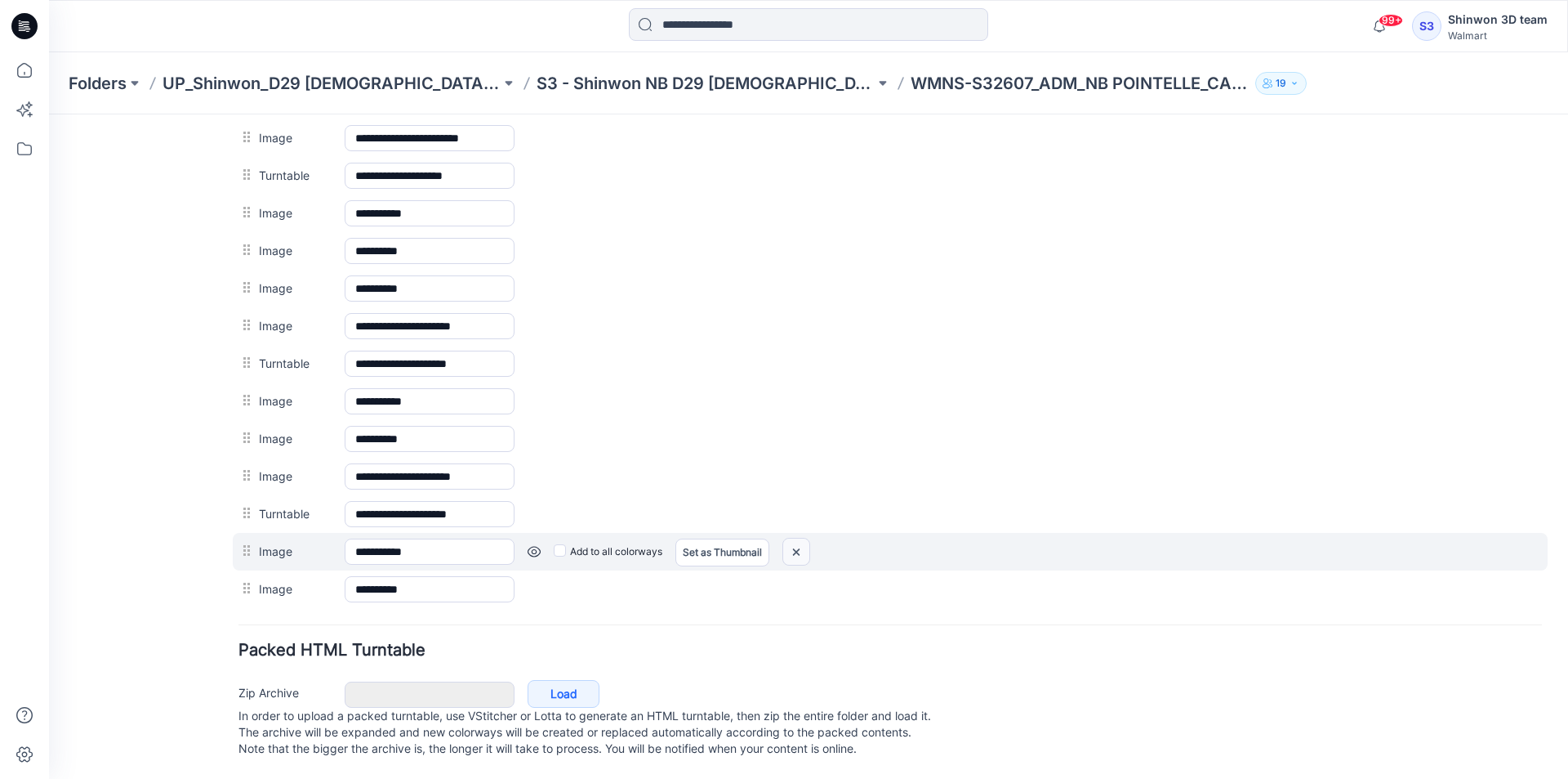
scroll to position [797, 0]
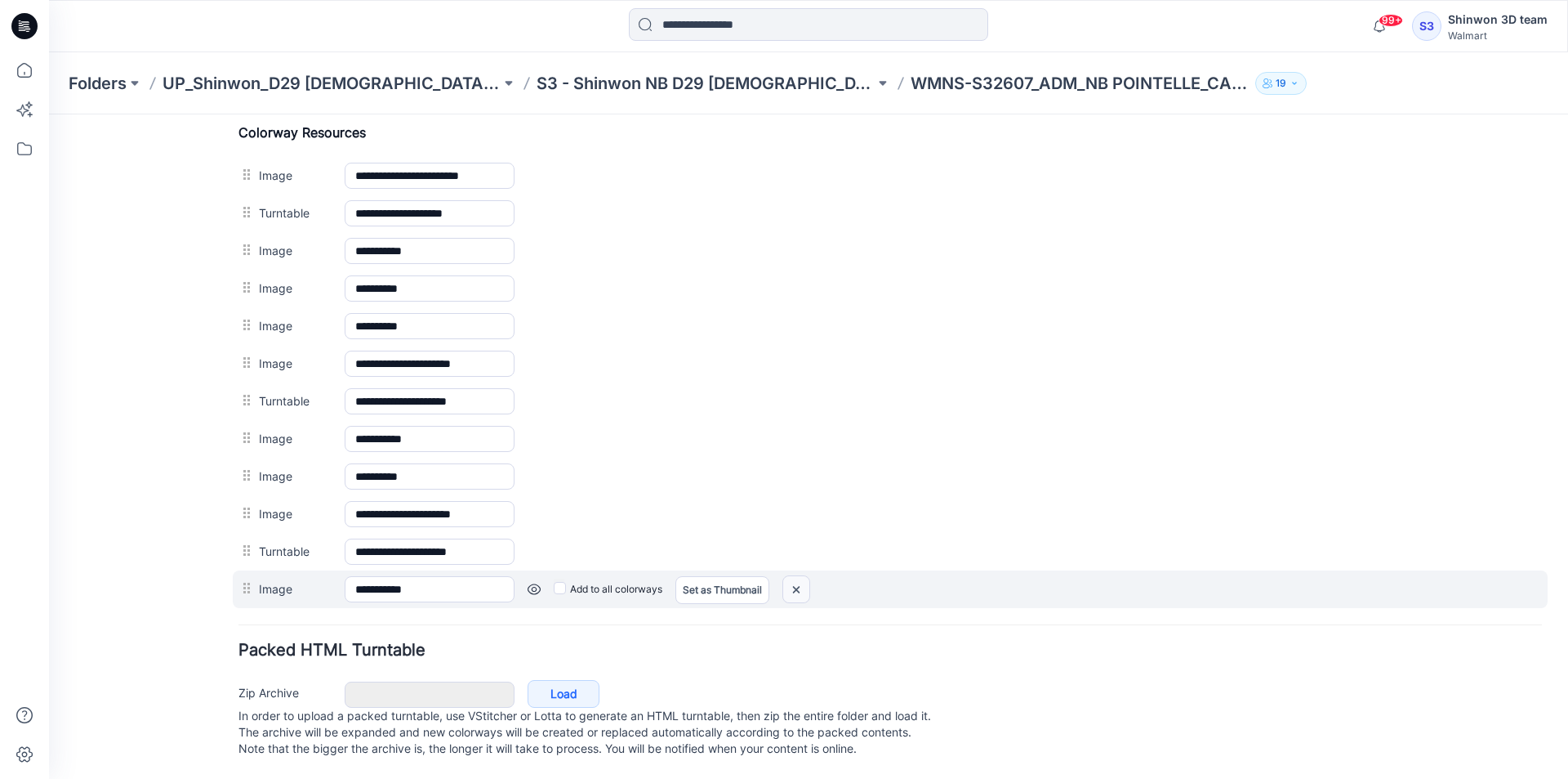
click at [802, 576] on img at bounding box center [797, 589] width 26 height 27
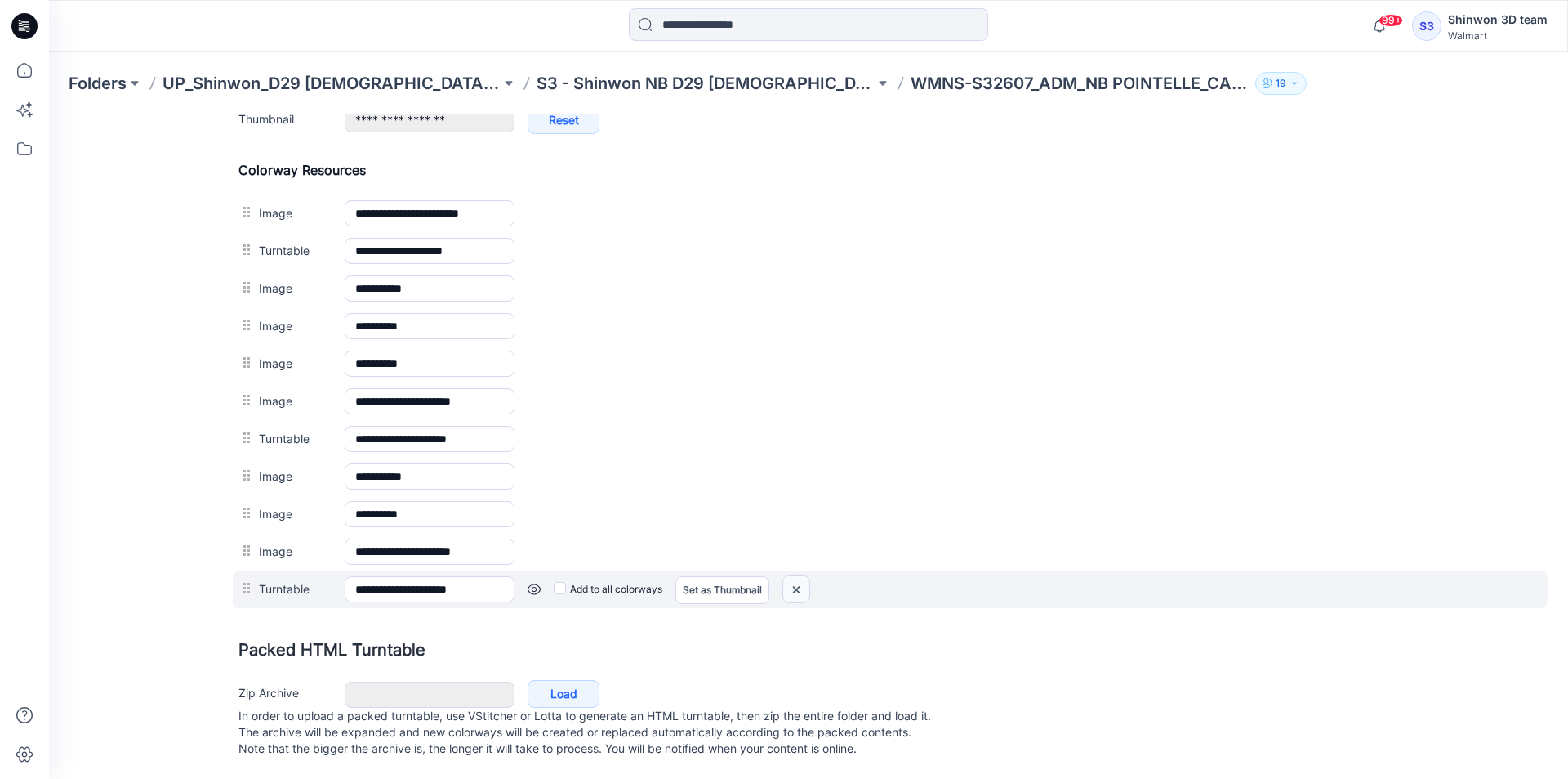
click at [802, 578] on img at bounding box center [797, 589] width 26 height 27
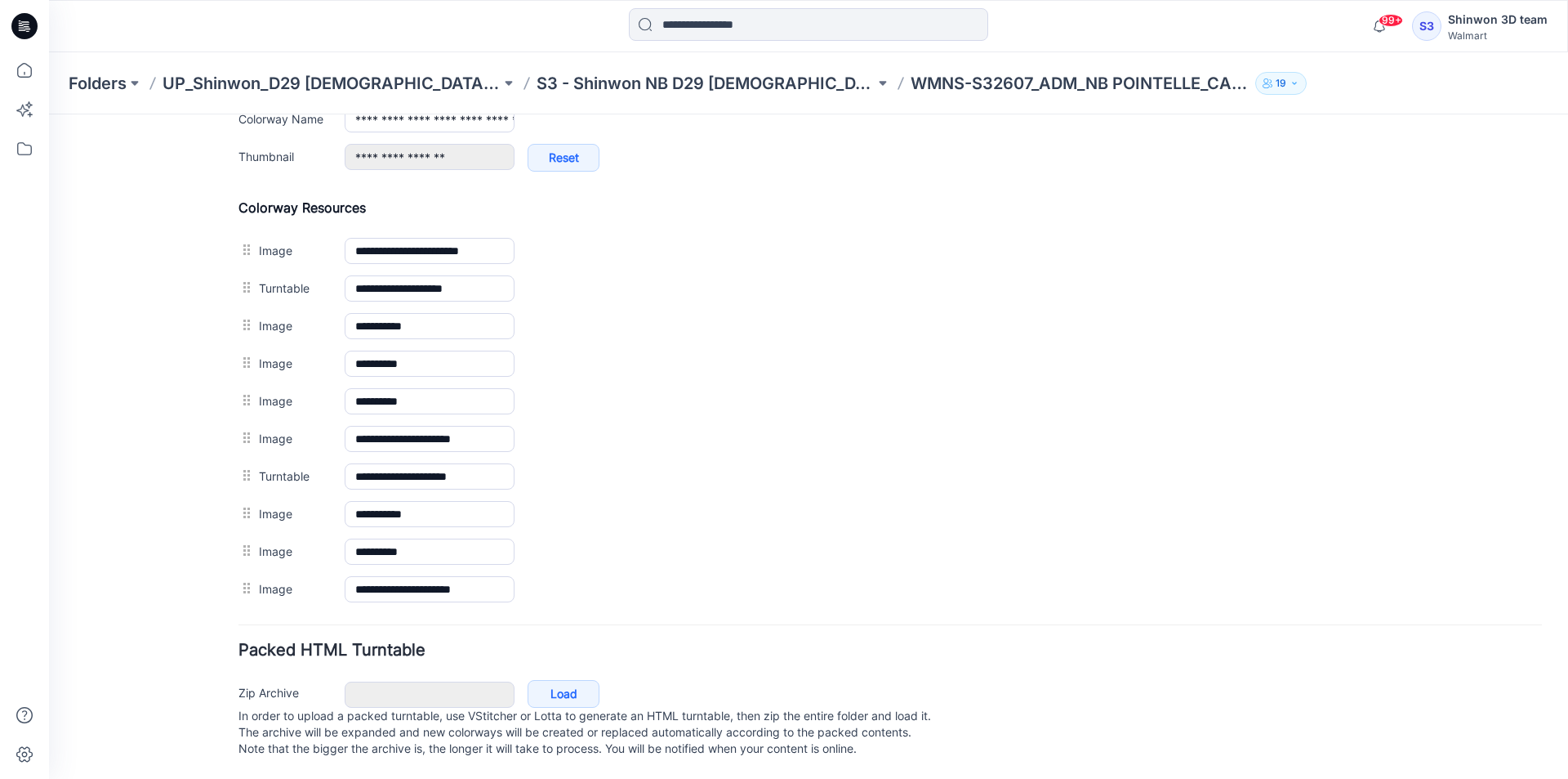
click at [49, 114] on img at bounding box center [49, 114] width 0 height 0
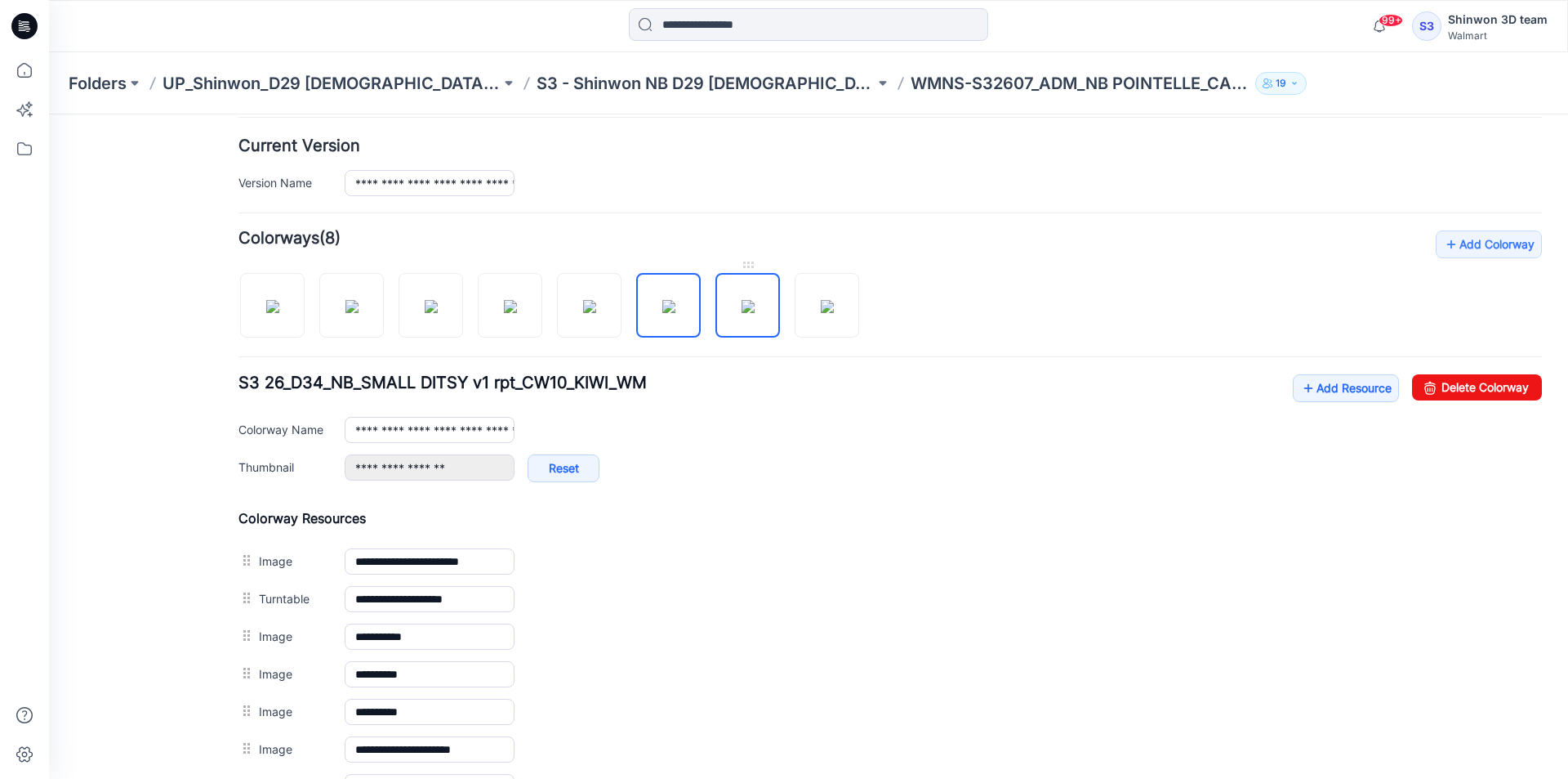
drag, startPoint x: 749, startPoint y: 300, endPoint x: 754, endPoint y: 311, distance: 12.1
click at [751, 305] on img at bounding box center [748, 307] width 13 height 13
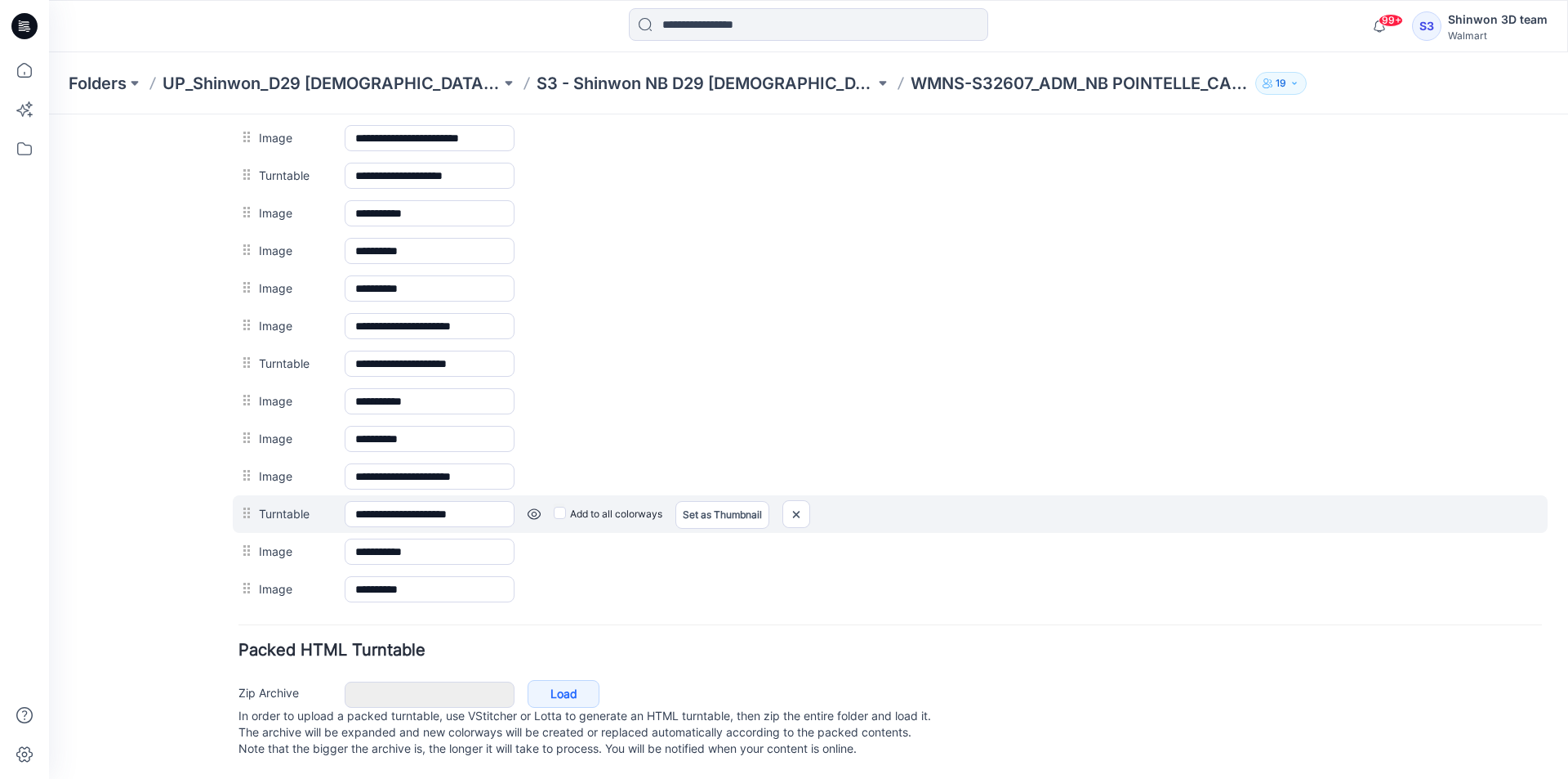
scroll to position [834, 0]
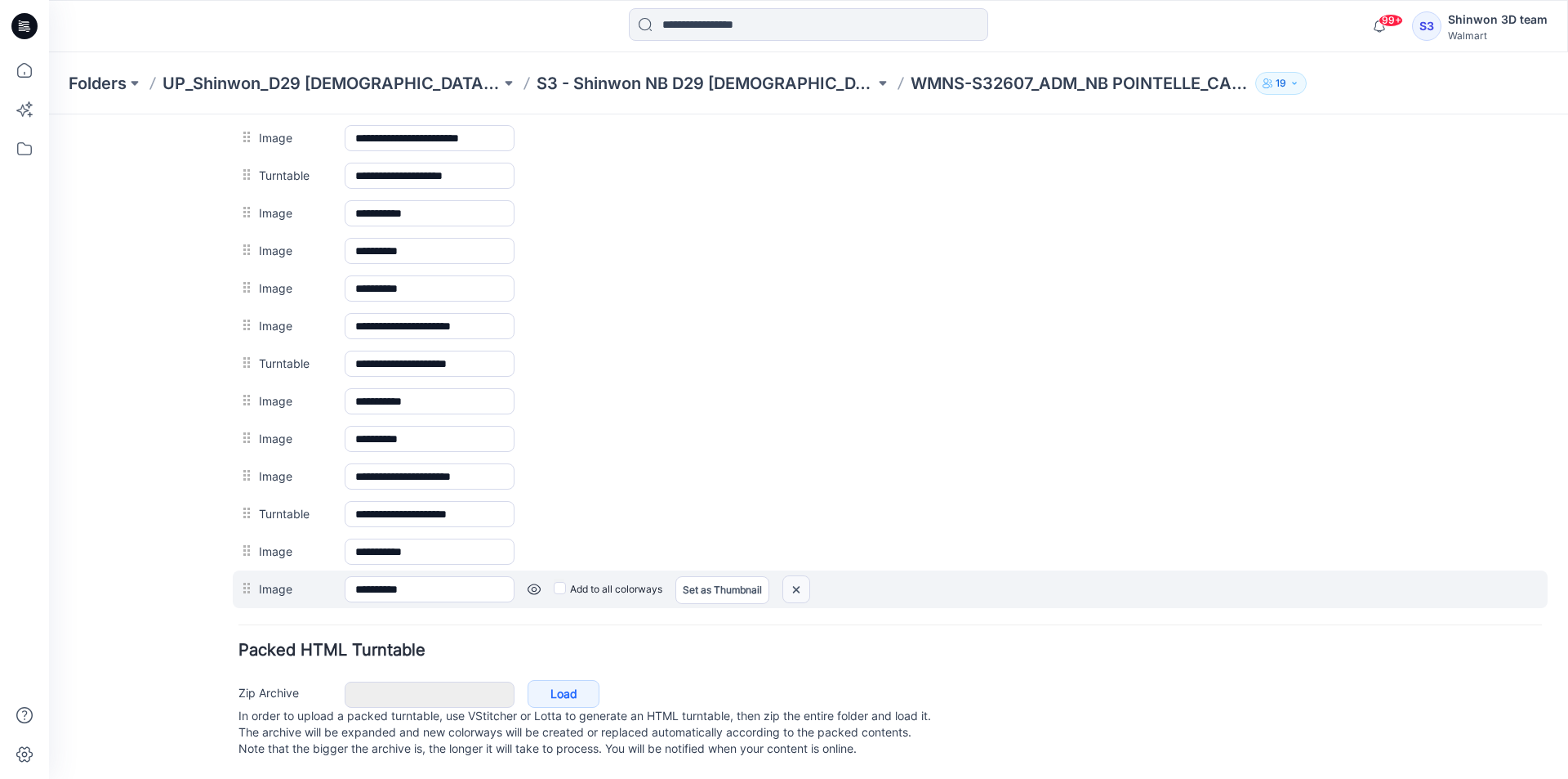
click at [802, 576] on img at bounding box center [797, 589] width 26 height 27
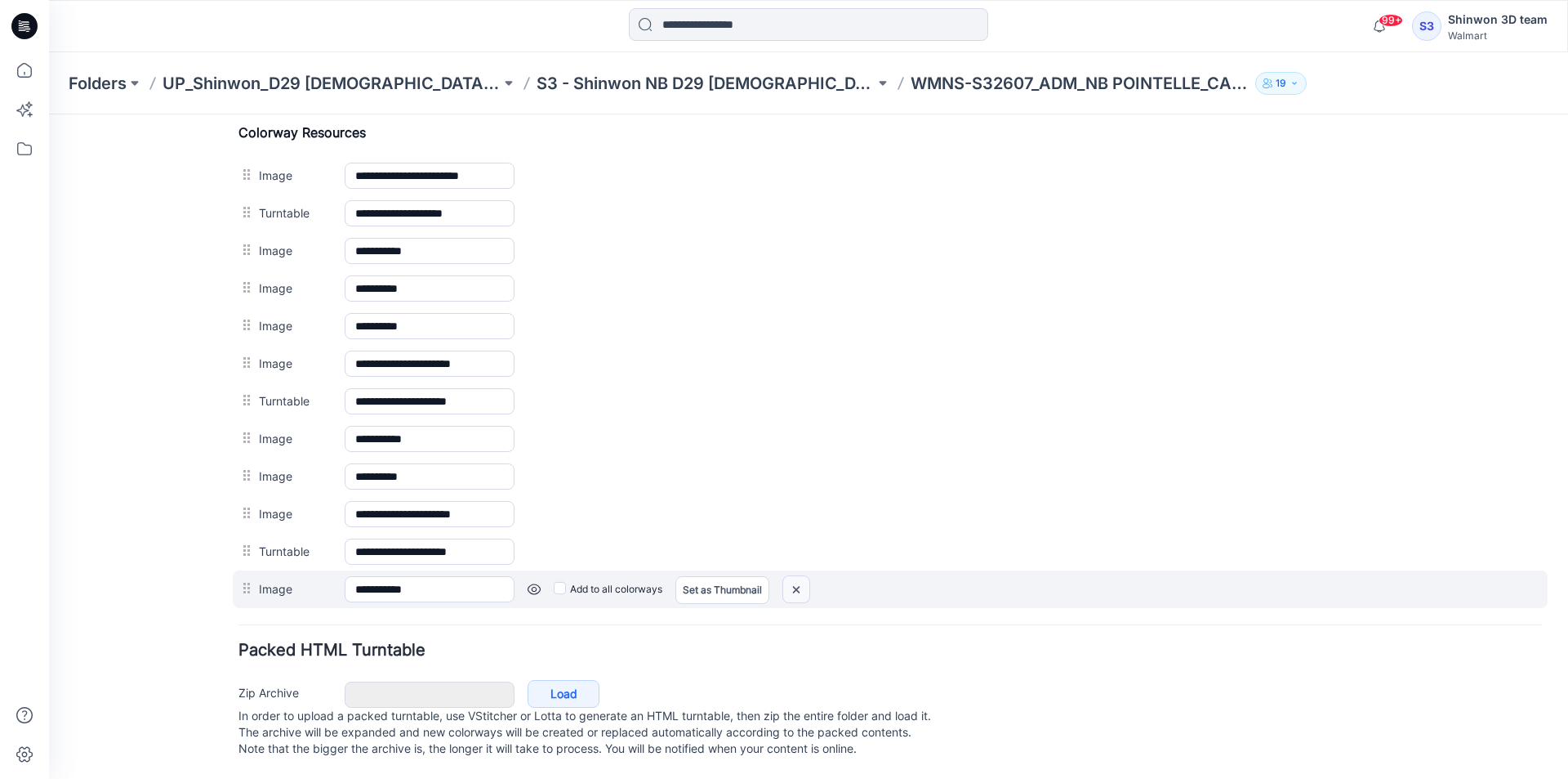
click at [798, 583] on img at bounding box center [797, 589] width 26 height 27
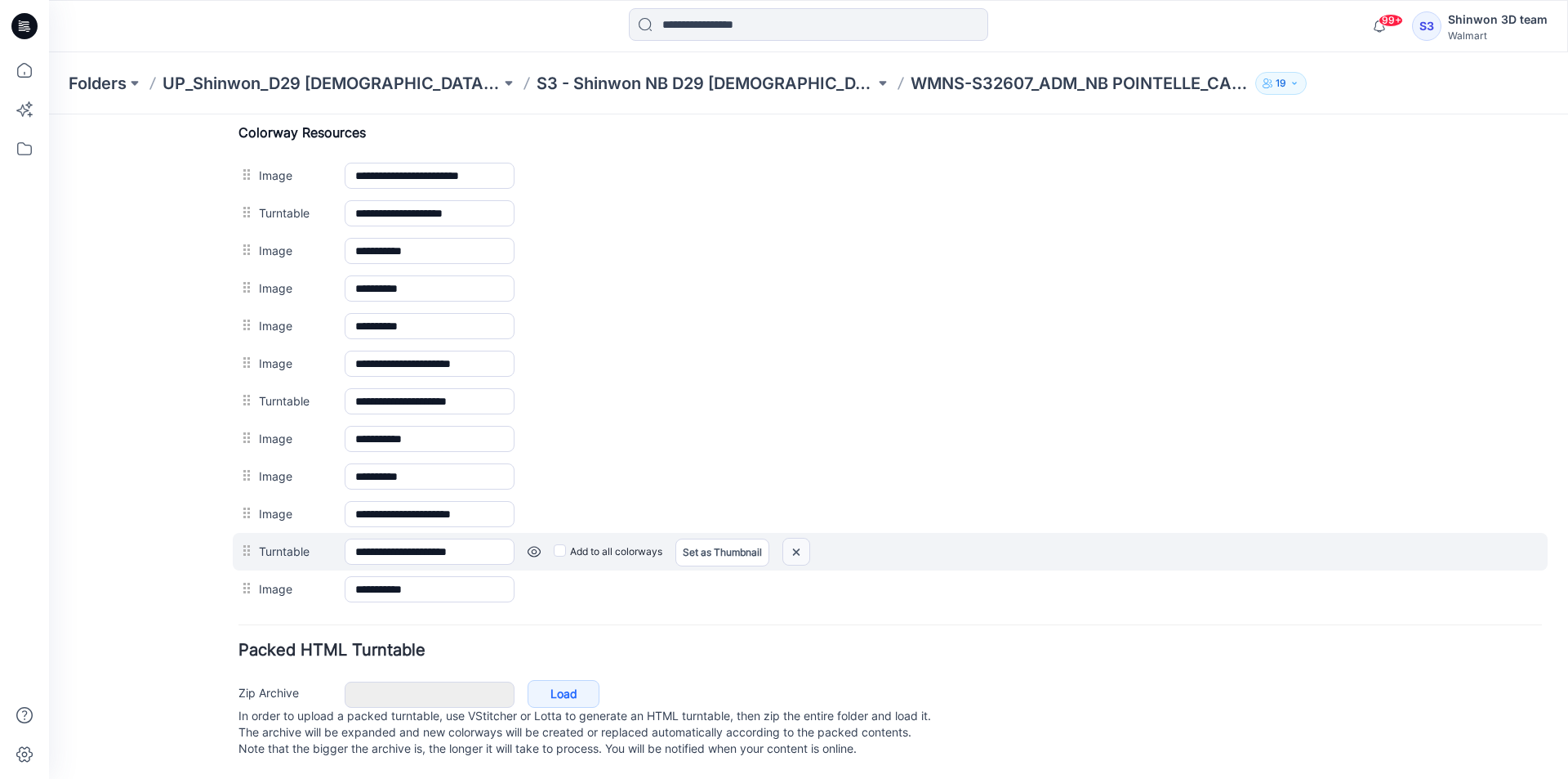
scroll to position [759, 0]
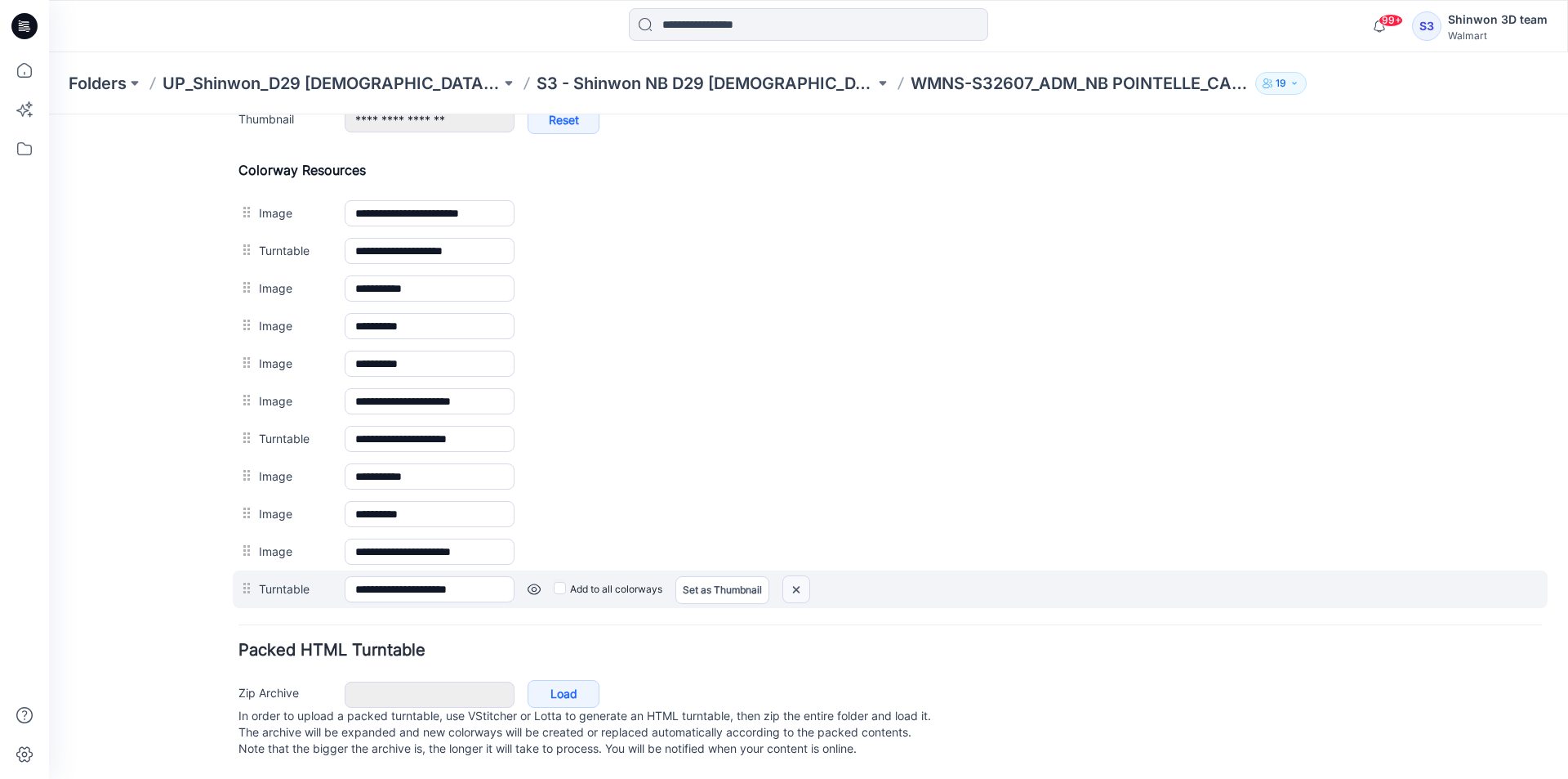
click at [800, 584] on img at bounding box center [797, 589] width 26 height 27
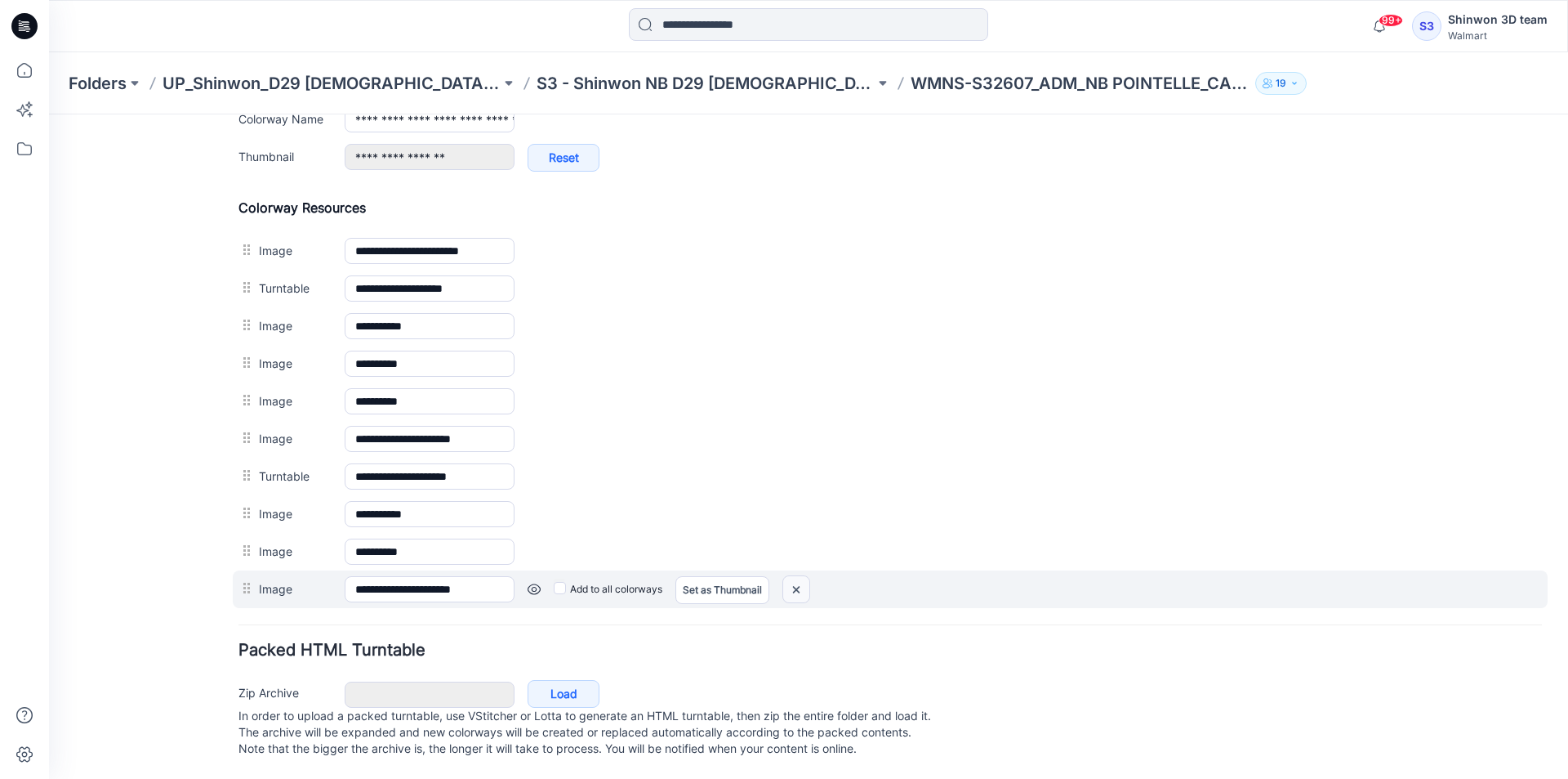
click at [802, 583] on img at bounding box center [797, 589] width 26 height 27
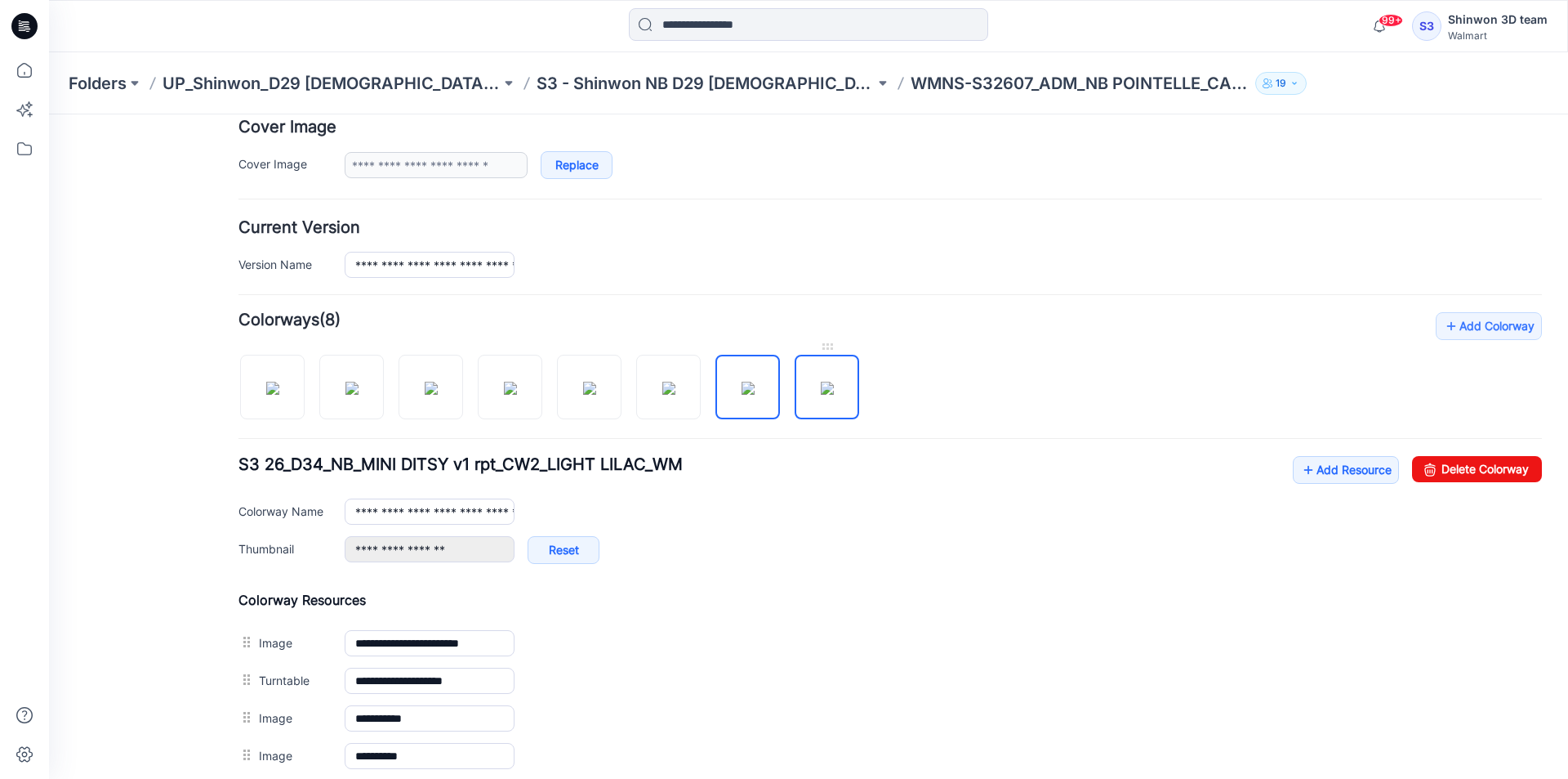
click at [830, 381] on img at bounding box center [827, 388] width 13 height 13
type input "**********"
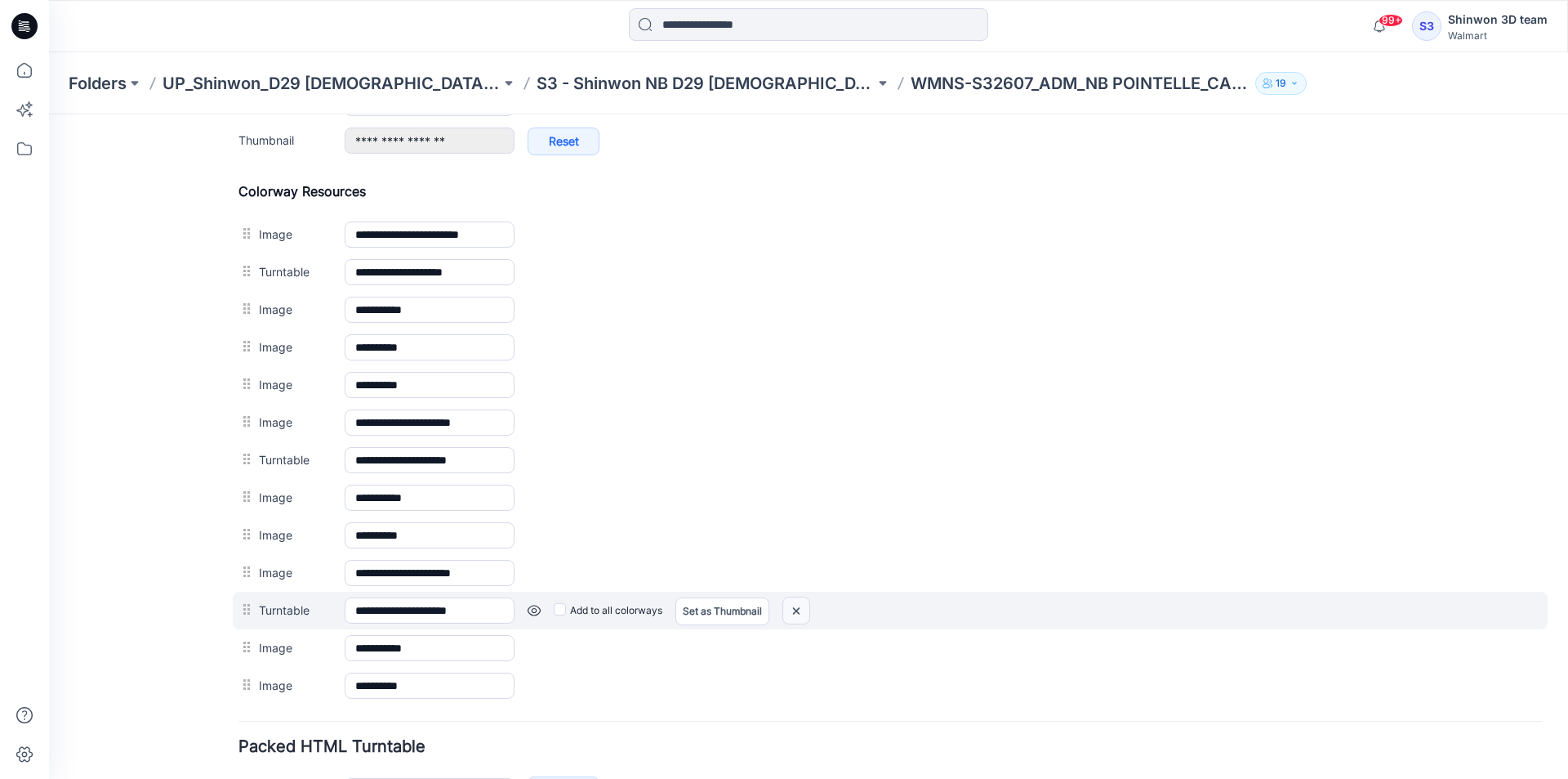
scroll to position [834, 0]
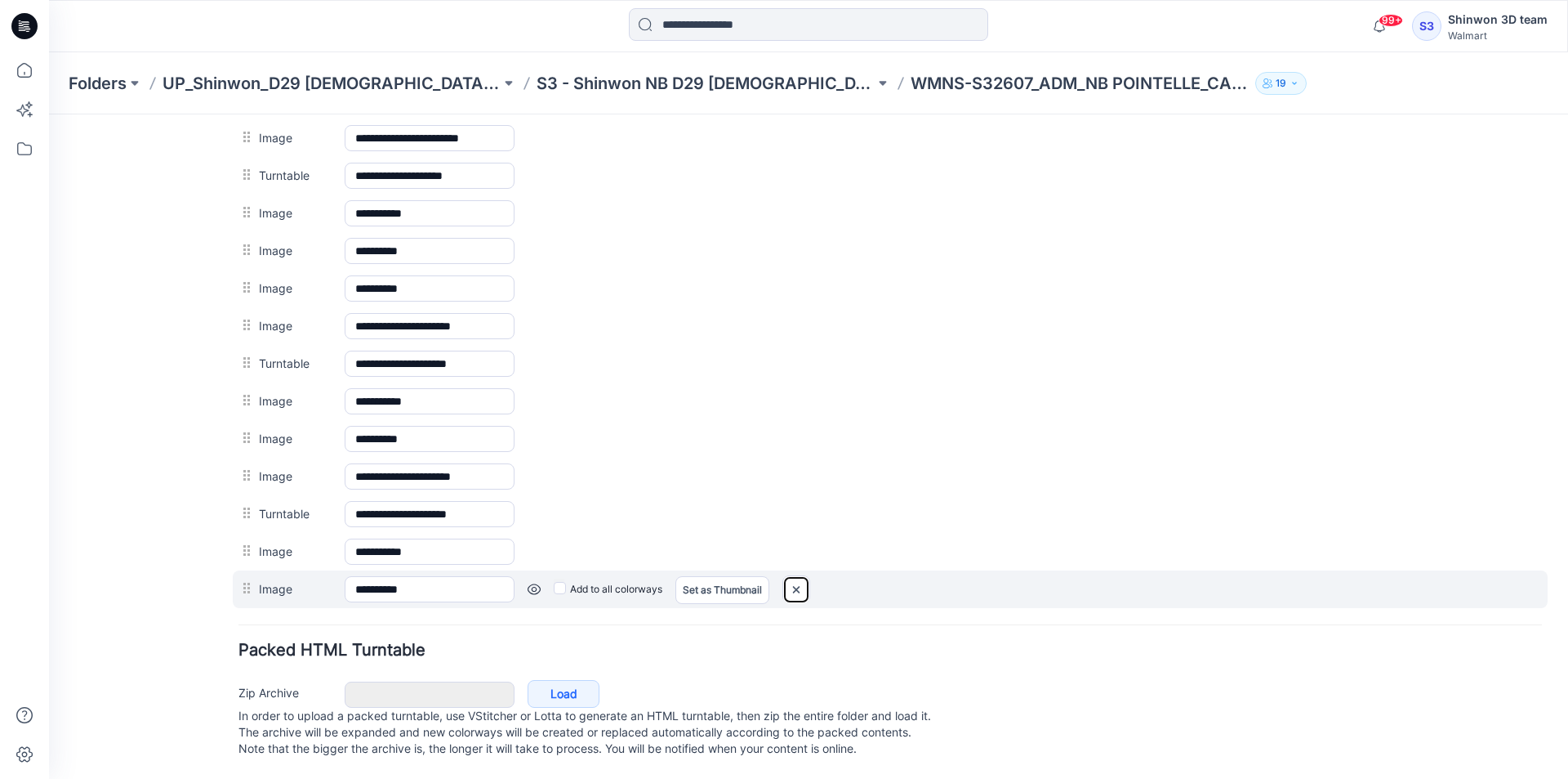
click at [794, 576] on img at bounding box center [797, 589] width 26 height 27
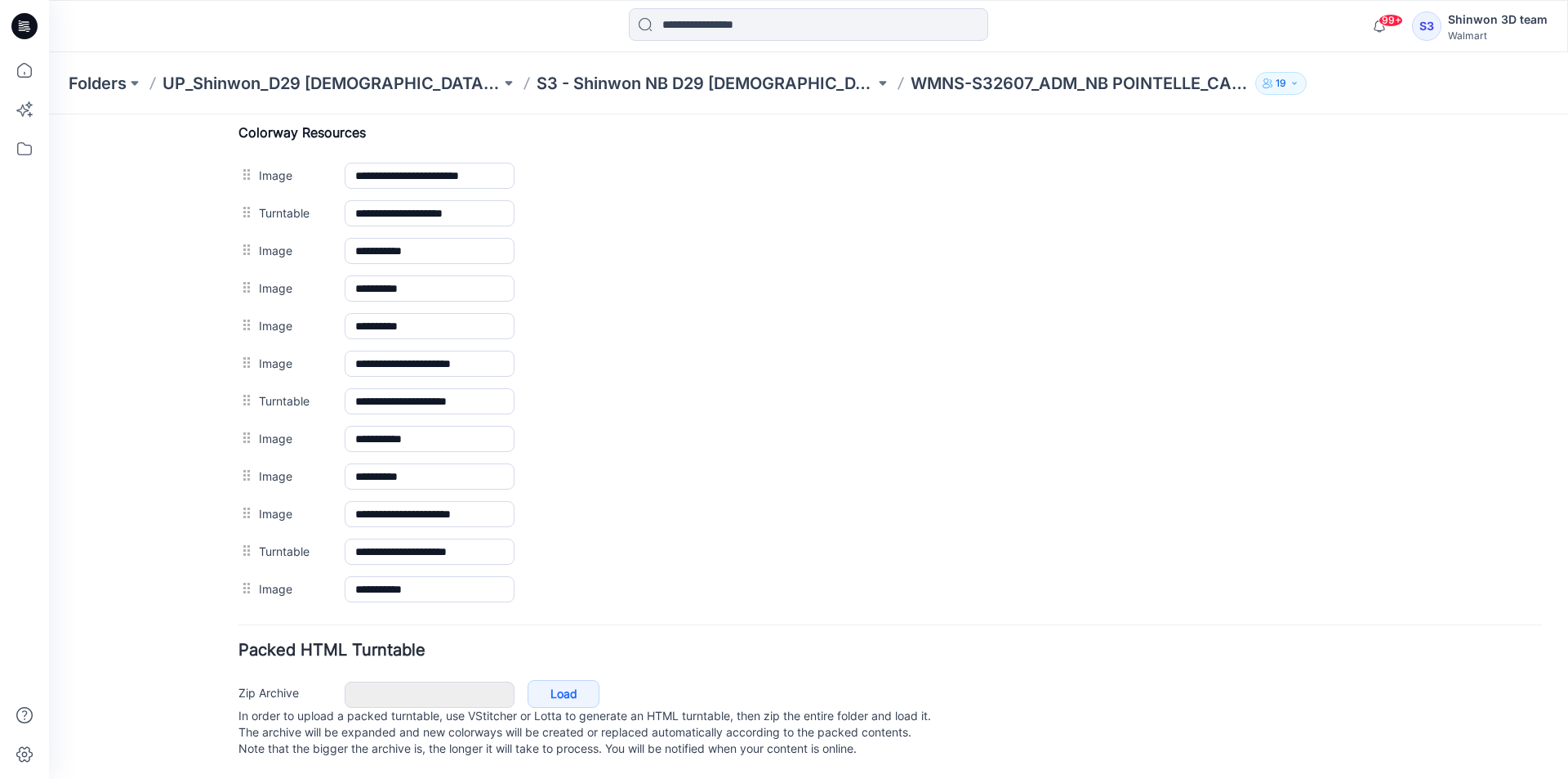
click at [49, 114] on img at bounding box center [49, 114] width 0 height 0
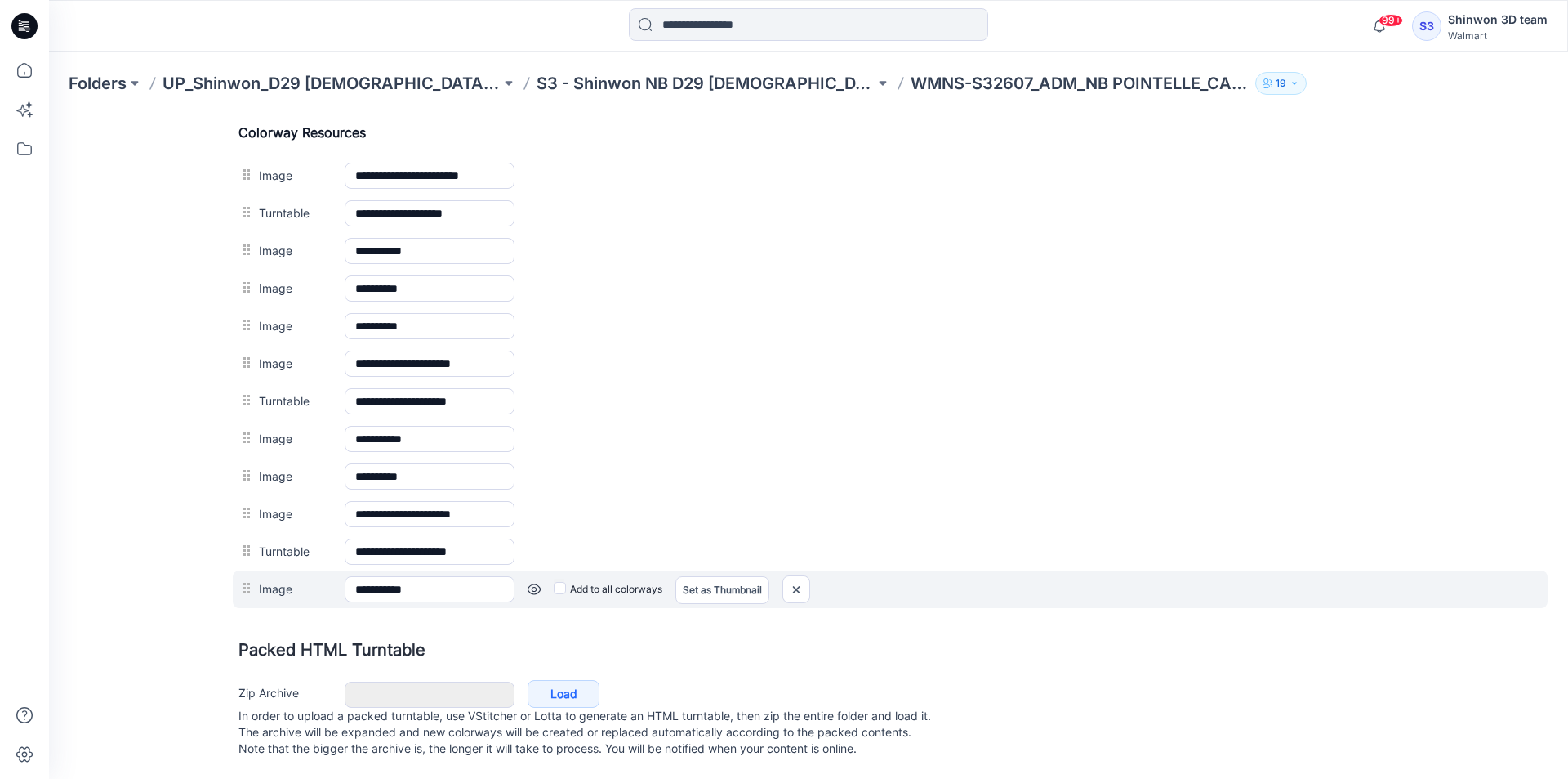
scroll to position [0, 0]
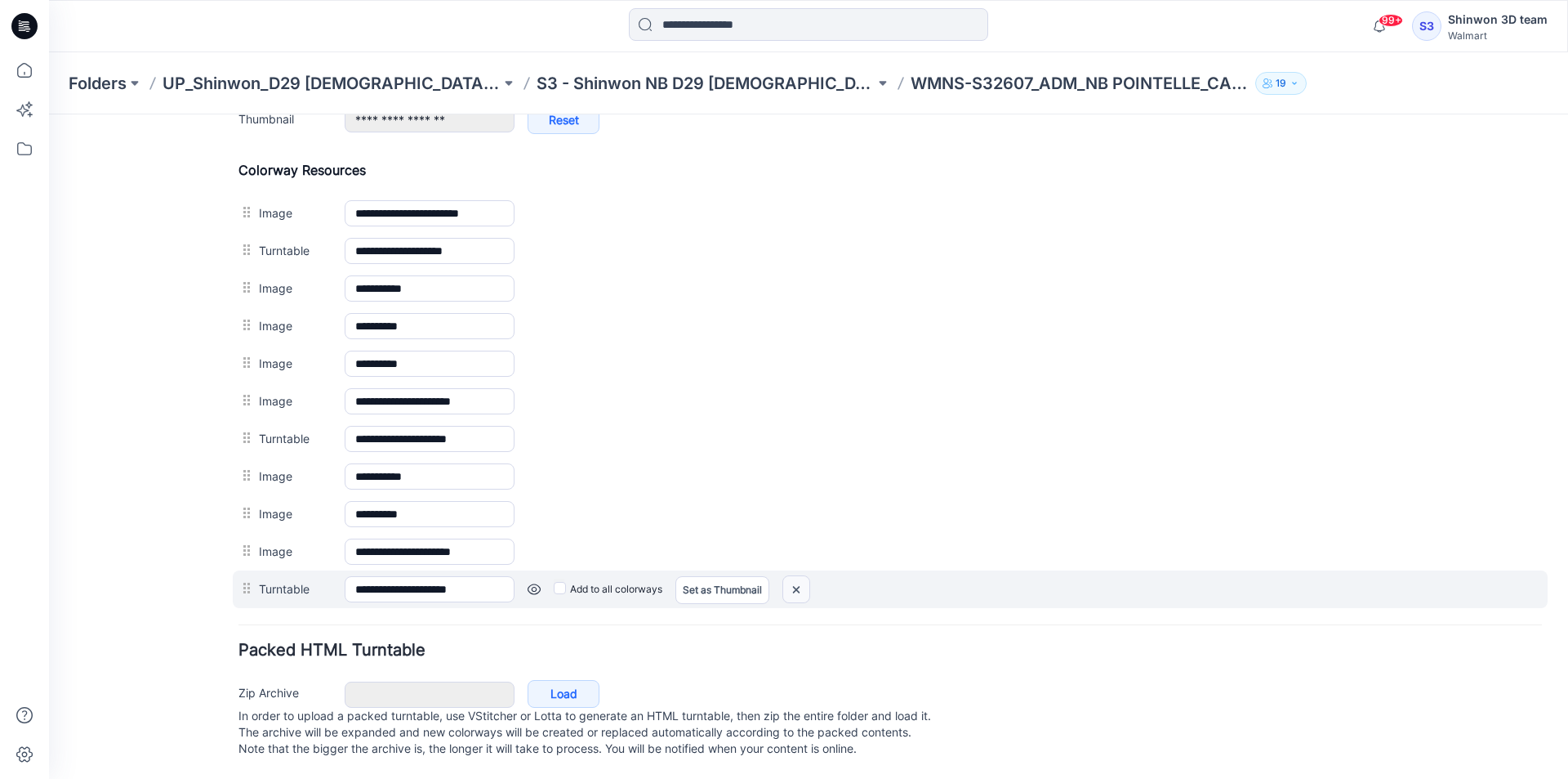
click at [804, 585] on img at bounding box center [797, 589] width 26 height 27
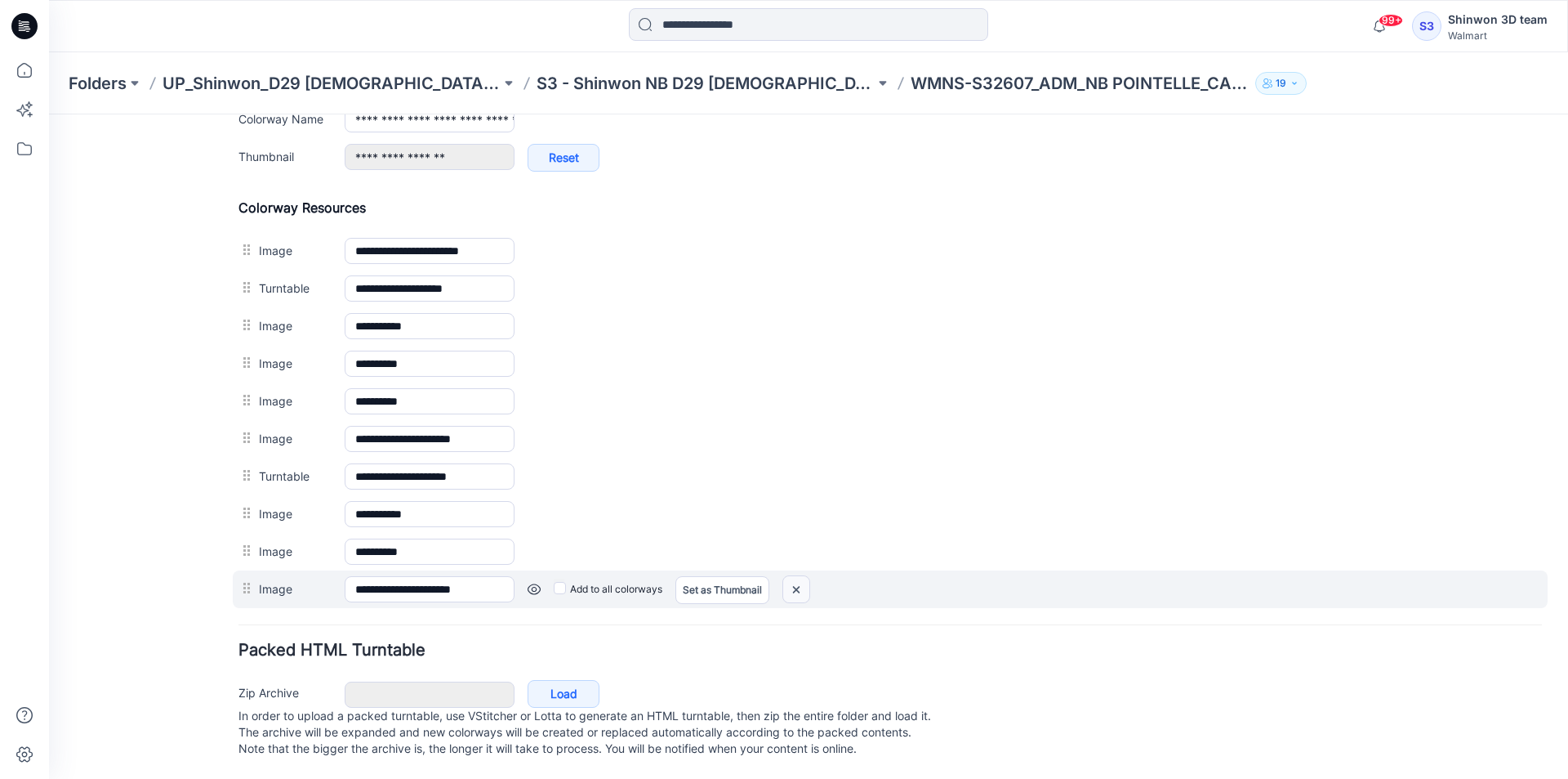
click at [806, 576] on img at bounding box center [797, 589] width 26 height 27
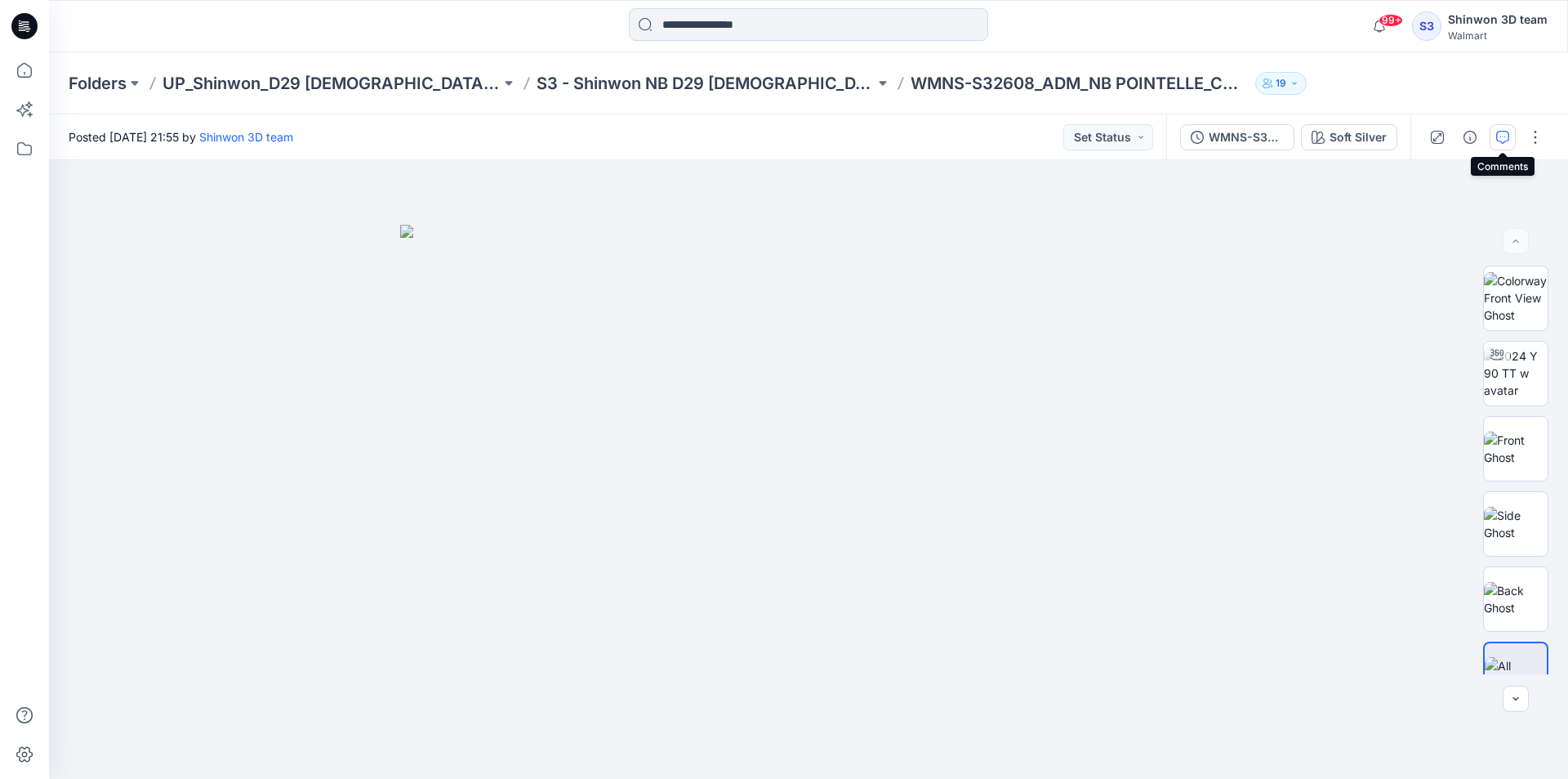
click at [1501, 135] on icon "button" at bounding box center [1503, 138] width 13 height 13
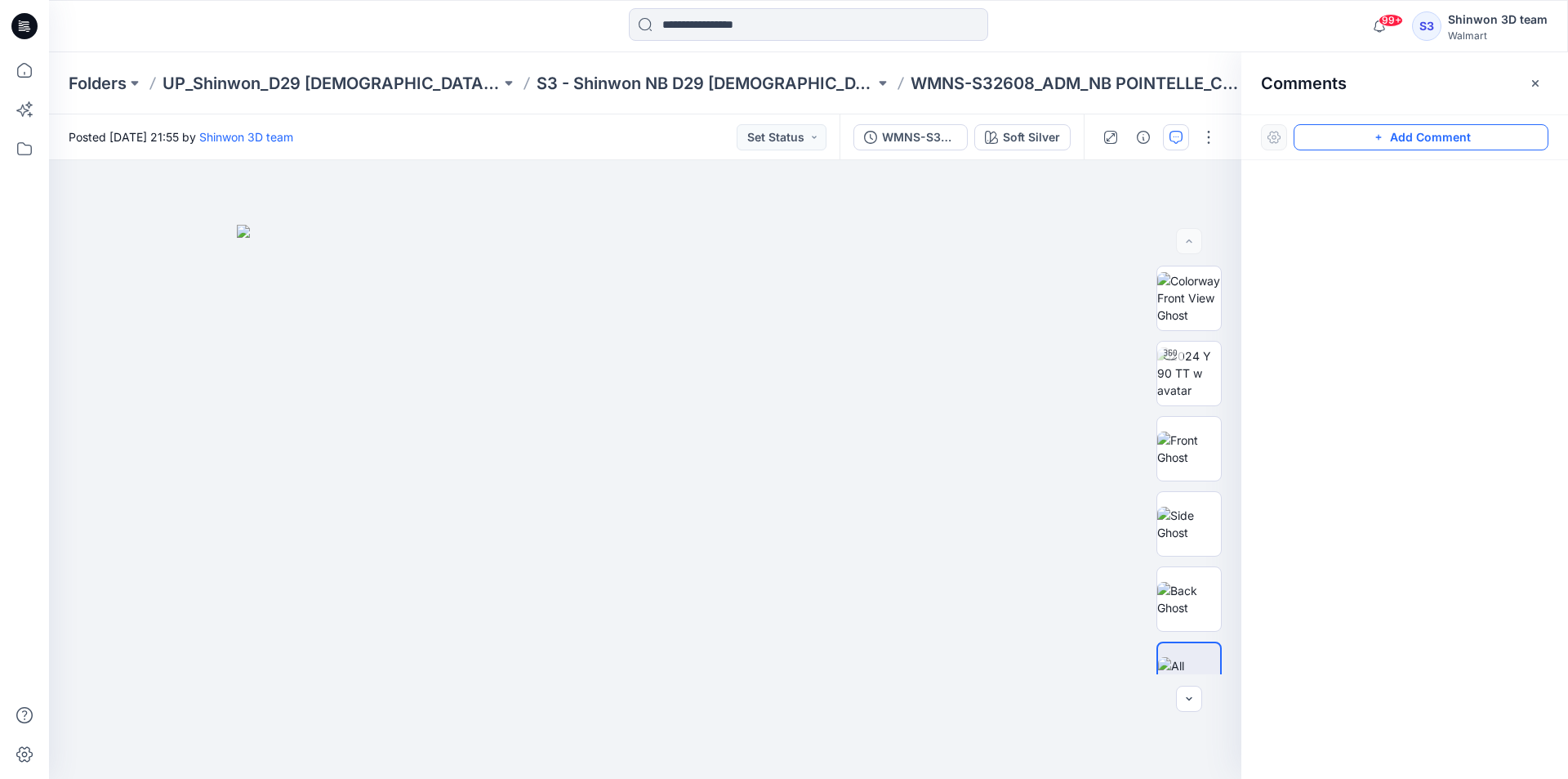
click at [1351, 139] on button "Add Comment" at bounding box center [1421, 138] width 255 height 26
click at [166, 200] on div "1" at bounding box center [645, 469] width 1192 height 618
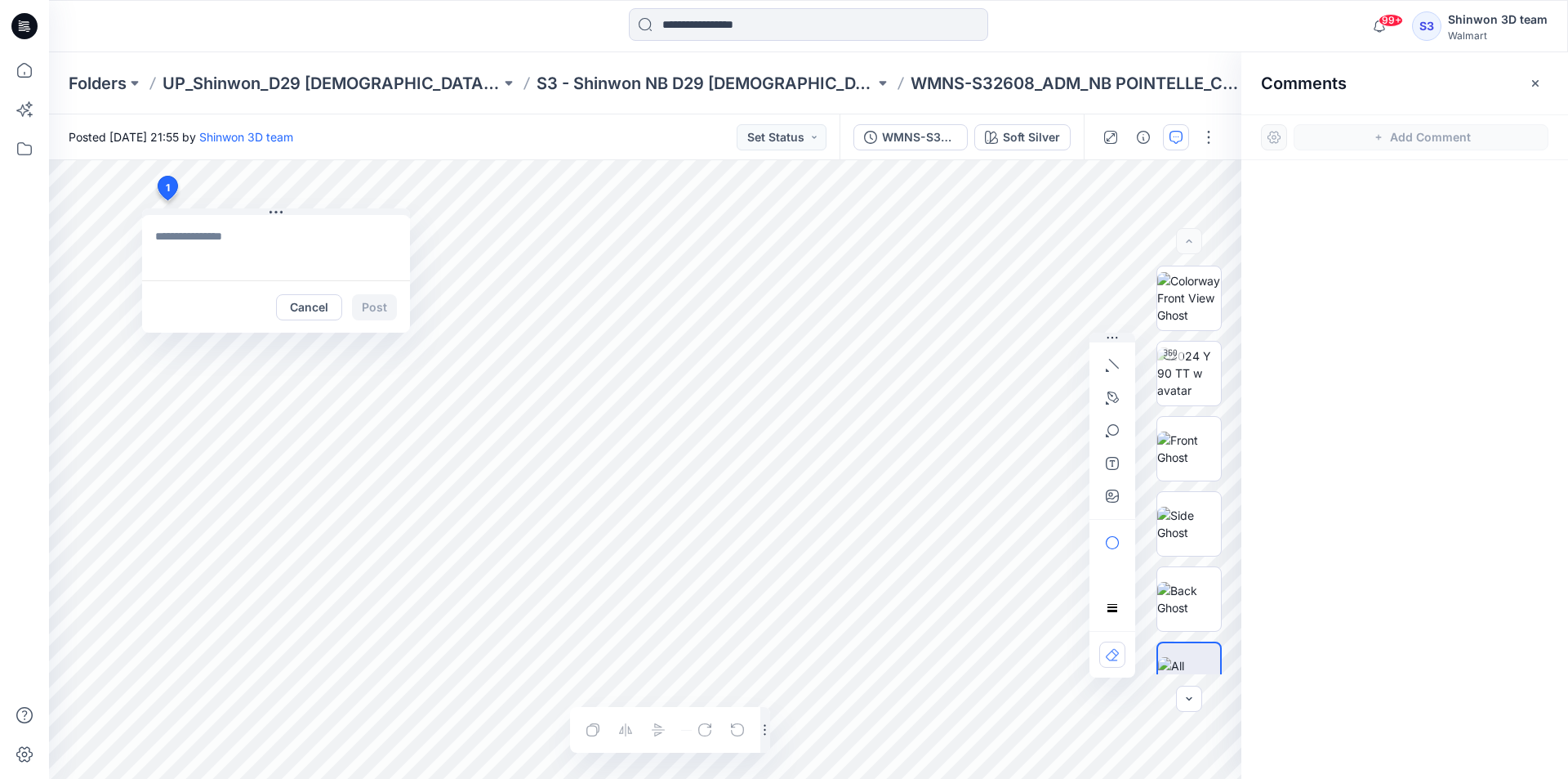
paste textarea "**********"
type textarea "**********"
click at [384, 301] on button "Post" at bounding box center [375, 307] width 45 height 26
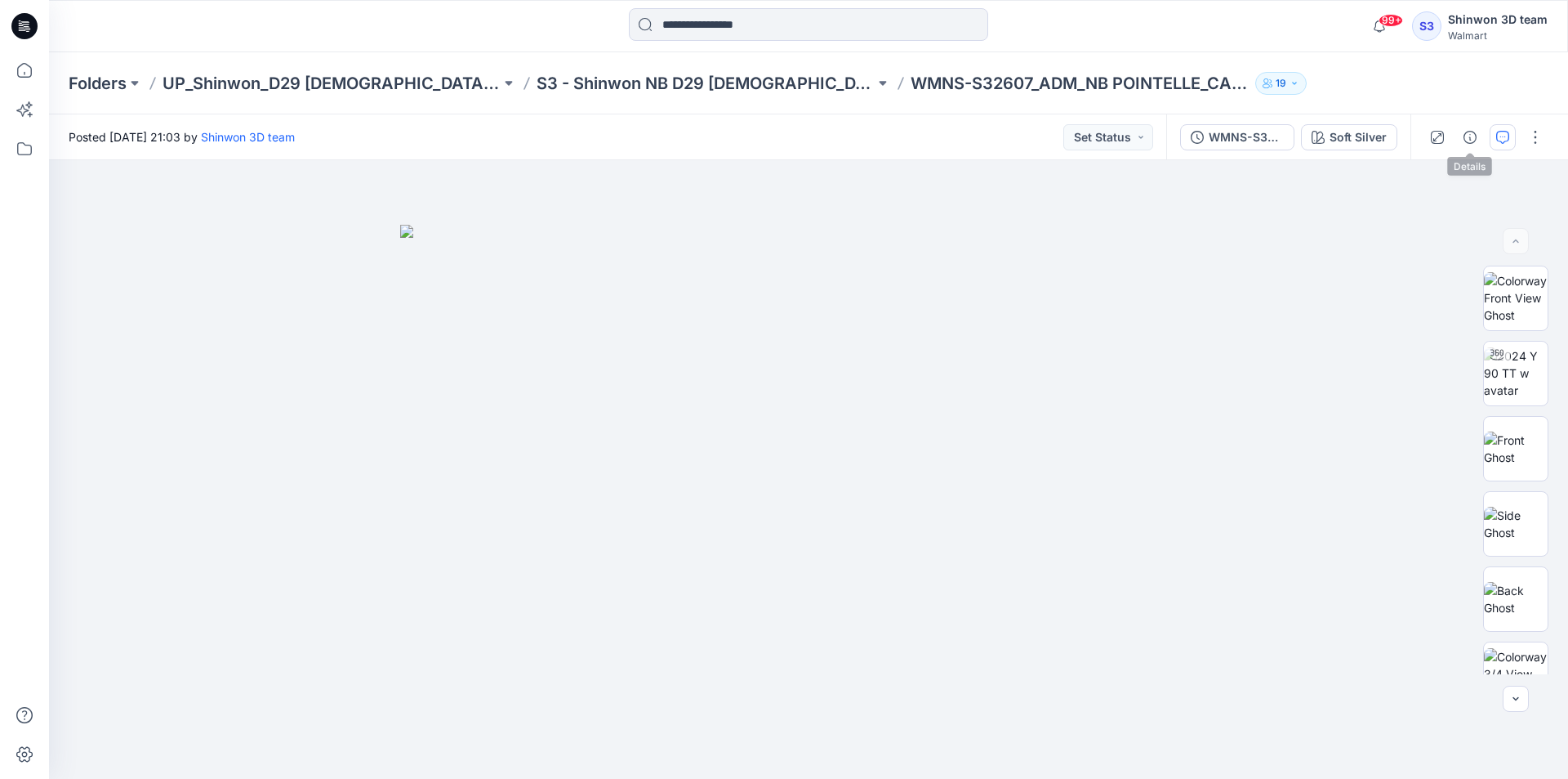
click at [1496, 135] on button "button" at bounding box center [1503, 138] width 26 height 26
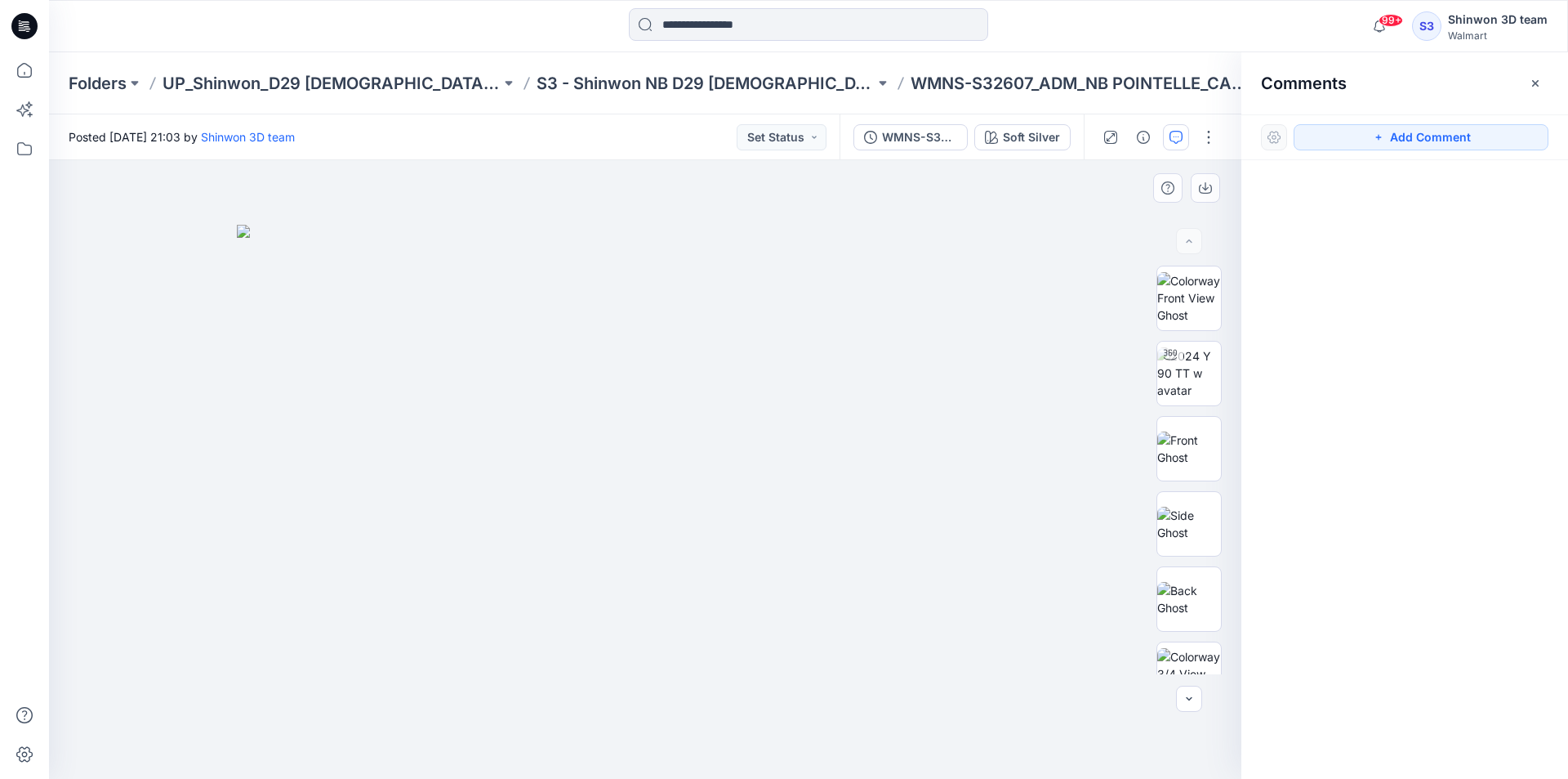
drag, startPoint x: 1337, startPoint y: 129, endPoint x: 648, endPoint y: 183, distance: 691.1
click at [1328, 129] on button "Add Comment" at bounding box center [1421, 138] width 255 height 26
click at [70, 248] on div "1" at bounding box center [645, 469] width 1192 height 618
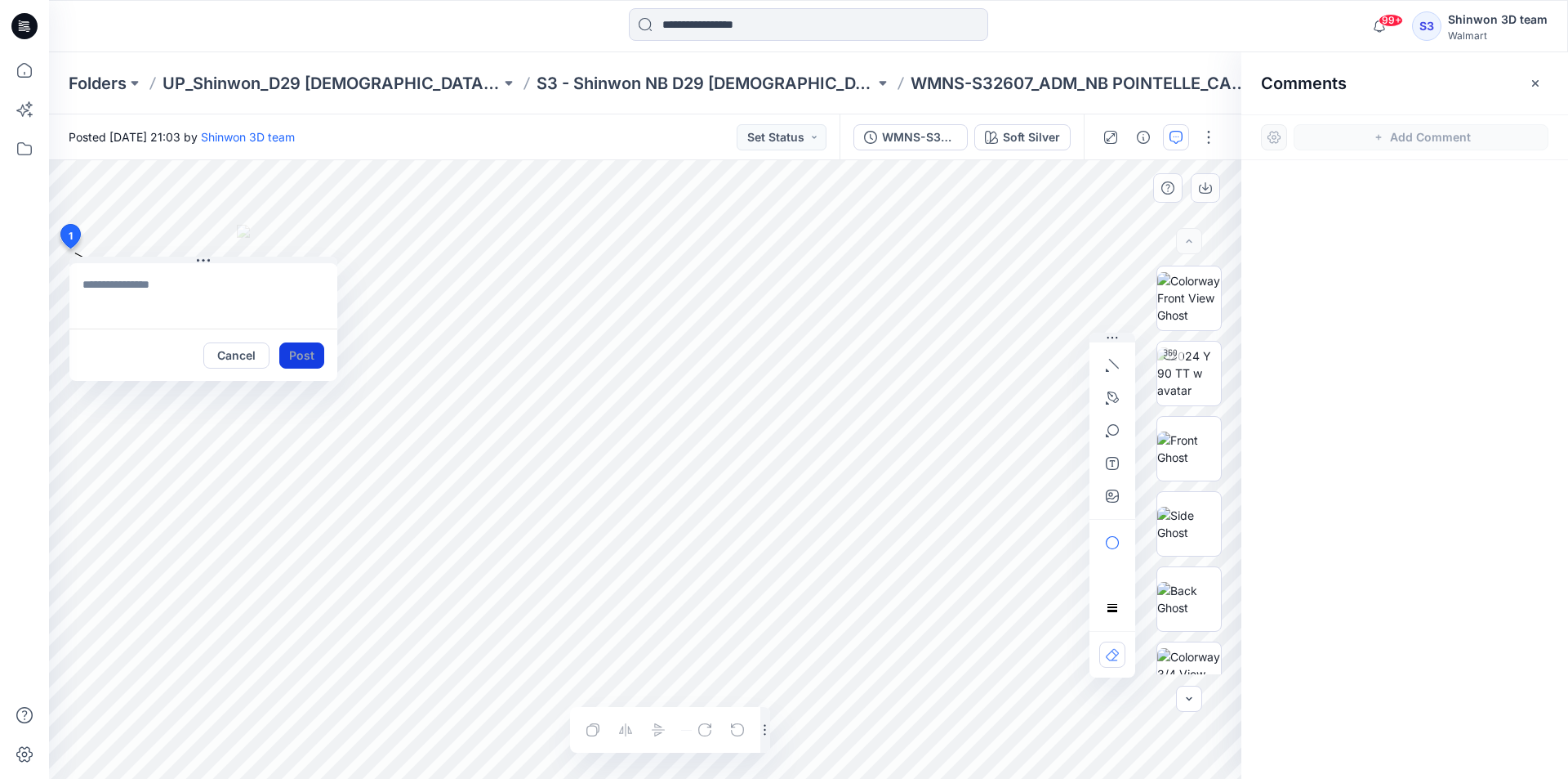
type textarea "**********"
click at [310, 357] on button "Post" at bounding box center [302, 355] width 45 height 26
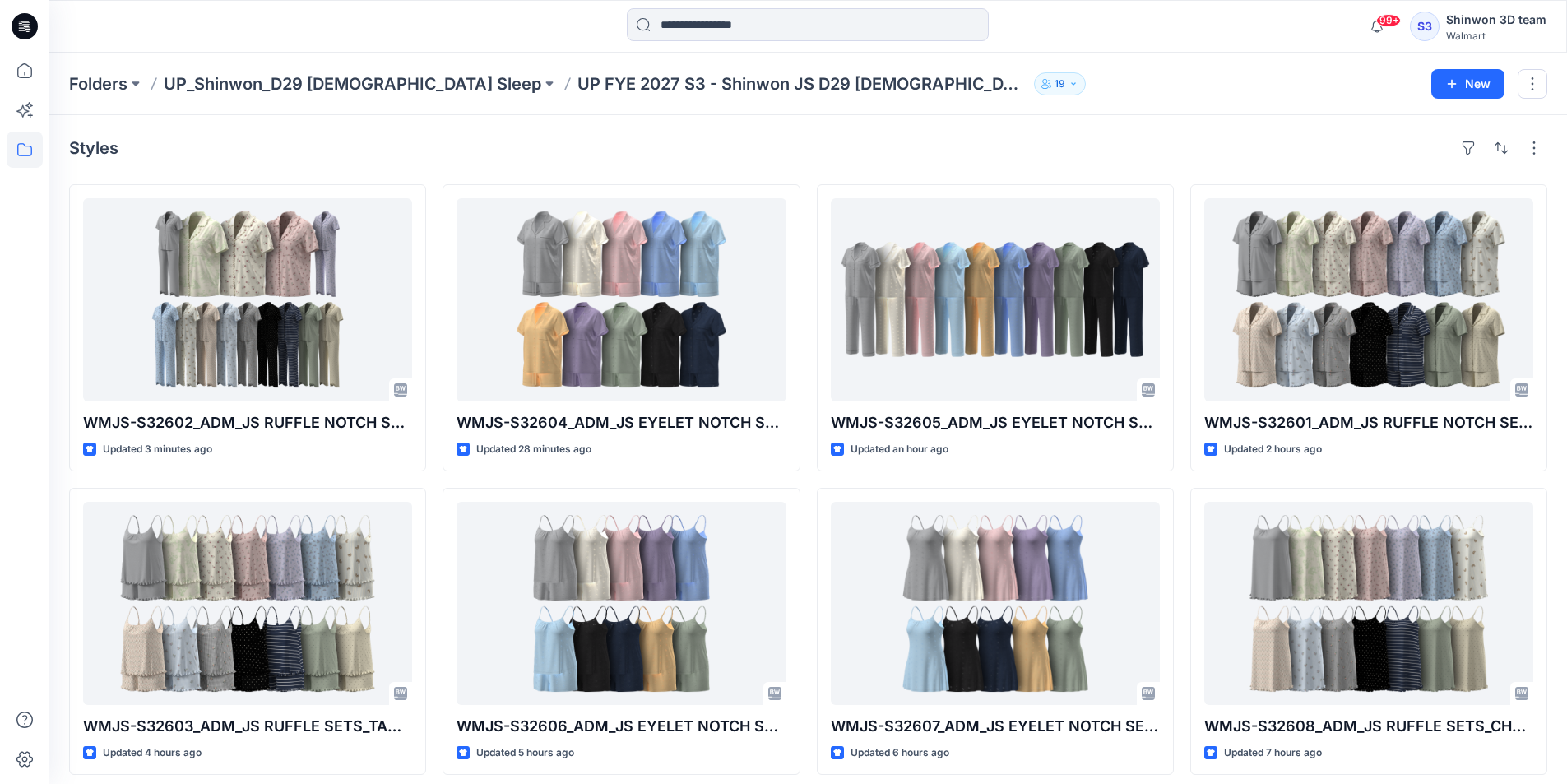
drag, startPoint x: 37, startPoint y: 242, endPoint x: 26, endPoint y: 248, distance: 12.5
click at [37, 242] on div at bounding box center [24, 417] width 37 height 731
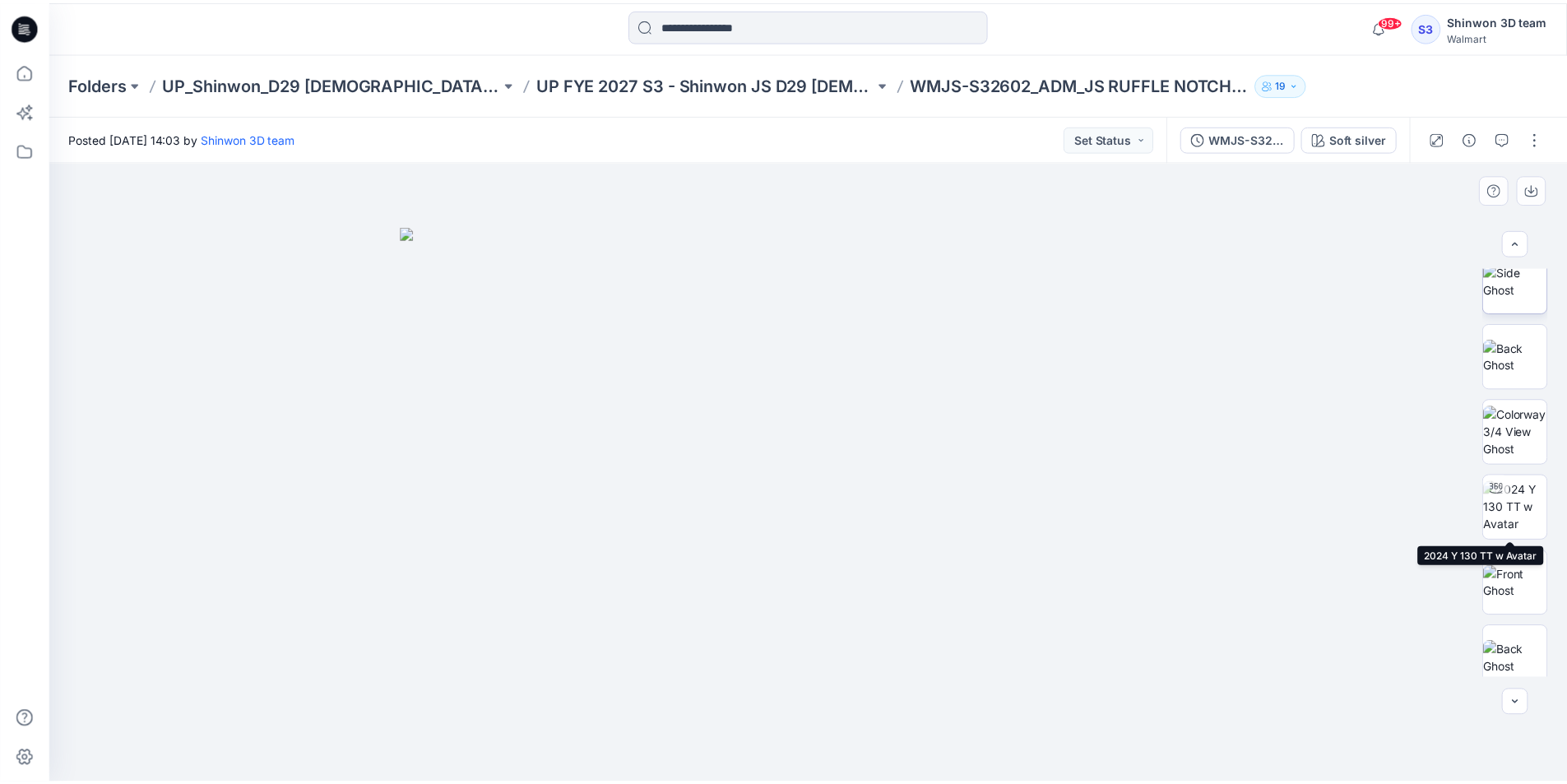
scroll to position [411, 0]
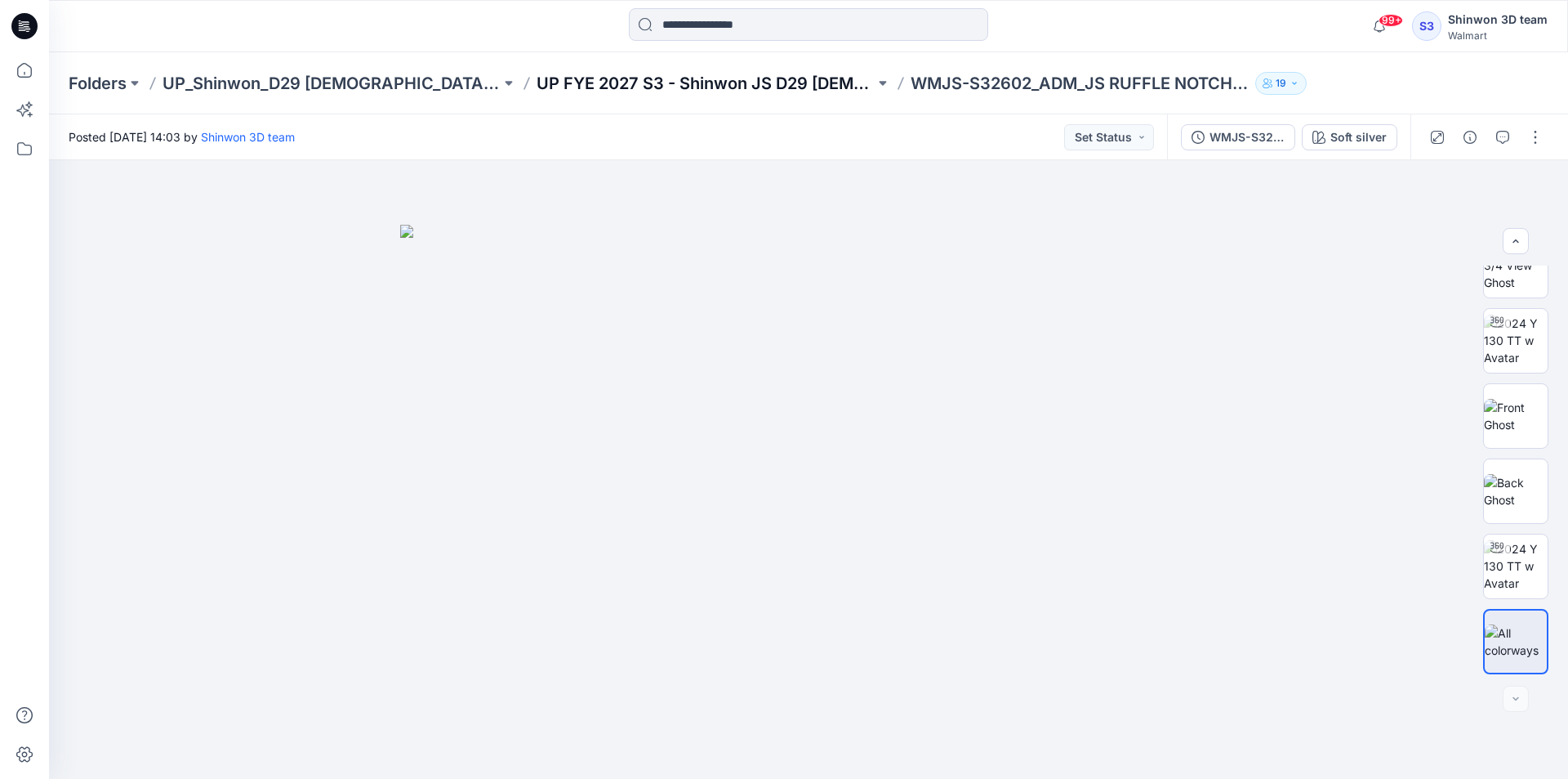
click at [757, 78] on p "UP FYE 2027 S3 - Shinwon JS D29 [DEMOGRAPHIC_DATA] Sleepwear" at bounding box center [705, 83] width 338 height 23
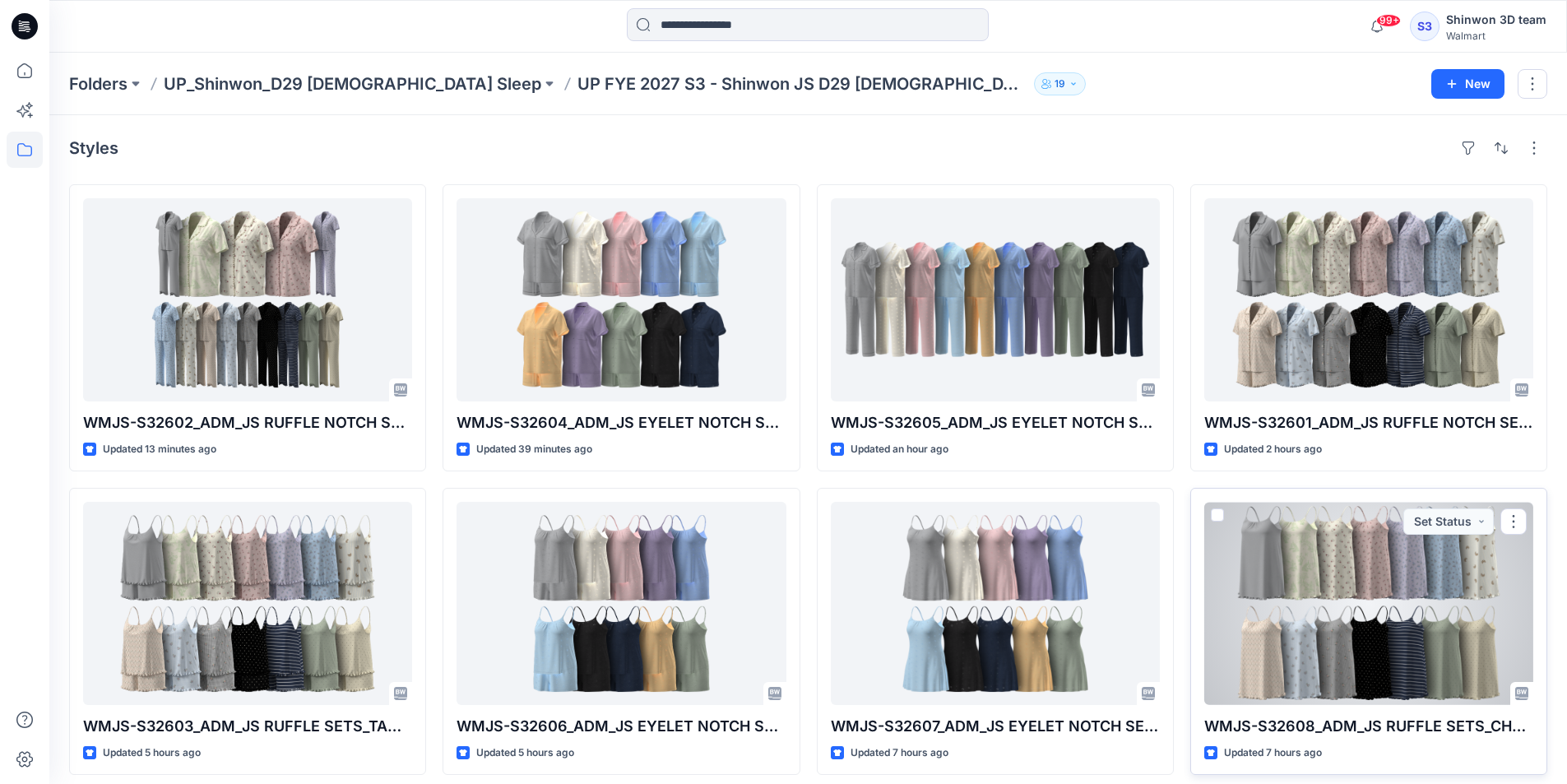
scroll to position [165, 0]
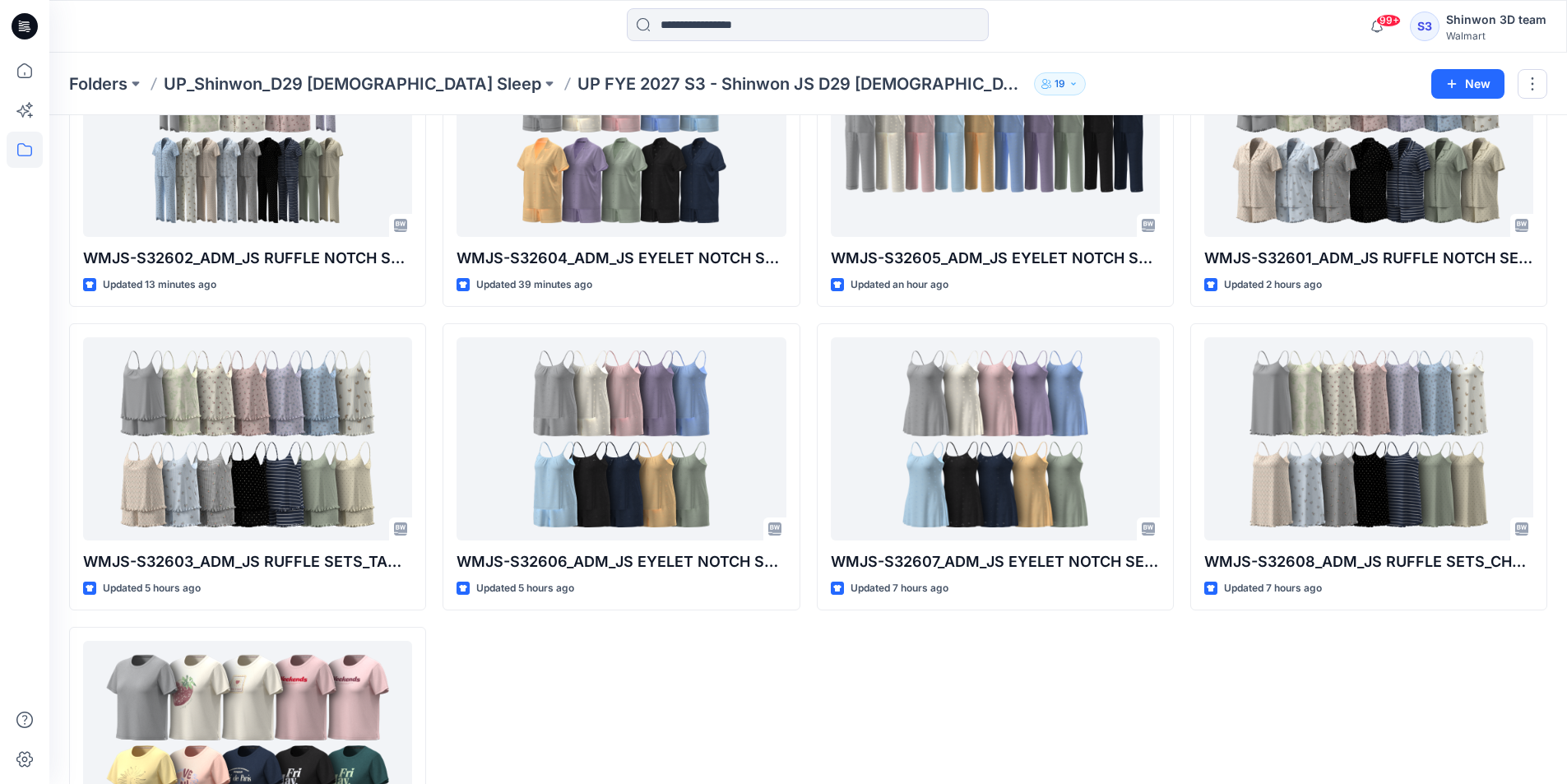
click at [1402, 649] on div "WMJS-S32601_ADM_JS RUFFLE NOTCH SETS_SS TOP SHORT SET Updated 2 hours ago WMJS-…" at bounding box center [1369, 467] width 357 height 894
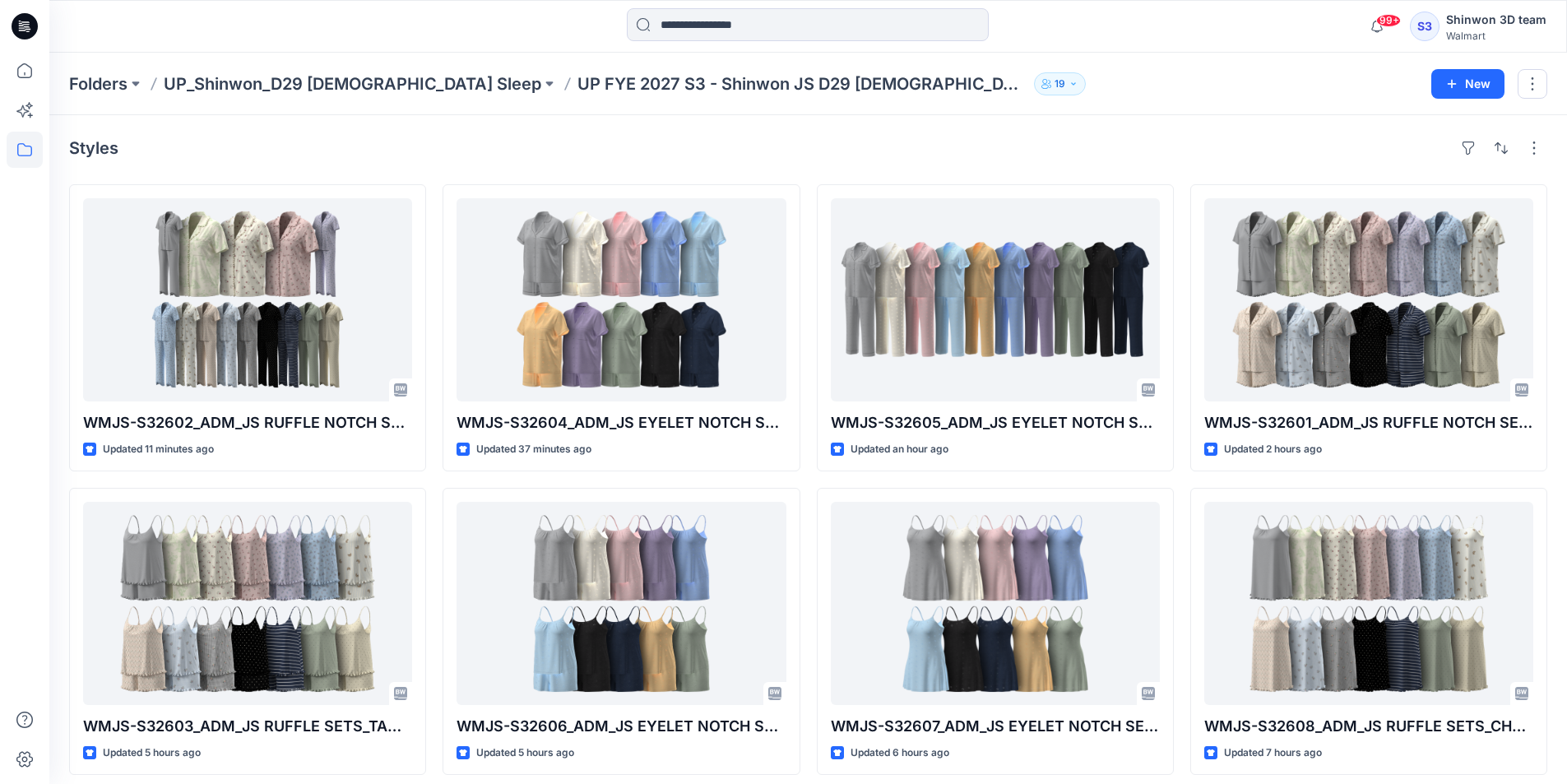
drag, startPoint x: 1061, startPoint y: 22, endPoint x: 995, endPoint y: 19, distance: 66.1
click at [1061, 22] on div at bounding box center [808, 26] width 758 height 36
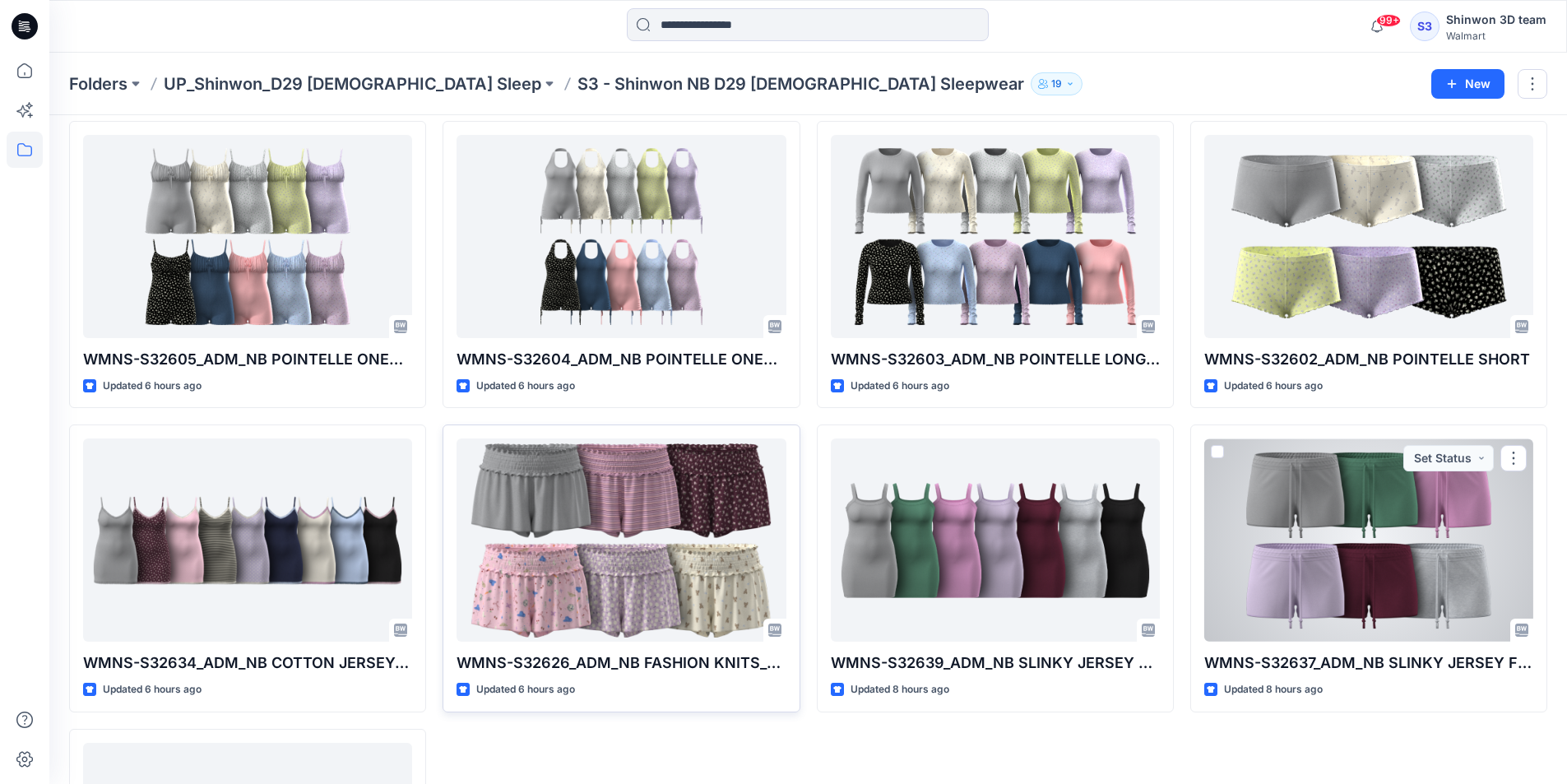
scroll to position [1973, 0]
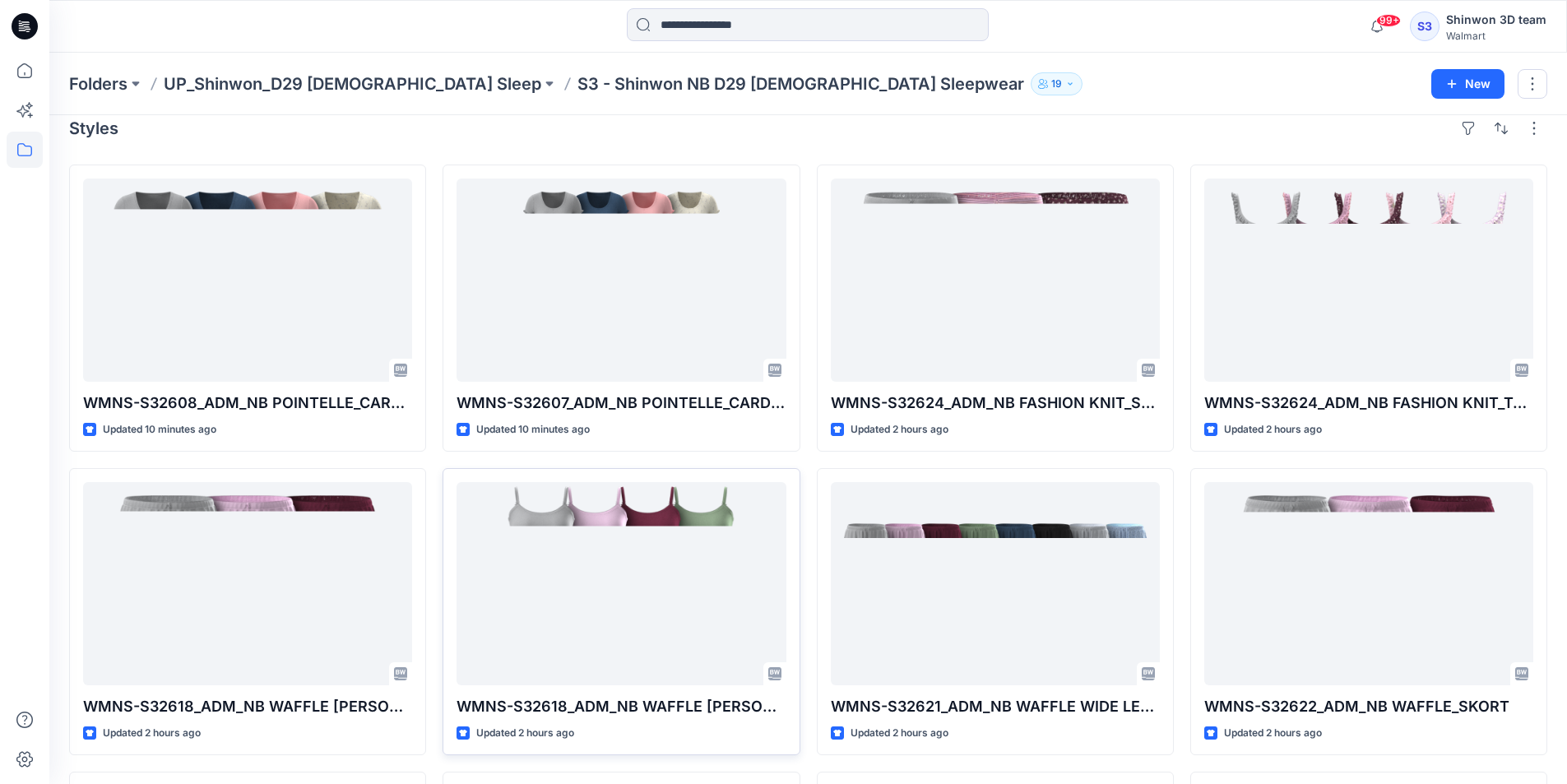
scroll to position [0, 0]
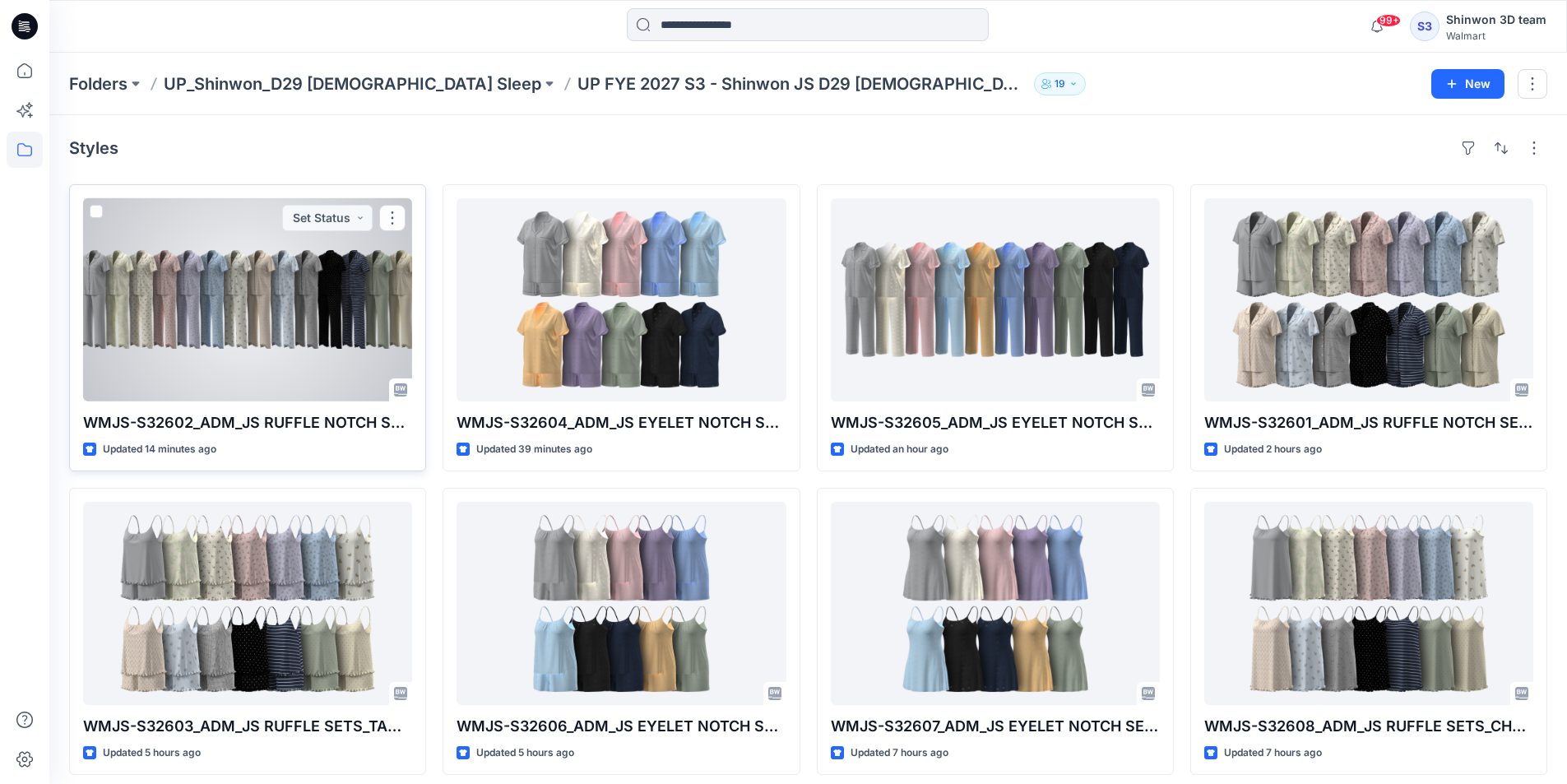
click at [306, 279] on div at bounding box center [248, 299] width 330 height 203
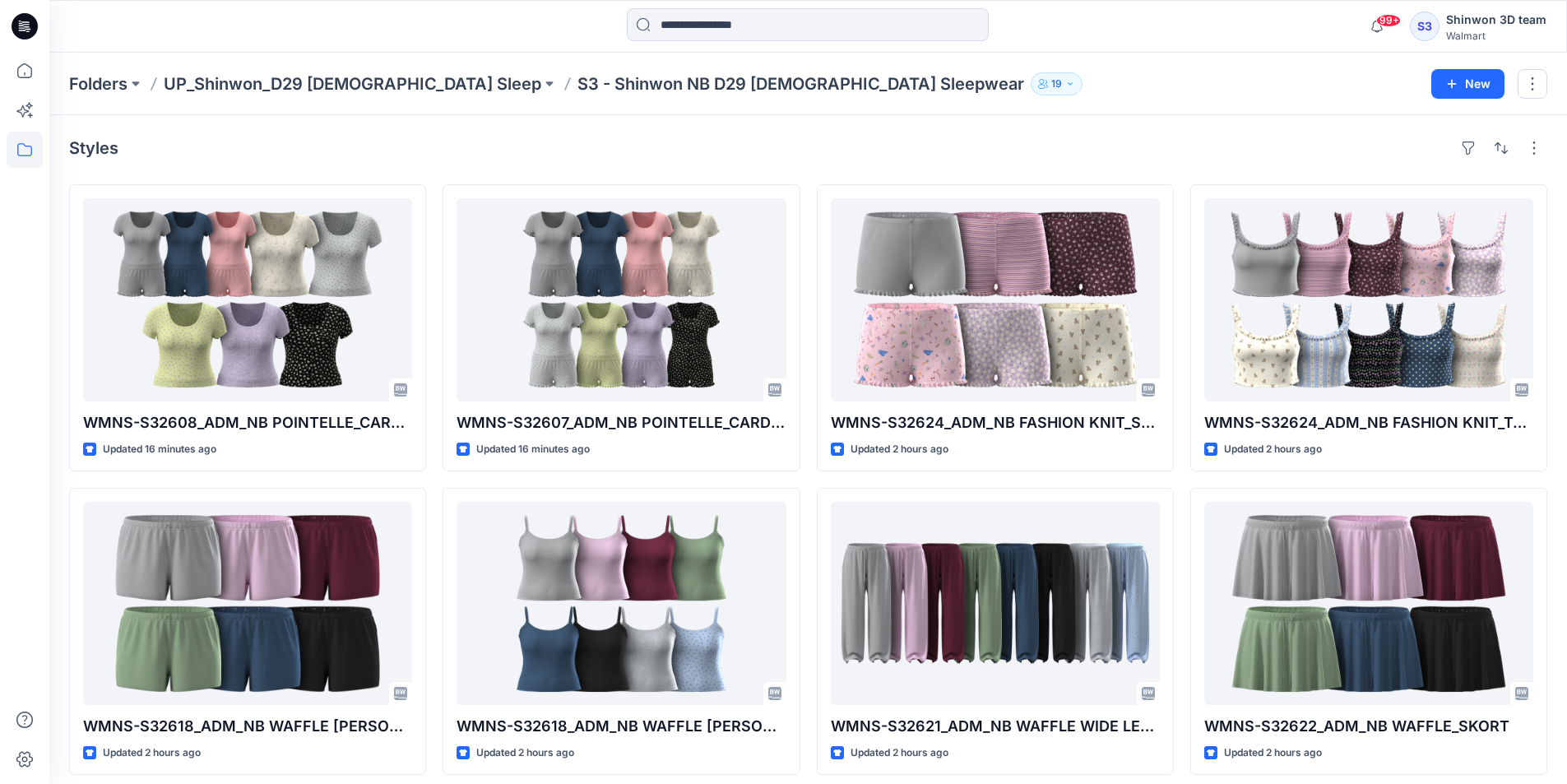
click at [586, 123] on div "Styles WMNS-S32608_ADM_NB POINTELLE_CARDI SHORT SET (OPT 2) Updated 16 minutes …" at bounding box center [808, 636] width 1517 height 1042
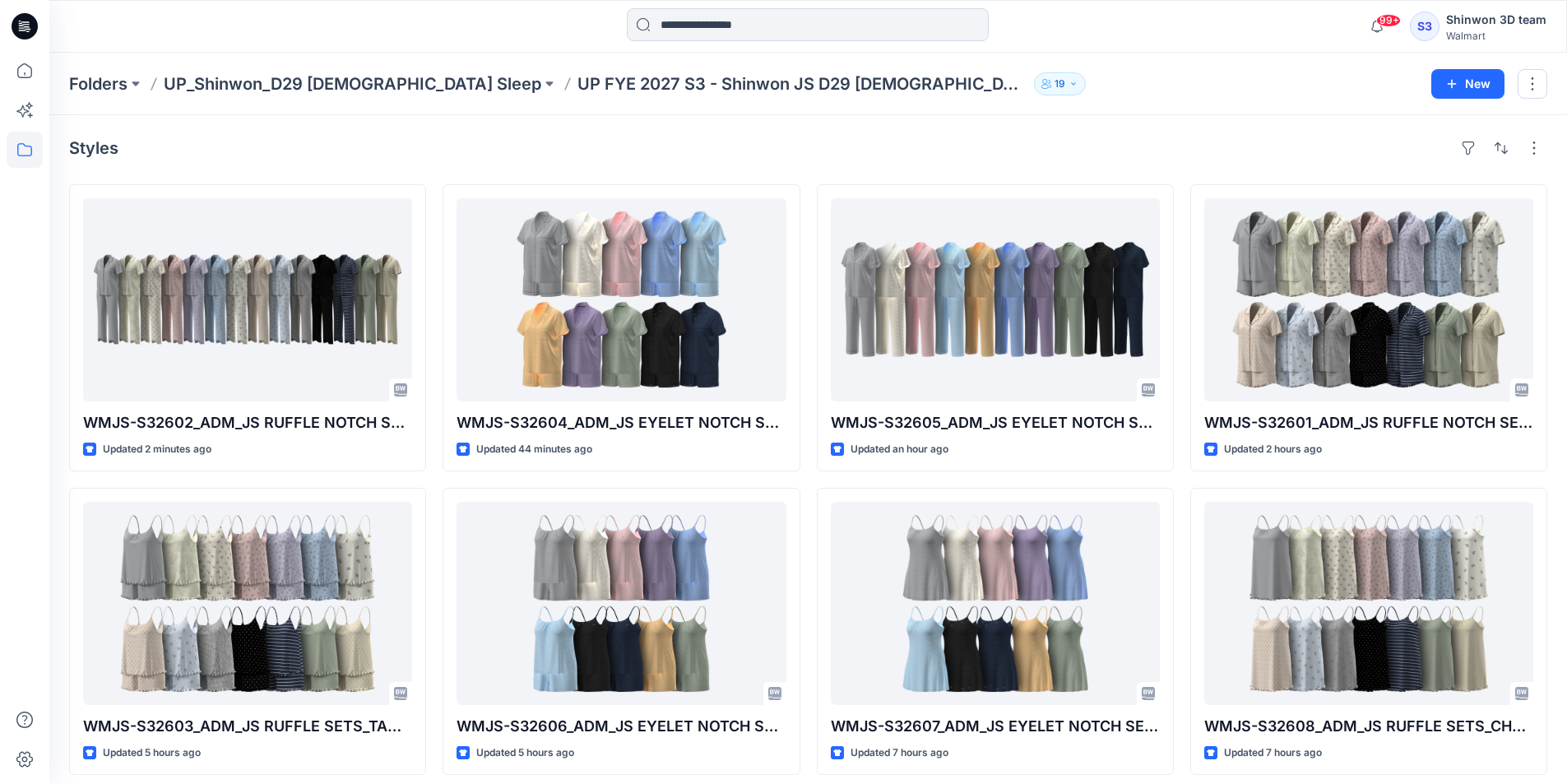
click at [513, 142] on div "Styles" at bounding box center [808, 148] width 1478 height 26
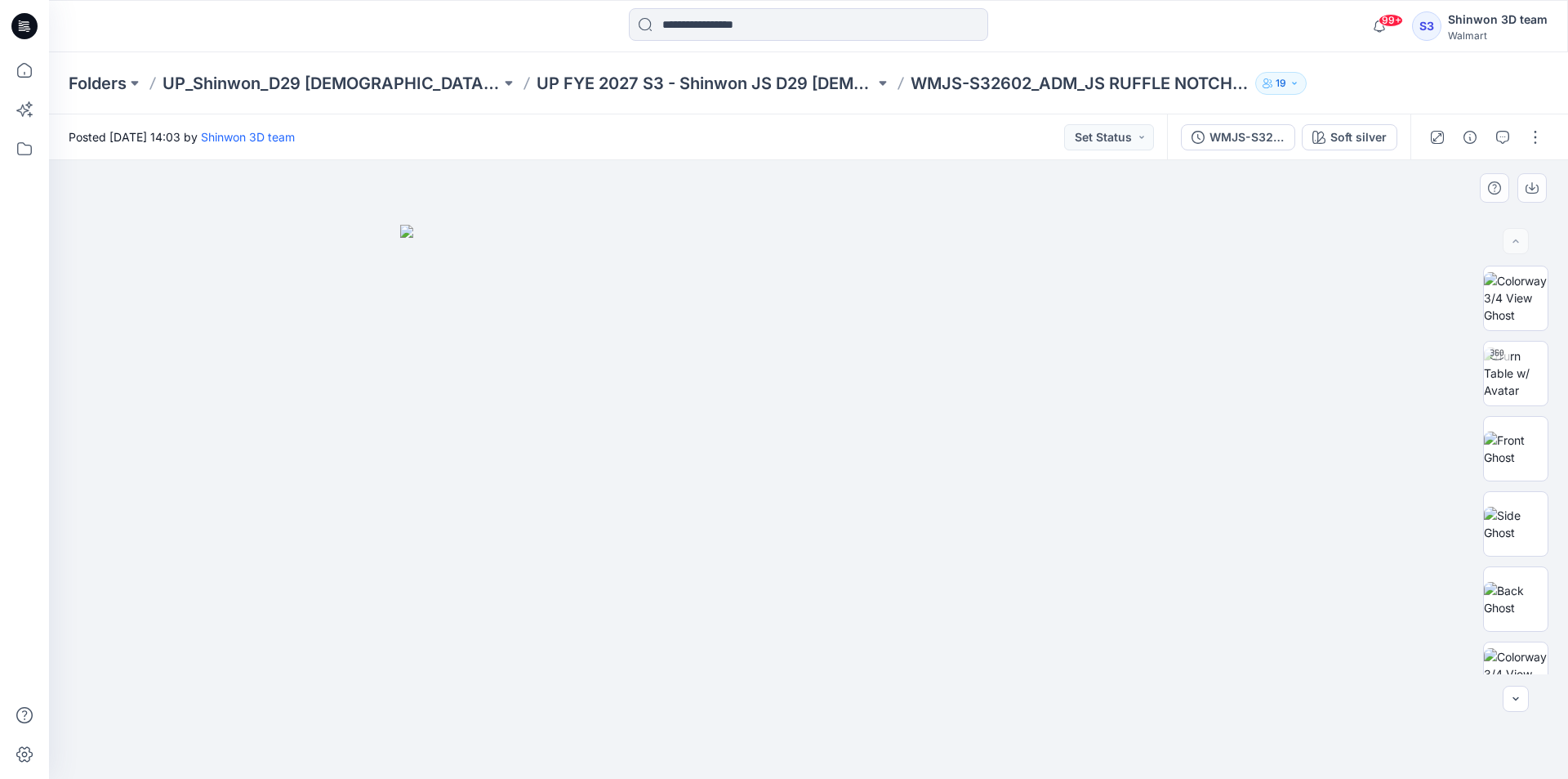
click at [382, 349] on div at bounding box center [809, 469] width 1520 height 618
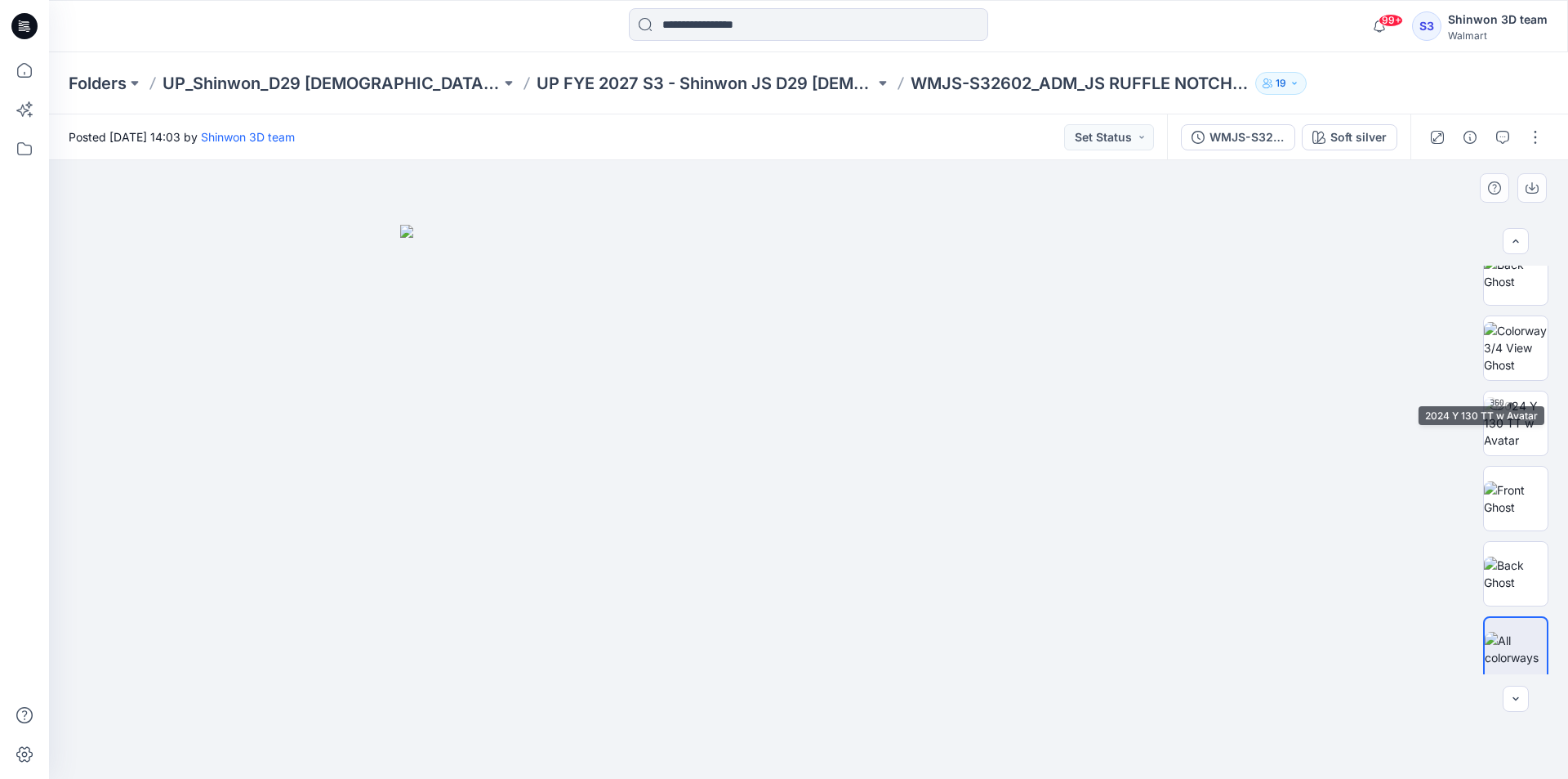
scroll to position [634, 0]
click at [1533, 125] on button "button" at bounding box center [1535, 138] width 26 height 26
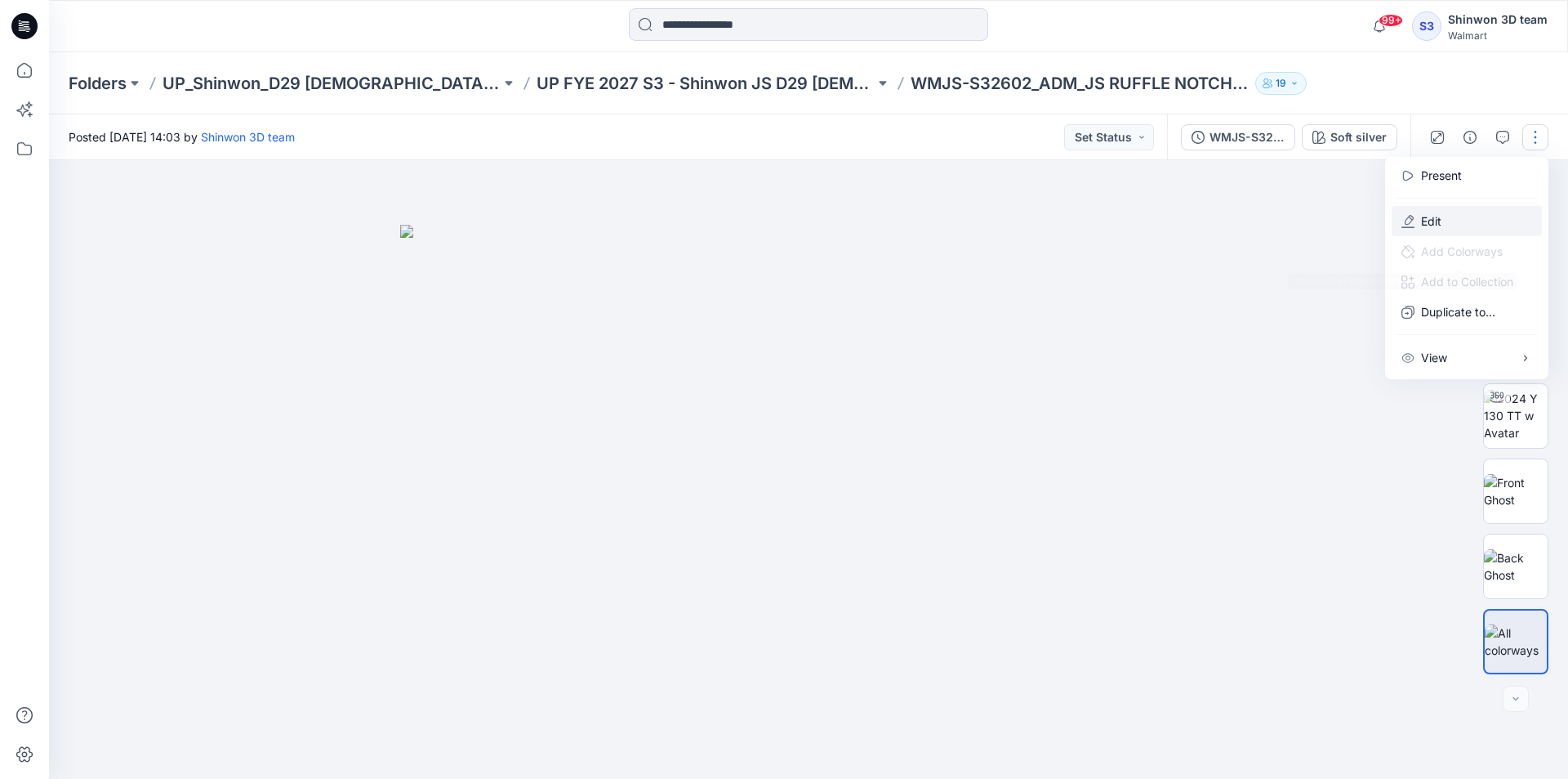
click at [1445, 220] on button "Edit" at bounding box center [1468, 220] width 151 height 31
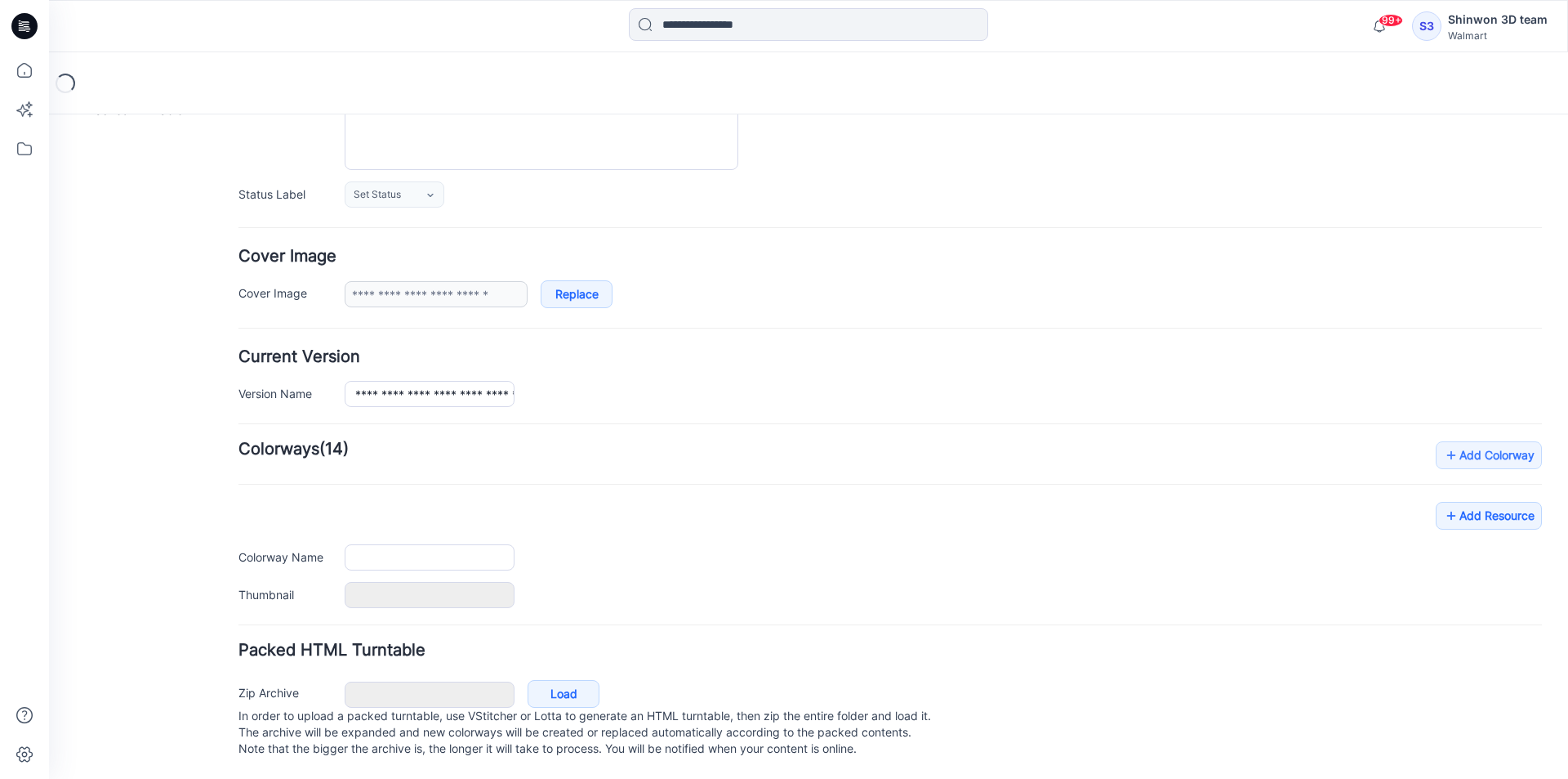
type input "**********"
type textarea "**********"
type input "**********"
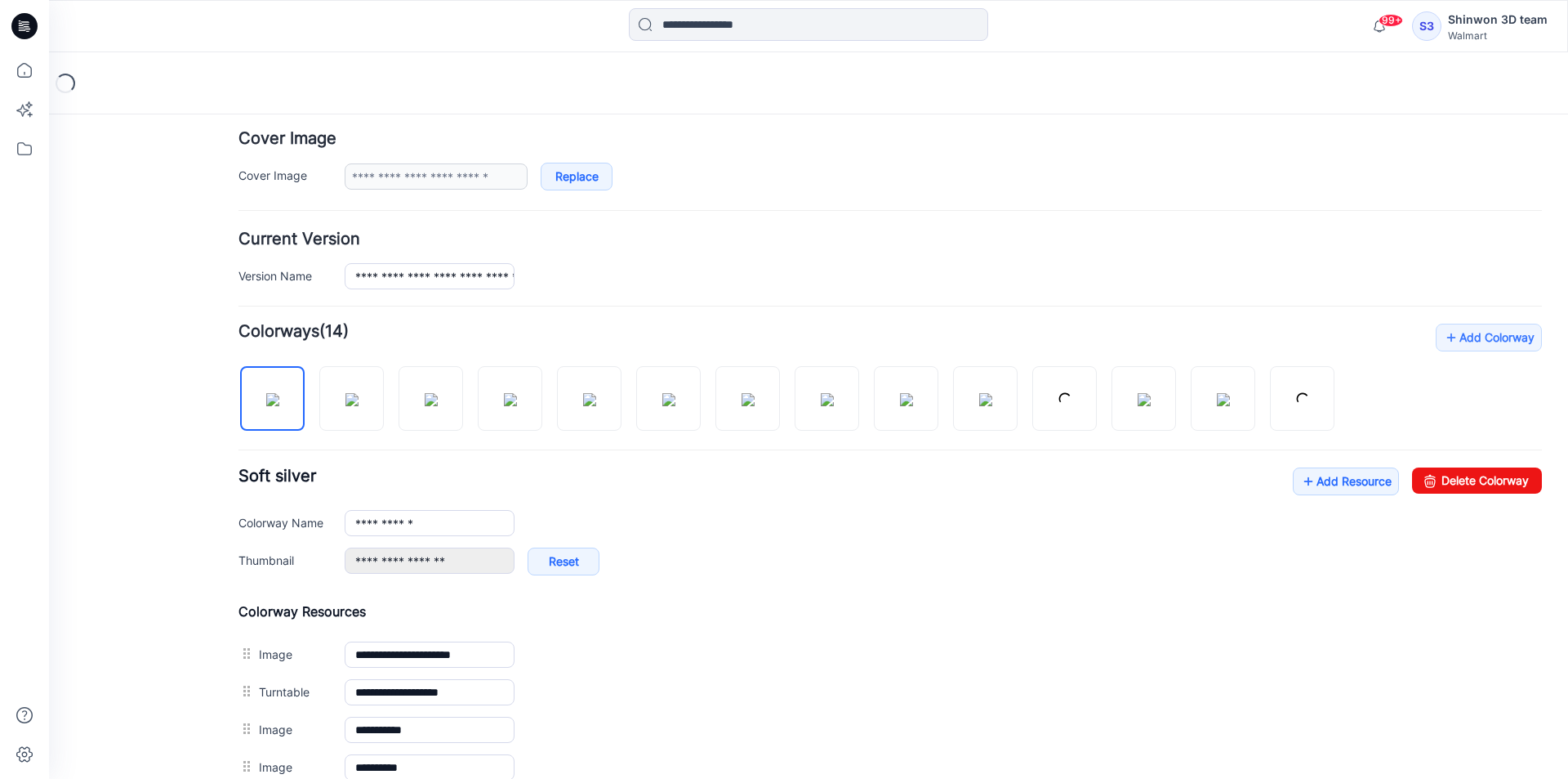
scroll to position [445, 0]
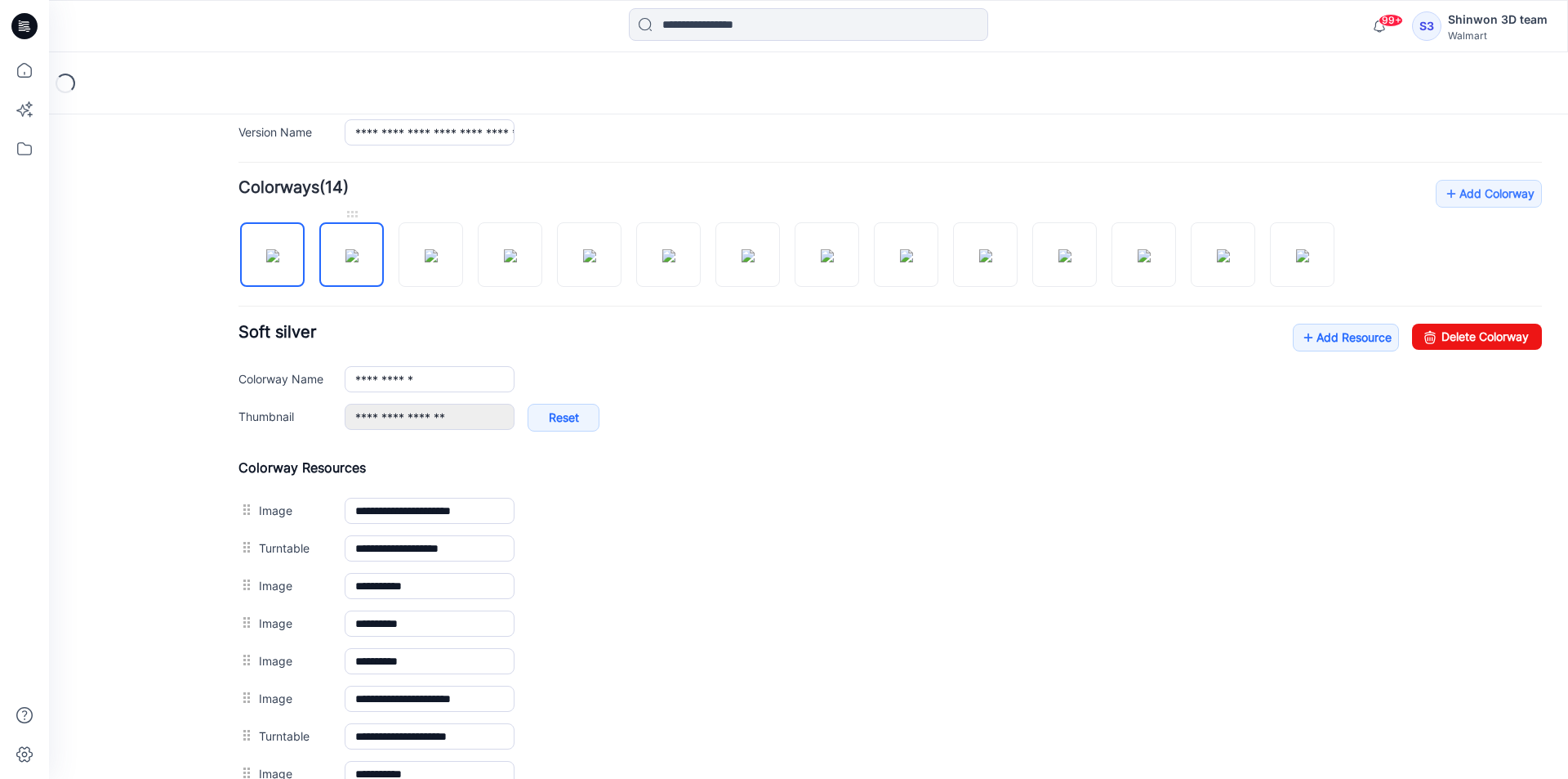
click at [353, 262] on img at bounding box center [352, 256] width 13 height 13
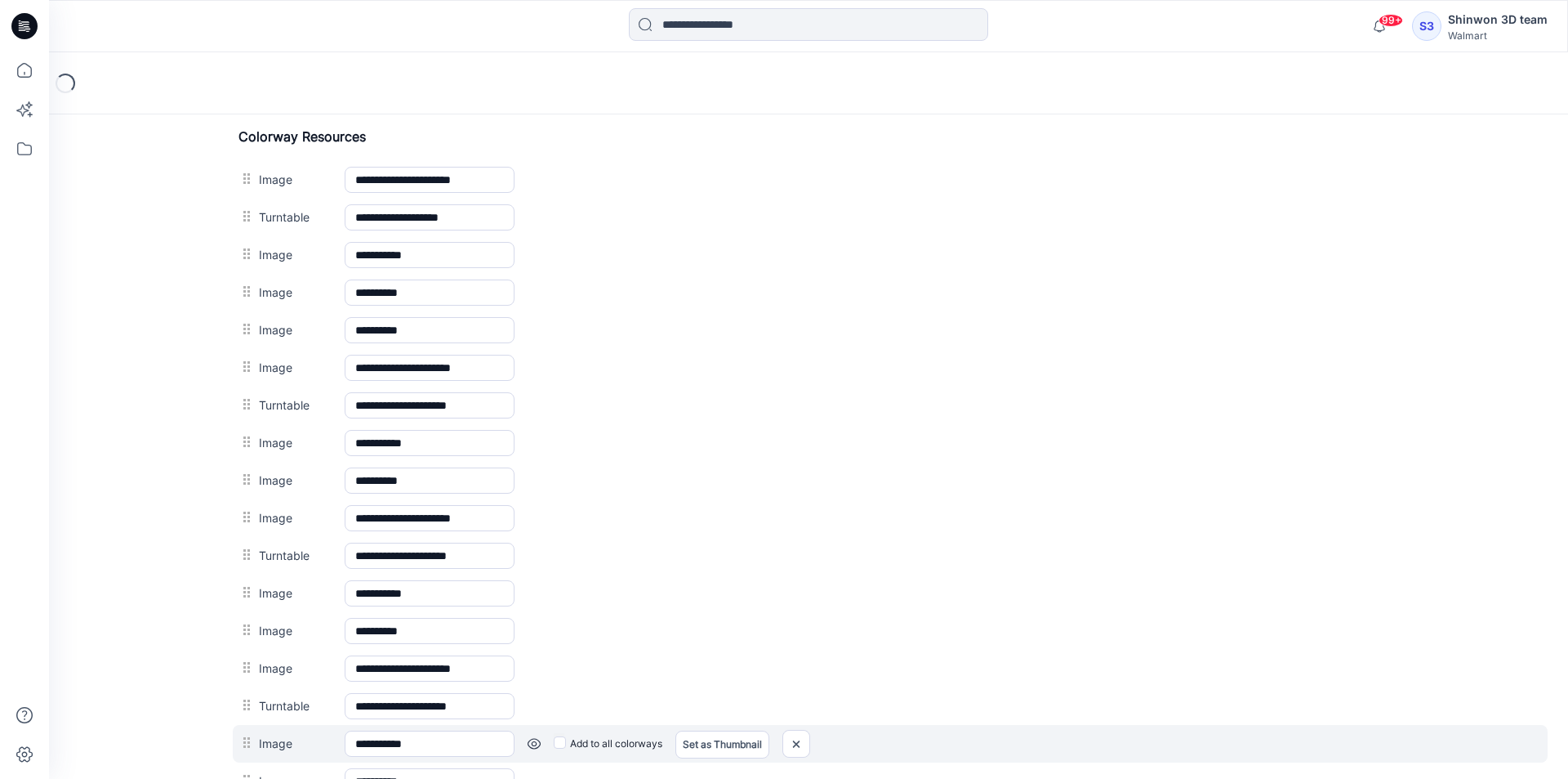
scroll to position [739, 0]
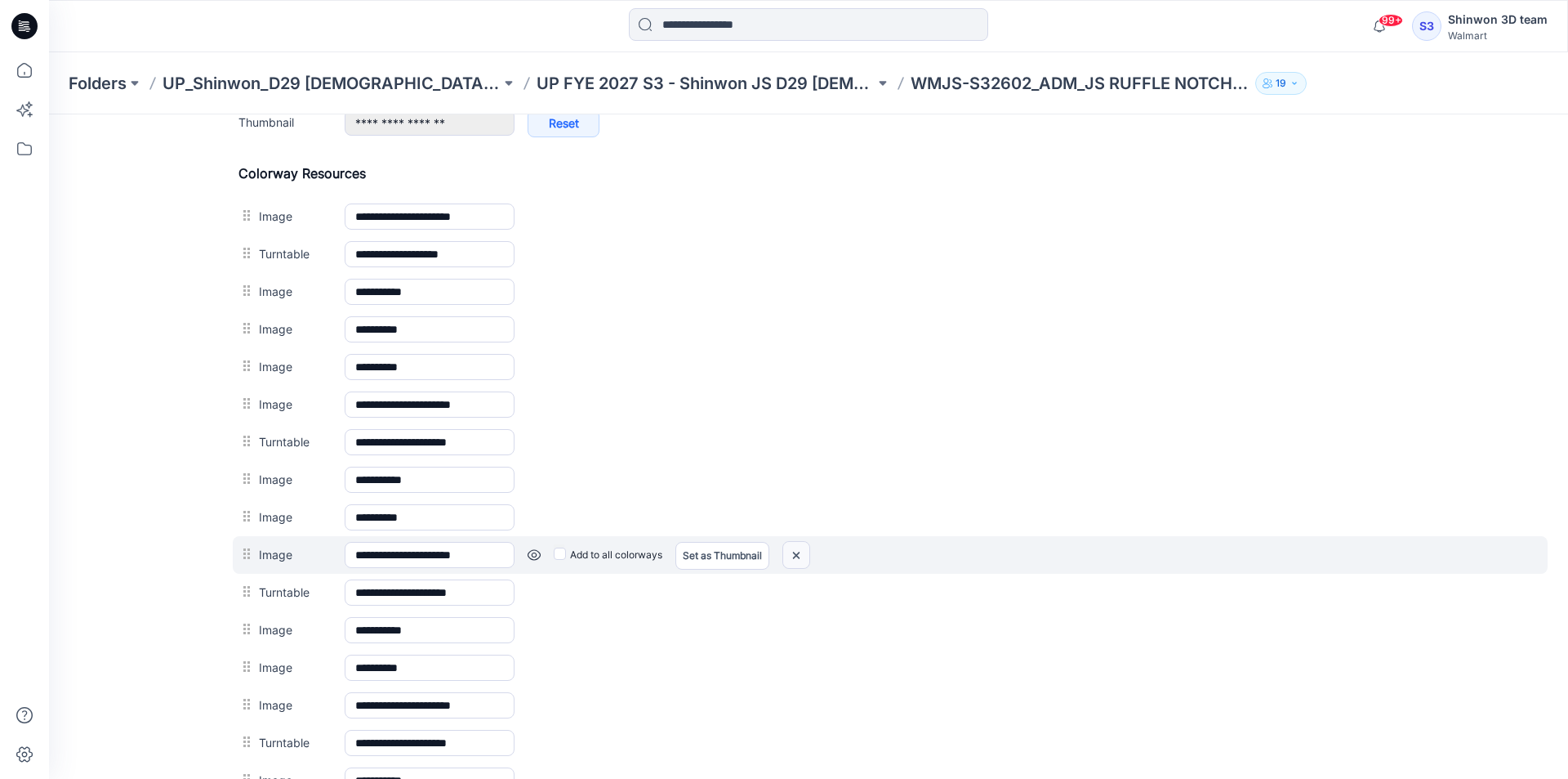
click at [806, 556] on img at bounding box center [797, 555] width 26 height 27
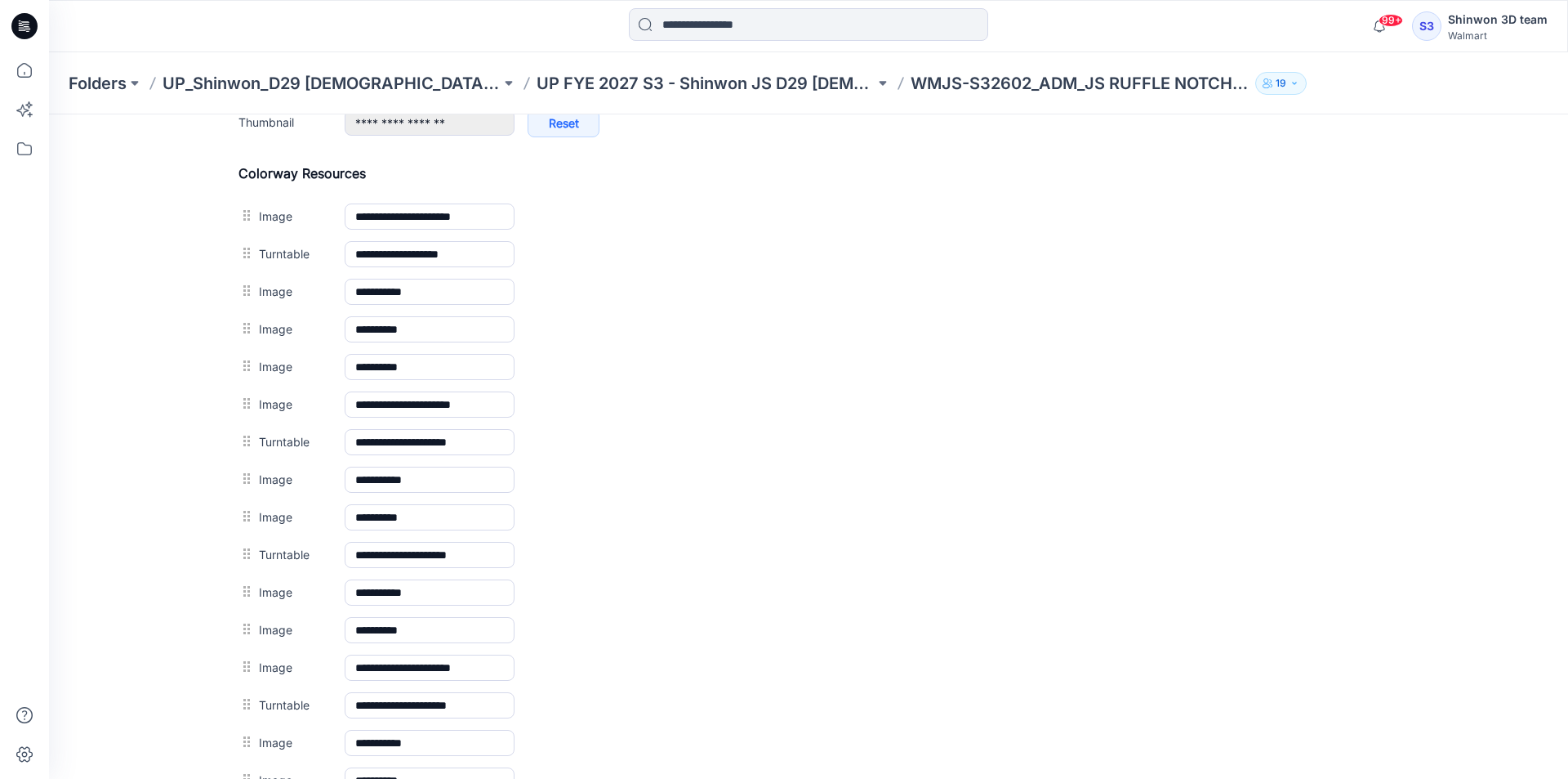
click at [49, 114] on img at bounding box center [49, 114] width 0 height 0
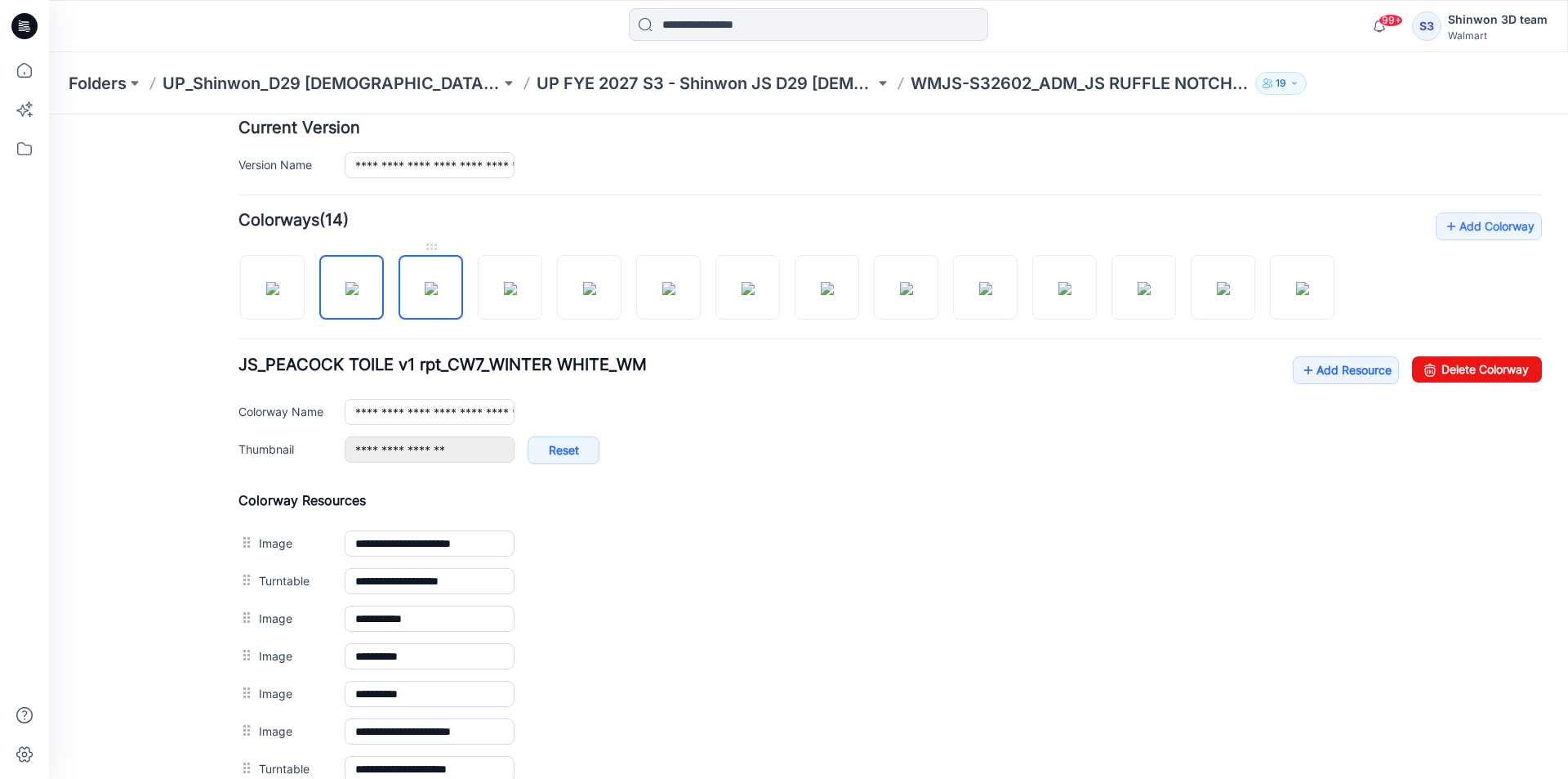
click at [438, 285] on img at bounding box center [431, 288] width 13 height 13
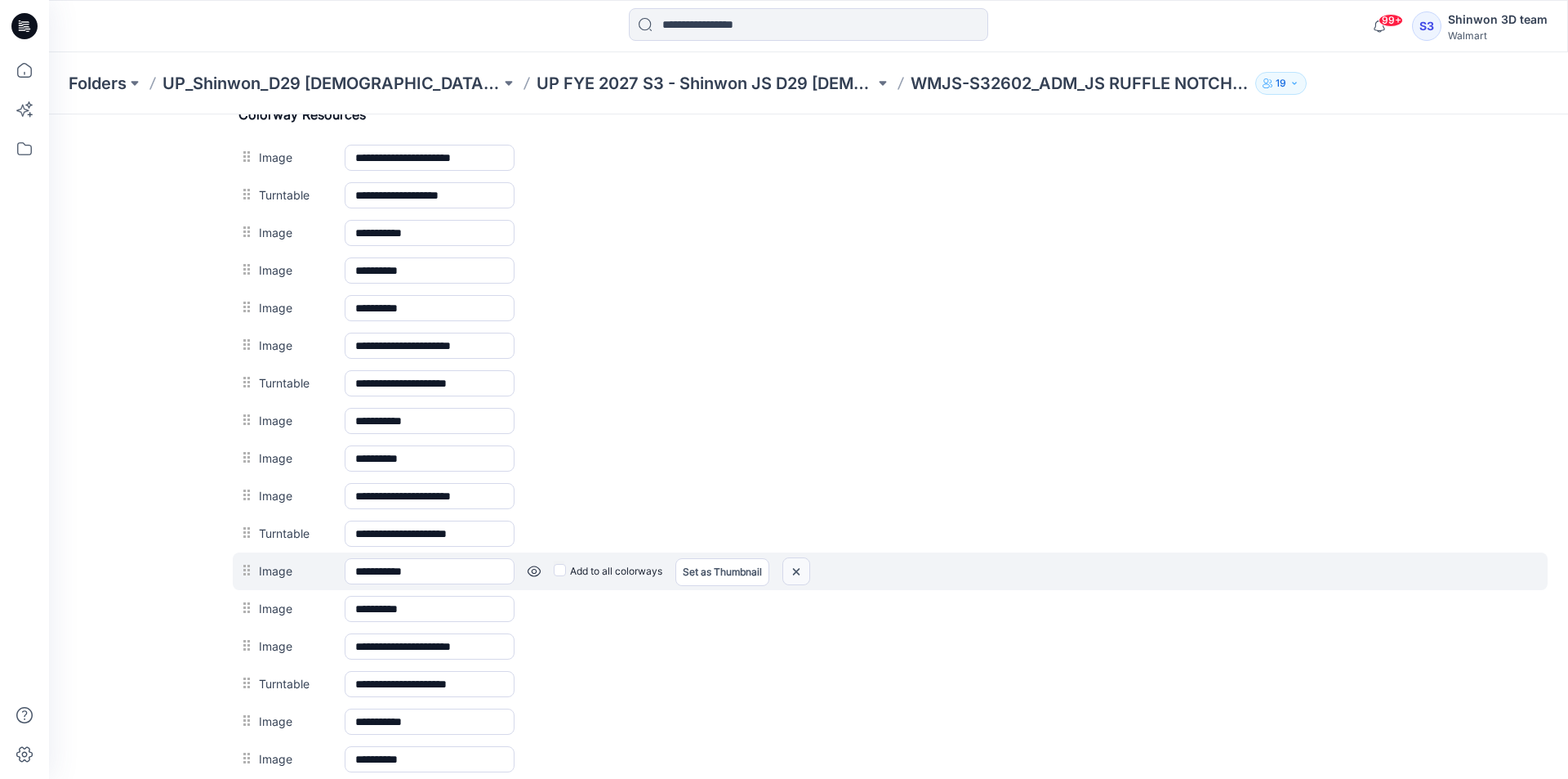
scroll to position [821, 0]
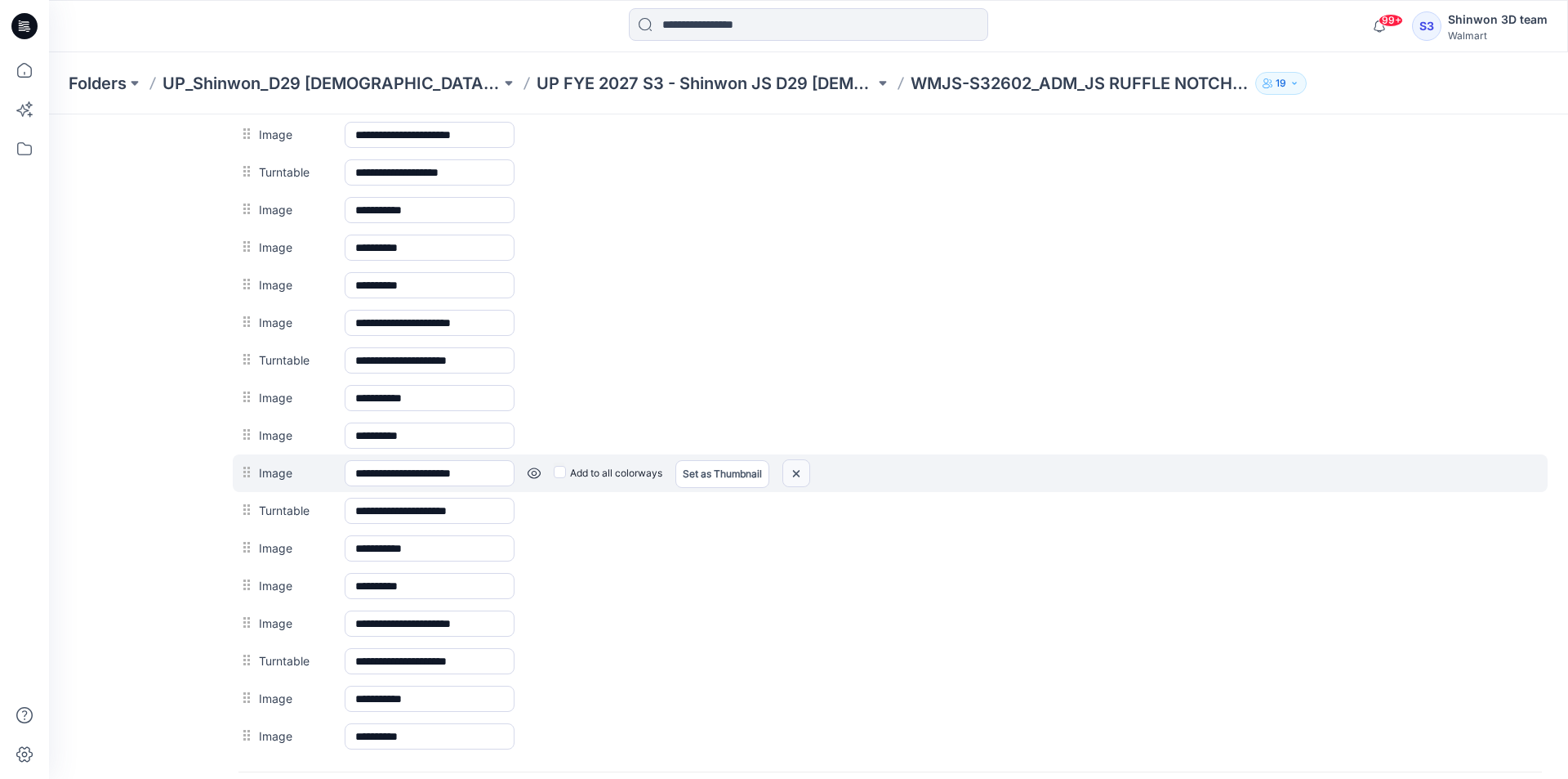
click at [803, 469] on img at bounding box center [797, 473] width 26 height 27
click at [796, 477] on img at bounding box center [797, 473] width 26 height 27
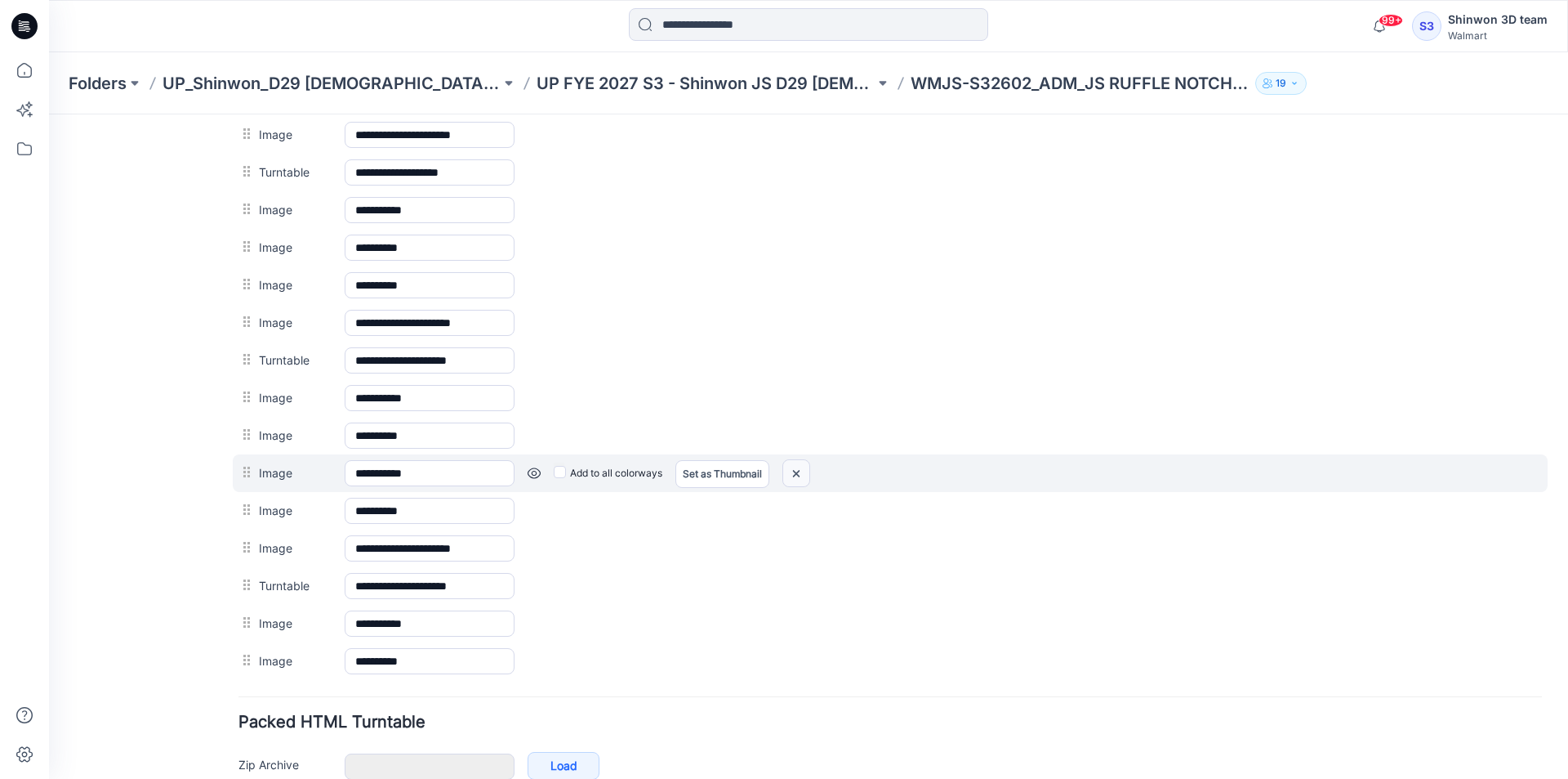
click at [797, 480] on img at bounding box center [797, 473] width 26 height 27
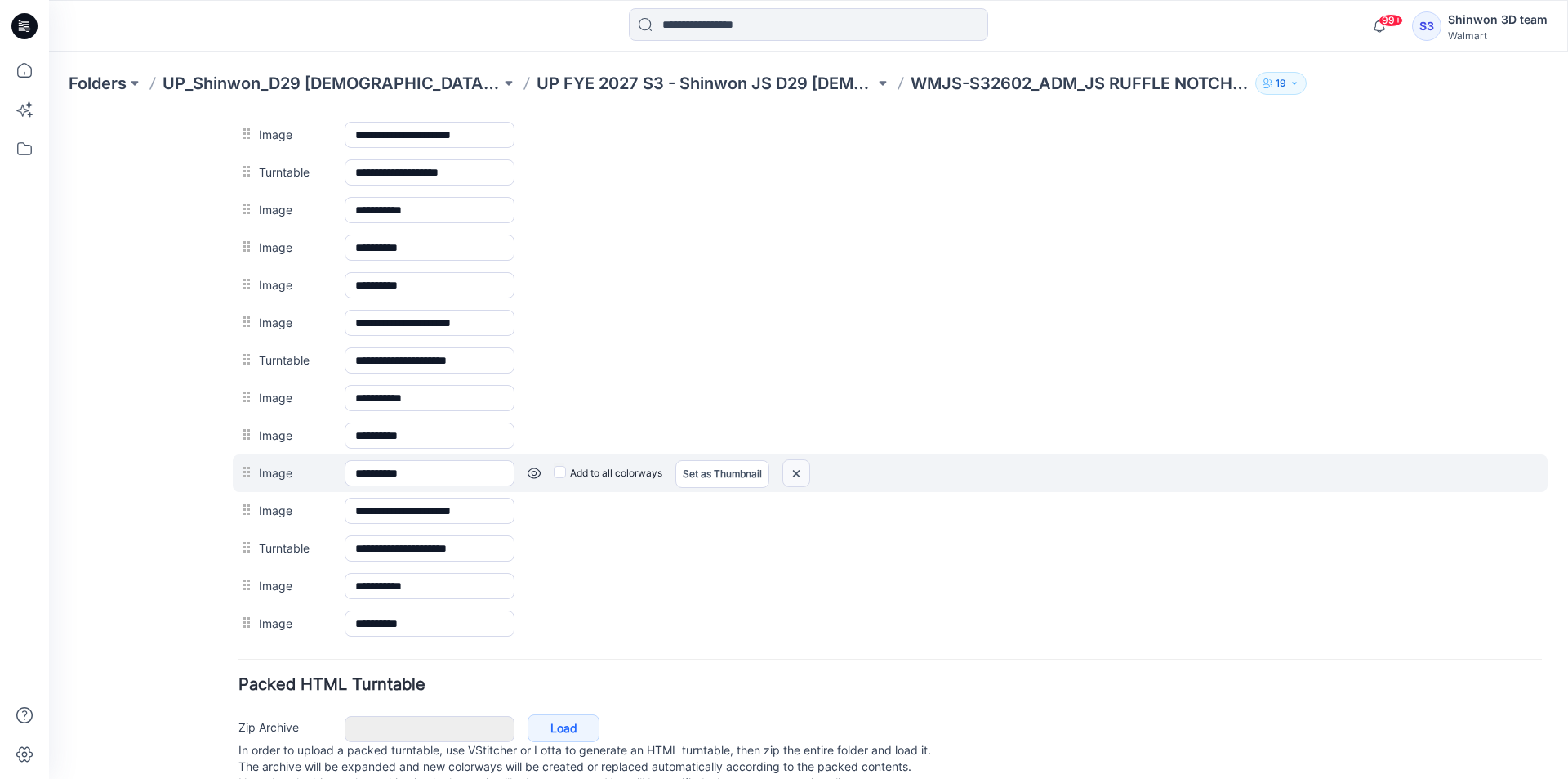
click at [799, 481] on img at bounding box center [797, 473] width 26 height 27
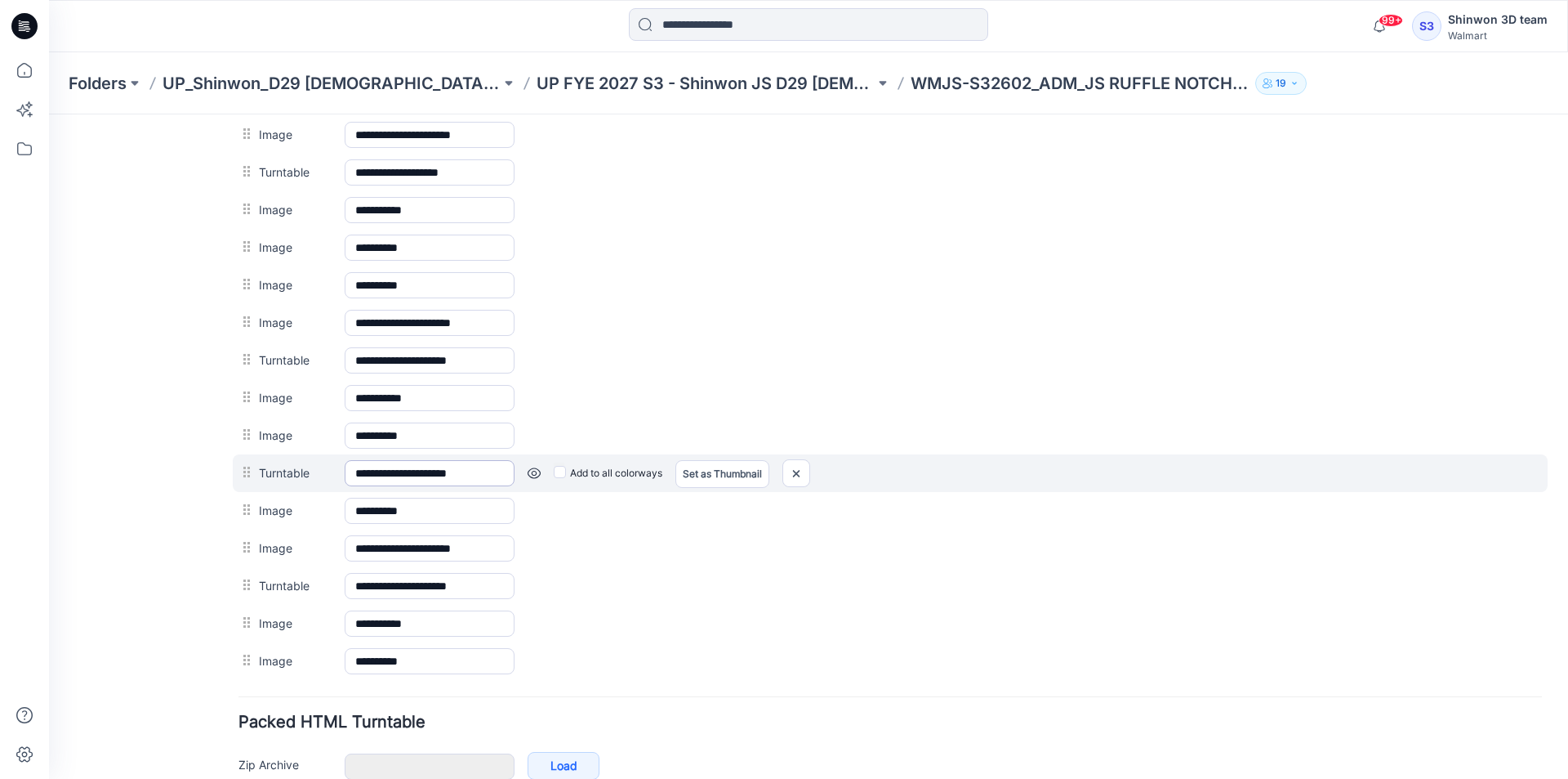
scroll to position [495, 0]
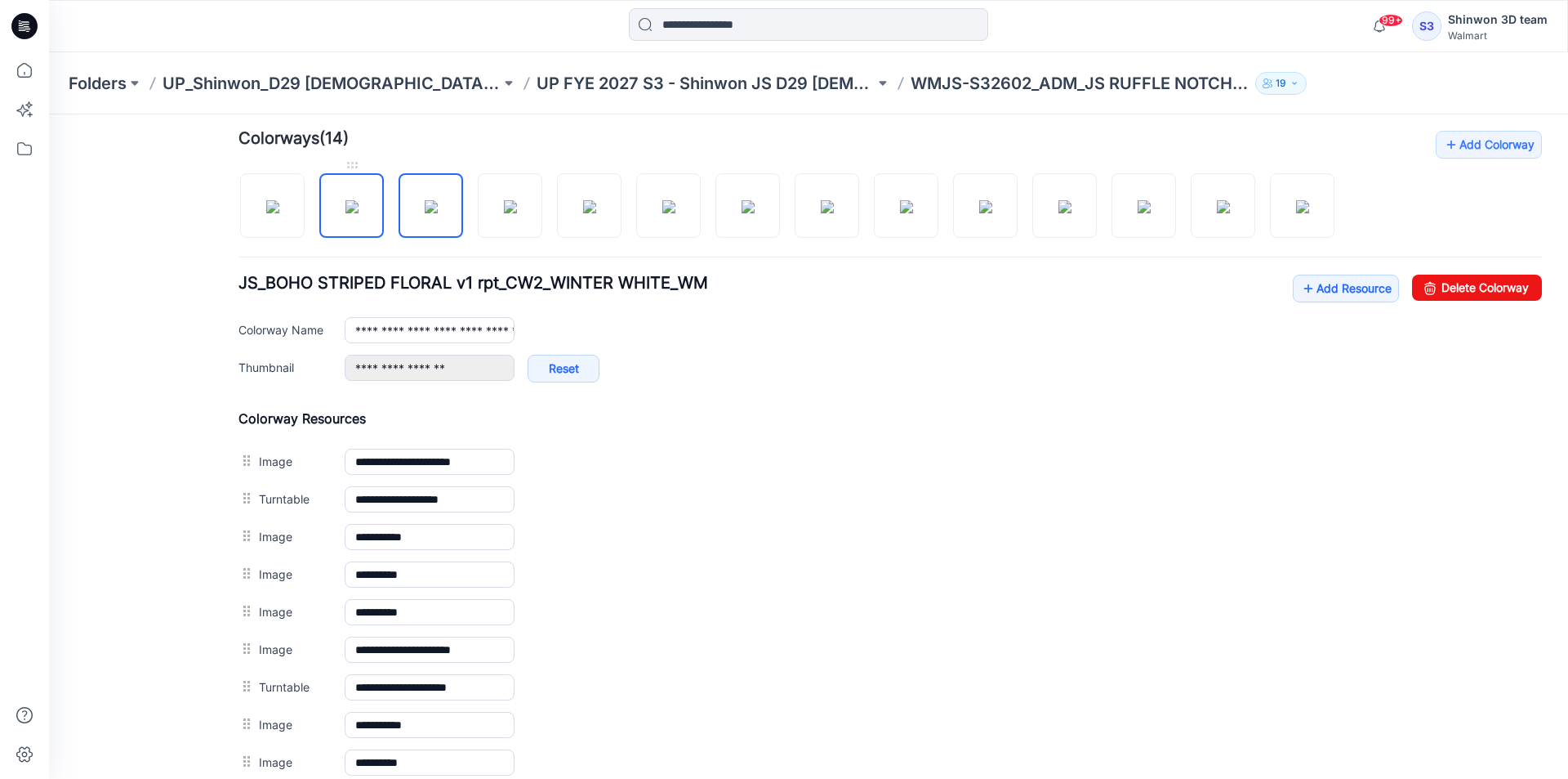
click at [353, 212] on img at bounding box center [352, 206] width 13 height 13
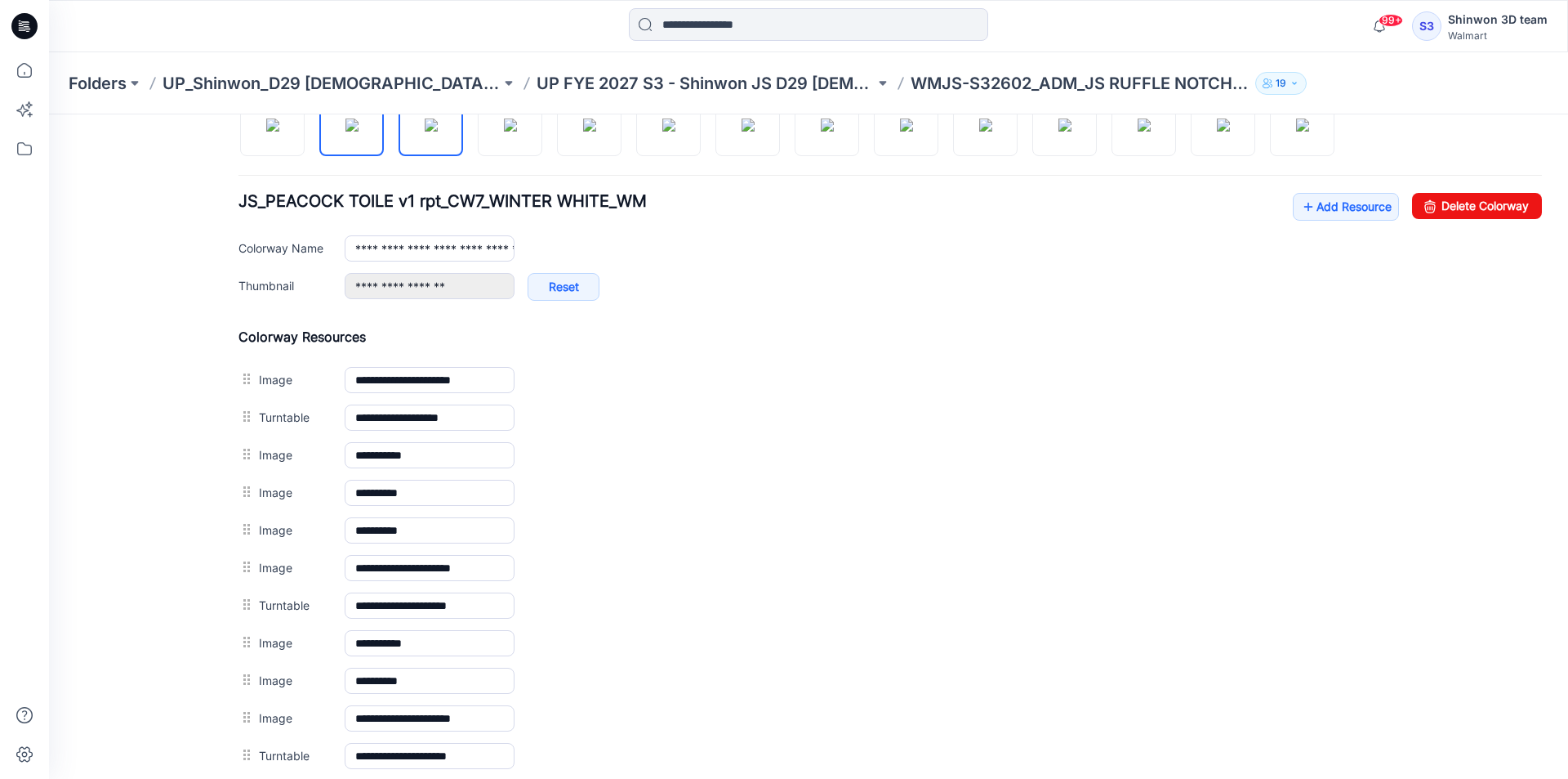
click at [437, 129] on img at bounding box center [431, 125] width 13 height 13
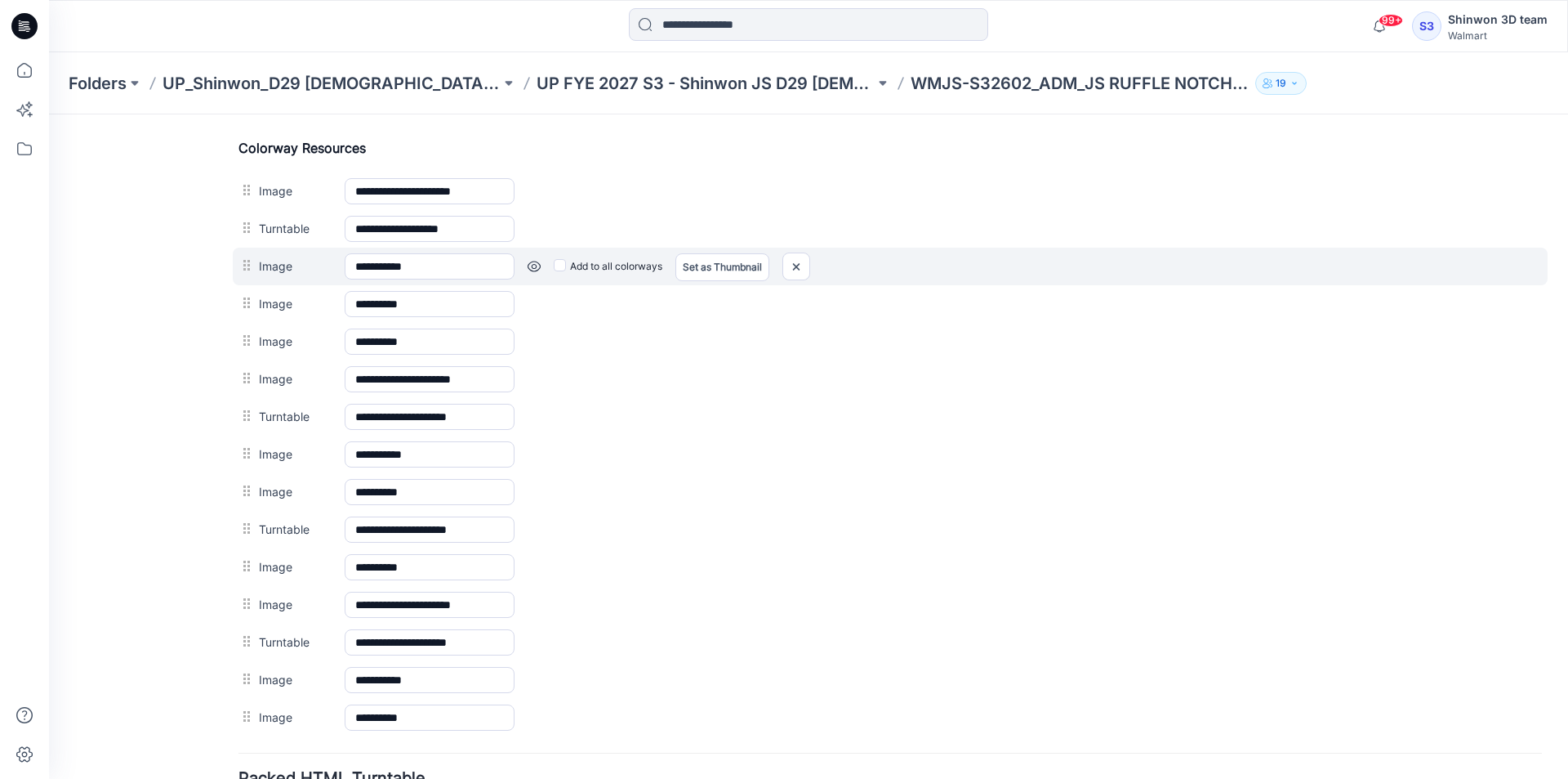
scroll to position [739, 0]
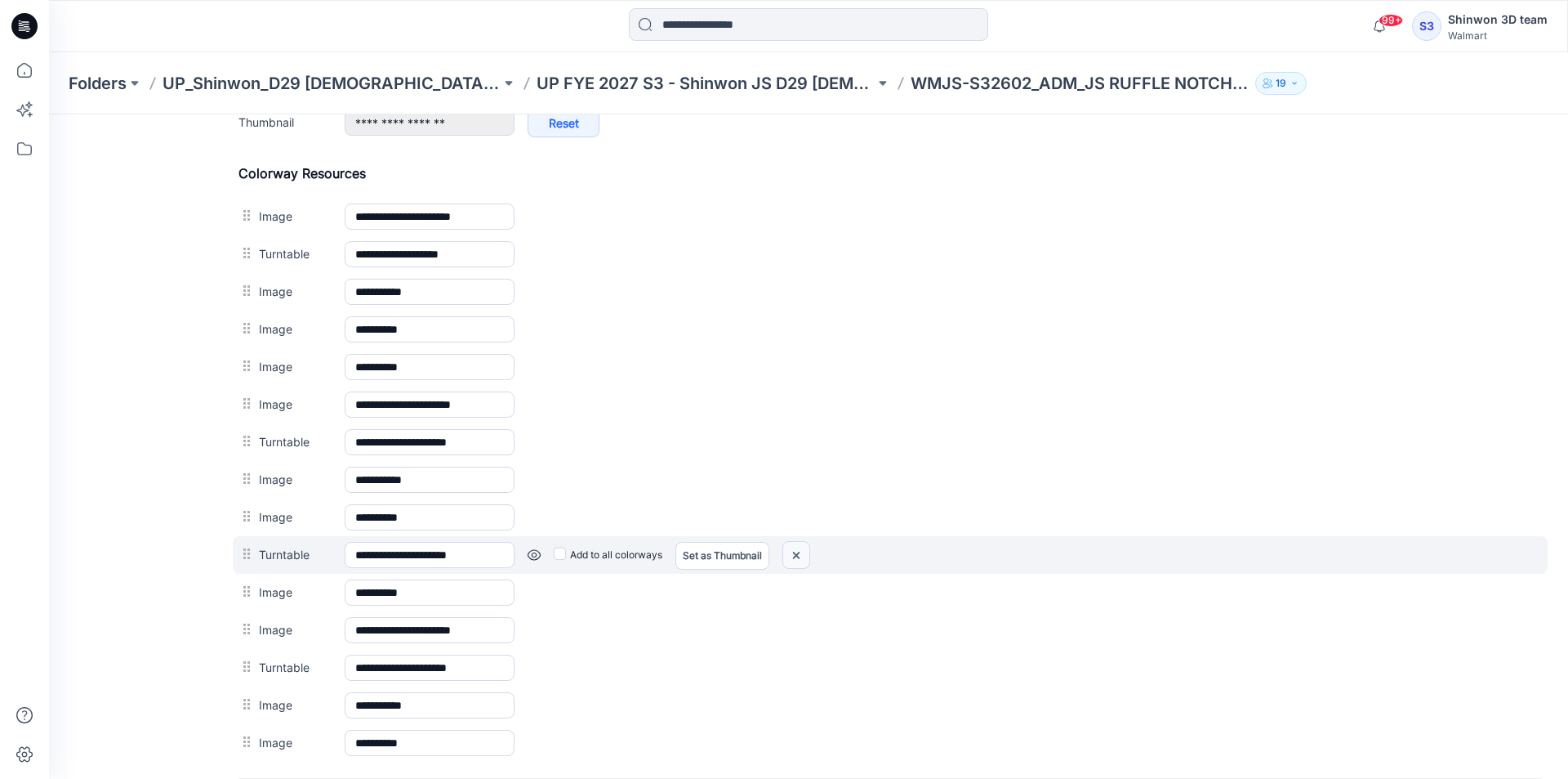
click at [807, 558] on img at bounding box center [797, 555] width 26 height 27
click at [806, 558] on img at bounding box center [797, 555] width 26 height 27
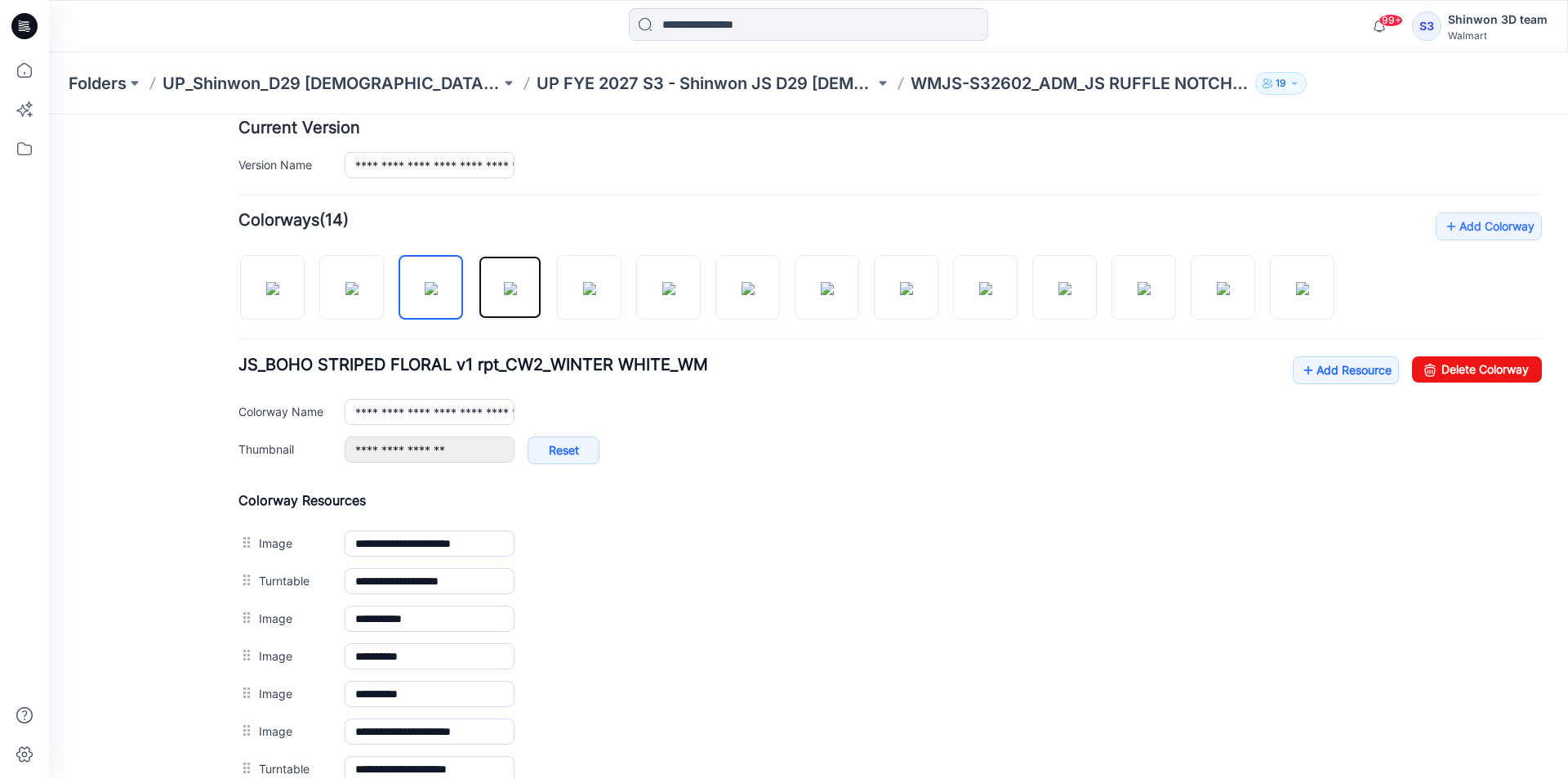
drag, startPoint x: 520, startPoint y: 290, endPoint x: 527, endPoint y: 358, distance: 68.4
click at [517, 291] on img at bounding box center [510, 288] width 13 height 13
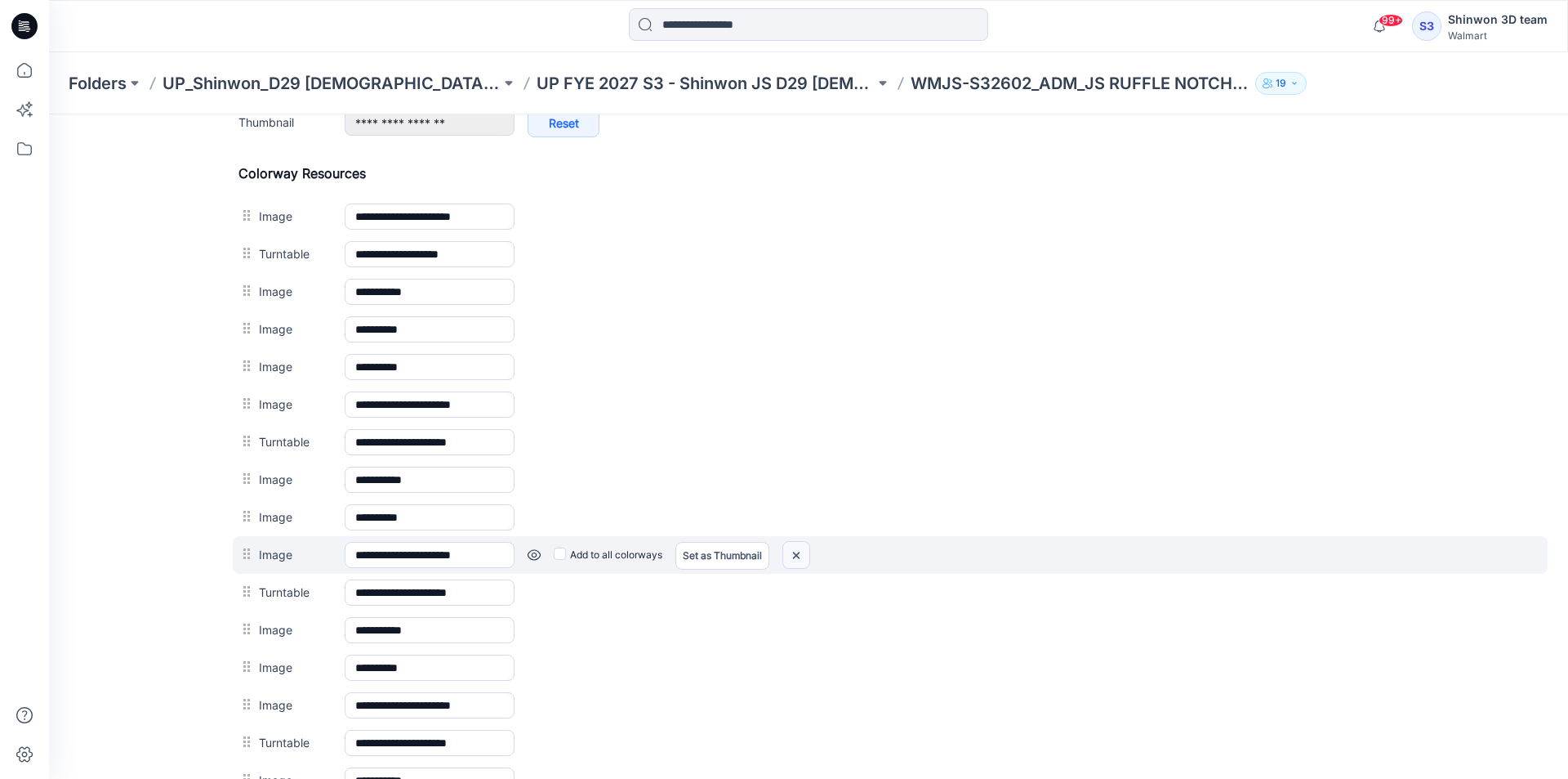
click at [797, 556] on img at bounding box center [797, 555] width 26 height 27
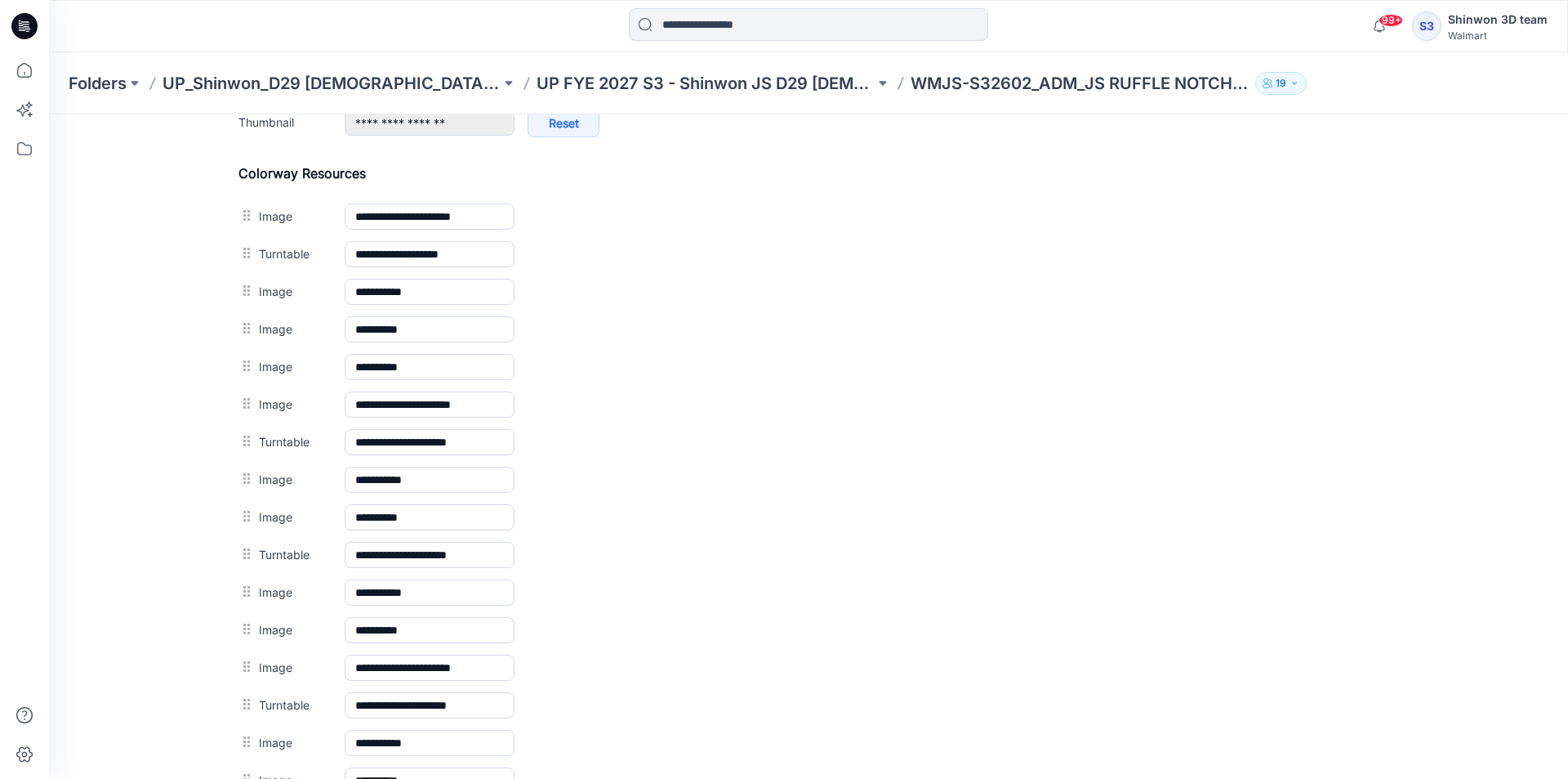
click at [49, 114] on img at bounding box center [49, 114] width 0 height 0
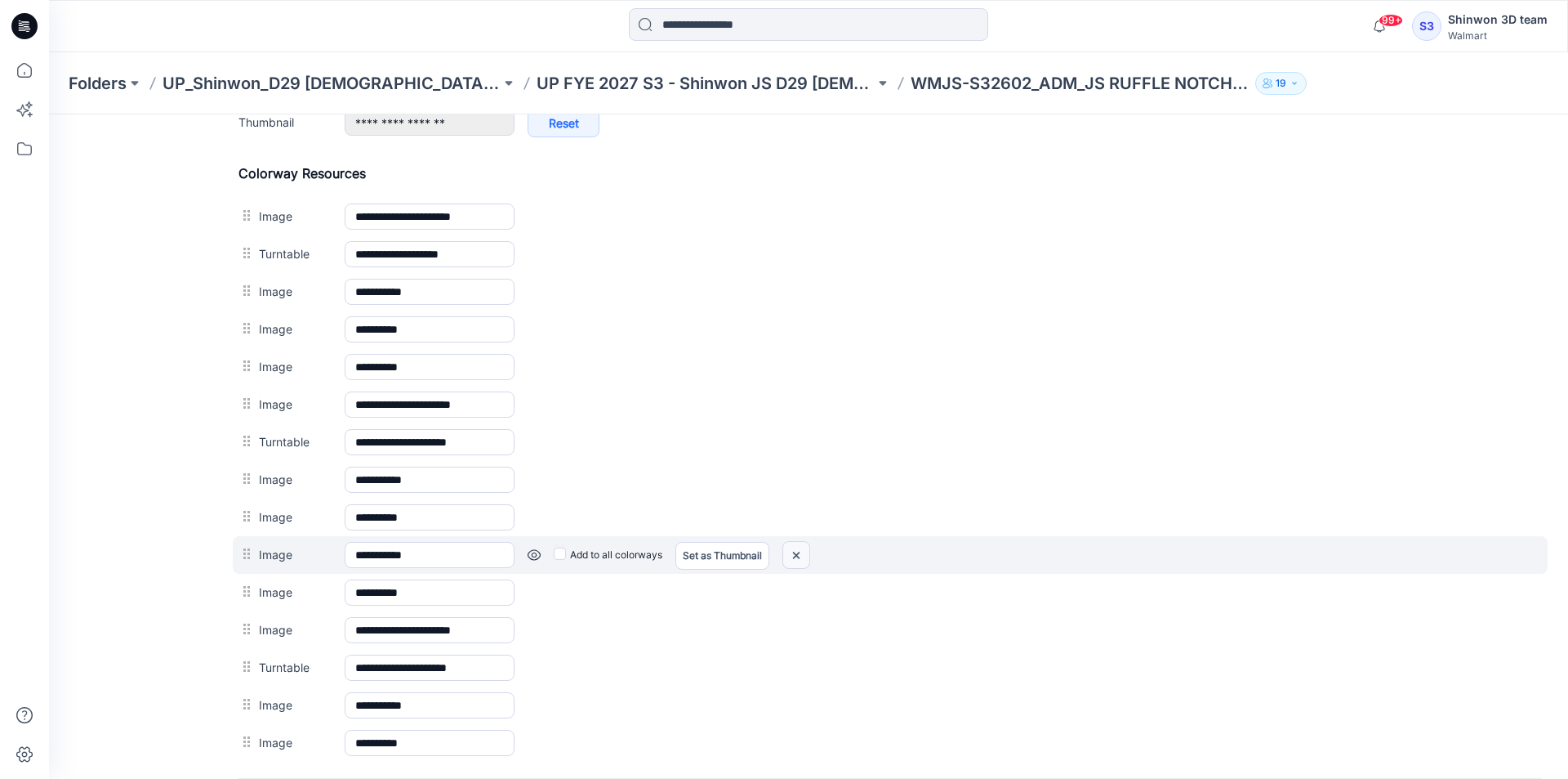
click at [799, 561] on img at bounding box center [797, 555] width 26 height 27
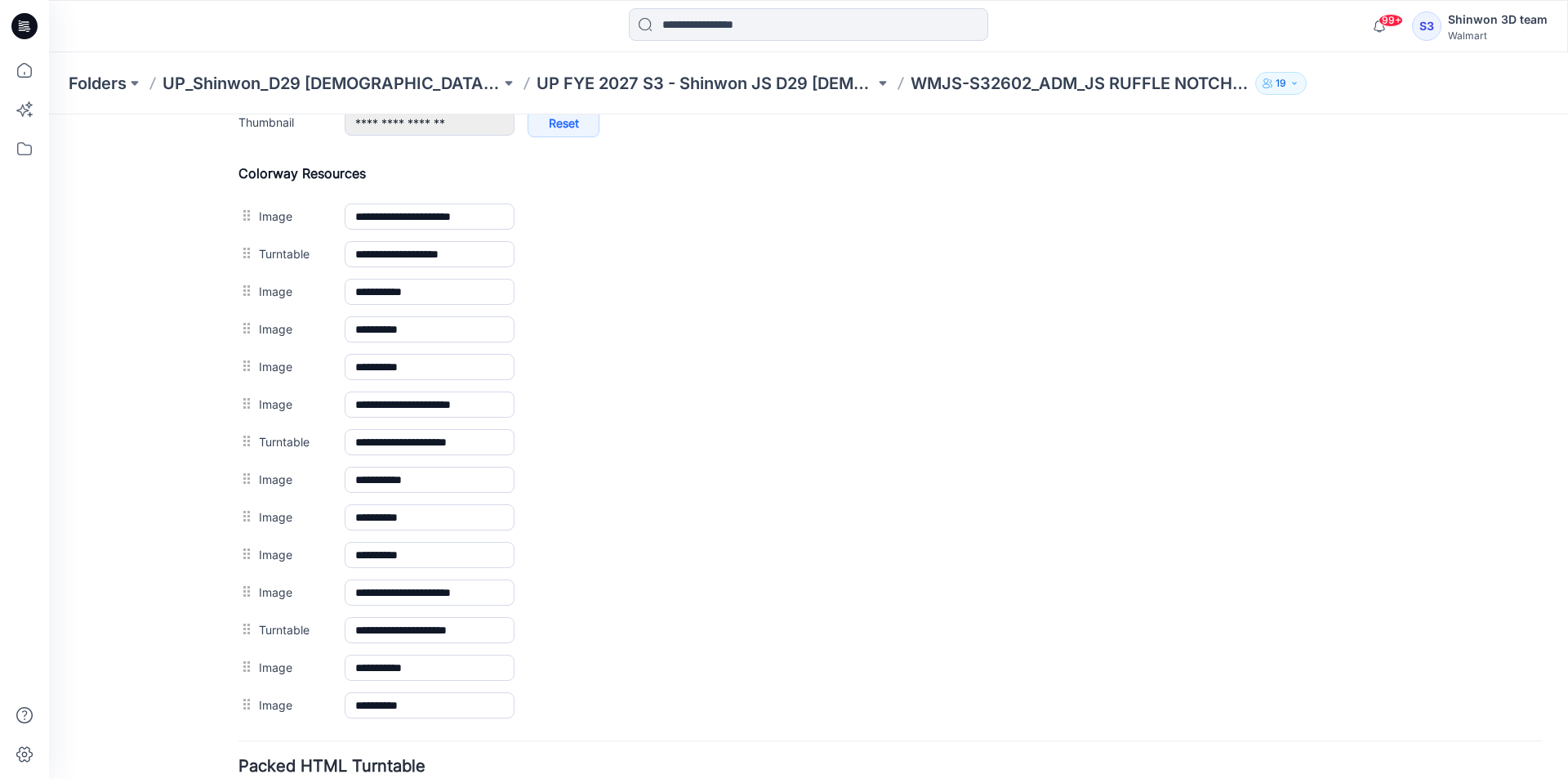
click at [49, 114] on img at bounding box center [49, 114] width 0 height 0
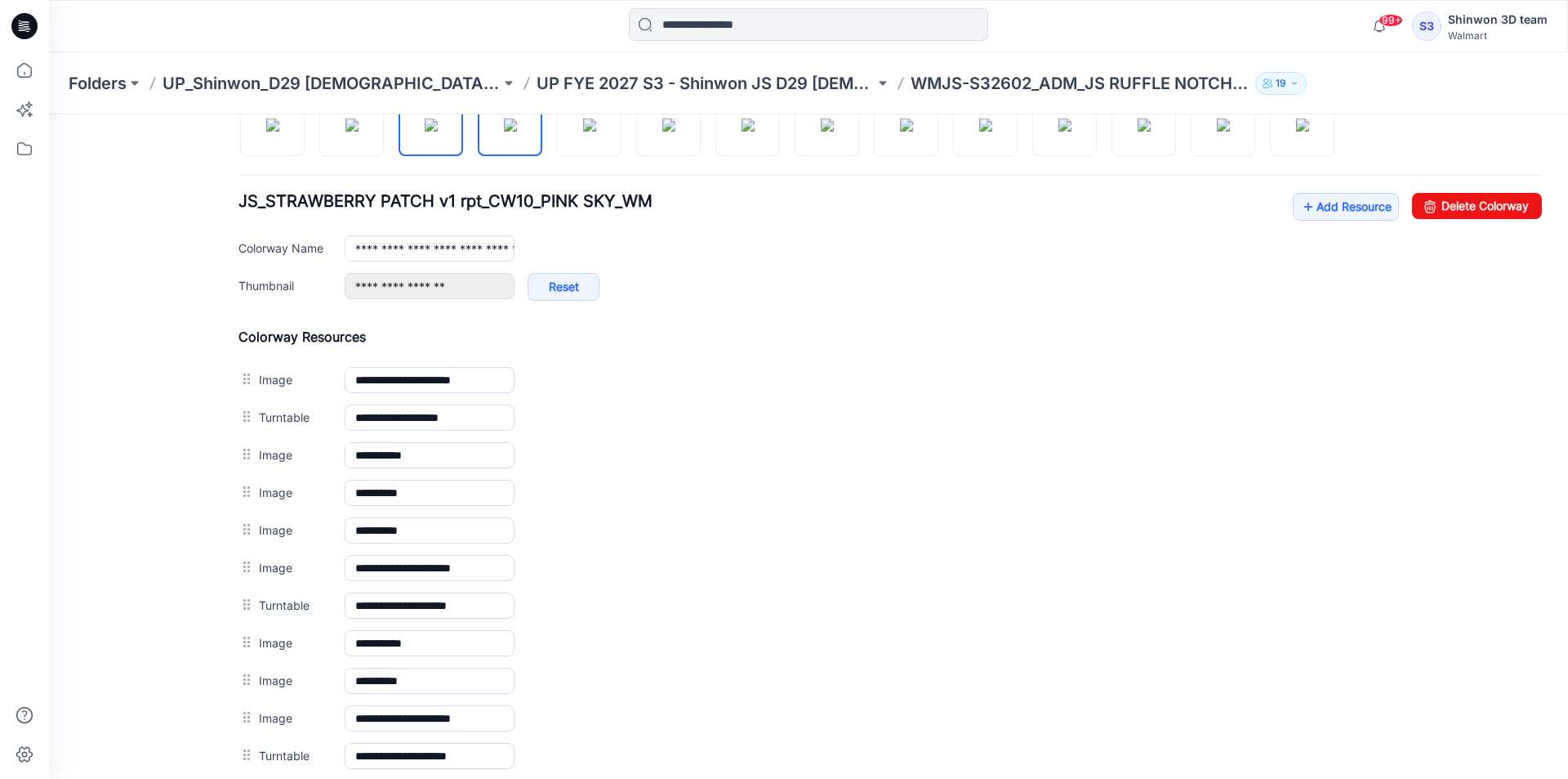
drag, startPoint x: 425, startPoint y: 136, endPoint x: 426, endPoint y: 144, distance: 8.1
click at [425, 131] on img at bounding box center [431, 125] width 13 height 13
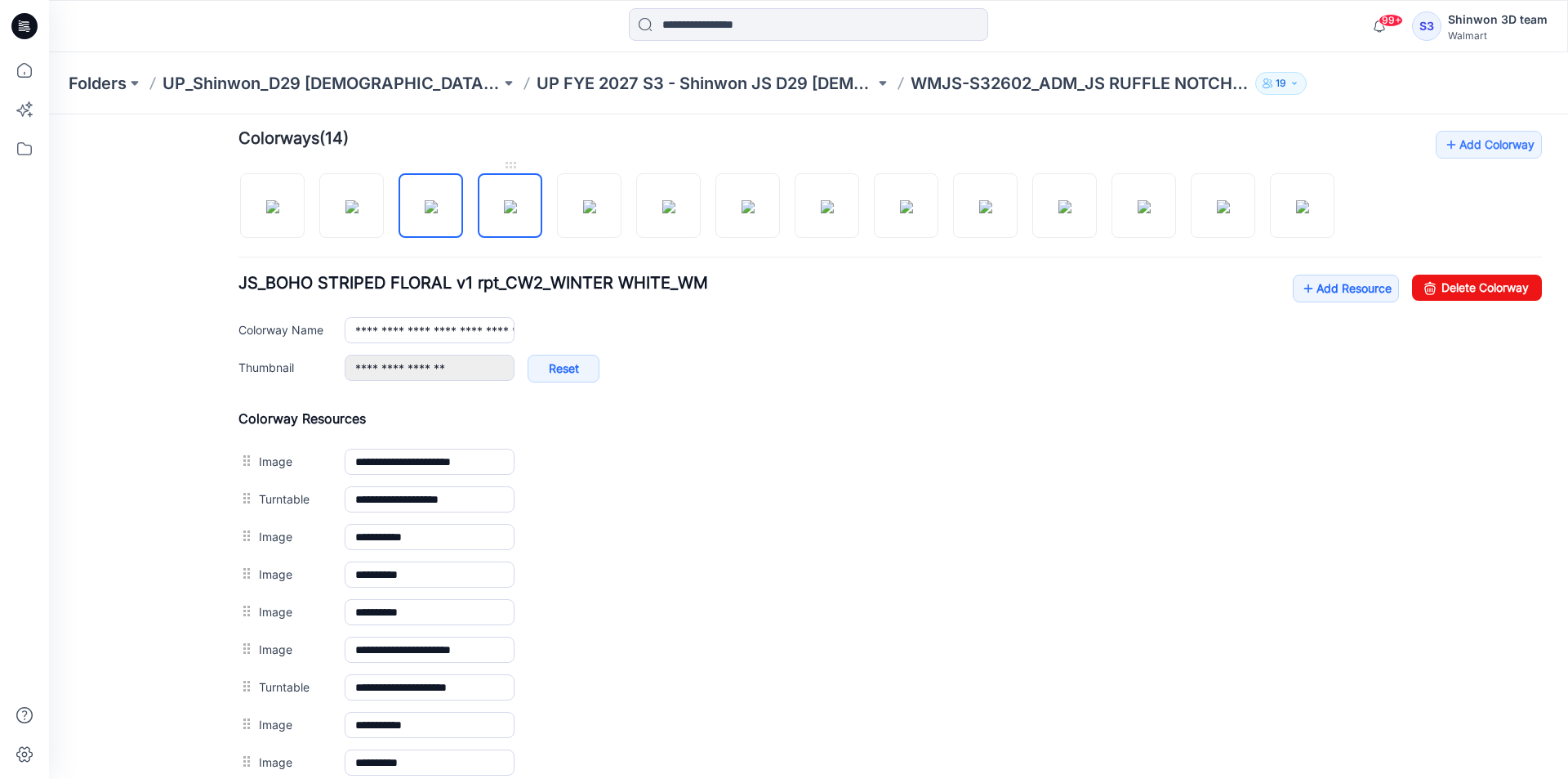
click at [504, 213] on img at bounding box center [510, 206] width 13 height 13
type input "**********"
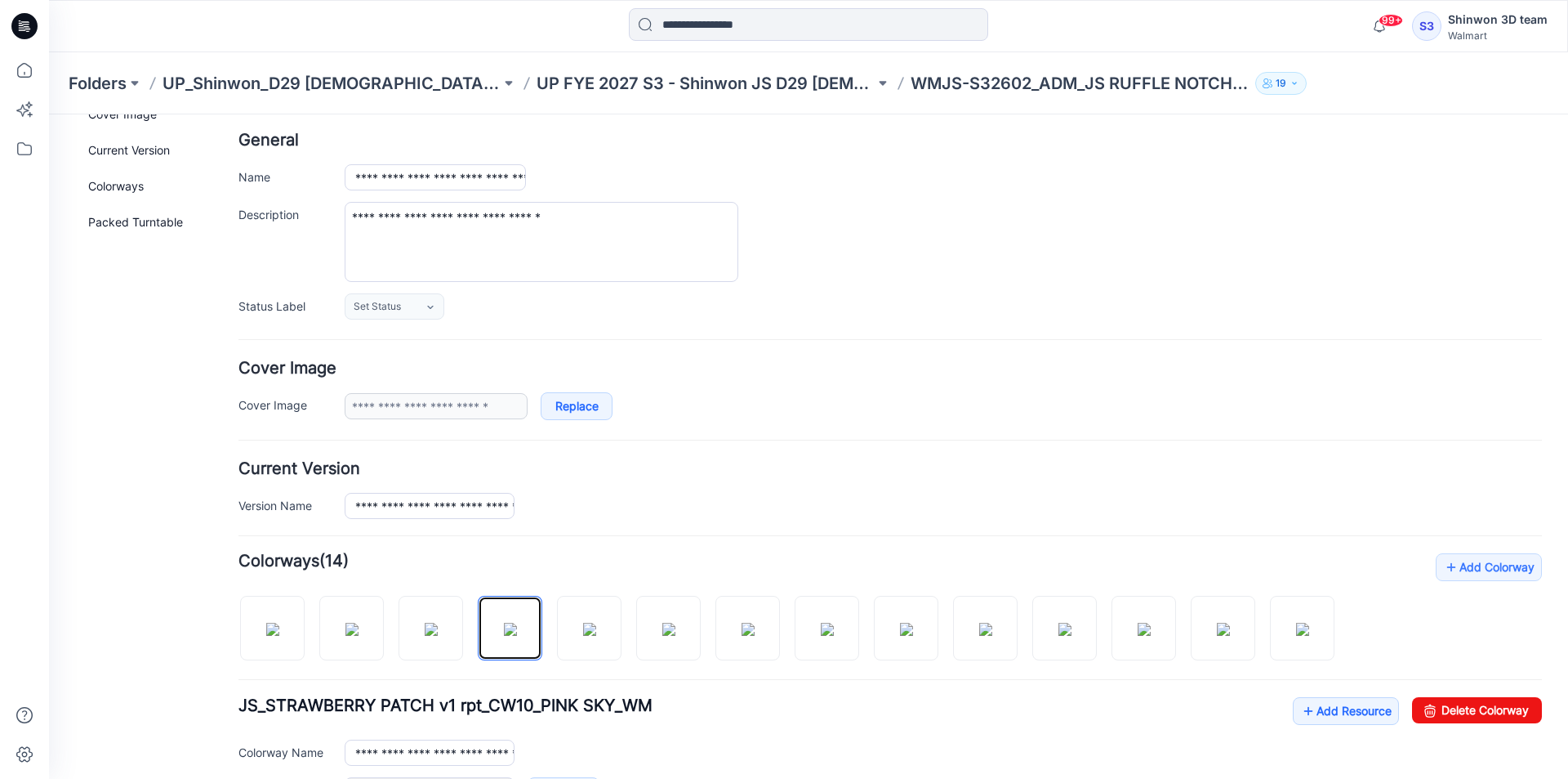
scroll to position [4, 0]
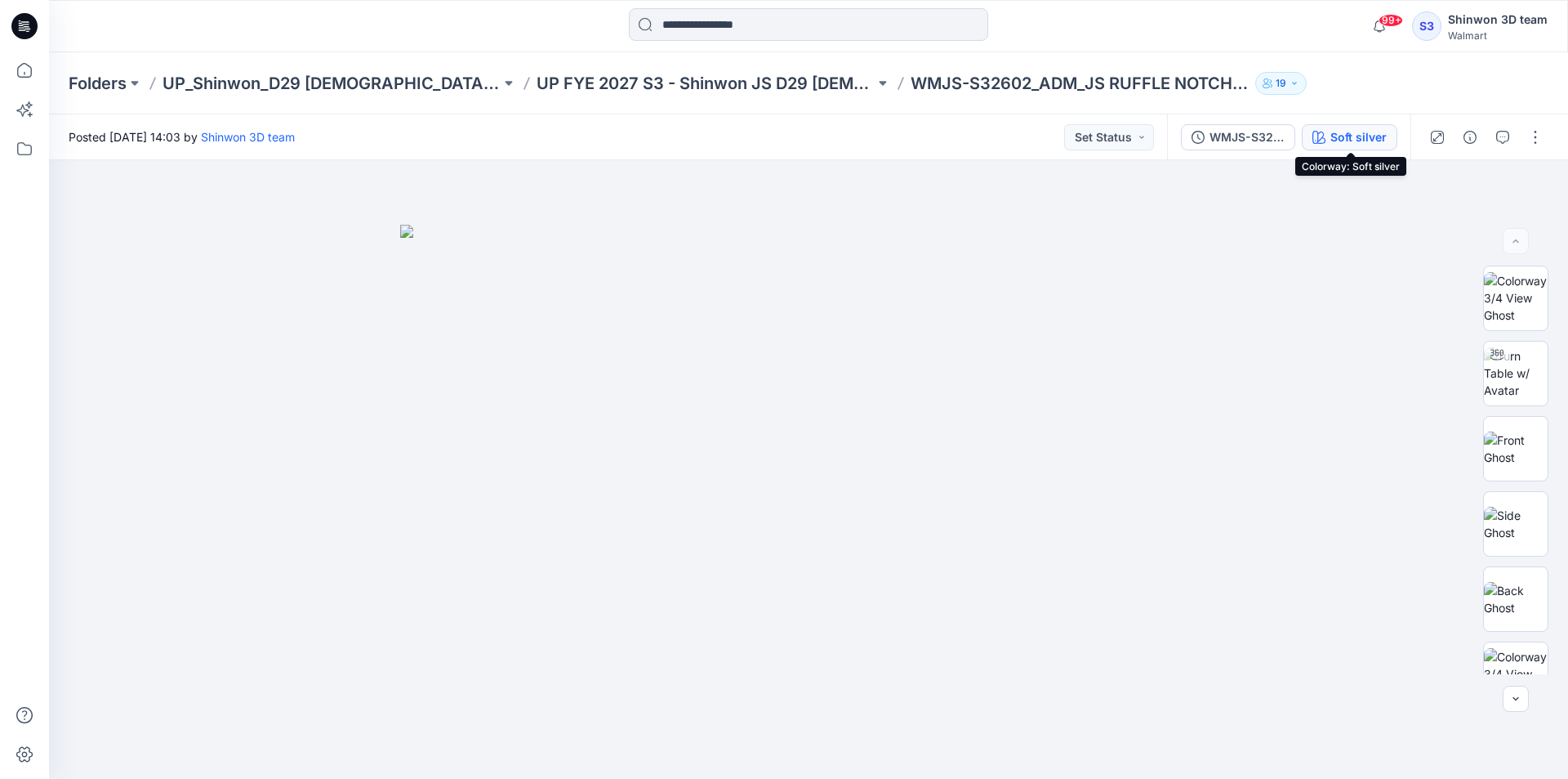
click at [1369, 137] on div "Soft silver" at bounding box center [1359, 137] width 57 height 18
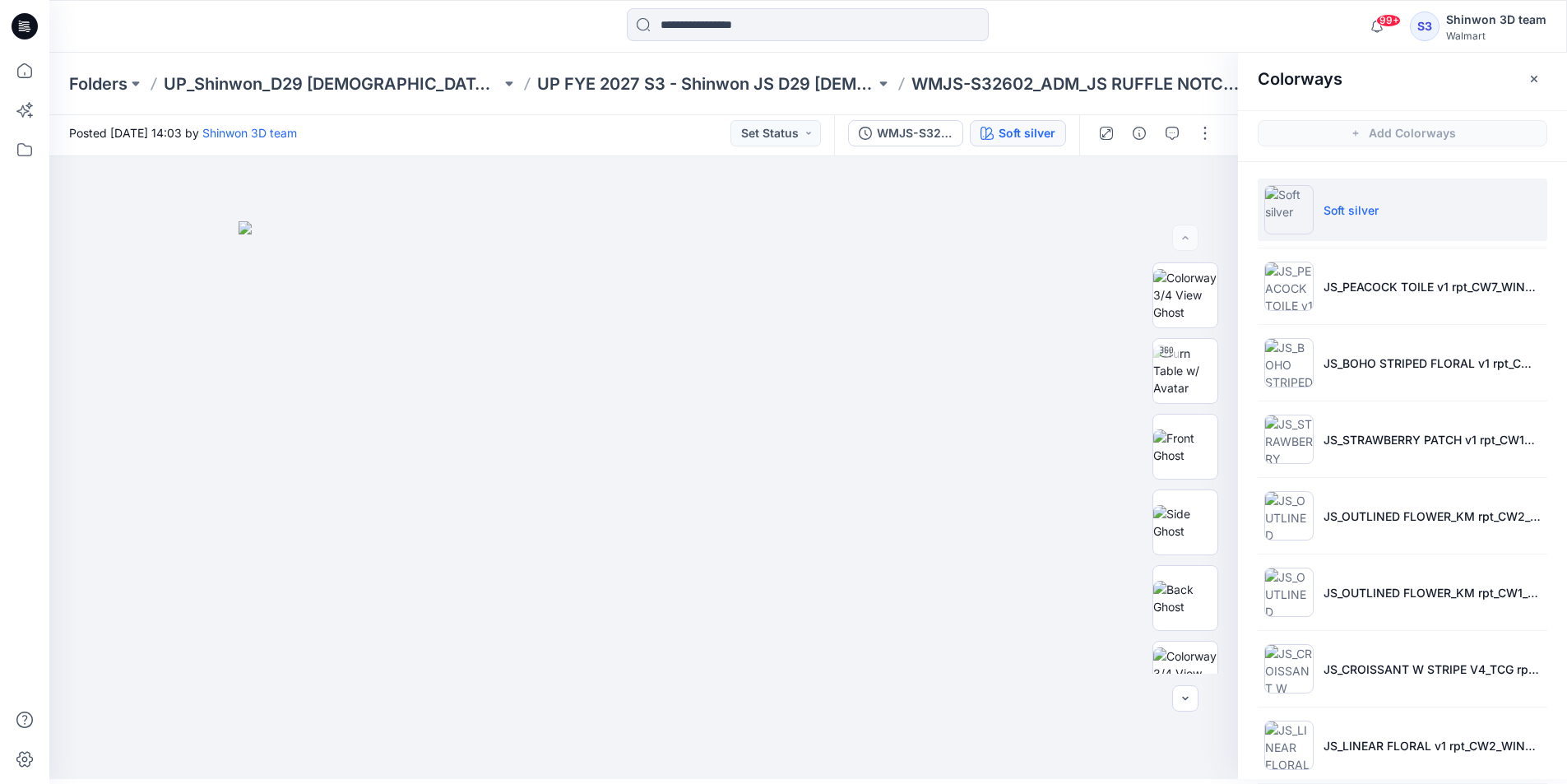
click at [1347, 231] on li "Soft silver" at bounding box center [1402, 210] width 289 height 63
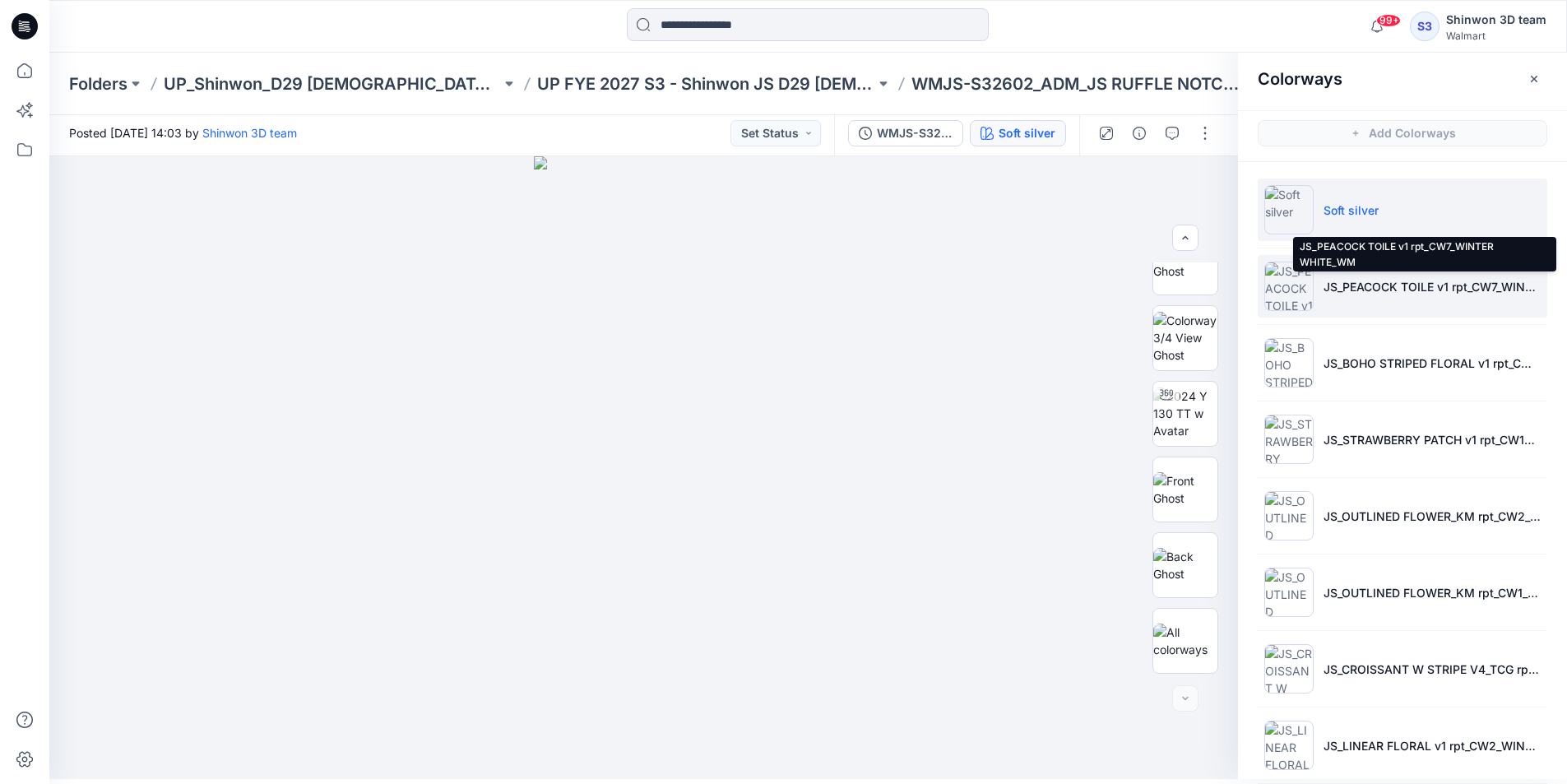
click at [1398, 282] on p "JS_PEACOCK TOILE v1 rpt_CW7_WINTER WHITE_WM" at bounding box center [1432, 286] width 217 height 17
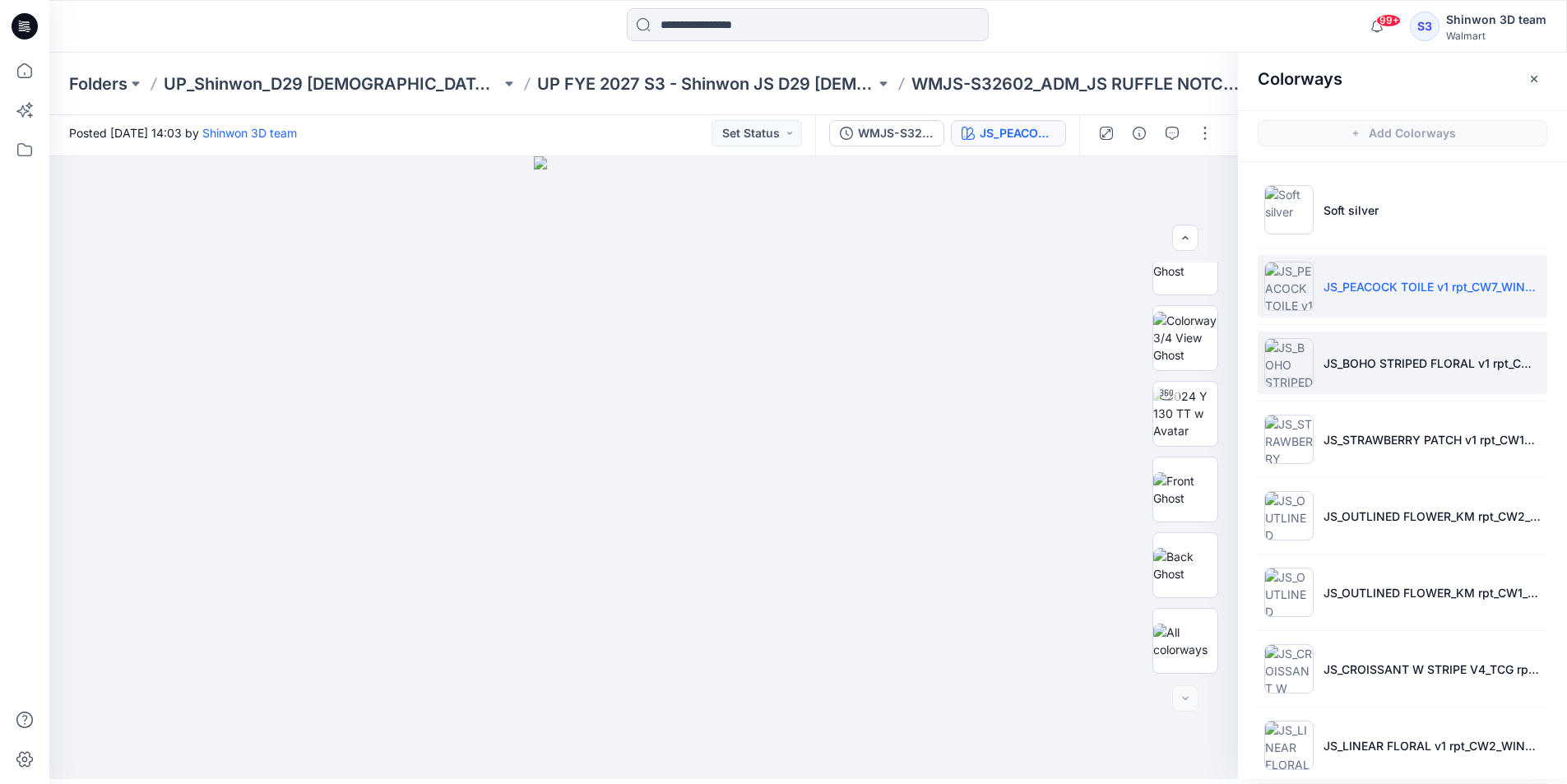
click at [1395, 352] on li "JS_BOHO STRIPED FLORAL v1 rpt_CW2_WINTER WHITE_WM" at bounding box center [1402, 362] width 289 height 63
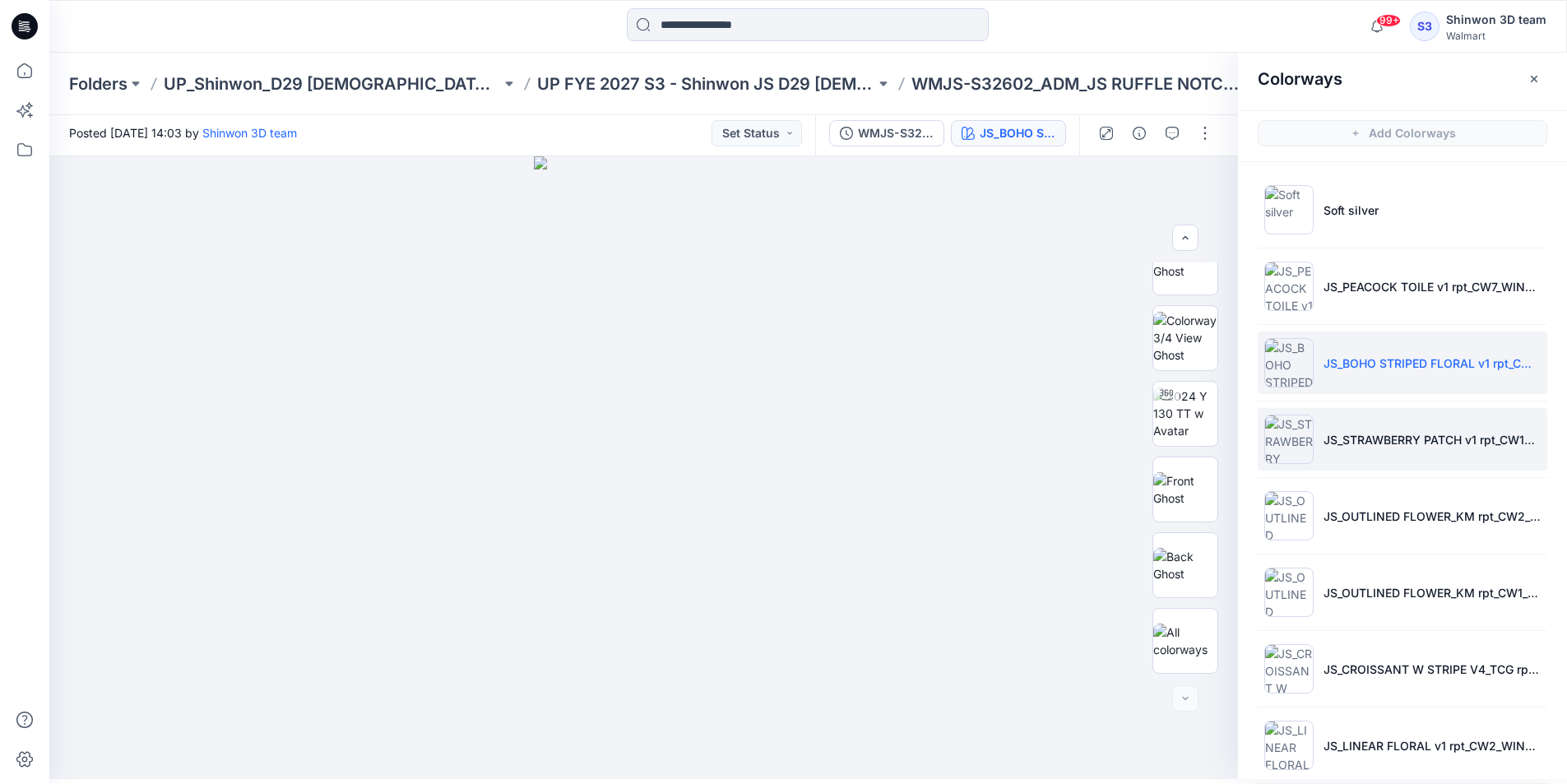
click at [1400, 410] on li "JS_STRAWBERRY PATCH v1 rpt_CW10_PINK SKY_WM" at bounding box center [1402, 439] width 289 height 63
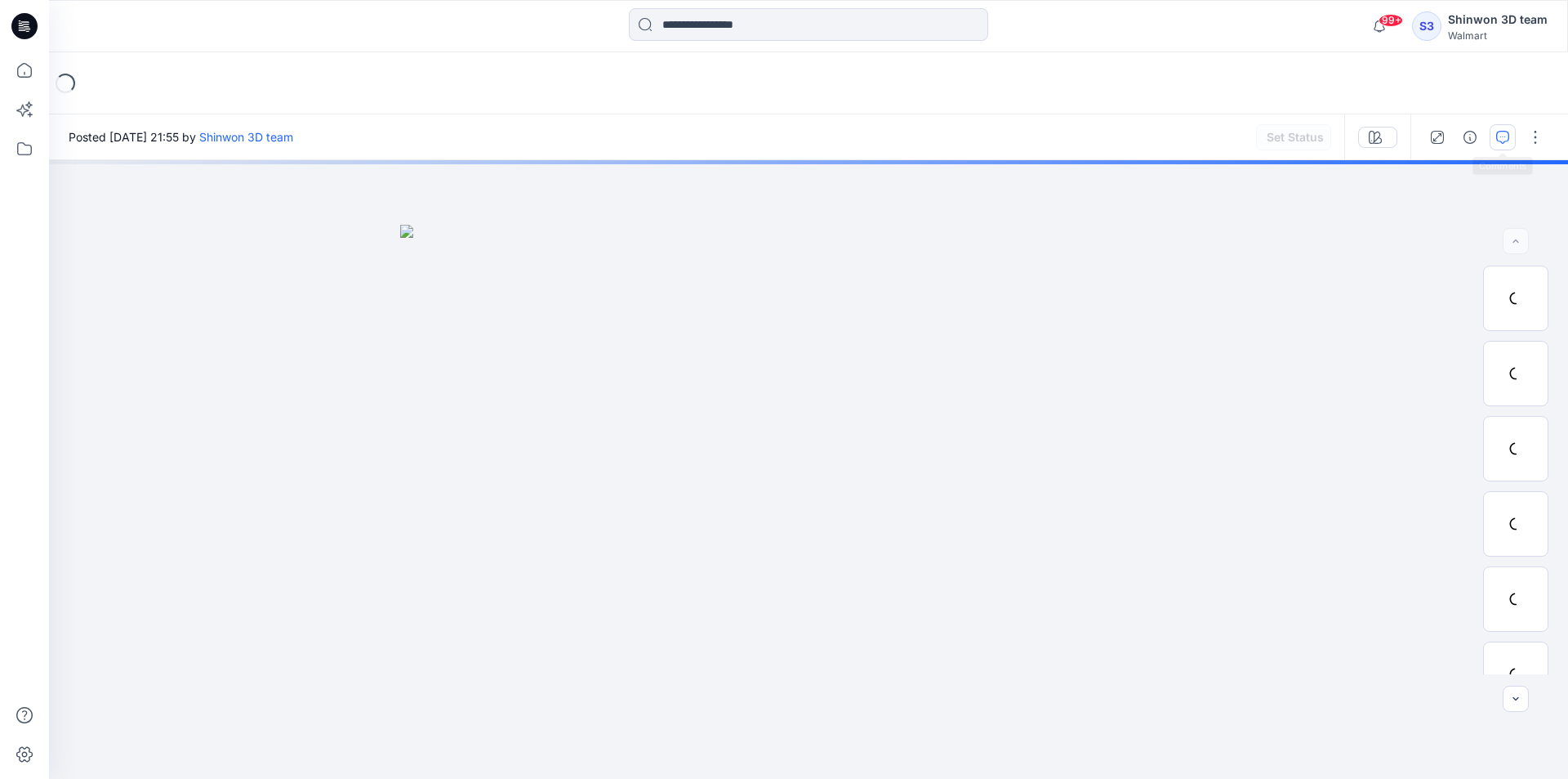
click at [1507, 139] on icon "button" at bounding box center [1503, 138] width 13 height 13
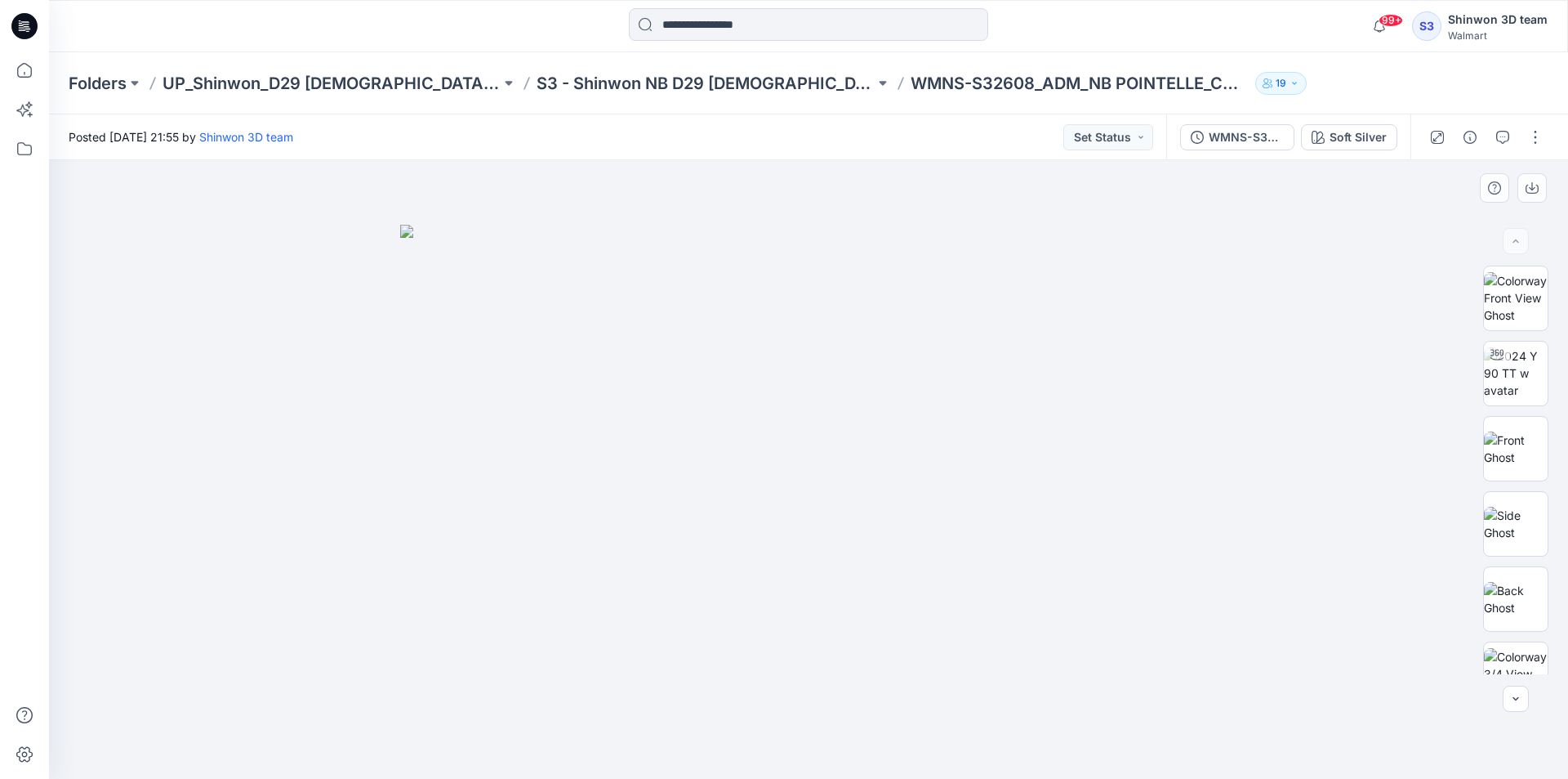
click at [418, 439] on img at bounding box center [809, 502] width 817 height 555
click at [576, 78] on p "S3 - Shinwon NB D29 [DEMOGRAPHIC_DATA] Sleepwear" at bounding box center [705, 83] width 338 height 23
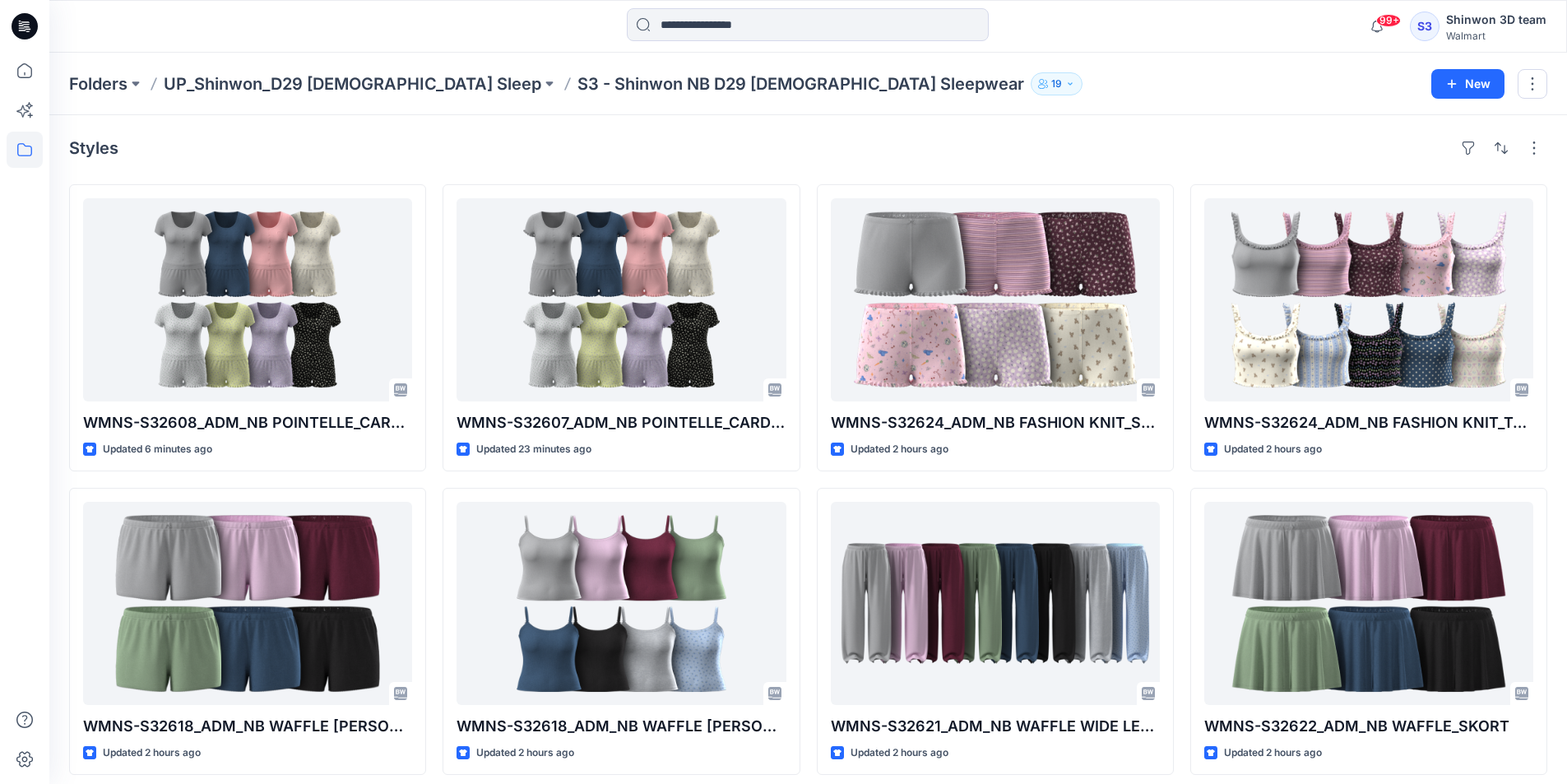
click at [437, 482] on div "WMNS-S32608_ADM_NB POINTELLE_CARDI SHORT SET (OPT 2) Updated 6 minutes ago WMNS…" at bounding box center [808, 632] width 1478 height 894
click at [587, 141] on div "Styles" at bounding box center [808, 148] width 1478 height 26
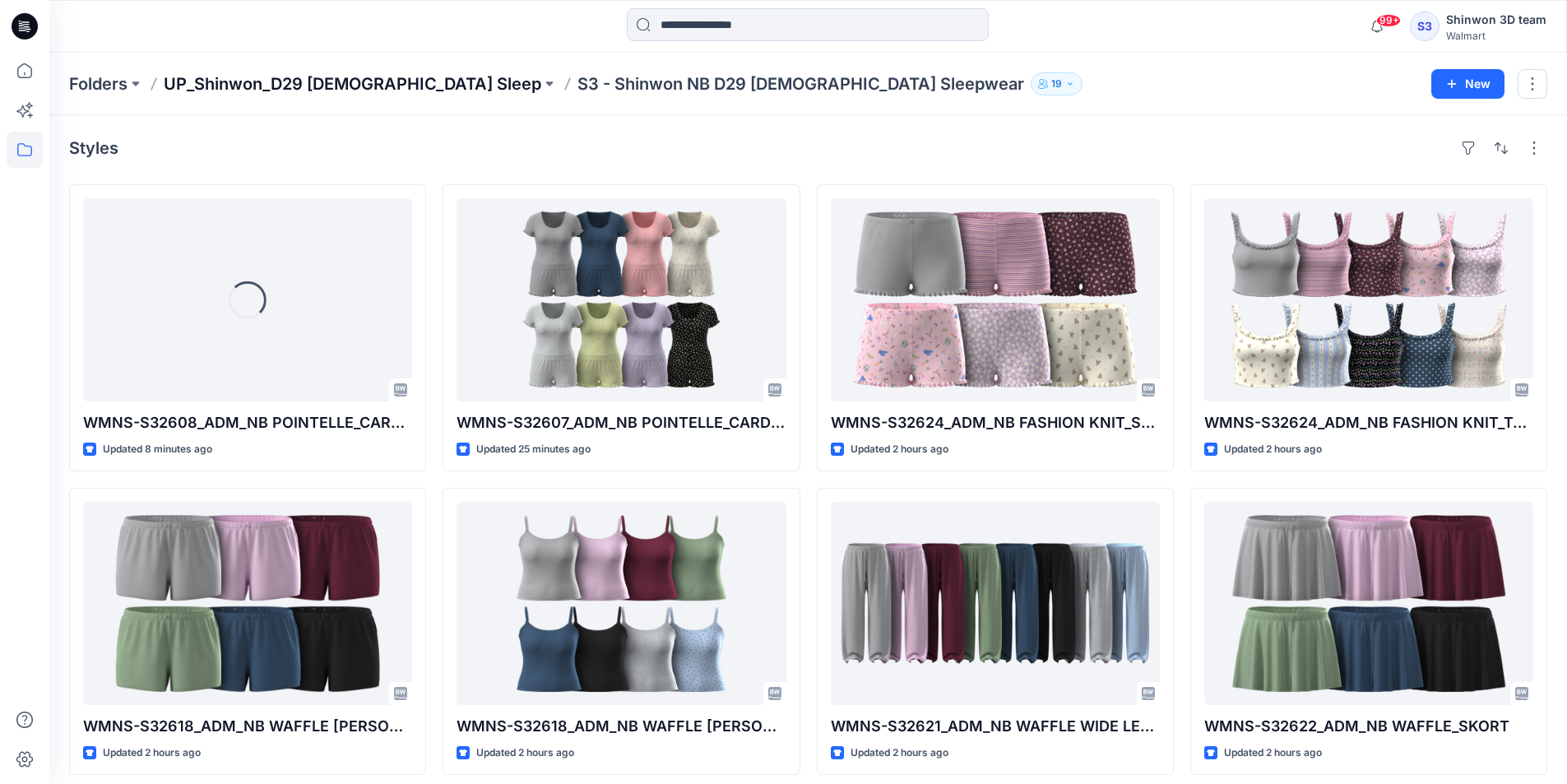
click at [382, 91] on p "UP_Shinwon_D29 [DEMOGRAPHIC_DATA] Sleep" at bounding box center [352, 83] width 377 height 23
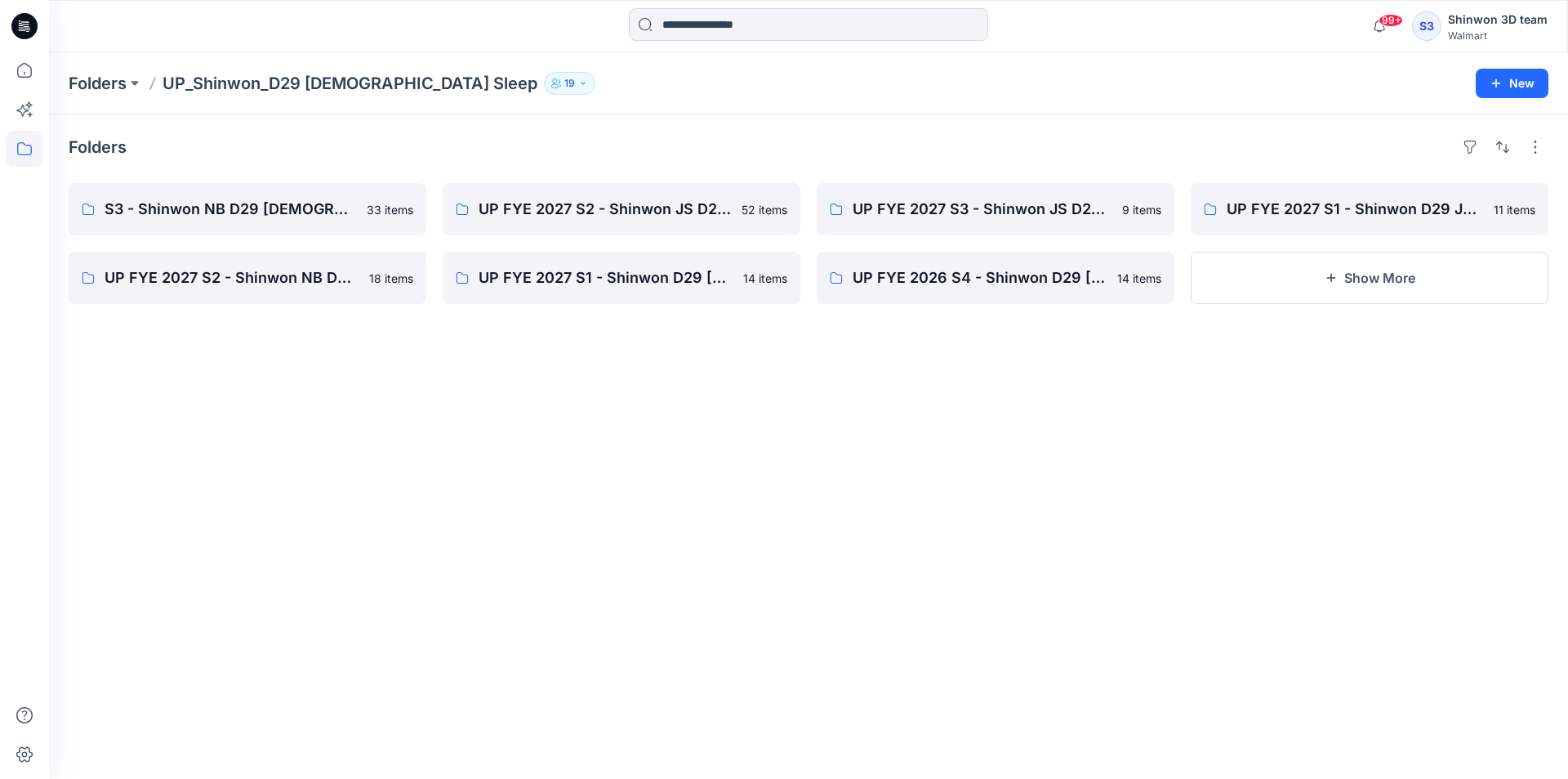
click at [92, 95] on div "Folders UP_Shinwon_D29 [DEMOGRAPHIC_DATA] Sleep 19 New" at bounding box center [809, 83] width 1520 height 62
click at [91, 90] on p "Folders" at bounding box center [98, 83] width 58 height 23
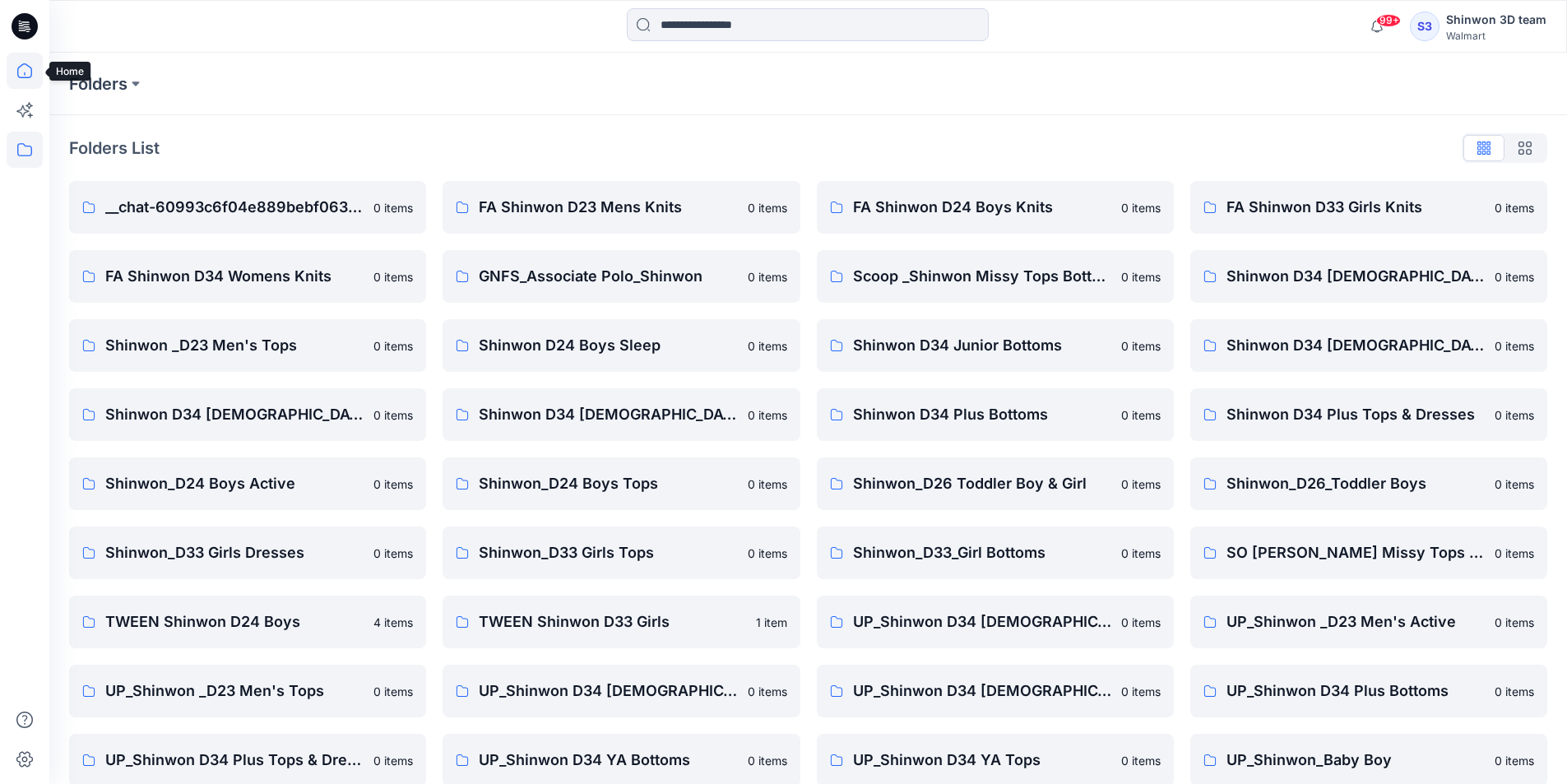
click at [30, 72] on icon at bounding box center [24, 70] width 37 height 36
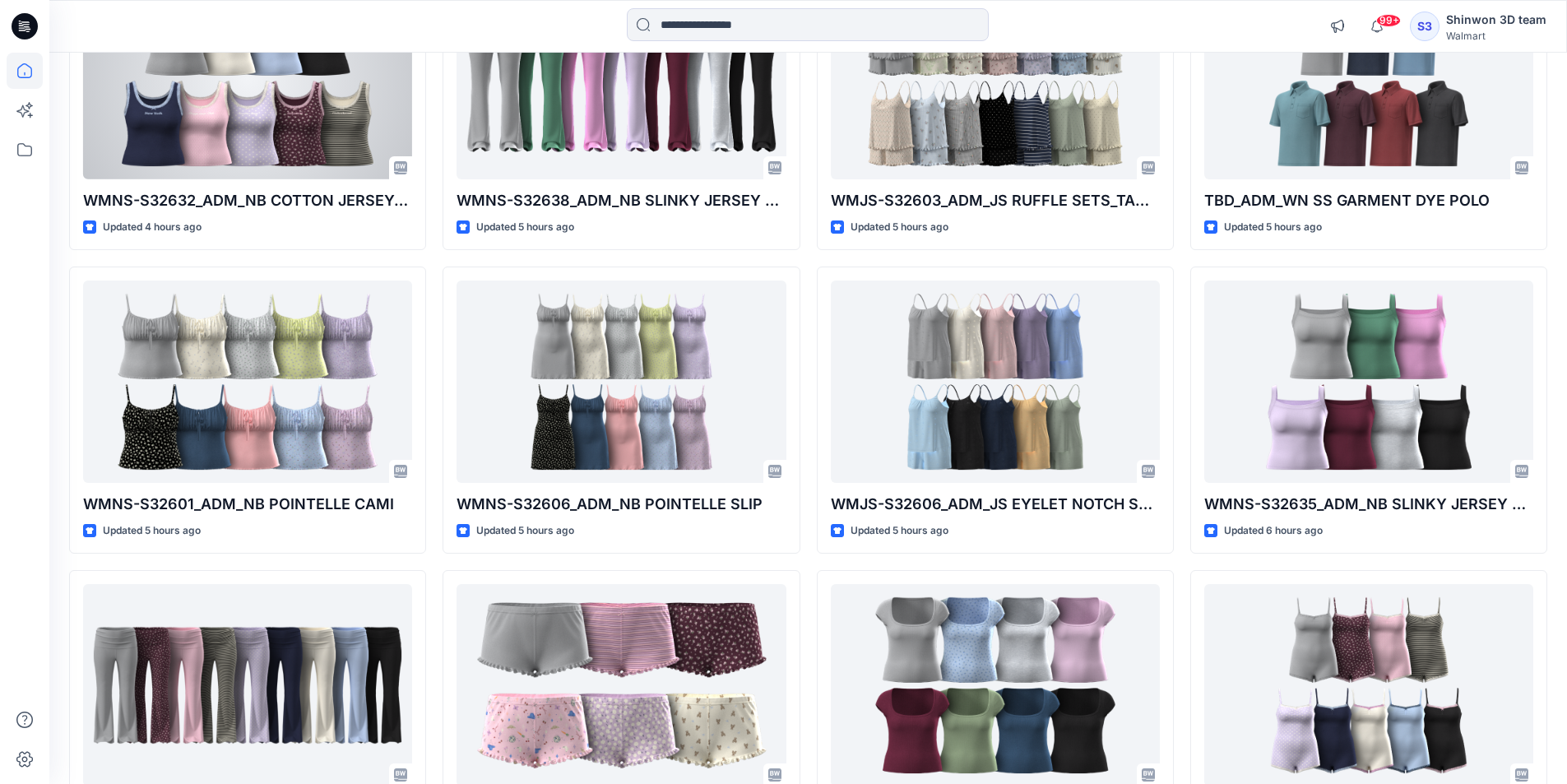
scroll to position [1496, 0]
